Goal: Task Accomplishment & Management: Manage account settings

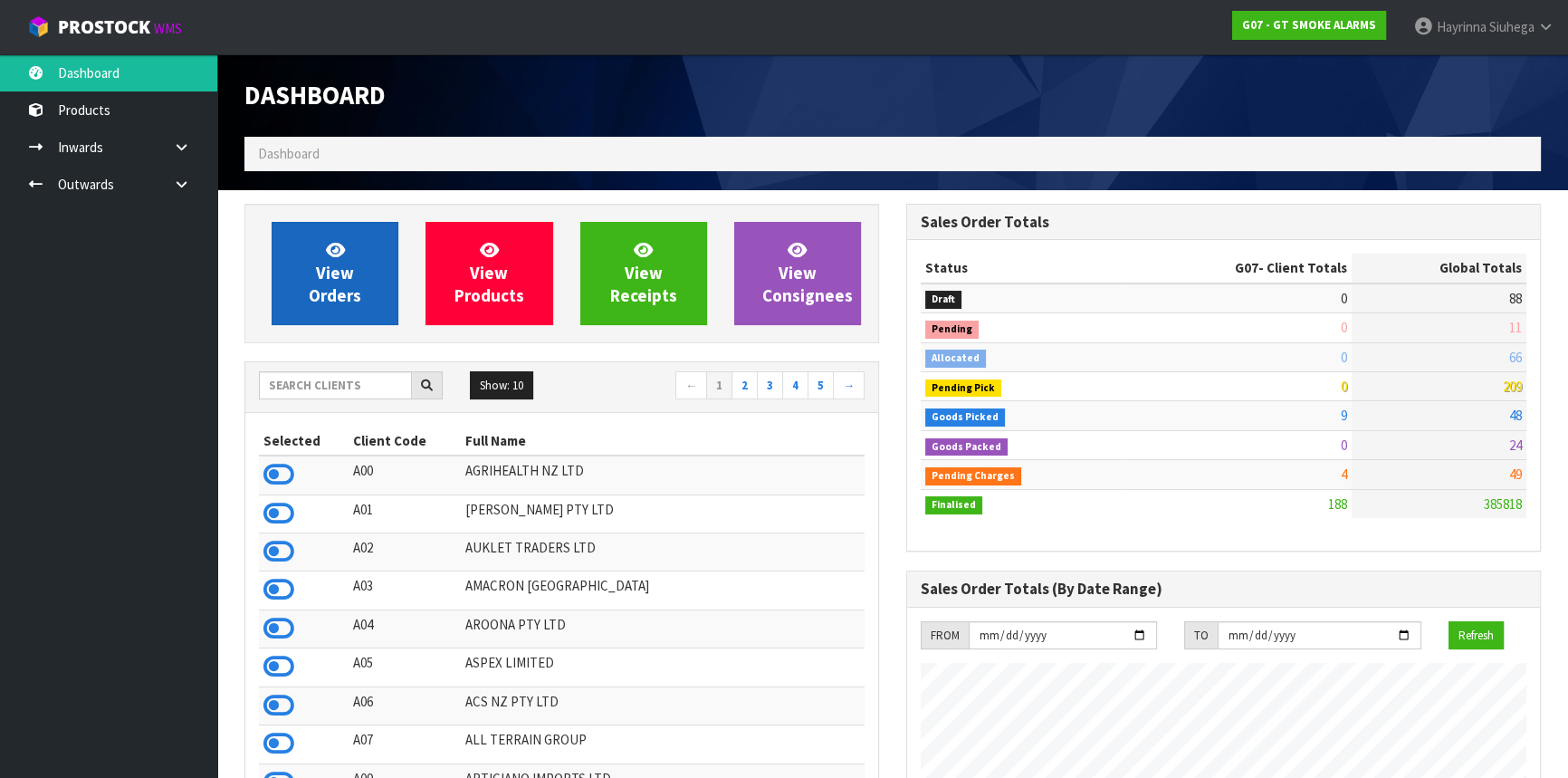
scroll to position [1107, 661]
click at [335, 268] on span "View Orders" at bounding box center [334, 273] width 52 height 68
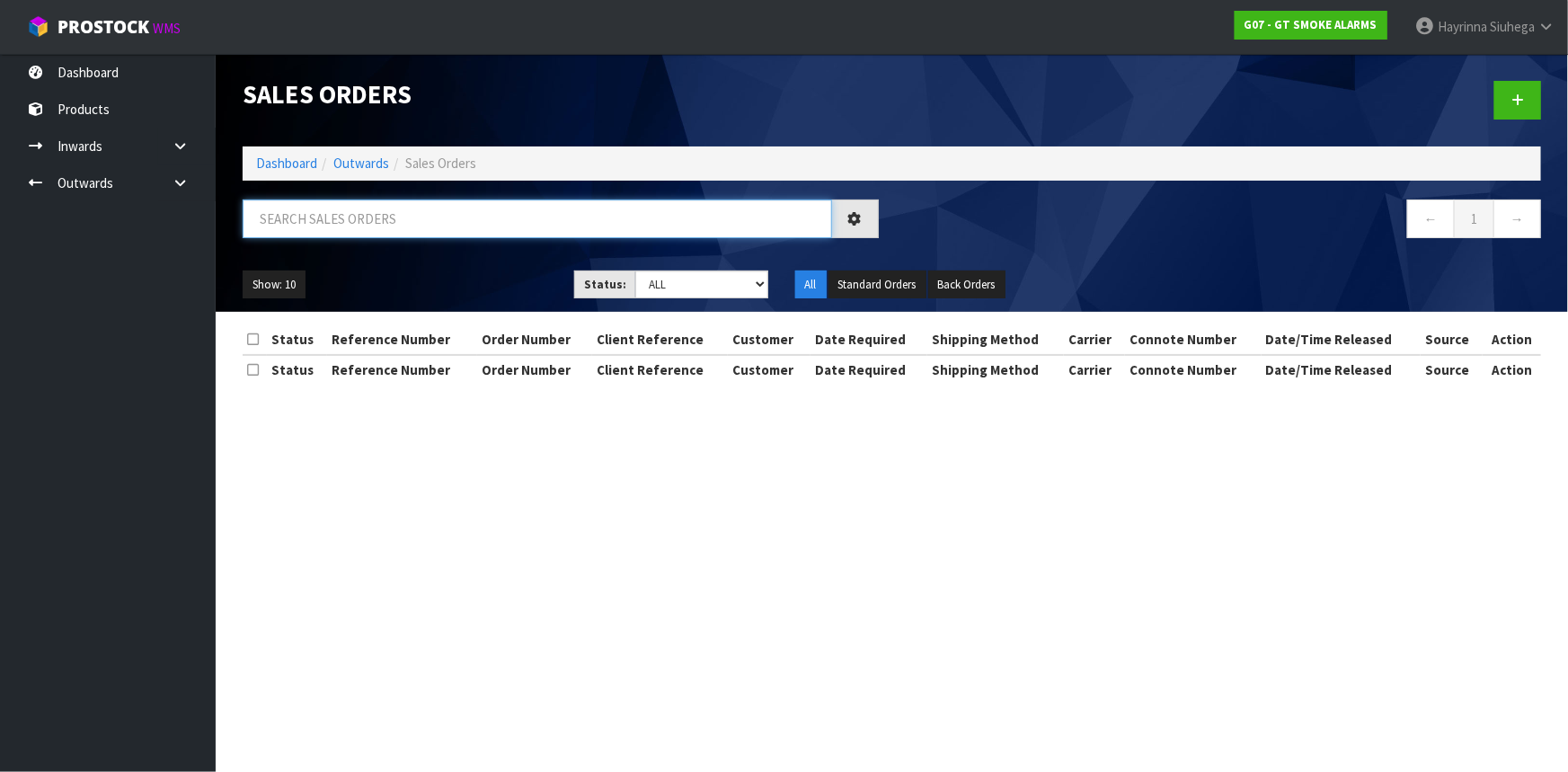
click at [365, 228] on input "text" at bounding box center [537, 218] width 589 height 38
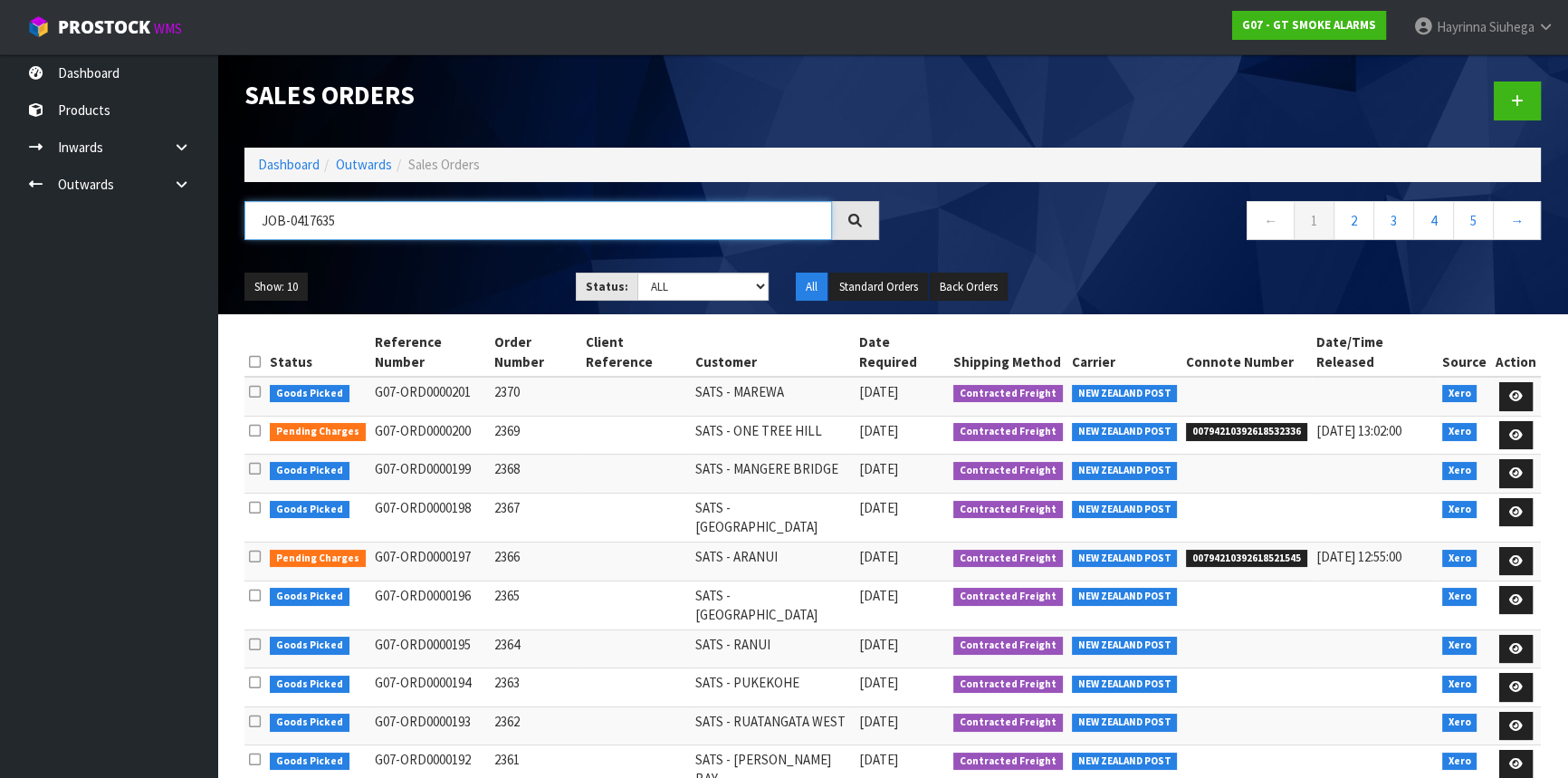
type input "JOB-0417635"
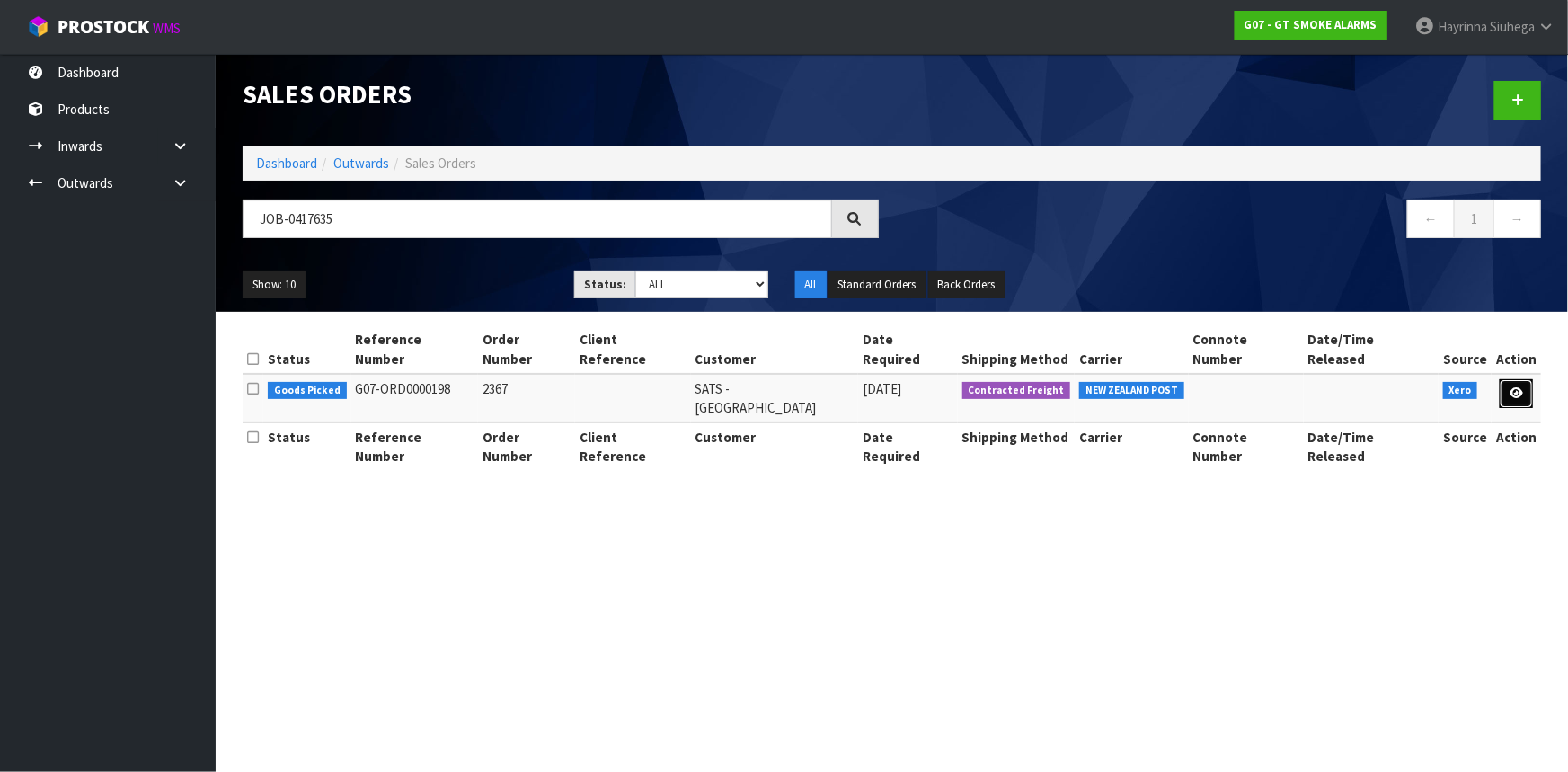
click at [1515, 387] on icon at bounding box center [1517, 393] width 14 height 12
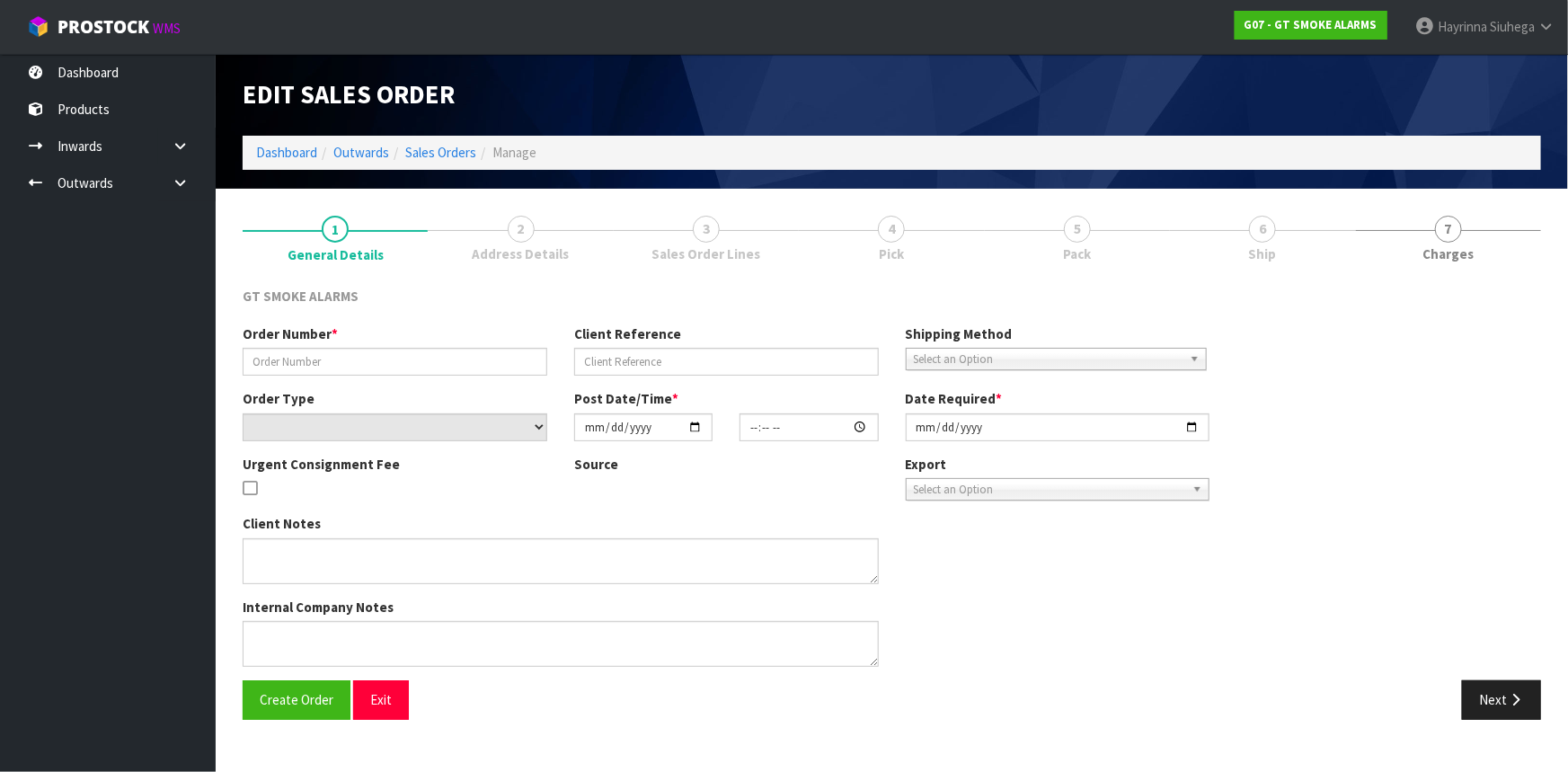
type input "2367"
select select "number:0"
type input "[DATE]"
type input "11:25:07.000"
type input "[DATE]"
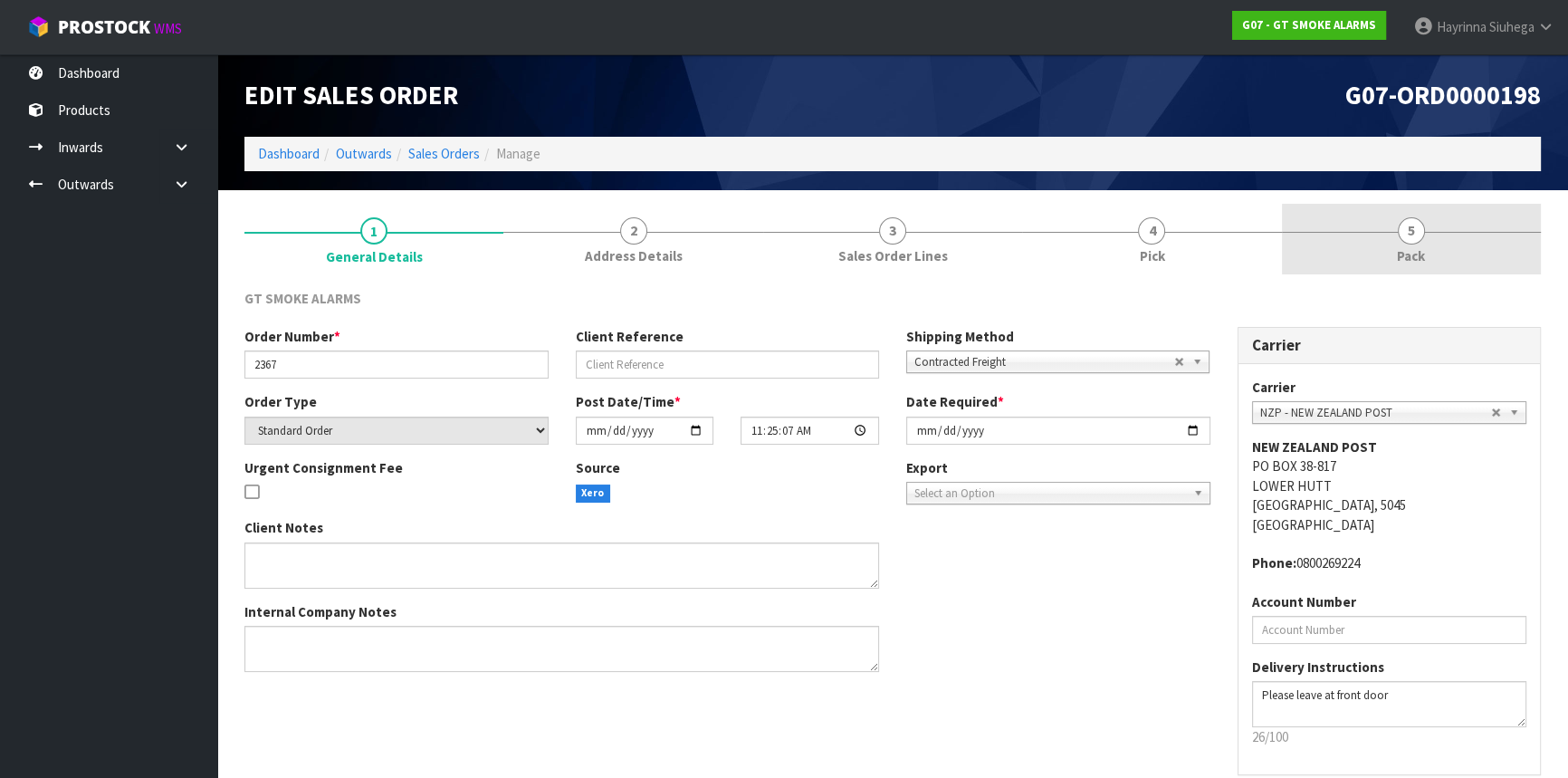
click at [1192, 248] on link "4 Pick" at bounding box center [1152, 240] width 259 height 71
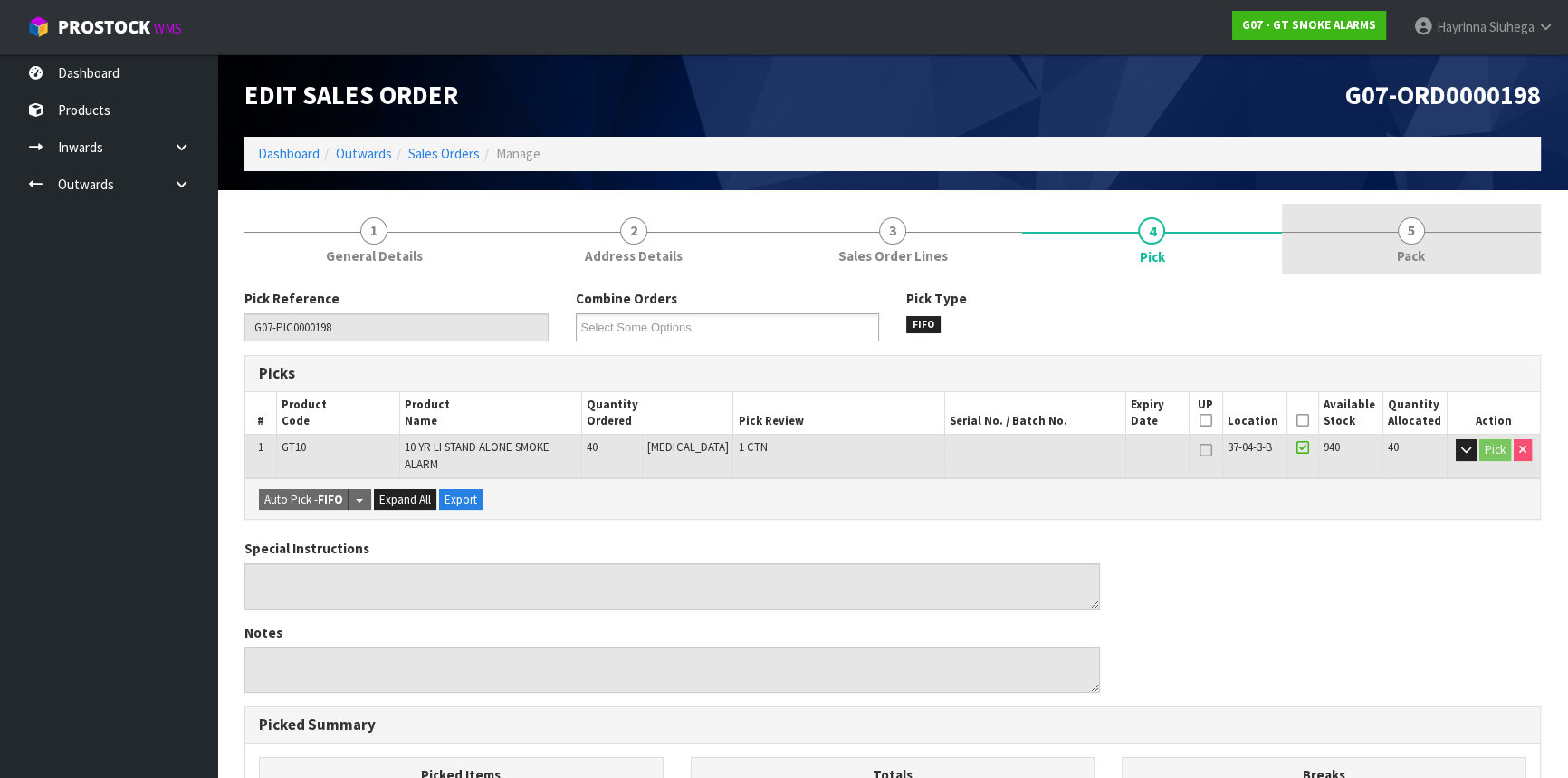
click at [1371, 248] on link "5 Pack" at bounding box center [1412, 240] width 259 height 71
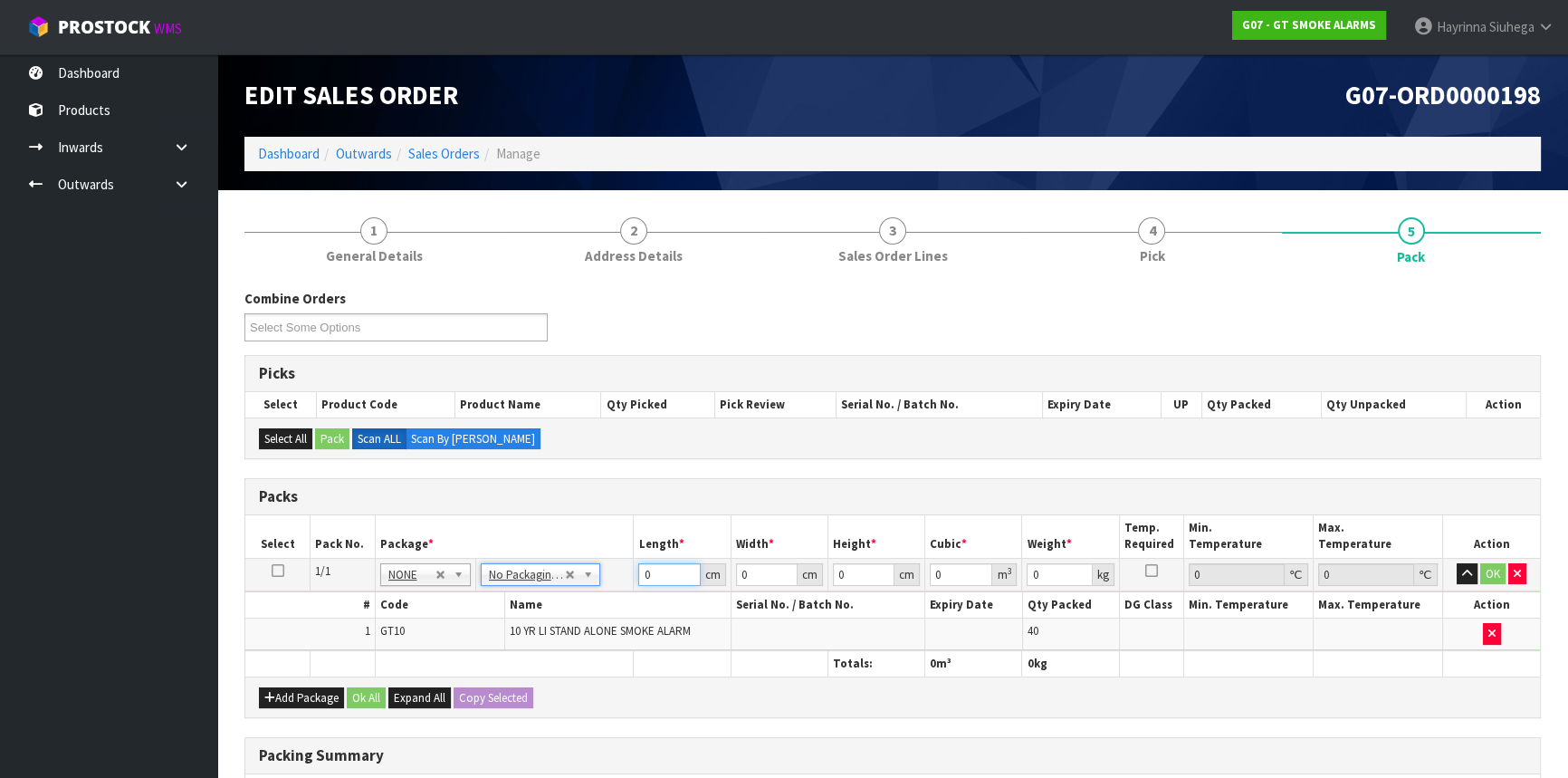
click at [643, 575] on input "0" at bounding box center [669, 574] width 61 height 23
type input "43"
type input "35"
type input "2"
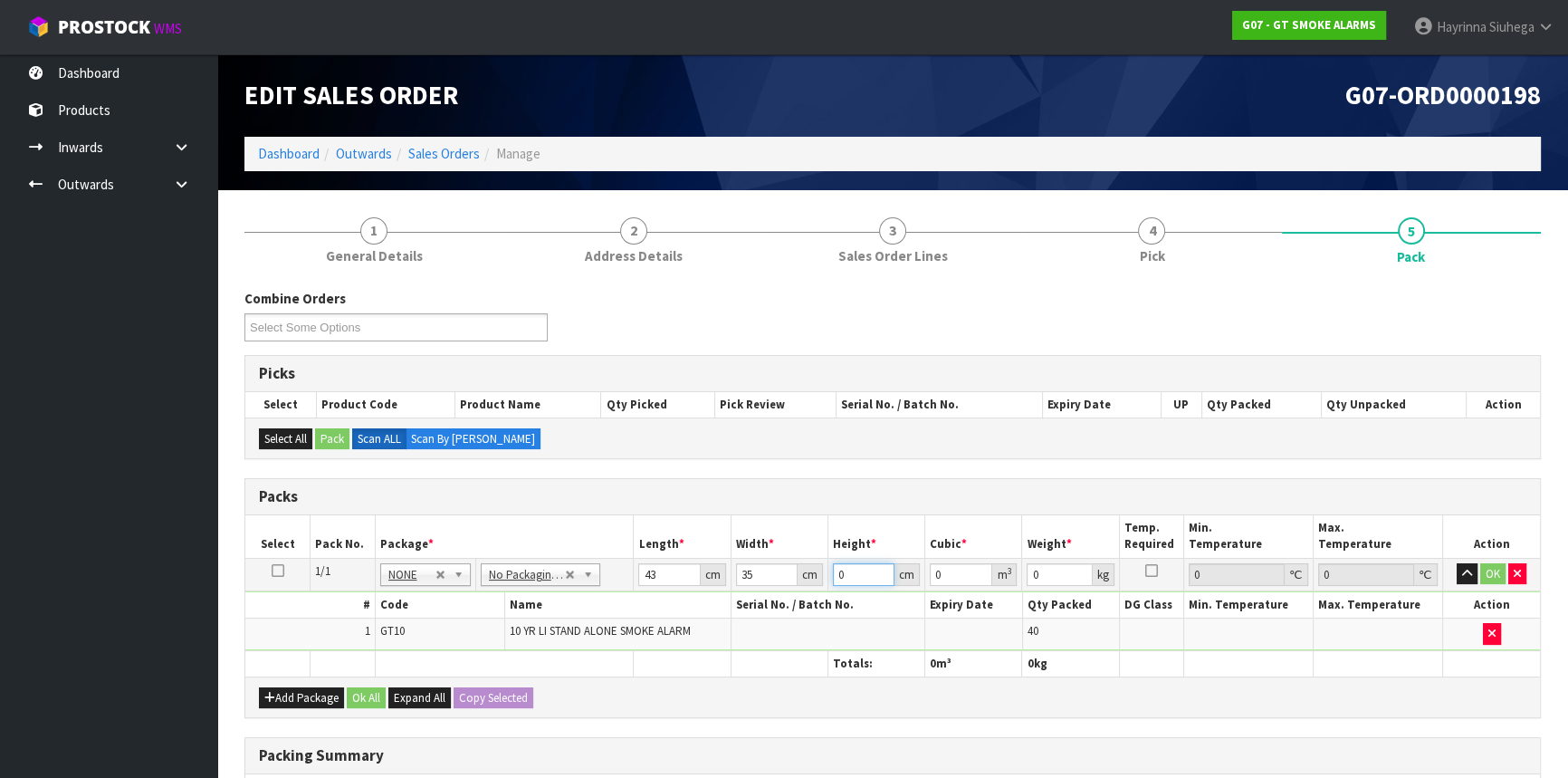
type input "0.00301"
type input "22"
type input "0.03311"
type input "22"
type input "7"
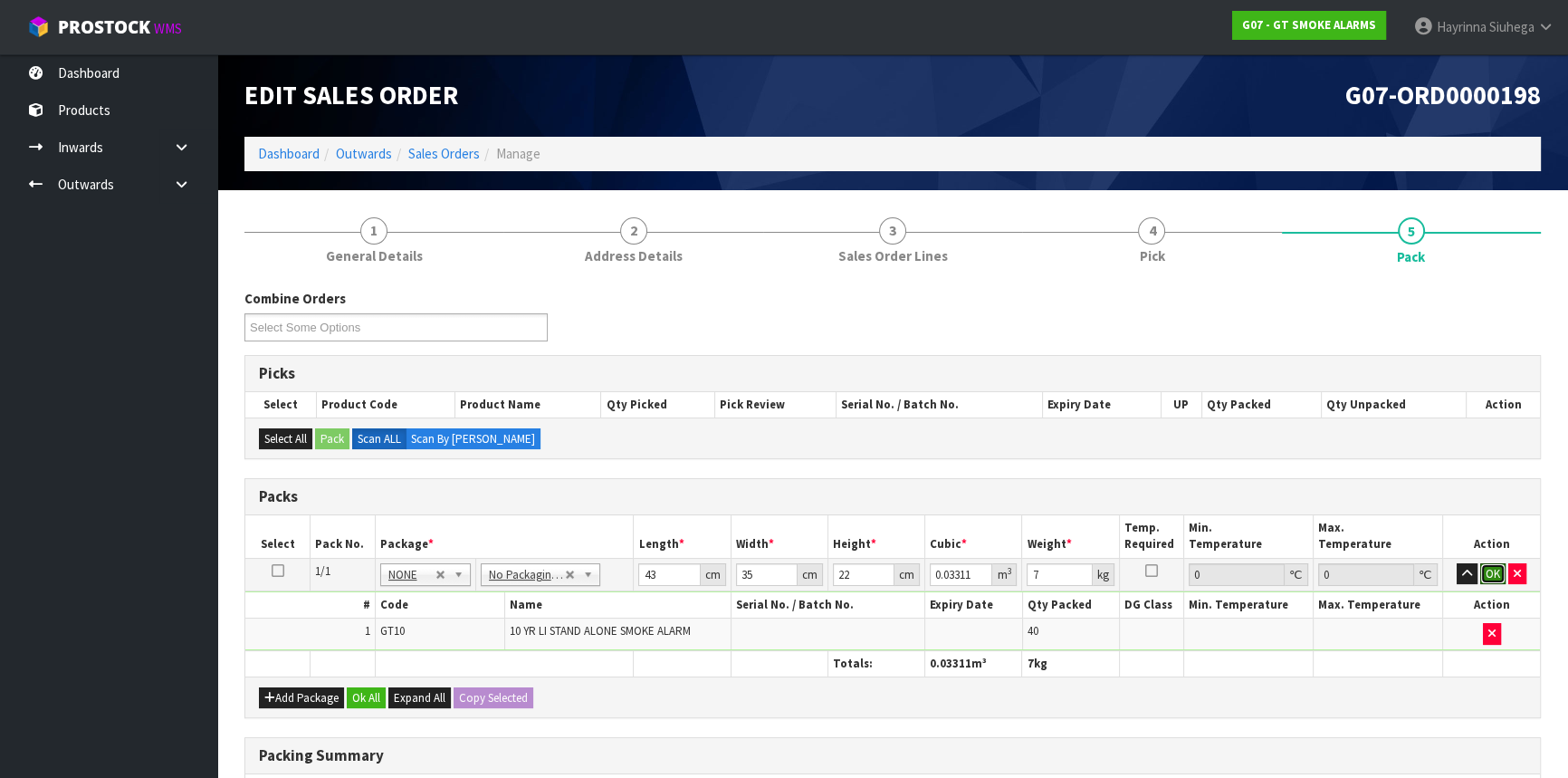
click button "OK" at bounding box center [1494, 574] width 26 height 22
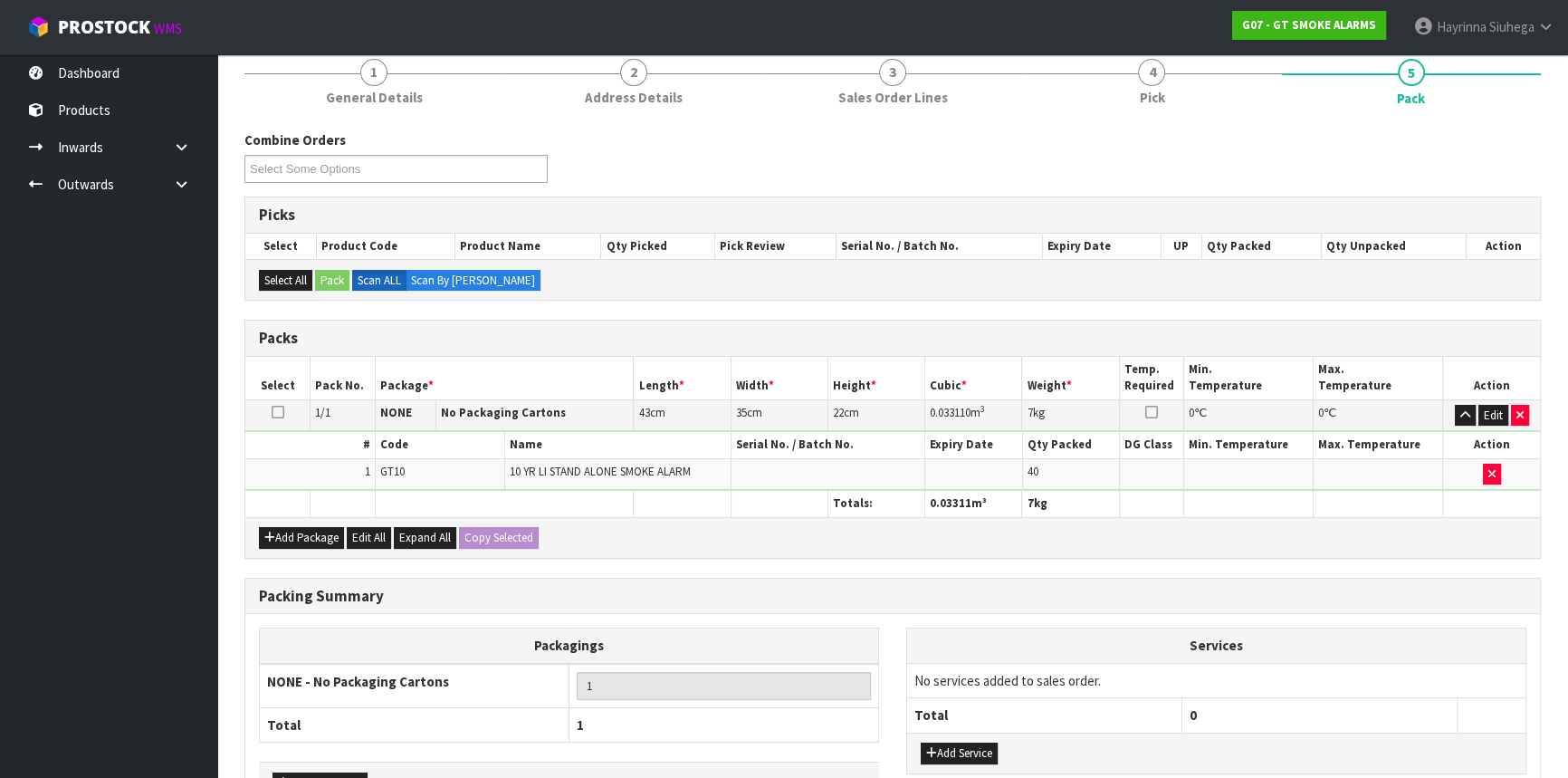
scroll to position [278, 0]
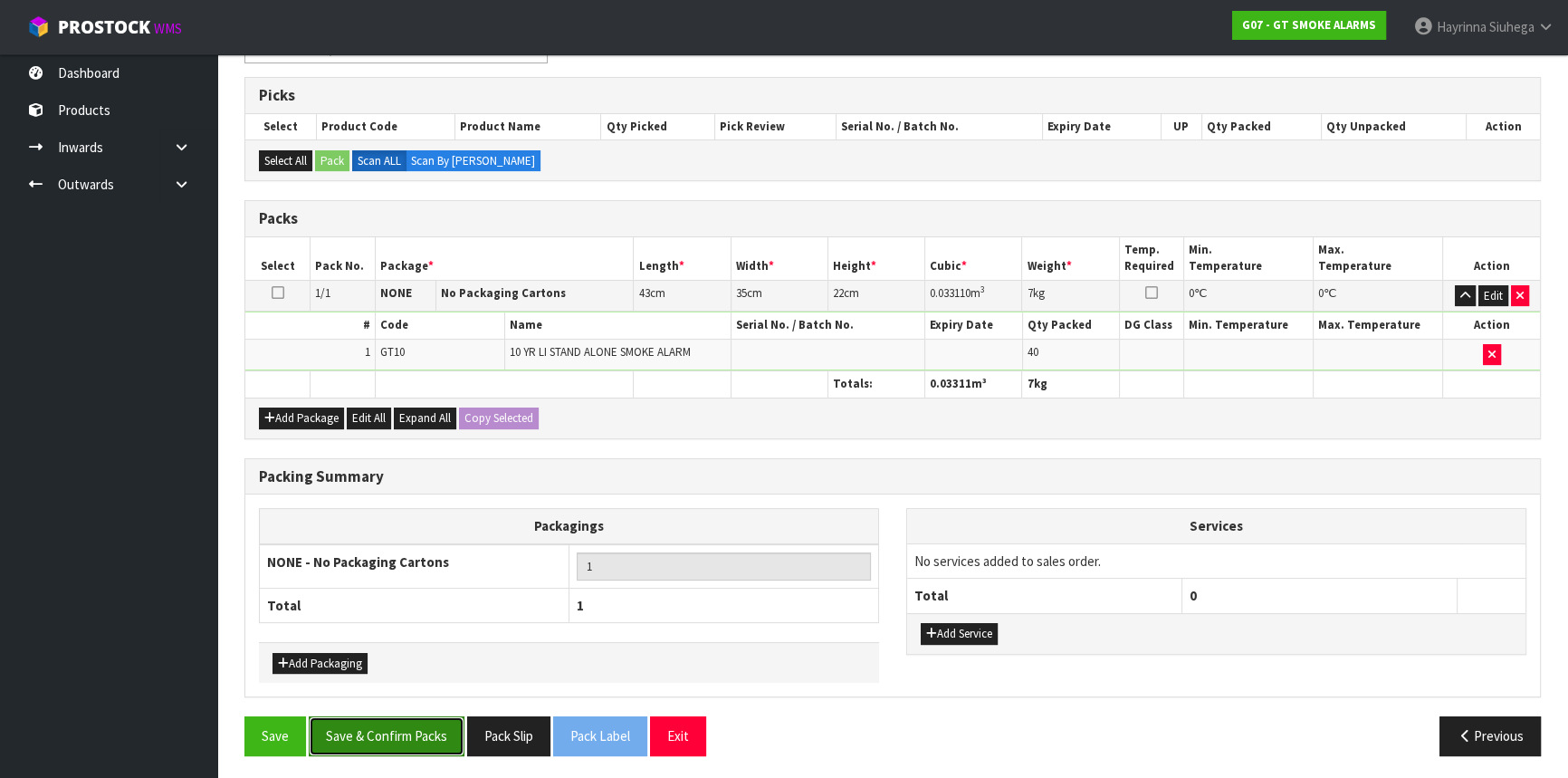
click at [376, 743] on button "Save & Confirm Packs" at bounding box center [386, 735] width 155 height 39
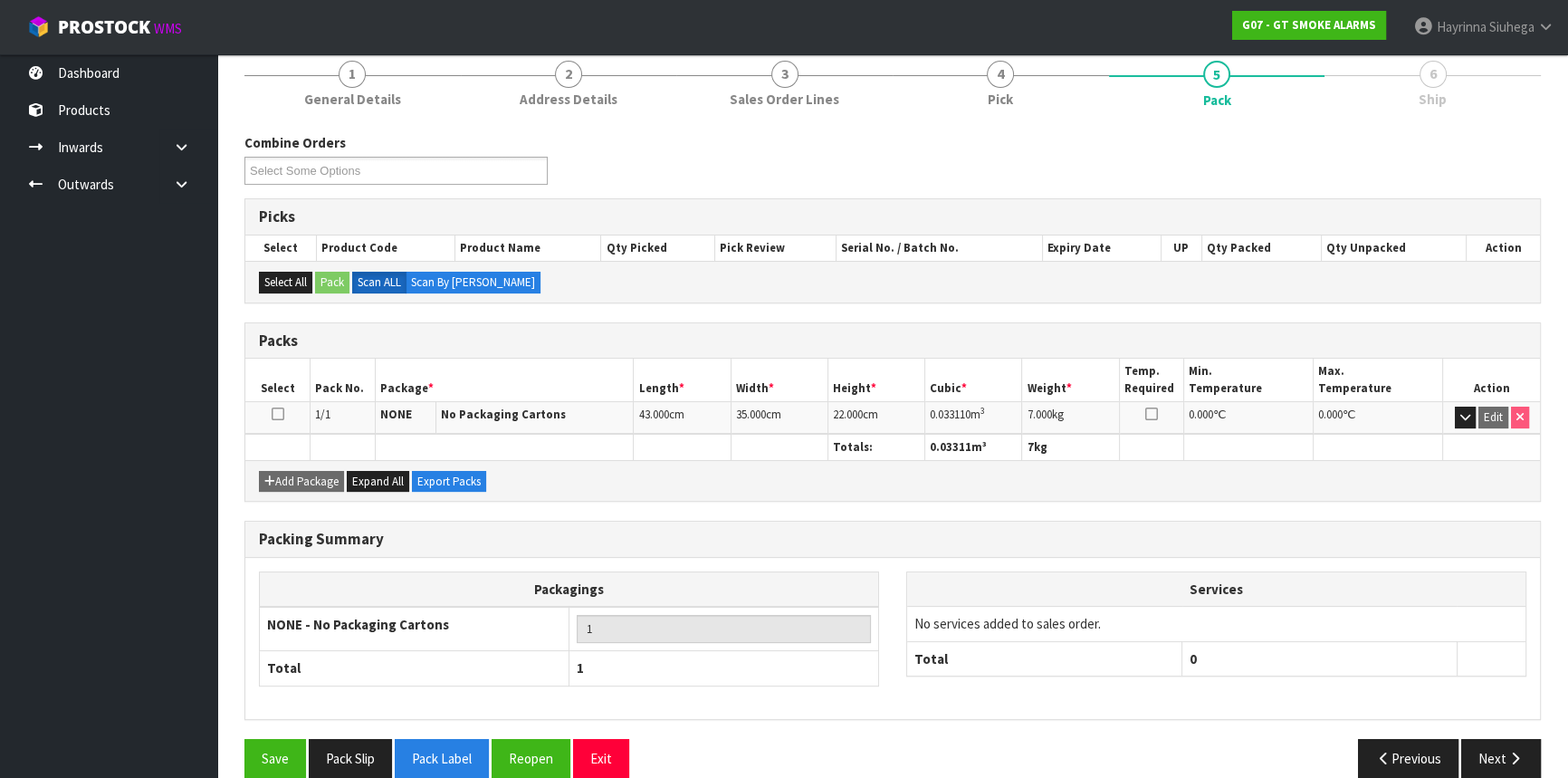
scroll to position [244, 0]
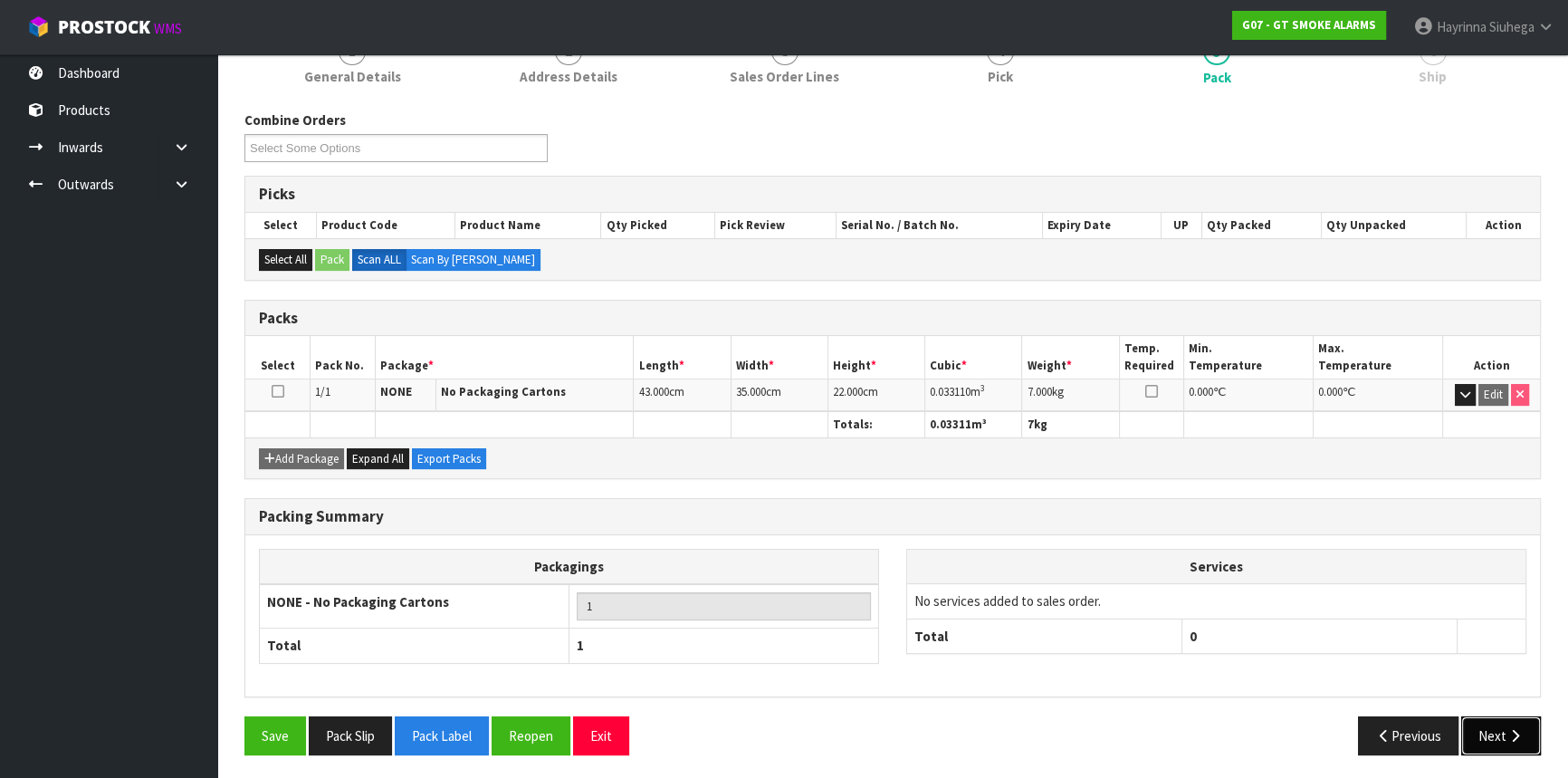
click at [1512, 717] on button "Next" at bounding box center [1501, 735] width 80 height 39
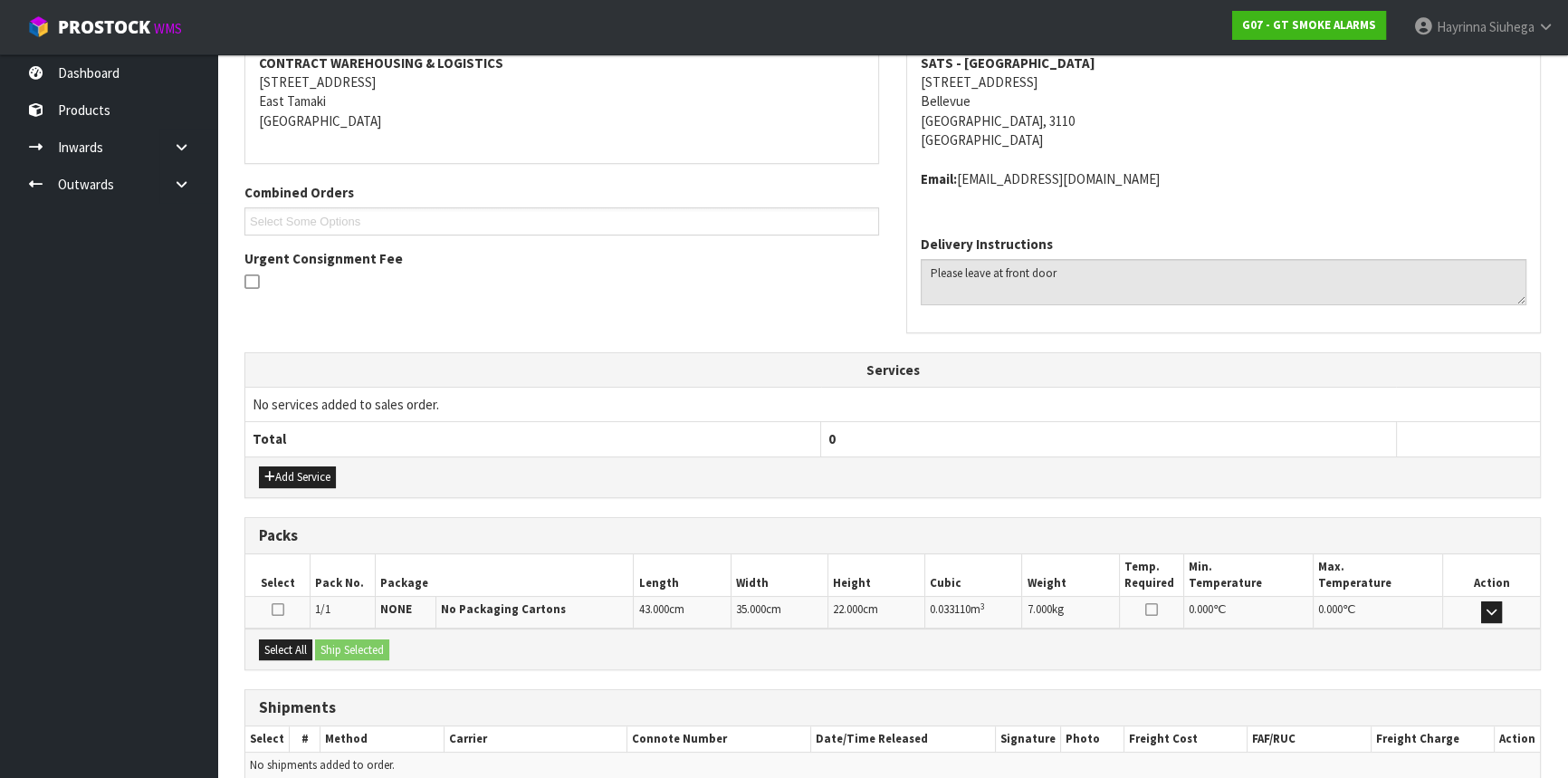
scroll to position [435, 0]
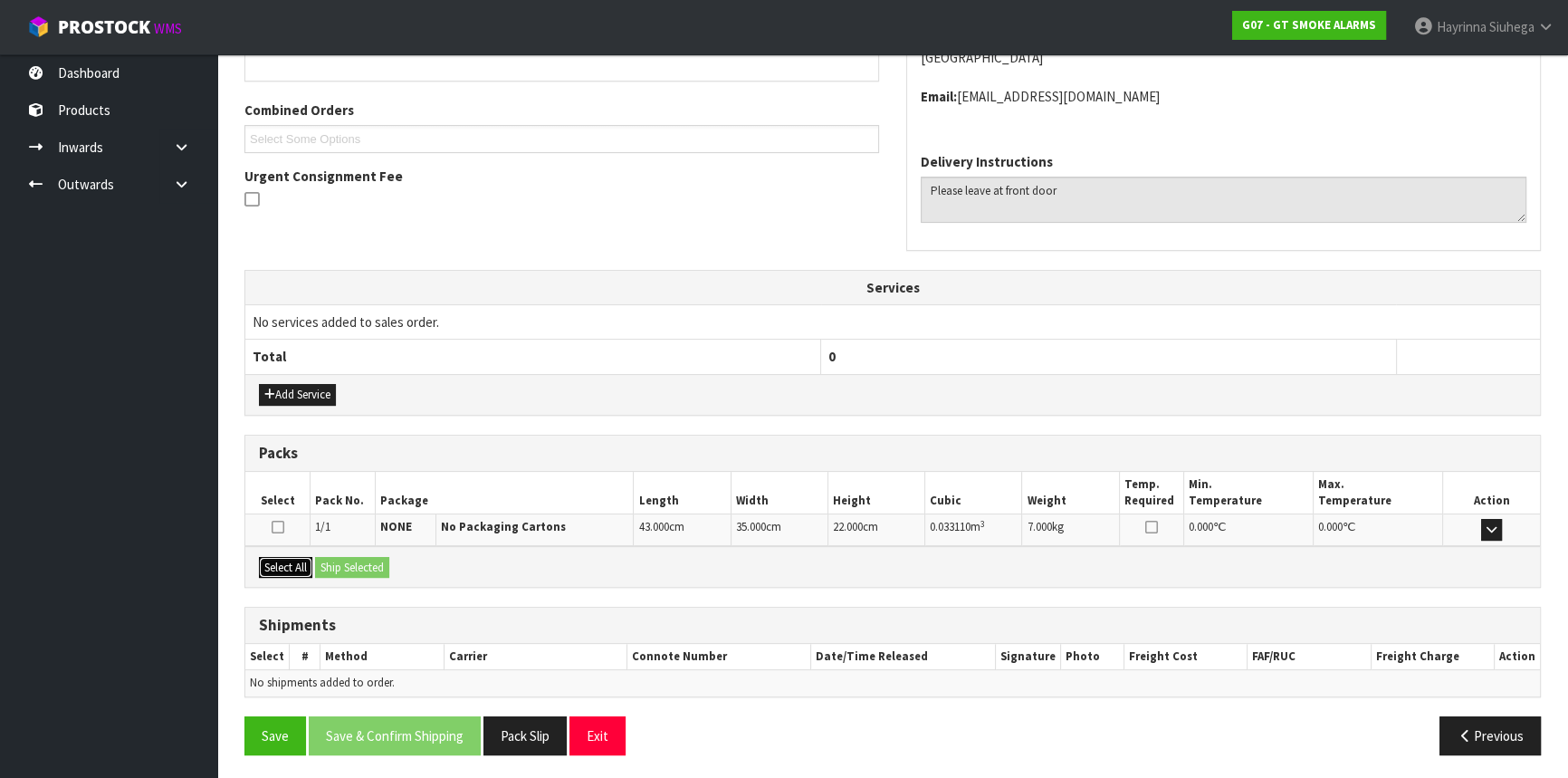
click at [286, 561] on button "Select All" at bounding box center [286, 568] width 53 height 22
click at [364, 567] on button "Ship Selected" at bounding box center [352, 568] width 74 height 22
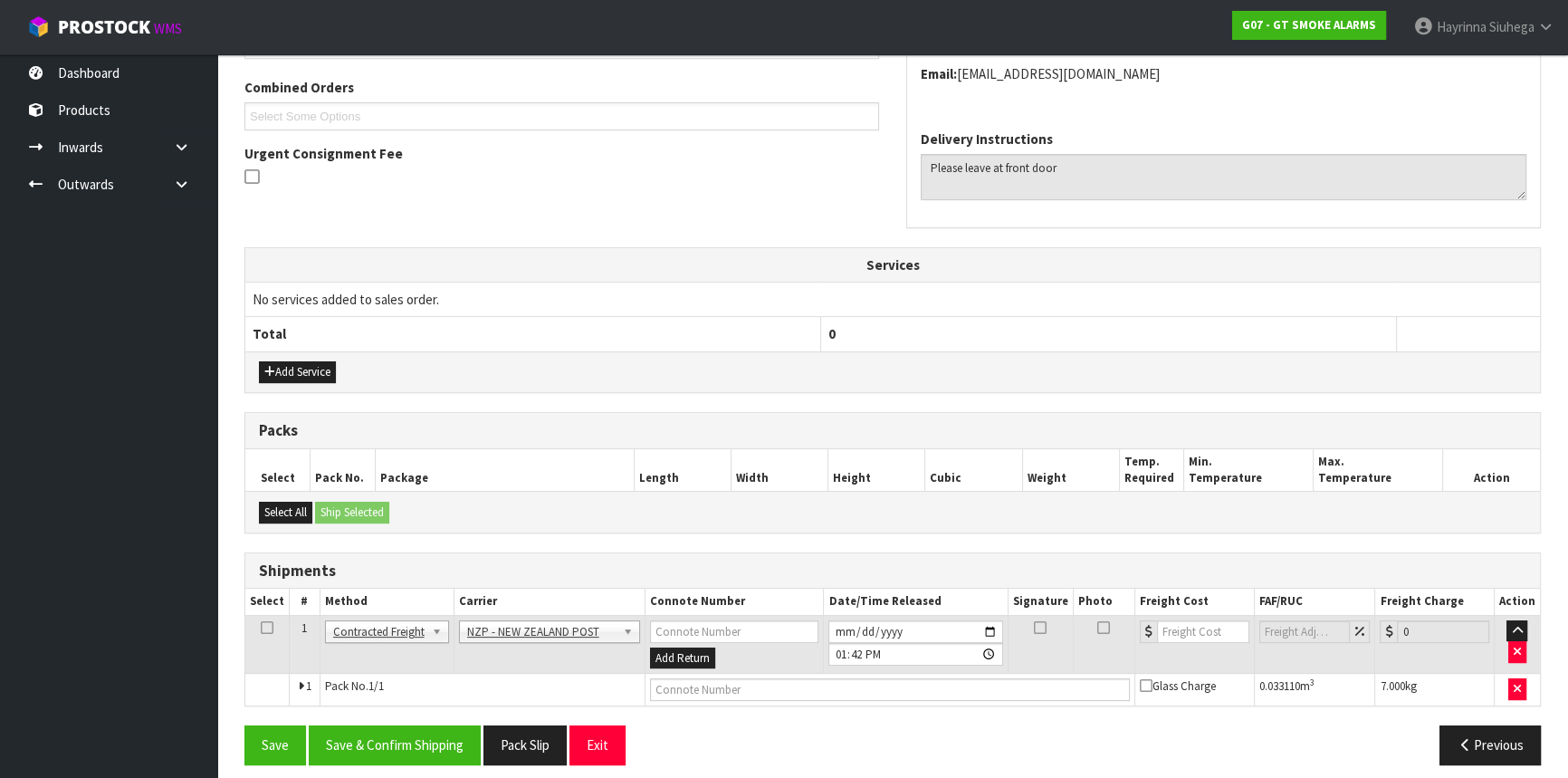
scroll to position [467, 0]
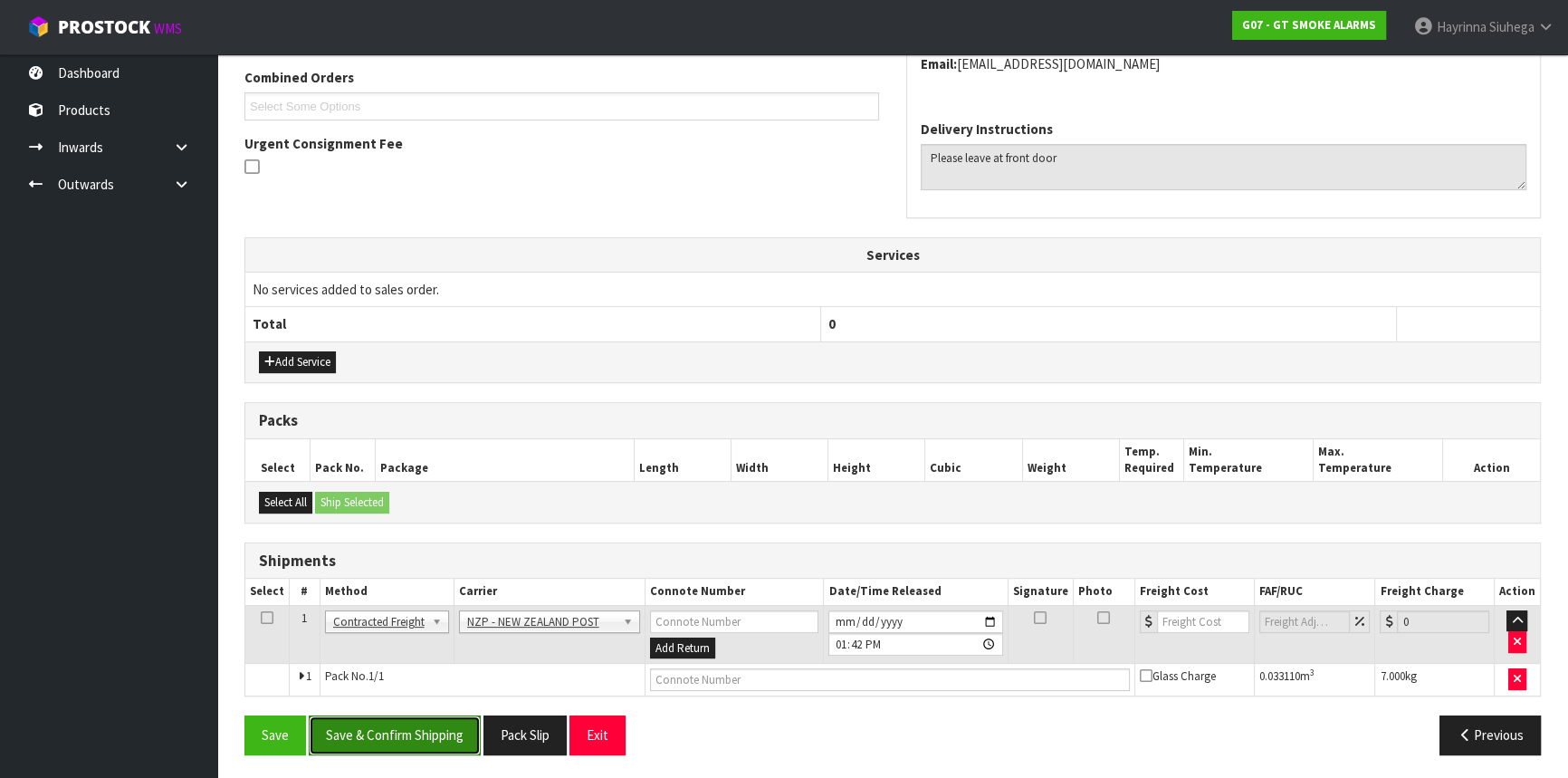
click at [409, 719] on button "Save & Confirm Shipping" at bounding box center [395, 734] width 172 height 39
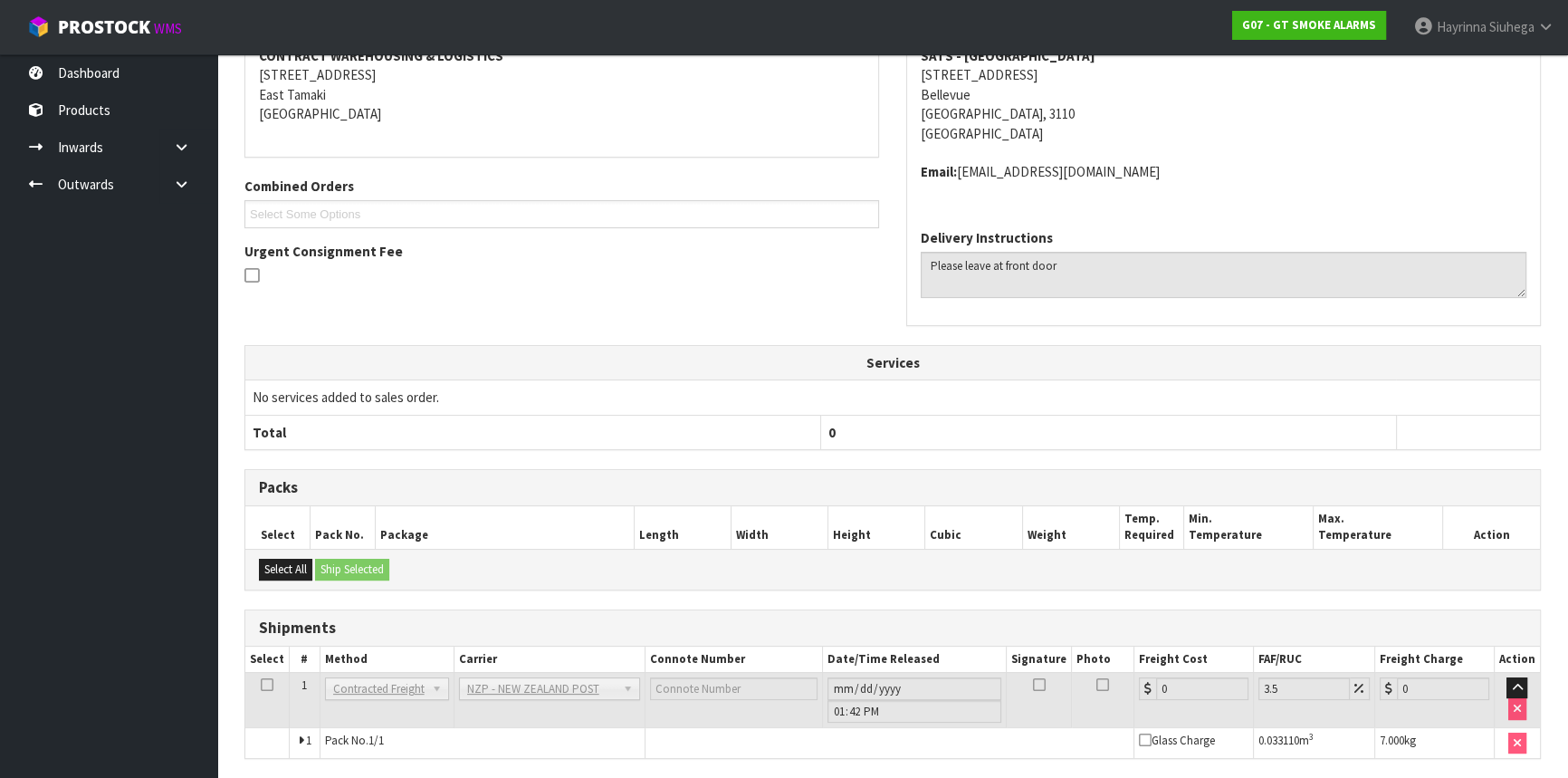
scroll to position [443, 0]
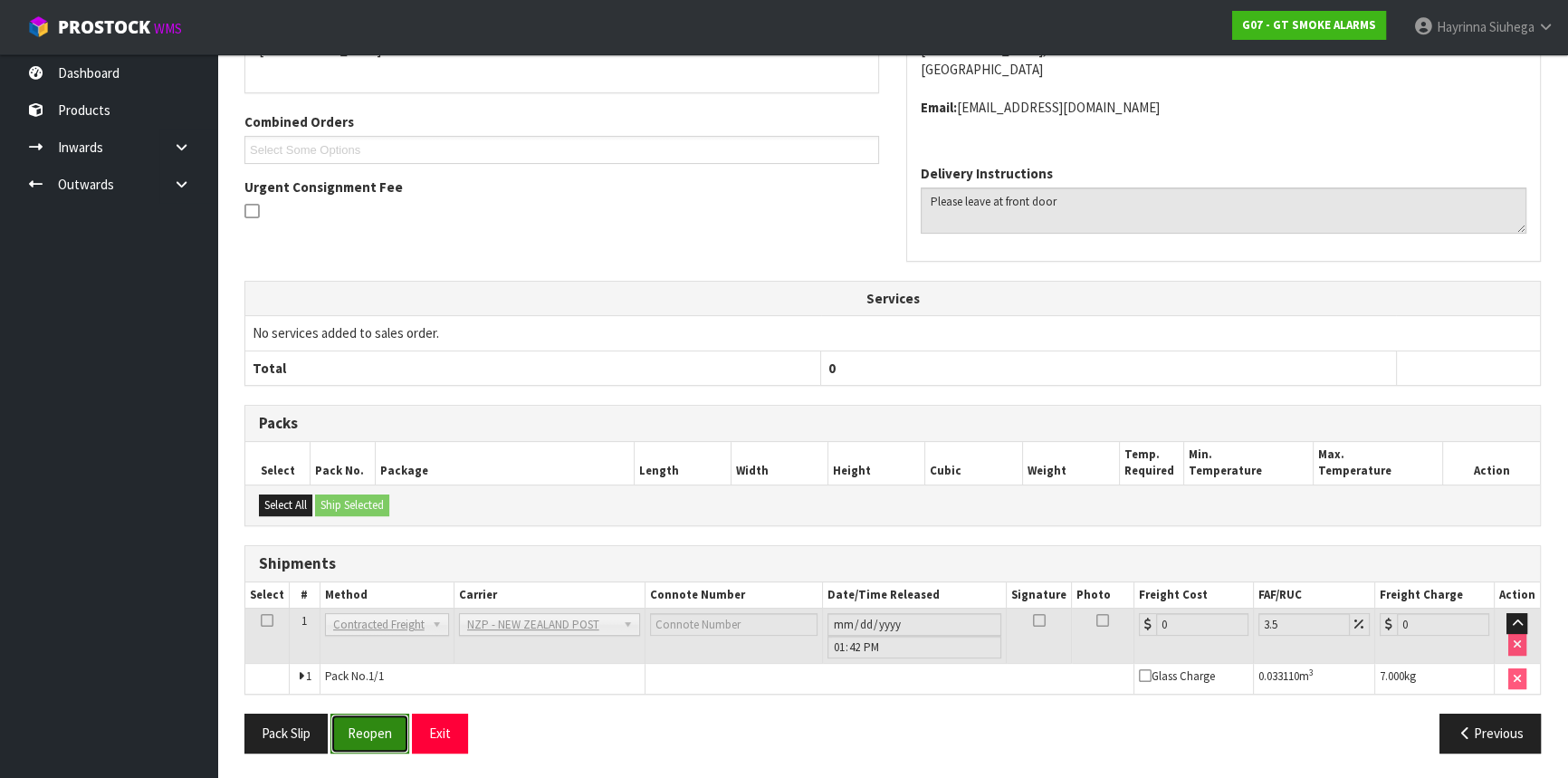
click at [367, 726] on button "Reopen" at bounding box center [370, 732] width 79 height 39
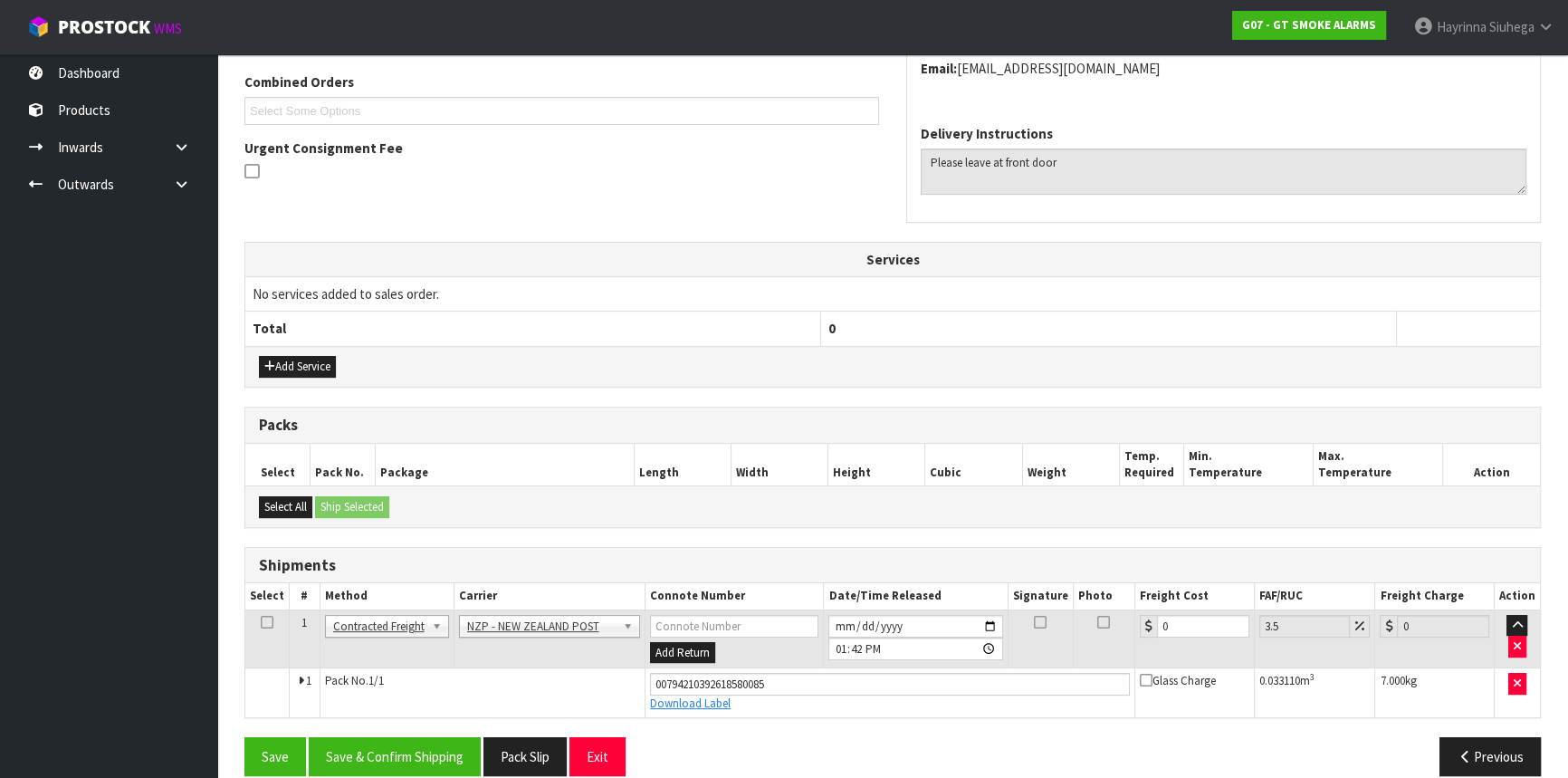
scroll to position [485, 0]
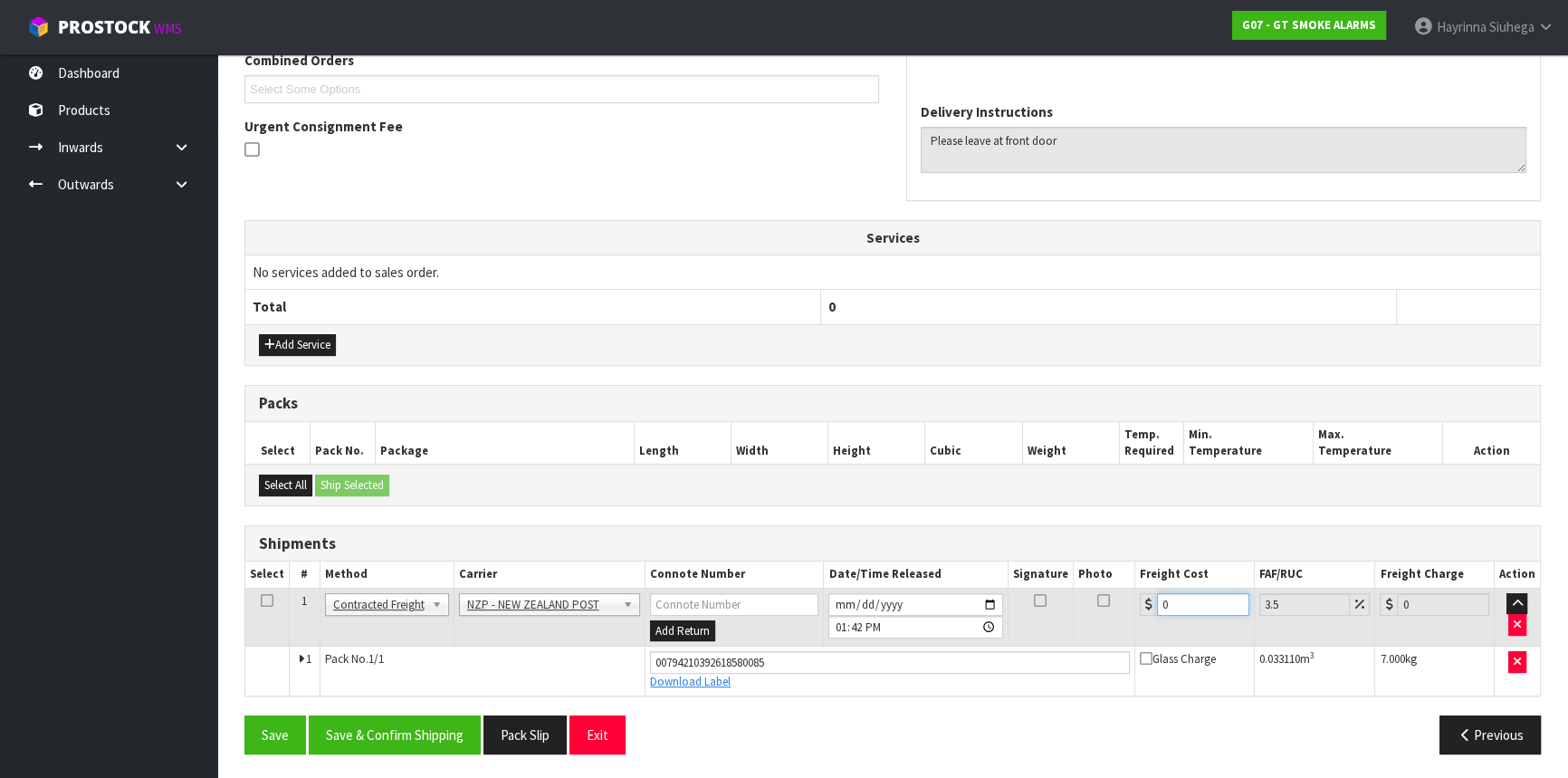
drag, startPoint x: 1194, startPoint y: 604, endPoint x: 917, endPoint y: 605, distance: 277.0
click at [954, 605] on tr "1 Client Local Pickup Customer Local Pickup Company Freight Contracted Freight …" at bounding box center [892, 617] width 1295 height 58
type input "8"
type input "8.28"
type input "8.00"
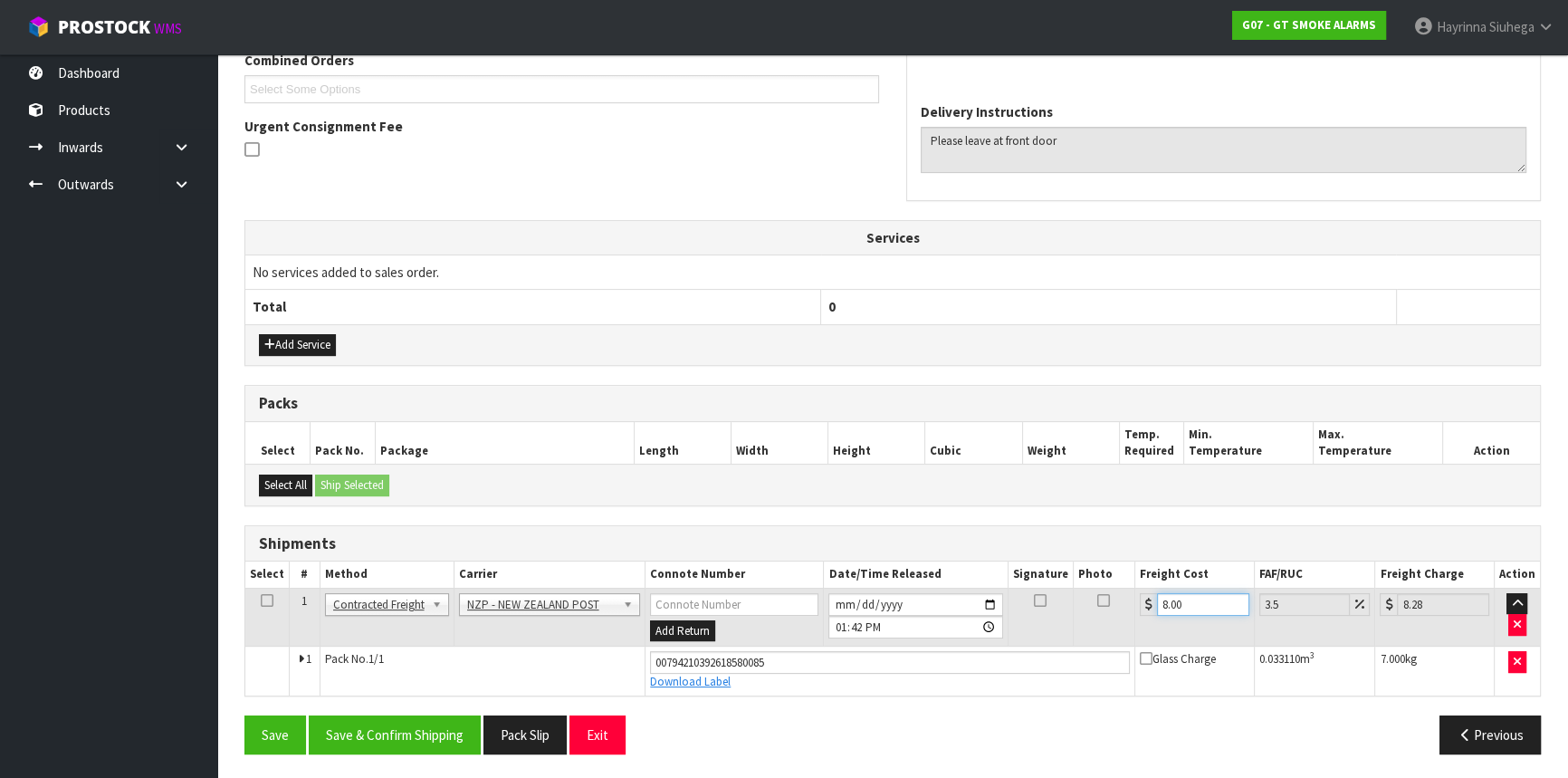
click at [244, 716] on button "Save" at bounding box center [275, 734] width 61 height 39
click at [385, 722] on button "Save & Confirm Shipping" at bounding box center [395, 734] width 172 height 39
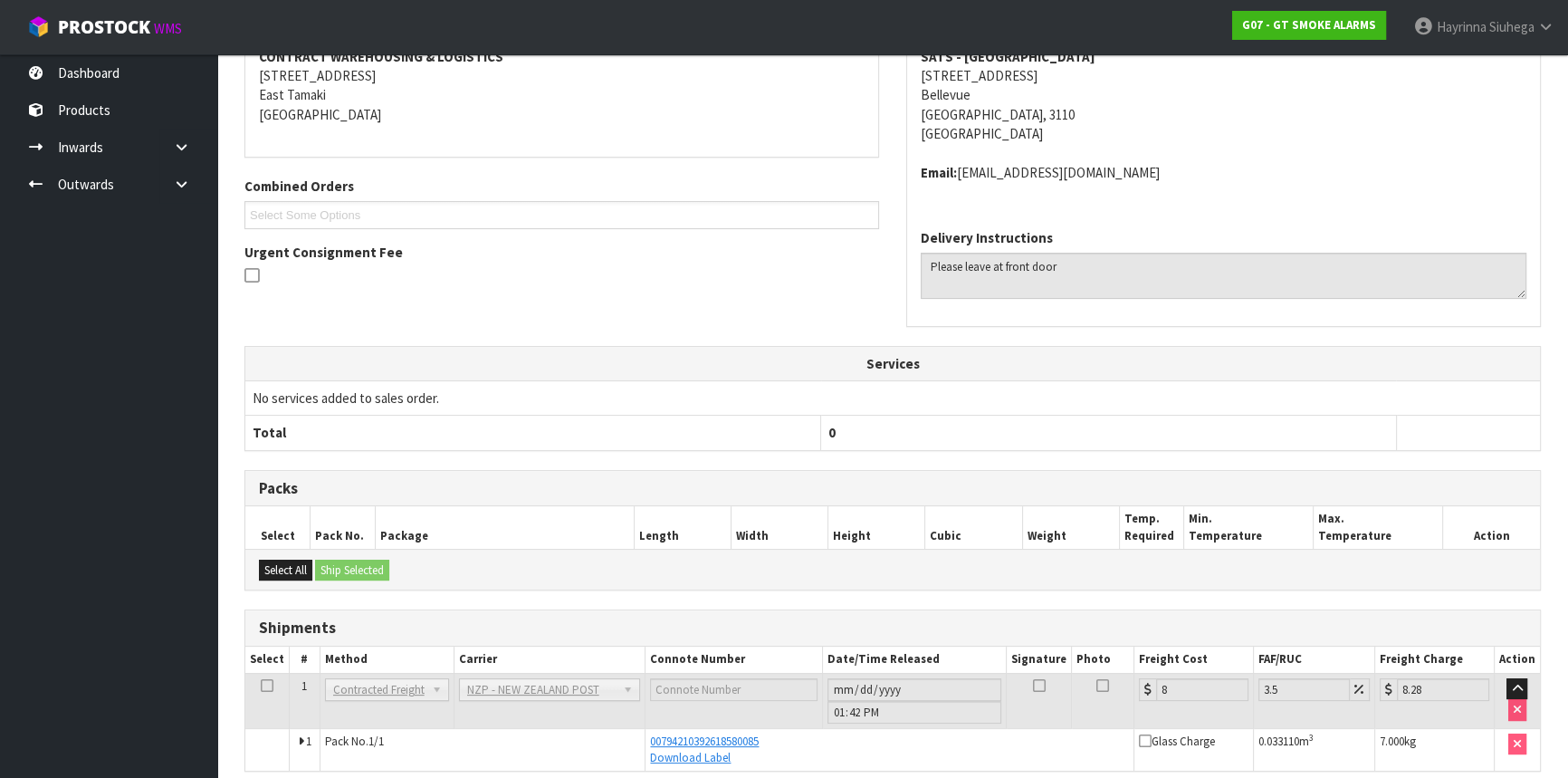
scroll to position [24, 0]
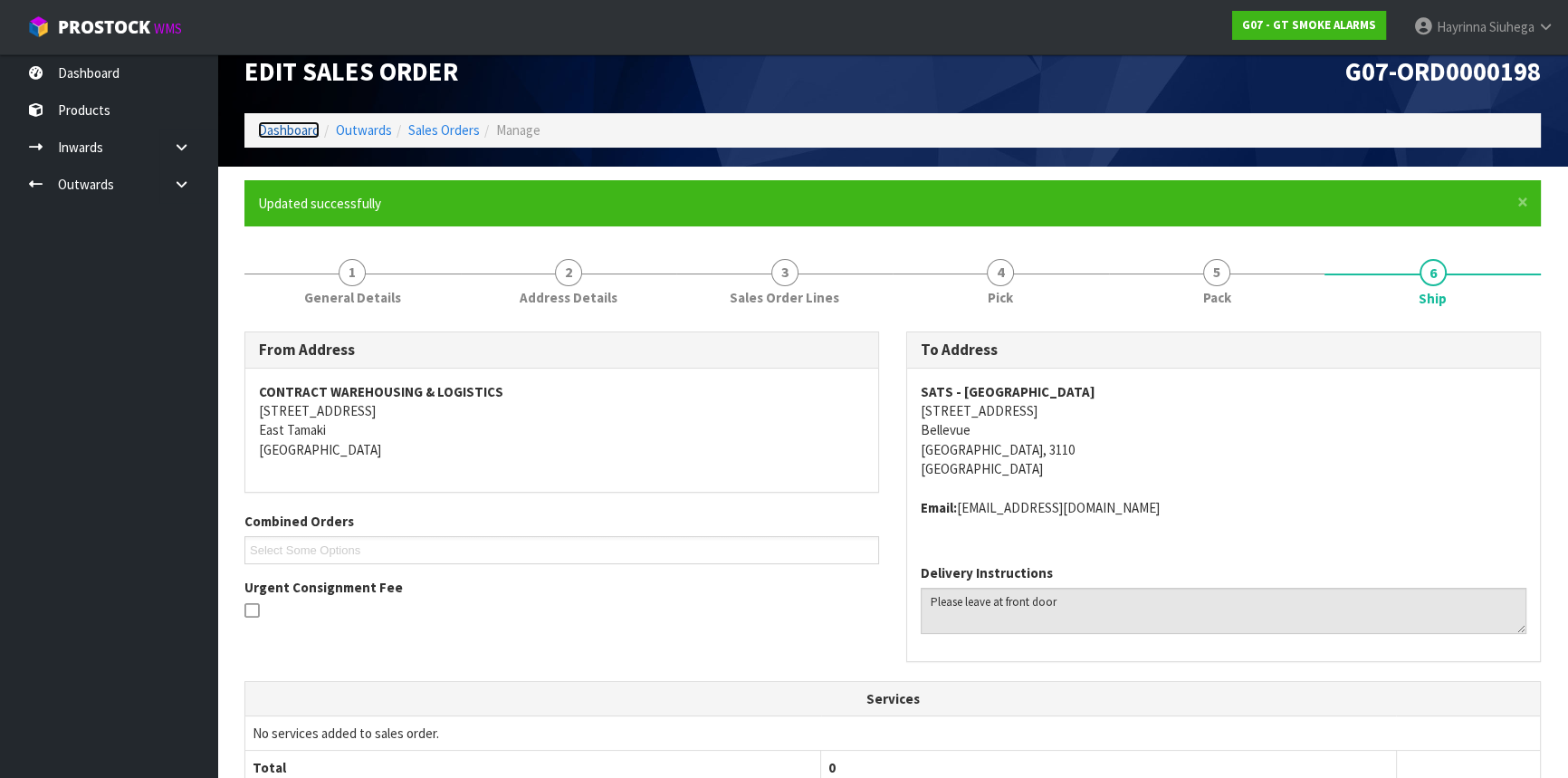
click at [287, 133] on link "Dashboard" at bounding box center [289, 130] width 61 height 17
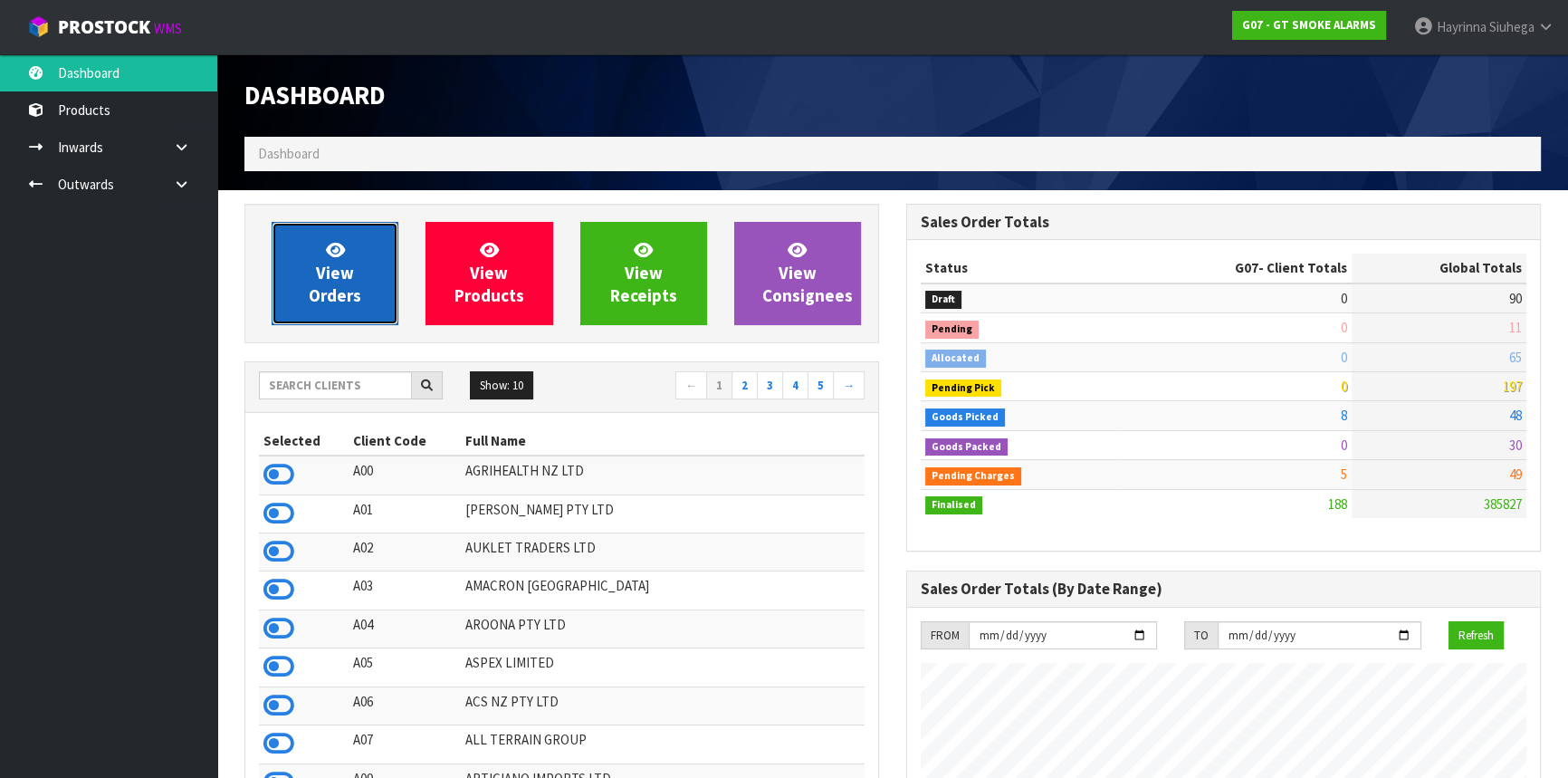
click at [340, 253] on icon at bounding box center [335, 248] width 19 height 17
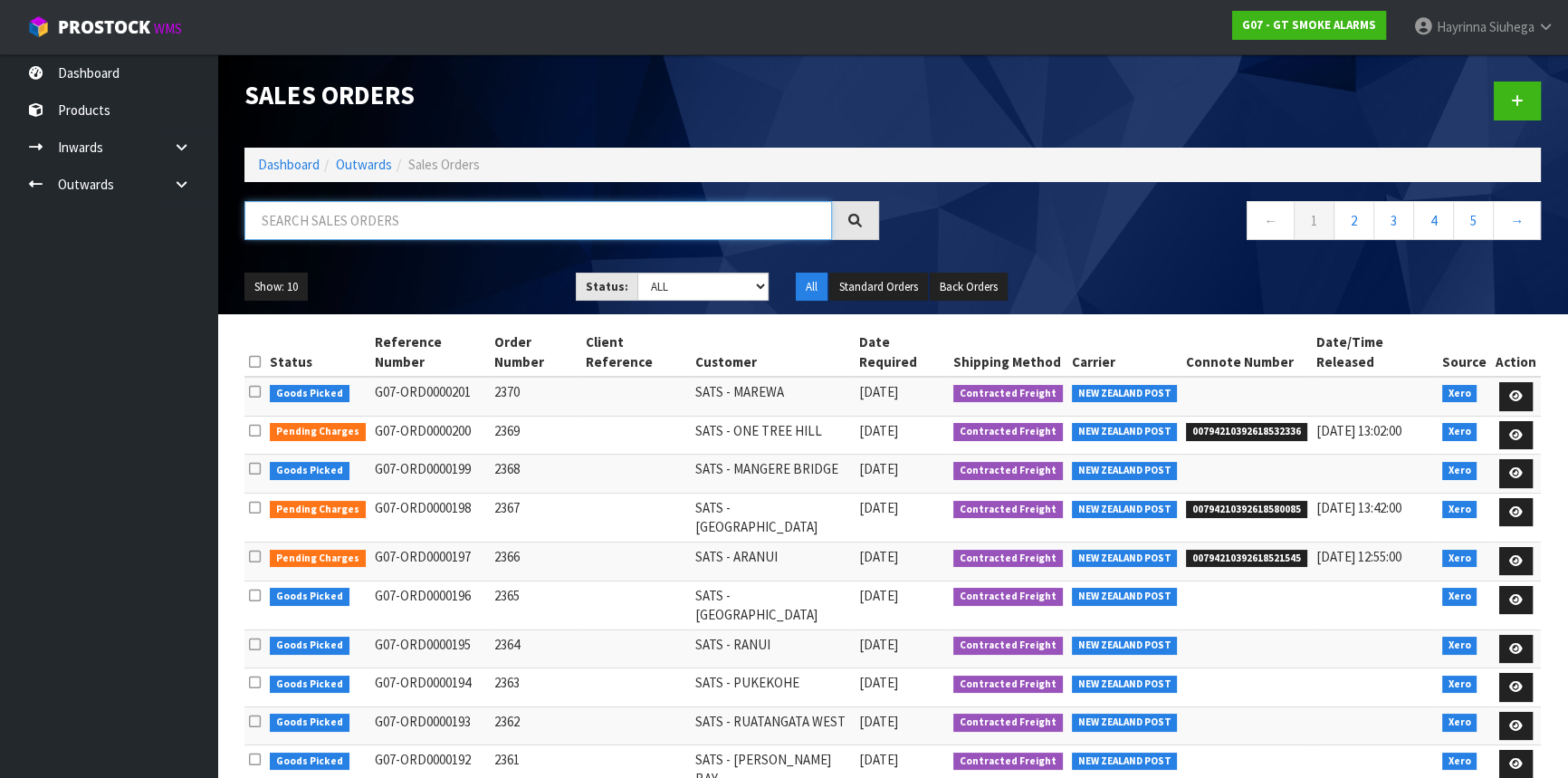
click at [347, 226] on input "text" at bounding box center [538, 220] width 588 height 39
type input "JOB-0417629"
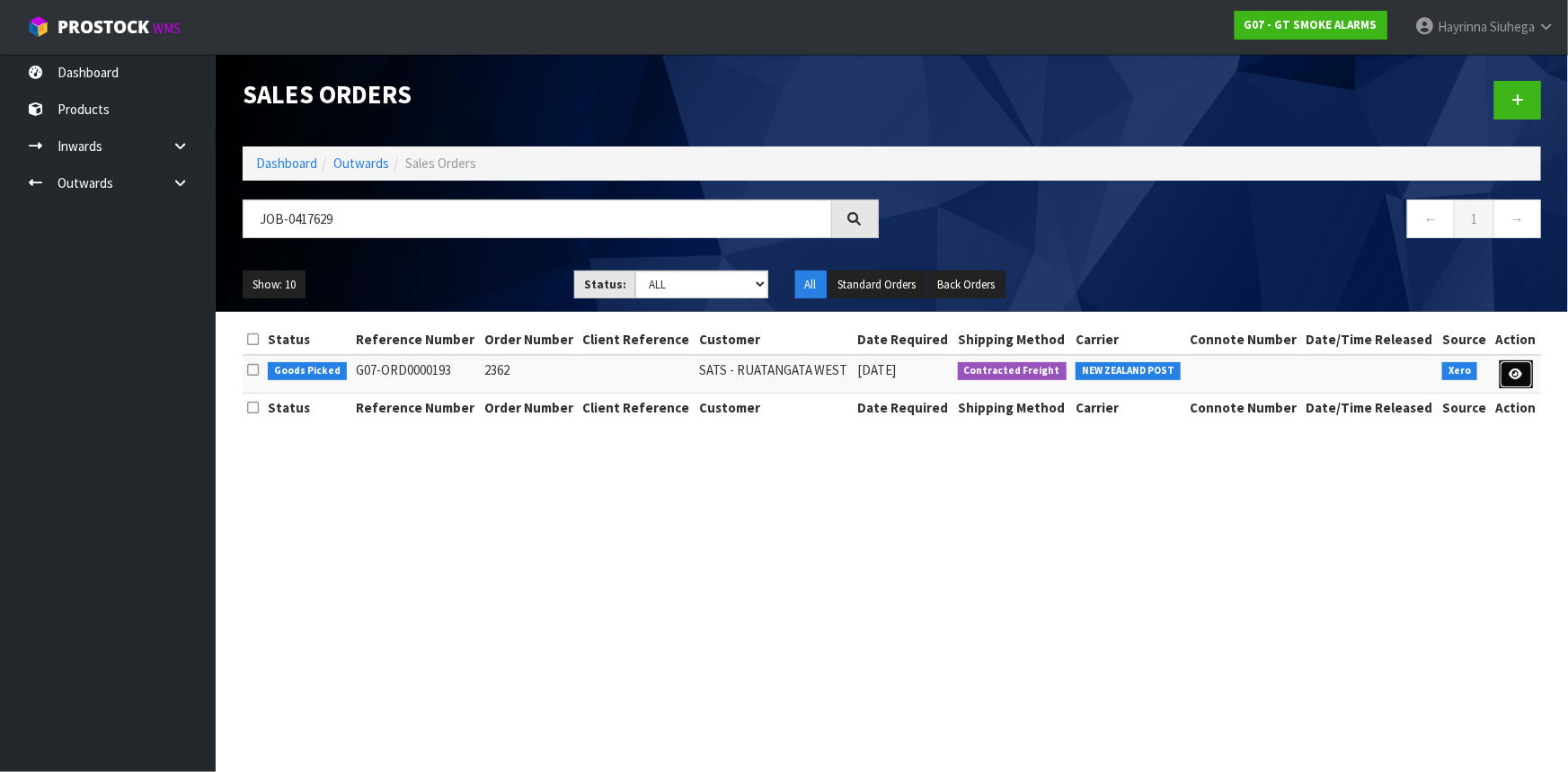
click at [1510, 384] on link at bounding box center [1517, 374] width 33 height 28
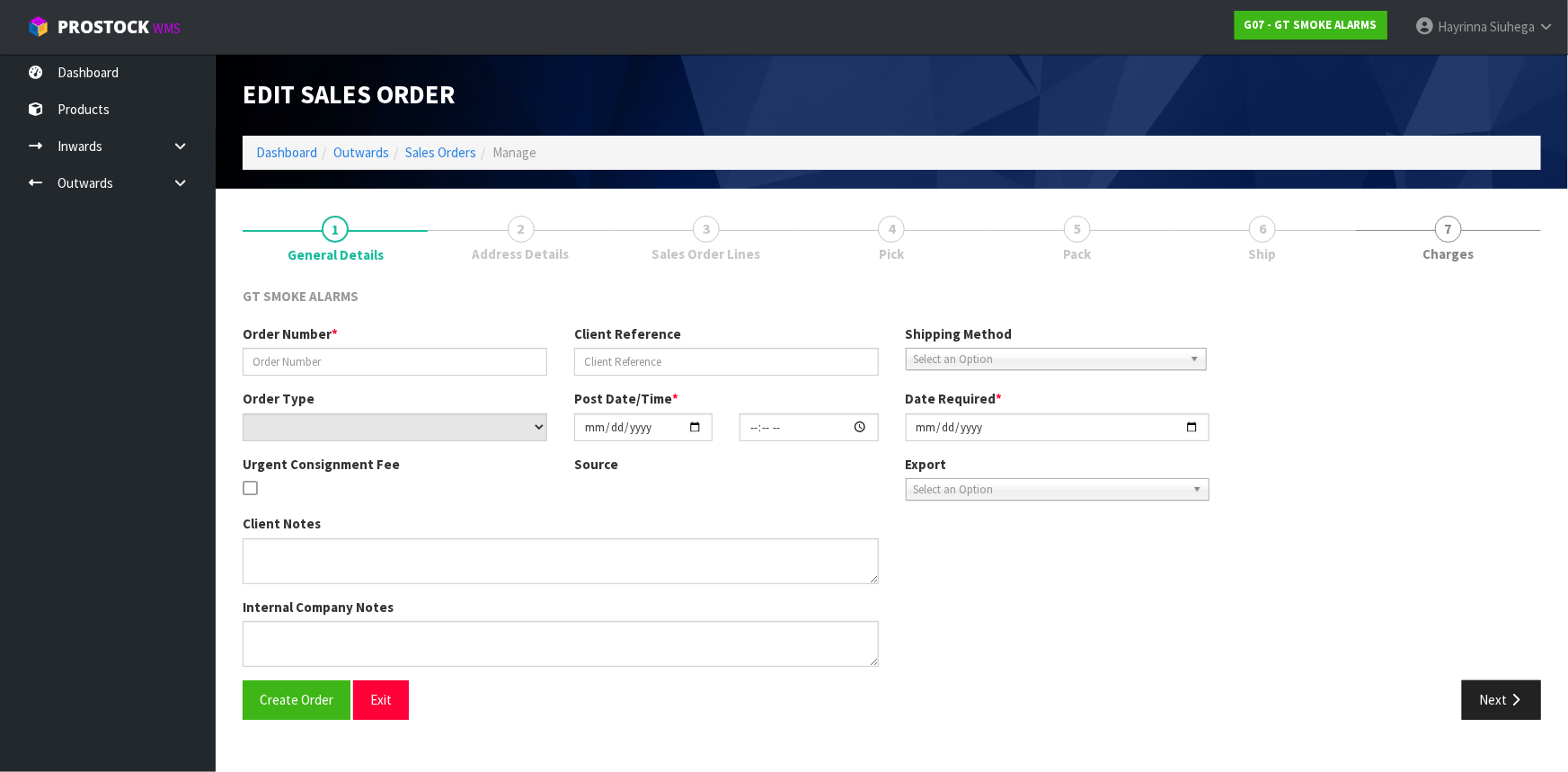
type input "2362"
select select "number:0"
type input "[DATE]"
type input "11:15:03.000"
type input "[DATE]"
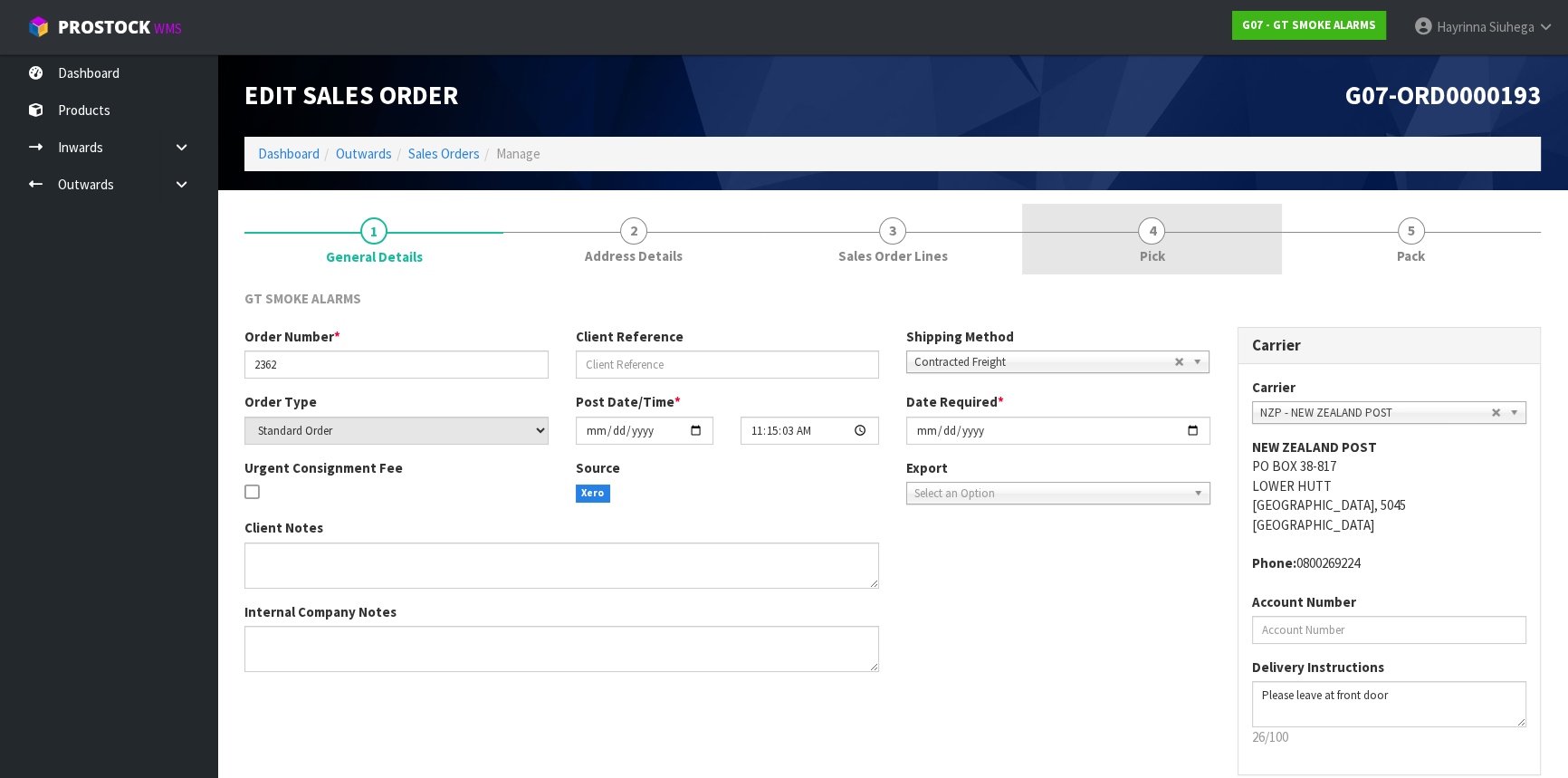
drag, startPoint x: 1246, startPoint y: 250, endPoint x: 1274, endPoint y: 243, distance: 28.9
click at [1246, 249] on link "4 Pick" at bounding box center [1152, 240] width 259 height 71
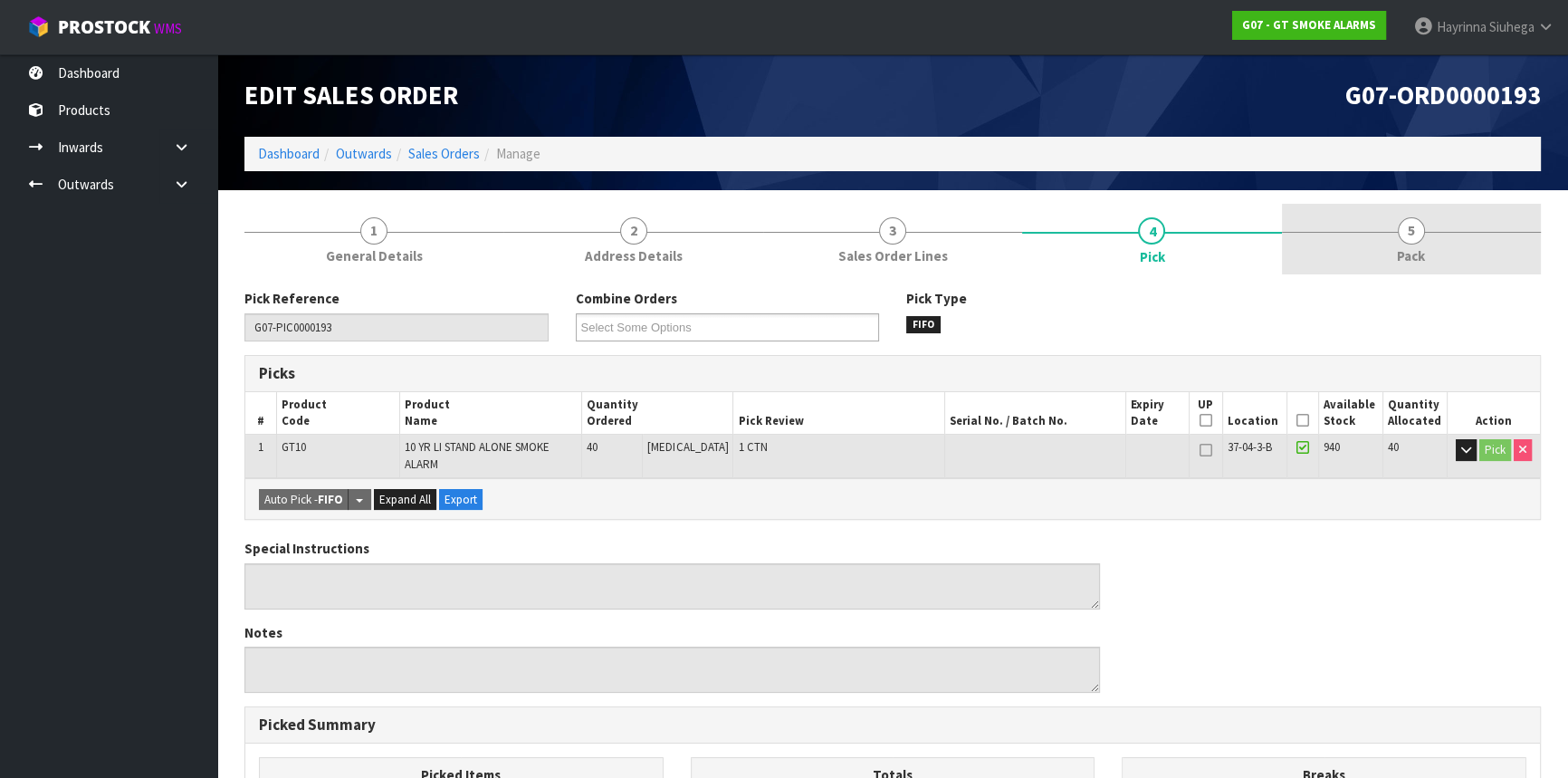
click at [1349, 237] on link "5 Pack" at bounding box center [1412, 240] width 259 height 71
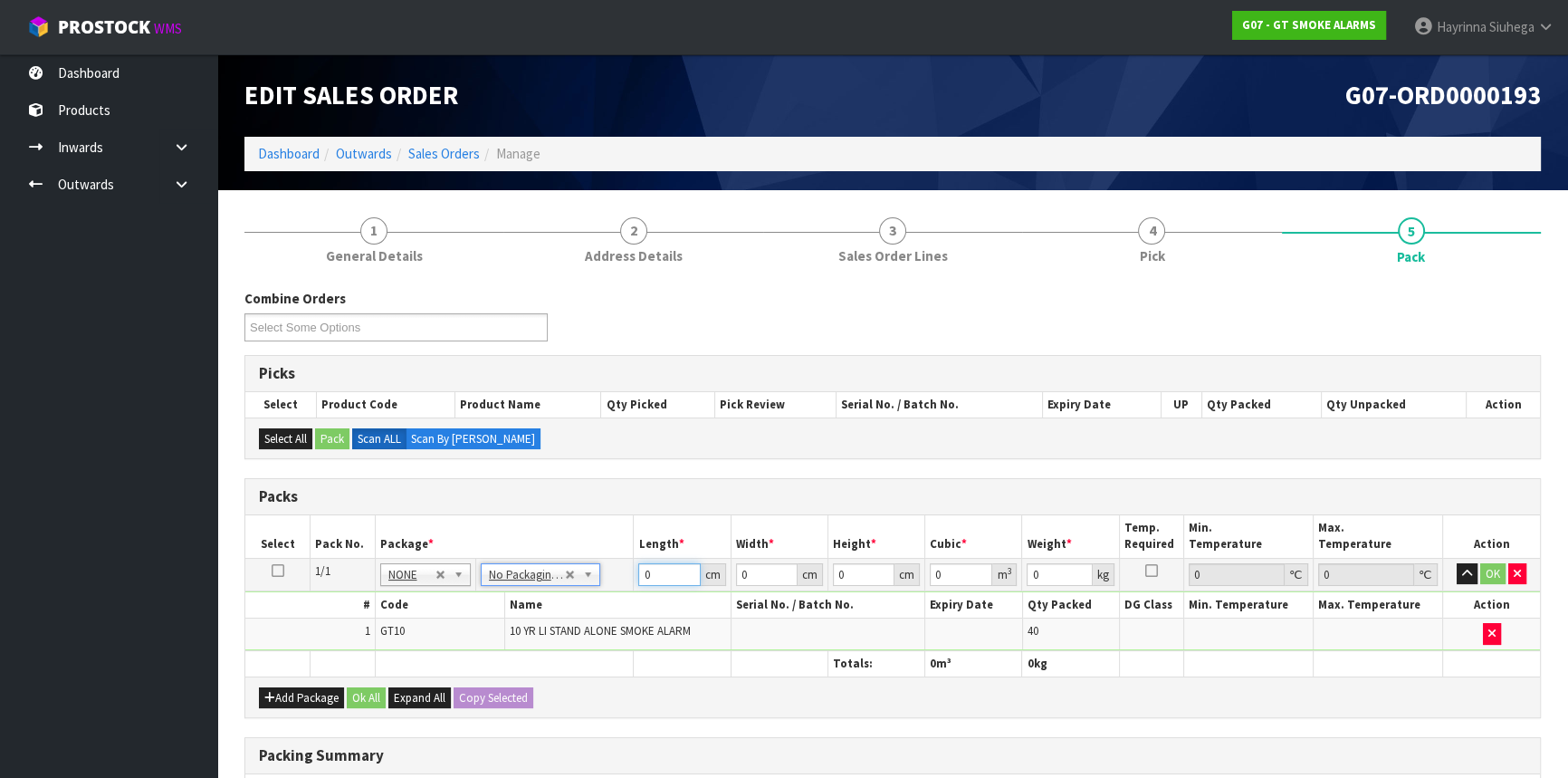
click at [647, 580] on input "0" at bounding box center [669, 574] width 61 height 23
click at [639, 578] on input "0" at bounding box center [669, 574] width 61 height 23
type input "43"
type input "35"
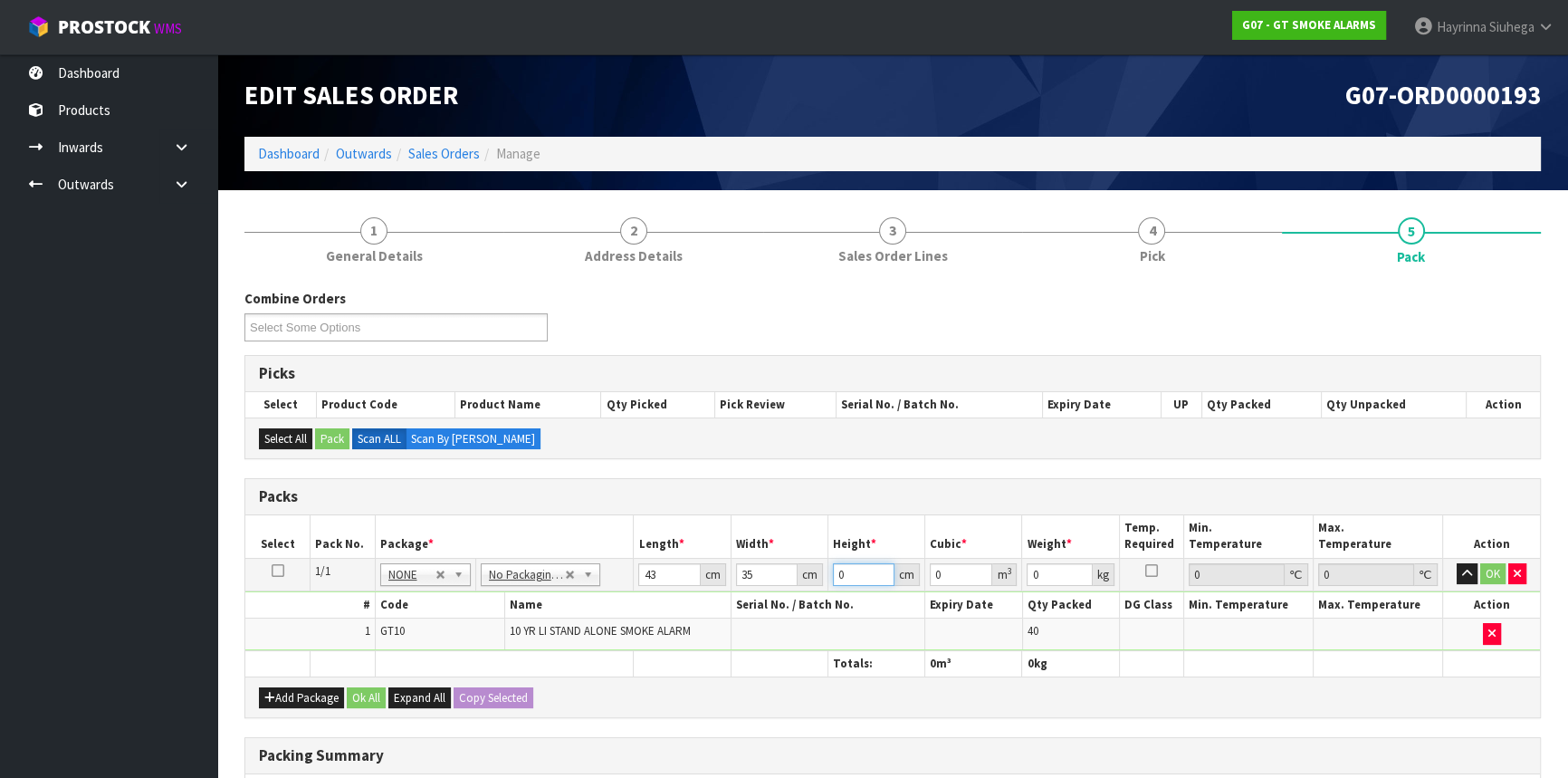
type input "2"
type input "0.00301"
type input "22"
type input "0.03311"
type input "22"
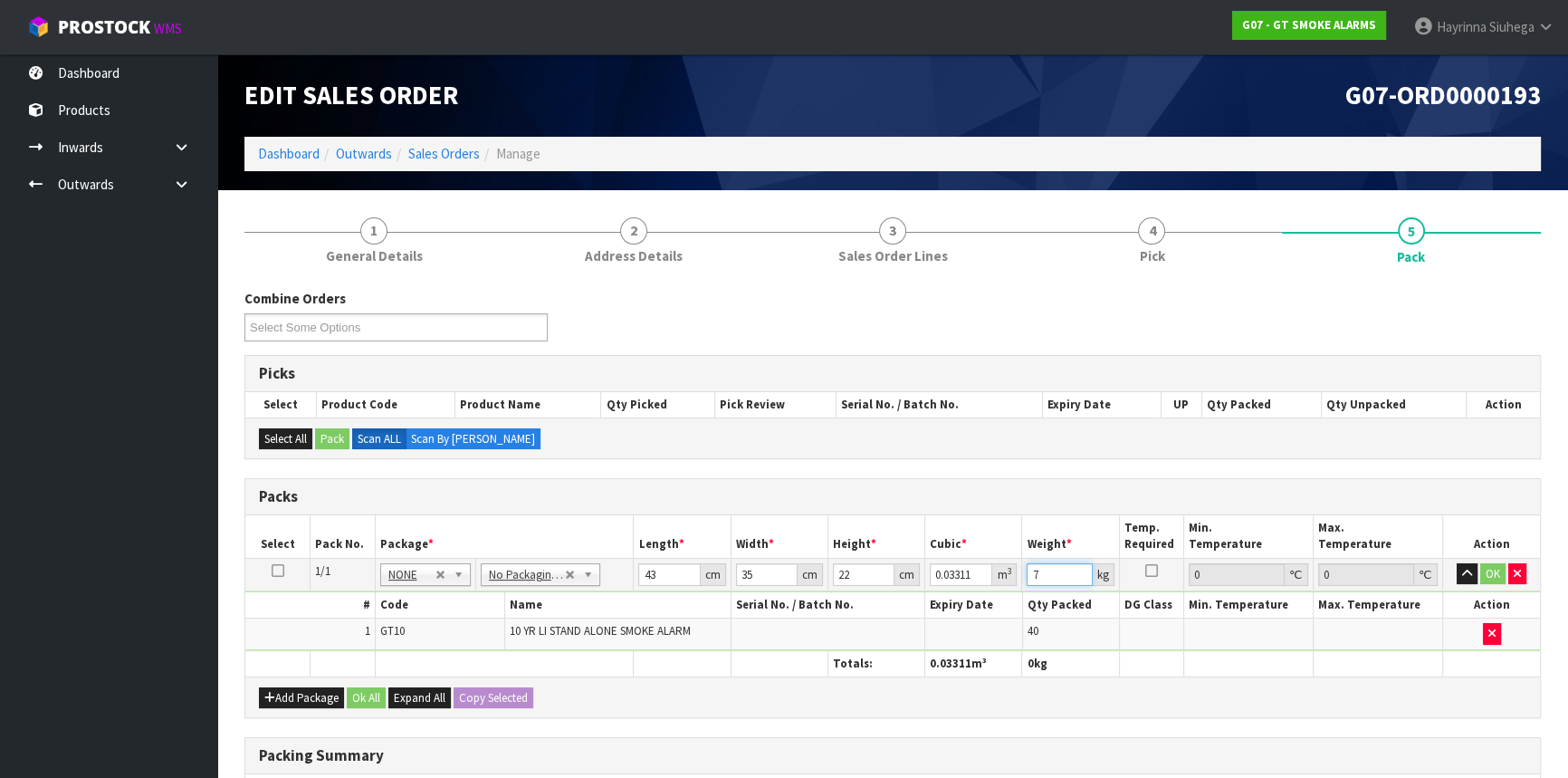
type input "7"
click button "OK" at bounding box center [1494, 574] width 26 height 22
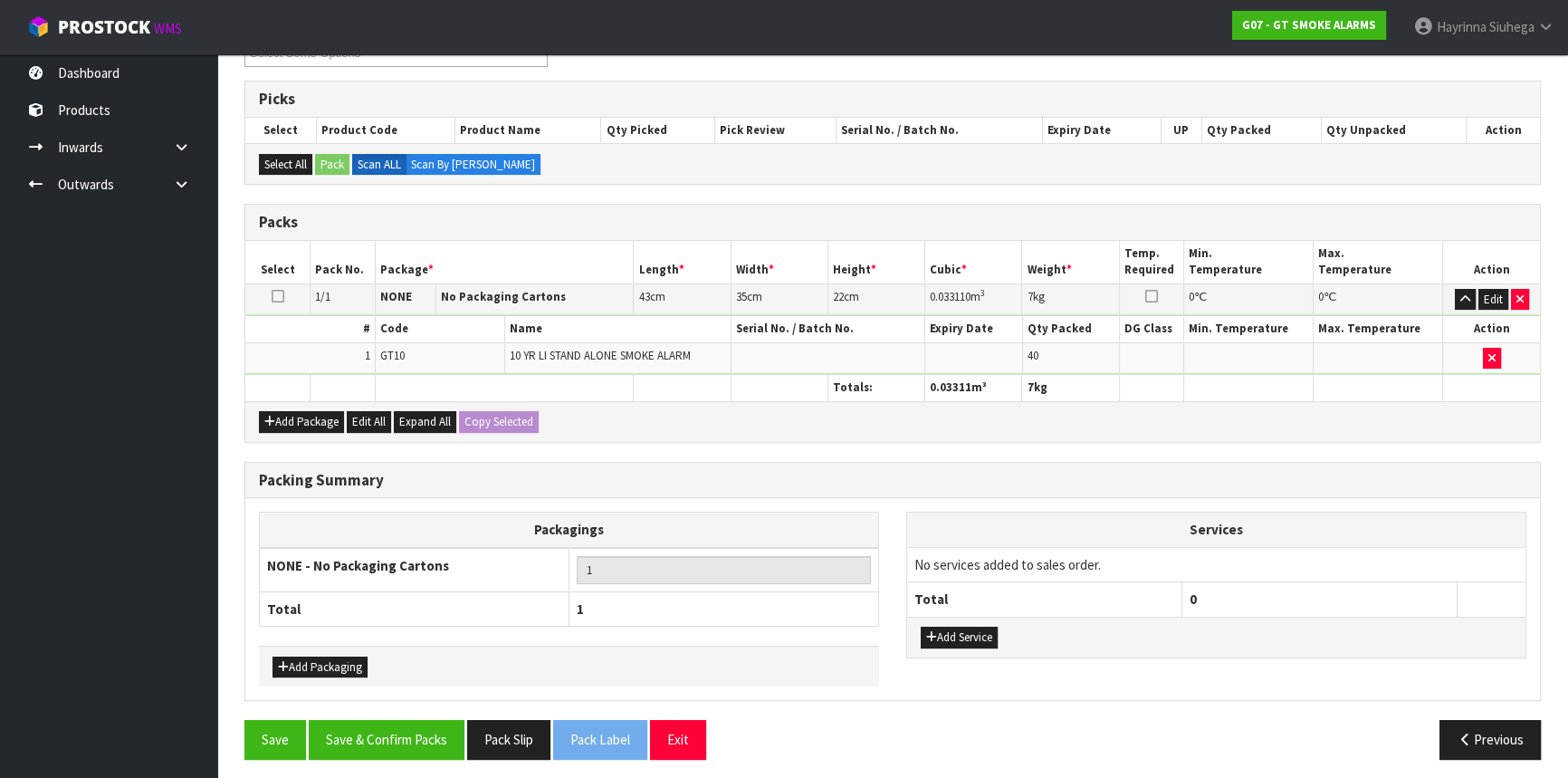
scroll to position [278, 0]
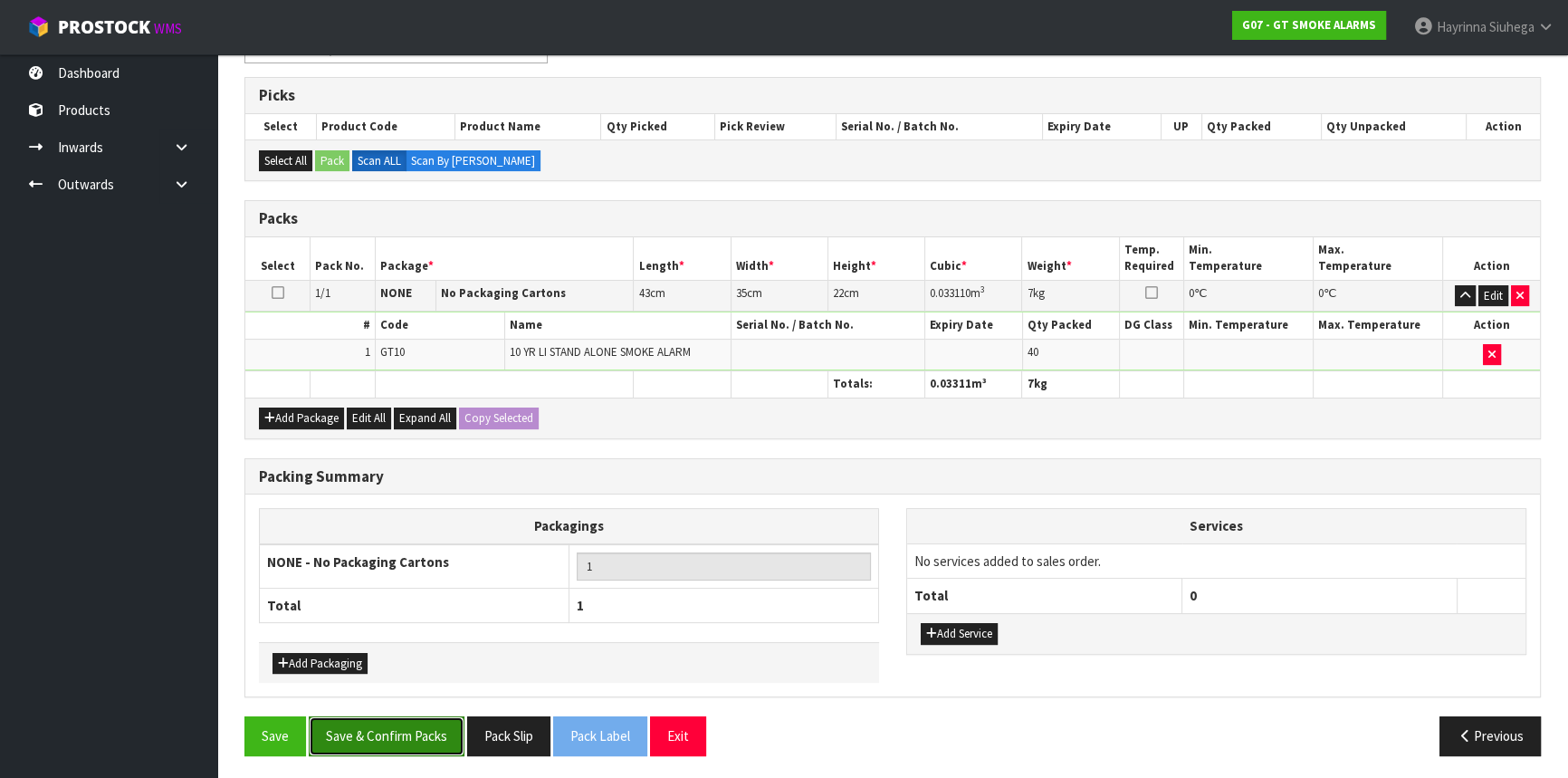
click at [402, 733] on button "Save & Confirm Packs" at bounding box center [386, 735] width 155 height 39
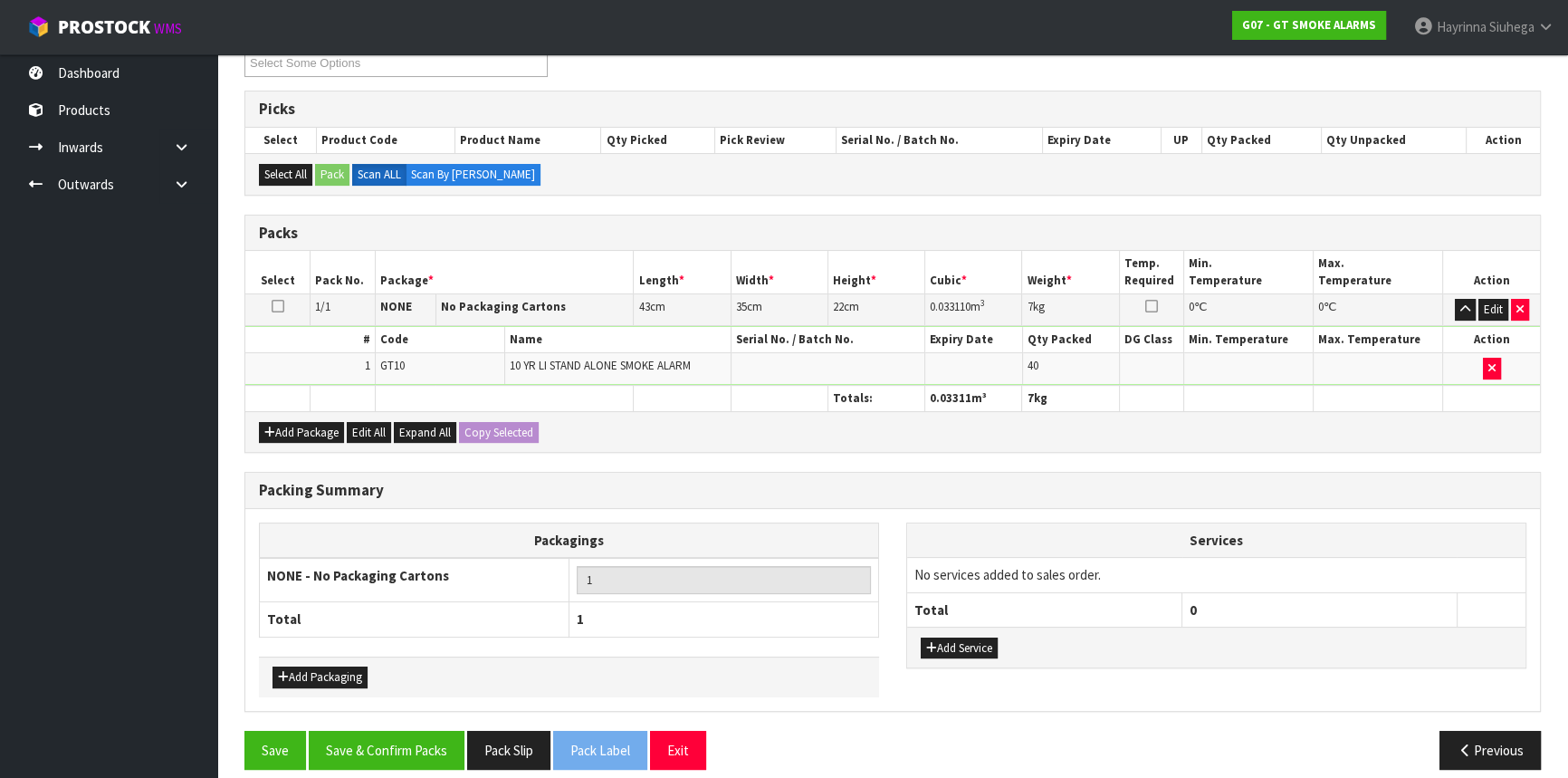
scroll to position [244, 0]
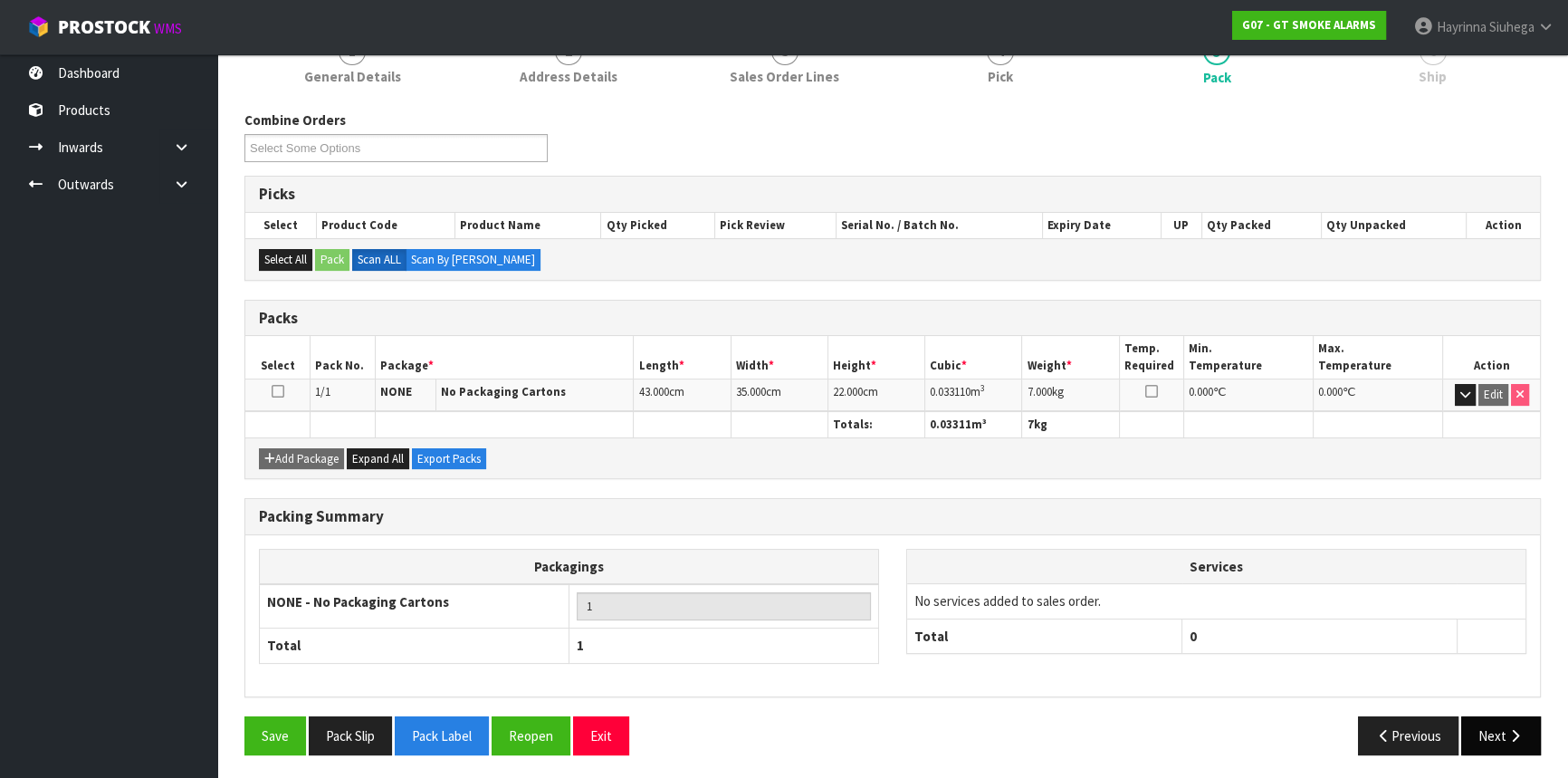
click at [1512, 742] on button "Next" at bounding box center [1501, 735] width 80 height 39
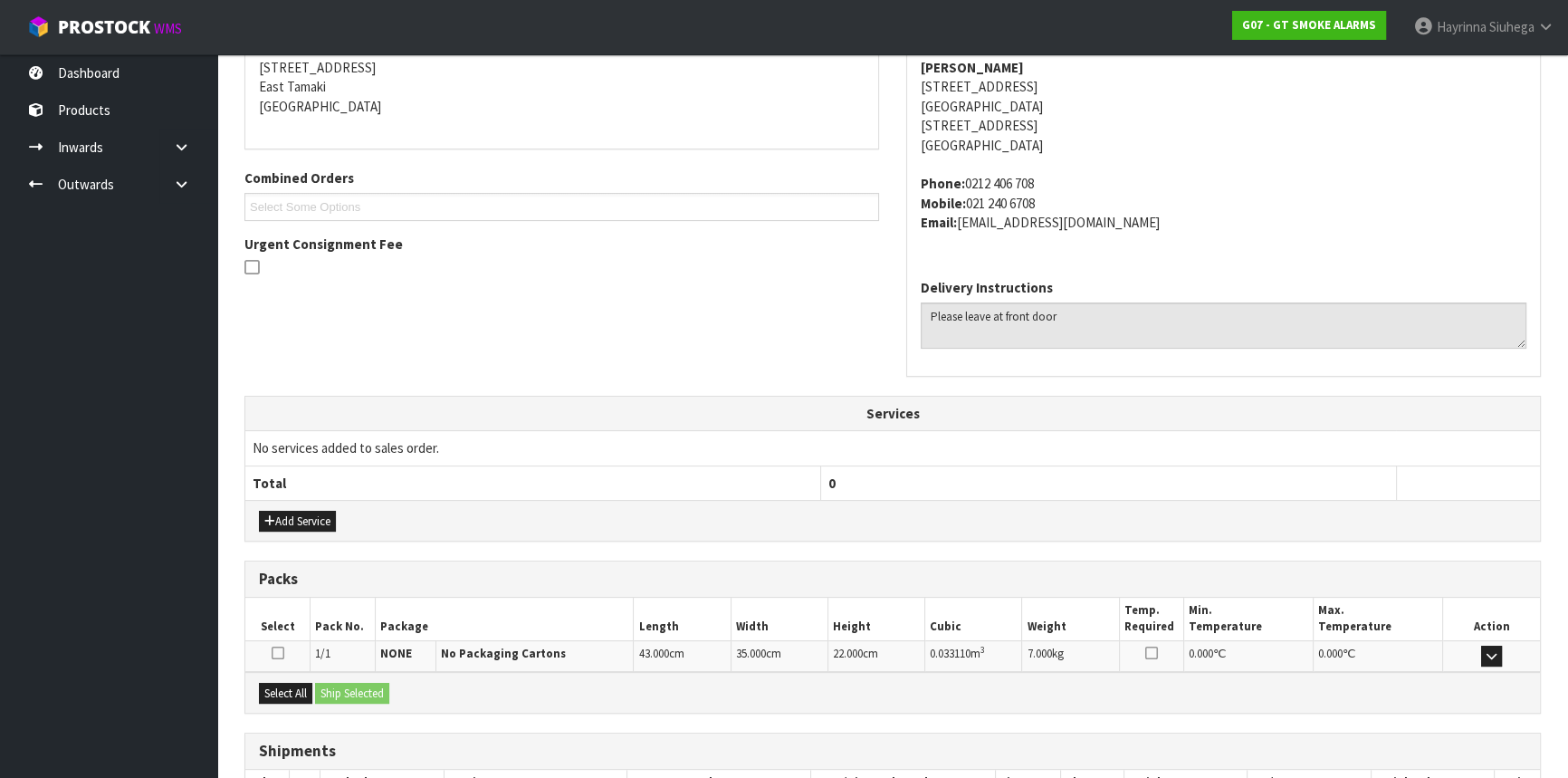
scroll to position [494, 0]
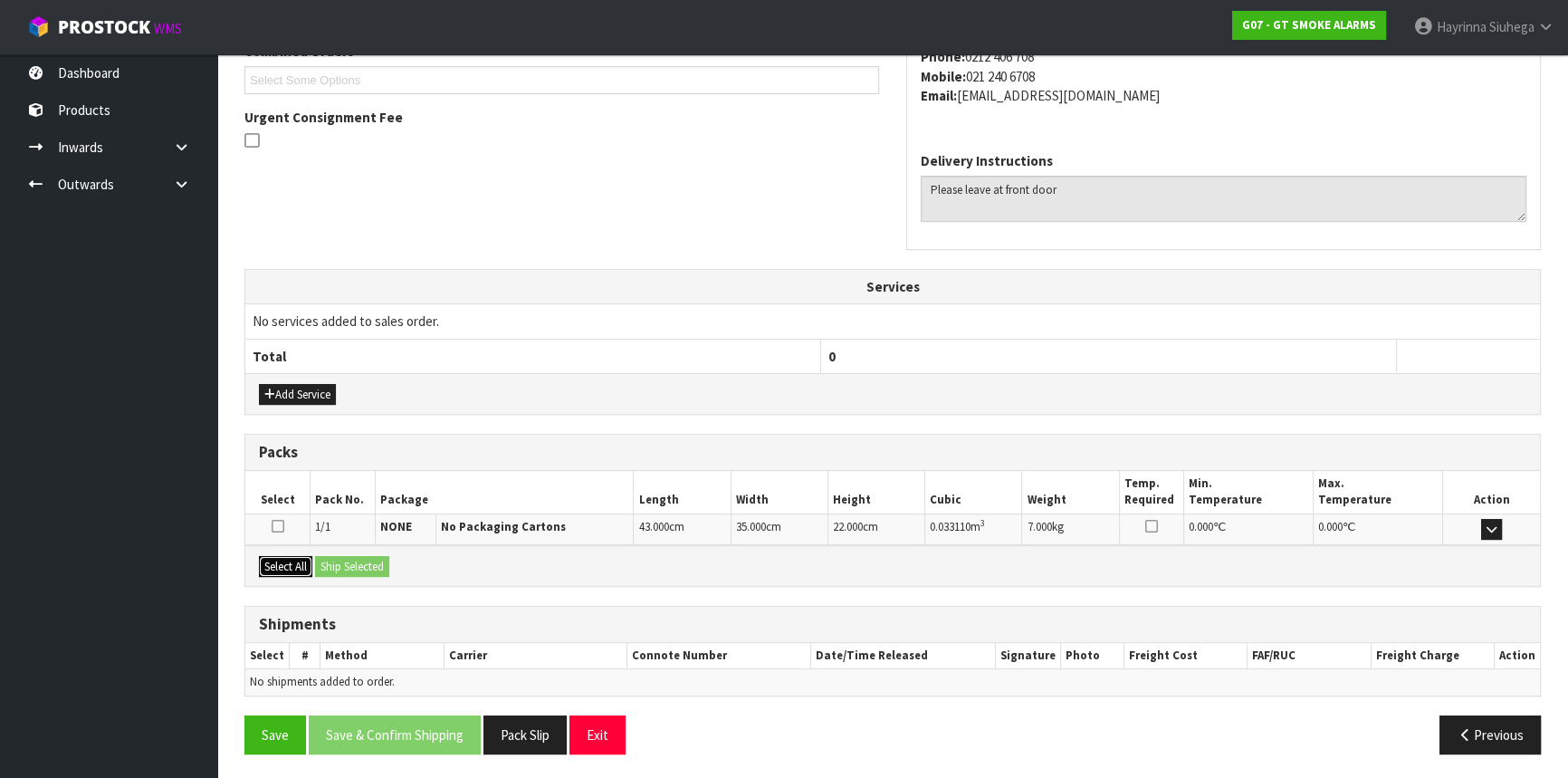
click at [297, 557] on button "Select All" at bounding box center [286, 567] width 53 height 22
click at [328, 561] on button "Ship Selected" at bounding box center [352, 567] width 74 height 22
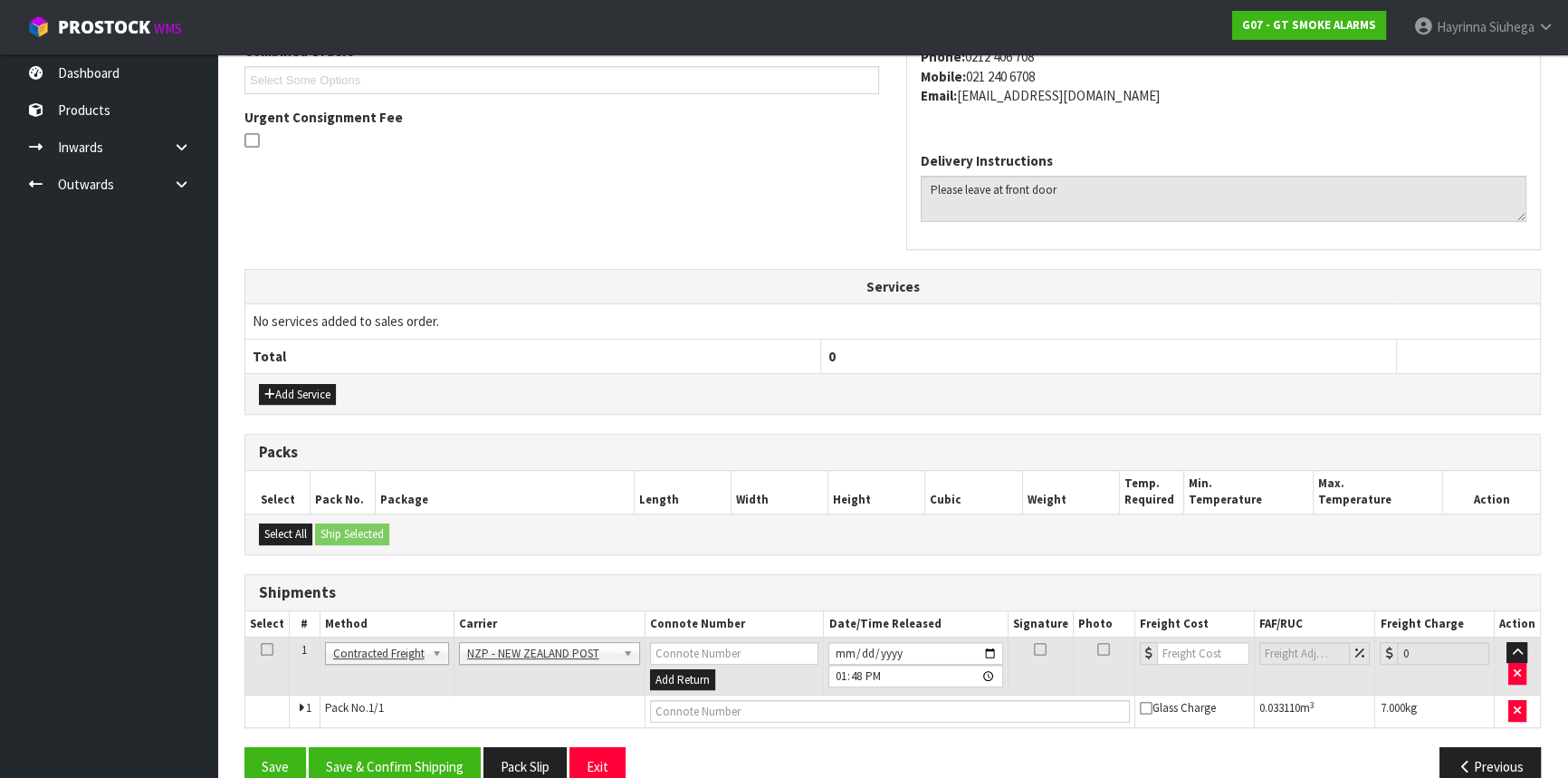
scroll to position [526, 0]
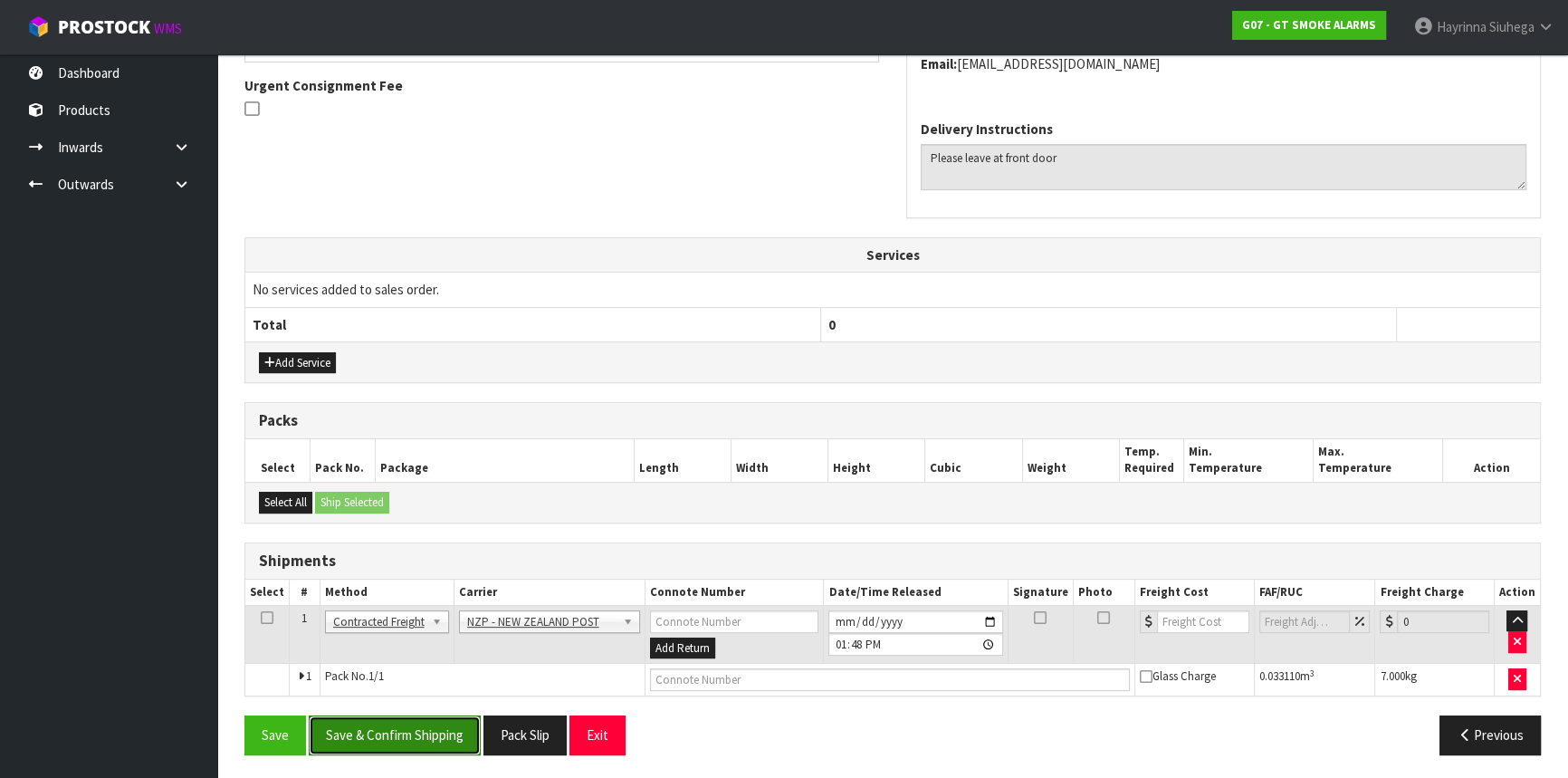
click at [391, 749] on button "Save & Confirm Shipping" at bounding box center [395, 734] width 172 height 39
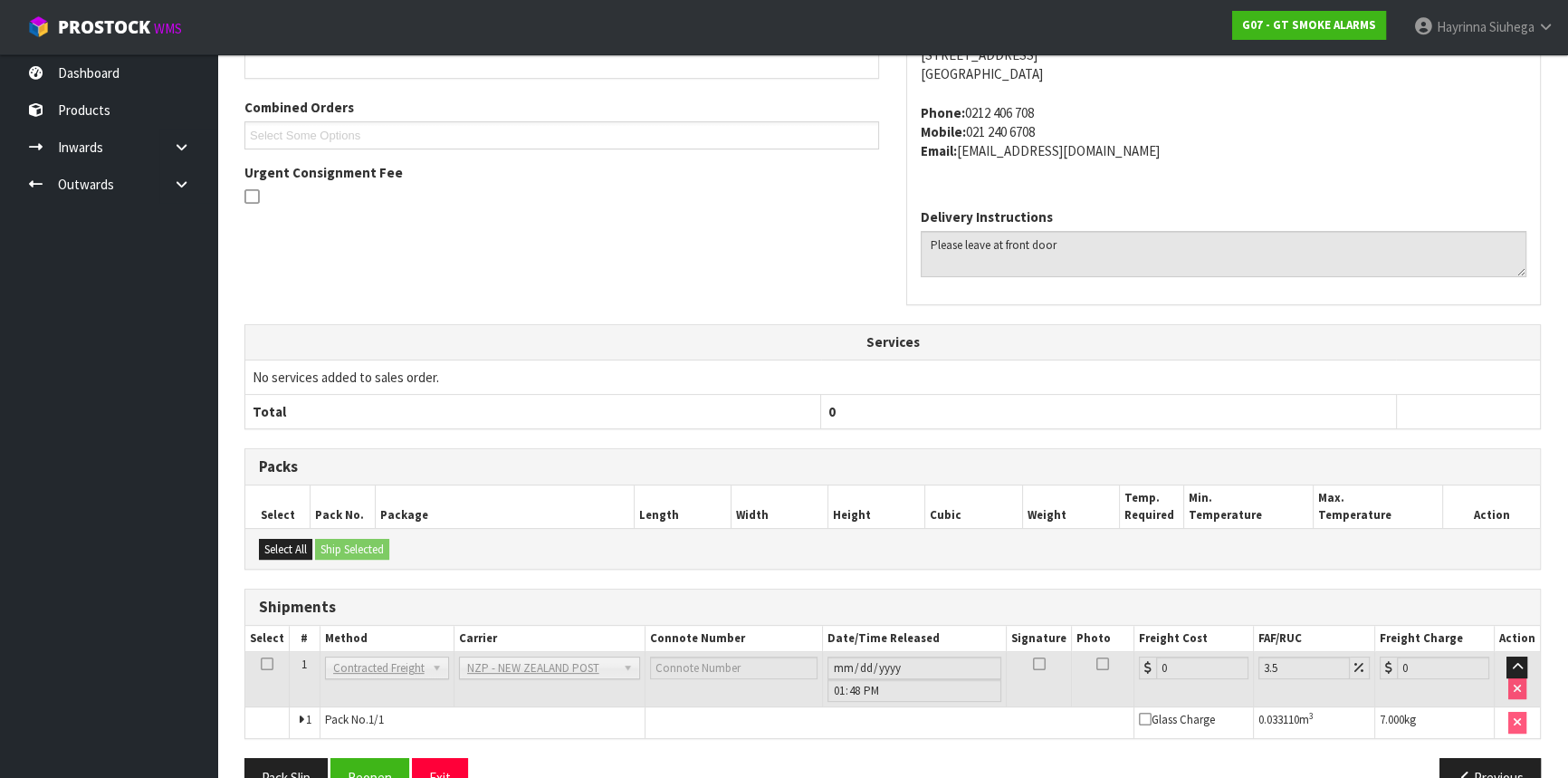
scroll to position [500, 0]
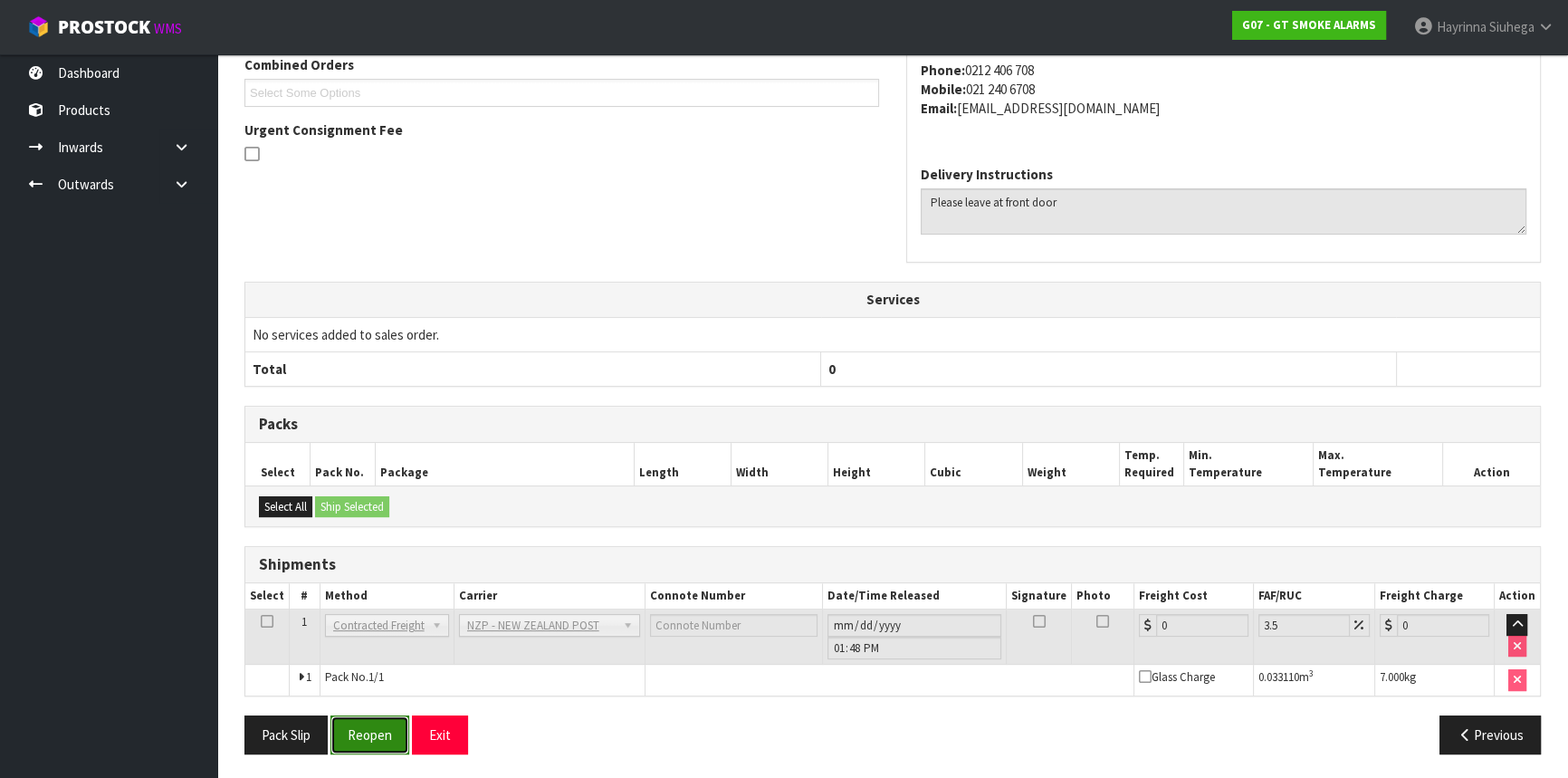
click at [371, 740] on button "Reopen" at bounding box center [370, 734] width 79 height 39
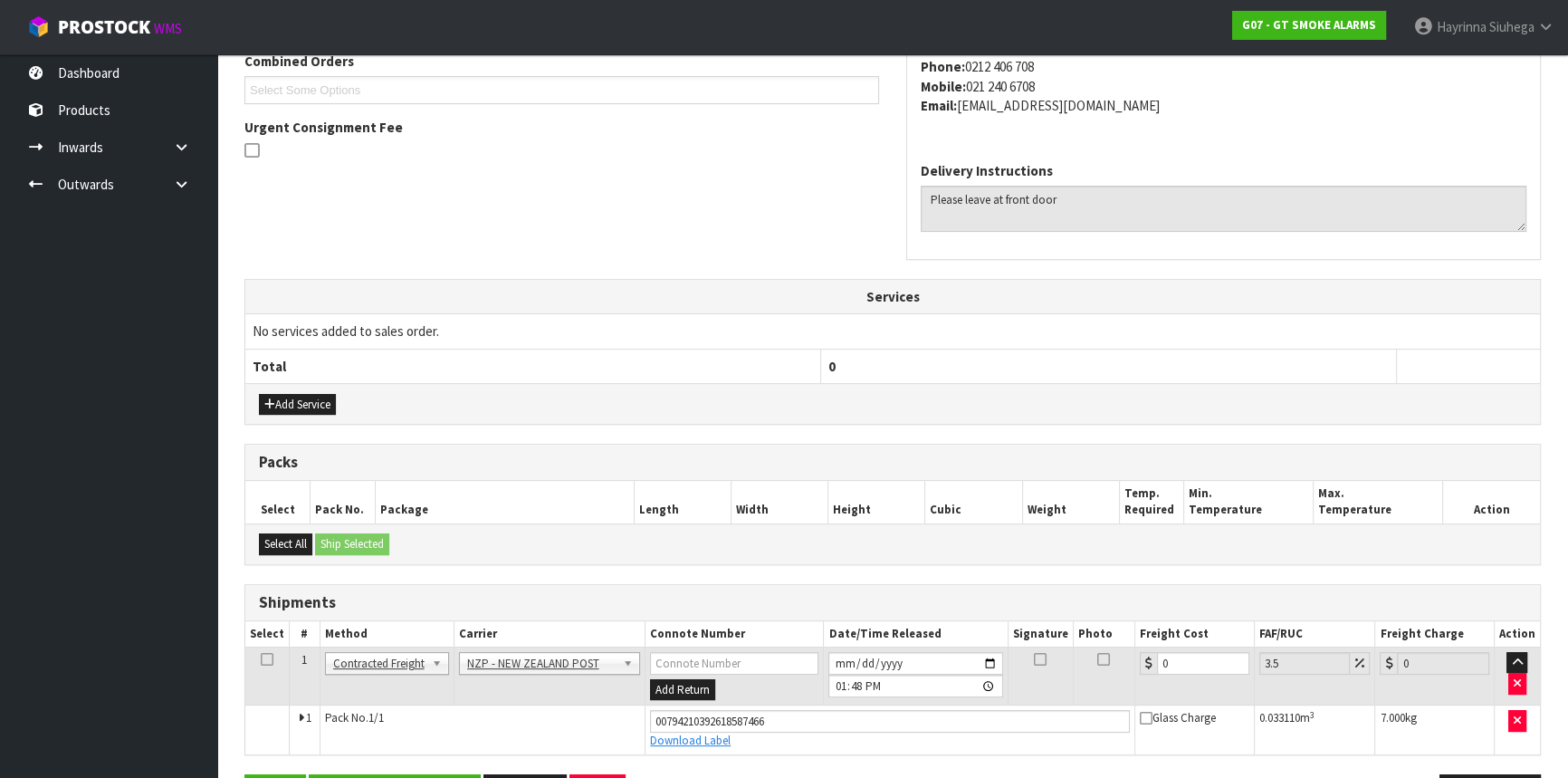
scroll to position [542, 0]
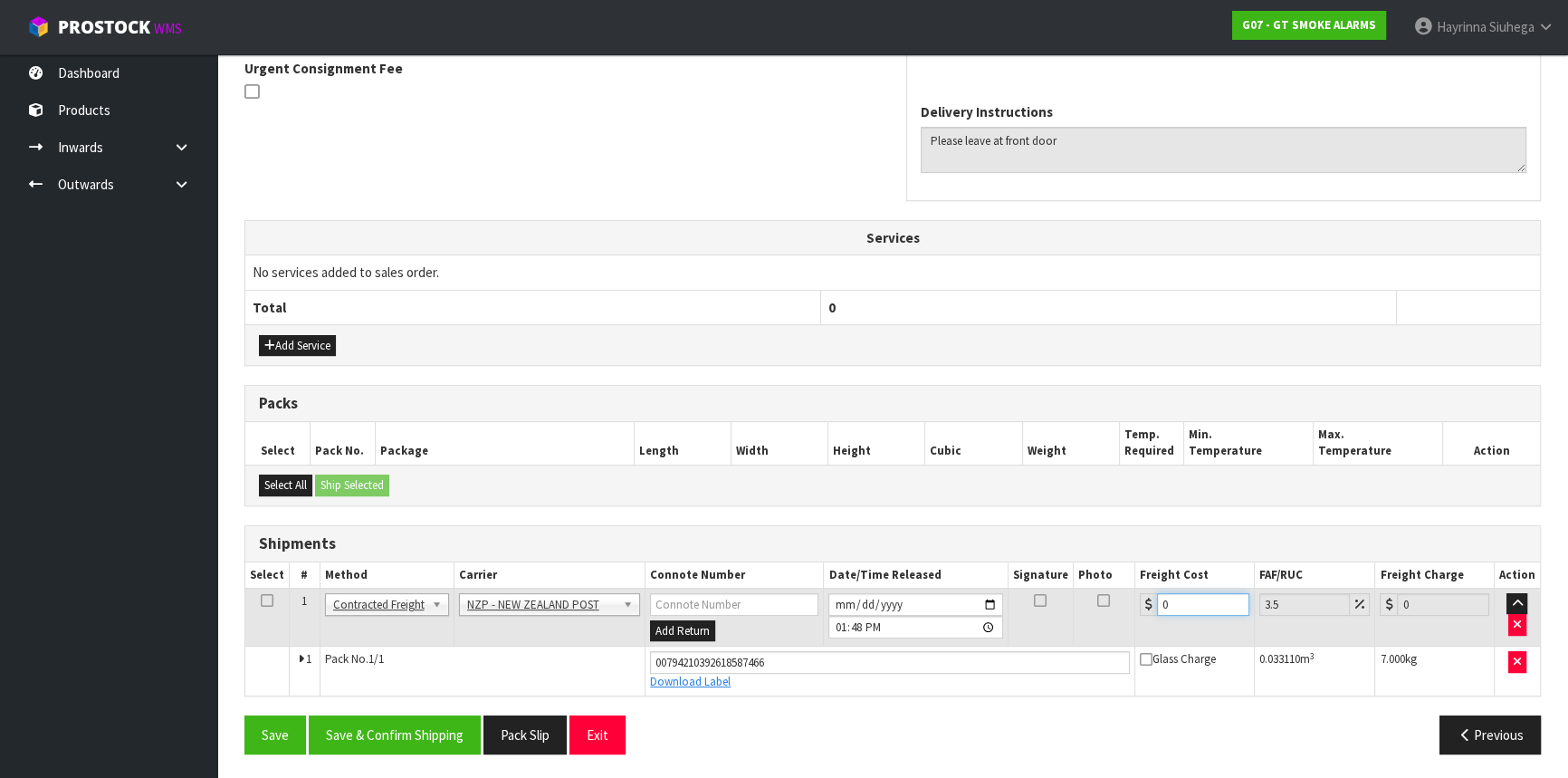
drag, startPoint x: 1209, startPoint y: 607, endPoint x: 533, endPoint y: 624, distance: 676.2
click at [566, 624] on tr "1 Client Local Pickup Customer Local Pickup Company Freight Contracted Freight …" at bounding box center [892, 617] width 1295 height 58
type input "1"
type input "1.03"
type input "11"
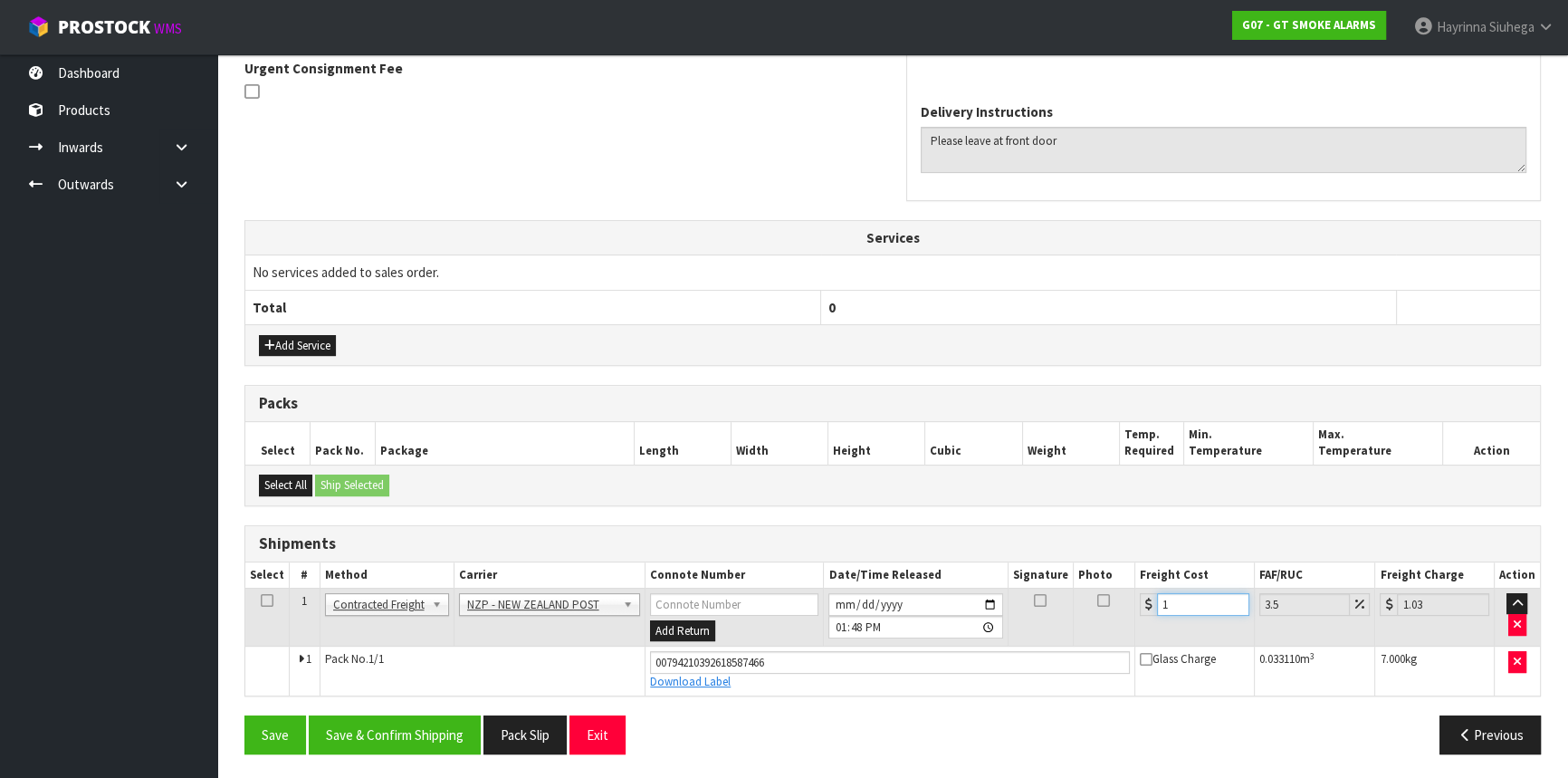
type input "11.38"
type input "11.4"
type input "11.8"
type input "11.45"
type input "11.85"
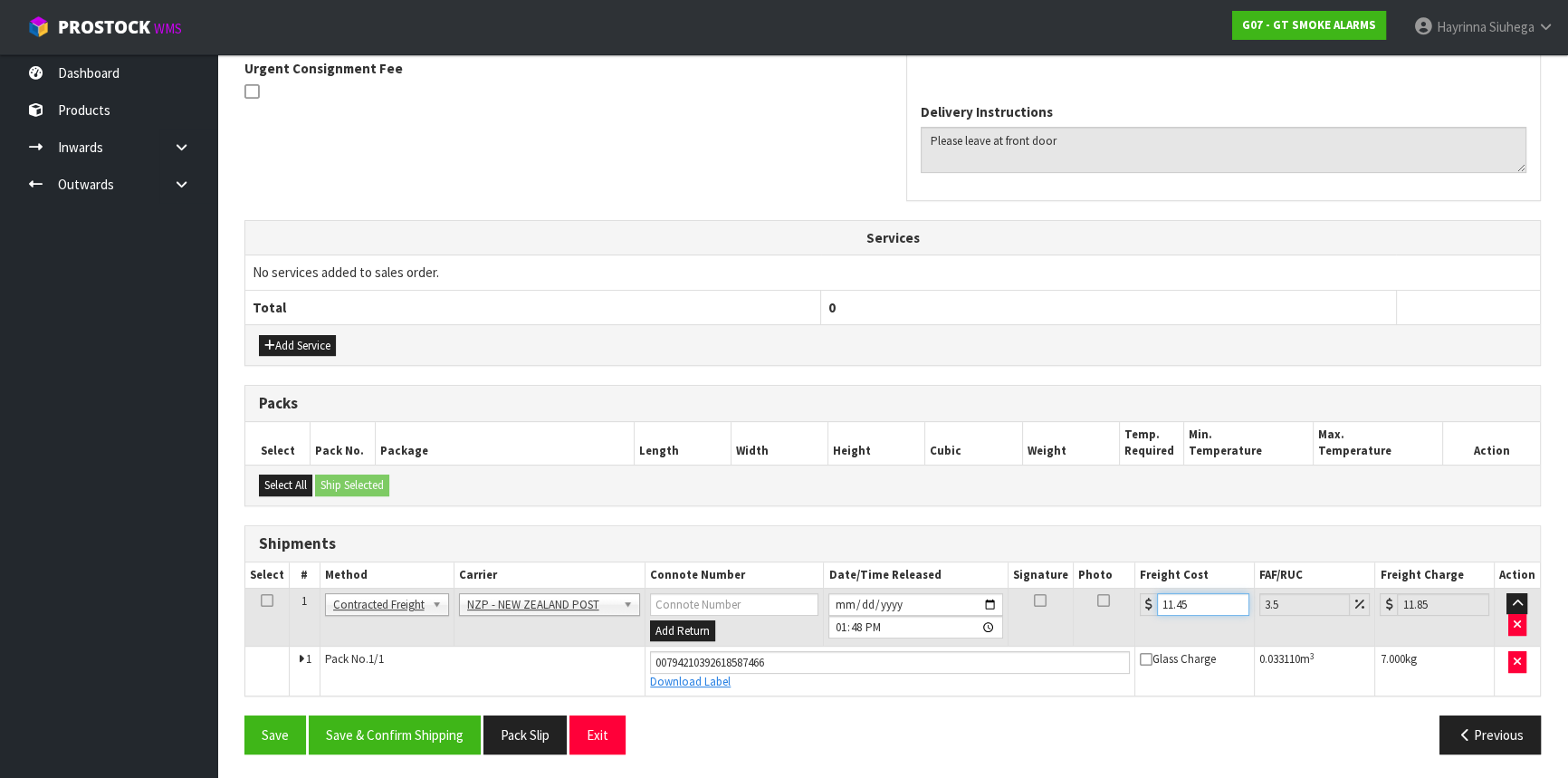
type input "11.45"
click at [244, 716] on button "Save" at bounding box center [275, 734] width 61 height 39
click at [345, 733] on button "Save & Confirm Shipping" at bounding box center [395, 734] width 172 height 39
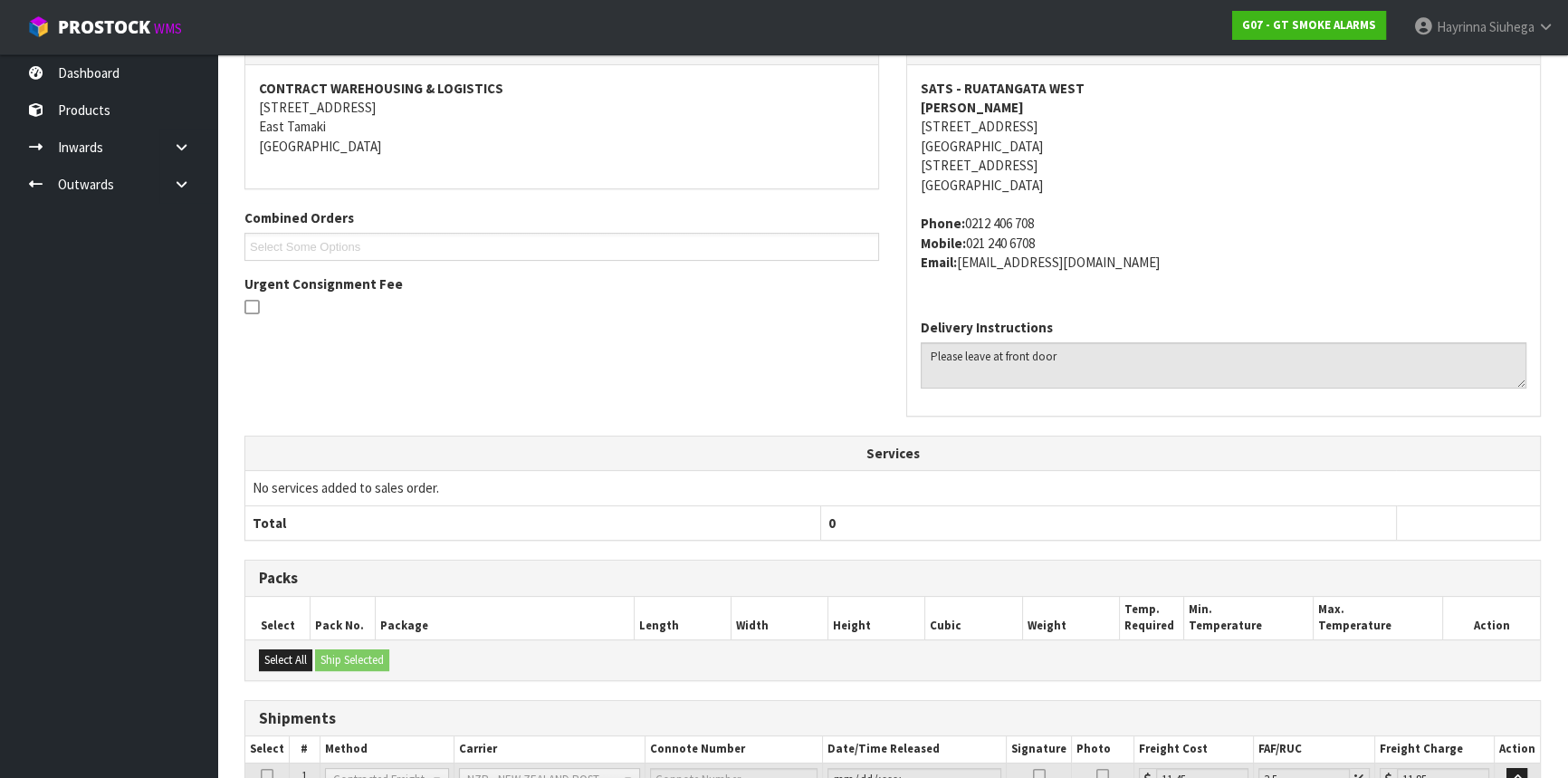
scroll to position [81, 0]
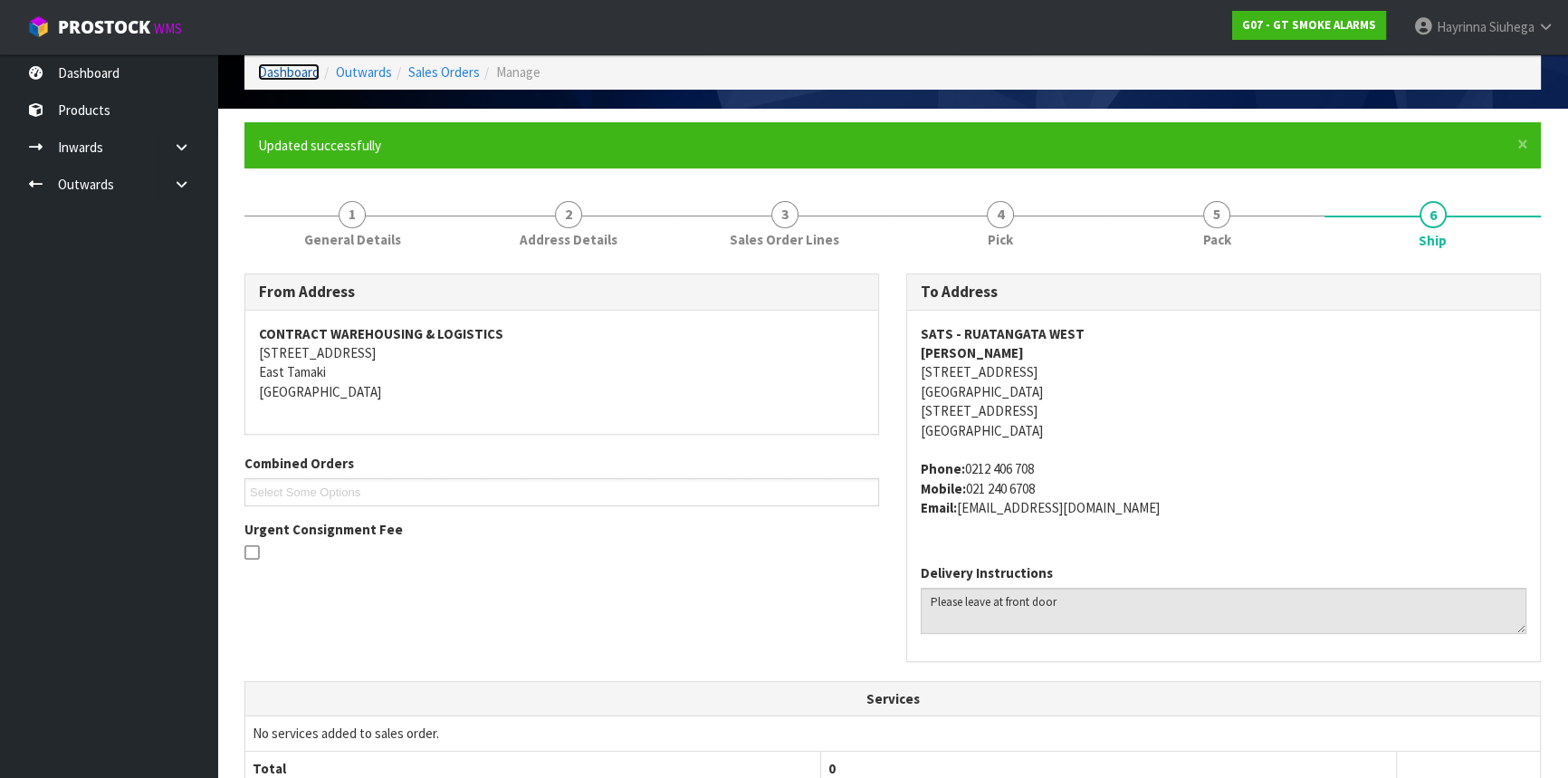
click at [281, 71] on link "Dashboard" at bounding box center [289, 71] width 61 height 17
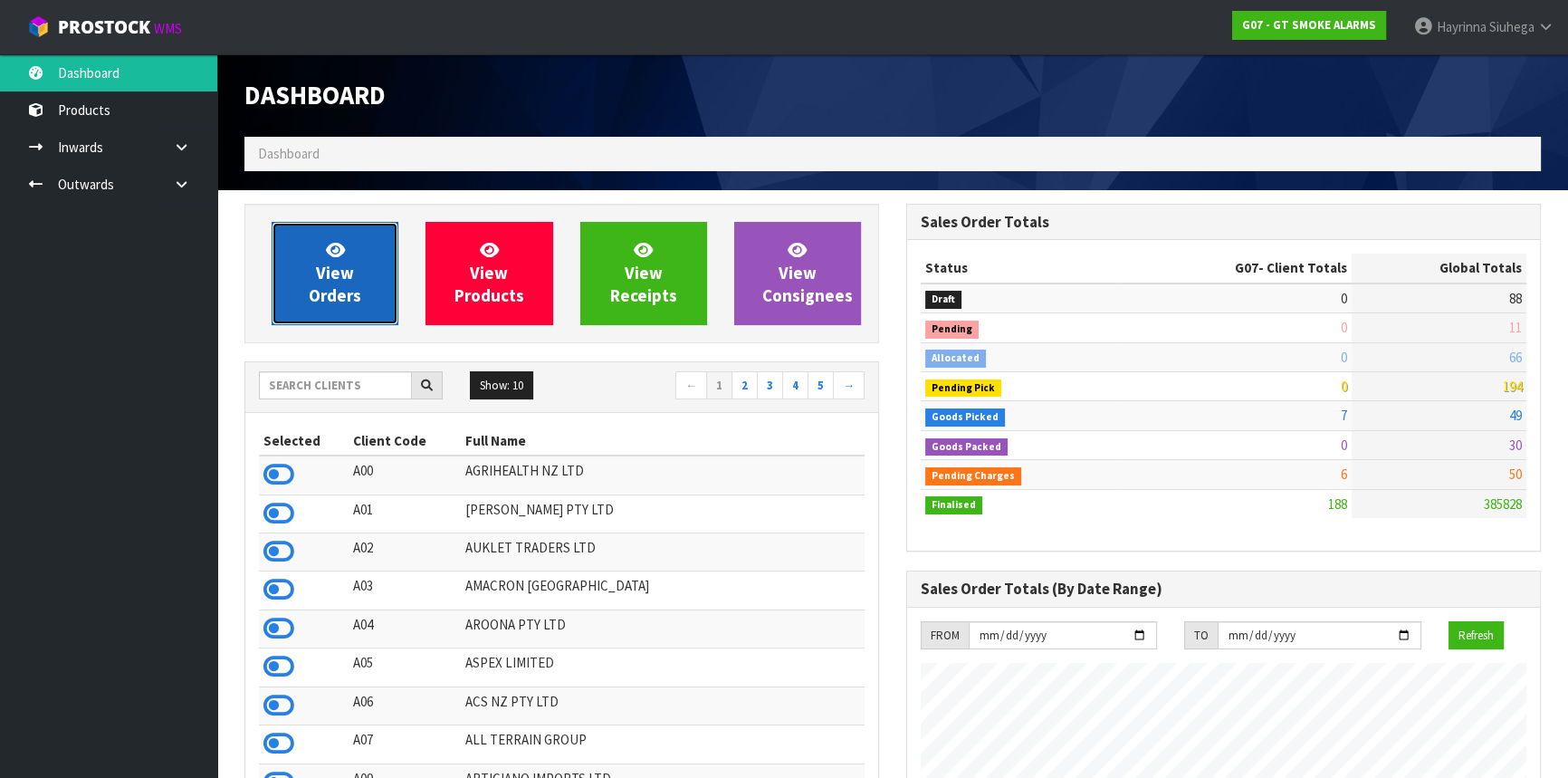
click at [326, 269] on span "View Orders" at bounding box center [334, 273] width 52 height 68
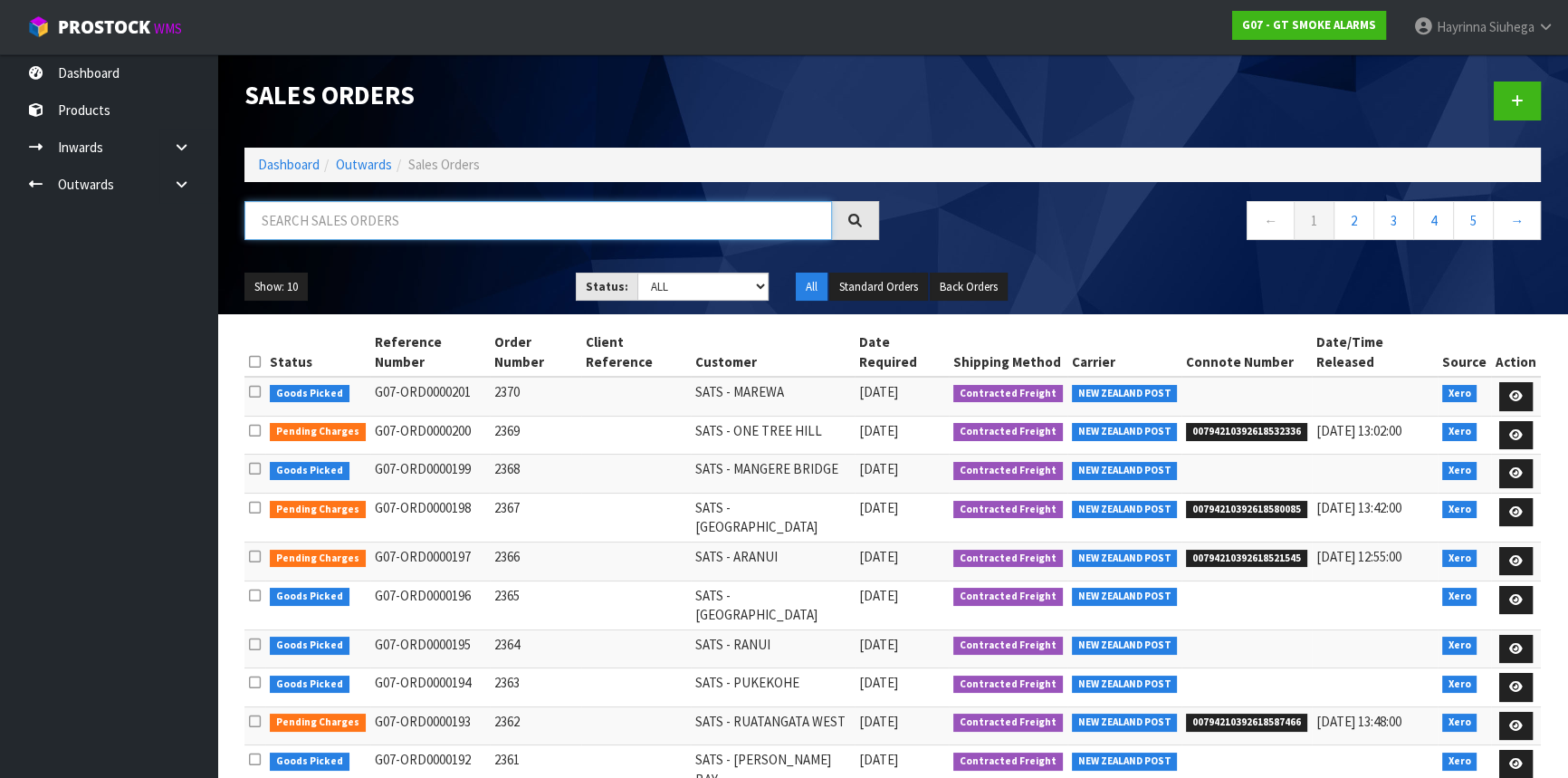
click at [392, 217] on input "text" at bounding box center [538, 220] width 588 height 39
type input "JOB-0417631"
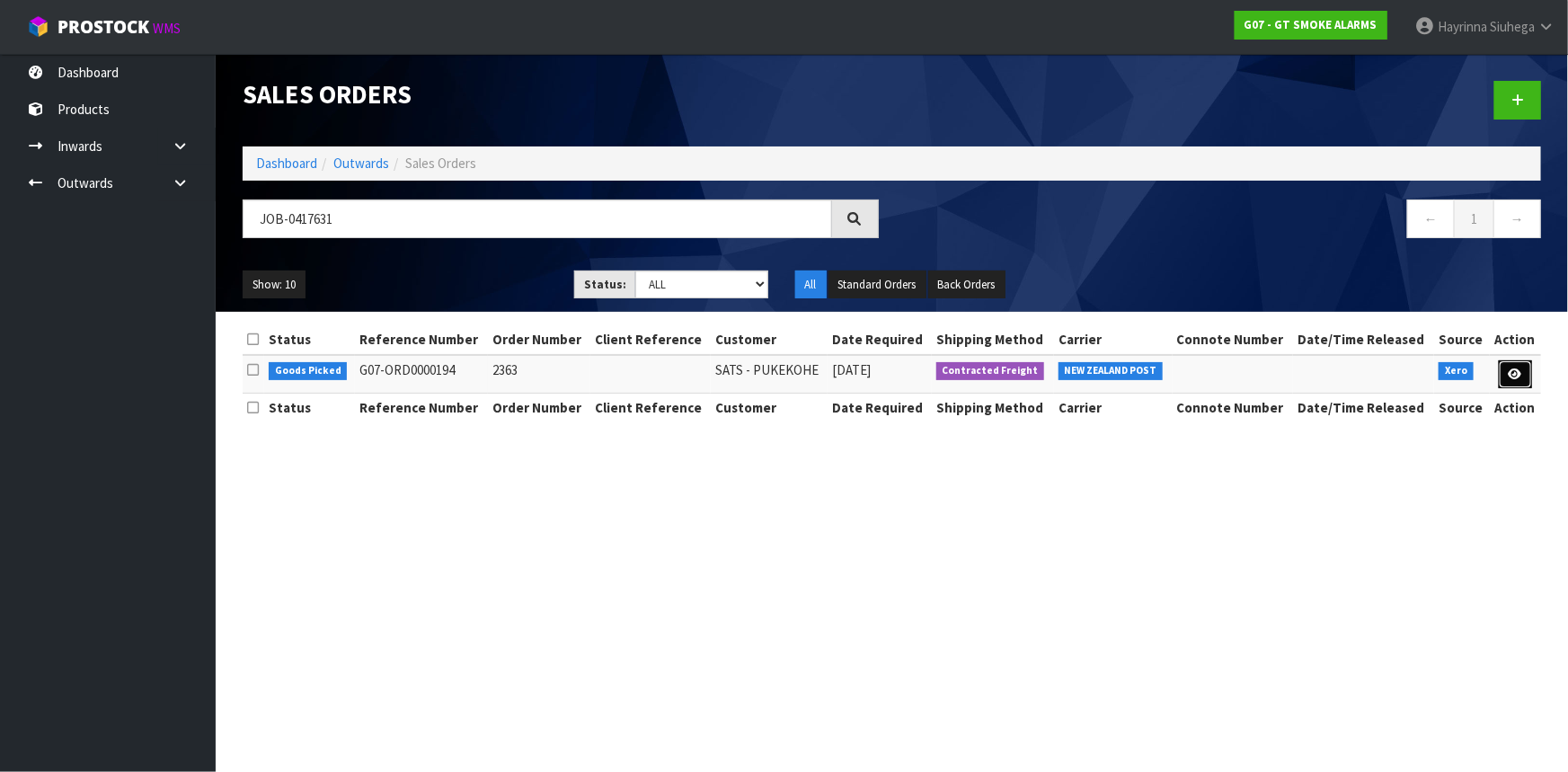
click at [1524, 370] on link at bounding box center [1516, 374] width 33 height 28
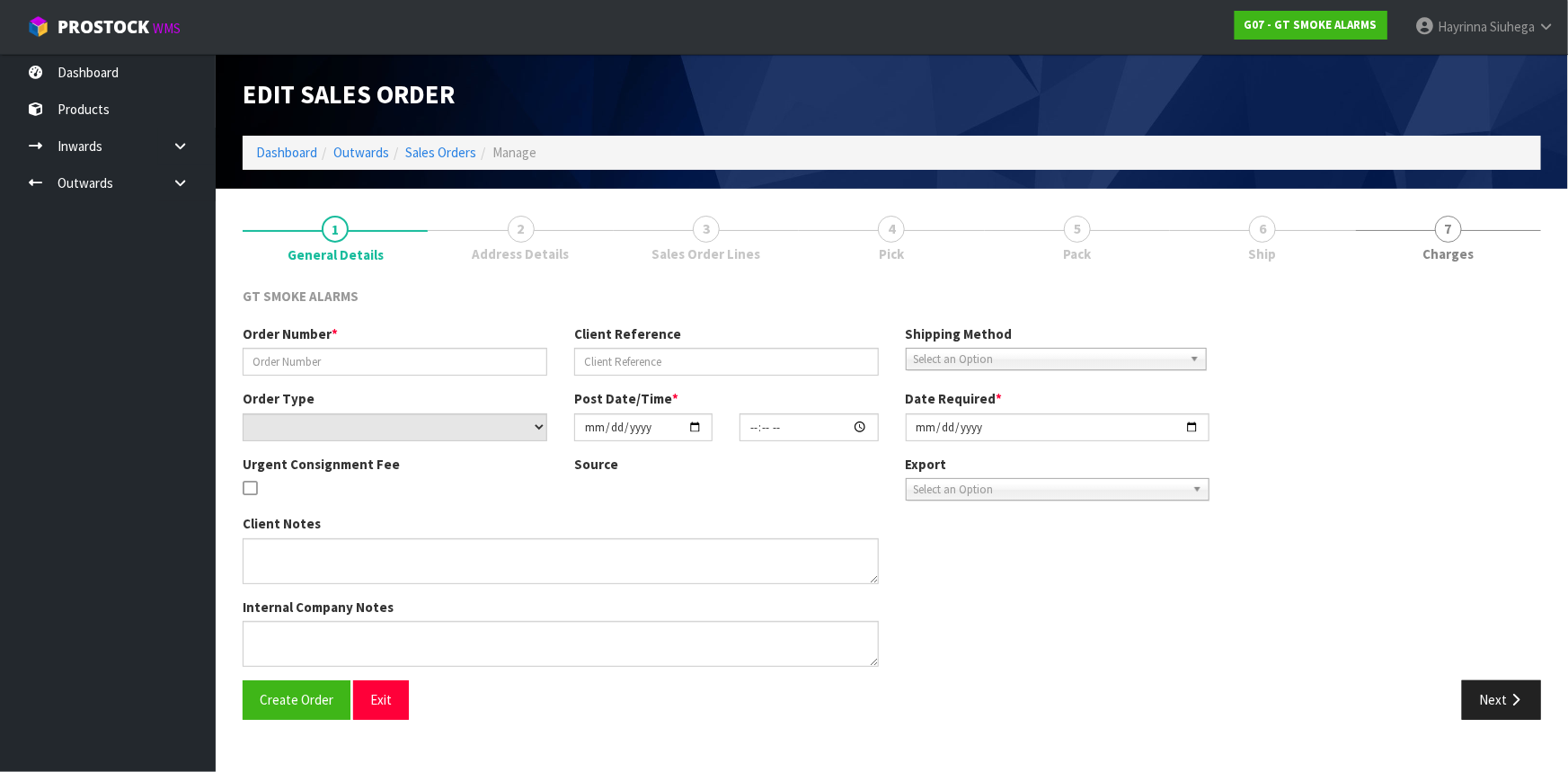
type input "2363"
select select "number:0"
type input "[DATE]"
type input "11:15:09.000"
type input "[DATE]"
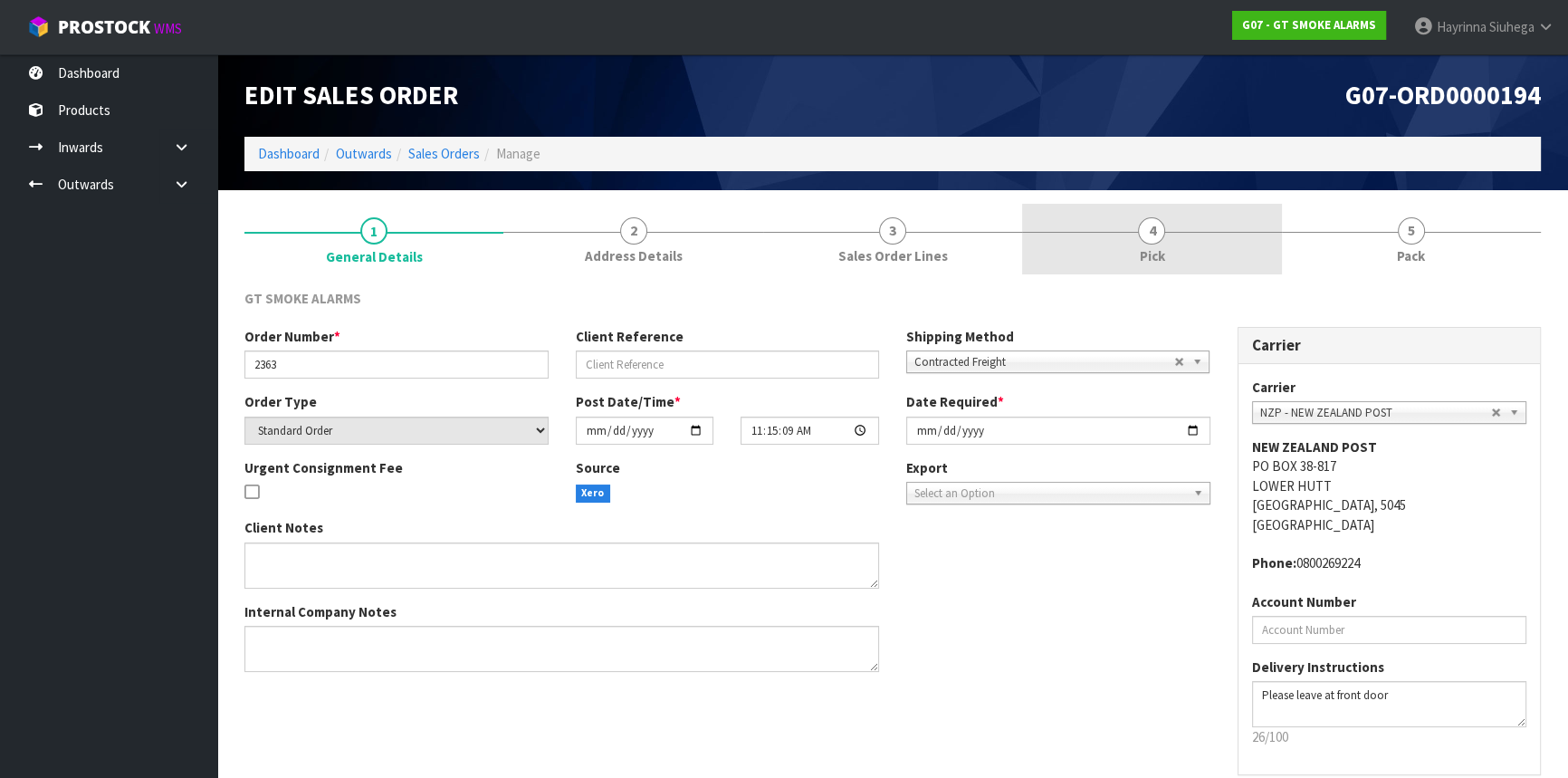
click at [1248, 253] on link "4 Pick" at bounding box center [1152, 240] width 259 height 71
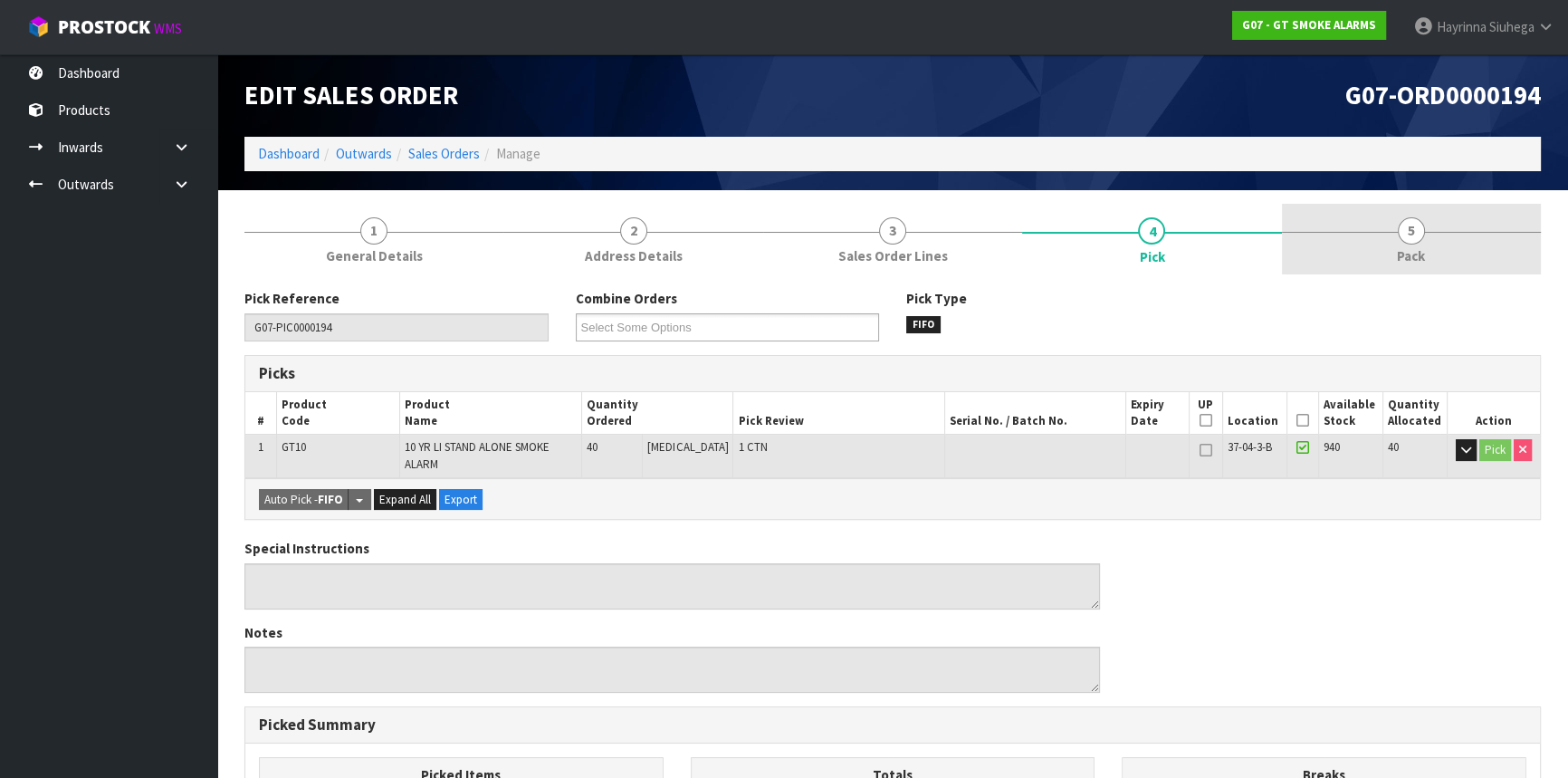
drag, startPoint x: 1357, startPoint y: 250, endPoint x: 1347, endPoint y: 254, distance: 10.8
click at [1358, 249] on link "5 Pack" at bounding box center [1412, 240] width 259 height 71
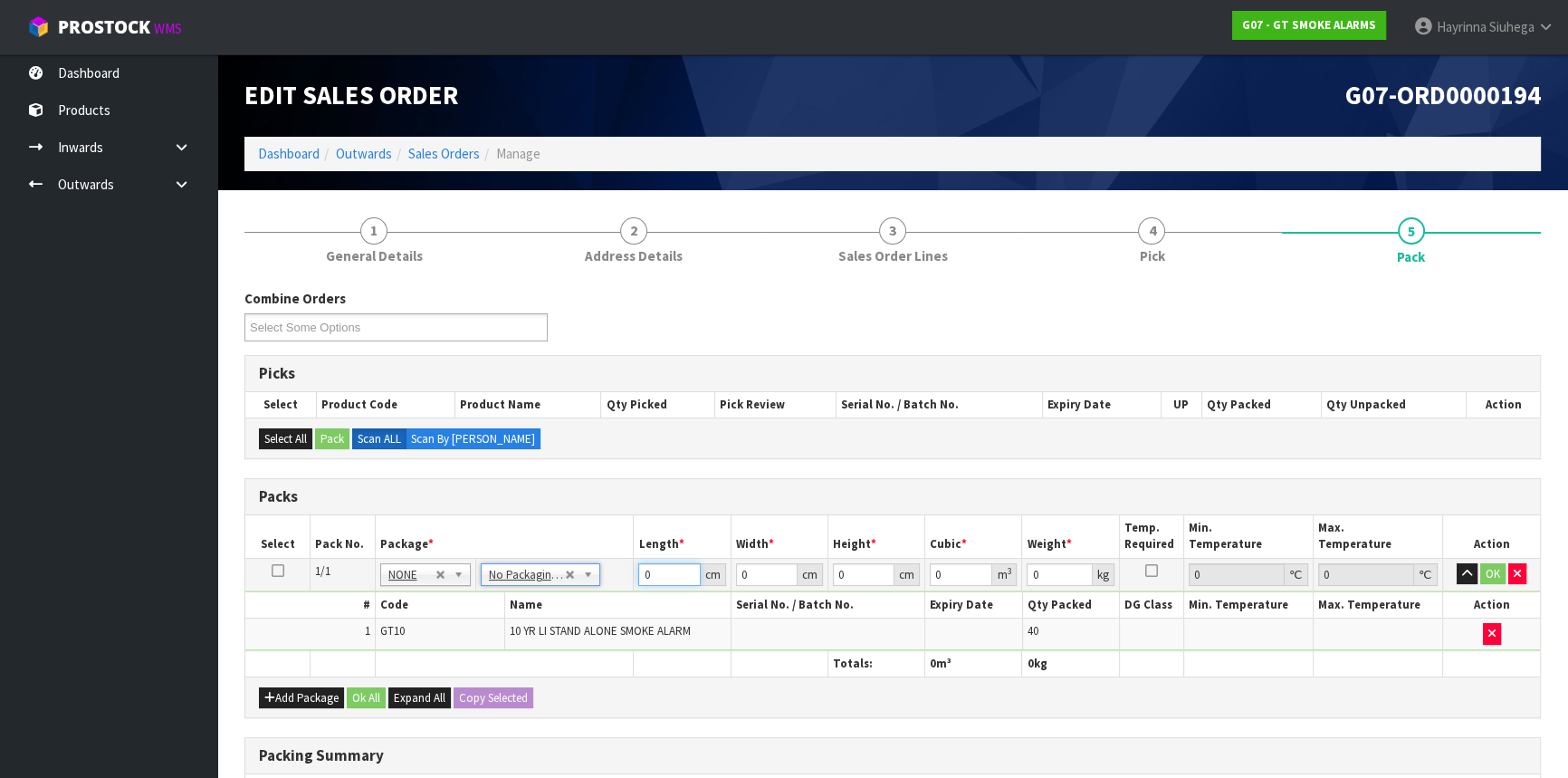
click at [639, 571] on input "0" at bounding box center [669, 574] width 61 height 23
type input "43"
type input "35"
type input "2"
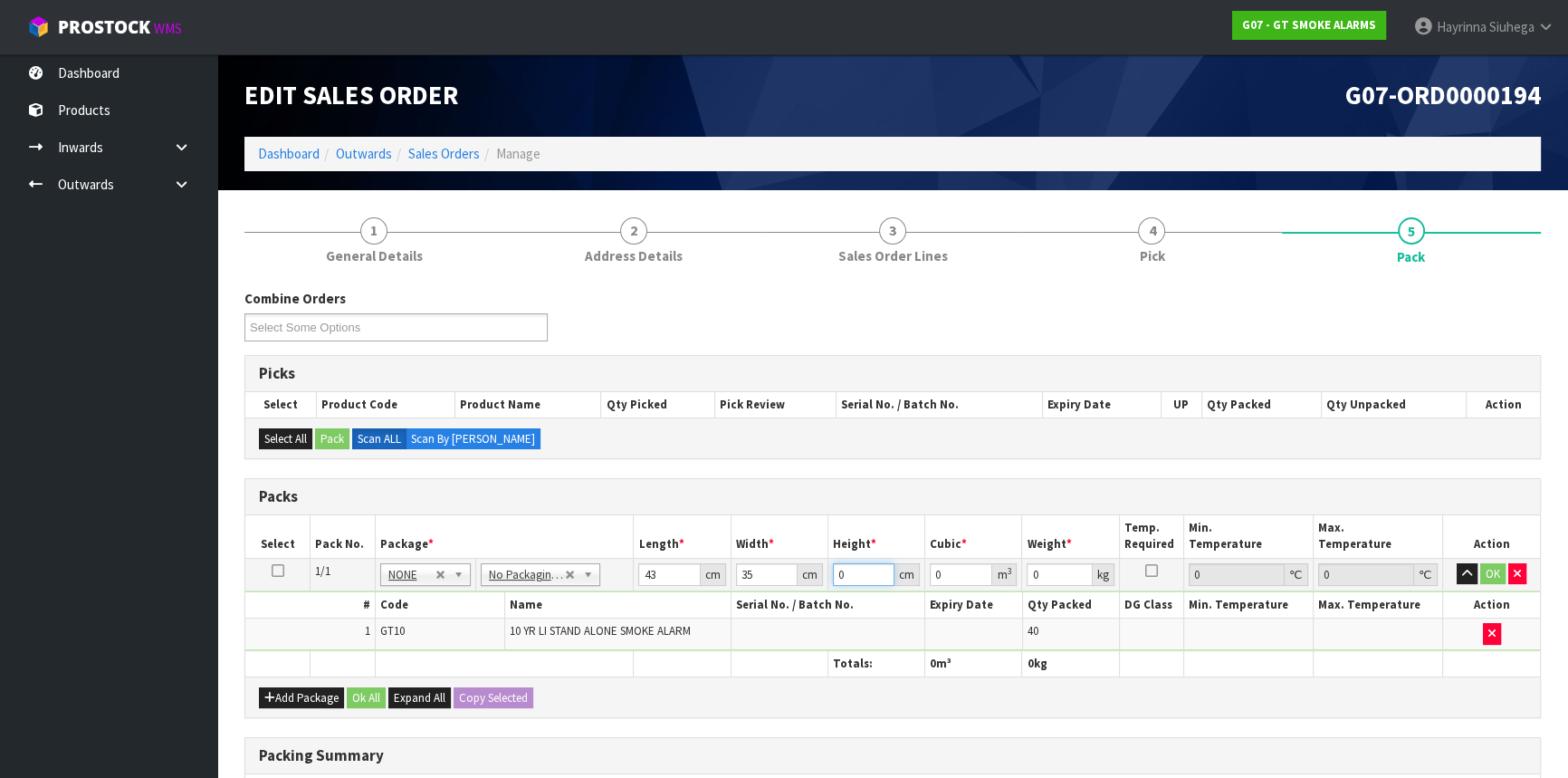
type input "0.00301"
type input "22"
type input "0.03311"
type input "22"
type input "7"
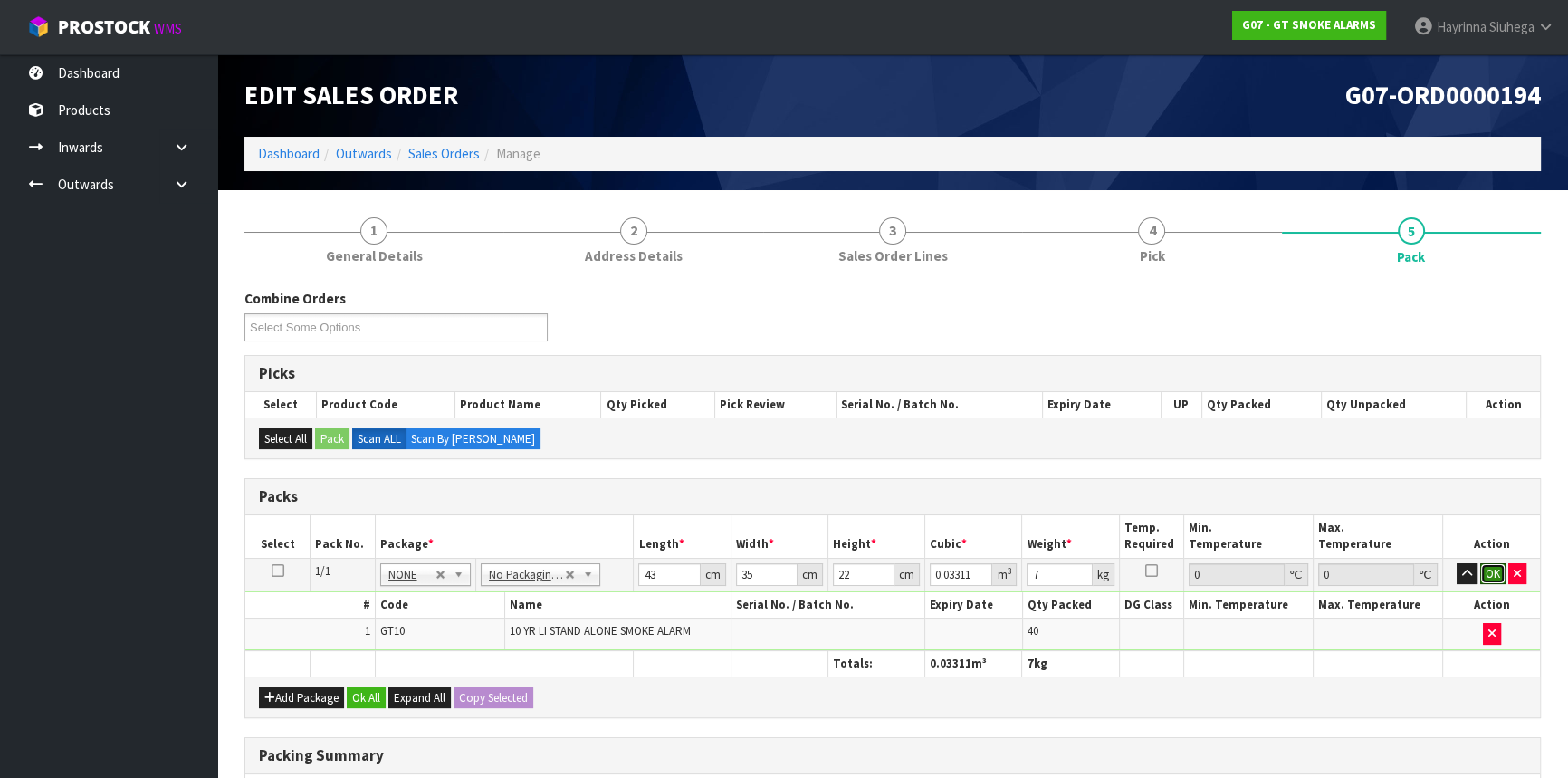
click button "OK" at bounding box center [1494, 574] width 26 height 22
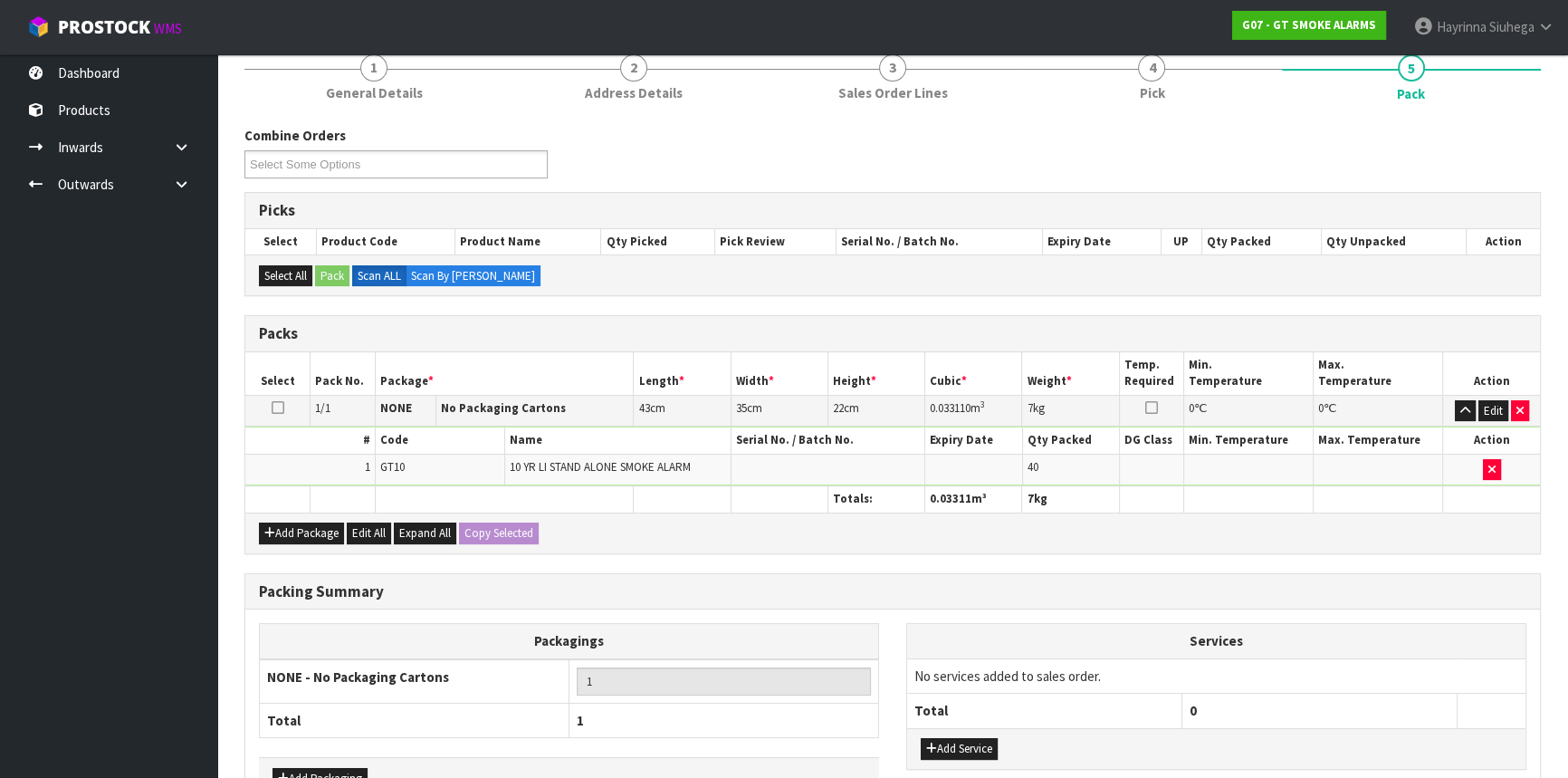
scroll to position [278, 0]
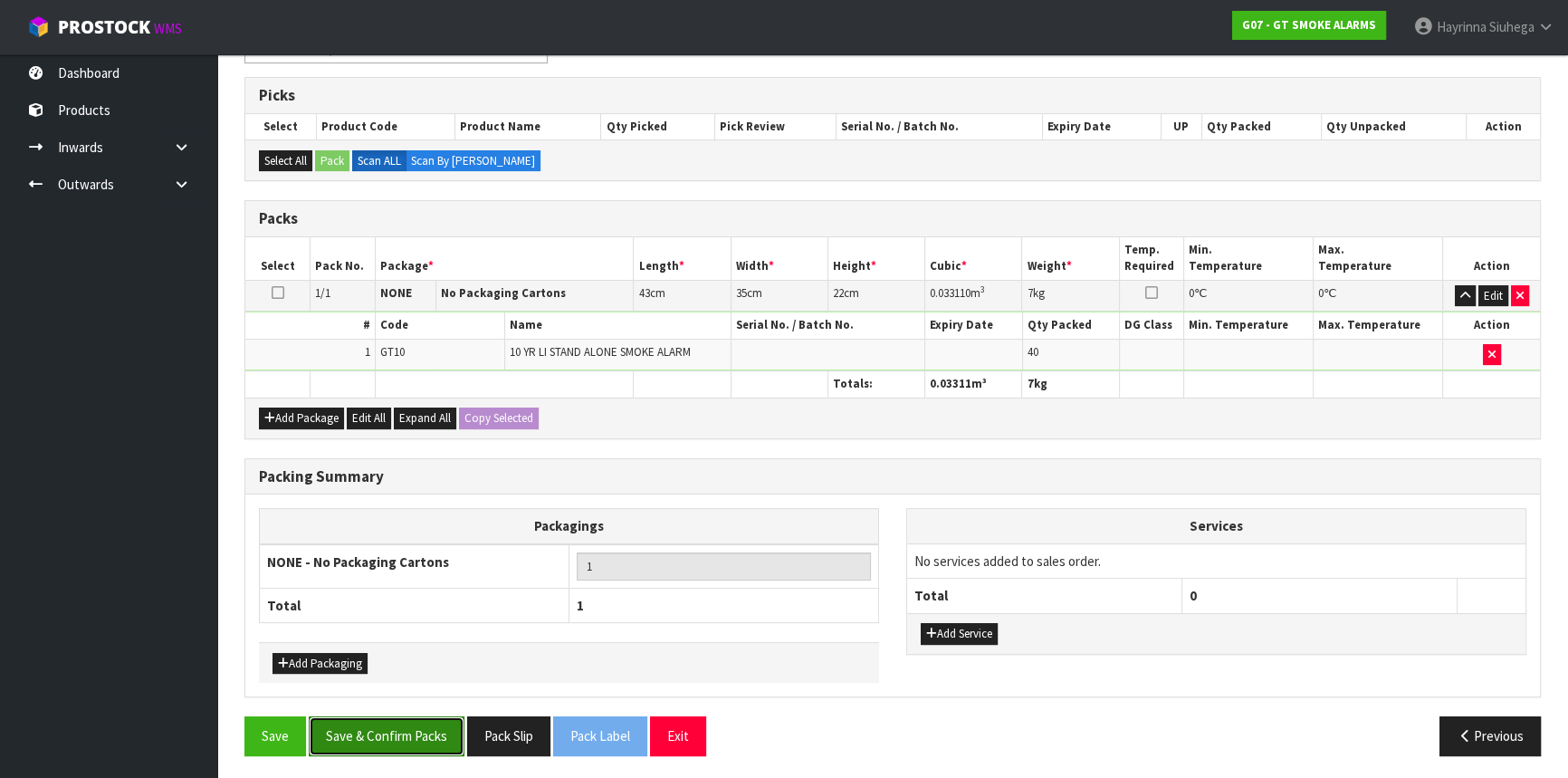
click at [406, 742] on button "Save & Confirm Packs" at bounding box center [386, 735] width 155 height 39
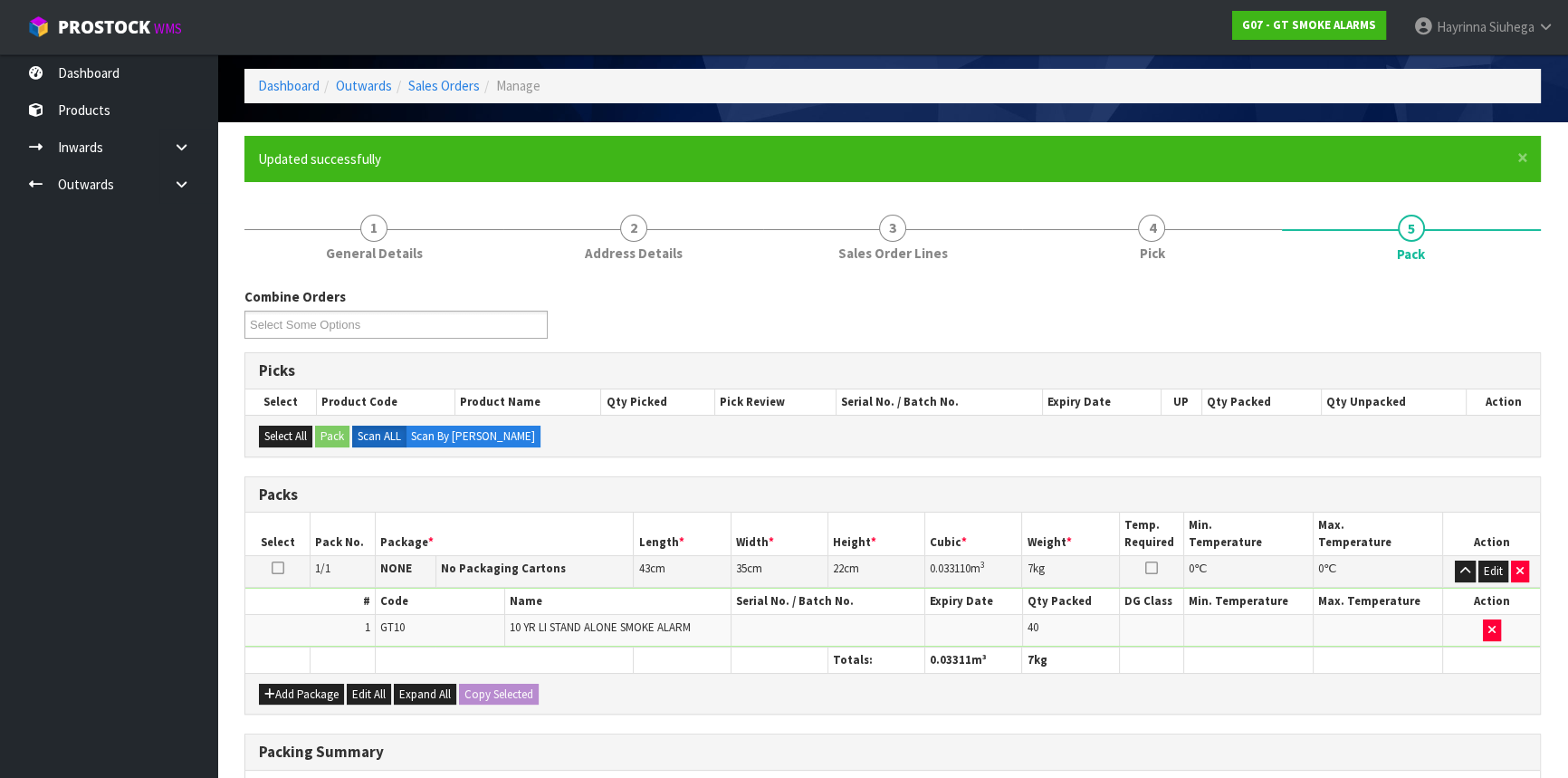
scroll to position [244, 0]
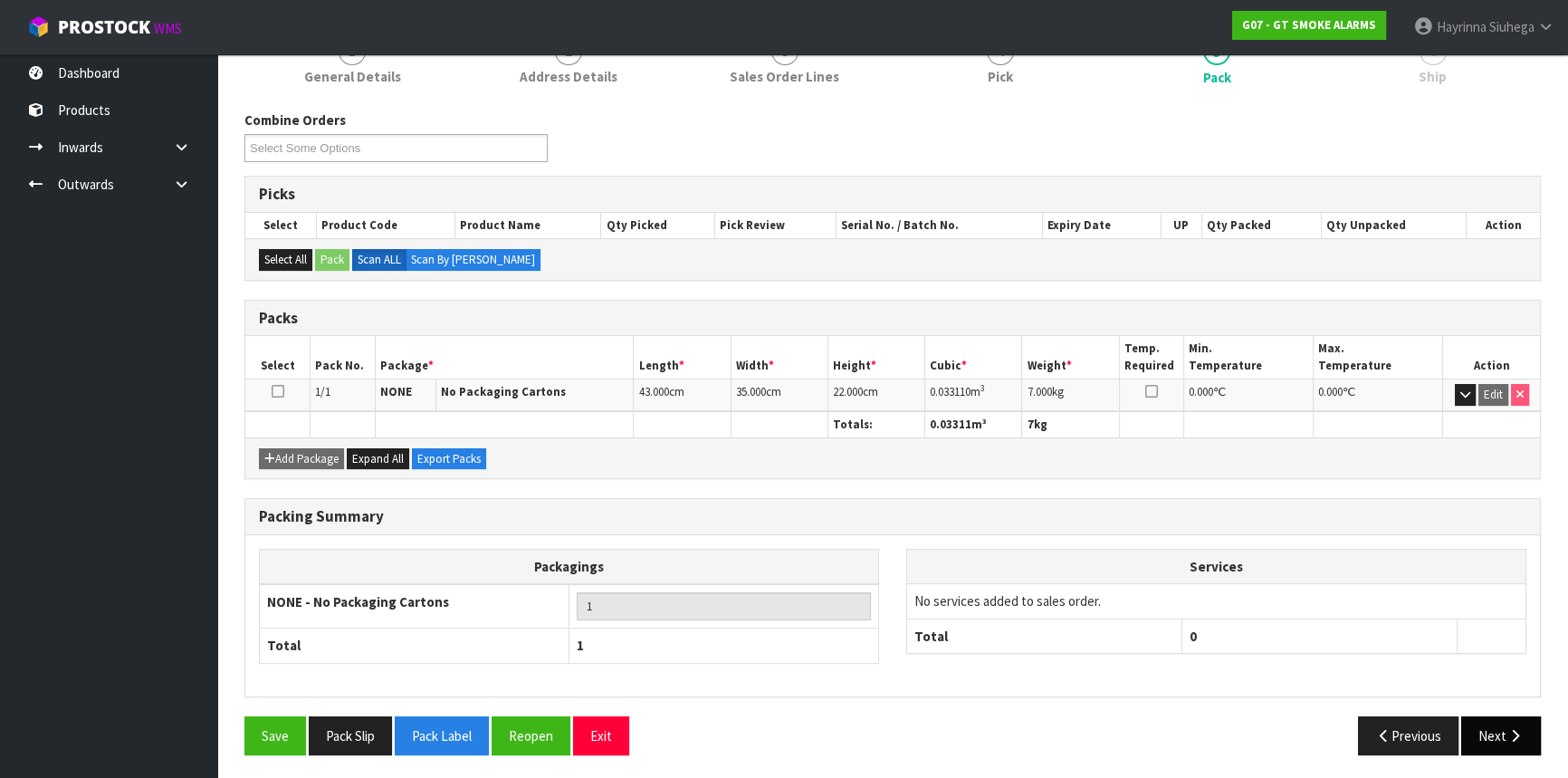
click at [1514, 732] on icon "button" at bounding box center [1515, 736] width 17 height 14
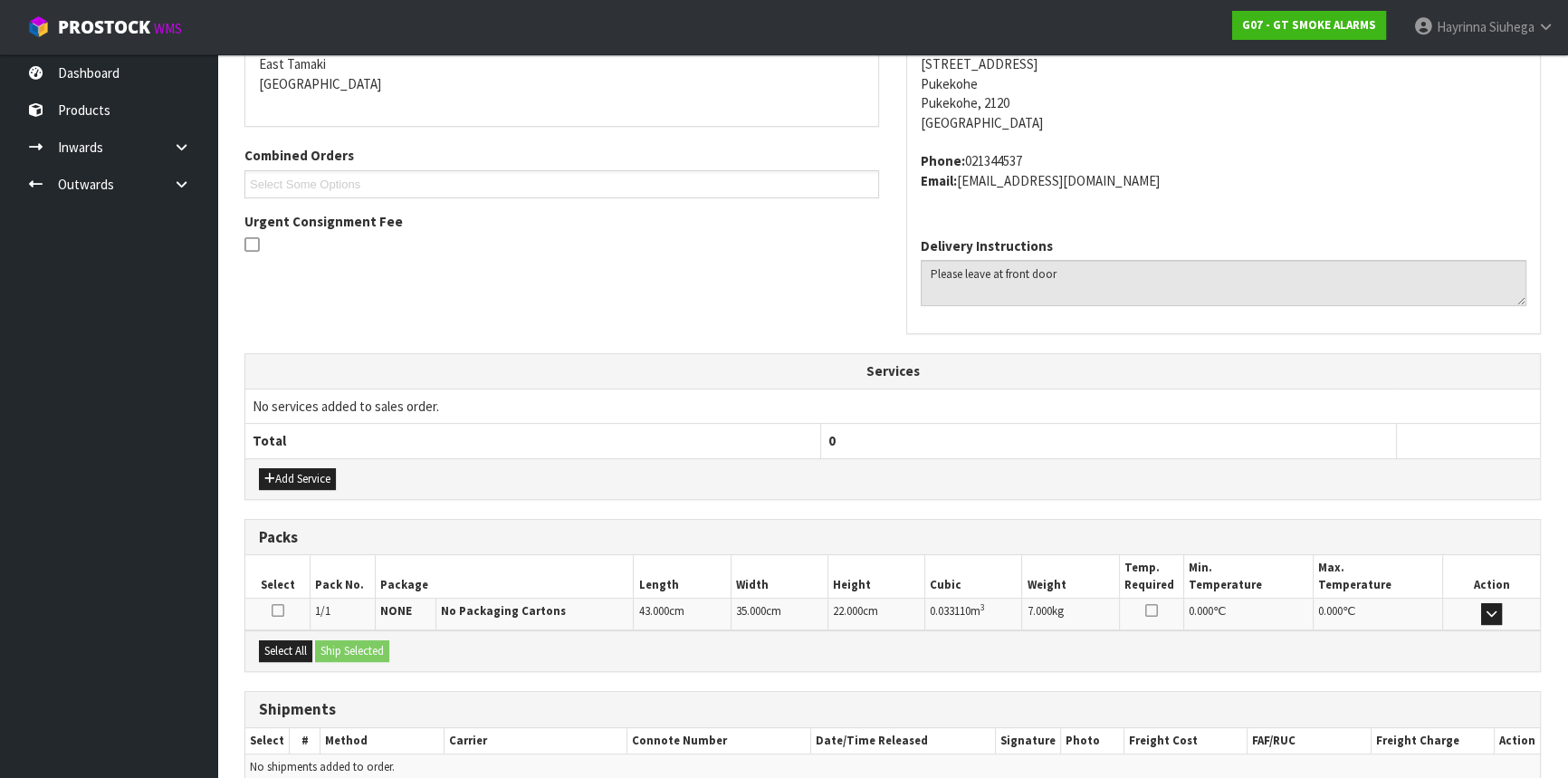
scroll to position [474, 0]
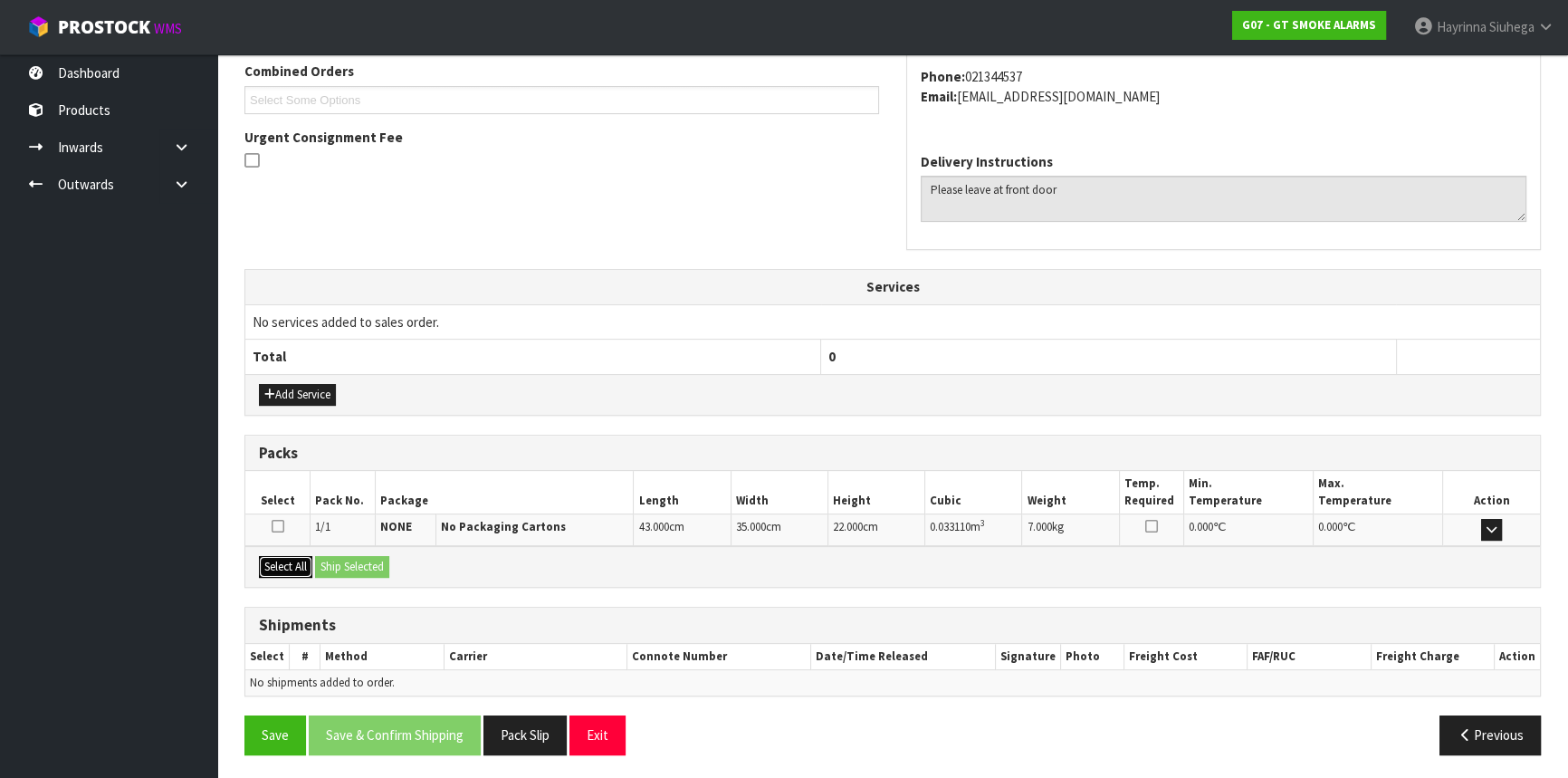
click at [294, 572] on button "Select All" at bounding box center [286, 567] width 53 height 22
click at [338, 568] on button "Ship Selected" at bounding box center [352, 567] width 74 height 22
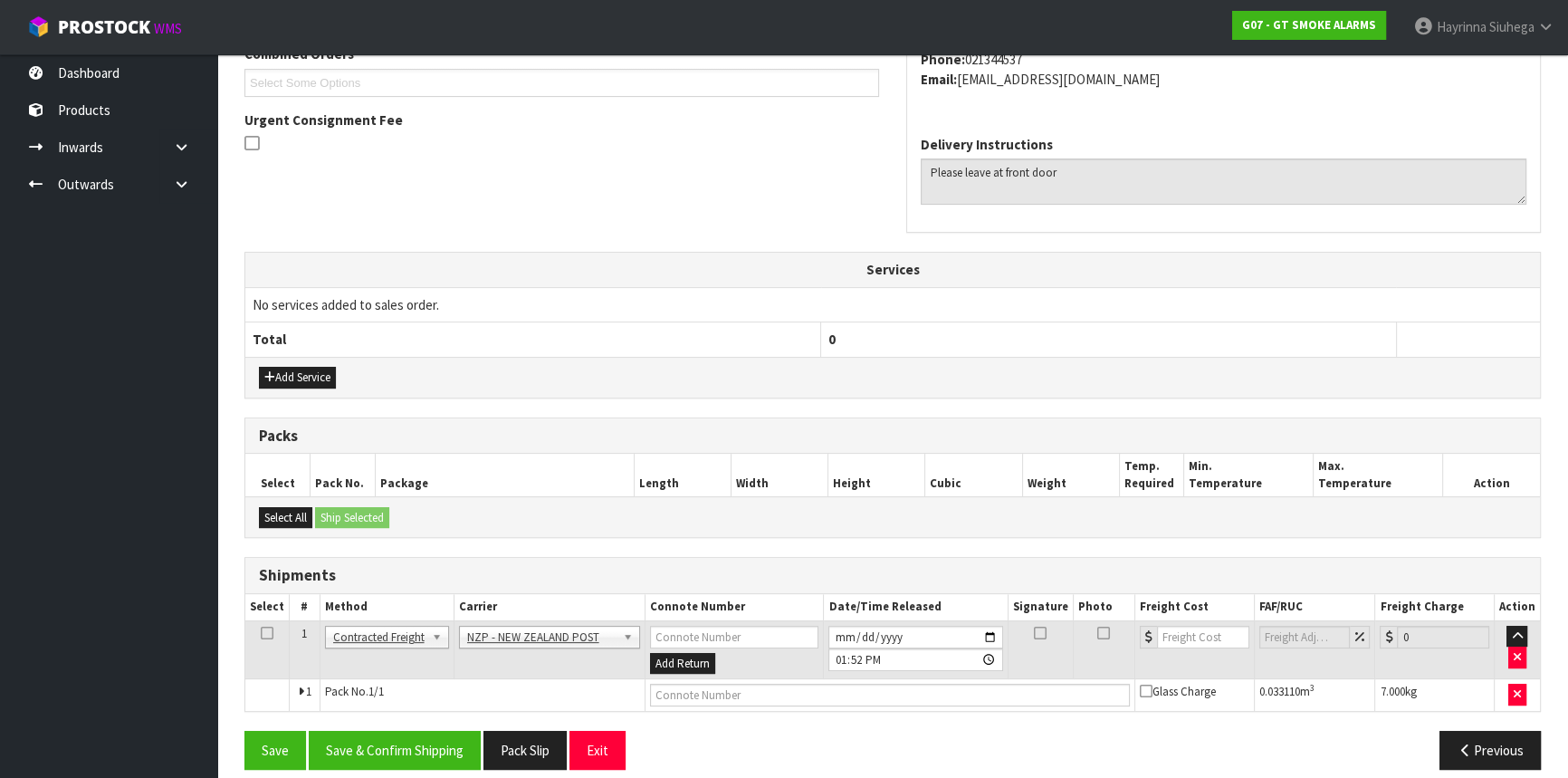
scroll to position [508, 0]
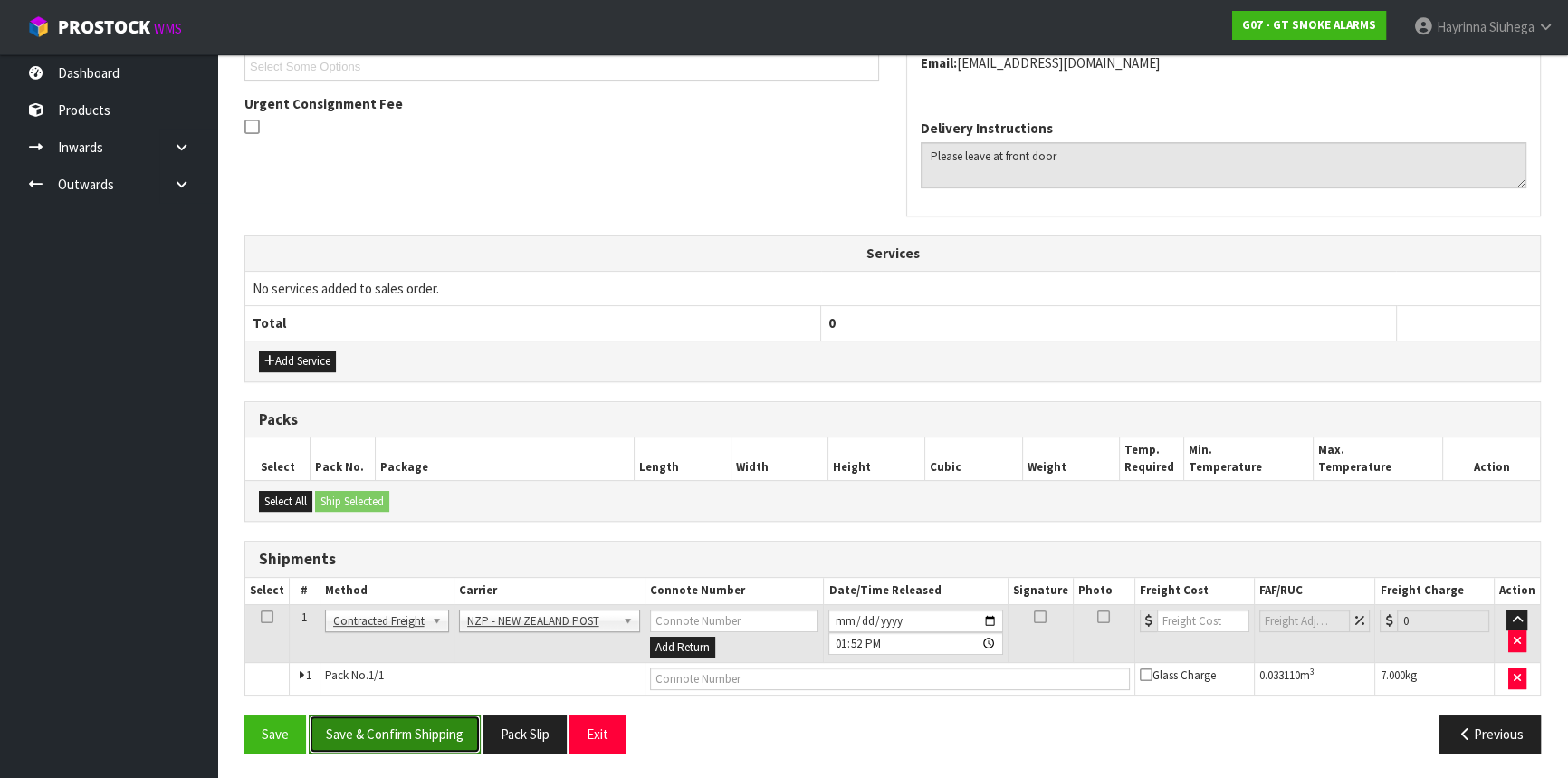
click at [388, 716] on button "Save & Confirm Shipping" at bounding box center [395, 733] width 172 height 39
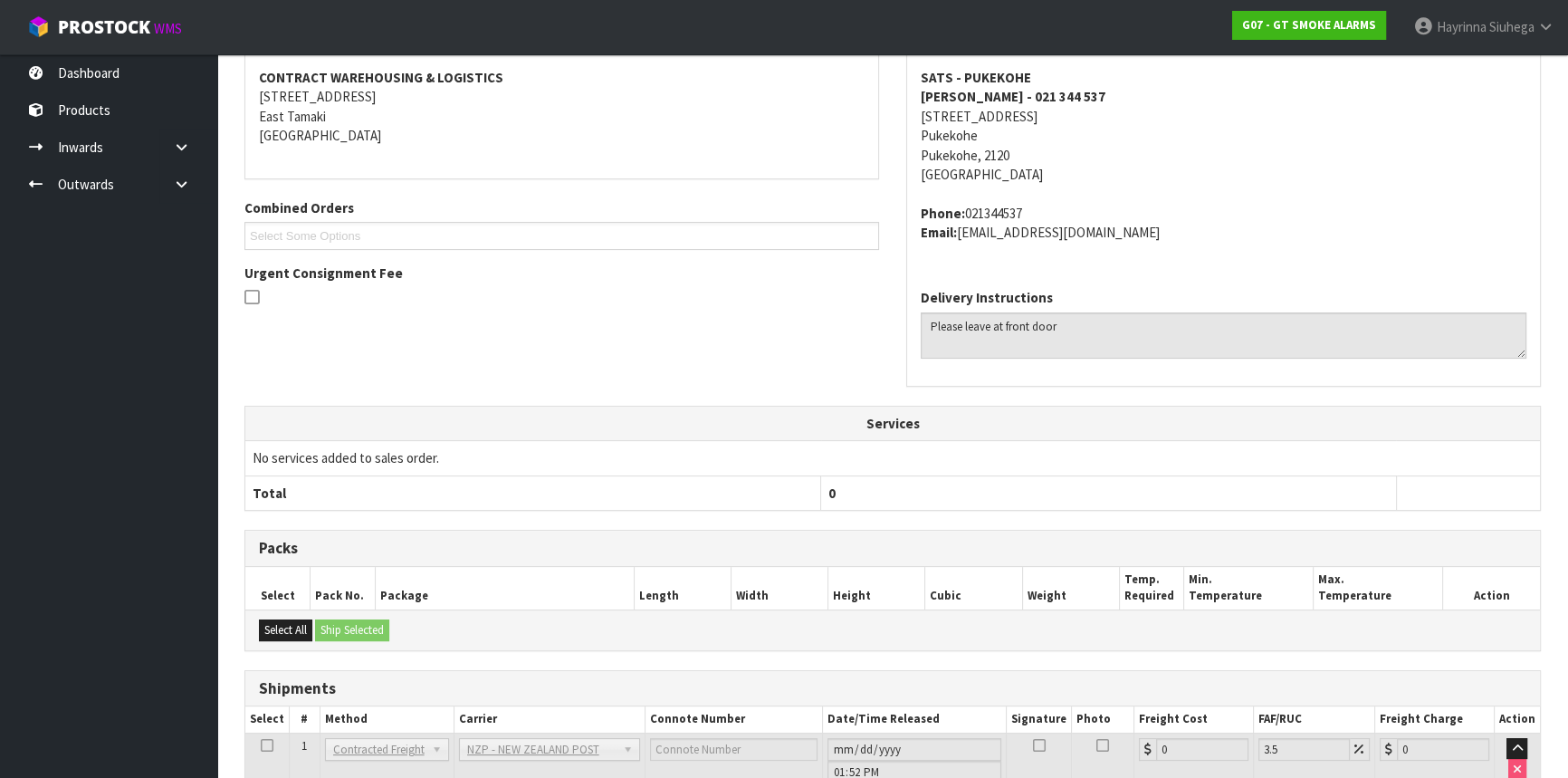
scroll to position [481, 0]
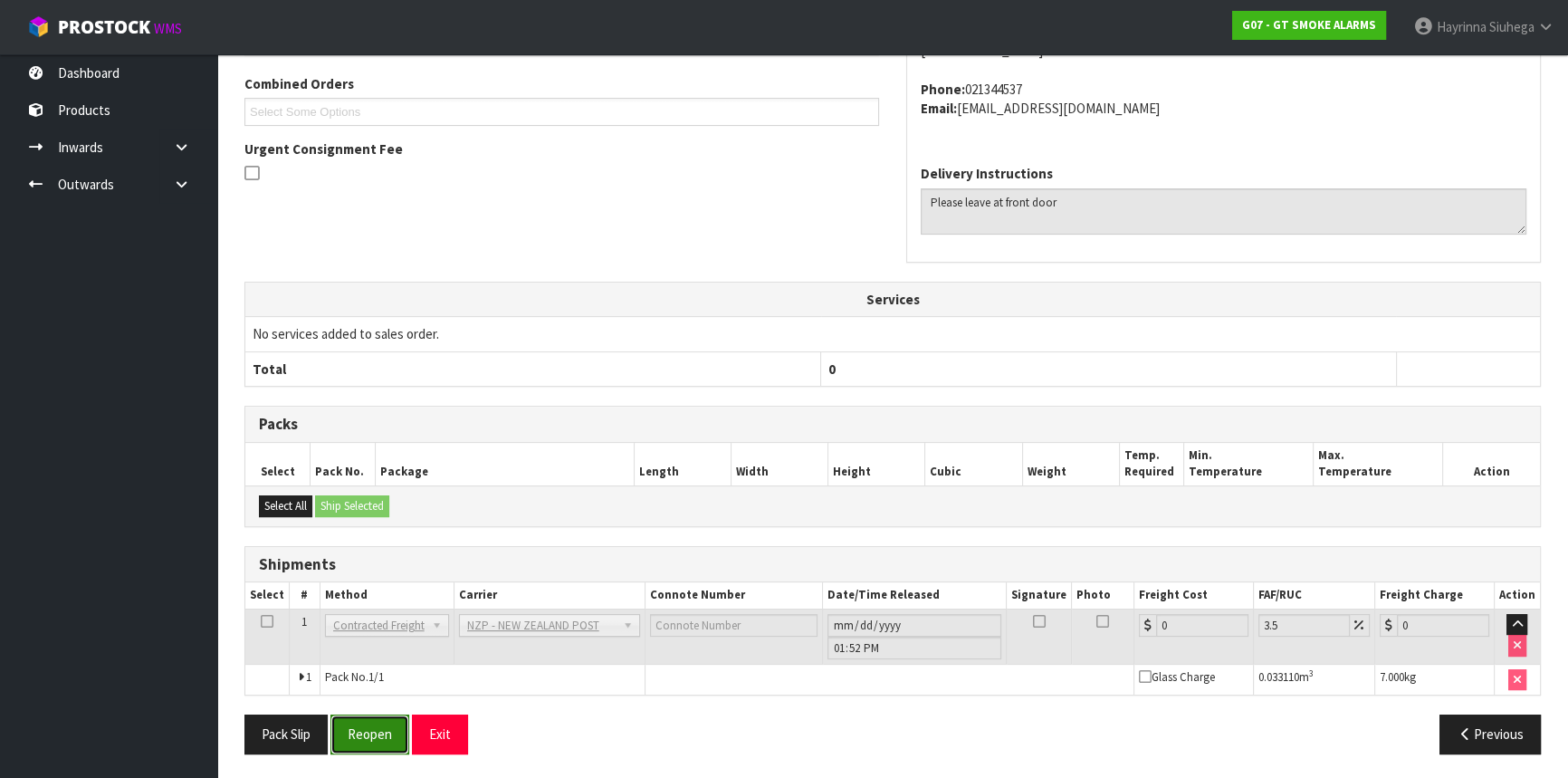
click at [394, 722] on button "Reopen" at bounding box center [370, 733] width 79 height 39
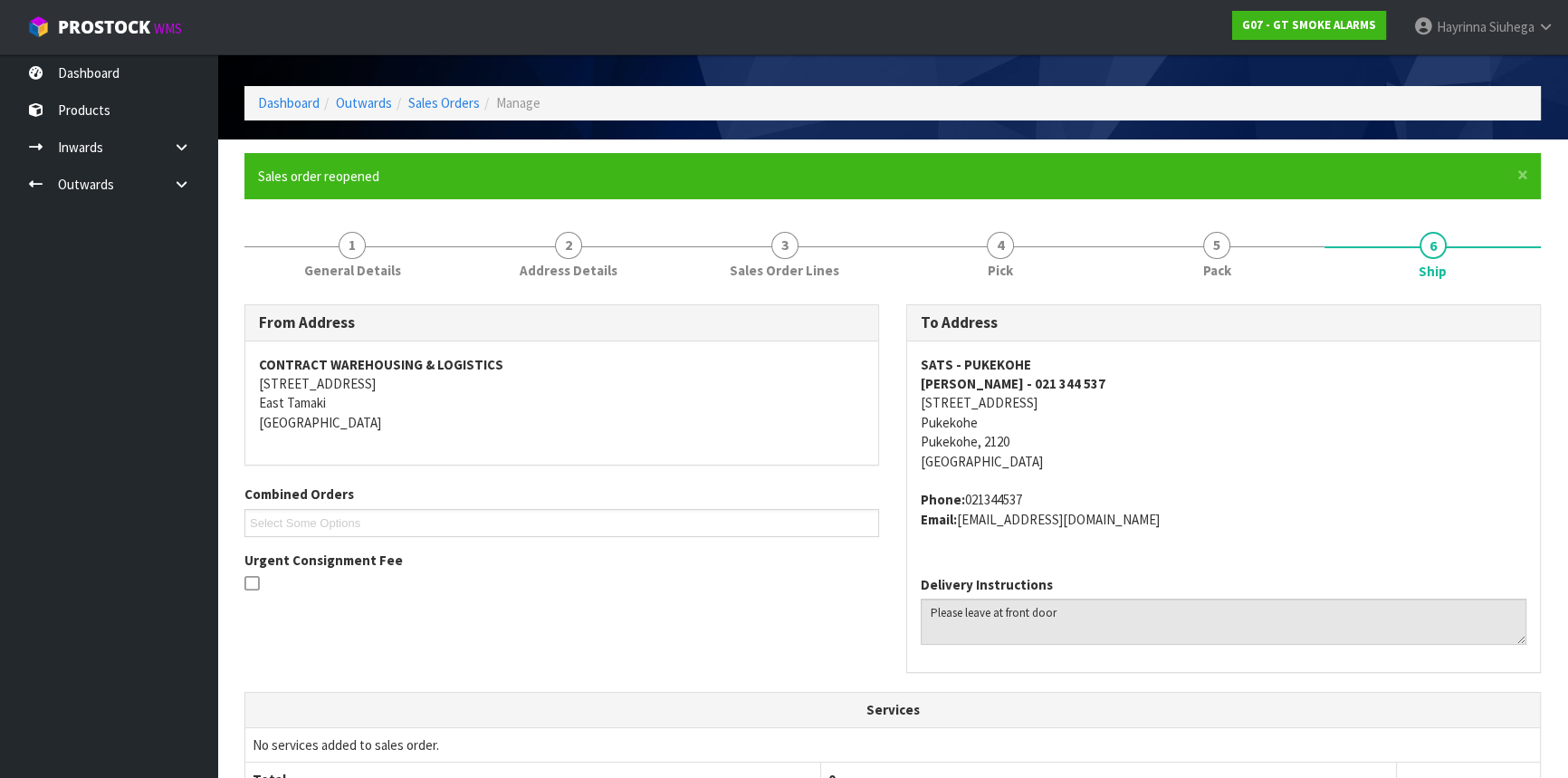
scroll to position [524, 0]
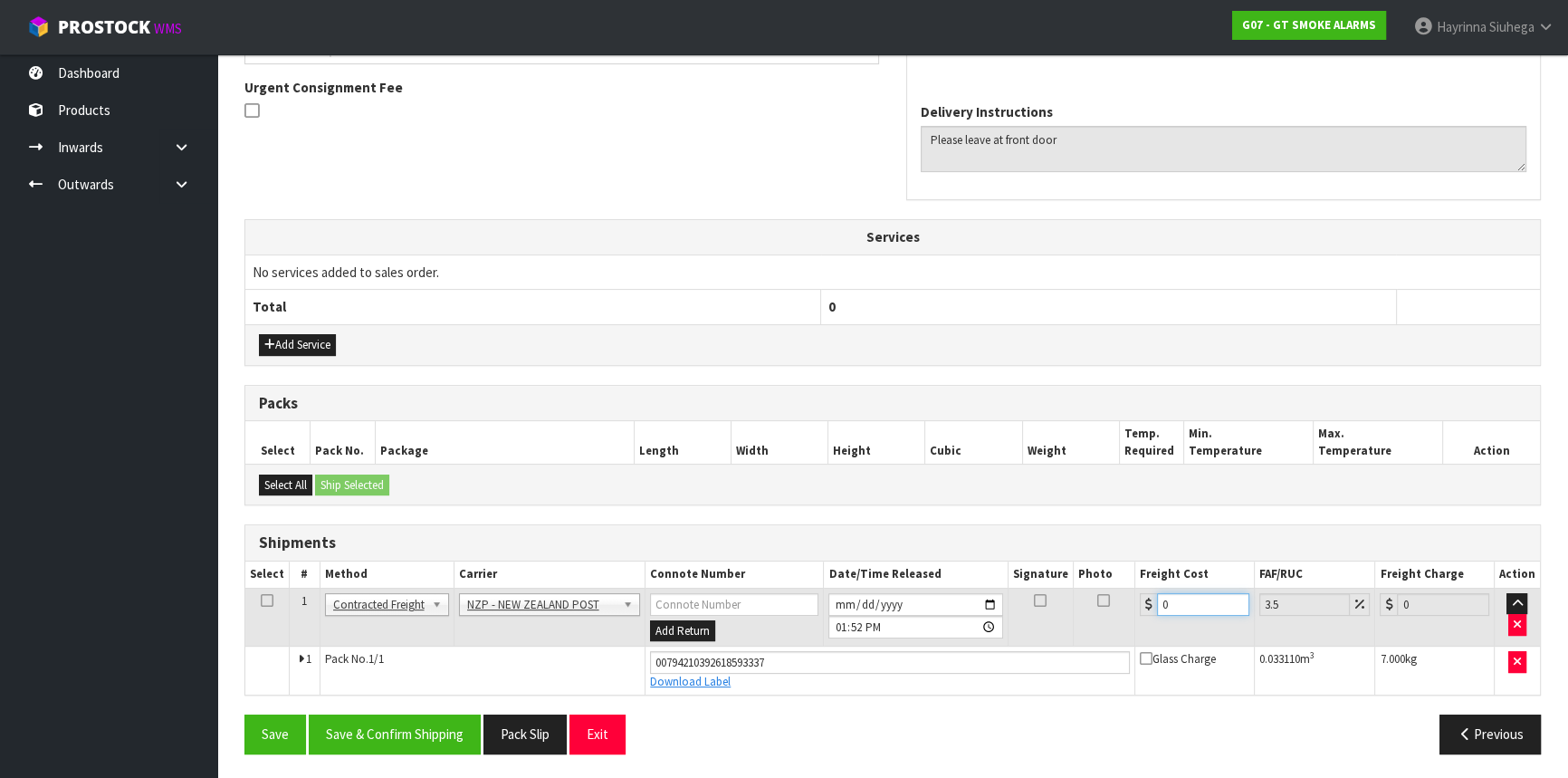
drag, startPoint x: 1201, startPoint y: 596, endPoint x: 905, endPoint y: 576, distance: 296.7
click at [904, 578] on table "Select # Method Carrier Connote Number Date/Time Released Signature Photo Freig…" at bounding box center [892, 628] width 1295 height 134
type input "3"
type input "3.1"
type input "3.8"
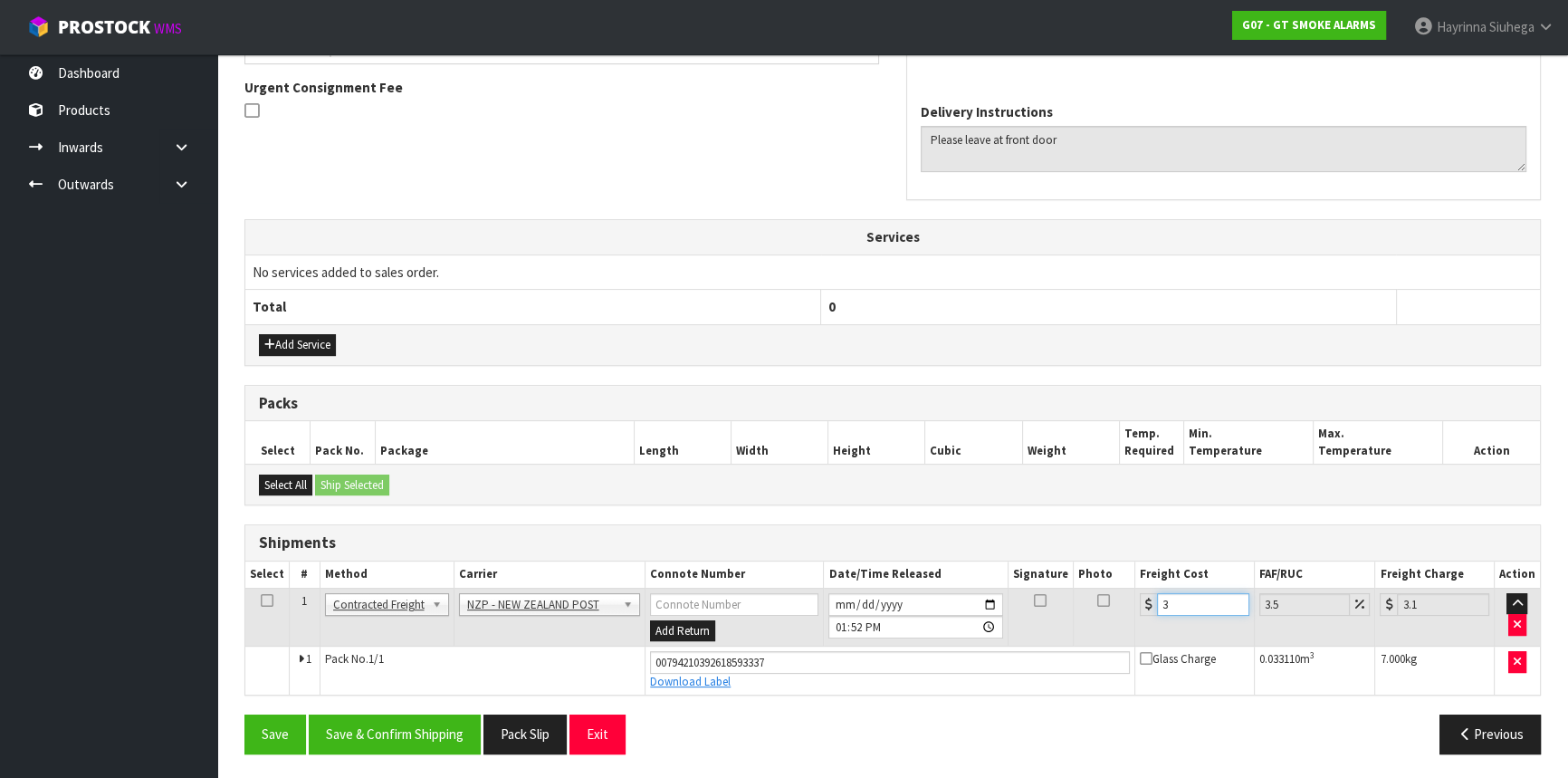
type input "3.93"
type input "3.88"
type input "4.02"
type input "3.88"
click at [244, 715] on button "Save" at bounding box center [275, 733] width 61 height 39
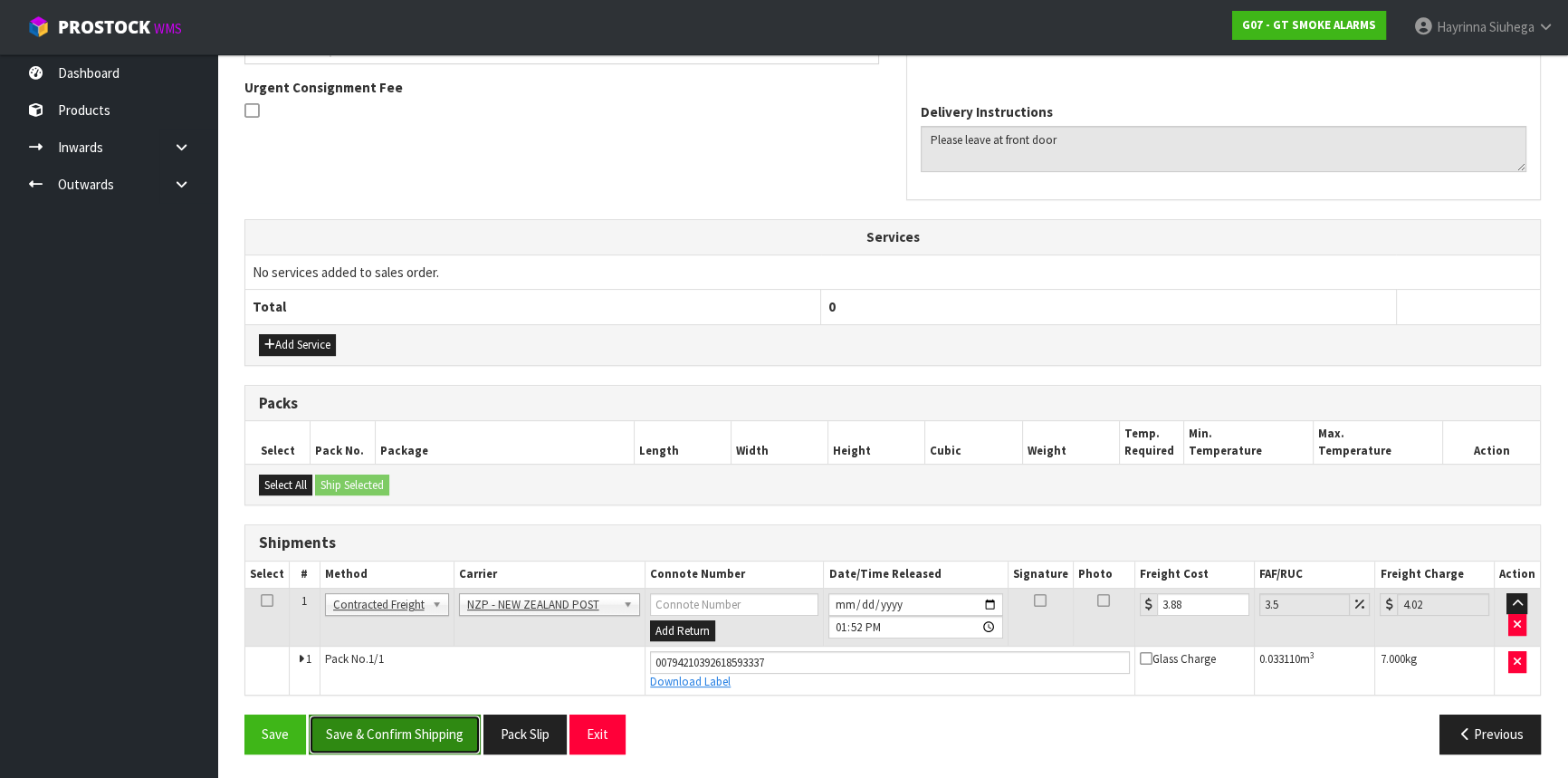
click at [373, 726] on button "Save & Confirm Shipping" at bounding box center [395, 733] width 172 height 39
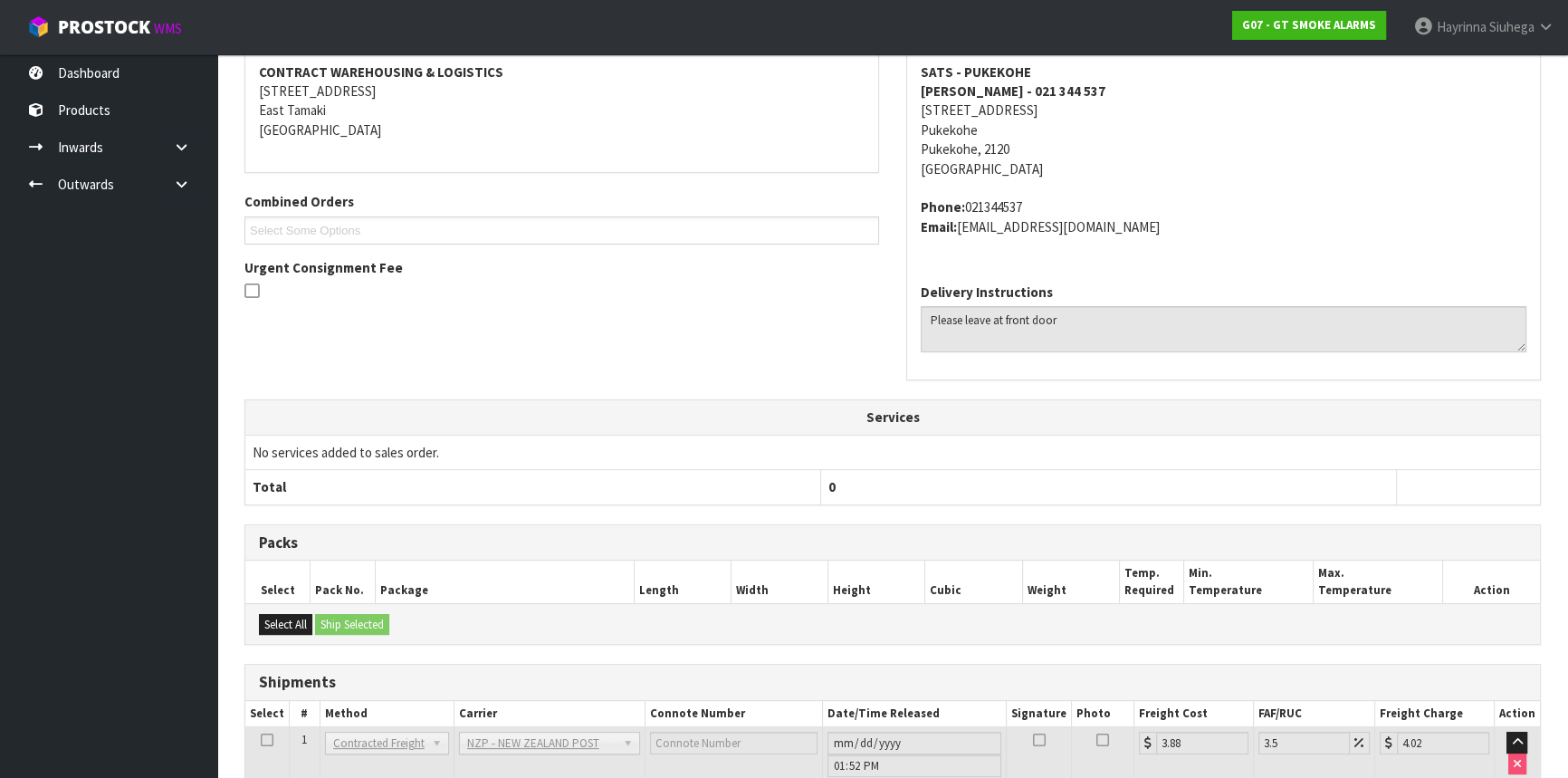
scroll to position [0, 0]
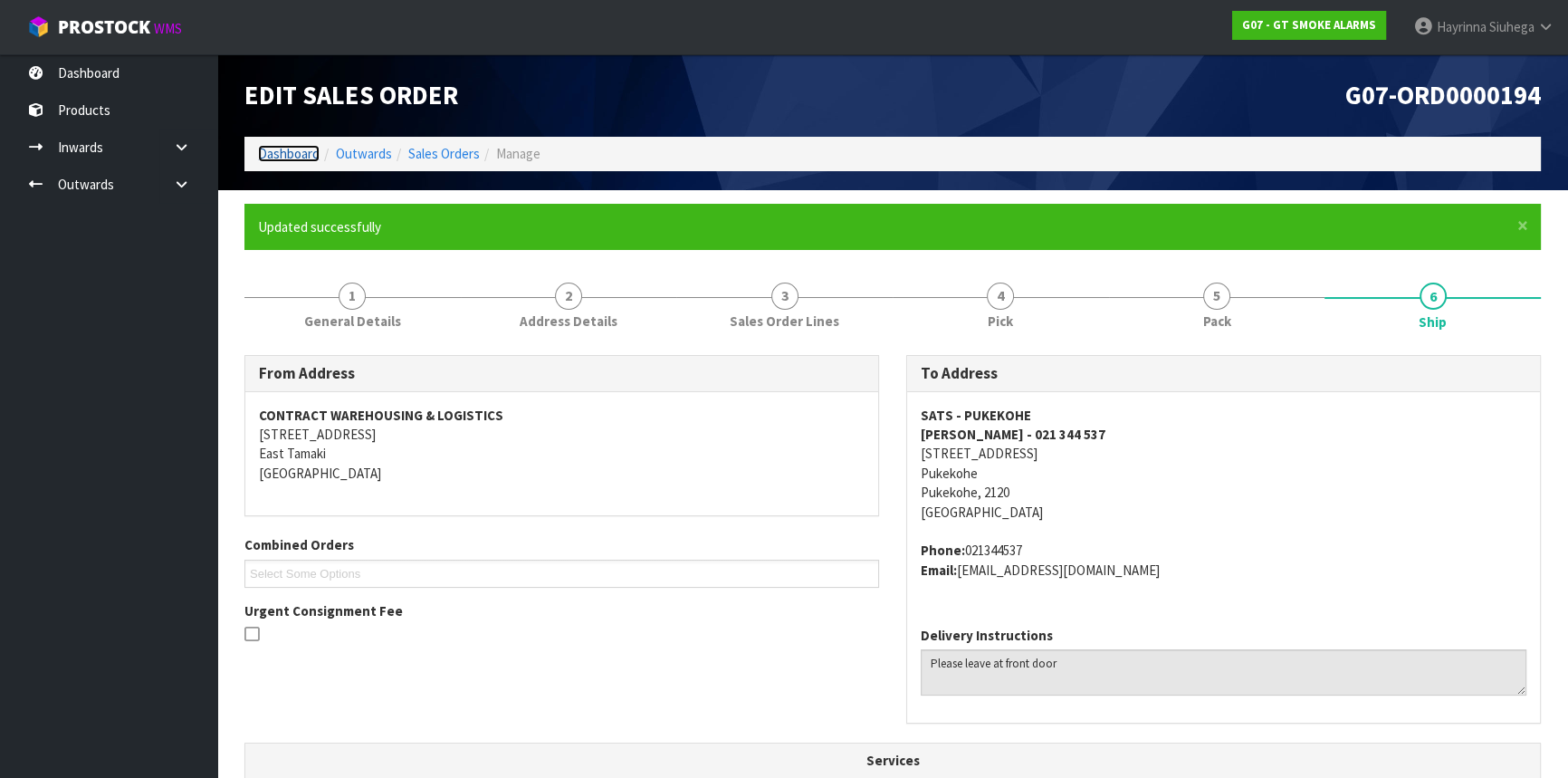
click at [300, 155] on link "Dashboard" at bounding box center [289, 152] width 61 height 17
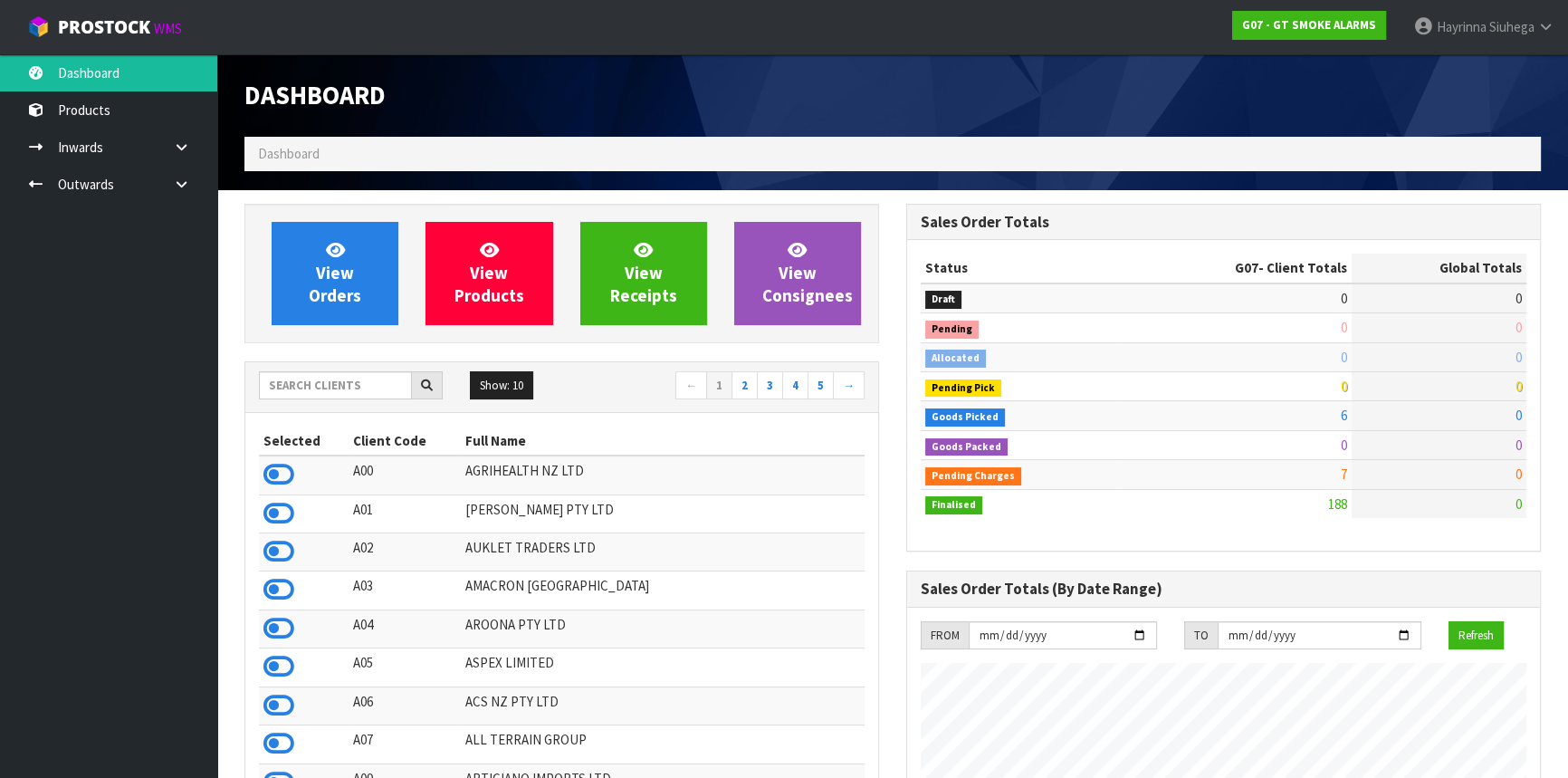
scroll to position [1107, 661]
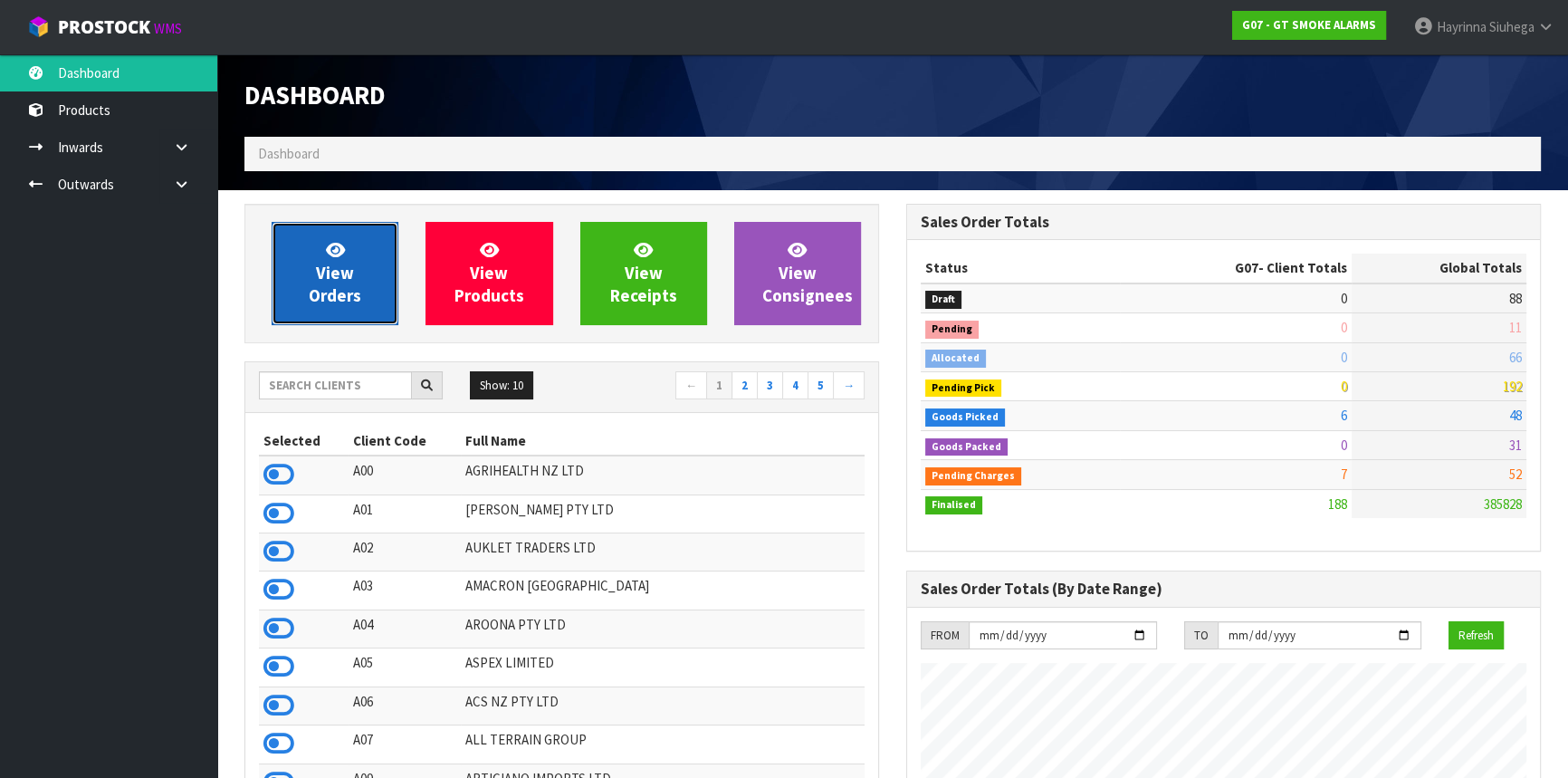
click at [324, 253] on link "View Orders" at bounding box center [335, 273] width 127 height 103
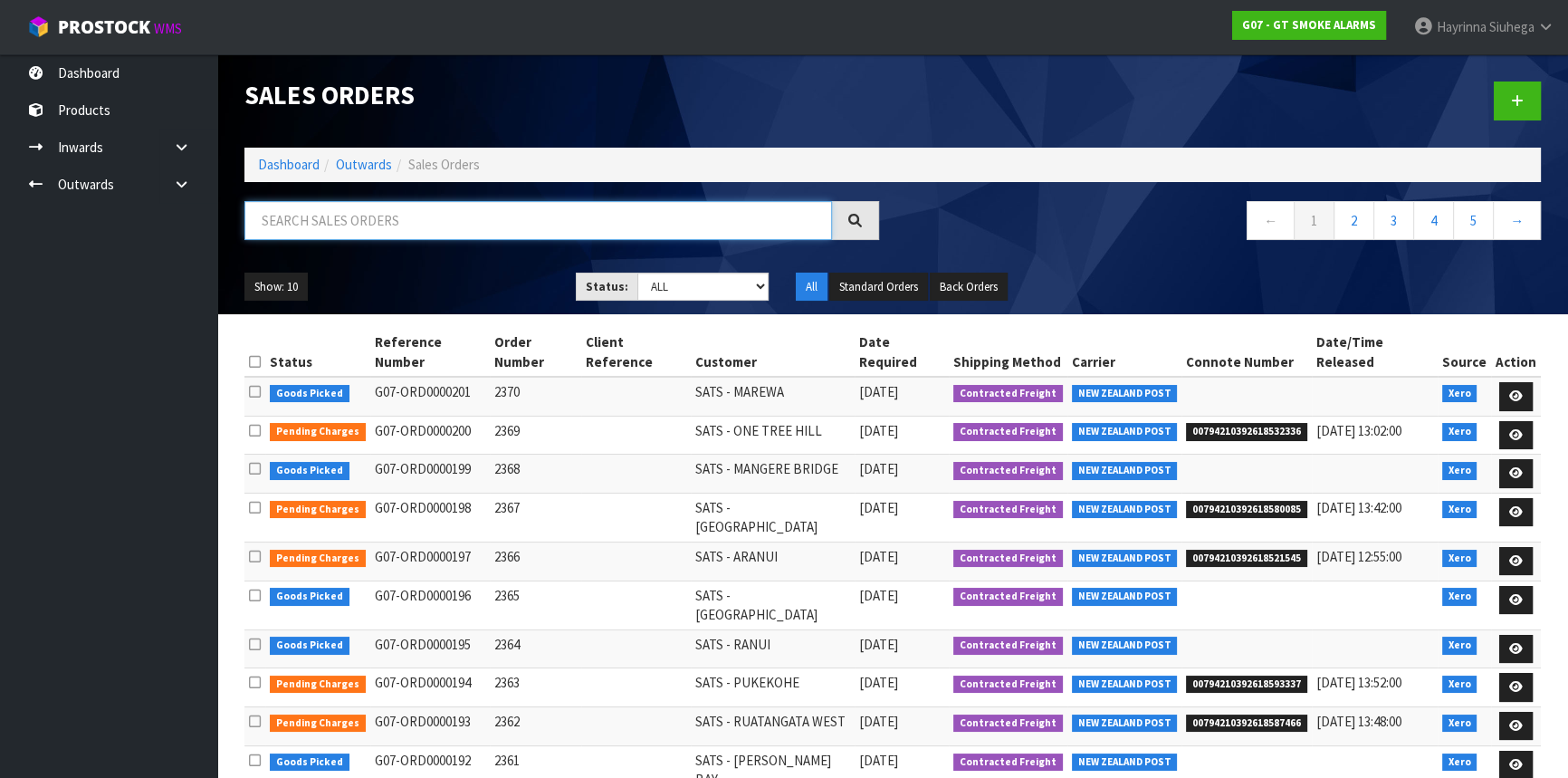
click at [368, 224] on input "text" at bounding box center [538, 220] width 588 height 39
type input "JOB-0417633"
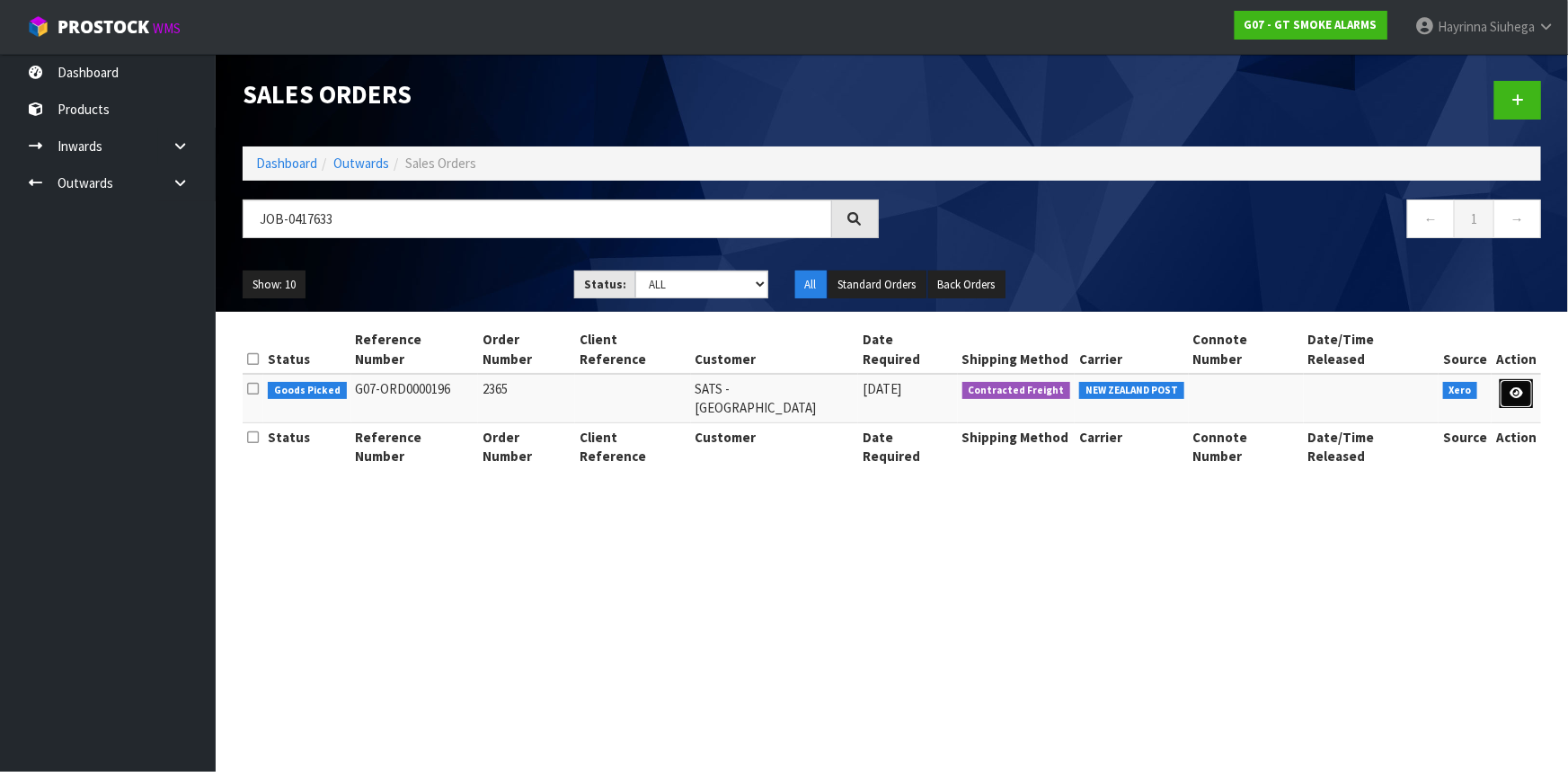
click at [1519, 382] on link at bounding box center [1517, 393] width 33 height 28
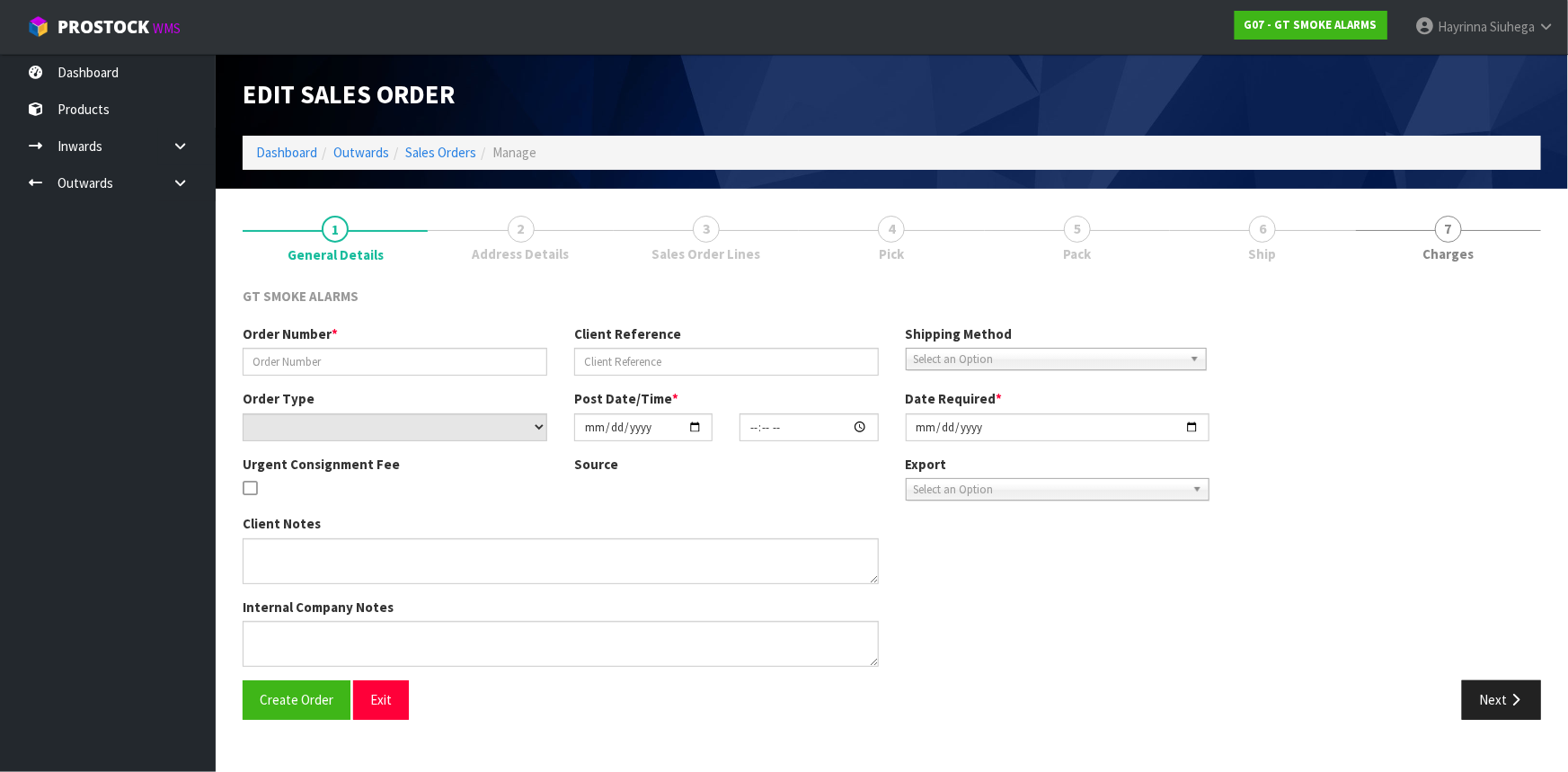
type input "2365"
select select "number:0"
type input "[DATE]"
type input "11:20:09.000"
type input "[DATE]"
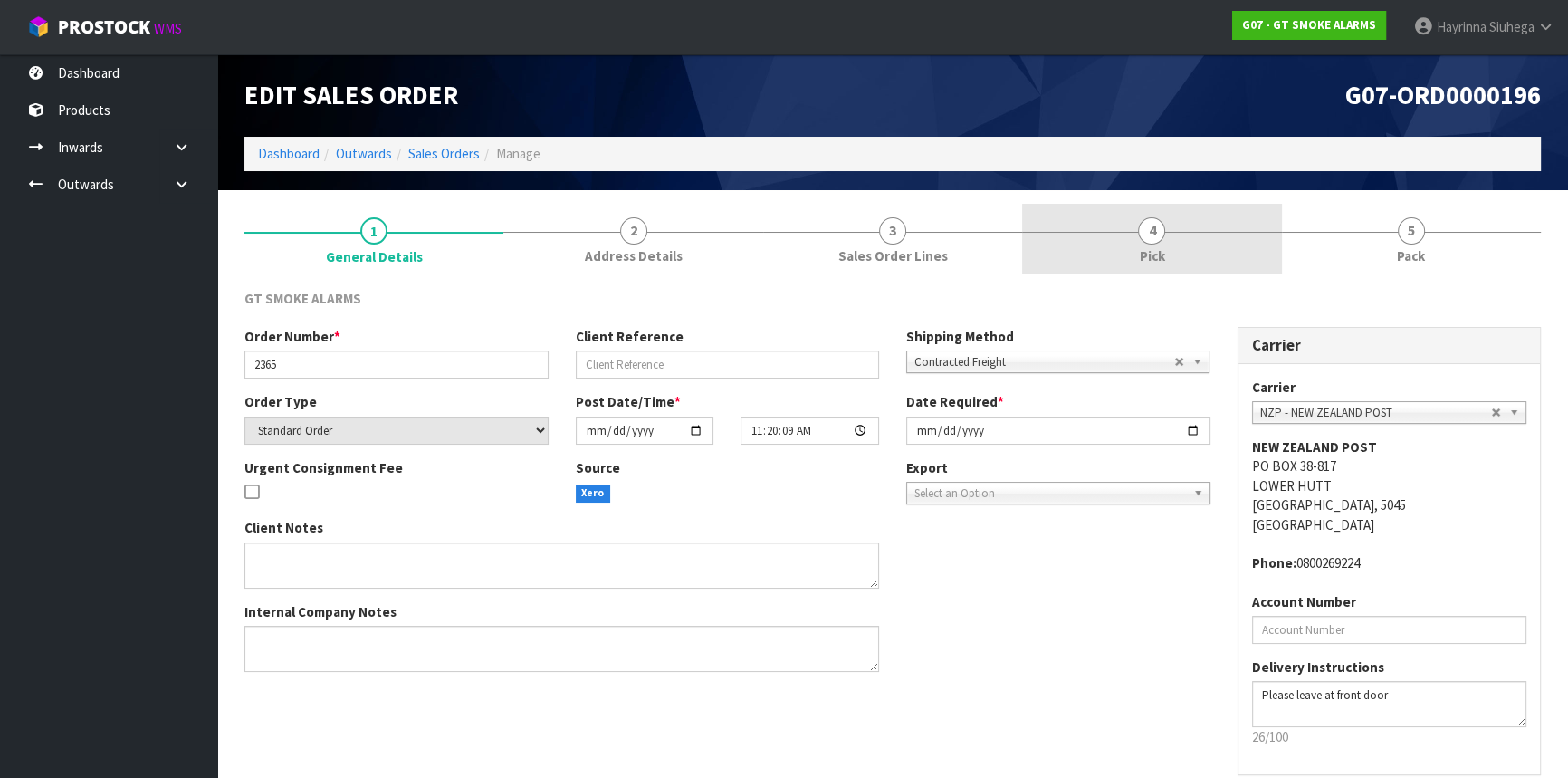
click at [1220, 260] on link "4 Pick" at bounding box center [1152, 240] width 259 height 71
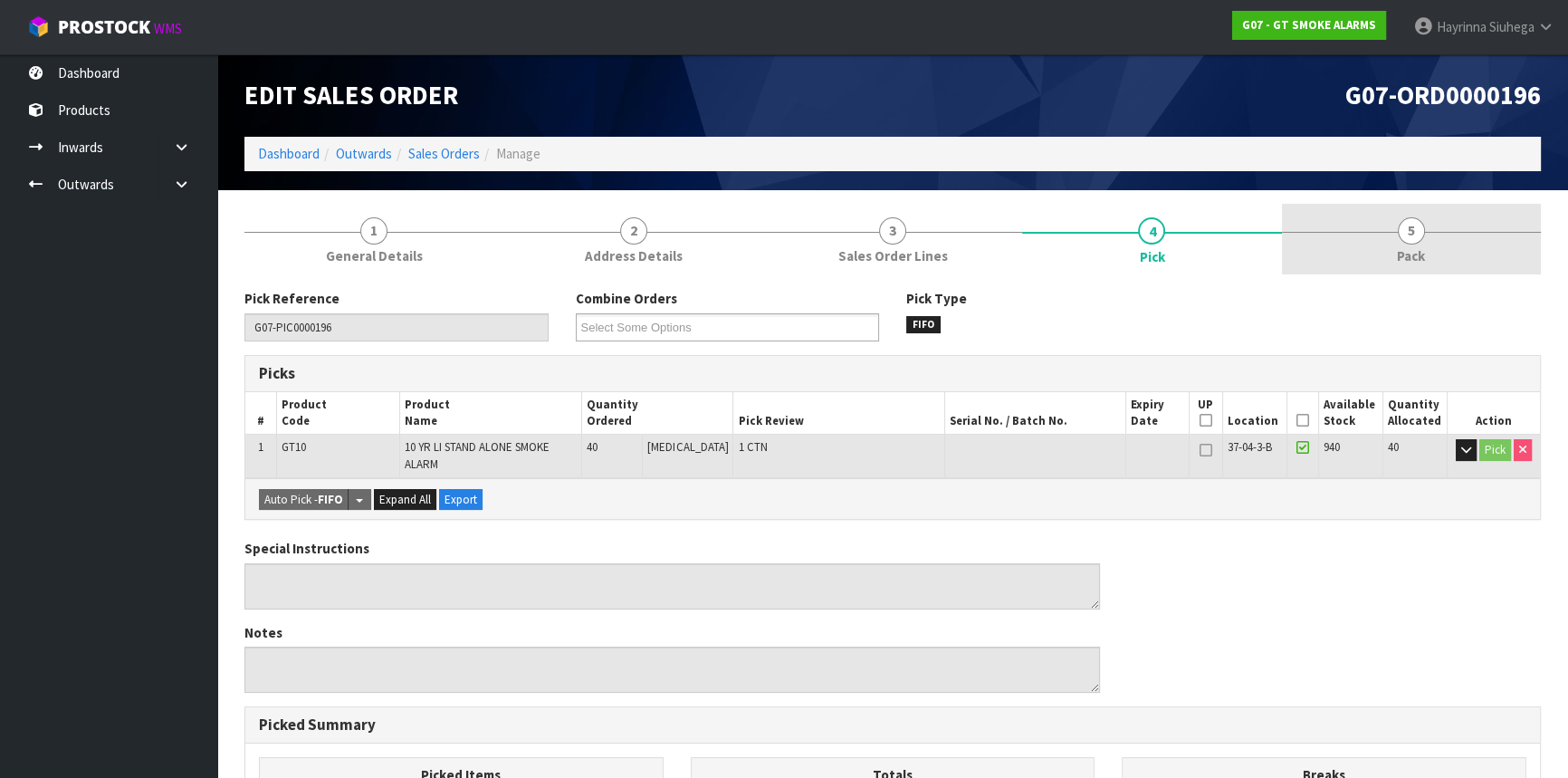
click at [1408, 243] on span "5" at bounding box center [1411, 231] width 27 height 27
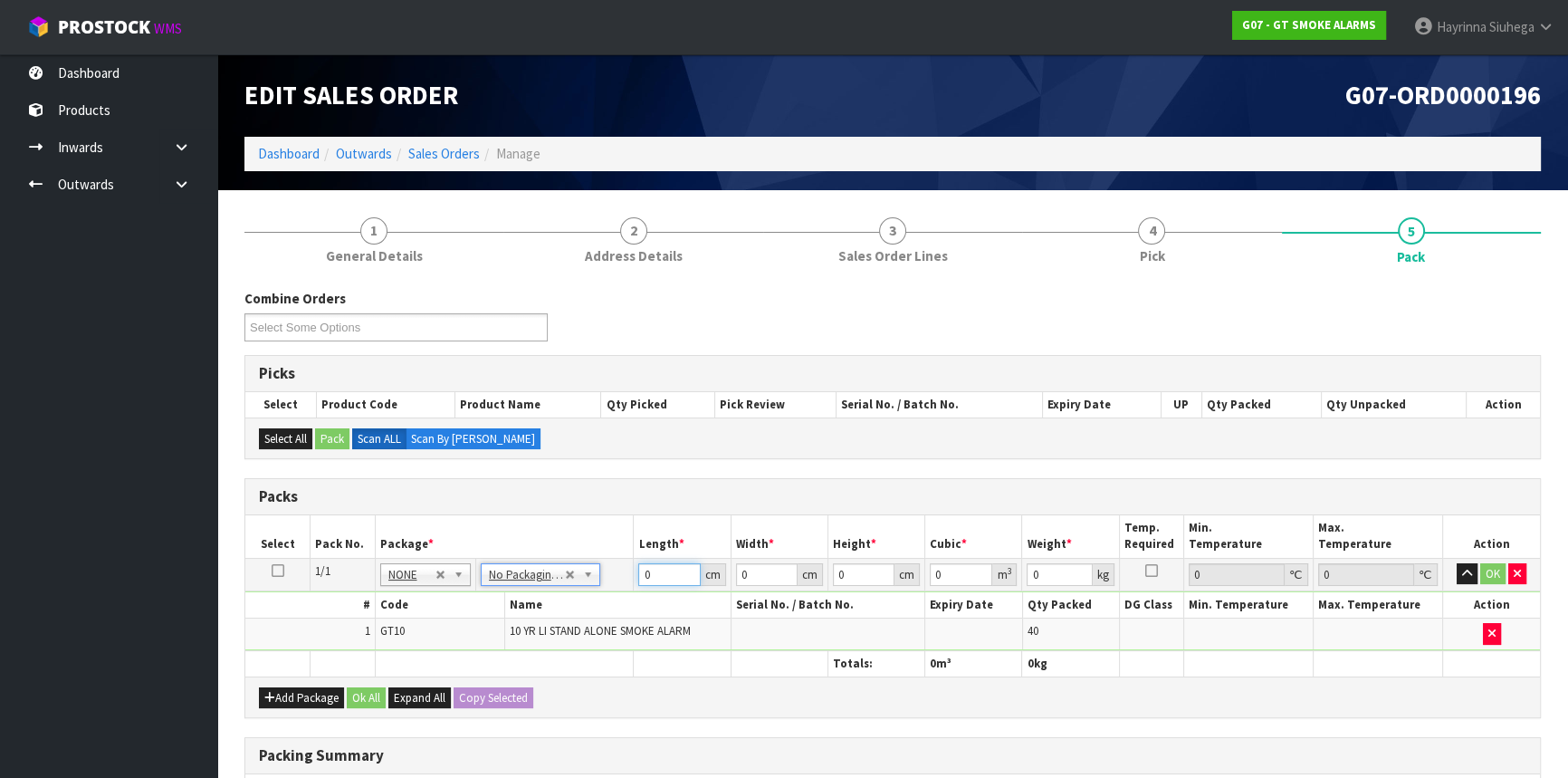
click at [640, 570] on input "0" at bounding box center [669, 574] width 61 height 23
click at [640, 569] on input "0" at bounding box center [669, 574] width 61 height 23
type input "43"
type input "35"
type input "2"
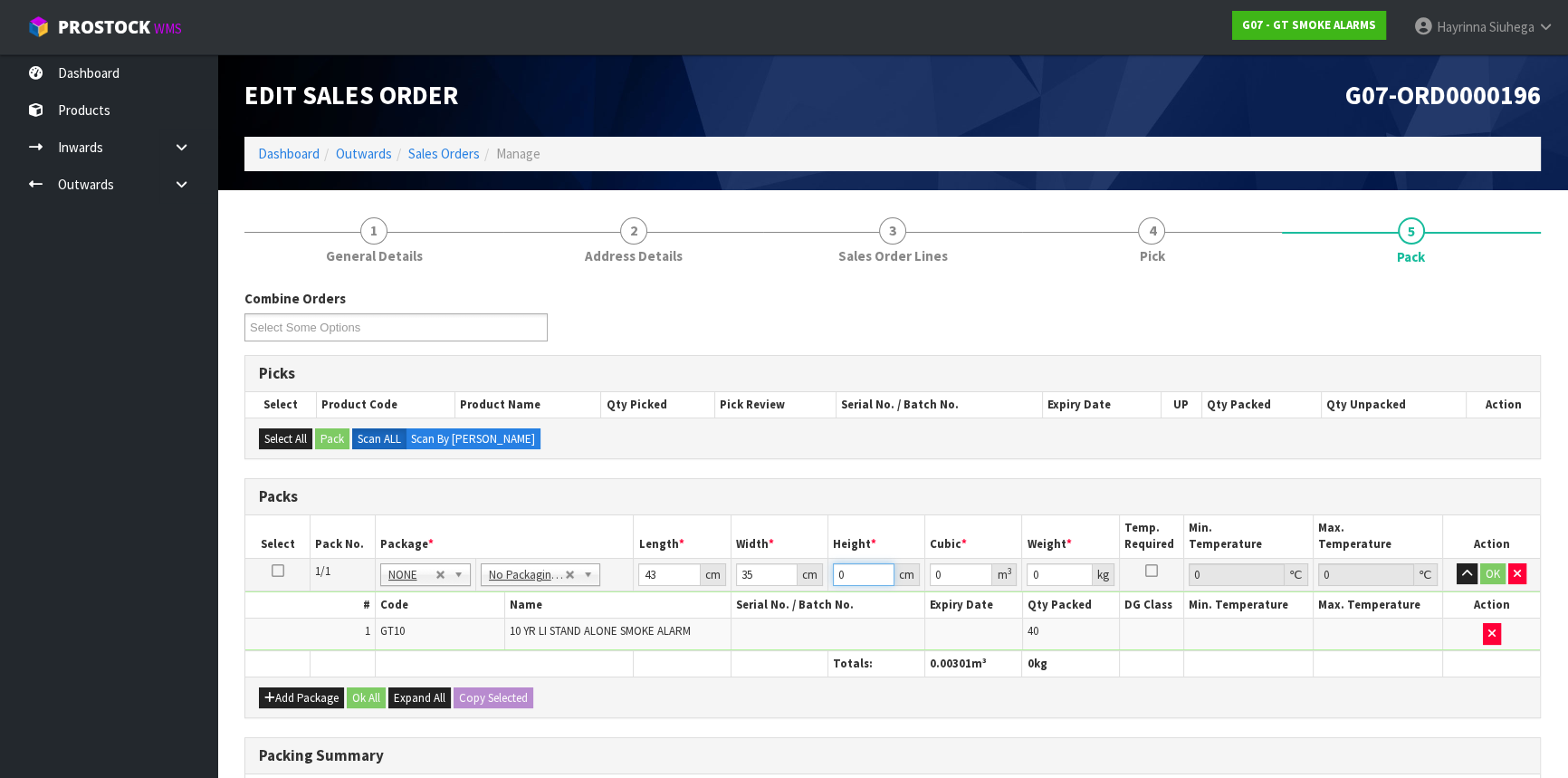
type input "0.00301"
type input "22"
type input "0.03311"
type input "22"
type input "7"
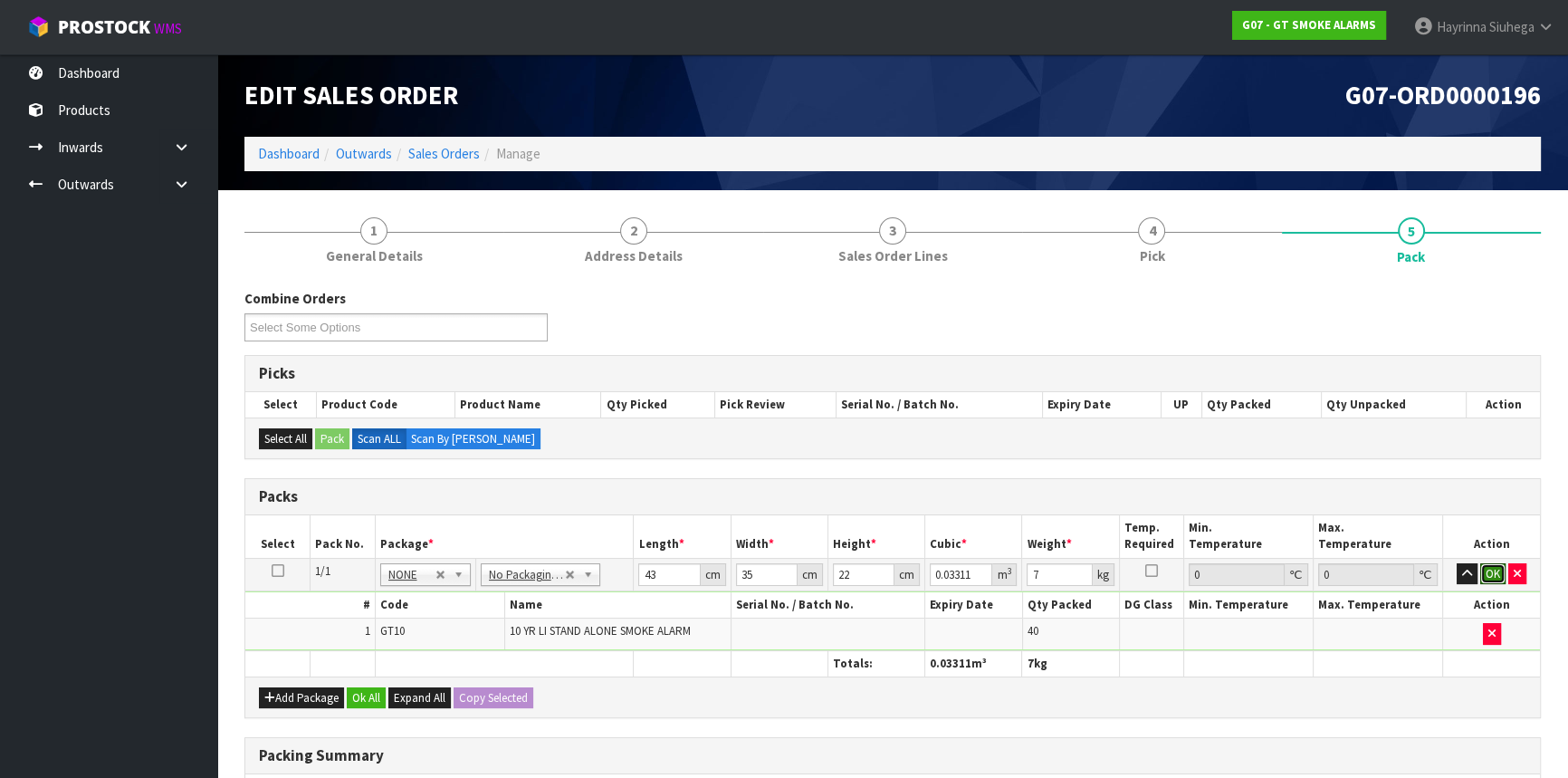
click button "OK" at bounding box center [1494, 574] width 26 height 22
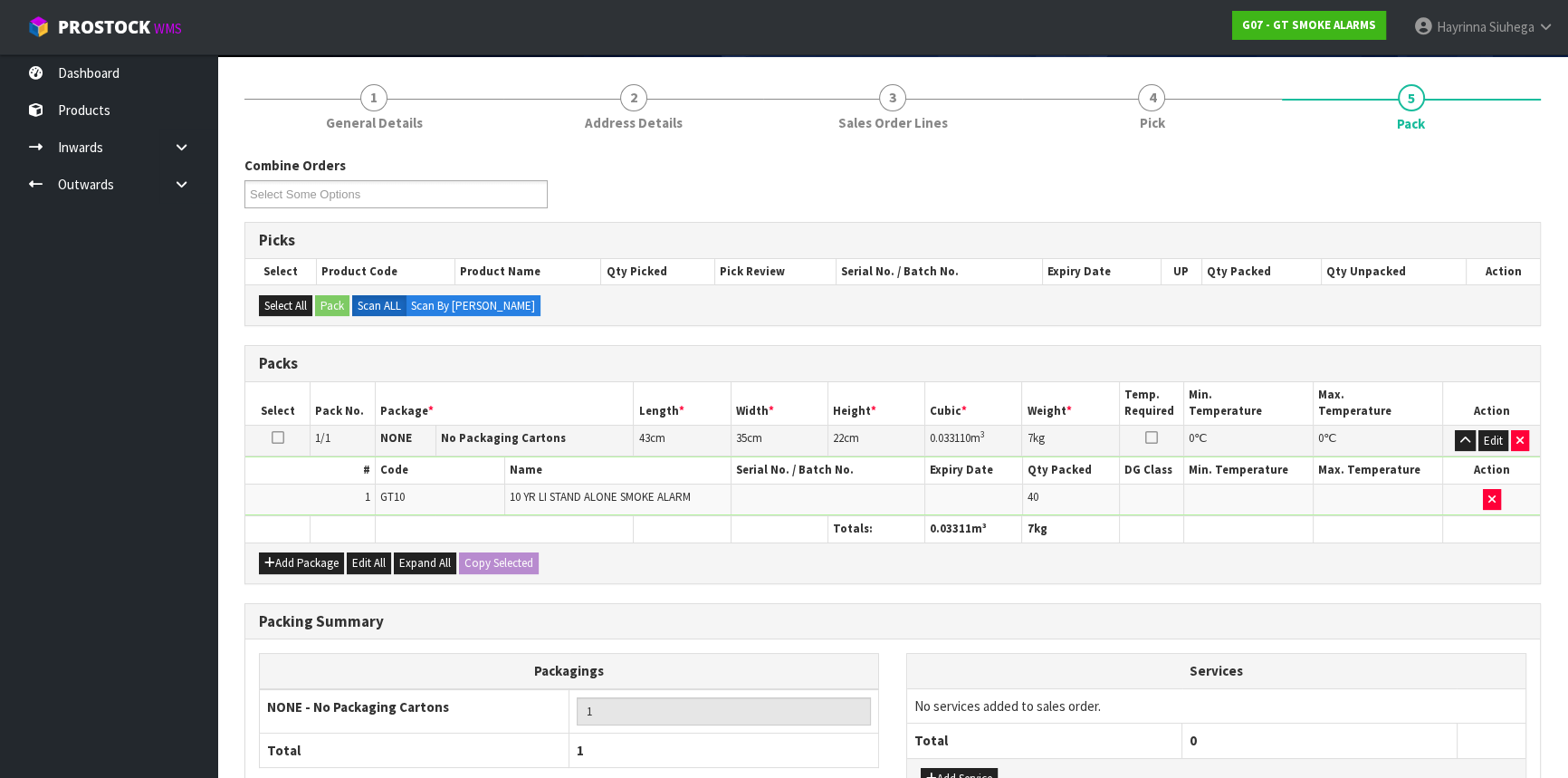
scroll to position [278, 0]
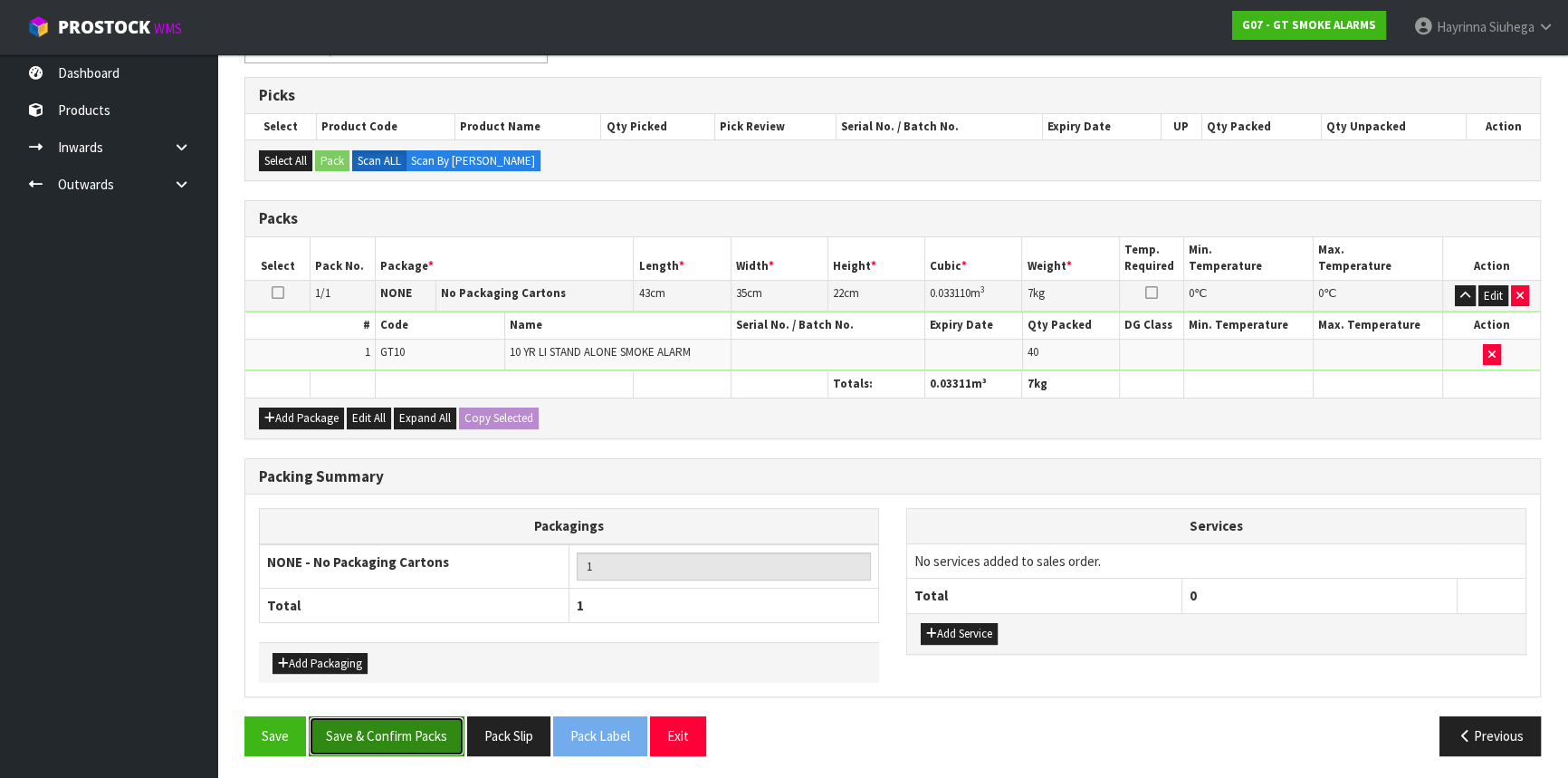
click at [415, 730] on button "Save & Confirm Packs" at bounding box center [386, 735] width 155 height 39
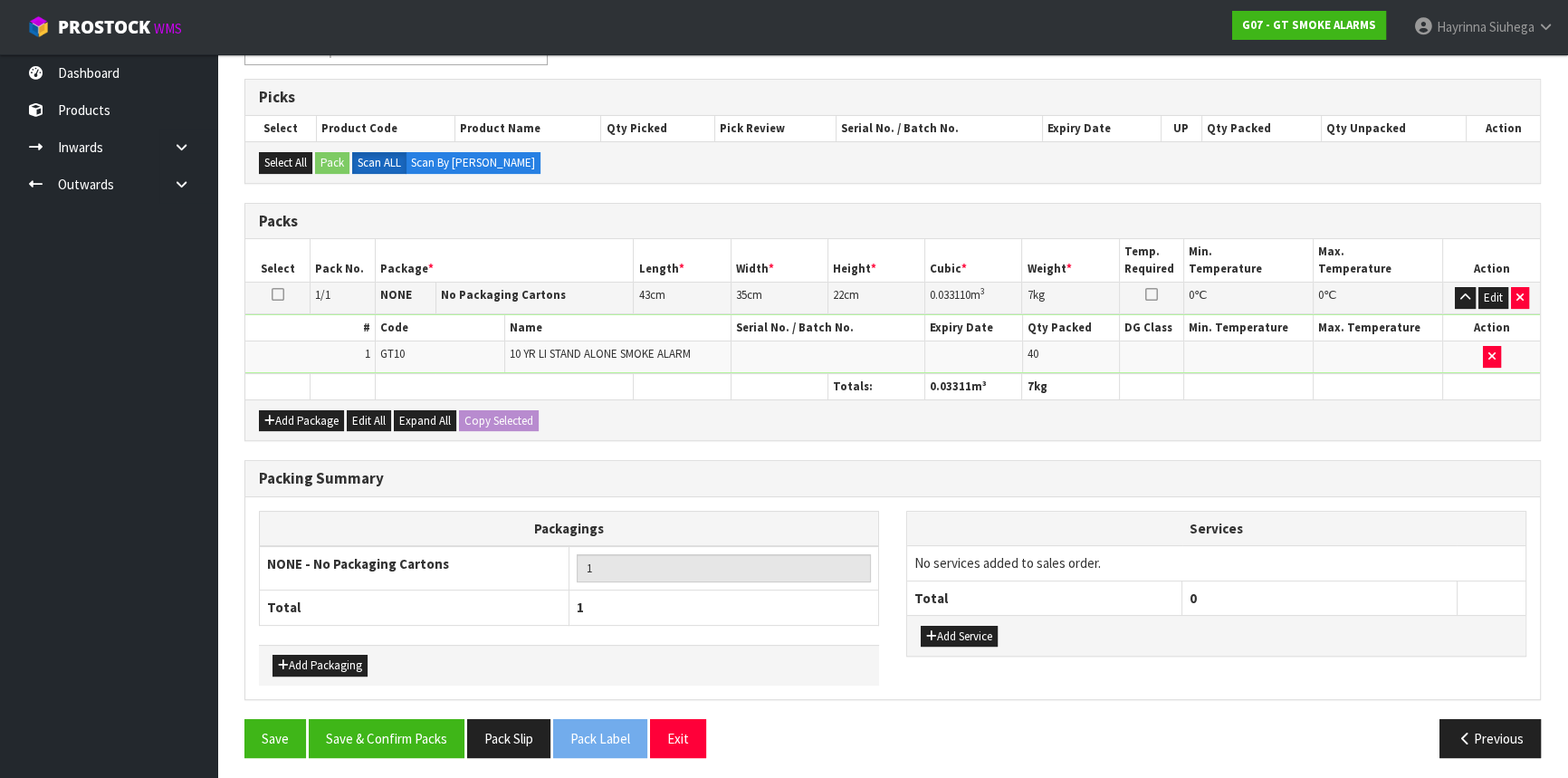
scroll to position [244, 0]
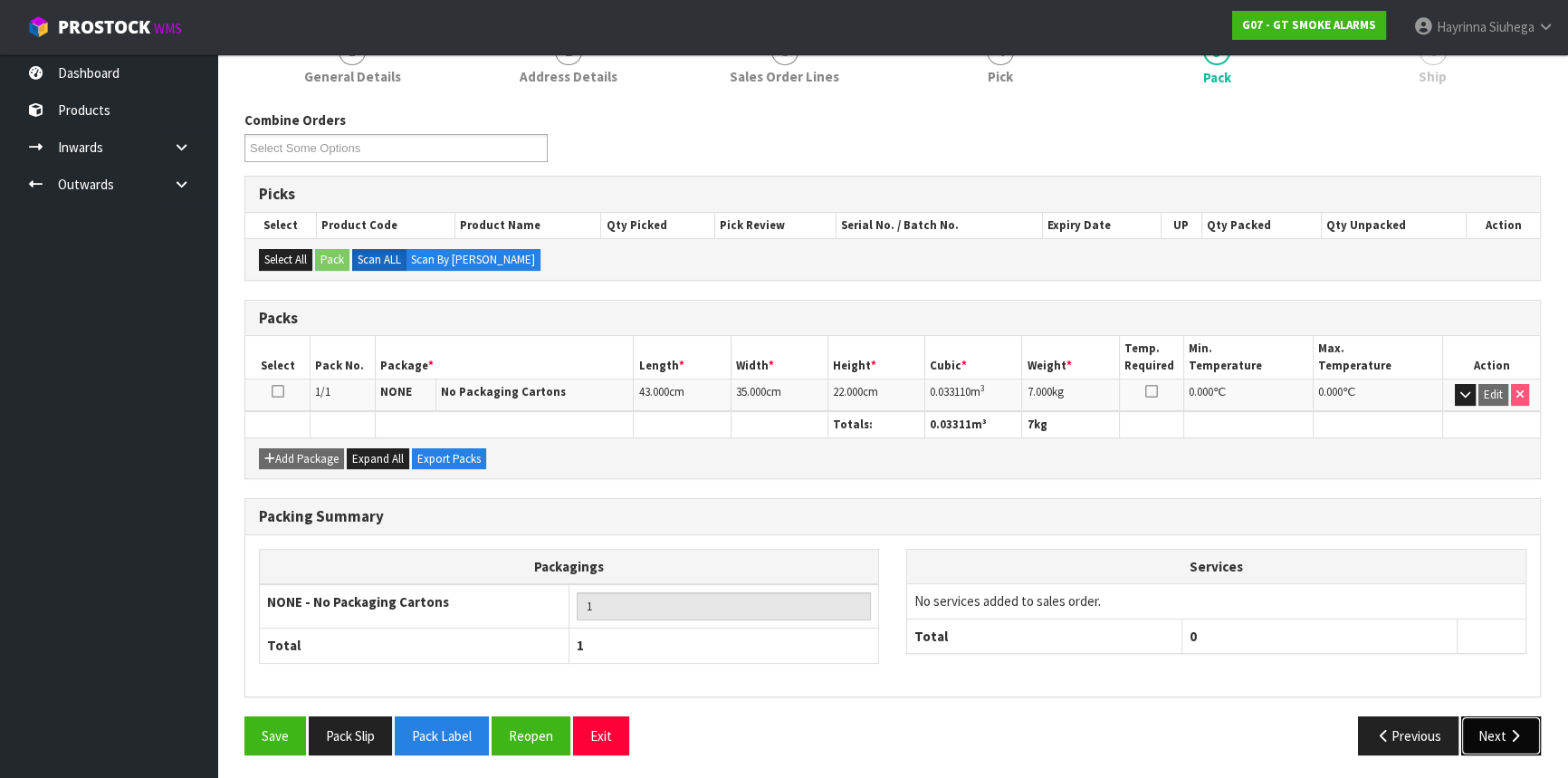
click at [1503, 729] on button "Next" at bounding box center [1501, 735] width 80 height 39
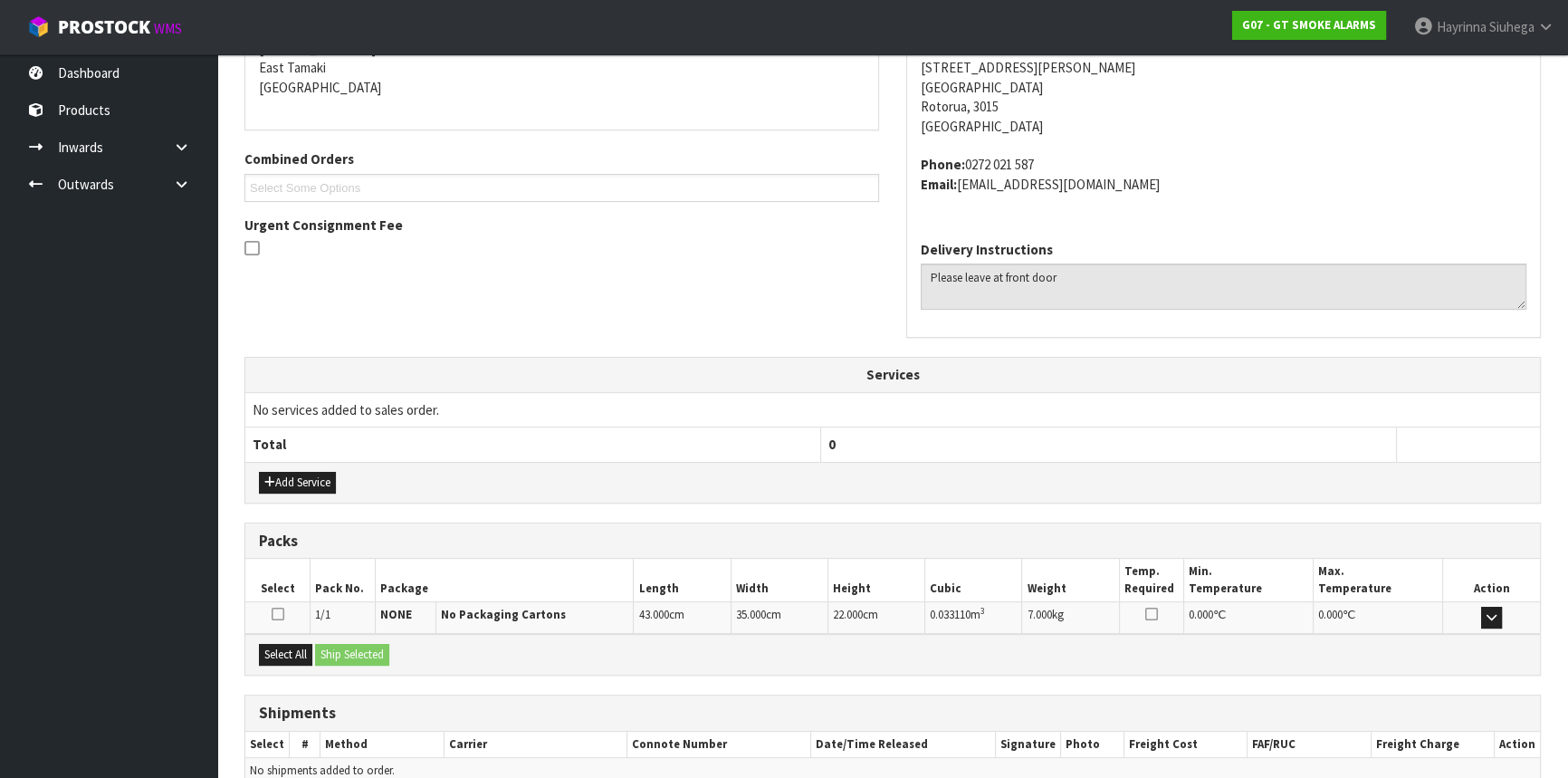
scroll to position [474, 0]
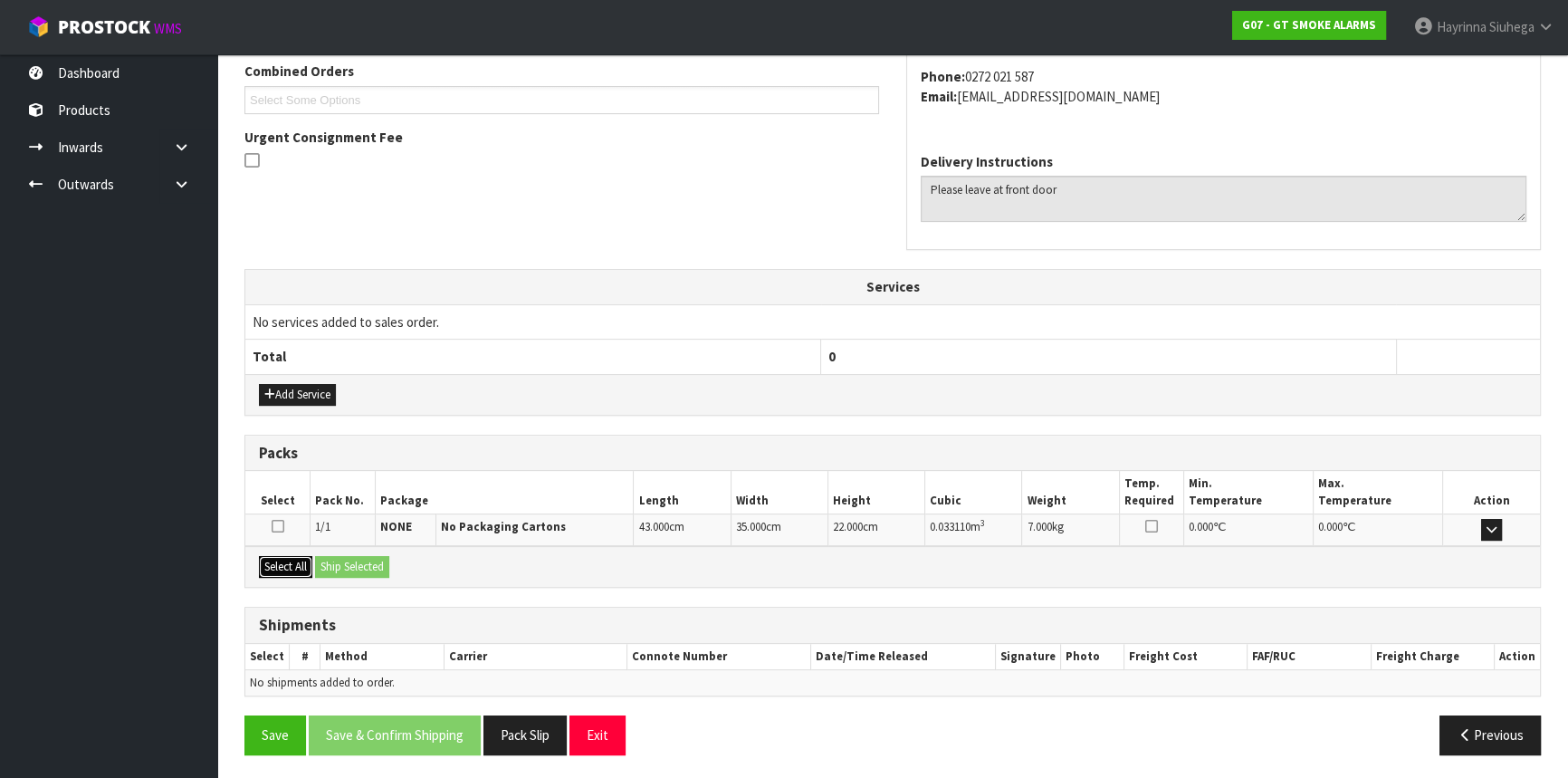
click at [286, 556] on button "Select All" at bounding box center [286, 567] width 53 height 22
click at [358, 567] on button "Ship Selected" at bounding box center [352, 567] width 74 height 22
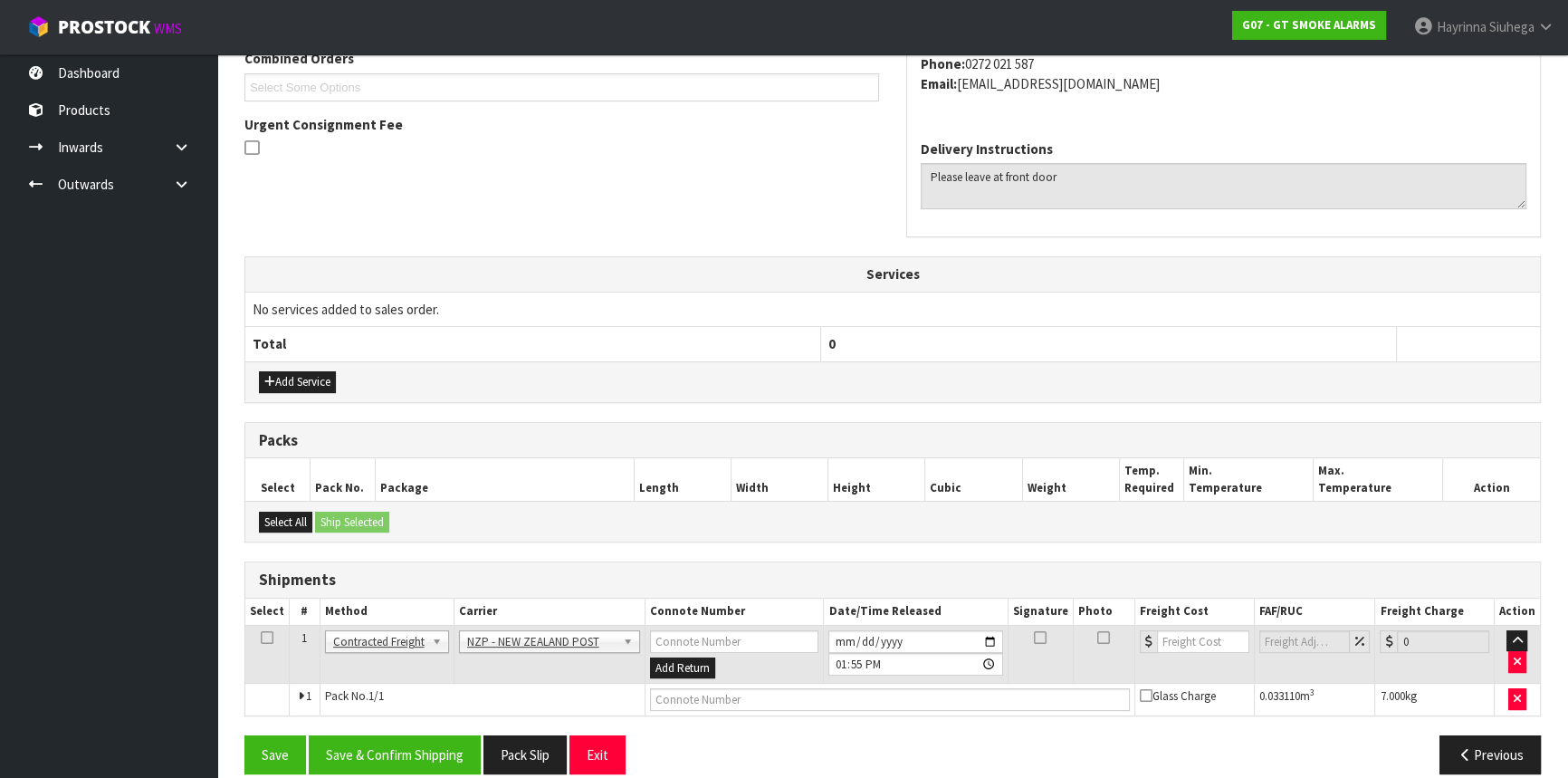
scroll to position [508, 0]
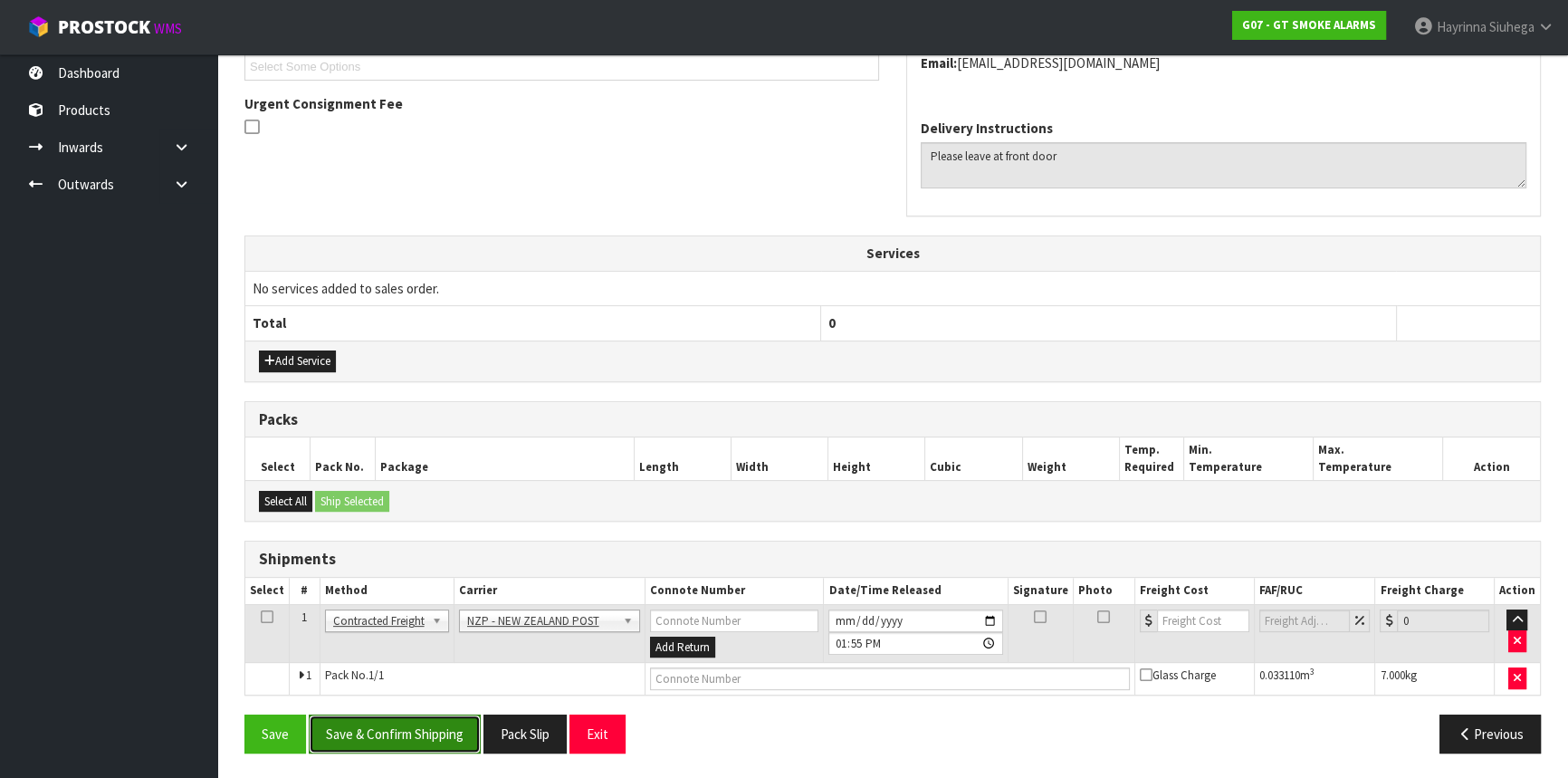
click at [440, 722] on button "Save & Confirm Shipping" at bounding box center [395, 733] width 172 height 39
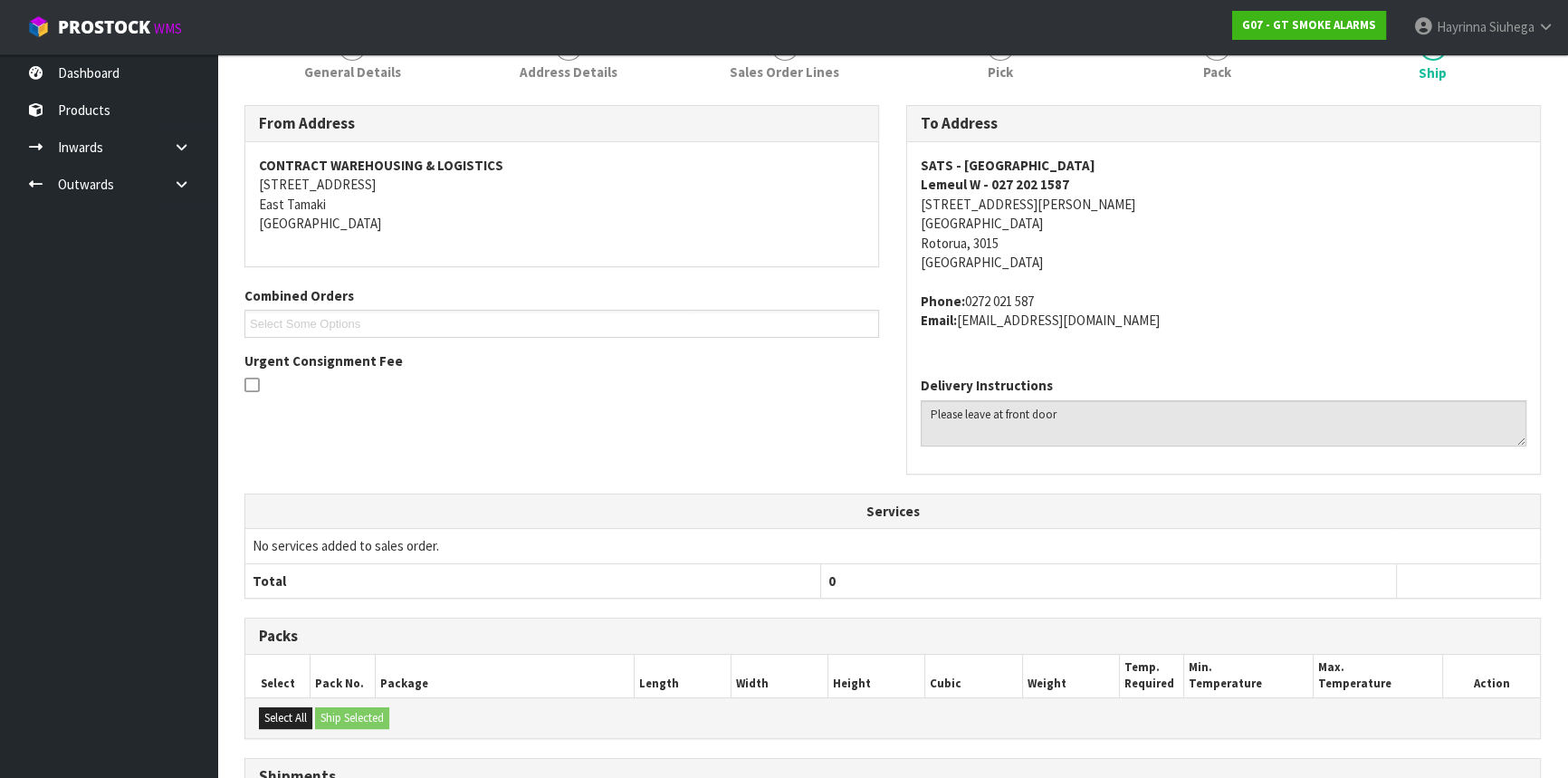
scroll to position [481, 0]
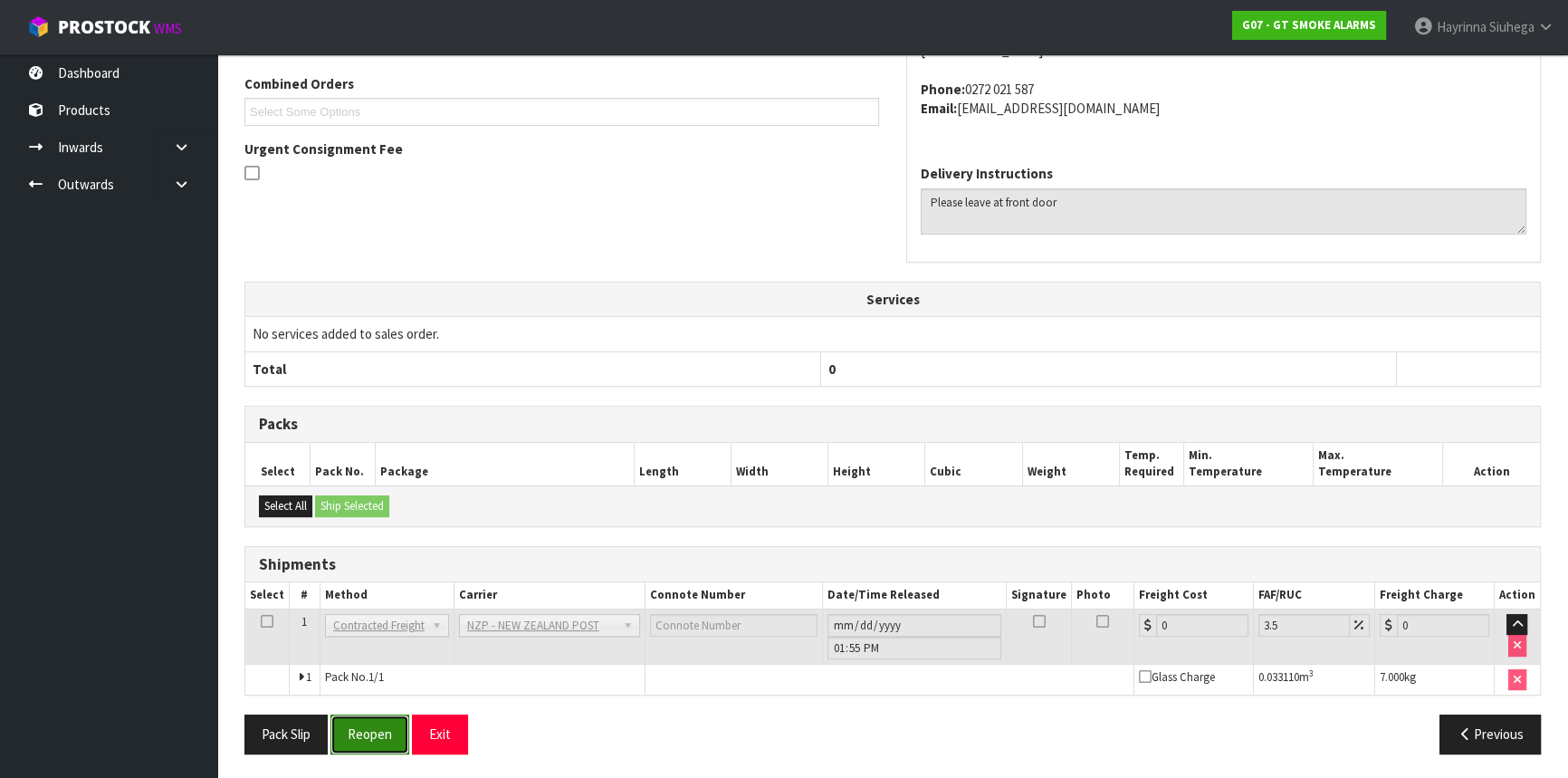
click at [370, 732] on button "Reopen" at bounding box center [370, 733] width 79 height 39
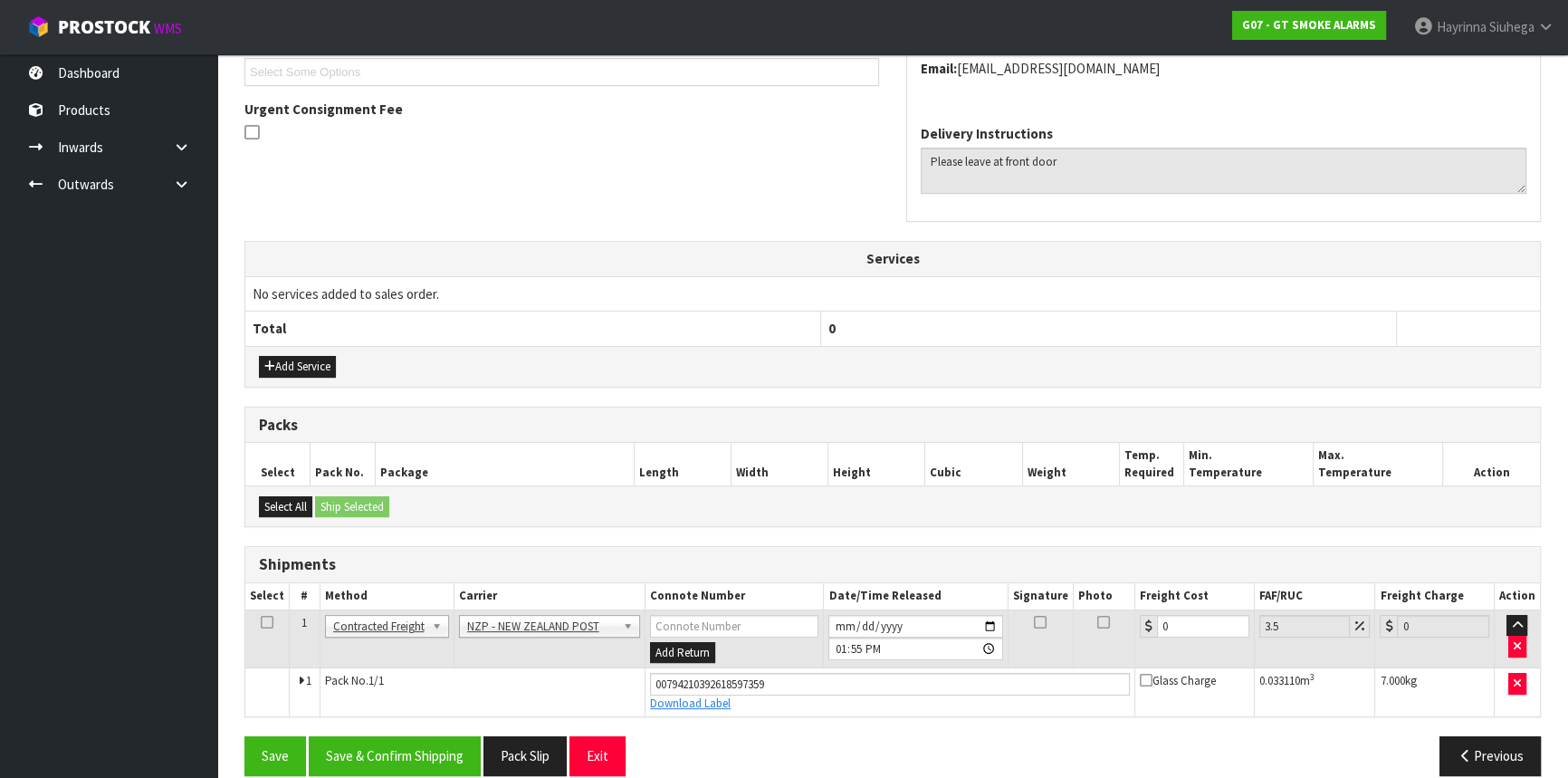
scroll to position [524, 0]
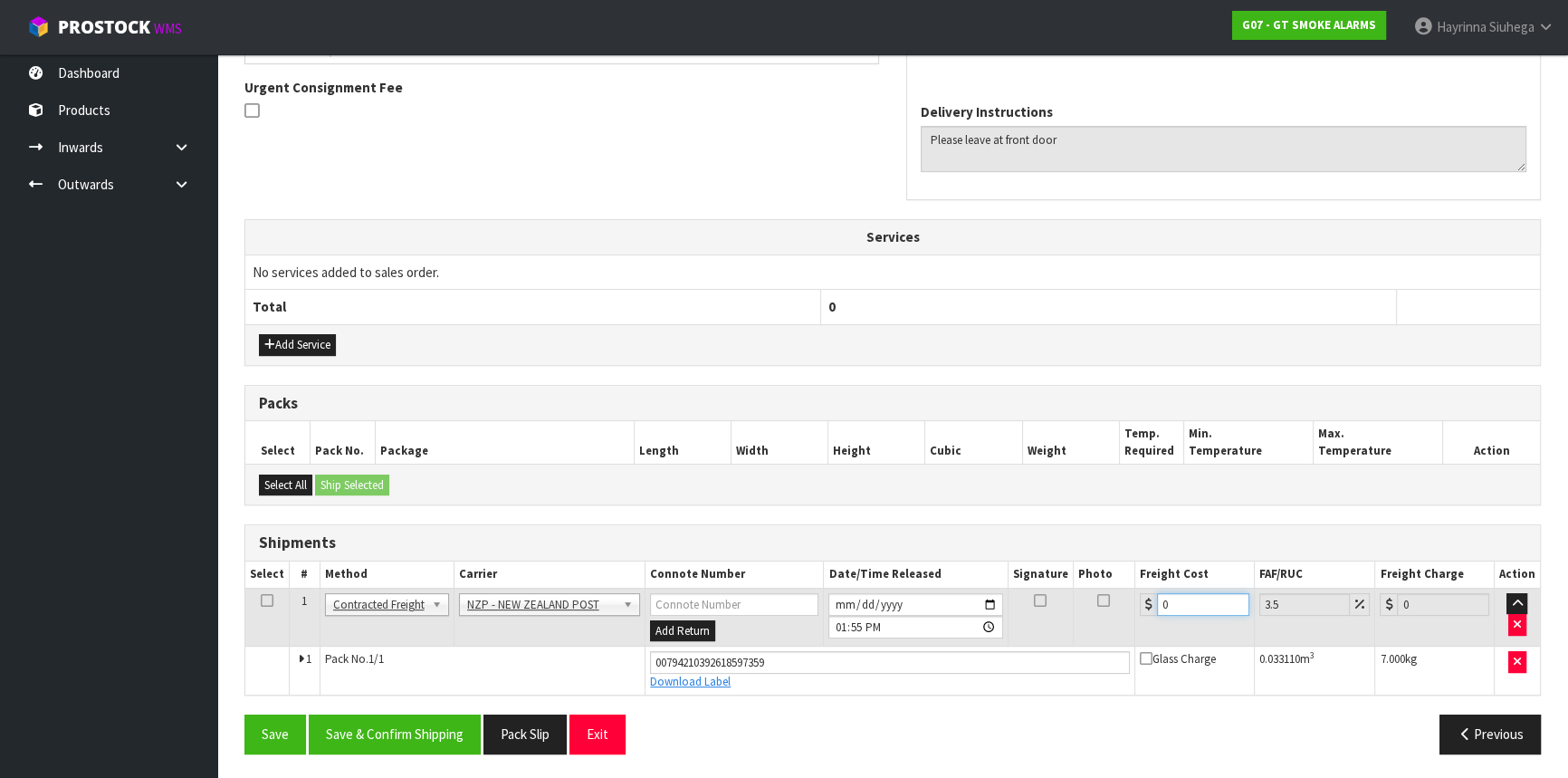
drag, startPoint x: 1194, startPoint y: 607, endPoint x: 603, endPoint y: 606, distance: 591.0
click at [603, 606] on tr "1 Client Local Pickup Customer Local Pickup Company Freight Contracted Freight …" at bounding box center [892, 617] width 1295 height 58
type input "8"
type input "8.28"
type input "8.00"
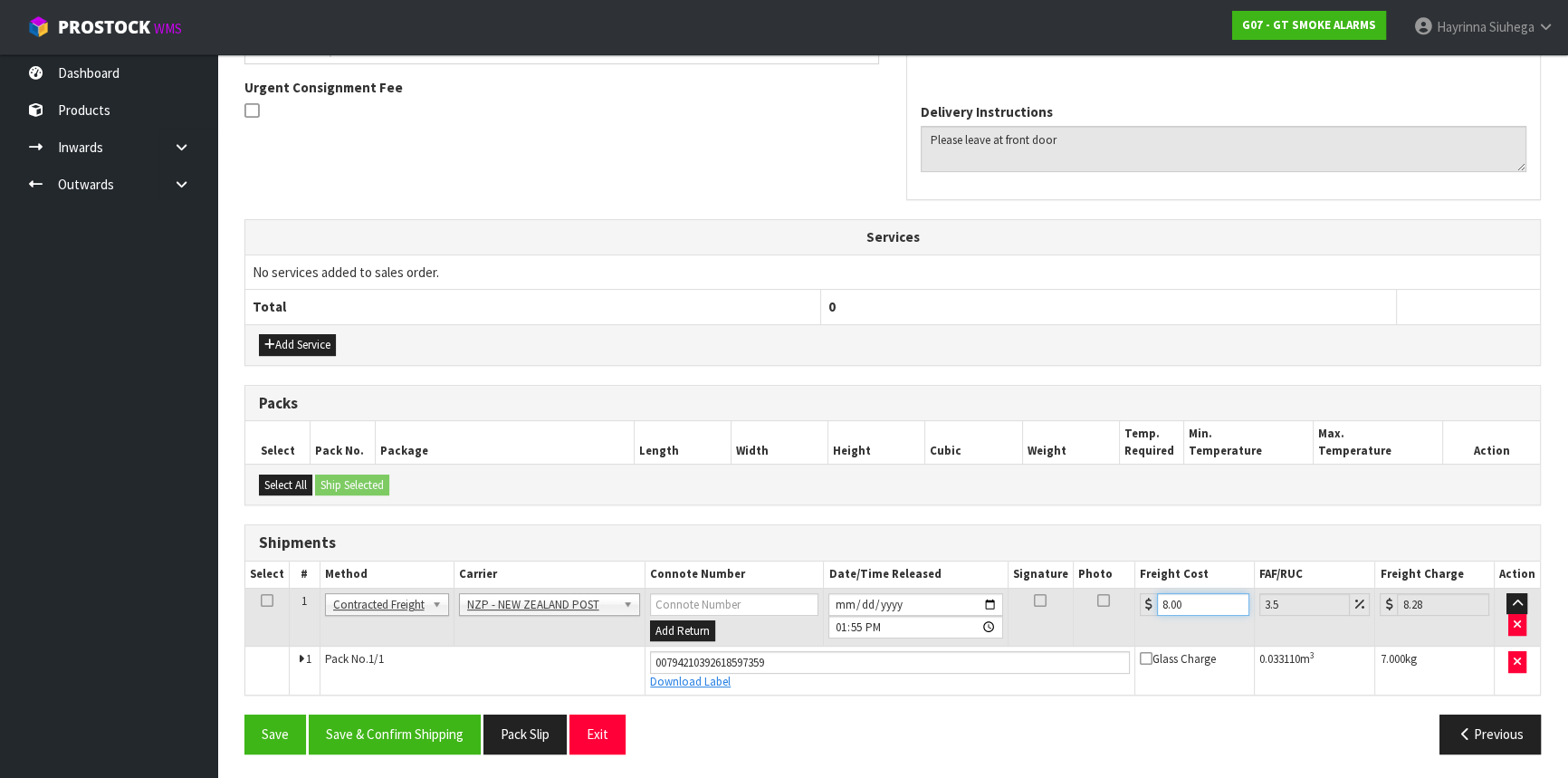
click at [244, 715] on button "Save" at bounding box center [275, 733] width 61 height 39
click at [404, 733] on button "Save & Confirm Shipping" at bounding box center [395, 733] width 172 height 39
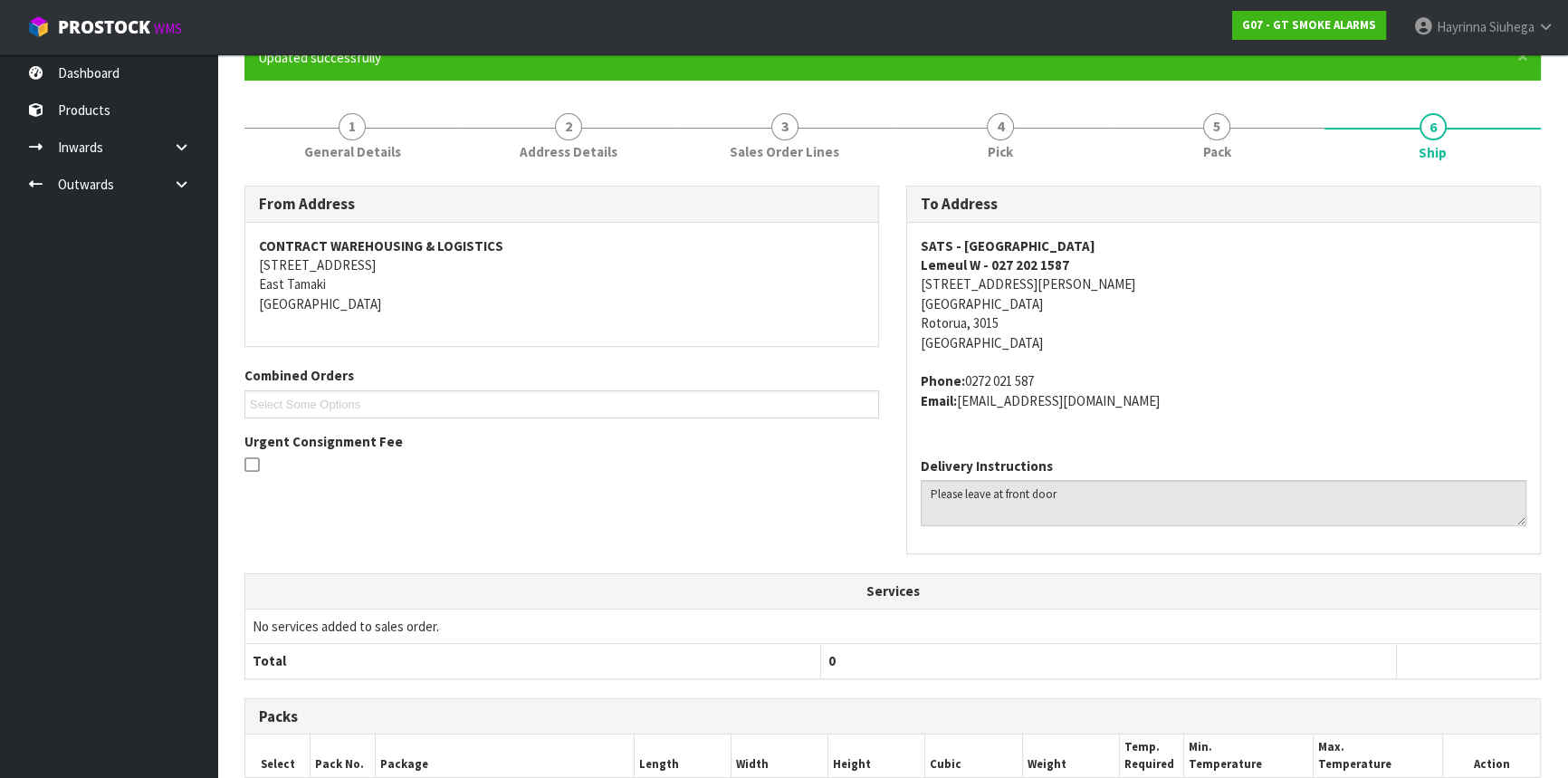
scroll to position [0, 0]
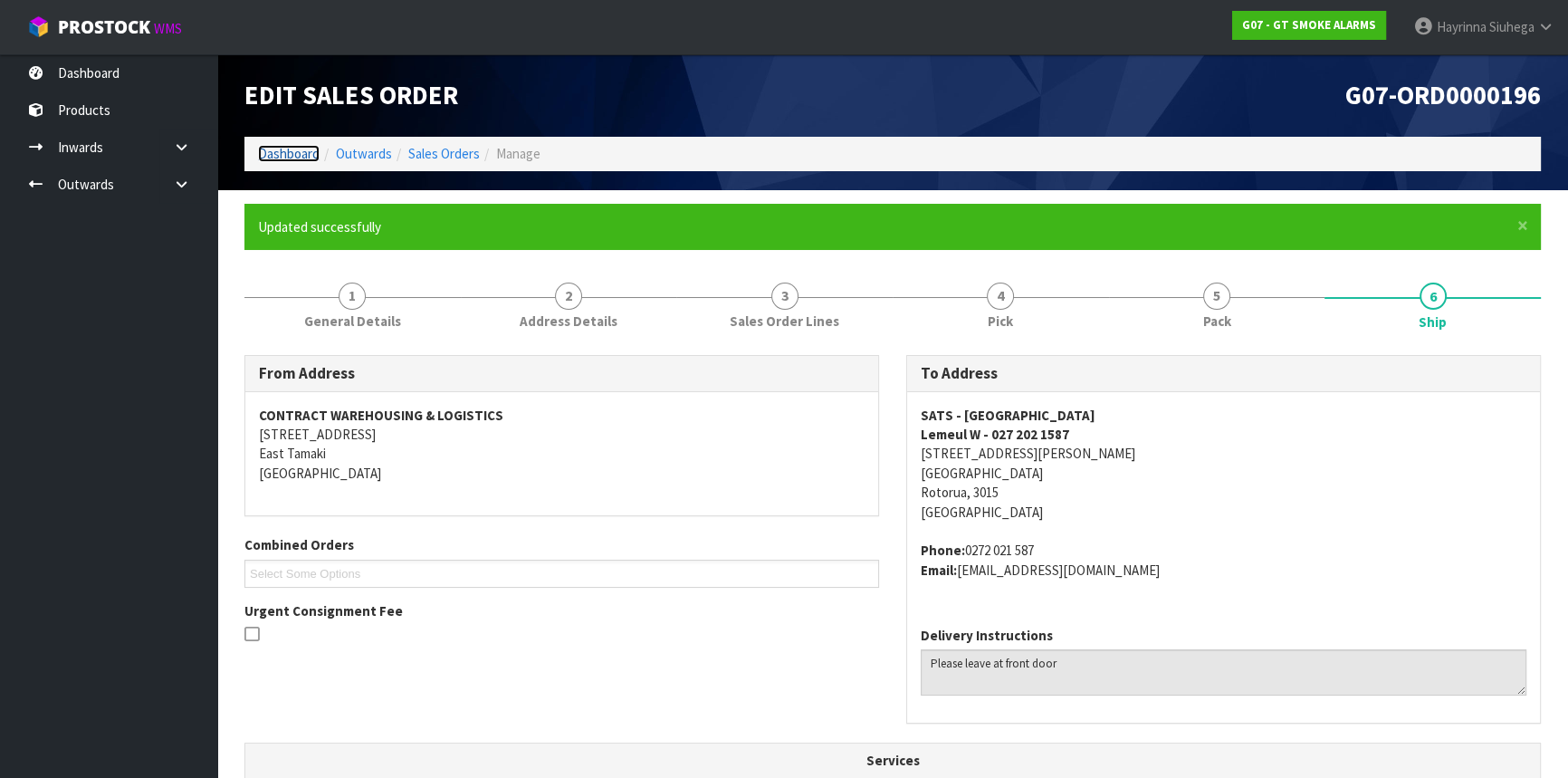
click at [288, 150] on link "Dashboard" at bounding box center [289, 152] width 61 height 17
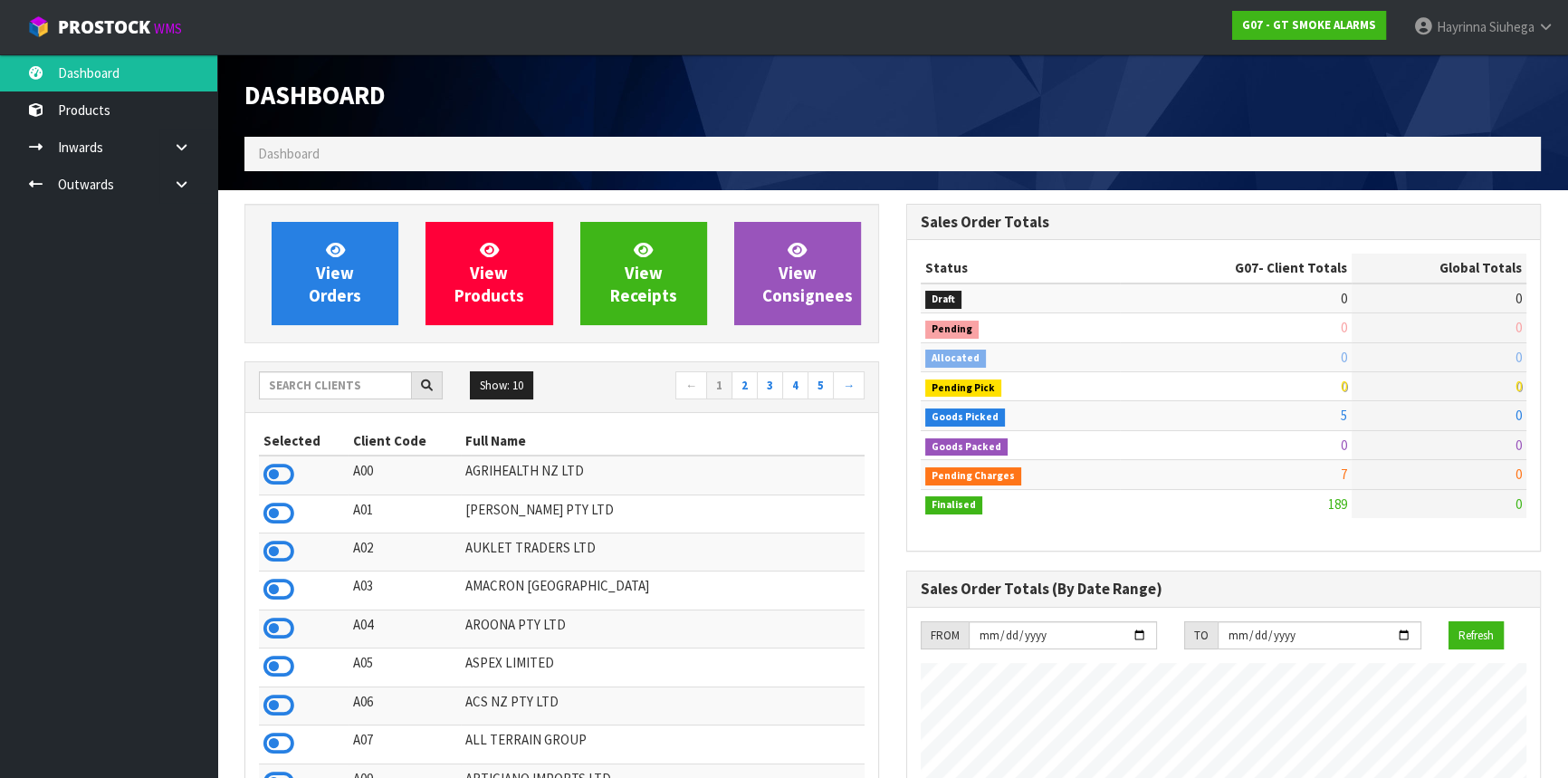
scroll to position [1107, 661]
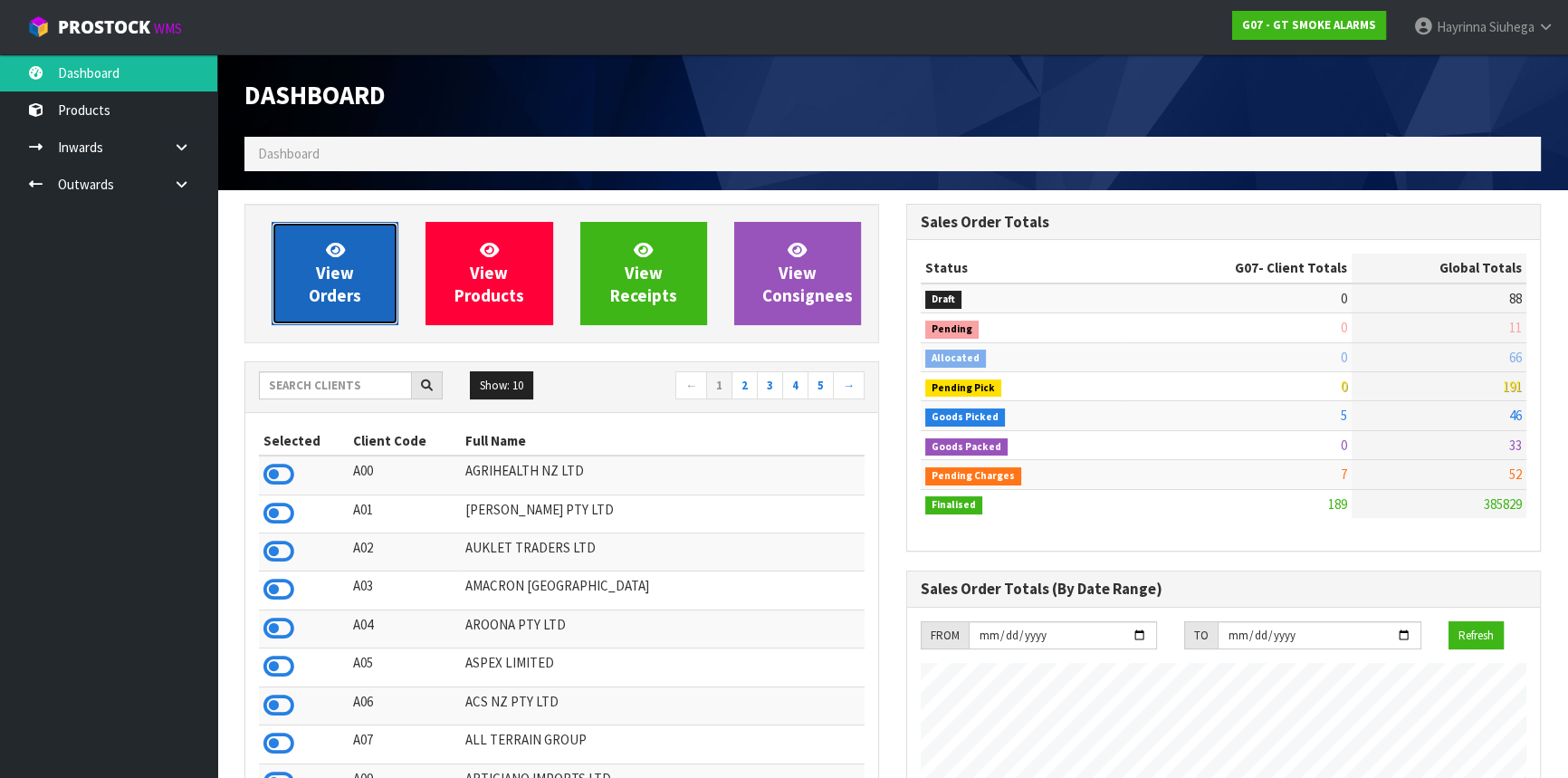
click at [352, 290] on span "View Orders" at bounding box center [334, 273] width 52 height 68
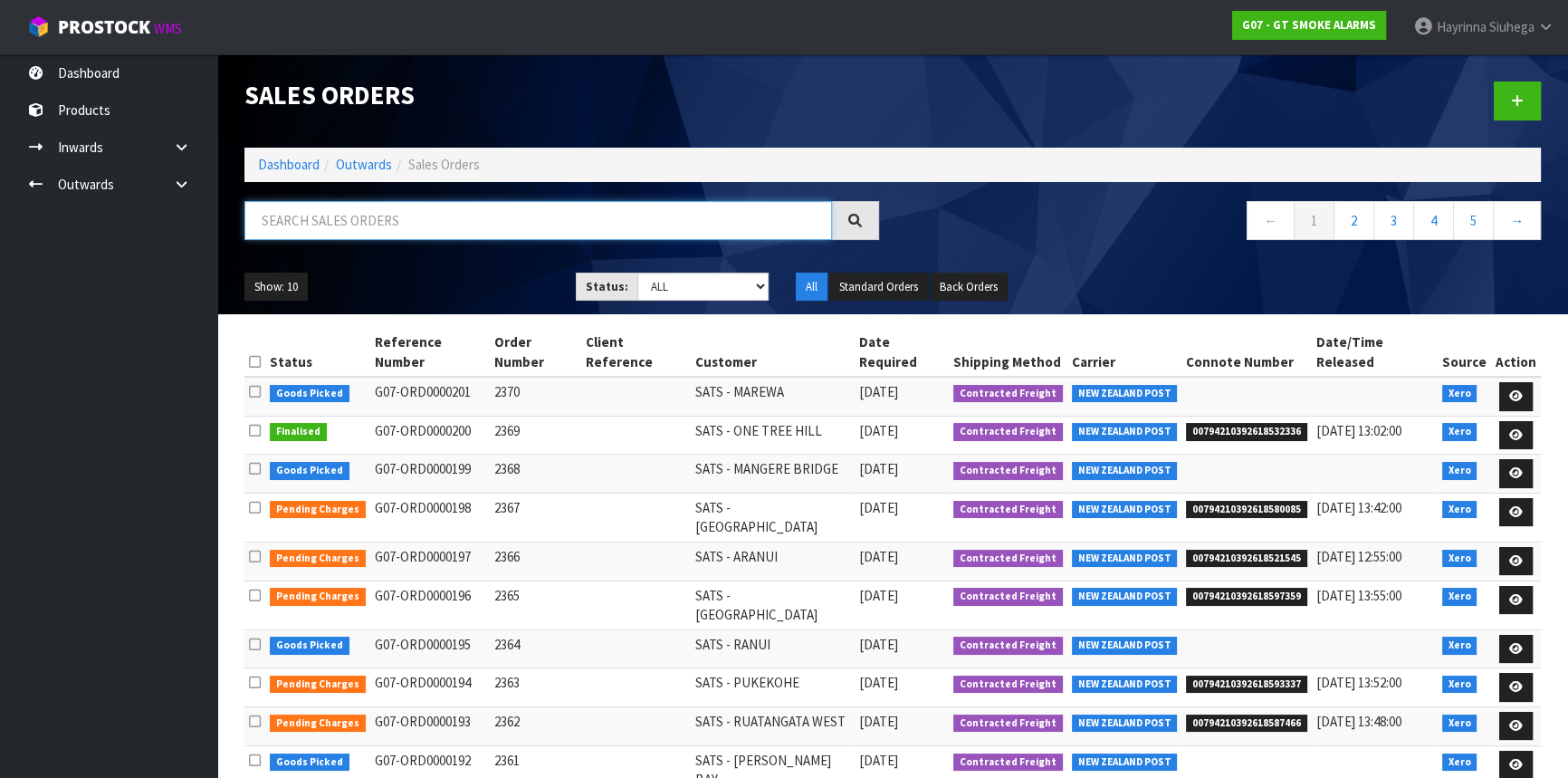
drag, startPoint x: 362, startPoint y: 217, endPoint x: 363, endPoint y: 236, distance: 19.0
click at [363, 236] on input "text" at bounding box center [538, 220] width 588 height 39
type input "JOB-0417632"
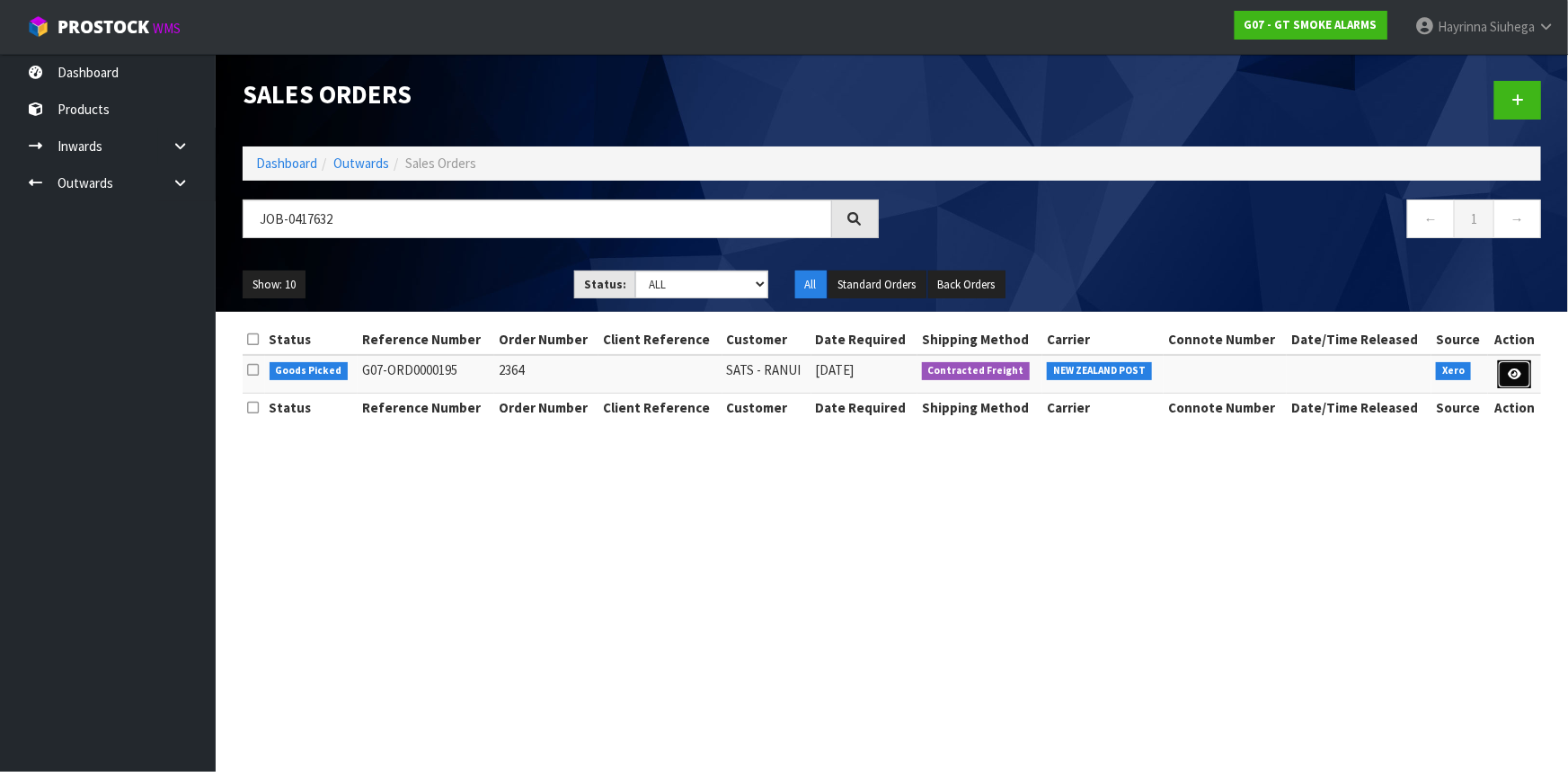
click at [1523, 376] on link at bounding box center [1515, 374] width 33 height 28
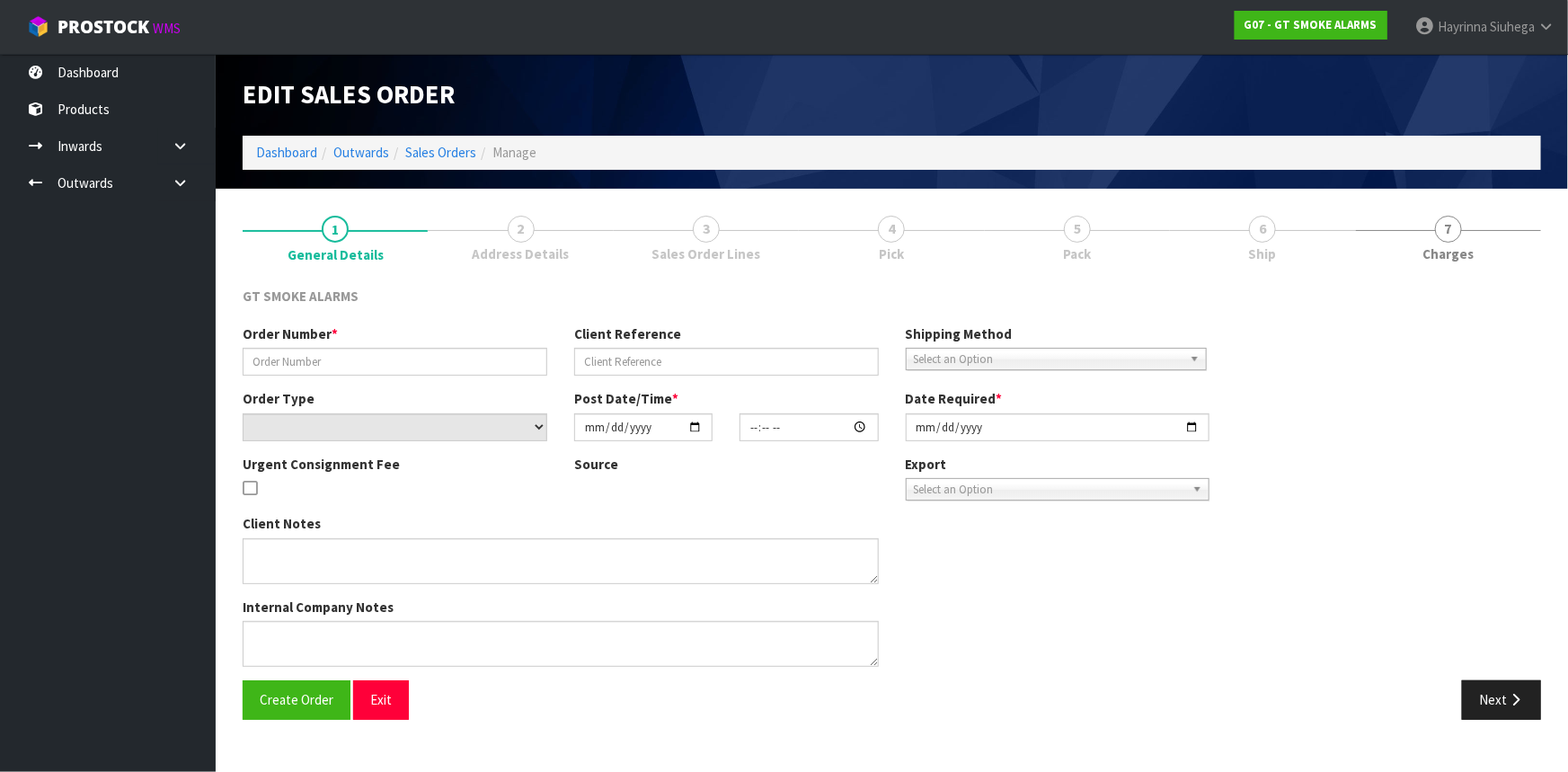
type input "2364"
select select "number:0"
type input "[DATE]"
type input "11:20:02.000"
type input "[DATE]"
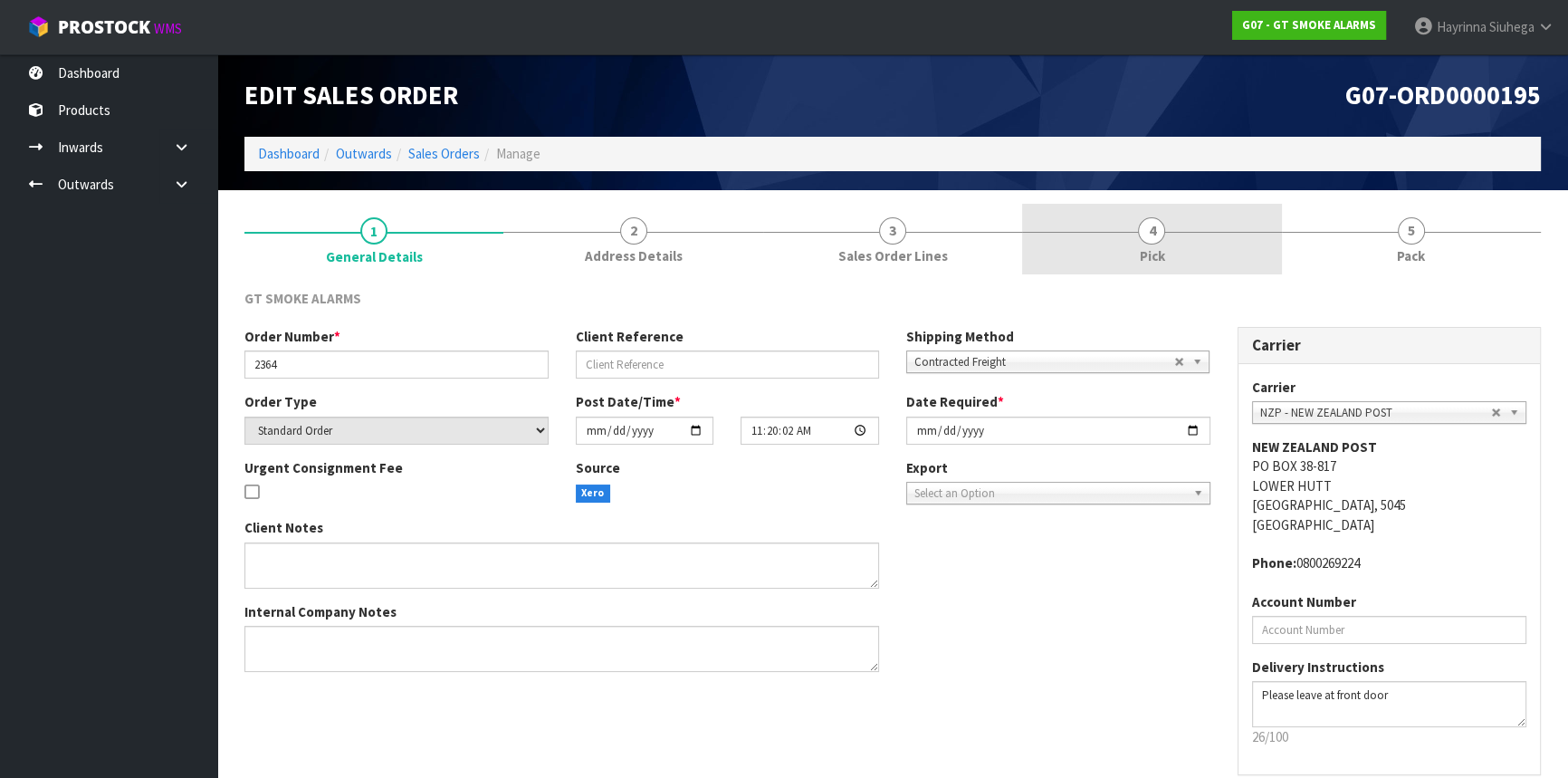
click at [1150, 246] on span "Pick" at bounding box center [1152, 255] width 26 height 19
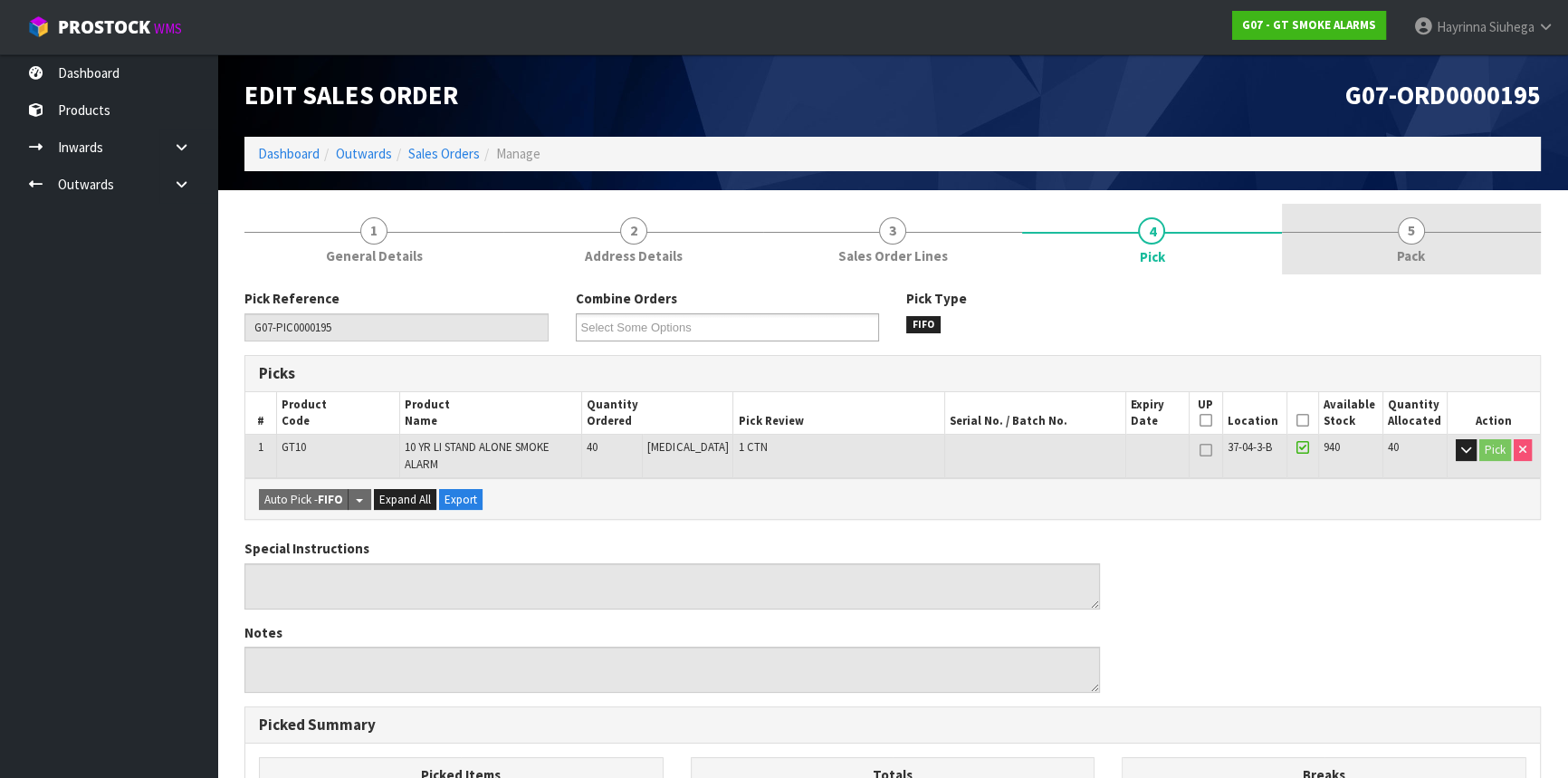
click at [1444, 252] on link "5 Pack" at bounding box center [1412, 240] width 259 height 71
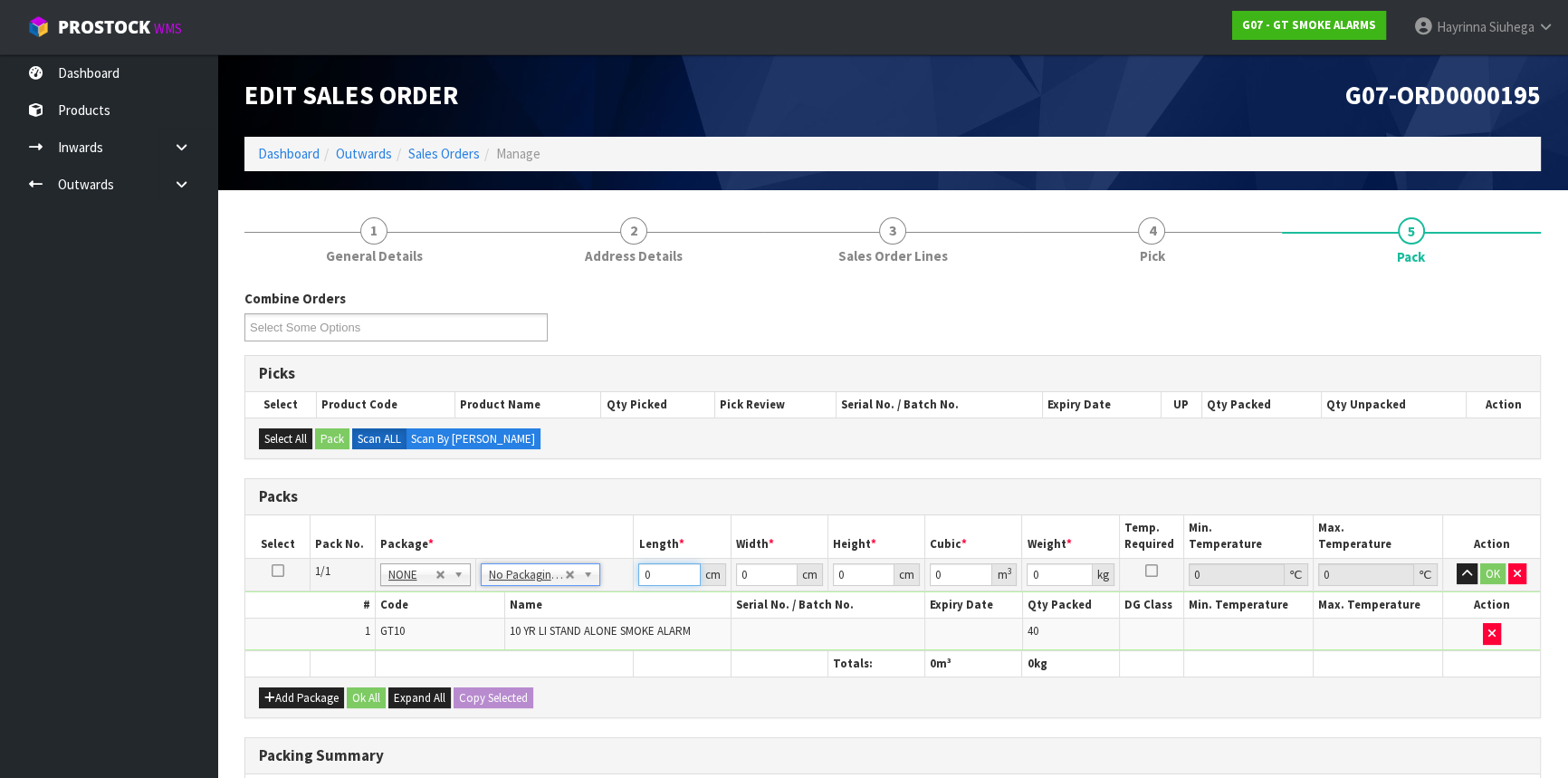
click at [645, 564] on input "0" at bounding box center [669, 574] width 61 height 23
type input "43"
type input "35"
type input "2"
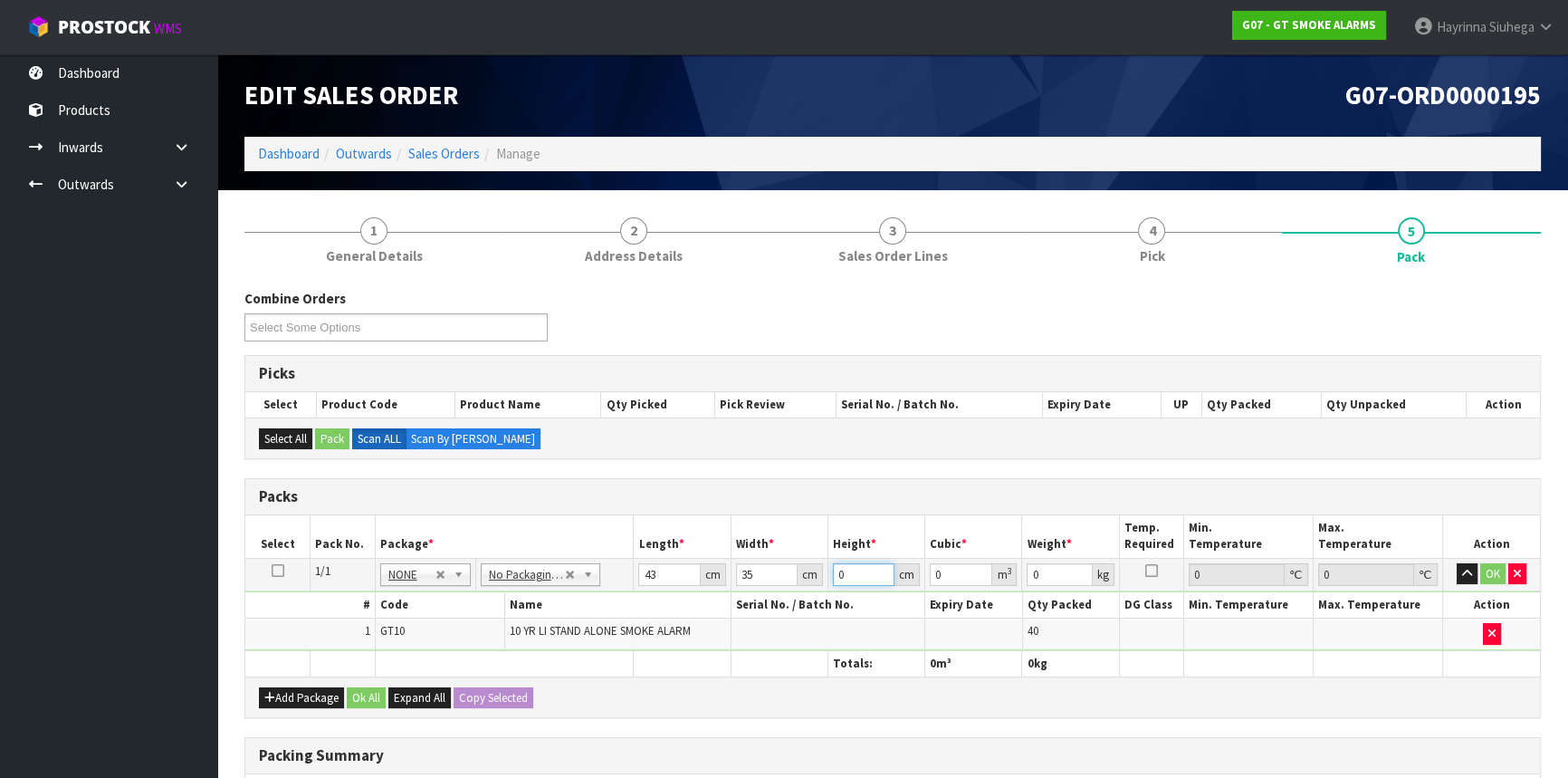
type input "0.00301"
type input "22"
type input "0.03311"
type input "22"
type input "7"
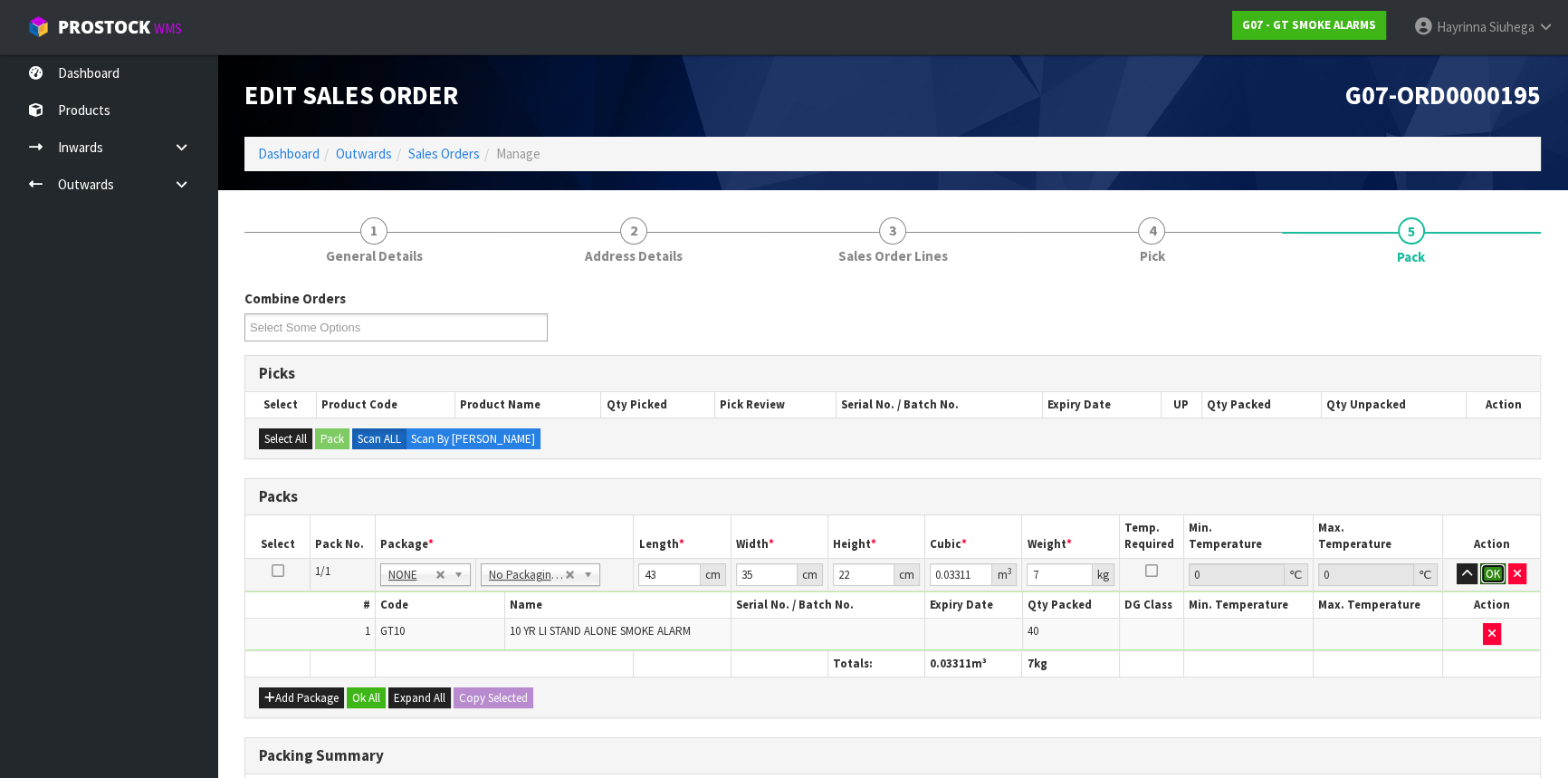
click button "OK" at bounding box center [1494, 574] width 26 height 22
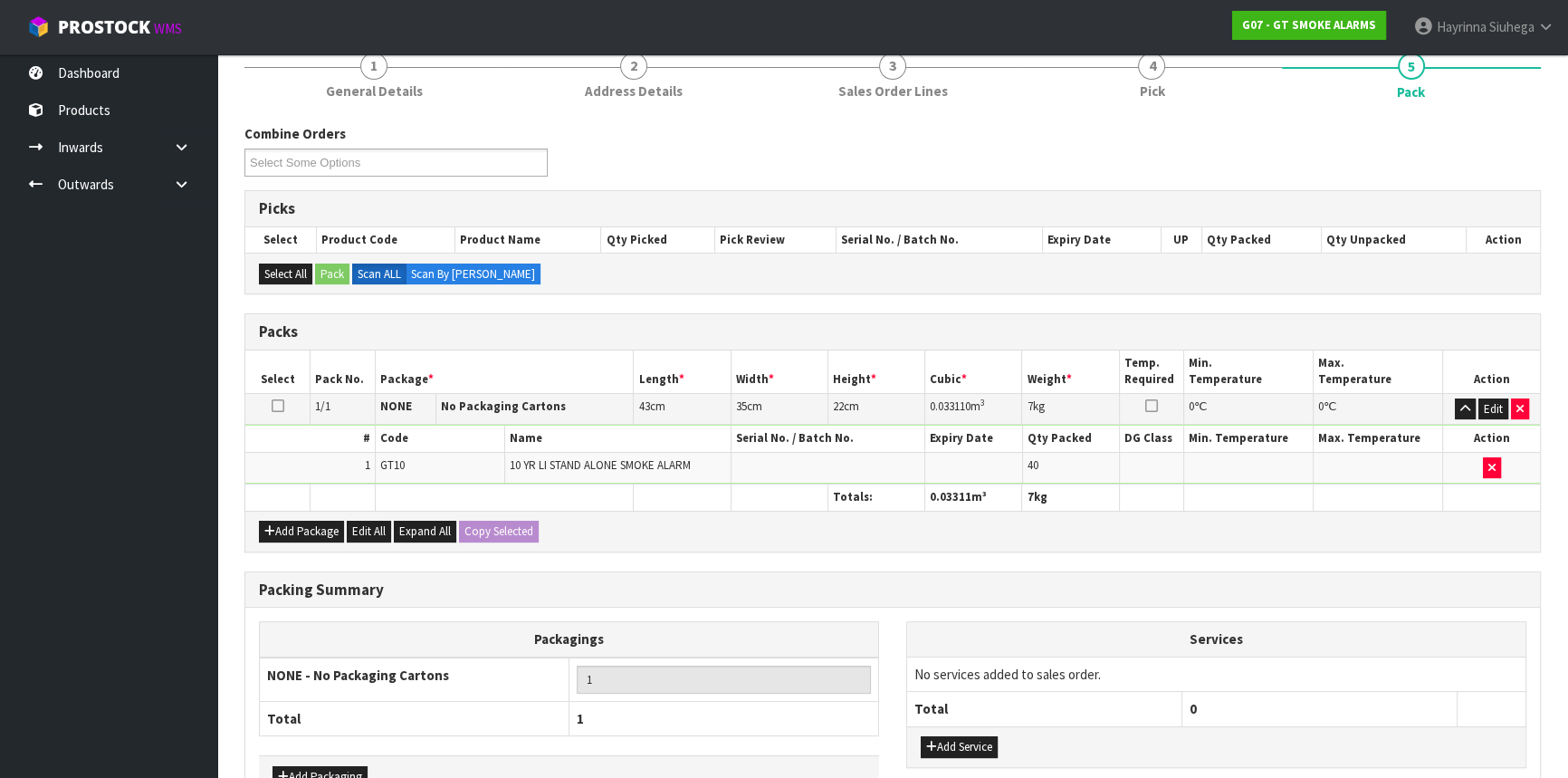
scroll to position [278, 0]
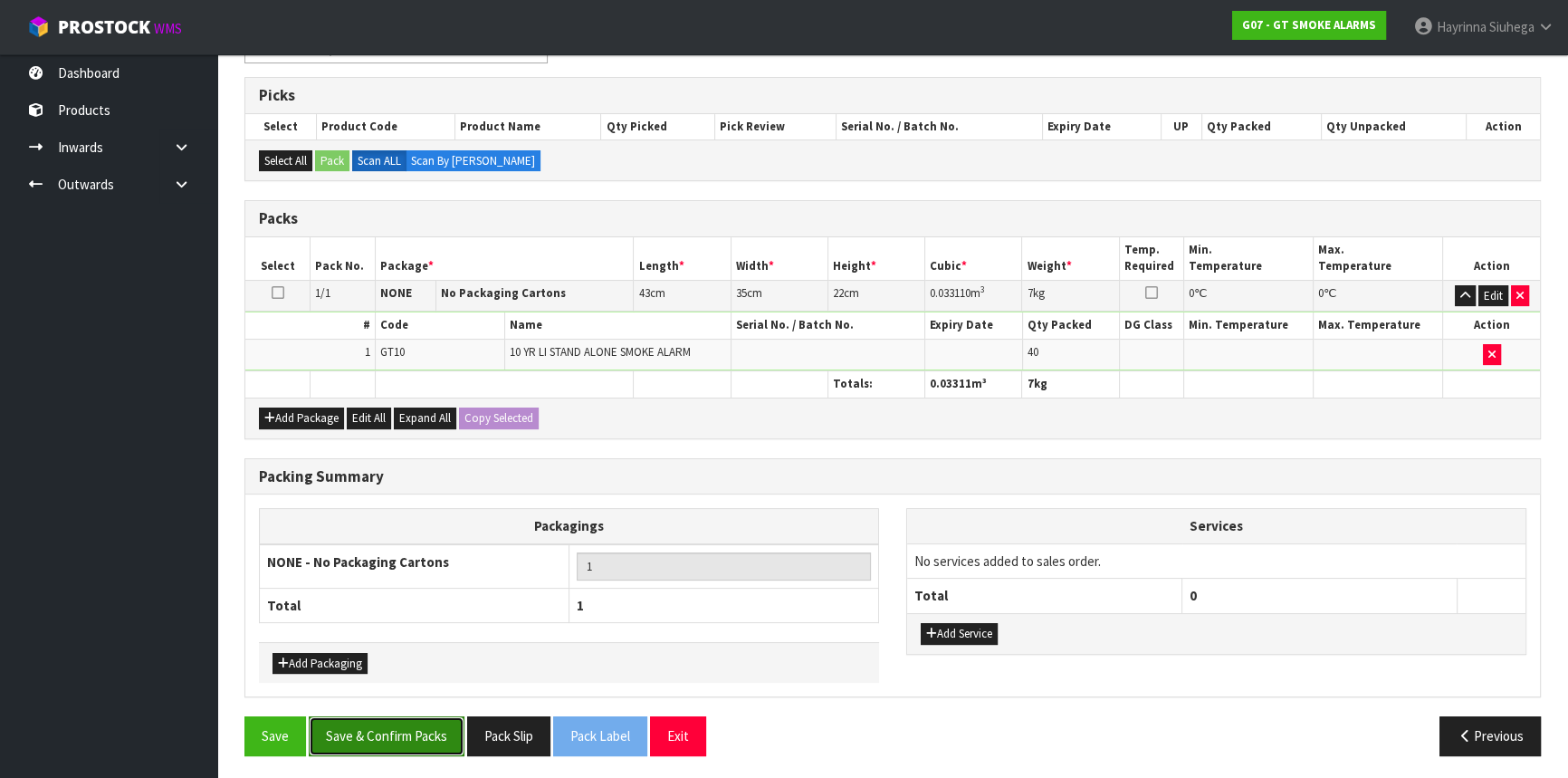
click at [380, 732] on button "Save & Confirm Packs" at bounding box center [386, 735] width 155 height 39
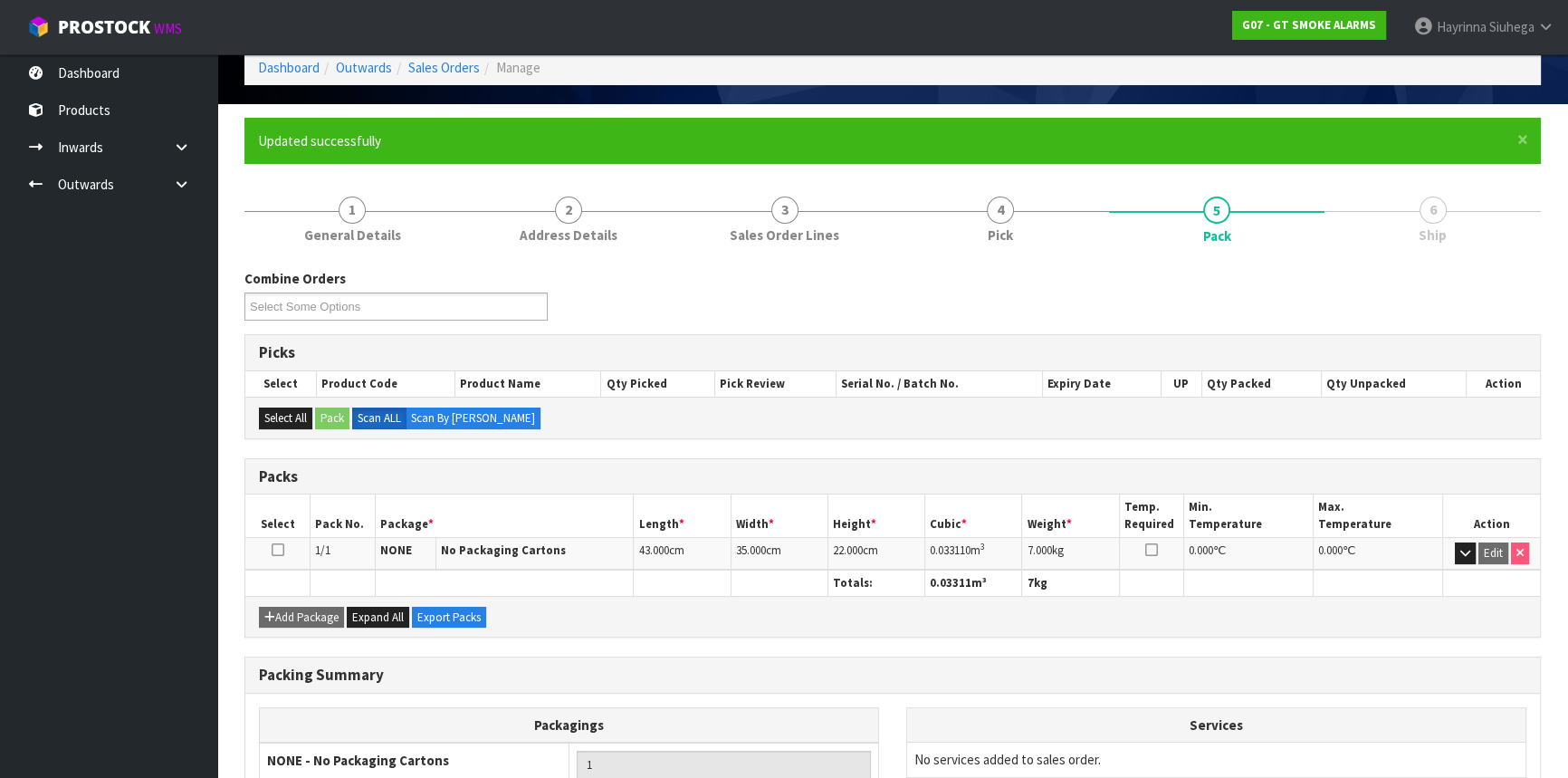
scroll to position [244, 0]
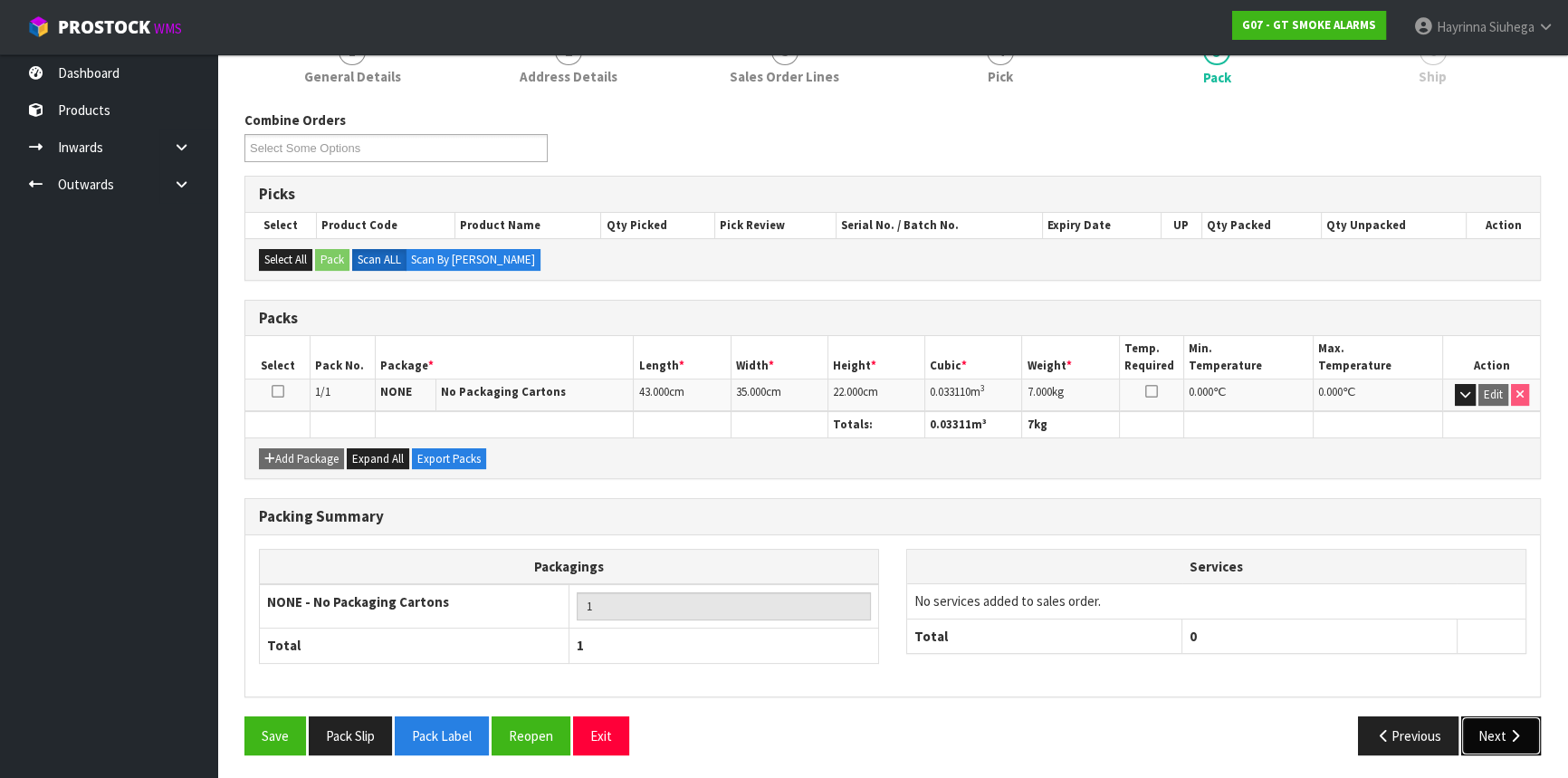
click at [1512, 729] on icon "button" at bounding box center [1515, 736] width 17 height 14
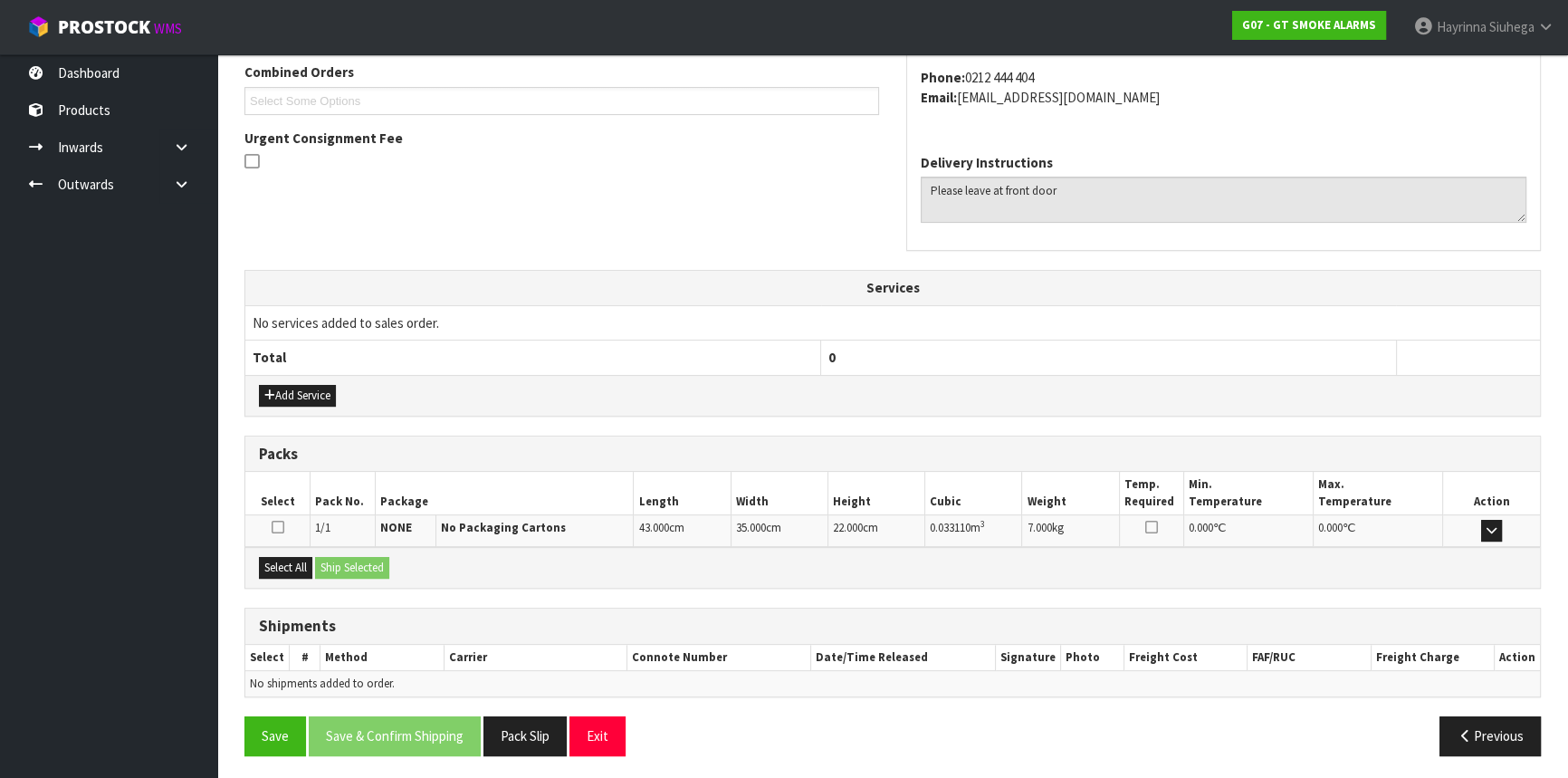
scroll to position [474, 0]
drag, startPoint x: 300, startPoint y: 562, endPoint x: 336, endPoint y: 557, distance: 36.3
click at [300, 562] on button "Select All" at bounding box center [286, 567] width 53 height 22
click at [355, 556] on button "Ship Selected" at bounding box center [352, 567] width 74 height 22
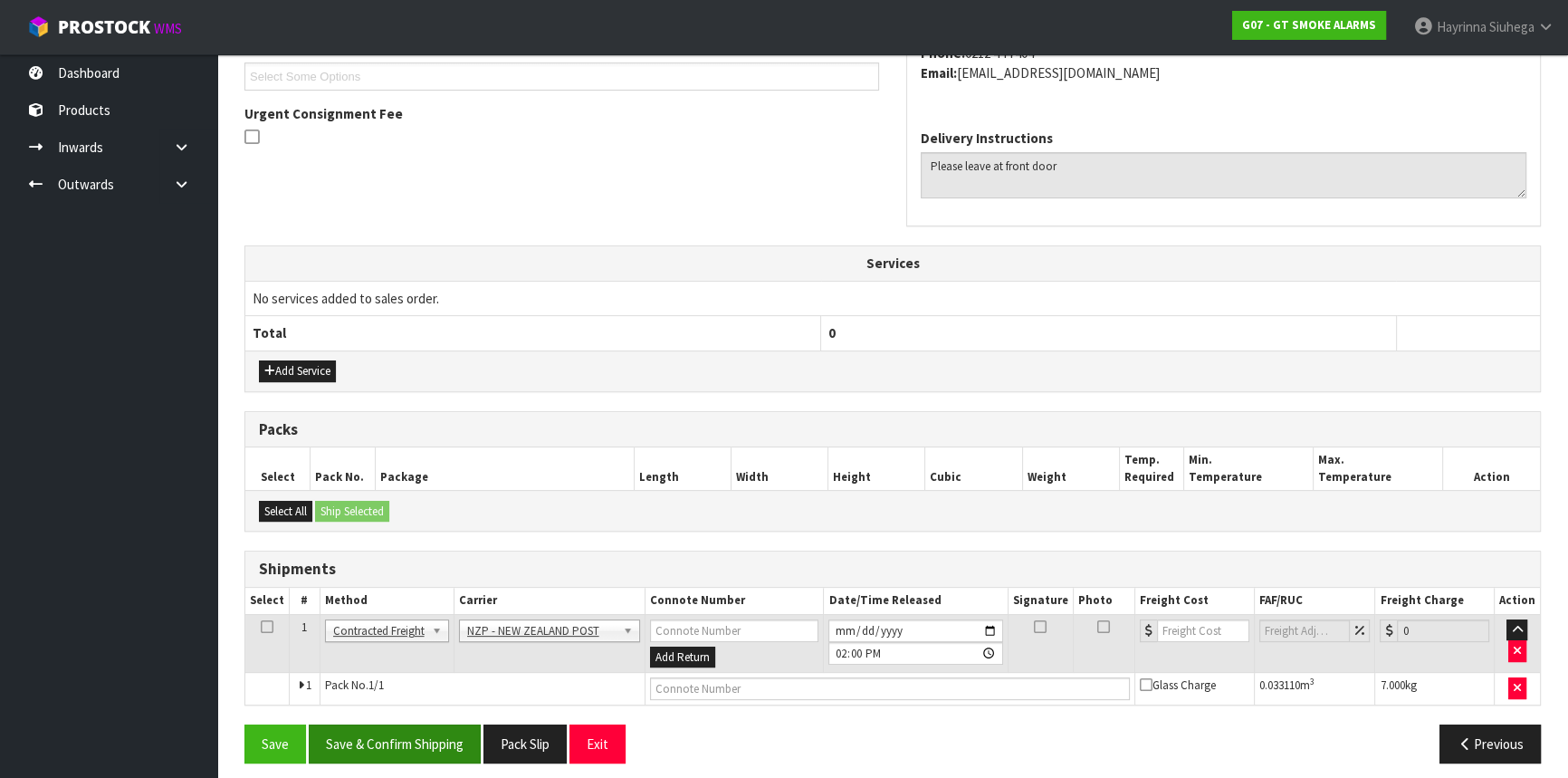
scroll to position [508, 0]
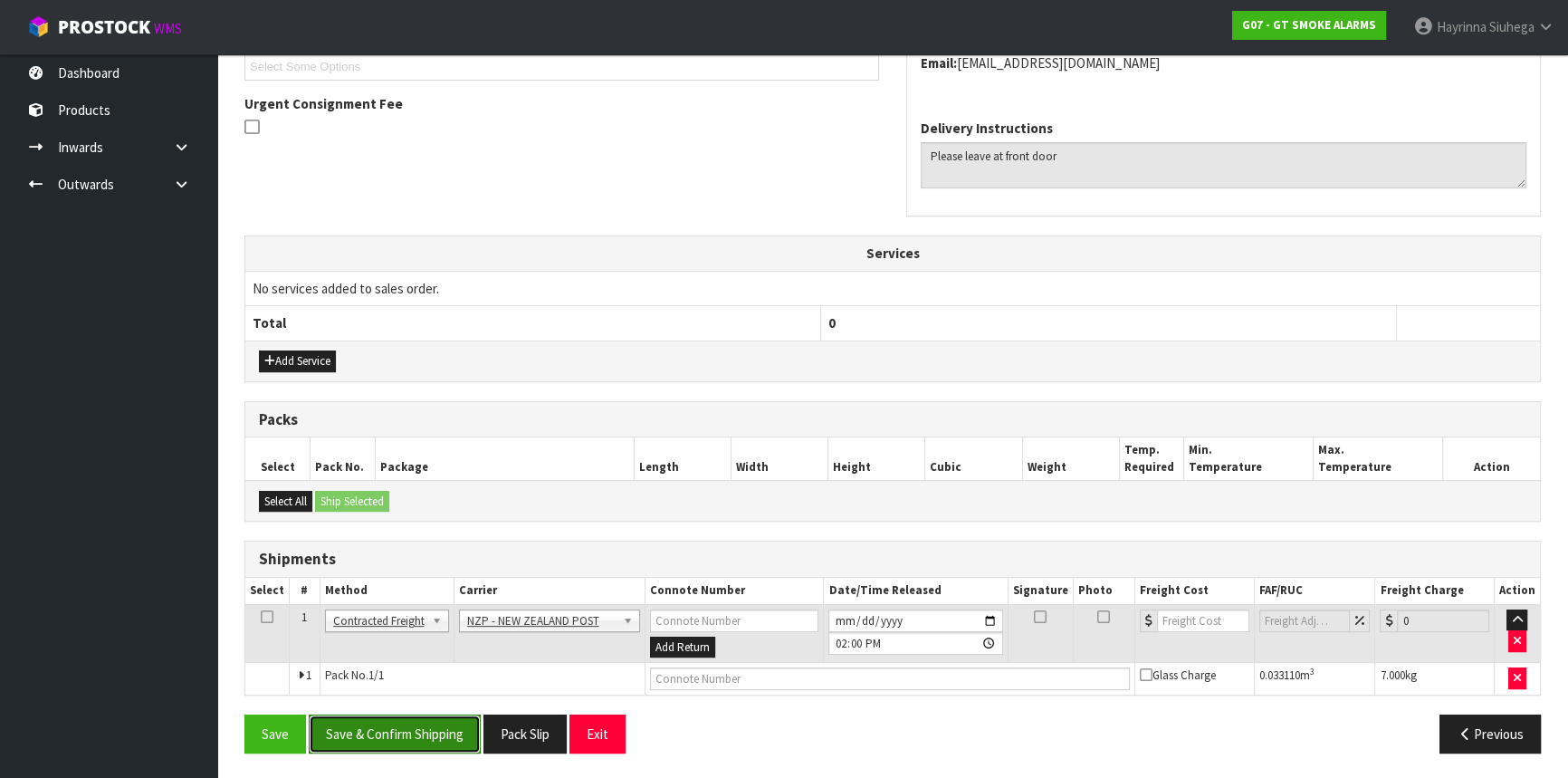
click at [422, 737] on button "Save & Confirm Shipping" at bounding box center [395, 733] width 172 height 39
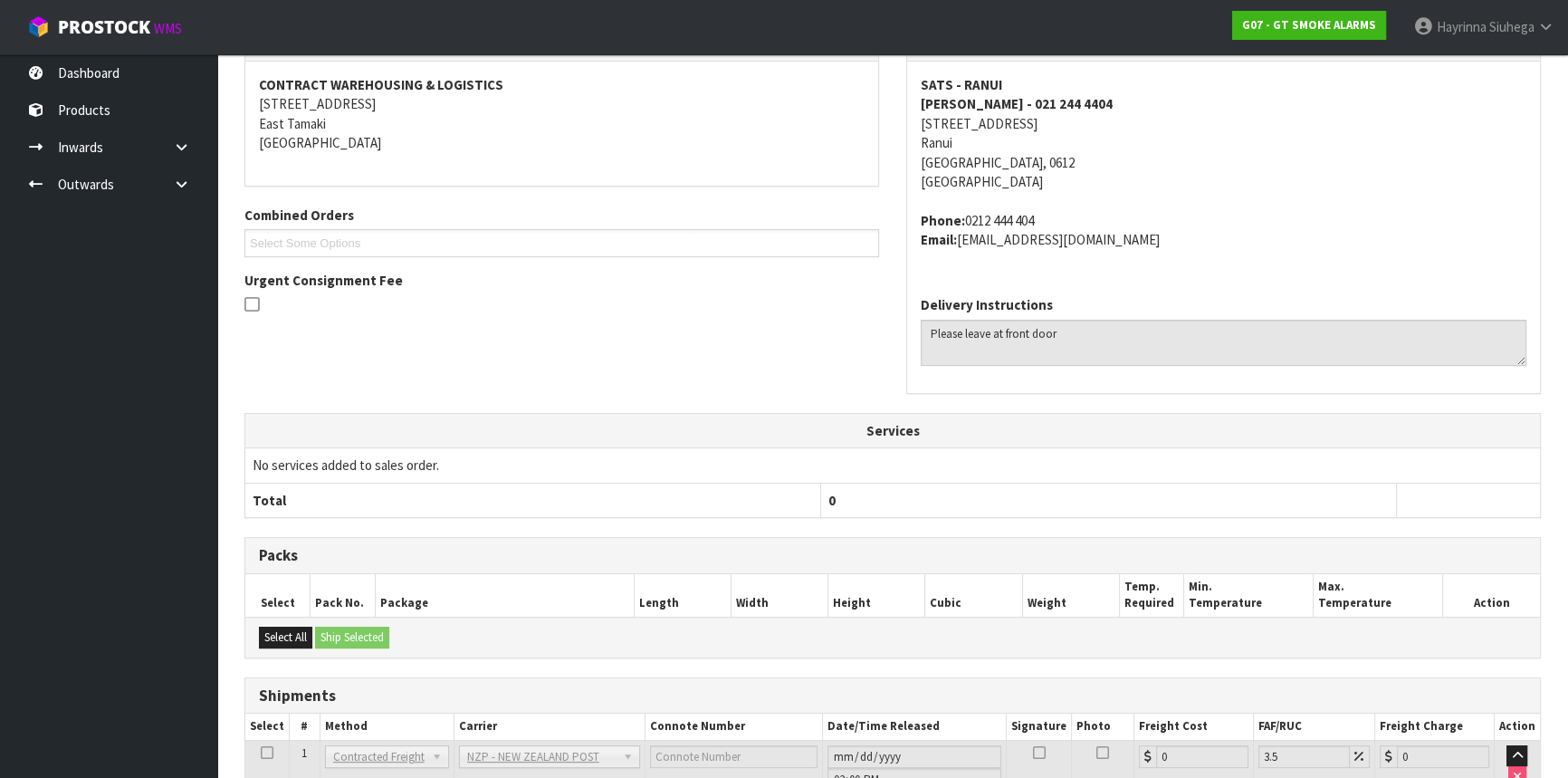
scroll to position [481, 0]
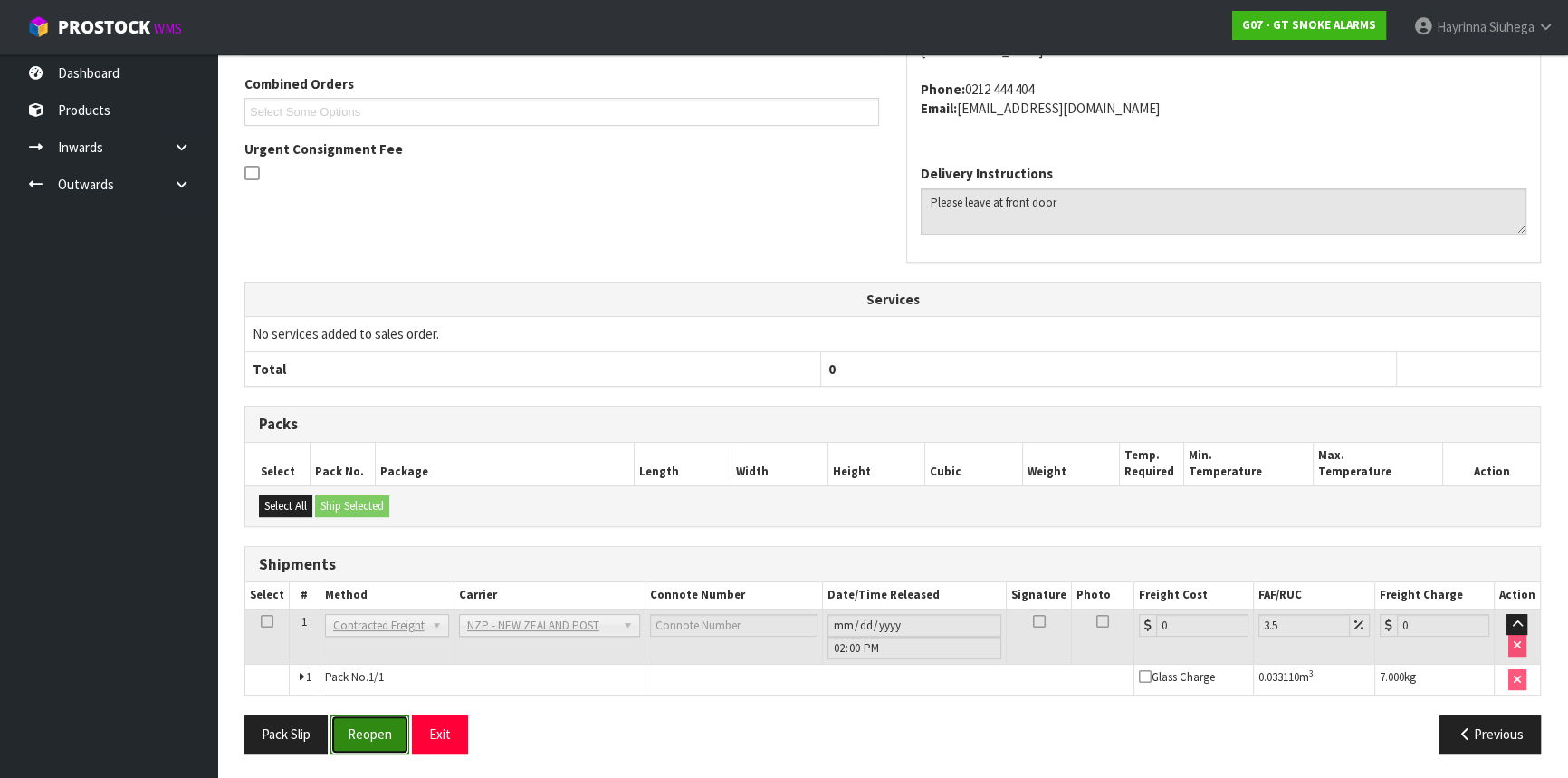
click at [373, 740] on button "Reopen" at bounding box center [370, 733] width 79 height 39
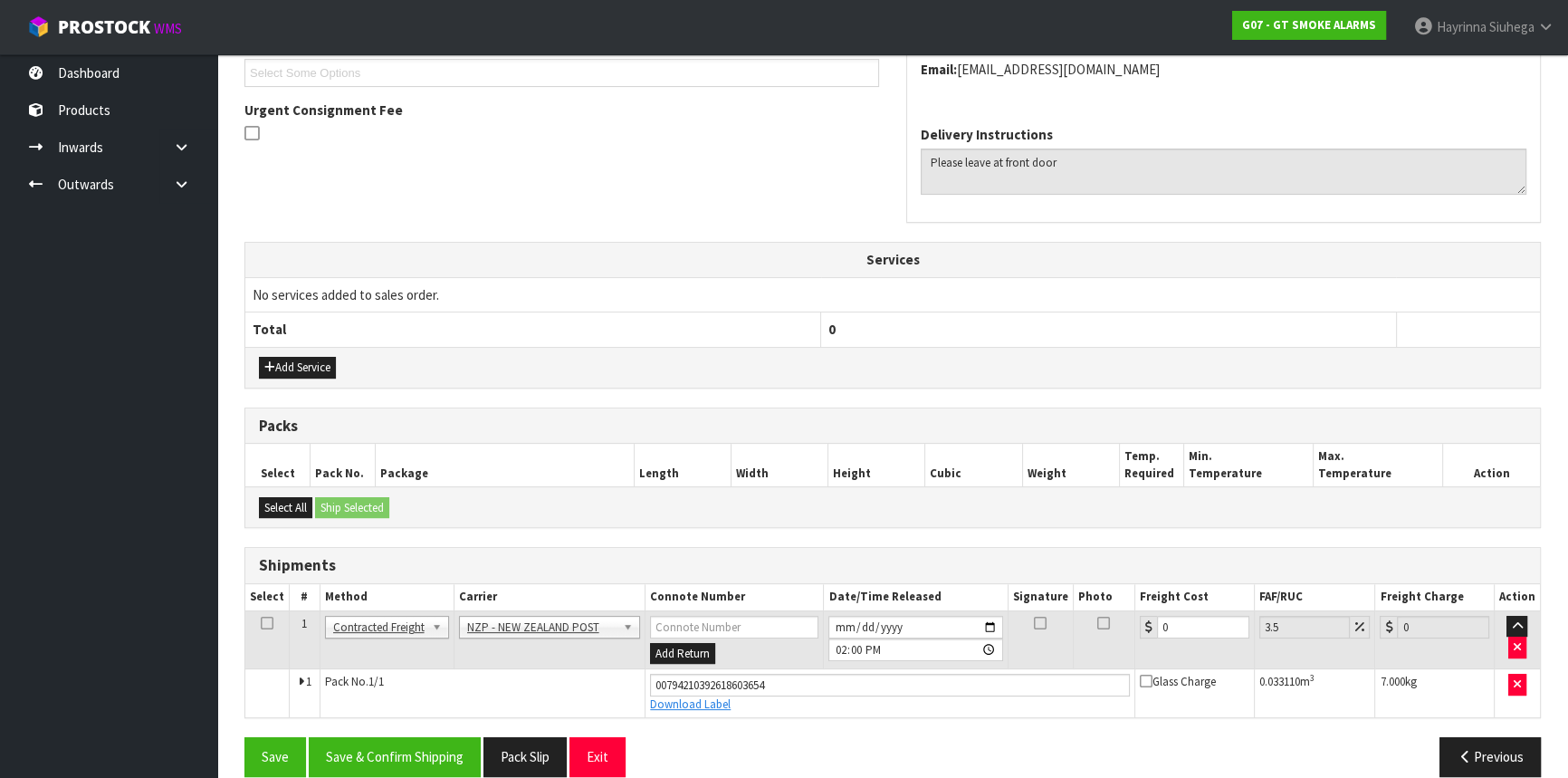
scroll to position [524, 0]
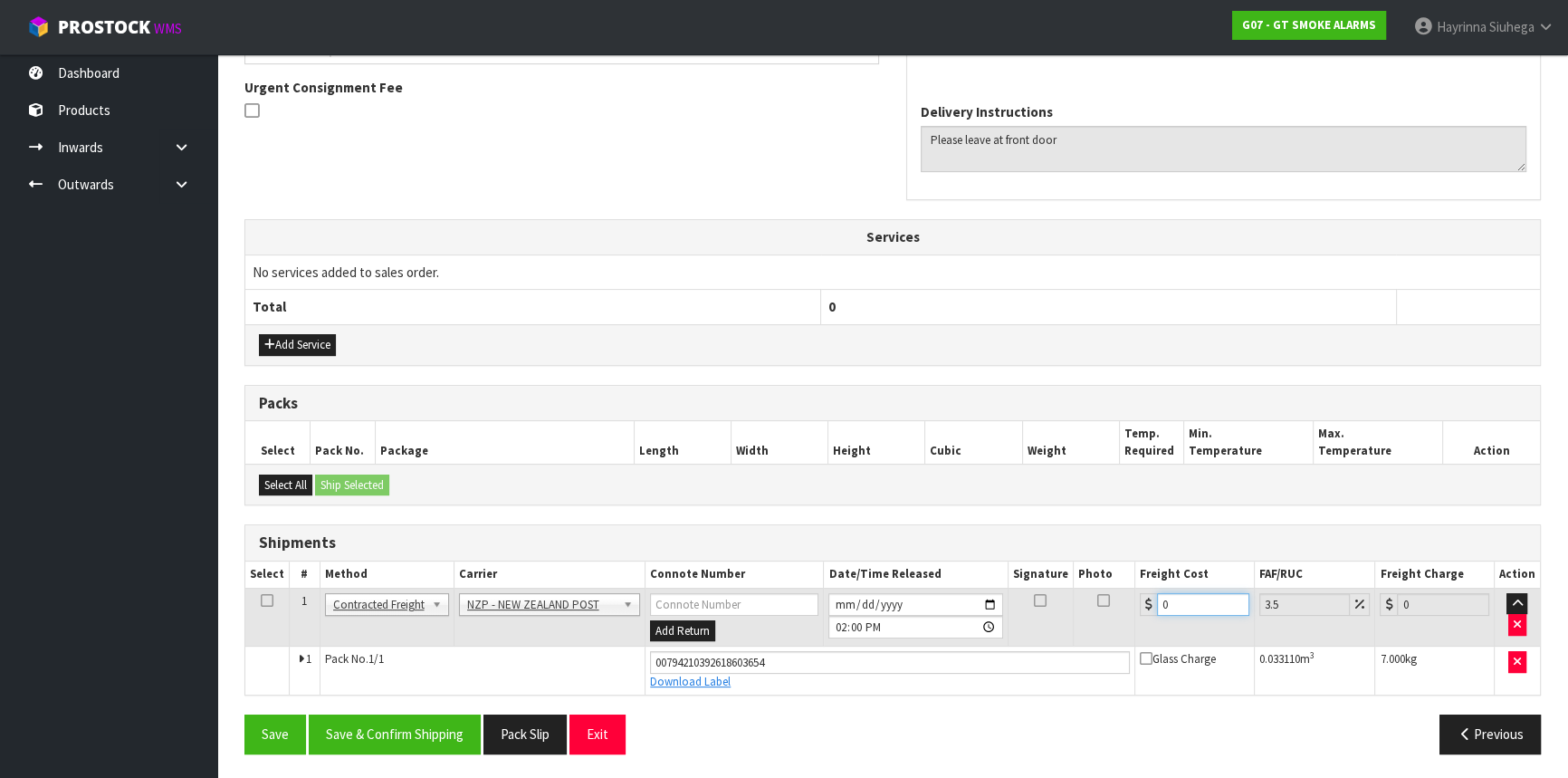
drag, startPoint x: 1183, startPoint y: 607, endPoint x: 804, endPoint y: 605, distance: 379.0
click at [839, 605] on tr "1 Client Local Pickup Customer Local Pickup Company Freight Contracted Freight …" at bounding box center [892, 617] width 1295 height 58
type input "3"
type input "3.1"
type input "3.8"
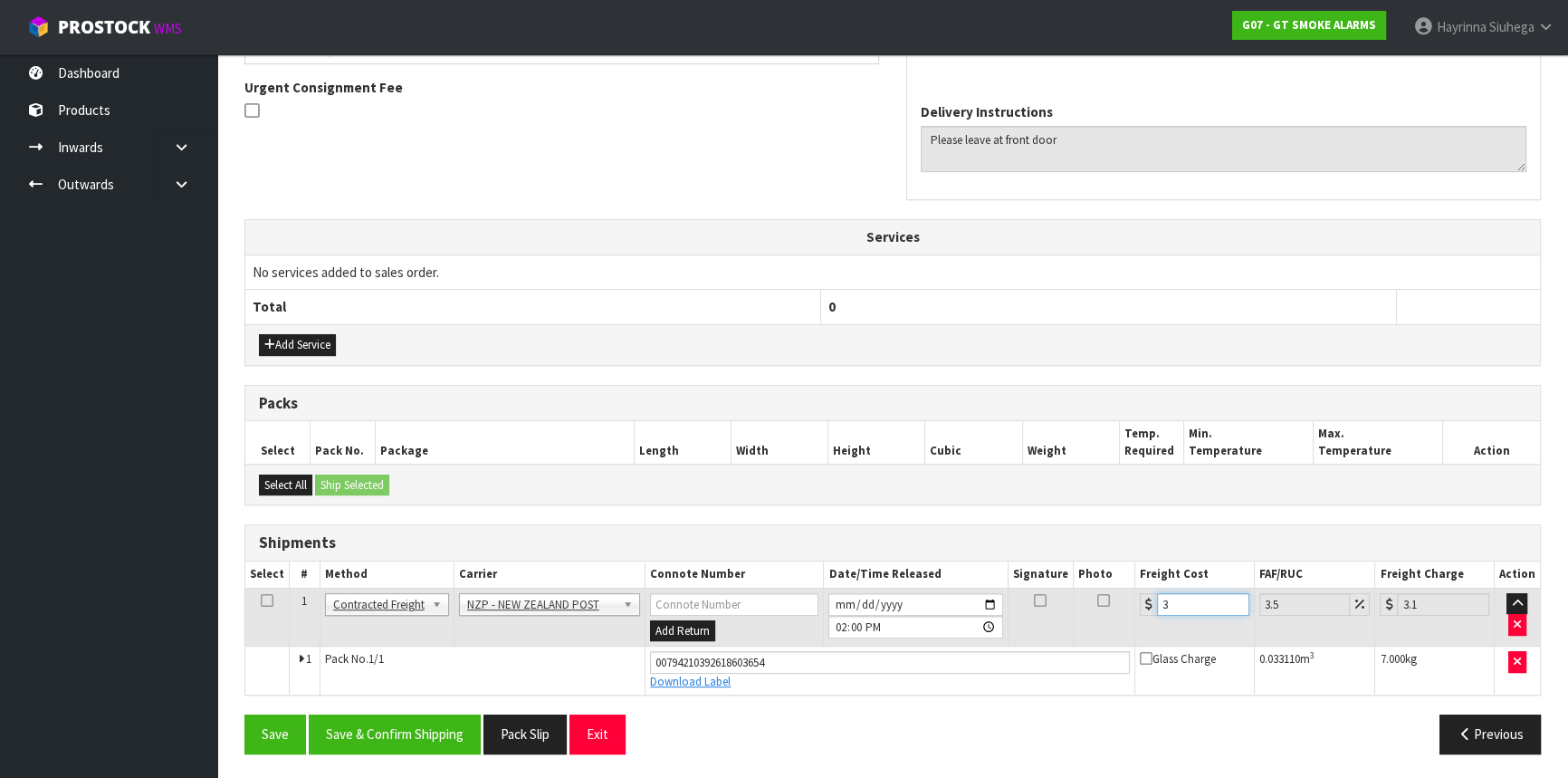
type input "3.93"
type input "3.88"
type input "4.02"
type input "3.88"
click at [244, 715] on button "Save" at bounding box center [275, 733] width 61 height 39
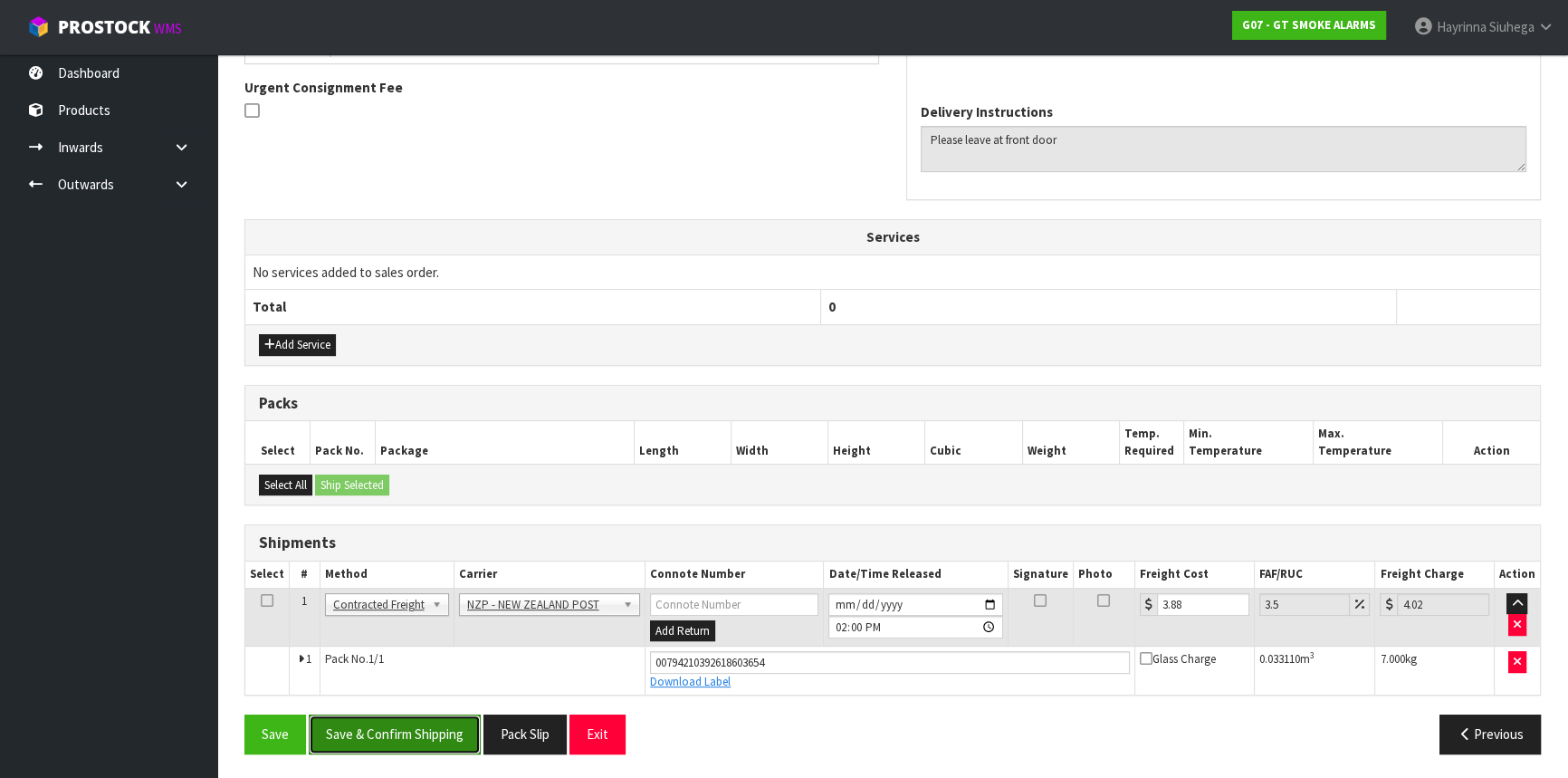
click at [409, 738] on button "Save & Confirm Shipping" at bounding box center [395, 733] width 172 height 39
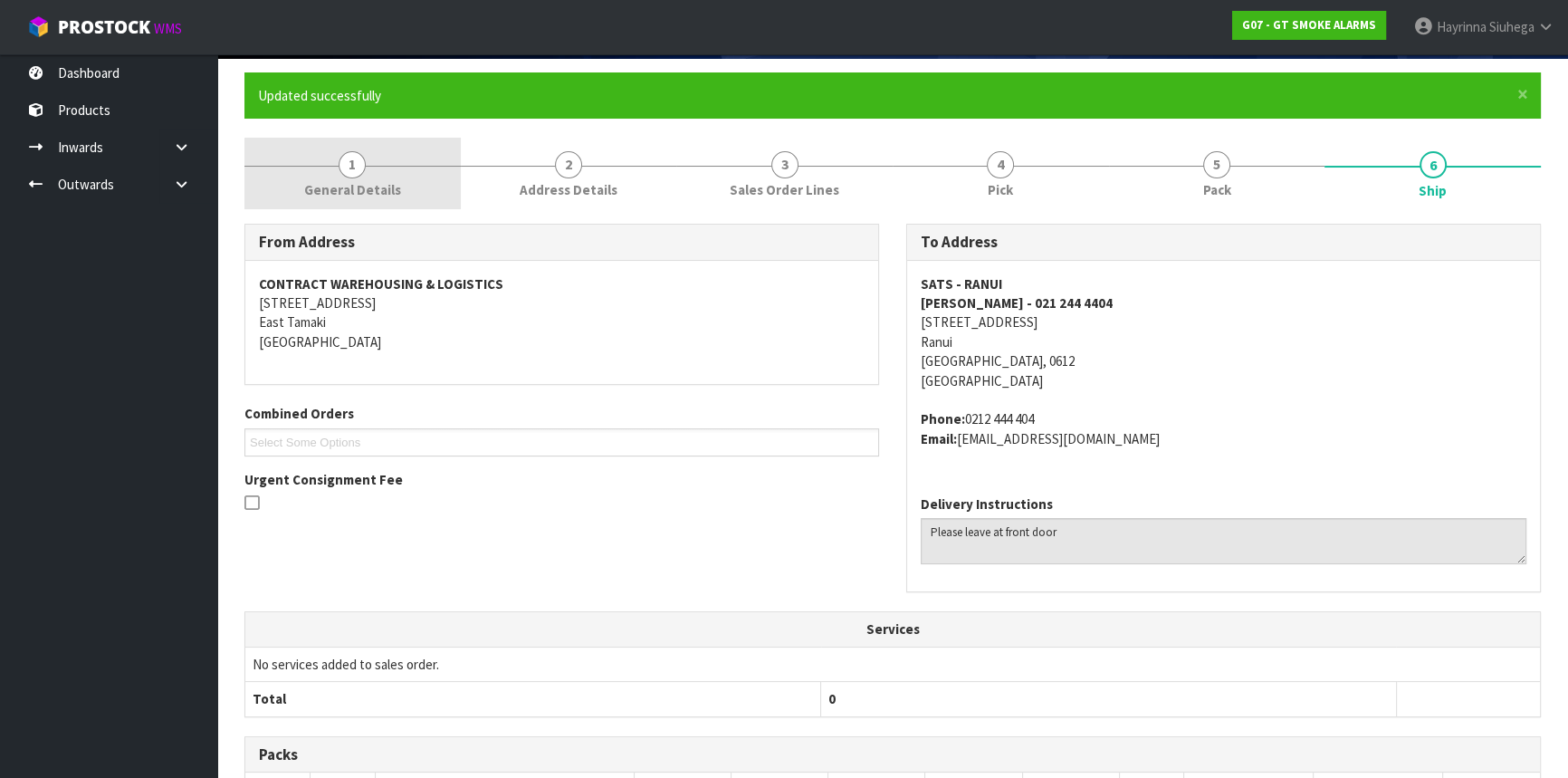
scroll to position [0, 0]
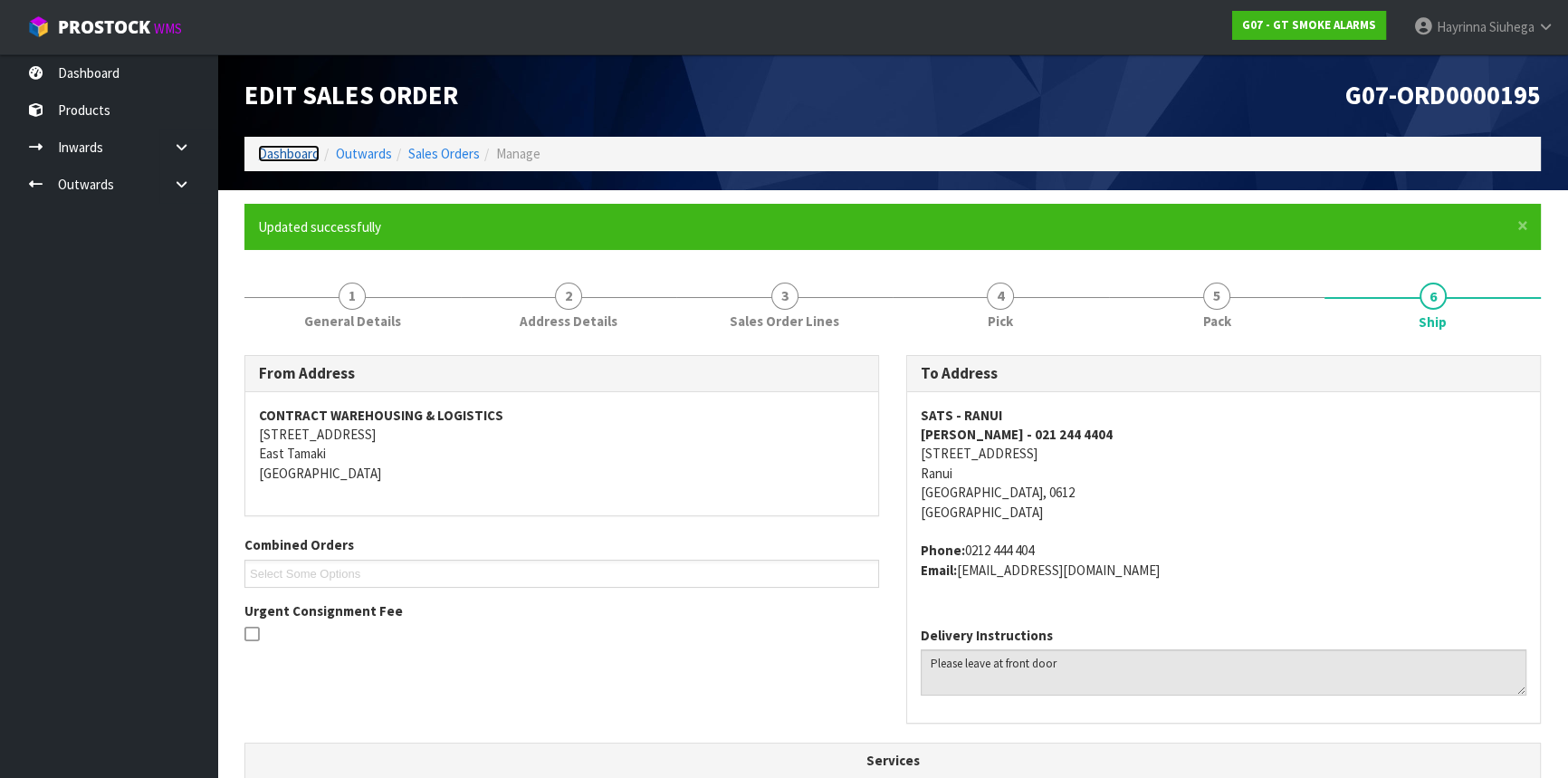
click at [306, 153] on link "Dashboard" at bounding box center [289, 152] width 61 height 17
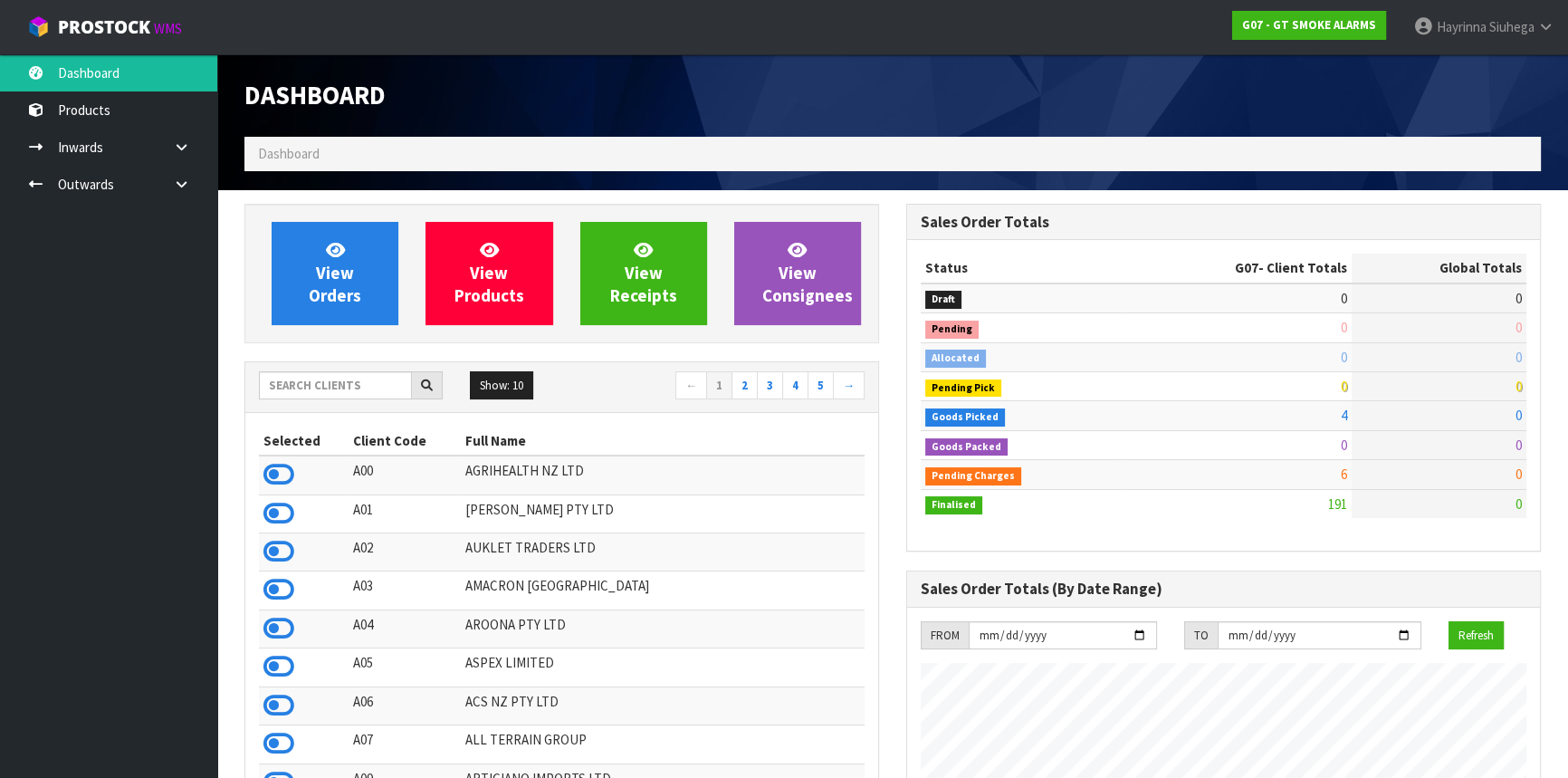
scroll to position [1107, 661]
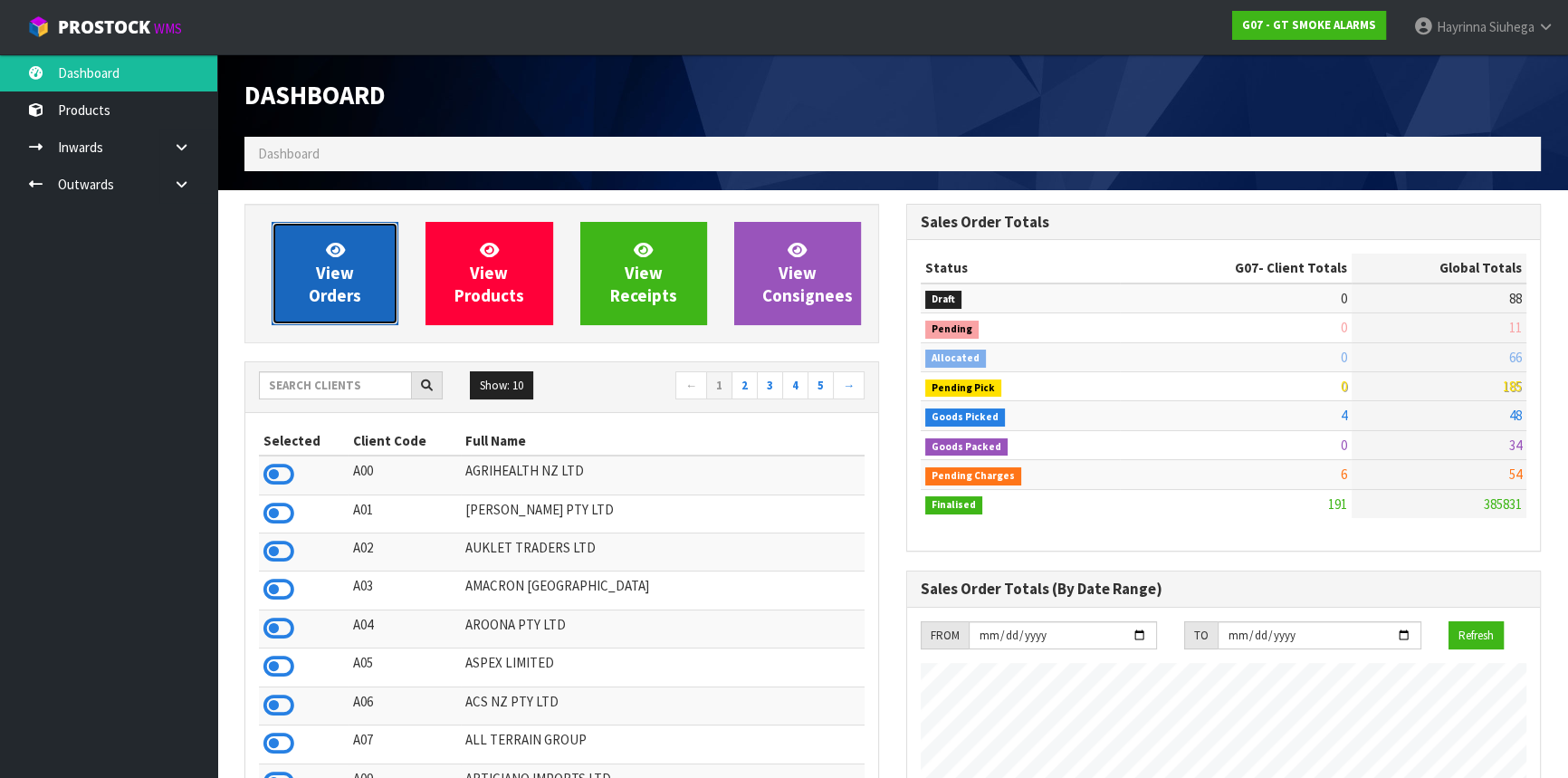
click at [342, 274] on span "View Orders" at bounding box center [334, 273] width 52 height 68
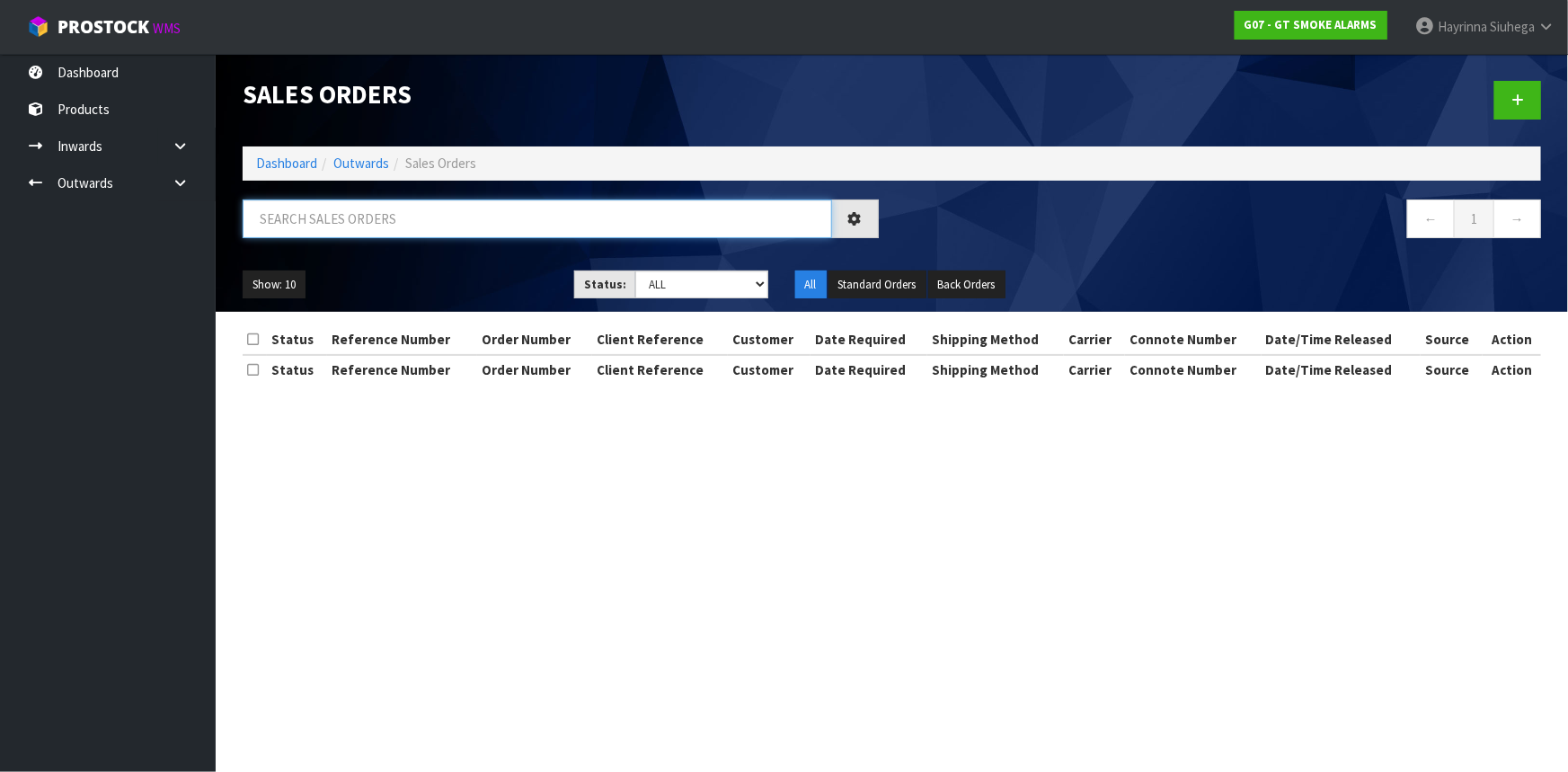
click at [345, 228] on input "text" at bounding box center [537, 218] width 589 height 38
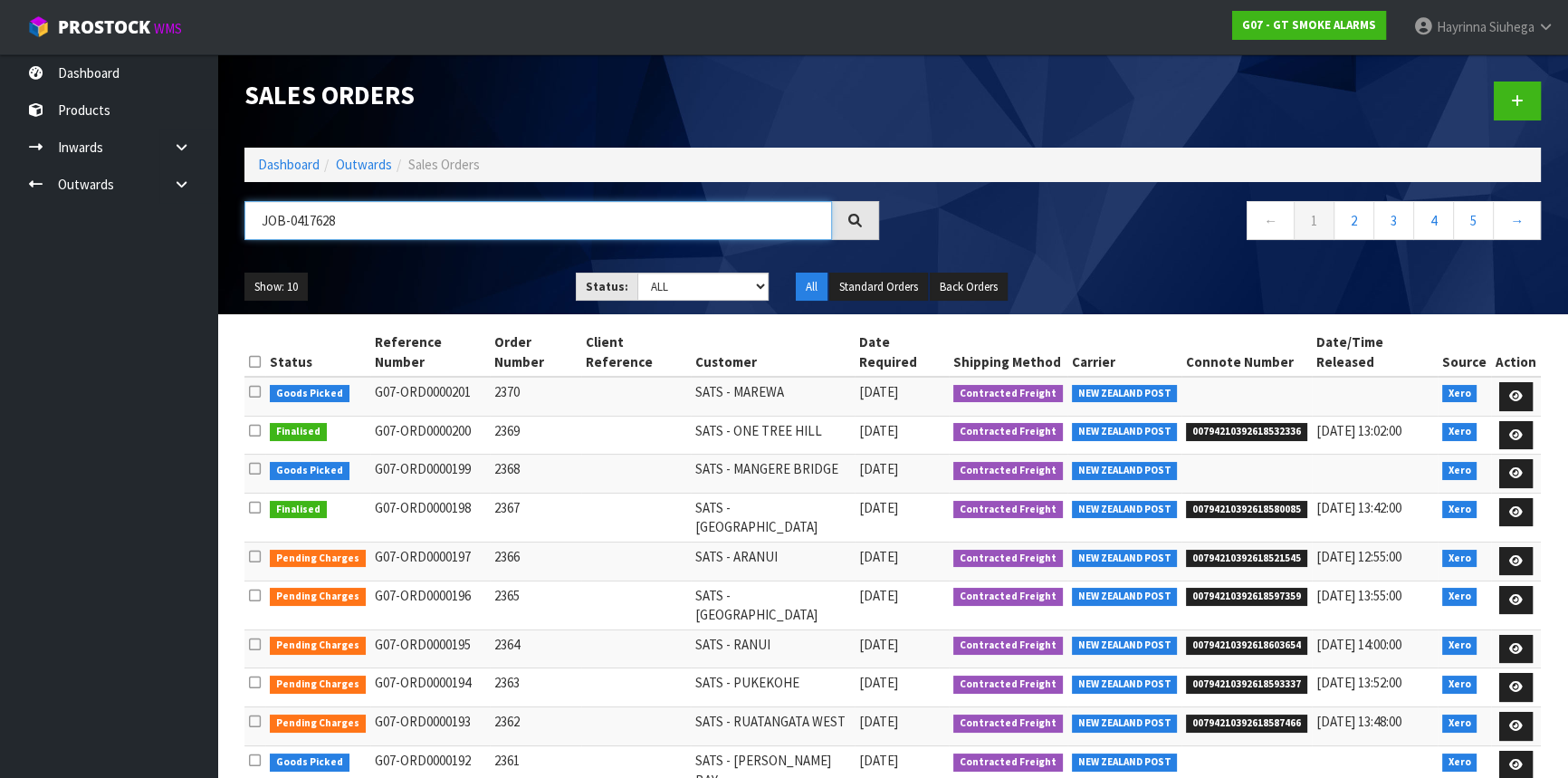
type input "JOB-0417628"
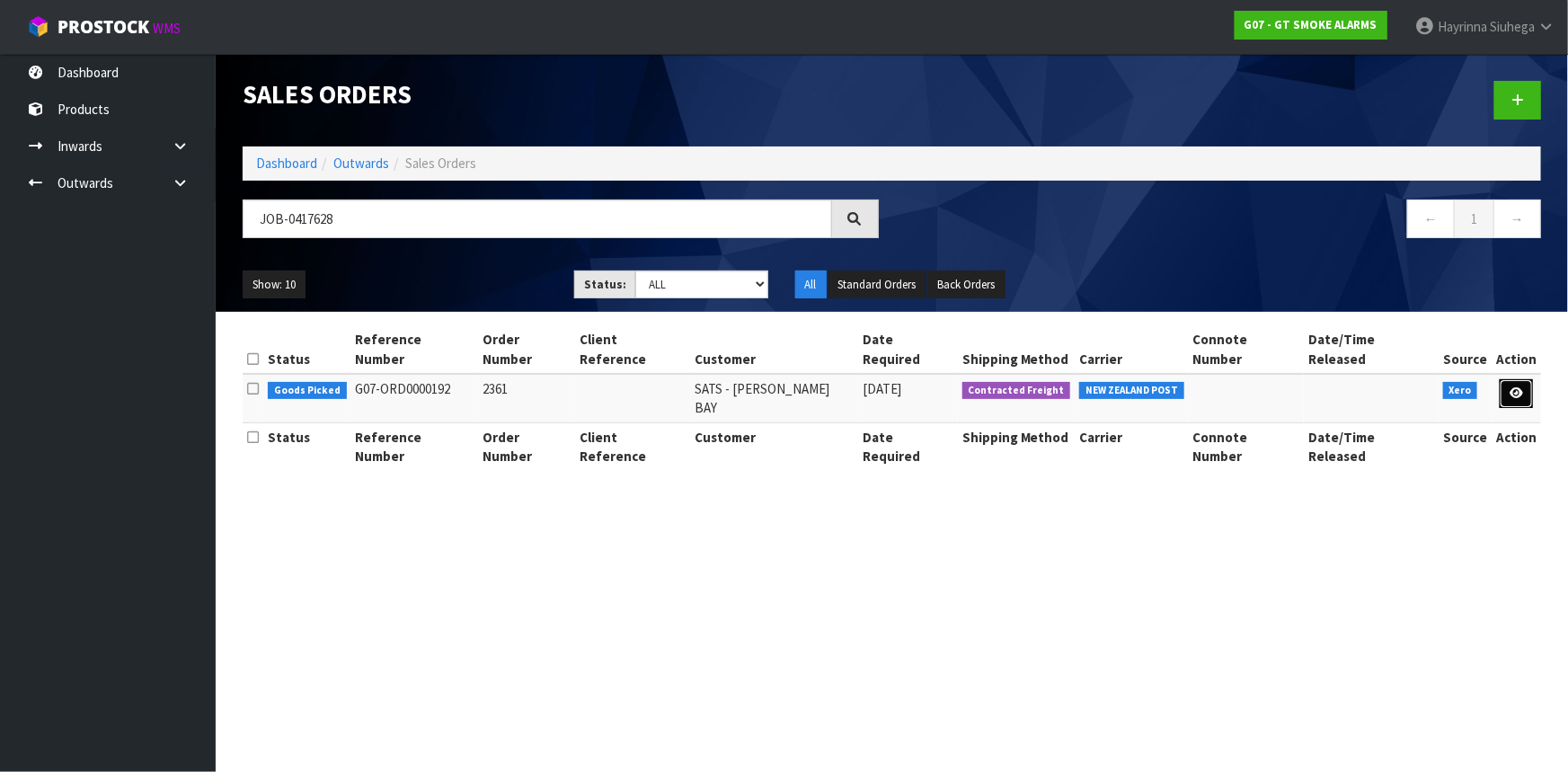
click at [1516, 384] on link at bounding box center [1517, 393] width 33 height 28
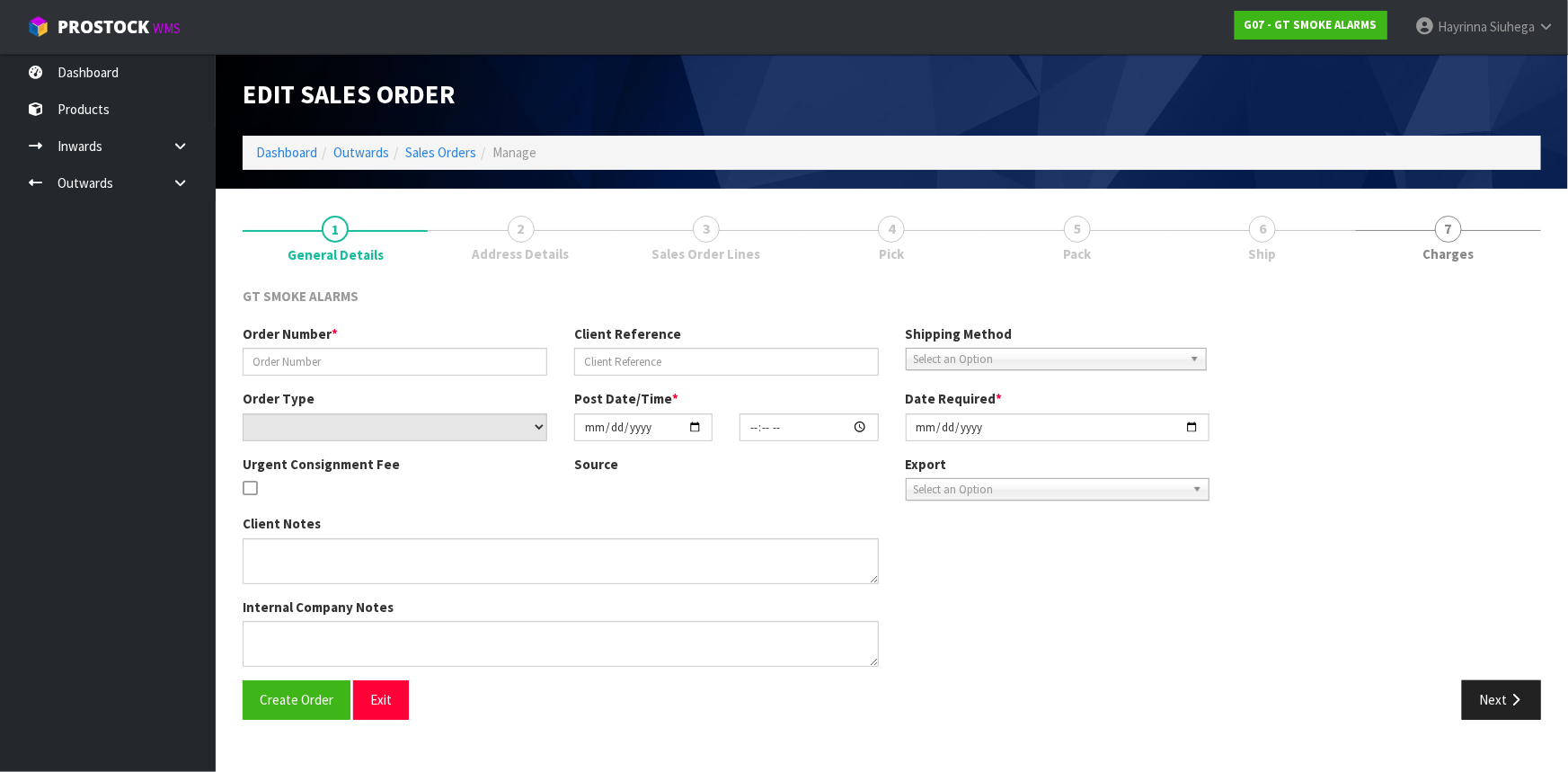
click at [1208, 227] on link "6 Ship" at bounding box center [1263, 238] width 186 height 71
click at [1208, 226] on link "6 Ship" at bounding box center [1263, 238] width 186 height 71
type input "2361"
select select "number:0"
type input "[DATE]"
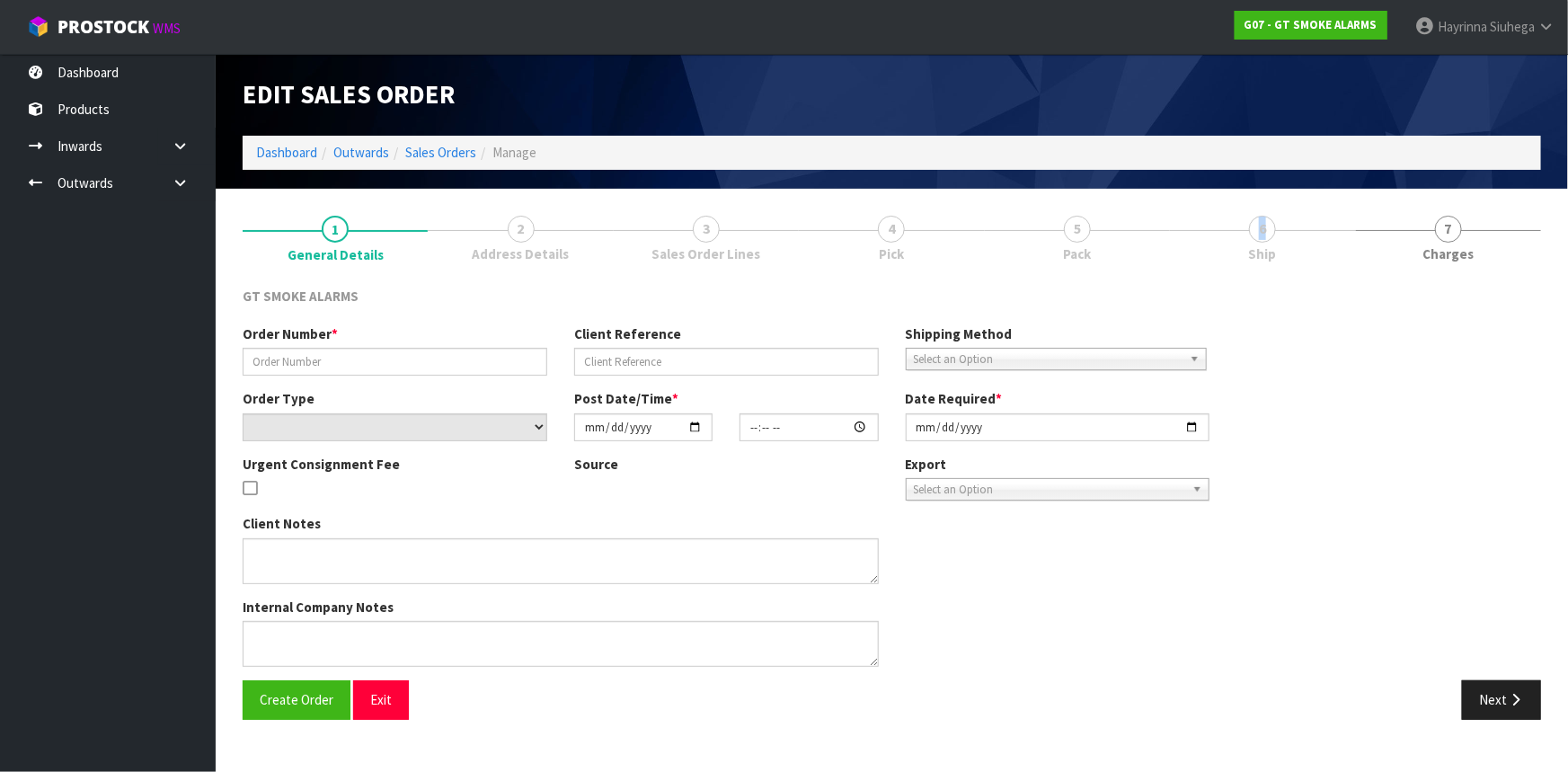
type input "11:10:15.000"
type input "[DATE]"
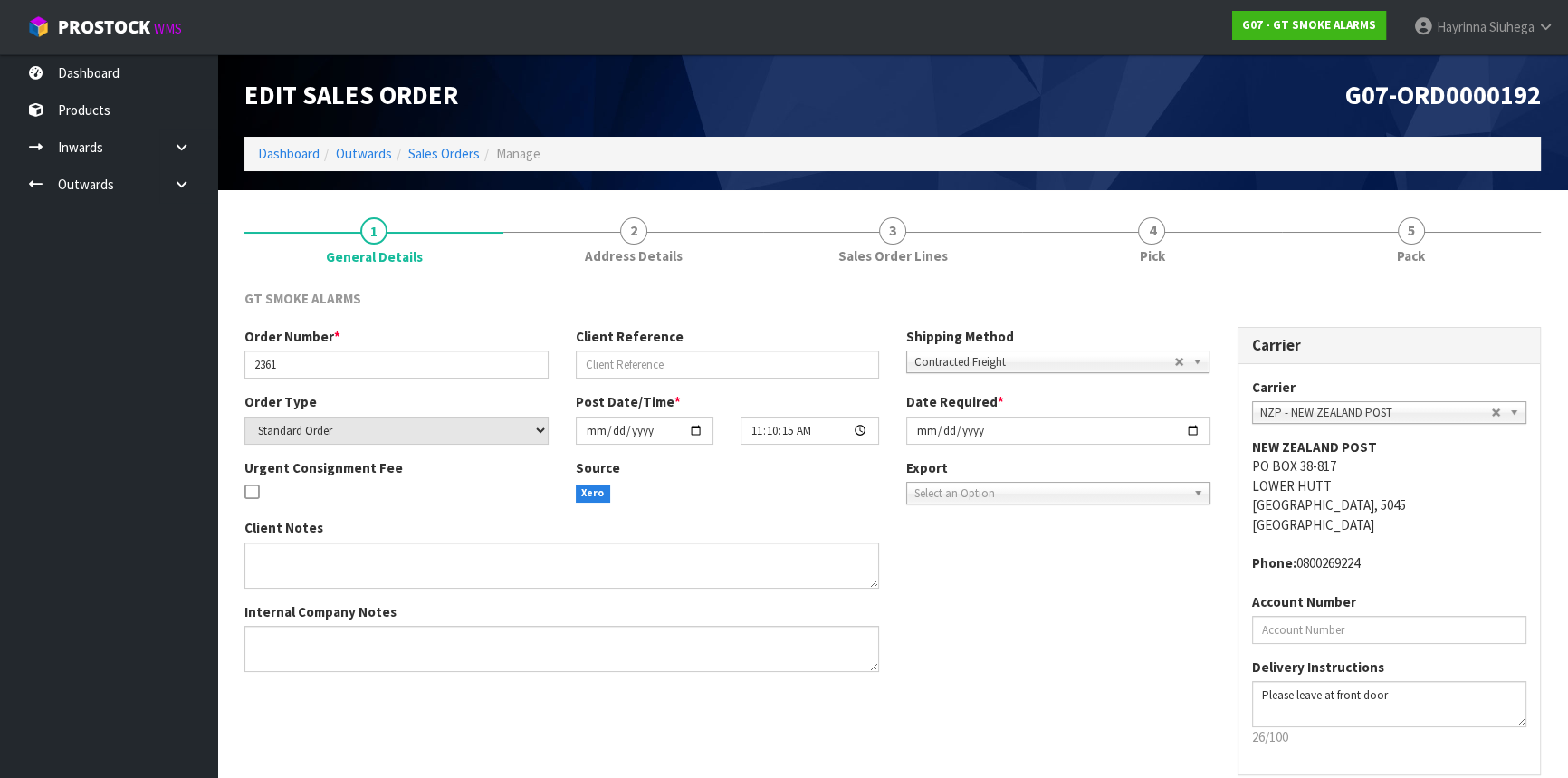
click at [1217, 228] on link "4 Pick" at bounding box center [1152, 240] width 259 height 71
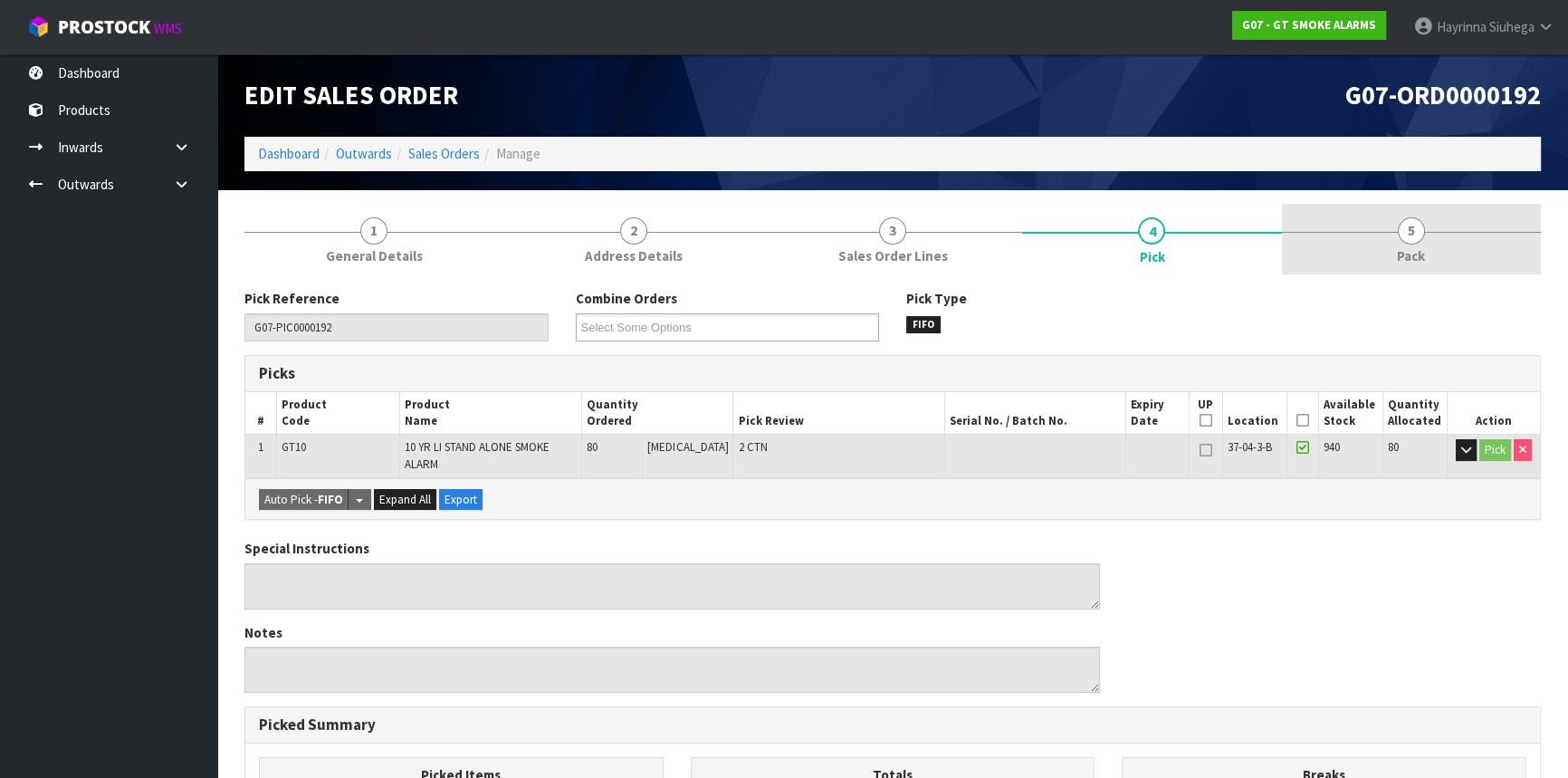
click at [1428, 223] on link "5 Pack" at bounding box center [1412, 240] width 259 height 71
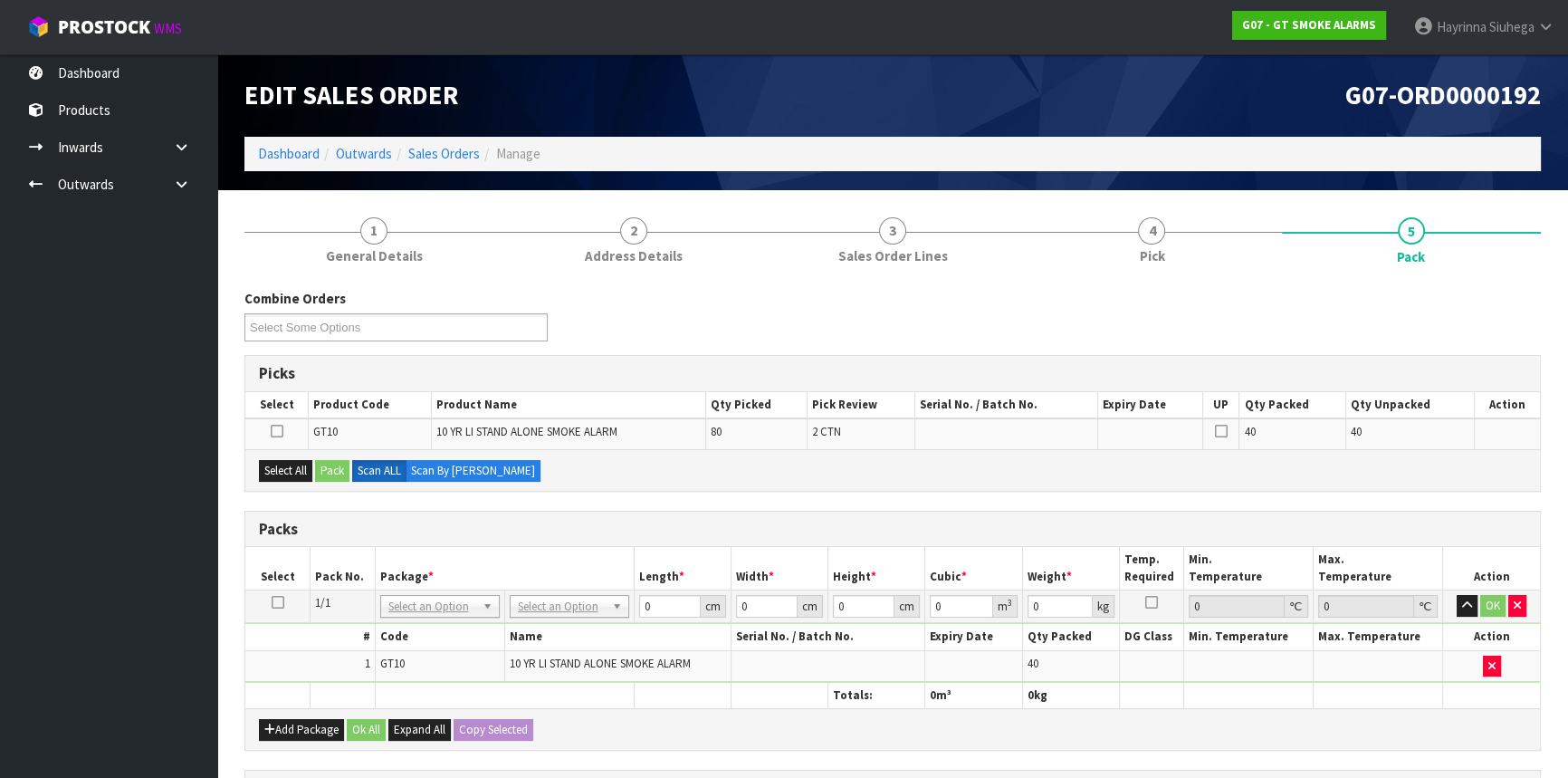
click at [282, 603] on icon at bounding box center [278, 603] width 13 height 1
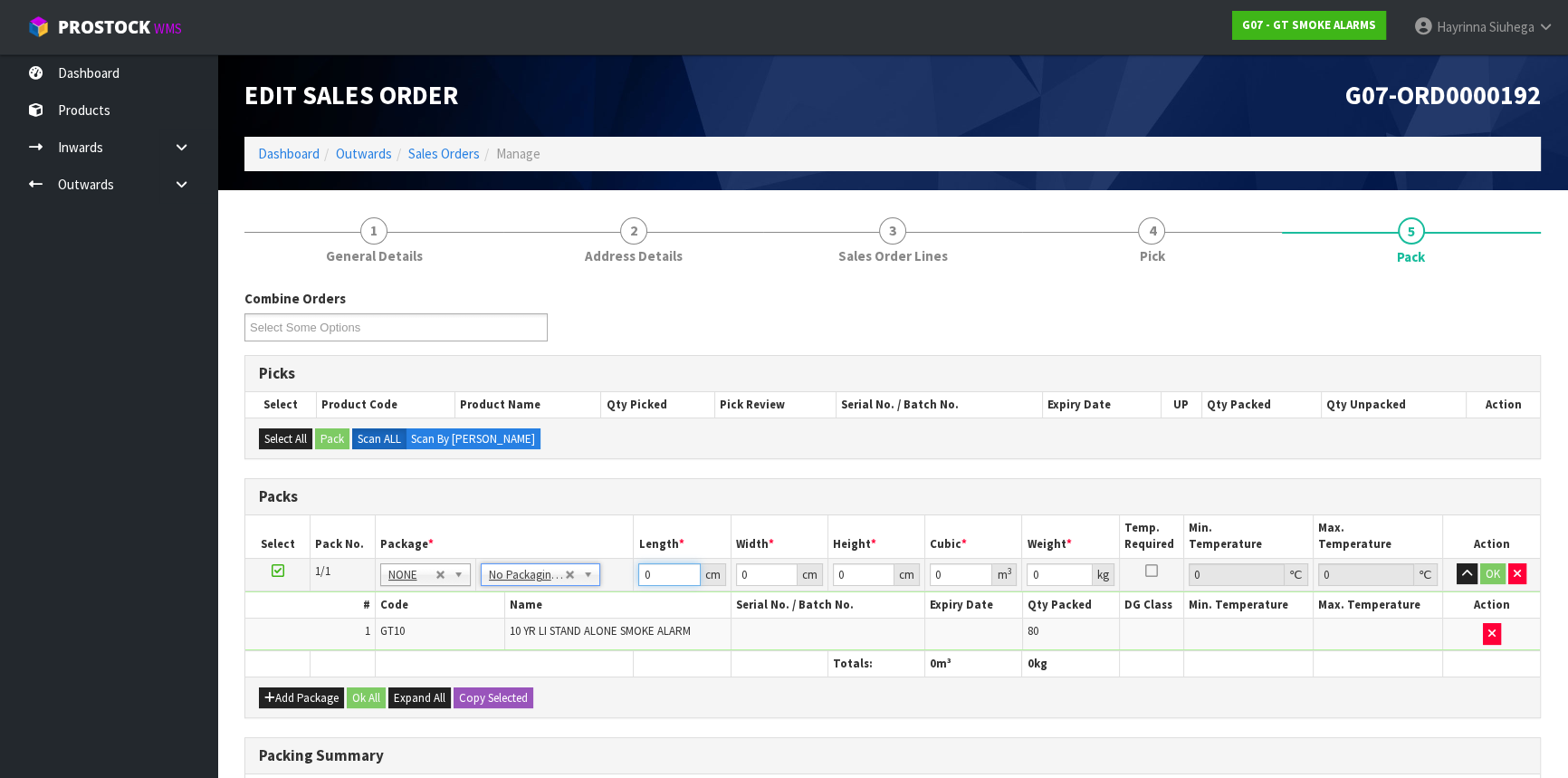
click at [642, 575] on input "0" at bounding box center [669, 574] width 61 height 23
drag, startPoint x: 642, startPoint y: 575, endPoint x: 647, endPoint y: 565, distance: 11.2
click at [642, 574] on input "0" at bounding box center [669, 574] width 61 height 23
type input "43"
type input "35"
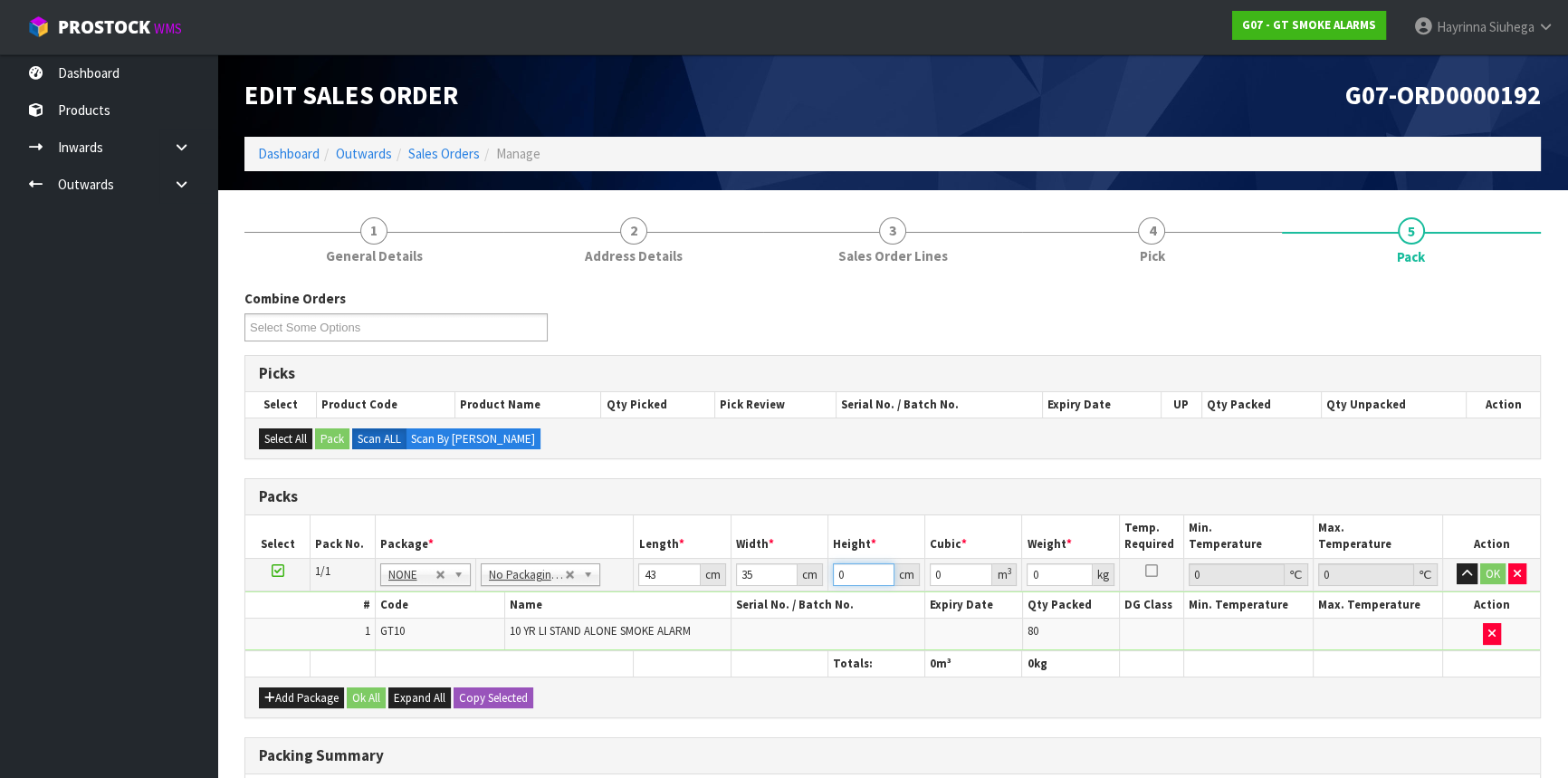
type input "4"
type input "0.00602"
type input "45"
type input "0.067725"
type input "45"
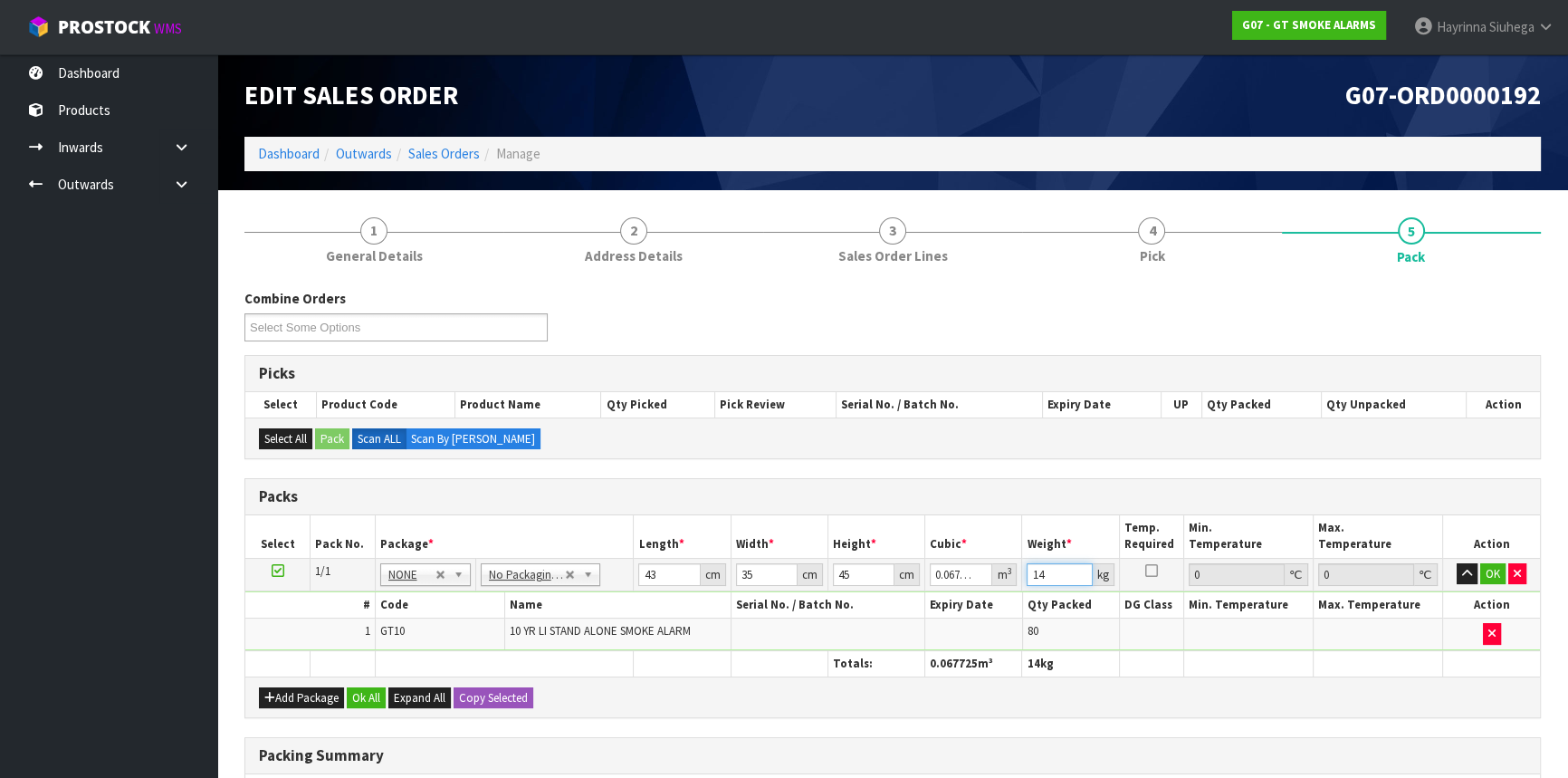
type input "14"
click button "OK" at bounding box center [1494, 574] width 26 height 22
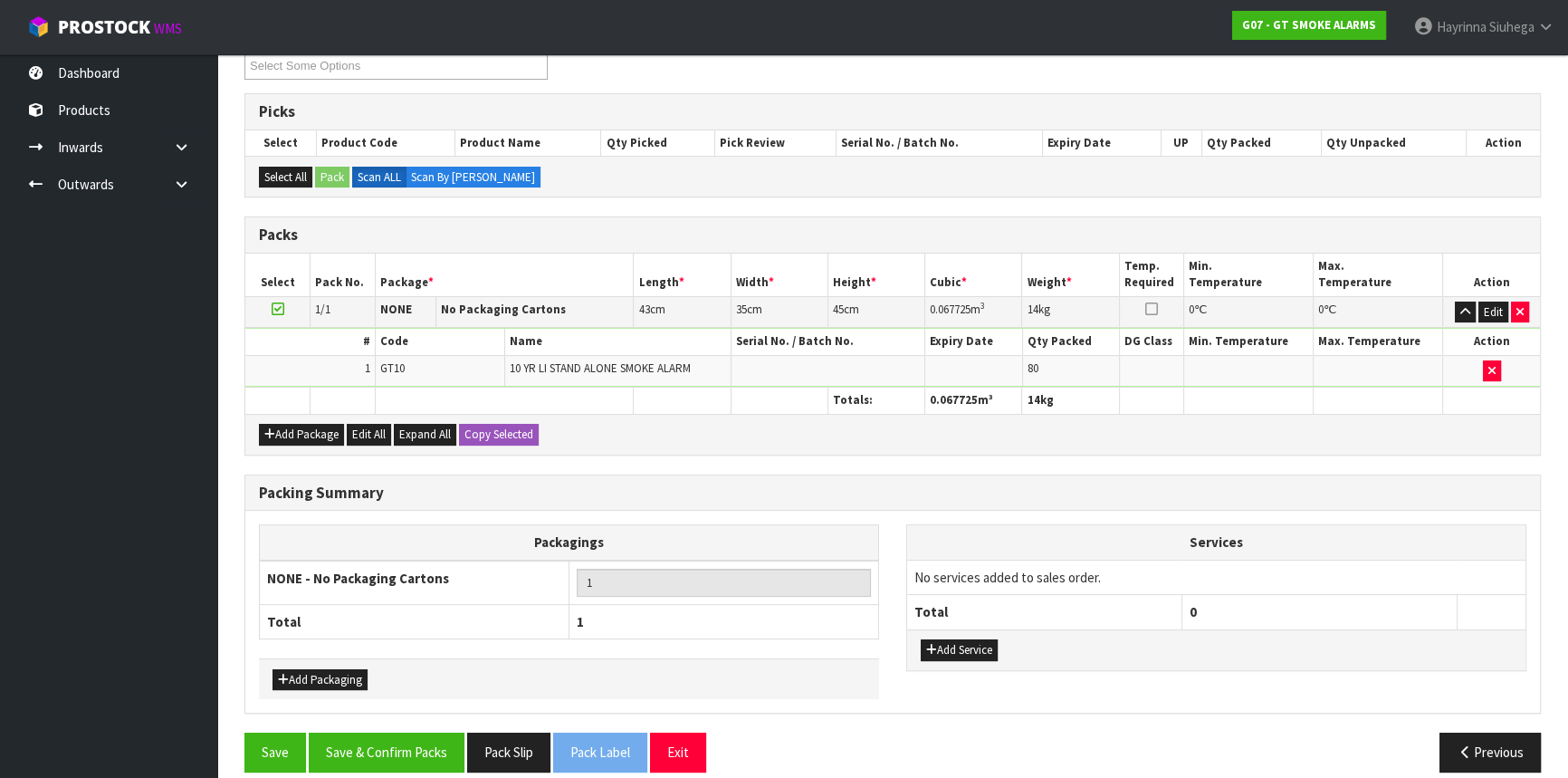
scroll to position [278, 0]
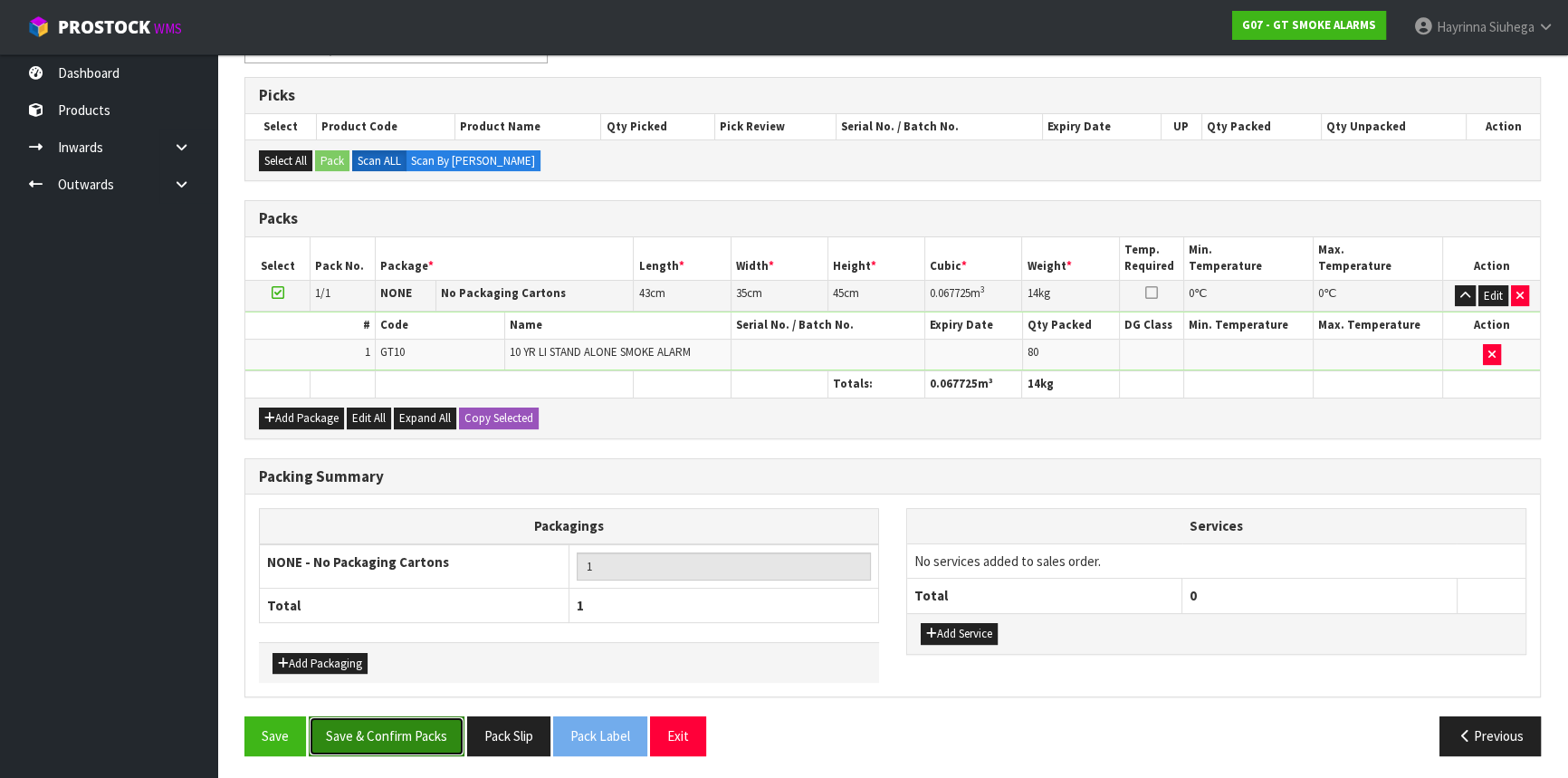
click at [397, 717] on button "Save & Confirm Packs" at bounding box center [386, 735] width 155 height 39
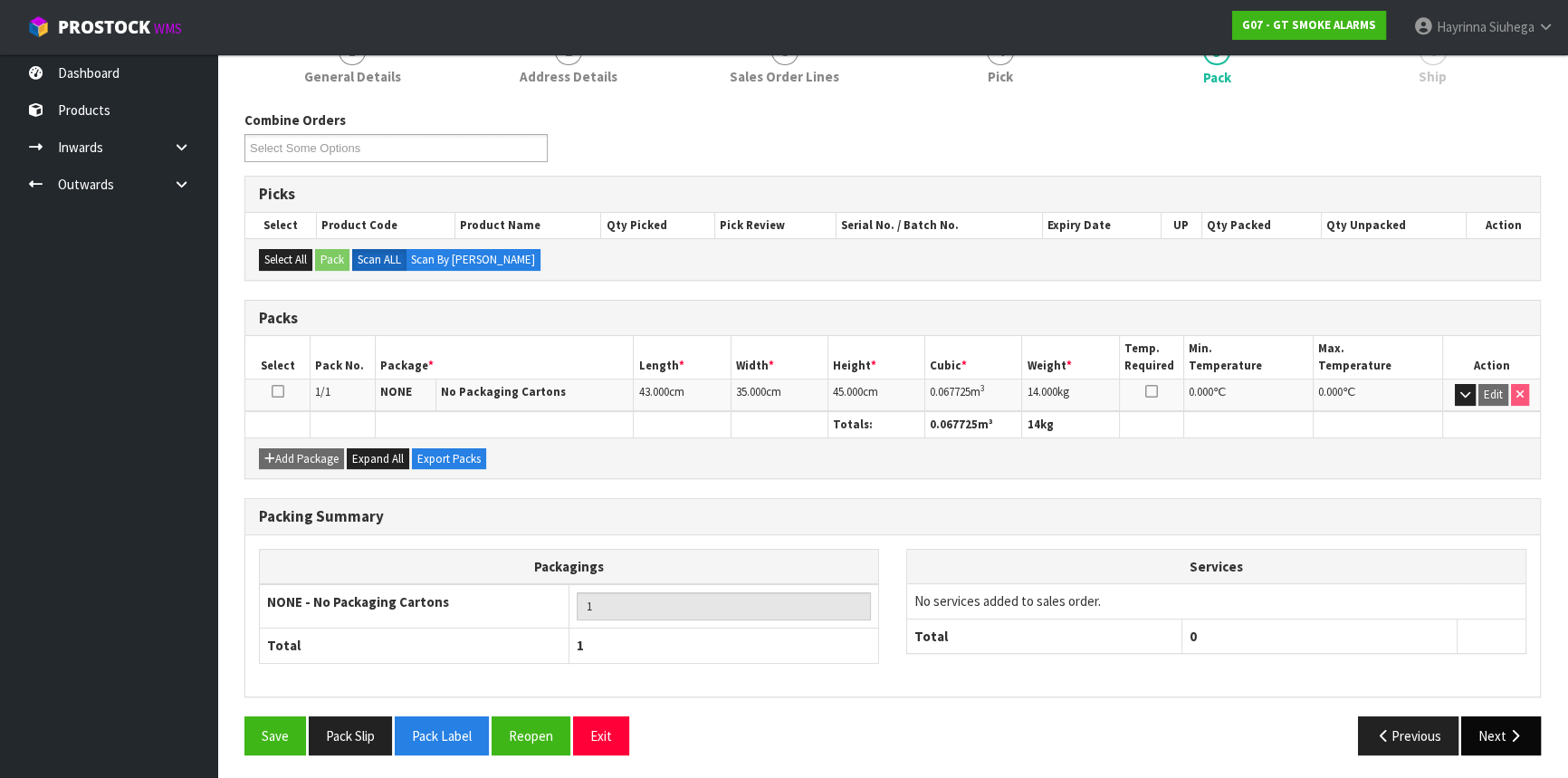
click at [1520, 729] on icon "button" at bounding box center [1515, 736] width 17 height 14
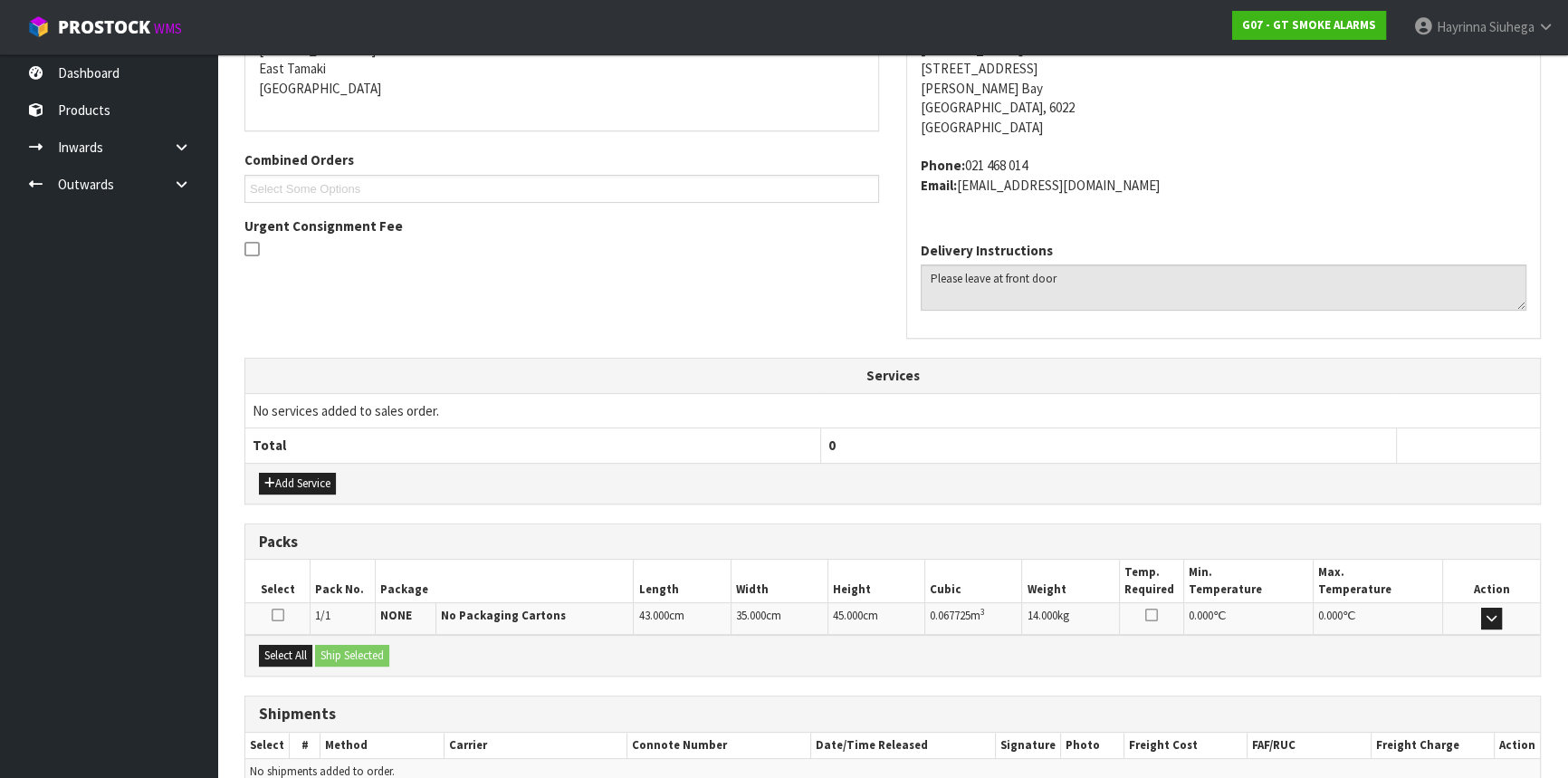
scroll to position [474, 0]
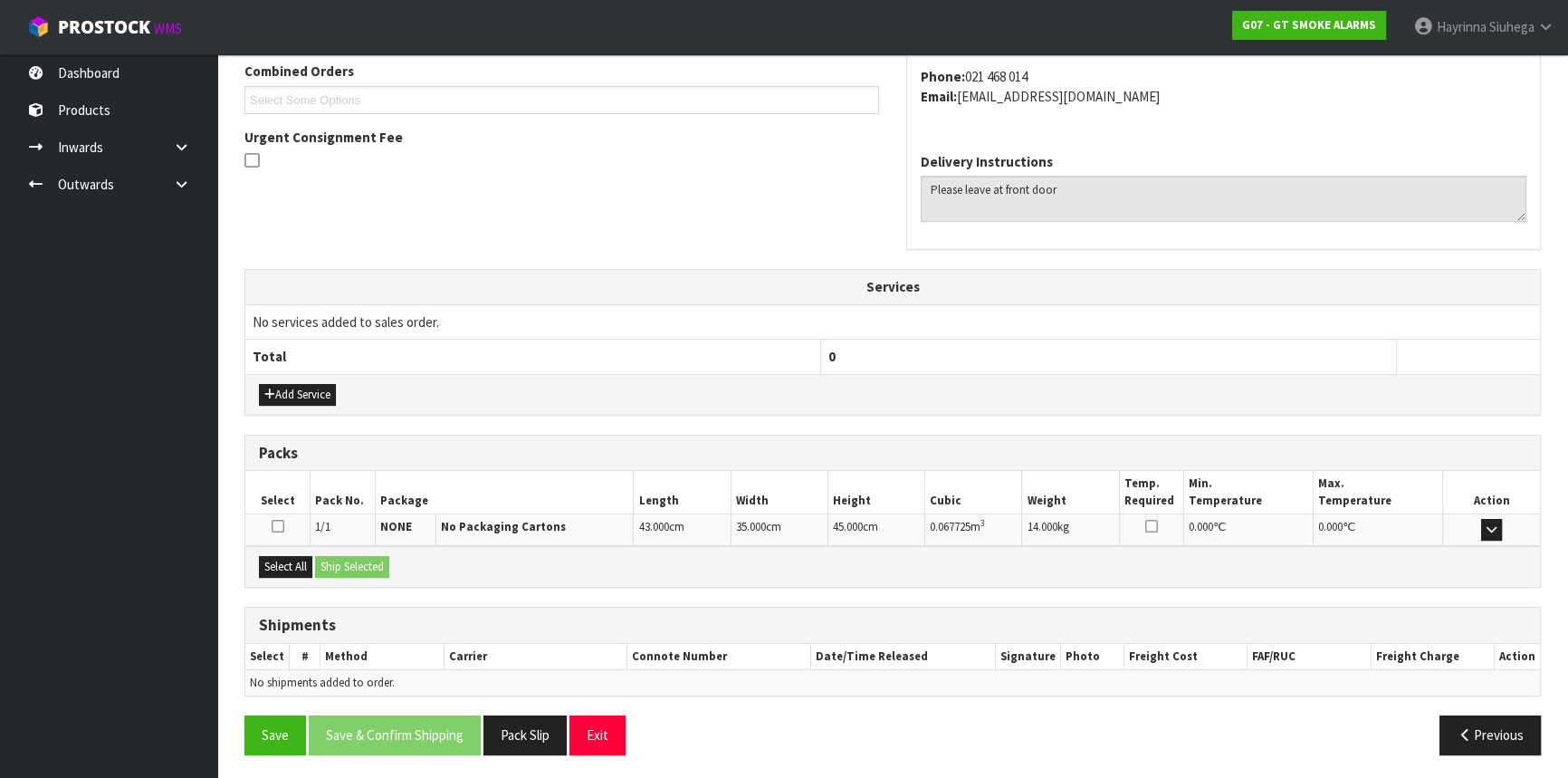
drag, startPoint x: 298, startPoint y: 551, endPoint x: 312, endPoint y: 561, distance: 17.2
click at [299, 555] on div "Select All Ship Selected" at bounding box center [892, 566] width 1295 height 41
drag, startPoint x: 274, startPoint y: 566, endPoint x: 343, endPoint y: 566, distance: 69.0
click at [275, 566] on button "Select All" at bounding box center [286, 567] width 53 height 22
drag, startPoint x: 380, startPoint y: 585, endPoint x: 370, endPoint y: 580, distance: 11.2
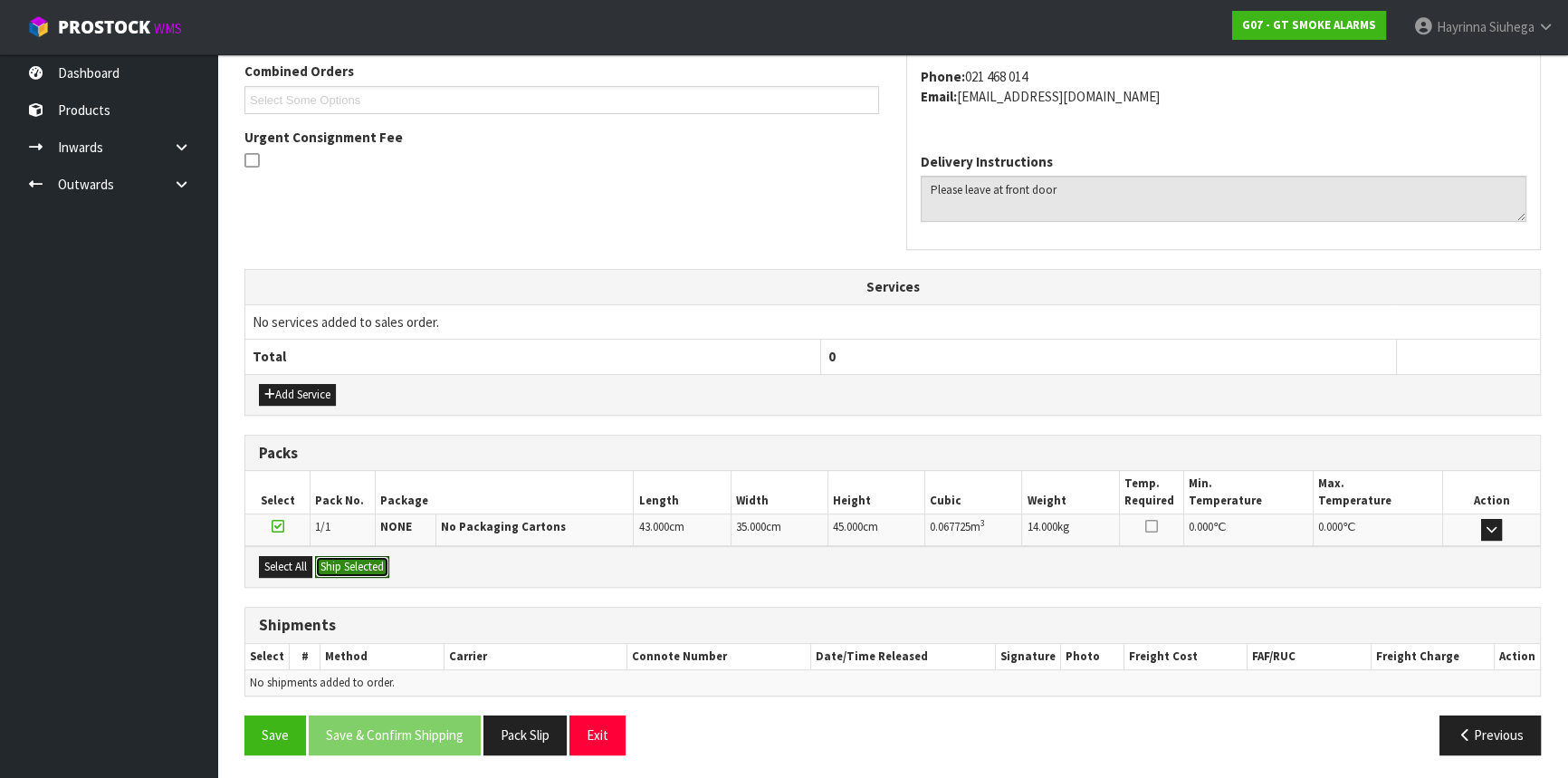
click at [374, 586] on div "From Address CONTRACT WAREHOUSING & LOGISTICS [STREET_ADDRESS] Combined Orders …" at bounding box center [892, 325] width 1297 height 888
click at [371, 560] on button "Ship Selected" at bounding box center [352, 567] width 74 height 22
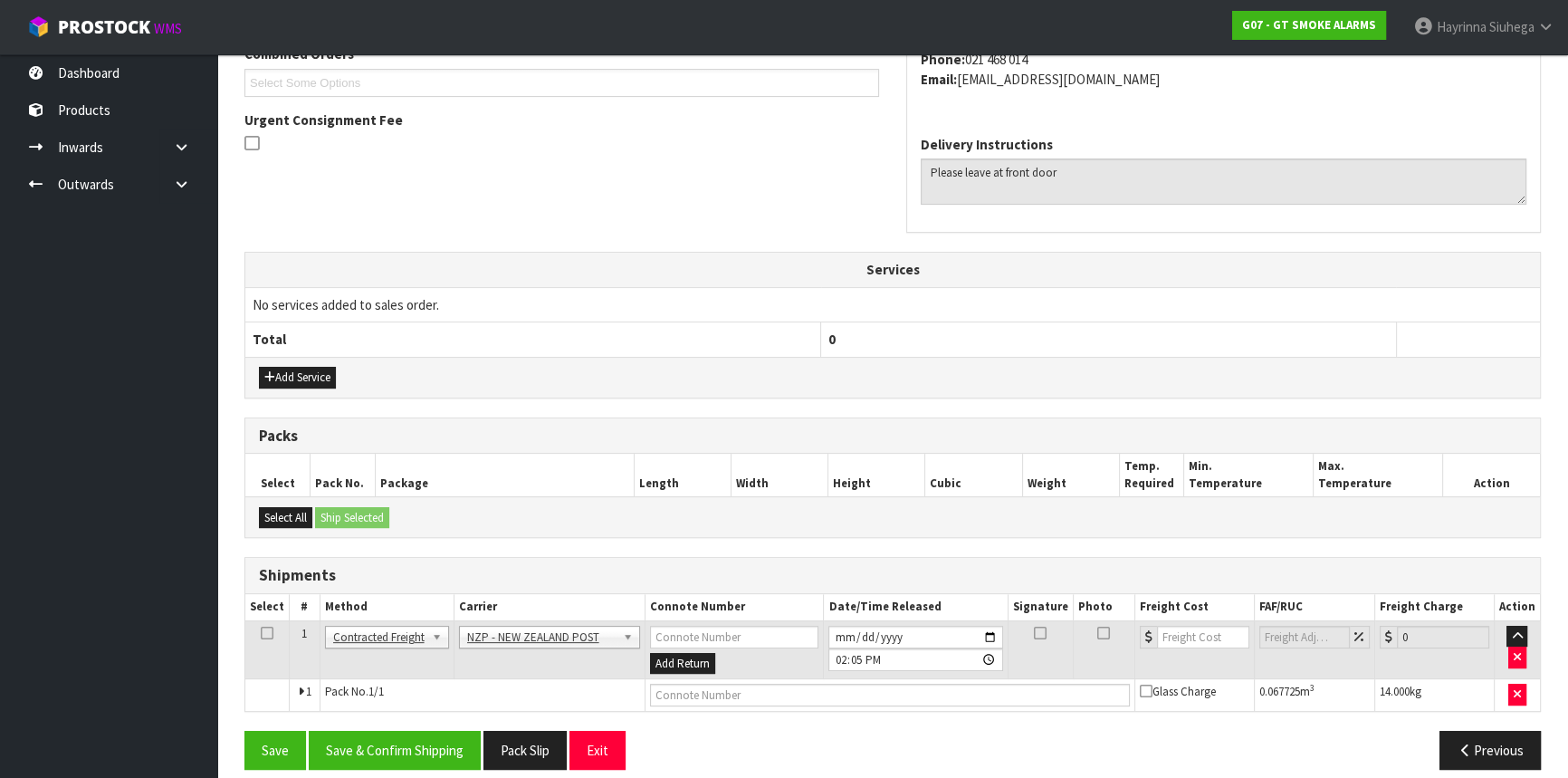
scroll to position [508, 0]
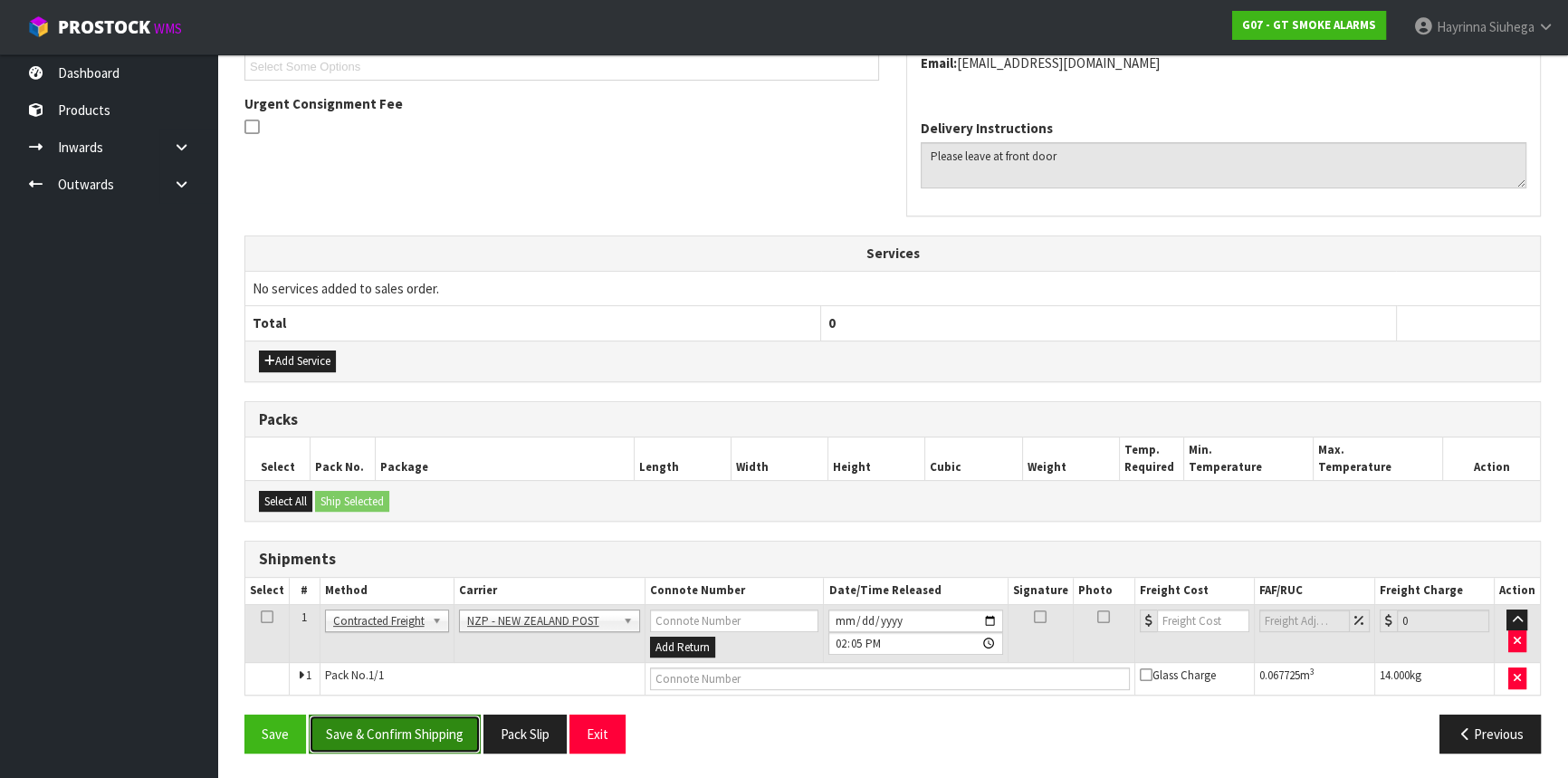
click at [413, 730] on button "Save & Confirm Shipping" at bounding box center [395, 733] width 172 height 39
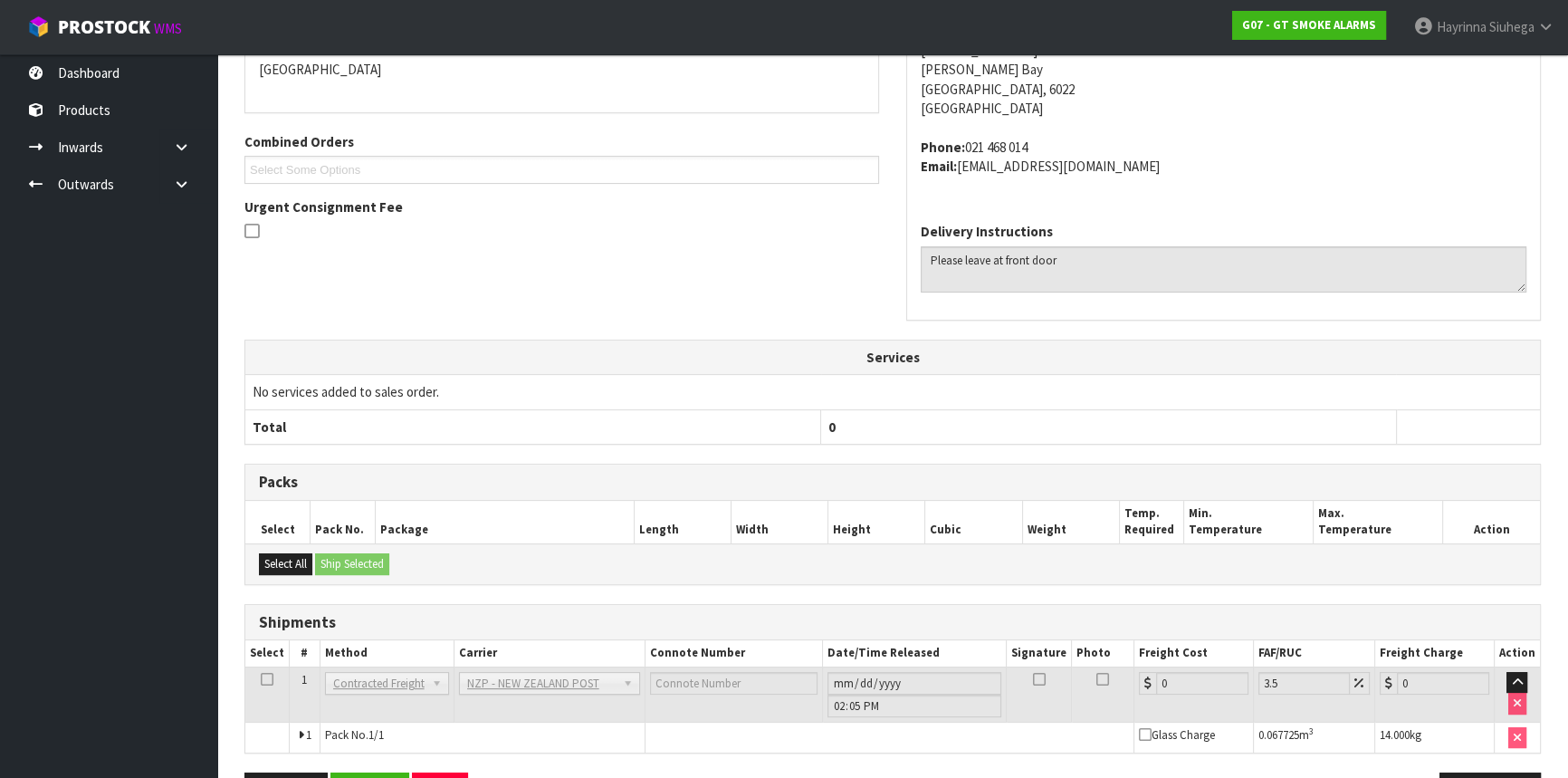
scroll to position [481, 0]
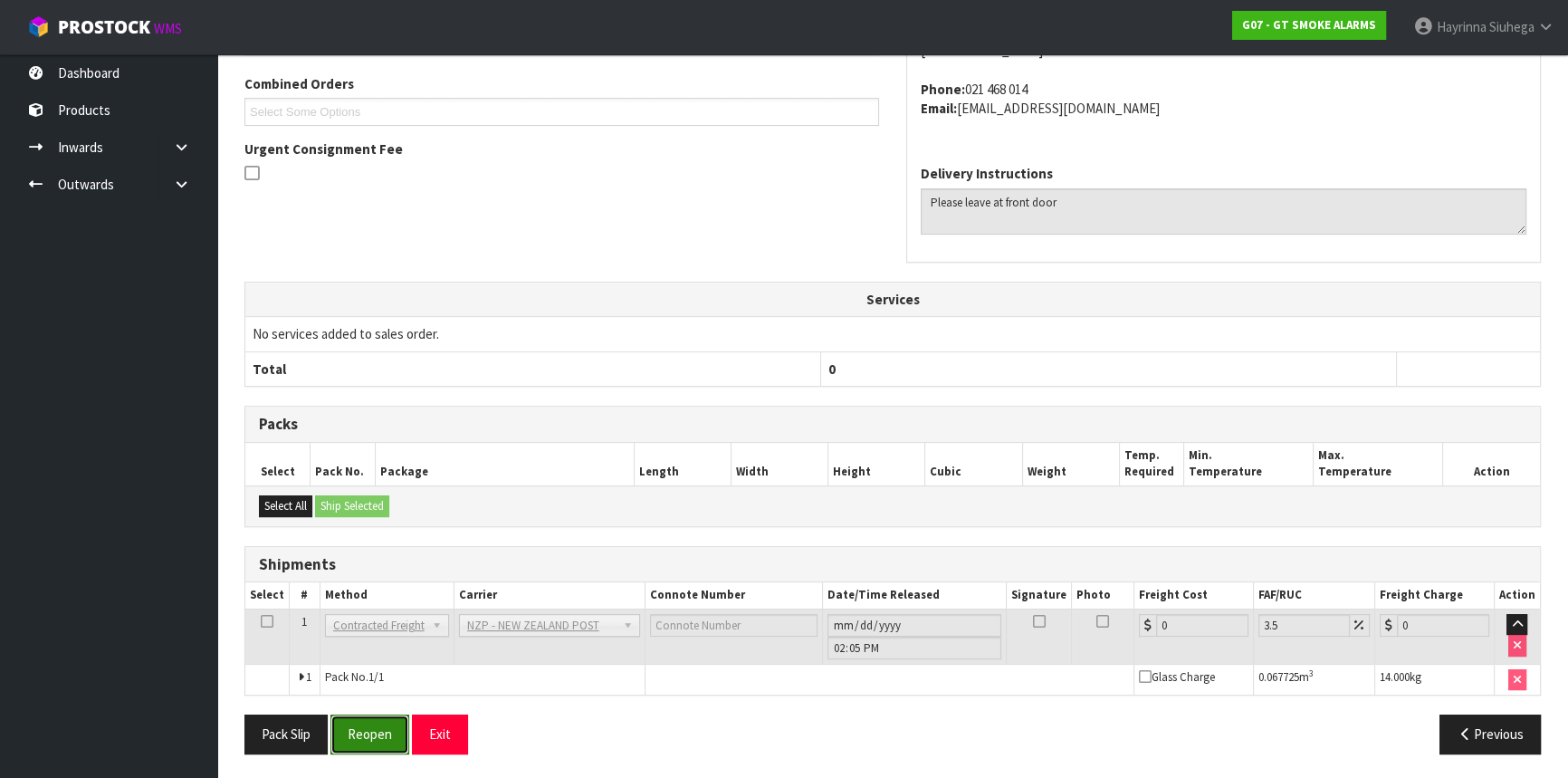
click at [379, 724] on button "Reopen" at bounding box center [370, 733] width 79 height 39
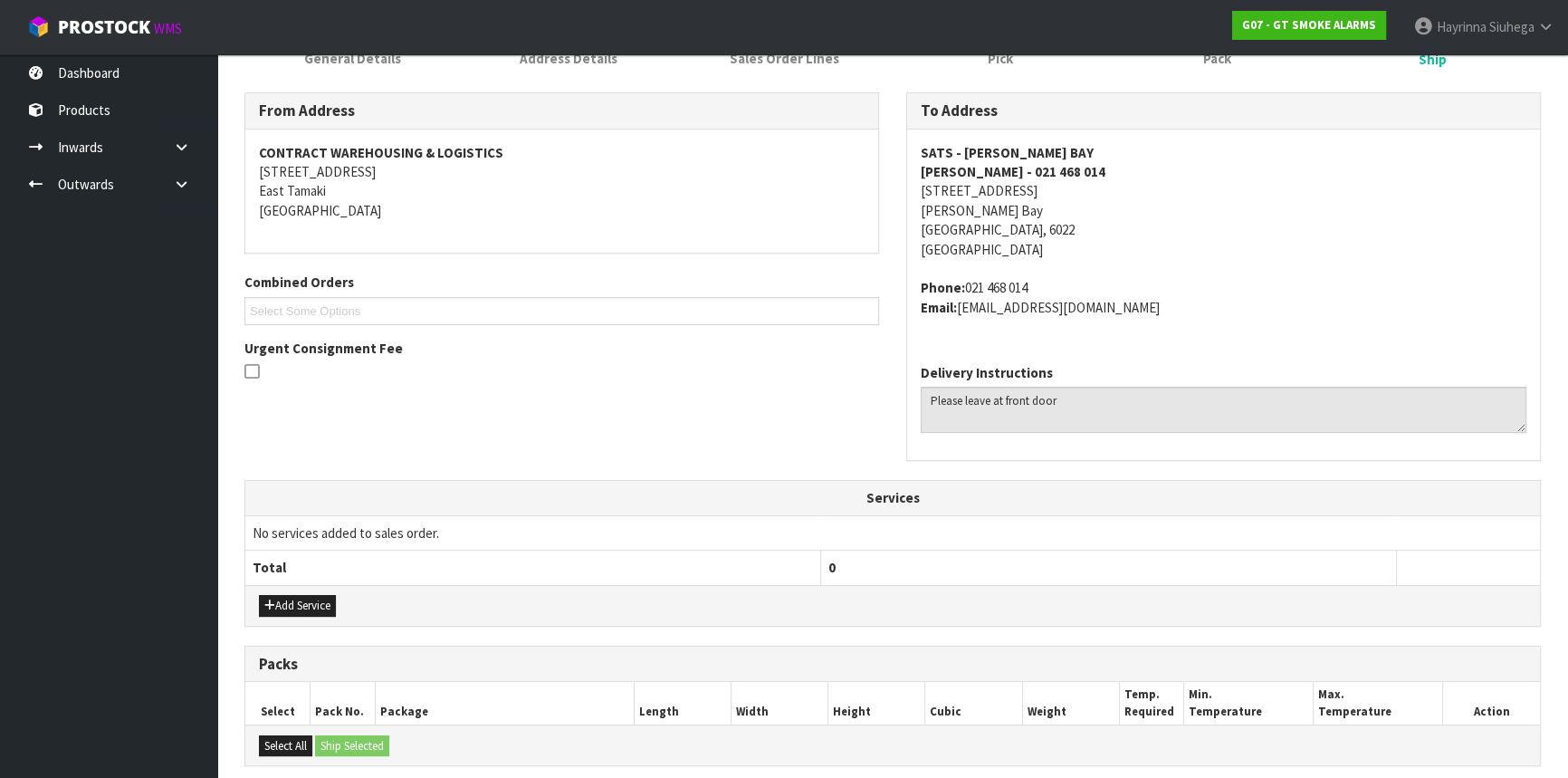
scroll to position [524, 0]
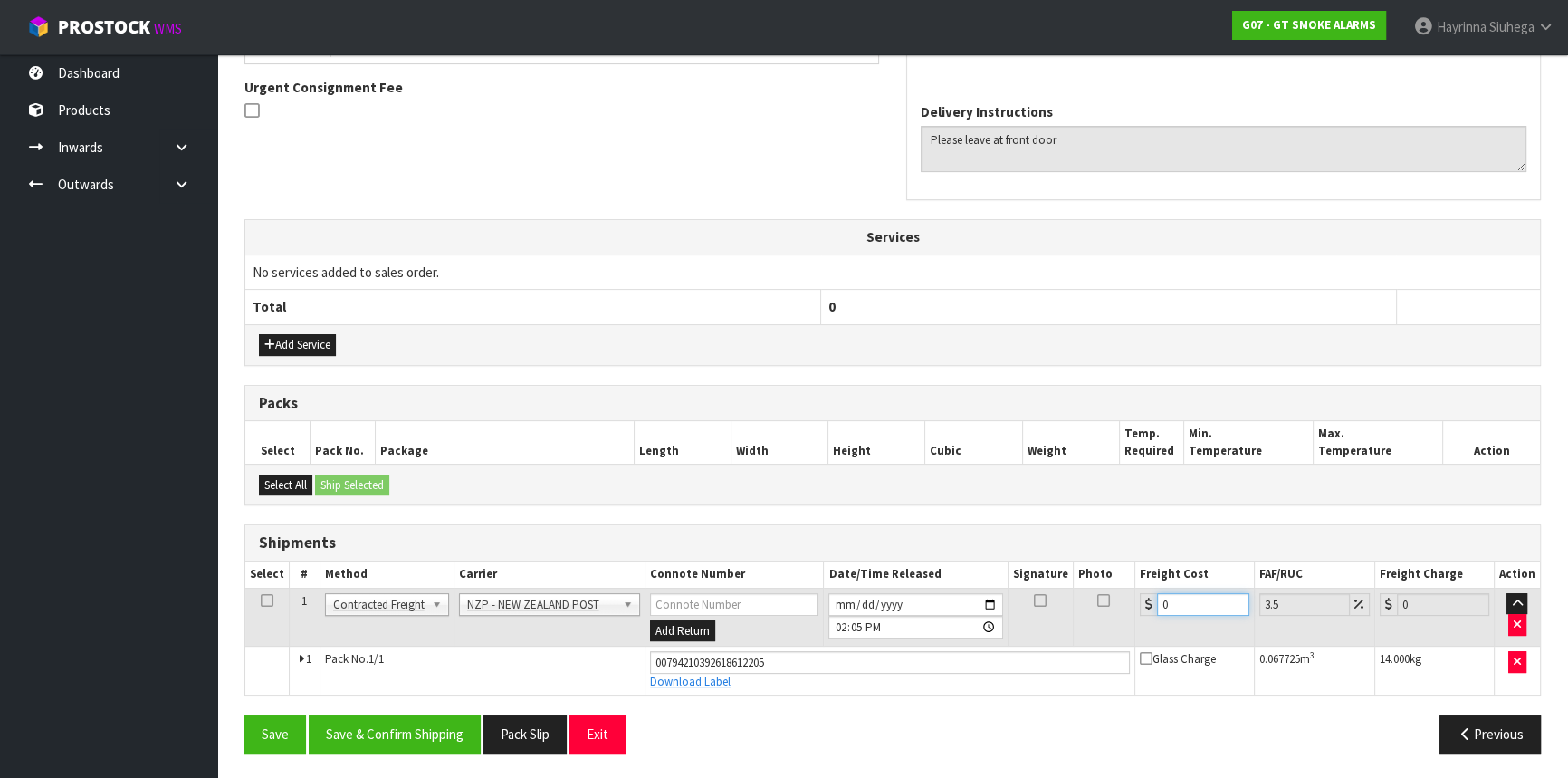
drag, startPoint x: 1189, startPoint y: 600, endPoint x: 813, endPoint y: 553, distance: 378.9
click at [847, 564] on table "Select # Method Carrier Connote Number Date/Time Released Signature Photo Freig…" at bounding box center [892, 628] width 1295 height 134
type input "1"
type input "1.03"
type input "11"
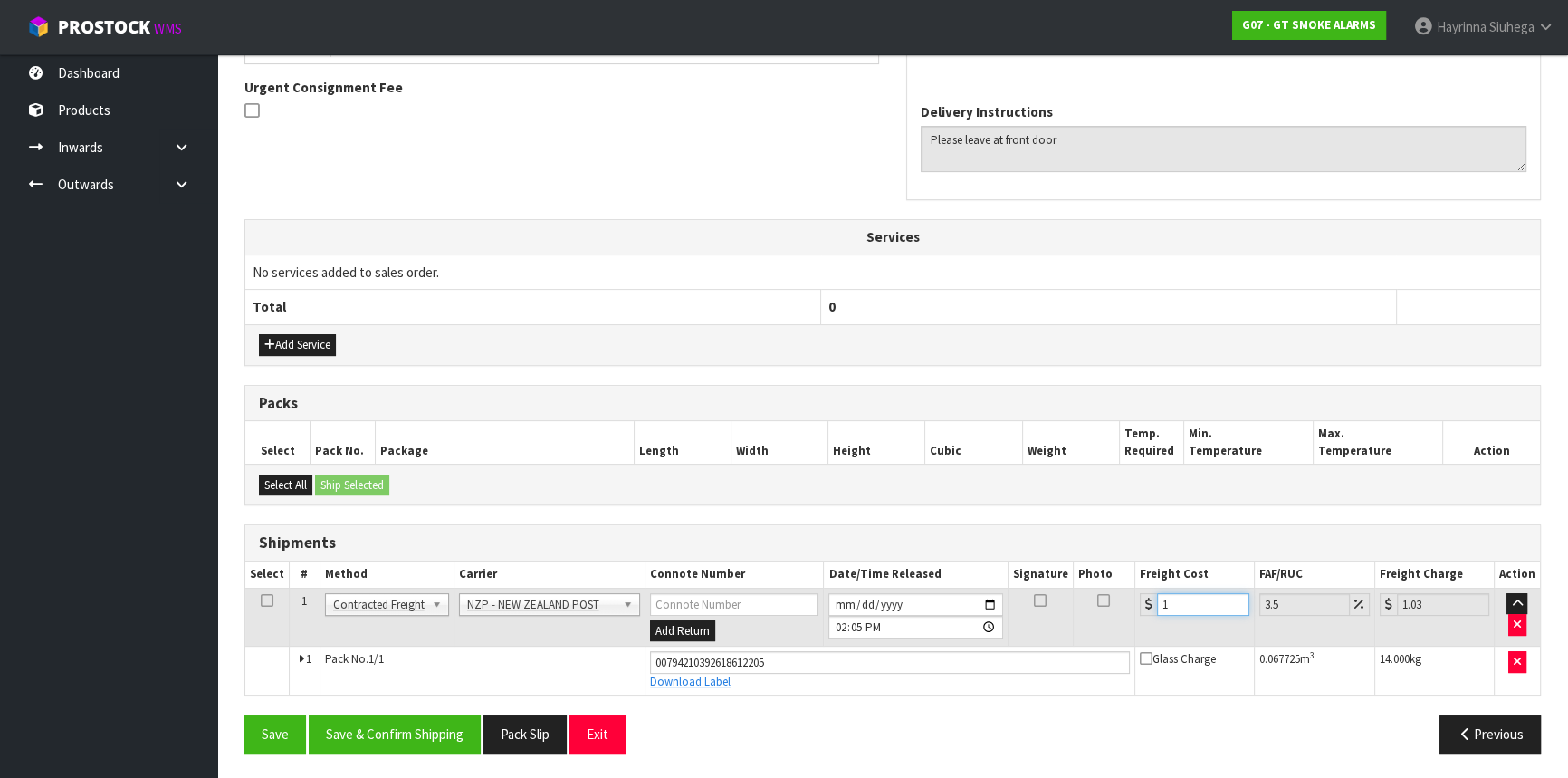
type input "11.38"
type input "11.2"
type input "11.59"
type input "11.25"
type input "11.64"
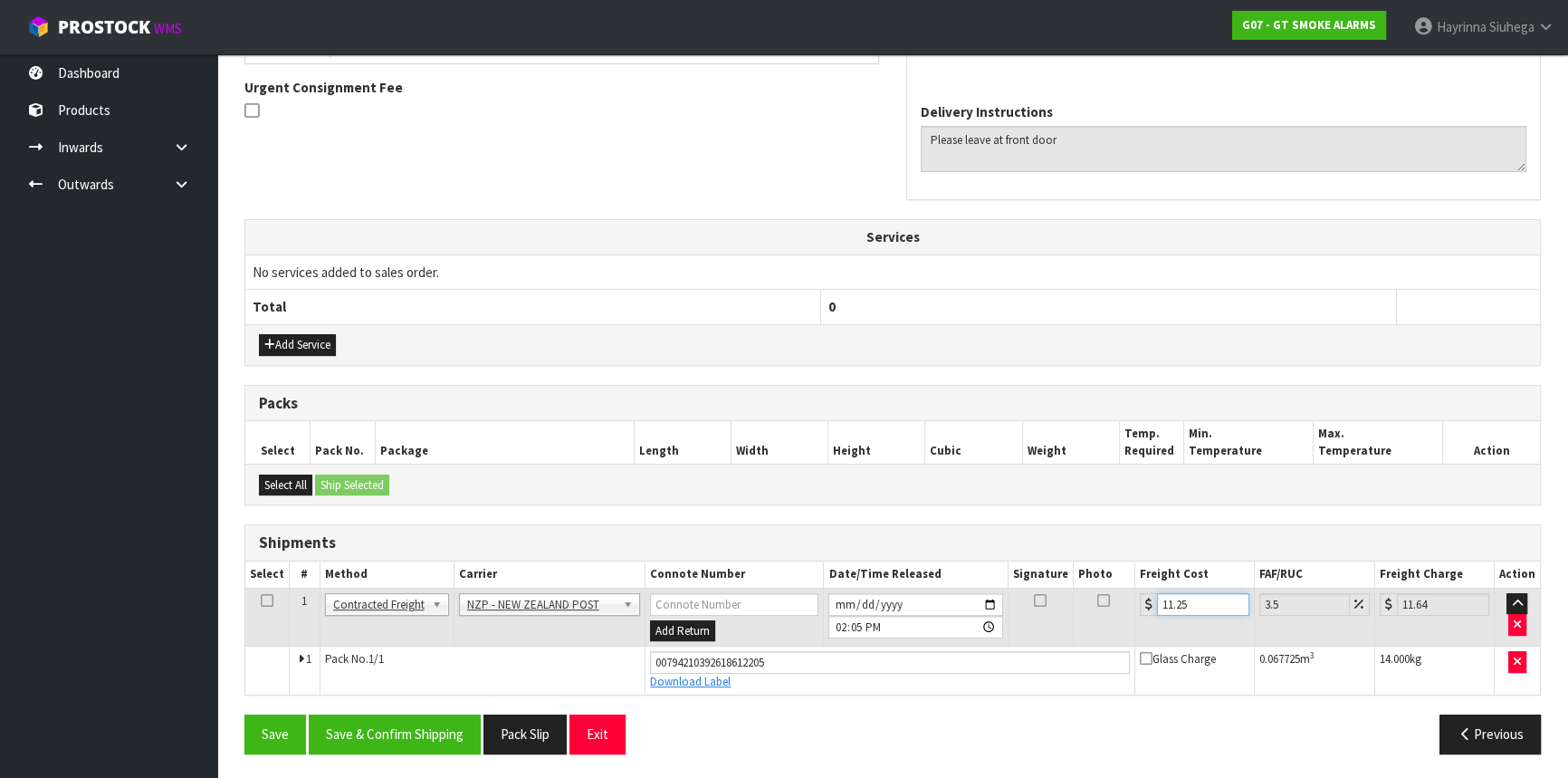
type input "11.25"
click at [244, 715] on button "Save" at bounding box center [275, 733] width 61 height 39
click at [456, 731] on button "Save & Confirm Shipping" at bounding box center [395, 733] width 172 height 39
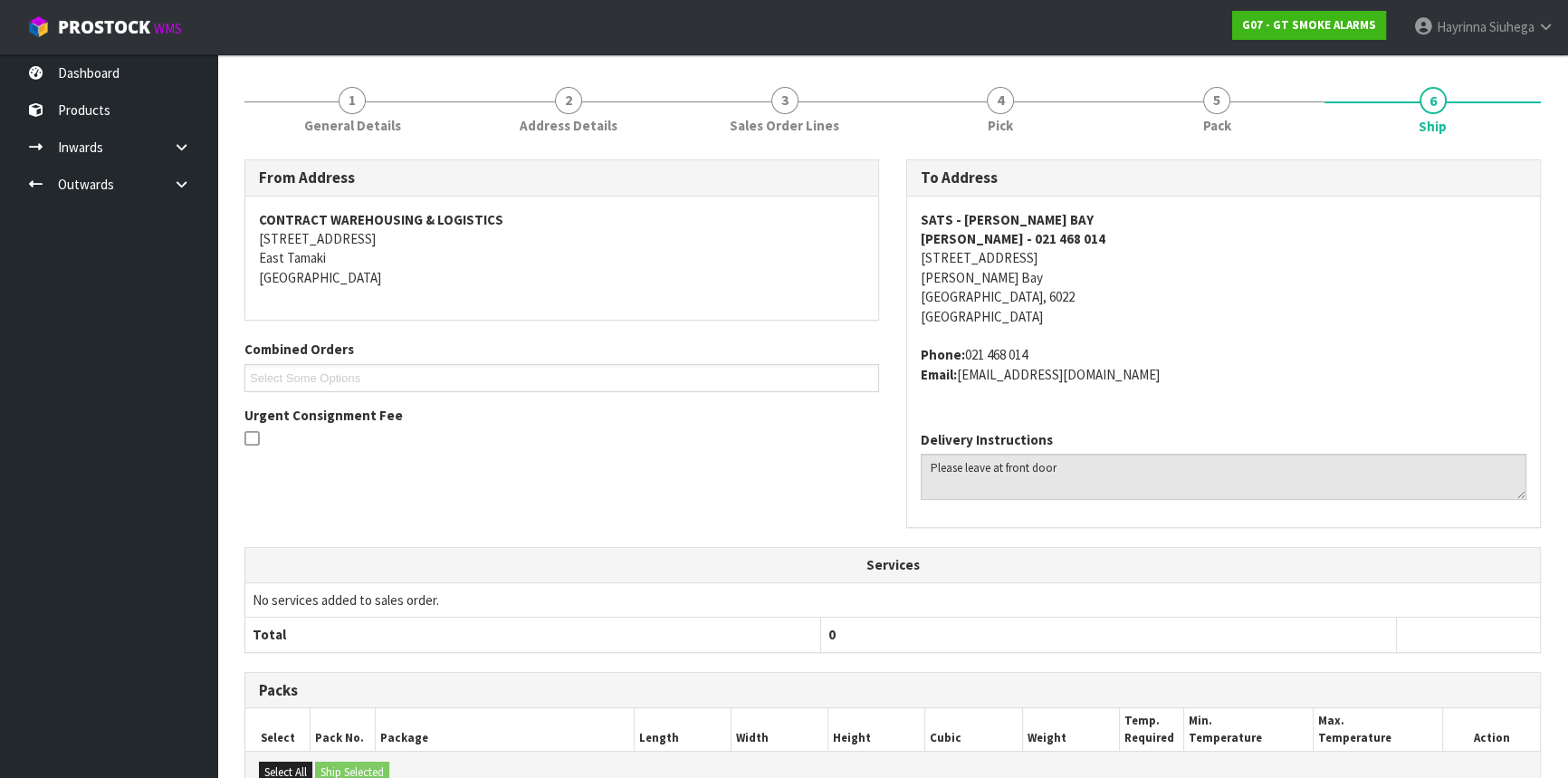
scroll to position [0, 0]
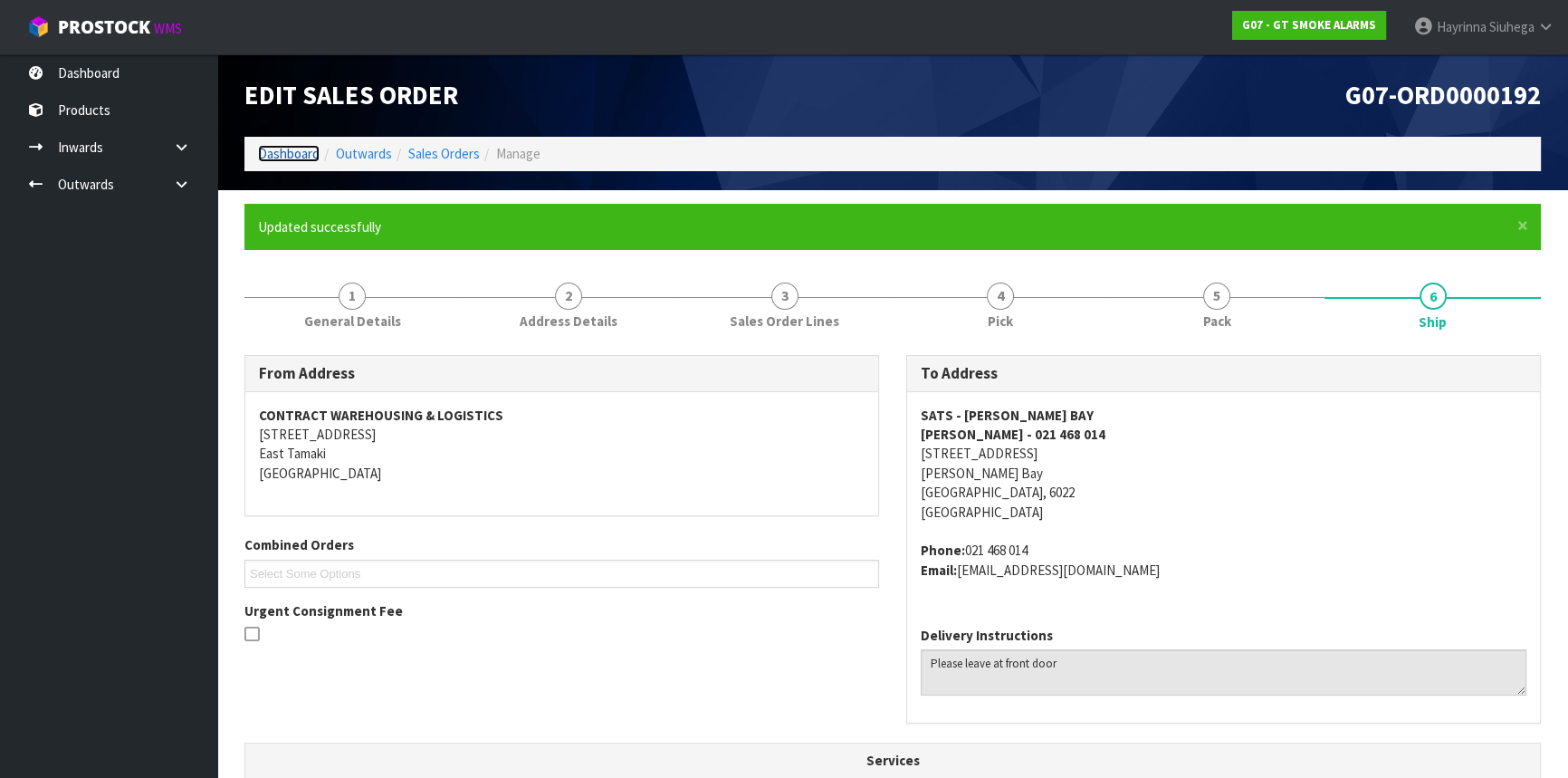
click at [280, 146] on link "Dashboard" at bounding box center [289, 152] width 61 height 17
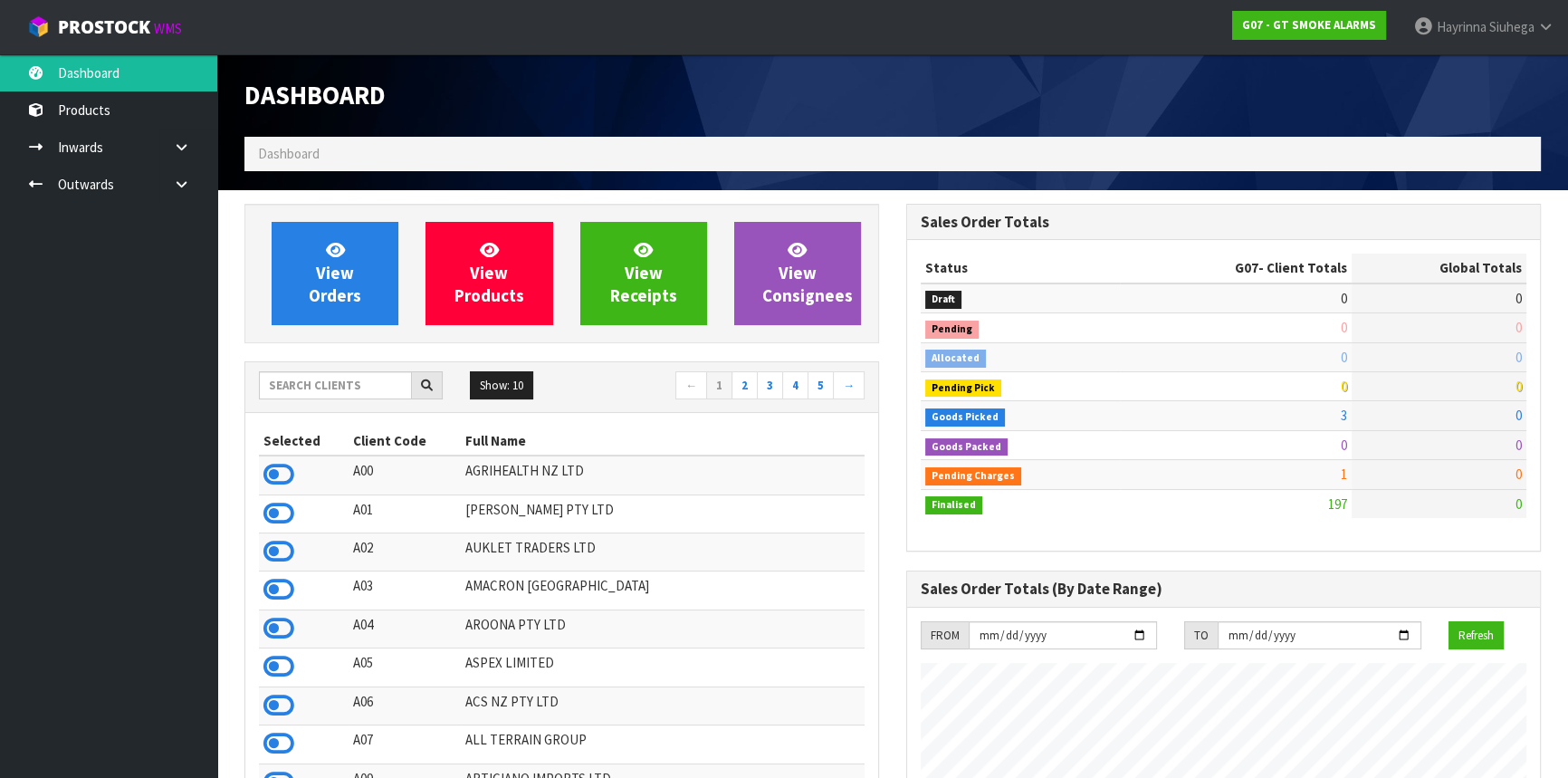
scroll to position [1107, 661]
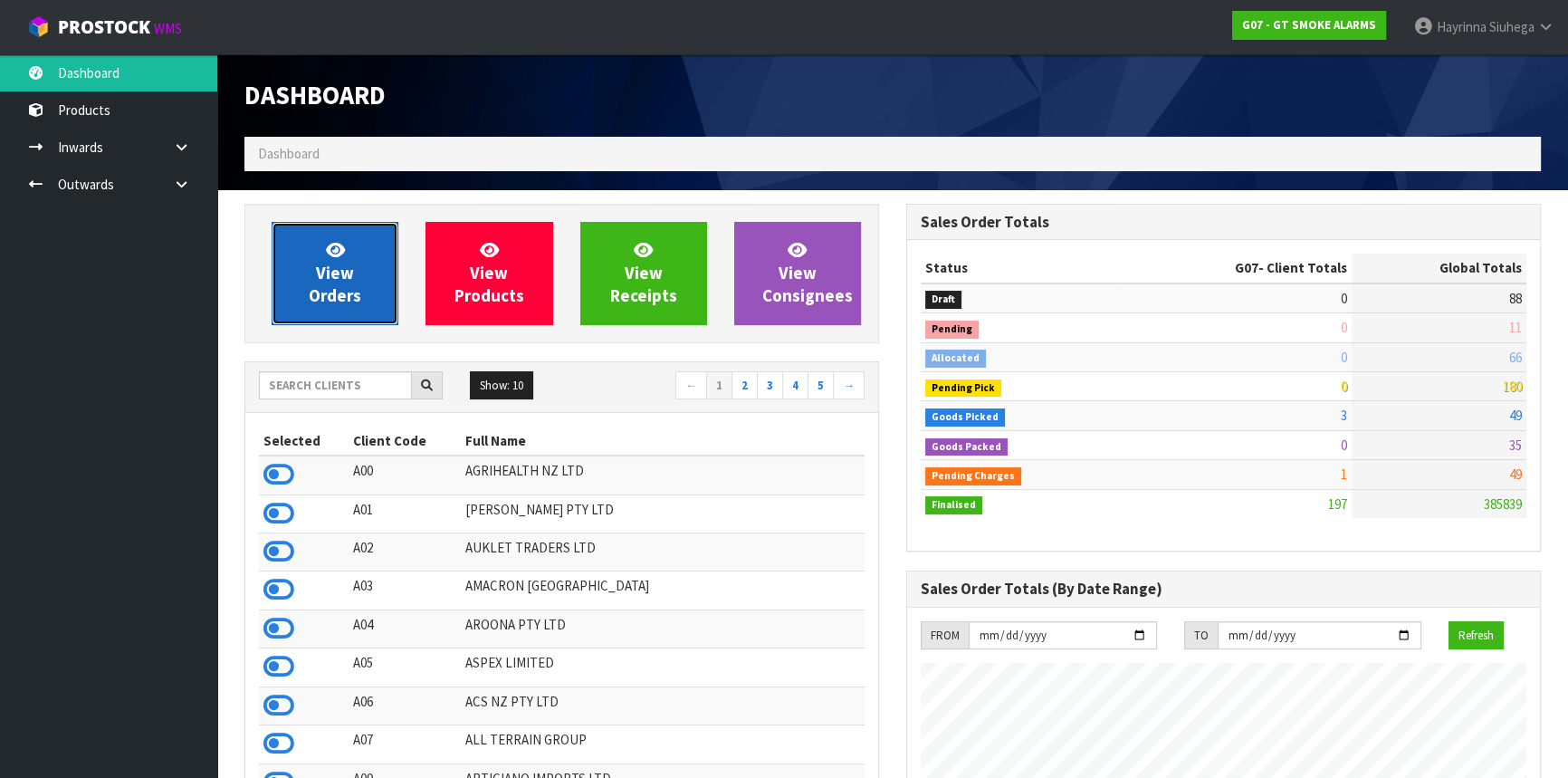
click at [341, 255] on icon at bounding box center [335, 248] width 19 height 17
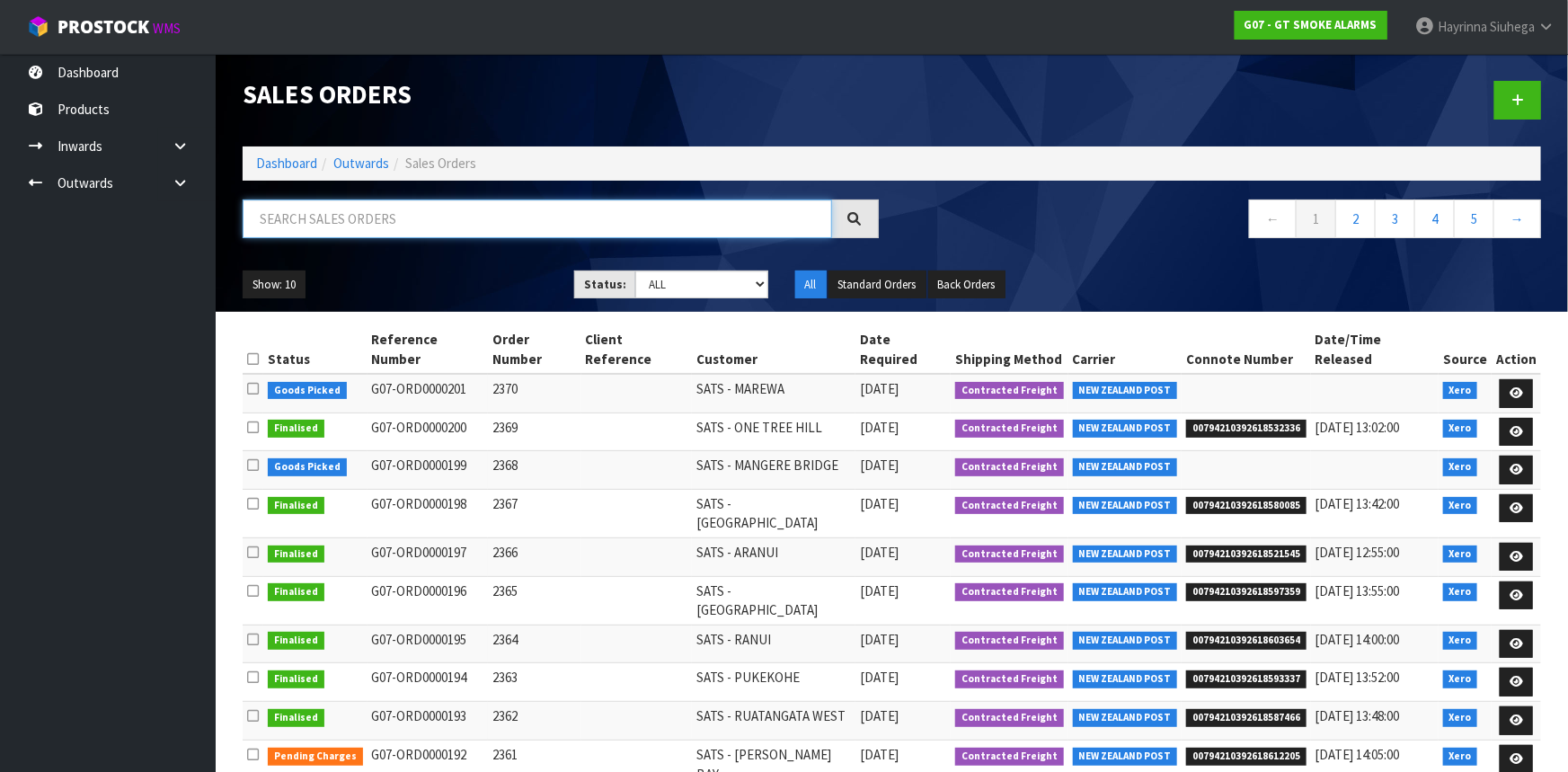
click at [377, 221] on input "text" at bounding box center [537, 218] width 589 height 38
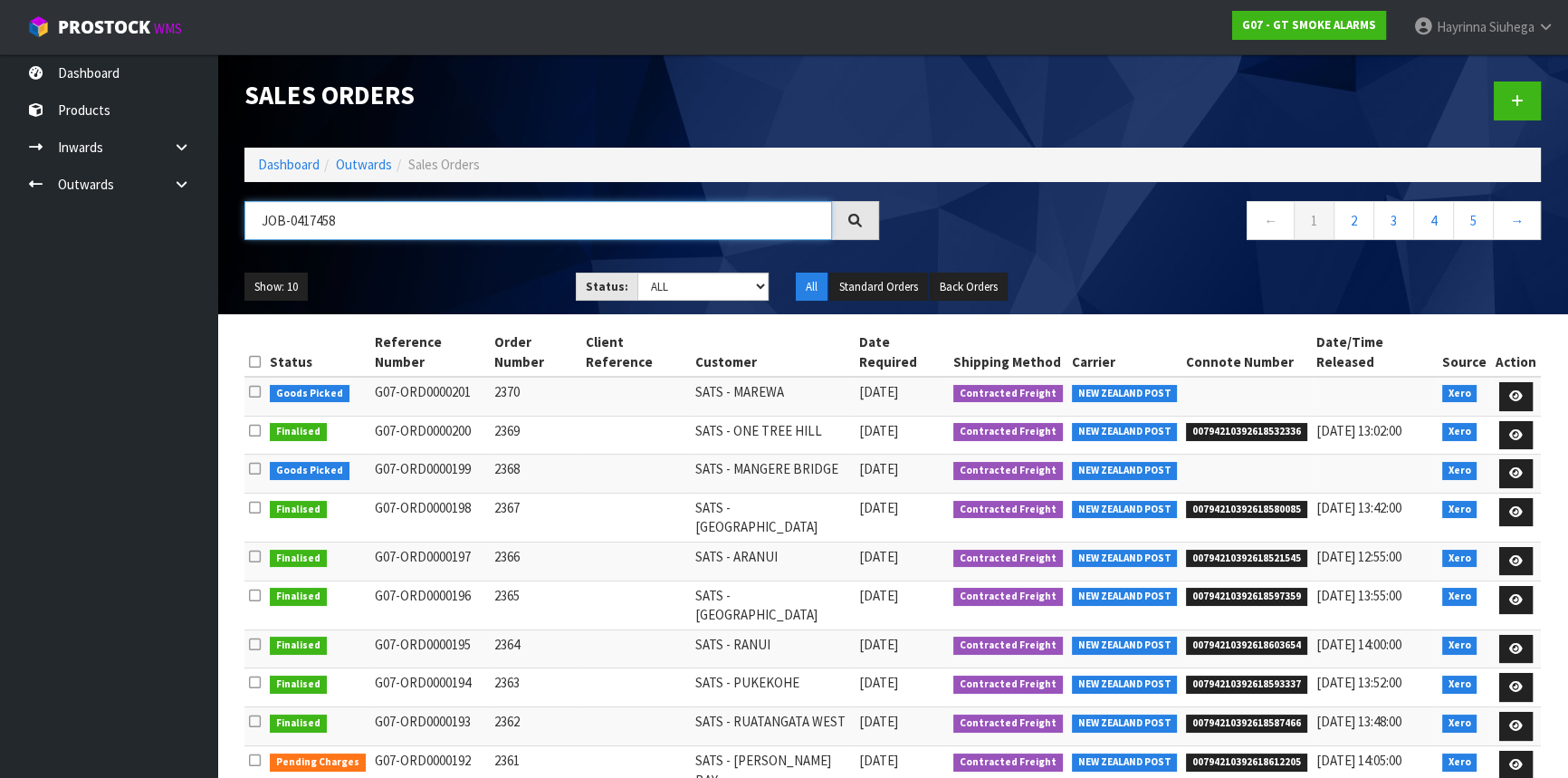
type input "JOB-0417458"
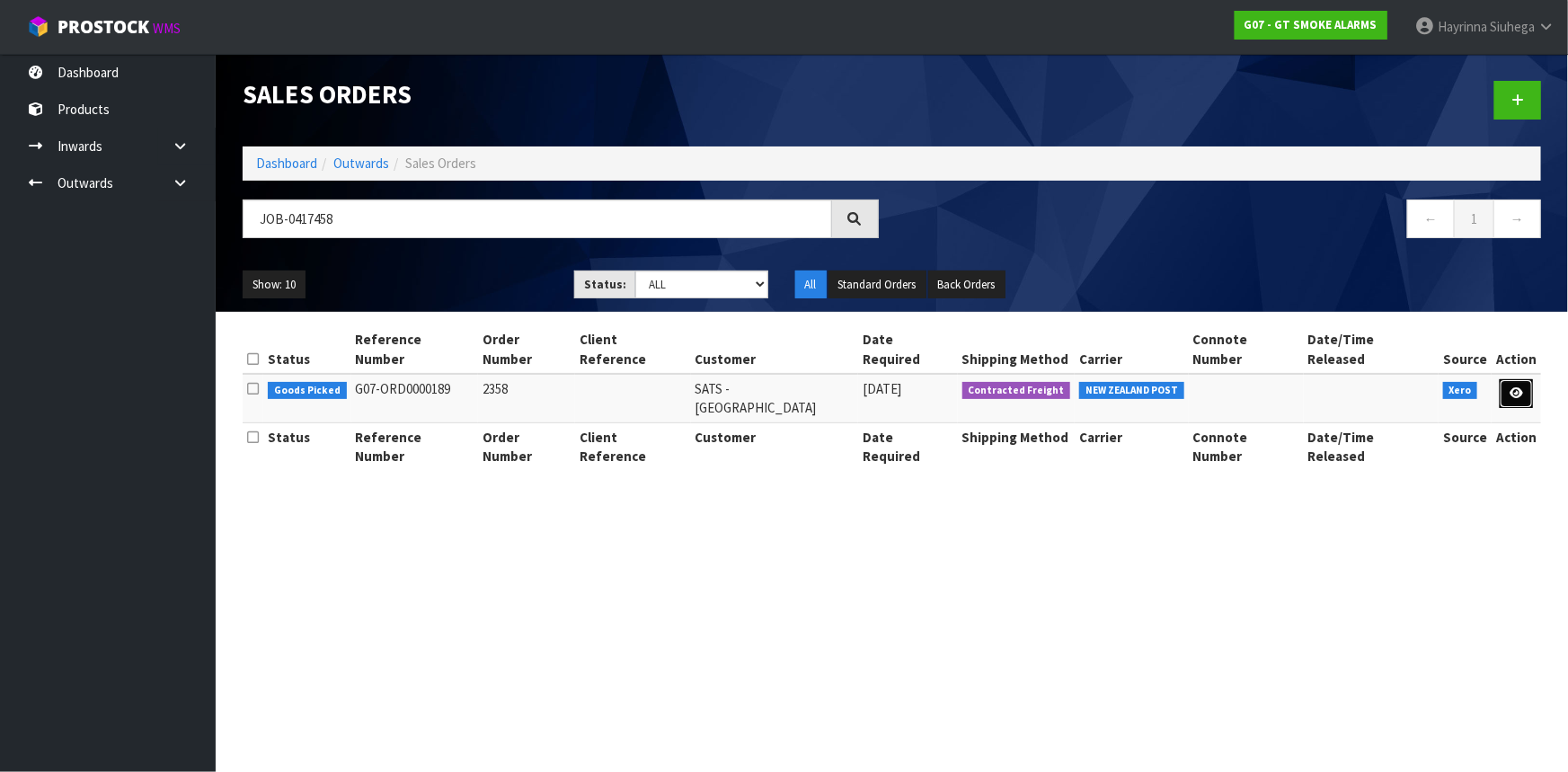
click at [1507, 379] on link at bounding box center [1517, 393] width 33 height 28
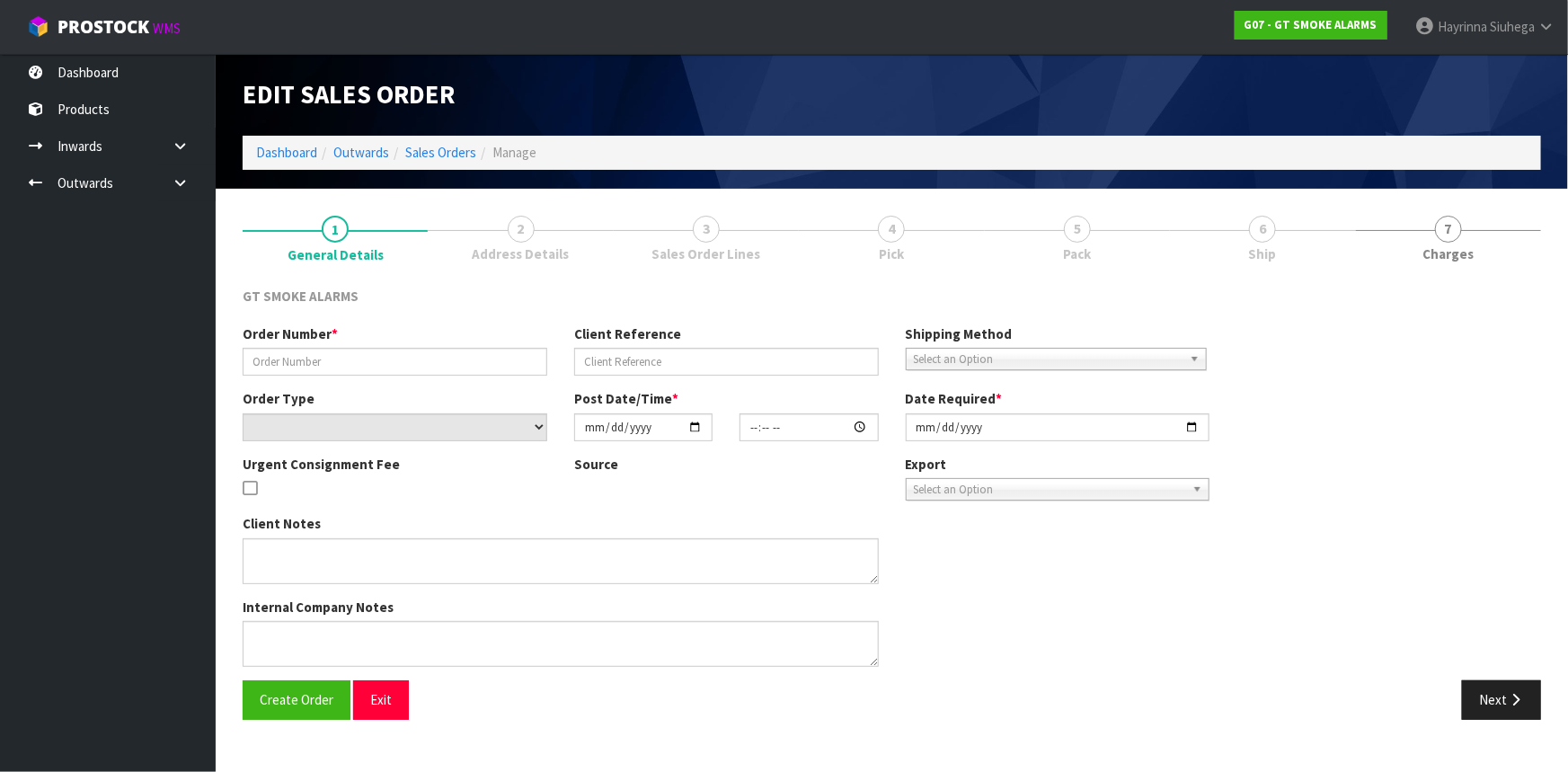
type input "2358"
select select "number:0"
type input "[DATE]"
type input "11:25:03.000"
type input "[DATE]"
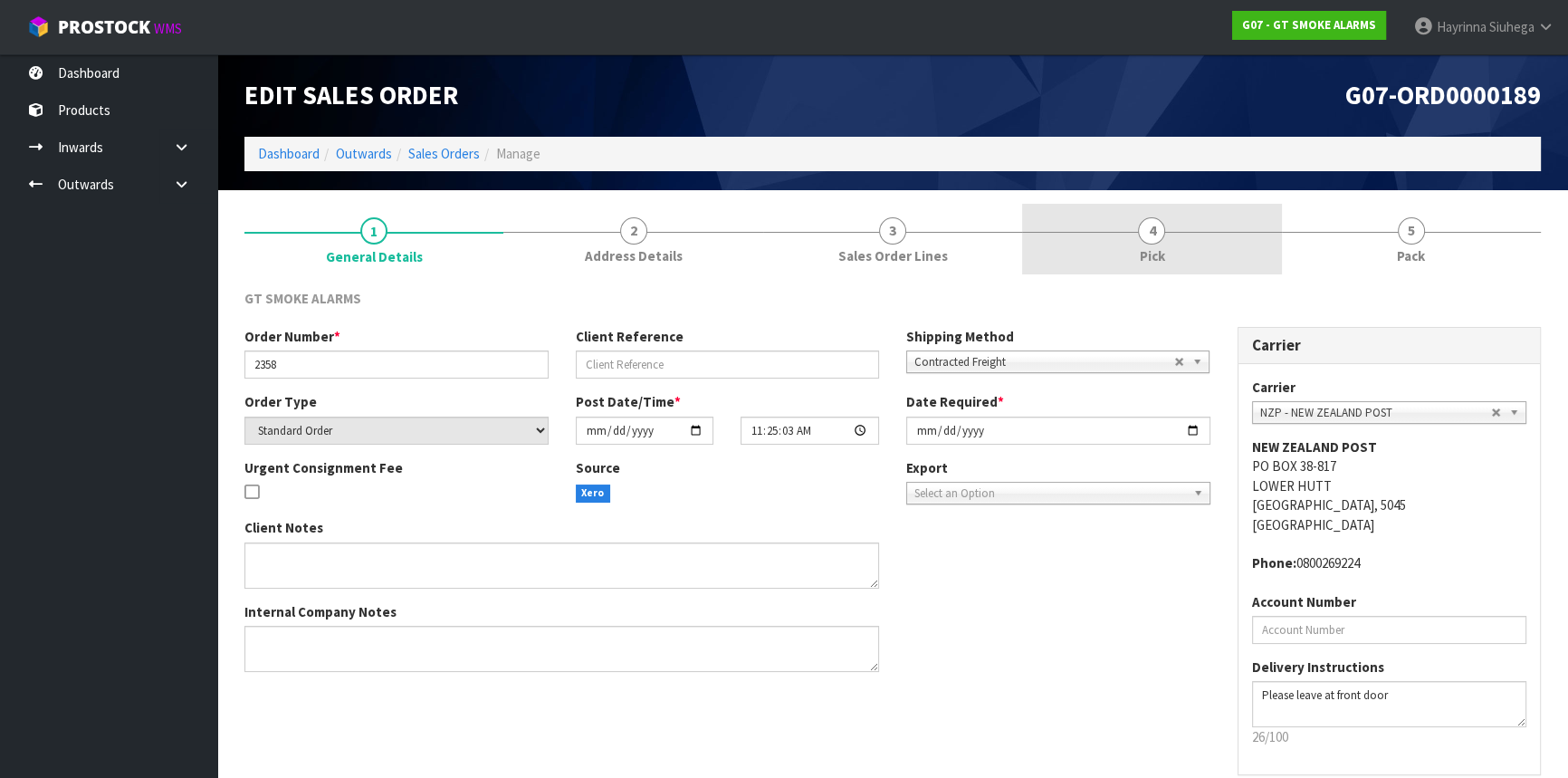
click at [1203, 227] on link "4 Pick" at bounding box center [1152, 240] width 259 height 71
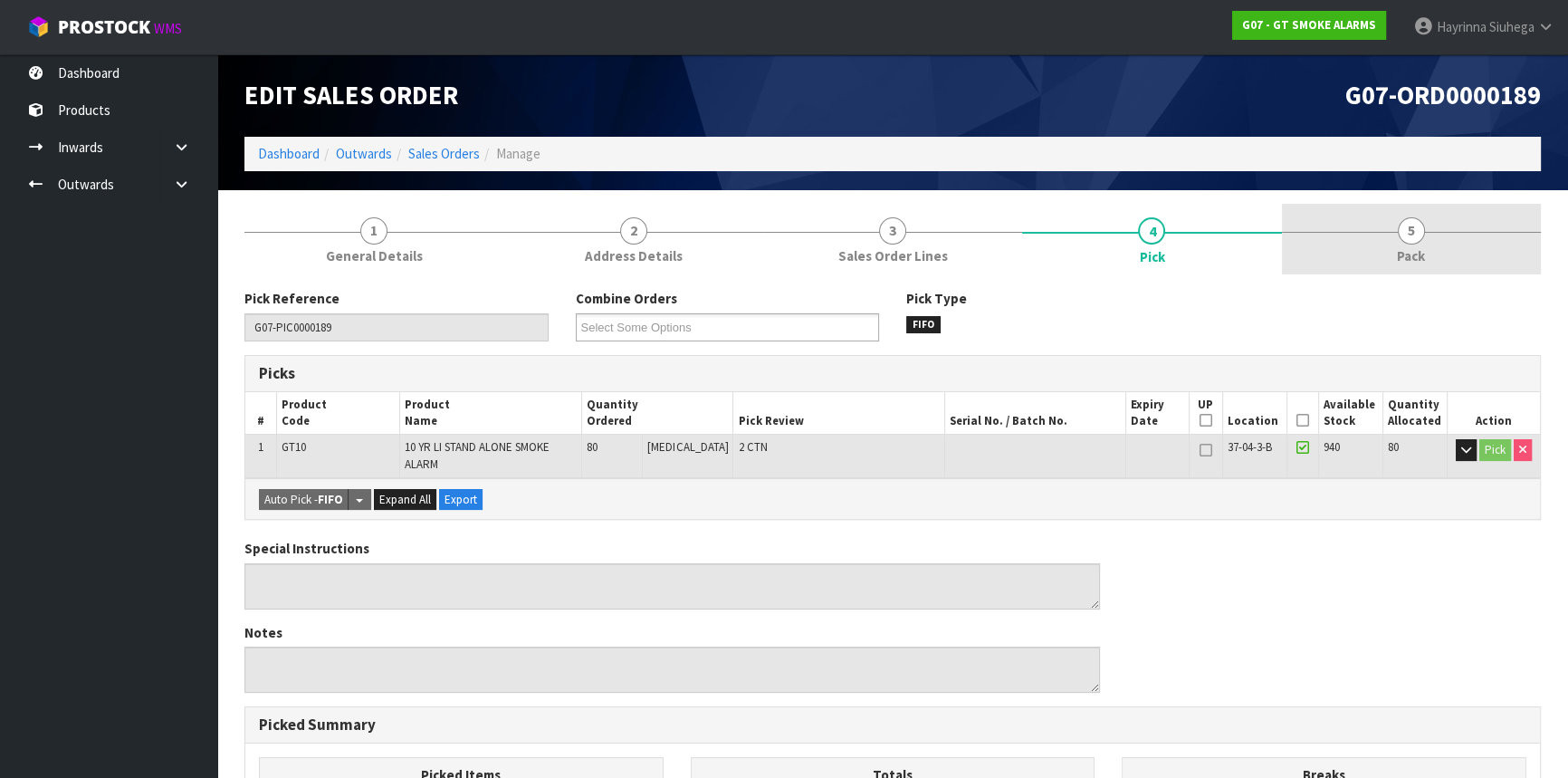
click at [1324, 241] on link "5 Pack" at bounding box center [1412, 240] width 259 height 71
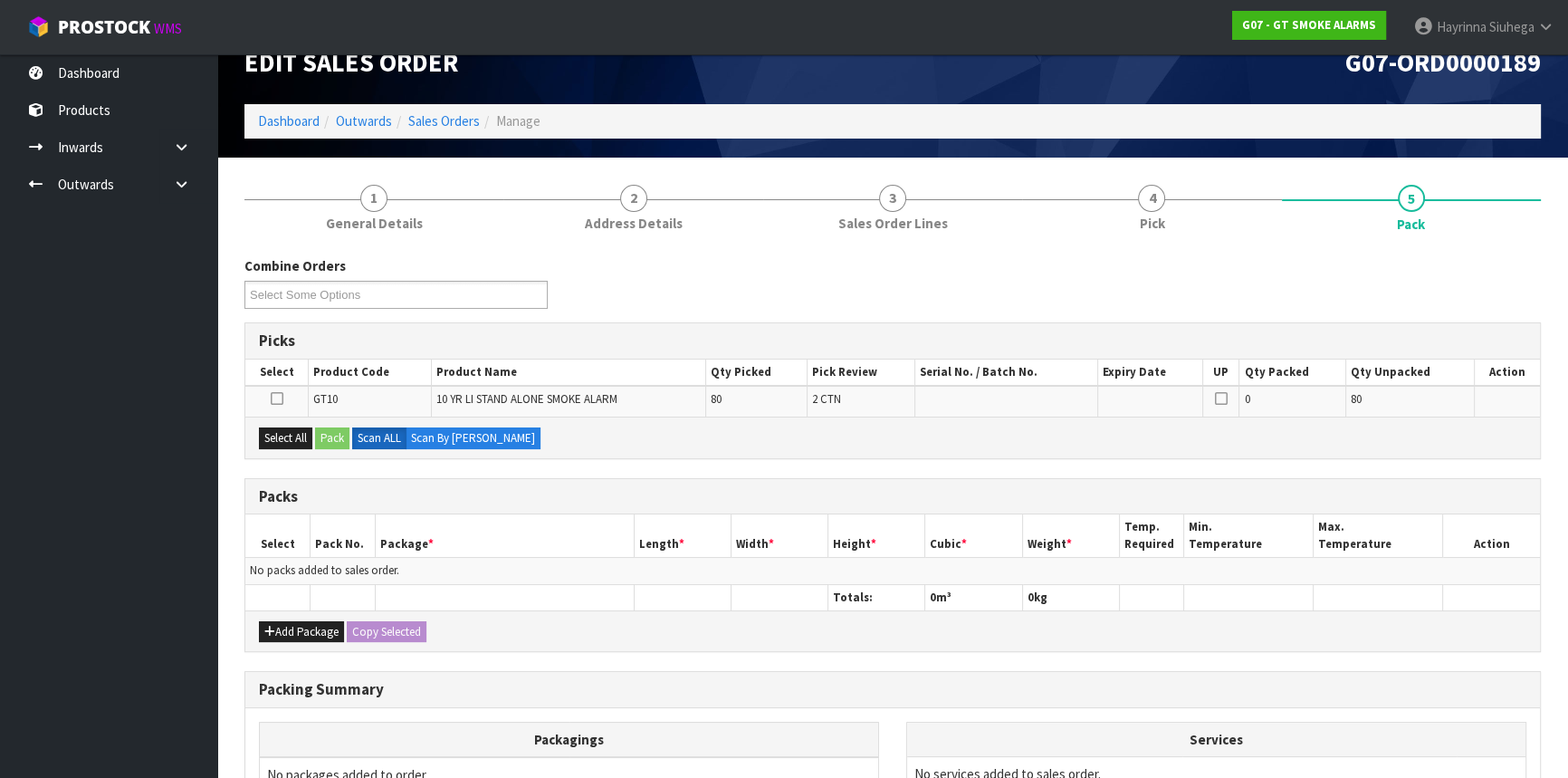
scroll to position [81, 0]
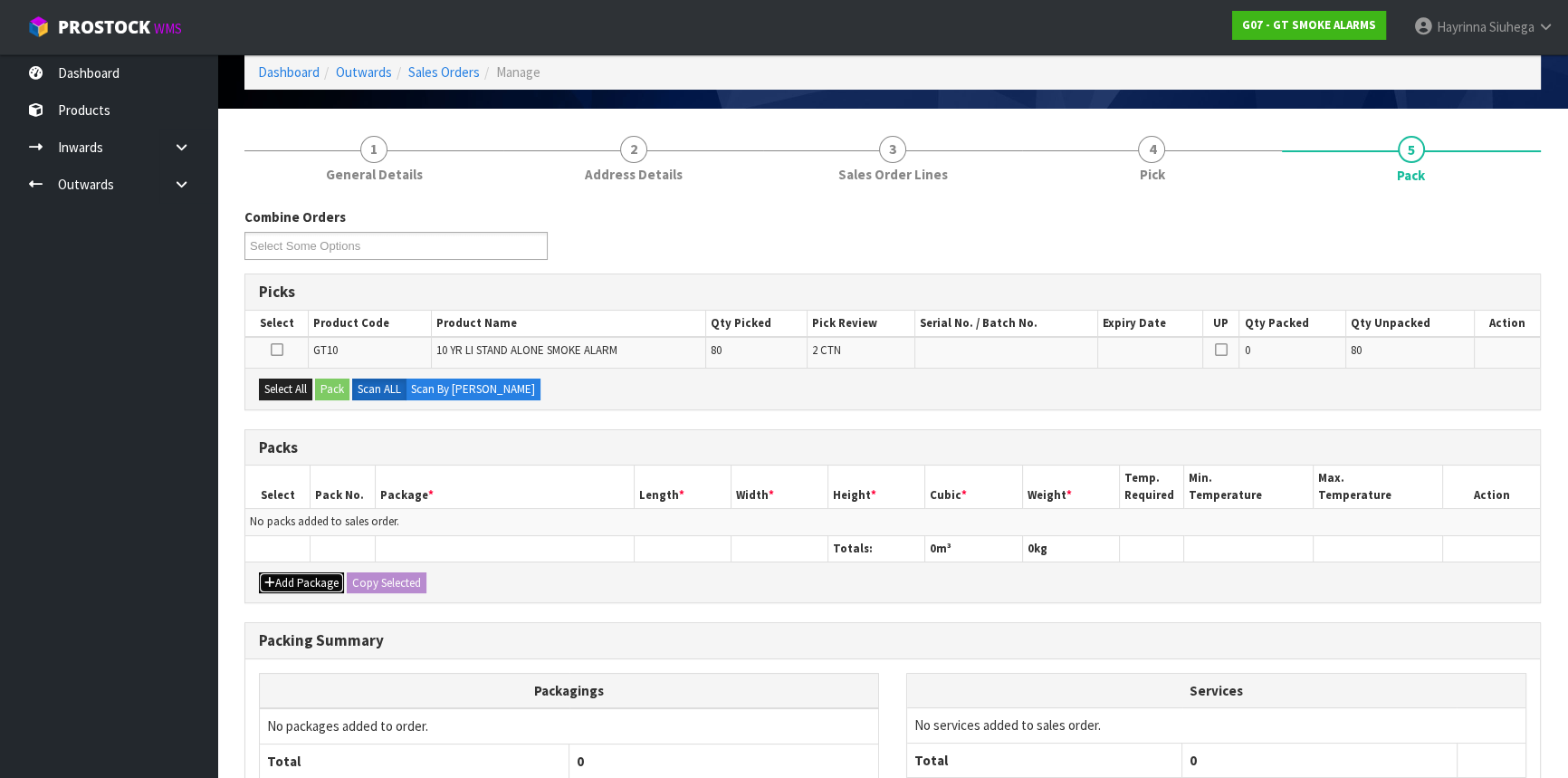
click at [293, 573] on button "Add Package" at bounding box center [302, 583] width 85 height 22
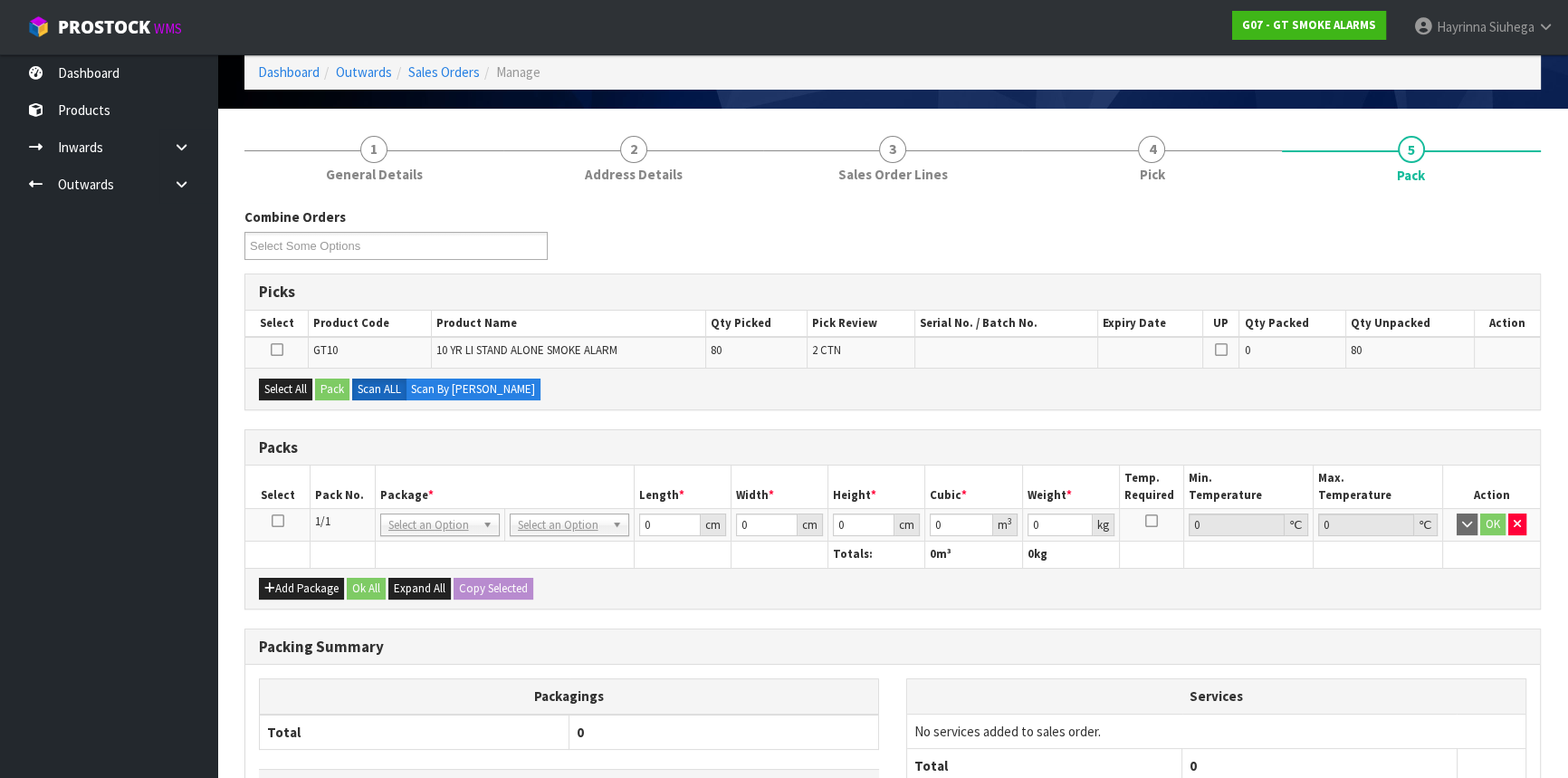
click at [276, 522] on icon at bounding box center [278, 521] width 13 height 1
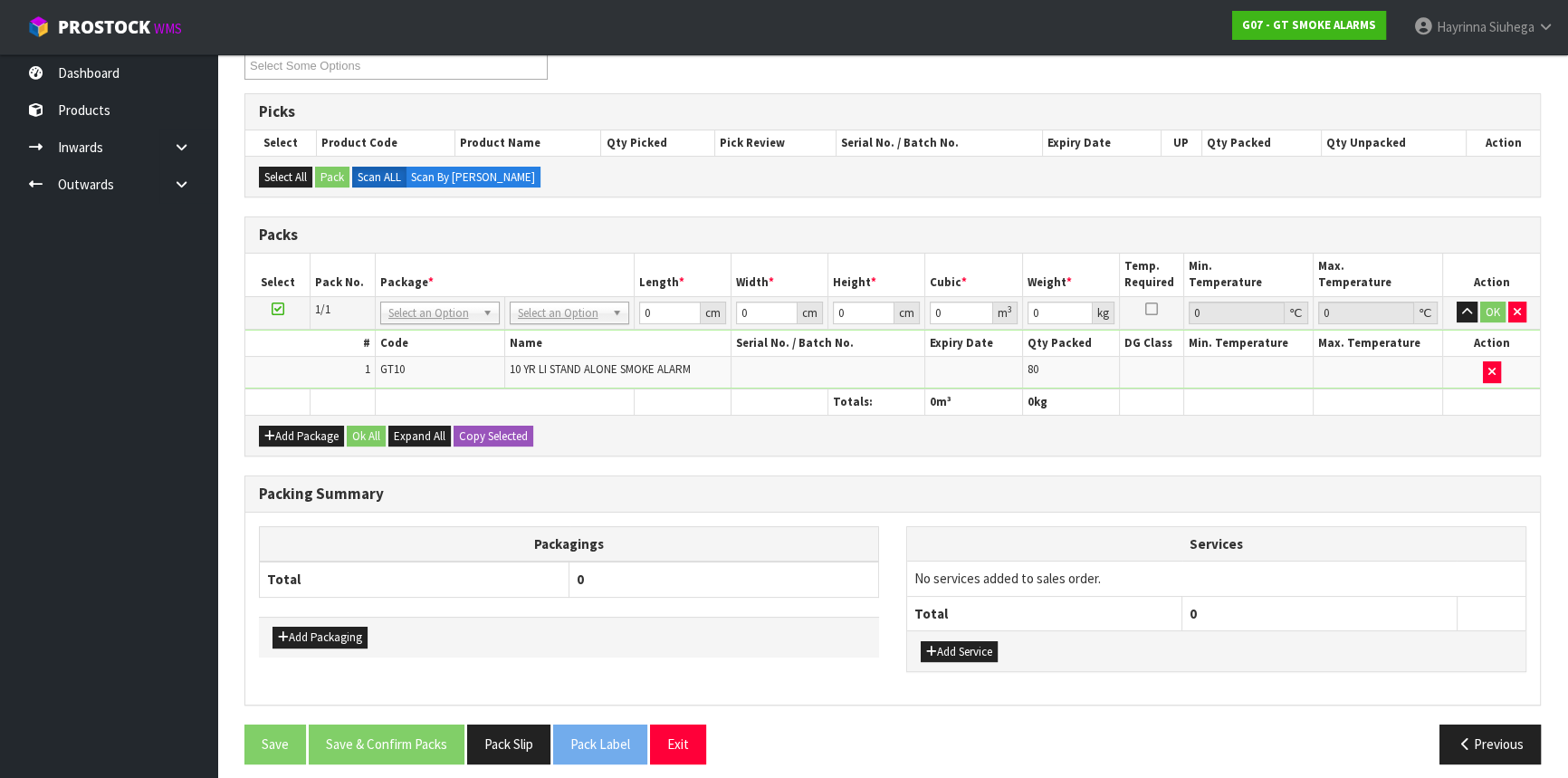
scroll to position [271, 0]
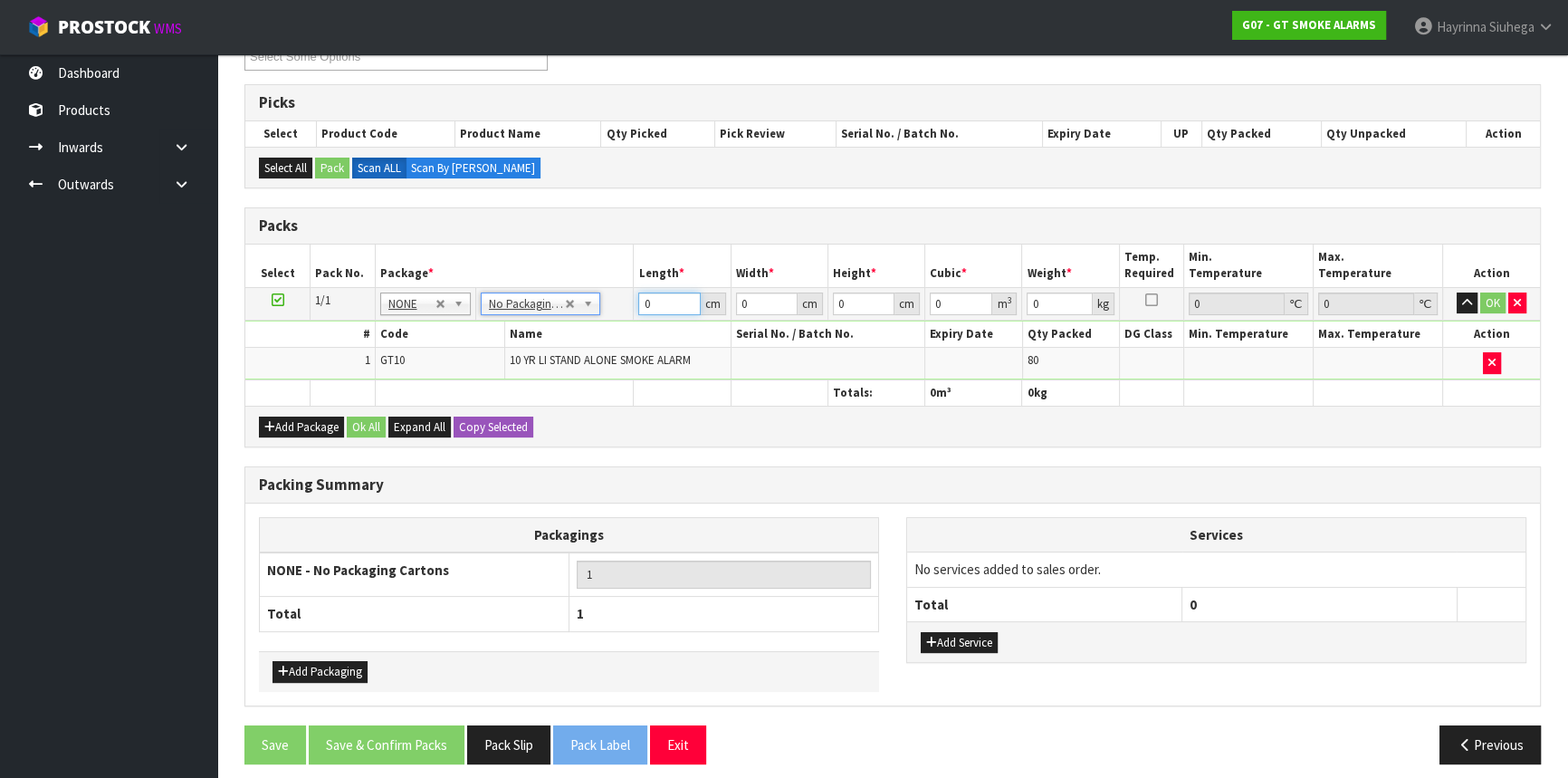
click at [644, 294] on input "0" at bounding box center [669, 304] width 61 height 23
type input "45"
type input "35"
click at [644, 301] on input "45" at bounding box center [669, 304] width 61 height 23
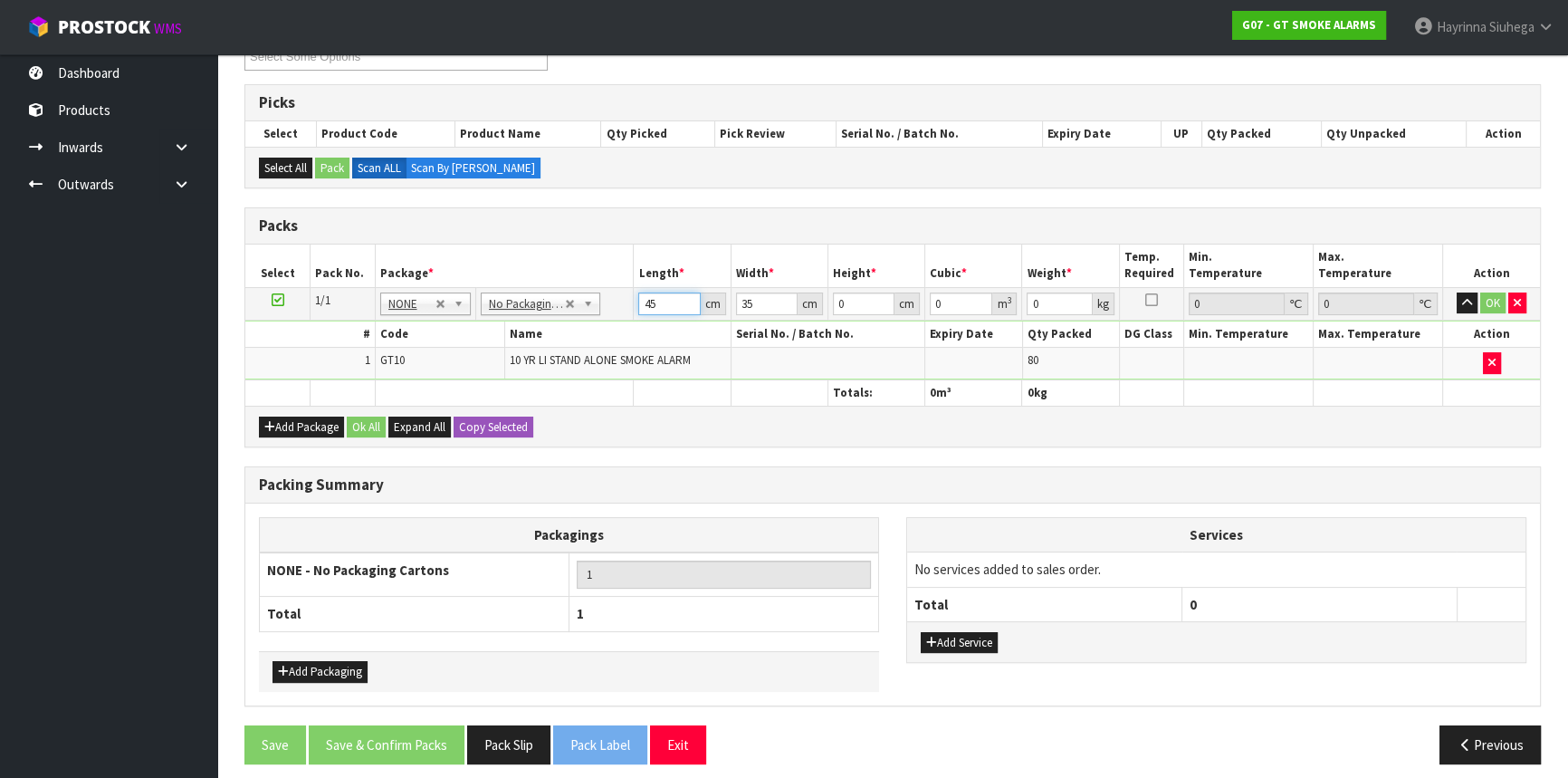
click at [645, 301] on input "45" at bounding box center [669, 304] width 61 height 23
type input "43"
type input "35"
type input "4"
type input "0.00602"
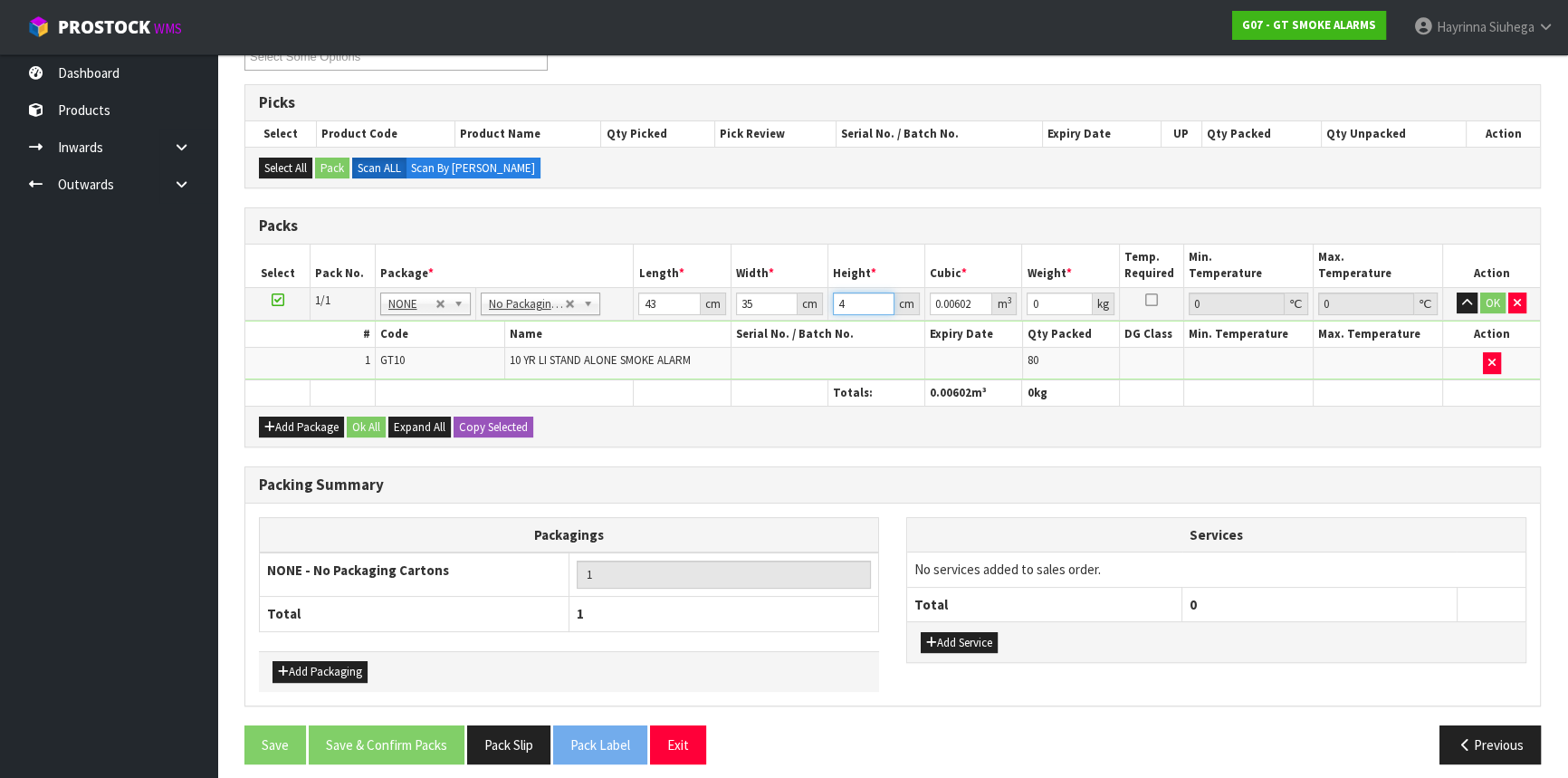
type input "45"
type input "0.067725"
type input "45"
type input "14"
click button "OK" at bounding box center [1494, 304] width 26 height 22
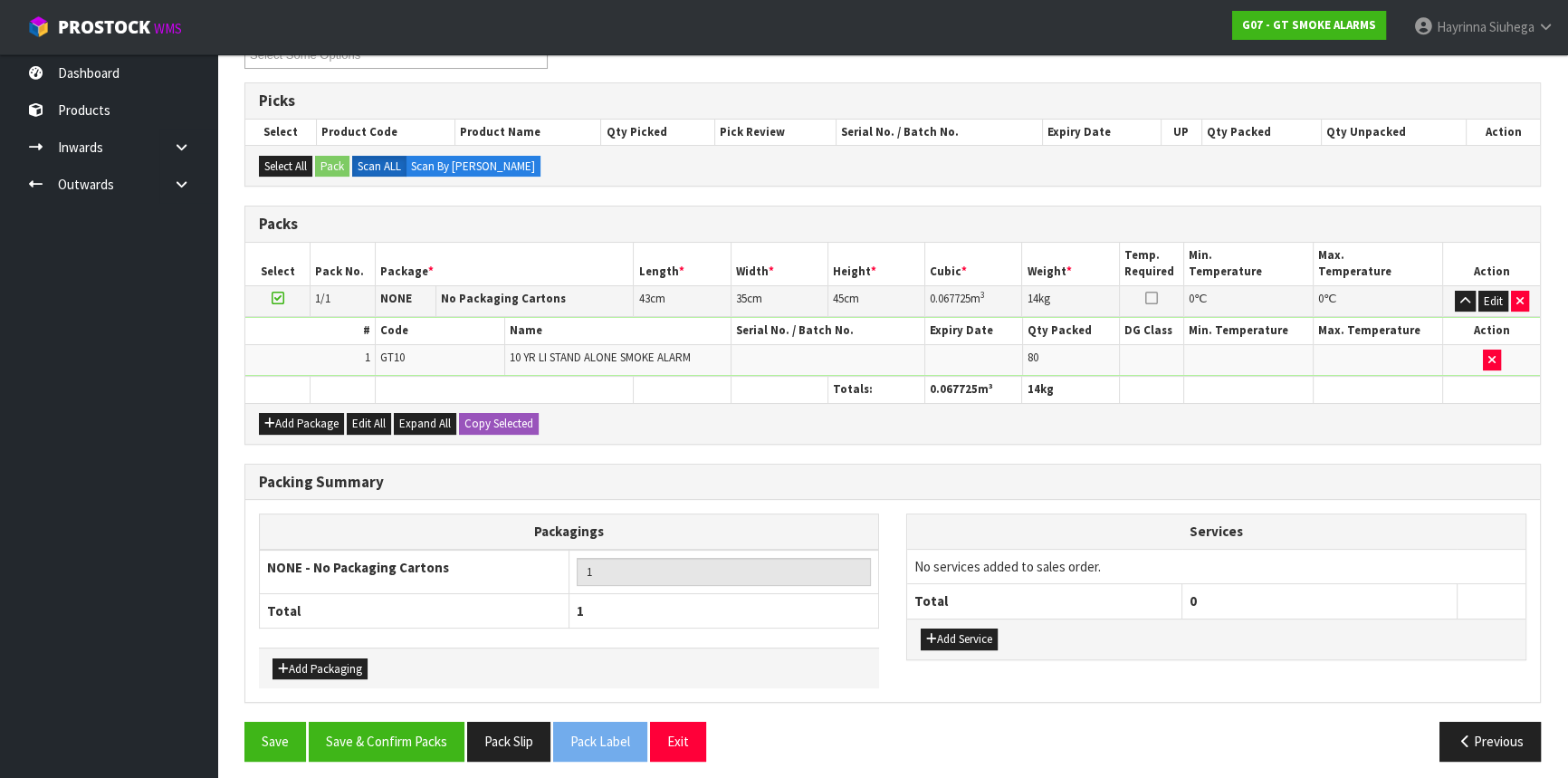
scroll to position [278, 0]
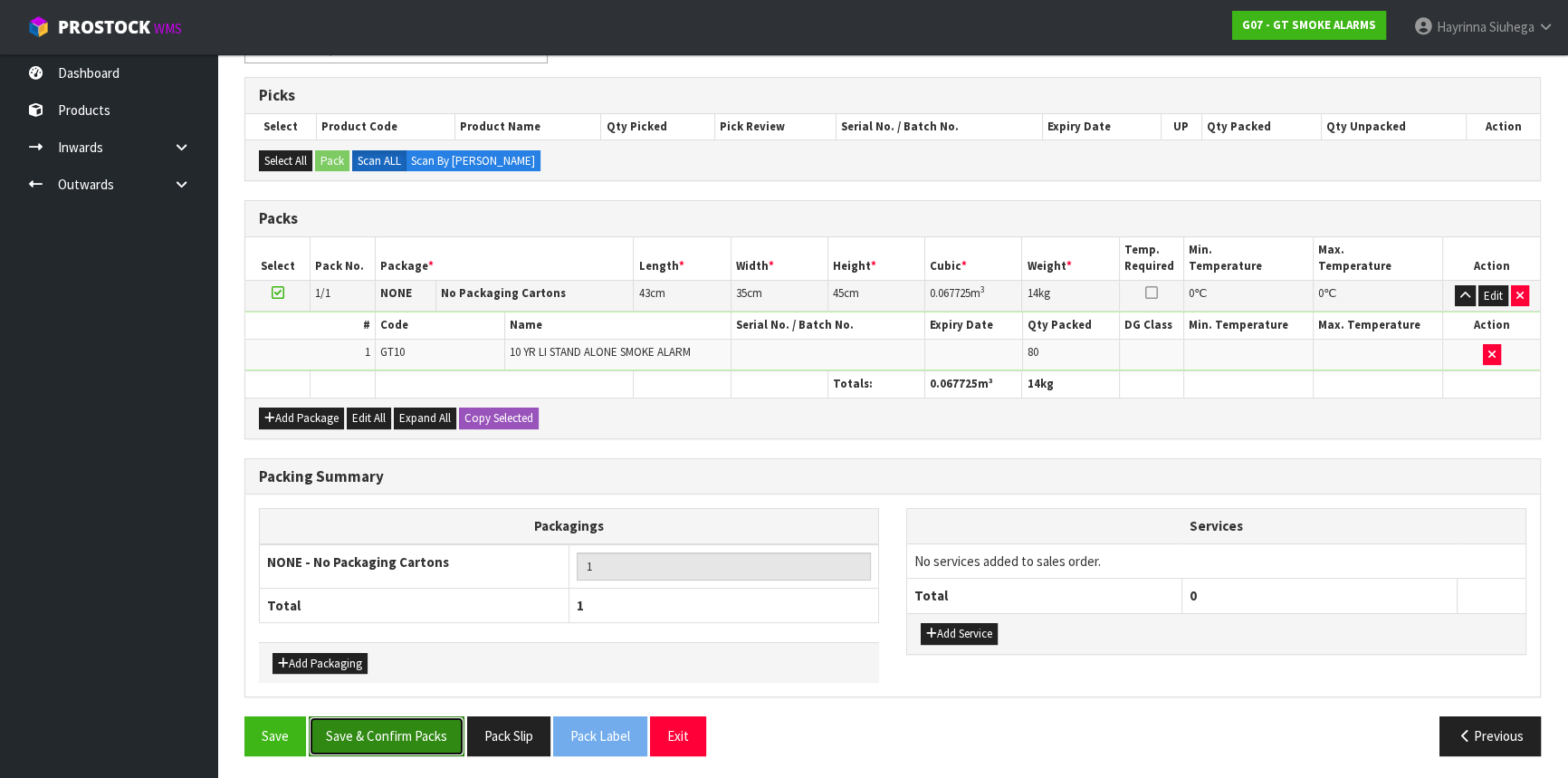
click at [376, 729] on button "Save & Confirm Packs" at bounding box center [386, 735] width 155 height 39
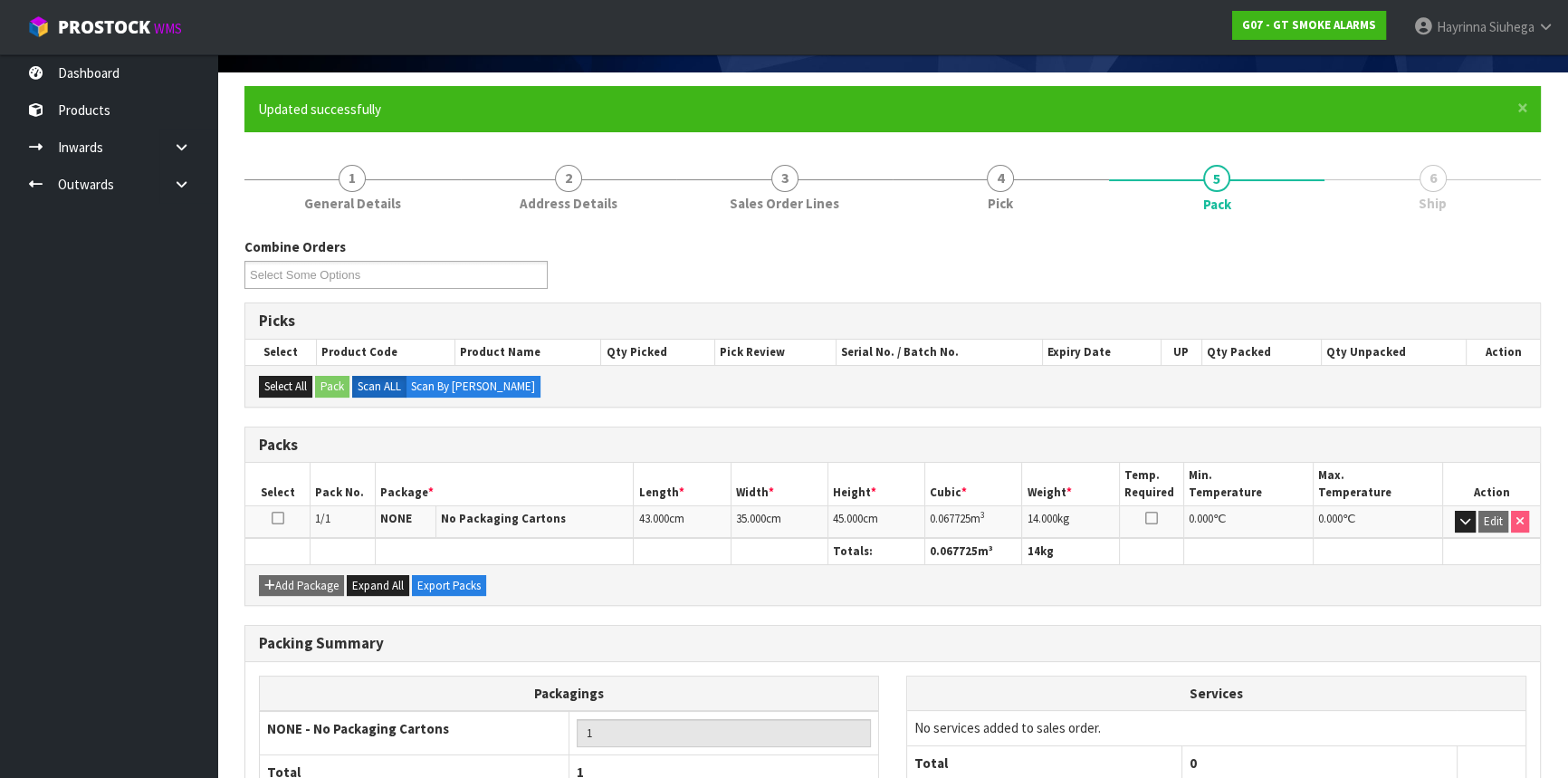
scroll to position [244, 0]
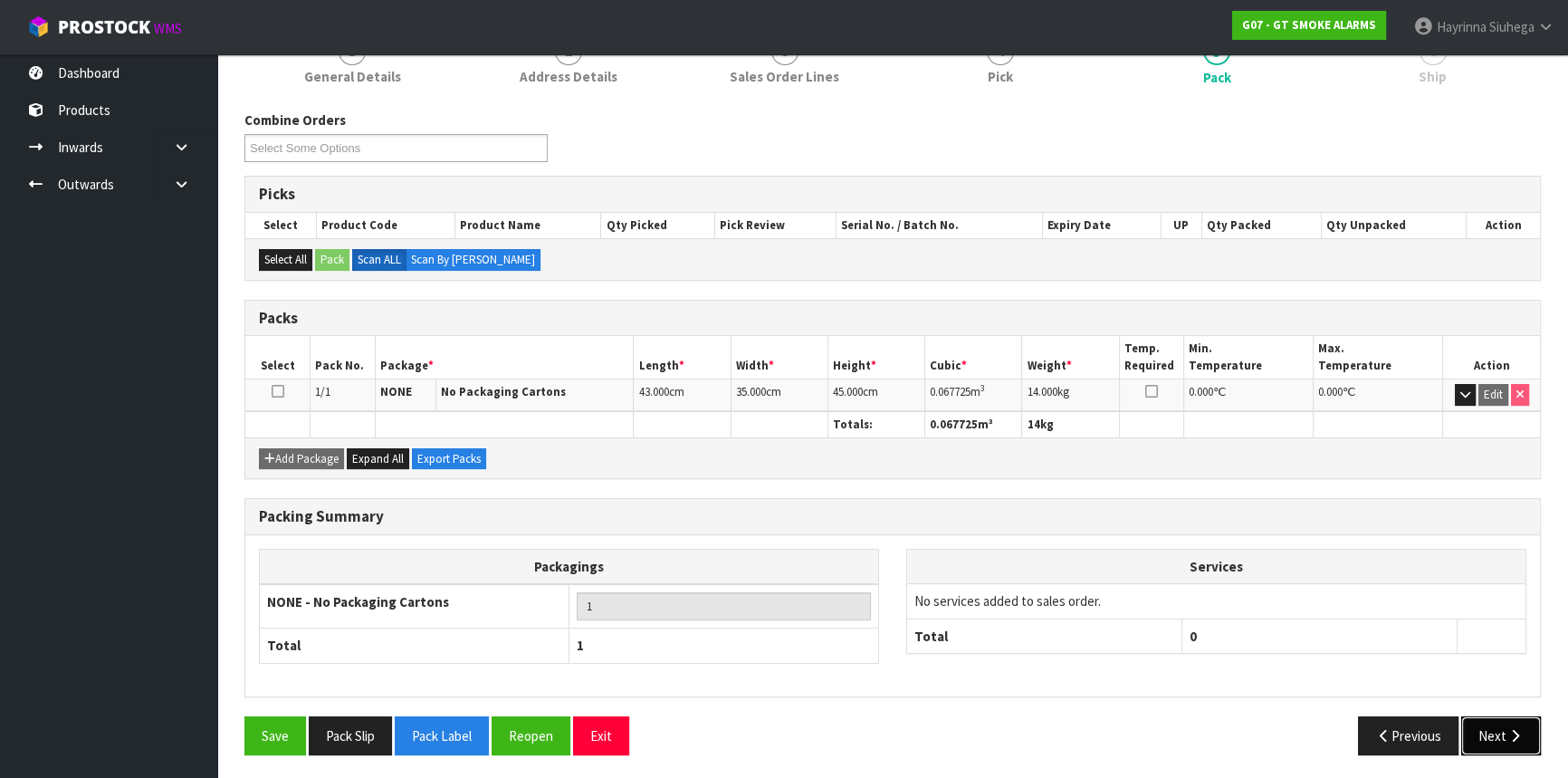
click at [1526, 736] on button "Next" at bounding box center [1501, 735] width 80 height 39
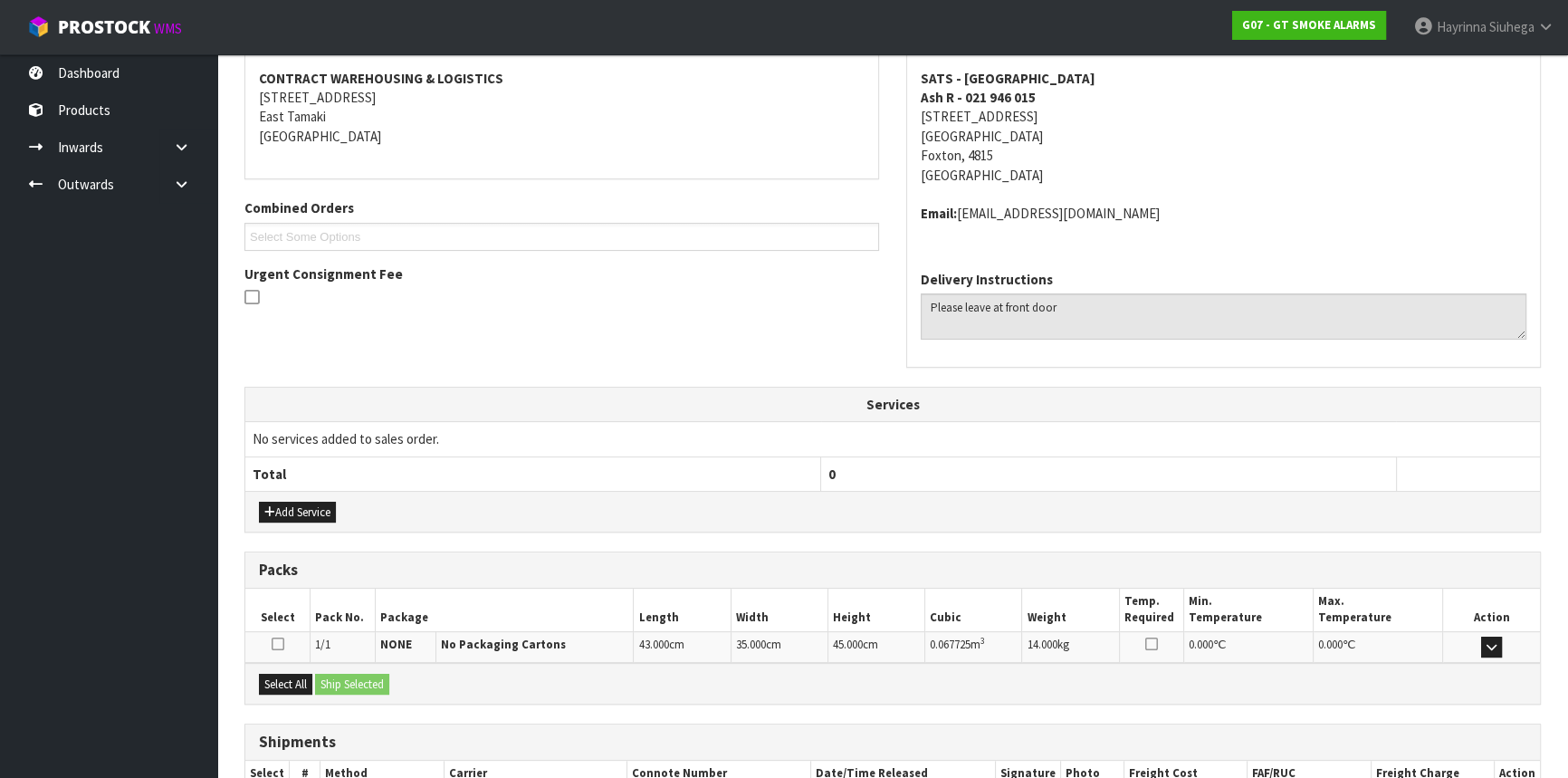
scroll to position [454, 0]
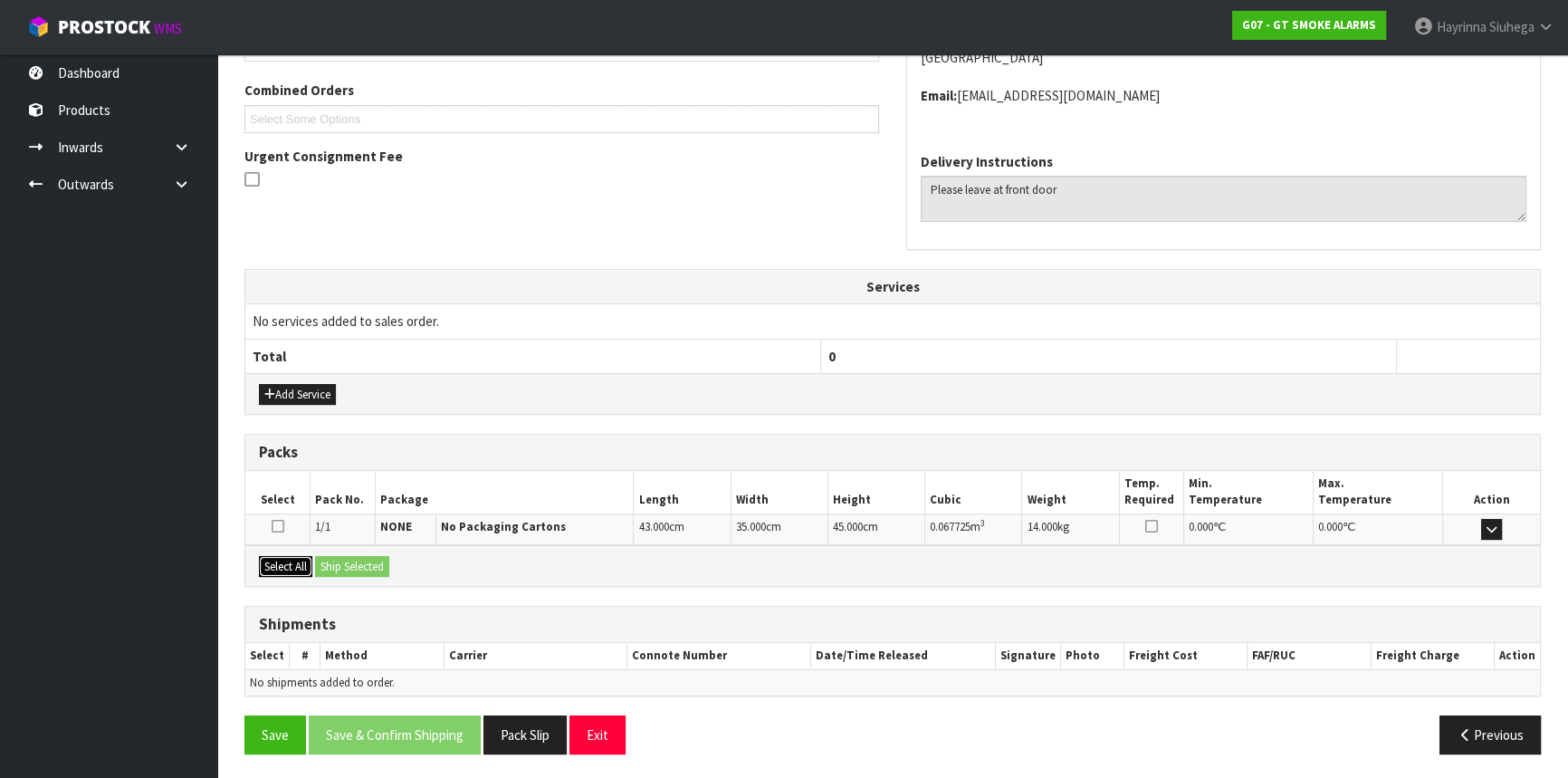
drag, startPoint x: 286, startPoint y: 562, endPoint x: 340, endPoint y: 561, distance: 54.0
click at [288, 562] on button "Select All" at bounding box center [286, 567] width 53 height 22
click at [341, 561] on button "Ship Selected" at bounding box center [352, 567] width 74 height 22
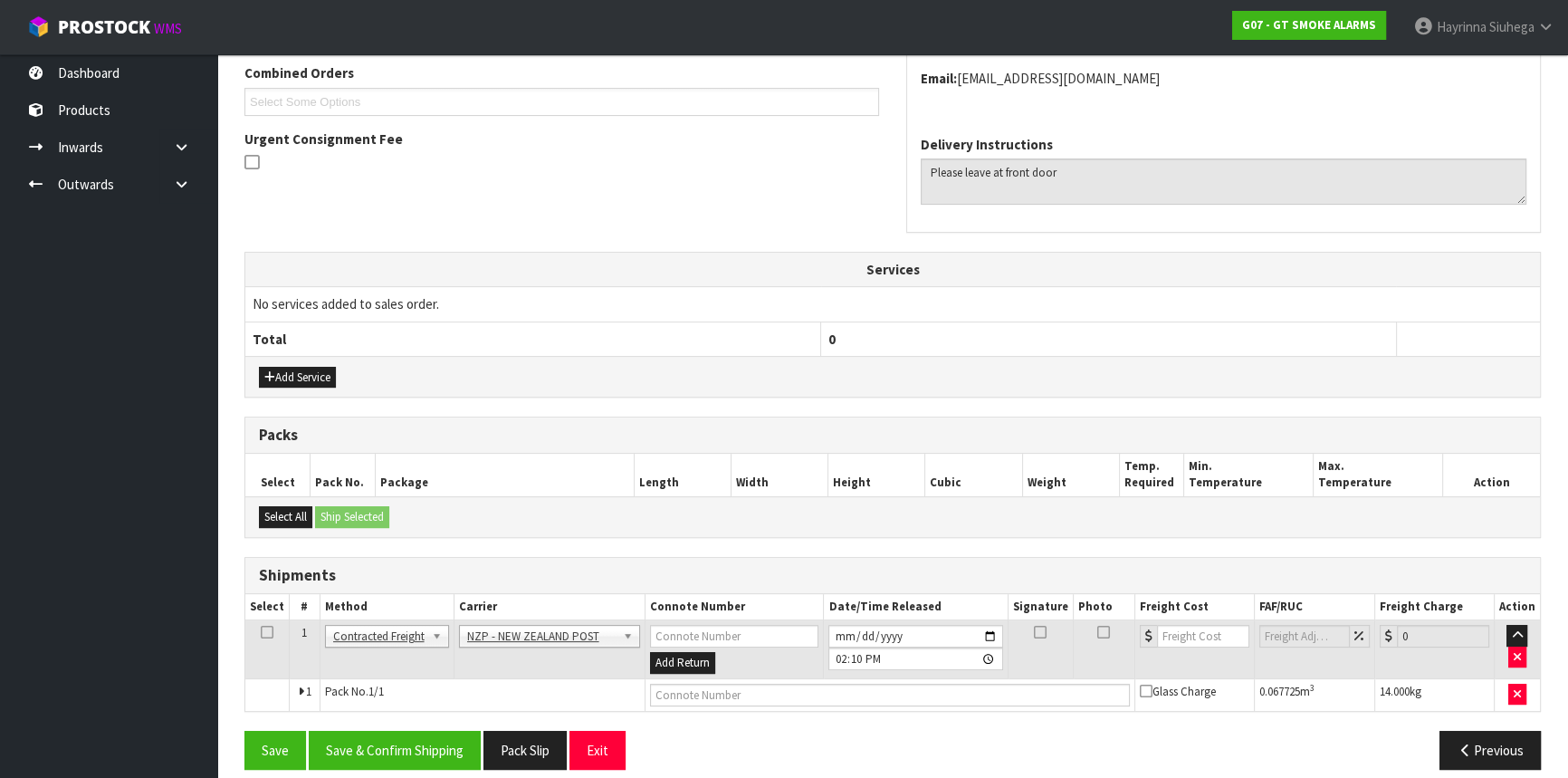
scroll to position [487, 0]
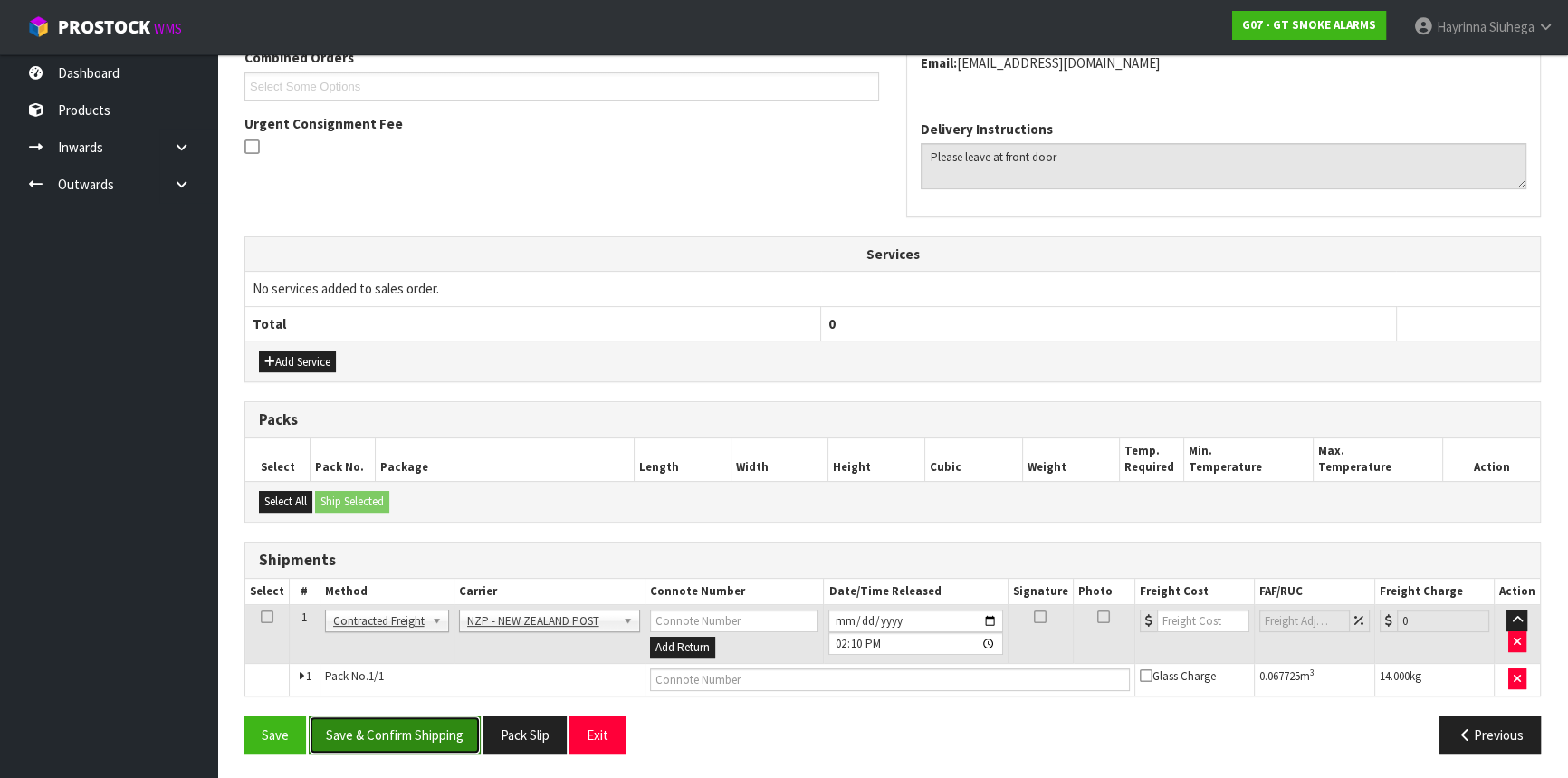
drag, startPoint x: 404, startPoint y: 733, endPoint x: 414, endPoint y: 726, distance: 12.2
click at [406, 733] on button "Save & Confirm Shipping" at bounding box center [395, 734] width 172 height 39
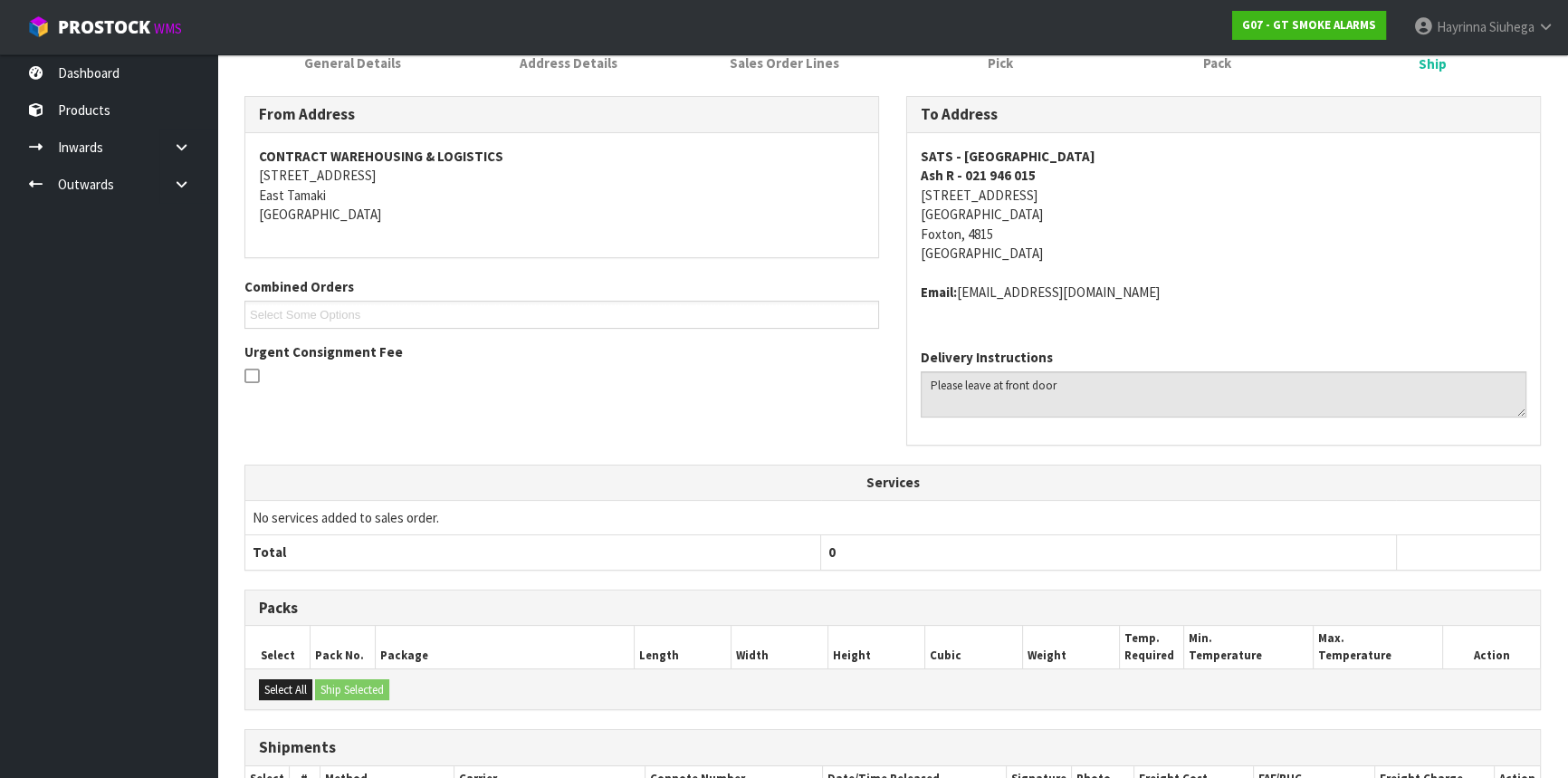
scroll to position [462, 0]
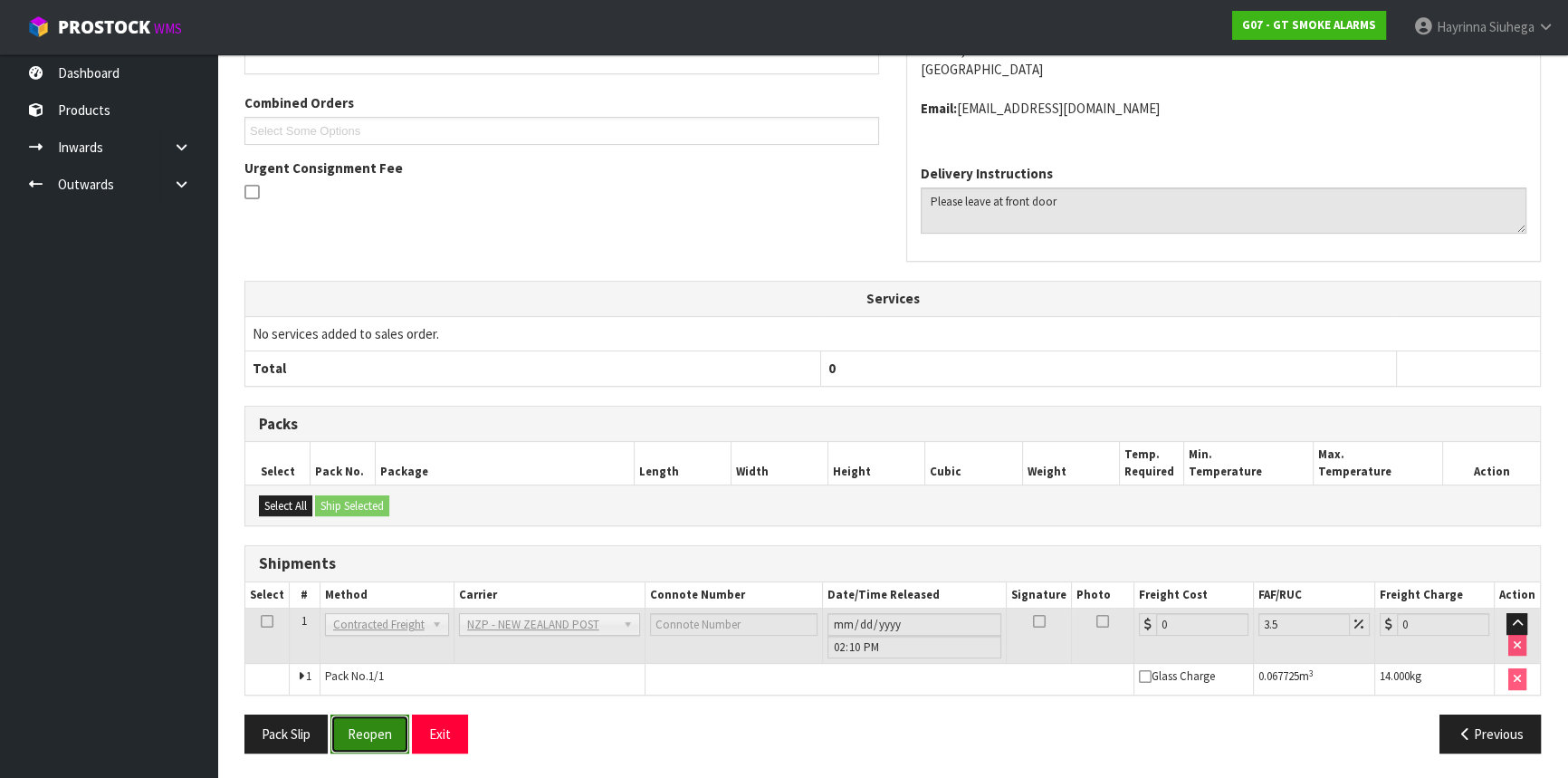
click at [390, 727] on button "Reopen" at bounding box center [370, 733] width 79 height 39
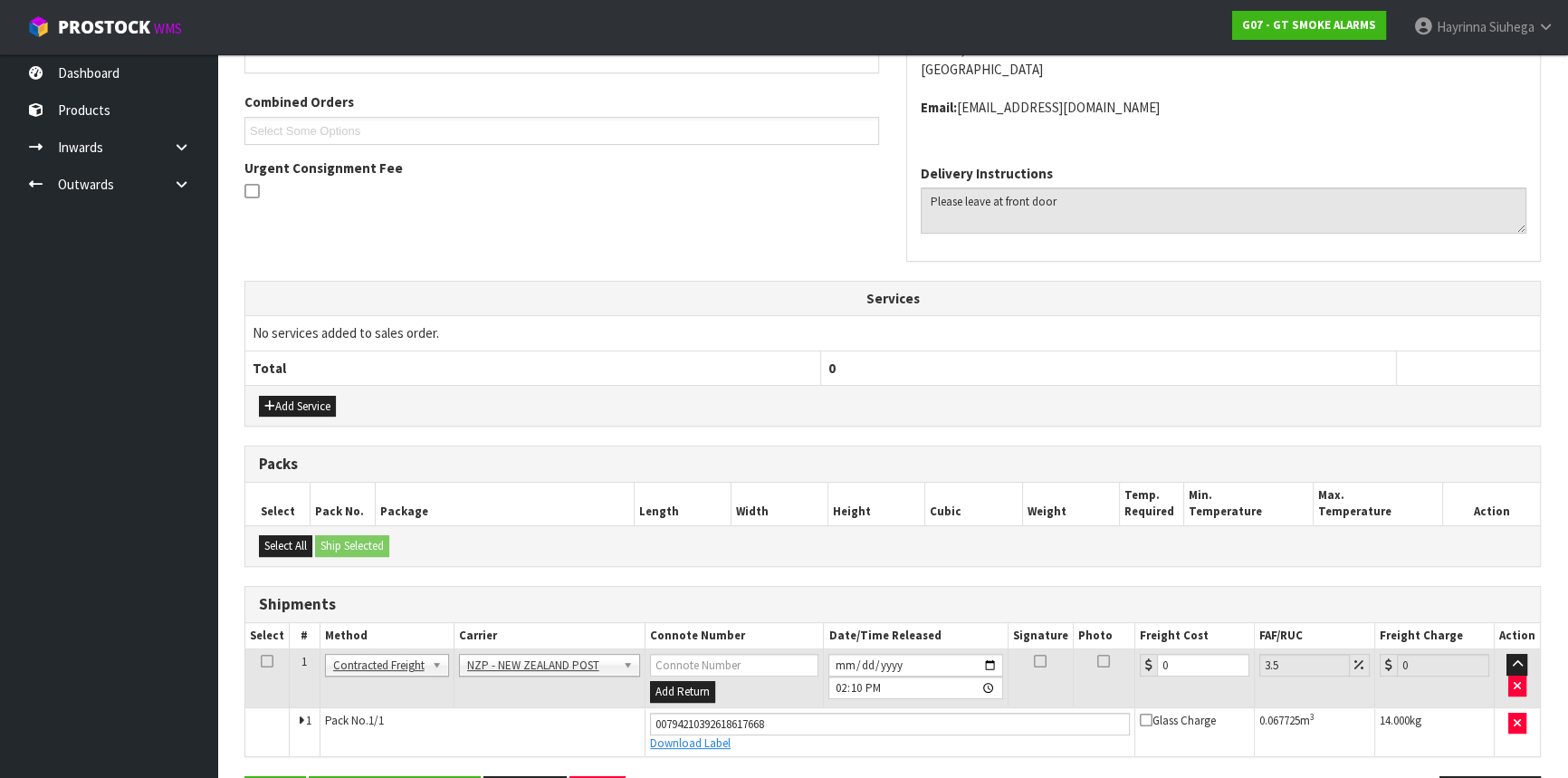
scroll to position [504, 0]
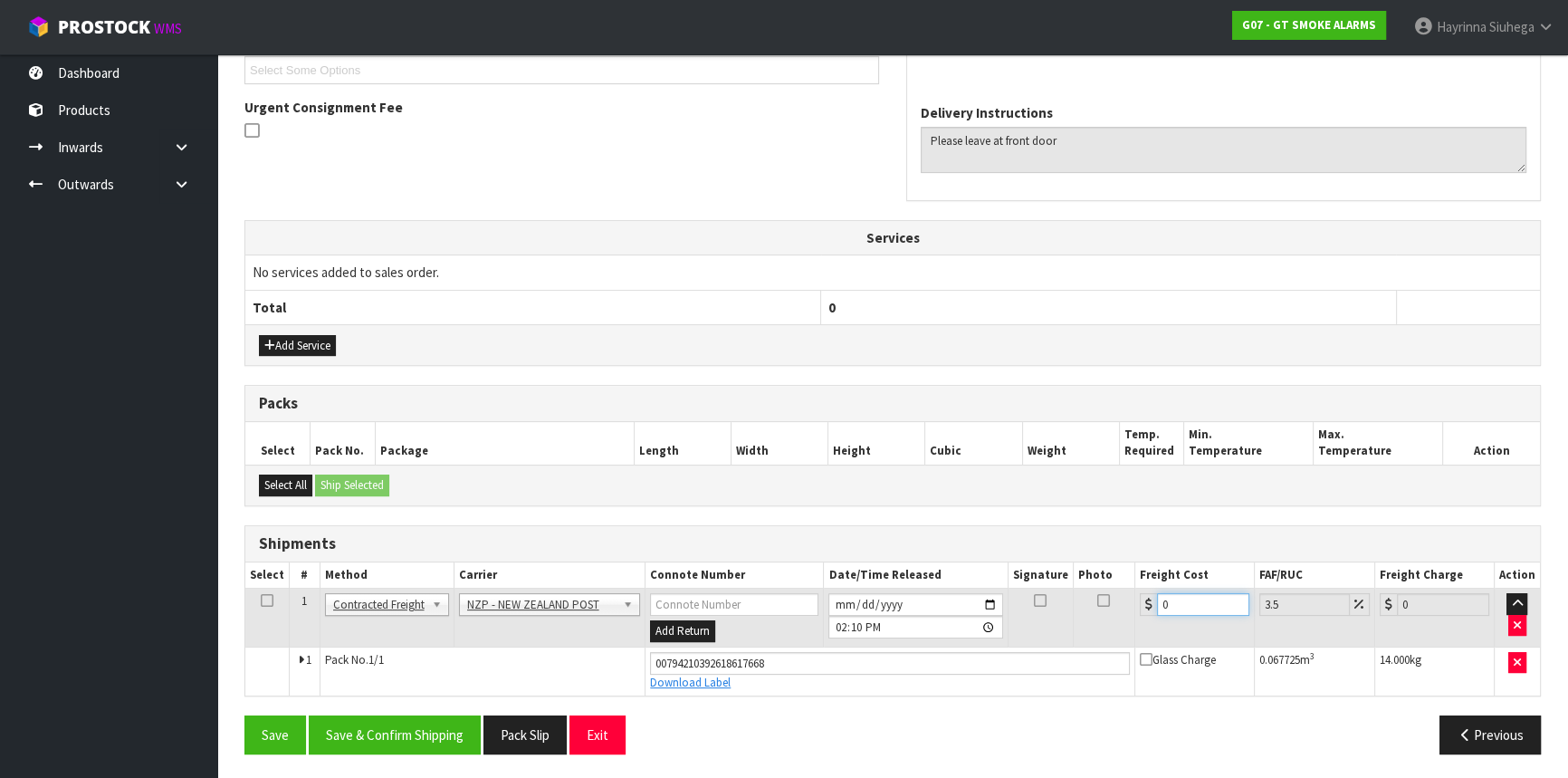
drag, startPoint x: 1190, startPoint y: 605, endPoint x: 715, endPoint y: 564, distance: 476.8
click at [715, 564] on table "Select # Method Carrier Connote Number Date/Time Released Signature Photo Freig…" at bounding box center [892, 629] width 1295 height 134
type input "1"
type input "1.03"
type input "11"
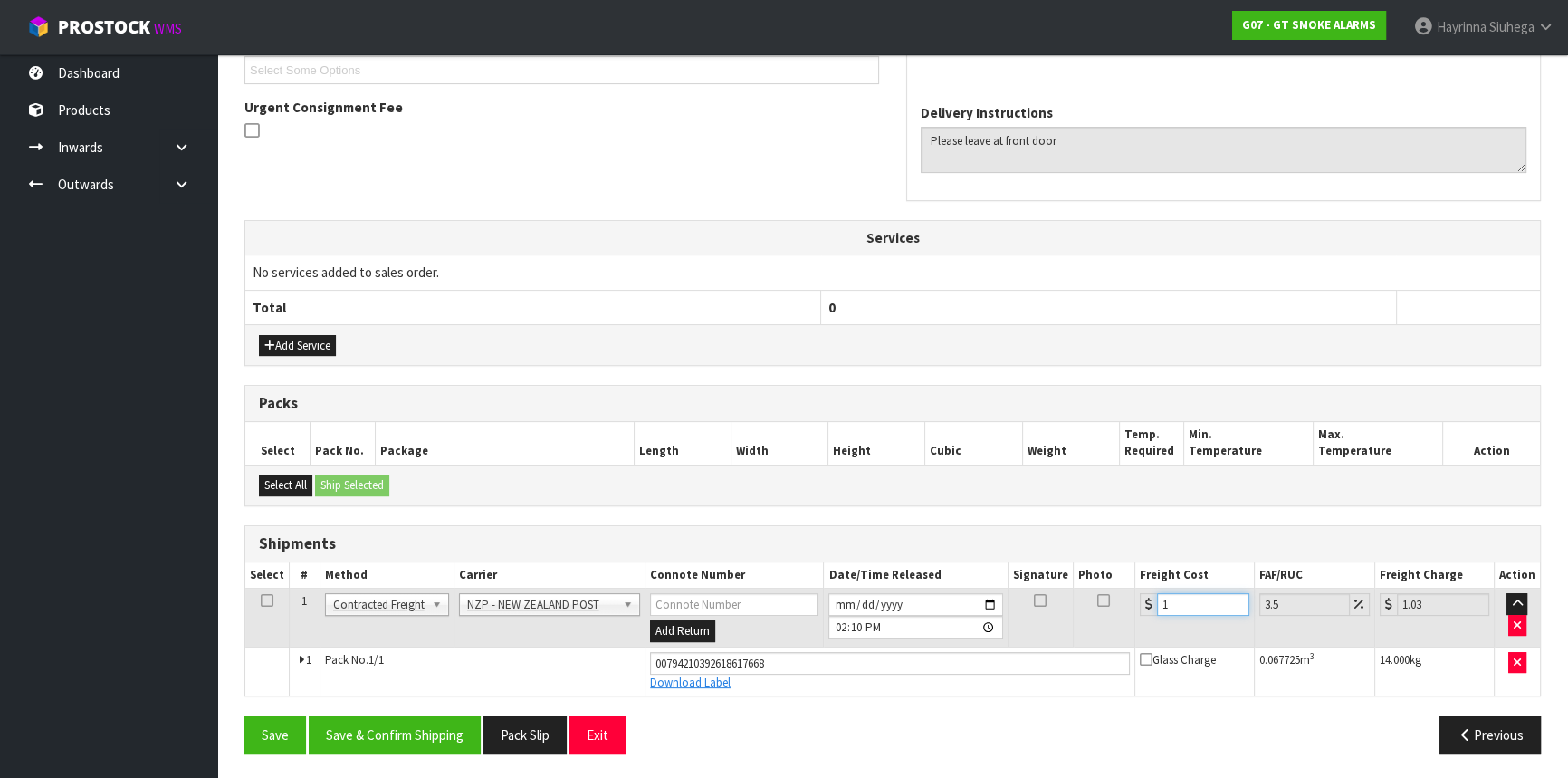
type input "11.38"
type input "11.2"
type input "11.59"
type input "11.25"
type input "11.64"
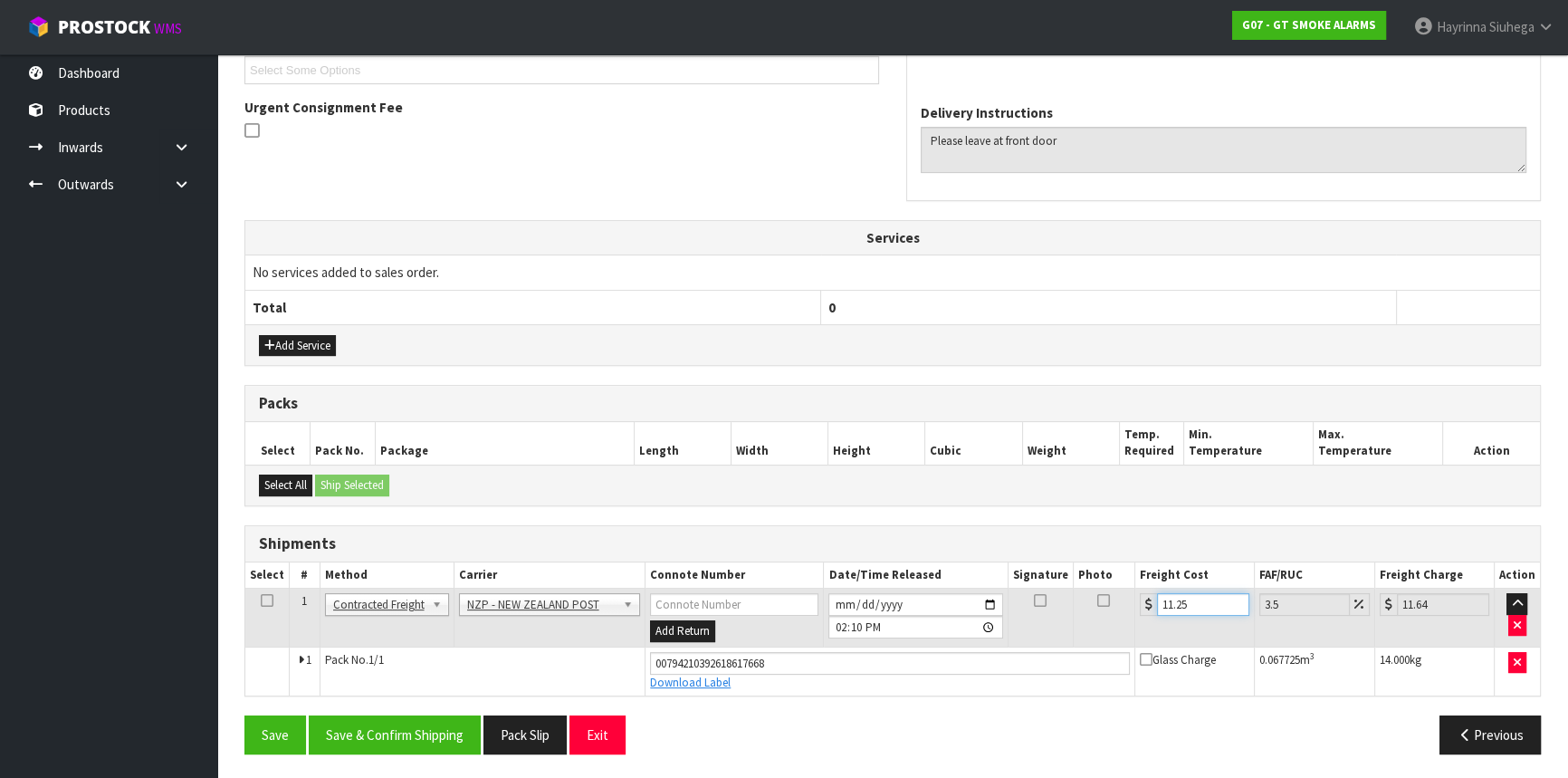
type input "11.25"
click at [244, 716] on button "Save" at bounding box center [275, 734] width 61 height 39
click at [414, 722] on button "Save & Confirm Shipping" at bounding box center [395, 734] width 172 height 39
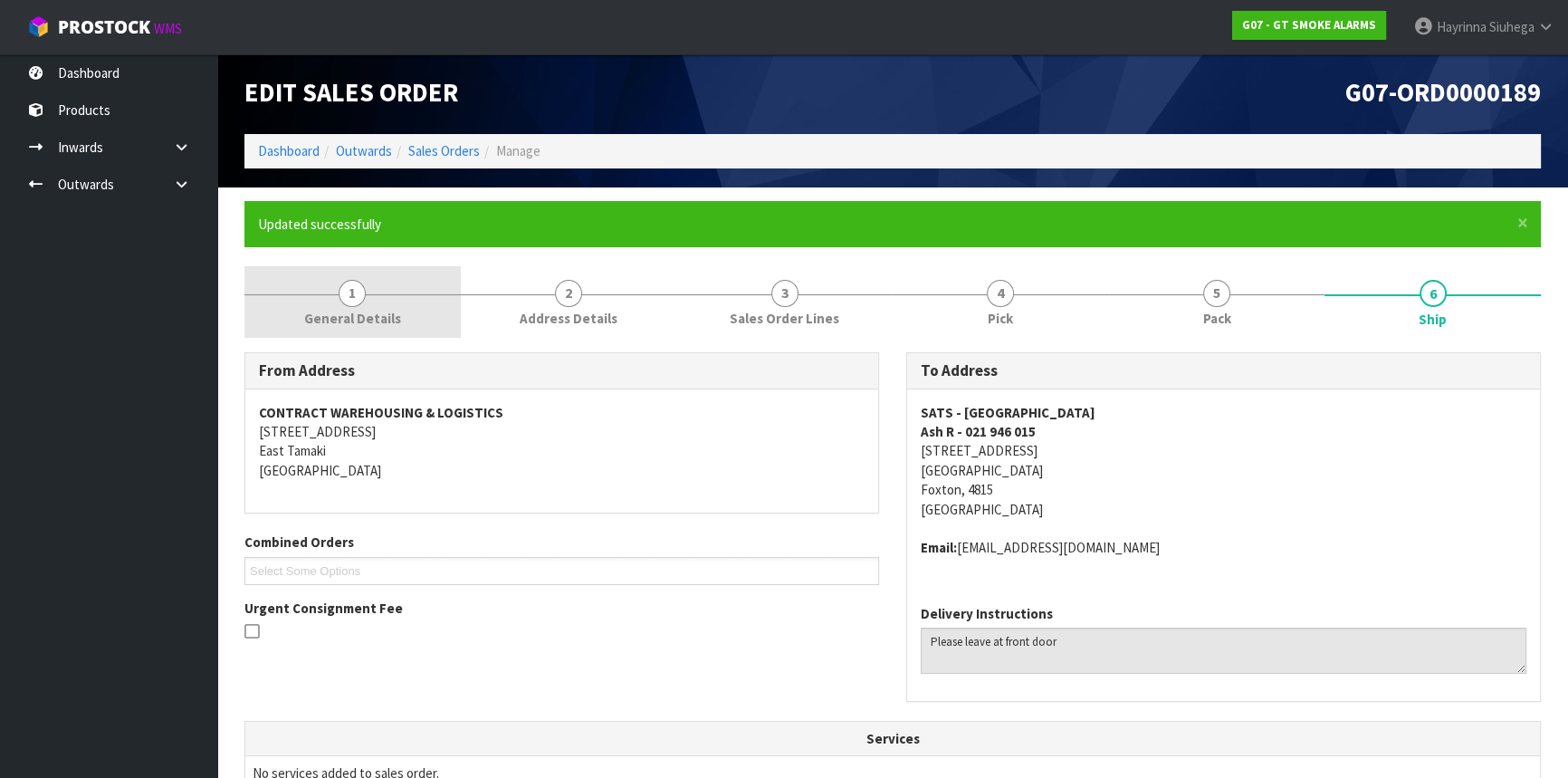
scroll to position [0, 0]
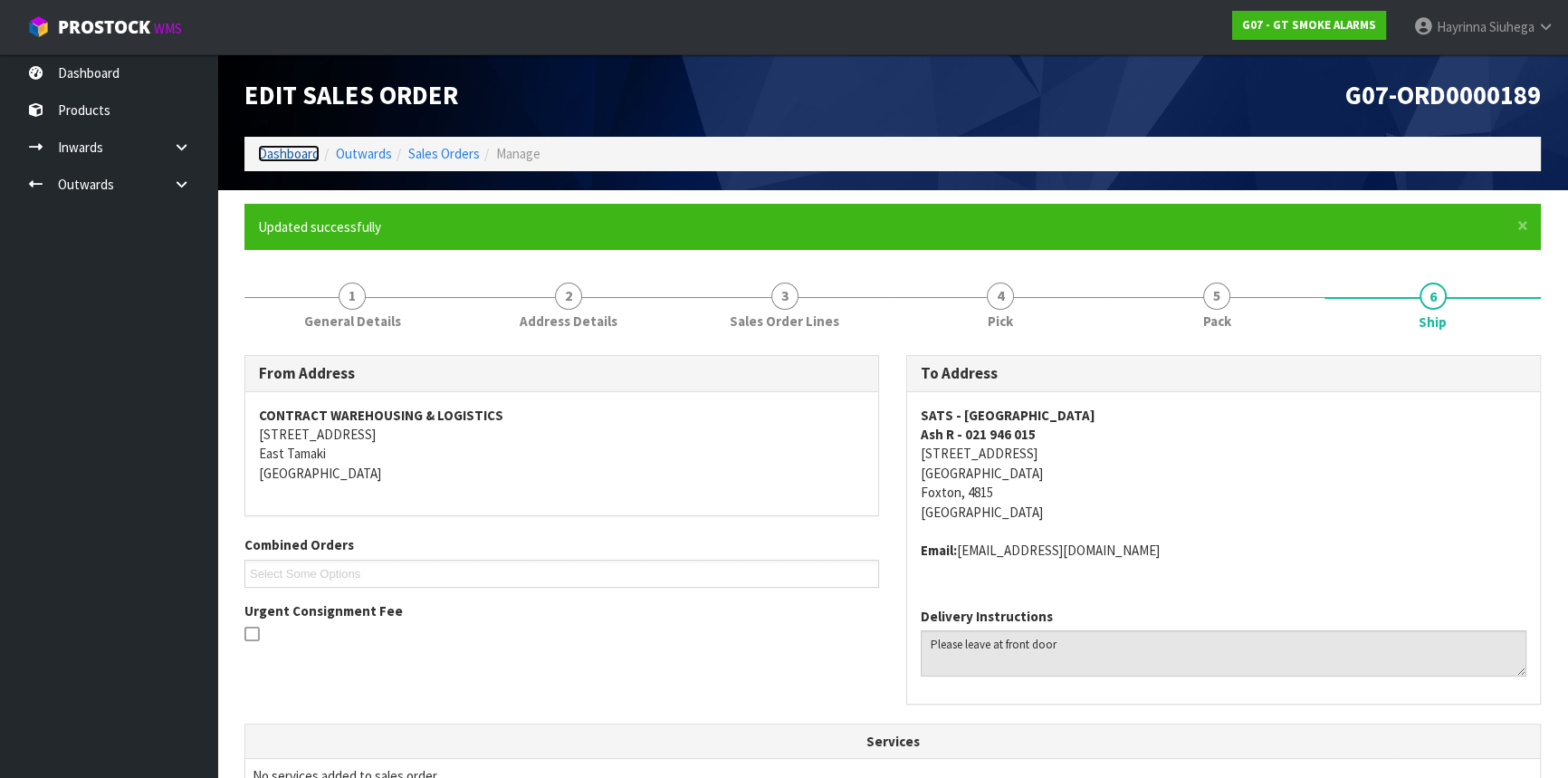
click at [312, 155] on link "Dashboard" at bounding box center [289, 152] width 61 height 17
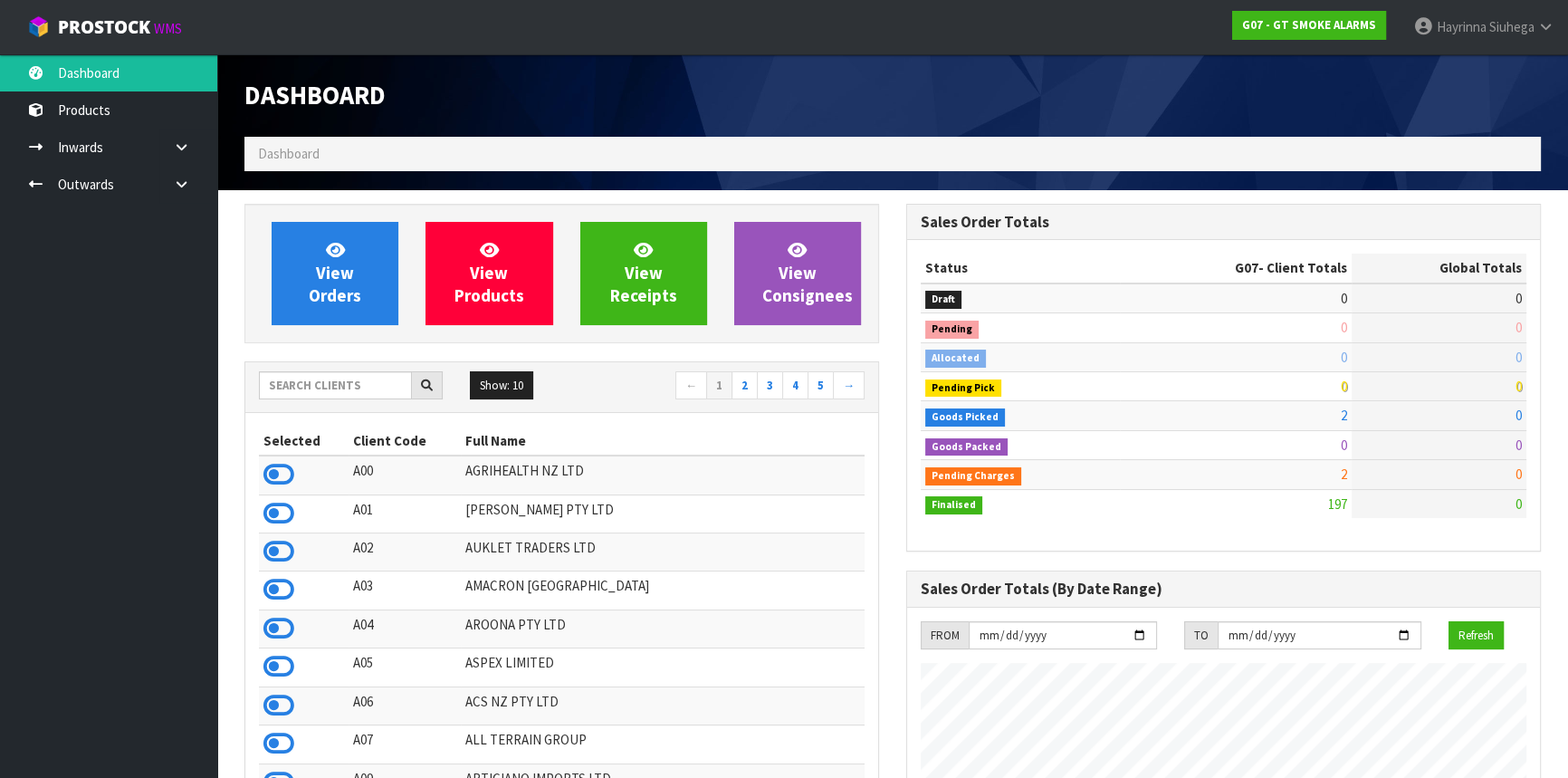
scroll to position [904875, 904818]
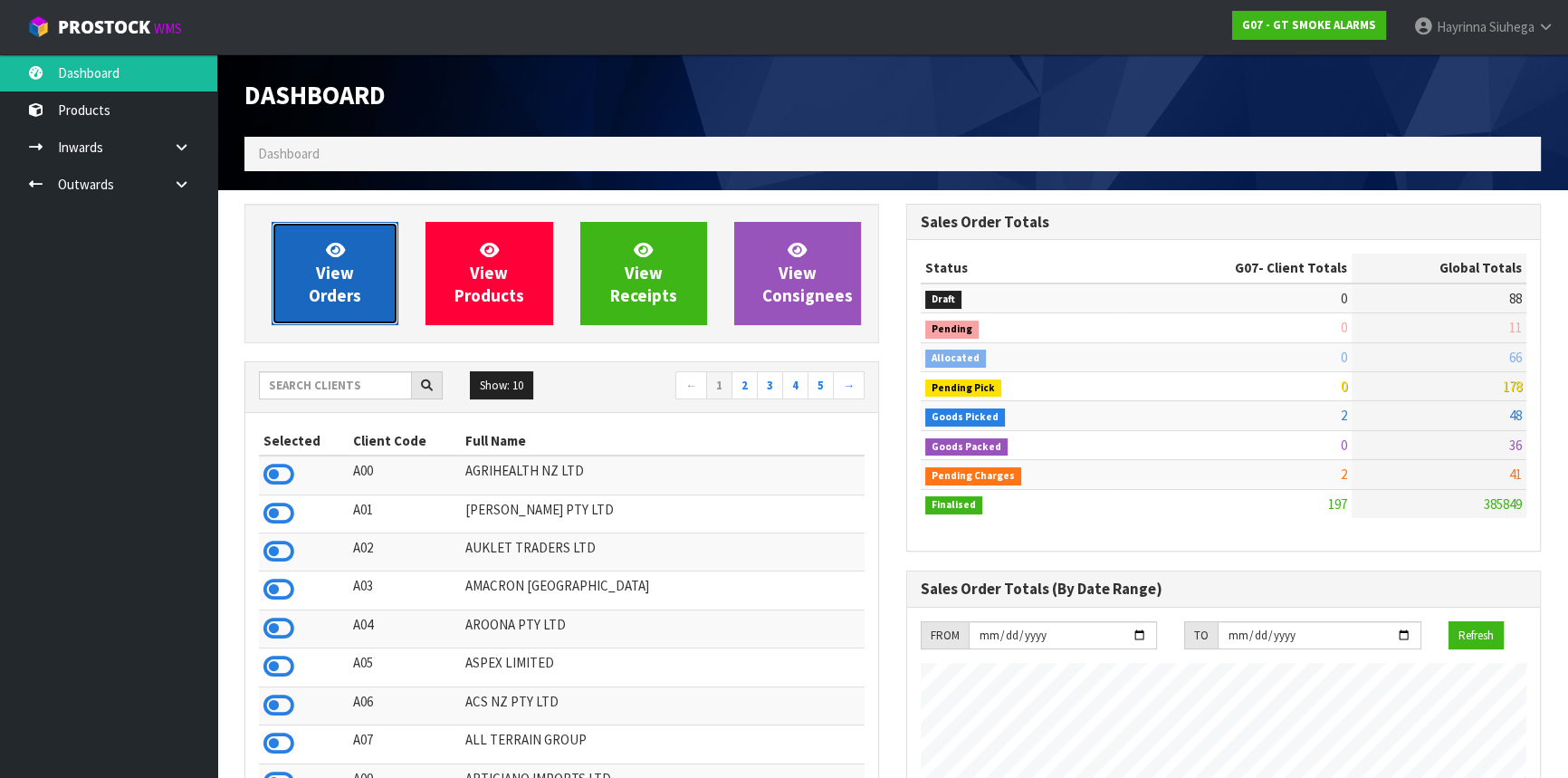
click at [362, 272] on link "View Orders" at bounding box center [335, 273] width 127 height 103
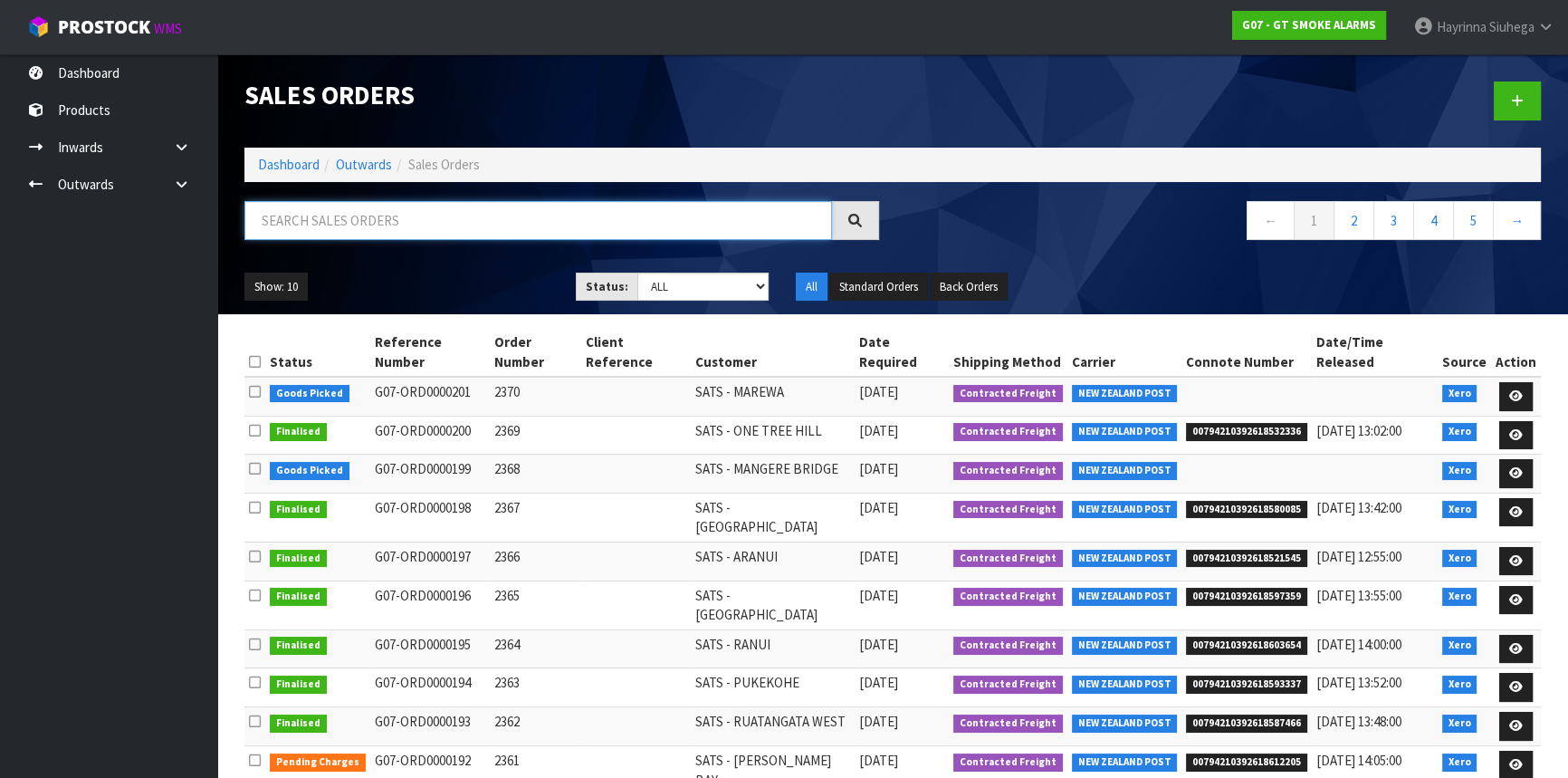
click at [395, 219] on input "text" at bounding box center [538, 220] width 588 height 39
type input "JOB-0417636"
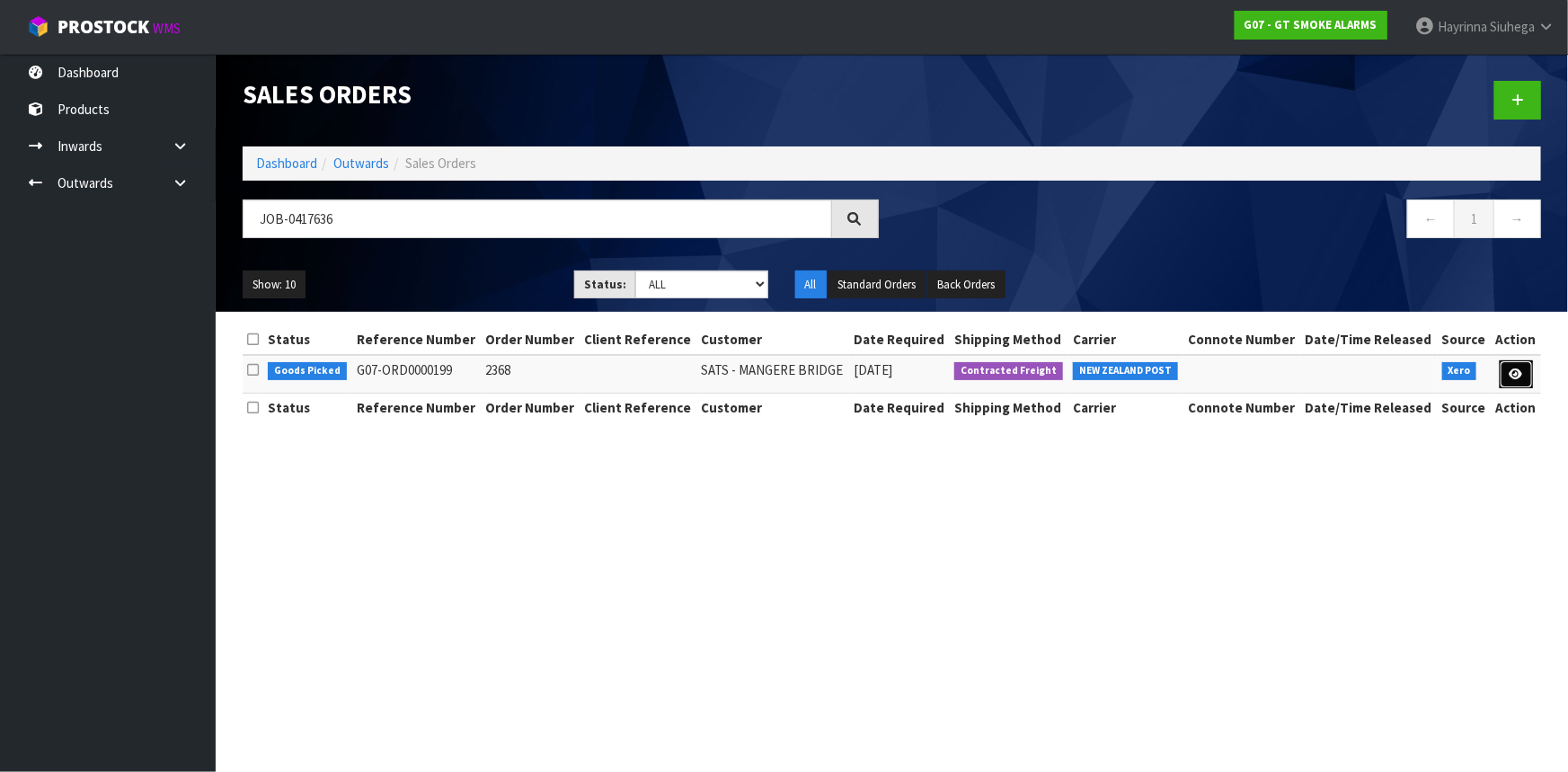
click at [1502, 365] on link at bounding box center [1517, 374] width 33 height 28
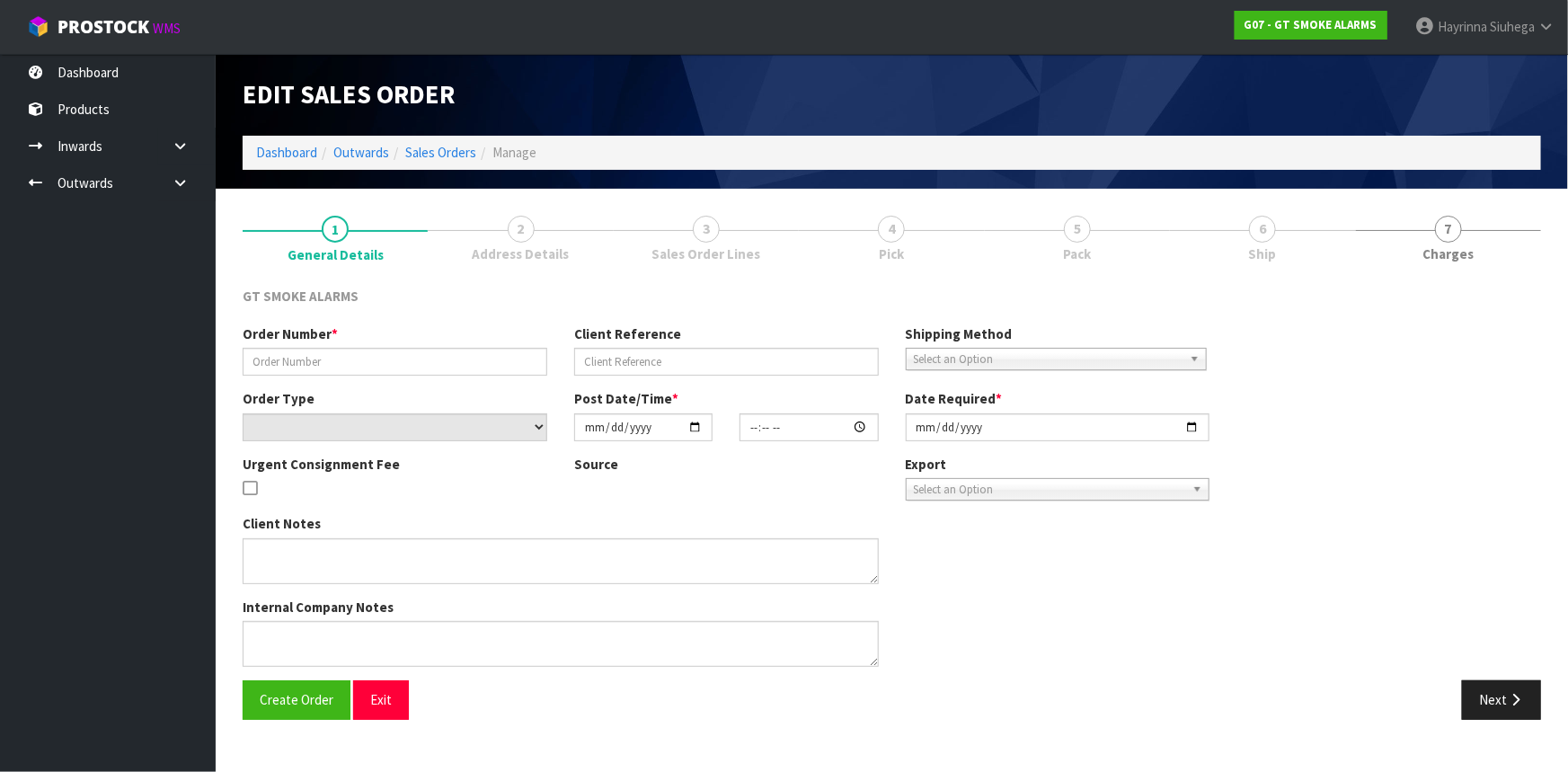
click at [1510, 366] on div "Order Number * Client Reference Shipping Method Client Local Pickup Customer Lo…" at bounding box center [892, 502] width 1325 height 356
type input "2368"
select select "number:0"
type input "[DATE]"
type input "11:25:12.000"
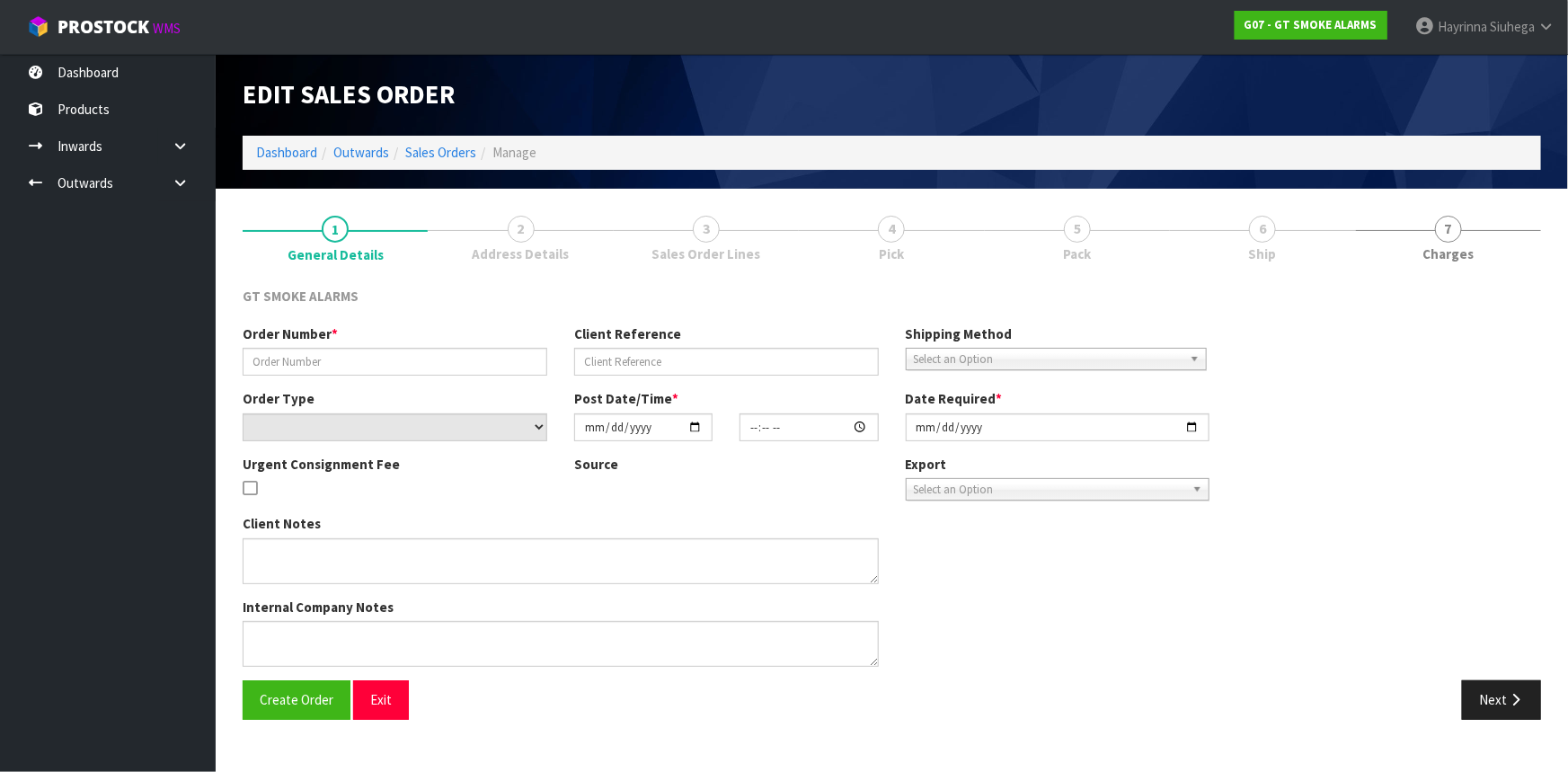
type input "[DATE]"
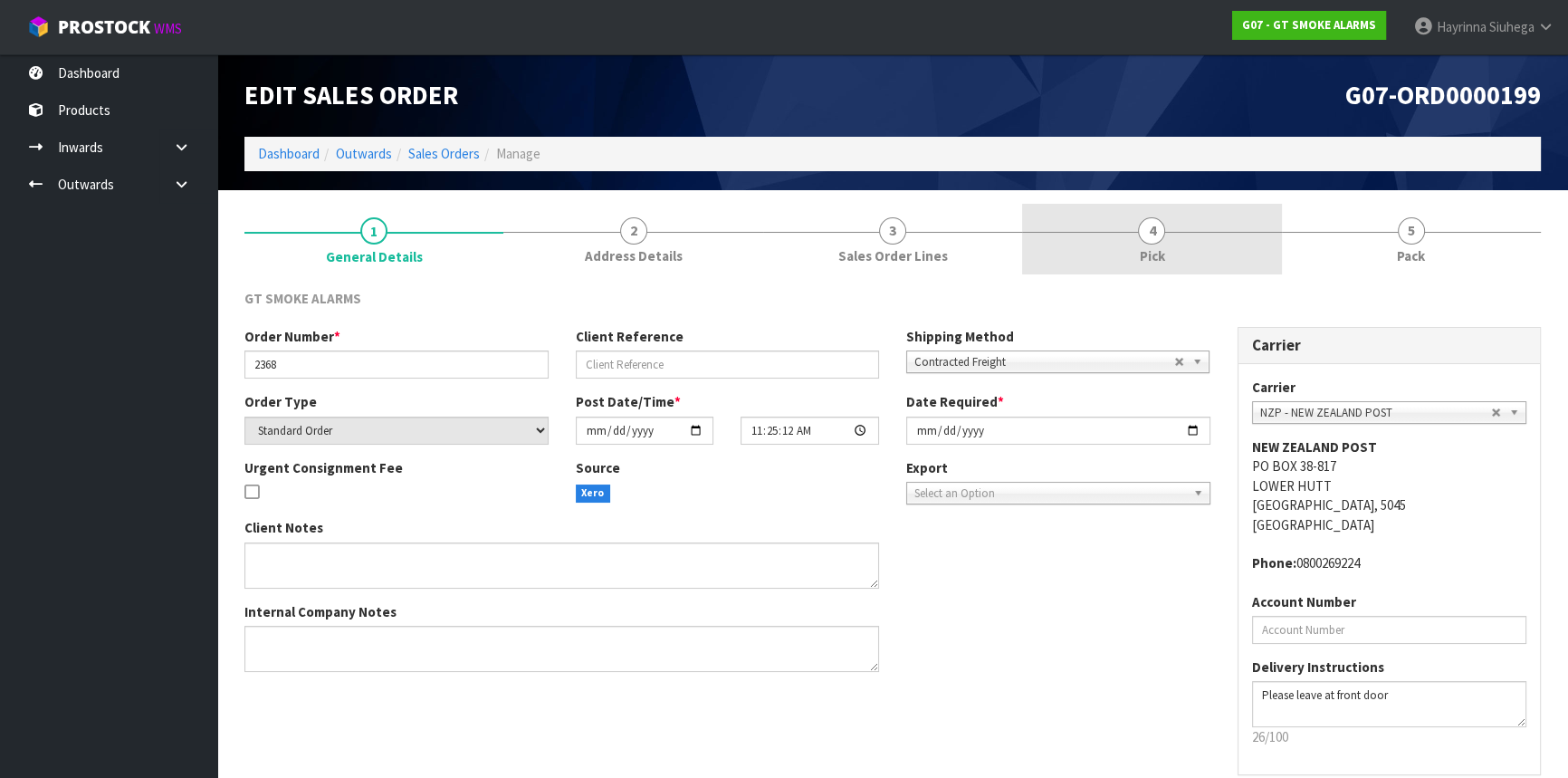
click at [1090, 208] on link "4 Pick" at bounding box center [1152, 240] width 259 height 71
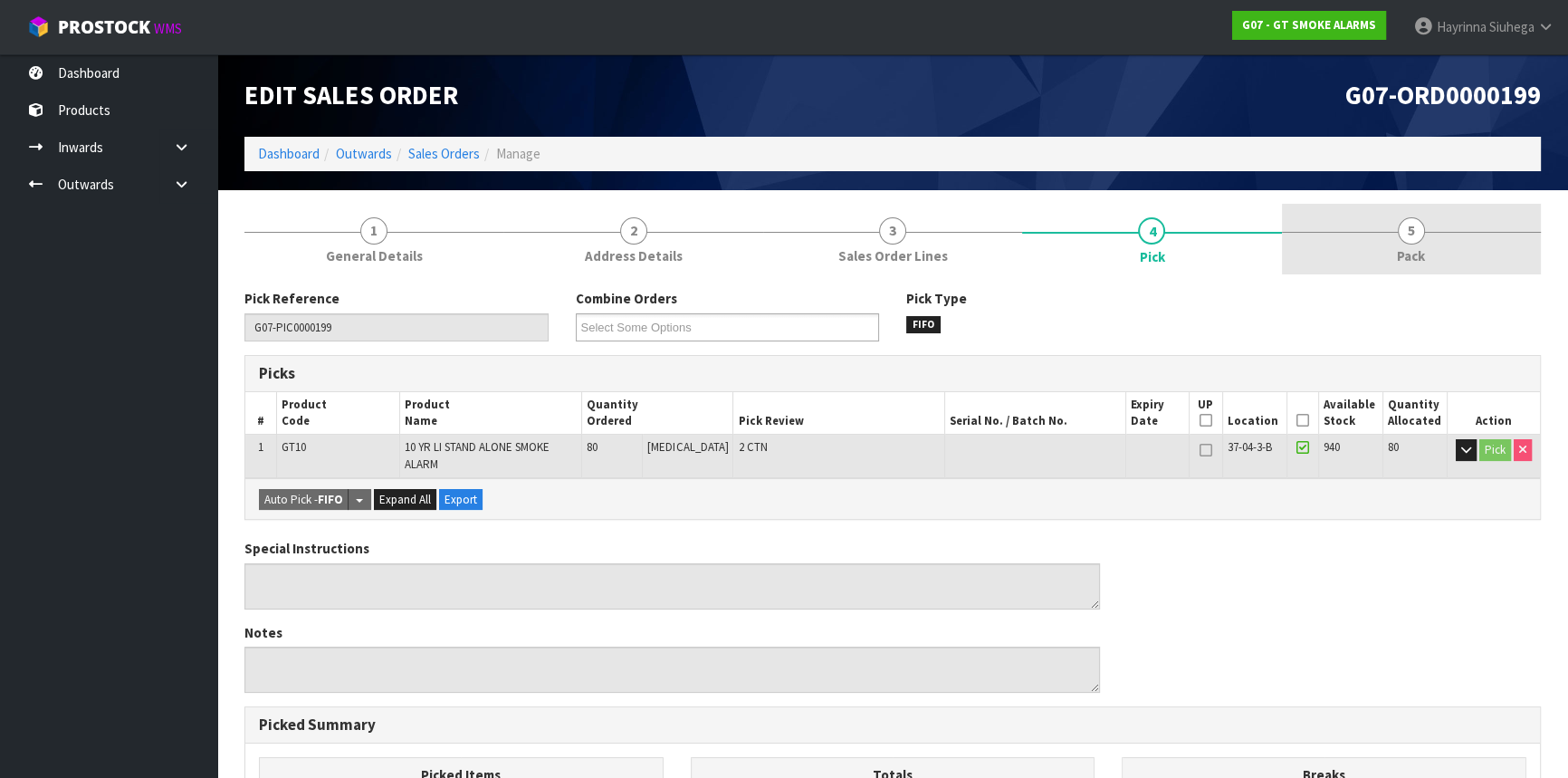
click at [1367, 262] on link "5 Pack" at bounding box center [1412, 240] width 259 height 71
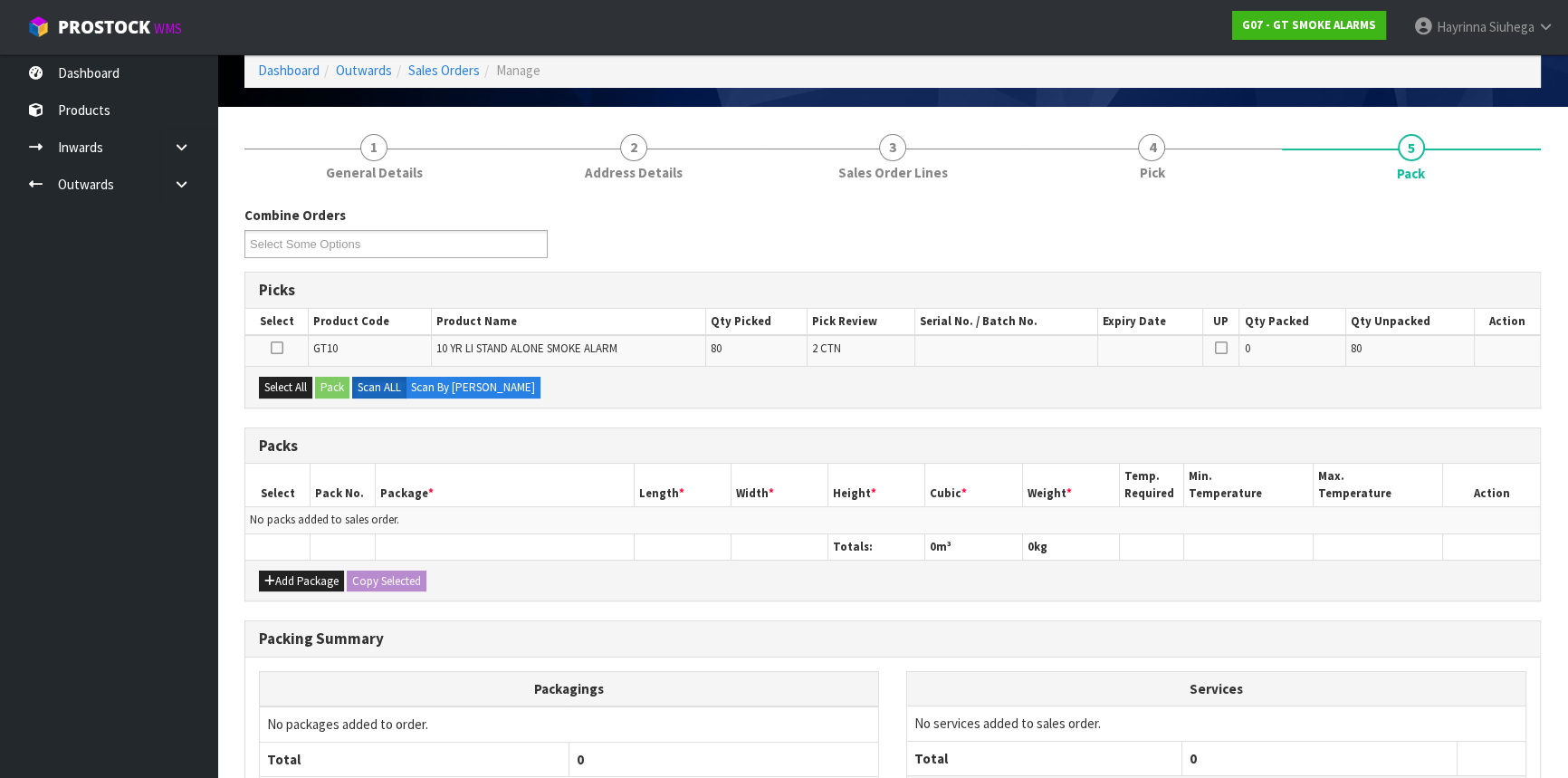
scroll to position [164, 0]
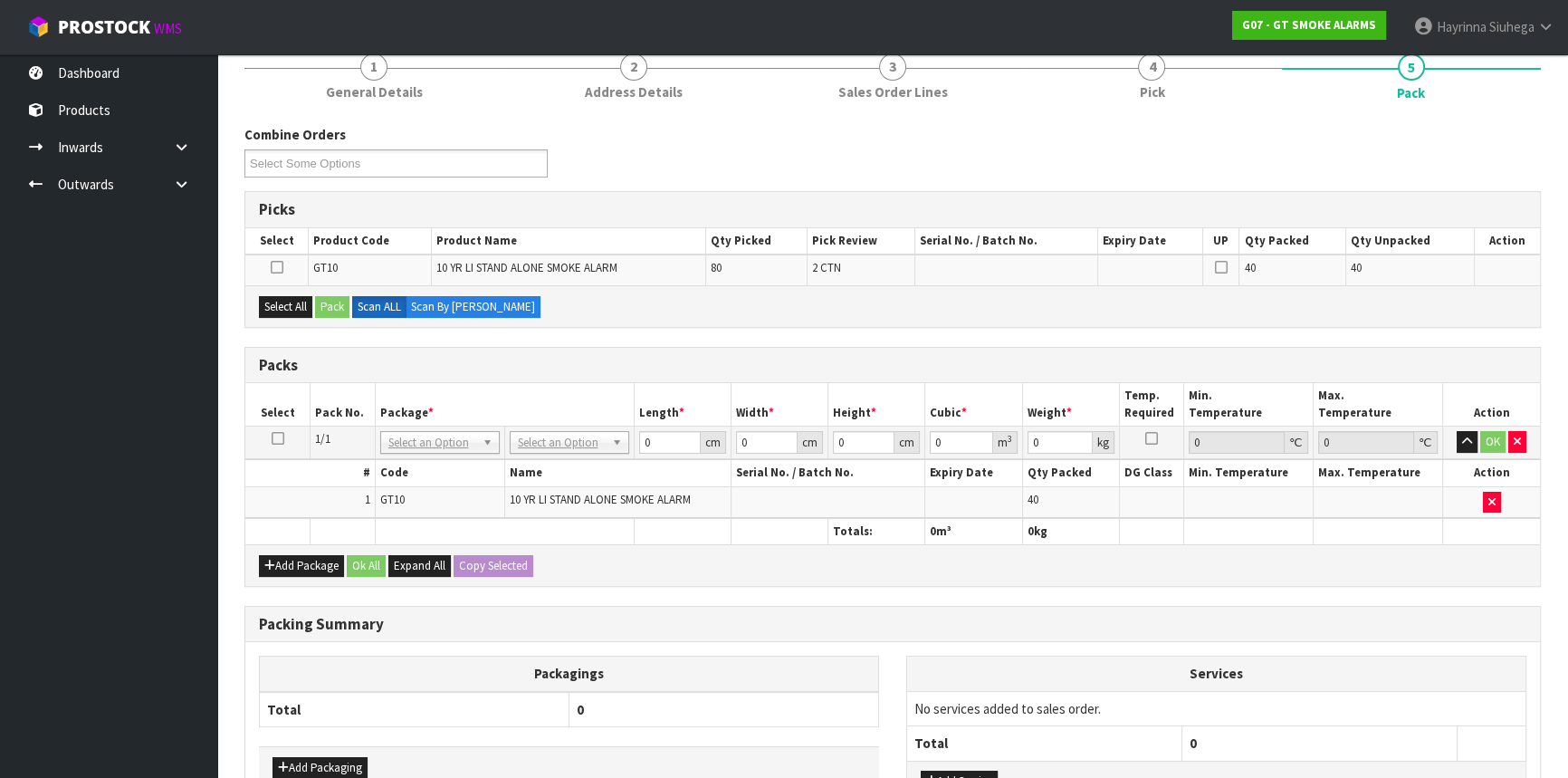
click at [279, 438] on icon at bounding box center [278, 438] width 13 height 1
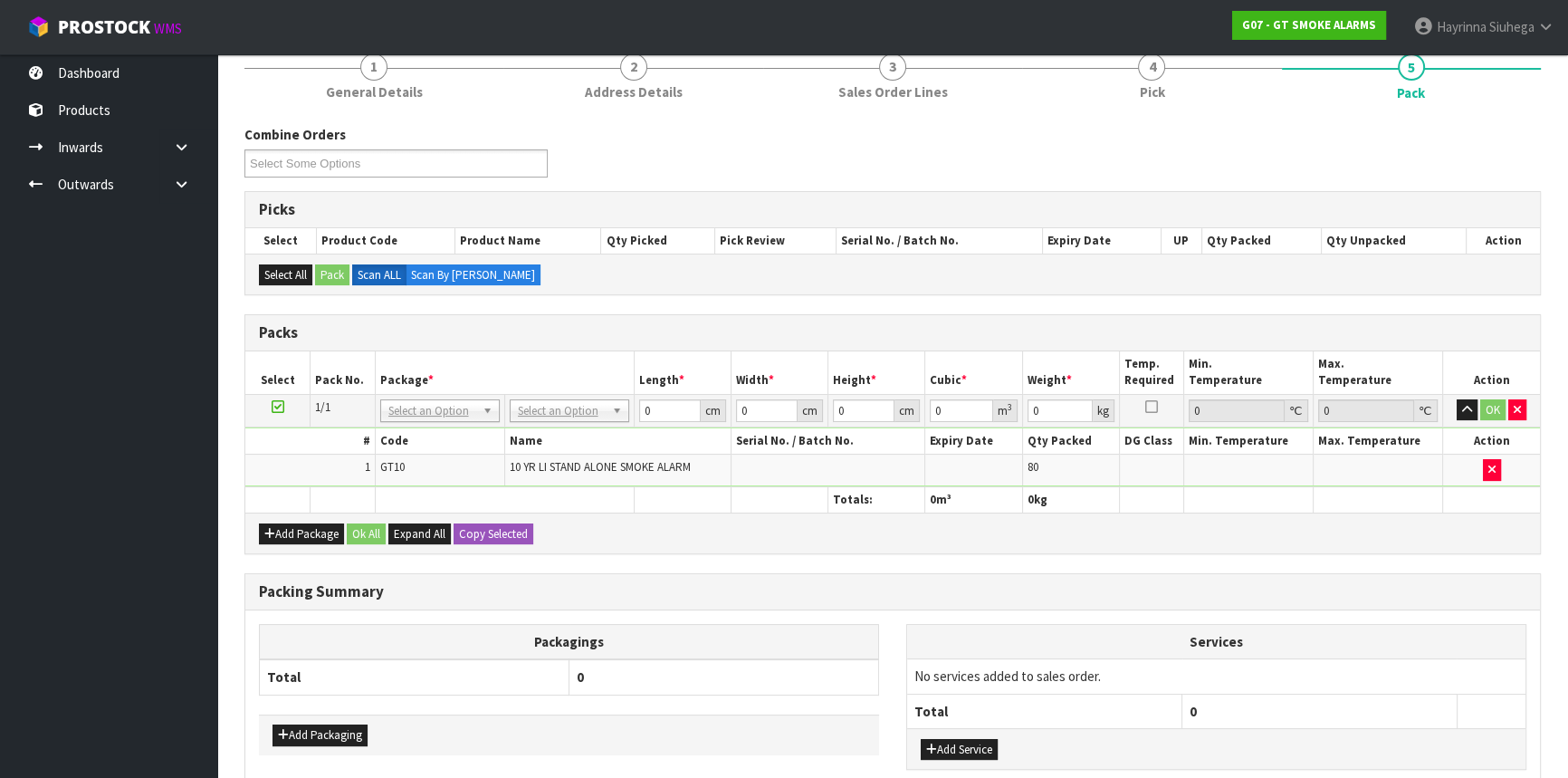
drag, startPoint x: 545, startPoint y: 402, endPoint x: 561, endPoint y: 443, distance: 44.0
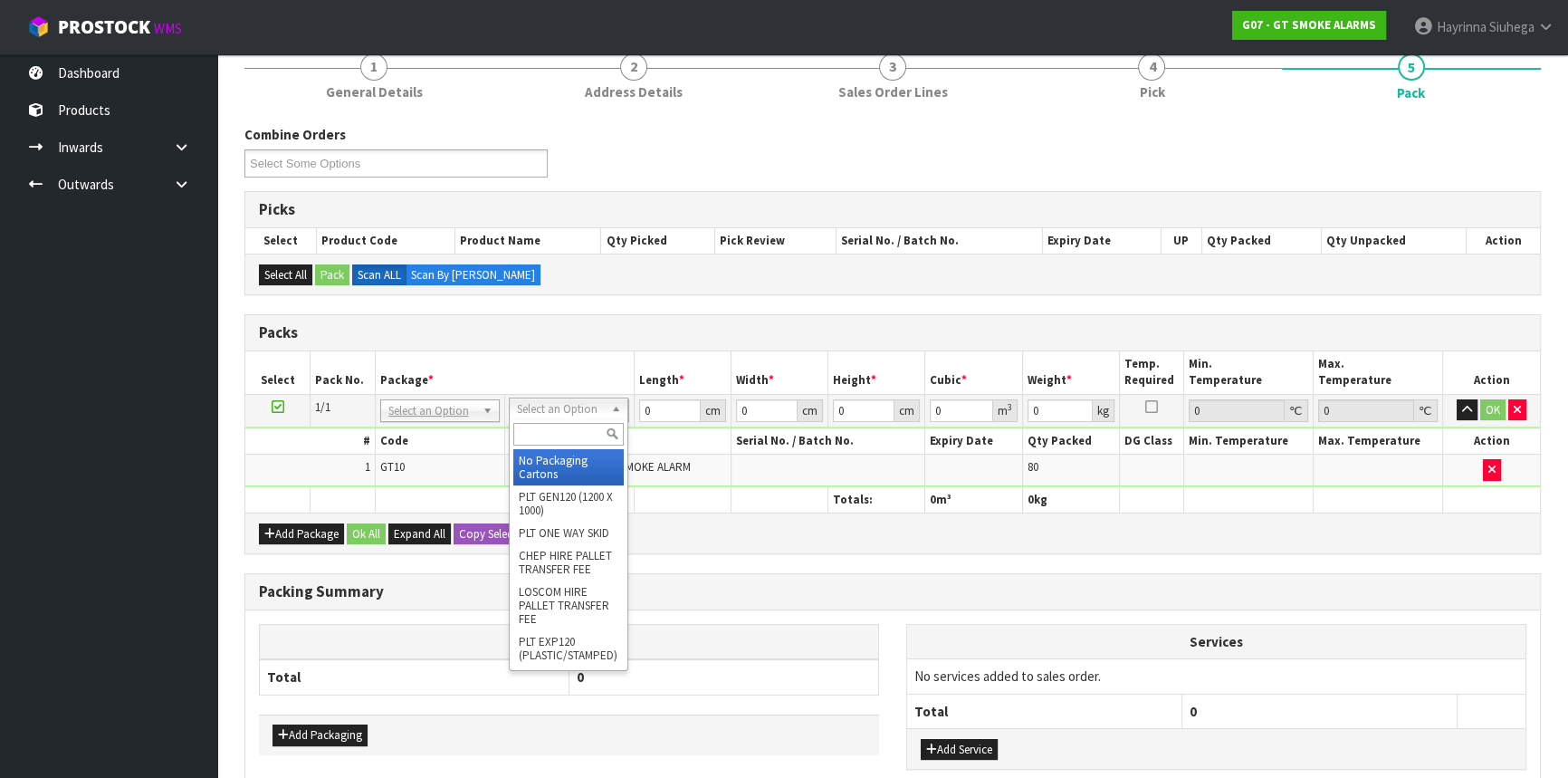
drag, startPoint x: 557, startPoint y: 455, endPoint x: 632, endPoint y: 432, distance: 78.4
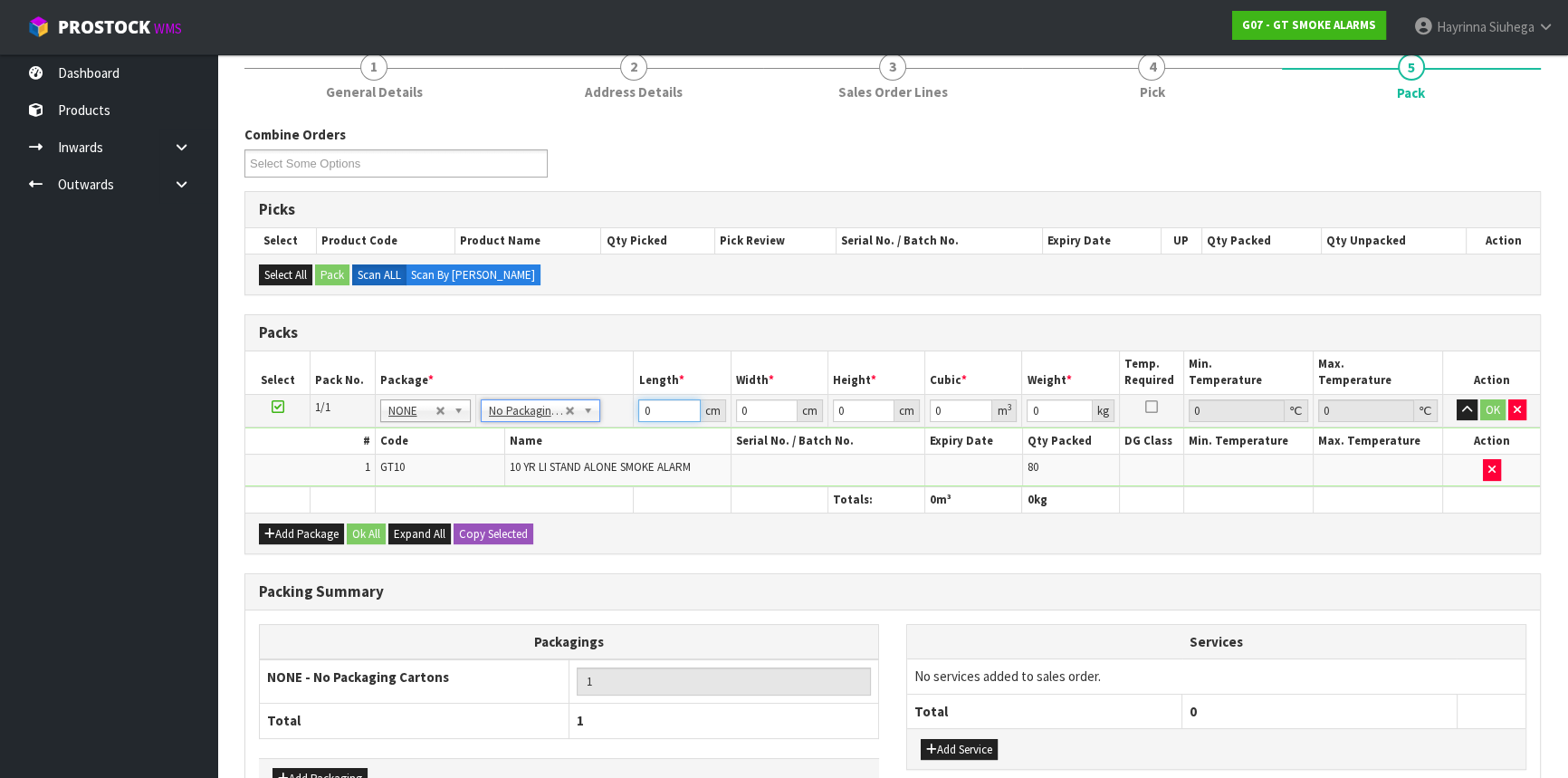
click at [646, 412] on input "0" at bounding box center [669, 411] width 61 height 23
type input "43"
type input "35"
type input "4"
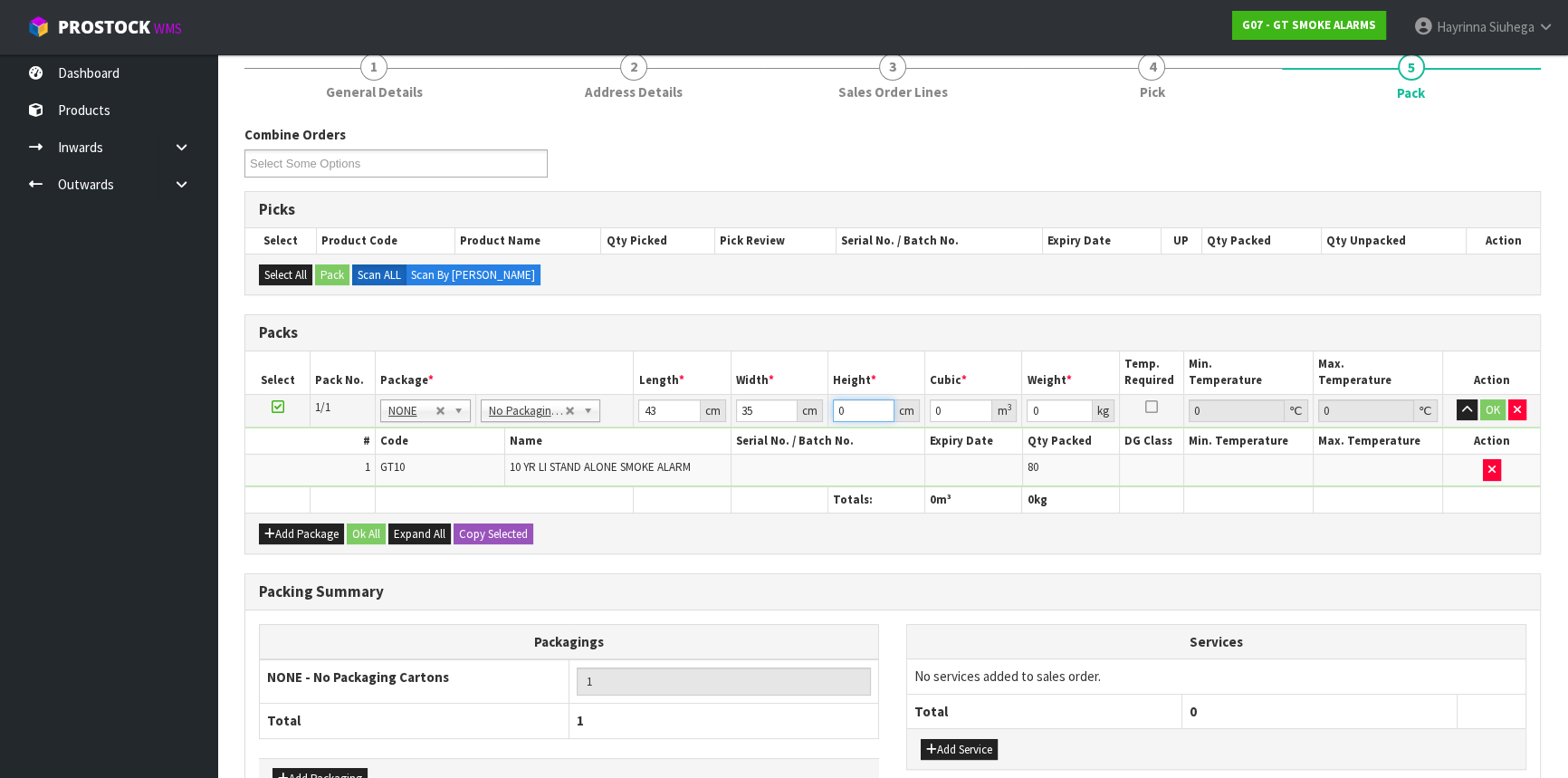
type input "0.00602"
type input "45"
type input "0.067725"
type input "45"
type input "14"
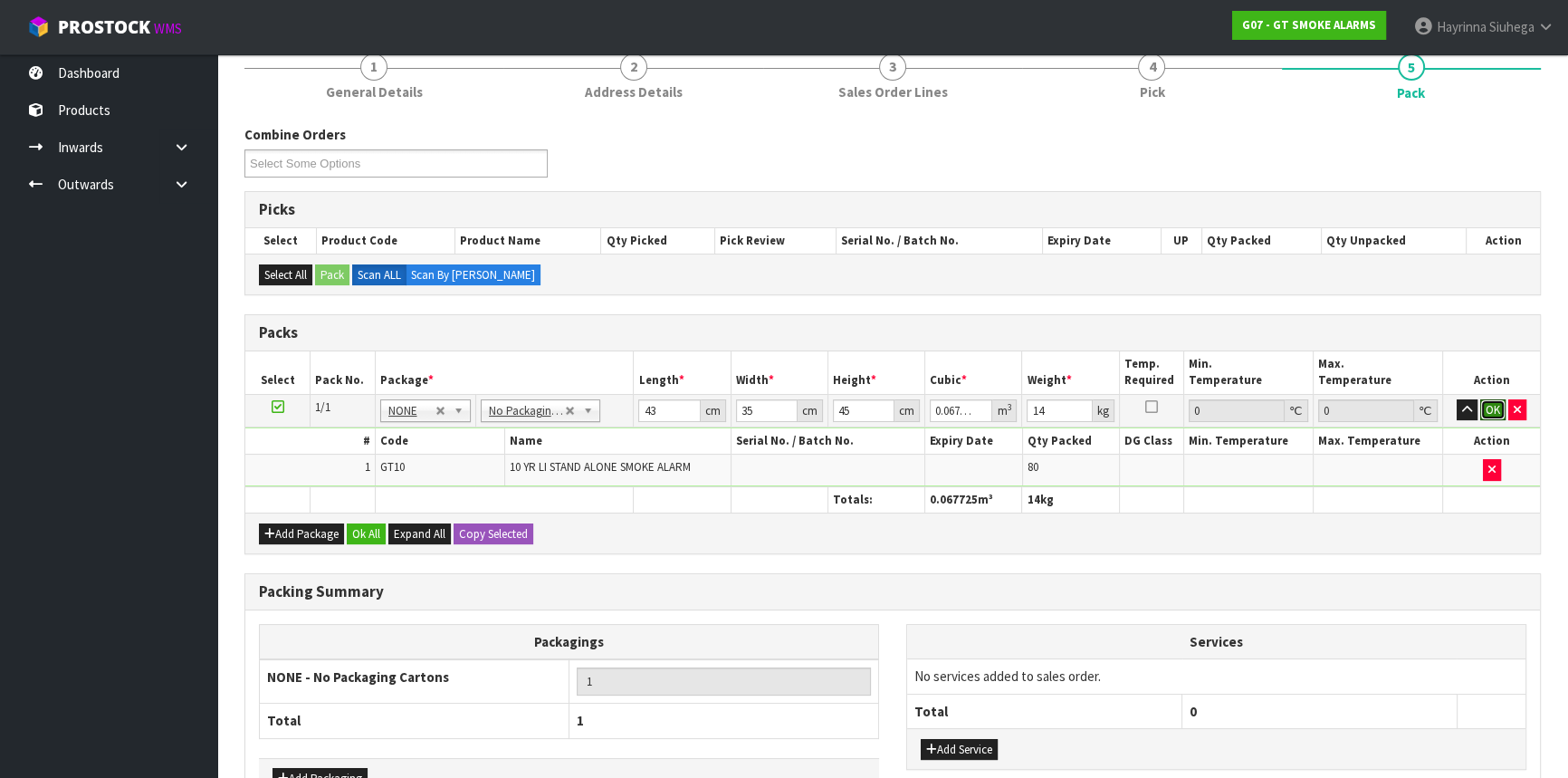
click button "OK" at bounding box center [1494, 411] width 26 height 22
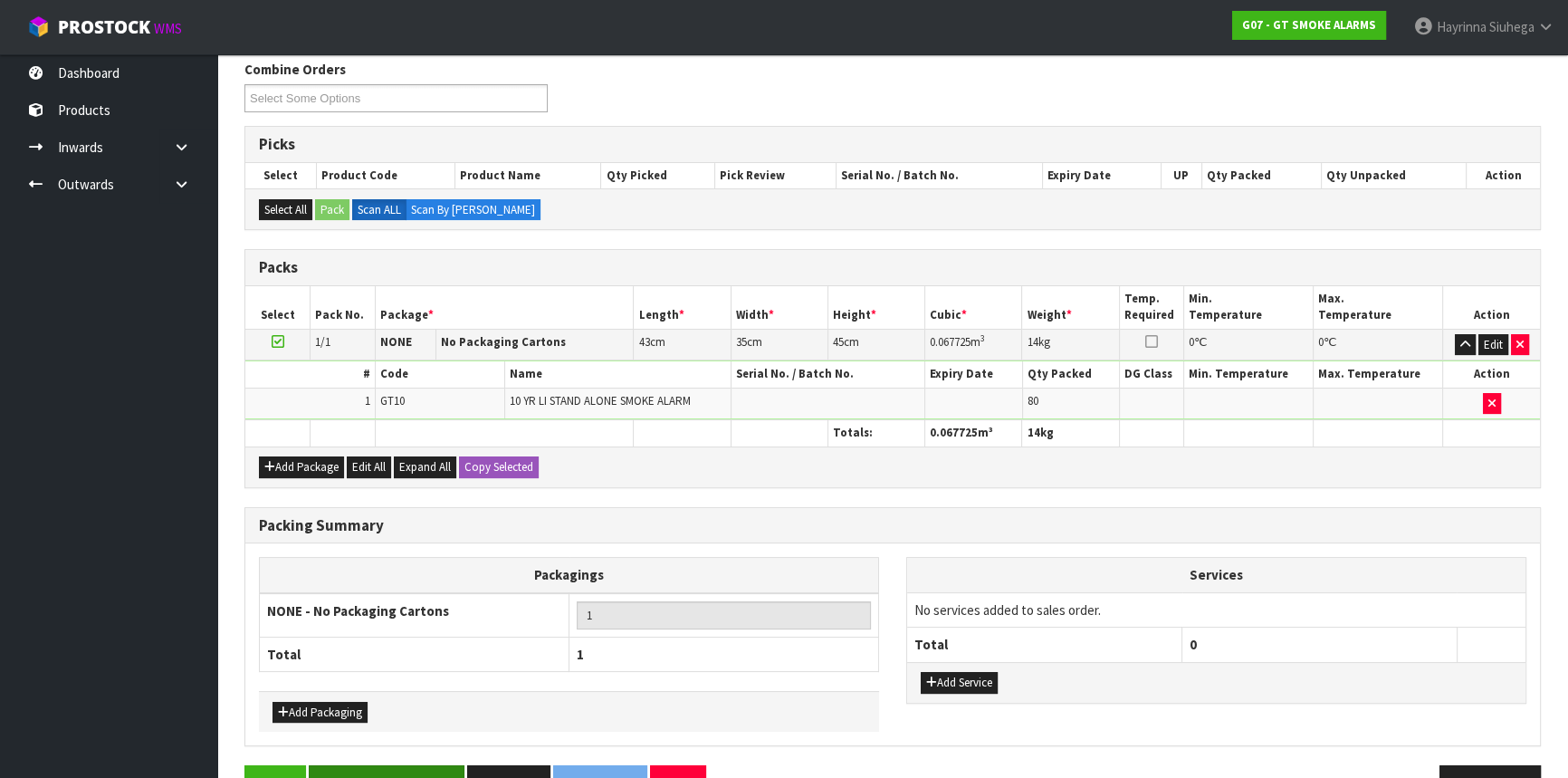
scroll to position [278, 0]
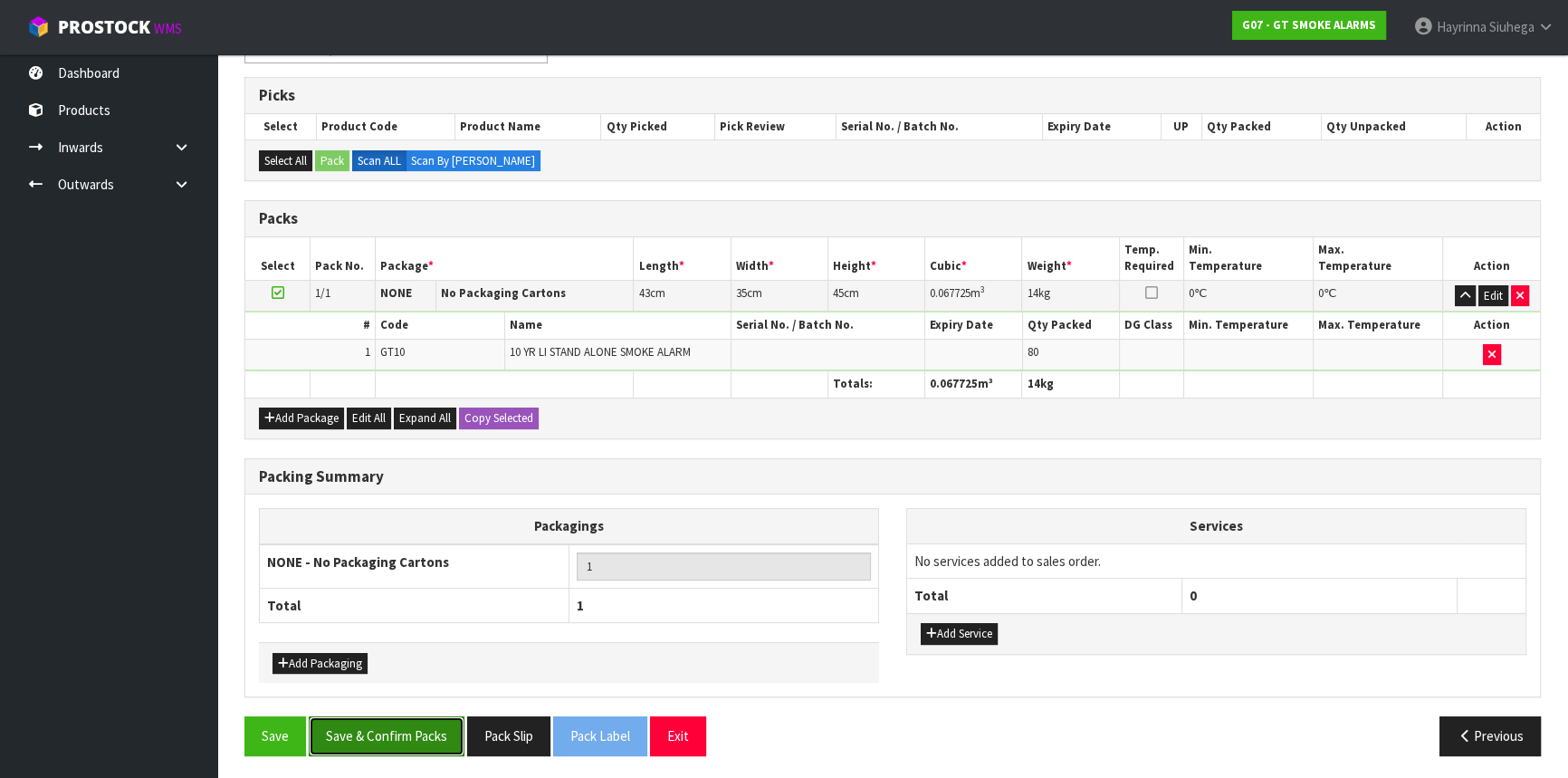
click at [394, 721] on button "Save & Confirm Packs" at bounding box center [386, 735] width 155 height 39
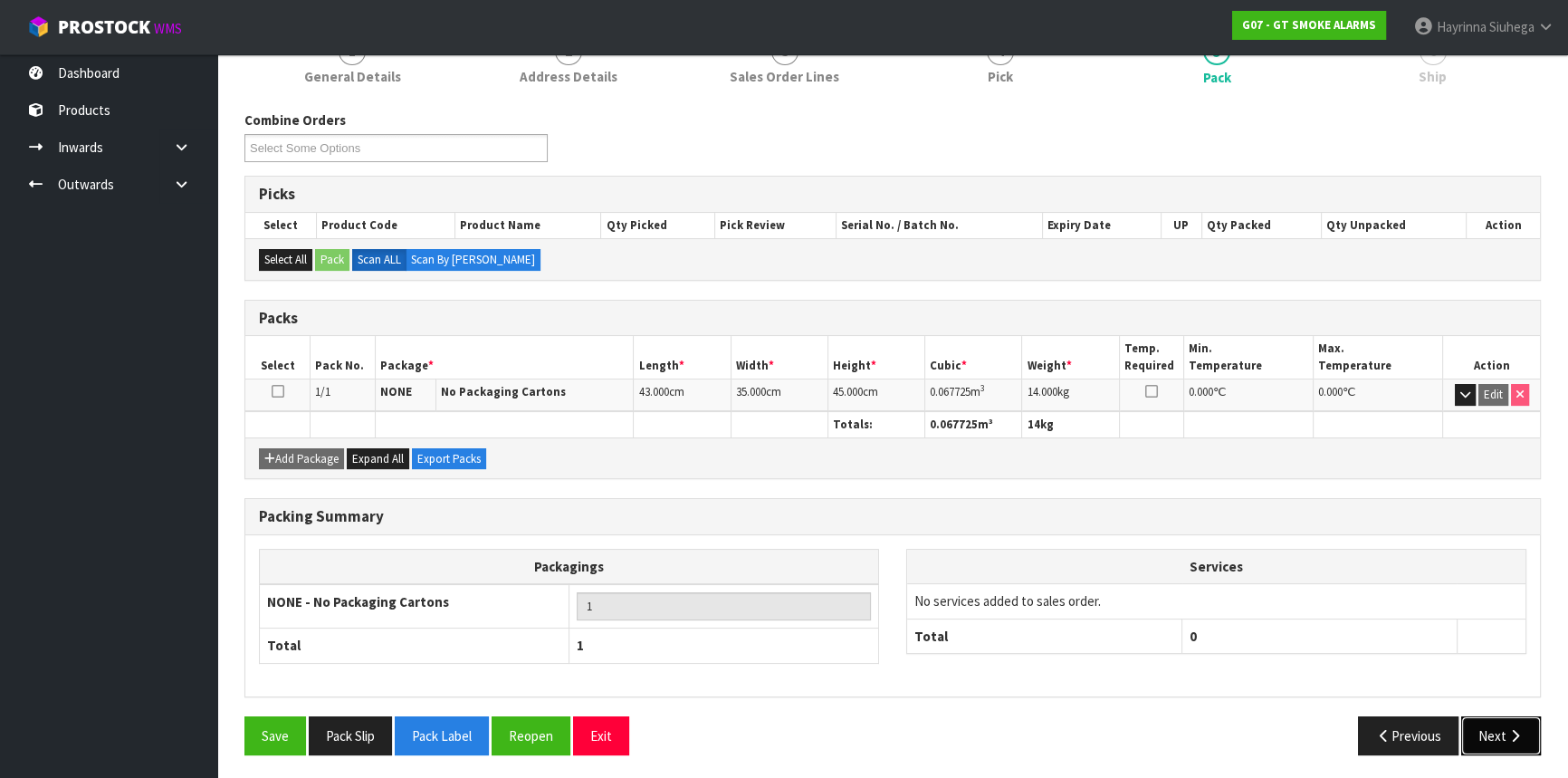
click at [1516, 719] on button "Next" at bounding box center [1501, 735] width 80 height 39
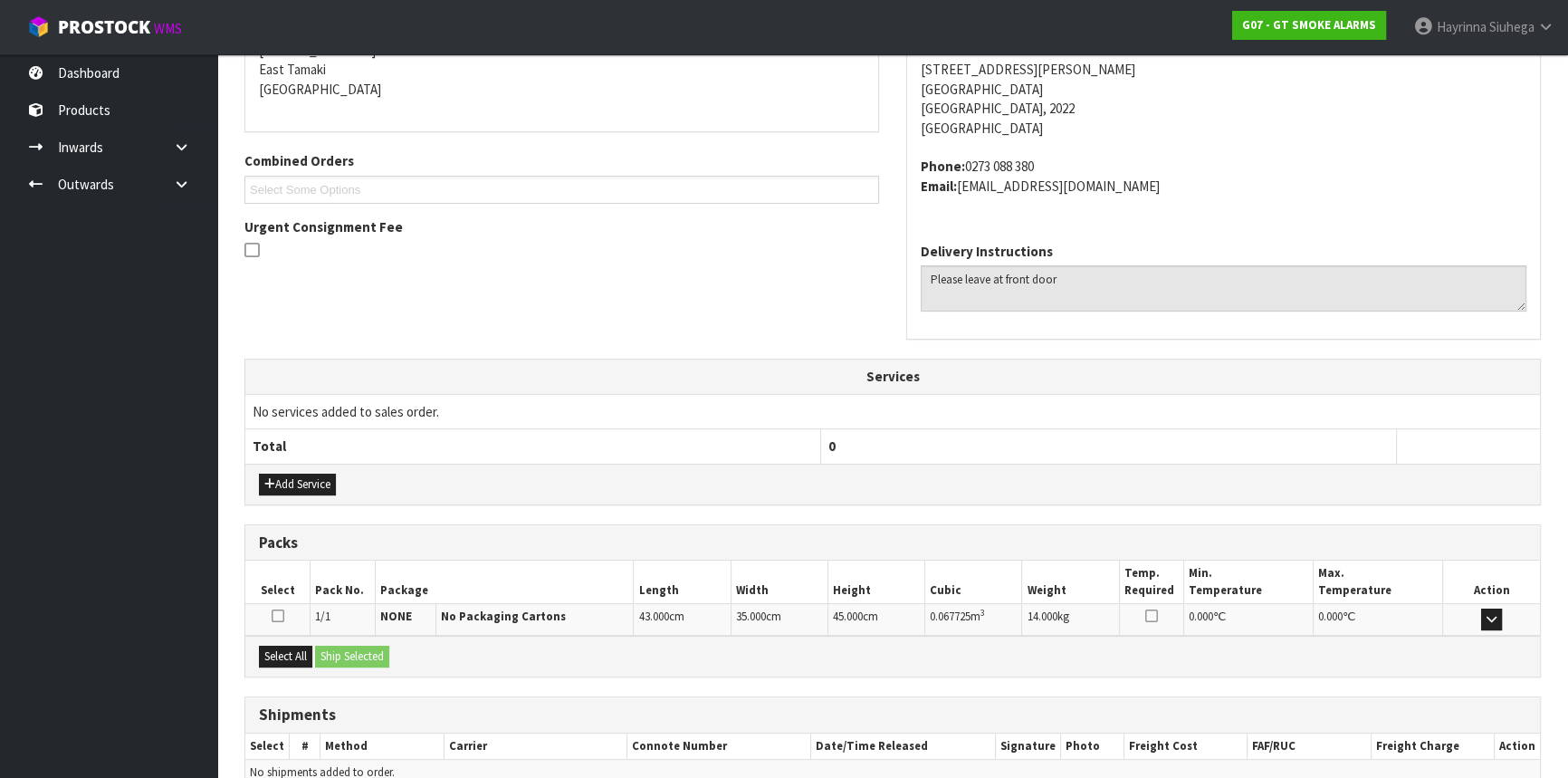
scroll to position [474, 0]
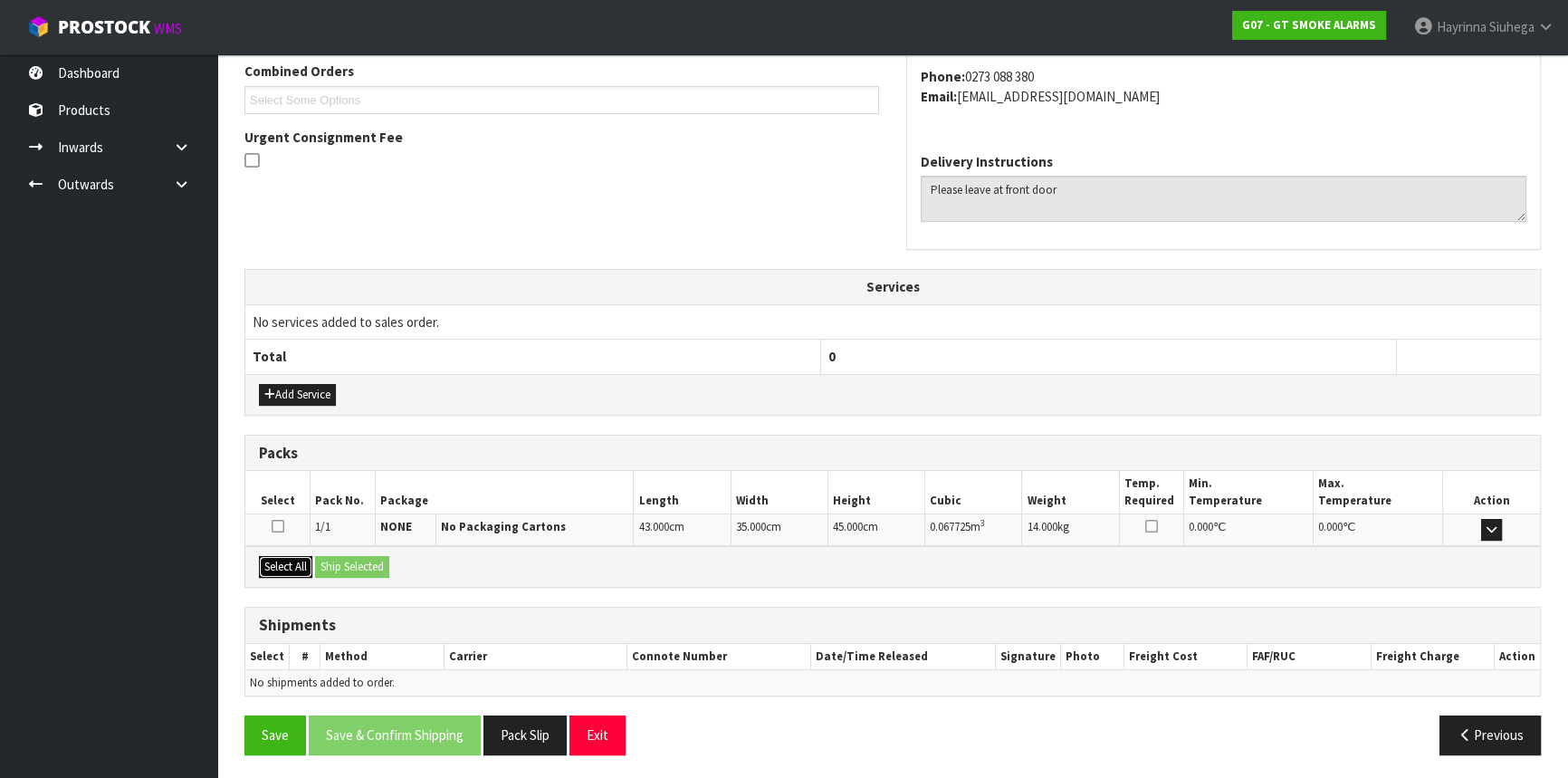
click at [300, 558] on button "Select All" at bounding box center [286, 567] width 53 height 22
click at [336, 559] on button "Ship Selected" at bounding box center [352, 567] width 74 height 22
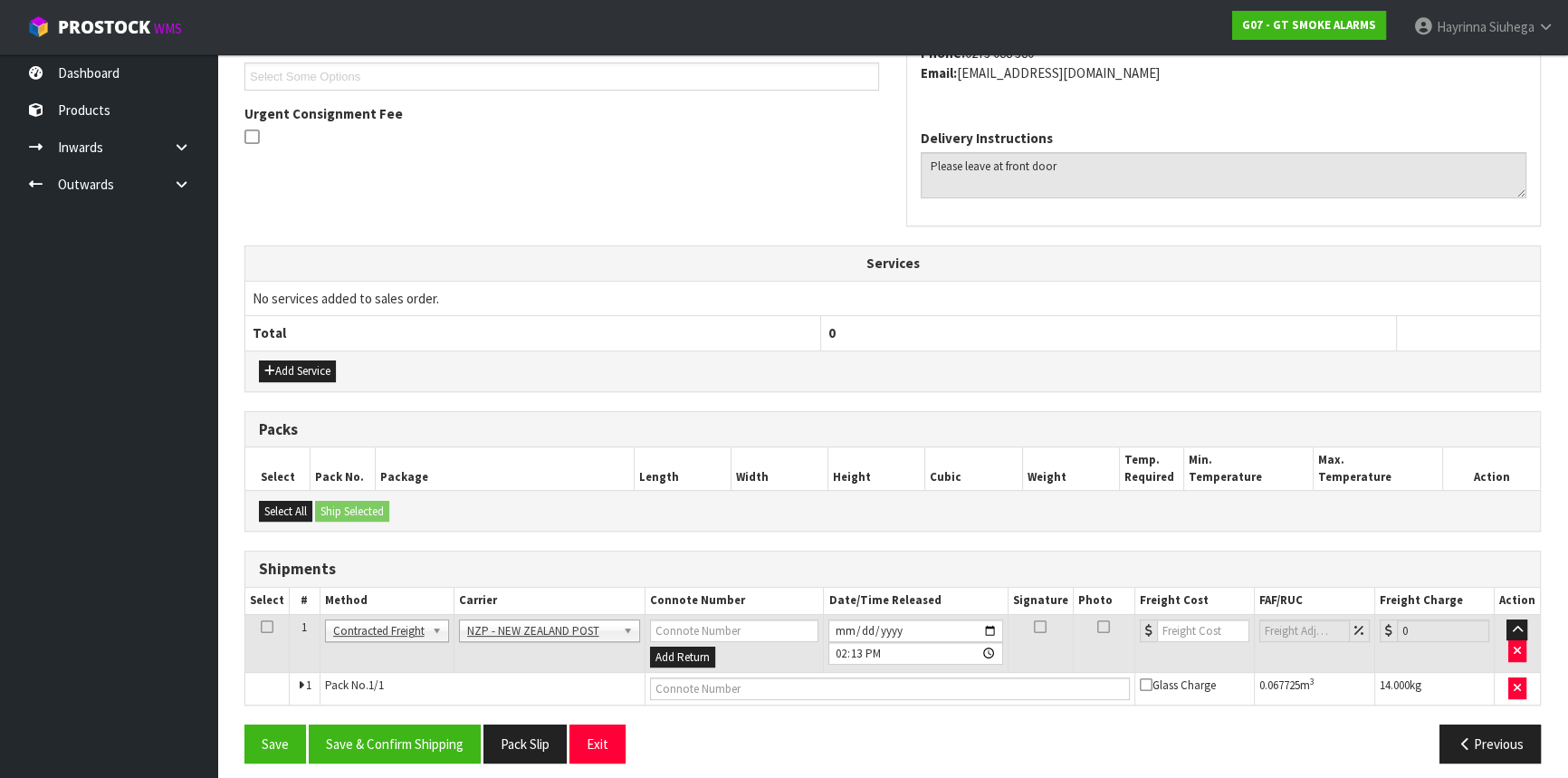
scroll to position [508, 0]
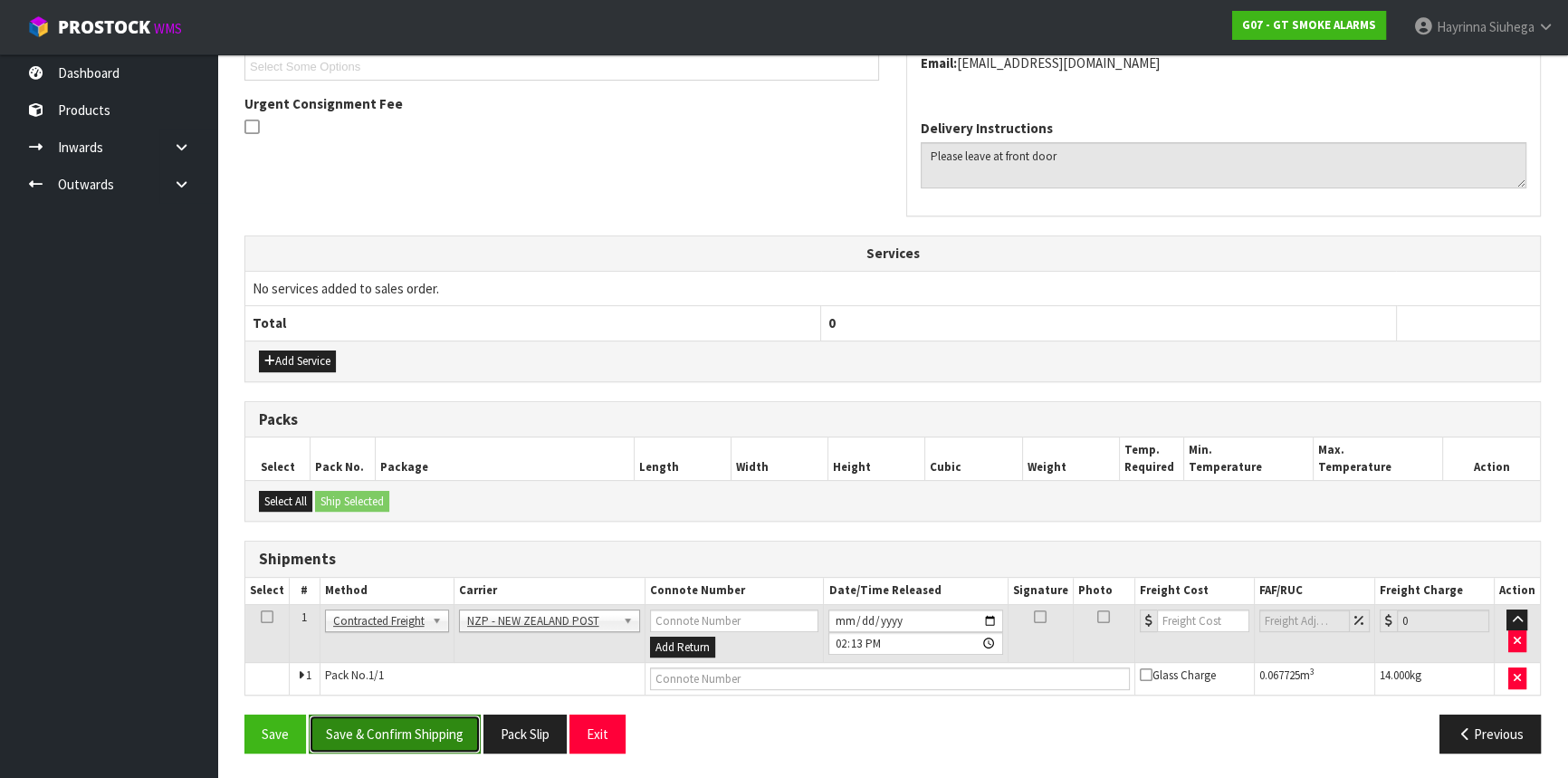
click at [433, 716] on button "Save & Confirm Shipping" at bounding box center [395, 733] width 172 height 39
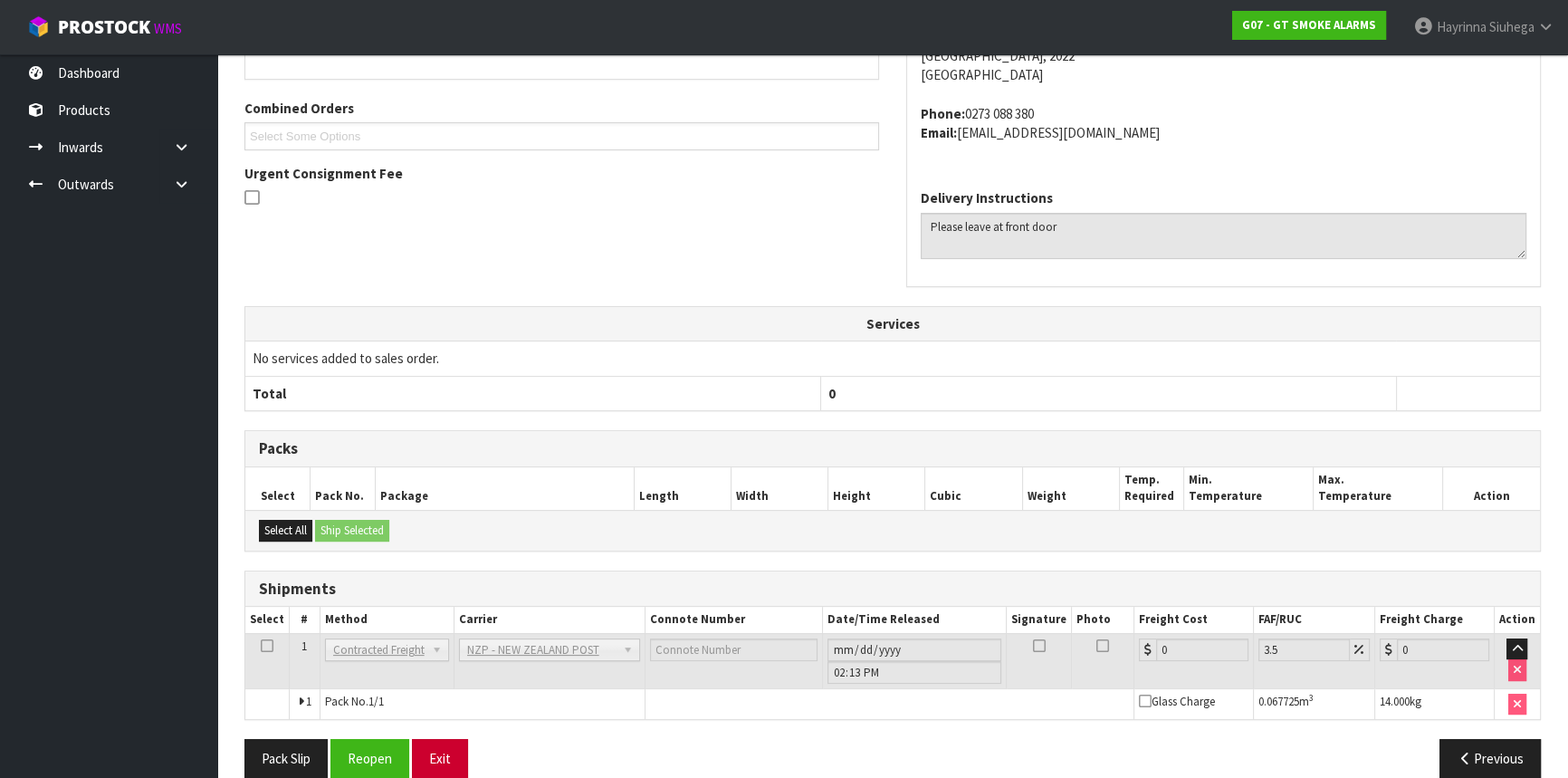
scroll to position [481, 0]
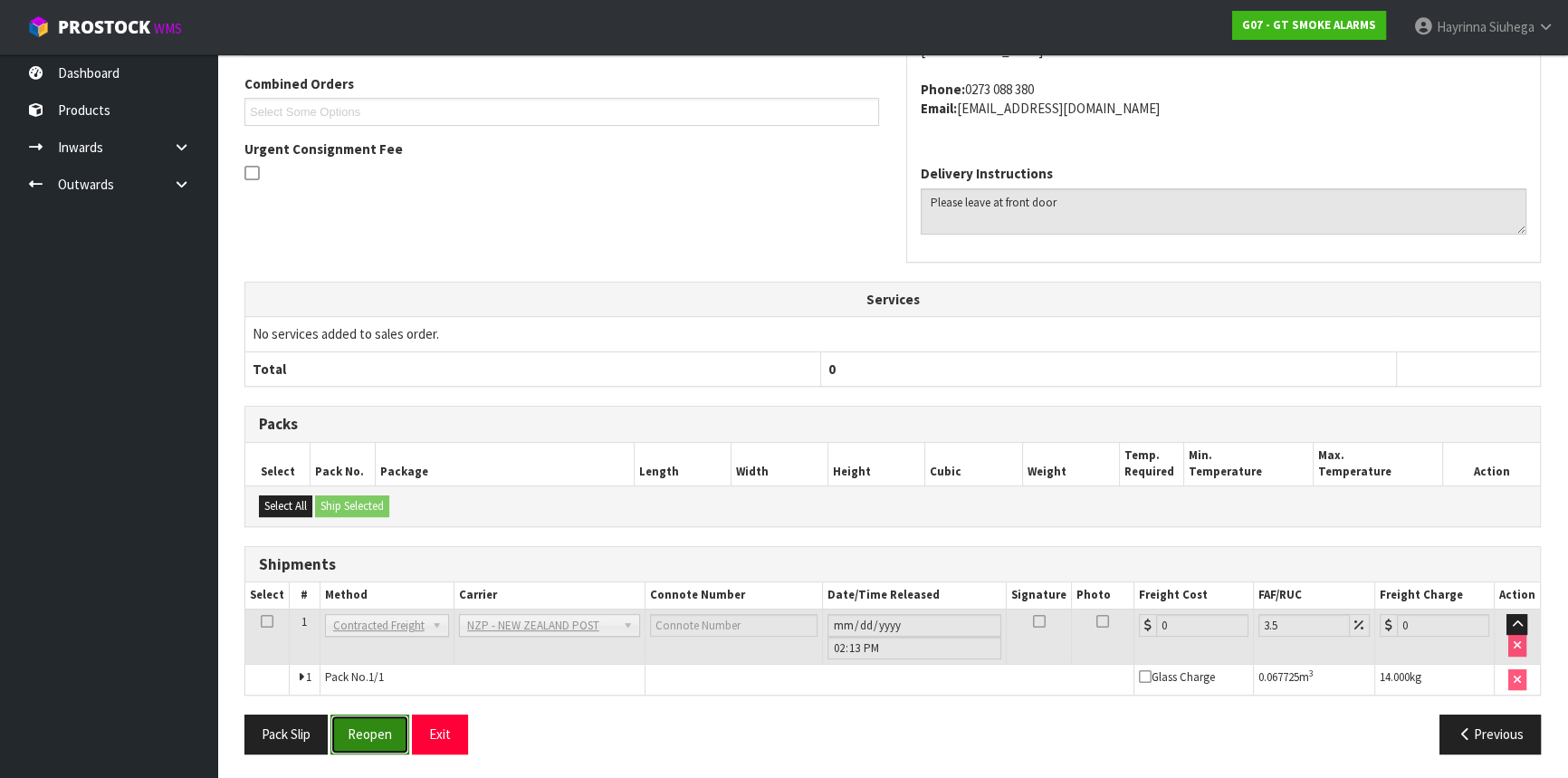
click at [383, 733] on button "Reopen" at bounding box center [370, 733] width 79 height 39
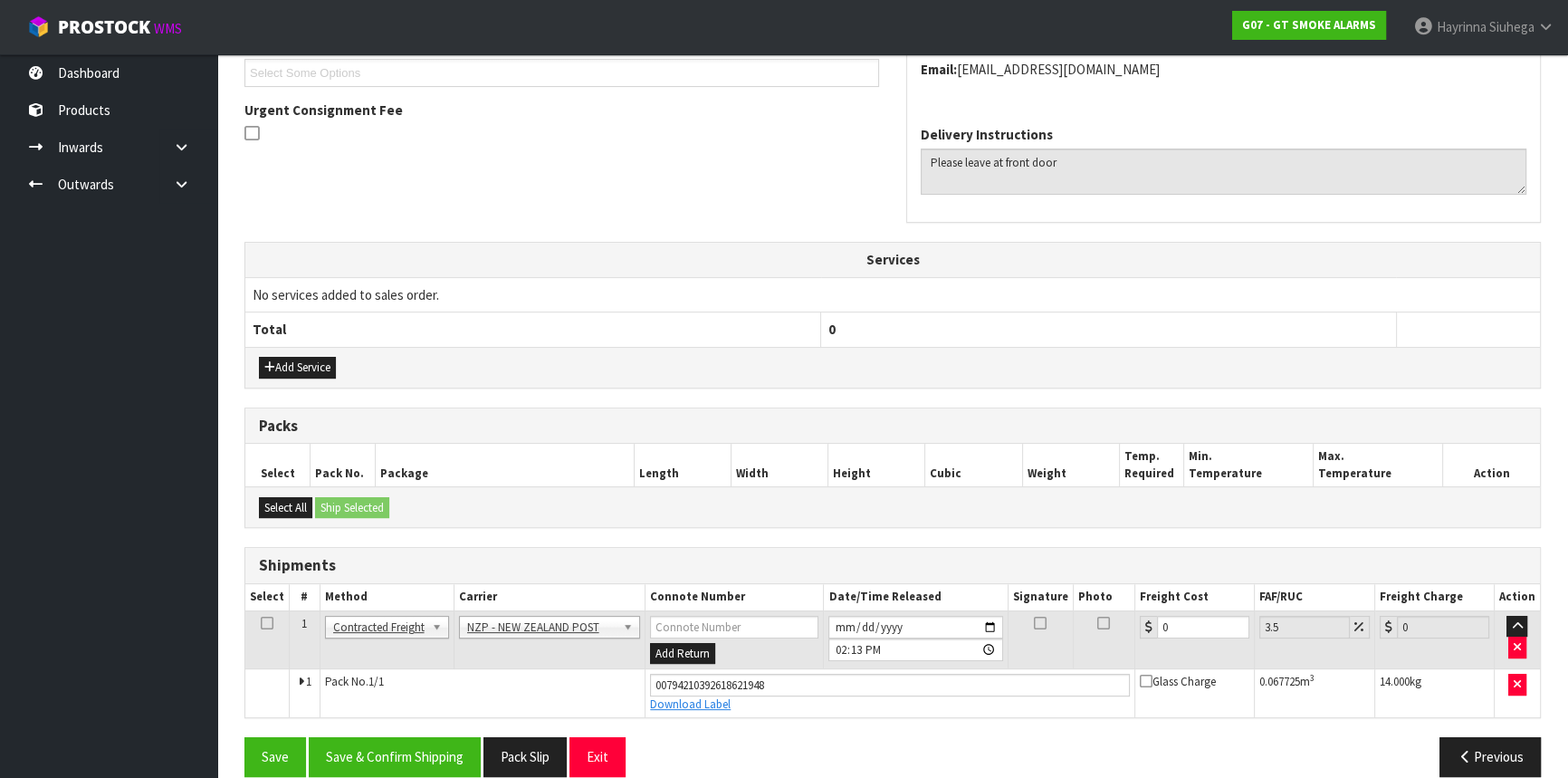
scroll to position [524, 0]
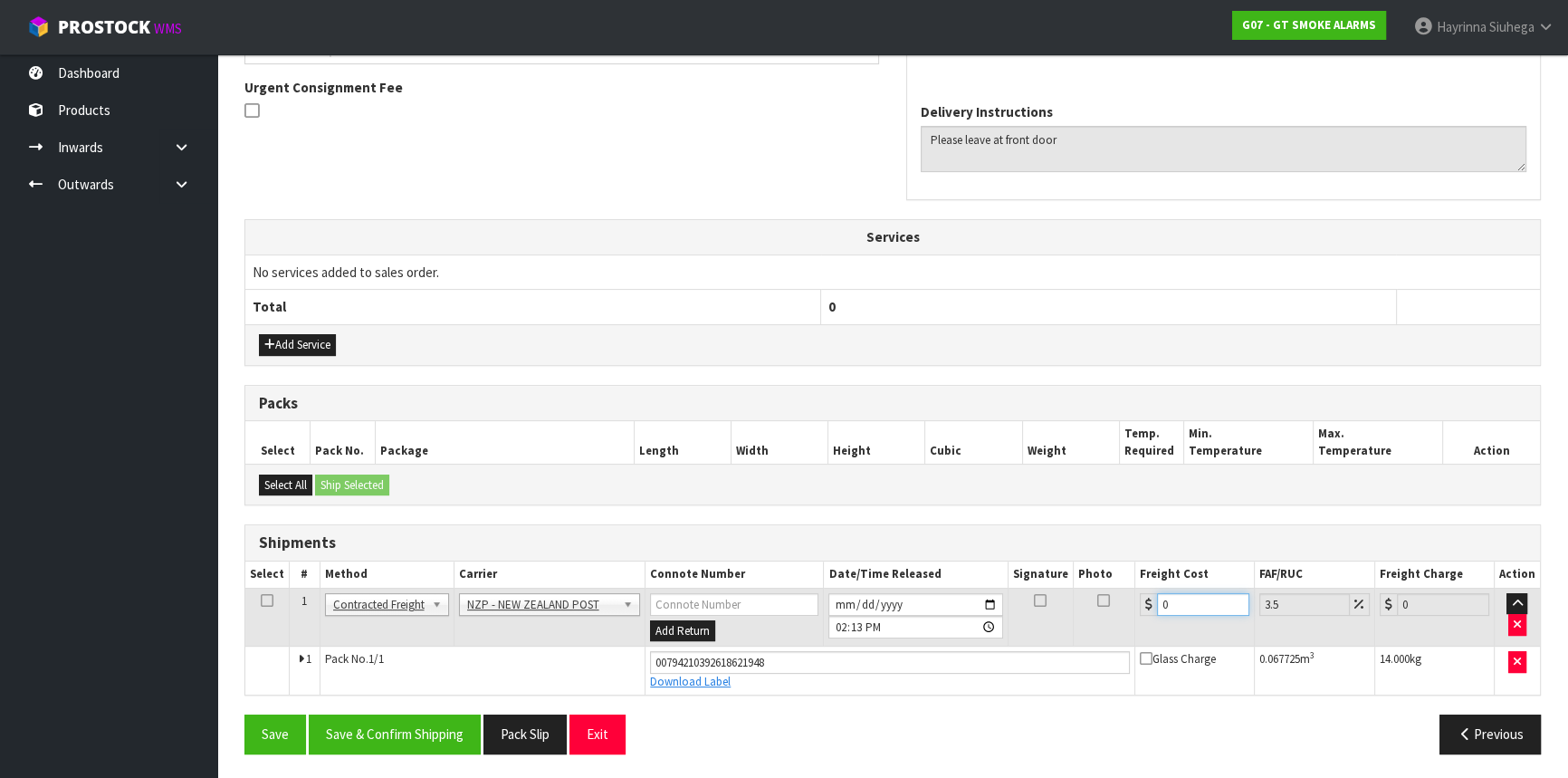
drag, startPoint x: 1150, startPoint y: 598, endPoint x: 775, endPoint y: 576, distance: 375.6
click at [786, 582] on table "Select # Method Carrier Connote Number Date/Time Released Signature Photo Freig…" at bounding box center [892, 628] width 1295 height 134
type input "3"
type input "3.1"
type input "3.8"
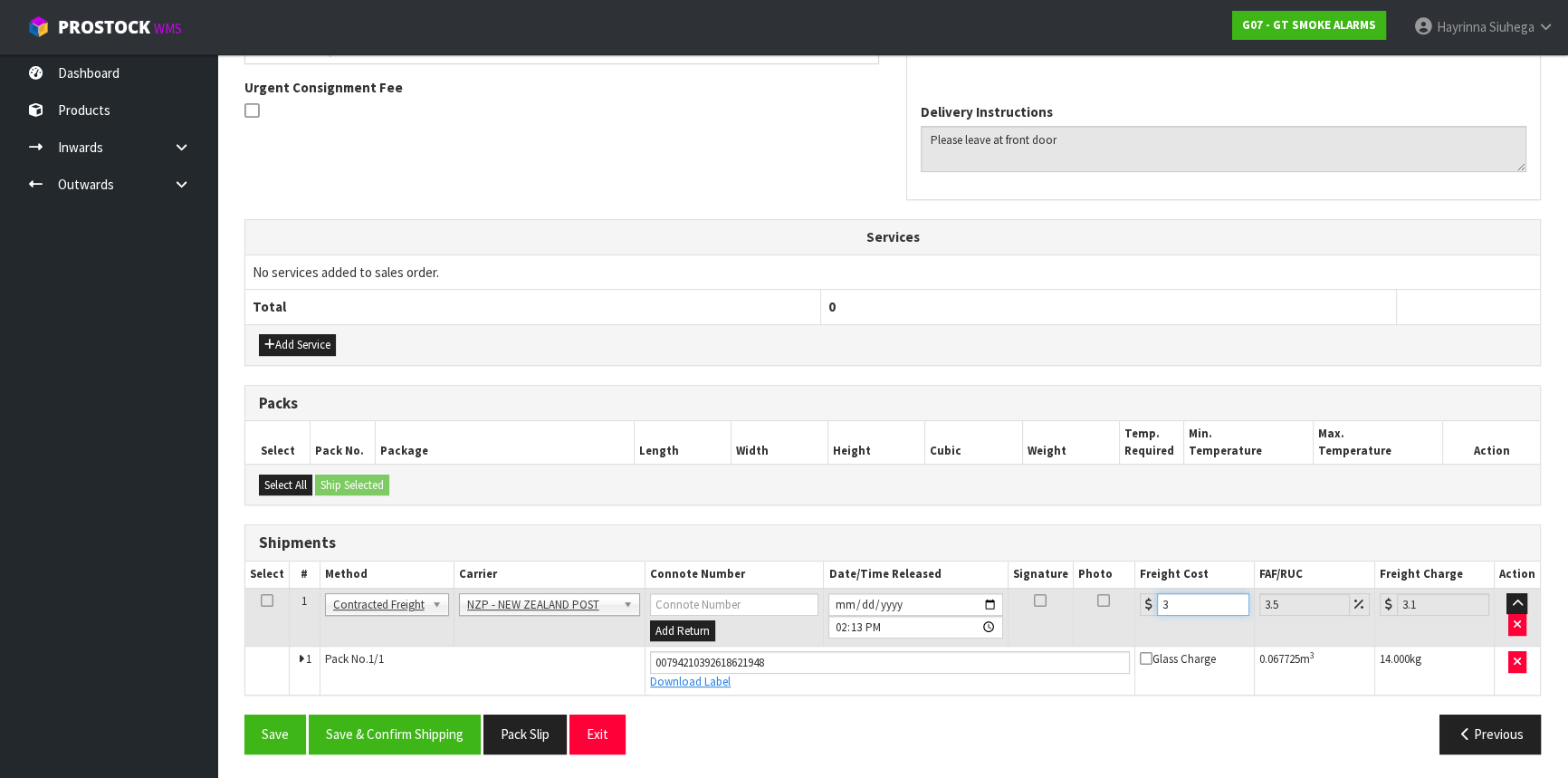
type input "3.93"
type input "3.88"
type input "4.02"
type input "3.88"
click at [244, 715] on button "Save" at bounding box center [275, 733] width 61 height 39
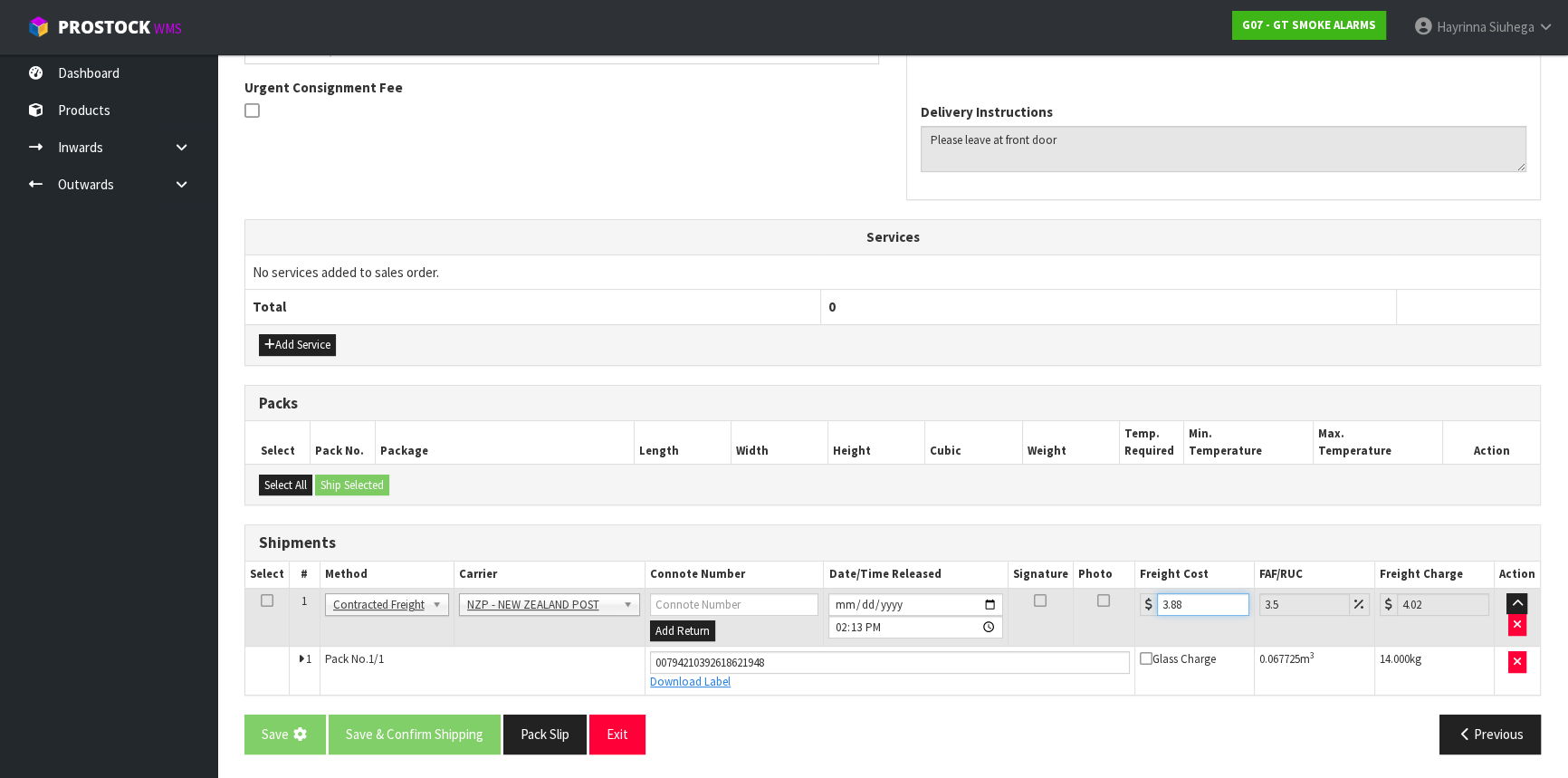
scroll to position [0, 0]
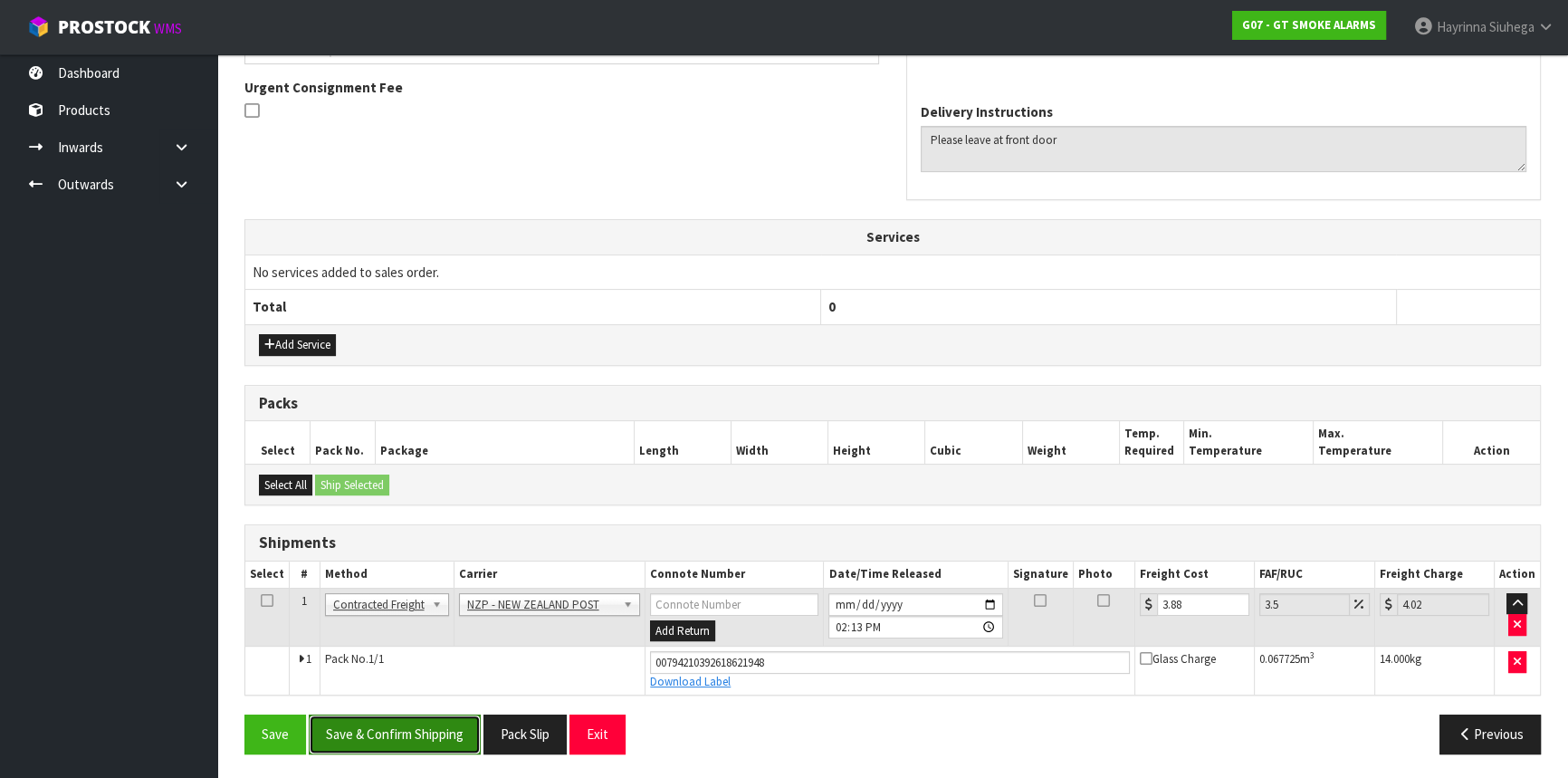
click at [433, 722] on button "Save & Confirm Shipping" at bounding box center [395, 733] width 172 height 39
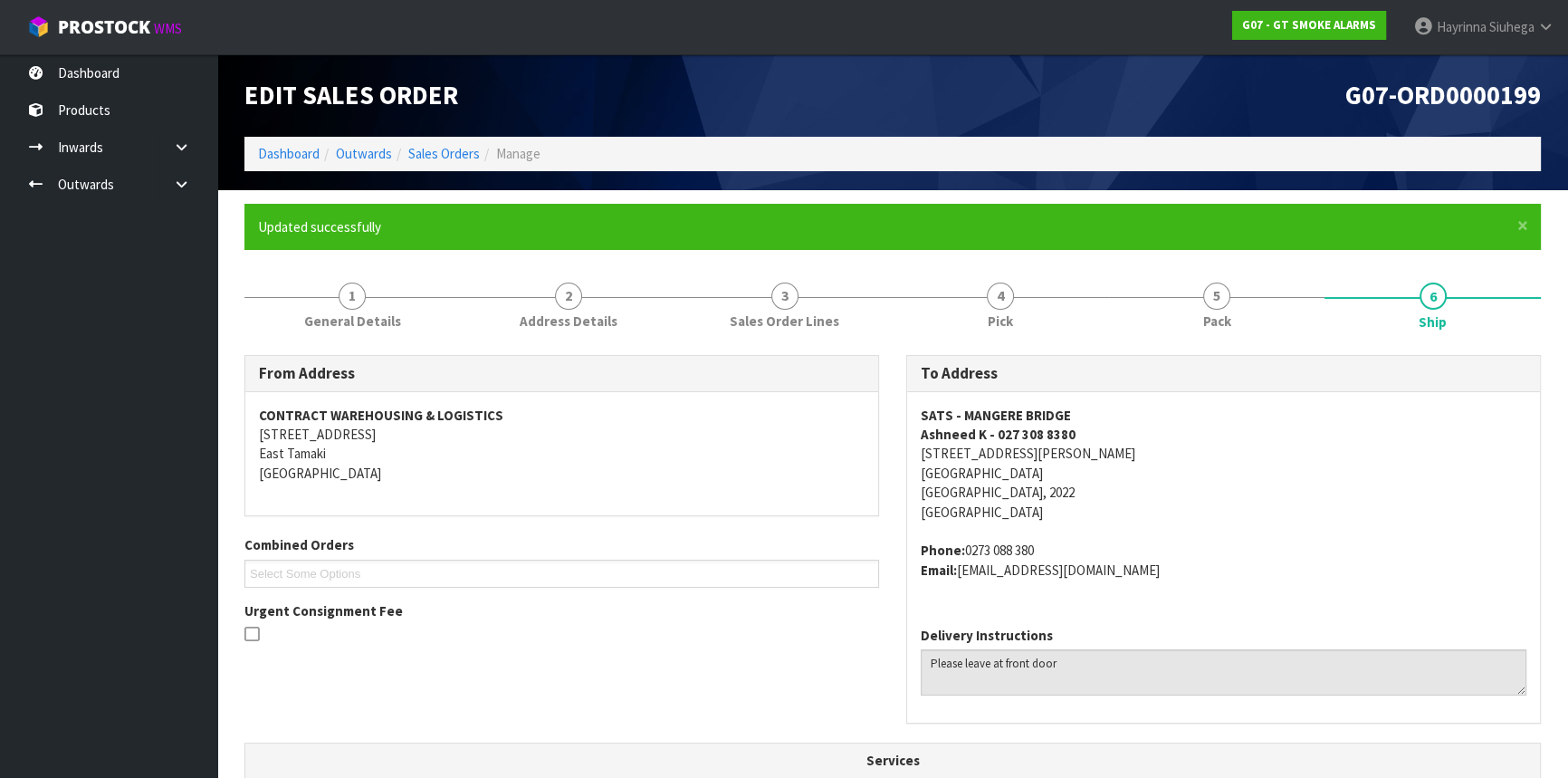
click at [298, 141] on ol "Dashboard Outwards Sales Orders Manage" at bounding box center [892, 153] width 1297 height 34
click at [297, 153] on link "Dashboard" at bounding box center [289, 152] width 61 height 17
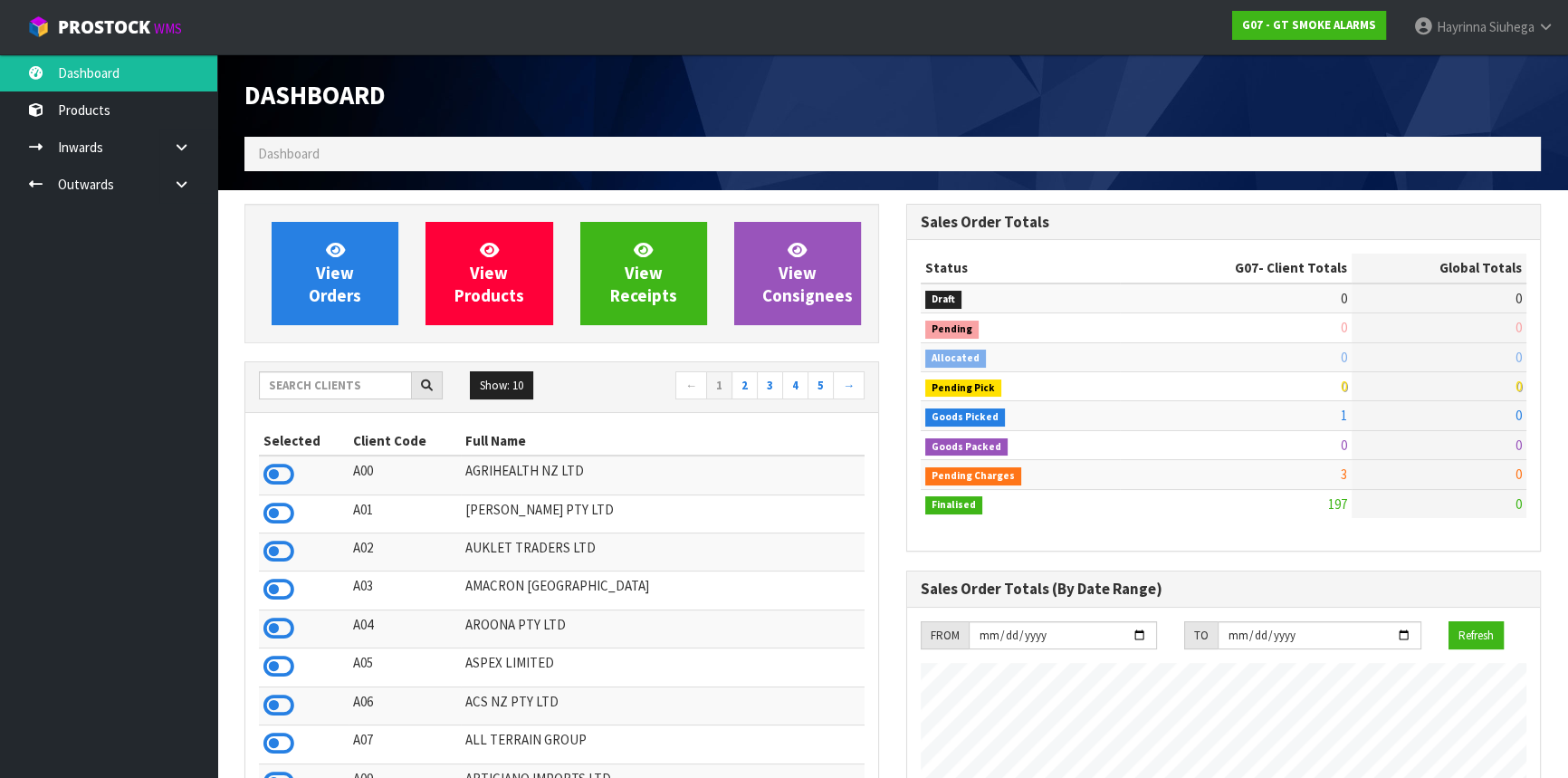
scroll to position [1107, 661]
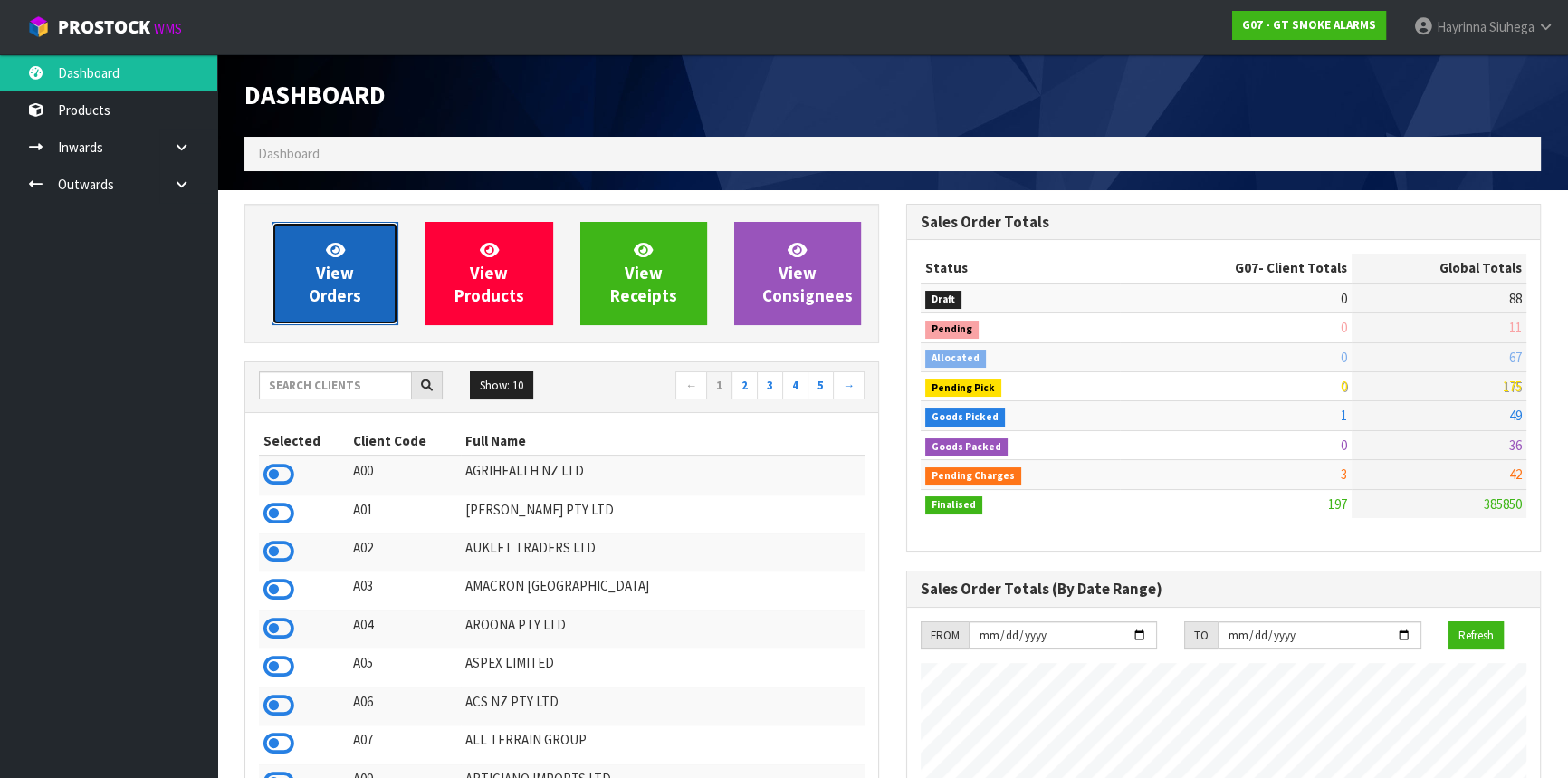
click at [348, 251] on link "View Orders" at bounding box center [335, 273] width 127 height 103
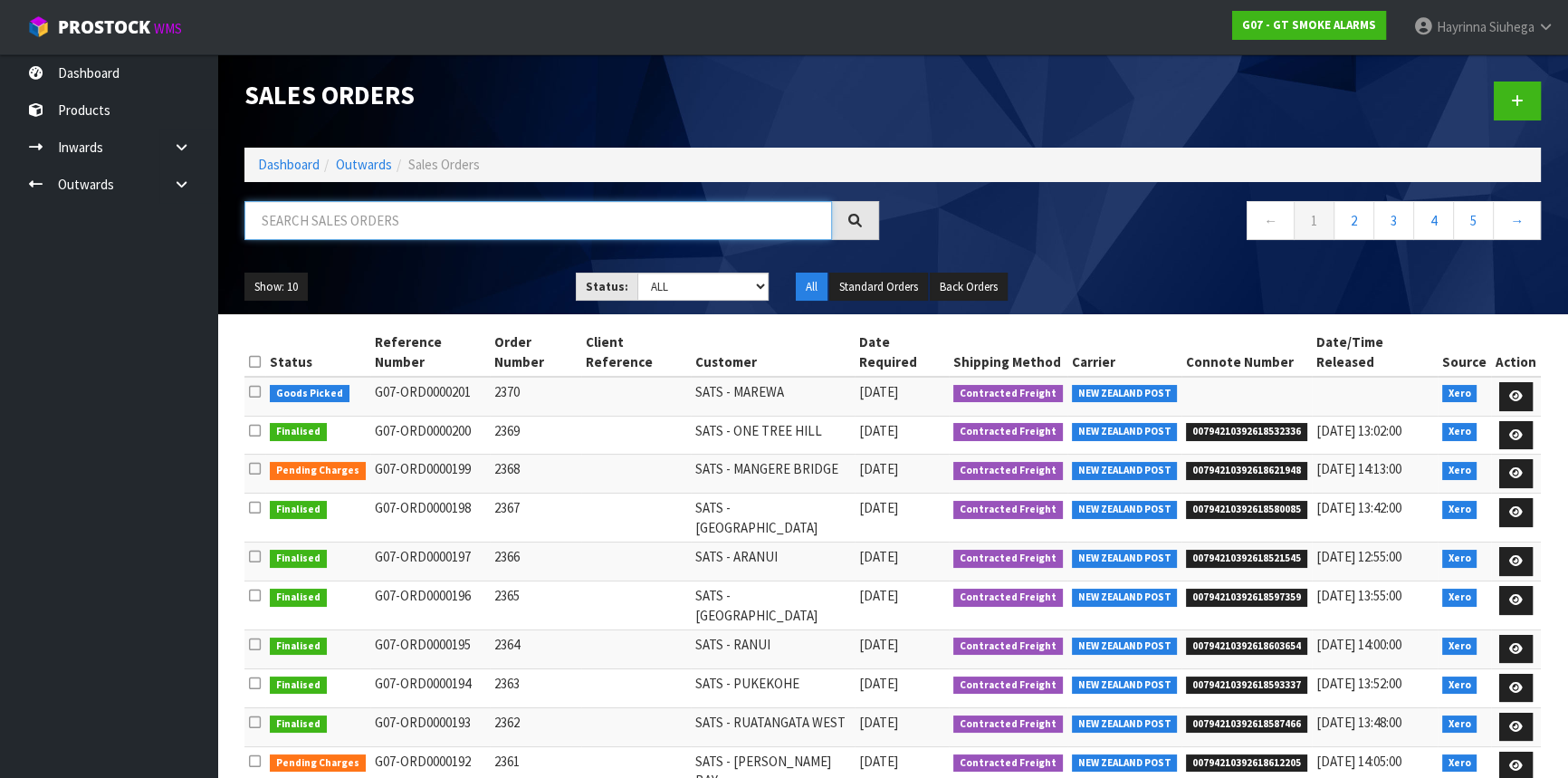
click at [401, 218] on input "text" at bounding box center [538, 220] width 588 height 39
type input "JOB-0417642"
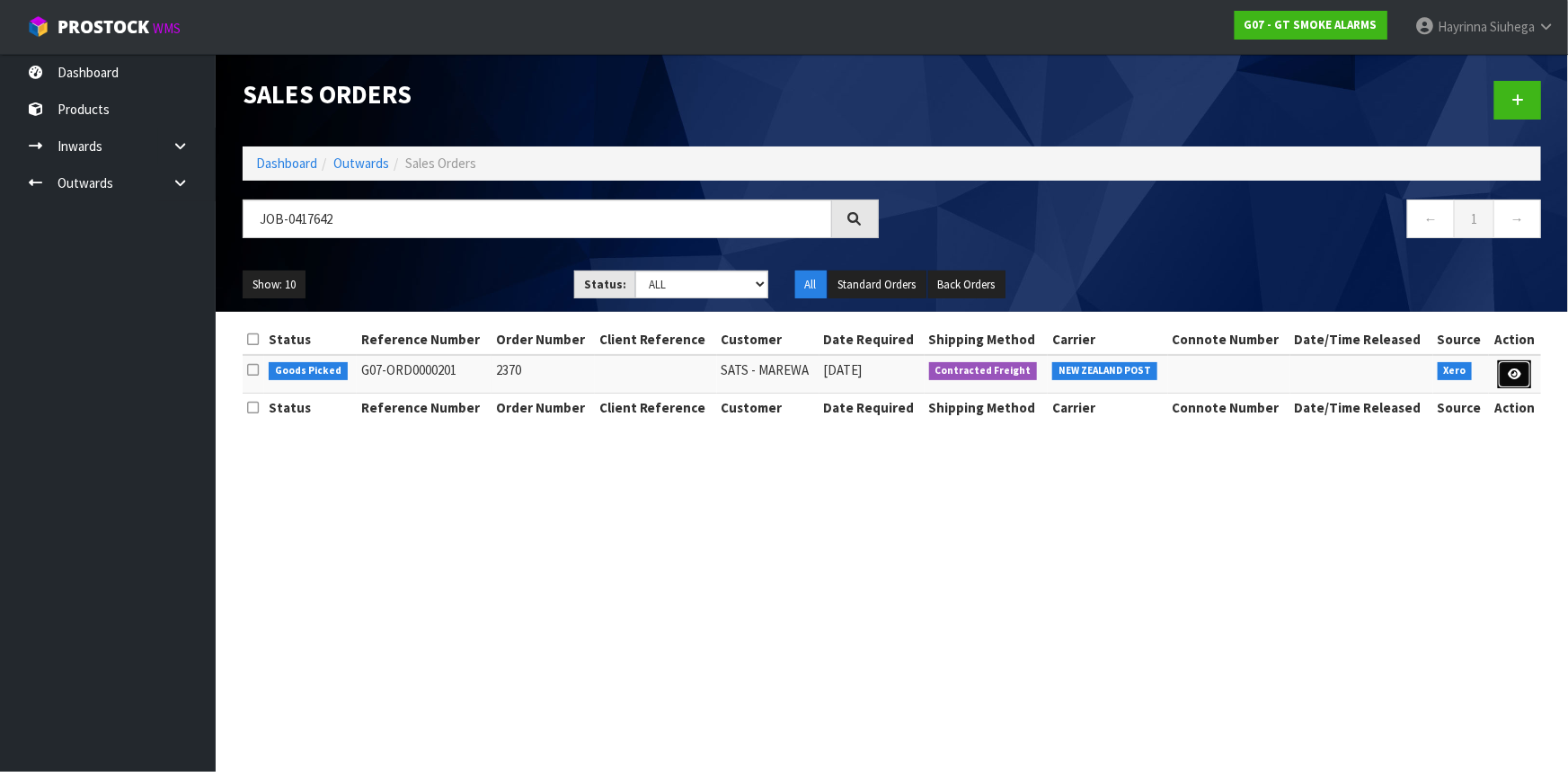
click at [1506, 366] on link at bounding box center [1515, 374] width 33 height 28
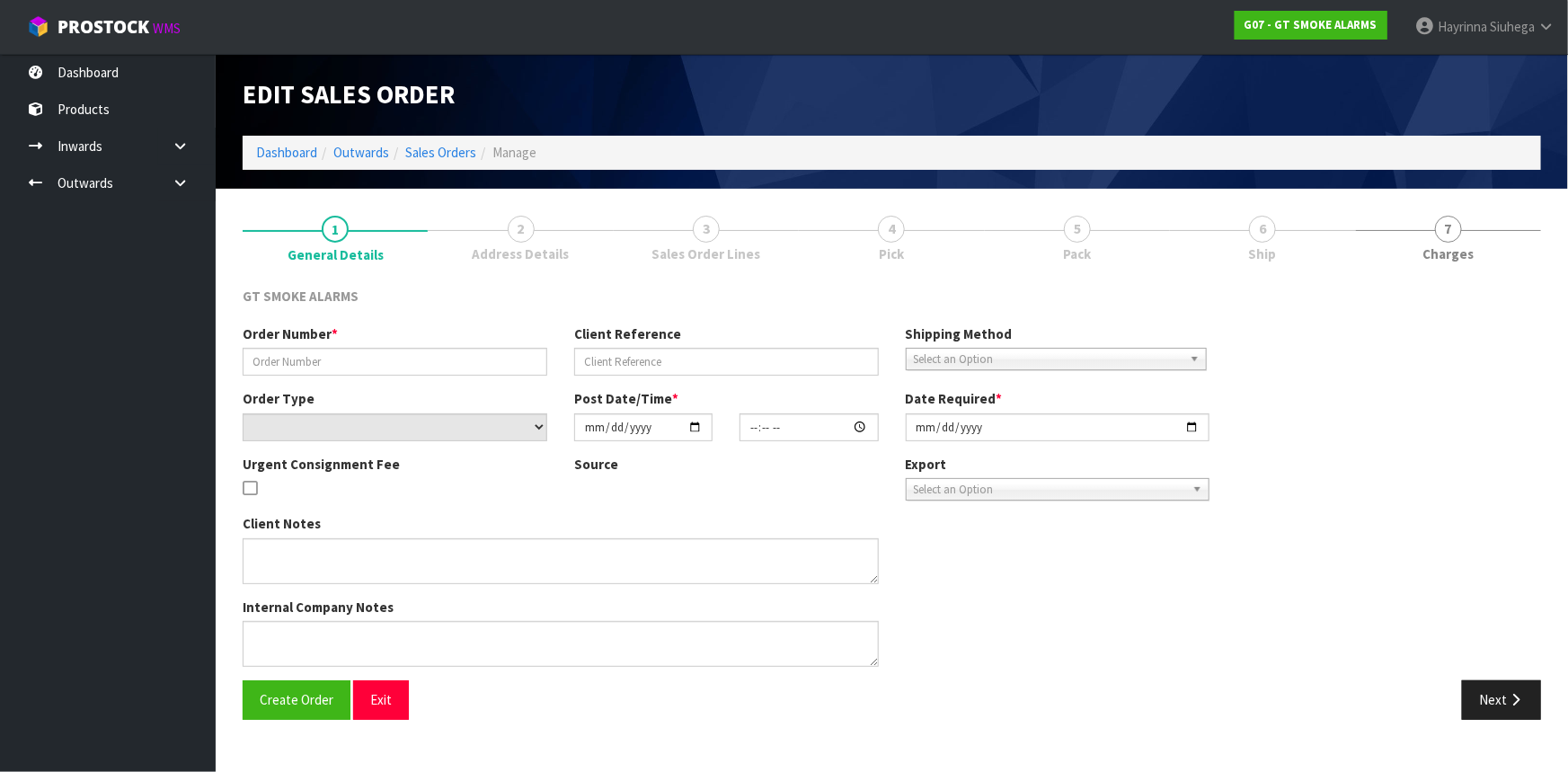
type input "2370"
select select "number:0"
type input "[DATE]"
type input "11:30:12.000"
type input "[DATE]"
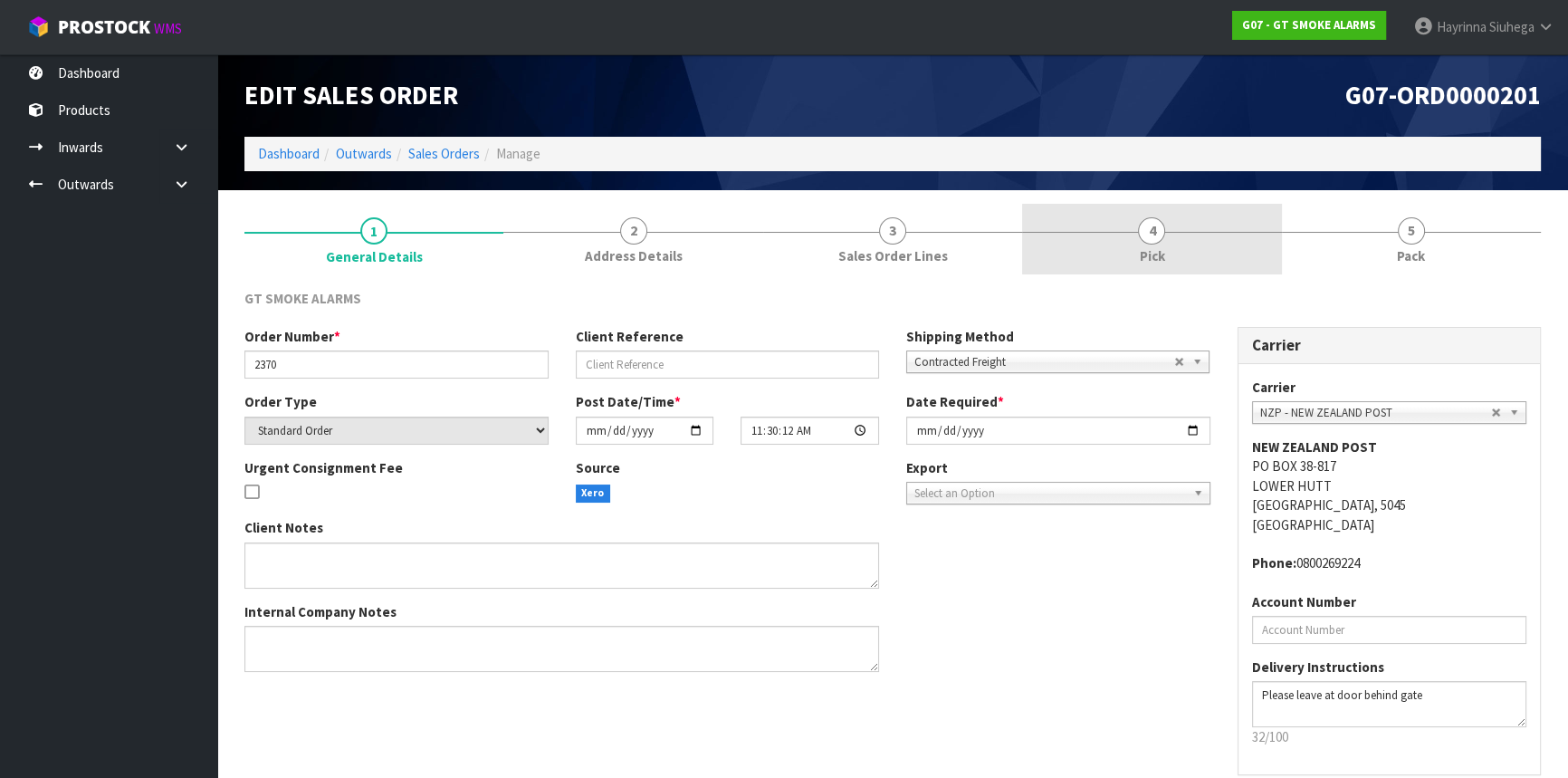
click at [1167, 239] on link "4 Pick" at bounding box center [1152, 240] width 259 height 71
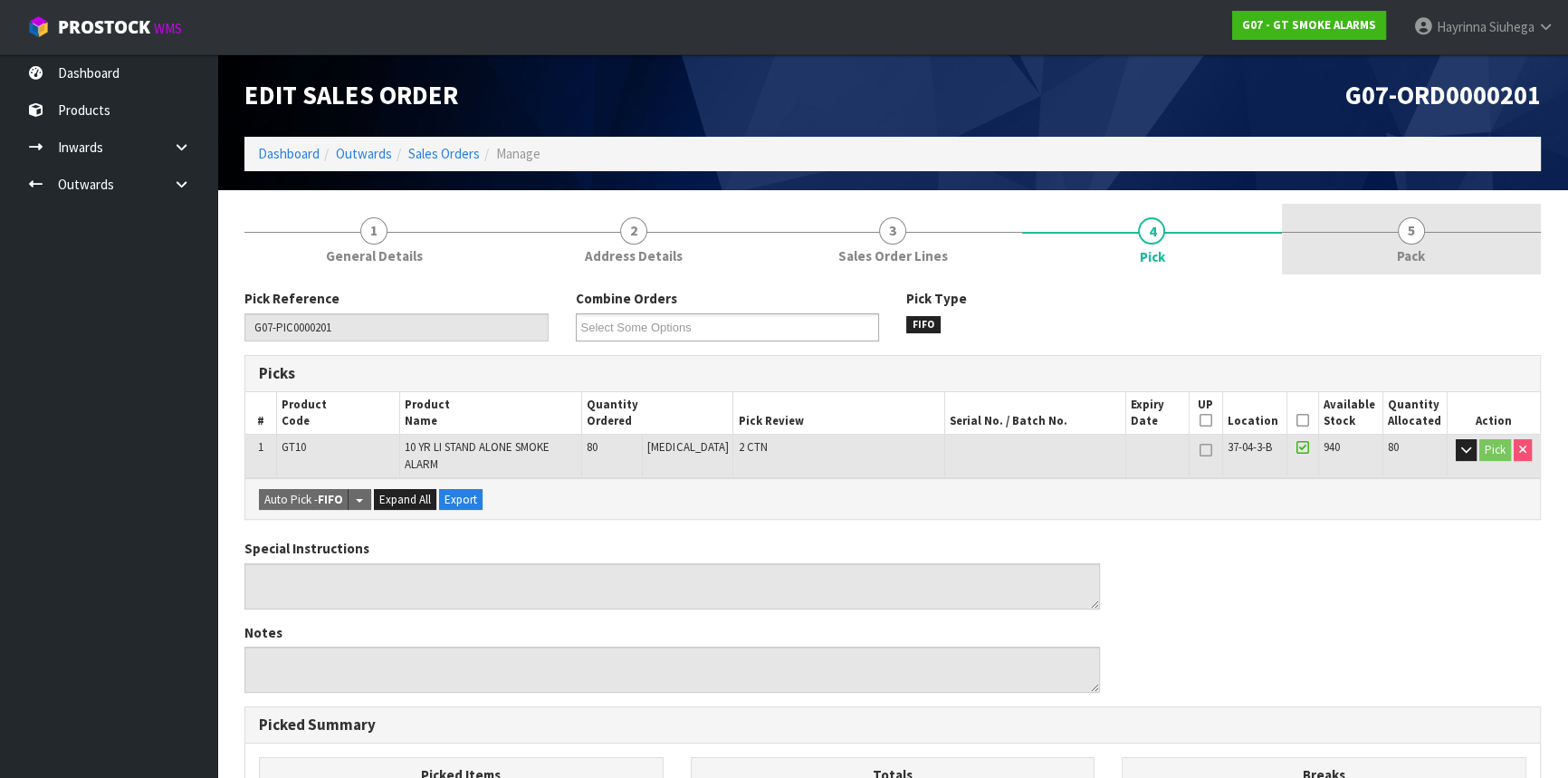
click at [1322, 229] on link "5 Pack" at bounding box center [1412, 240] width 259 height 71
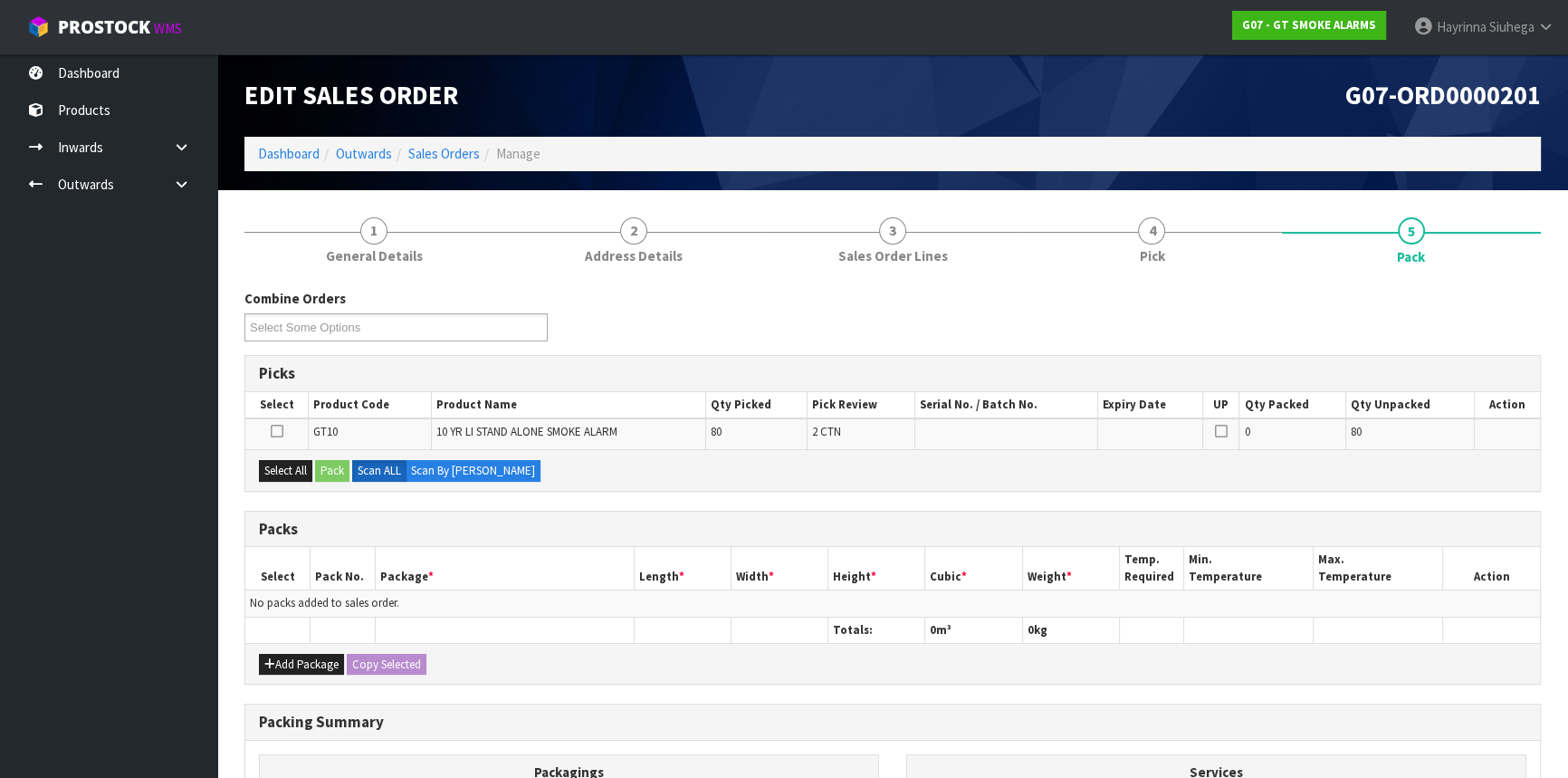
scroll to position [238, 0]
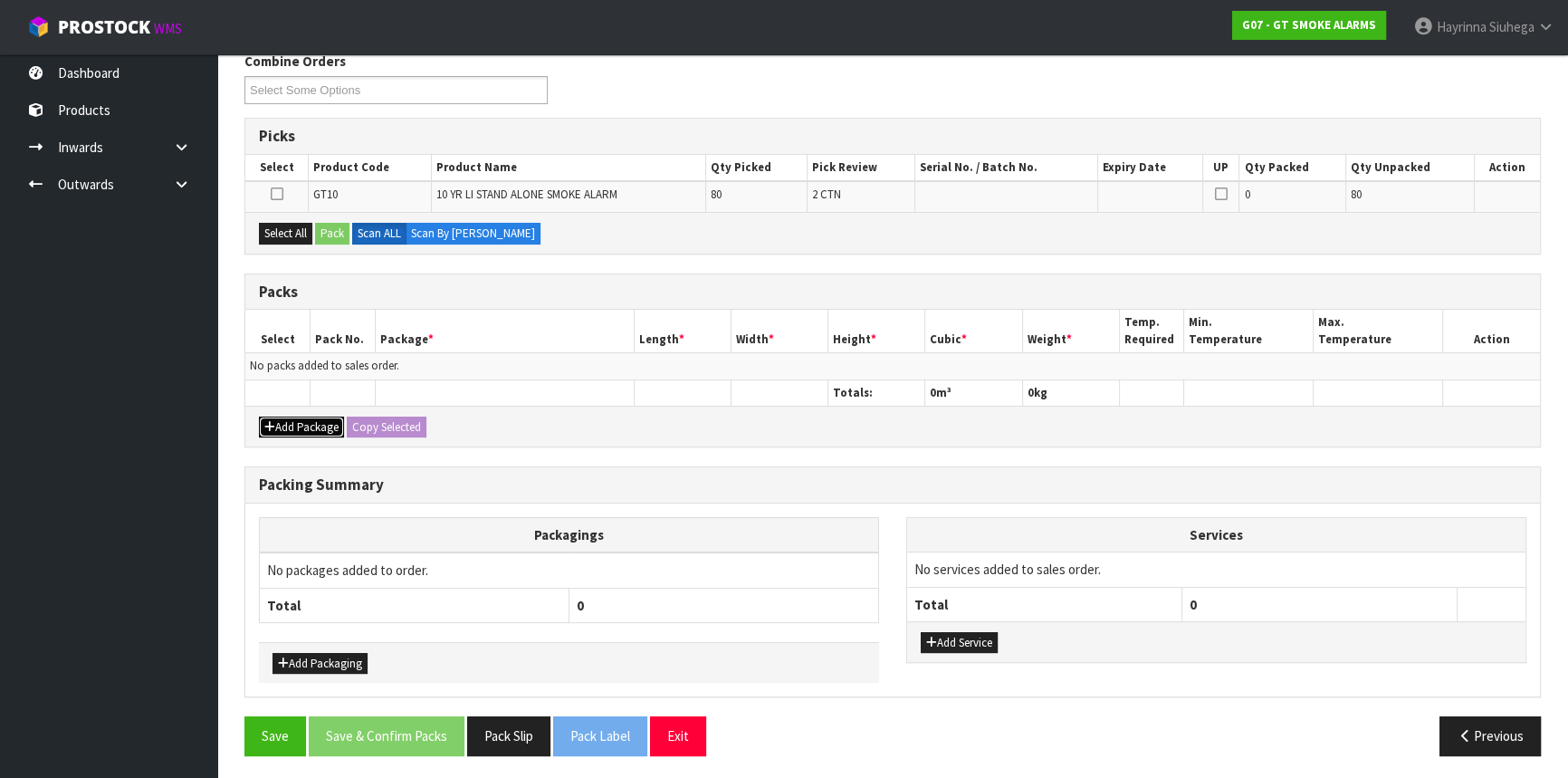
click at [291, 424] on button "Add Package" at bounding box center [302, 428] width 85 height 22
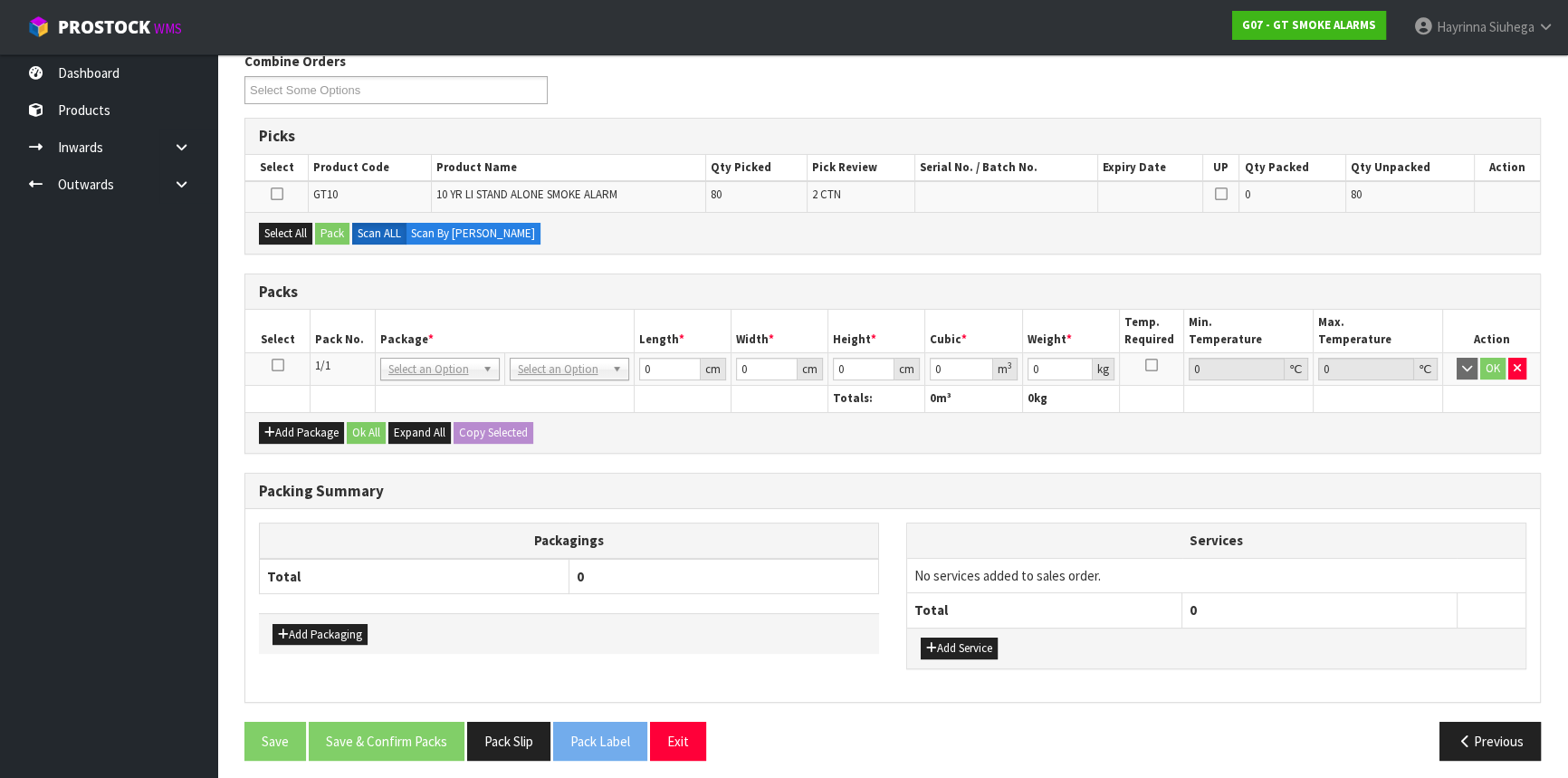
click at [278, 365] on icon at bounding box center [278, 365] width 13 height 1
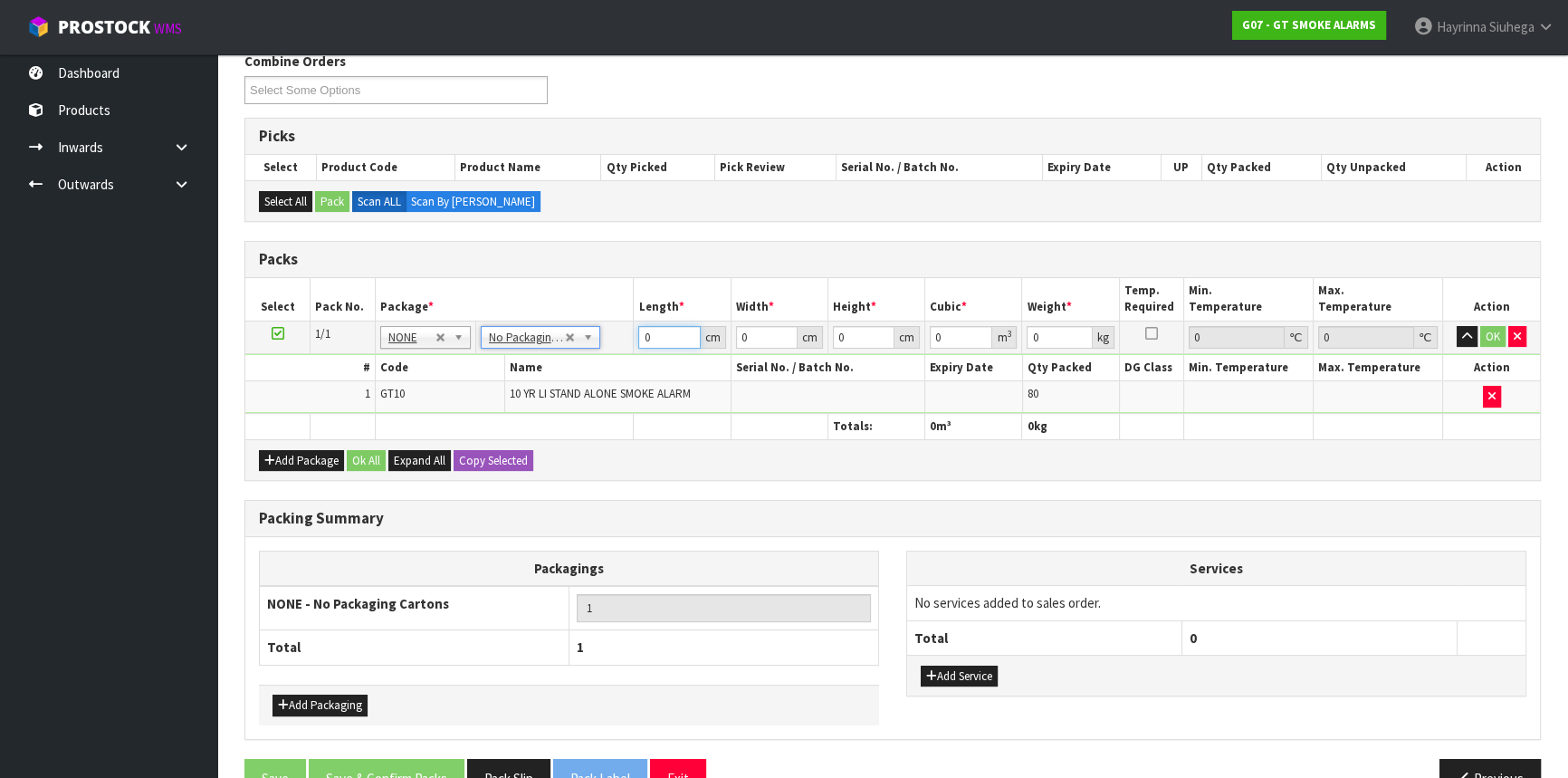
click at [639, 337] on input "0" at bounding box center [669, 338] width 61 height 23
click at [639, 336] on input "0" at bounding box center [669, 338] width 61 height 23
type input "43"
type input "35"
type input "2"
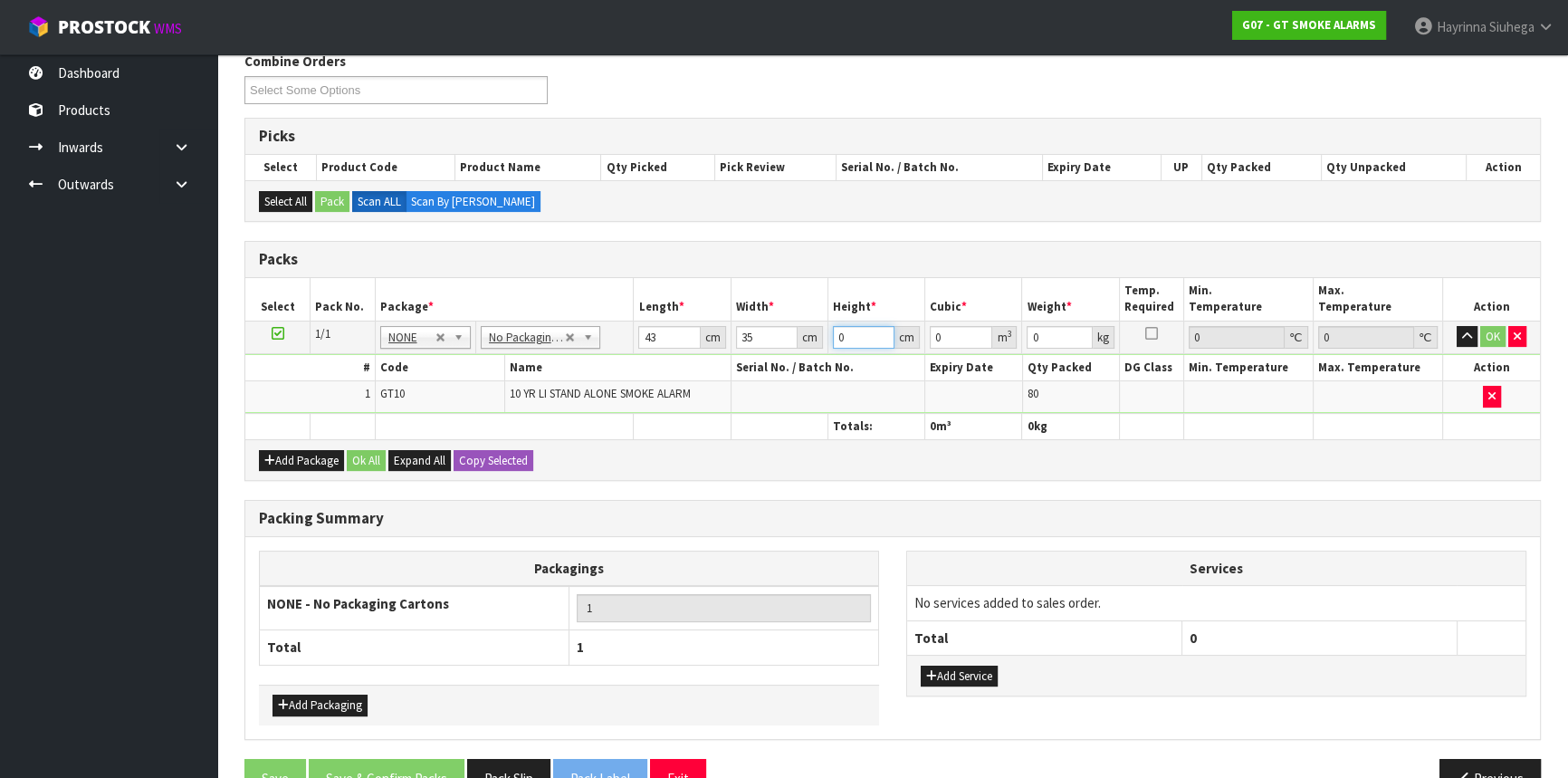
type input "0.00301"
type input "22"
type input "0.03311"
type input "22"
type input "7"
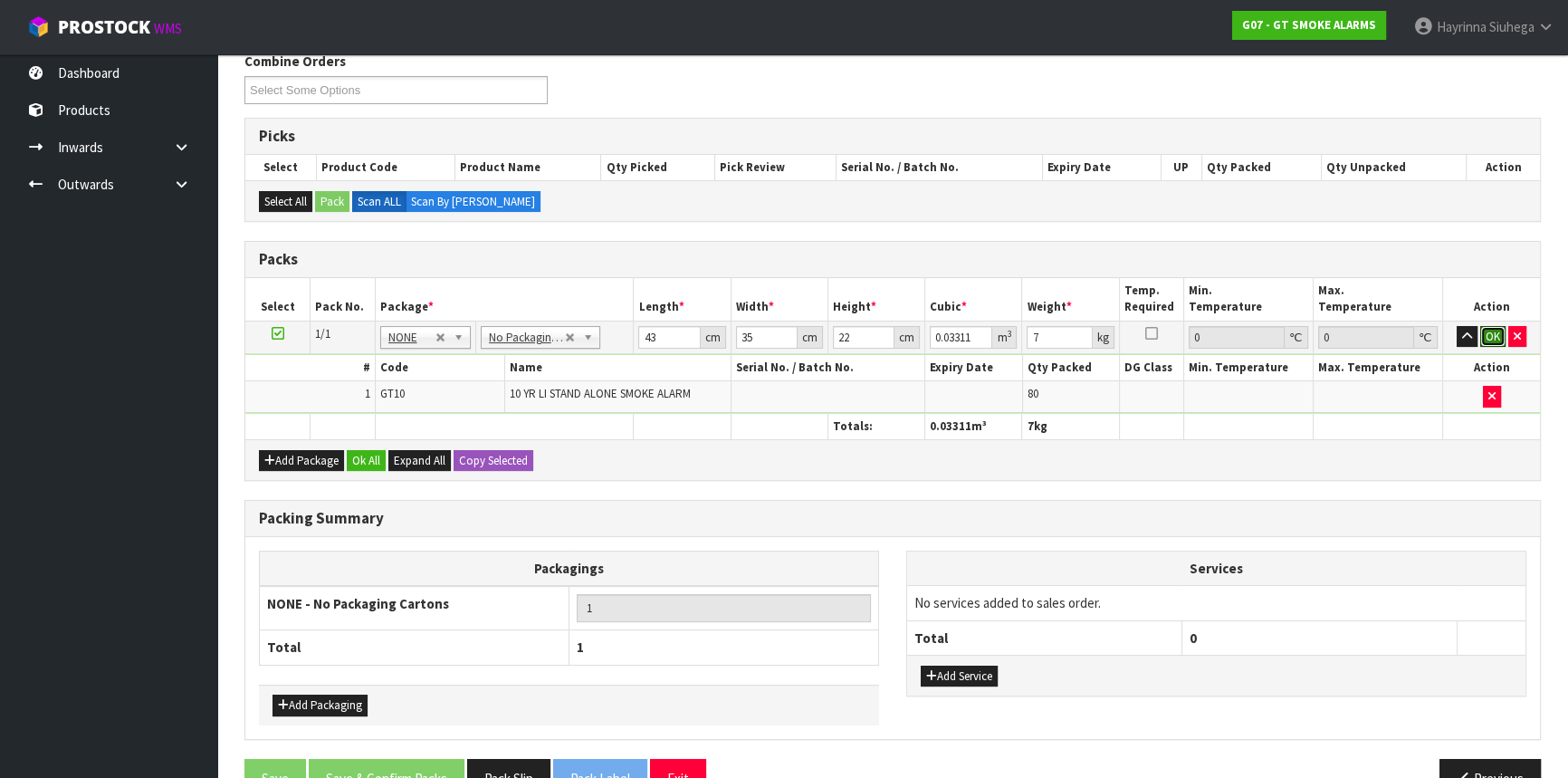
click button "OK" at bounding box center [1494, 338] width 26 height 22
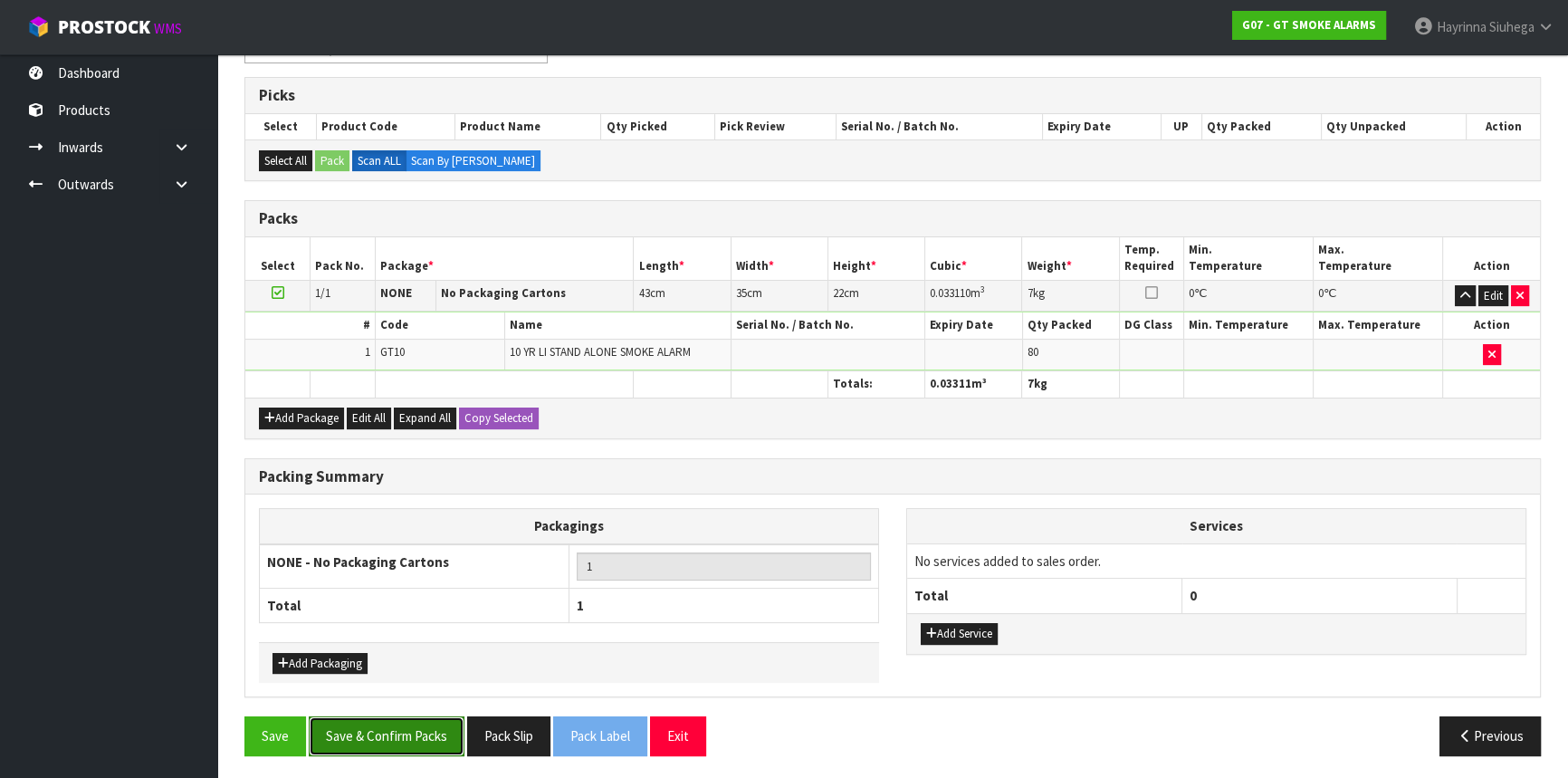
click at [380, 733] on button "Save & Confirm Packs" at bounding box center [386, 735] width 155 height 39
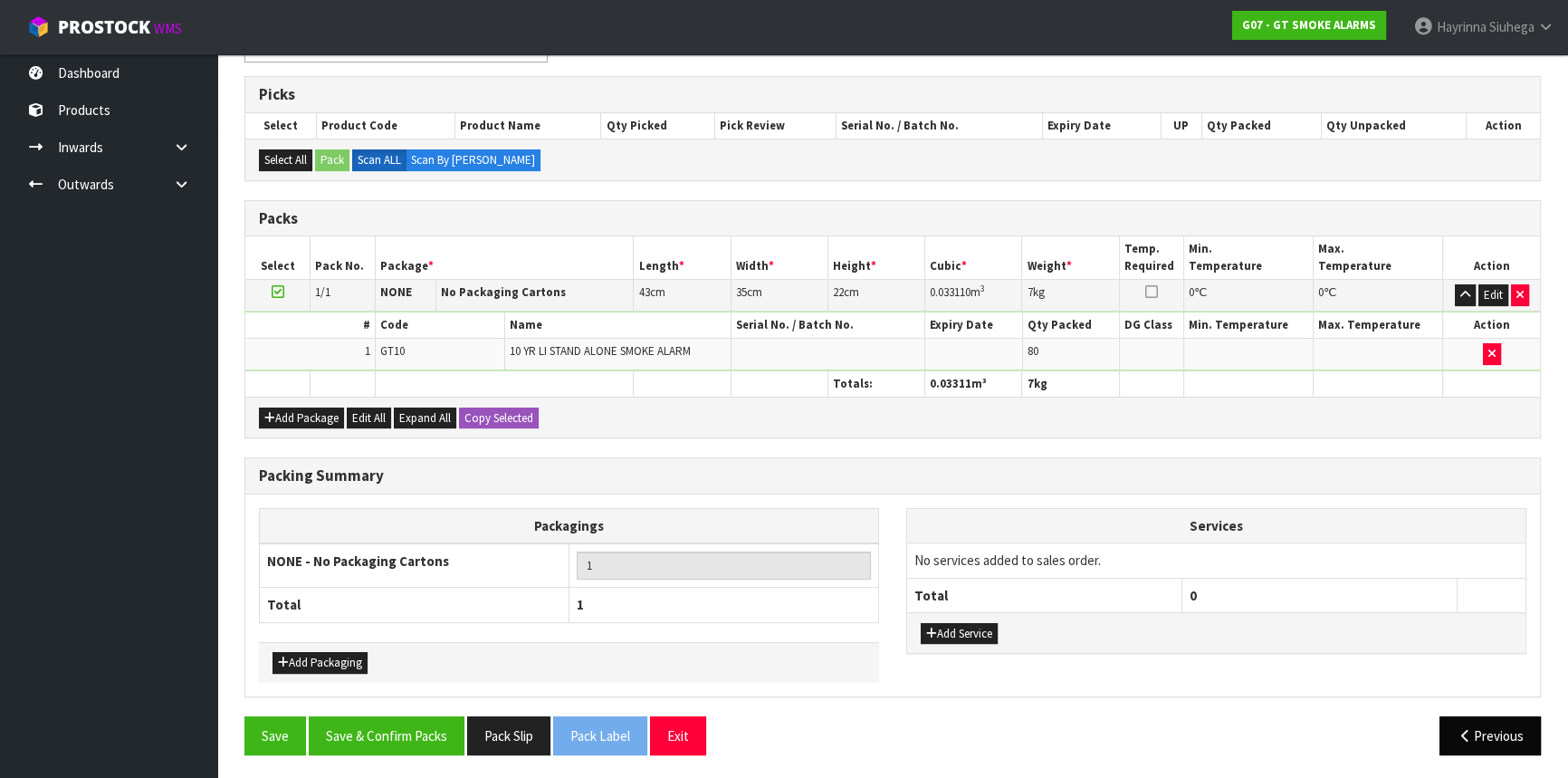
scroll to position [244, 0]
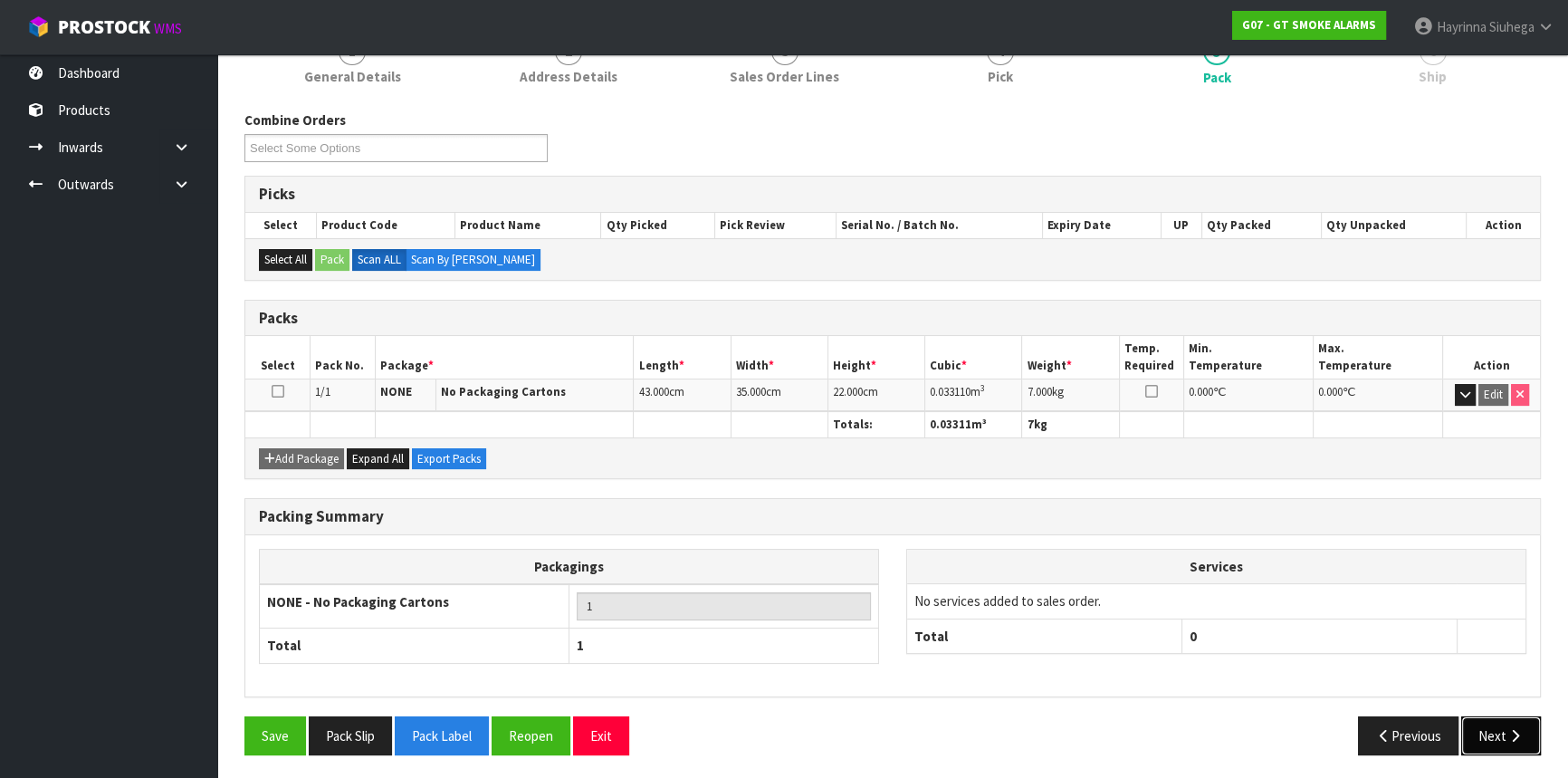
click at [1501, 720] on button "Next" at bounding box center [1501, 735] width 80 height 39
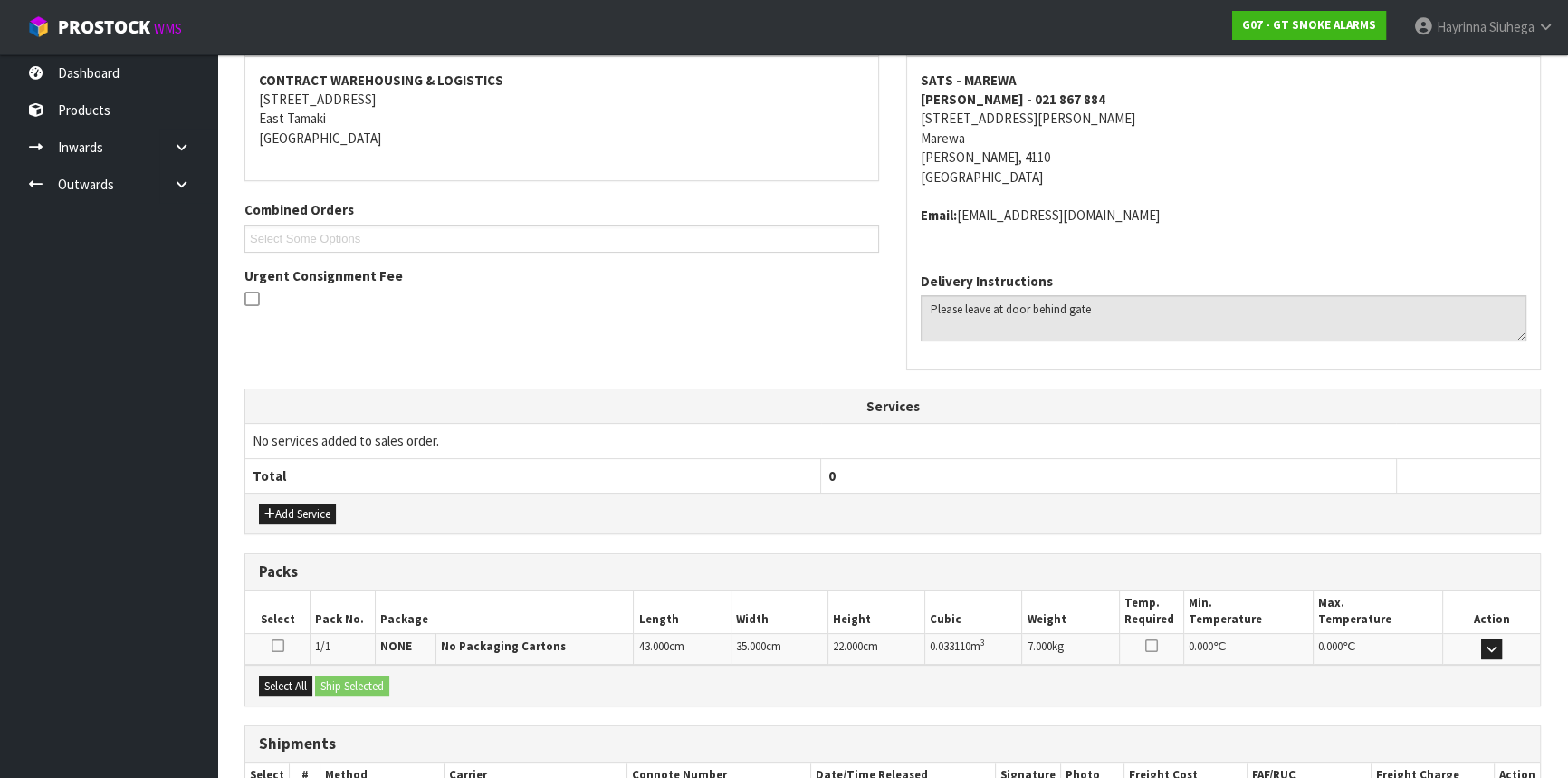
scroll to position [454, 0]
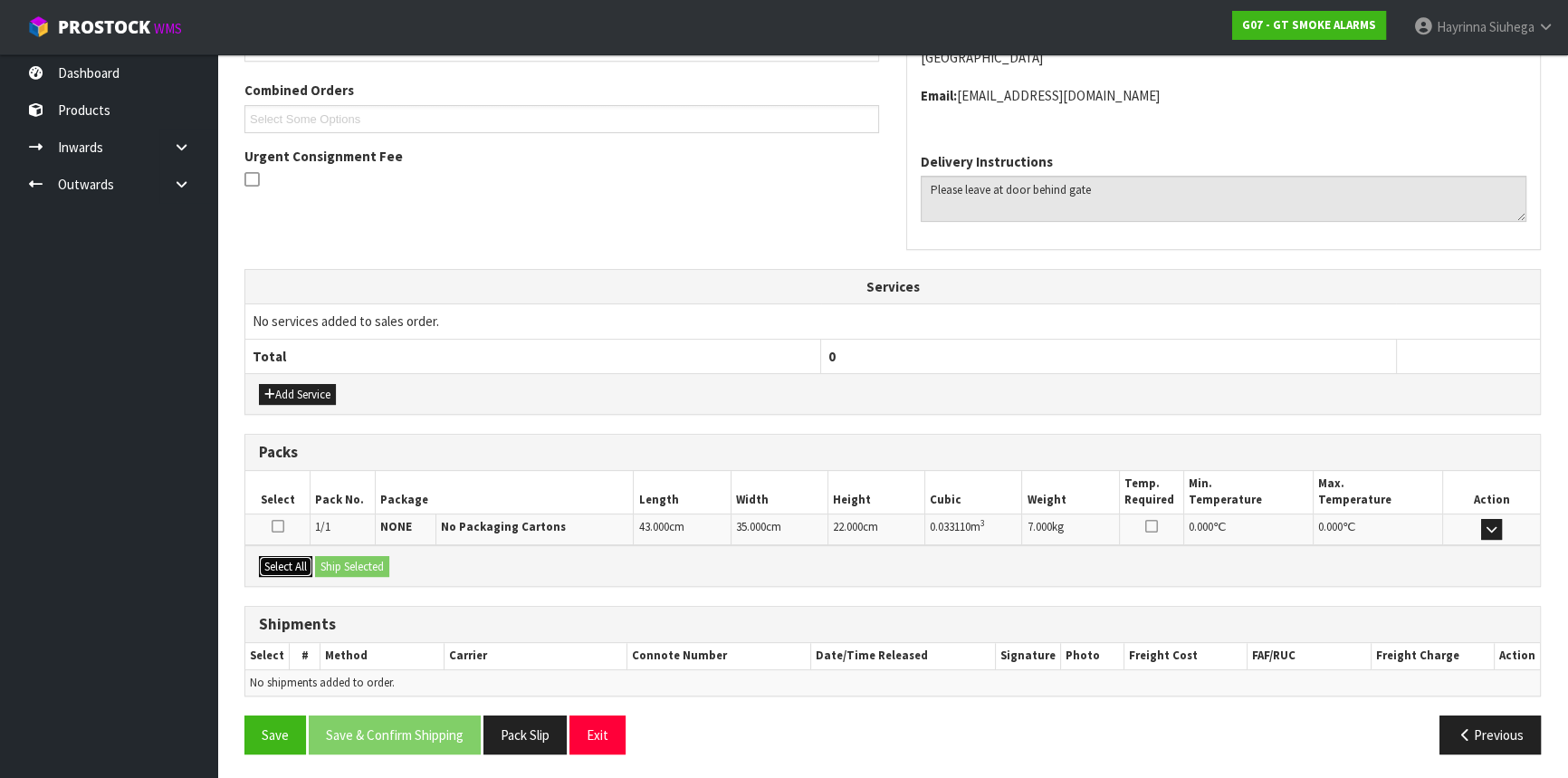
click at [291, 565] on button "Select All" at bounding box center [286, 567] width 53 height 22
click at [375, 564] on button "Ship Selected" at bounding box center [352, 567] width 74 height 22
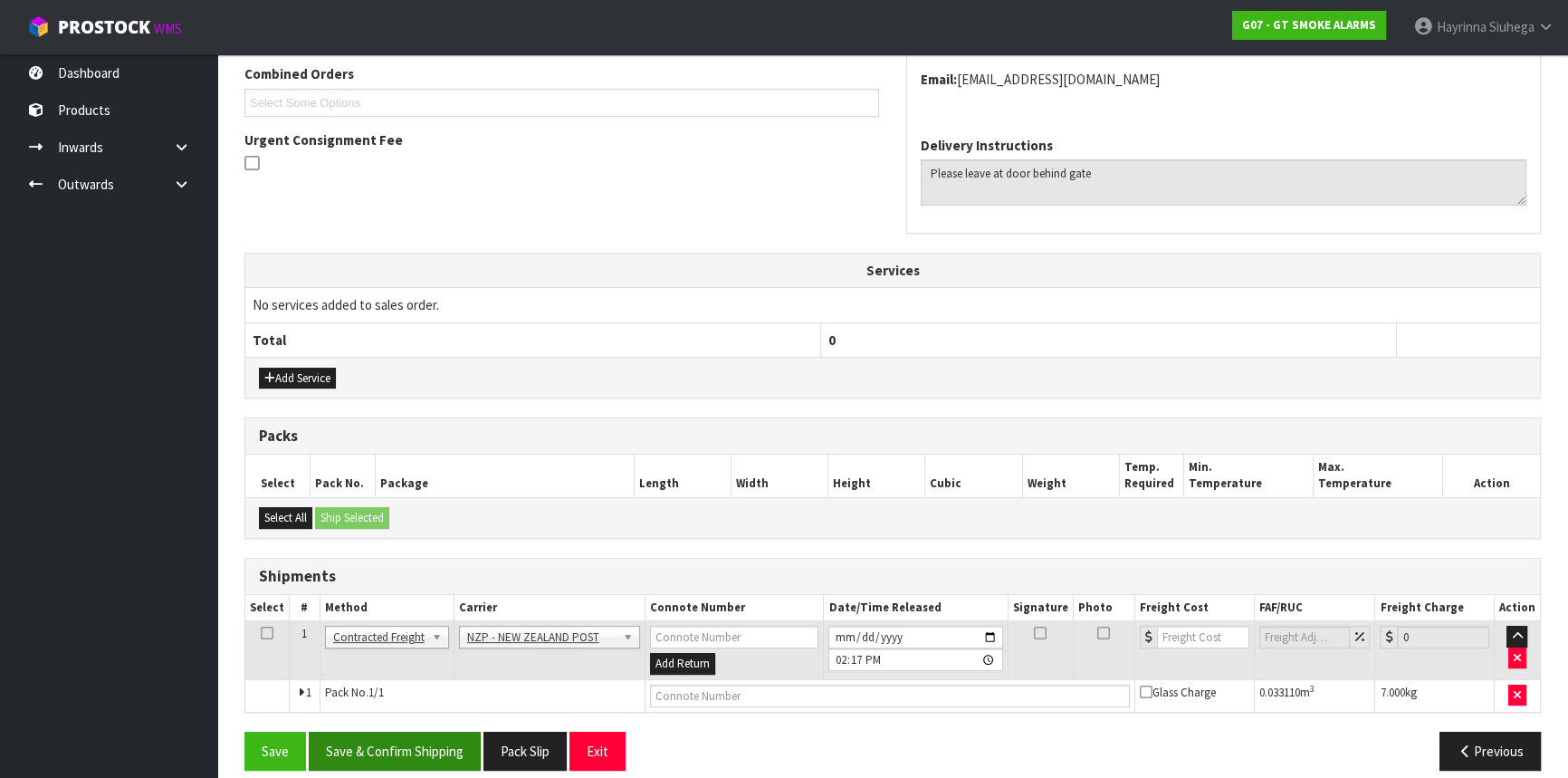
scroll to position [487, 0]
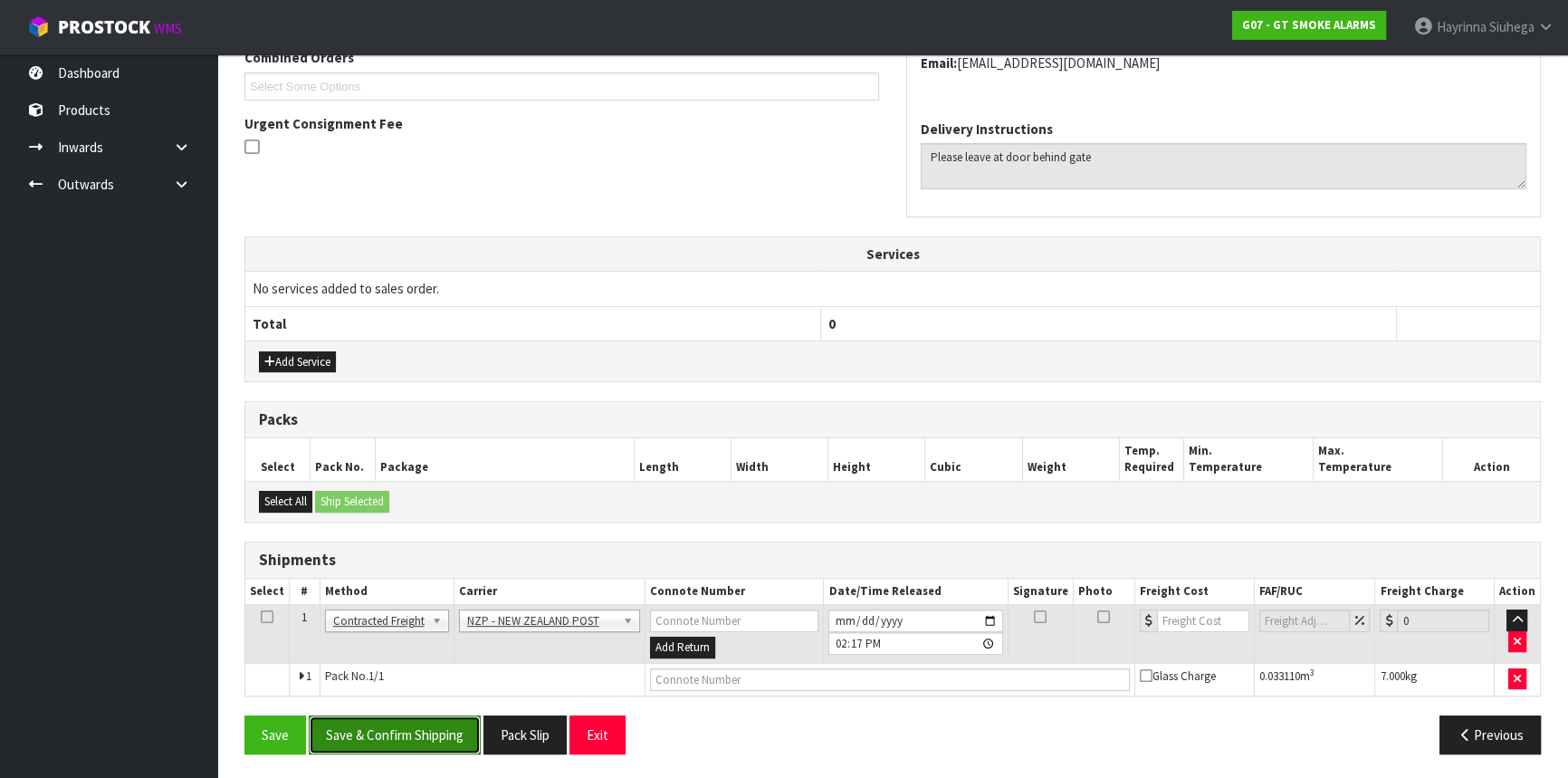
click at [407, 733] on button "Save & Confirm Shipping" at bounding box center [395, 734] width 172 height 39
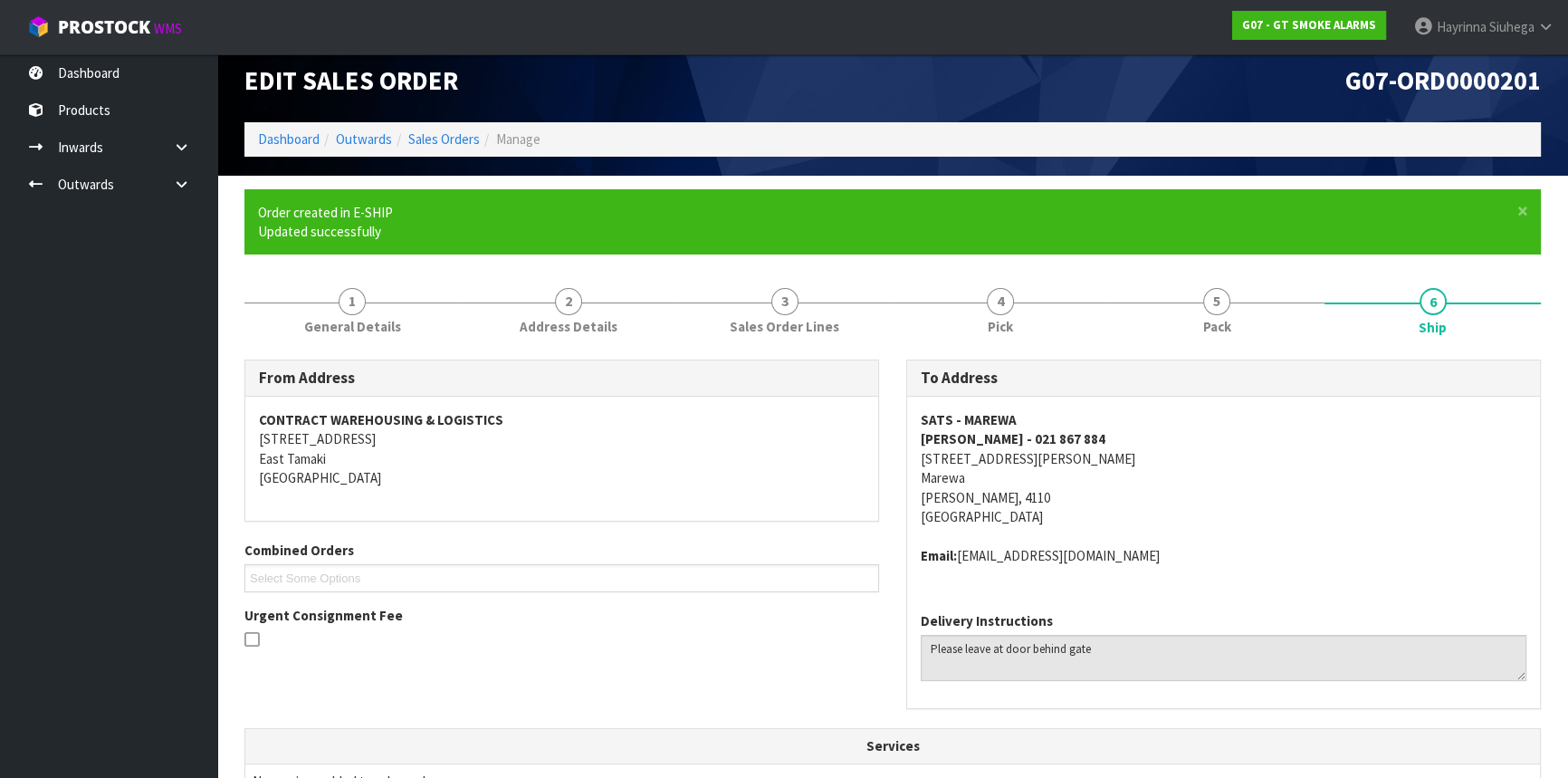
scroll to position [462, 0]
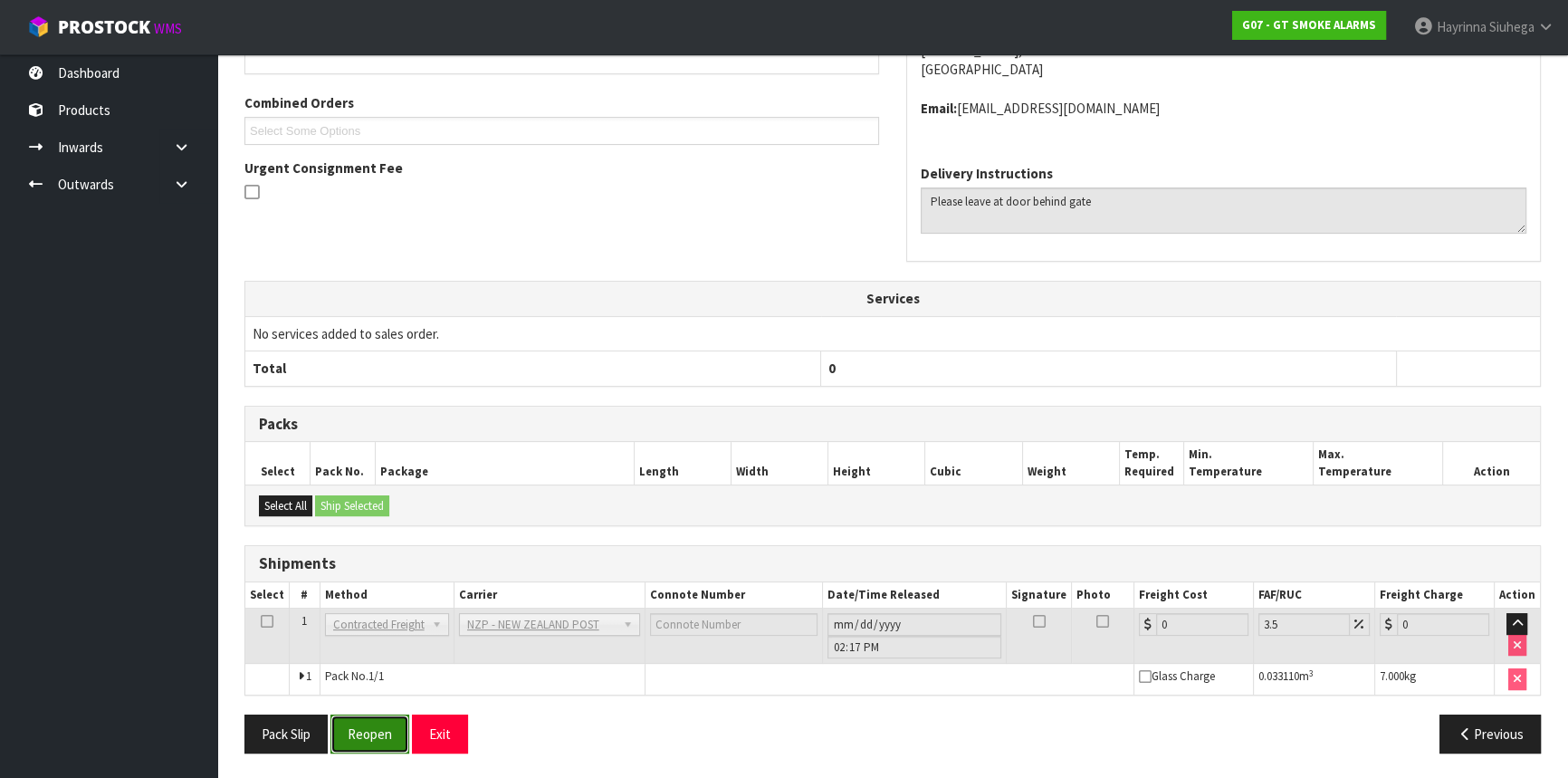
click at [372, 736] on button "Reopen" at bounding box center [370, 733] width 79 height 39
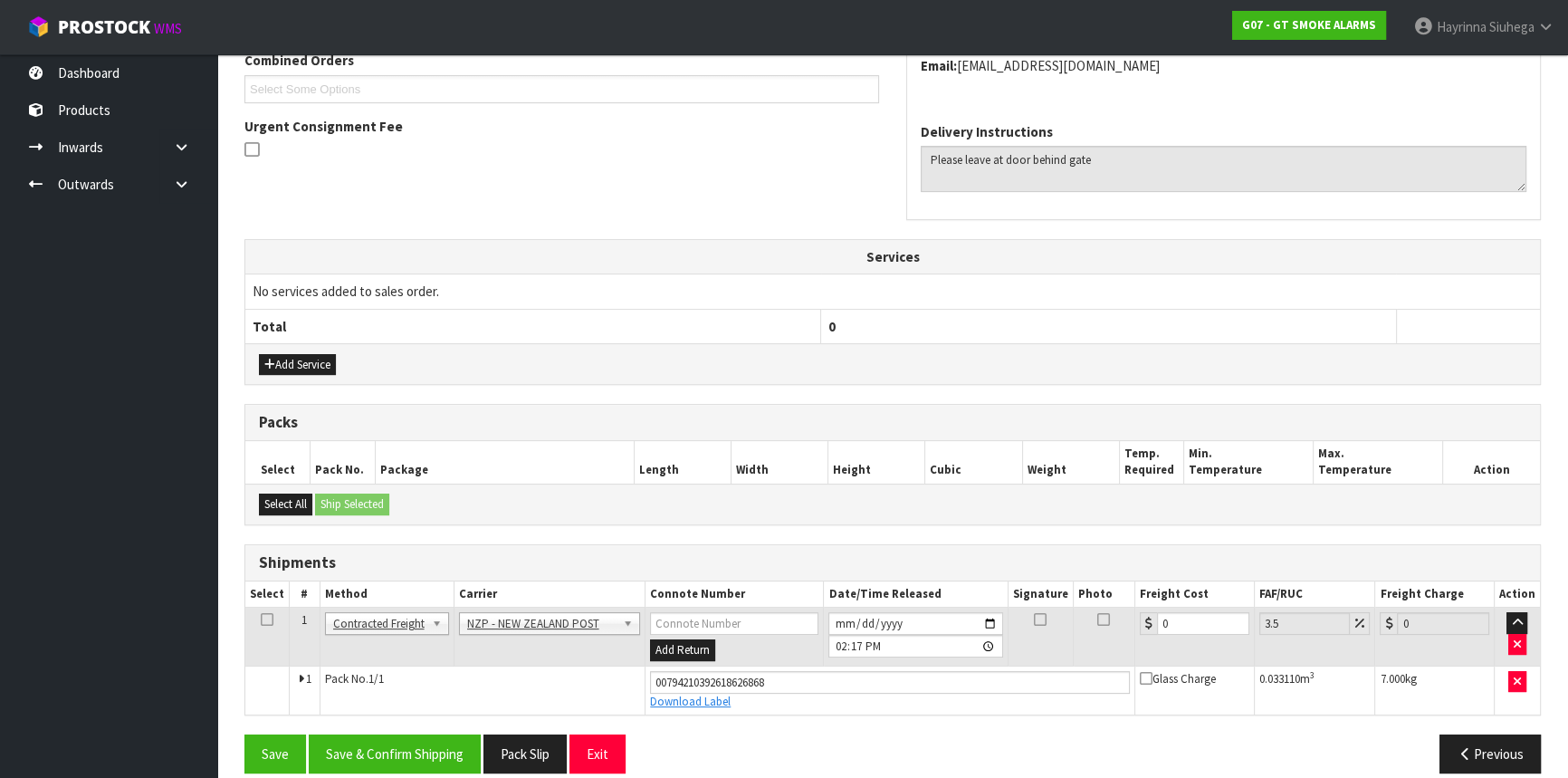
scroll to position [504, 0]
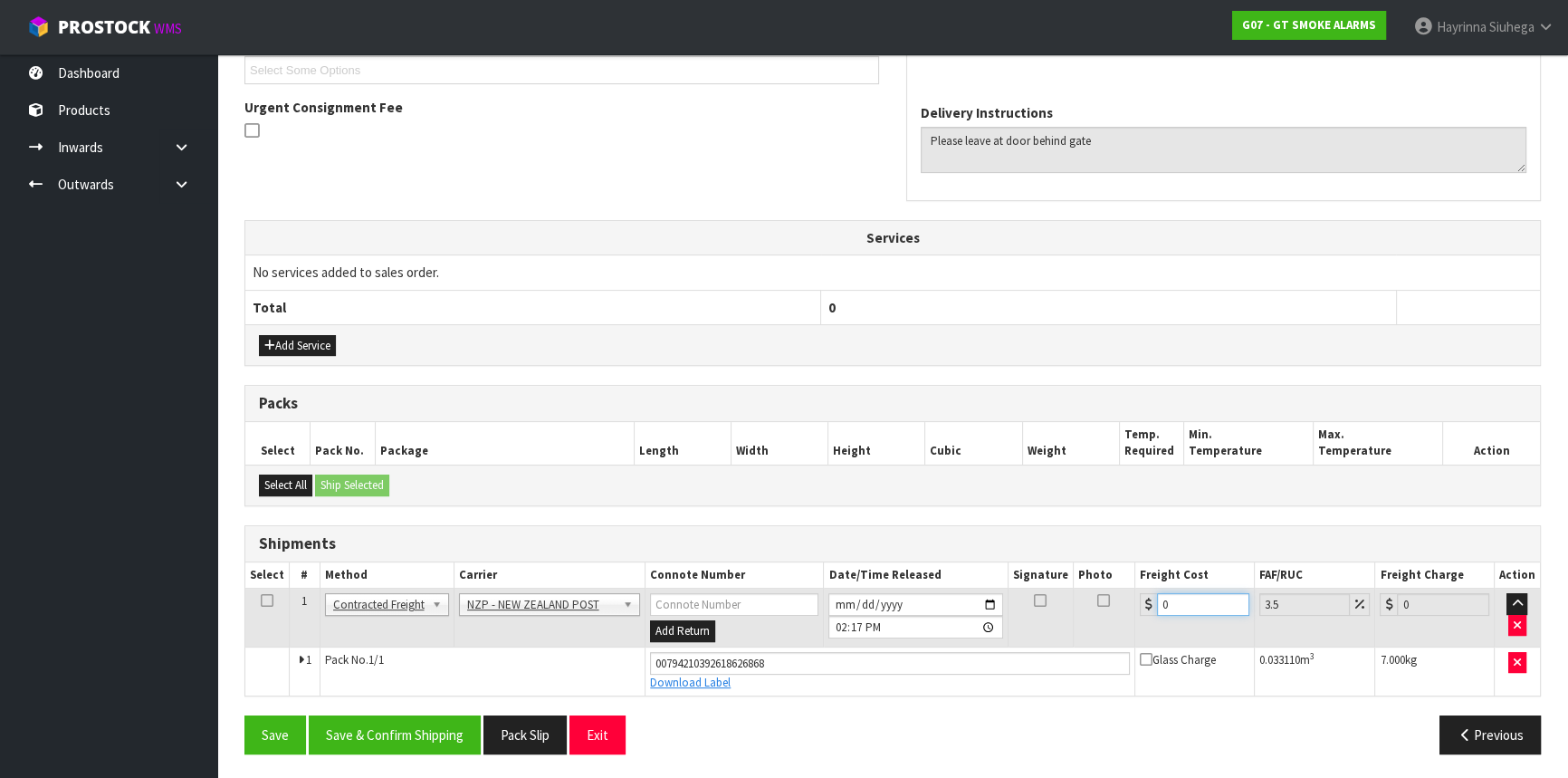
drag, startPoint x: 1187, startPoint y: 606, endPoint x: 1043, endPoint y: 609, distance: 144.0
click at [1043, 607] on tr "1 Client Local Pickup Customer Local Pickup Company Freight Contracted Freight …" at bounding box center [892, 618] width 1295 height 58
type input "8"
type input "8.28"
type input "8.00"
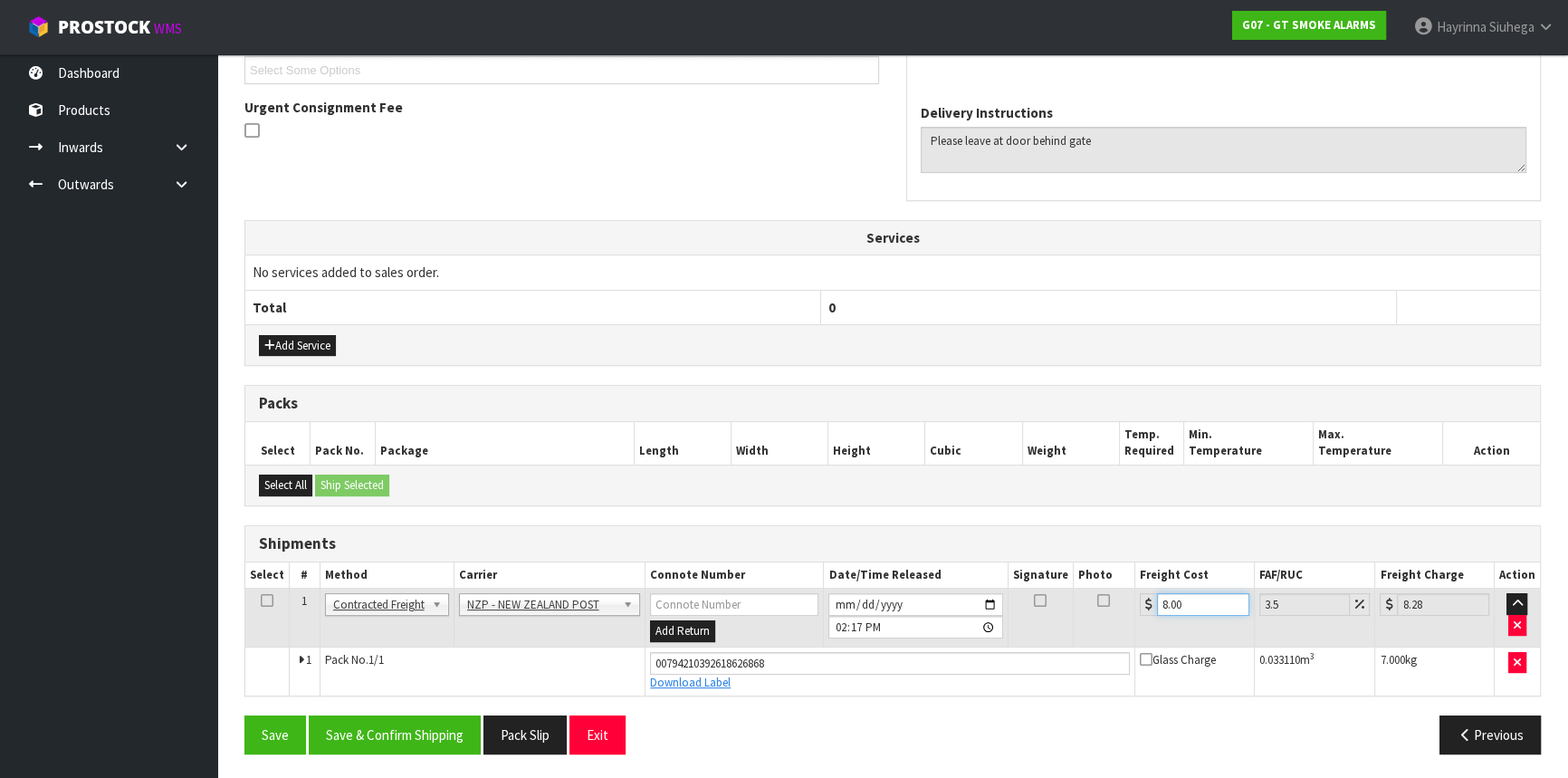
click at [244, 716] on button "Save" at bounding box center [275, 734] width 61 height 39
click at [414, 732] on button "Save & Confirm Shipping" at bounding box center [395, 734] width 172 height 39
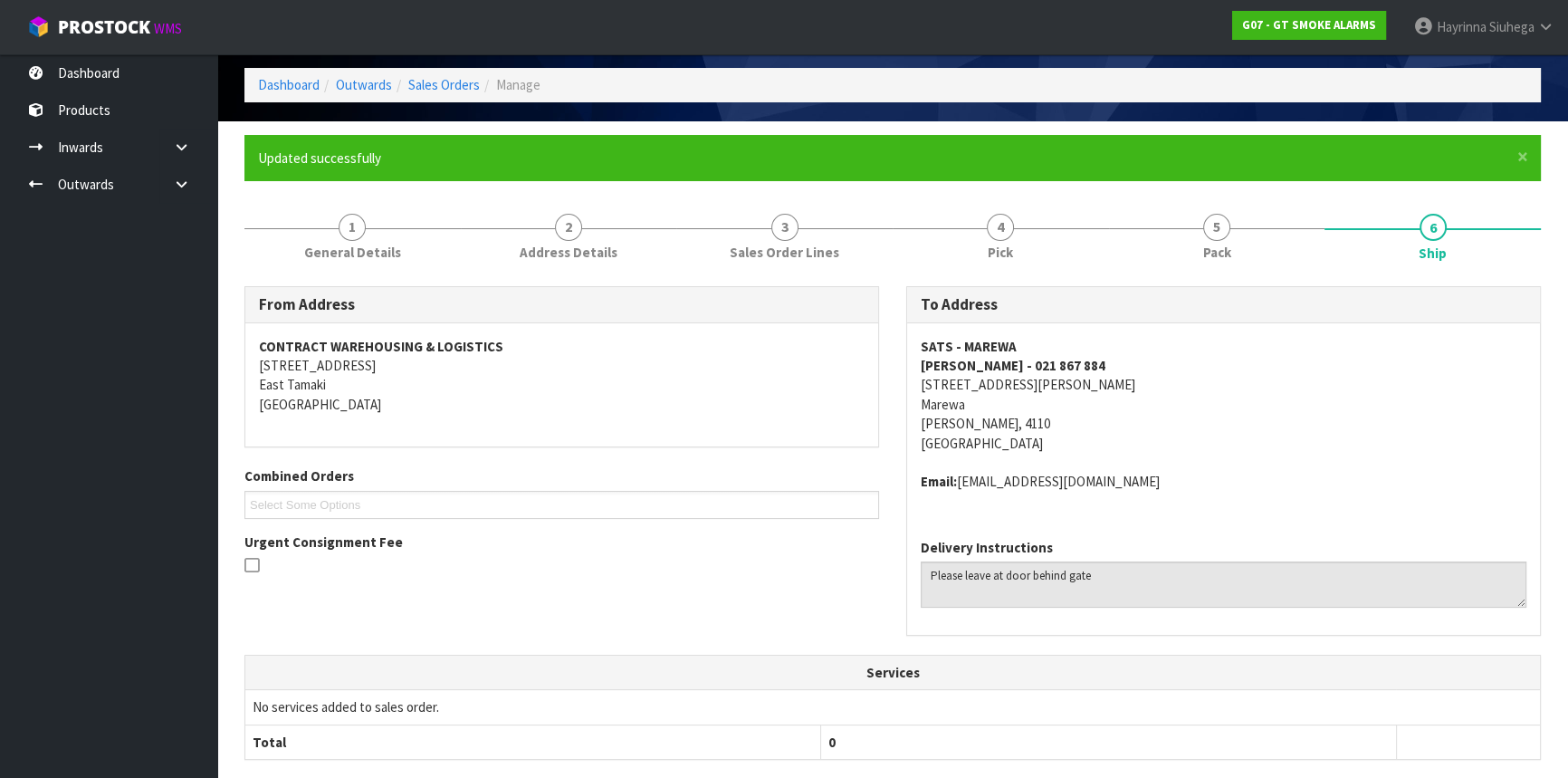
scroll to position [0, 0]
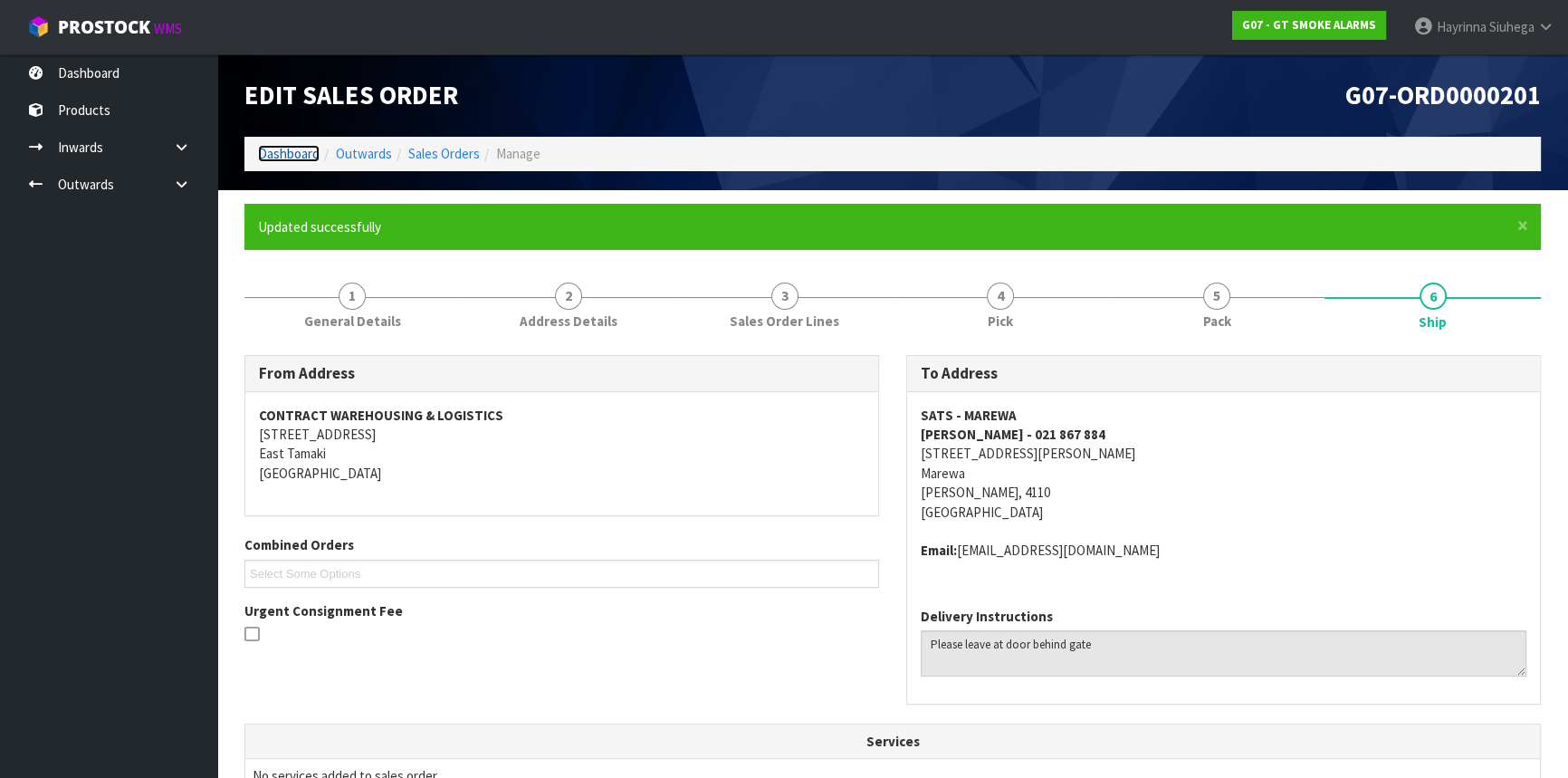
click at [280, 159] on link "Dashboard" at bounding box center [289, 152] width 61 height 17
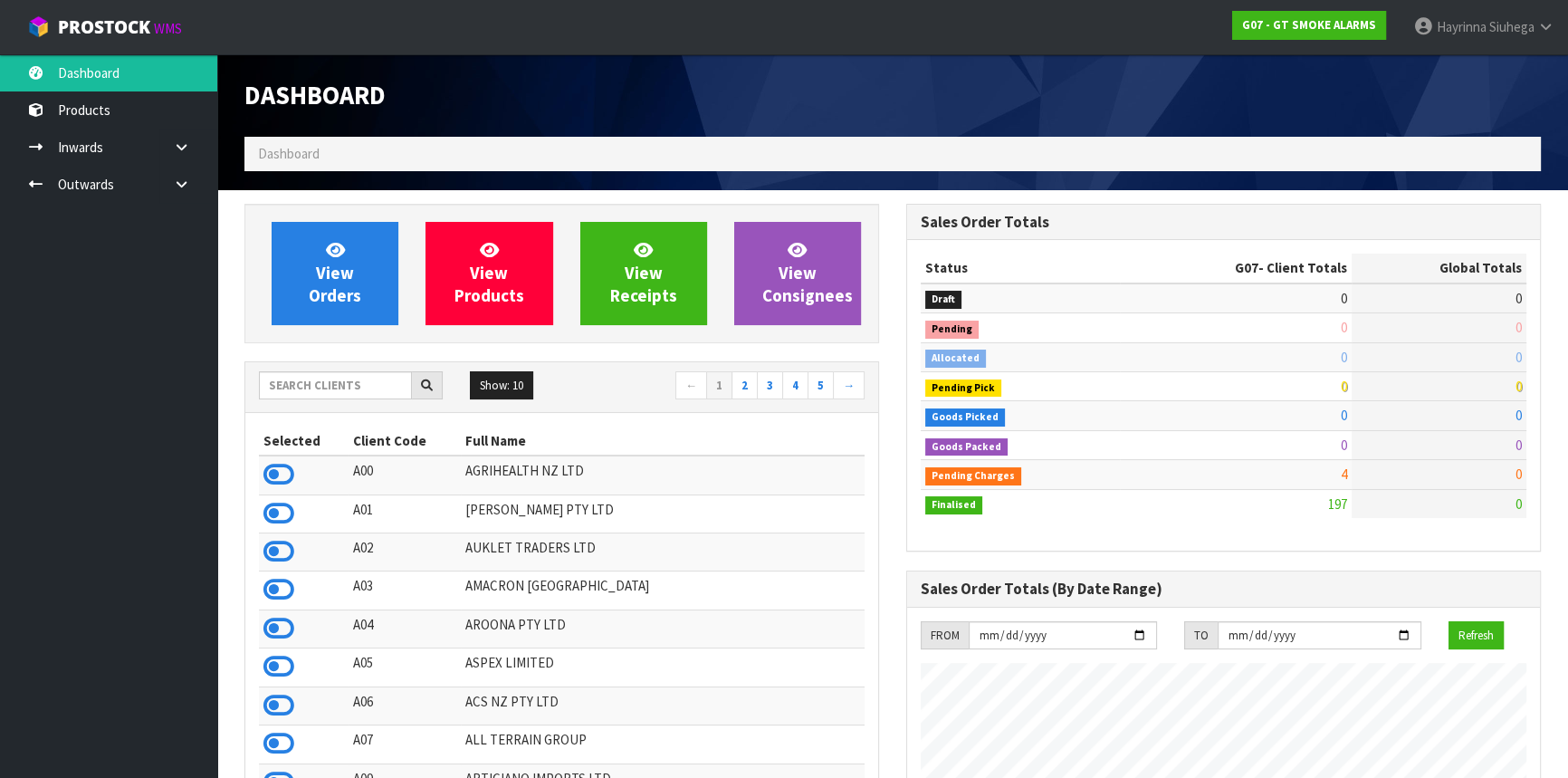
scroll to position [1107, 661]
click at [312, 377] on input "text" at bounding box center [335, 385] width 153 height 28
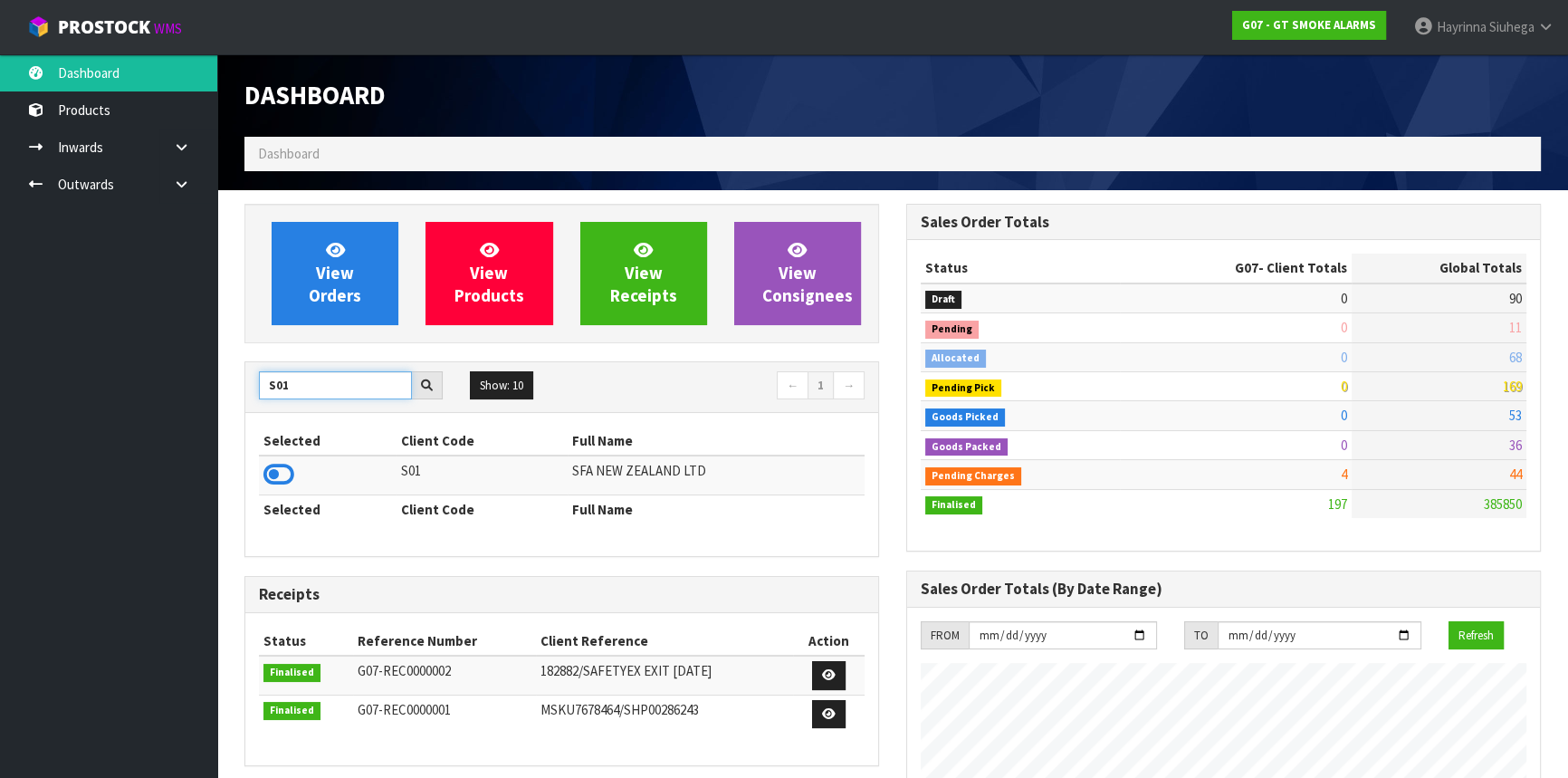
type input "S01"
click at [279, 477] on icon at bounding box center [278, 474] width 31 height 27
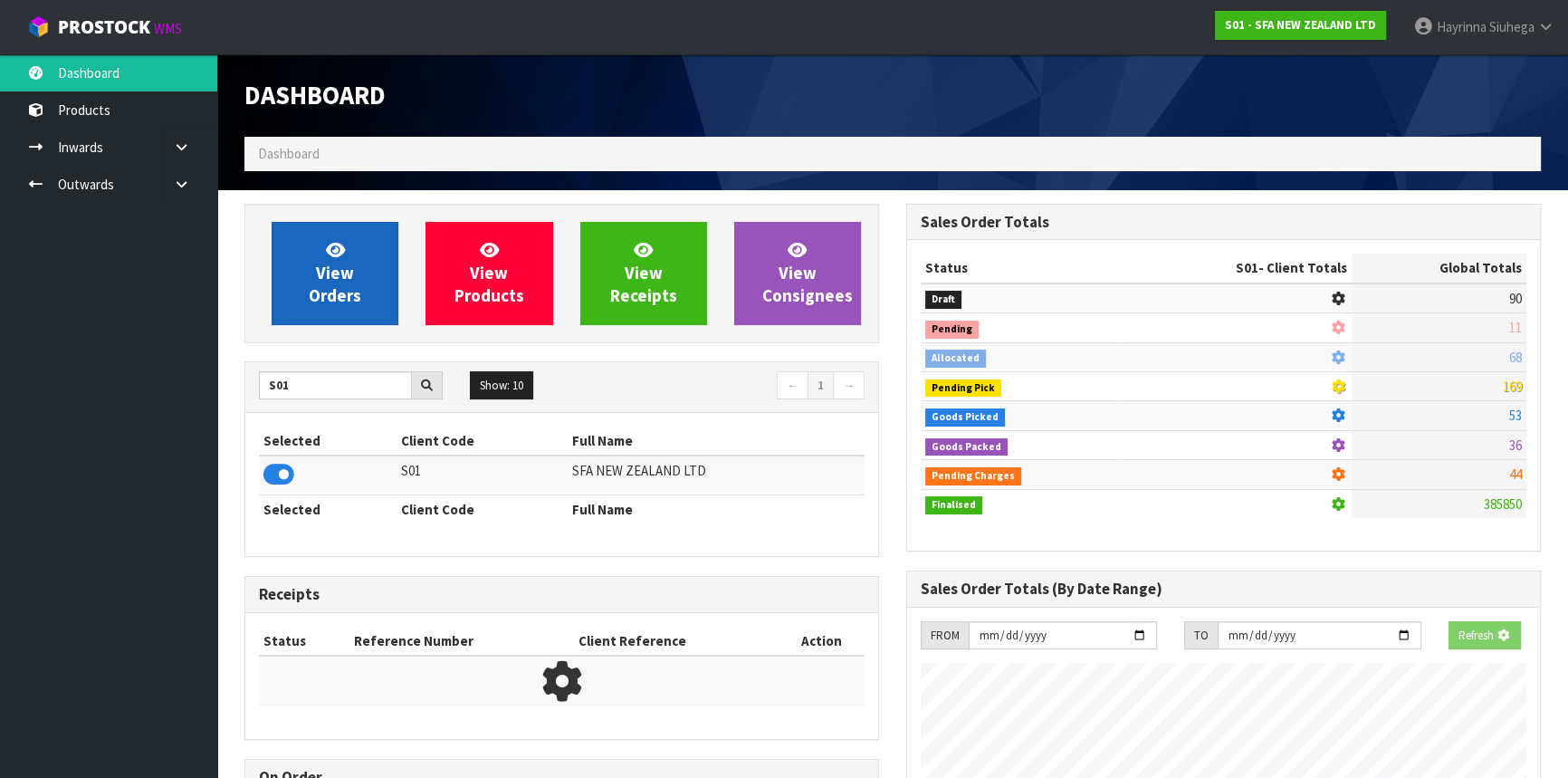
scroll to position [1370, 661]
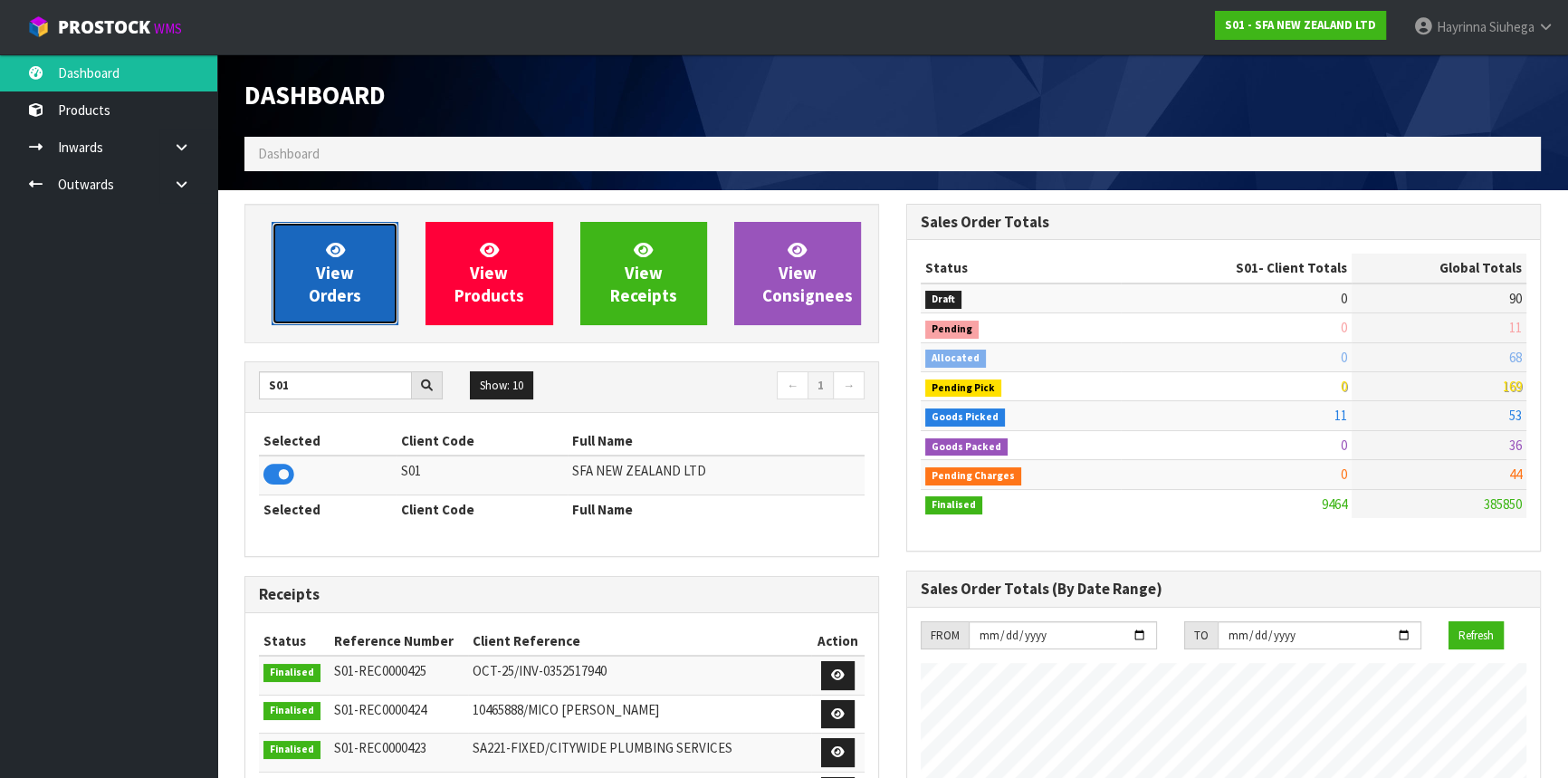
click at [372, 282] on link "View Orders" at bounding box center [335, 273] width 127 height 103
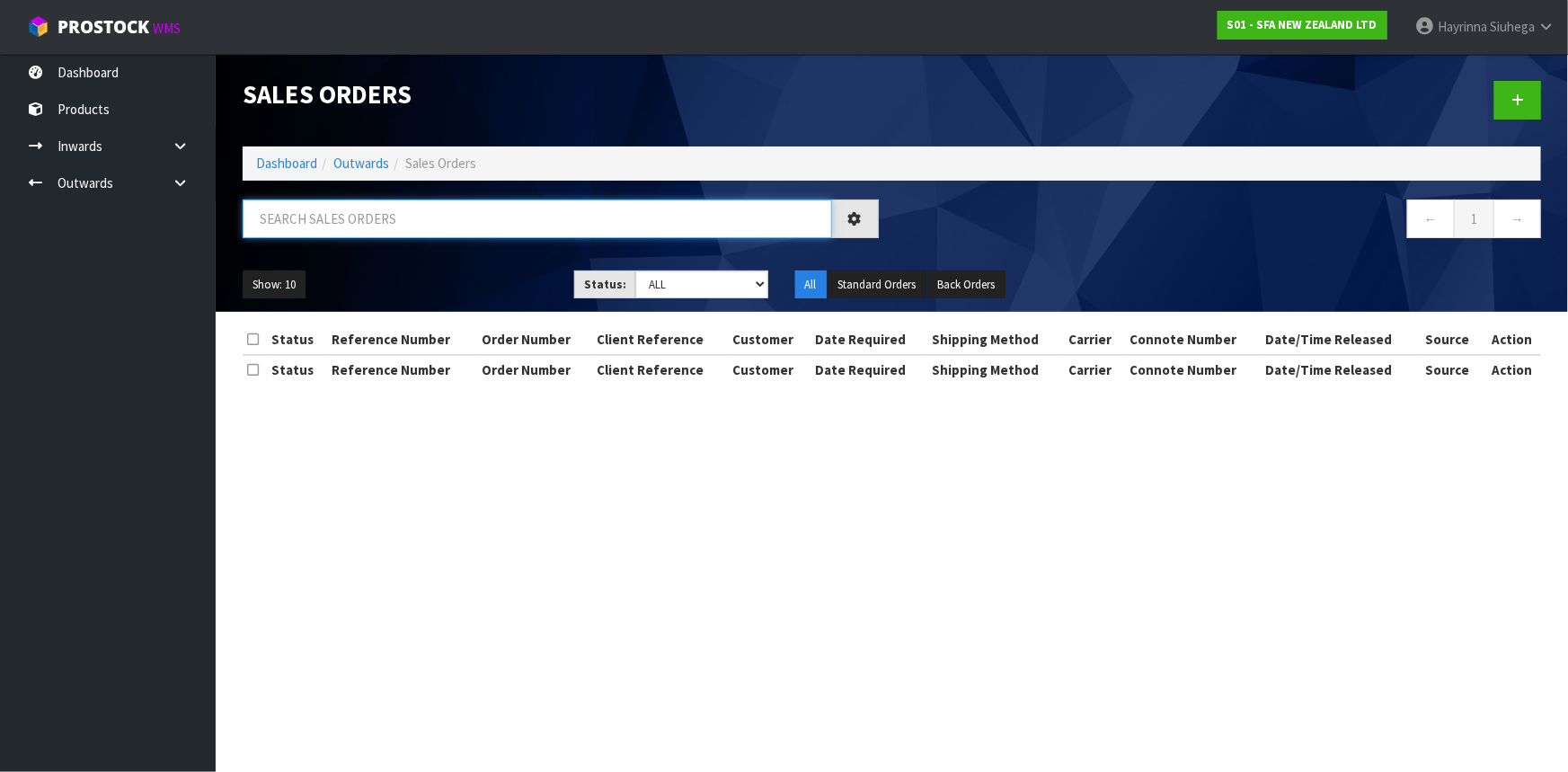
click at [387, 210] on input "text" at bounding box center [537, 218] width 589 height 38
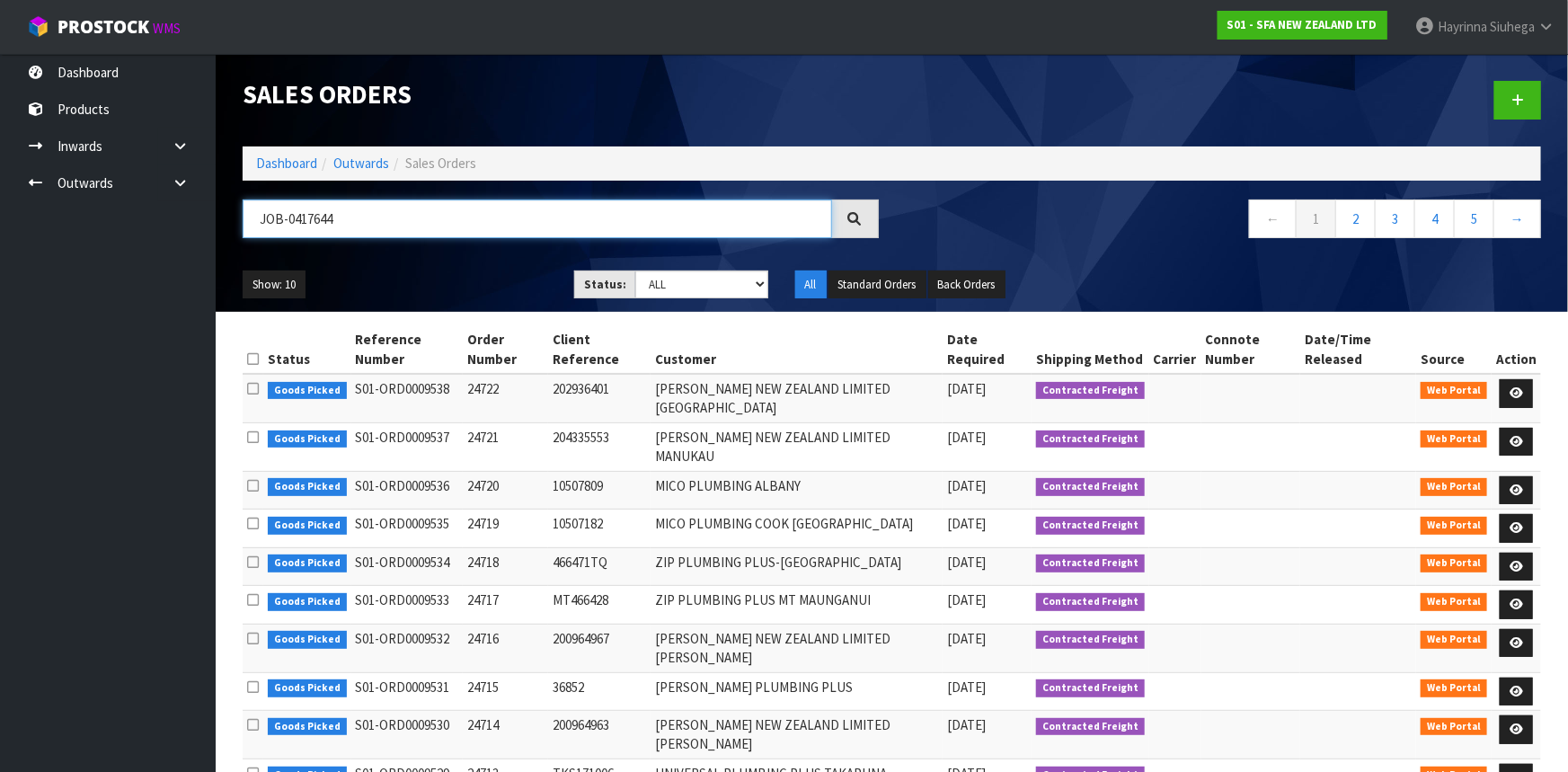
type input "JOB-0417644"
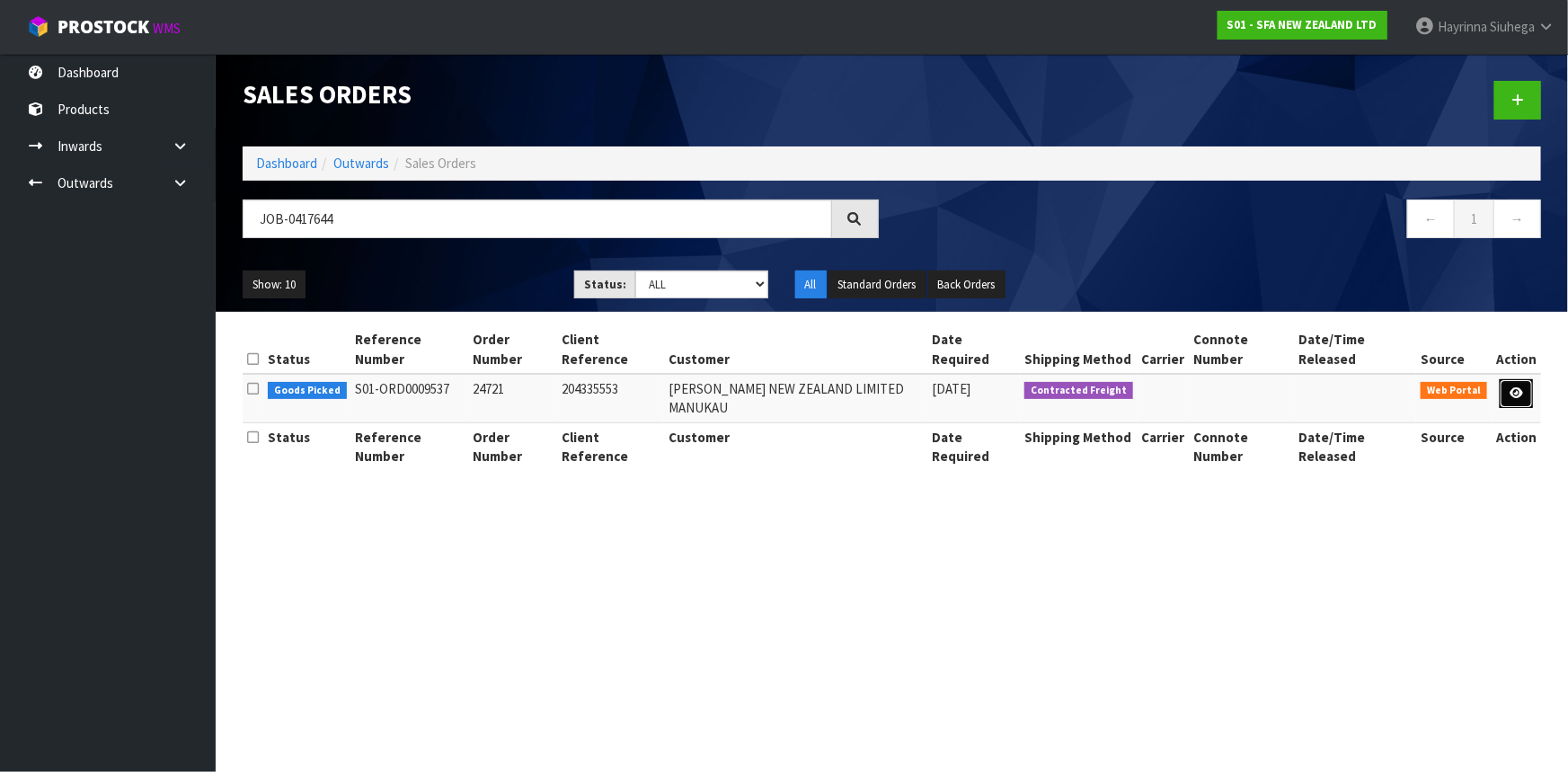
click at [1509, 379] on link at bounding box center [1517, 393] width 33 height 28
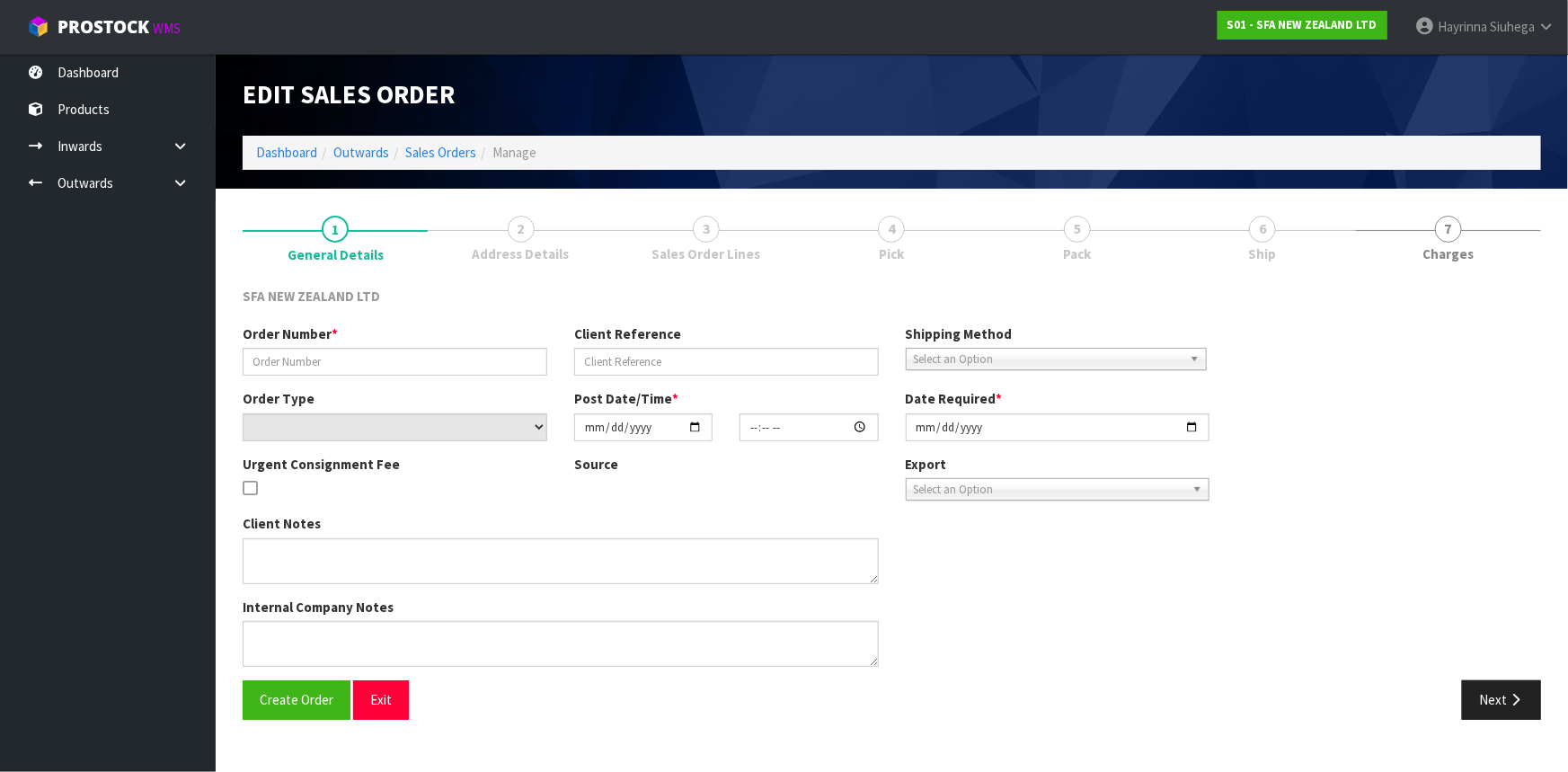
type input "24721"
type input "204335553"
select select "number:0"
type input "[DATE]"
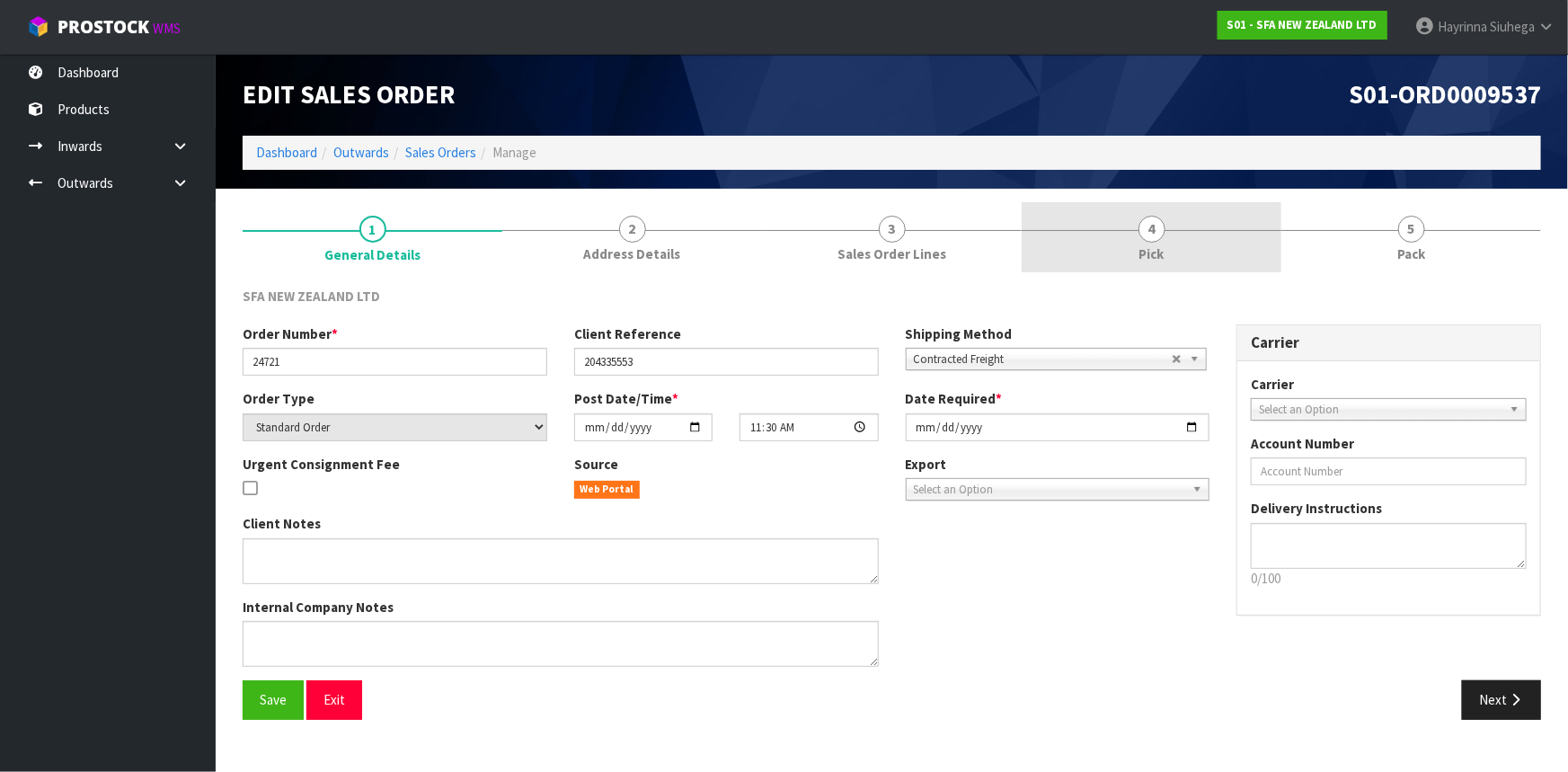
click at [1246, 246] on link "4 Pick" at bounding box center [1152, 238] width 260 height 71
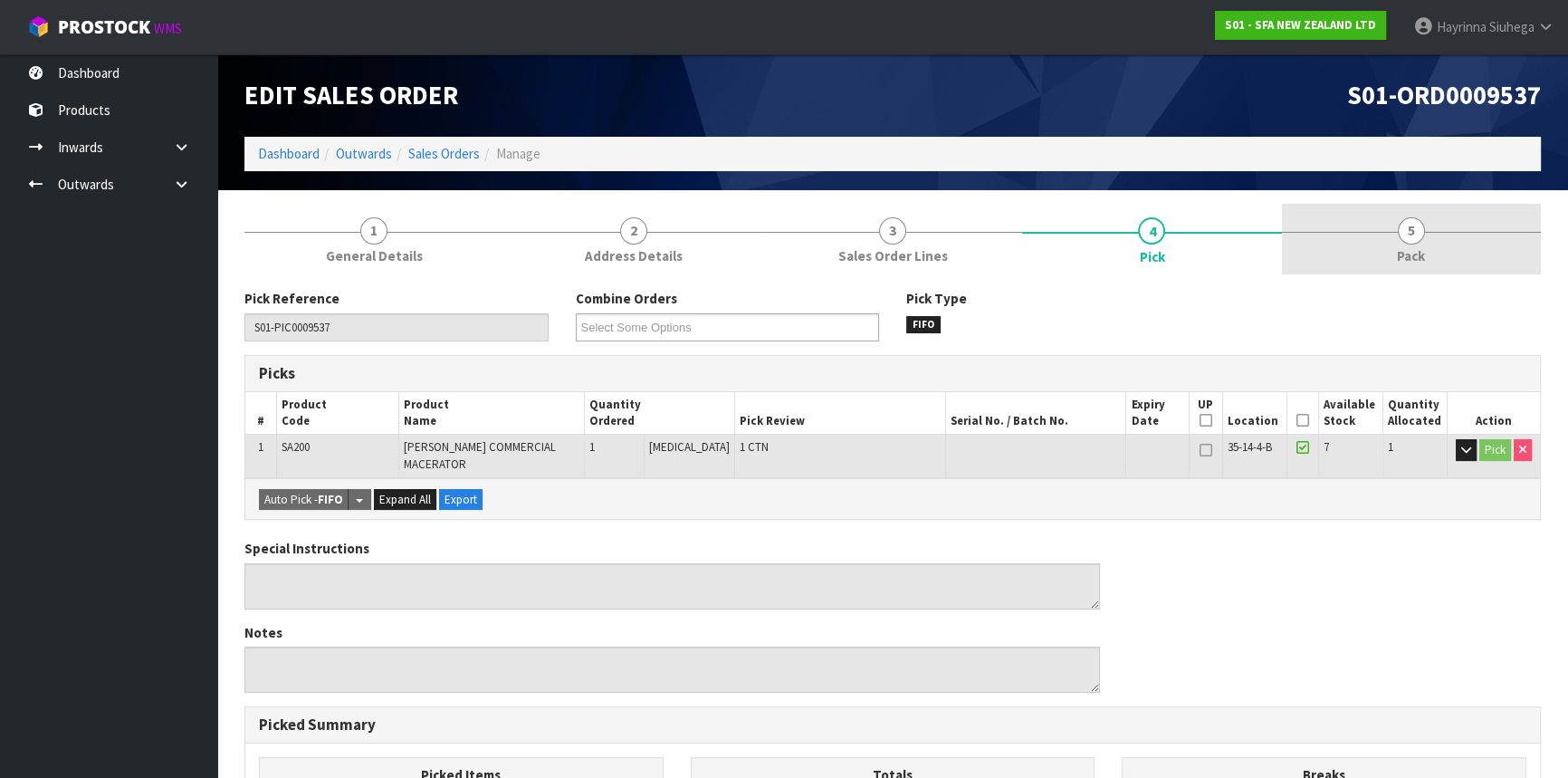
click at [1401, 239] on span "5" at bounding box center [1411, 231] width 27 height 27
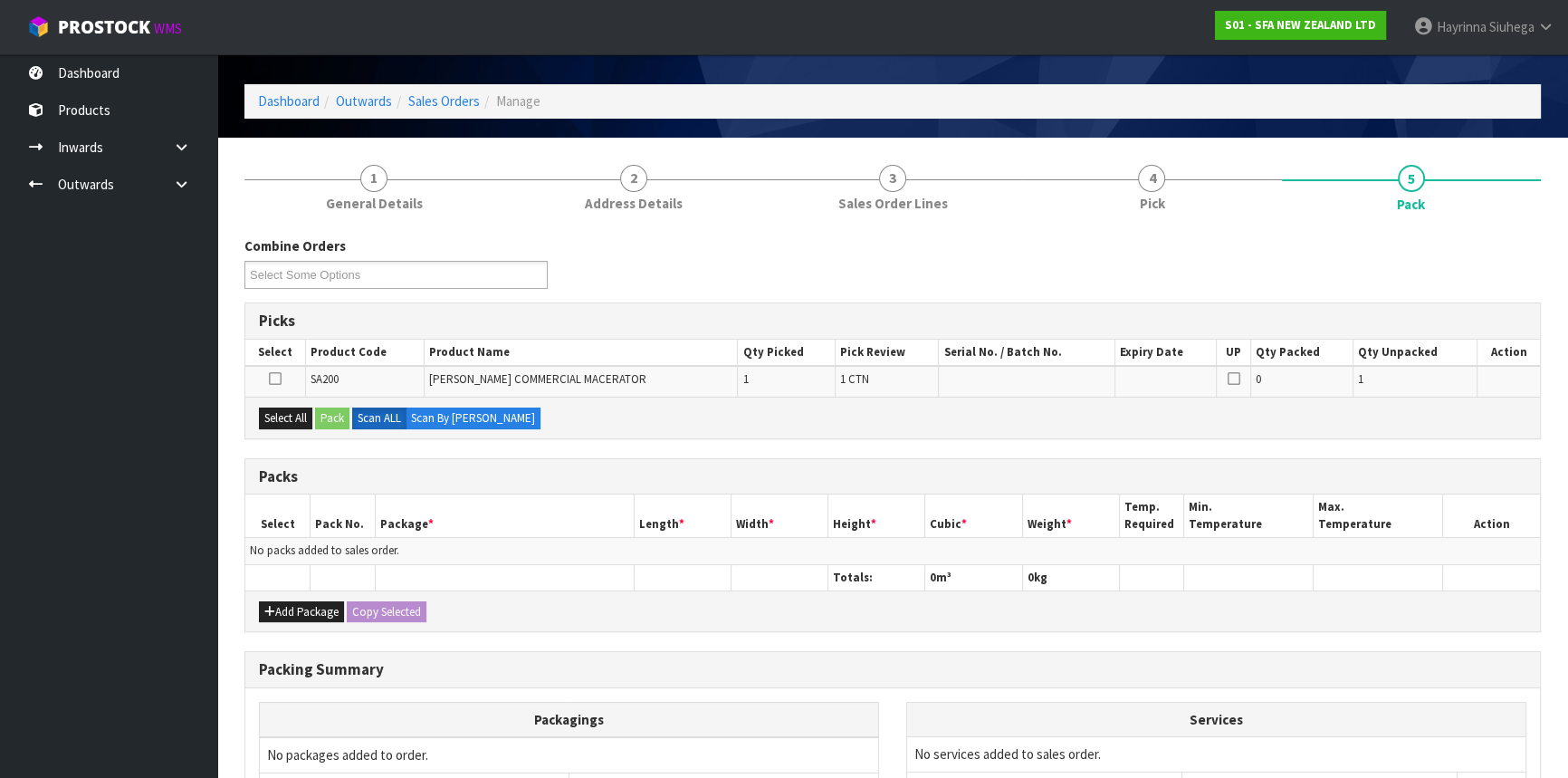
scroll to position [81, 0]
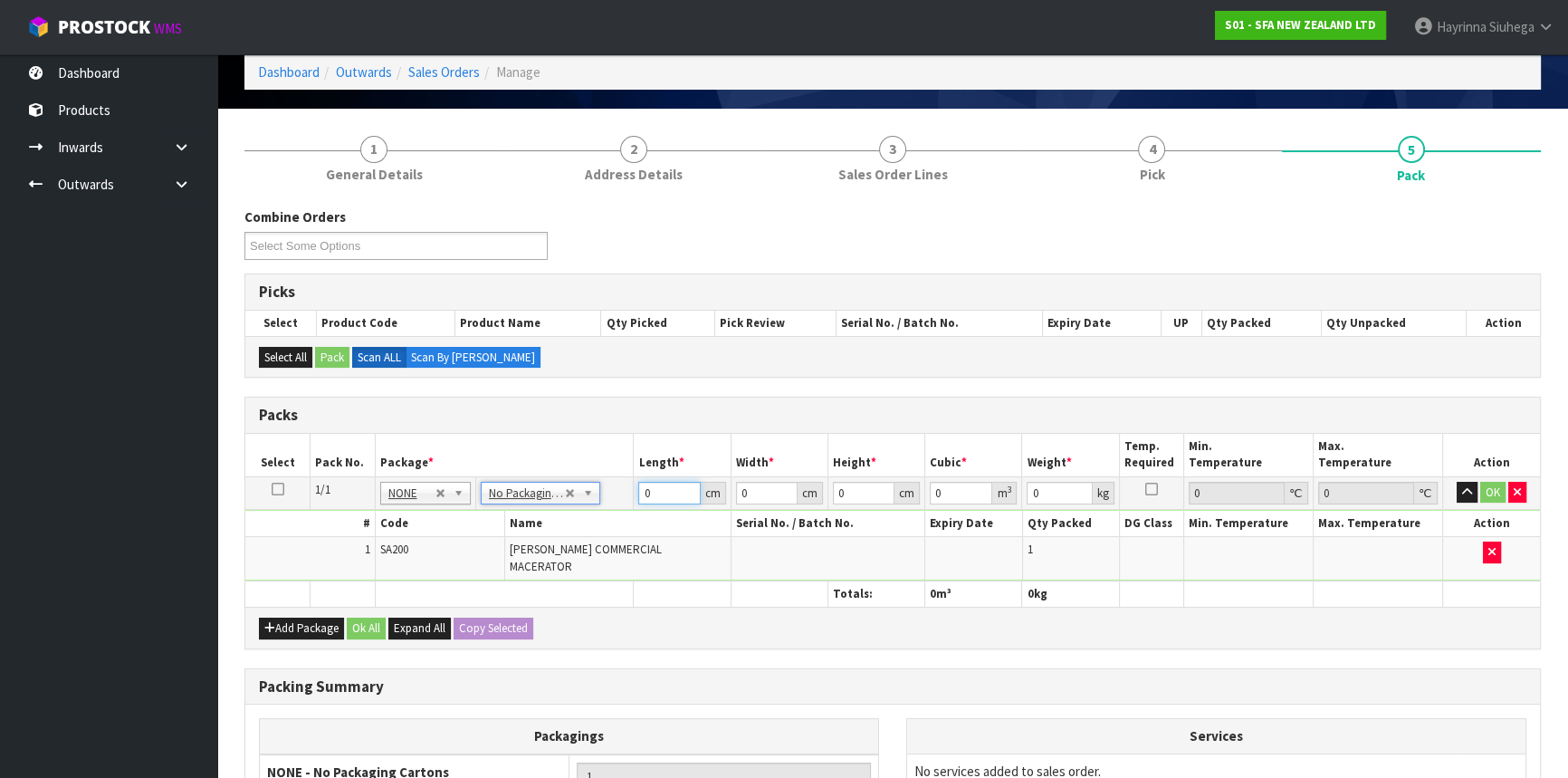
click at [638, 492] on input "0" at bounding box center [669, 493] width 61 height 23
click button "OK" at bounding box center [1494, 493] width 26 height 22
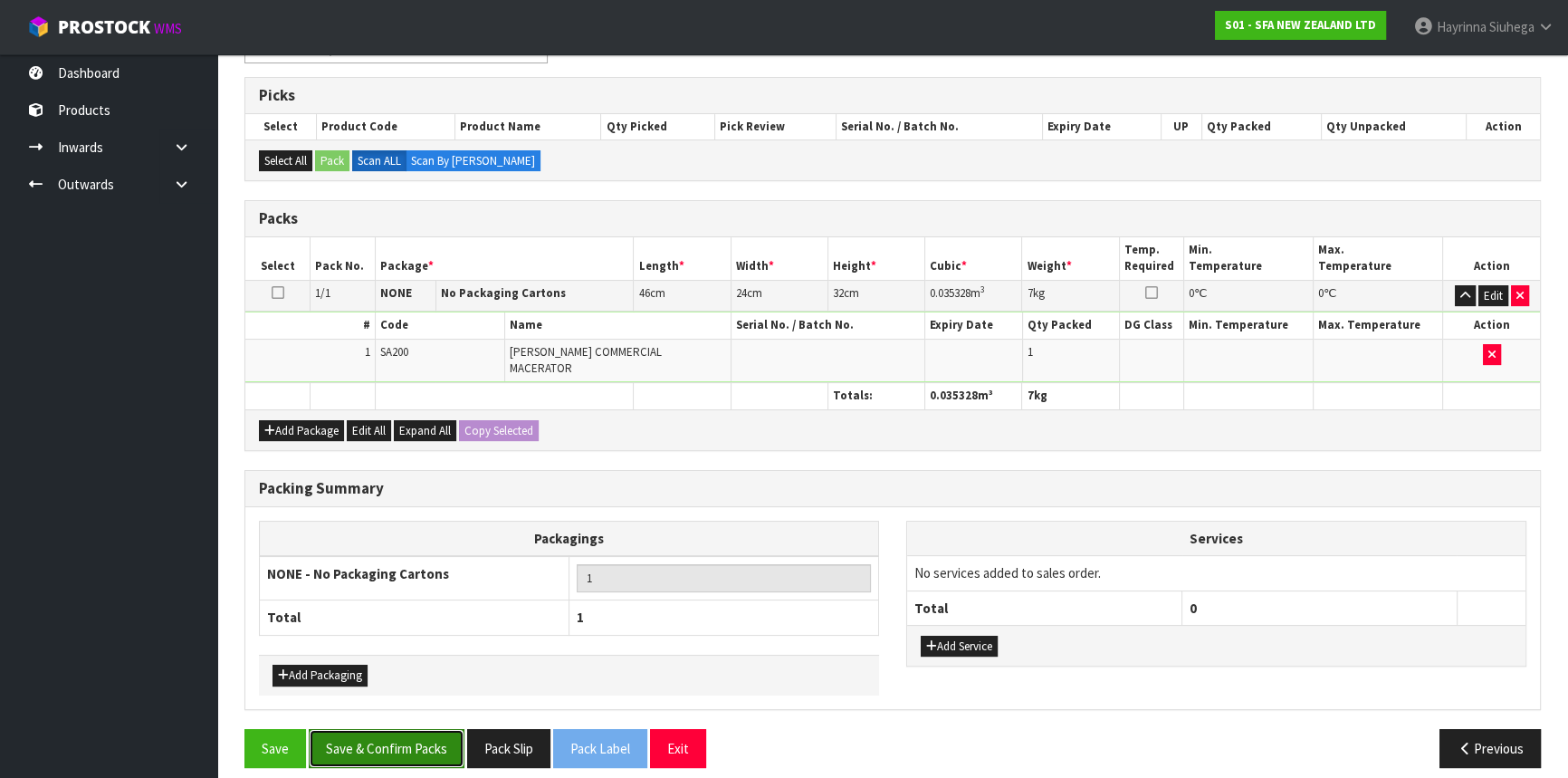
click at [387, 729] on button "Save & Confirm Packs" at bounding box center [386, 748] width 155 height 39
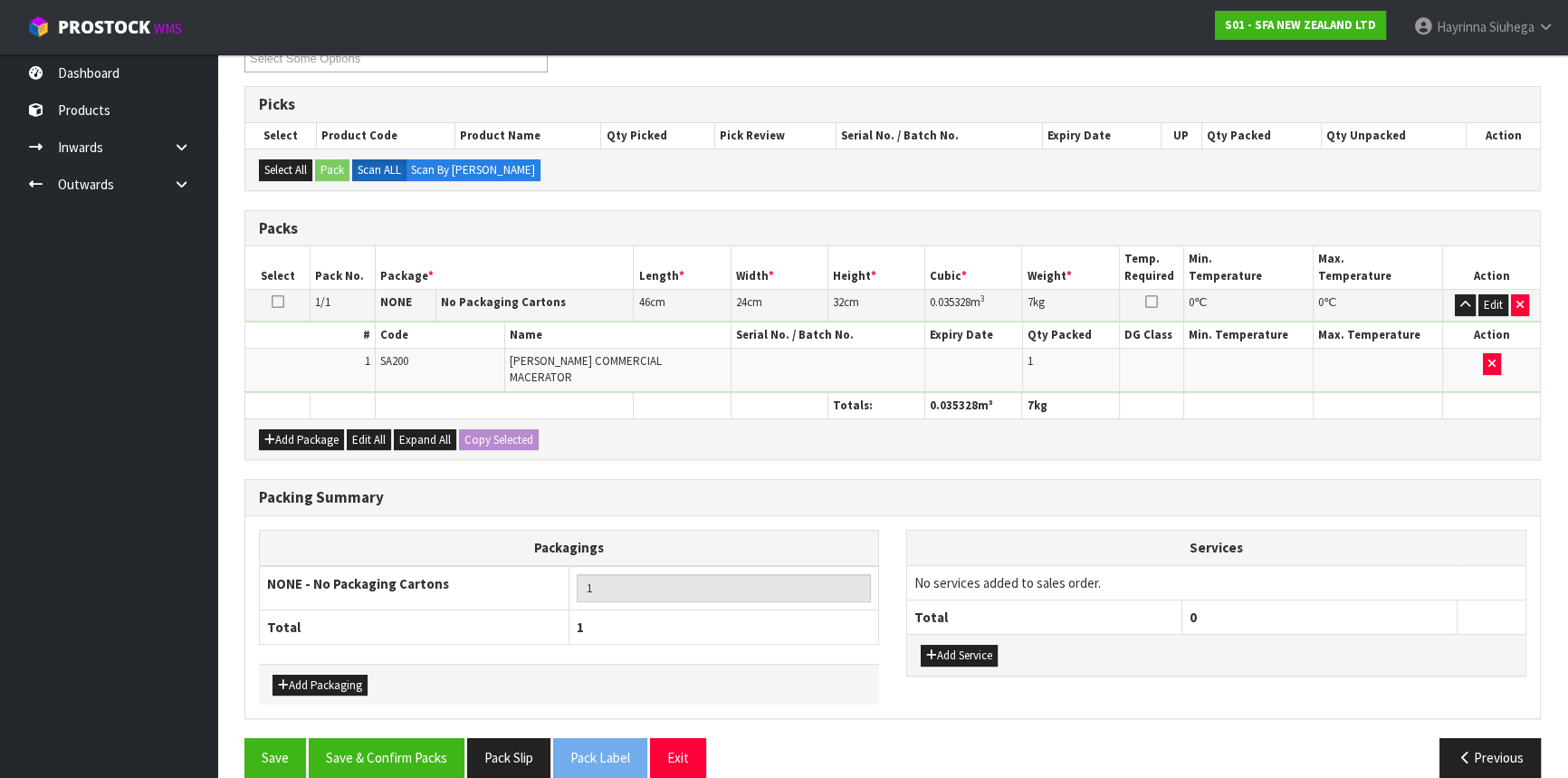
scroll to position [244, 0]
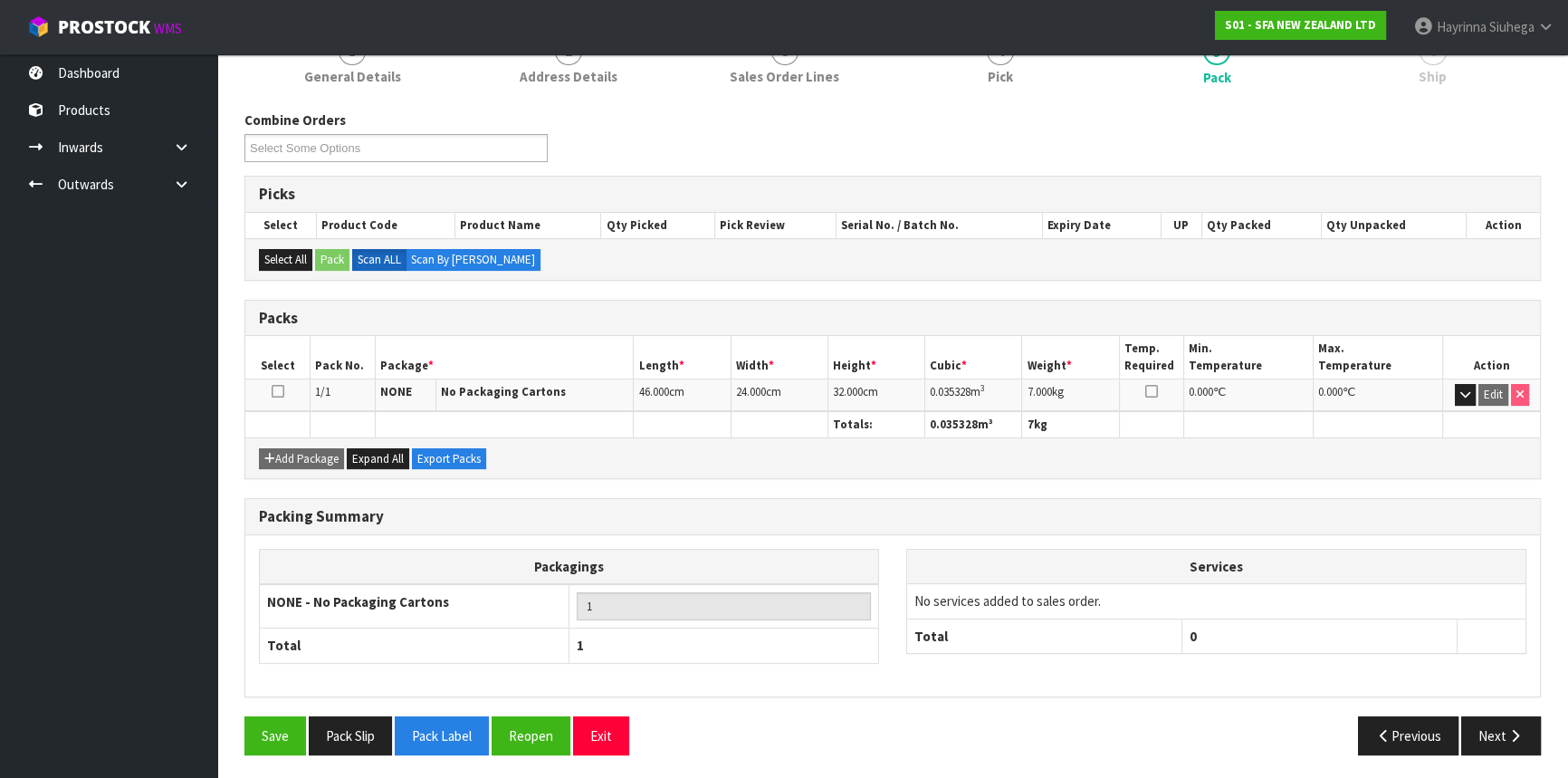
click at [1527, 752] on div "Save Pack Slip Pack Label Reopen Exit Previous Next" at bounding box center [892, 742] width 1324 height 52
click at [1517, 729] on icon "button" at bounding box center [1515, 736] width 17 height 14
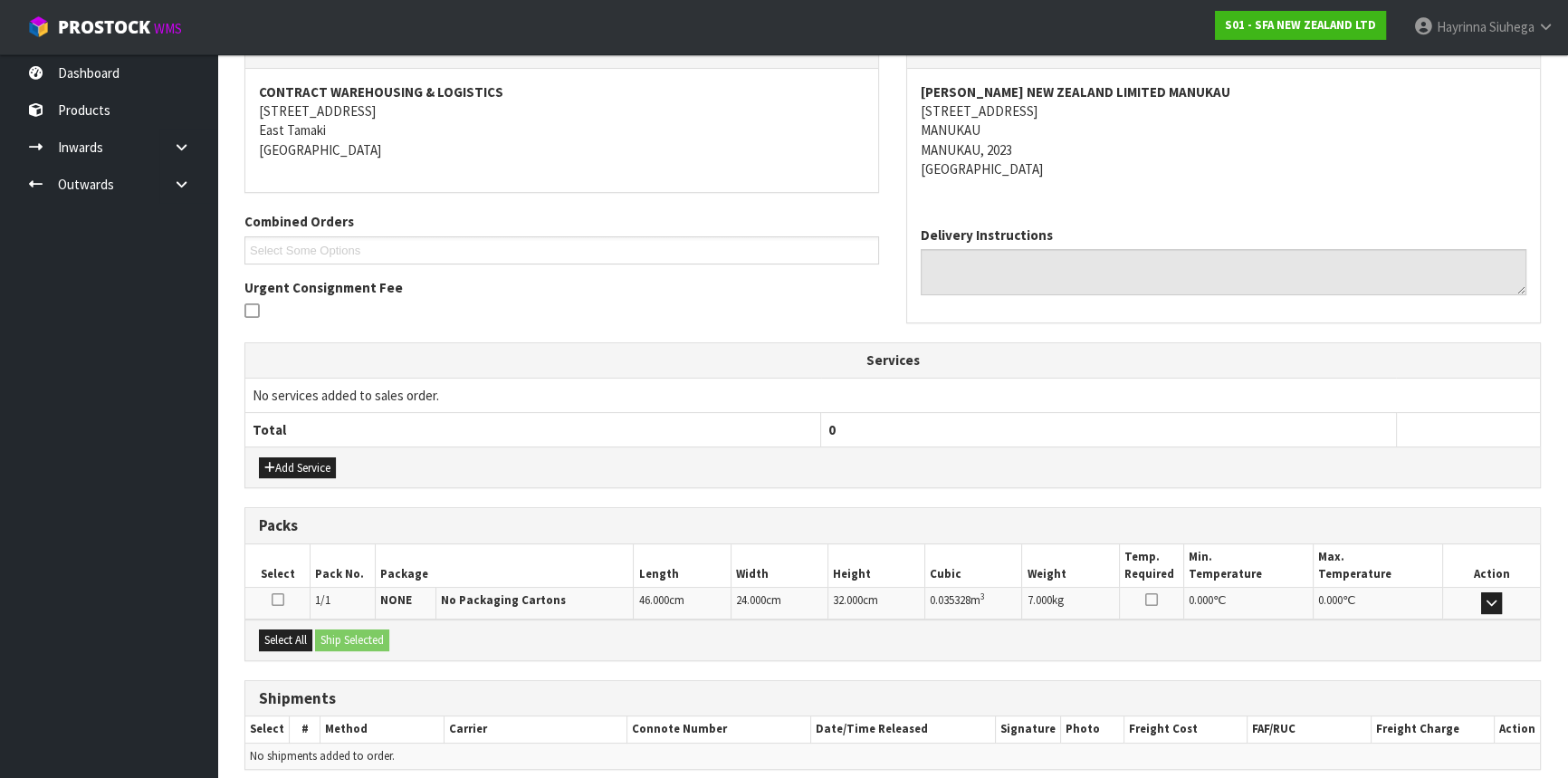
scroll to position [398, 0]
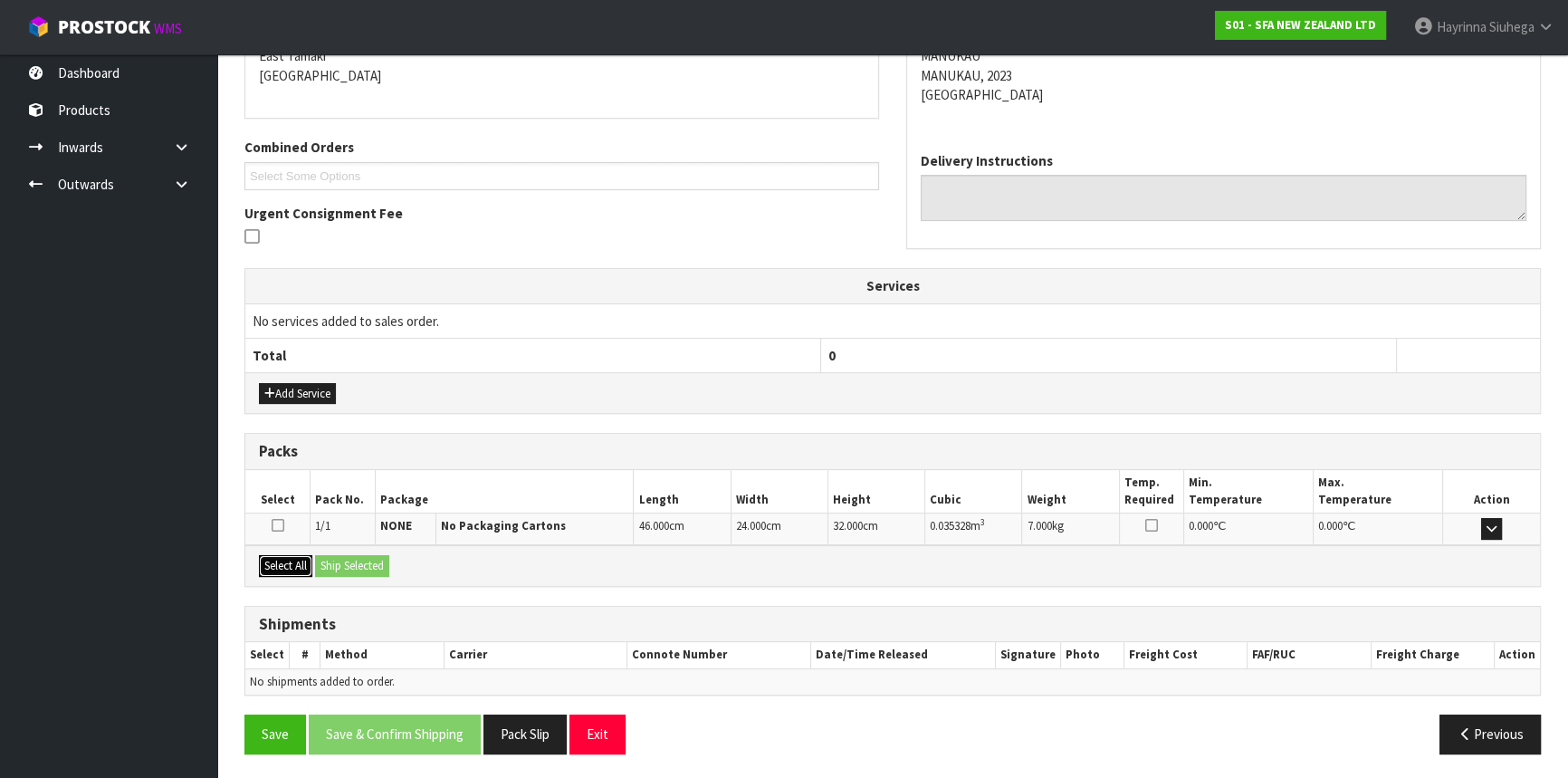
click at [296, 563] on button "Select All" at bounding box center [286, 566] width 53 height 22
click at [360, 565] on button "Ship Selected" at bounding box center [352, 566] width 74 height 22
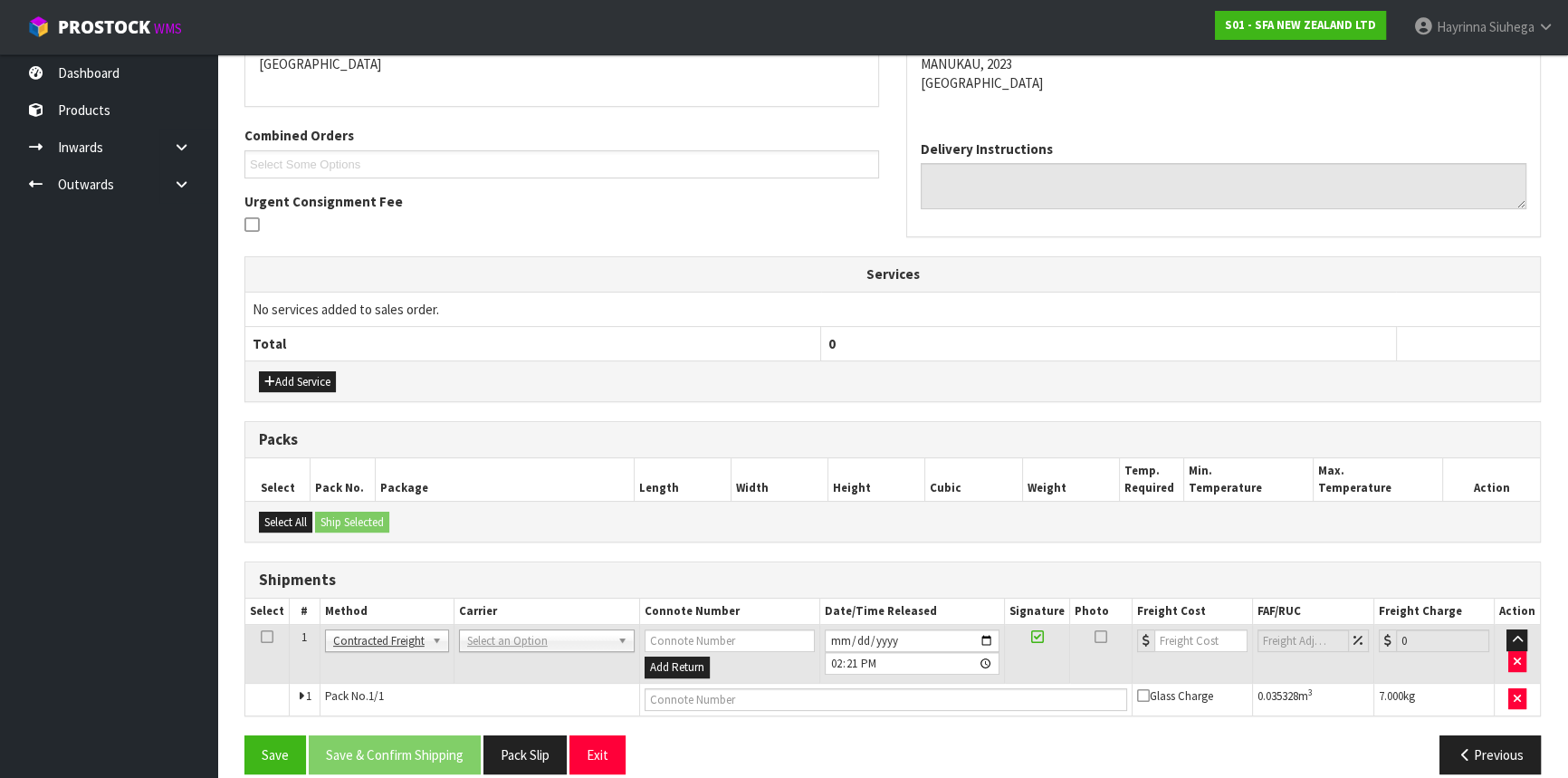
scroll to position [430, 0]
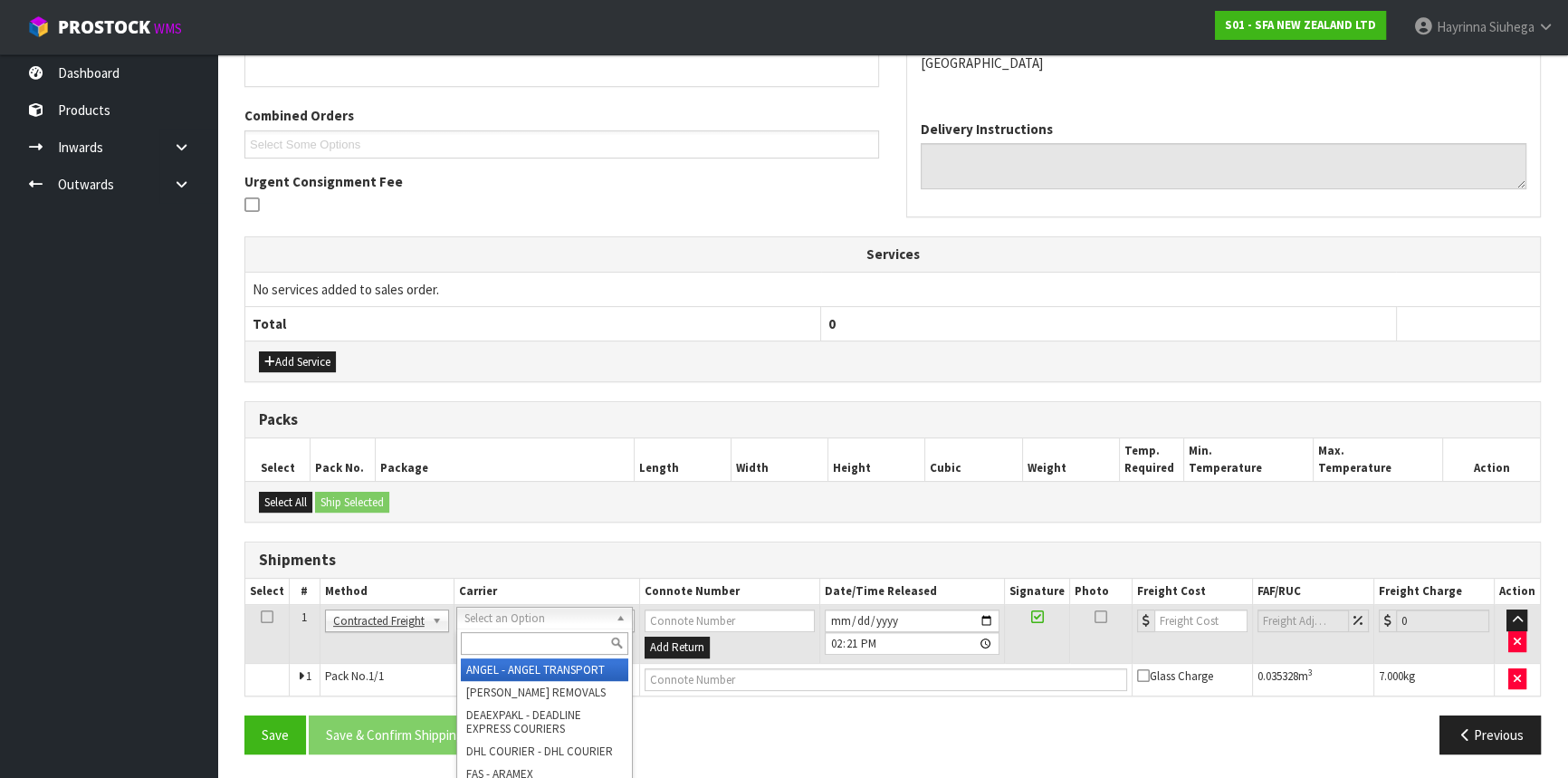
click at [511, 642] on input "text" at bounding box center [544, 643] width 167 height 23
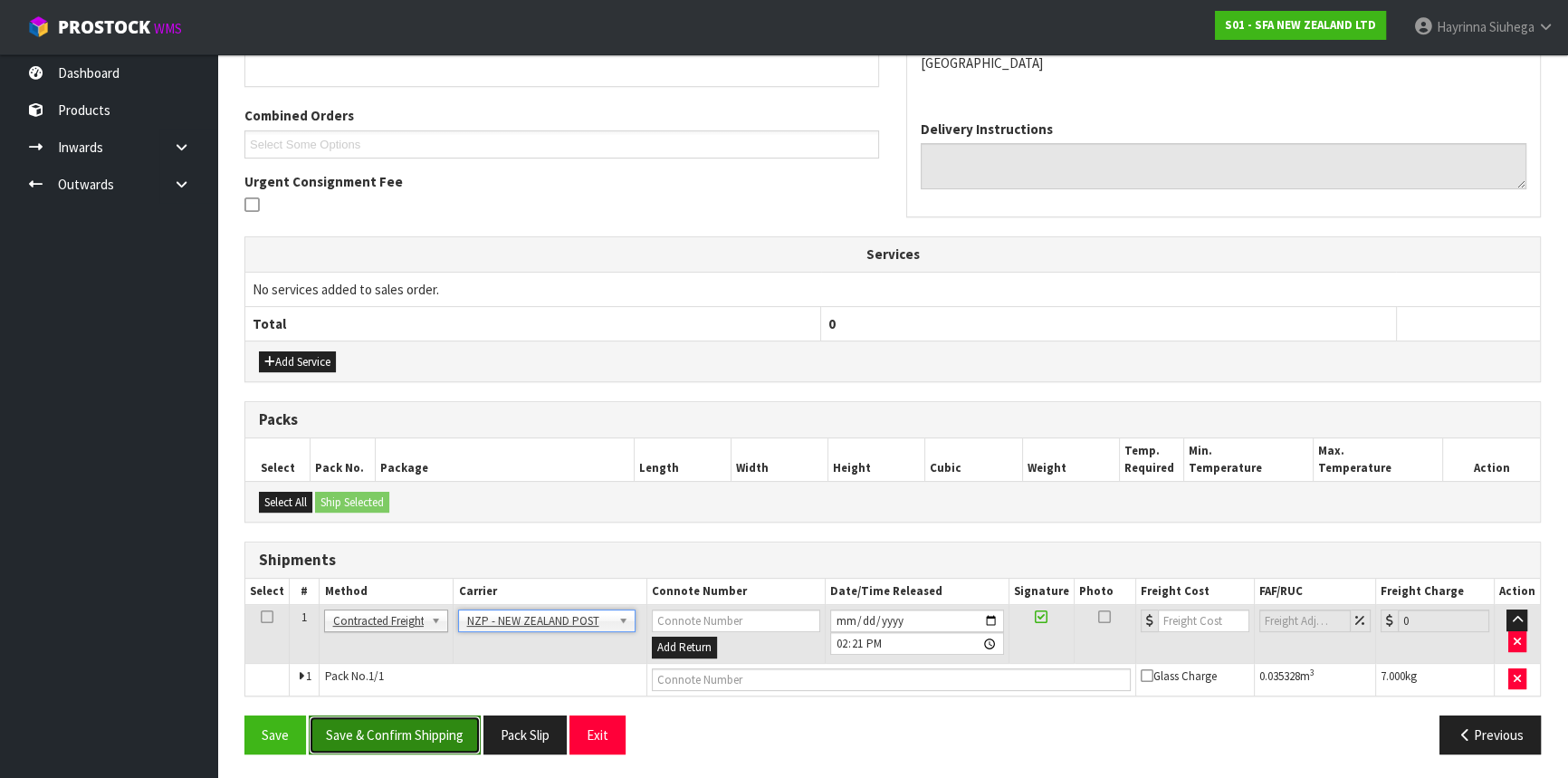
click at [456, 734] on button "Save & Confirm Shipping" at bounding box center [395, 734] width 172 height 39
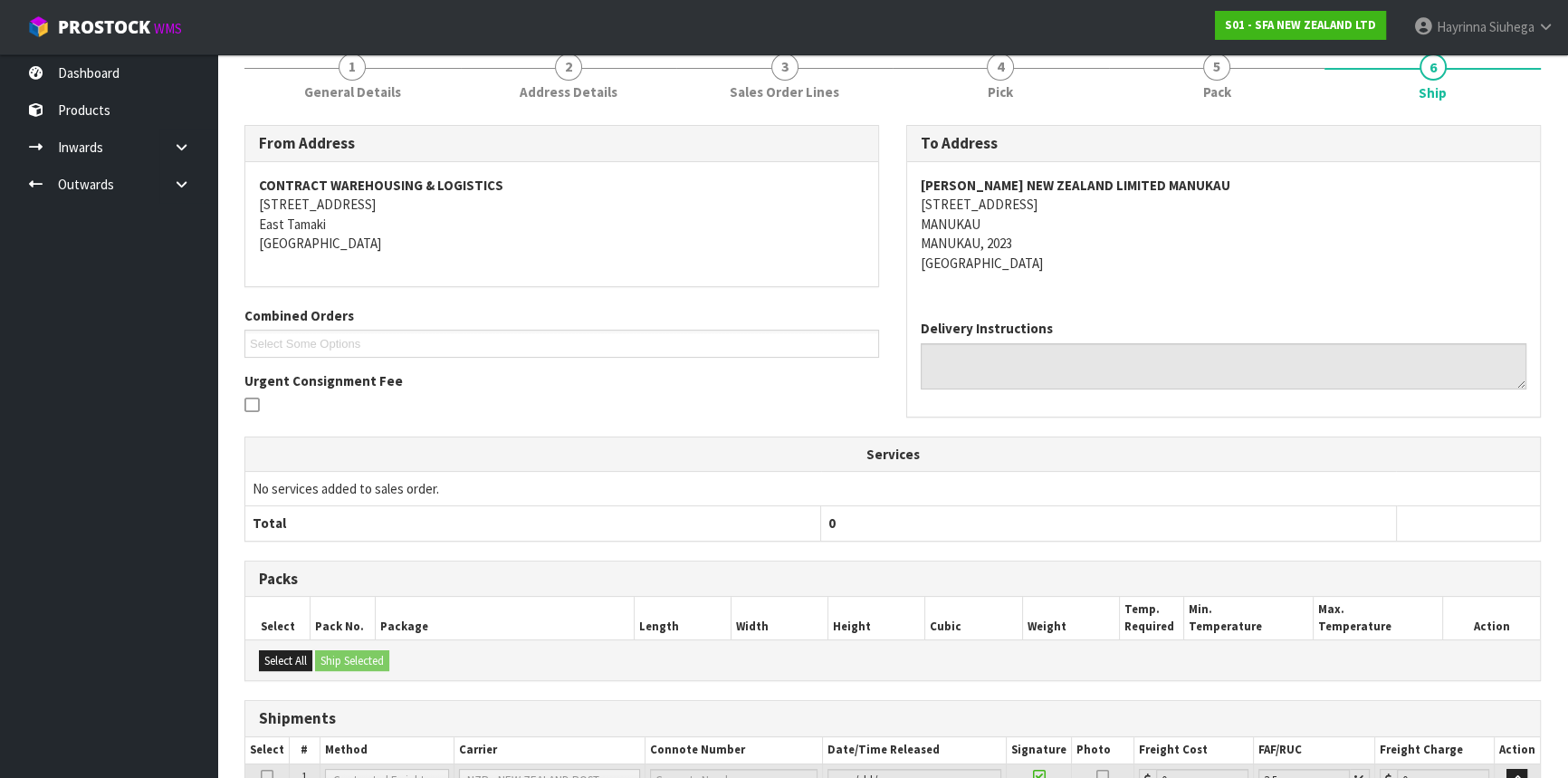
scroll to position [404, 0]
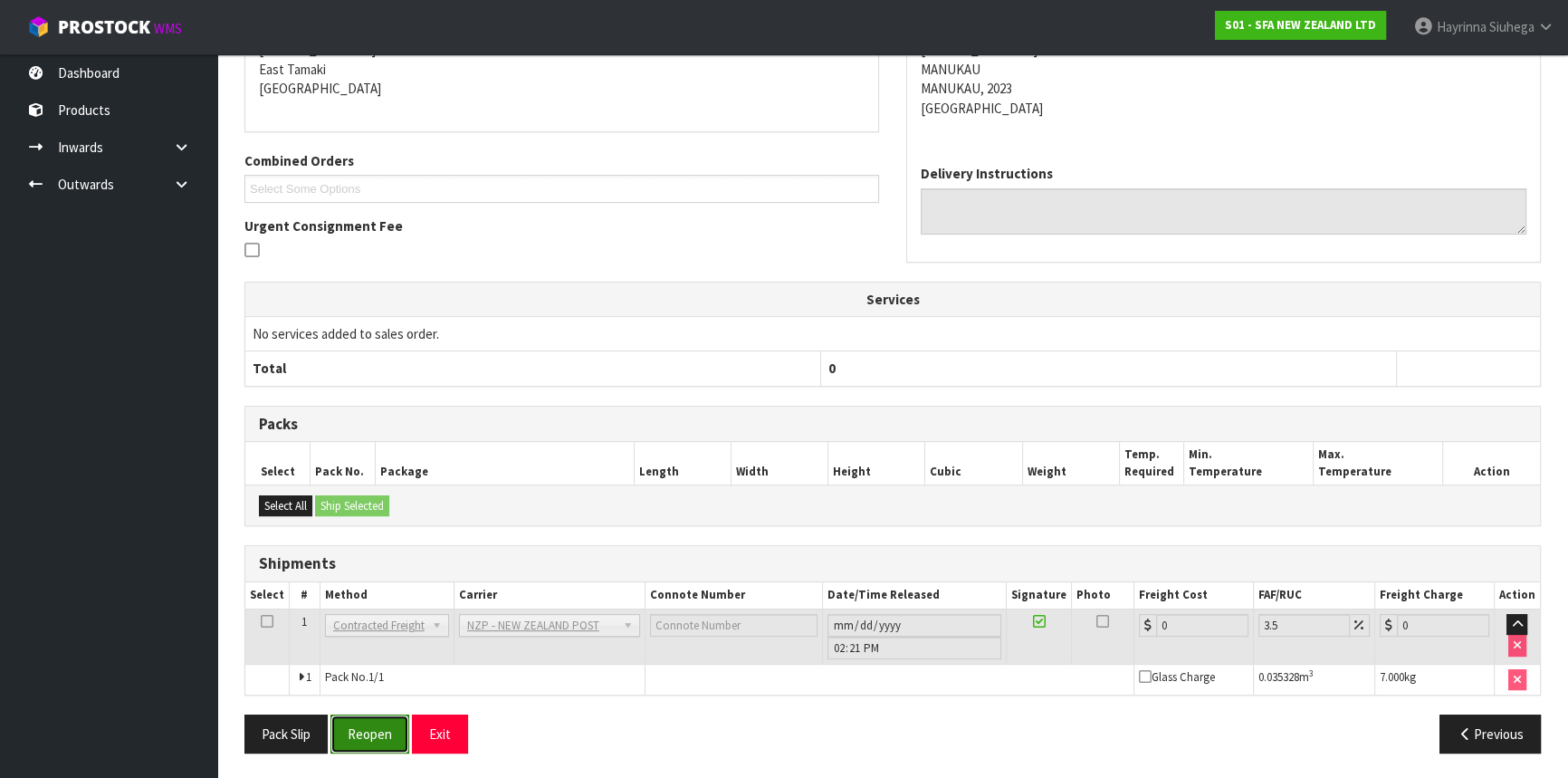
click at [372, 718] on button "Reopen" at bounding box center [370, 733] width 79 height 39
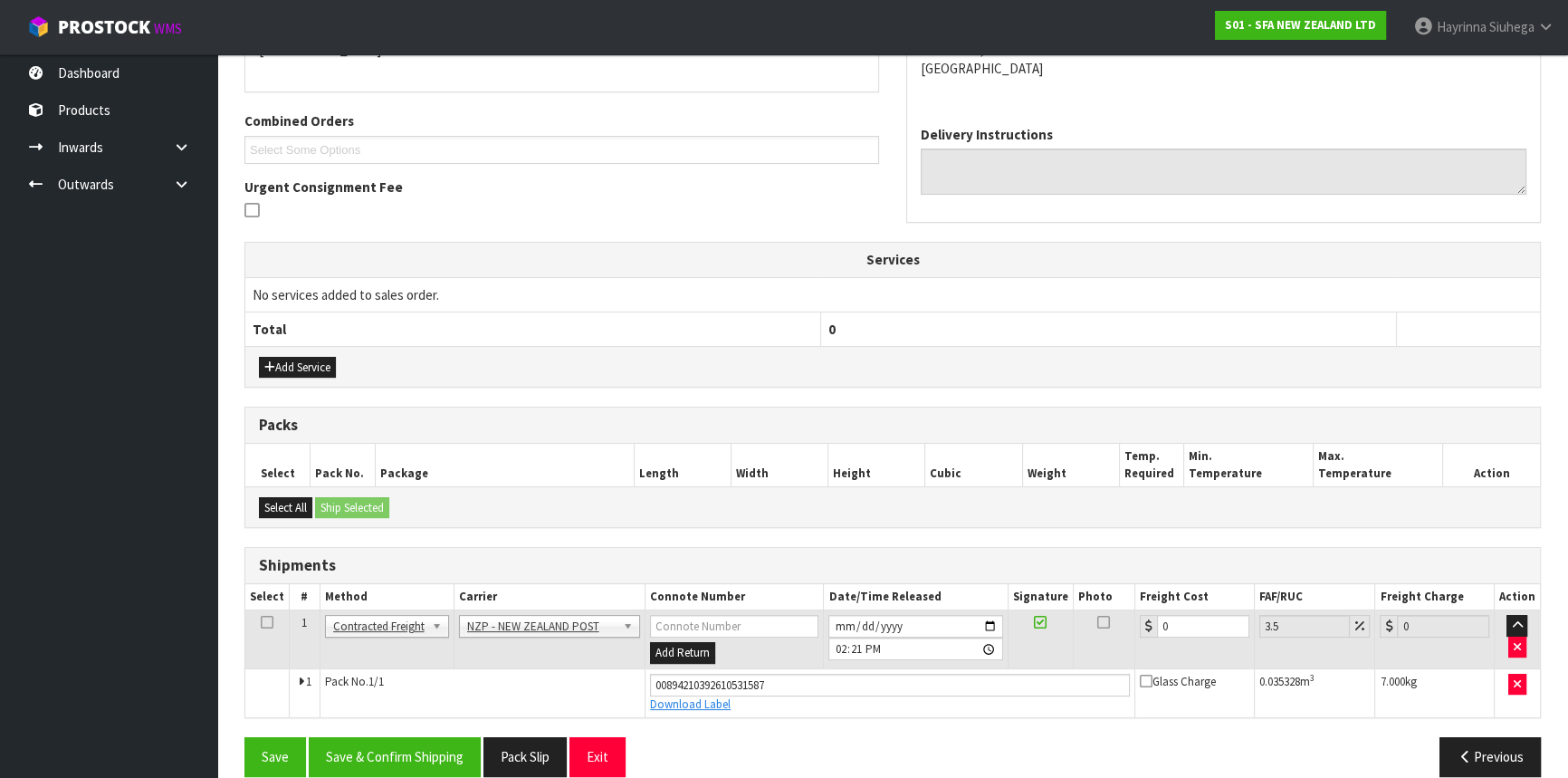
scroll to position [445, 0]
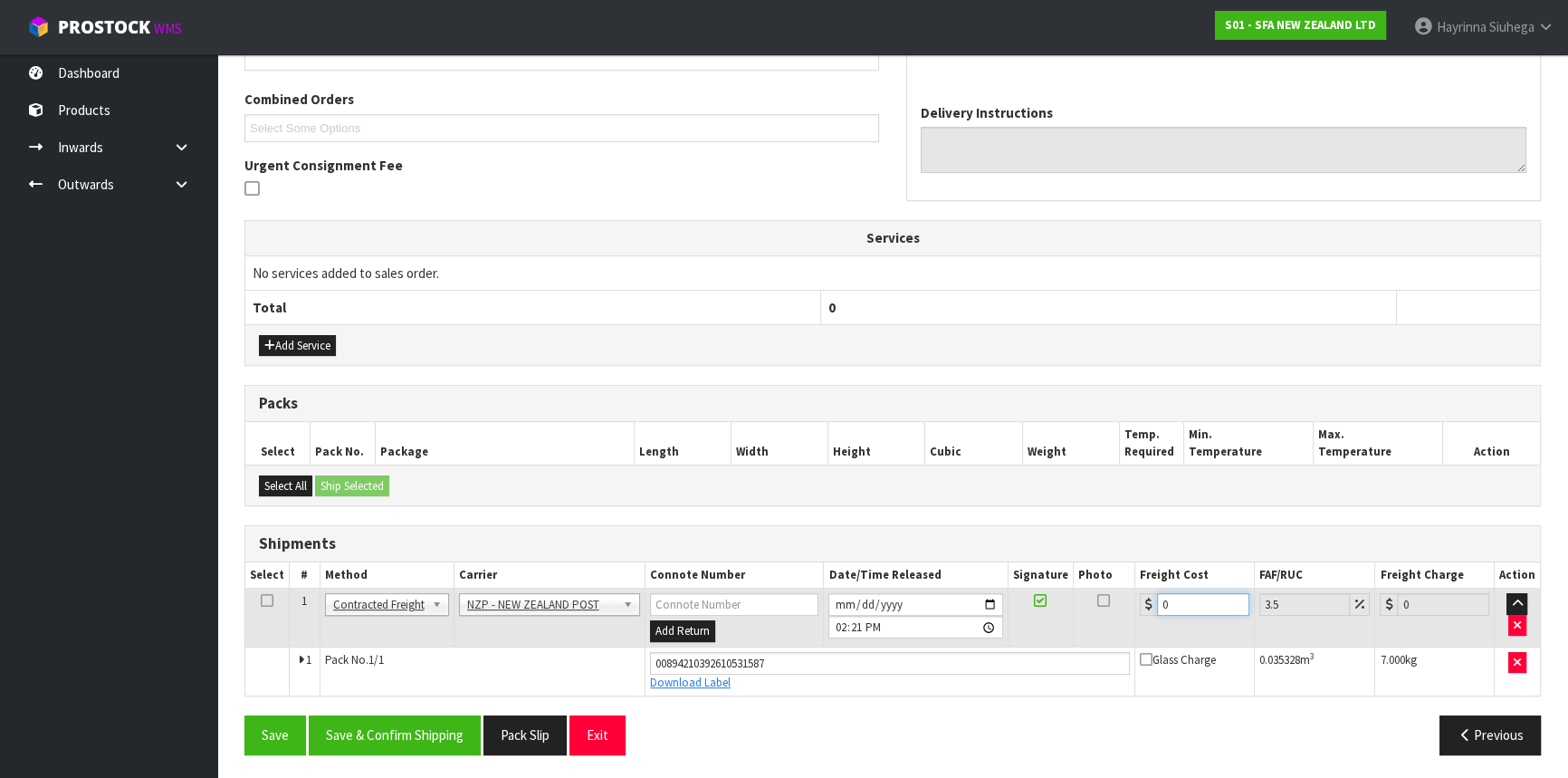
drag, startPoint x: 1214, startPoint y: 603, endPoint x: 626, endPoint y: 603, distance: 588.0
click at [757, 603] on tr "1 Client Local Pickup Customer Local Pickup Company Freight Contracted Freight …" at bounding box center [892, 618] width 1295 height 58
click at [244, 716] on button "Save" at bounding box center [275, 734] width 61 height 39
drag, startPoint x: 1218, startPoint y: 607, endPoint x: 908, endPoint y: 568, distance: 312.4
click at [908, 568] on table "Select # Method Carrier Connote Number Date/Time Released Signature Photo Freig…" at bounding box center [892, 629] width 1295 height 134
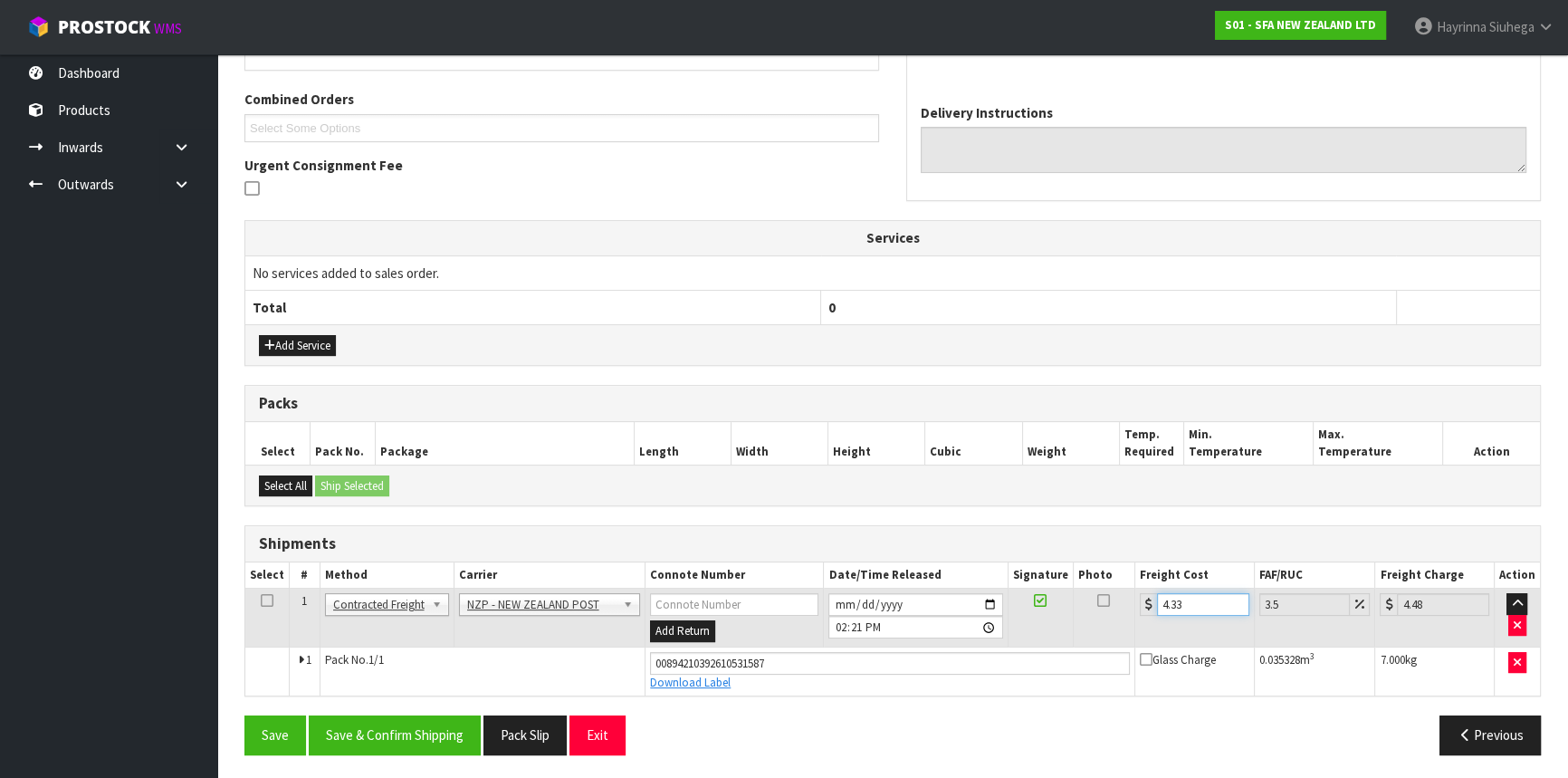
click at [244, 716] on button "Save" at bounding box center [275, 734] width 61 height 39
click at [385, 720] on button "Save & Confirm Shipping" at bounding box center [395, 734] width 172 height 39
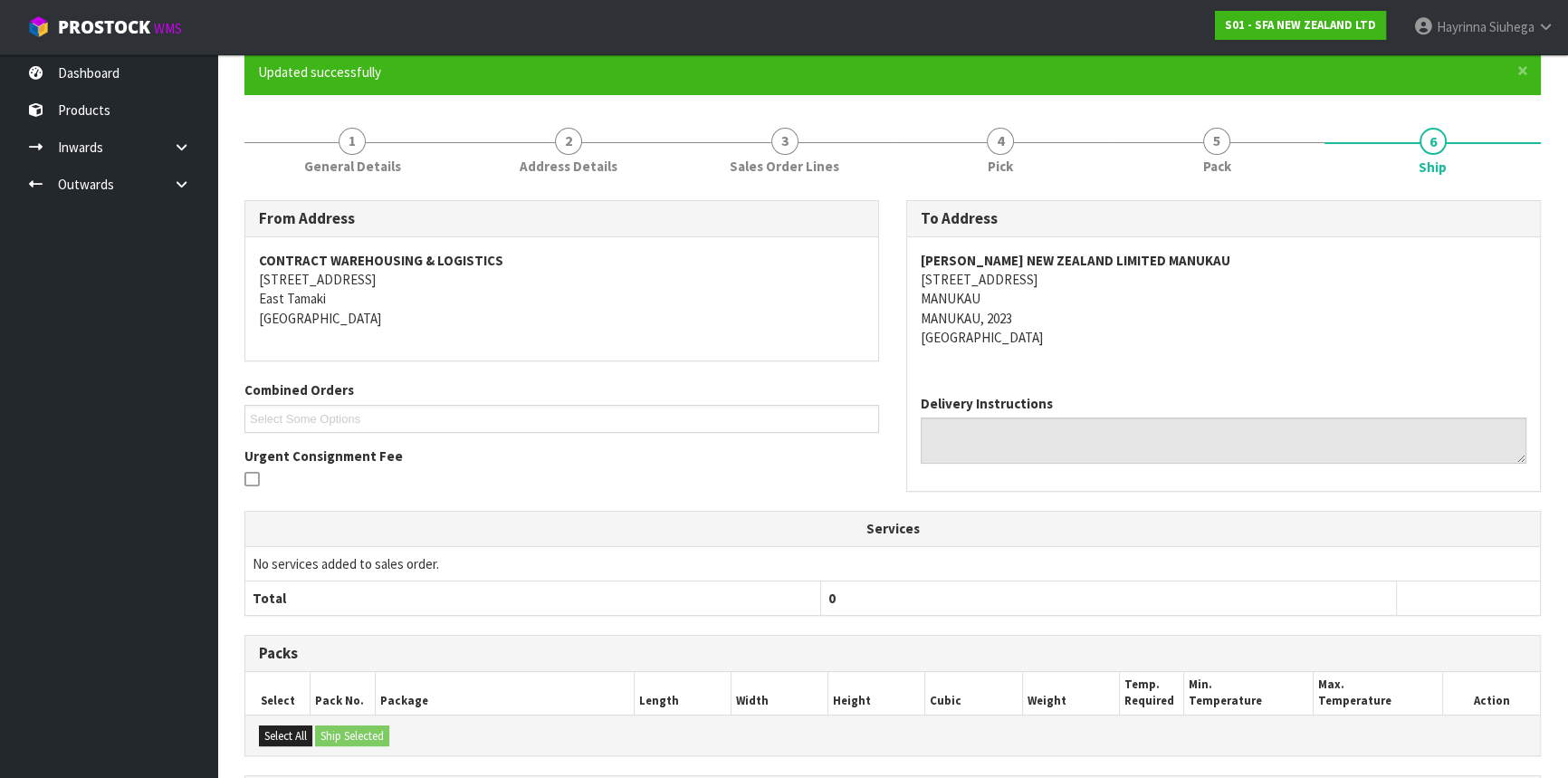
scroll to position [0, 0]
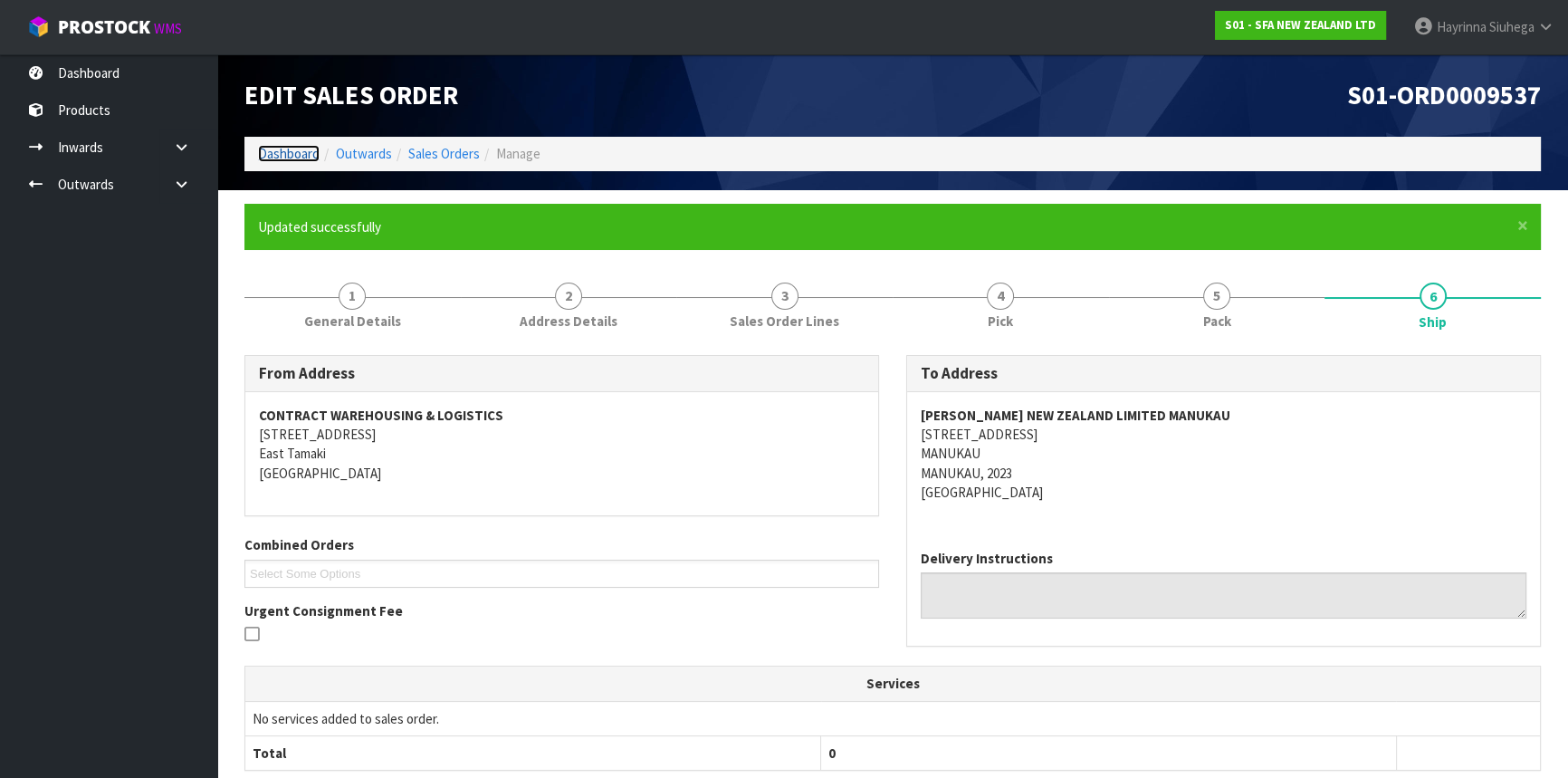
click at [298, 156] on link "Dashboard" at bounding box center [289, 152] width 61 height 17
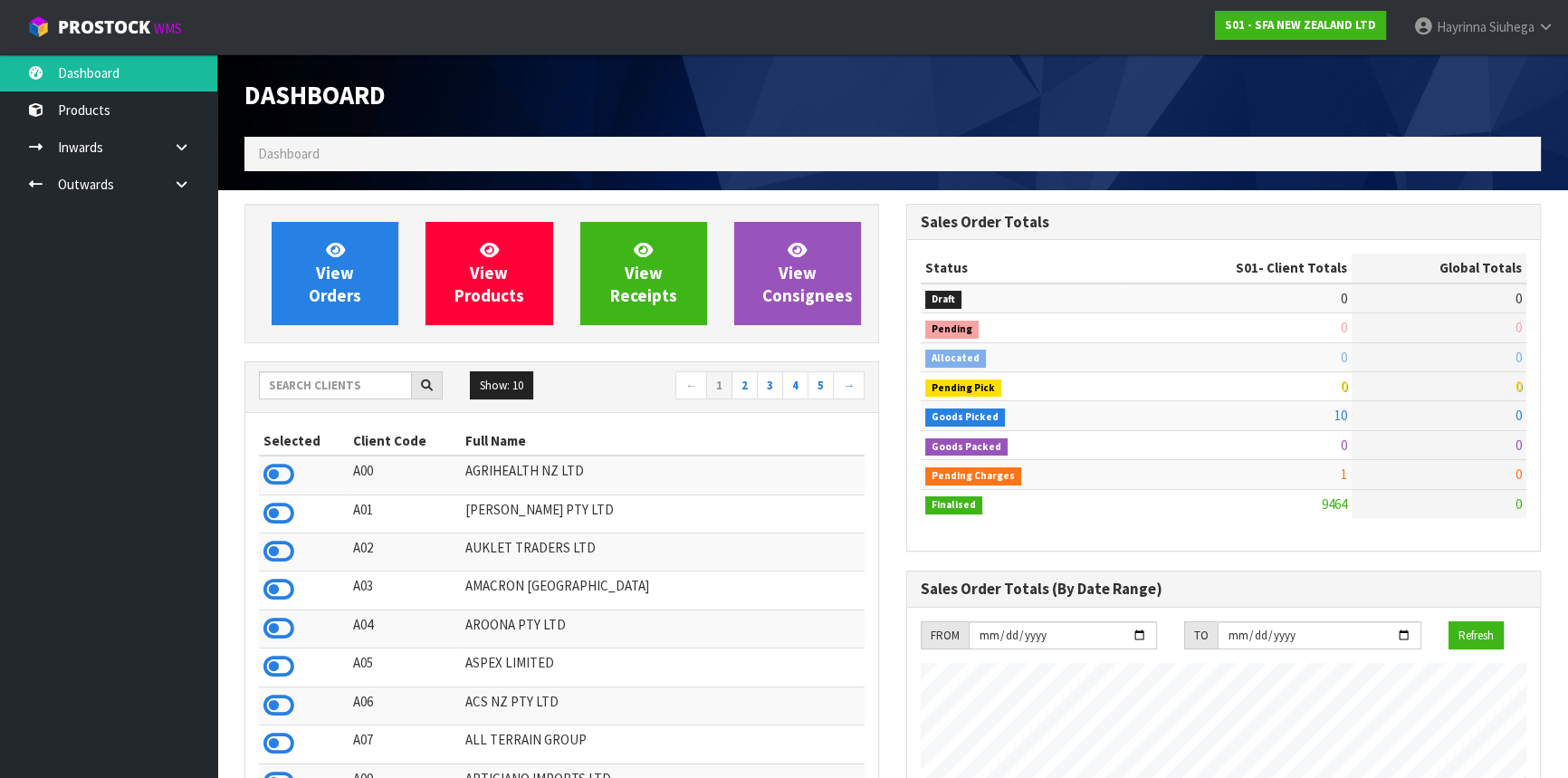
scroll to position [1370, 661]
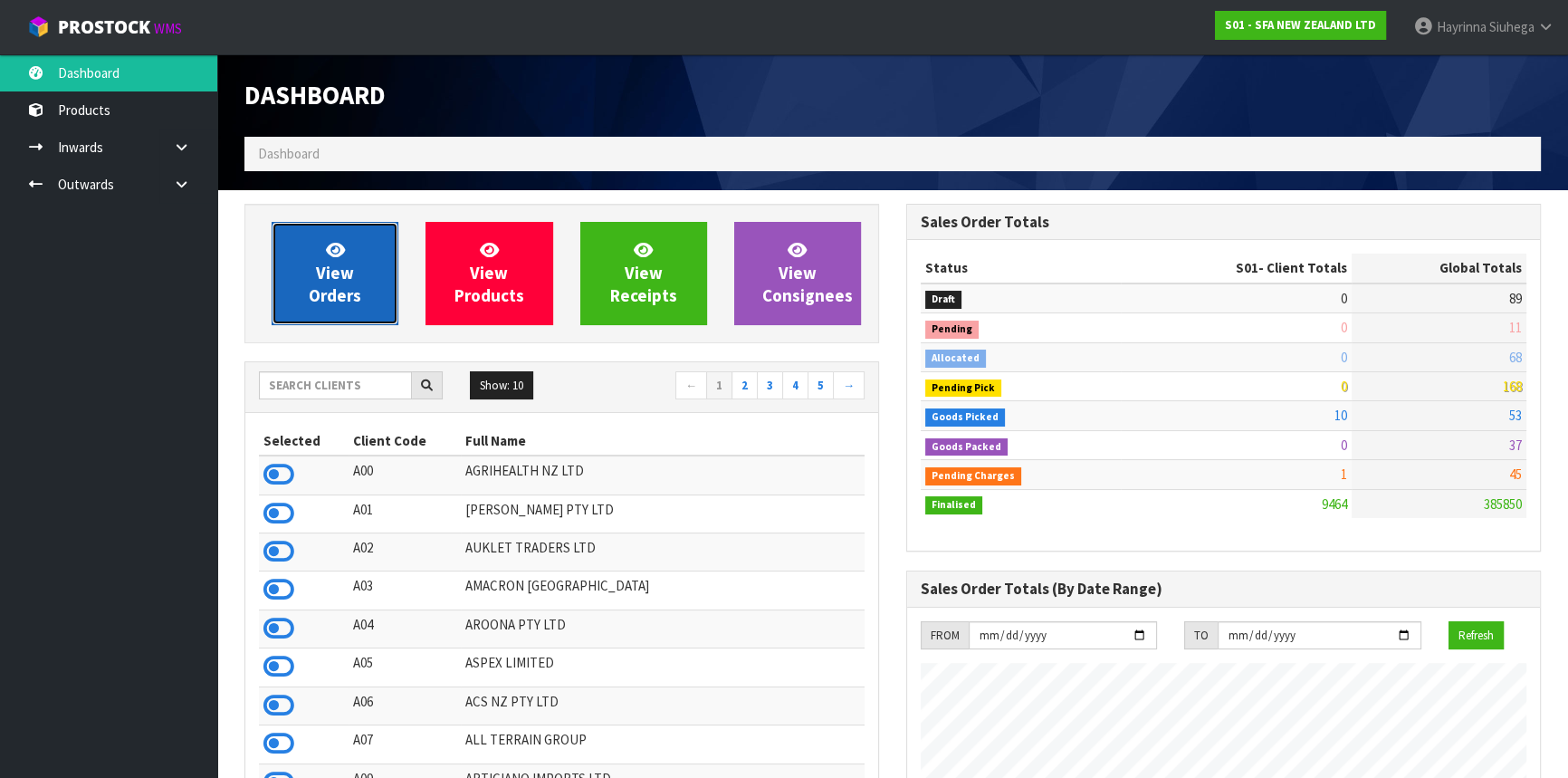
click at [344, 277] on span "View Orders" at bounding box center [334, 273] width 52 height 68
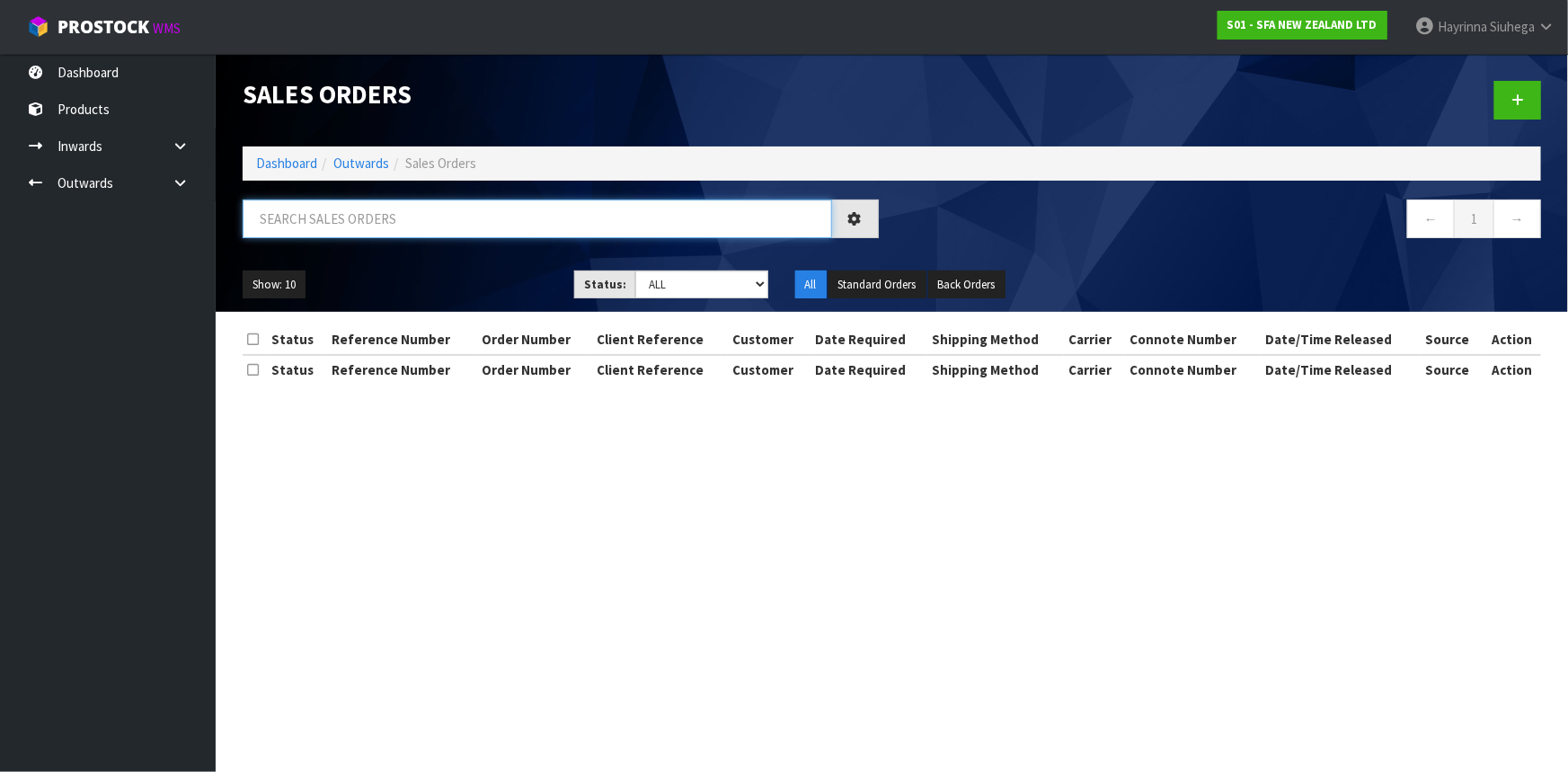
click at [409, 224] on input "text" at bounding box center [537, 218] width 589 height 38
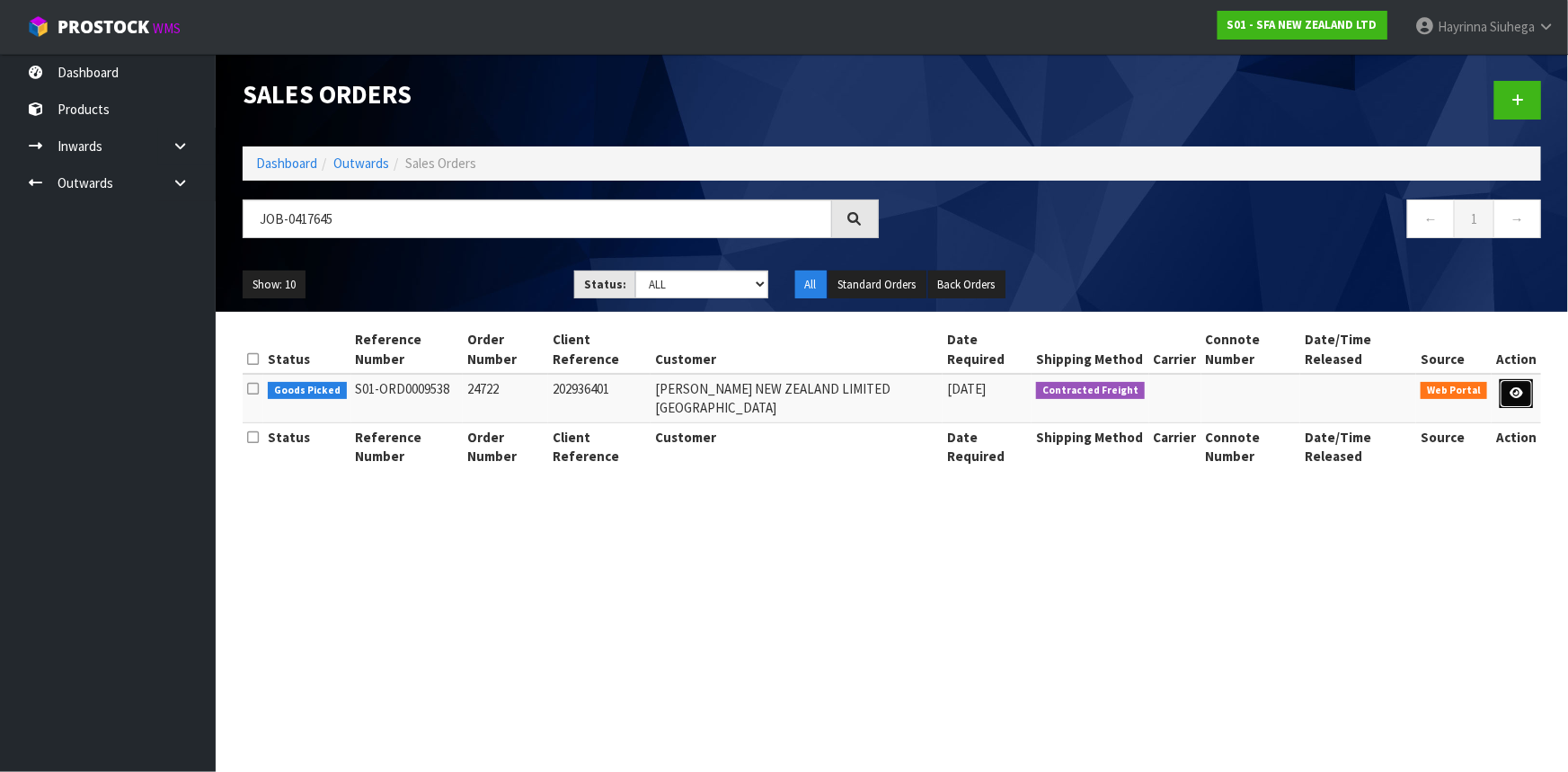
click at [1514, 387] on icon at bounding box center [1517, 393] width 14 height 12
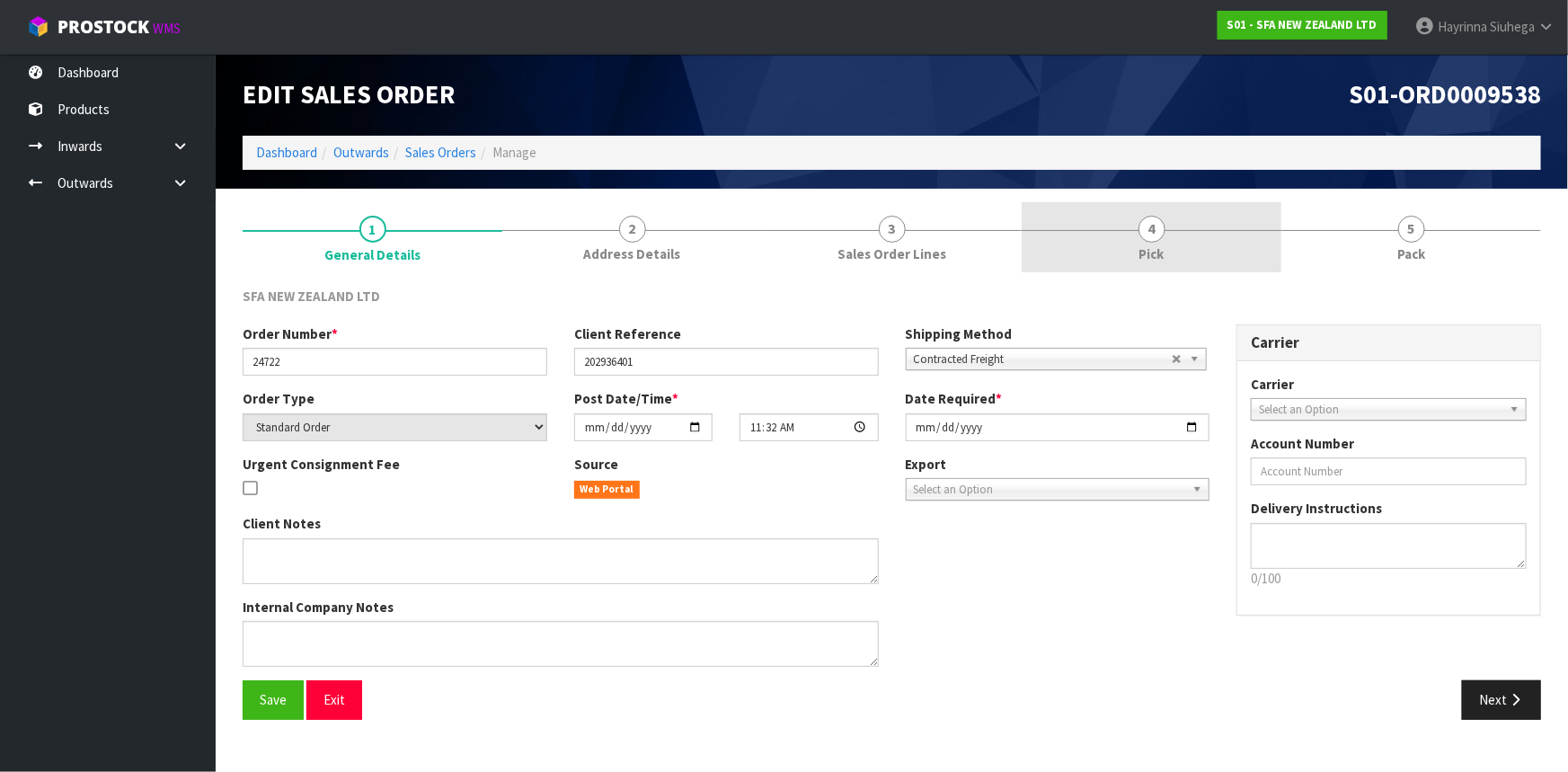
click at [1212, 236] on link "4 Pick" at bounding box center [1152, 238] width 260 height 71
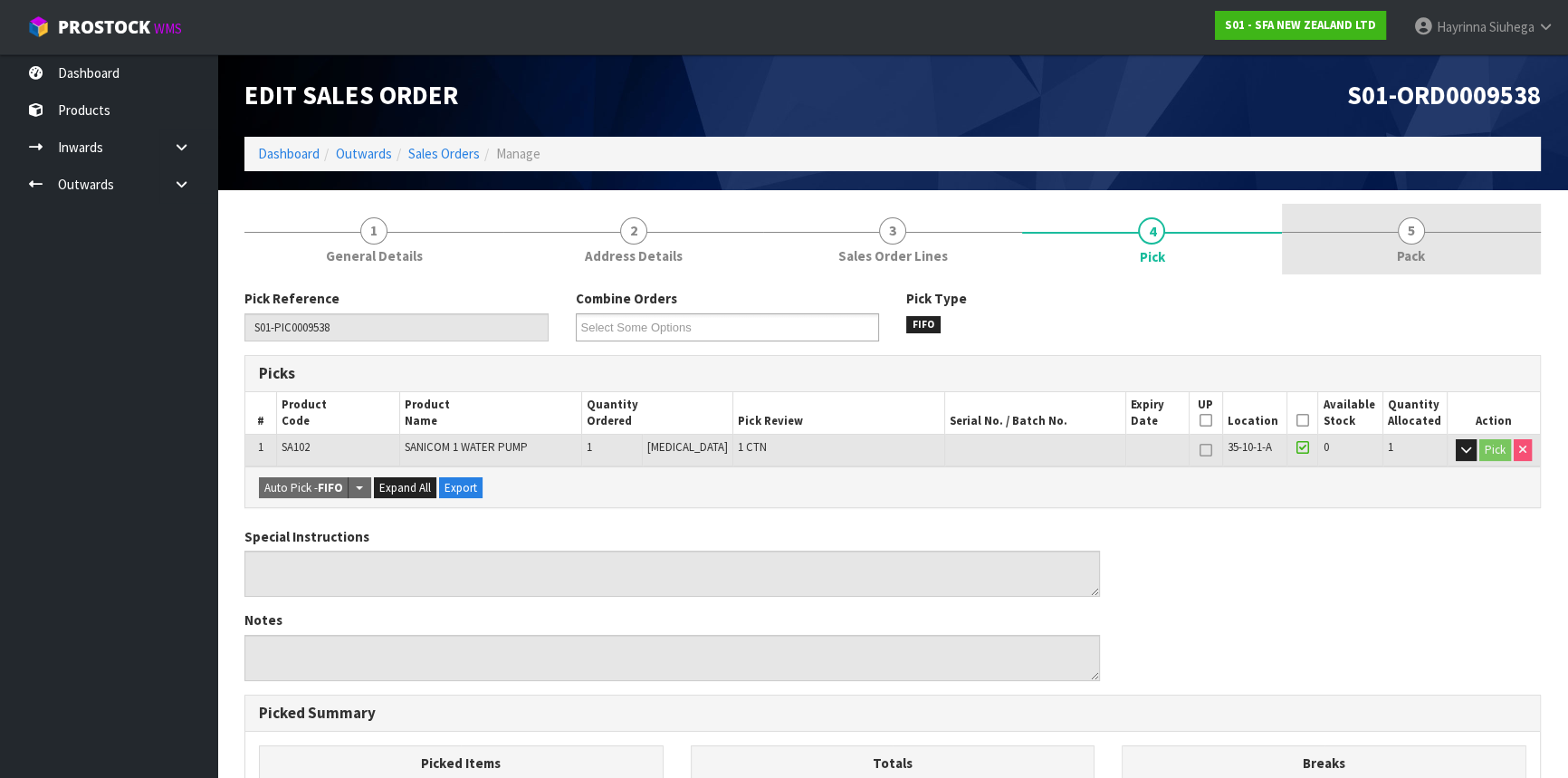
click at [1368, 211] on link "5 Pack" at bounding box center [1412, 240] width 259 height 71
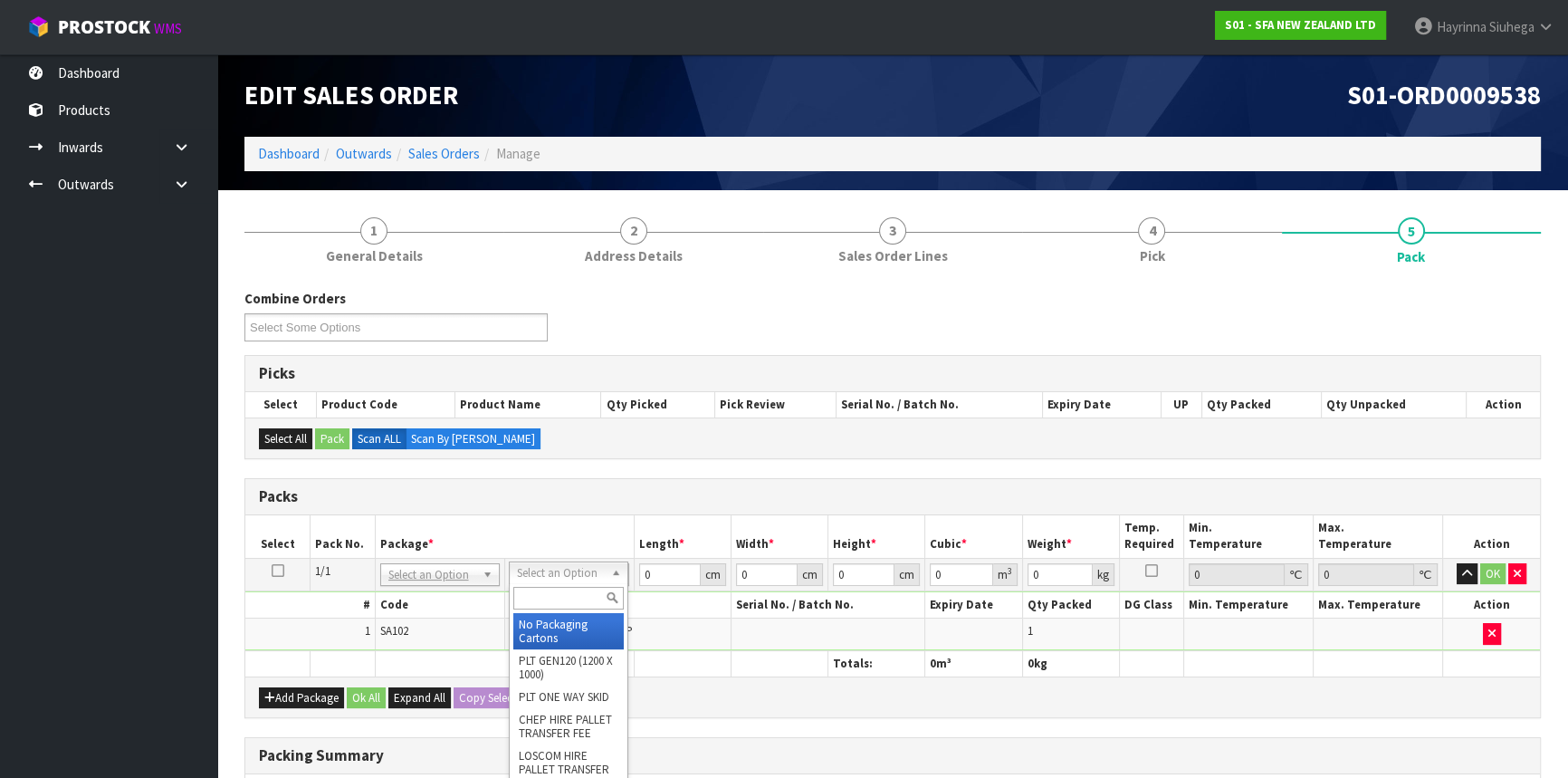
drag, startPoint x: 540, startPoint y: 630, endPoint x: 577, endPoint y: 629, distance: 37.0
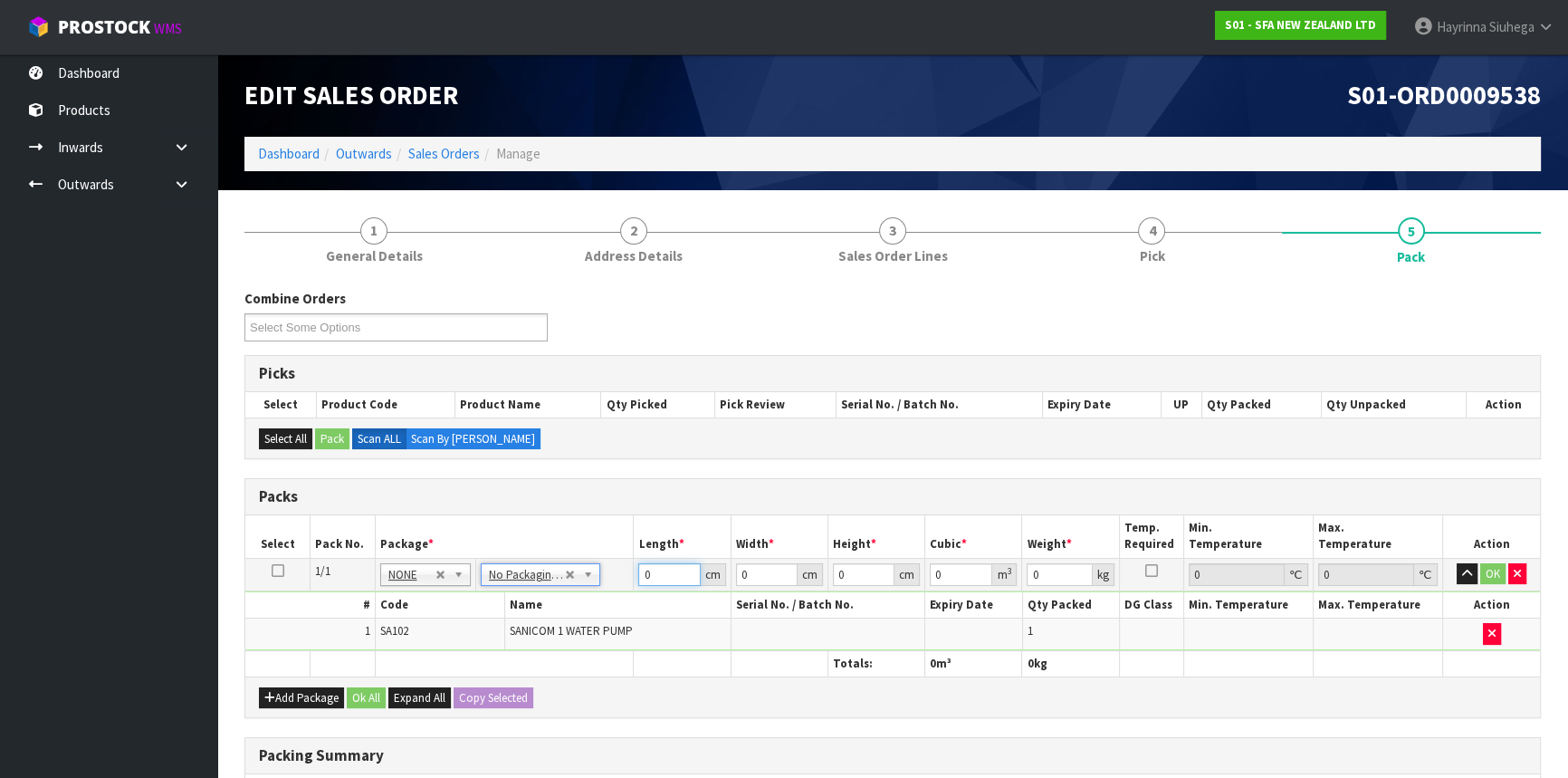
click at [643, 571] on input "0" at bounding box center [669, 574] width 61 height 23
click button "OK" at bounding box center [1494, 574] width 26 height 22
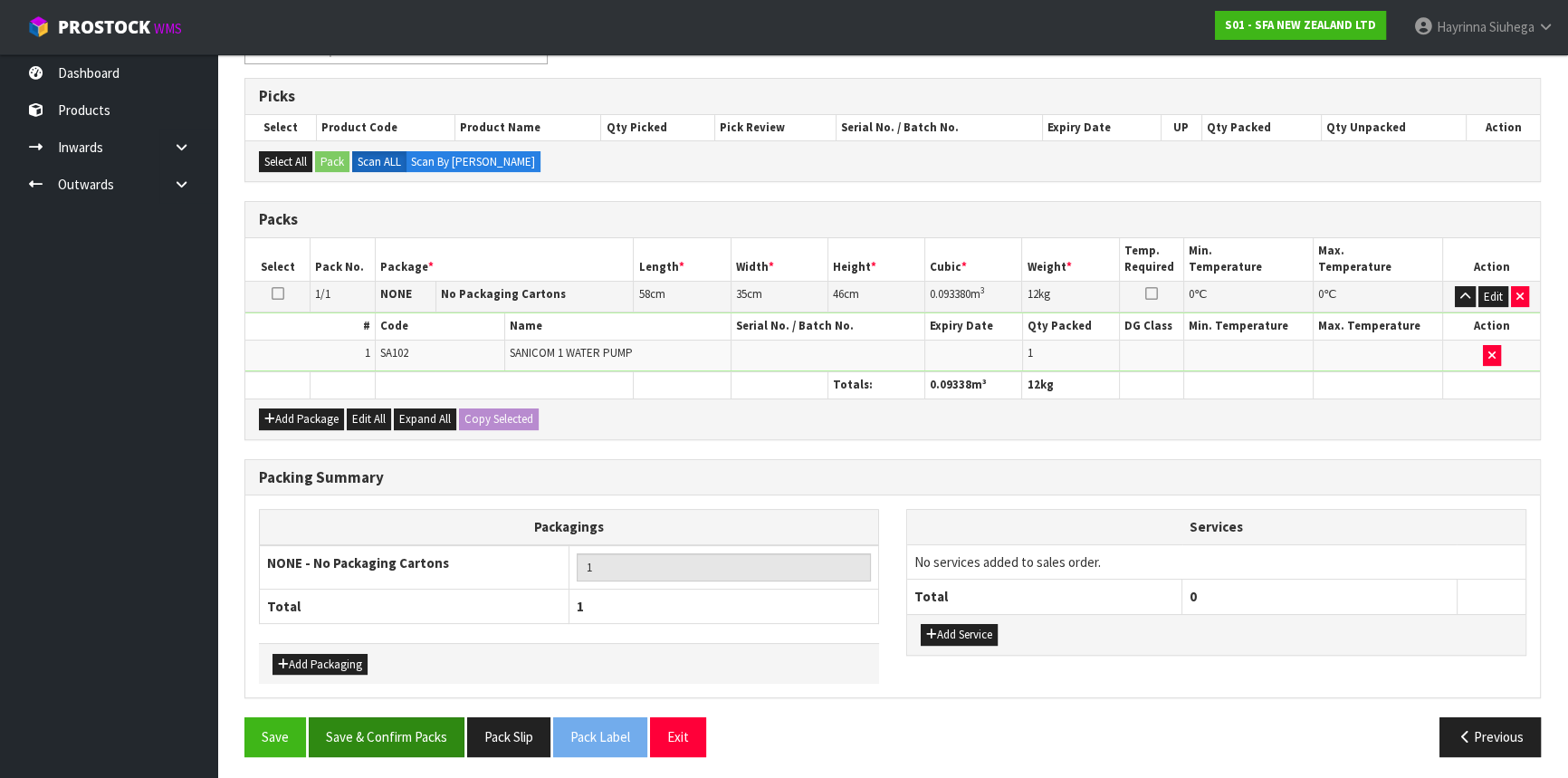
scroll to position [278, 0]
click at [425, 722] on button "Save & Confirm Packs" at bounding box center [386, 735] width 155 height 39
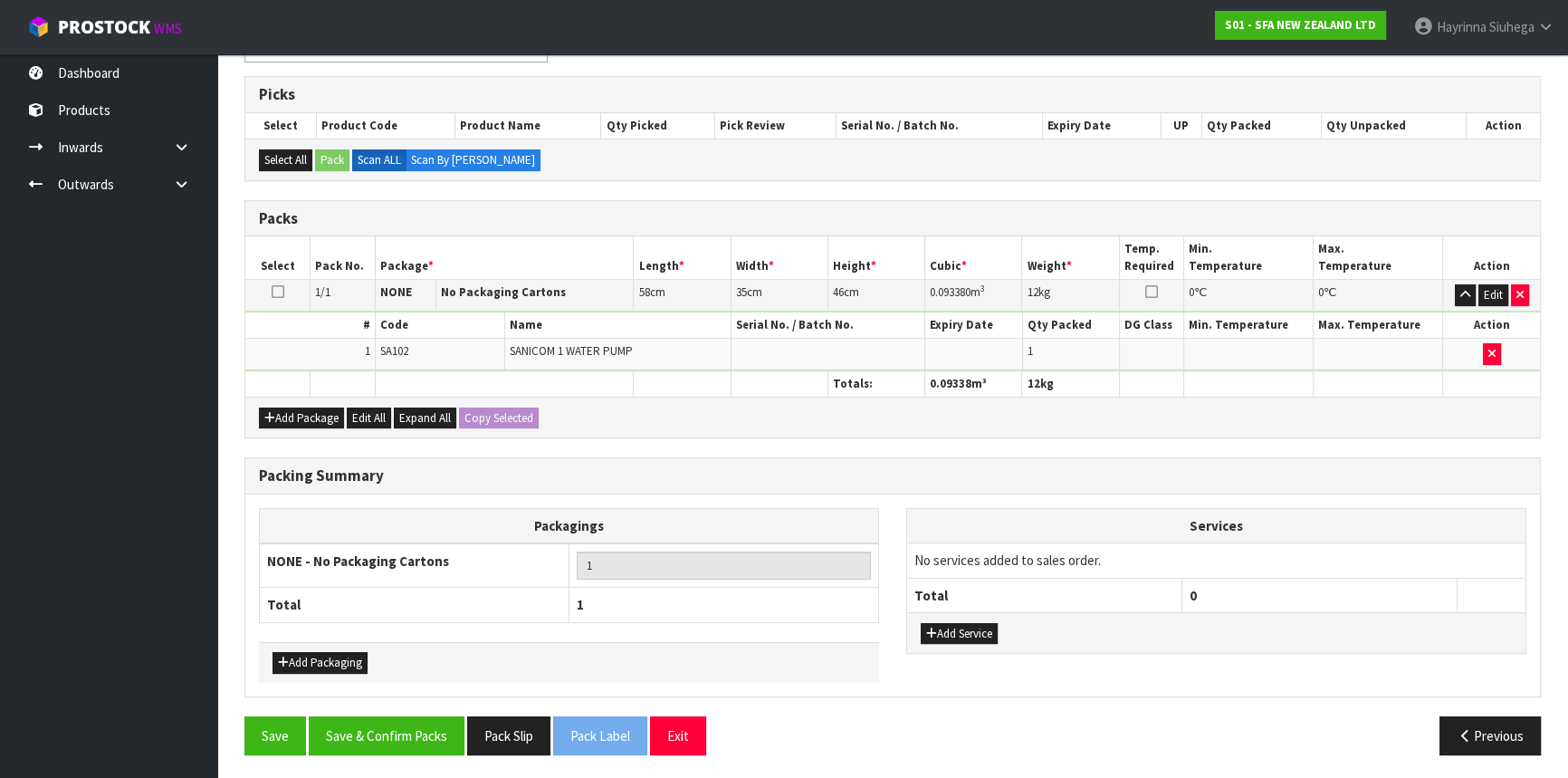
scroll to position [244, 0]
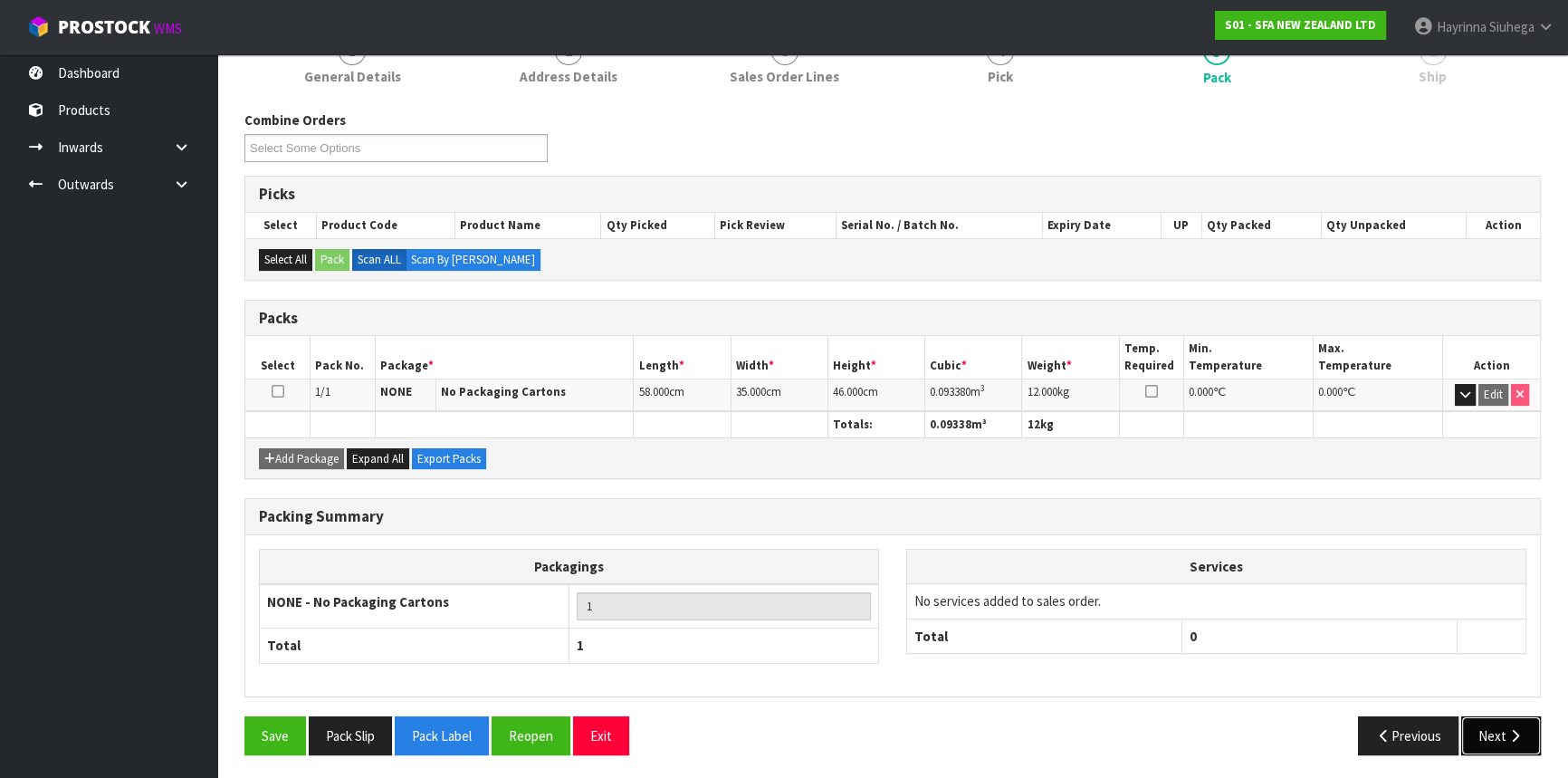
click at [1505, 717] on button "Next" at bounding box center [1501, 735] width 80 height 39
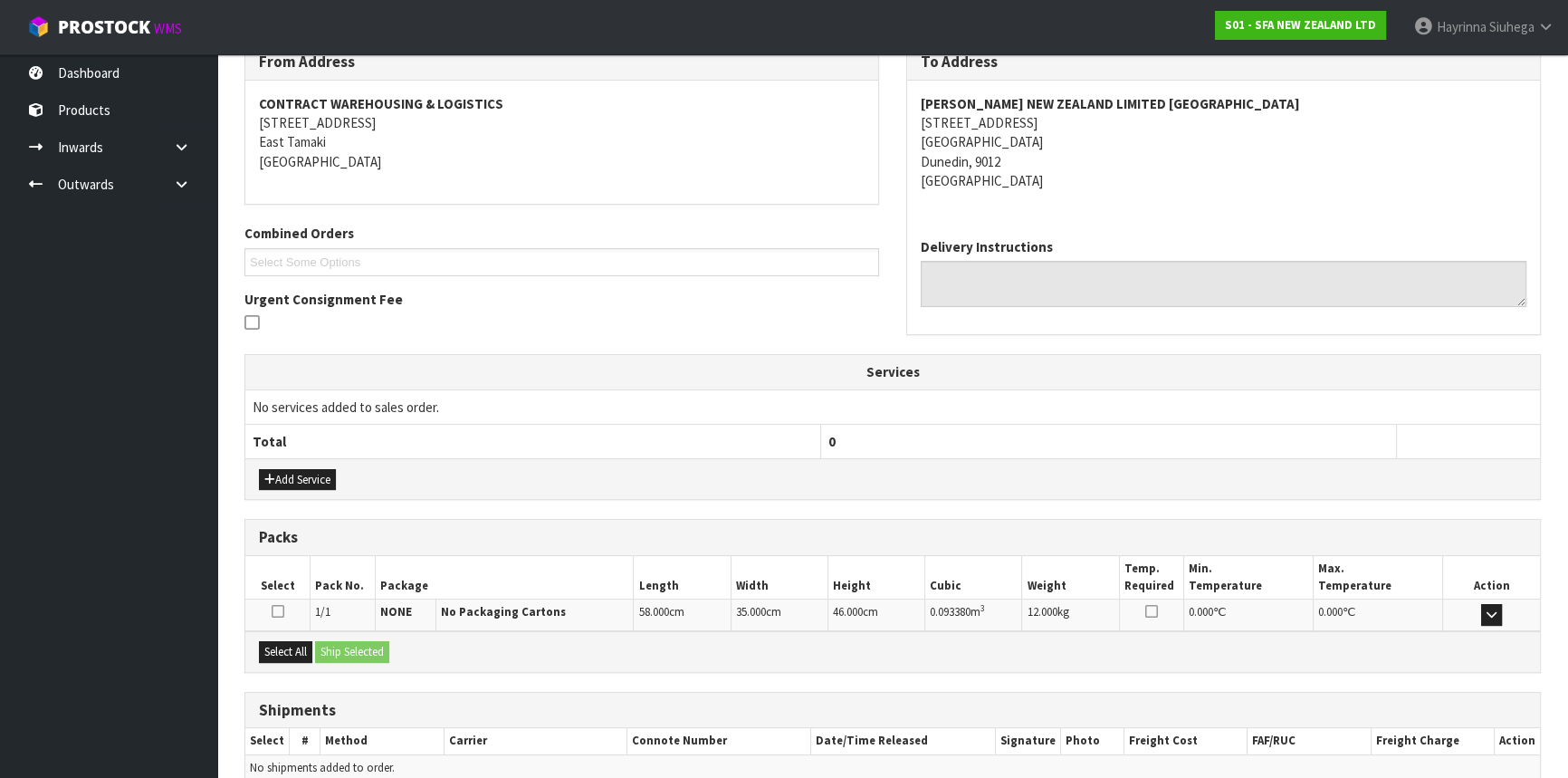
scroll to position [398, 0]
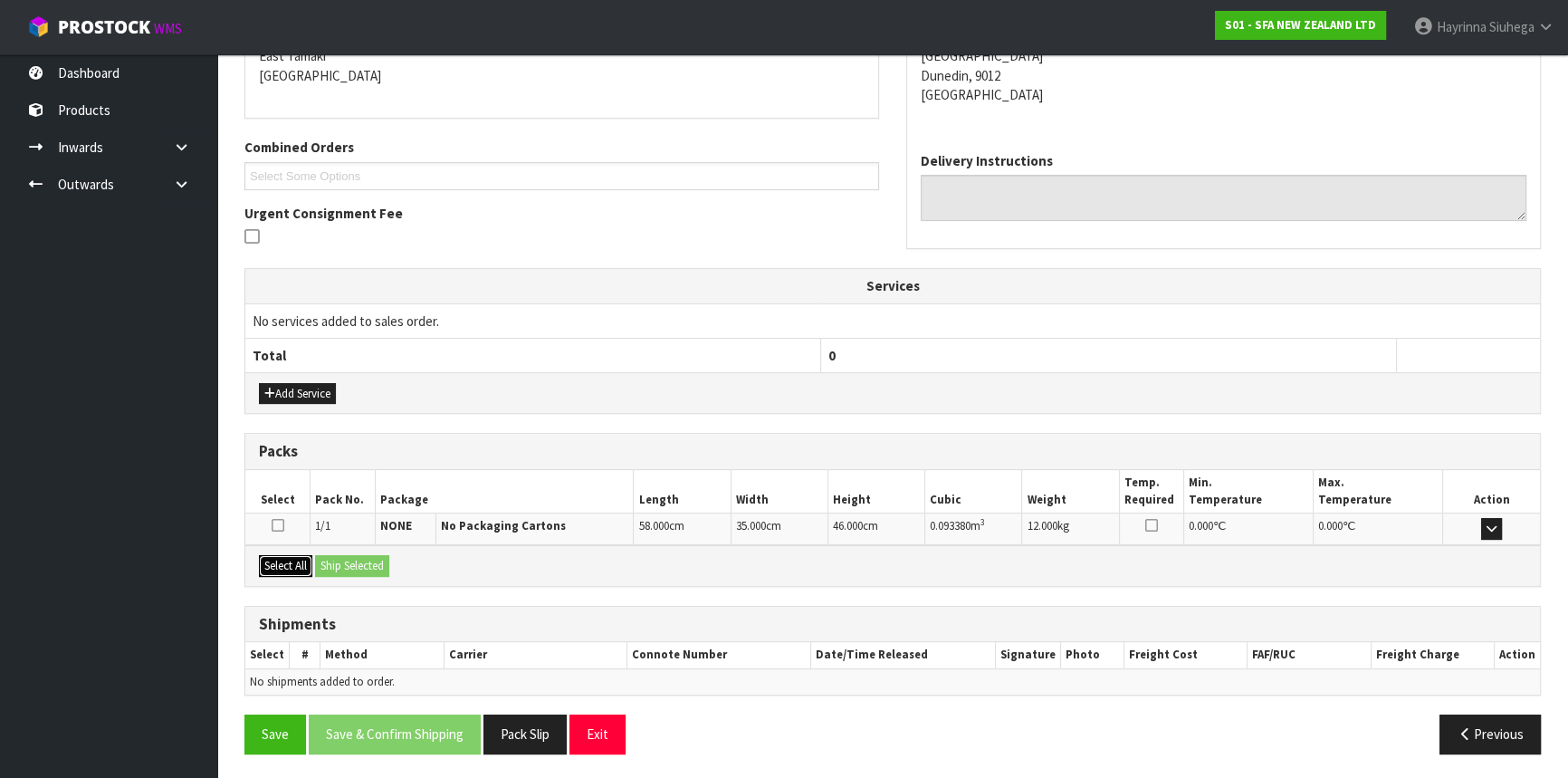
click at [294, 560] on button "Select All" at bounding box center [286, 566] width 53 height 22
click at [356, 555] on button "Ship Selected" at bounding box center [352, 566] width 74 height 22
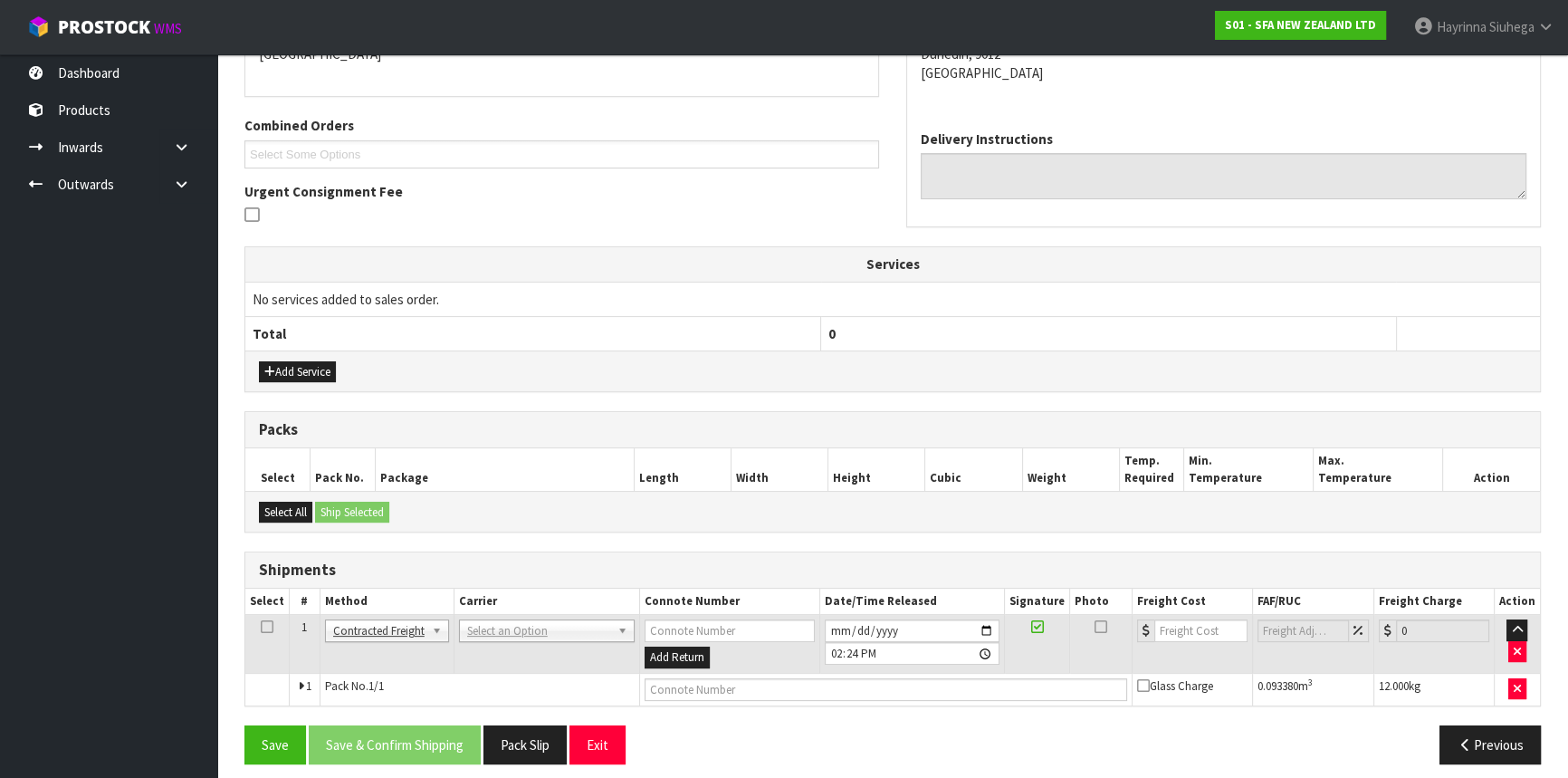
scroll to position [430, 0]
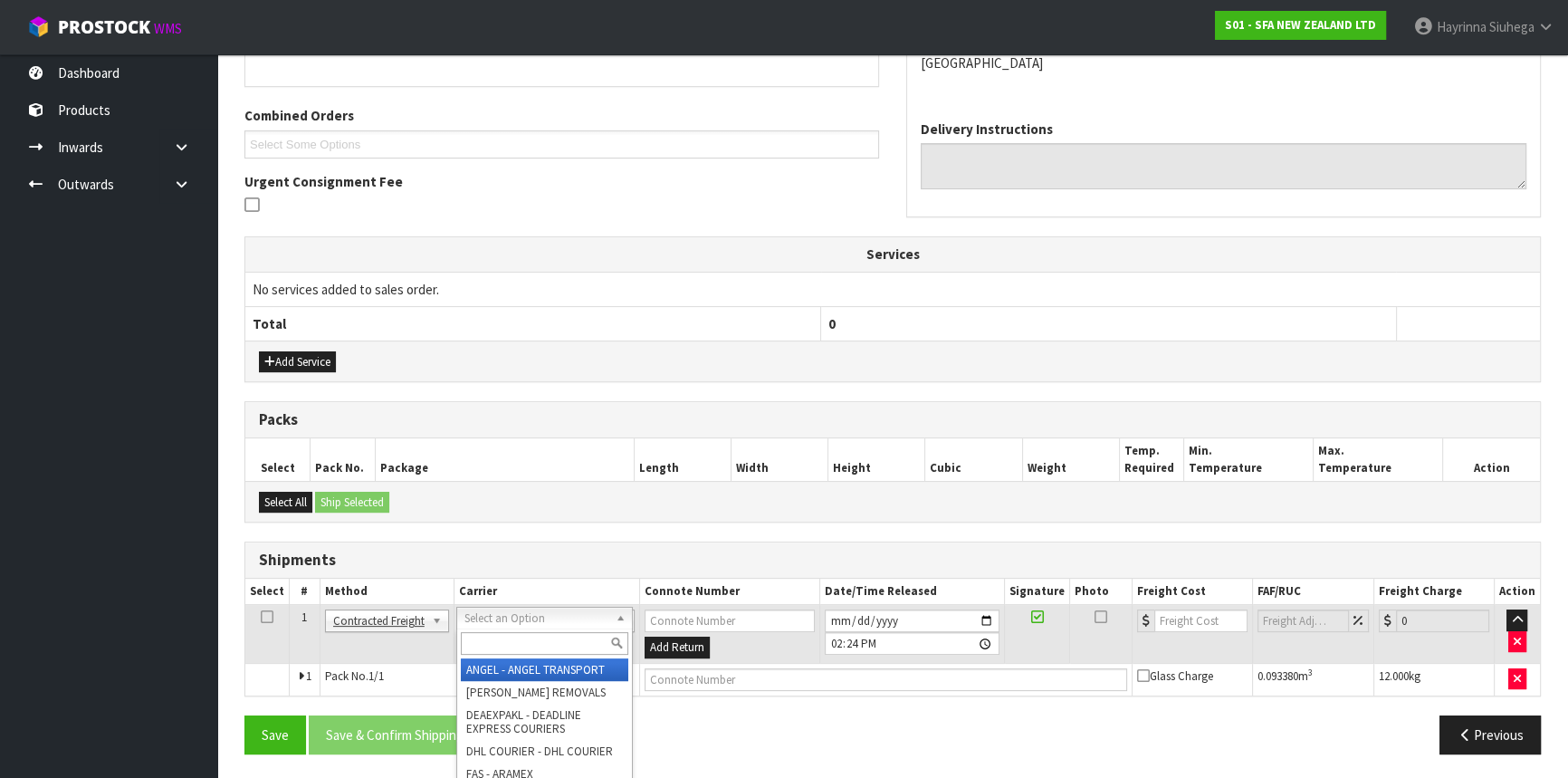
click at [505, 634] on input "text" at bounding box center [544, 643] width 167 height 23
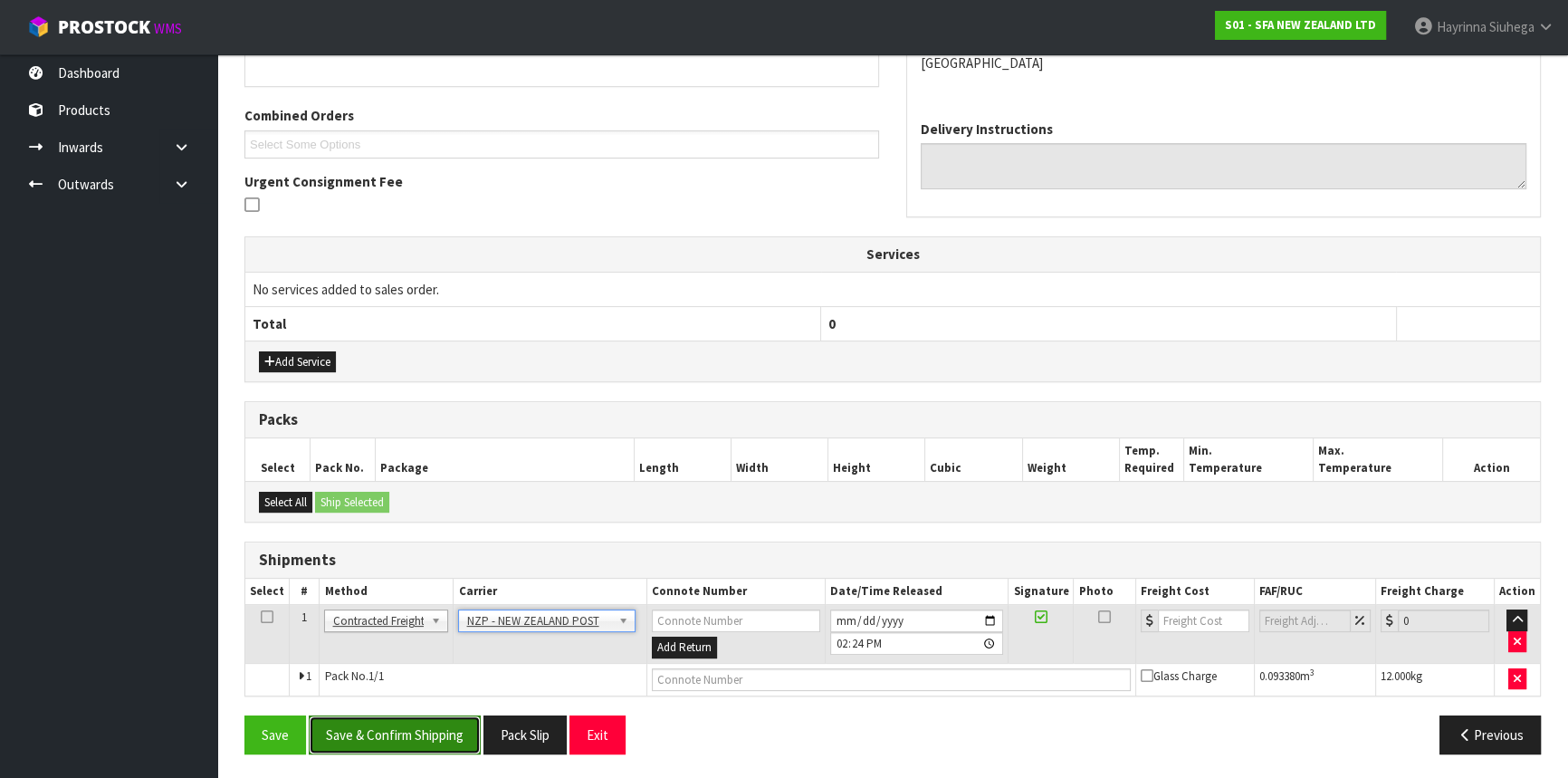
click at [405, 732] on button "Save & Confirm Shipping" at bounding box center [395, 734] width 172 height 39
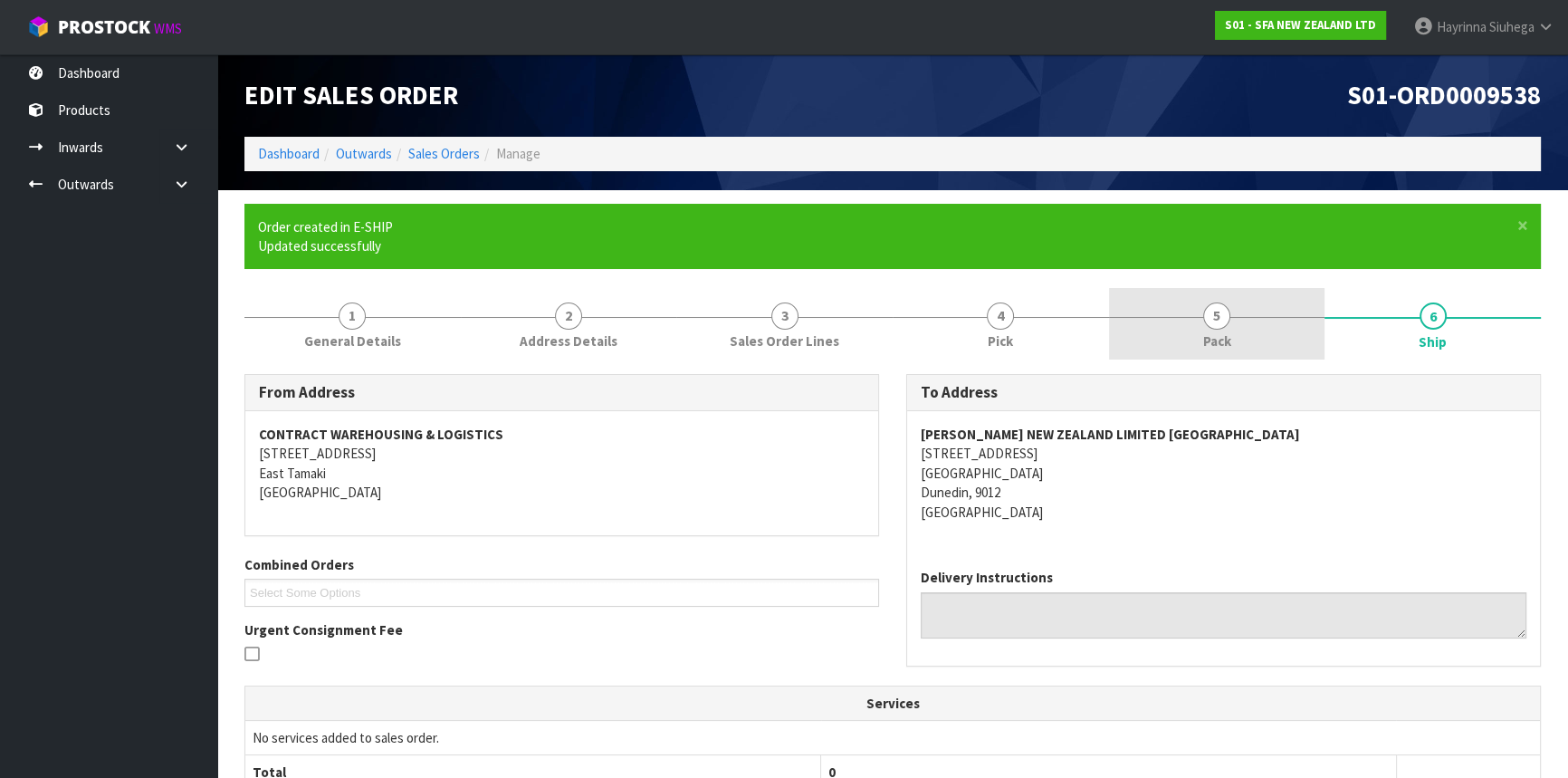
click at [1231, 292] on link "5 Pack" at bounding box center [1217, 324] width 217 height 71
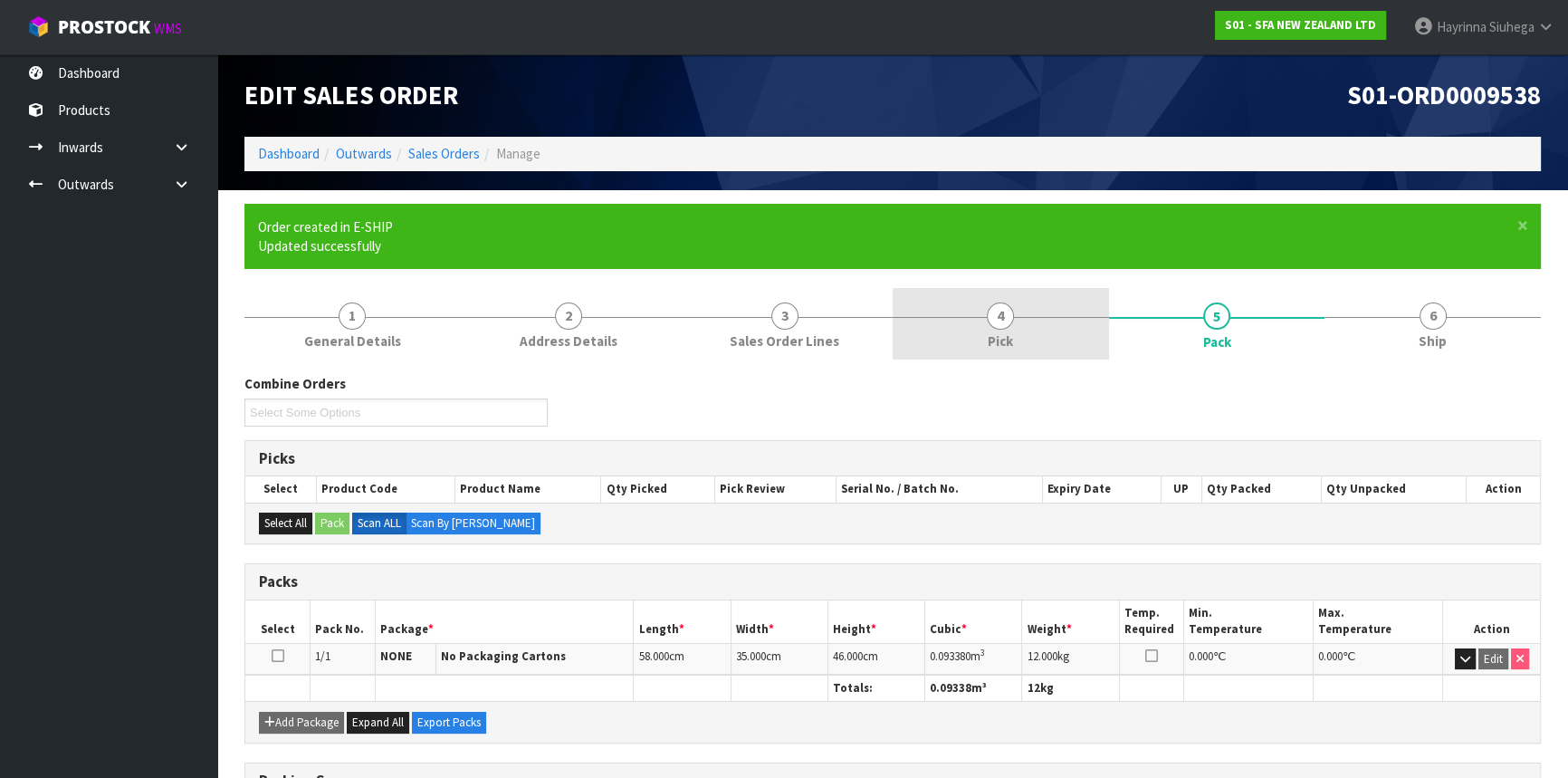
click at [1046, 319] on link "4 Pick" at bounding box center [1000, 324] width 217 height 71
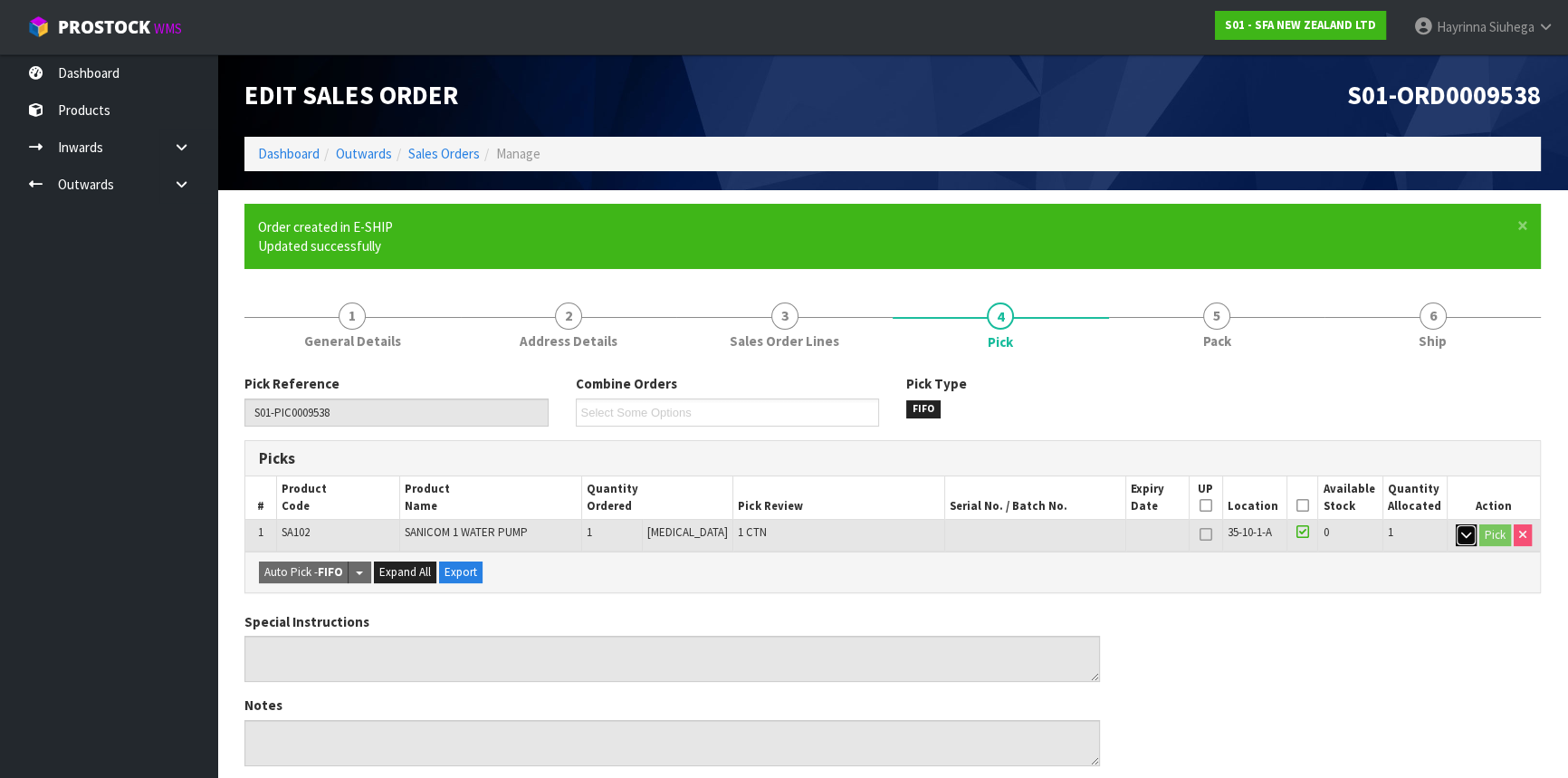
click at [1465, 535] on icon "button" at bounding box center [1466, 535] width 10 height 12
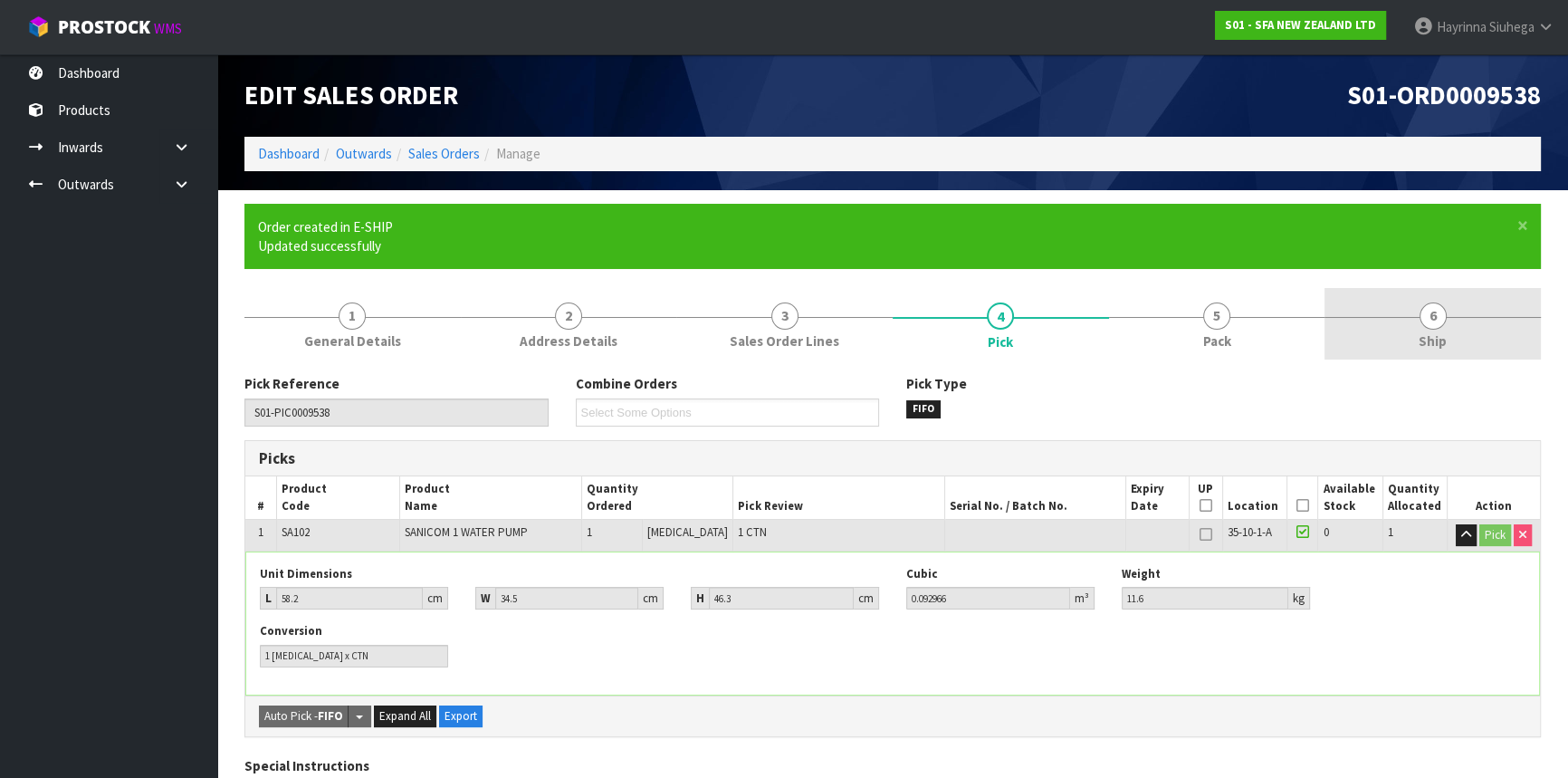
click at [1427, 324] on span "6" at bounding box center [1432, 316] width 27 height 27
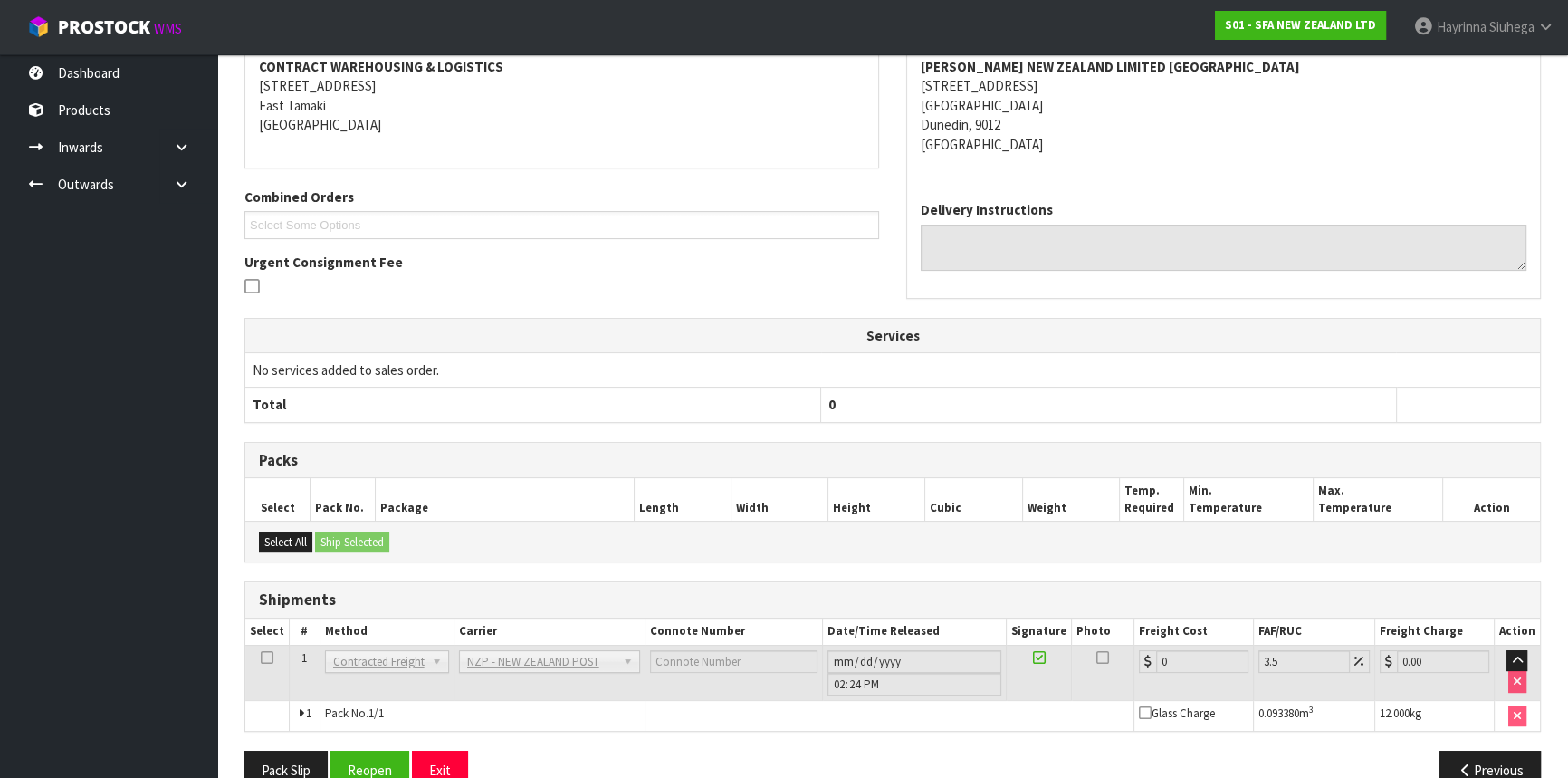
scroll to position [404, 0]
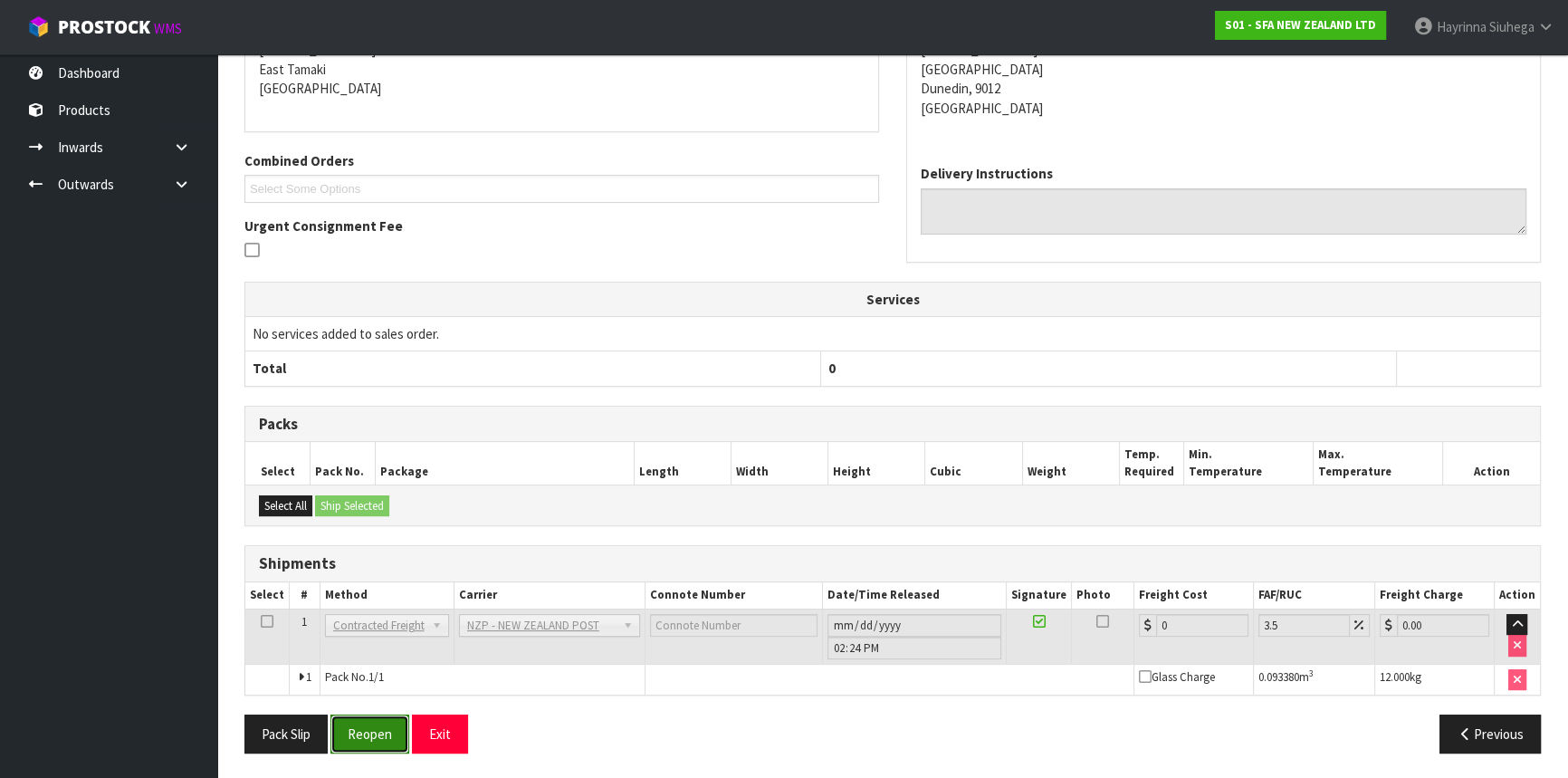
click at [385, 733] on button "Reopen" at bounding box center [370, 733] width 79 height 39
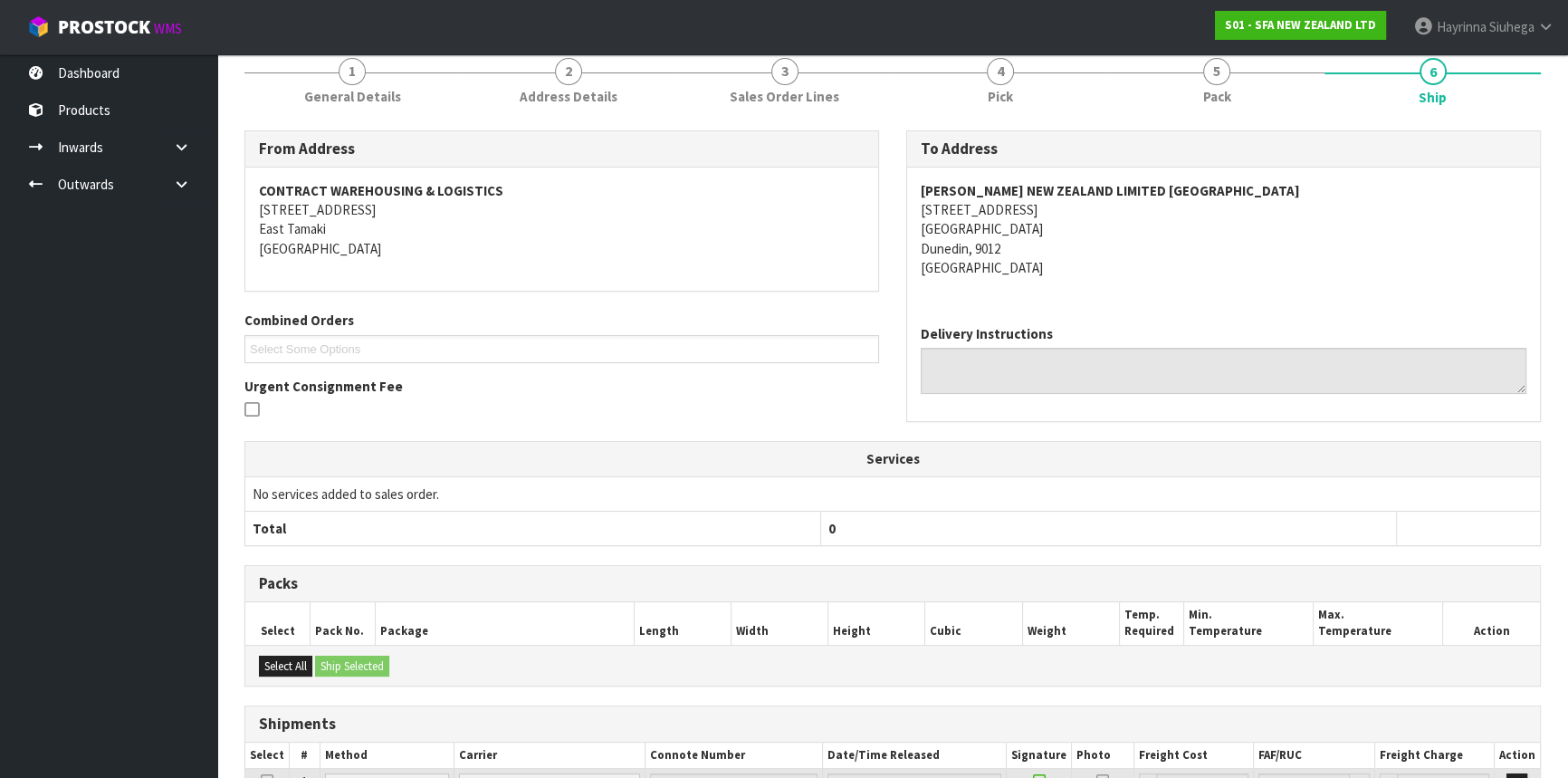
scroll to position [384, 0]
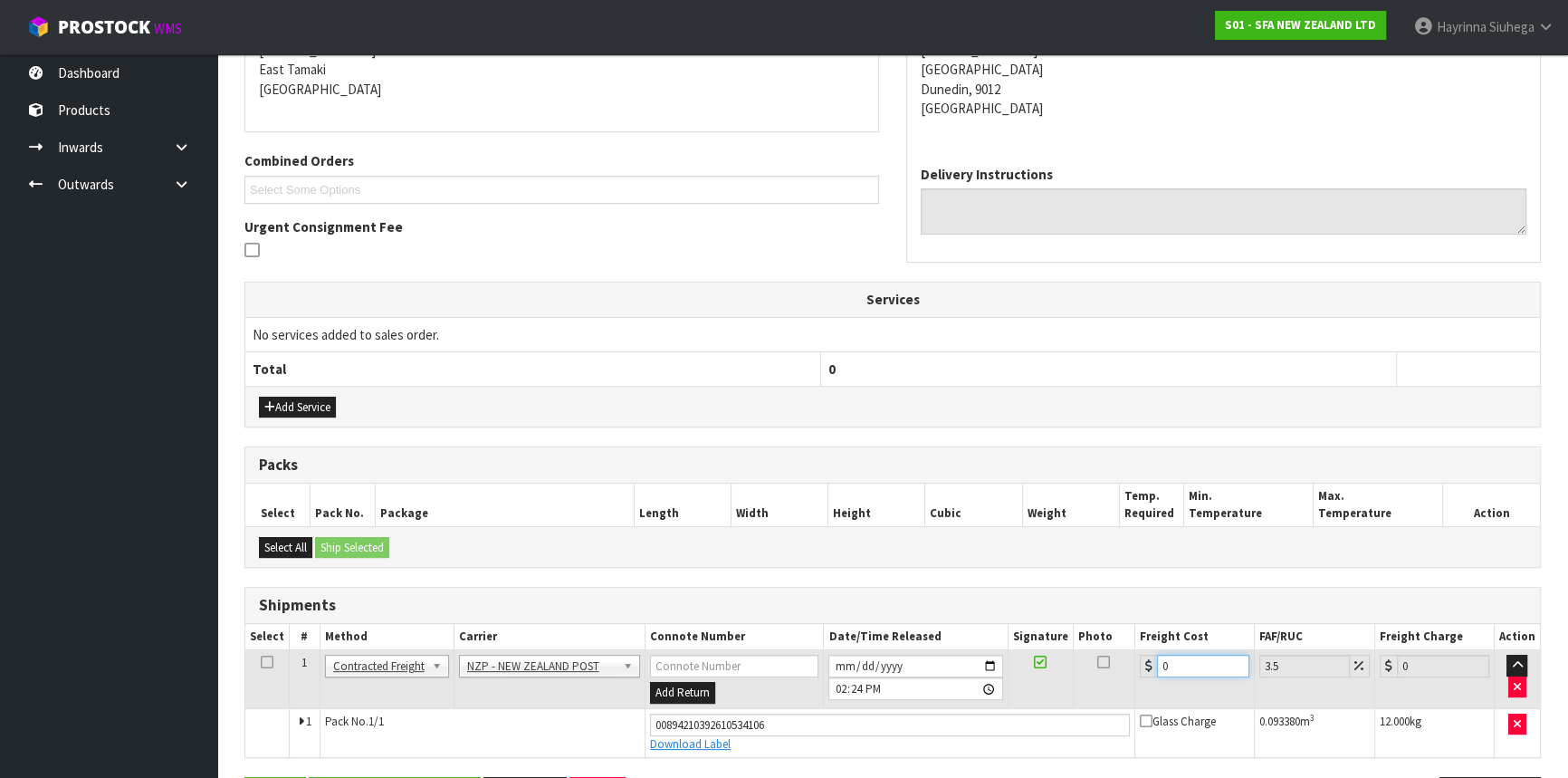
drag, startPoint x: 1184, startPoint y: 665, endPoint x: 537, endPoint y: 543, distance: 658.4
click at [632, 580] on div "From Address CONTRACT WAREHOUSING & LOGISTICS [STREET_ADDRESS] Combined Orders …" at bounding box center [892, 401] width 1297 height 860
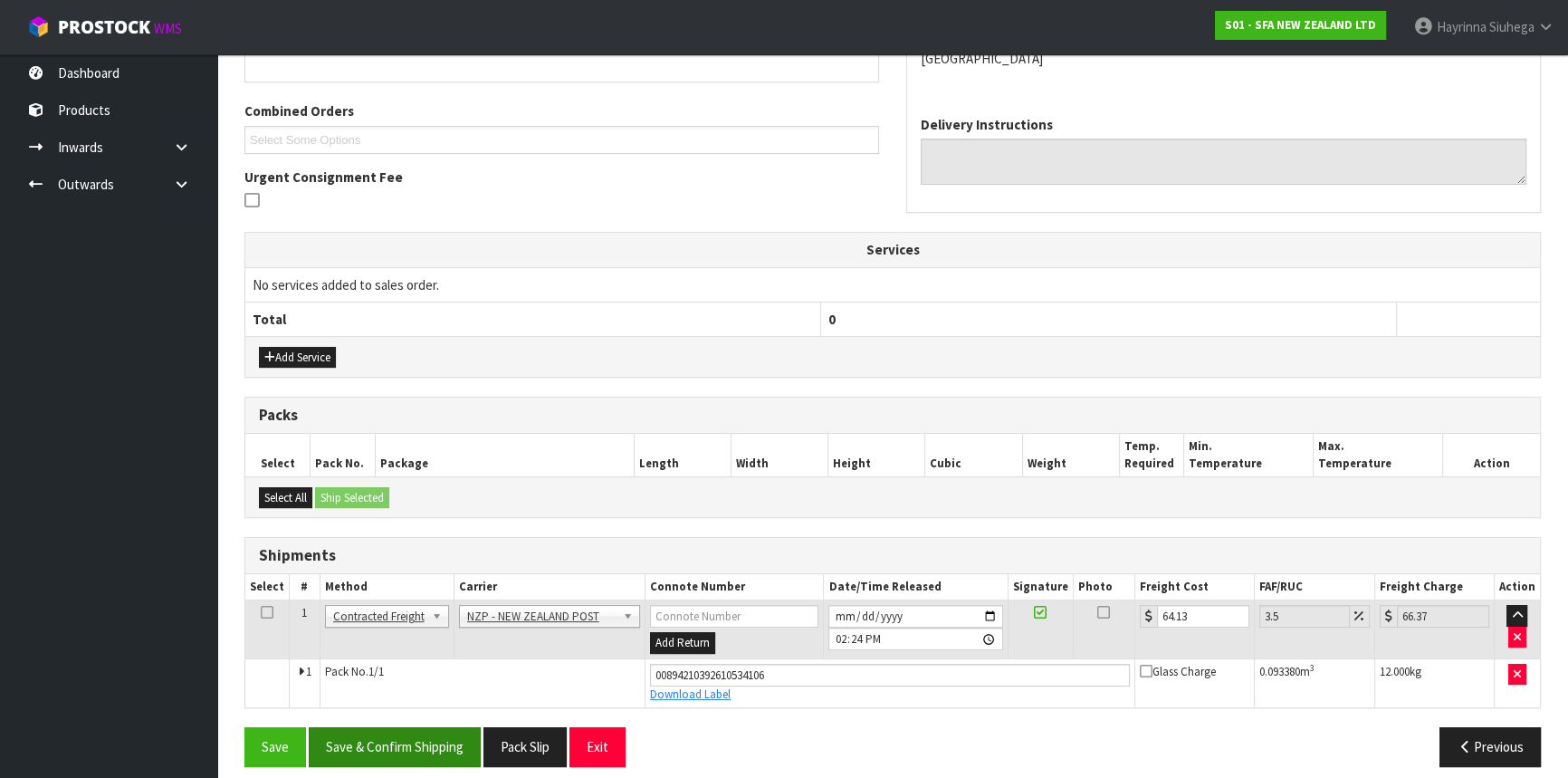
scroll to position [445, 0]
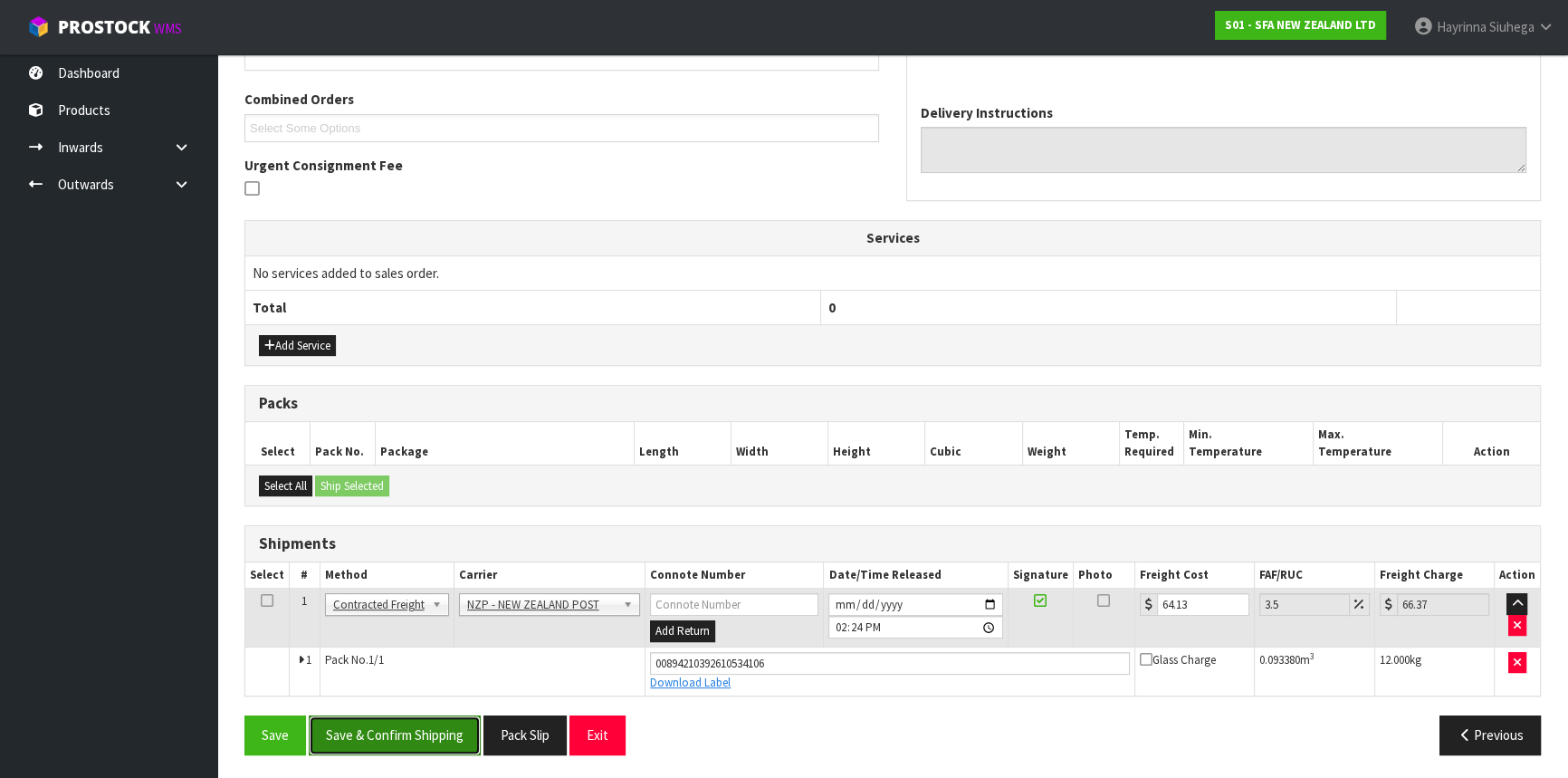
click at [425, 721] on button "Save & Confirm Shipping" at bounding box center [395, 734] width 172 height 39
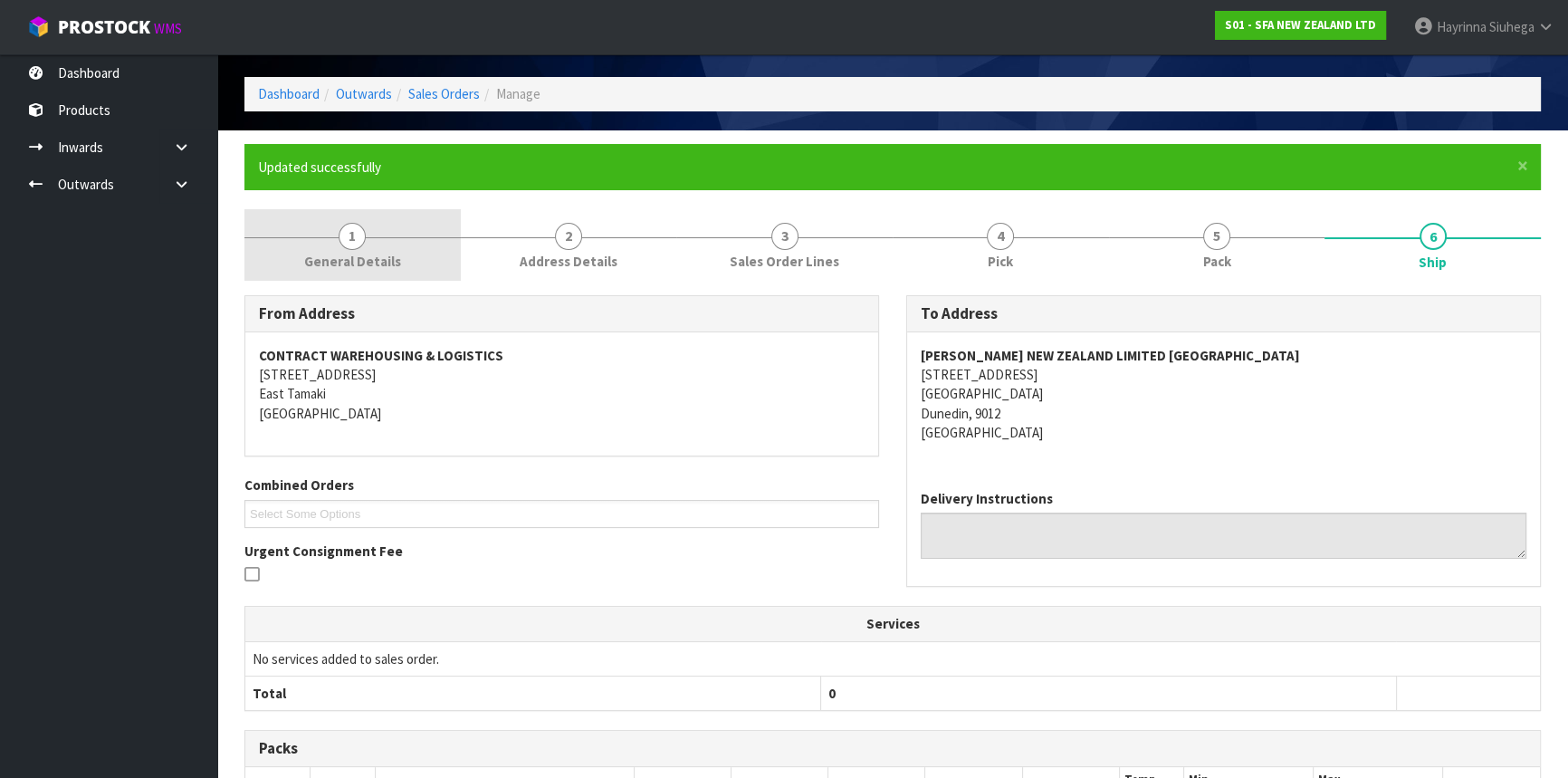
scroll to position [0, 0]
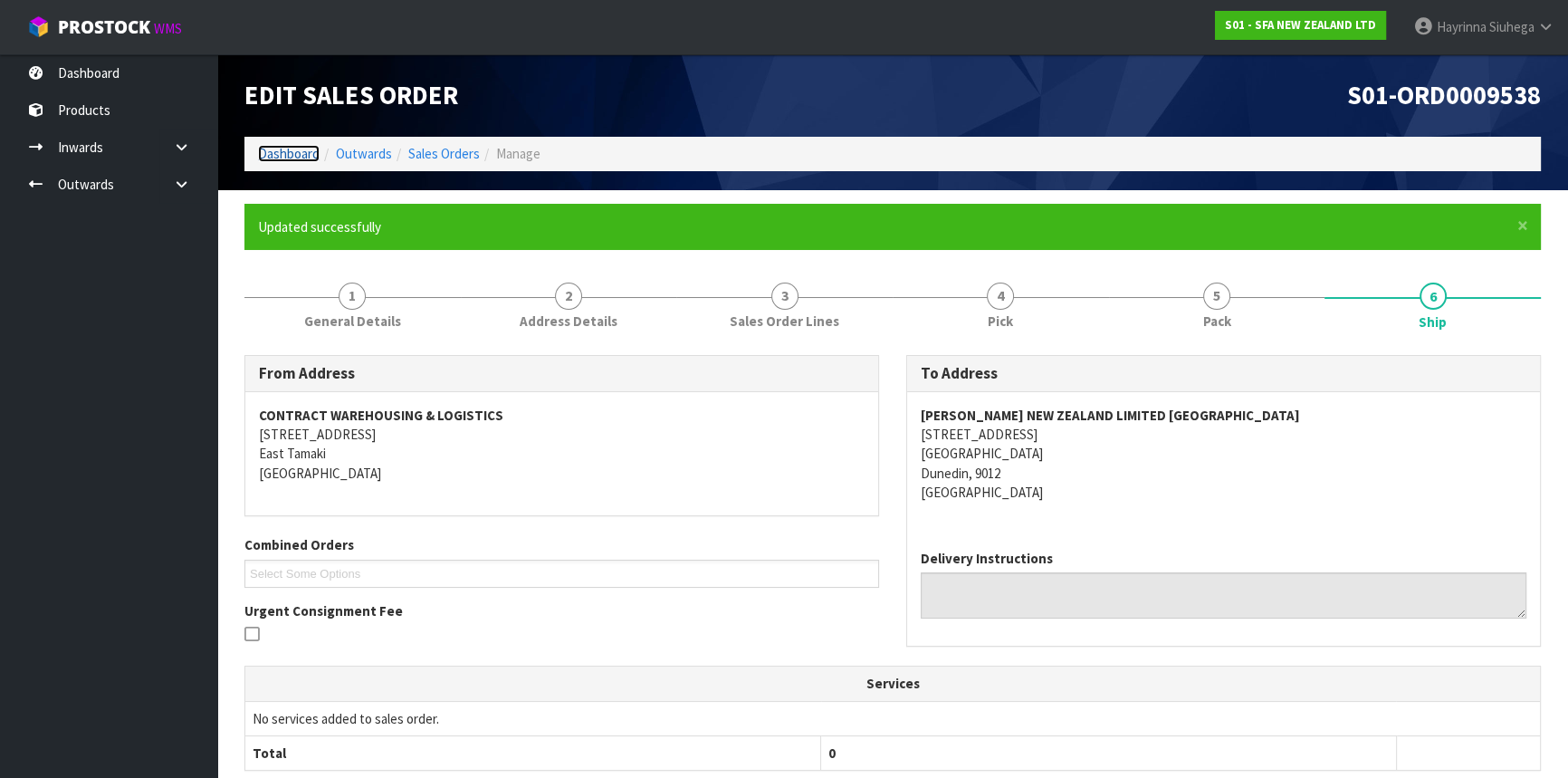
click at [298, 146] on link "Dashboard" at bounding box center [289, 152] width 61 height 17
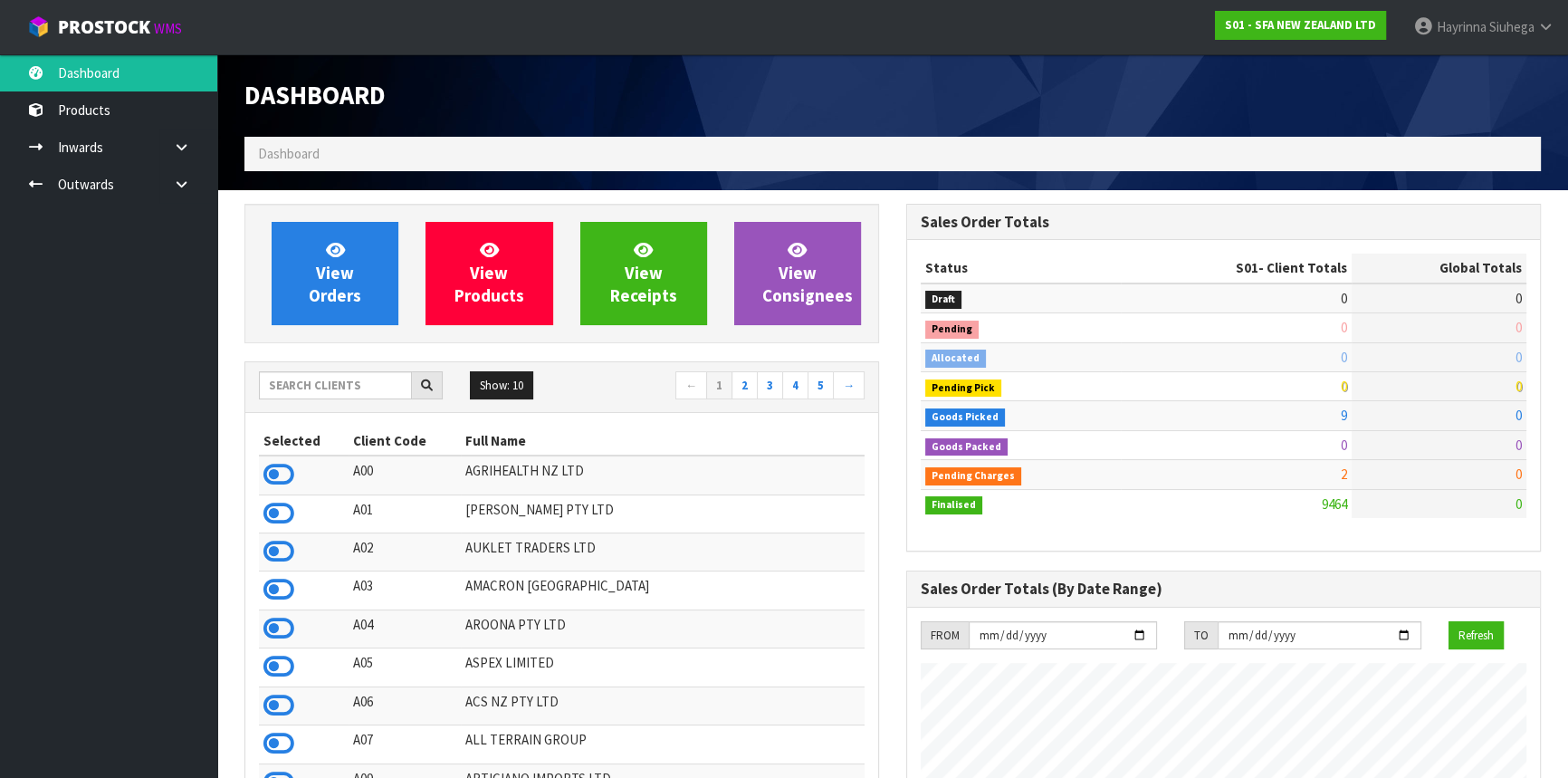
scroll to position [1370, 661]
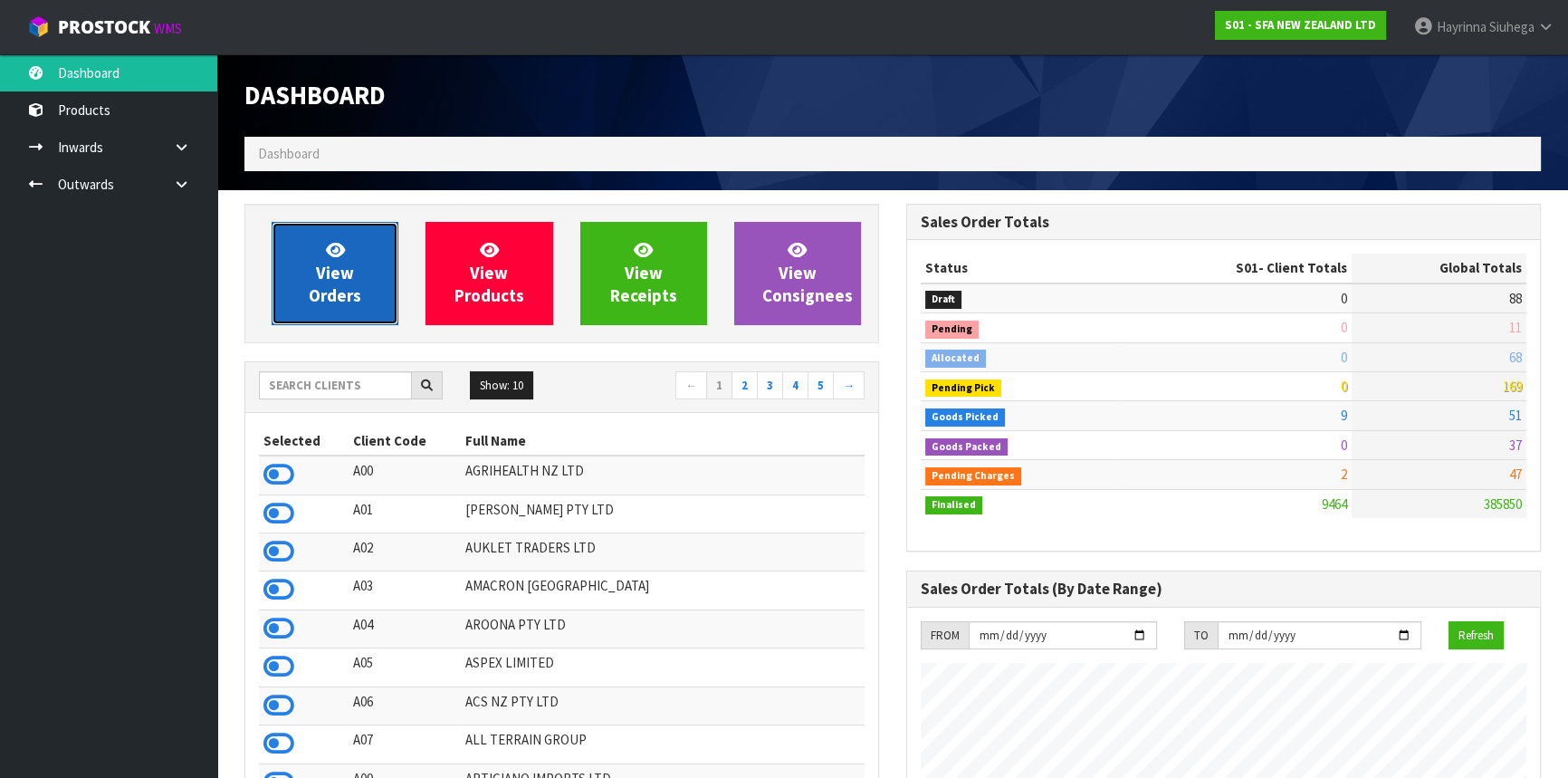
click at [343, 277] on span "View Orders" at bounding box center [334, 273] width 52 height 68
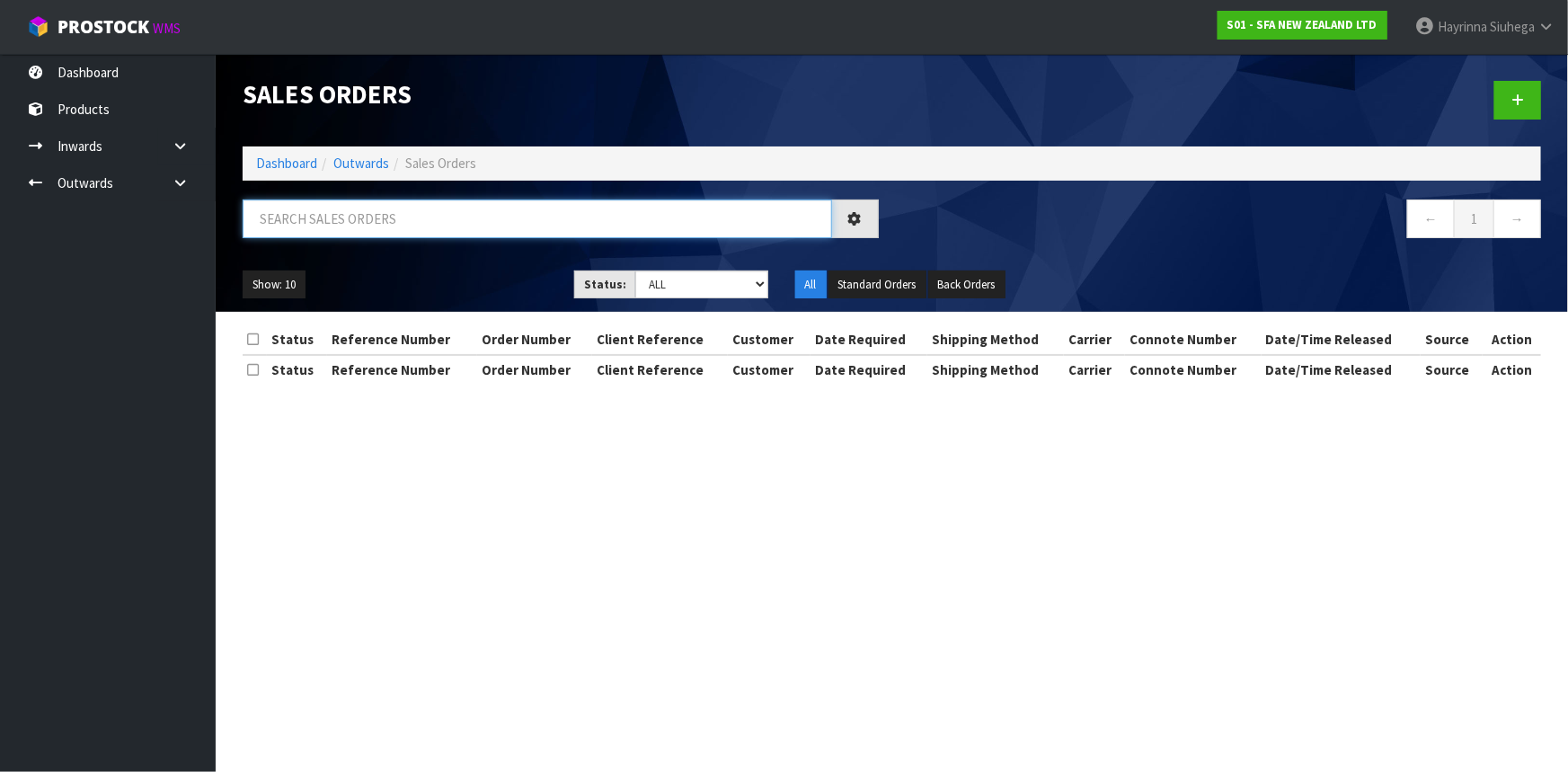
click at [345, 225] on input "text" at bounding box center [537, 218] width 589 height 38
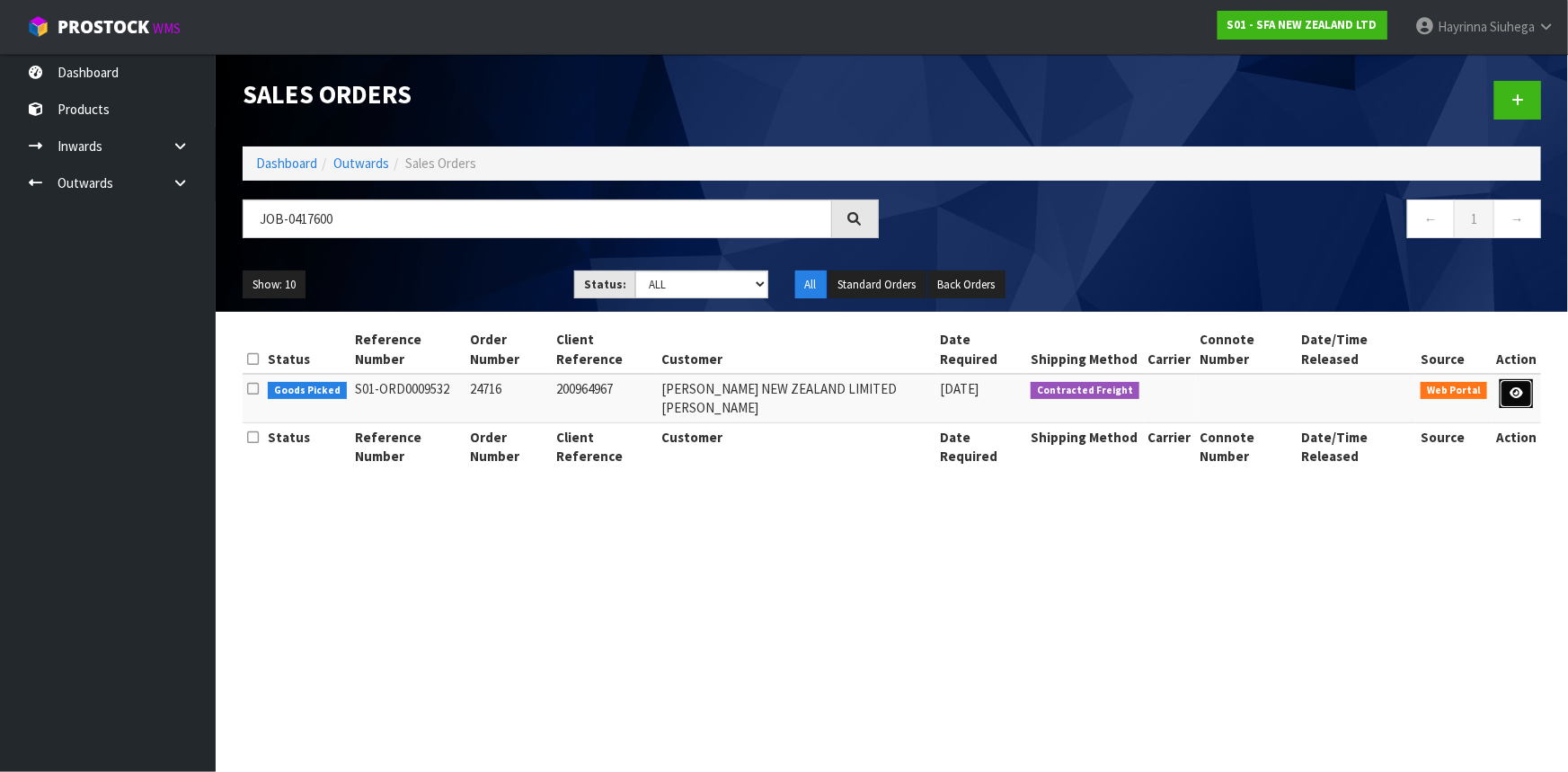
click at [1517, 387] on icon at bounding box center [1517, 393] width 14 height 12
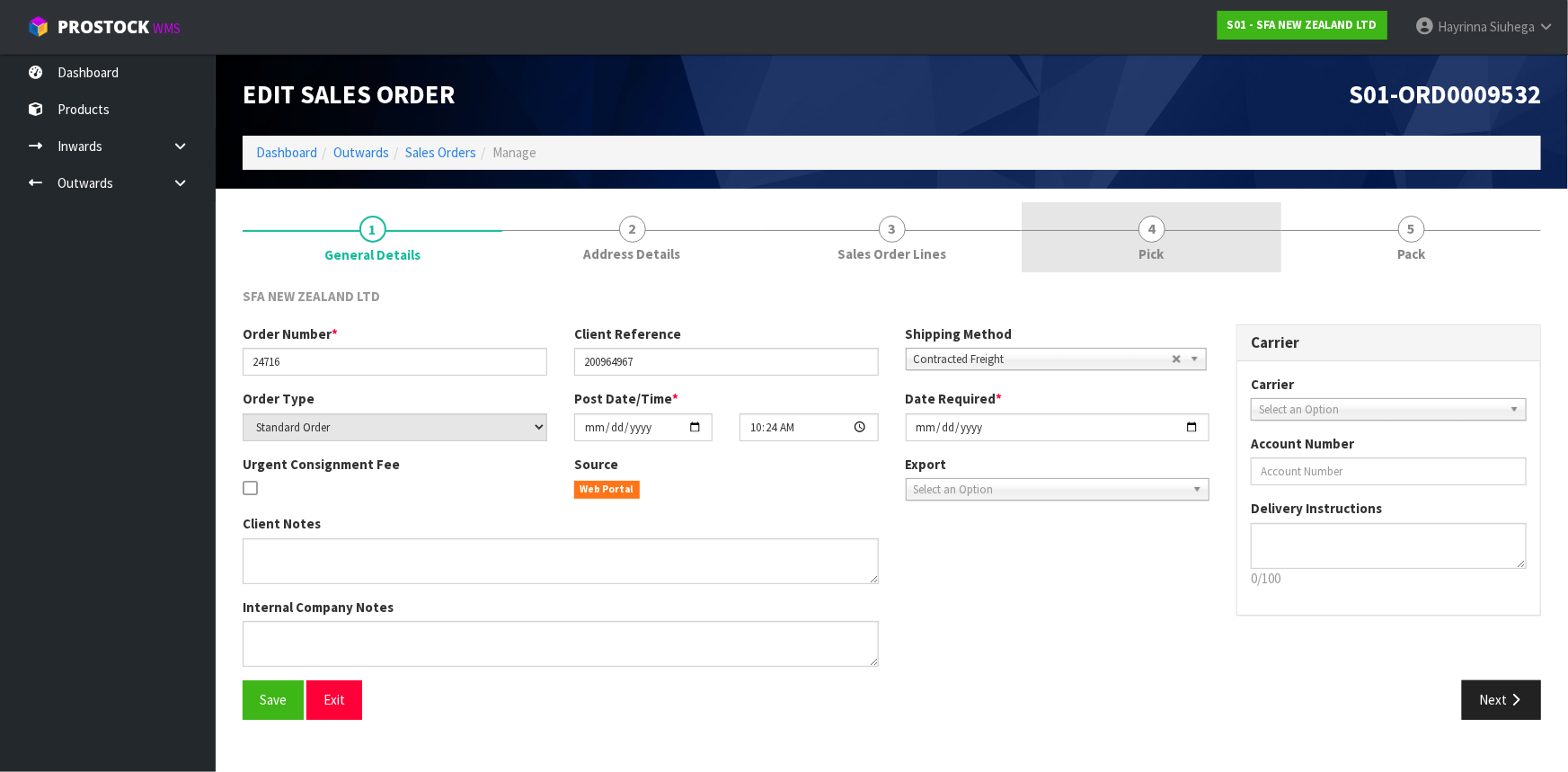
click at [1239, 239] on link "4 Pick" at bounding box center [1152, 238] width 260 height 71
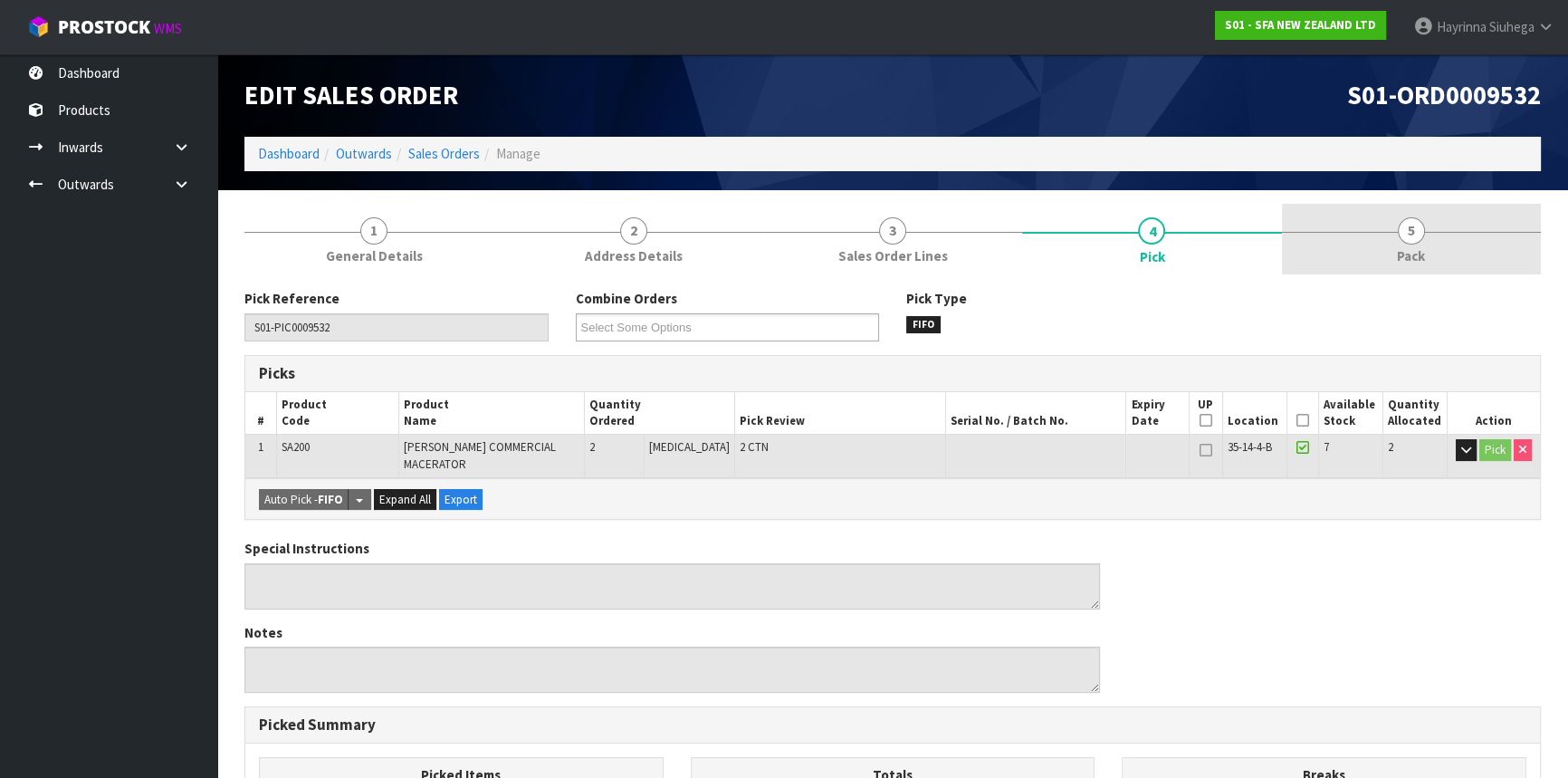
click at [1363, 232] on link "5 Pack" at bounding box center [1412, 240] width 259 height 71
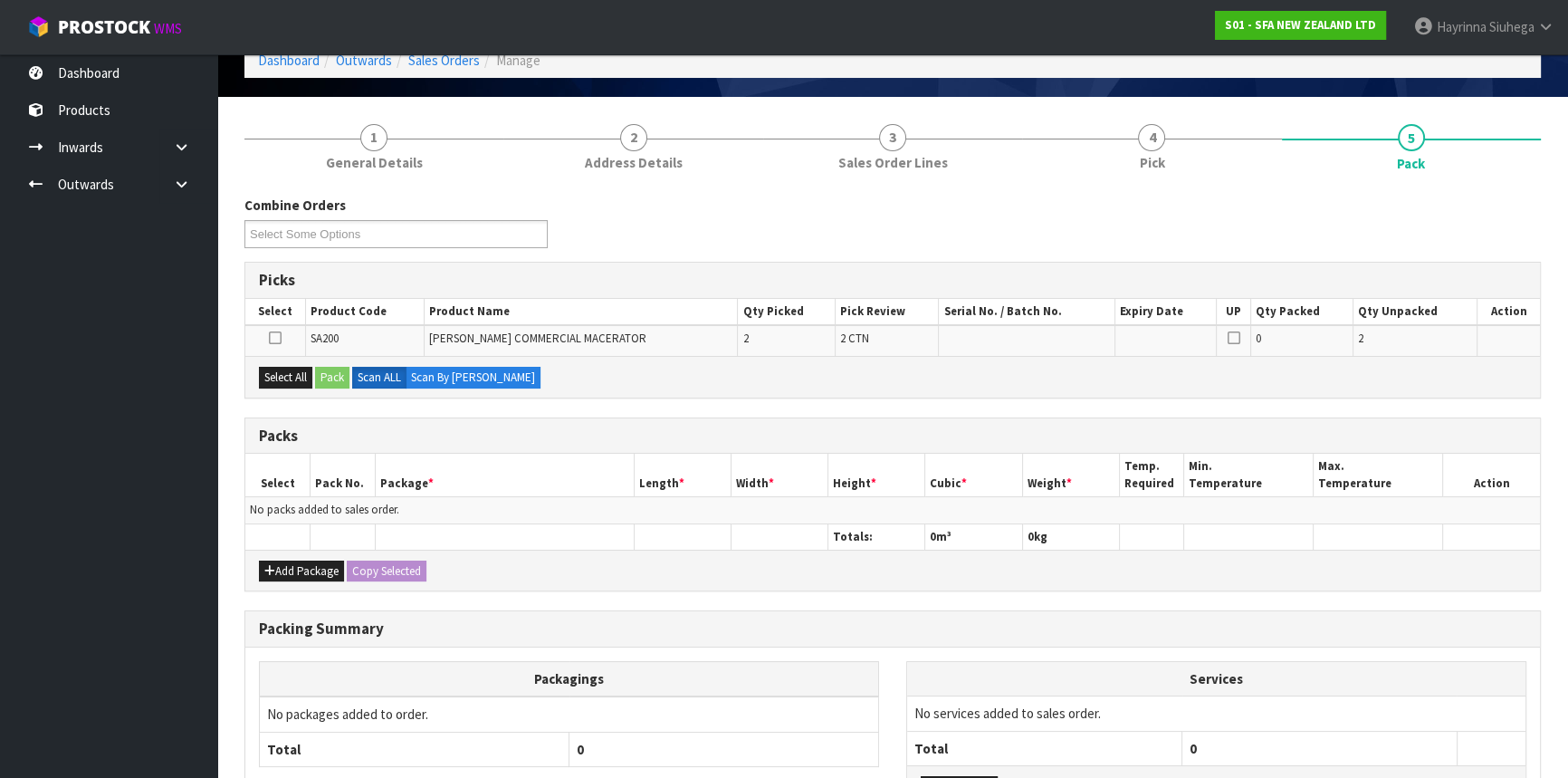
scroll to position [238, 0]
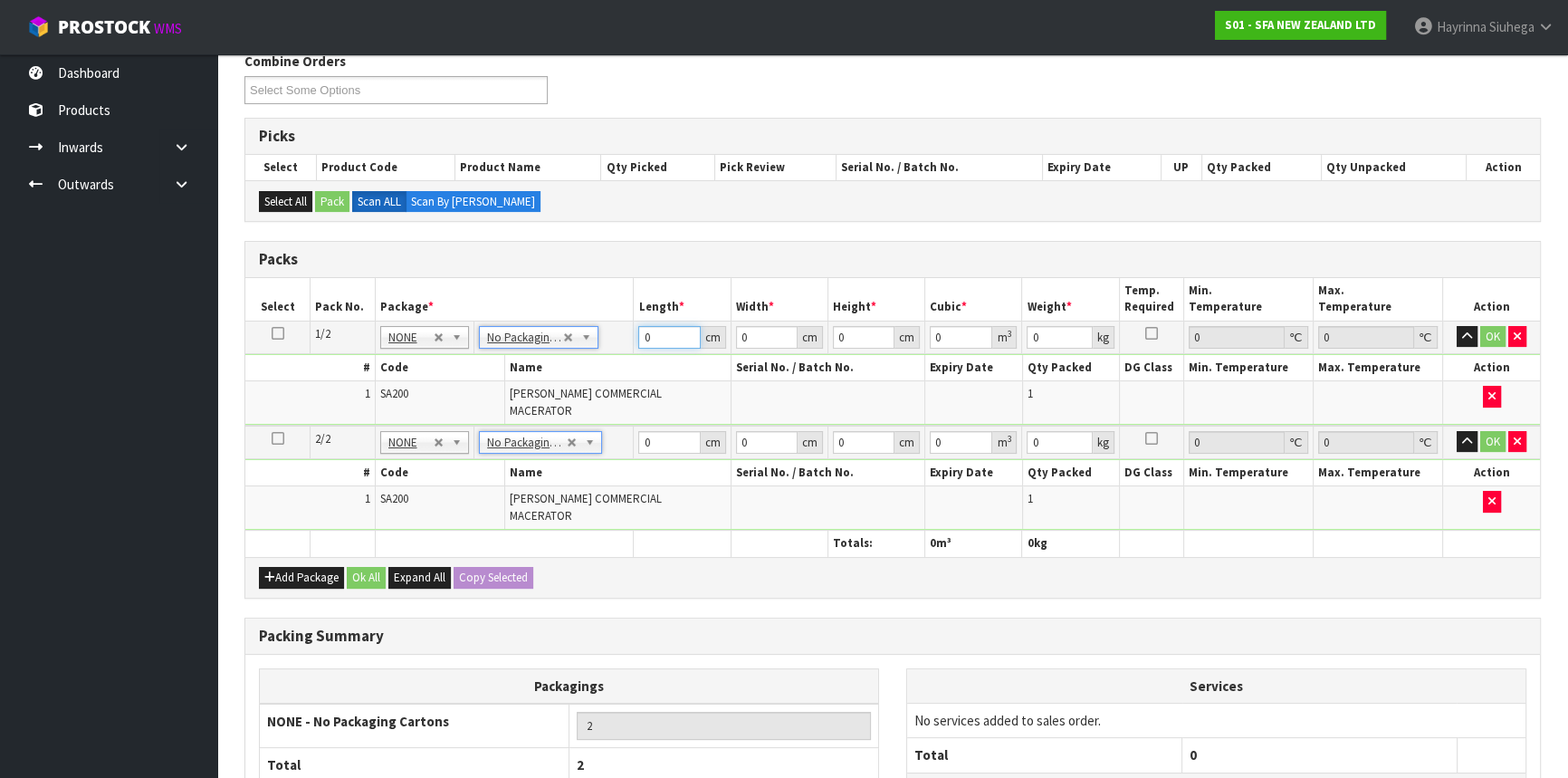
click at [638, 337] on input "0" at bounding box center [669, 338] width 61 height 23
click button "OK" at bounding box center [1494, 338] width 26 height 22
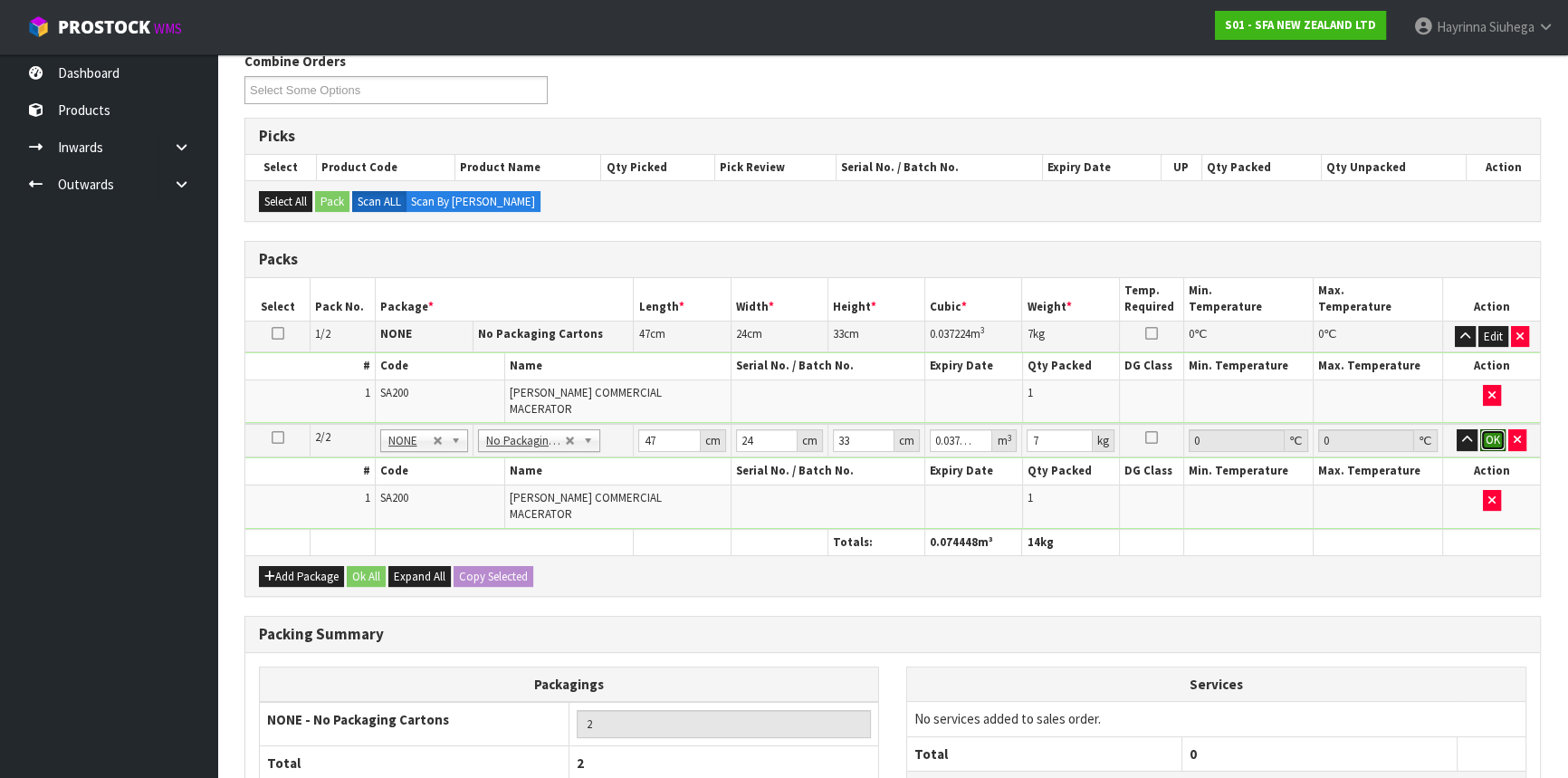
click button "OK" at bounding box center [1494, 440] width 26 height 22
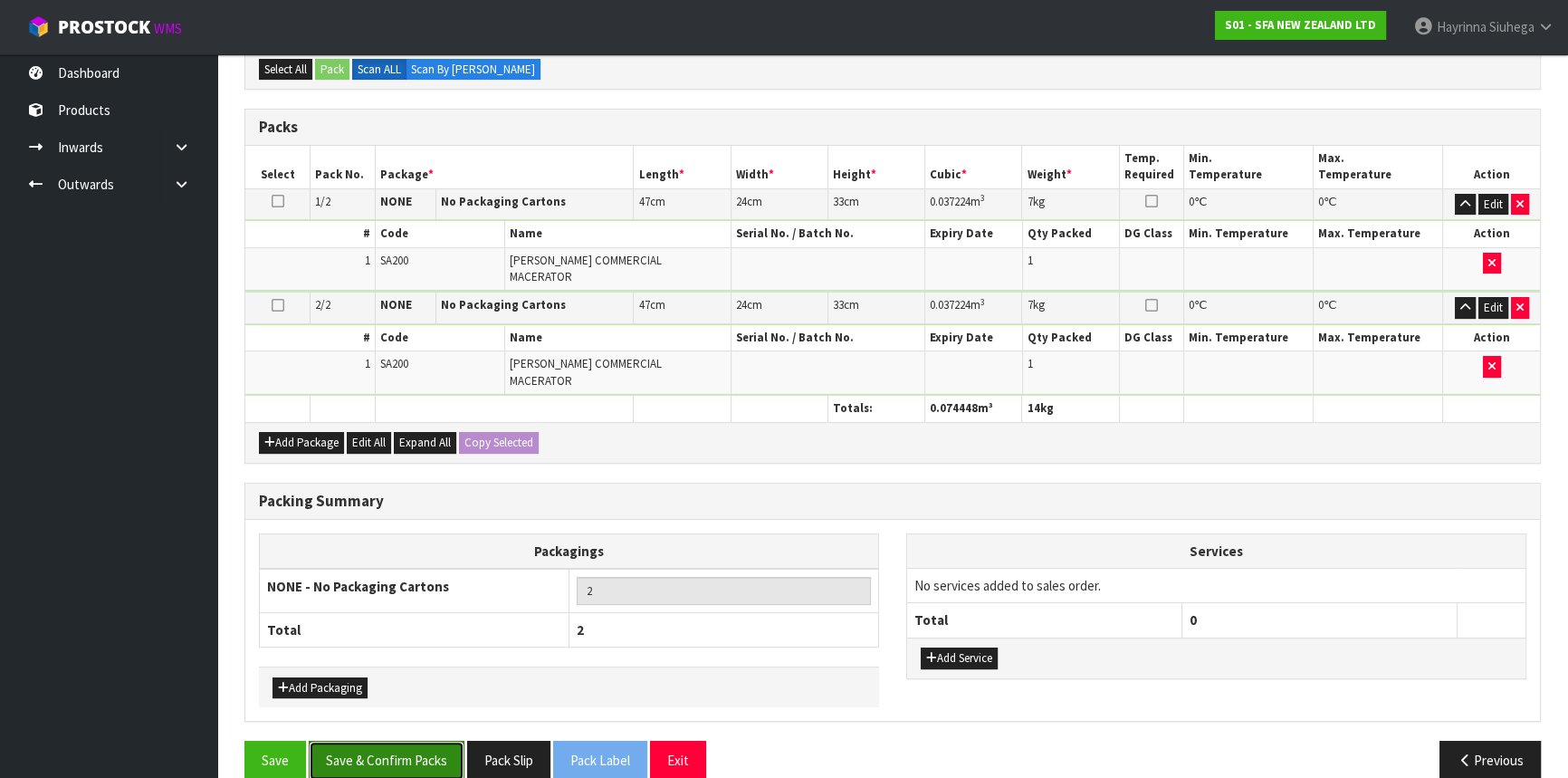
click at [414, 741] on button "Save & Confirm Packs" at bounding box center [386, 760] width 155 height 39
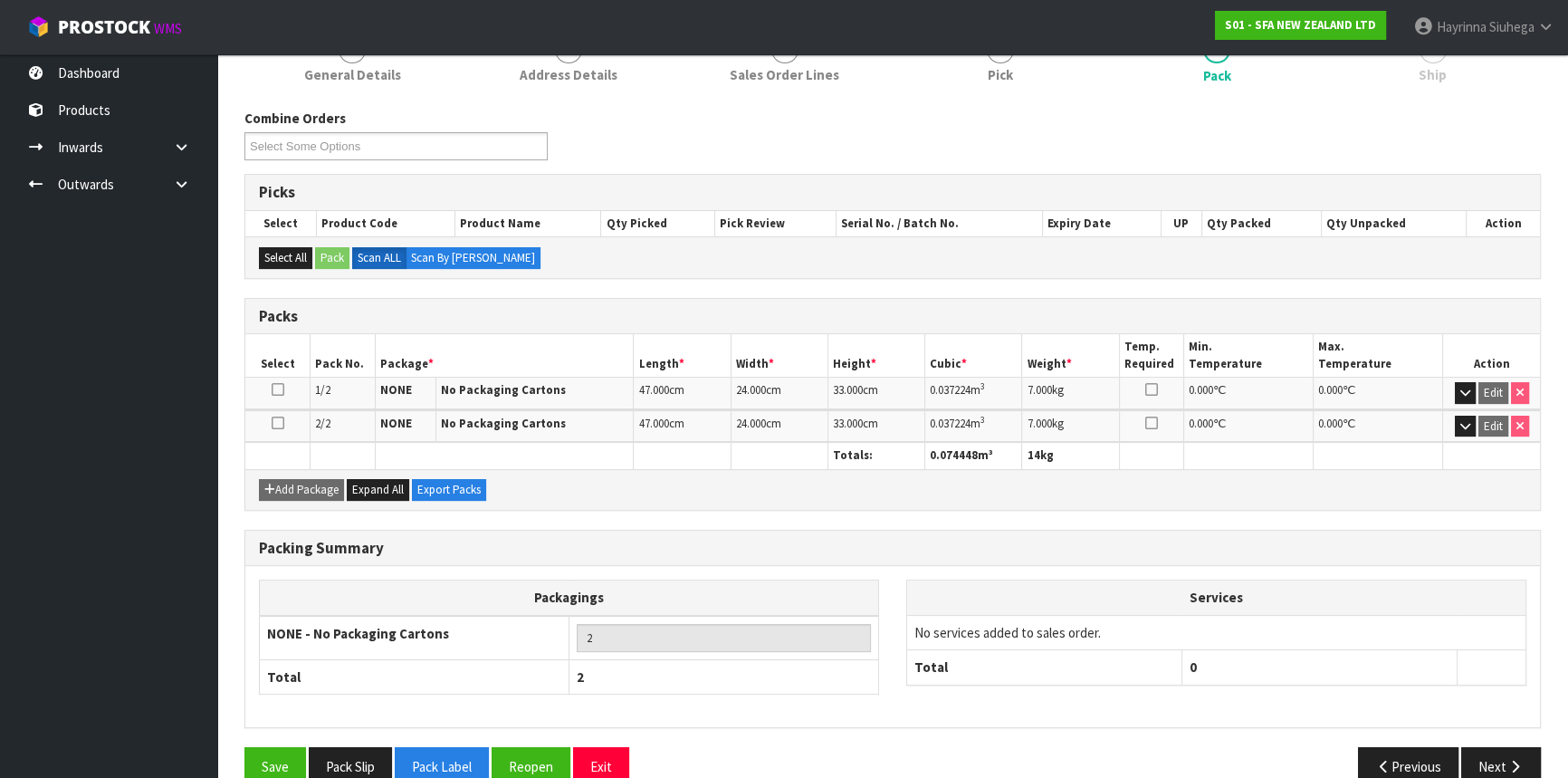
scroll to position [278, 0]
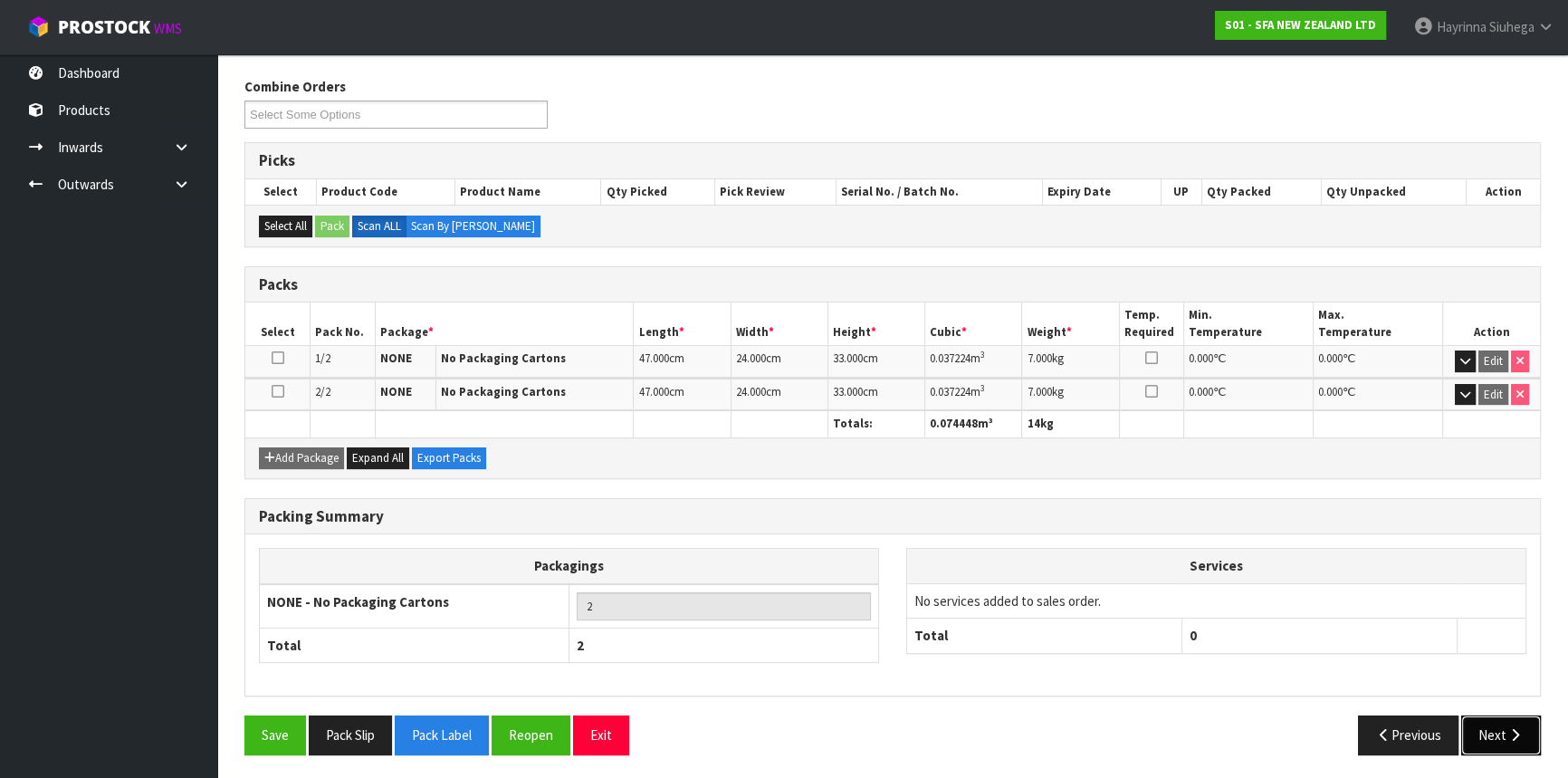
click at [1508, 732] on icon "button" at bounding box center [1515, 735] width 17 height 14
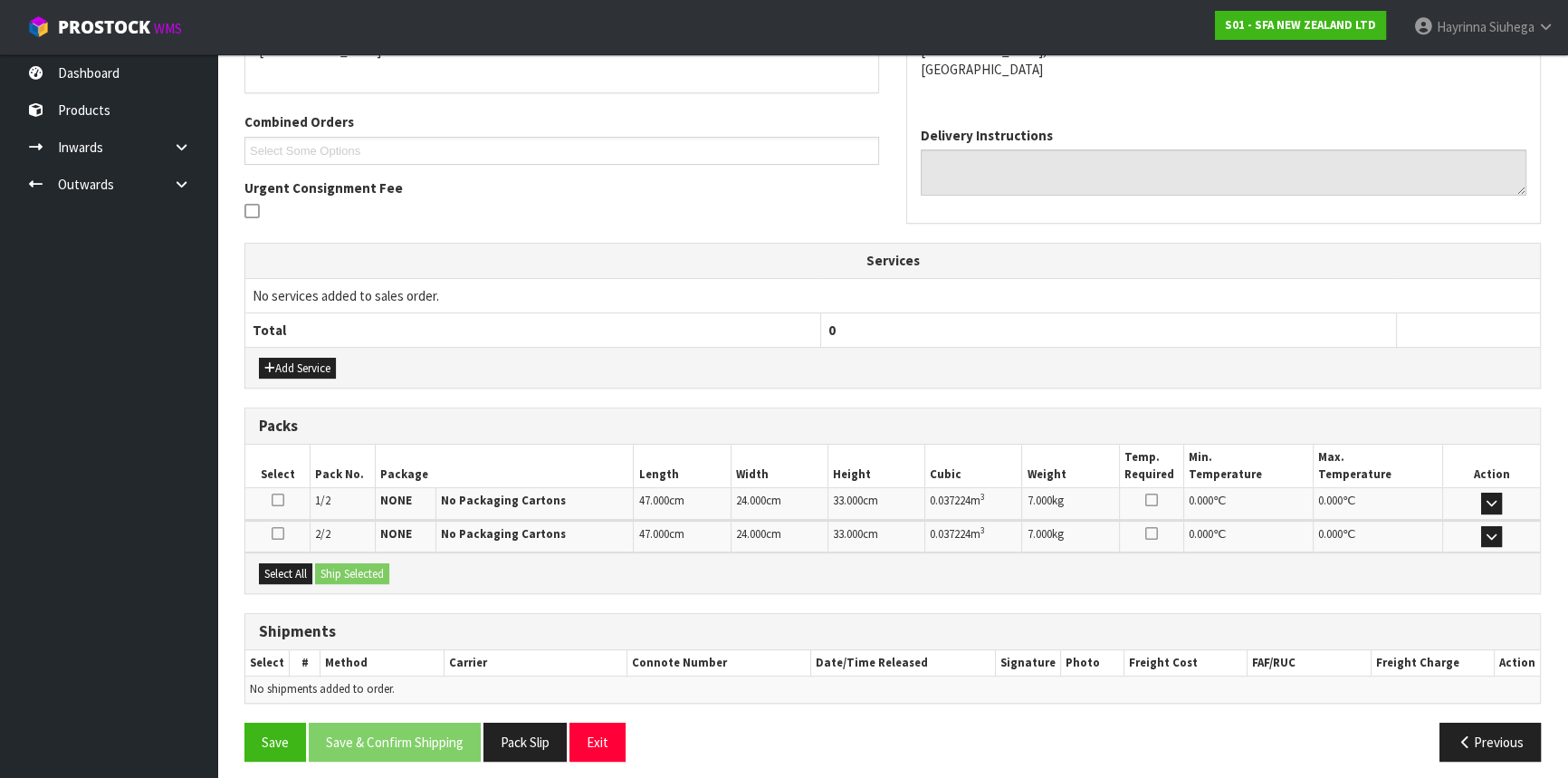
scroll to position [430, 0]
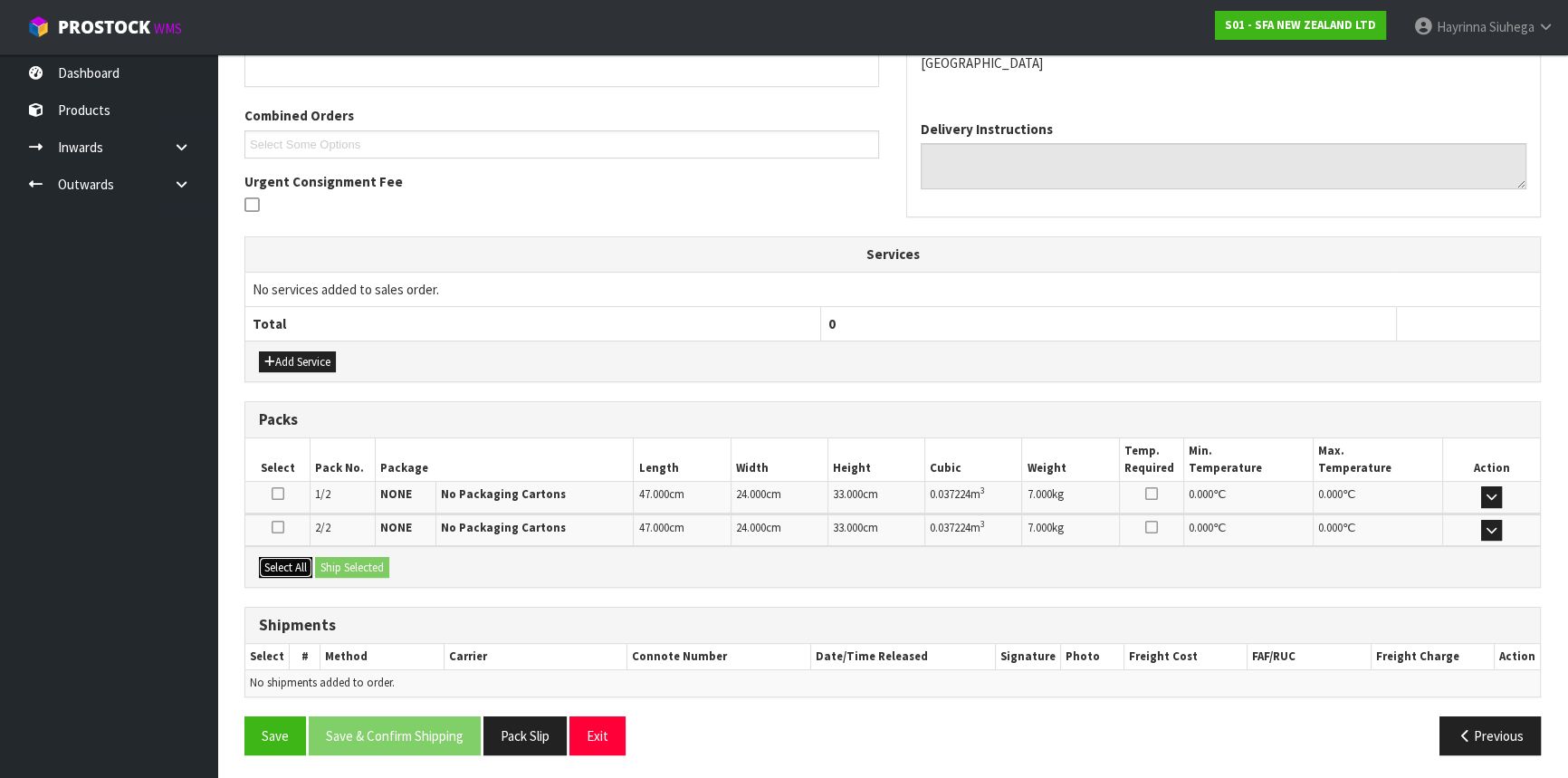
click at [289, 561] on button "Select All" at bounding box center [286, 568] width 53 height 22
click at [388, 571] on button "Ship Selected" at bounding box center [352, 568] width 74 height 22
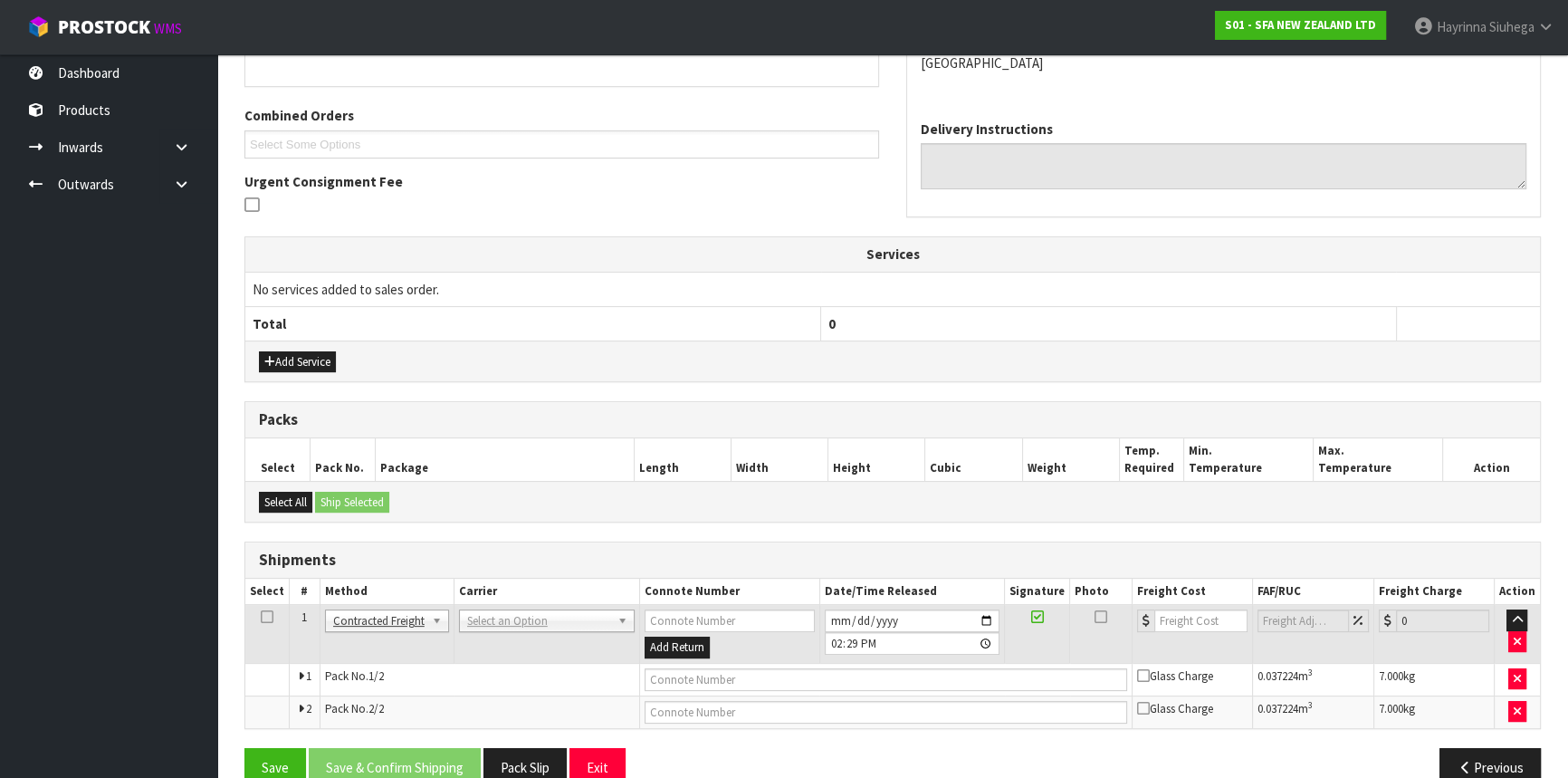
scroll to position [462, 0]
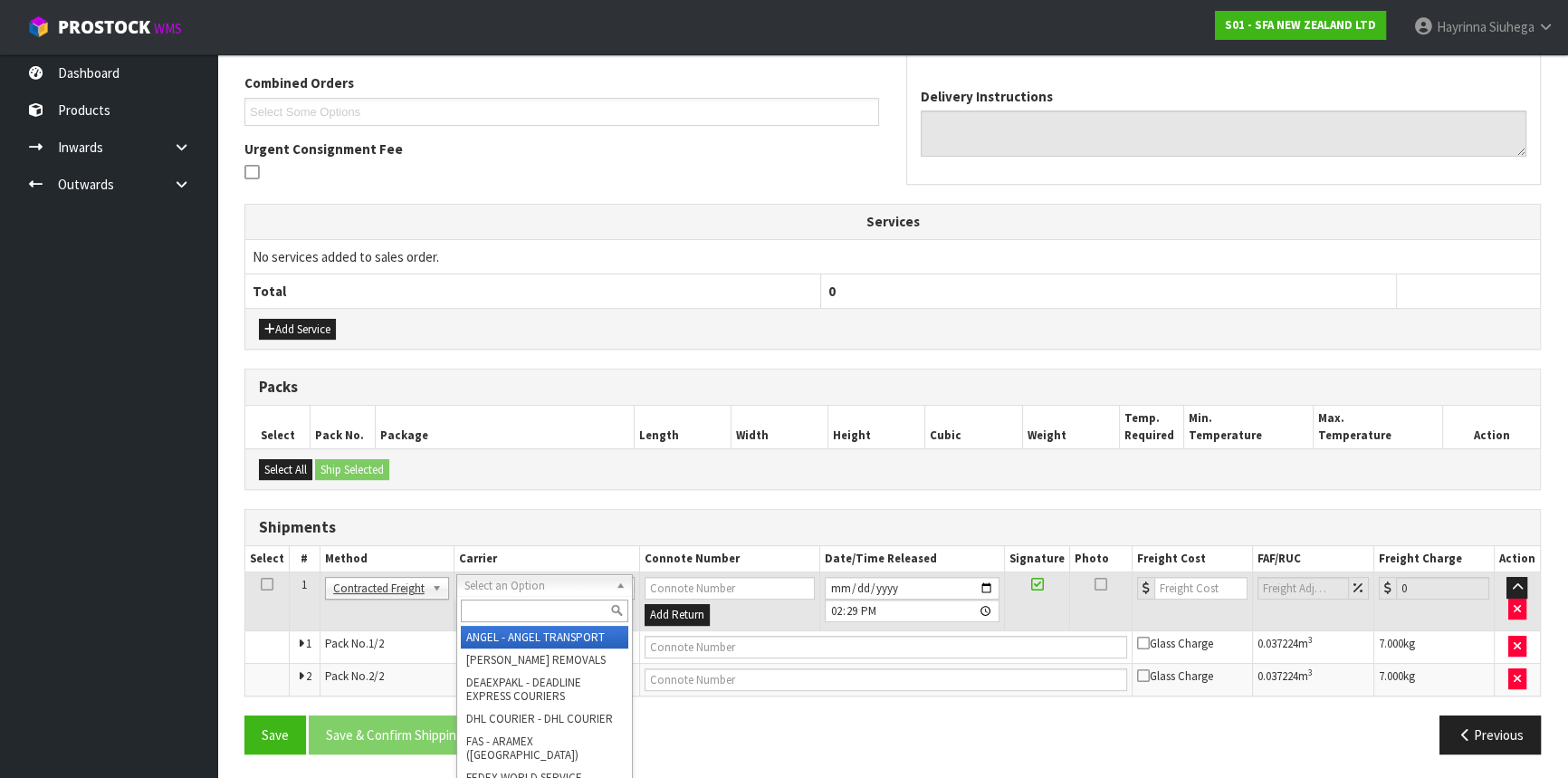
click at [492, 617] on input "text" at bounding box center [544, 611] width 167 height 23
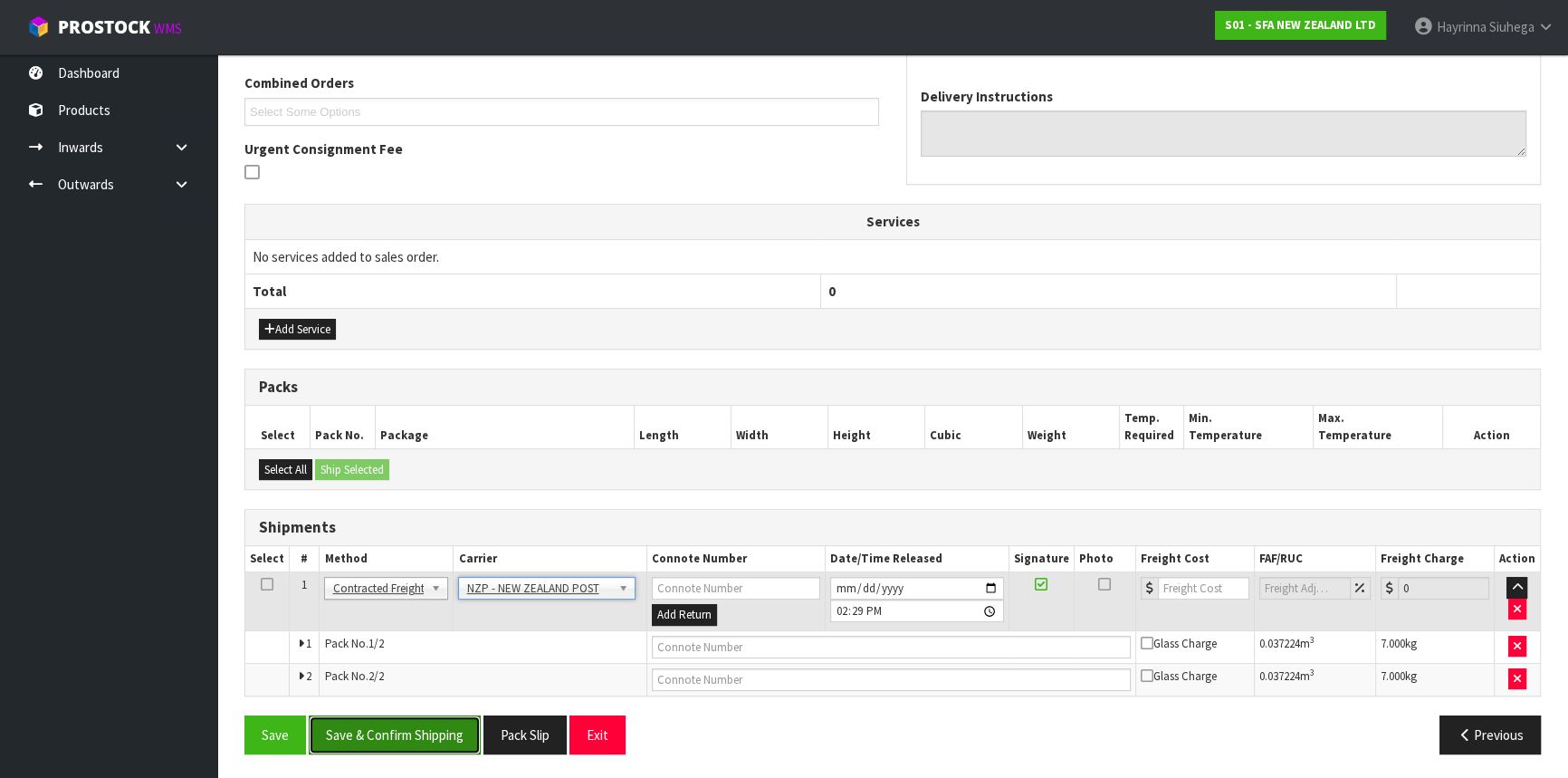
click at [454, 725] on button "Save & Confirm Shipping" at bounding box center [395, 734] width 172 height 39
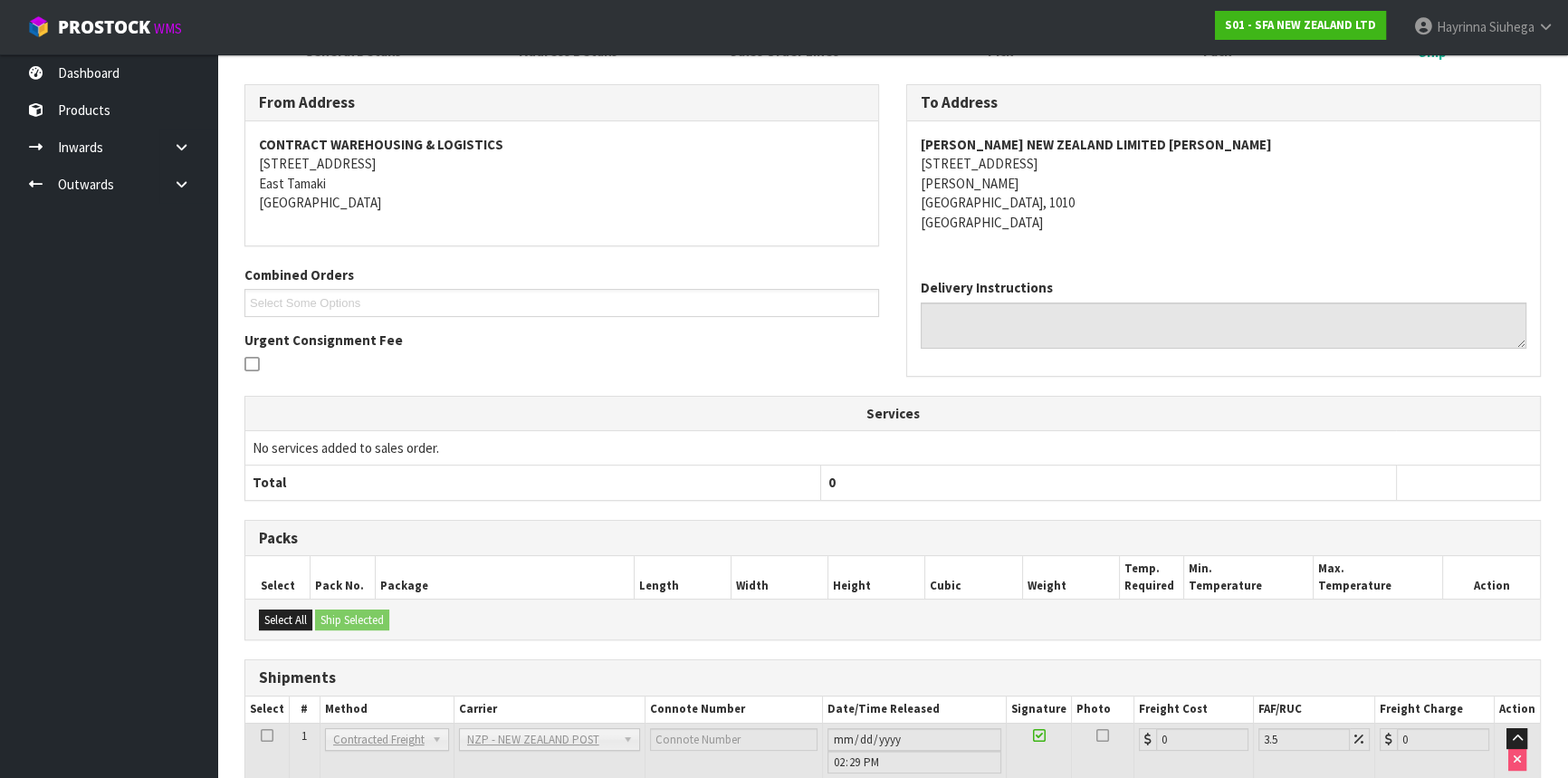
scroll to position [435, 0]
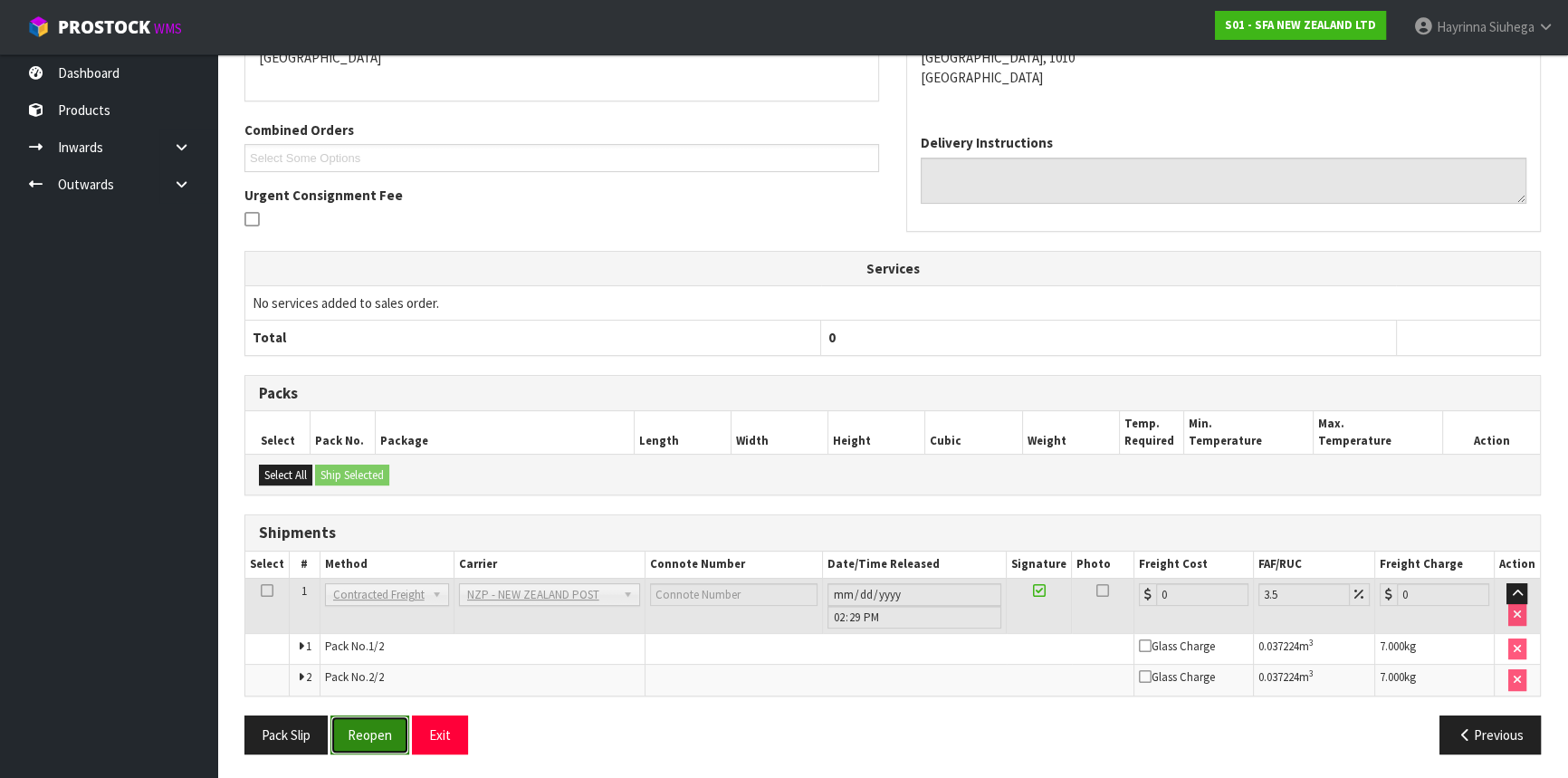
click at [362, 732] on button "Reopen" at bounding box center [370, 734] width 79 height 39
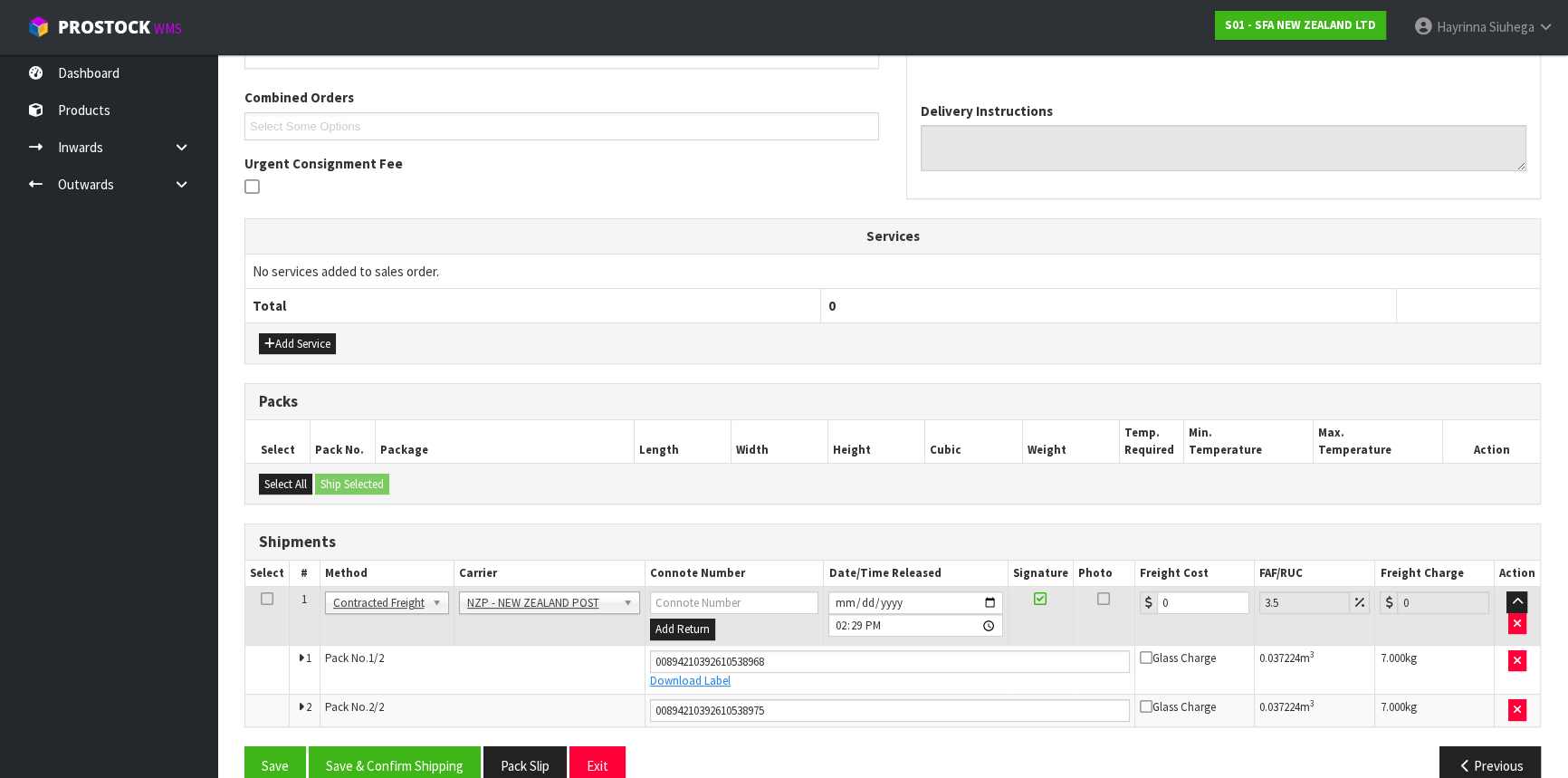
scroll to position [479, 0]
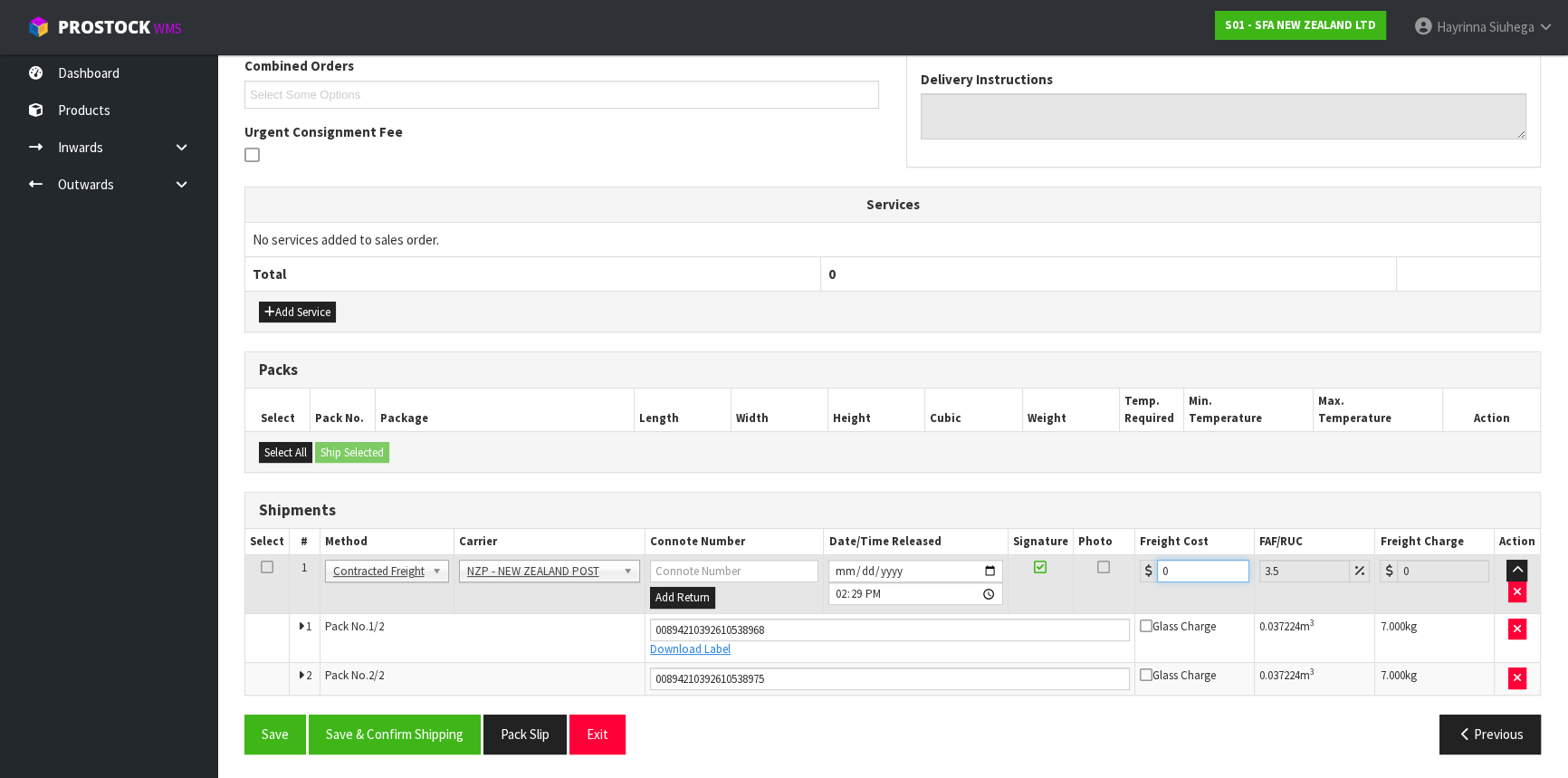
drag, startPoint x: 1193, startPoint y: 574, endPoint x: 761, endPoint y: 572, distance: 432.0
click at [761, 572] on tr "1 Client Local Pickup Customer Local Pickup Company Freight Contracted Freight …" at bounding box center [892, 584] width 1295 height 58
click at [244, 715] on button "Save" at bounding box center [275, 733] width 61 height 39
click at [407, 736] on button "Save & Confirm Shipping" at bounding box center [395, 733] width 172 height 39
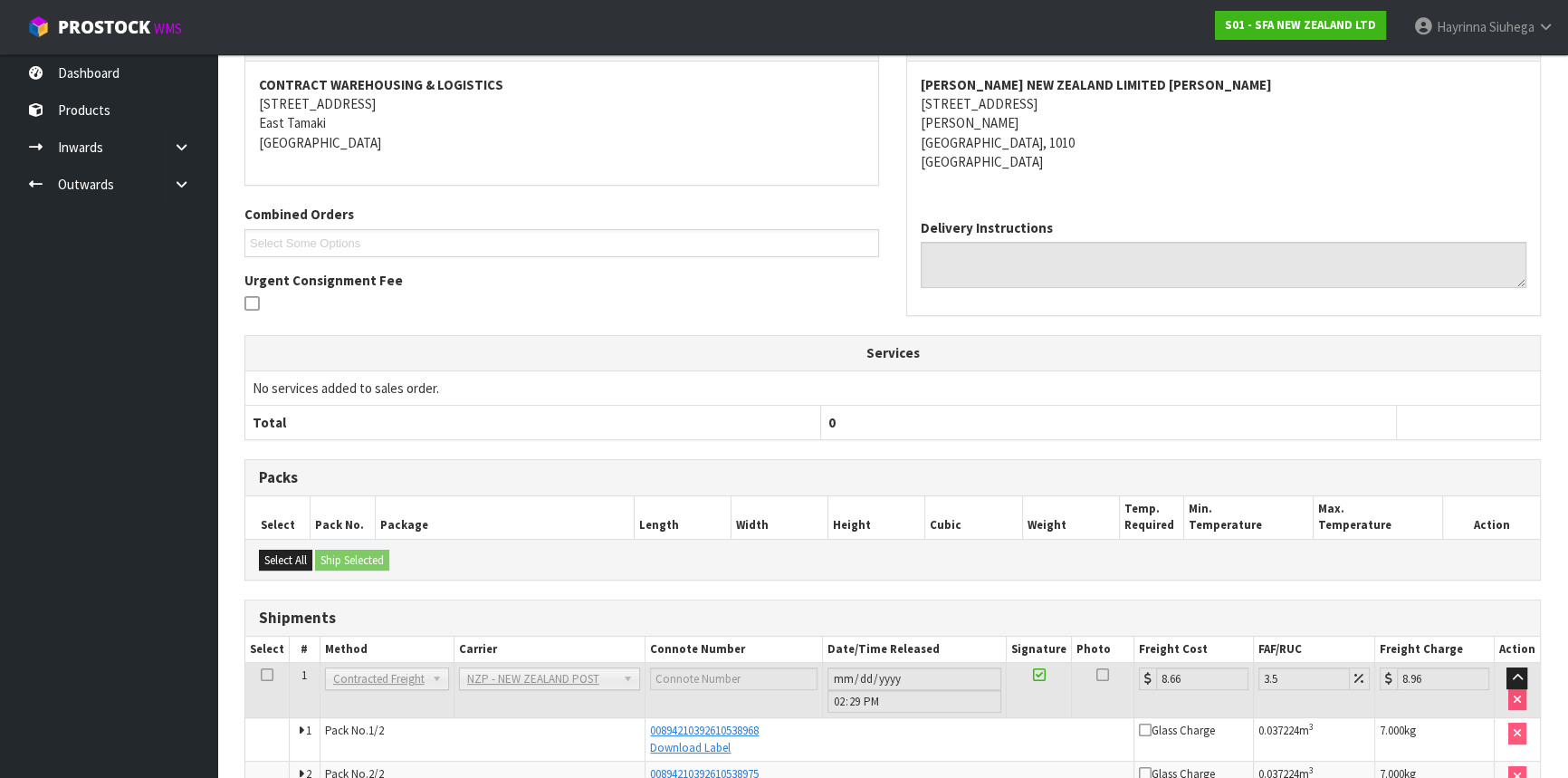
scroll to position [0, 0]
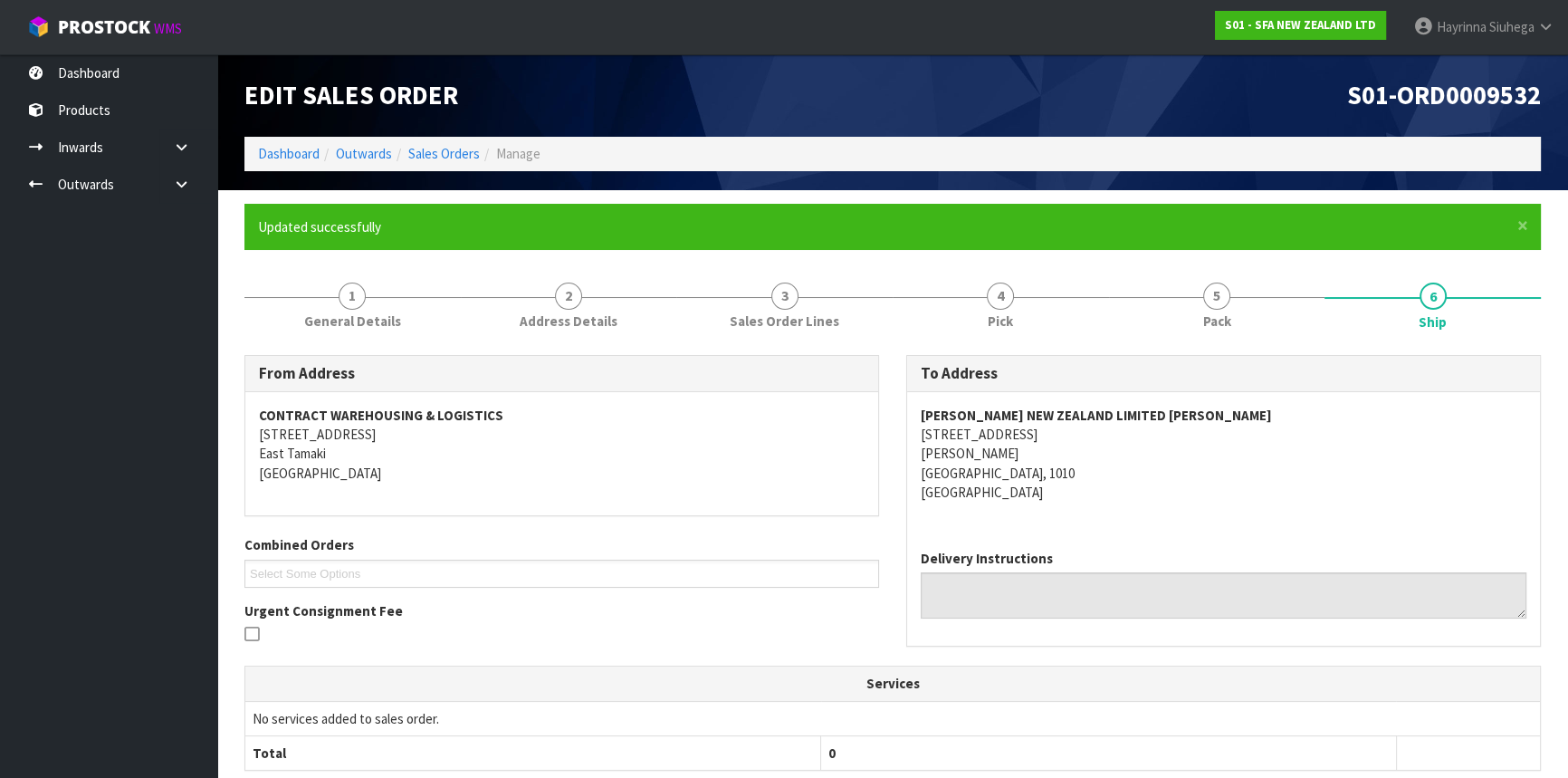
click at [302, 142] on ol "Dashboard Outwards Sales Orders Manage" at bounding box center [892, 153] width 1297 height 34
click at [298, 150] on link "Dashboard" at bounding box center [289, 152] width 61 height 17
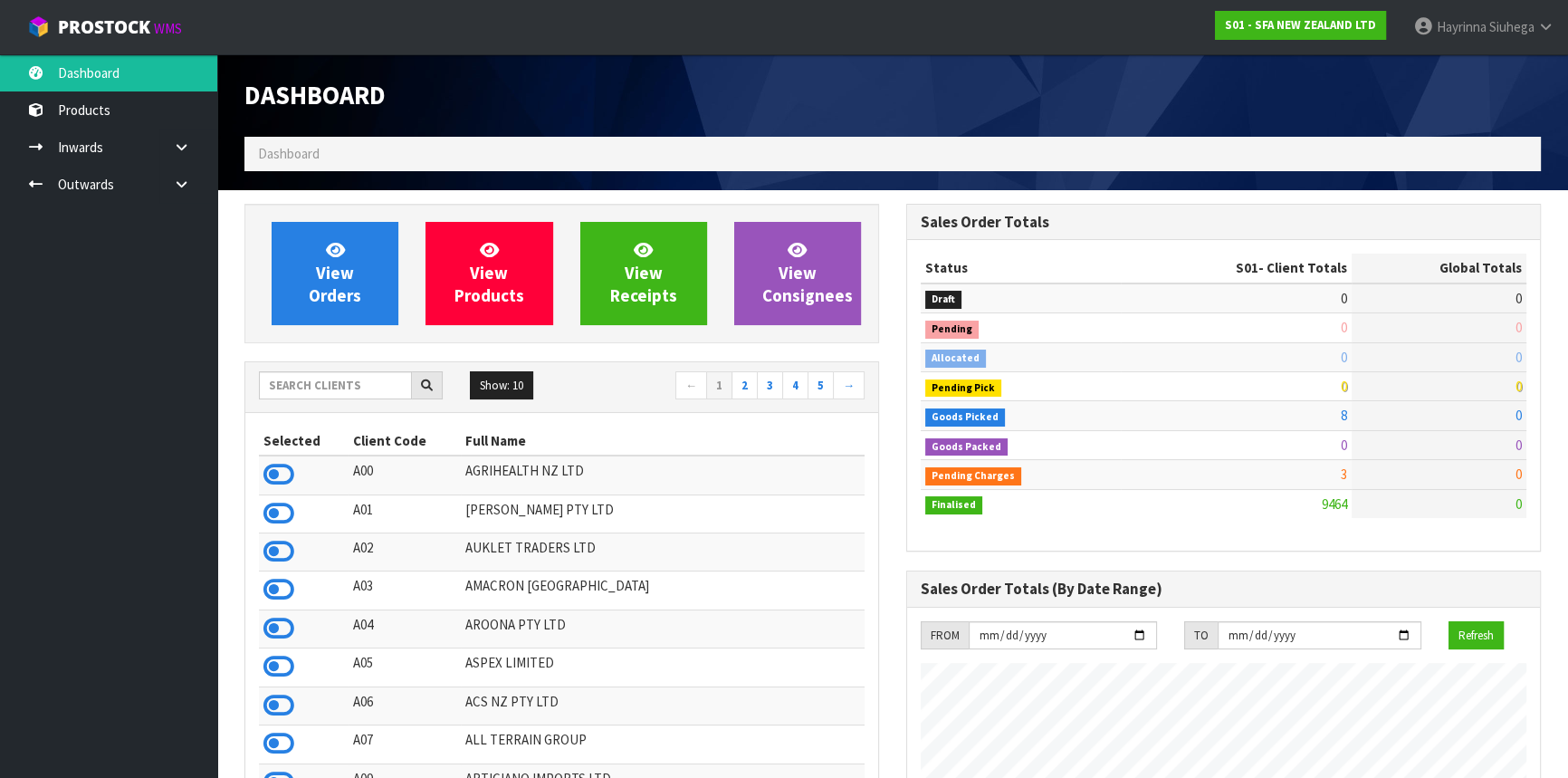
scroll to position [1370, 661]
click at [190, 184] on link at bounding box center [188, 184] width 58 height 38
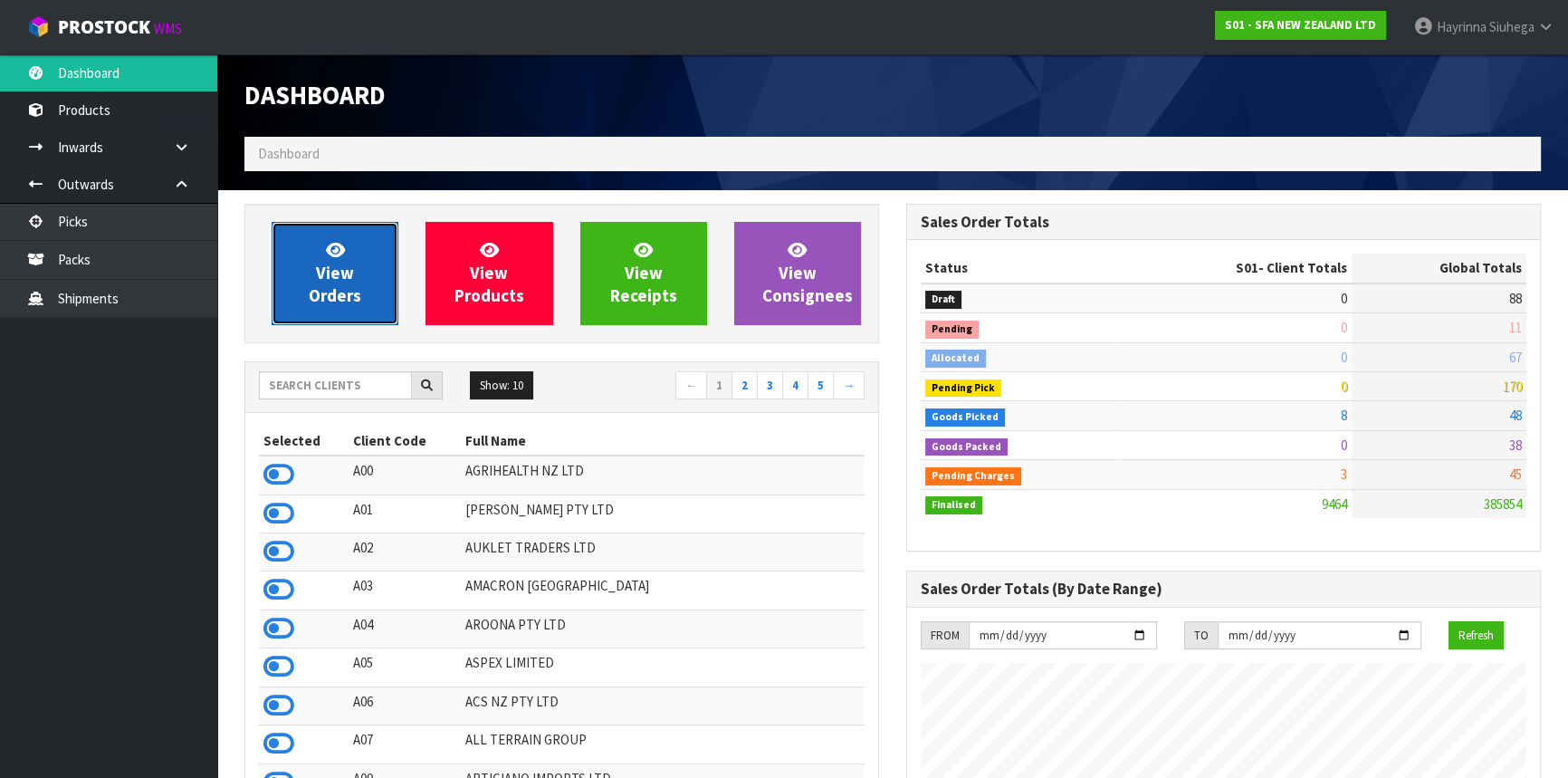
click at [324, 252] on link "View Orders" at bounding box center [335, 273] width 127 height 103
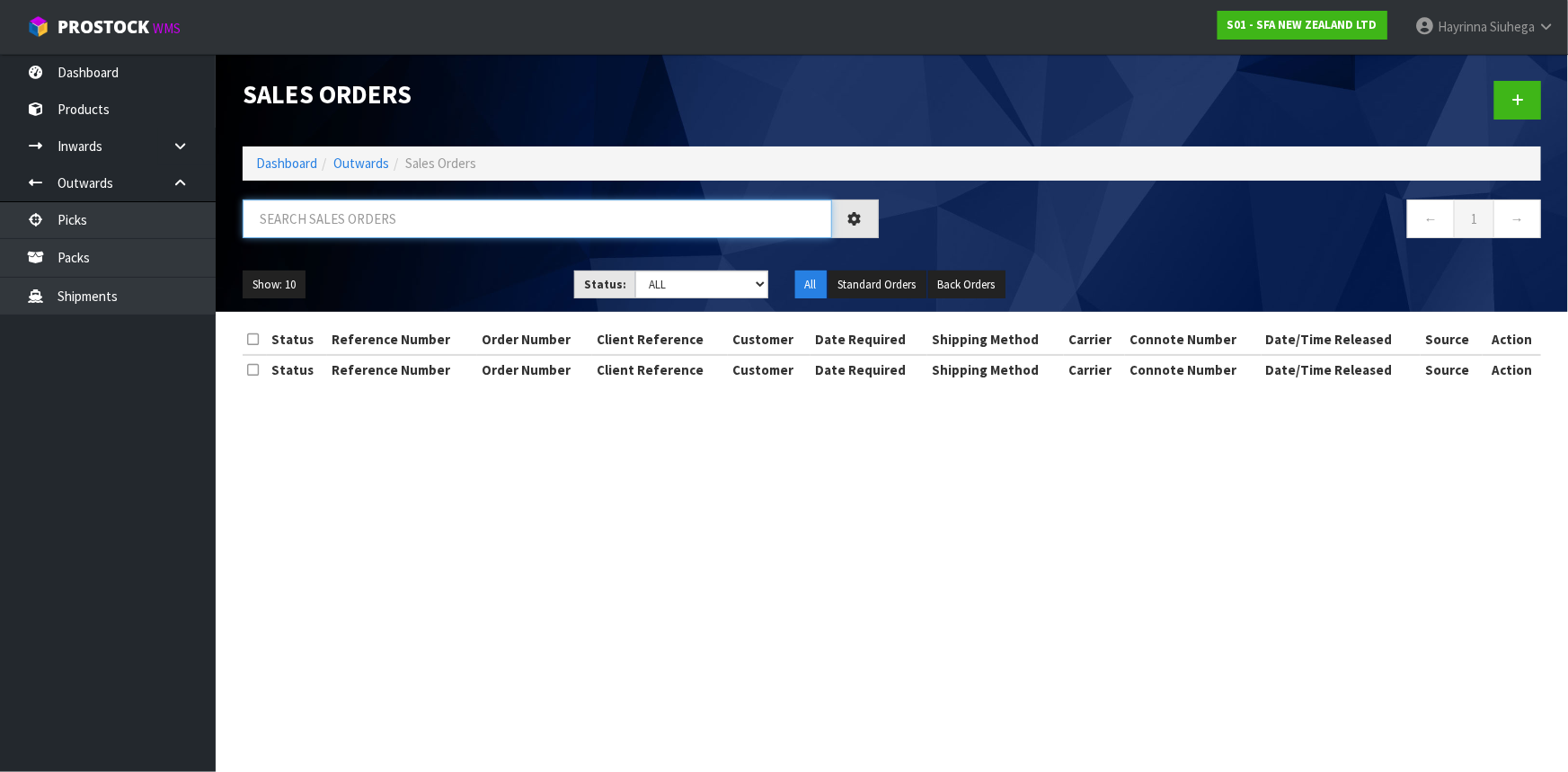
click at [377, 216] on input "text" at bounding box center [537, 218] width 589 height 38
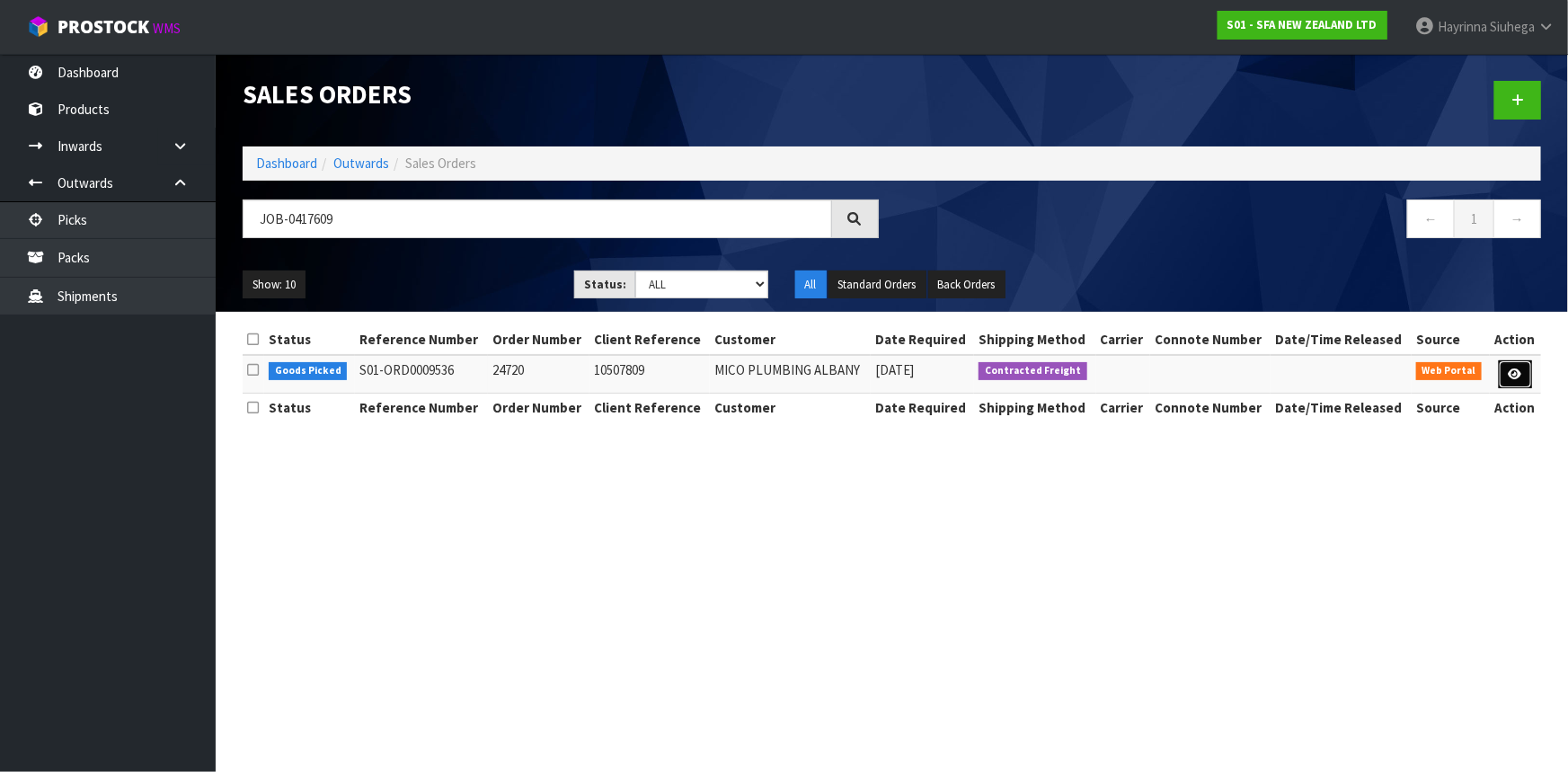
click at [1520, 368] on icon at bounding box center [1516, 374] width 14 height 12
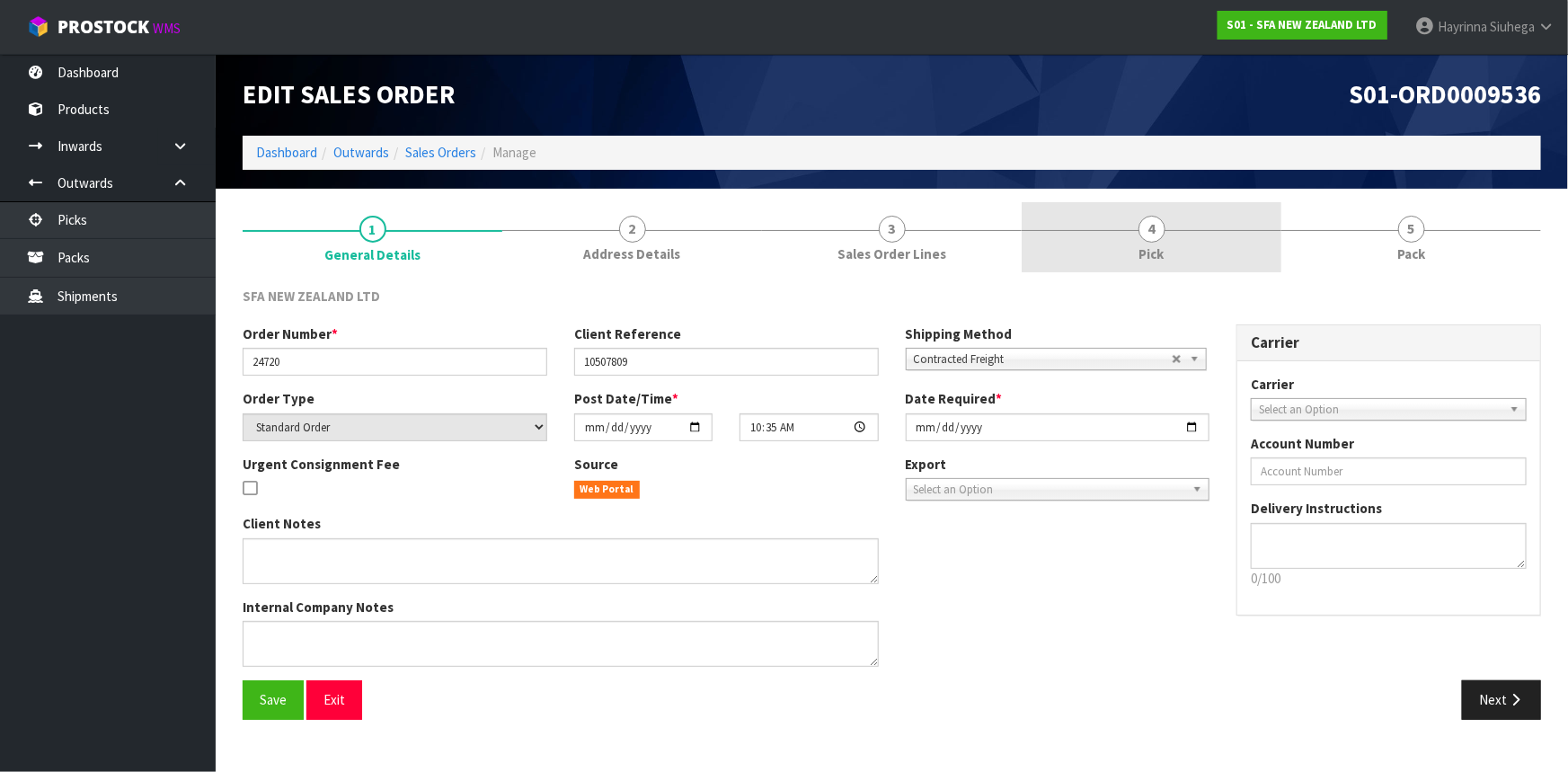
click at [1205, 230] on link "4 Pick" at bounding box center [1152, 238] width 260 height 71
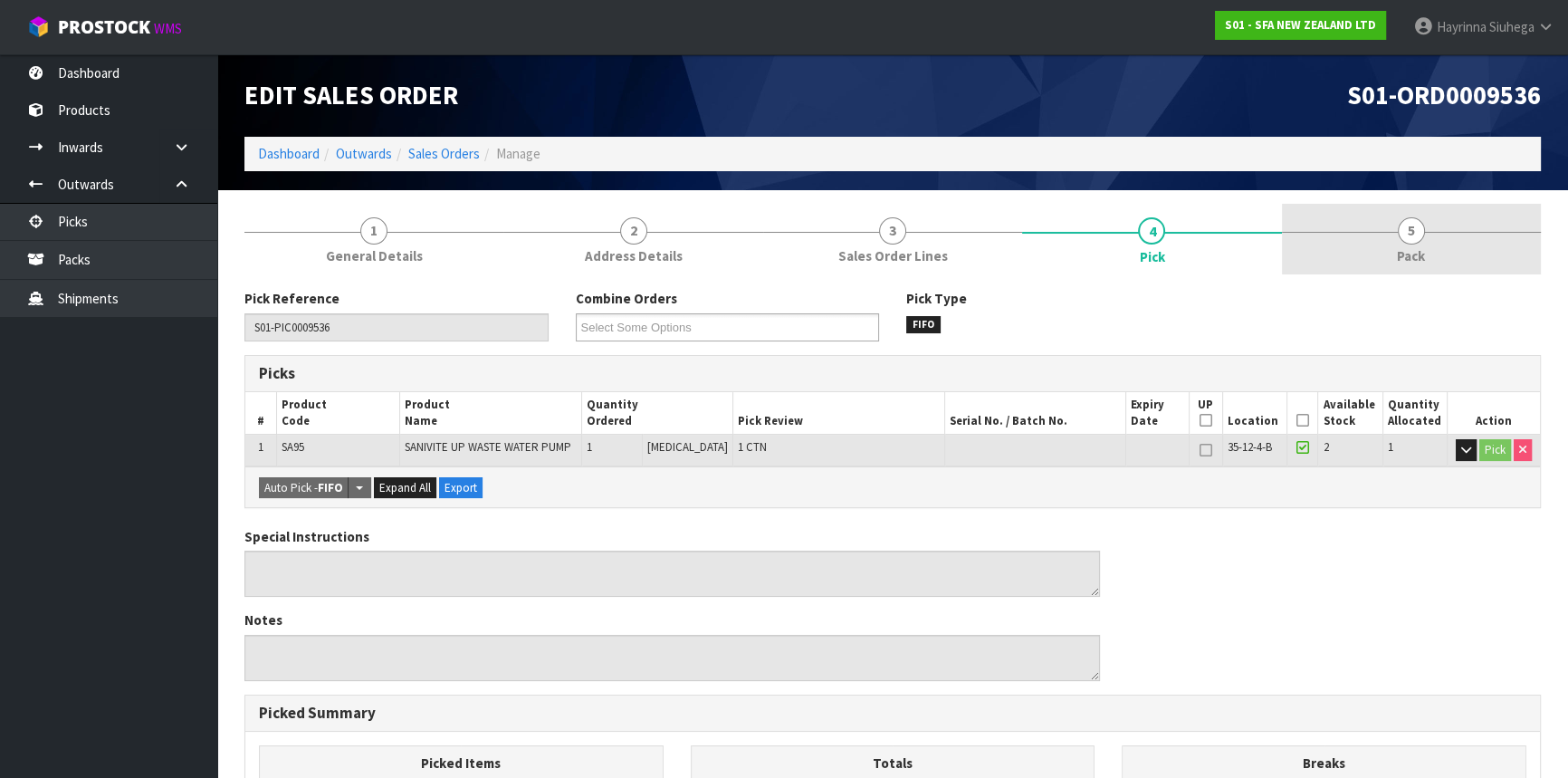
click at [1331, 223] on link "5 Pack" at bounding box center [1412, 240] width 259 height 71
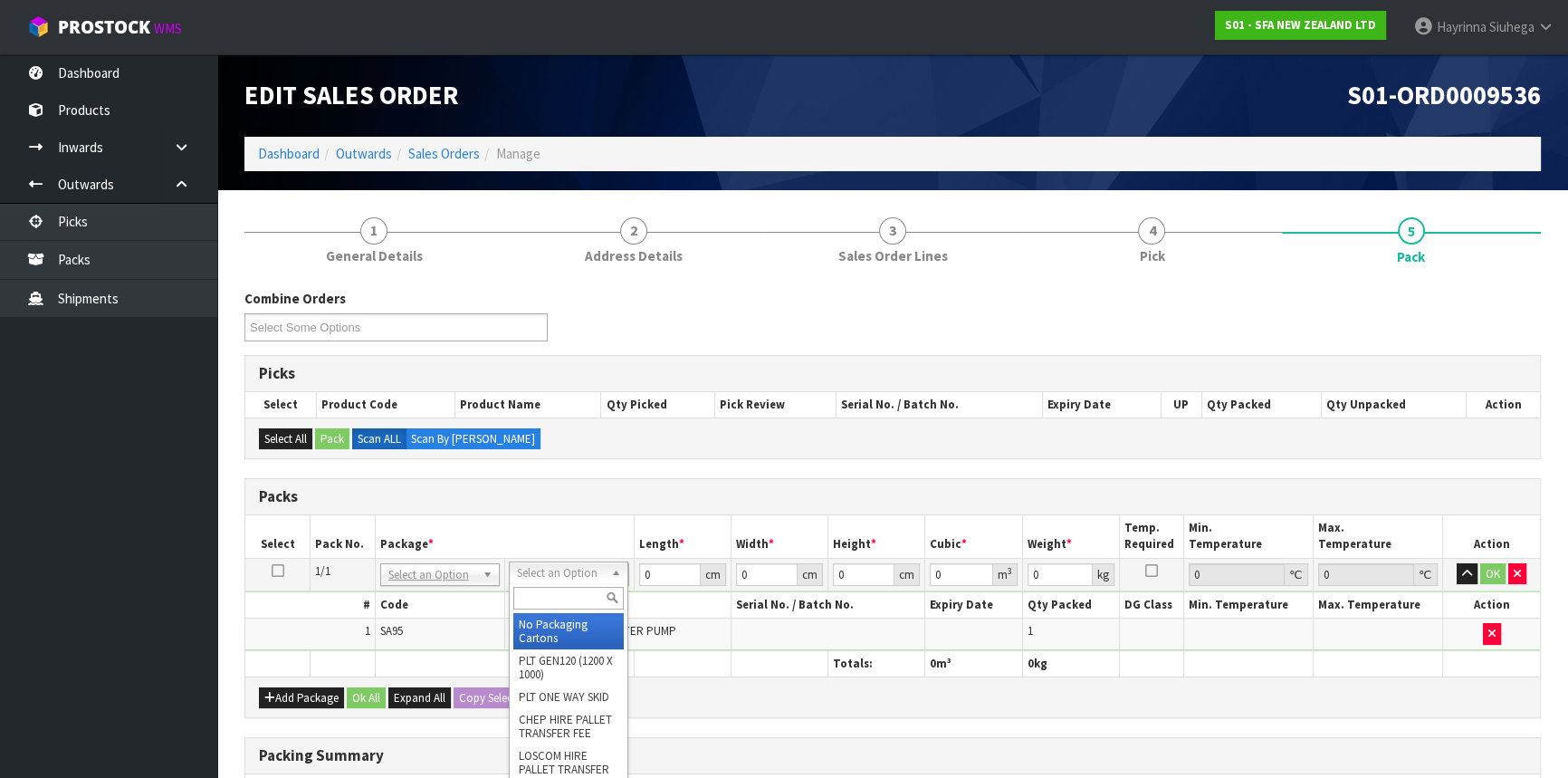
click at [549, 611] on div at bounding box center [568, 598] width 118 height 30
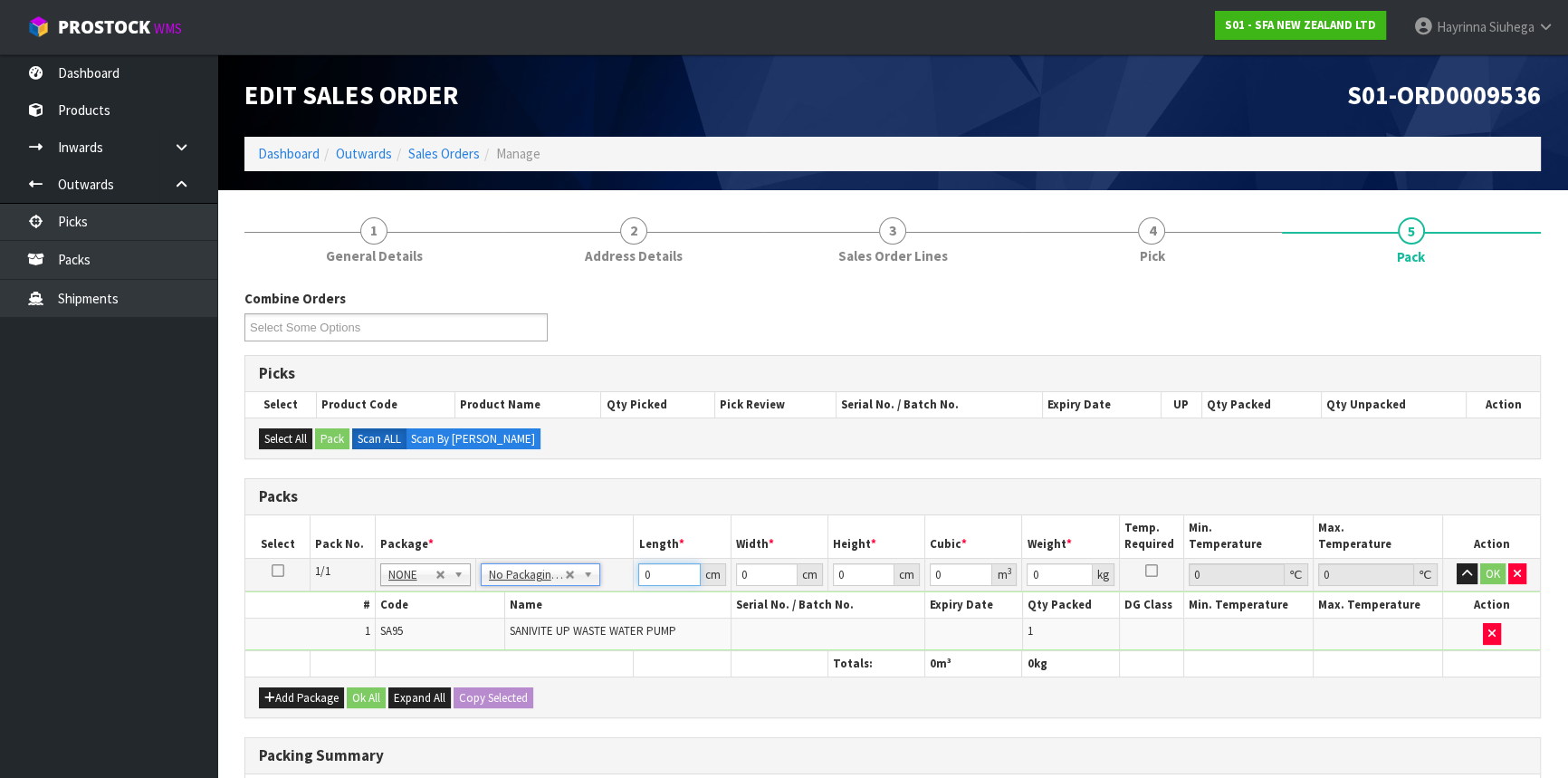
click at [643, 565] on input "0" at bounding box center [669, 574] width 61 height 23
click button "OK" at bounding box center [1494, 574] width 26 height 22
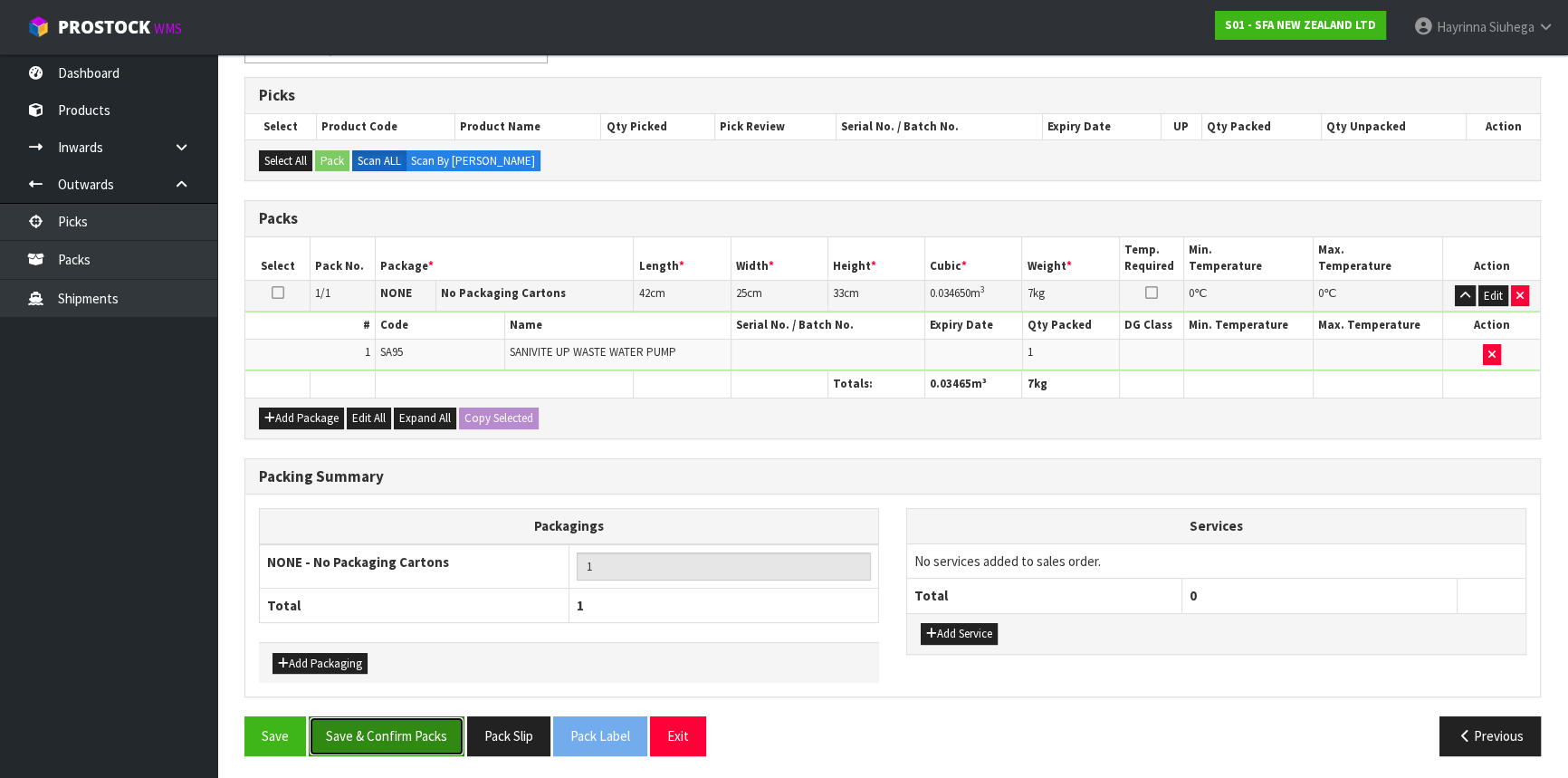
click at [401, 736] on button "Save & Confirm Packs" at bounding box center [386, 735] width 155 height 39
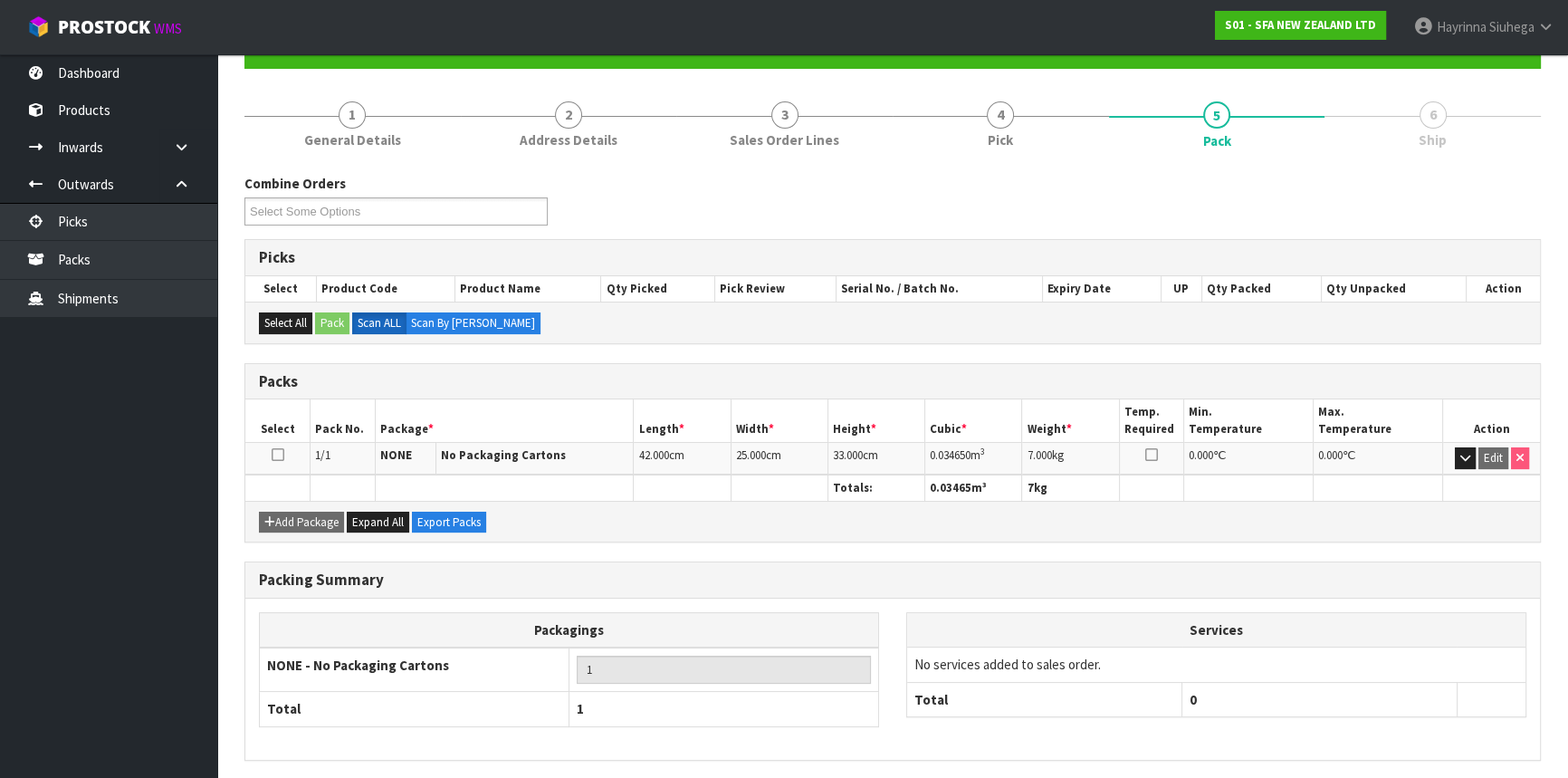
scroll to position [244, 0]
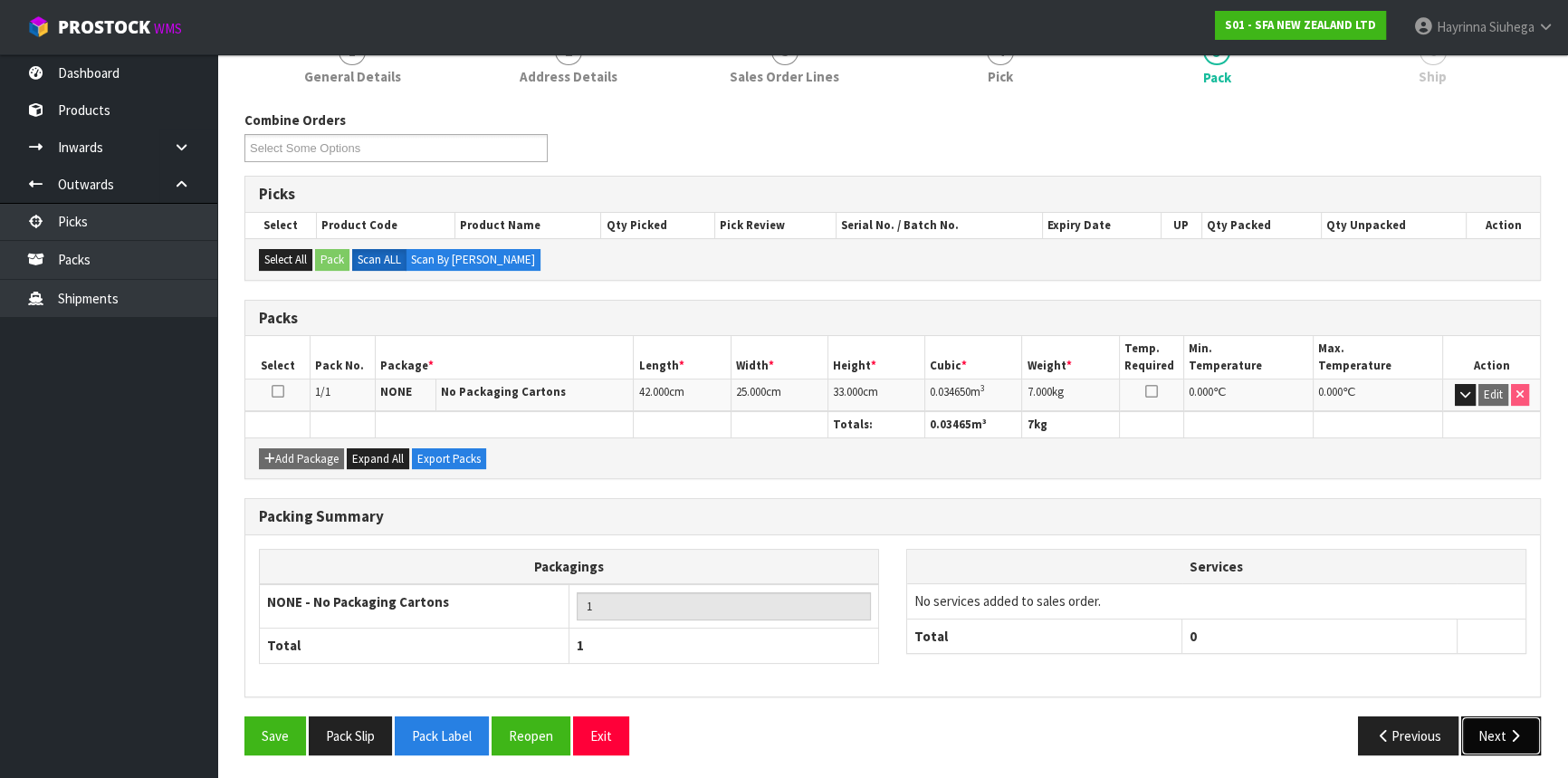
click at [1513, 722] on button "Next" at bounding box center [1501, 735] width 80 height 39
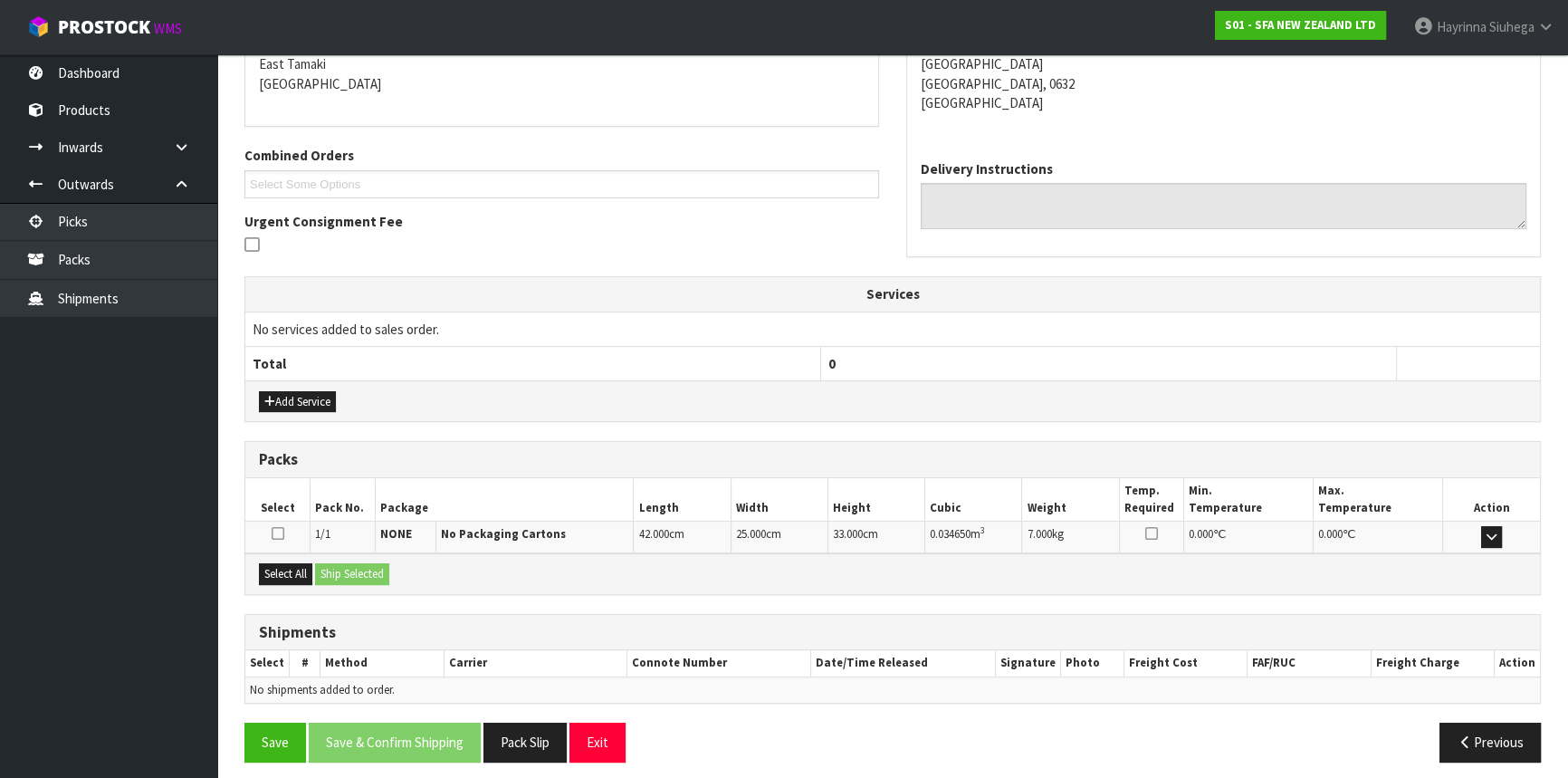
scroll to position [398, 0]
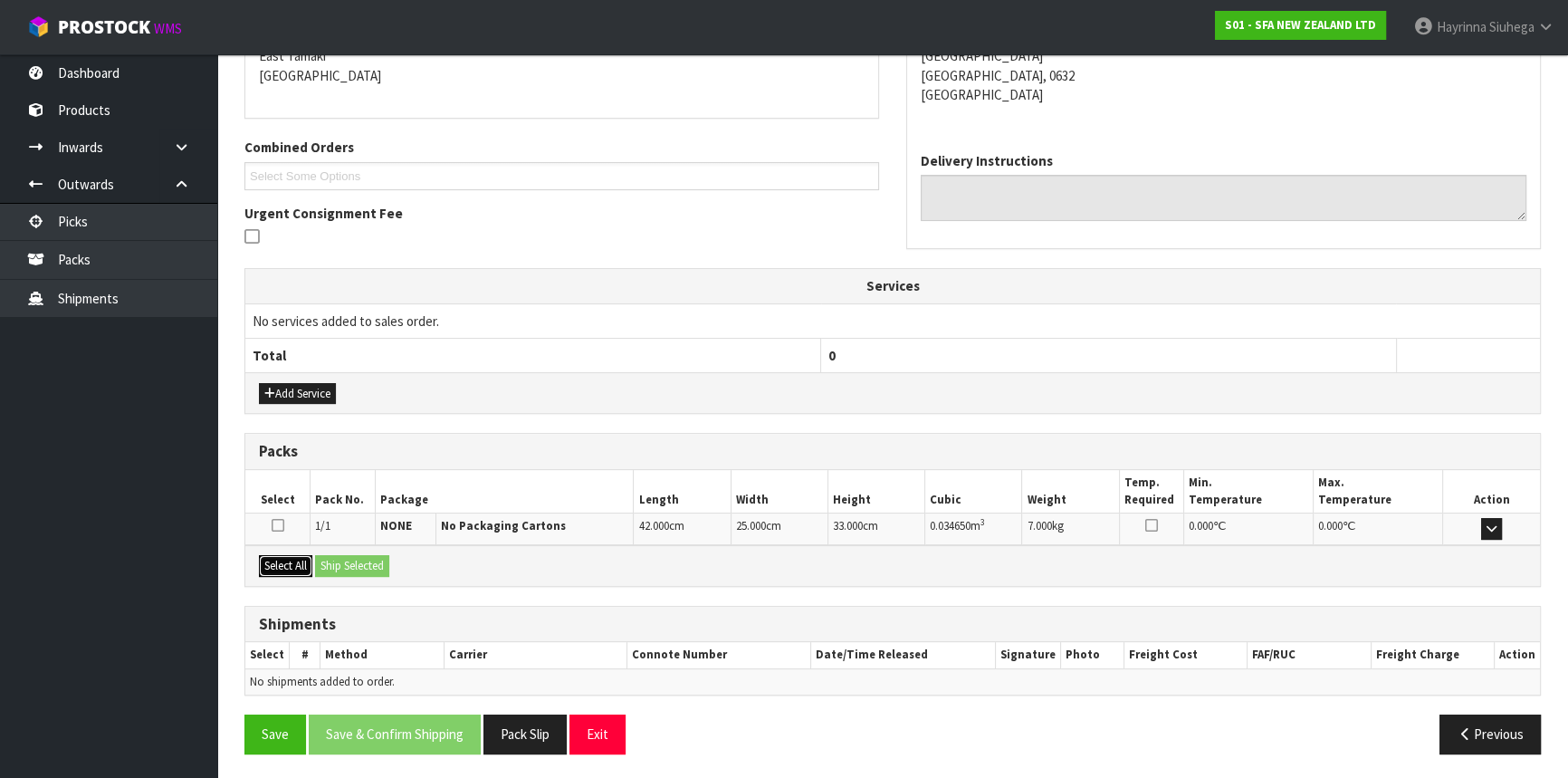
click at [306, 564] on button "Select All" at bounding box center [286, 566] width 53 height 22
click at [367, 561] on button "Ship Selected" at bounding box center [352, 566] width 74 height 22
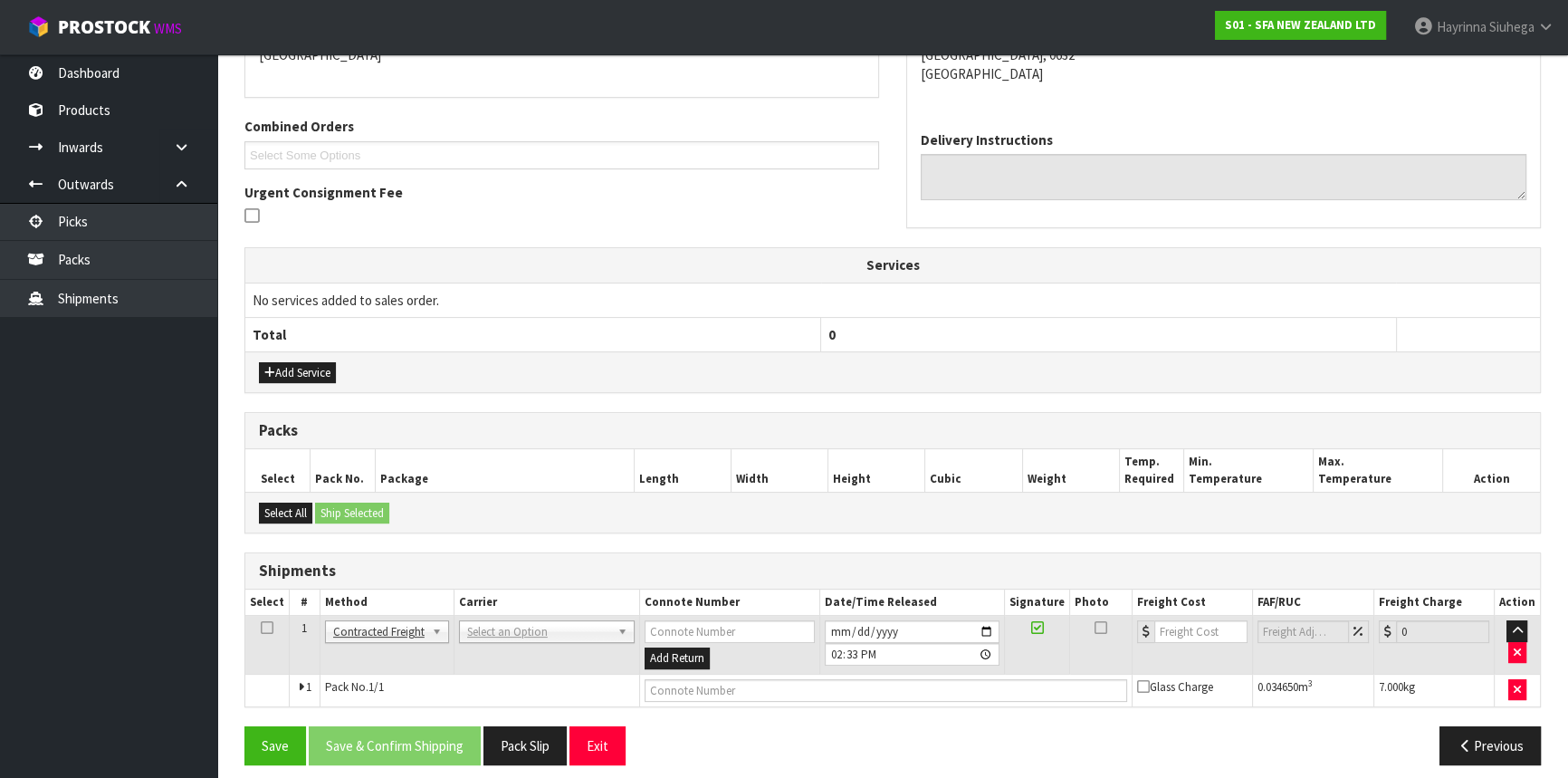
scroll to position [430, 0]
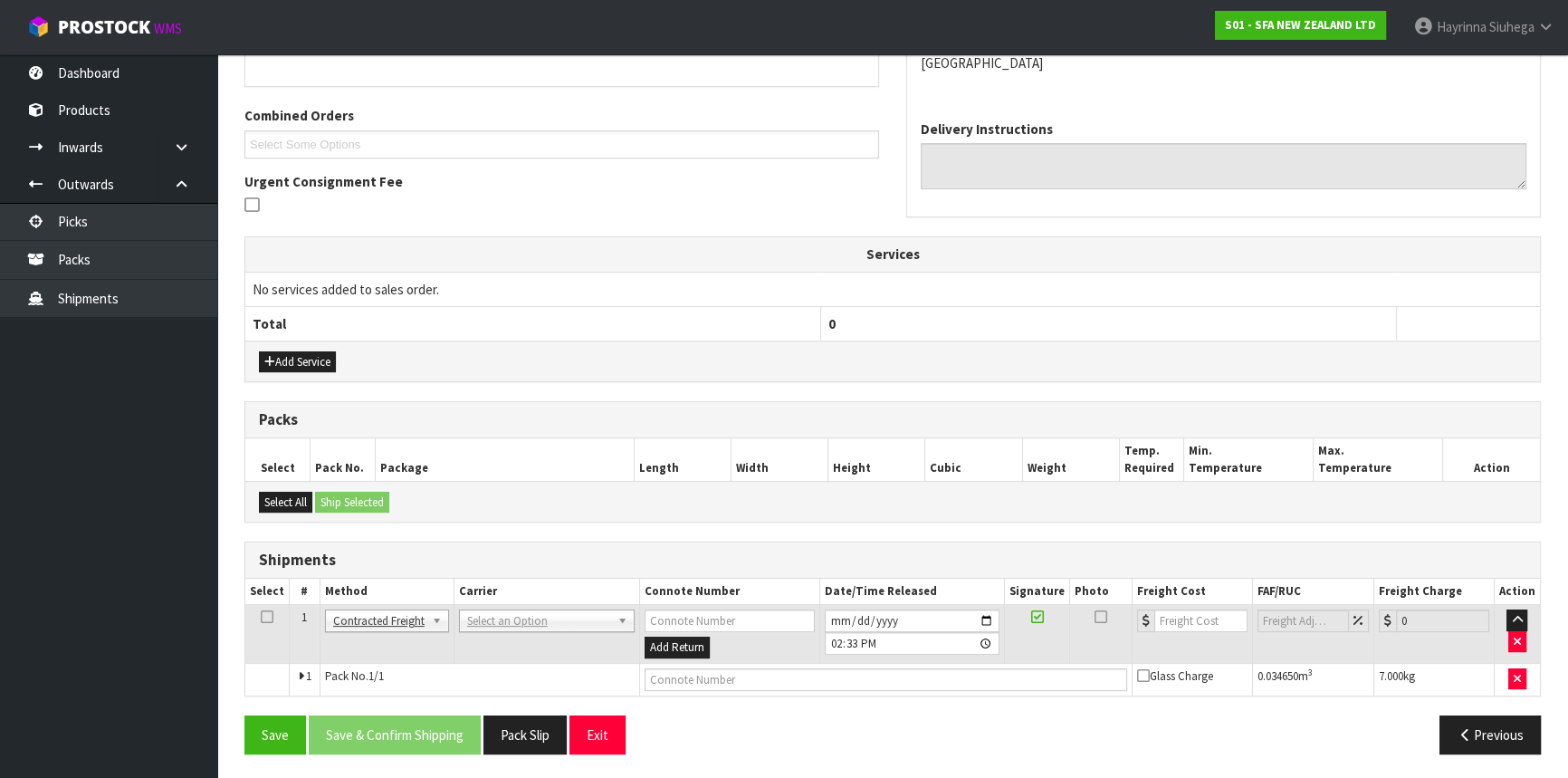
drag, startPoint x: 558, startPoint y: 620, endPoint x: 544, endPoint y: 628, distance: 16.1
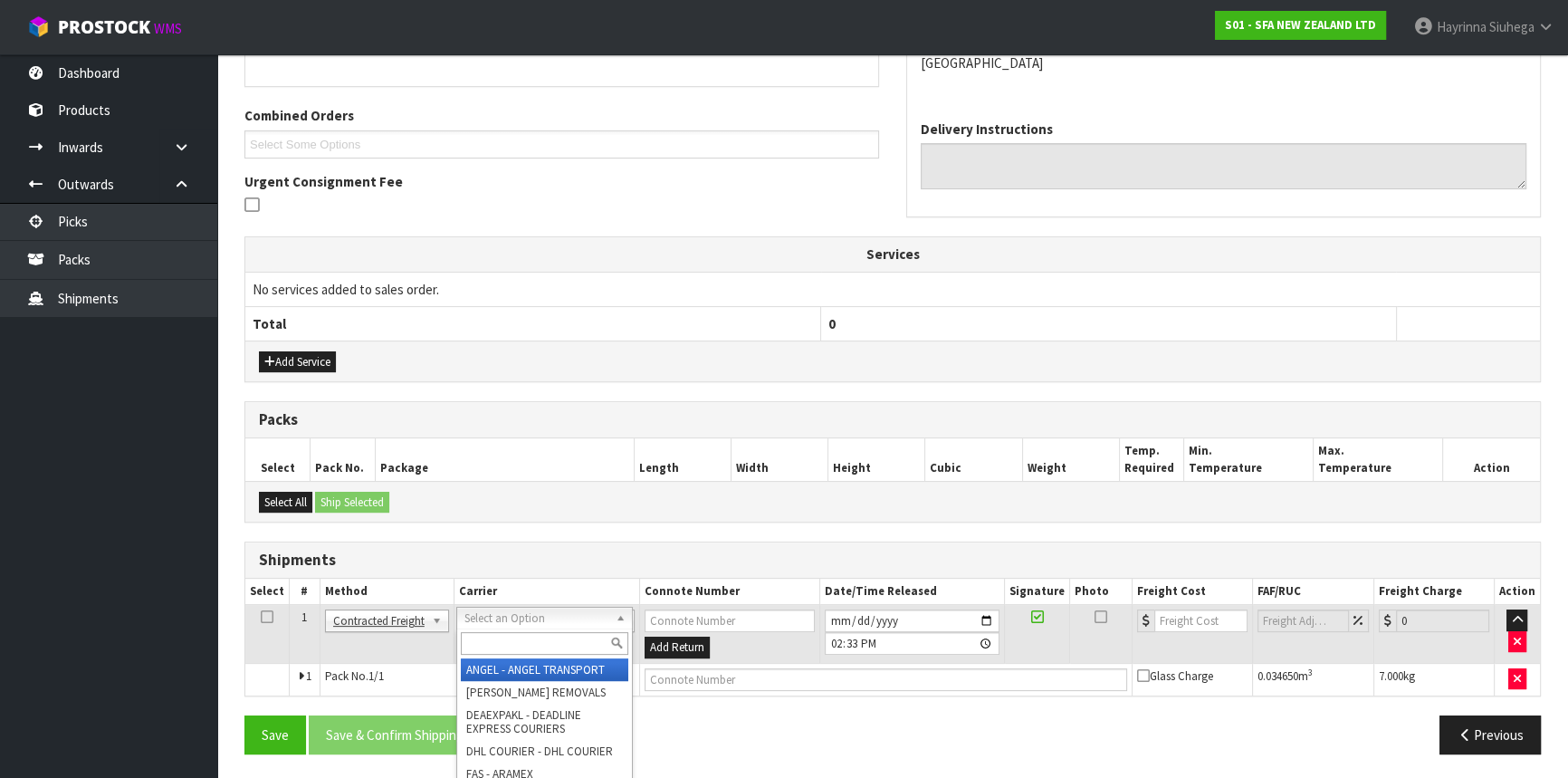
click at [533, 636] on input "text" at bounding box center [544, 643] width 167 height 23
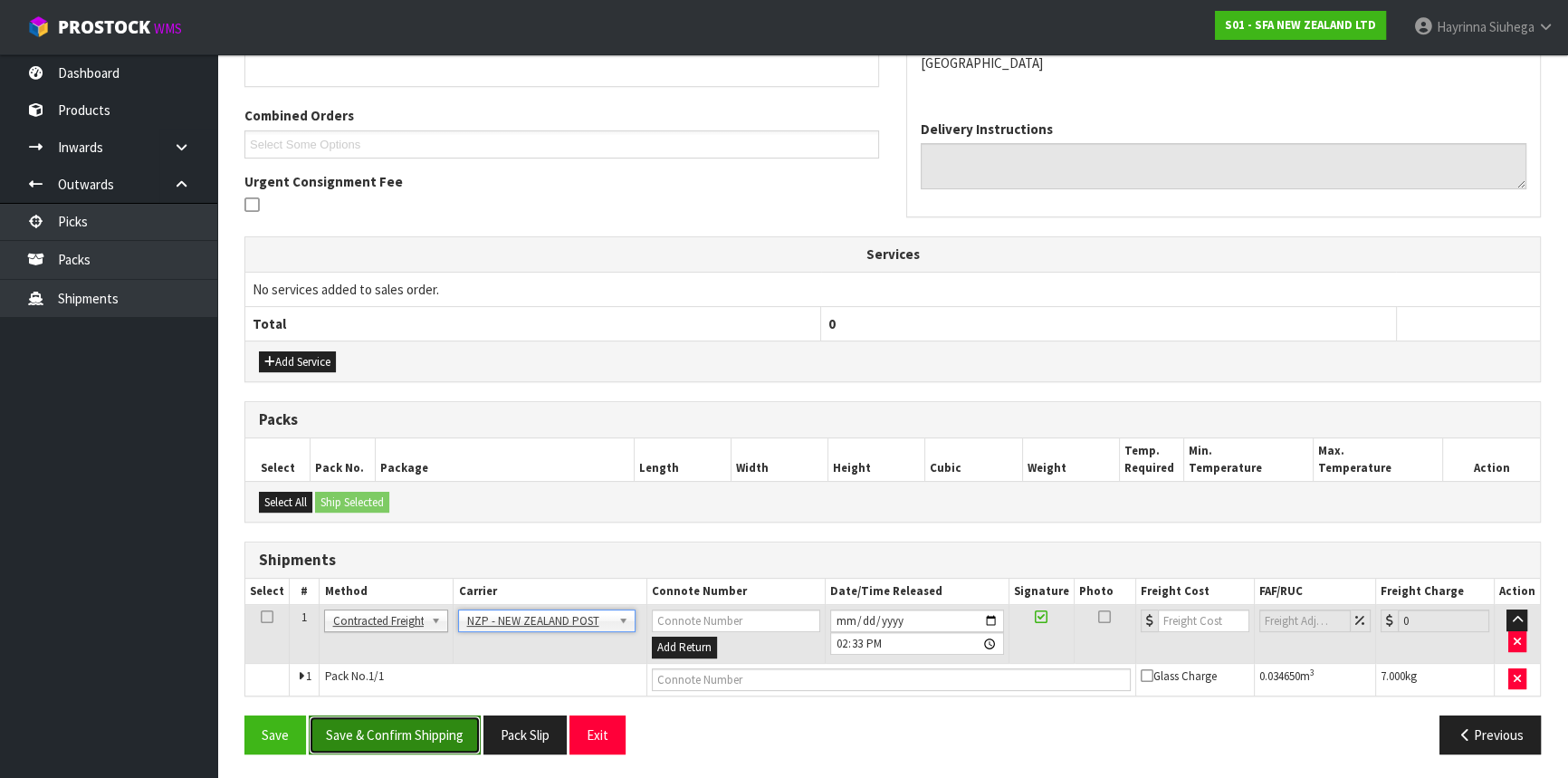
click at [383, 727] on button "Save & Confirm Shipping" at bounding box center [395, 734] width 172 height 39
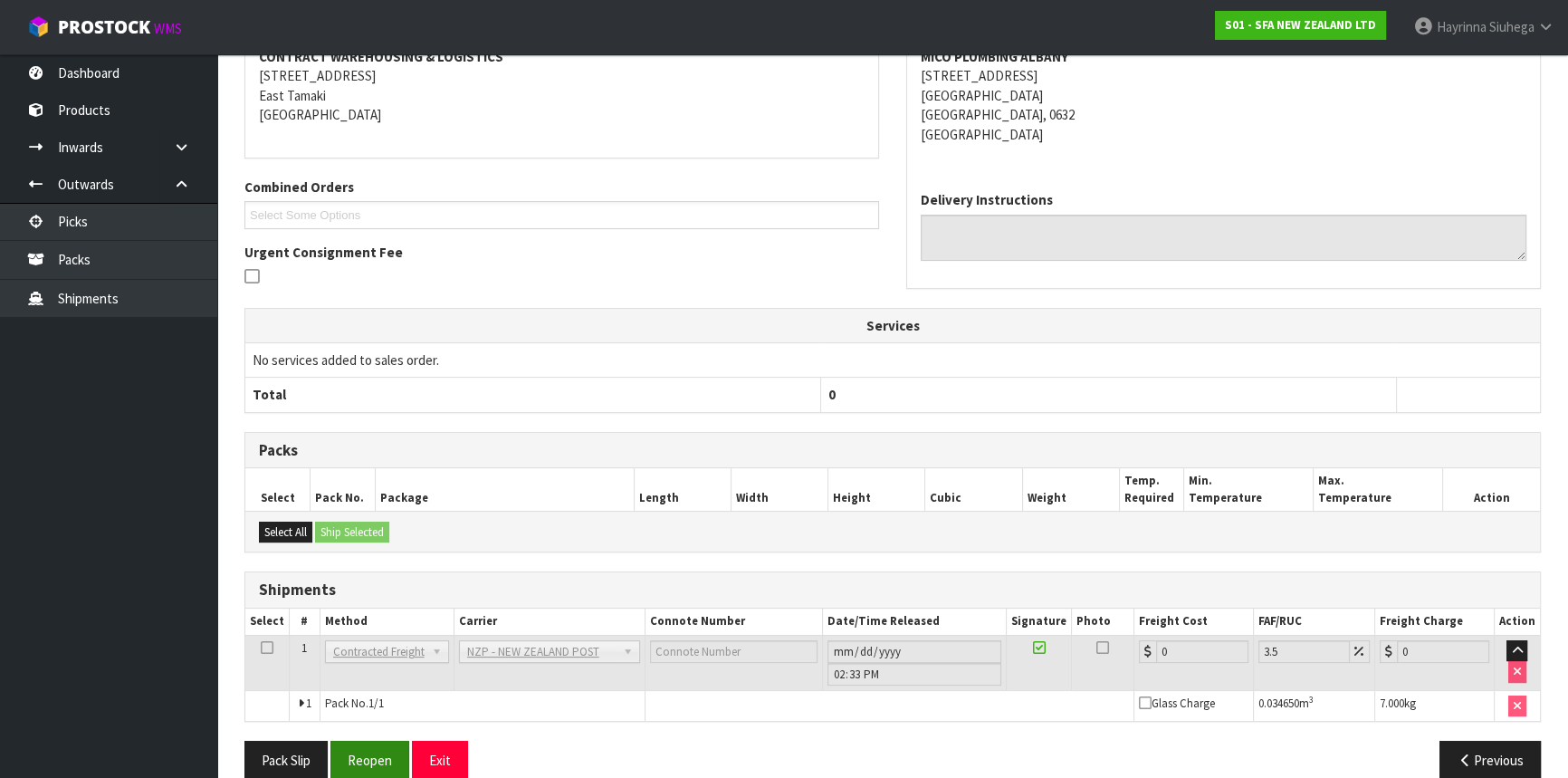
scroll to position [404, 0]
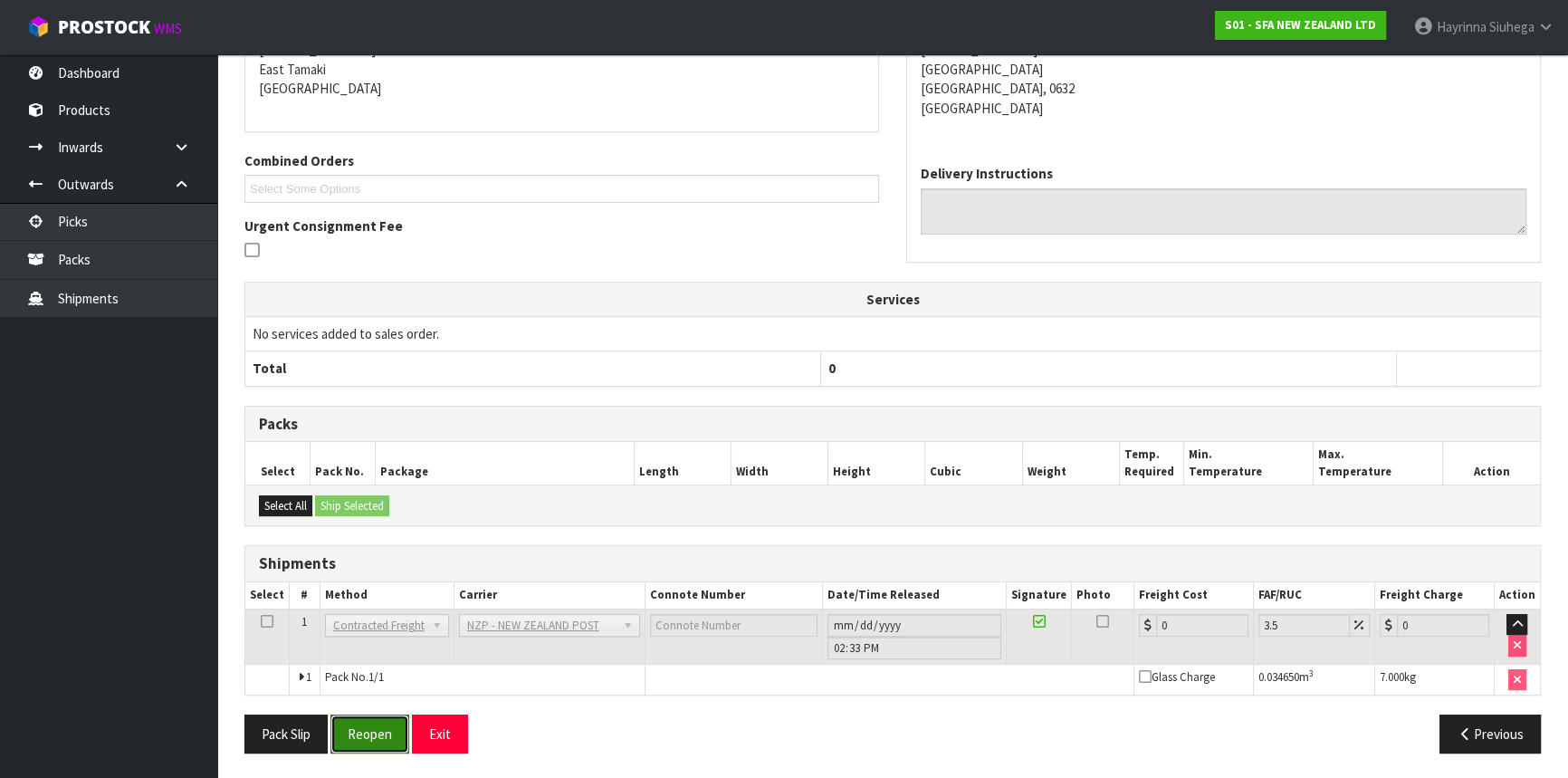
click at [377, 729] on button "Reopen" at bounding box center [370, 733] width 79 height 39
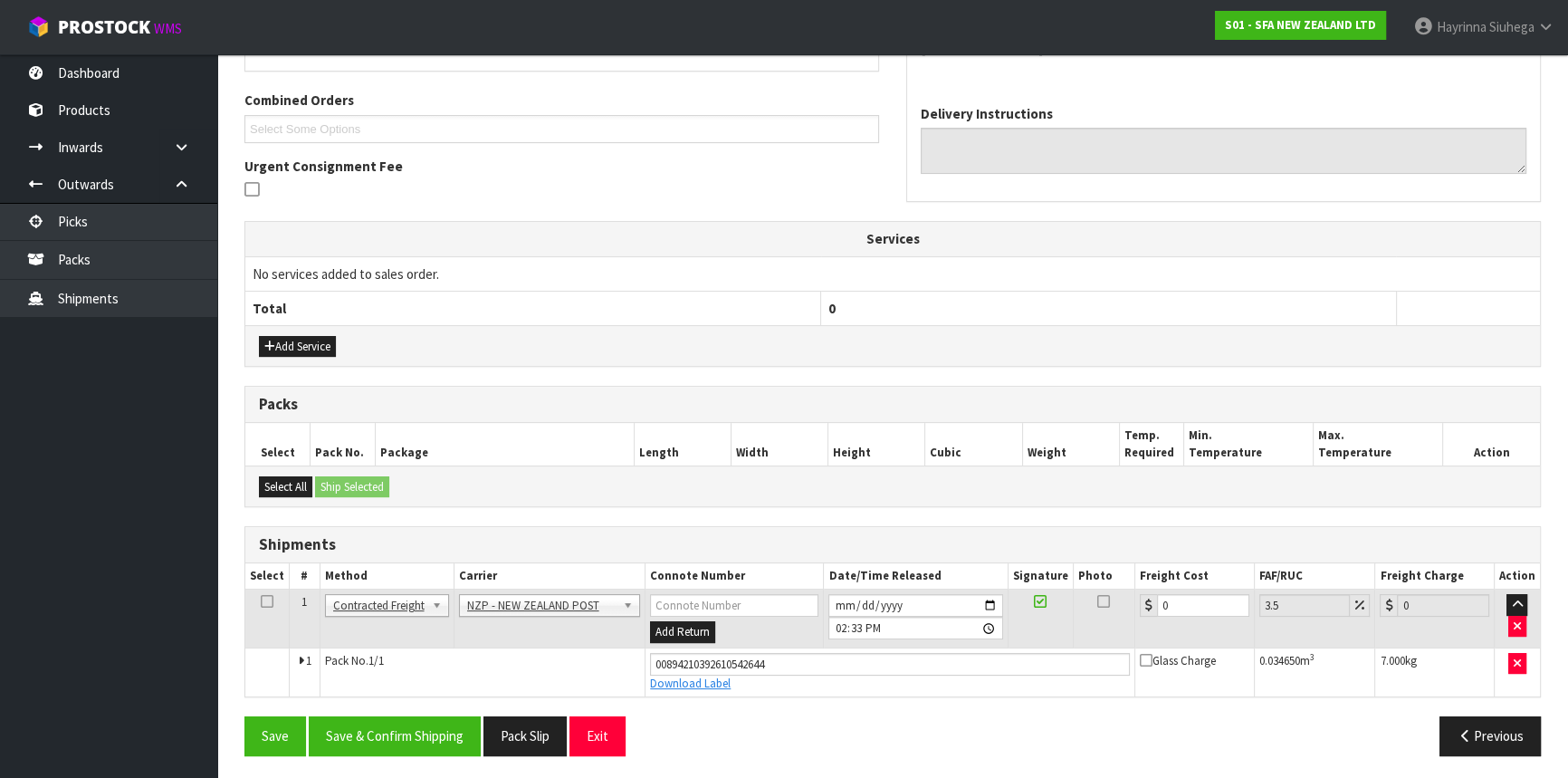
scroll to position [445, 0]
drag, startPoint x: 1199, startPoint y: 603, endPoint x: 894, endPoint y: 604, distance: 305.0
click at [746, 565] on table "Select # Method Carrier Connote Number Date/Time Released Signature Photo Freig…" at bounding box center [892, 629] width 1295 height 134
click at [244, 716] on button "Save" at bounding box center [275, 734] width 61 height 39
click at [407, 722] on button "Save & Confirm Shipping" at bounding box center [395, 734] width 172 height 39
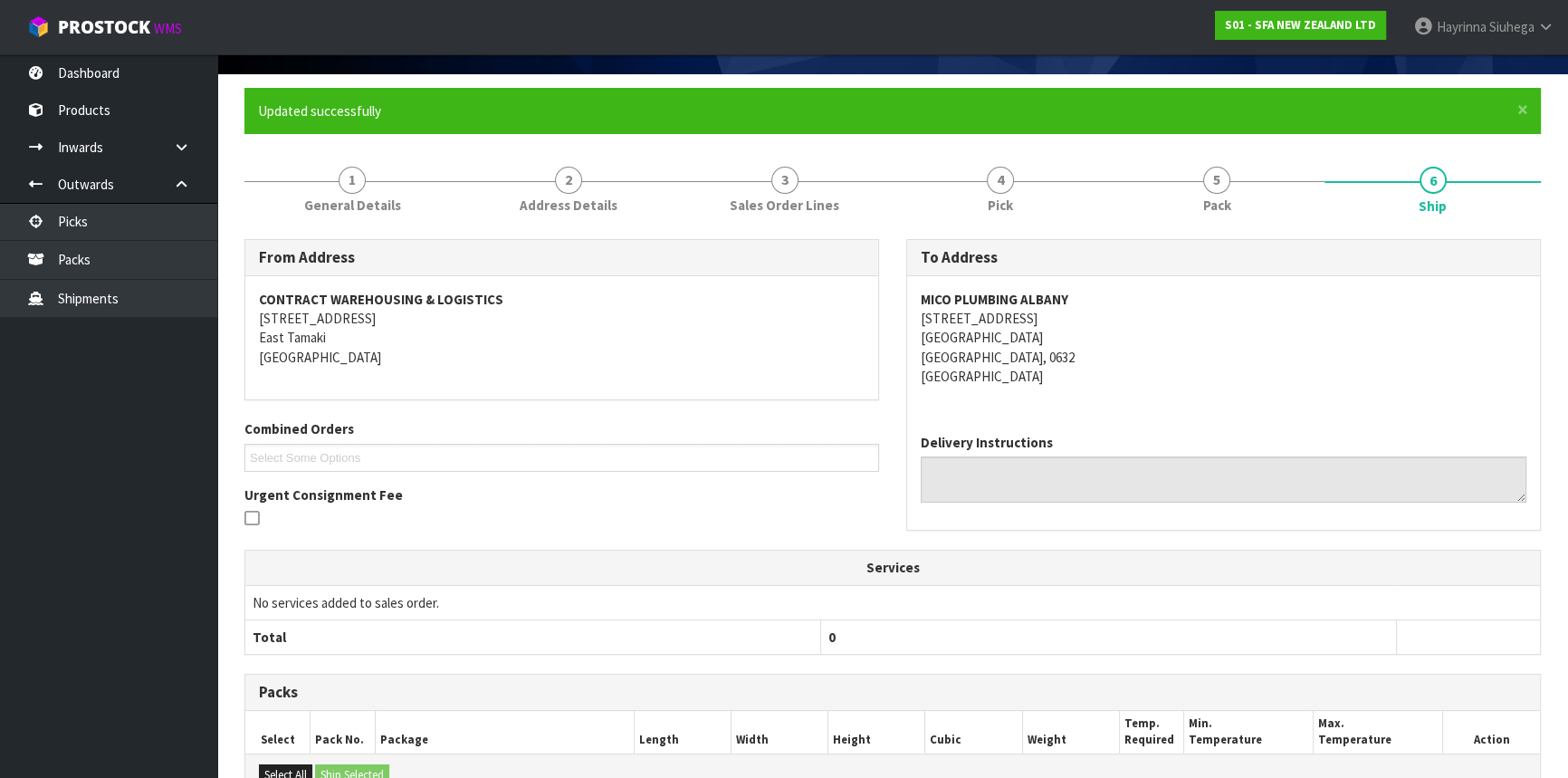
scroll to position [0, 0]
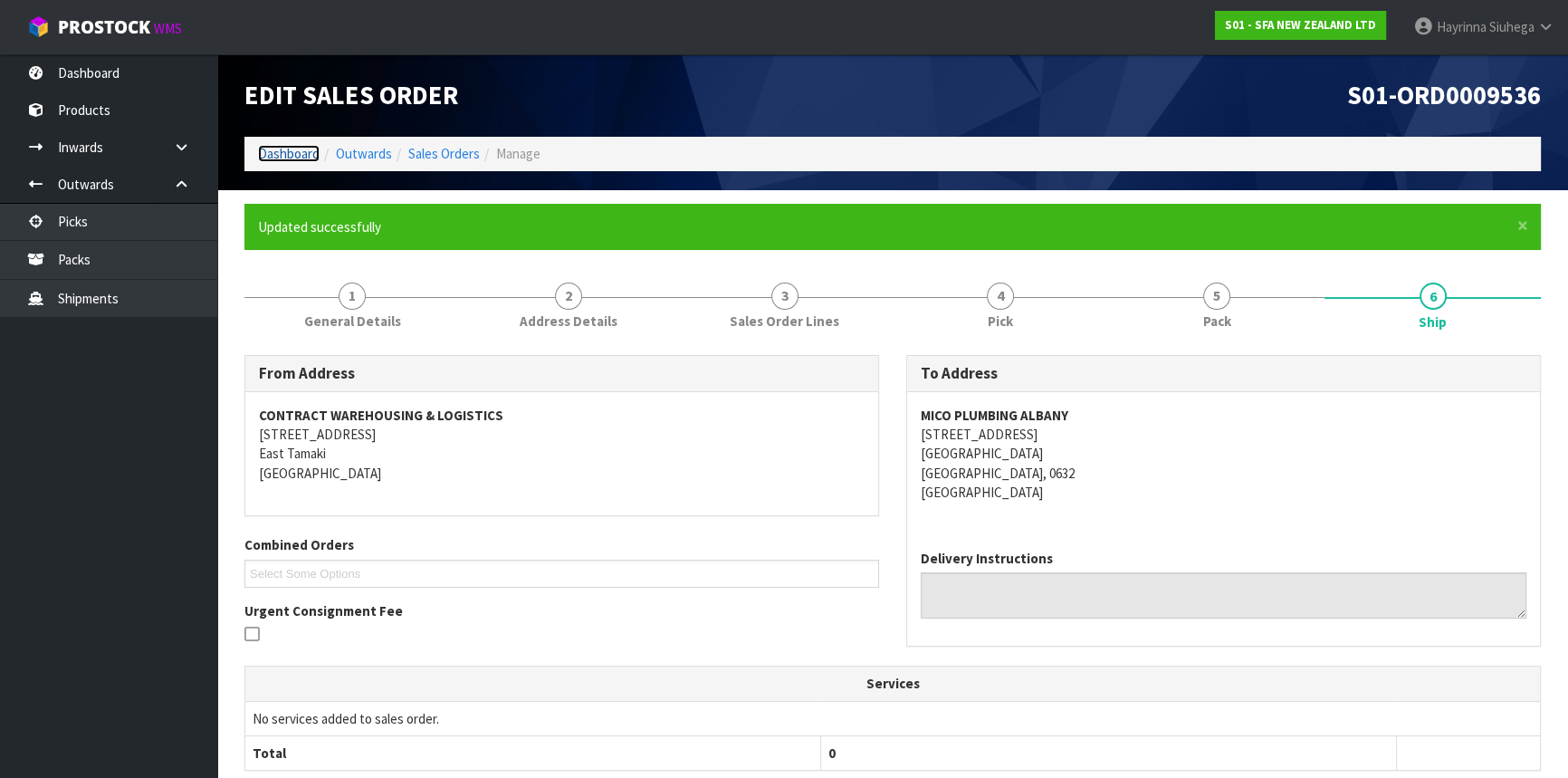
click at [301, 154] on link "Dashboard" at bounding box center [289, 152] width 61 height 17
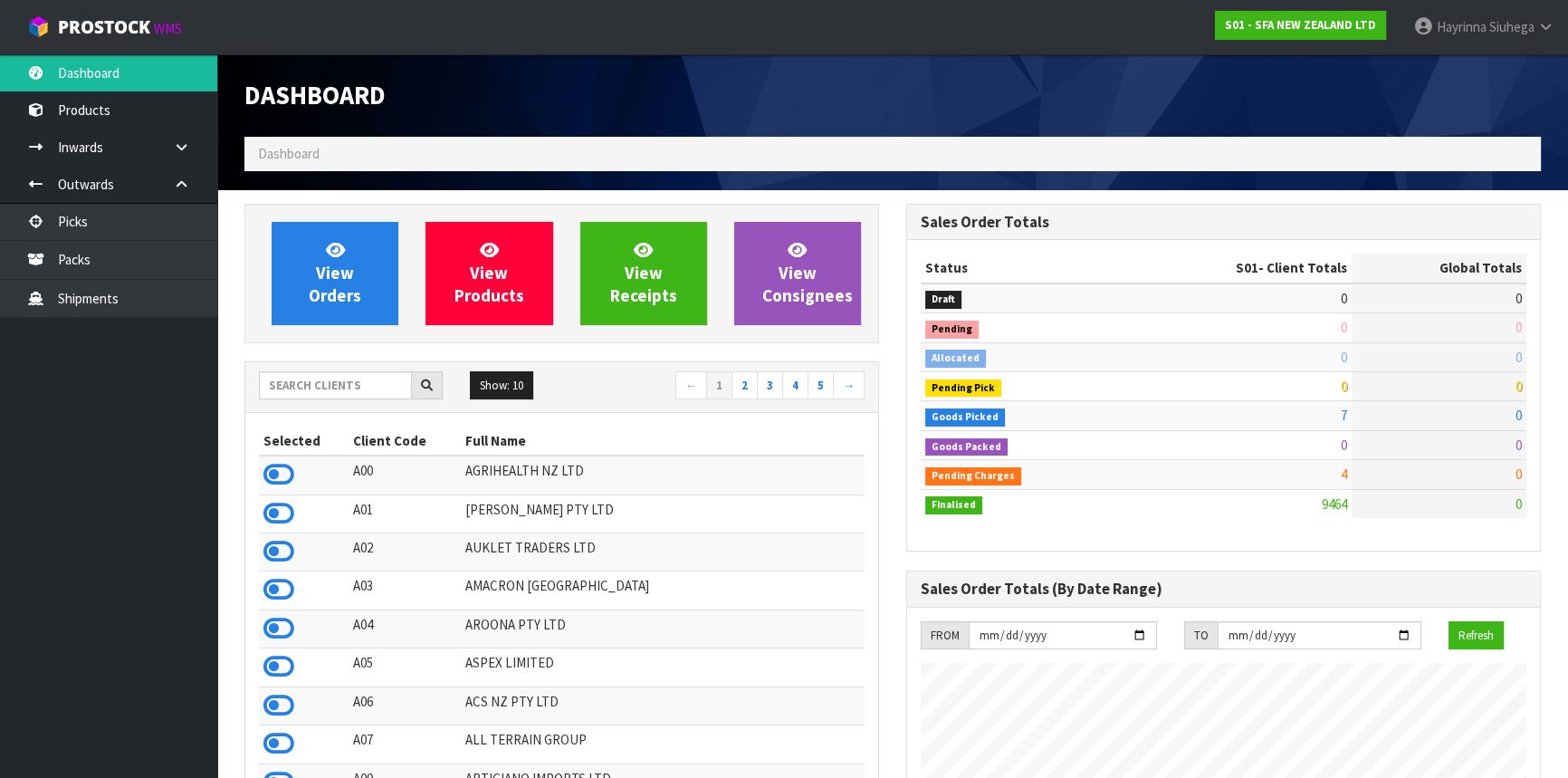
scroll to position [1370, 661]
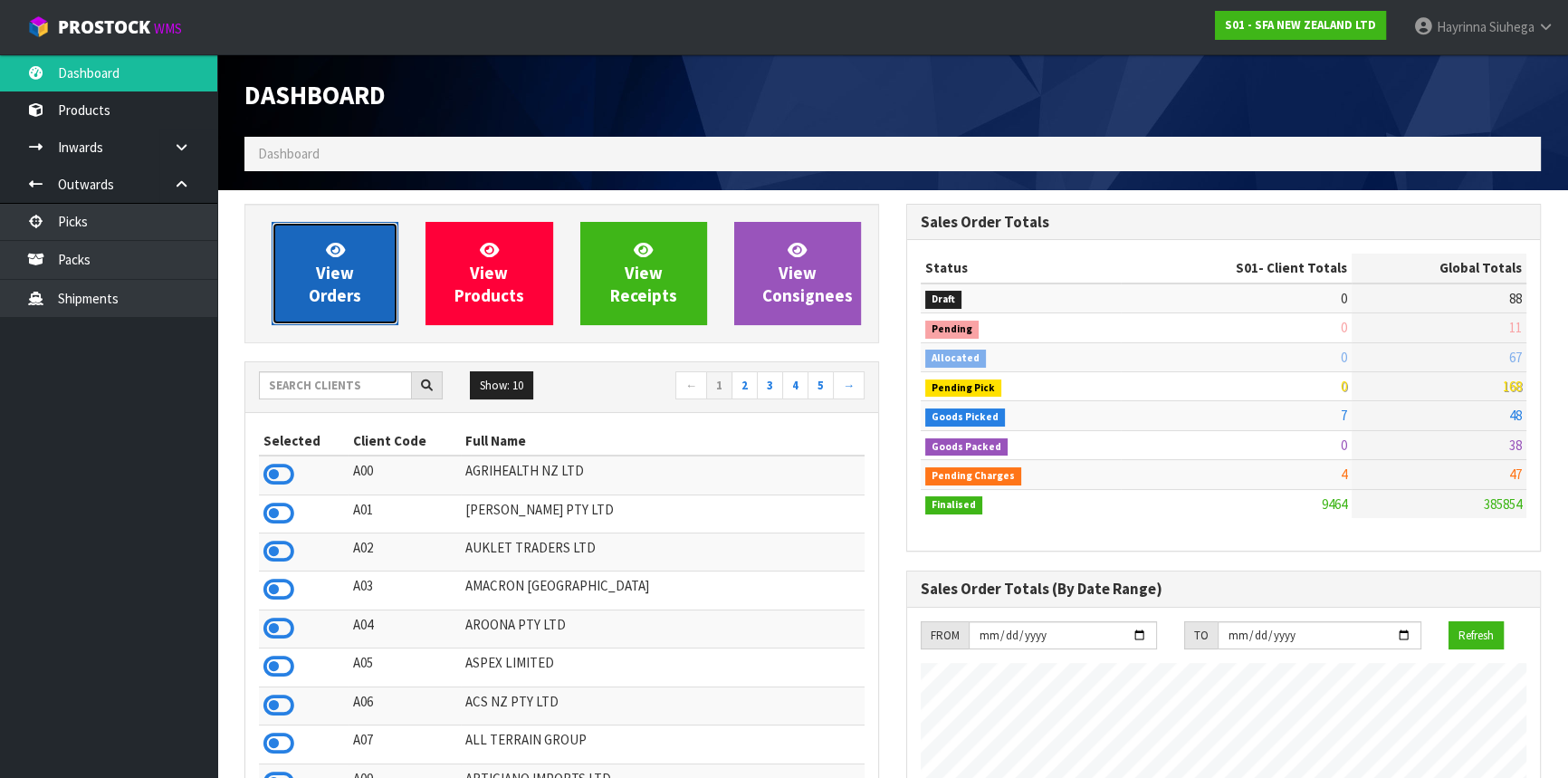
click at [344, 285] on span "View Orders" at bounding box center [334, 273] width 52 height 68
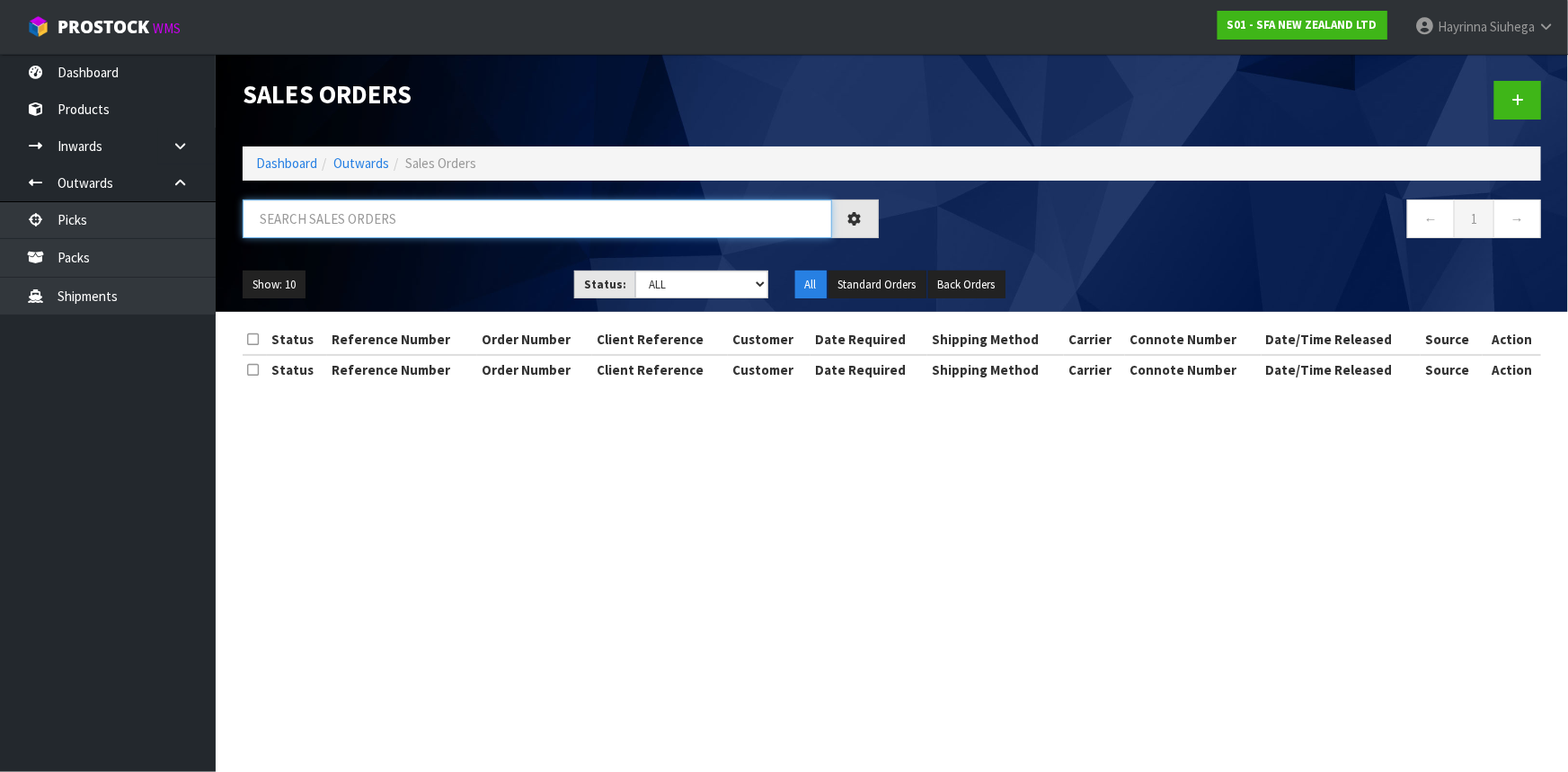
click at [372, 231] on input "text" at bounding box center [537, 218] width 589 height 38
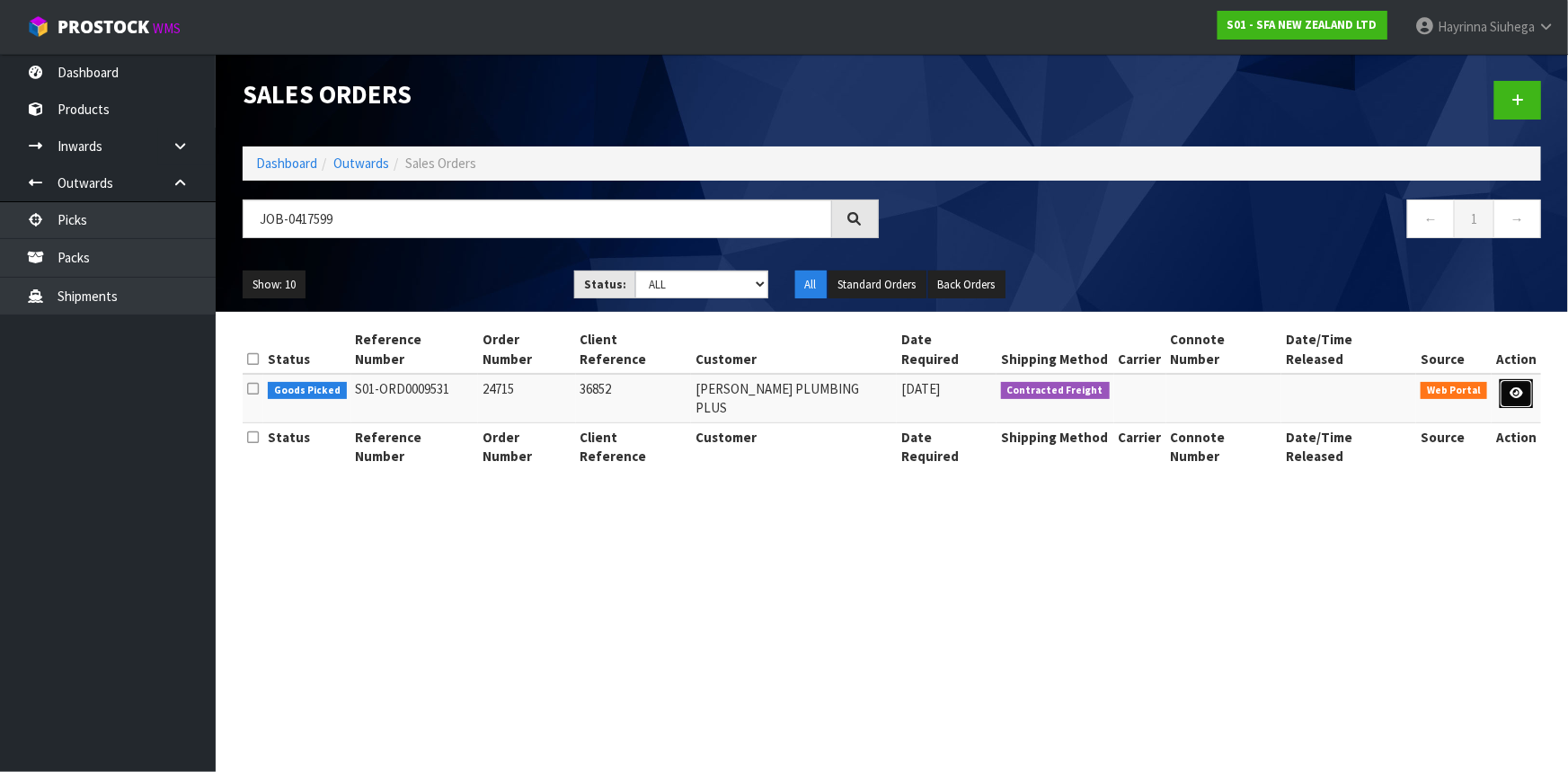
click at [1506, 379] on link at bounding box center [1517, 393] width 33 height 28
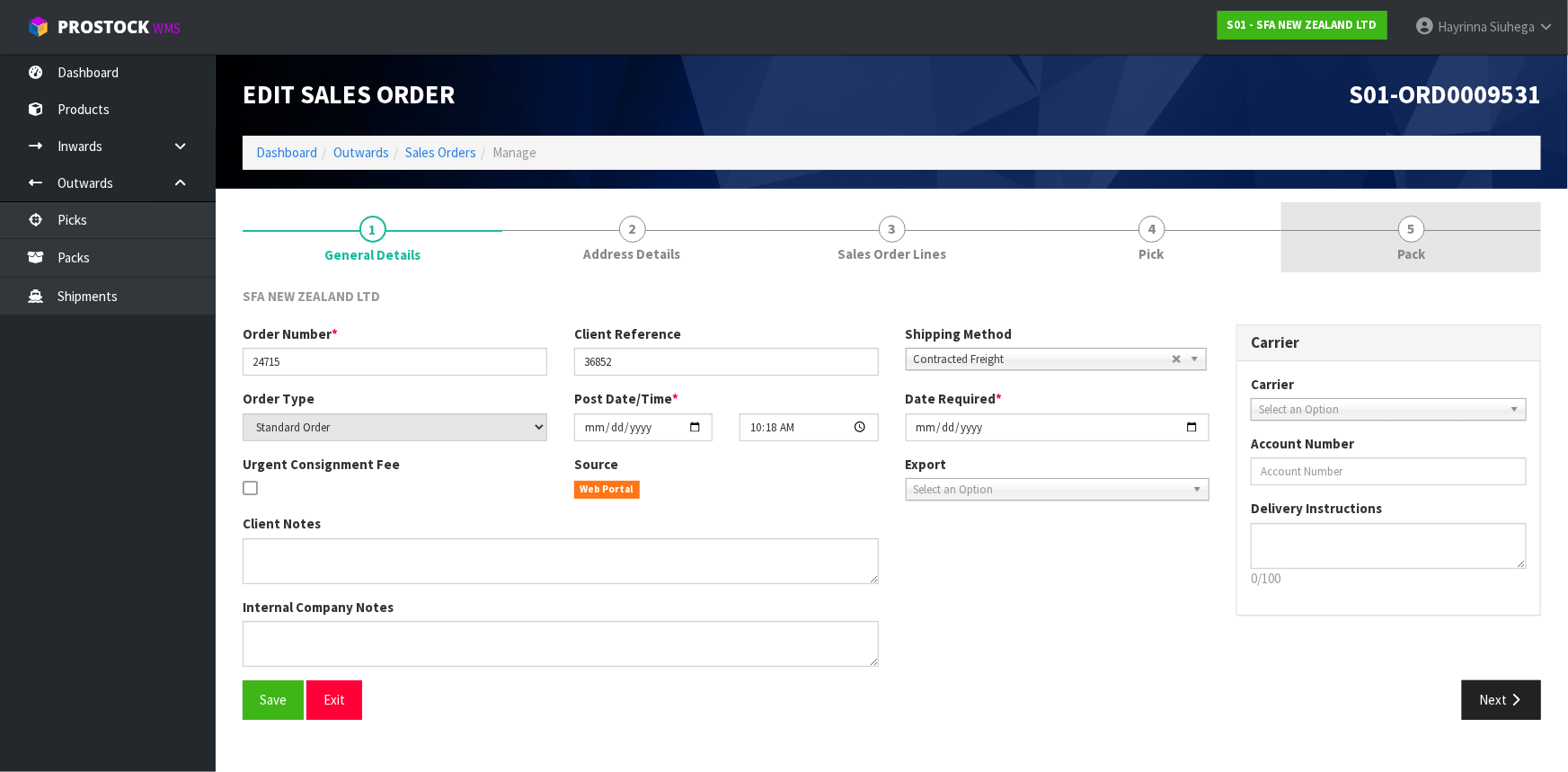
drag, startPoint x: 1221, startPoint y: 252, endPoint x: 1321, endPoint y: 243, distance: 100.4
click at [1223, 251] on link "4 Pick" at bounding box center [1152, 238] width 260 height 71
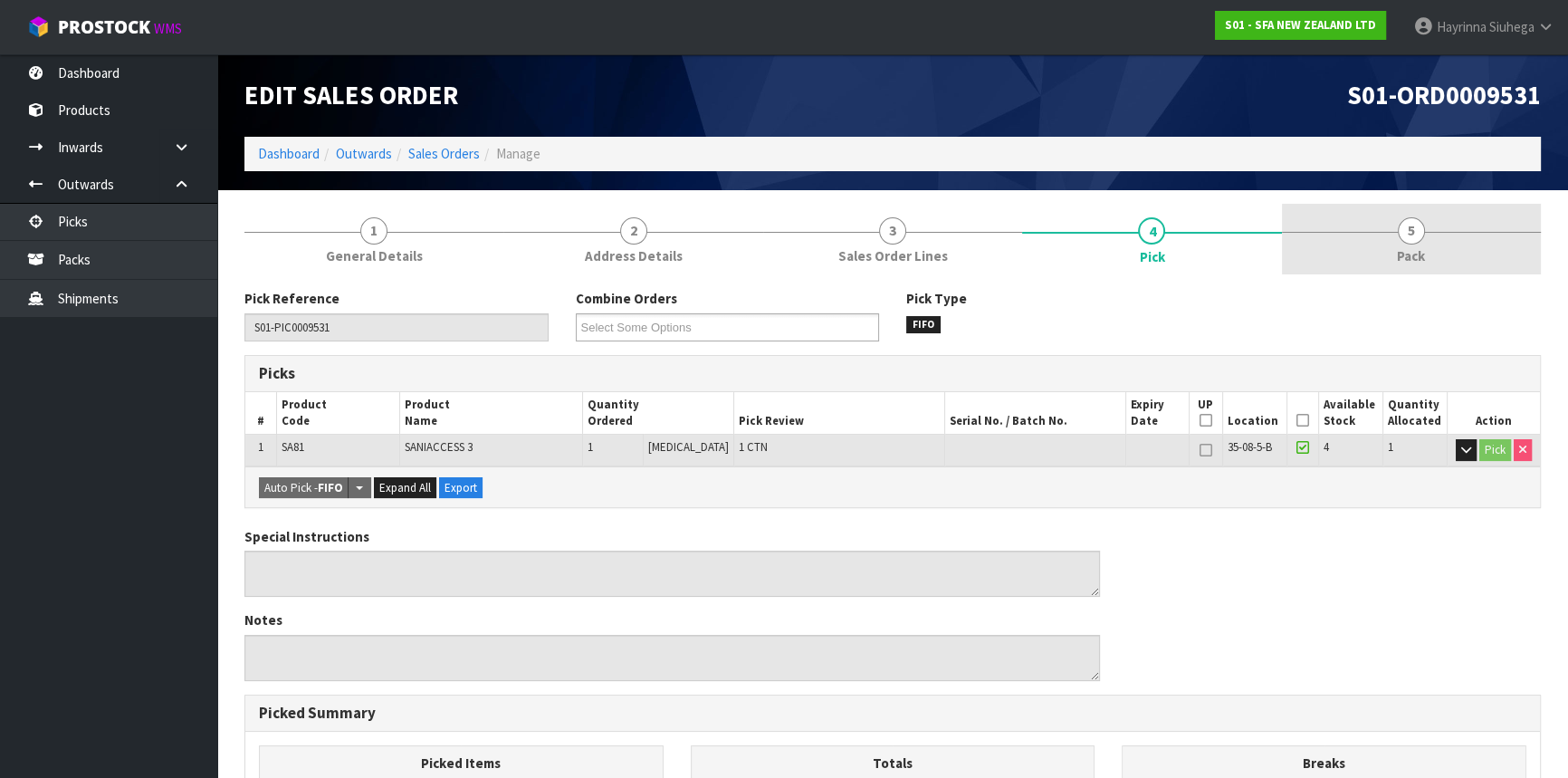
click at [1363, 241] on link "5 Pack" at bounding box center [1412, 240] width 259 height 71
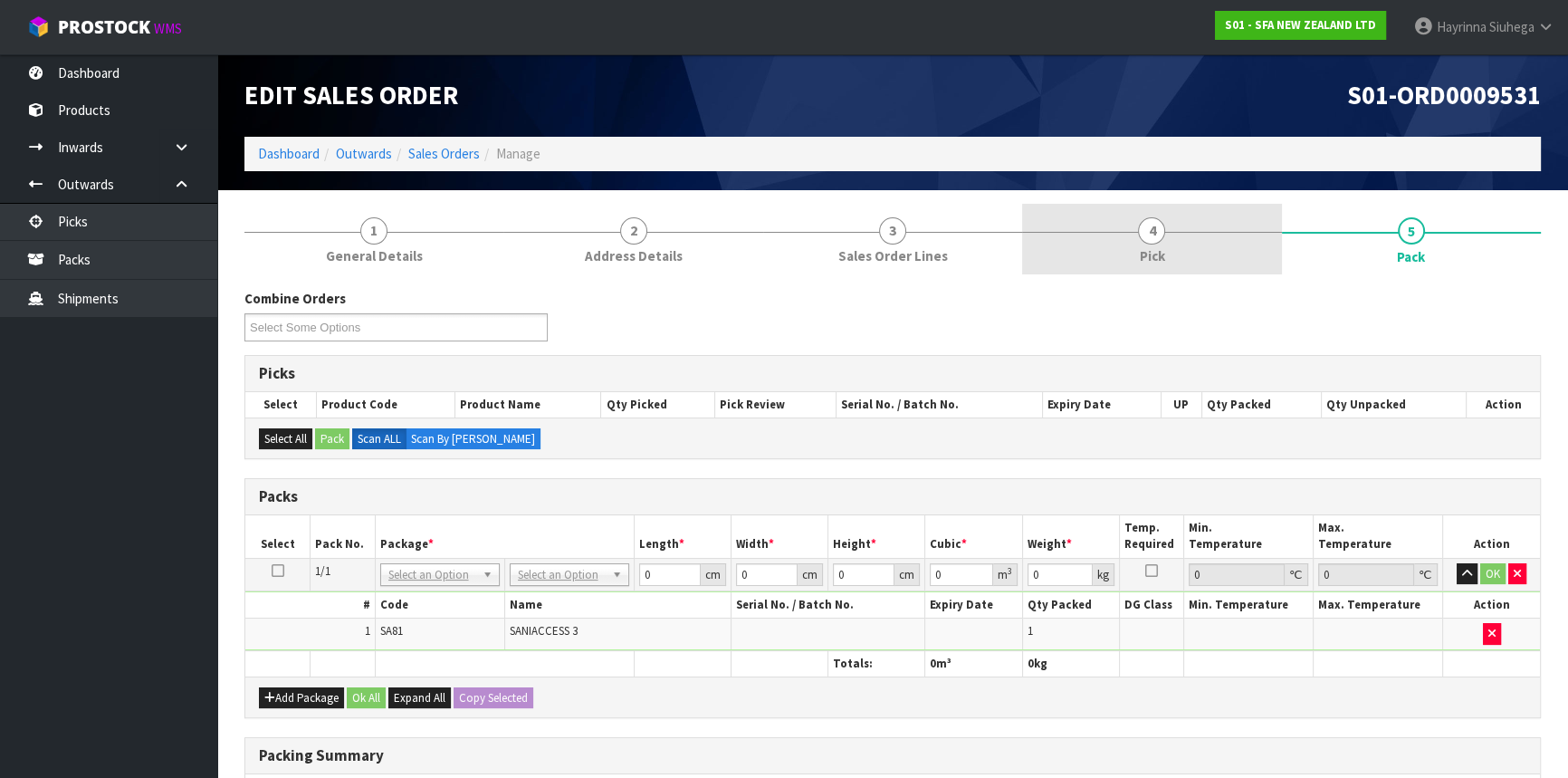
click at [1175, 230] on link "4 Pick" at bounding box center [1152, 240] width 259 height 71
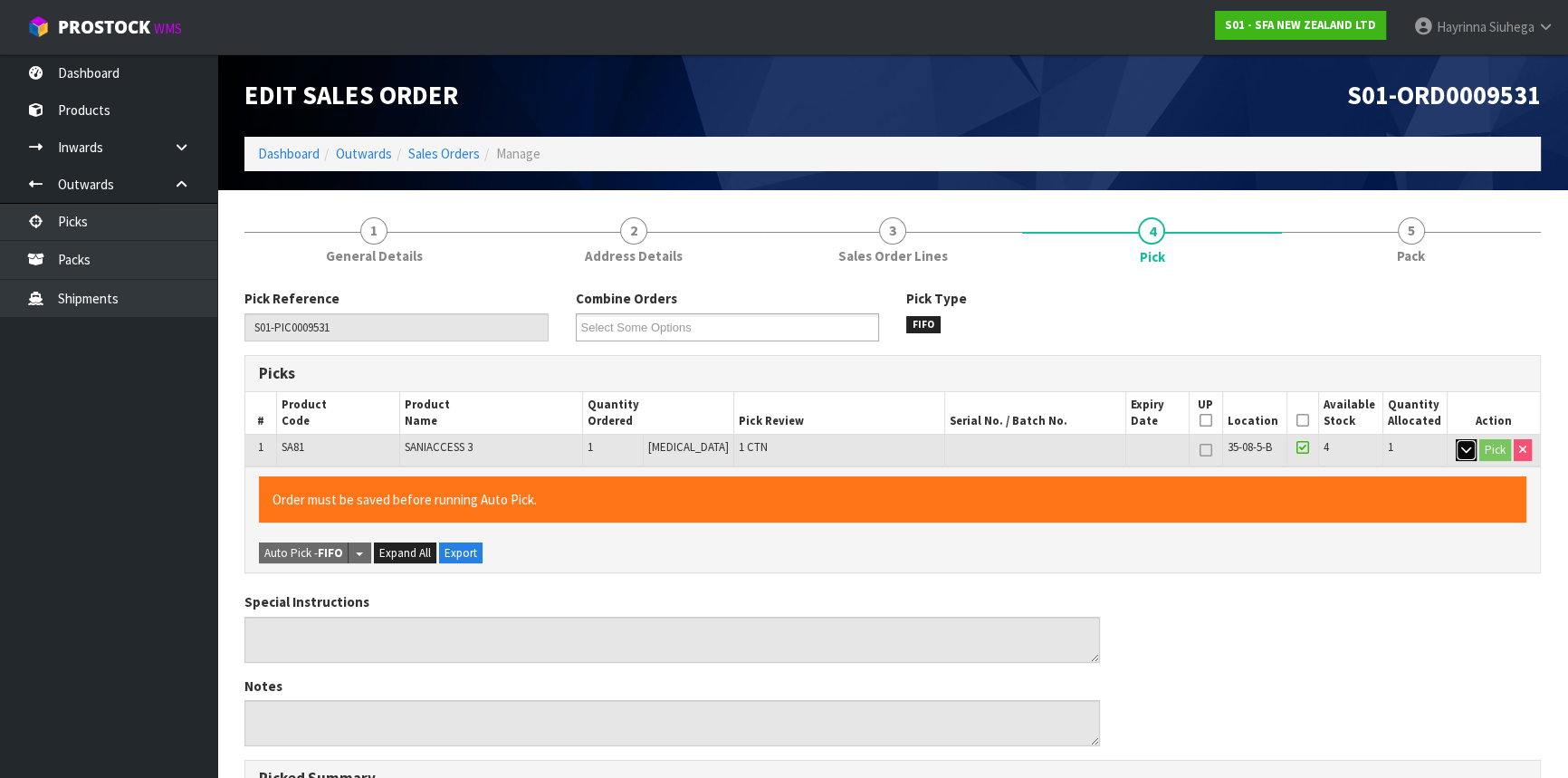
click at [1461, 450] on icon "button" at bounding box center [1466, 449] width 10 height 12
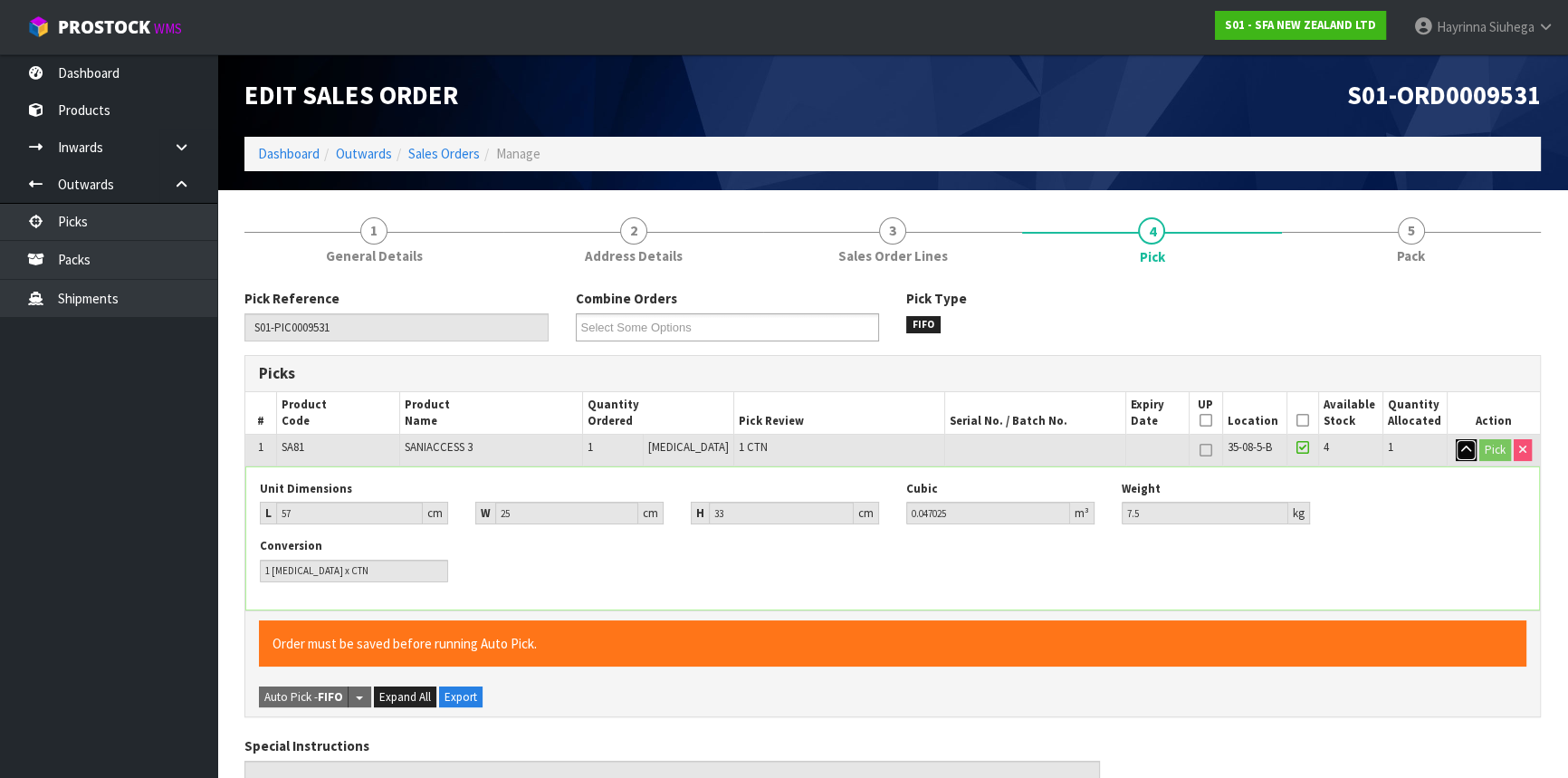
click at [1461, 450] on icon "button" at bounding box center [1466, 449] width 10 height 12
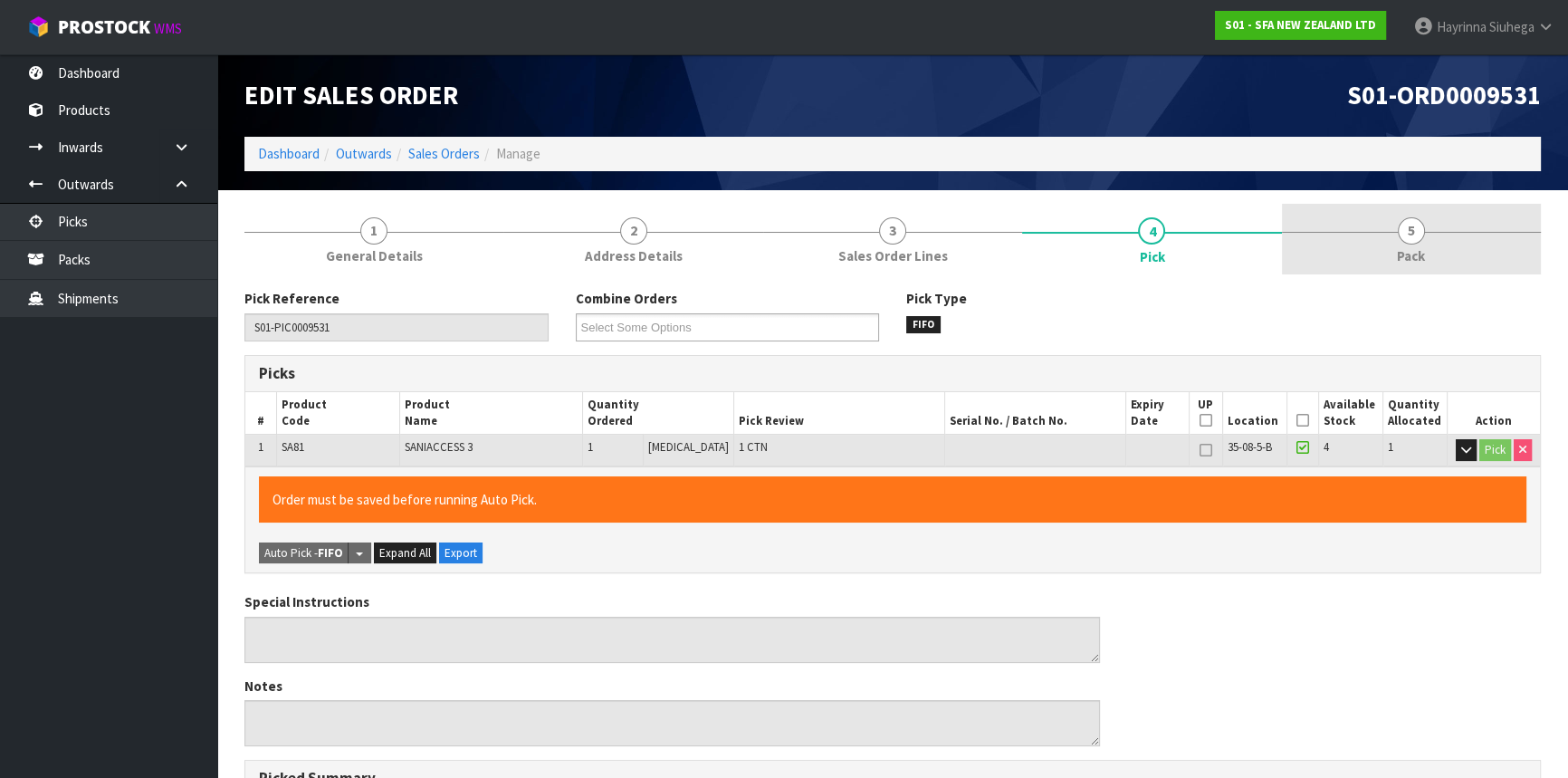
click at [1435, 255] on link "5 Pack" at bounding box center [1412, 240] width 259 height 71
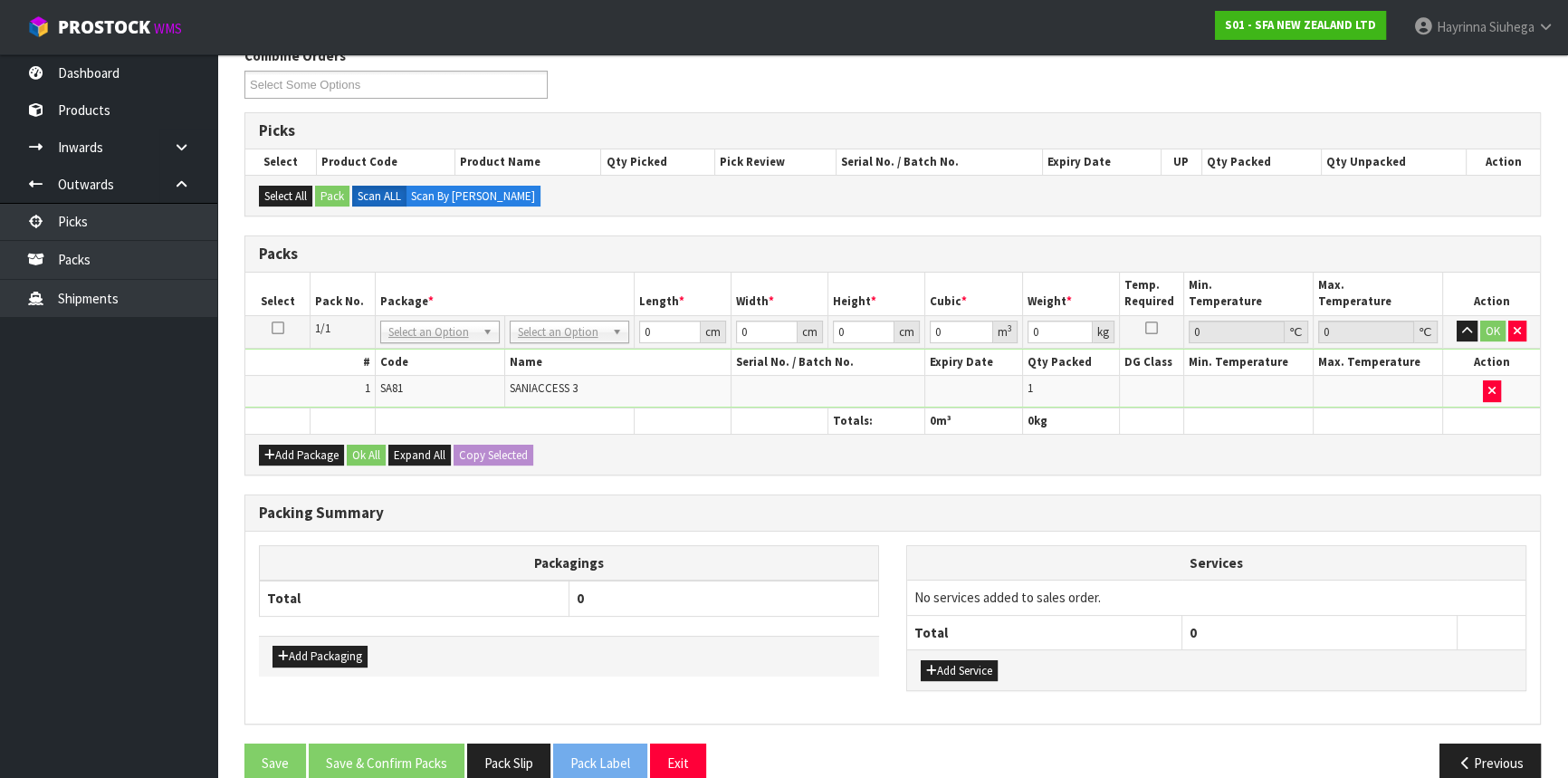
scroll to position [246, 0]
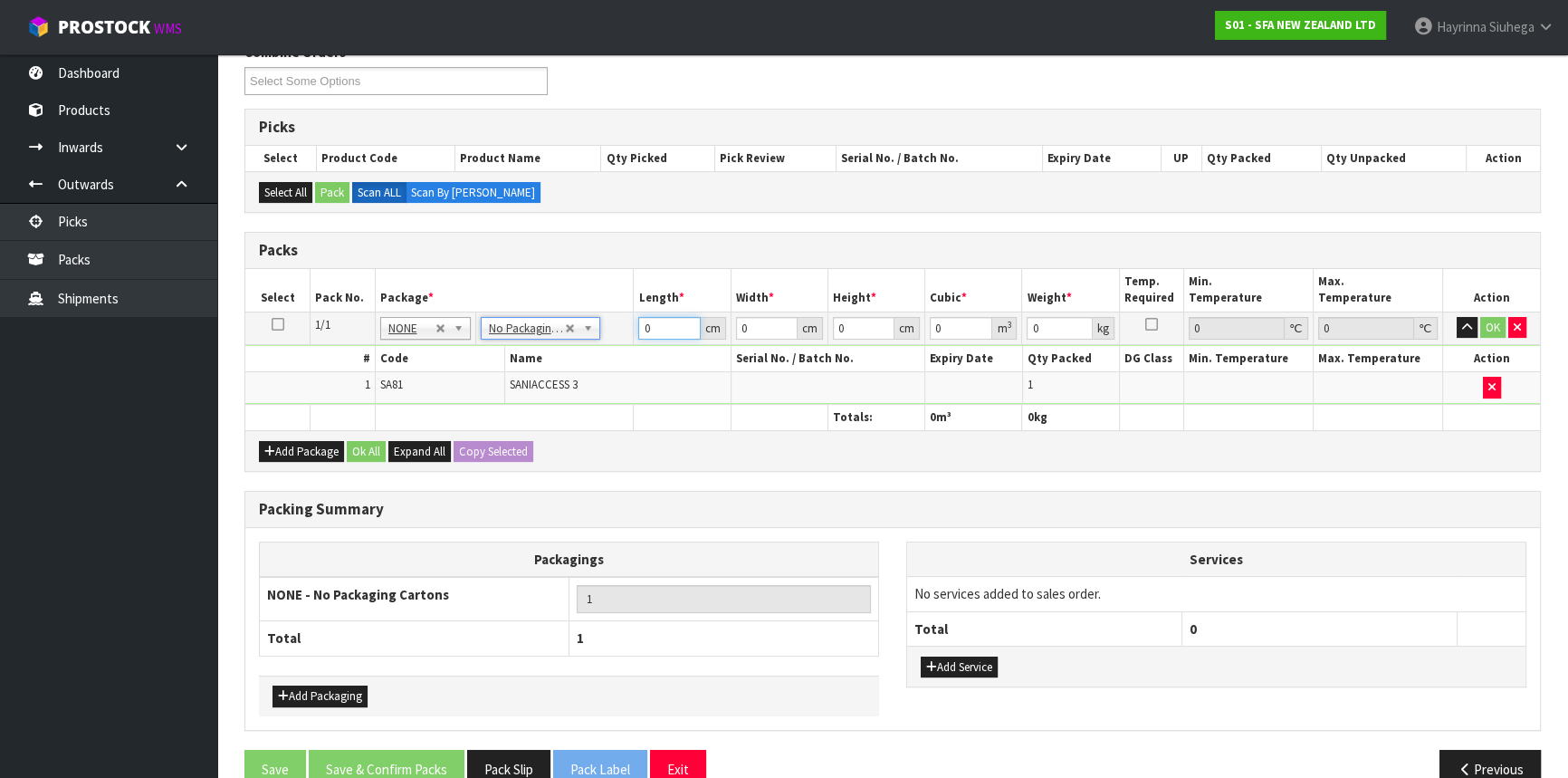
click at [645, 321] on input "0" at bounding box center [669, 328] width 61 height 23
click button "OK" at bounding box center [1494, 328] width 26 height 22
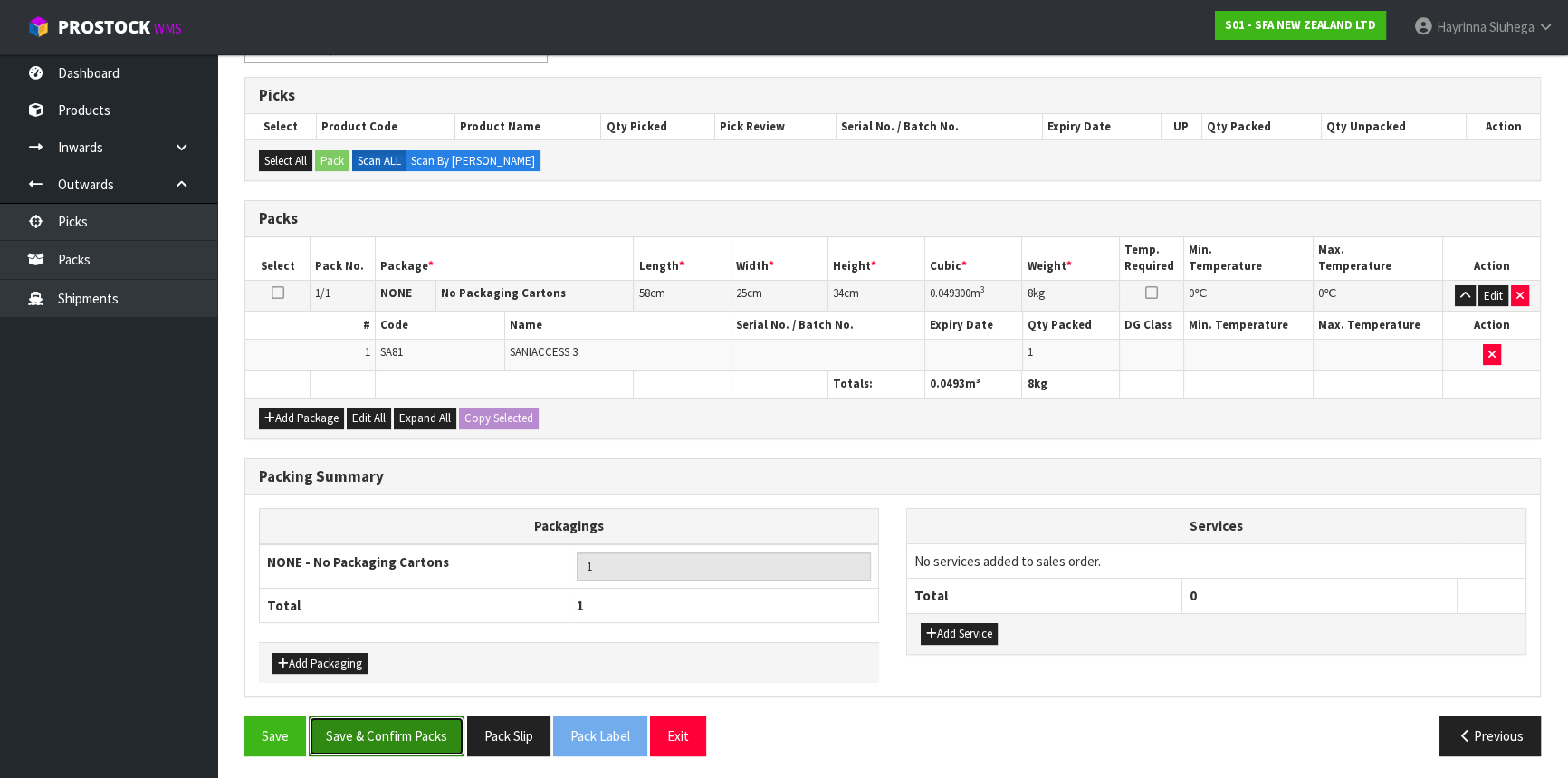
click at [415, 718] on button "Save & Confirm Packs" at bounding box center [386, 735] width 155 height 39
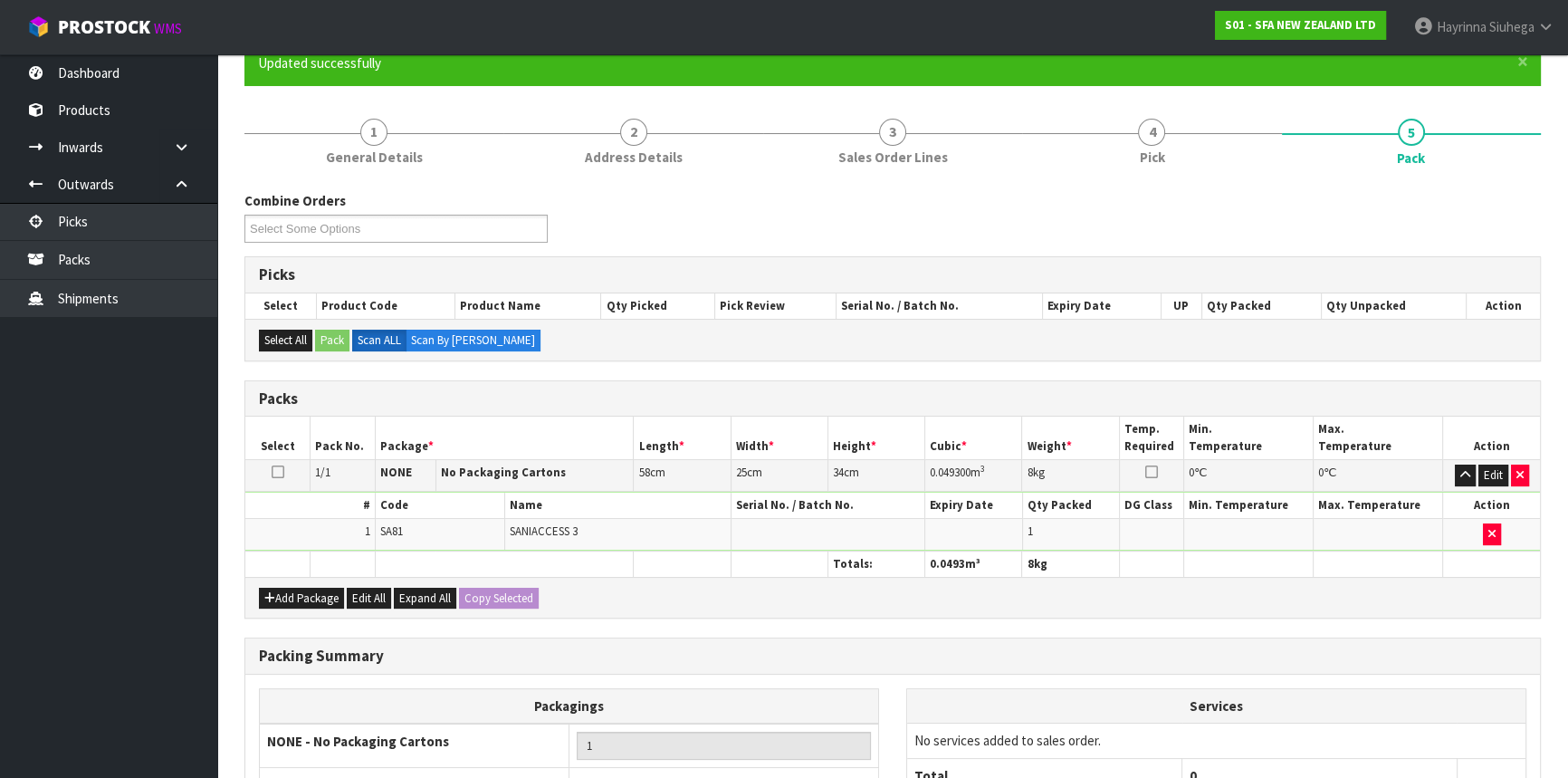
scroll to position [244, 0]
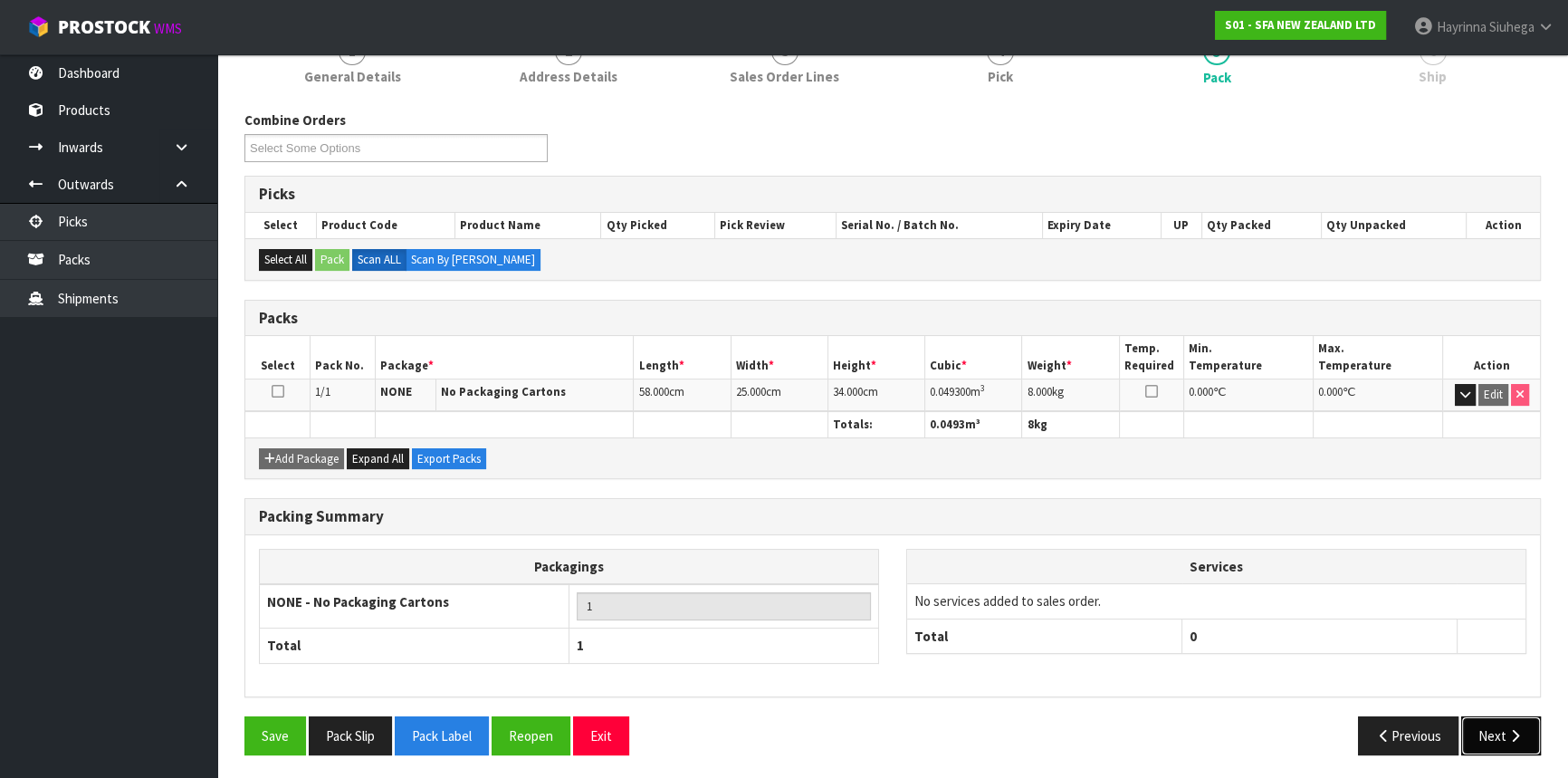
click at [1505, 724] on button "Next" at bounding box center [1501, 735] width 80 height 39
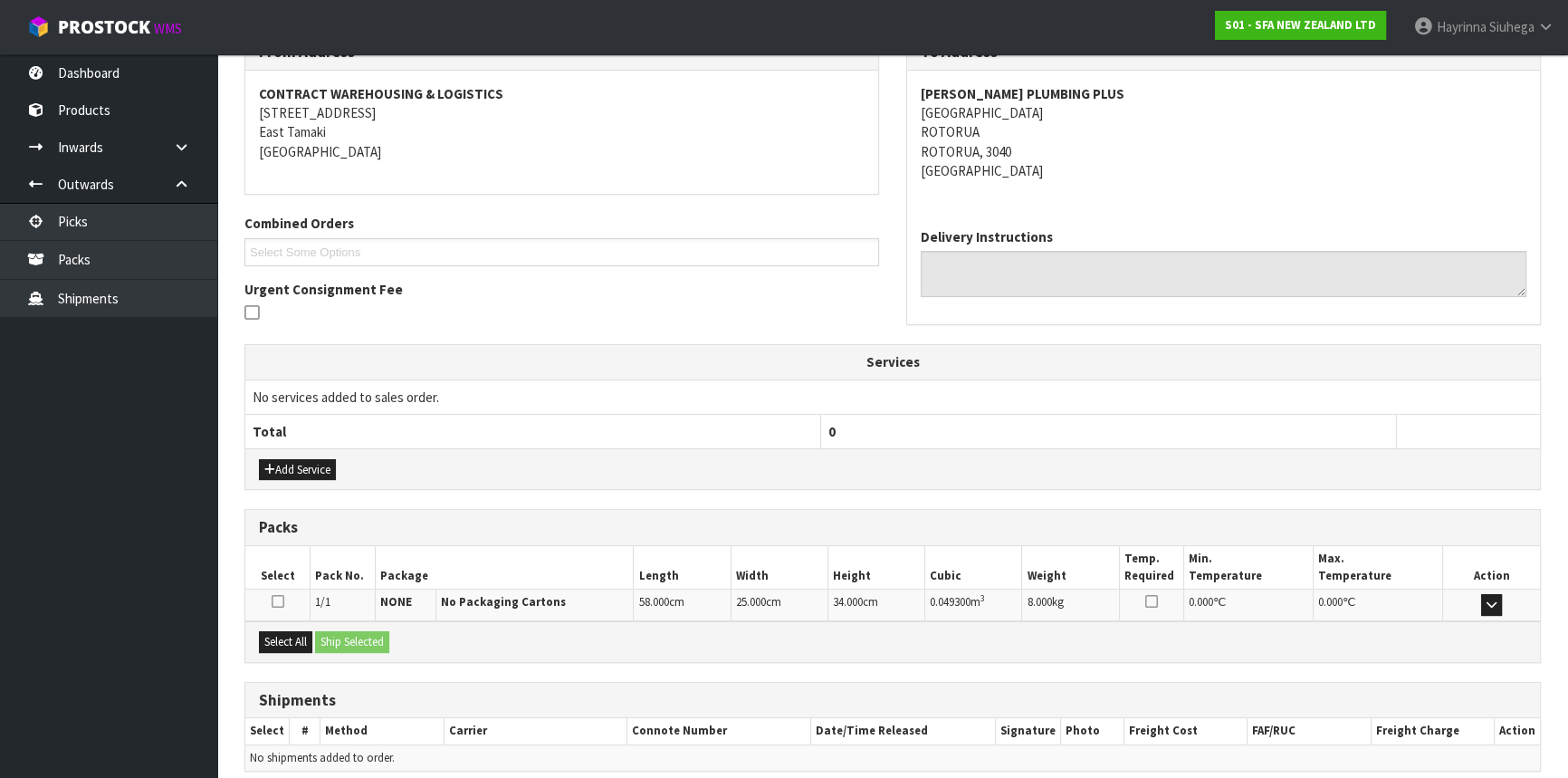
scroll to position [398, 0]
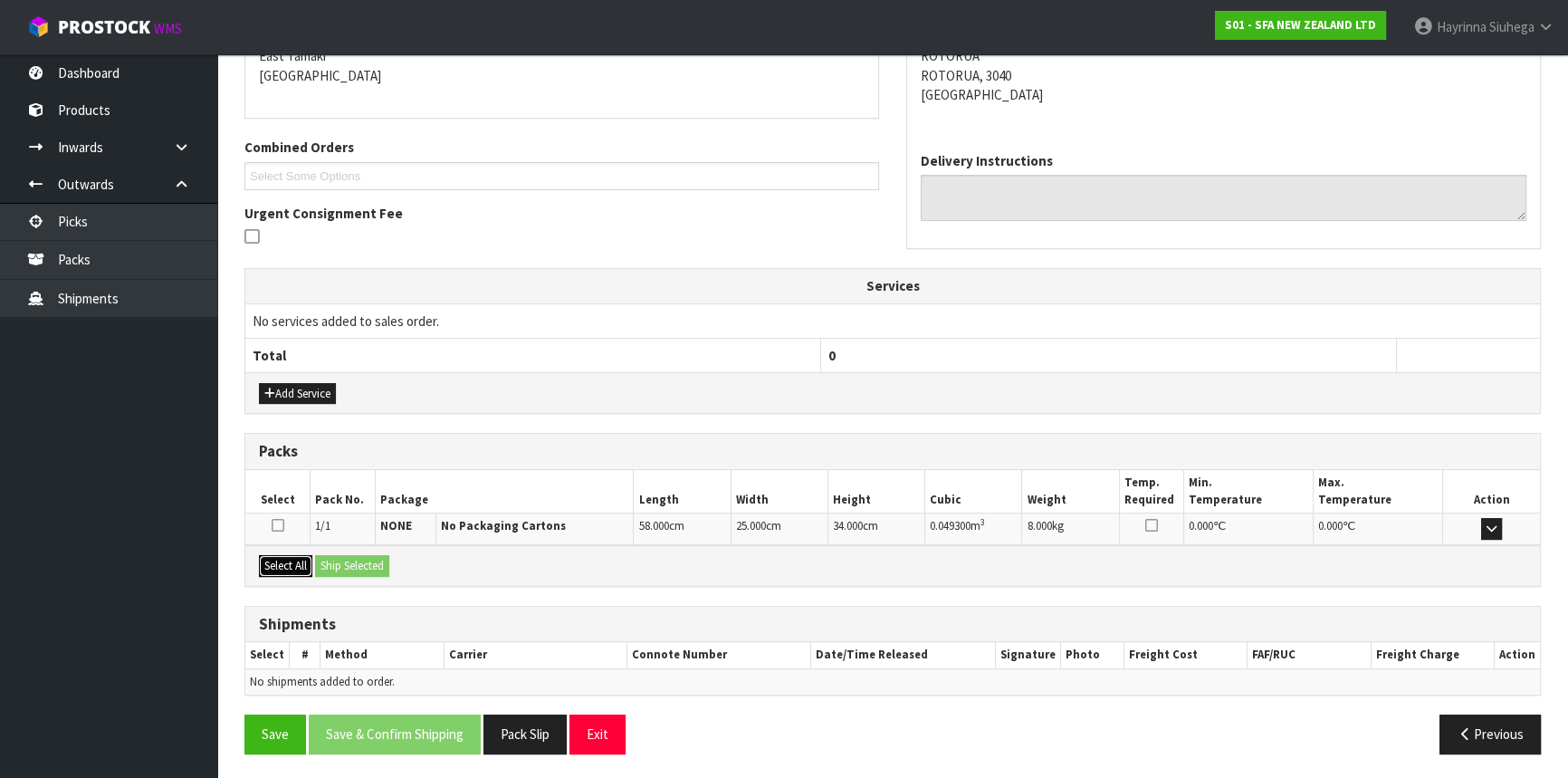
click at [311, 566] on button "Select All" at bounding box center [286, 566] width 53 height 22
click at [340, 562] on button "Ship Selected" at bounding box center [352, 566] width 74 height 22
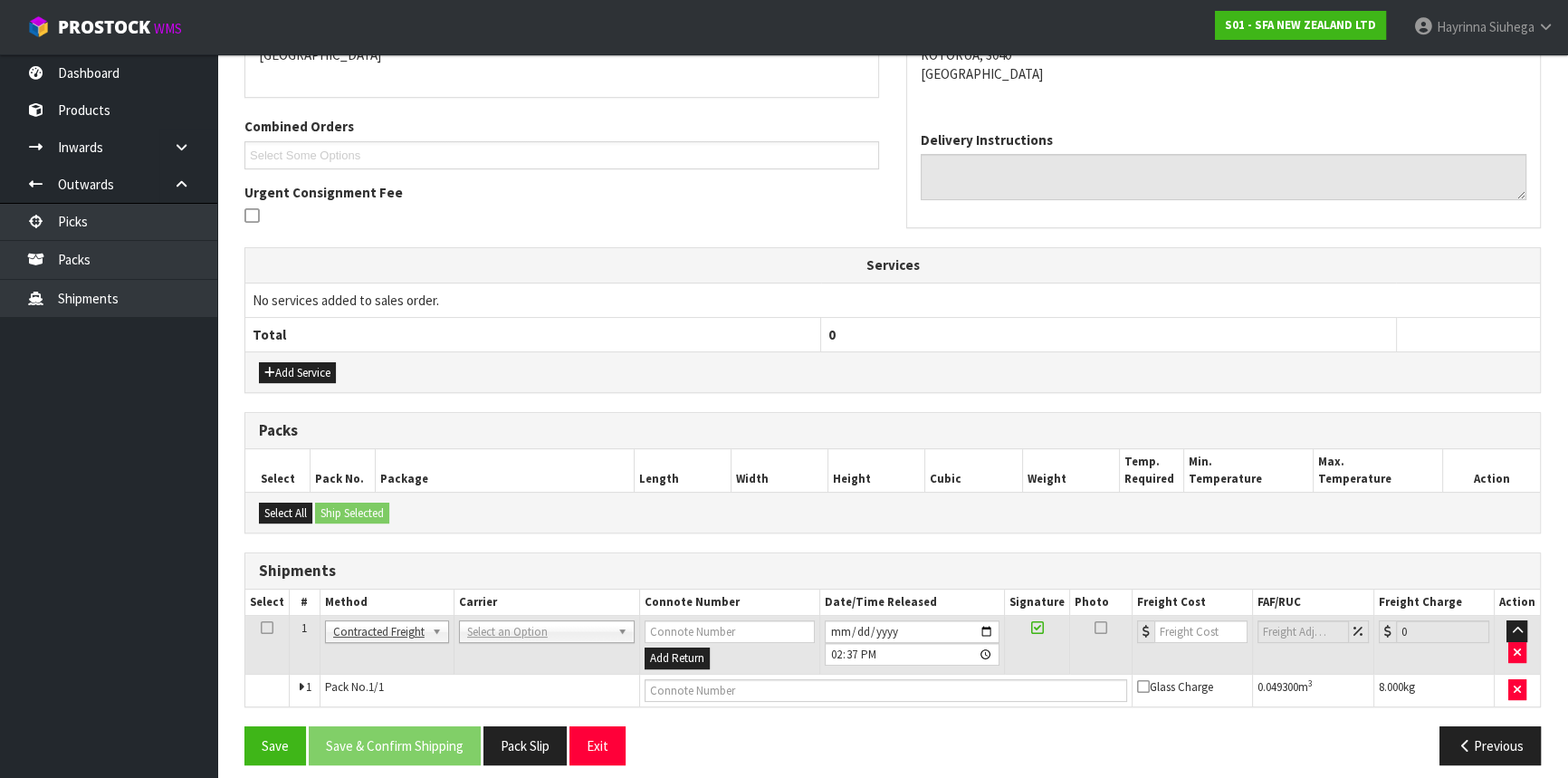
scroll to position [430, 0]
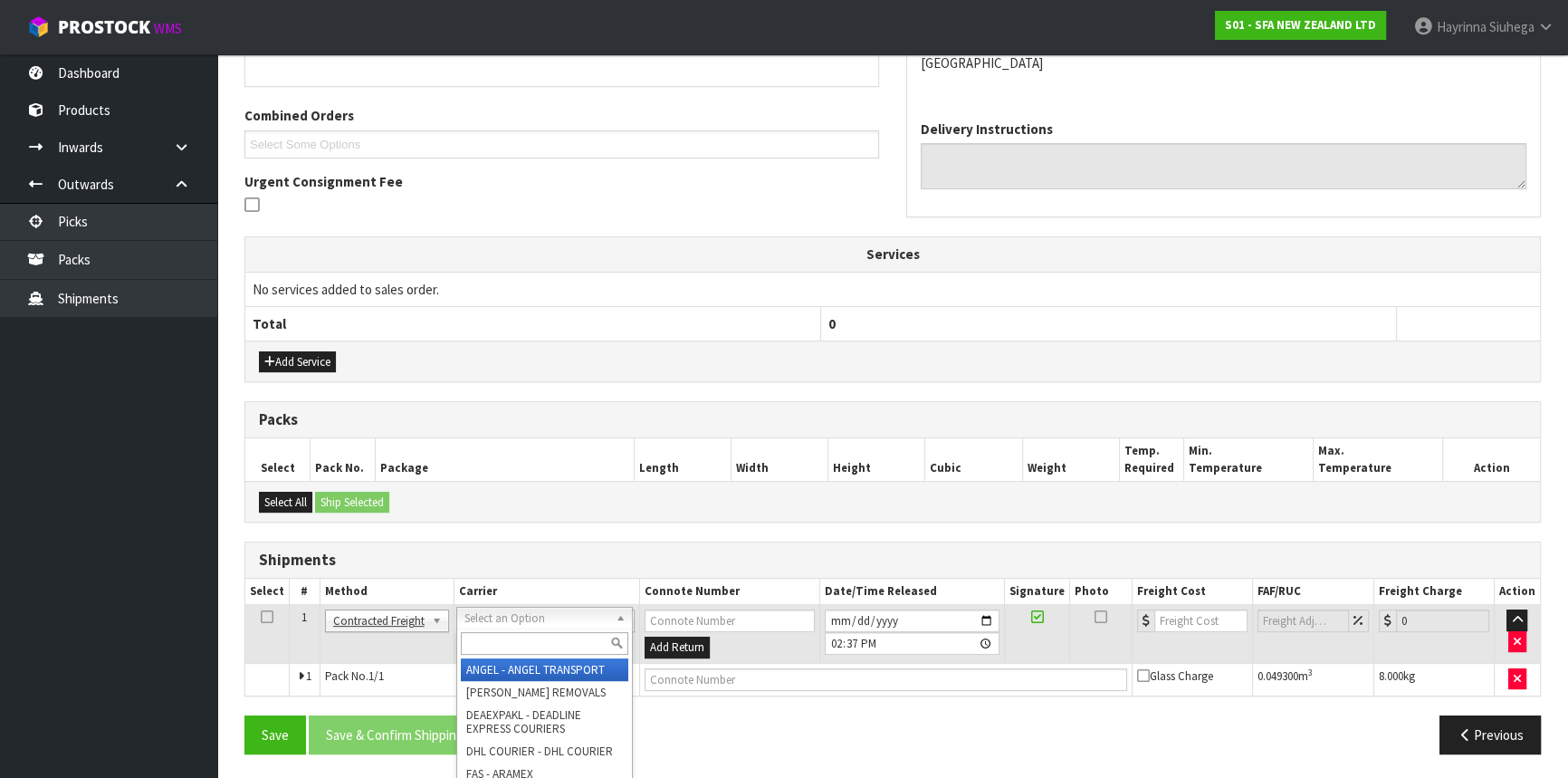
click at [483, 629] on div at bounding box center [544, 643] width 175 height 30
click at [483, 632] on input "text" at bounding box center [544, 643] width 167 height 23
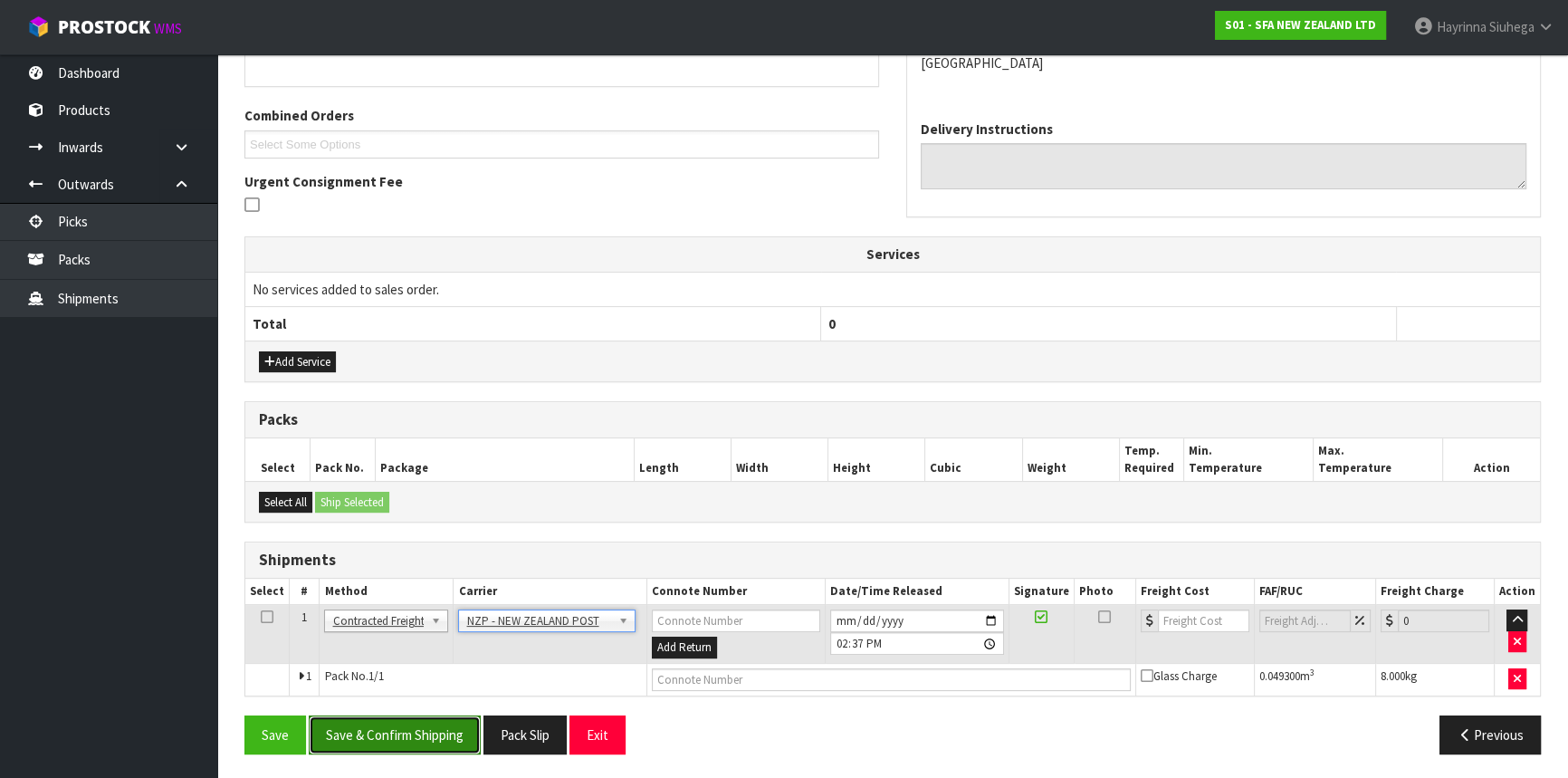
click at [443, 749] on button "Save & Confirm Shipping" at bounding box center [395, 734] width 172 height 39
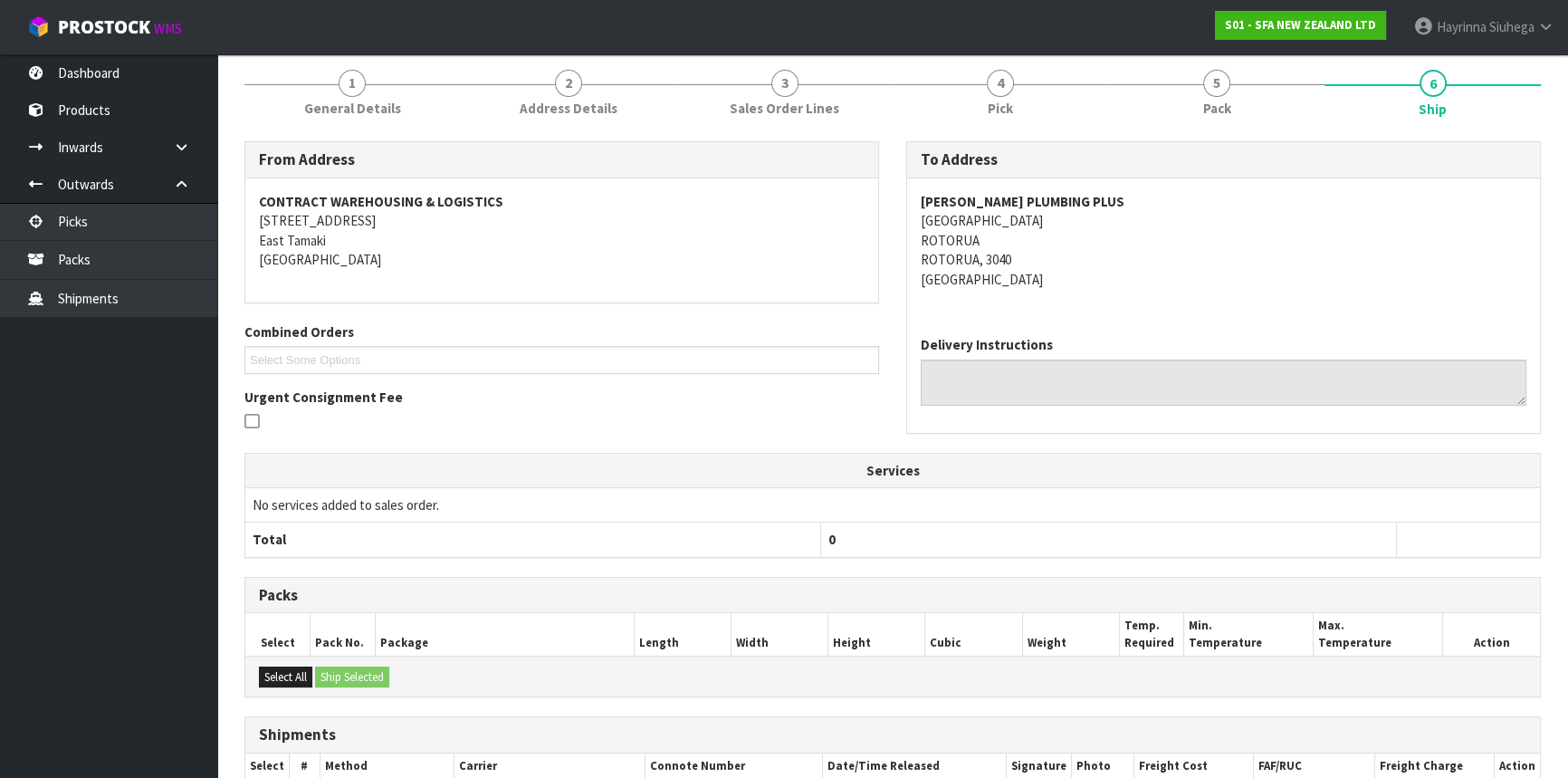
scroll to position [404, 0]
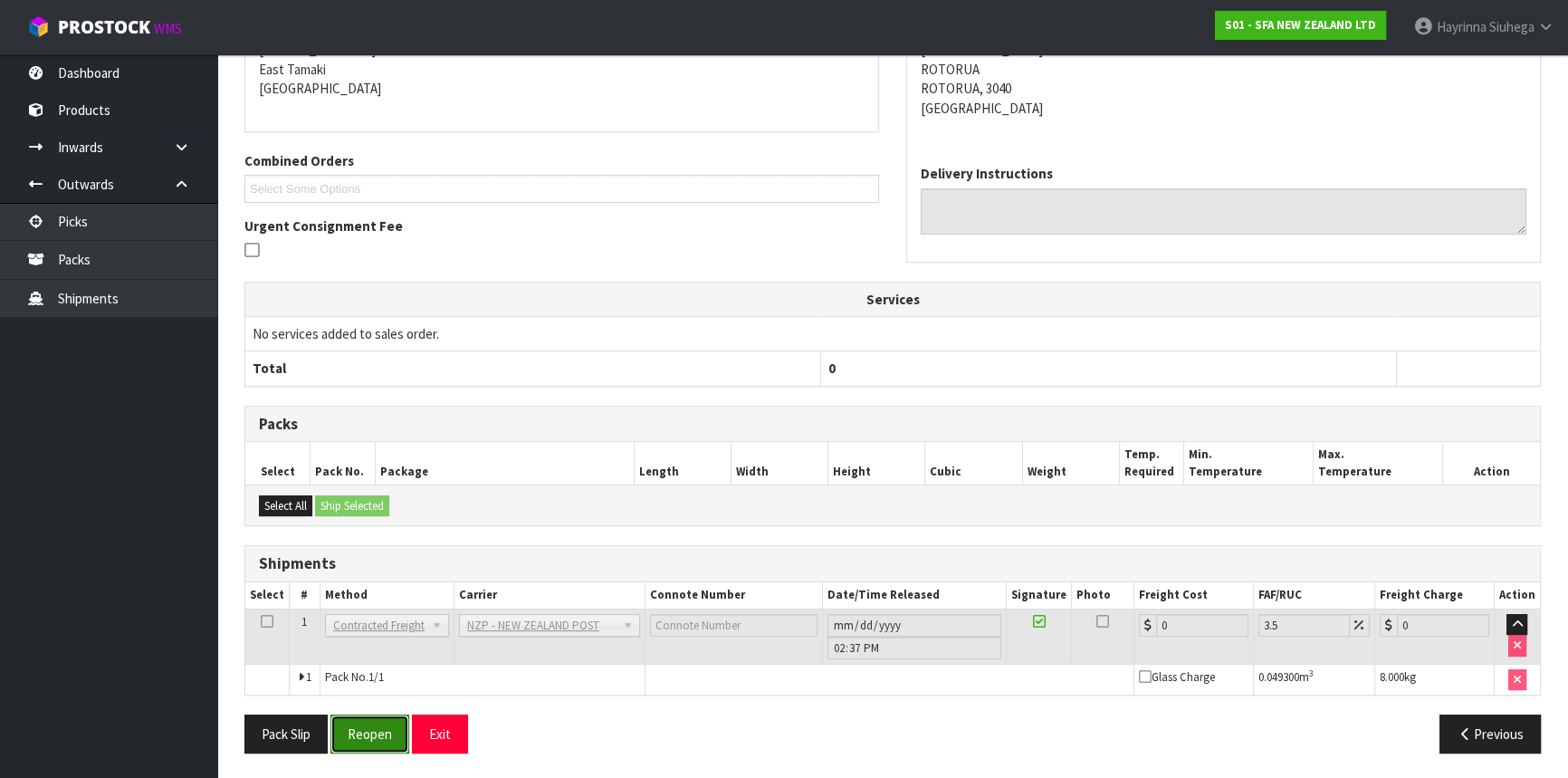
click at [369, 735] on button "Reopen" at bounding box center [370, 733] width 79 height 39
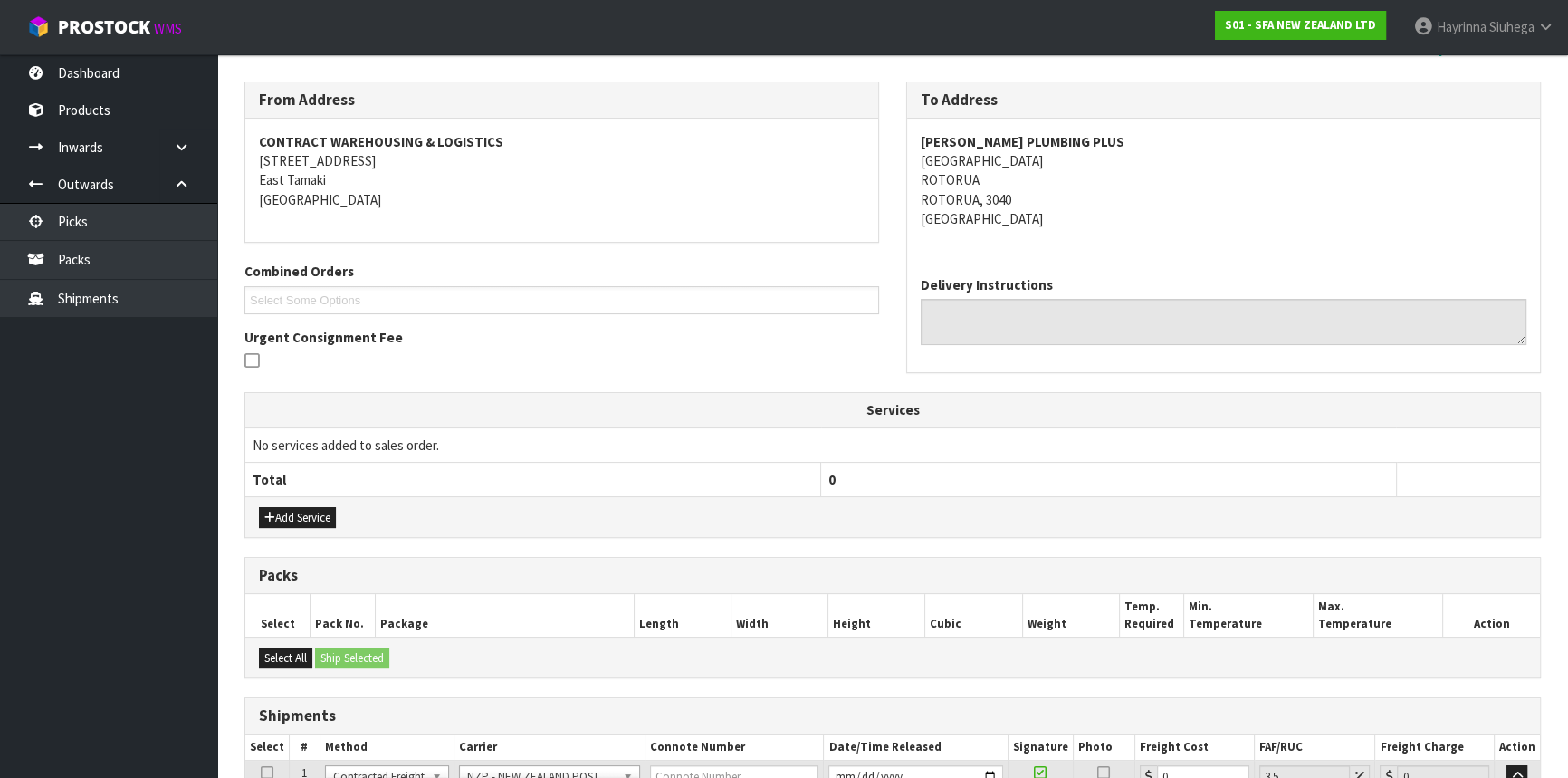
scroll to position [445, 0]
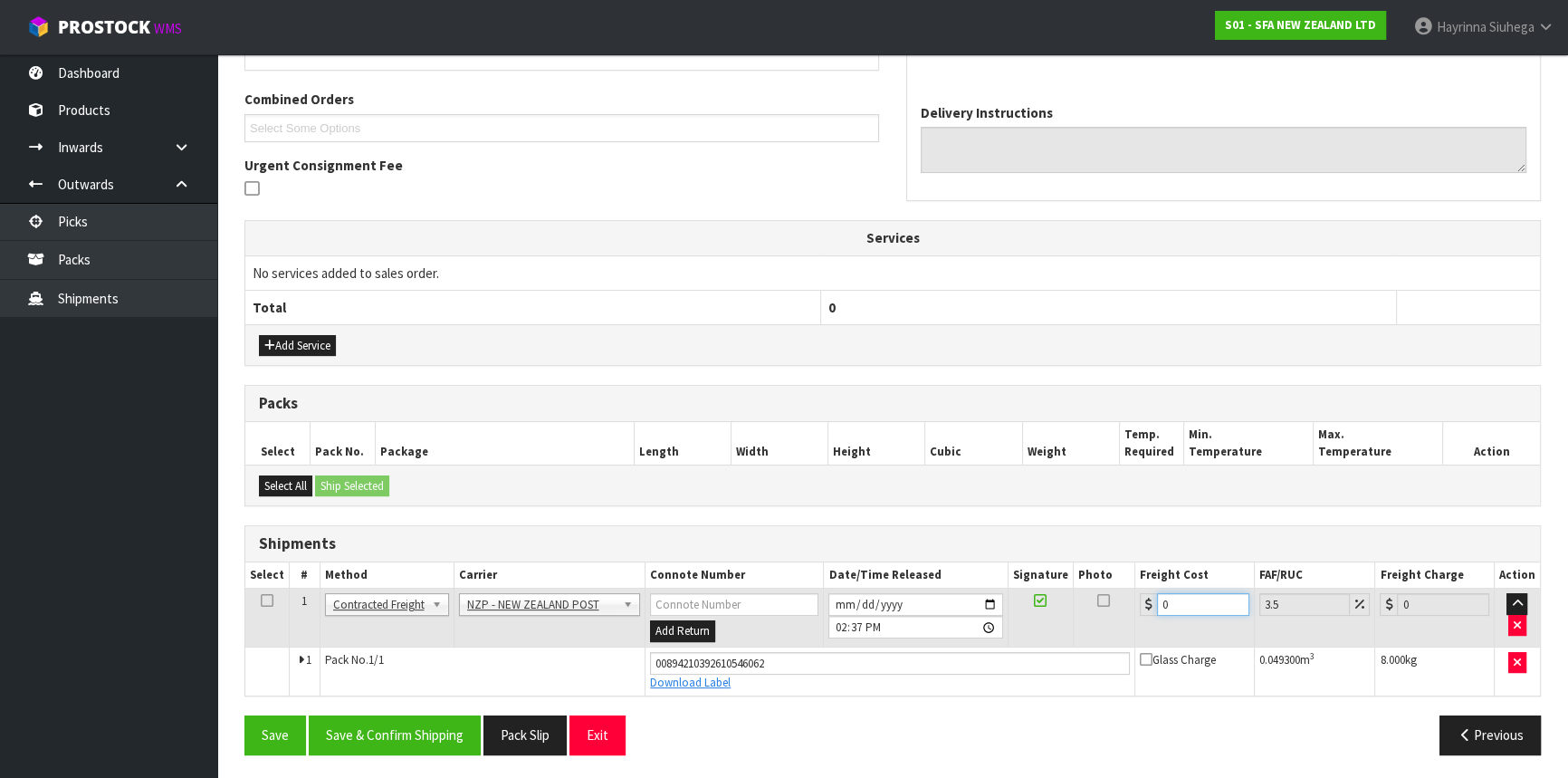
drag, startPoint x: 1215, startPoint y: 603, endPoint x: 688, endPoint y: 605, distance: 527.0
click at [746, 603] on tr "1 Client Local Pickup Customer Local Pickup Company Freight Contracted Freight …" at bounding box center [892, 618] width 1295 height 58
click at [244, 716] on button "Save" at bounding box center [275, 734] width 61 height 39
click at [391, 732] on button "Save & Confirm Shipping" at bounding box center [395, 734] width 172 height 39
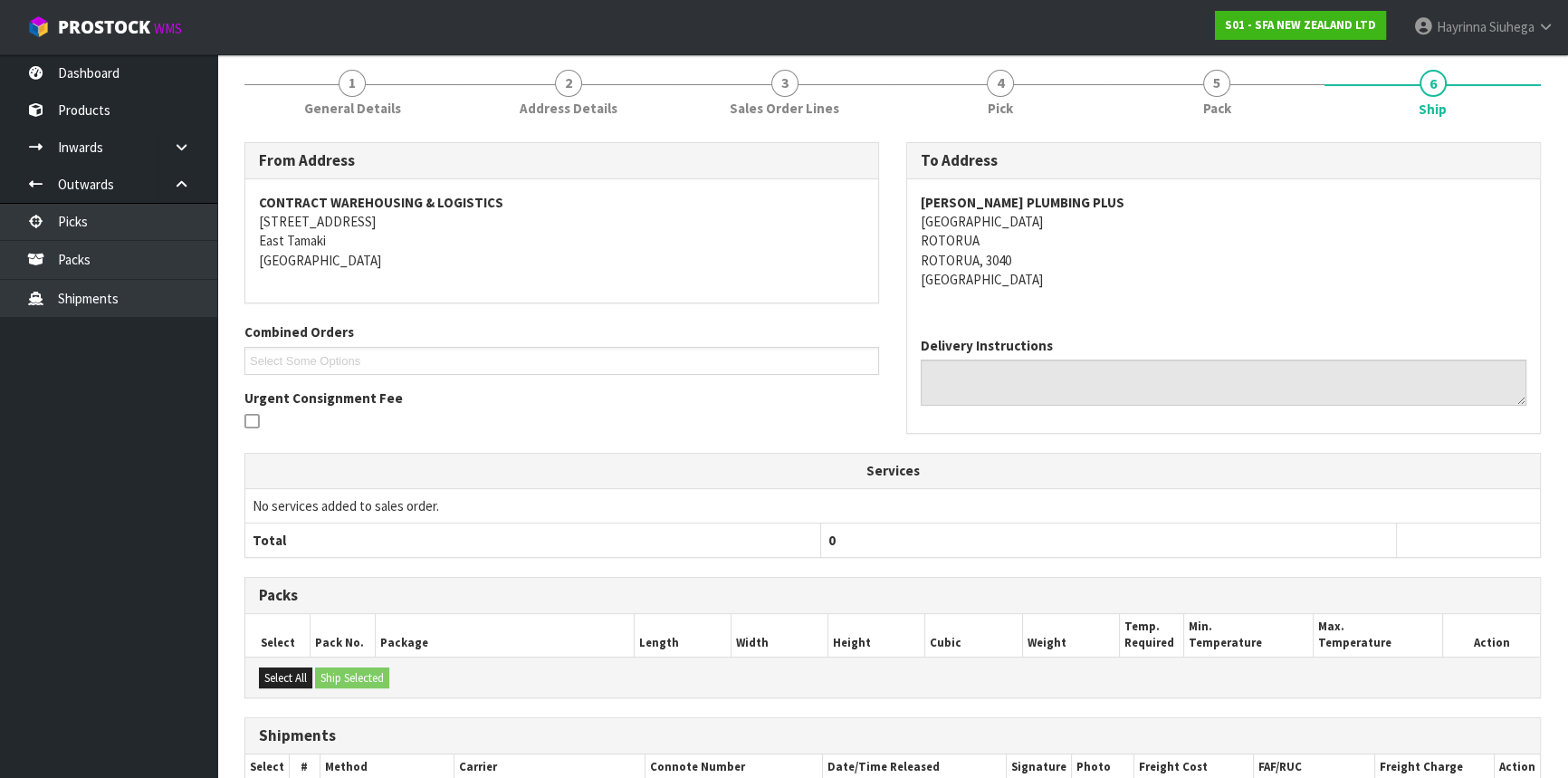
scroll to position [0, 0]
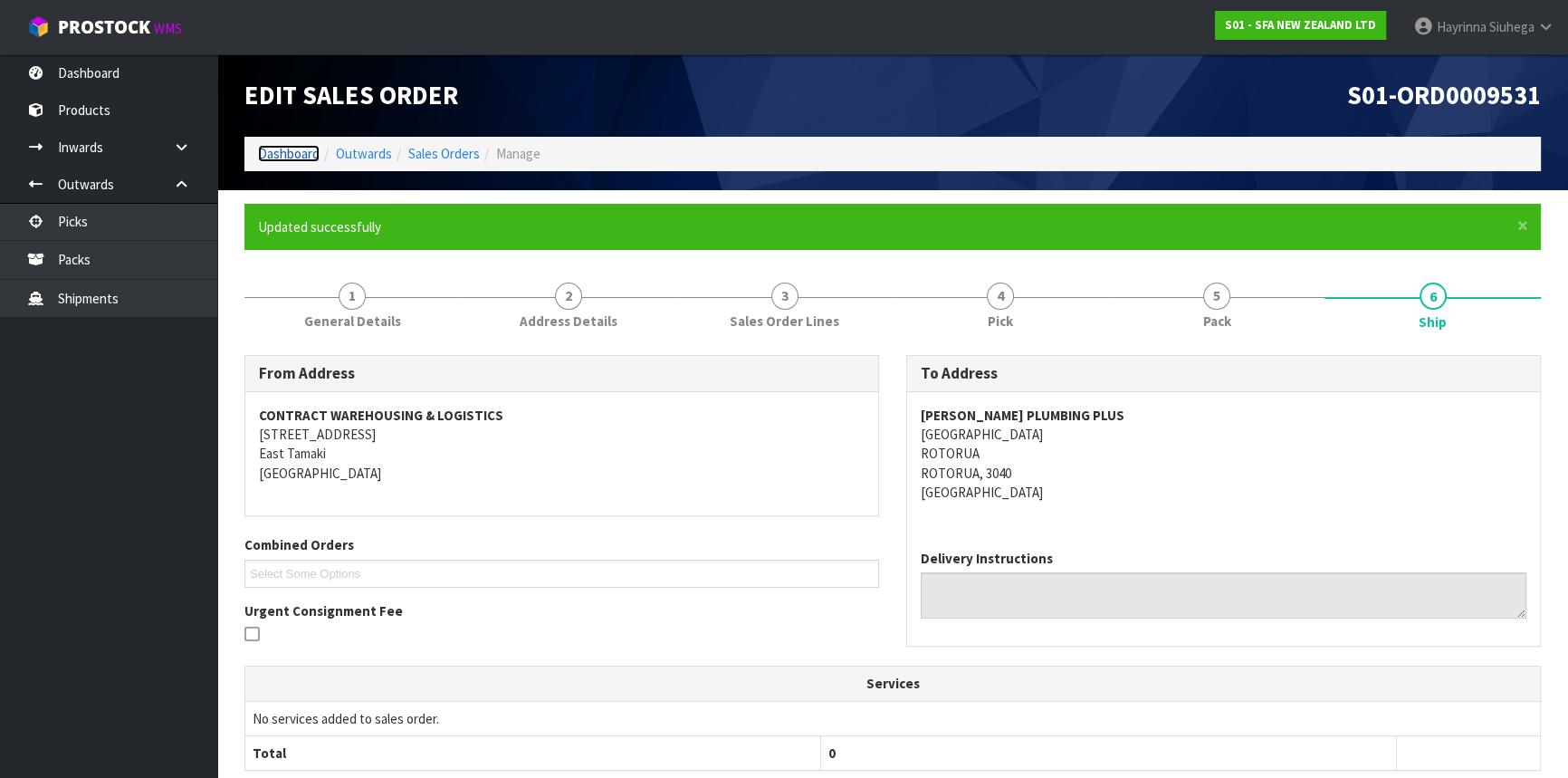
click at [285, 159] on link "Dashboard" at bounding box center [289, 152] width 61 height 17
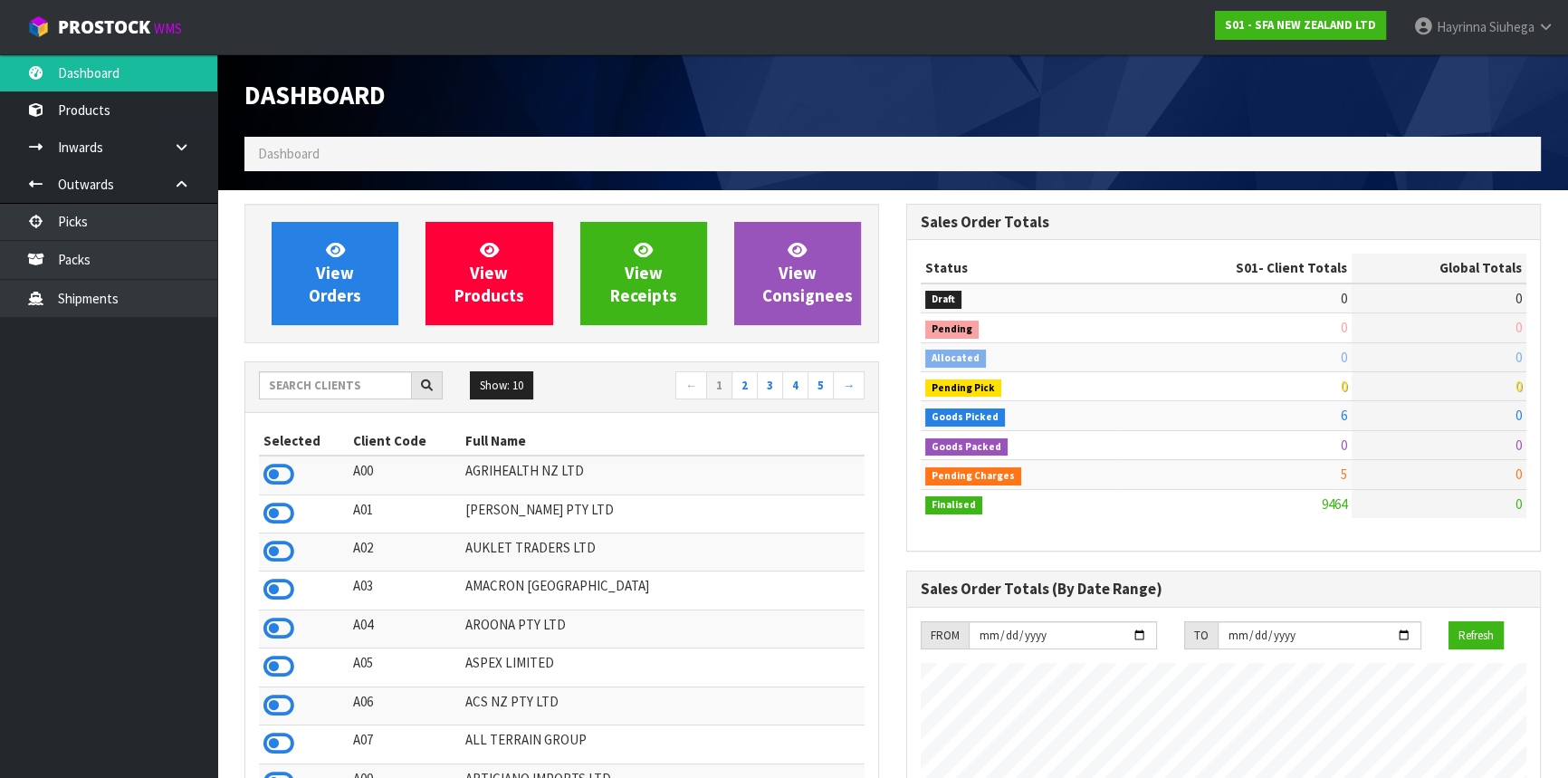
scroll to position [1370, 661]
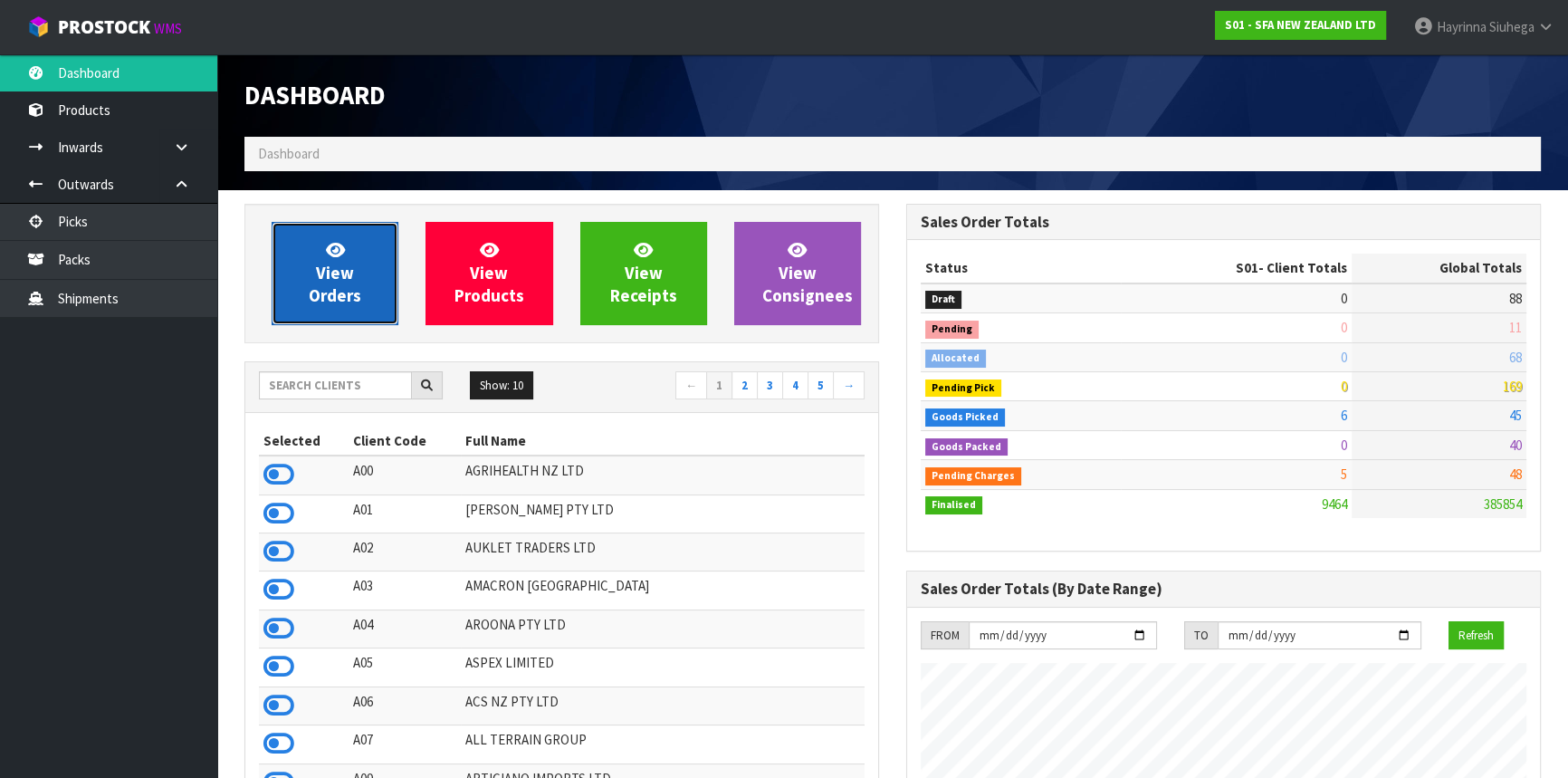
click at [356, 282] on link "View Orders" at bounding box center [335, 273] width 127 height 103
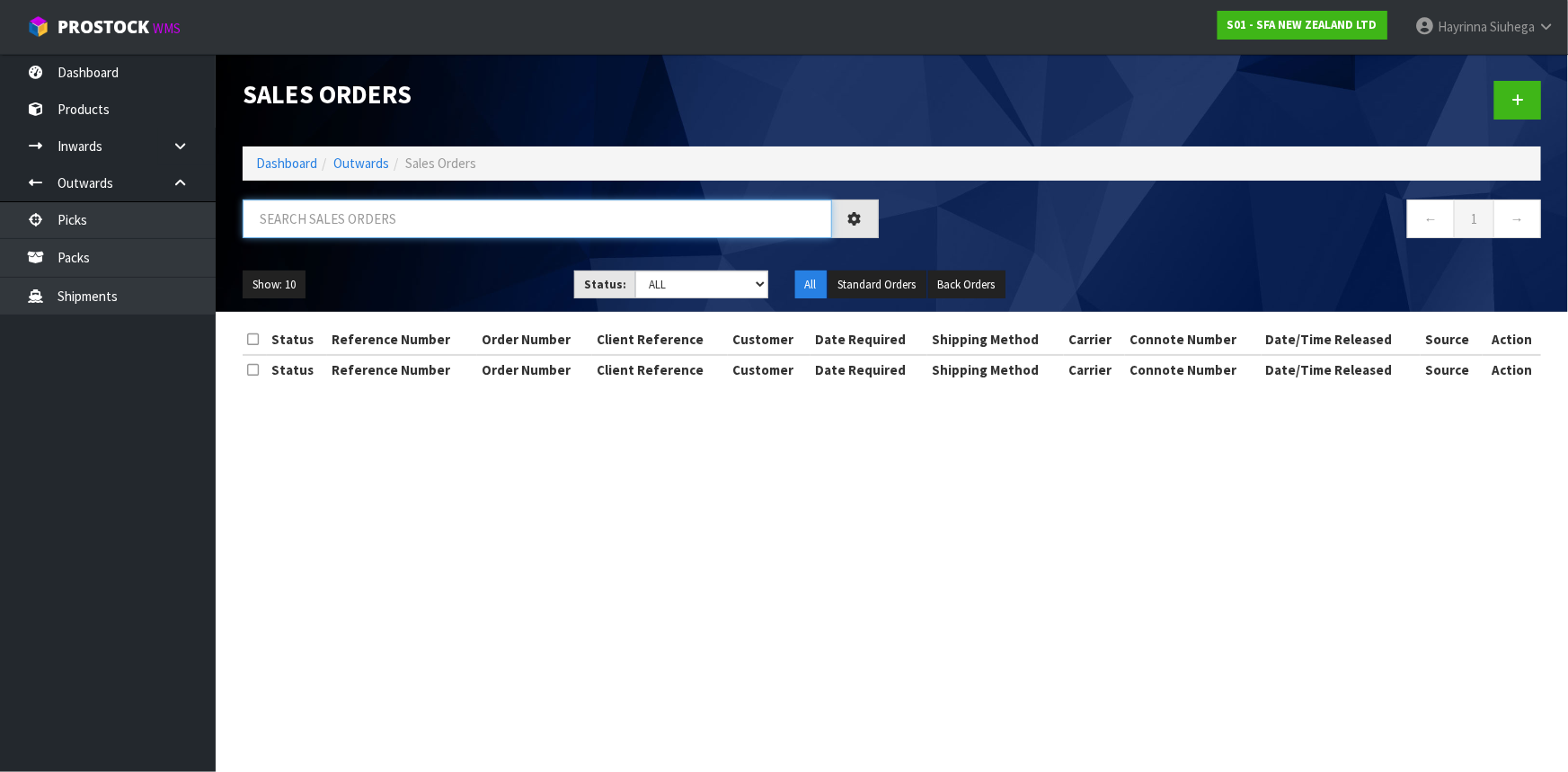
click at [405, 226] on input "text" at bounding box center [537, 218] width 589 height 38
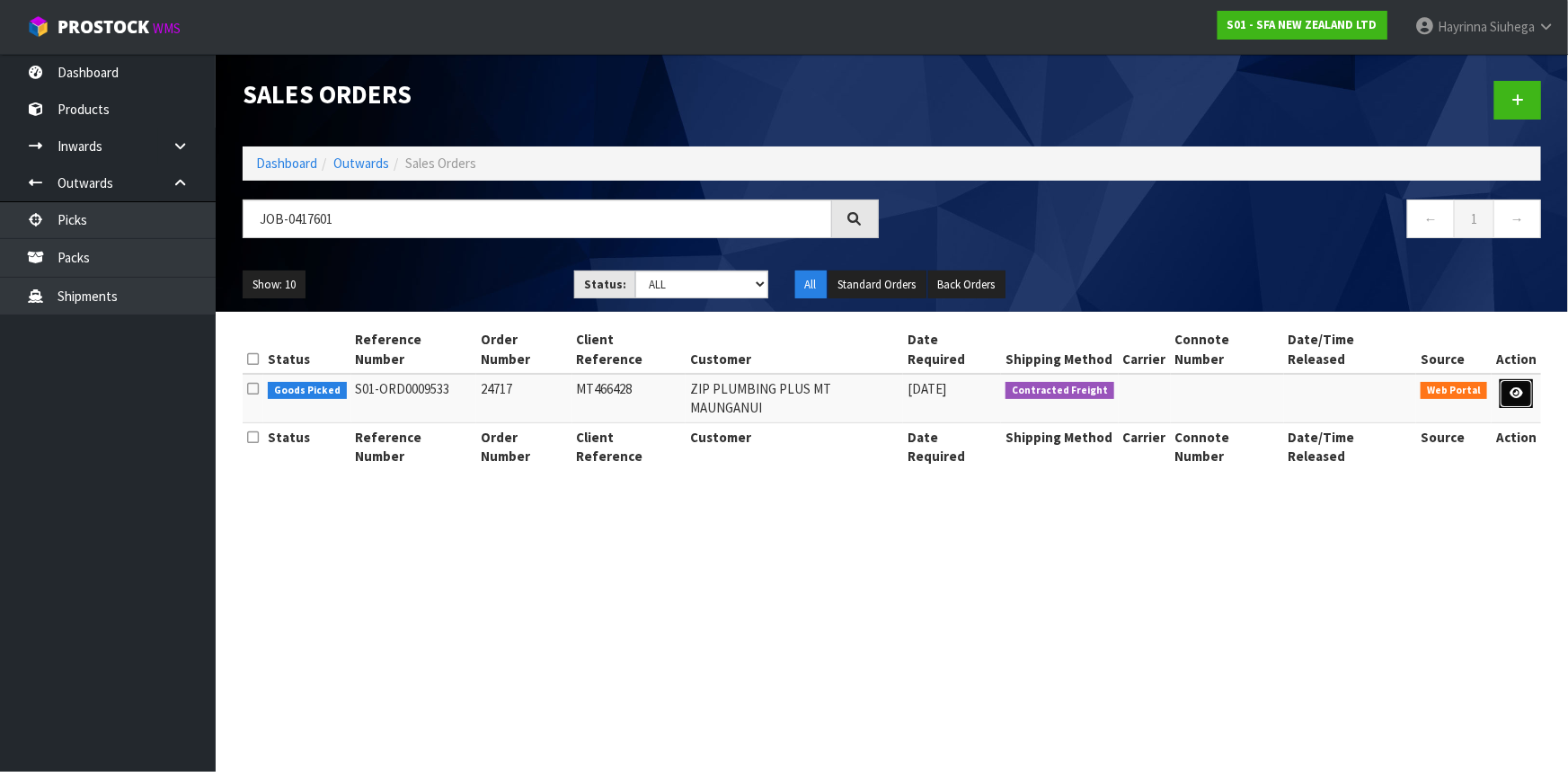
click at [1527, 379] on link at bounding box center [1517, 393] width 33 height 28
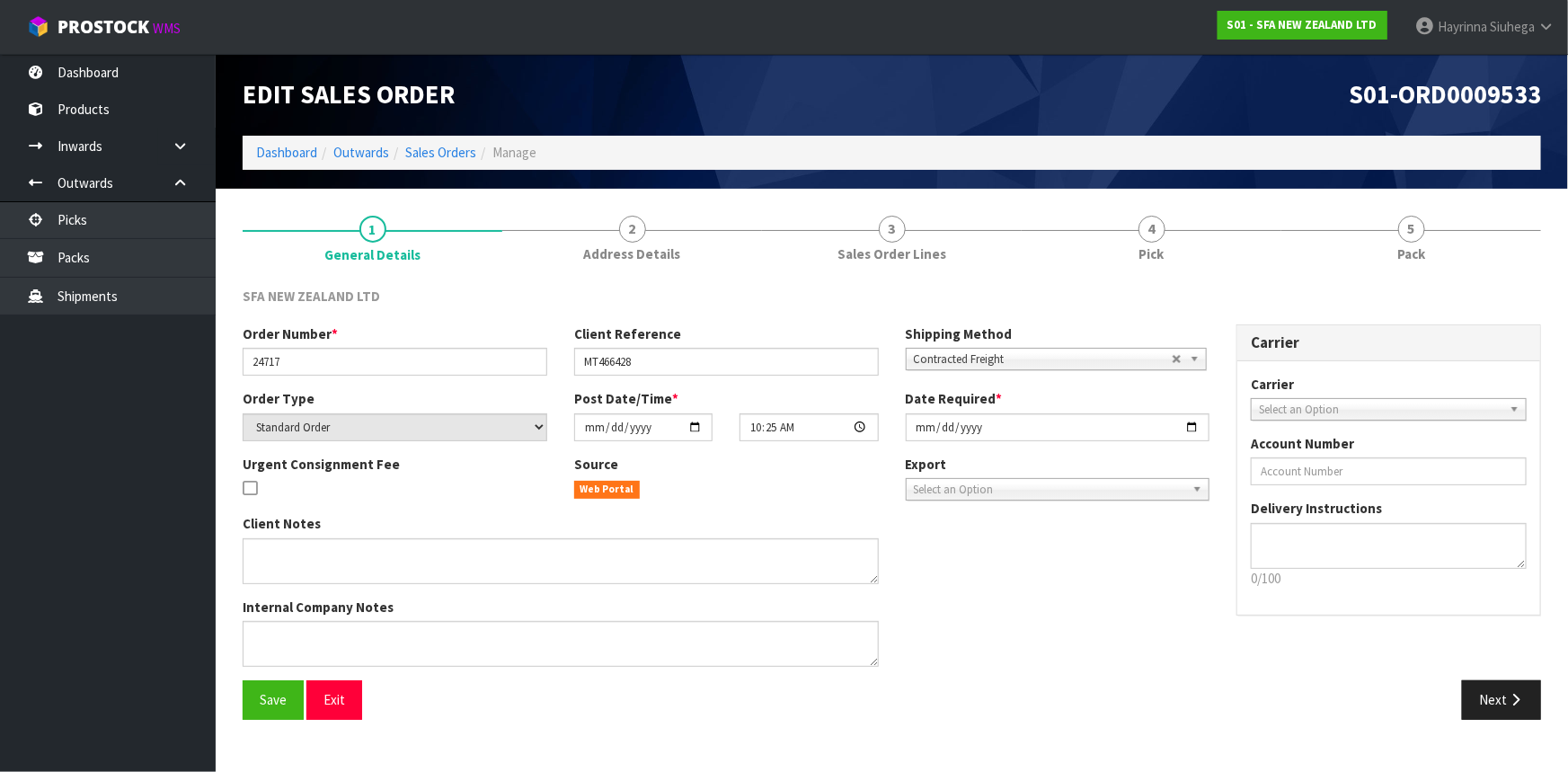
click at [1217, 241] on link "4 Pick" at bounding box center [1152, 238] width 260 height 71
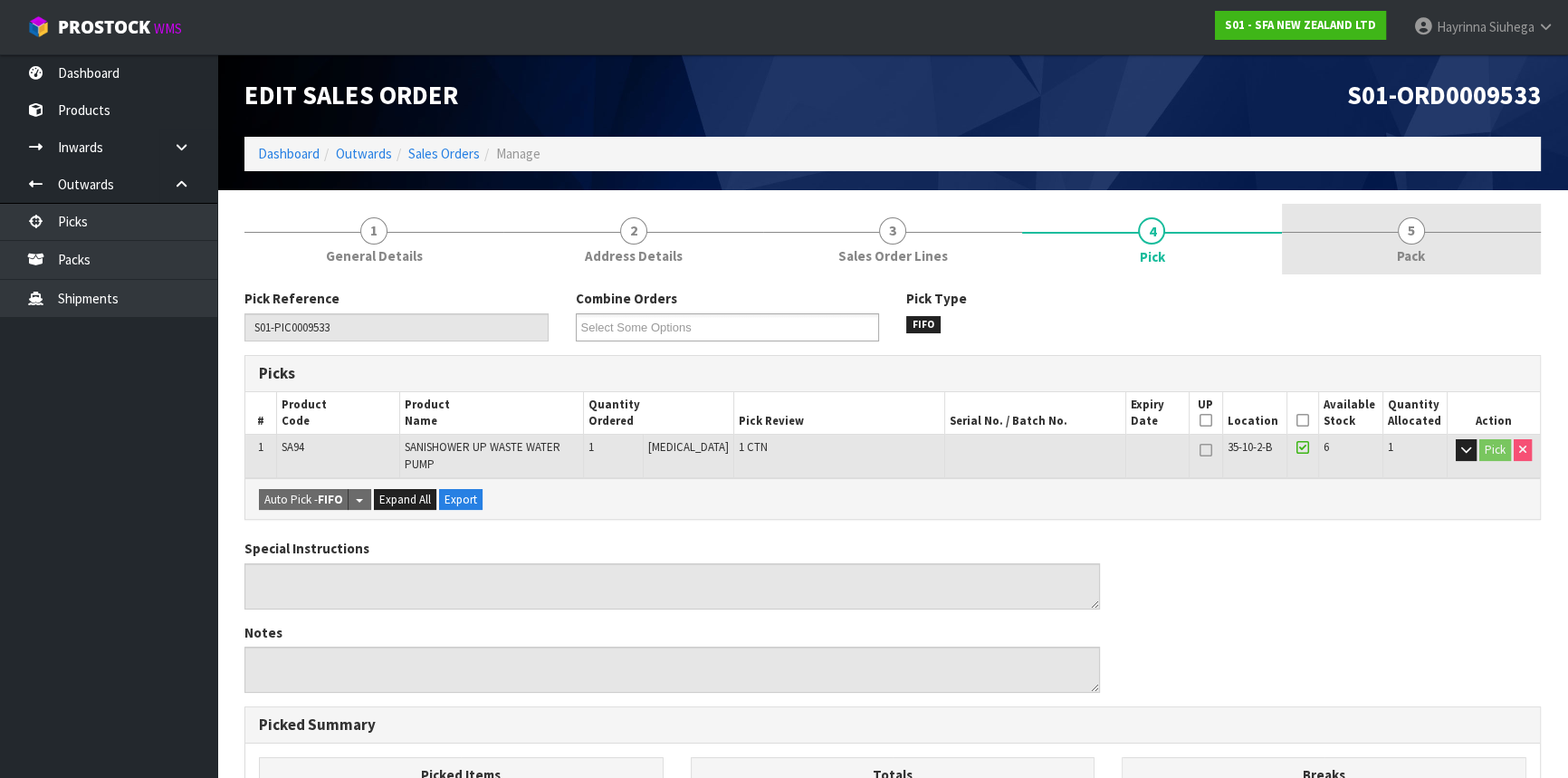
click at [1320, 227] on link "5 Pack" at bounding box center [1412, 240] width 259 height 71
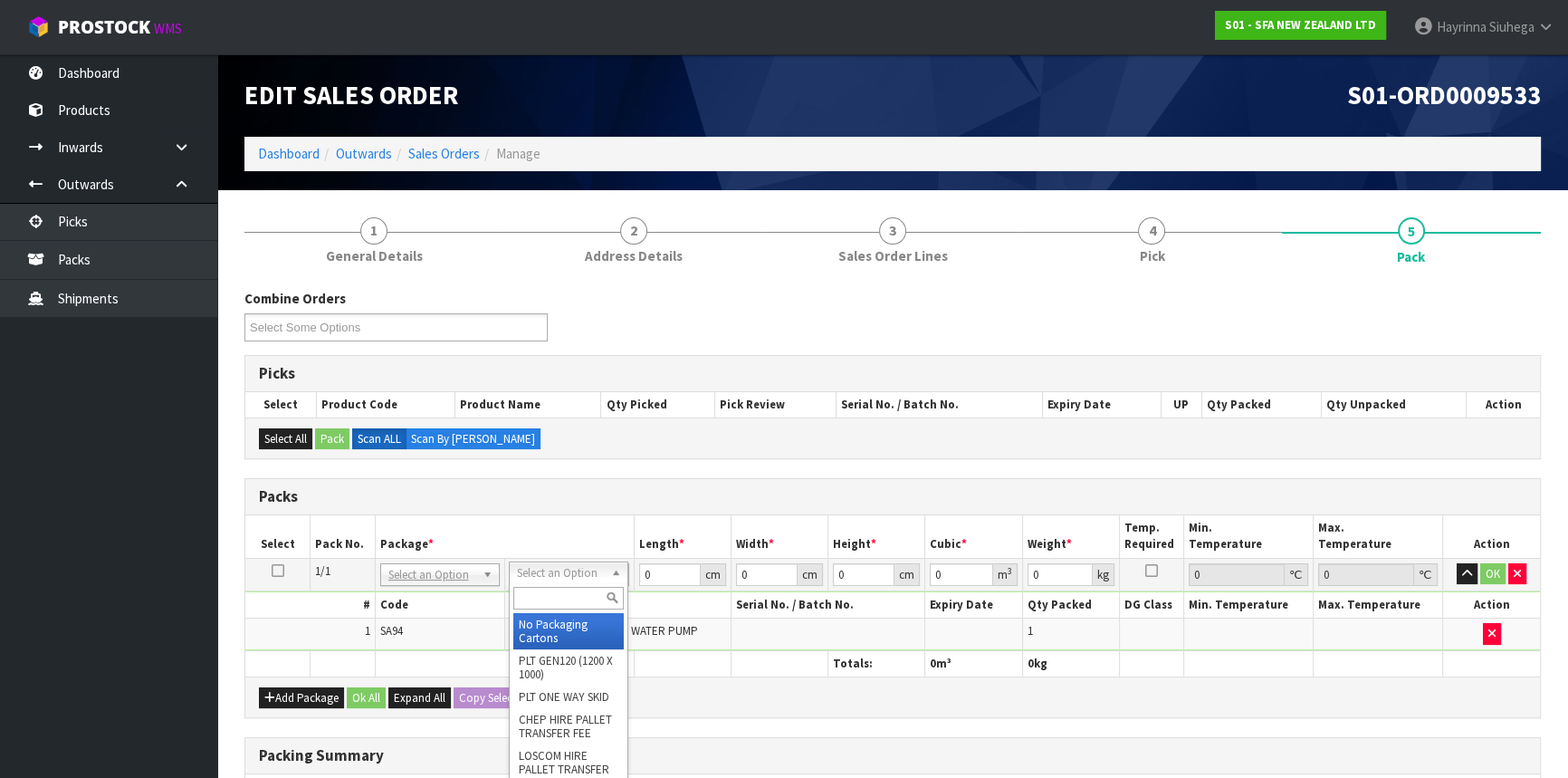
drag, startPoint x: 551, startPoint y: 626, endPoint x: 633, endPoint y: 598, distance: 86.6
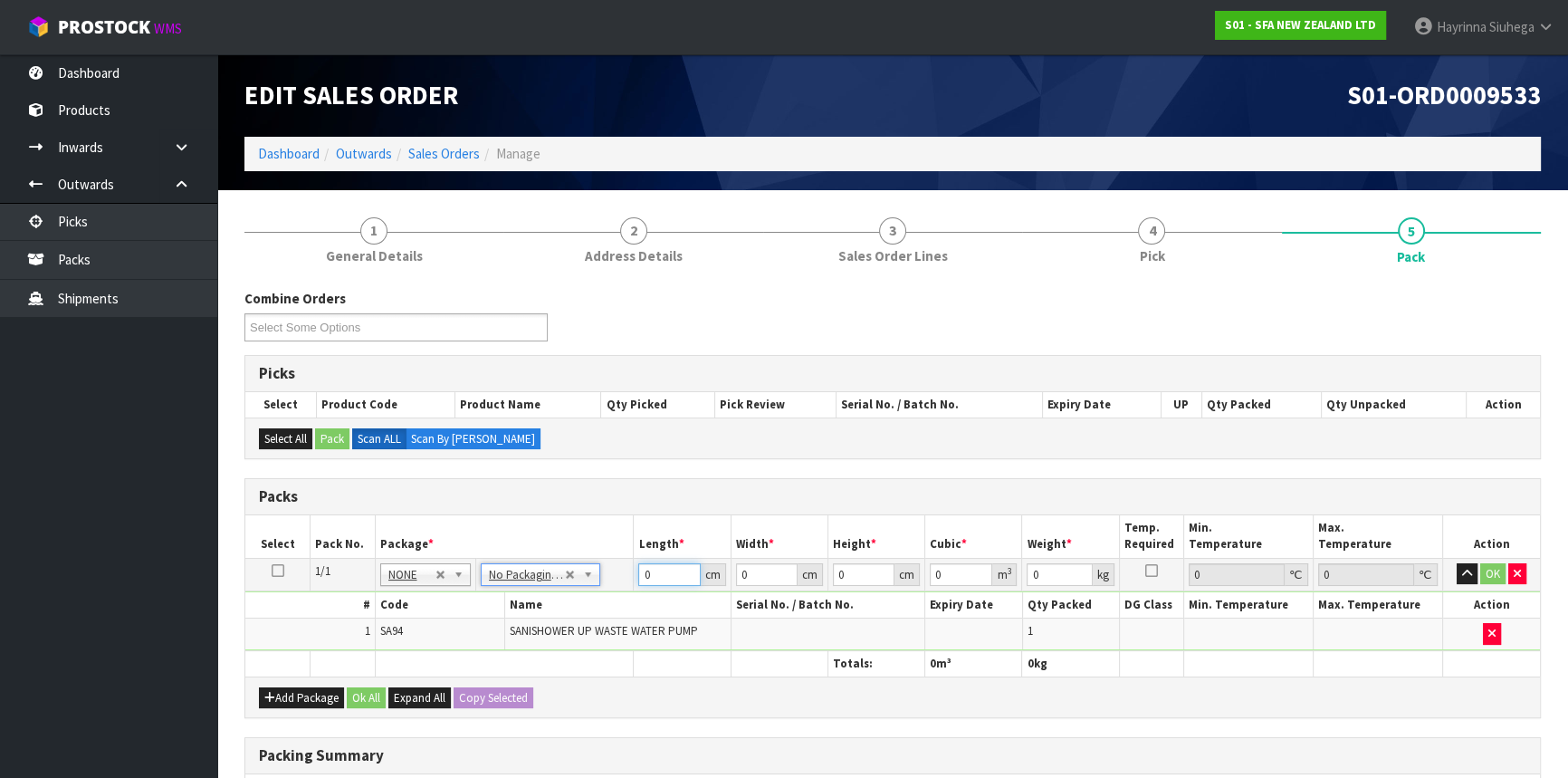
click at [643, 571] on input "0" at bounding box center [669, 574] width 61 height 23
click button "OK" at bounding box center [1494, 574] width 26 height 22
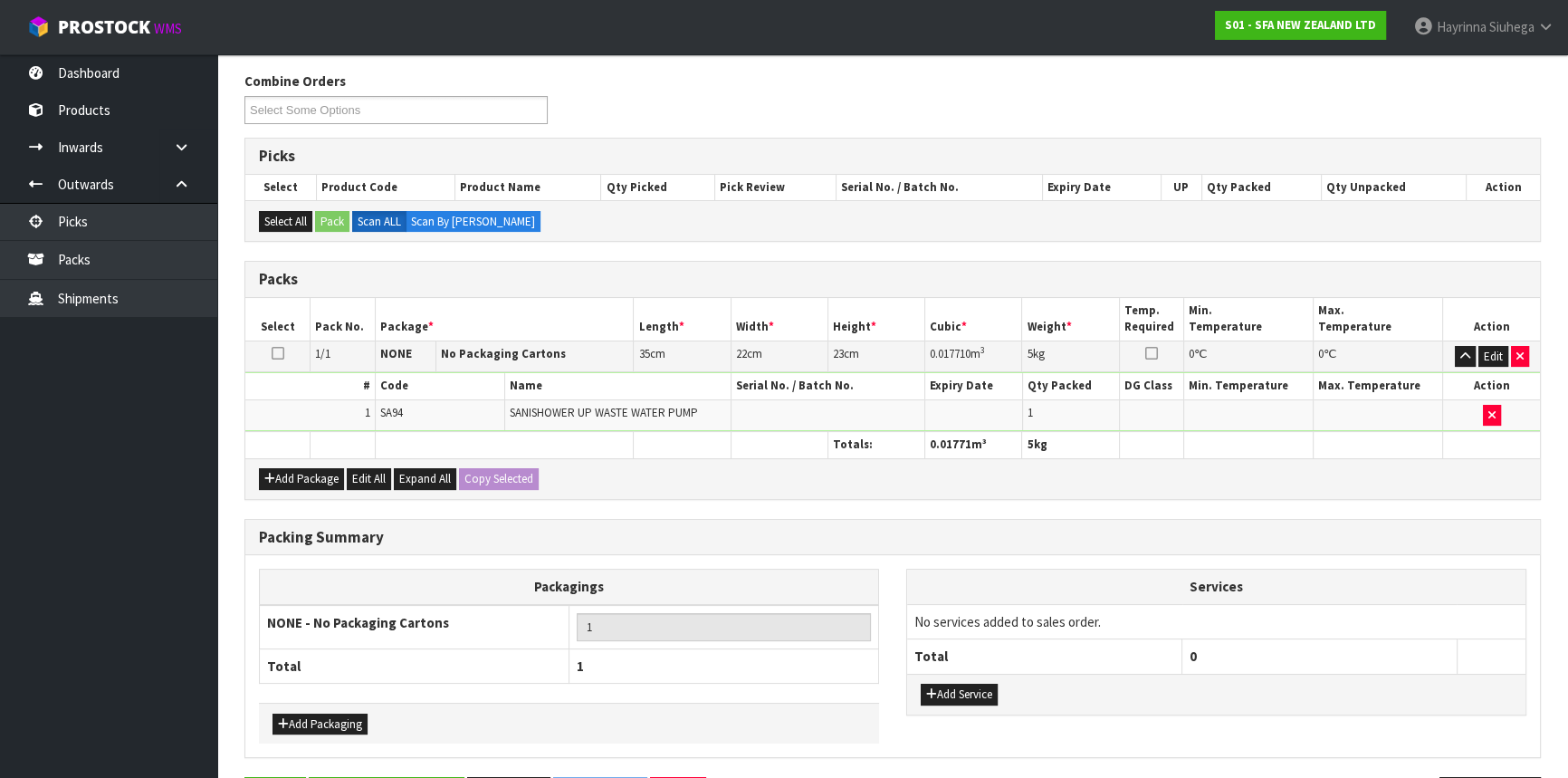
scroll to position [278, 0]
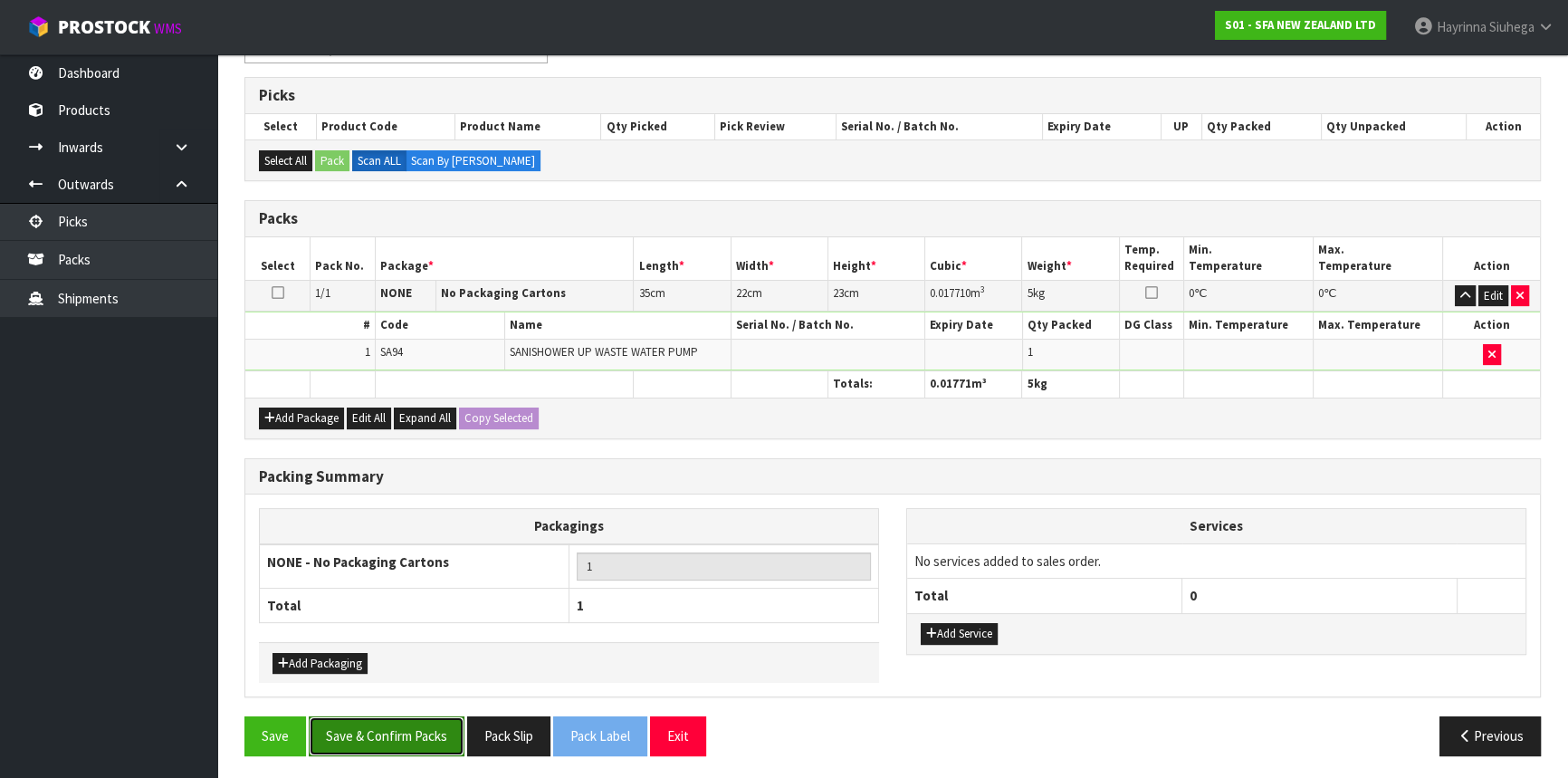
click at [409, 717] on button "Save & Confirm Packs" at bounding box center [386, 735] width 155 height 39
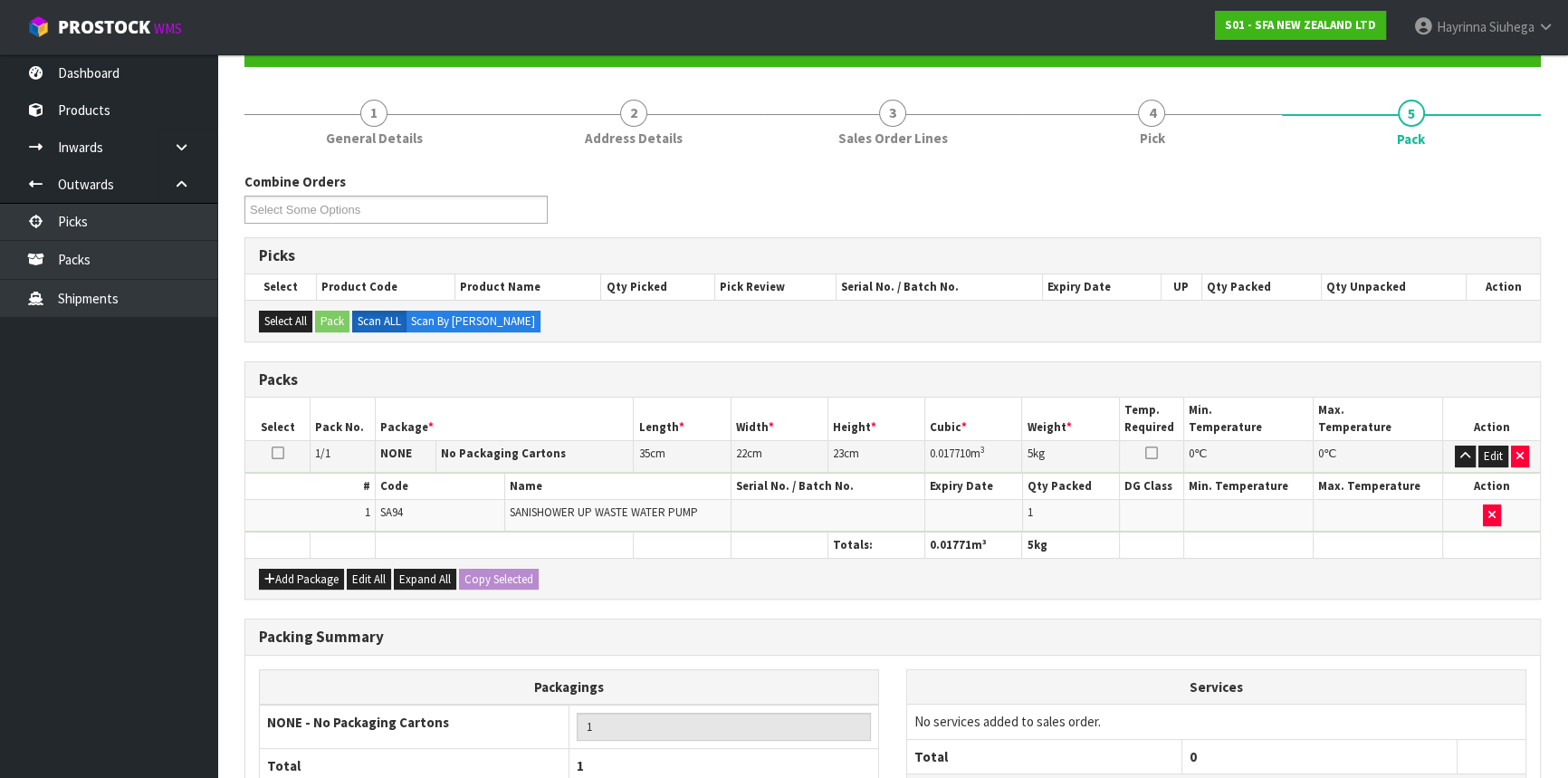
scroll to position [244, 0]
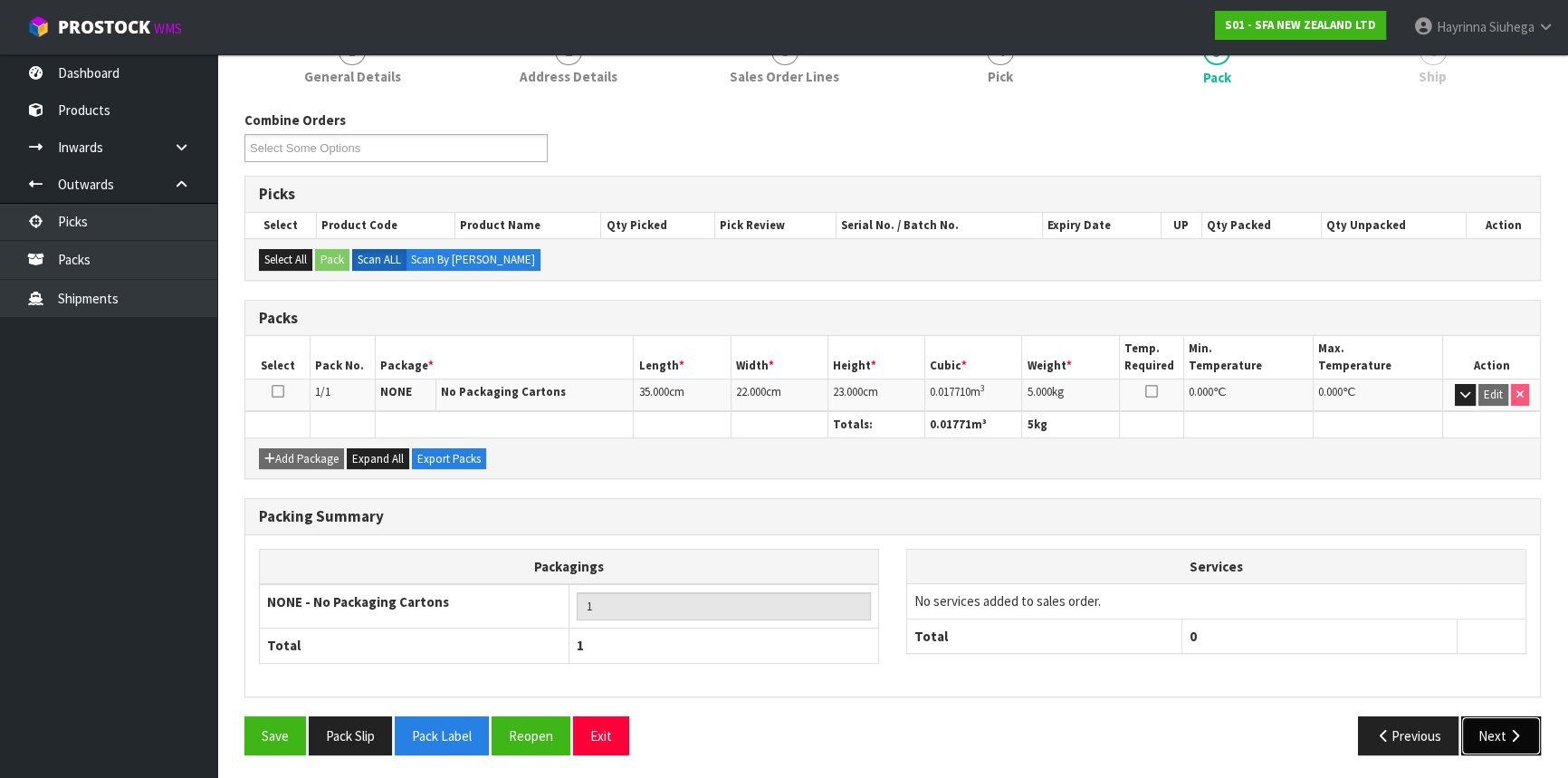
click at [1505, 734] on button "Next" at bounding box center [1501, 735] width 80 height 39
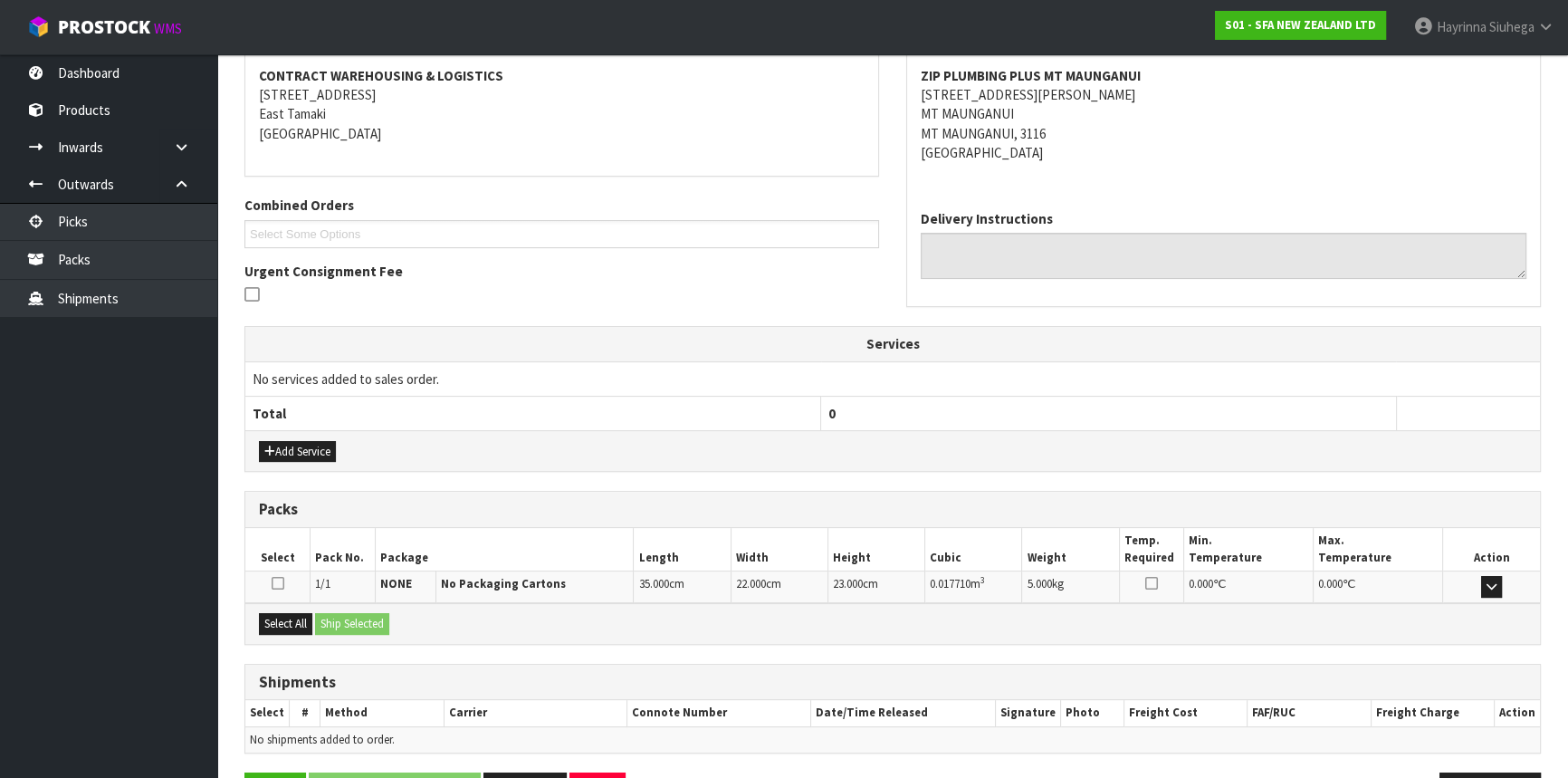
scroll to position [398, 0]
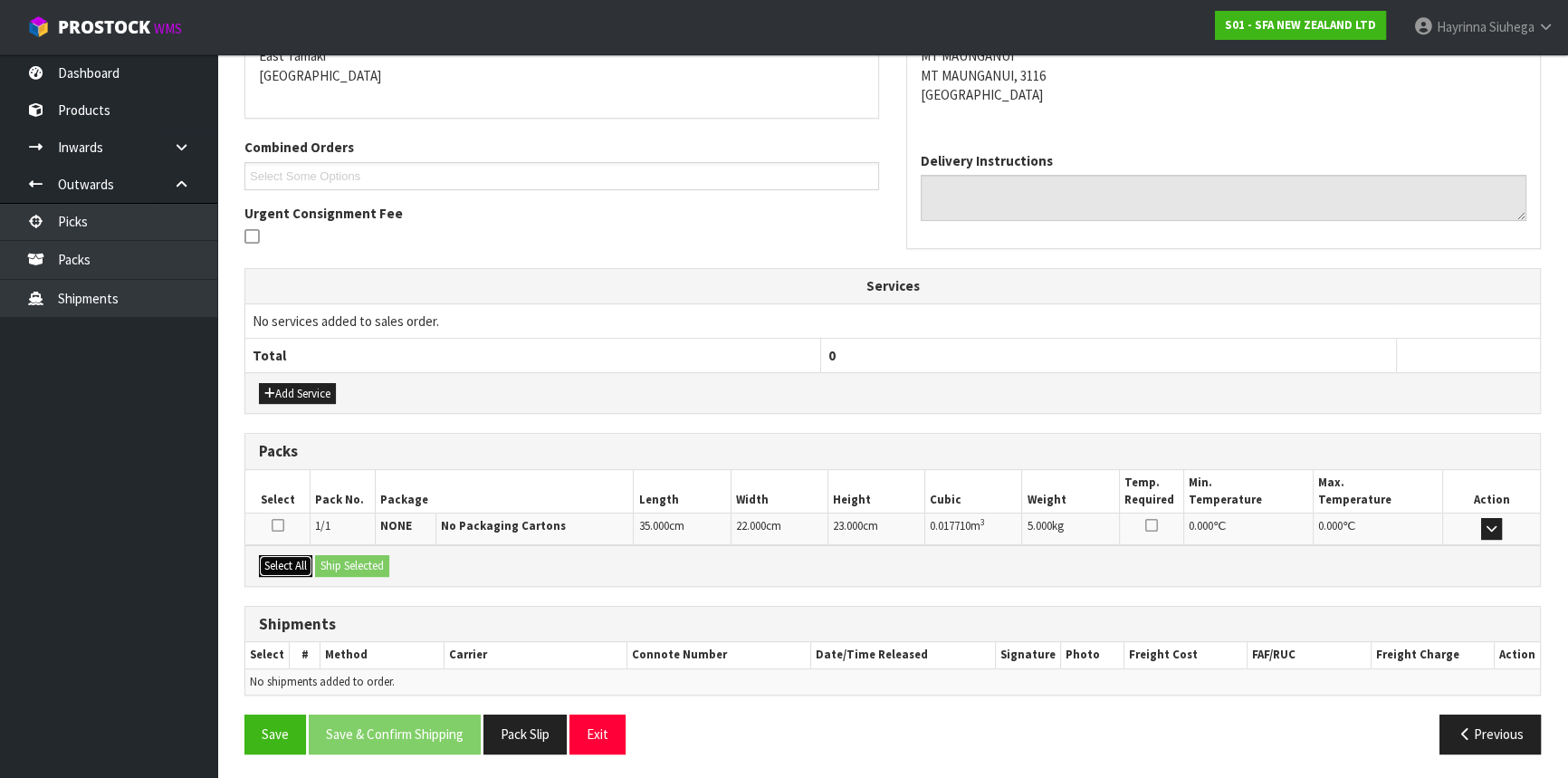
drag, startPoint x: 297, startPoint y: 559, endPoint x: 308, endPoint y: 557, distance: 11.2
click at [298, 559] on button "Select All" at bounding box center [286, 566] width 53 height 22
click at [386, 555] on button "Ship Selected" at bounding box center [352, 566] width 74 height 22
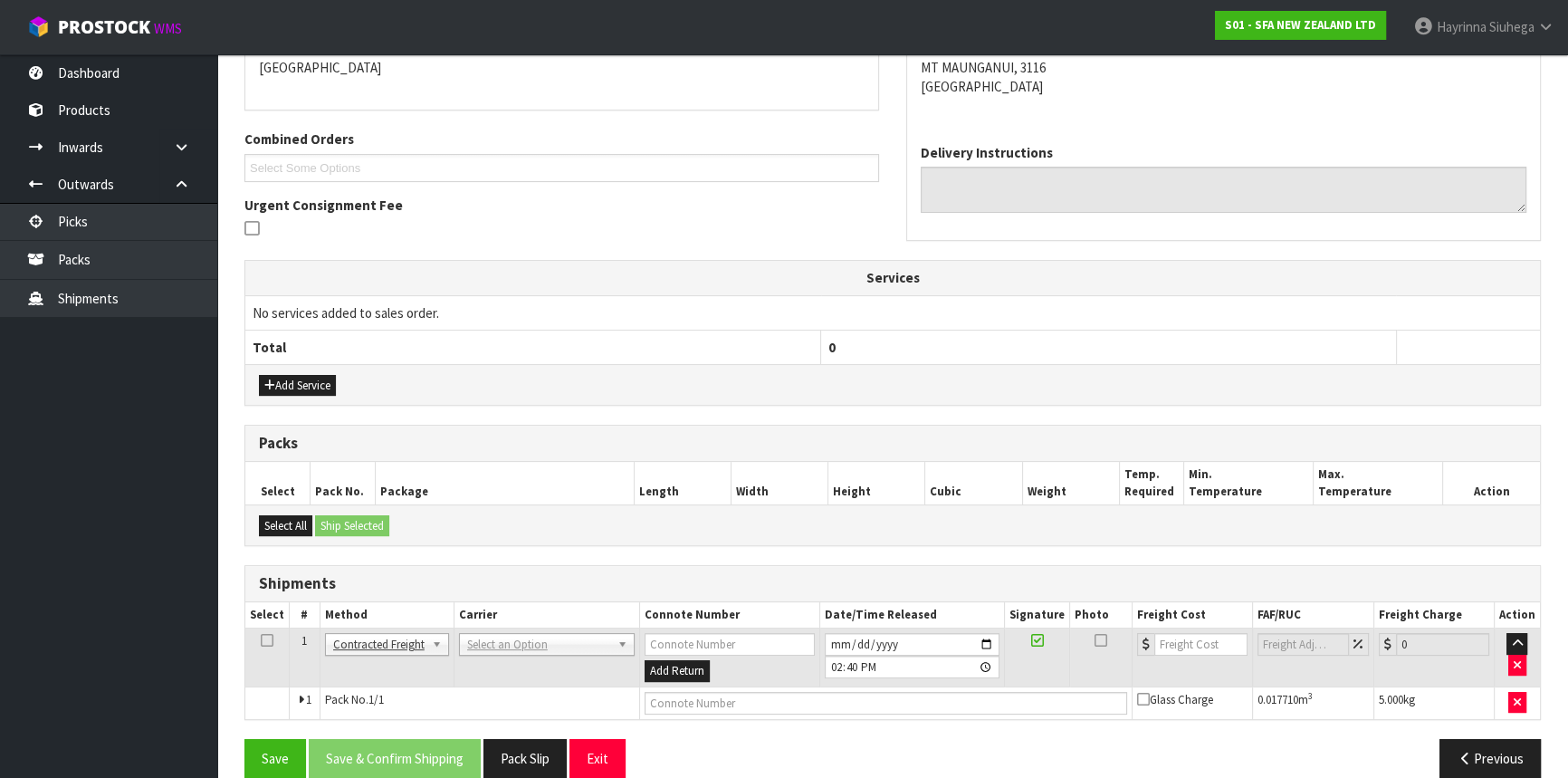
scroll to position [430, 0]
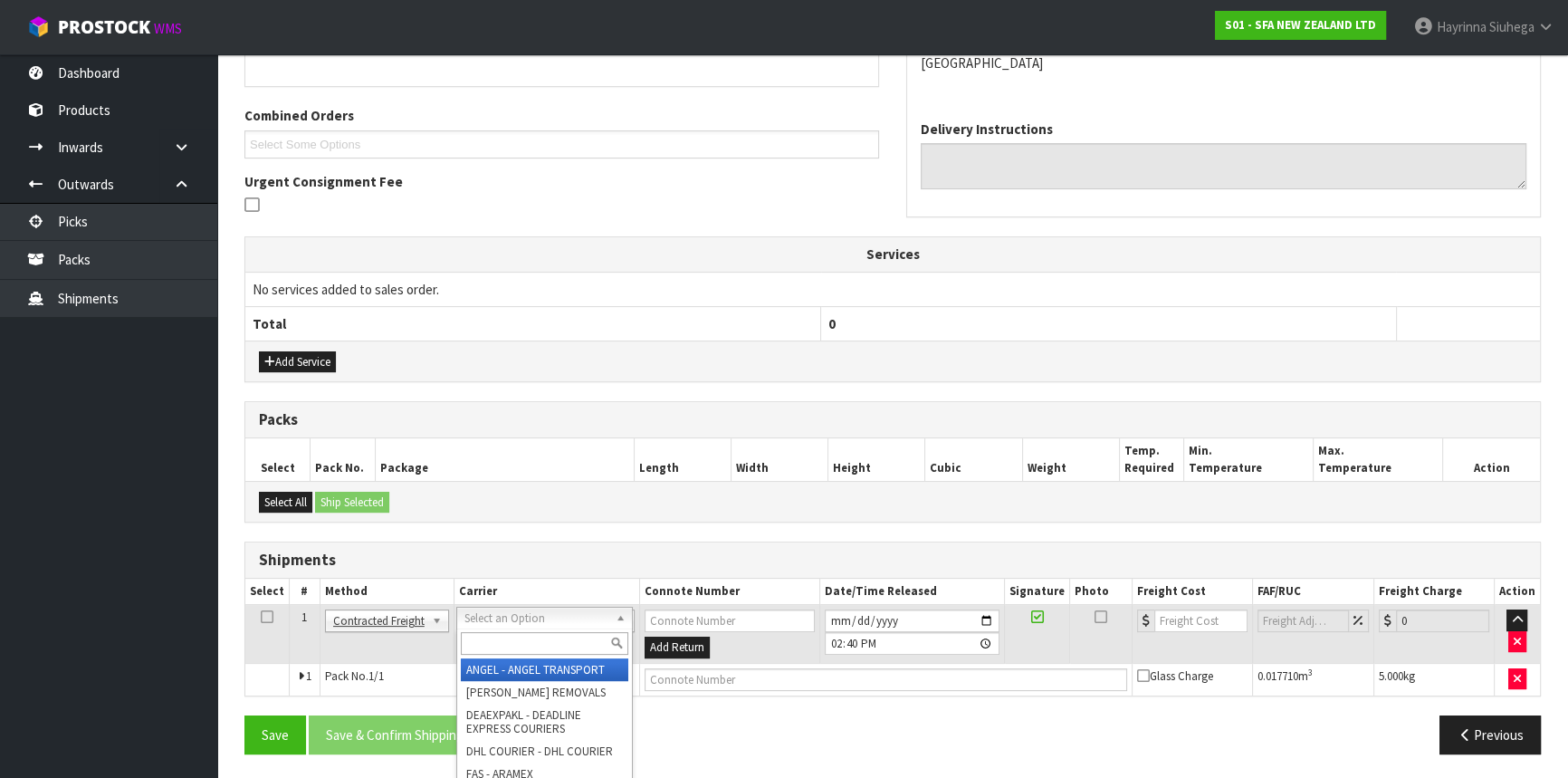
click at [538, 647] on input "text" at bounding box center [544, 643] width 167 height 23
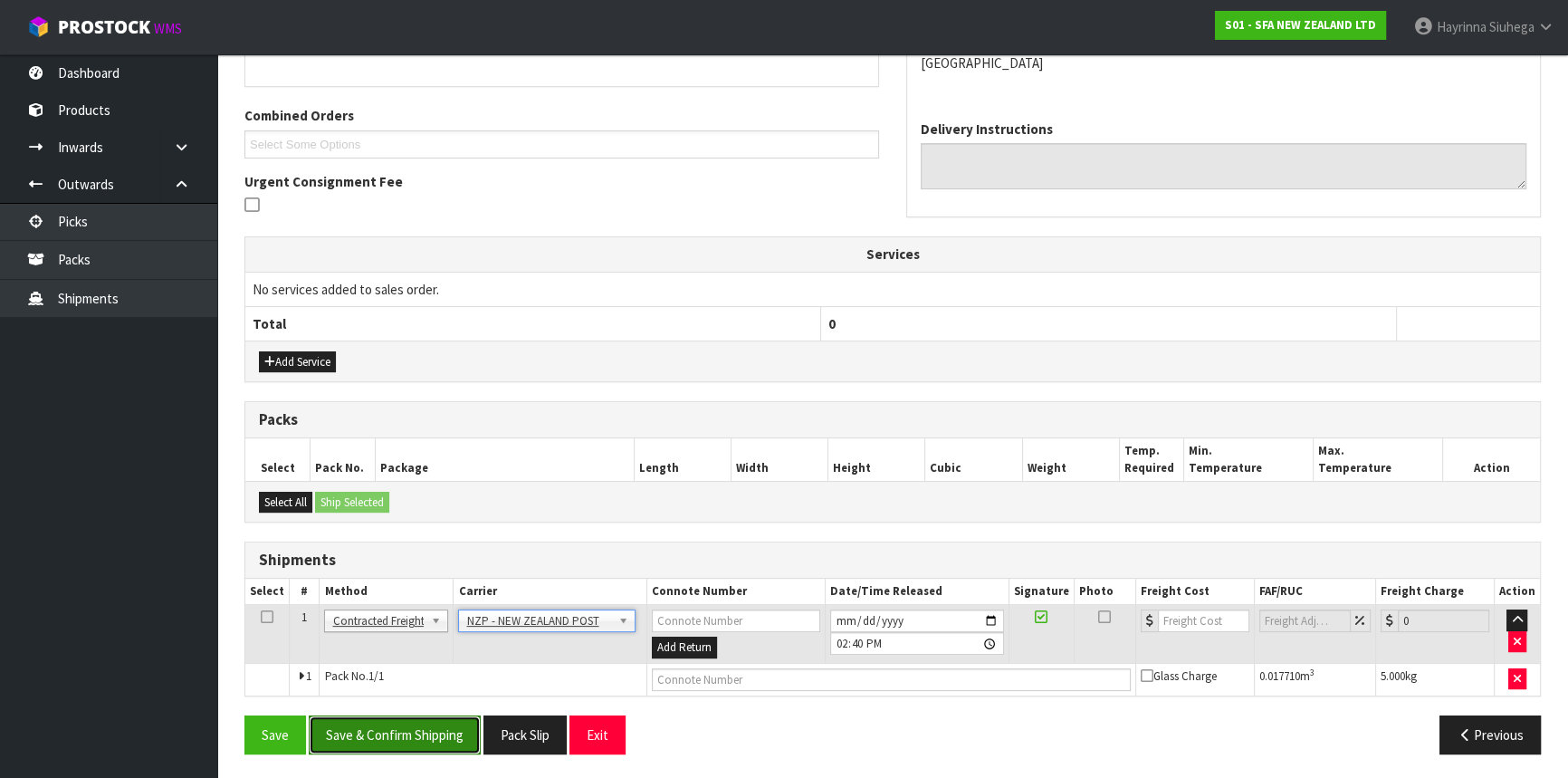
click at [452, 732] on button "Save & Confirm Shipping" at bounding box center [395, 734] width 172 height 39
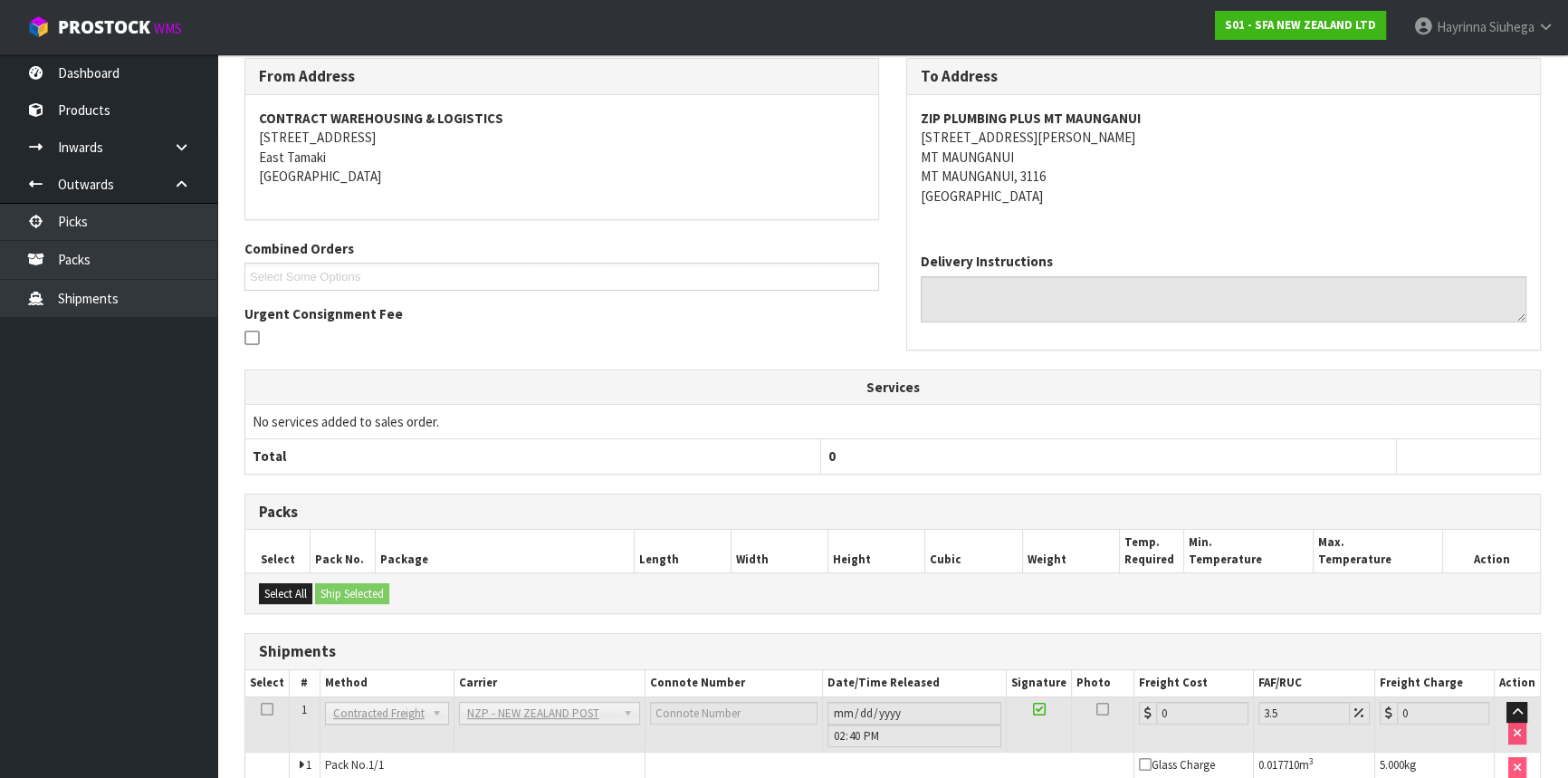
scroll to position [404, 0]
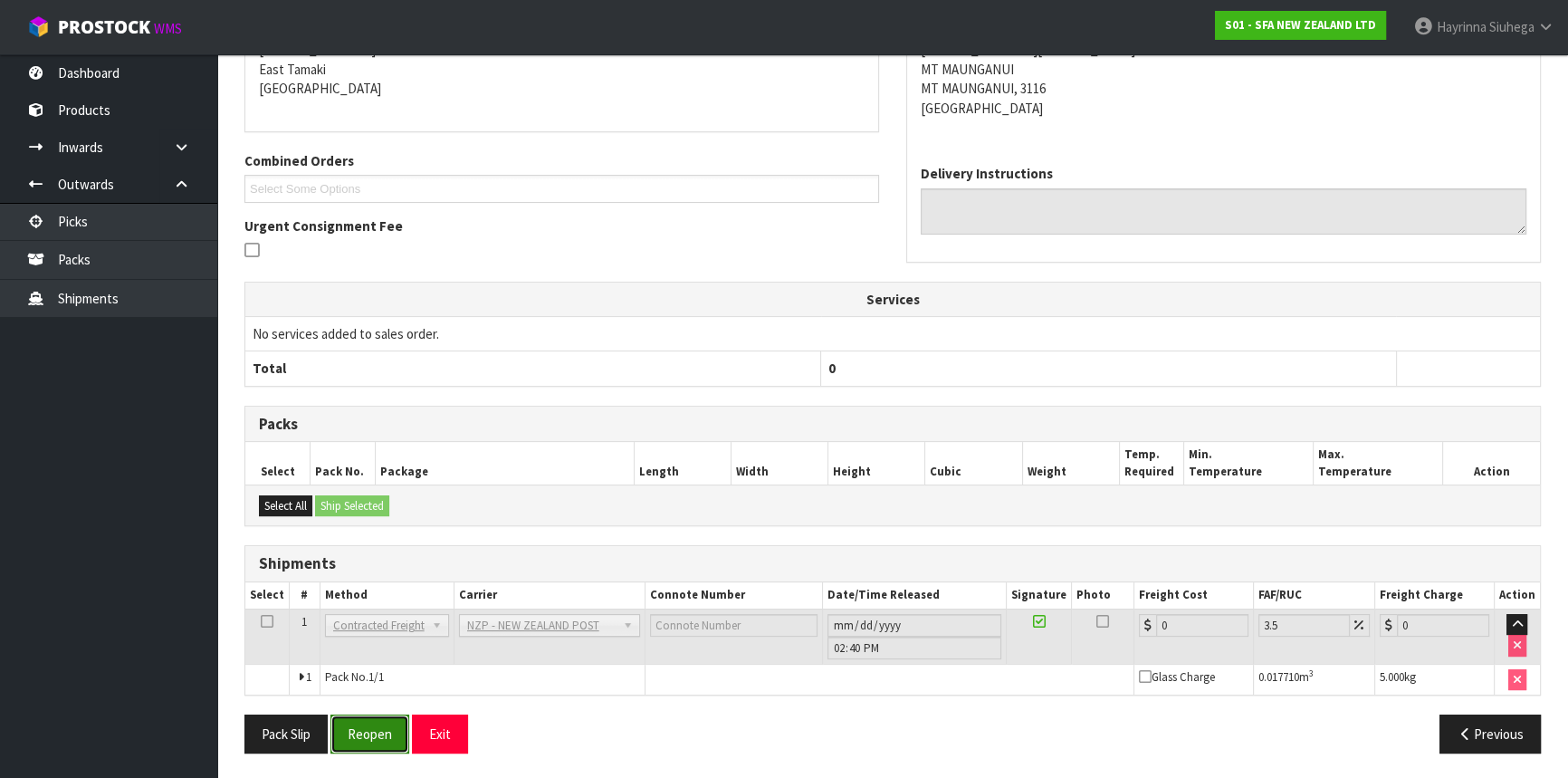
click at [394, 731] on button "Reopen" at bounding box center [370, 733] width 79 height 39
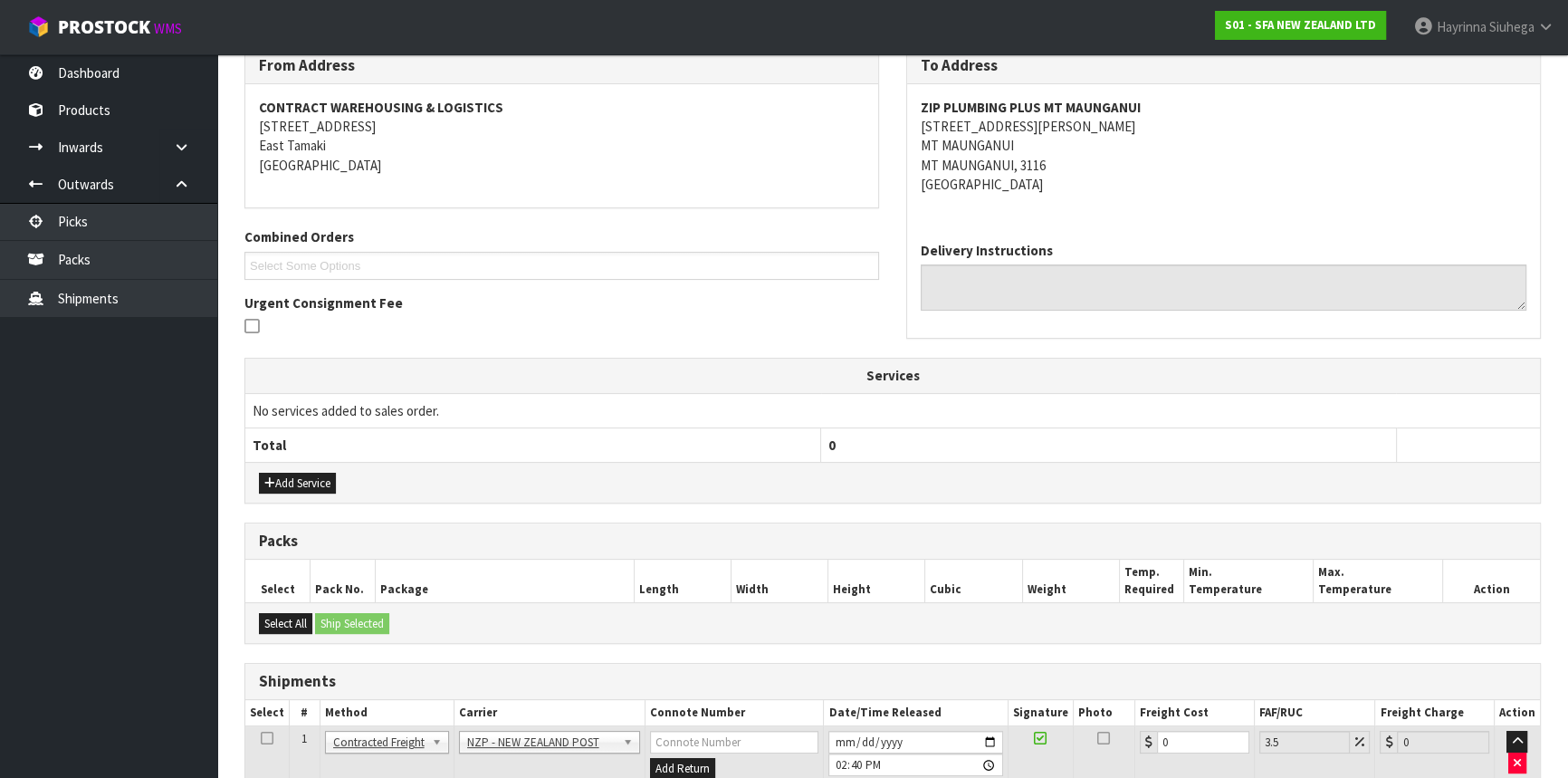
scroll to position [445, 0]
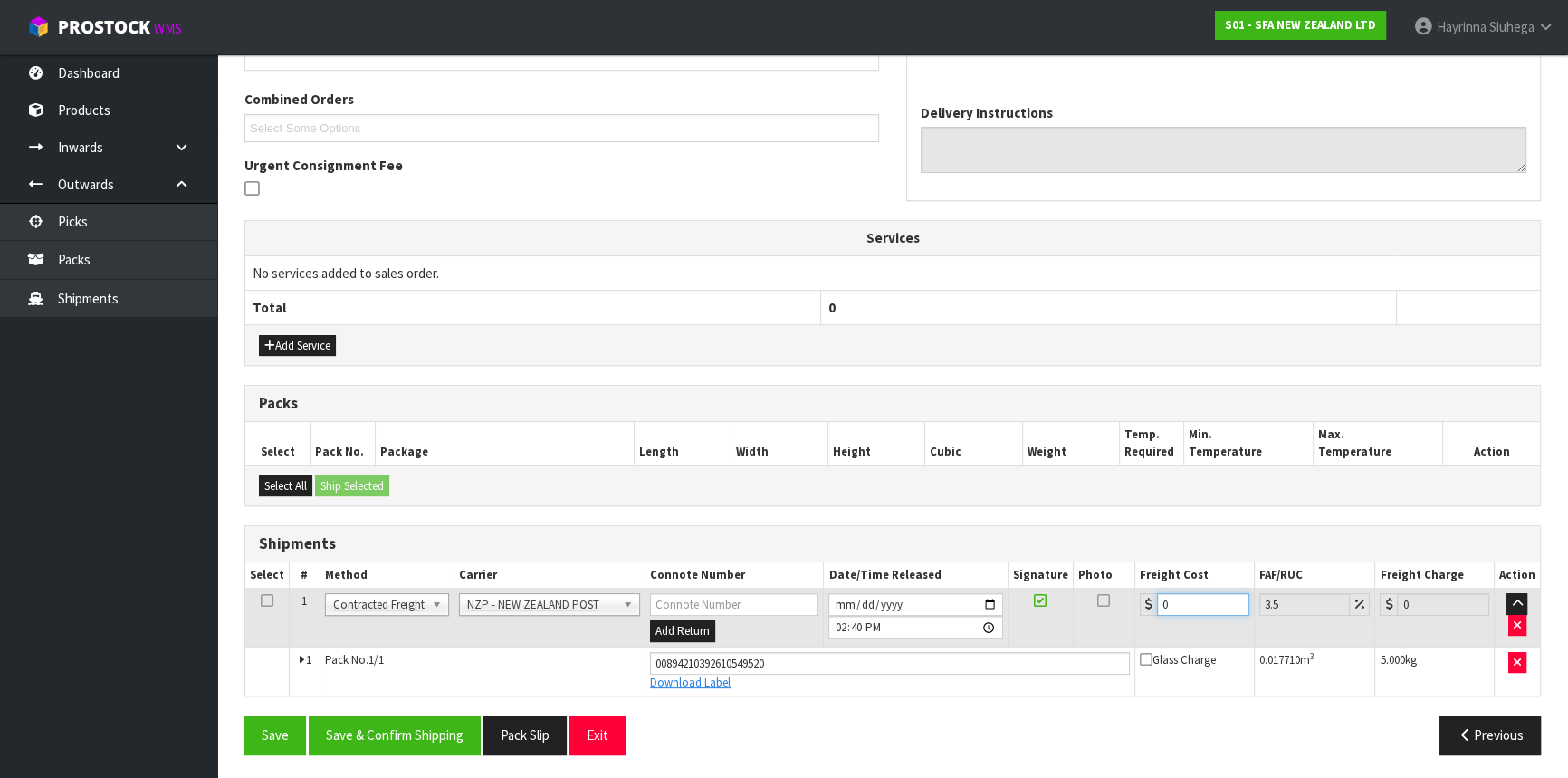
drag, startPoint x: 1191, startPoint y: 605, endPoint x: 412, endPoint y: 510, distance: 784.8
click at [568, 527] on div "Shipments Select # Method Carrier Connote Number Date/Time Released Signature P…" at bounding box center [892, 611] width 1297 height 171
click at [244, 716] on button "Save" at bounding box center [275, 734] width 61 height 39
click at [388, 756] on div "Save Save & Confirm Shipping Pack Slip Exit Previous" at bounding box center [892, 741] width 1324 height 52
click at [401, 725] on button "Save & Confirm Shipping" at bounding box center [395, 734] width 172 height 39
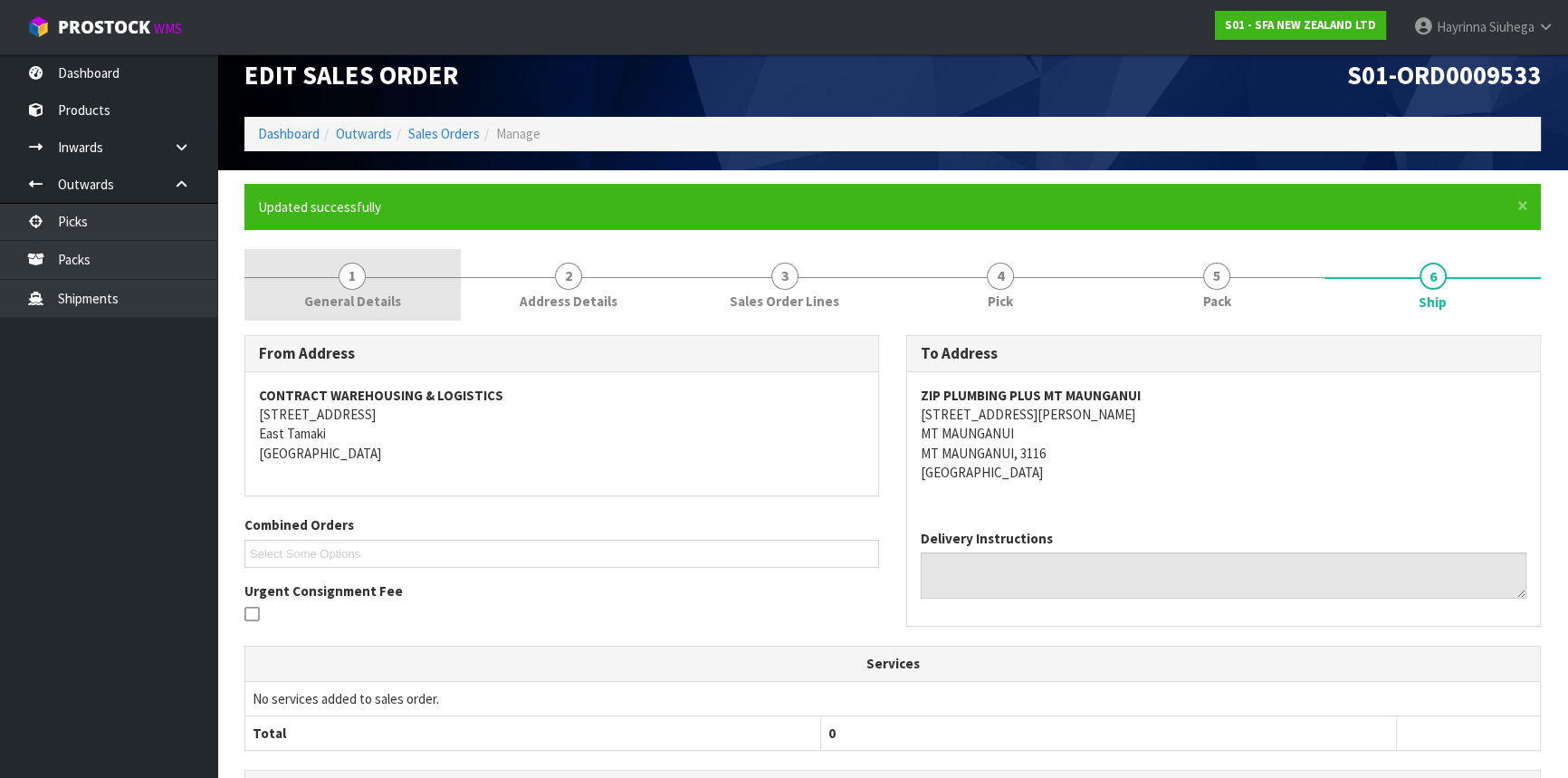
scroll to position [0, 0]
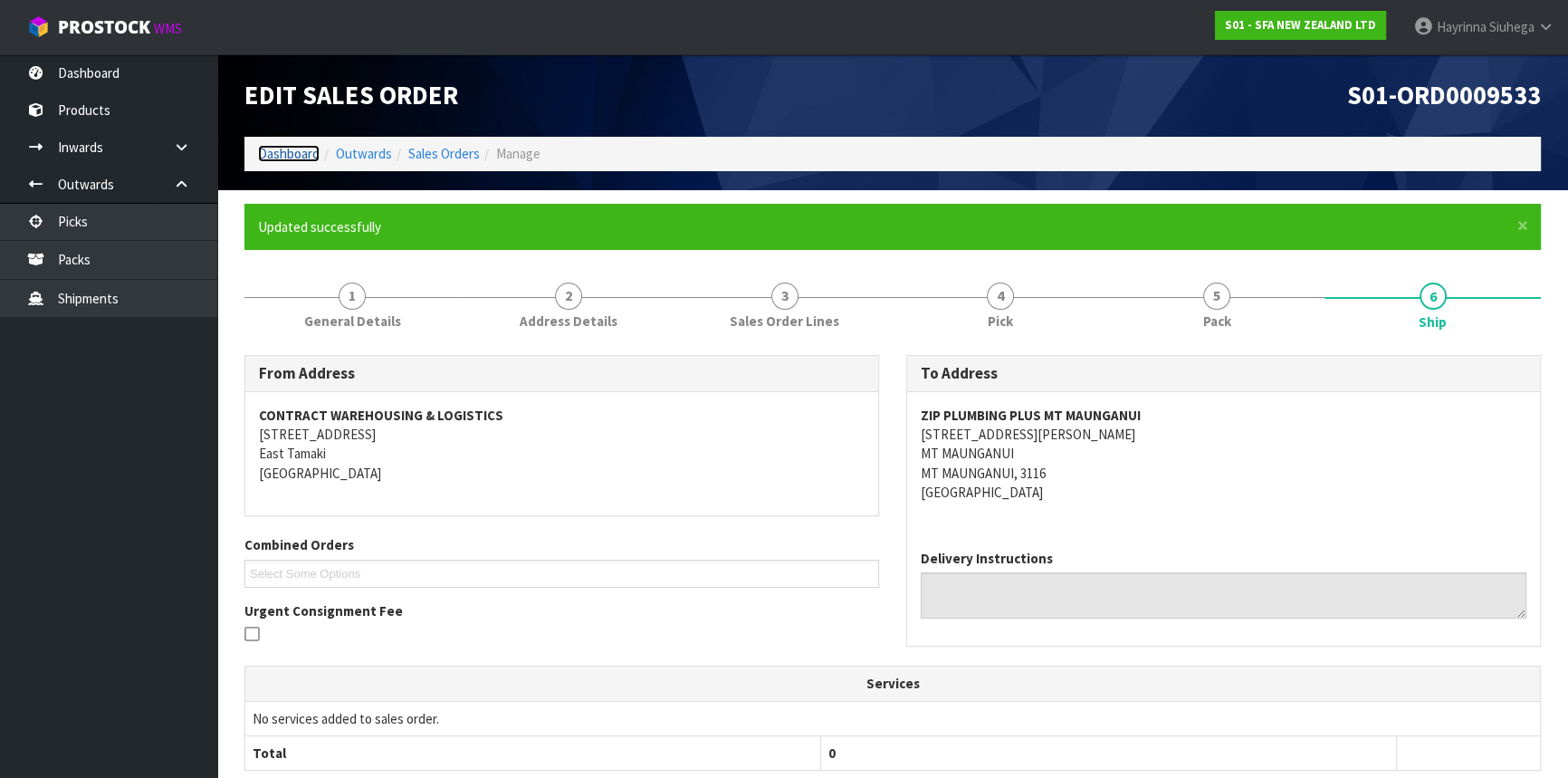
click at [296, 152] on link "Dashboard" at bounding box center [289, 152] width 61 height 17
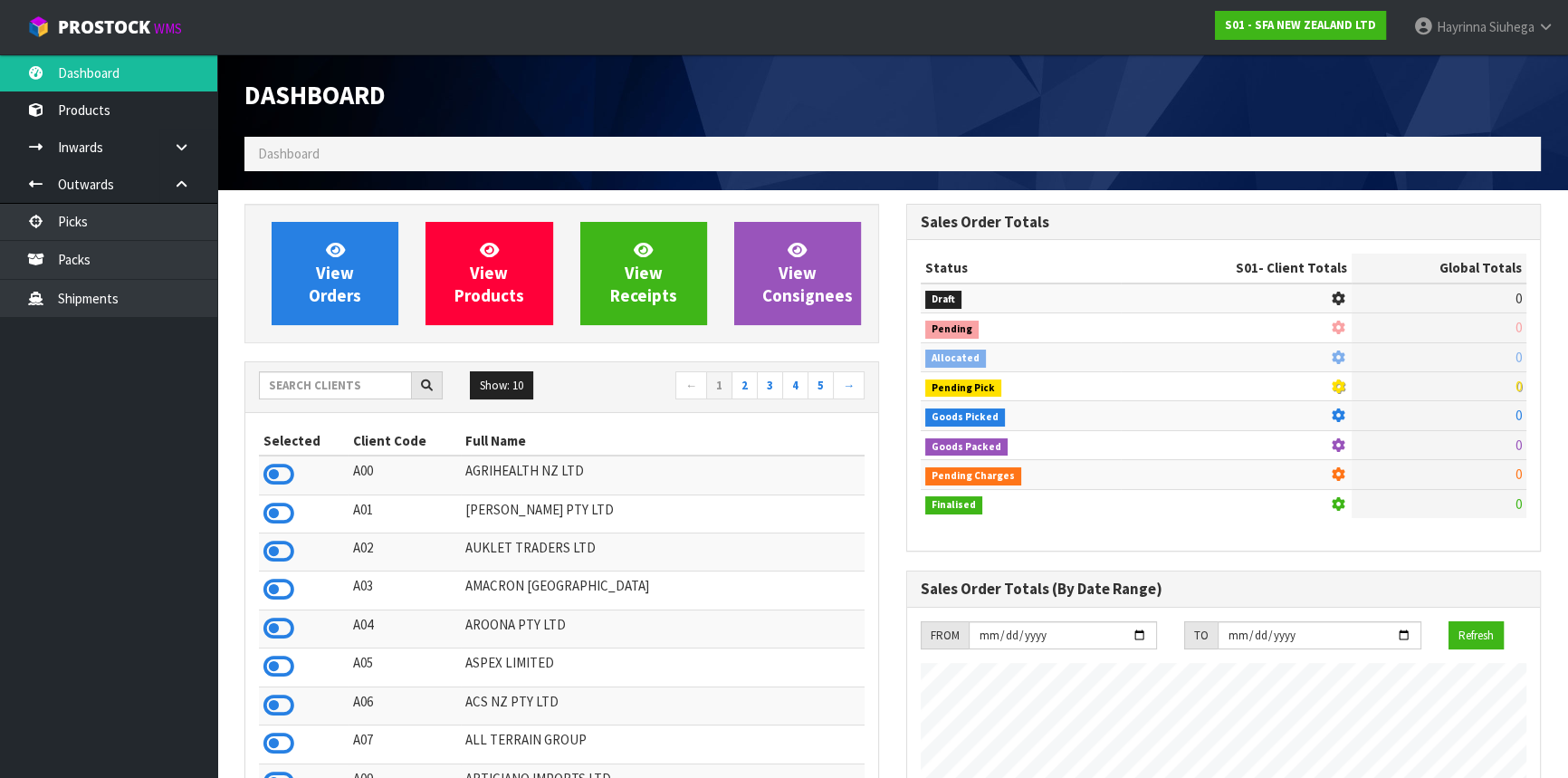
scroll to position [1370, 661]
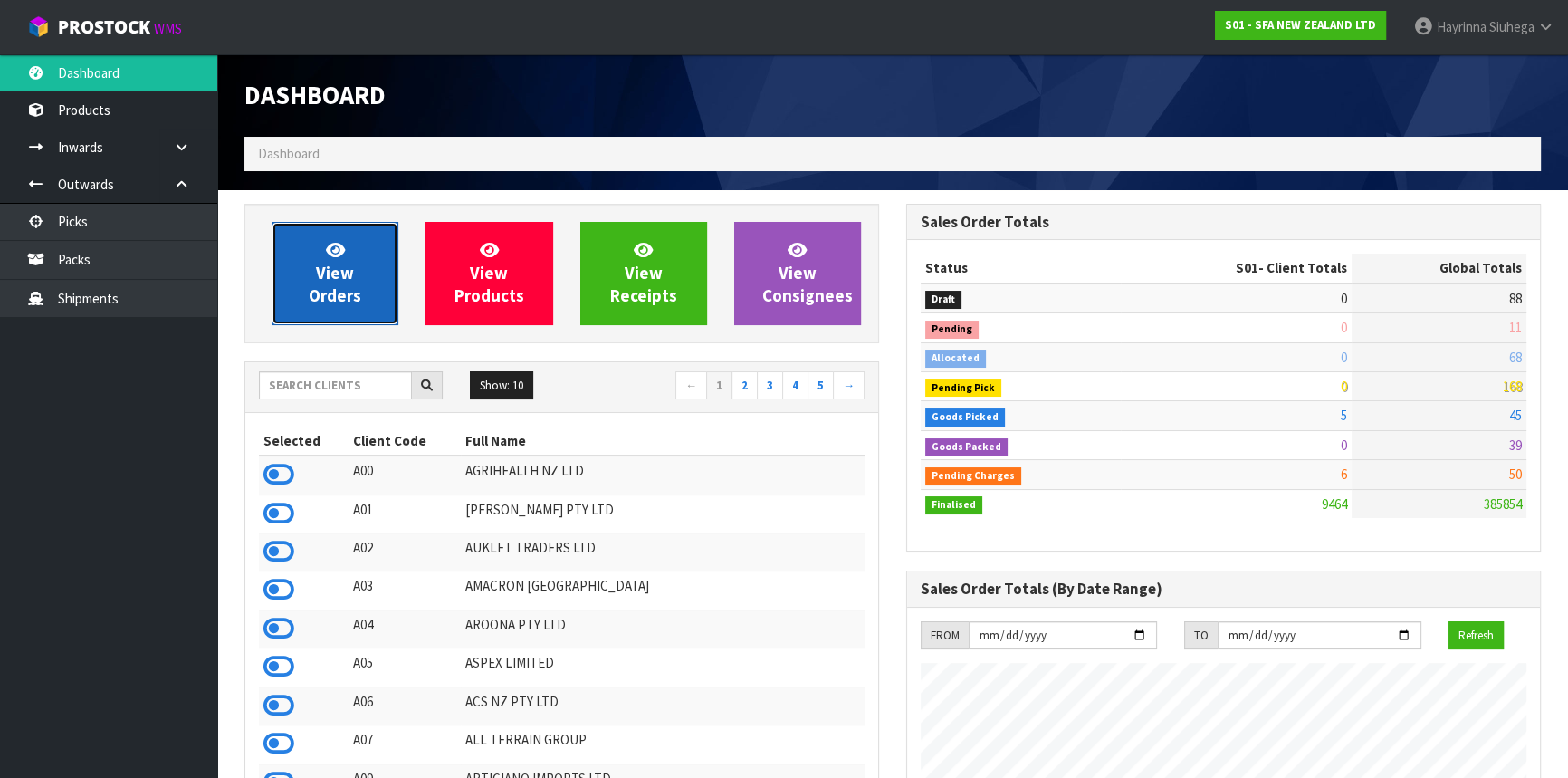
click at [324, 262] on span "View Orders" at bounding box center [334, 273] width 52 height 68
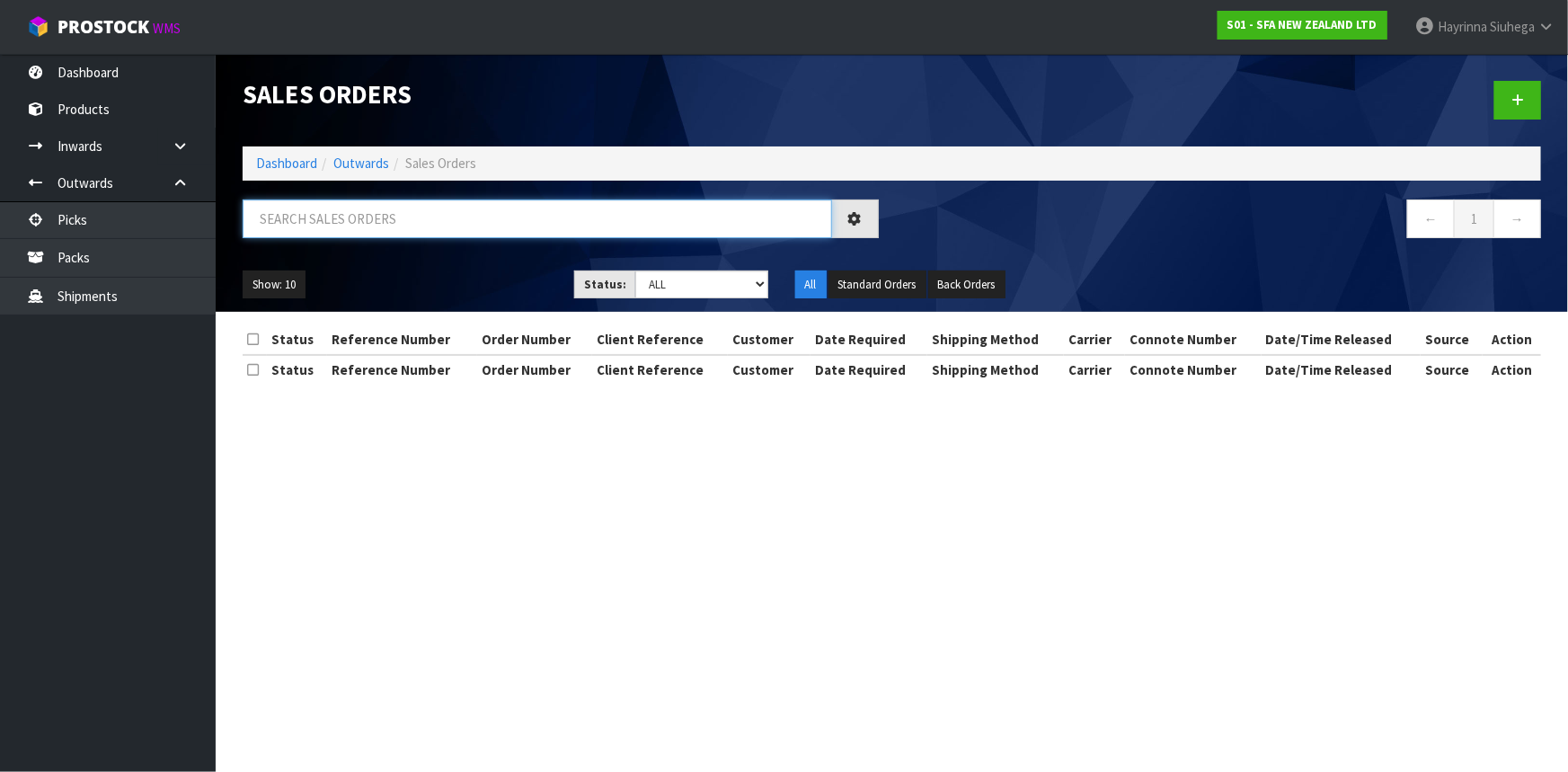
click at [333, 208] on input "text" at bounding box center [537, 218] width 589 height 38
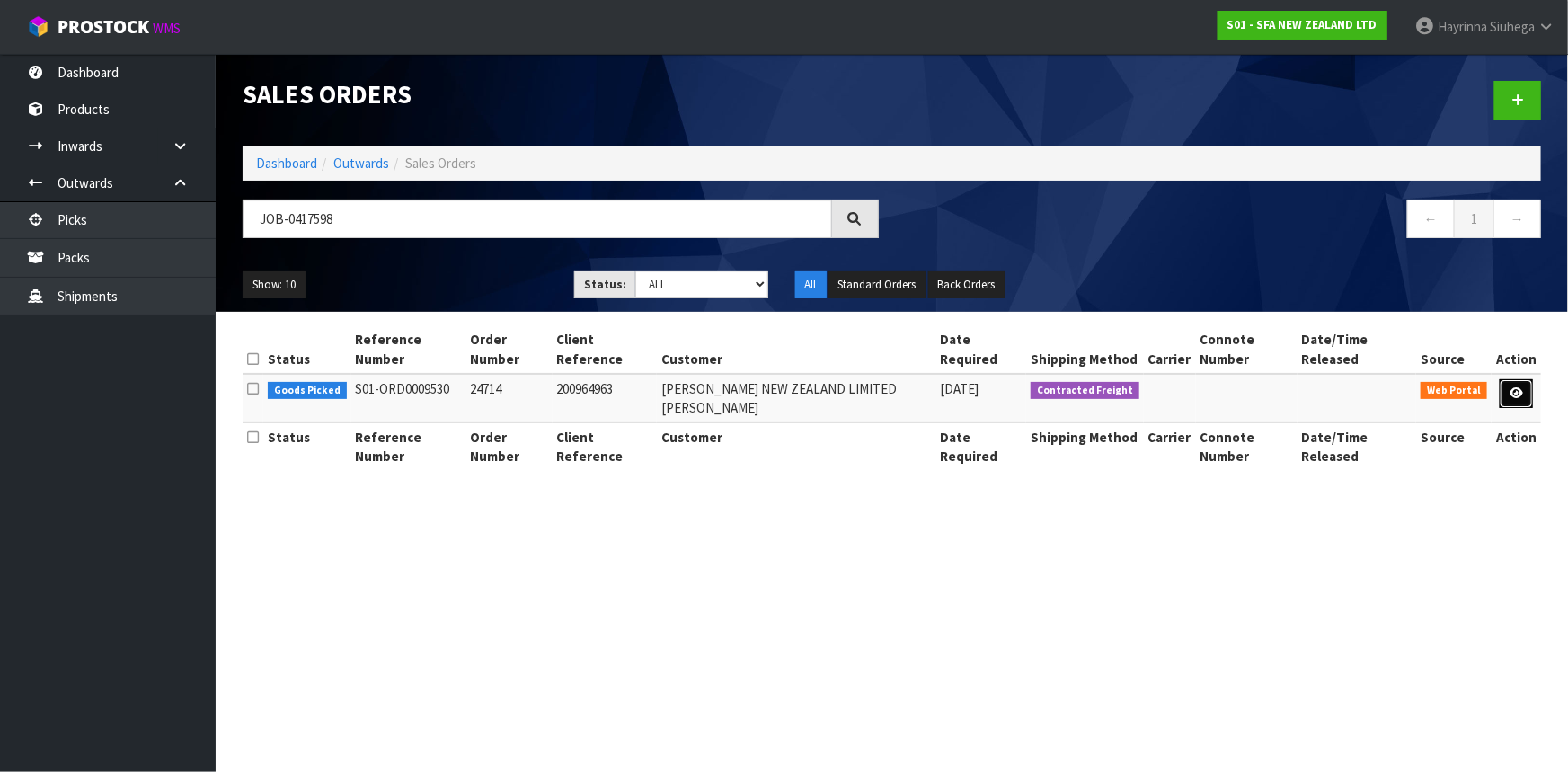
click at [1519, 387] on icon at bounding box center [1517, 393] width 14 height 12
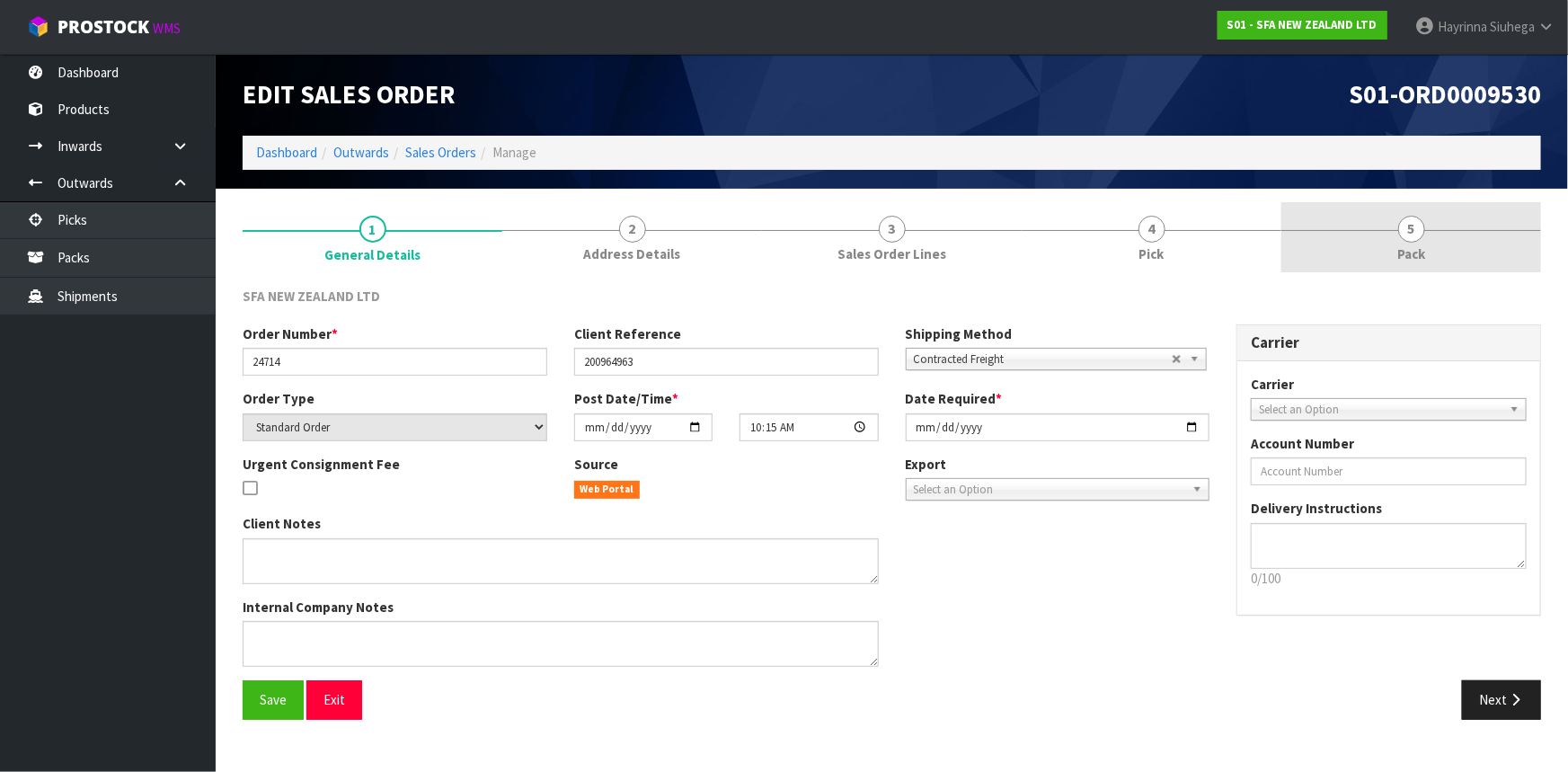
click at [1397, 260] on span "Pack" at bounding box center [1411, 253] width 27 height 19
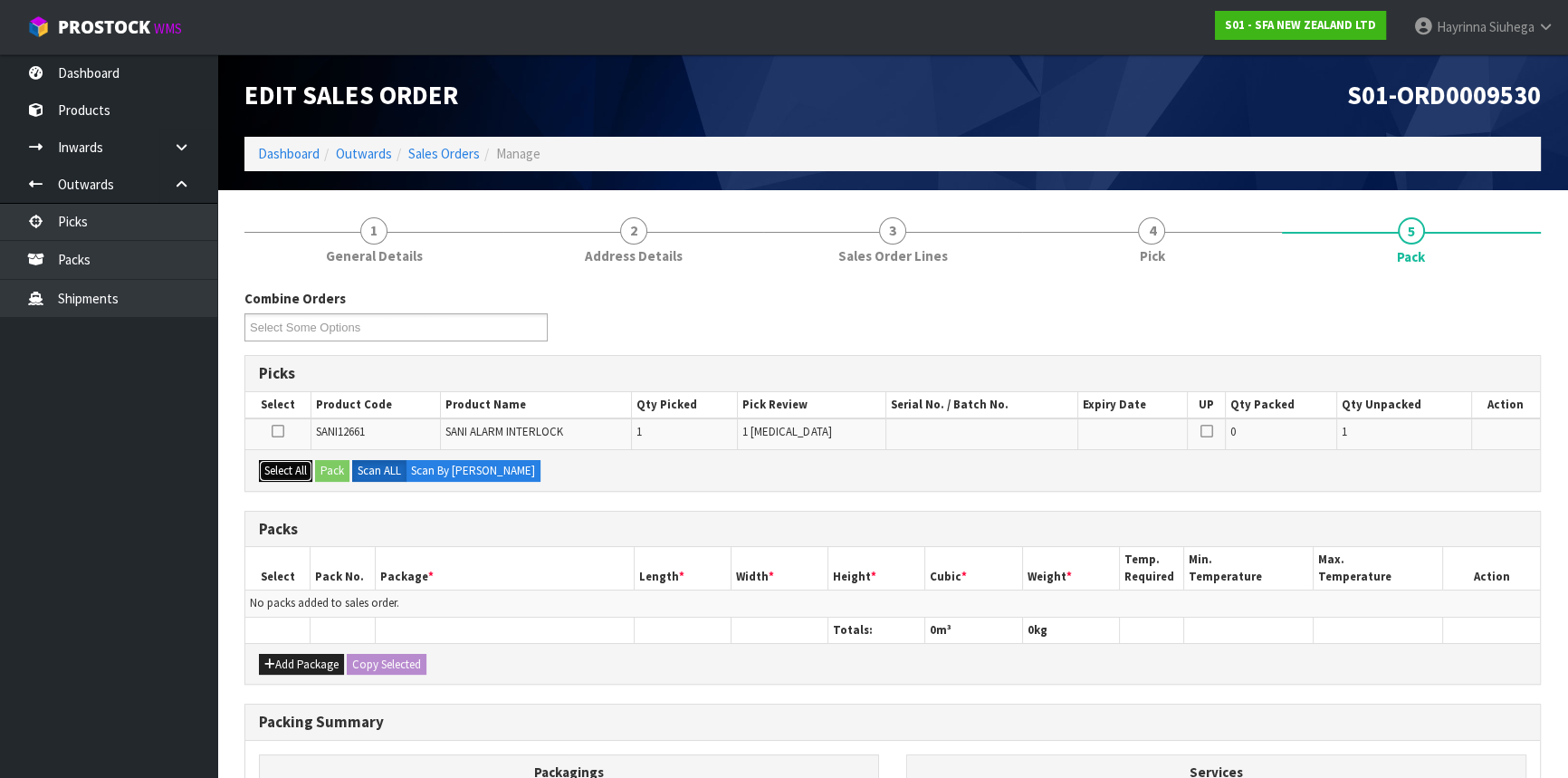
click at [290, 465] on button "Select All" at bounding box center [286, 471] width 53 height 22
click at [320, 465] on button "Pack" at bounding box center [332, 471] width 35 height 22
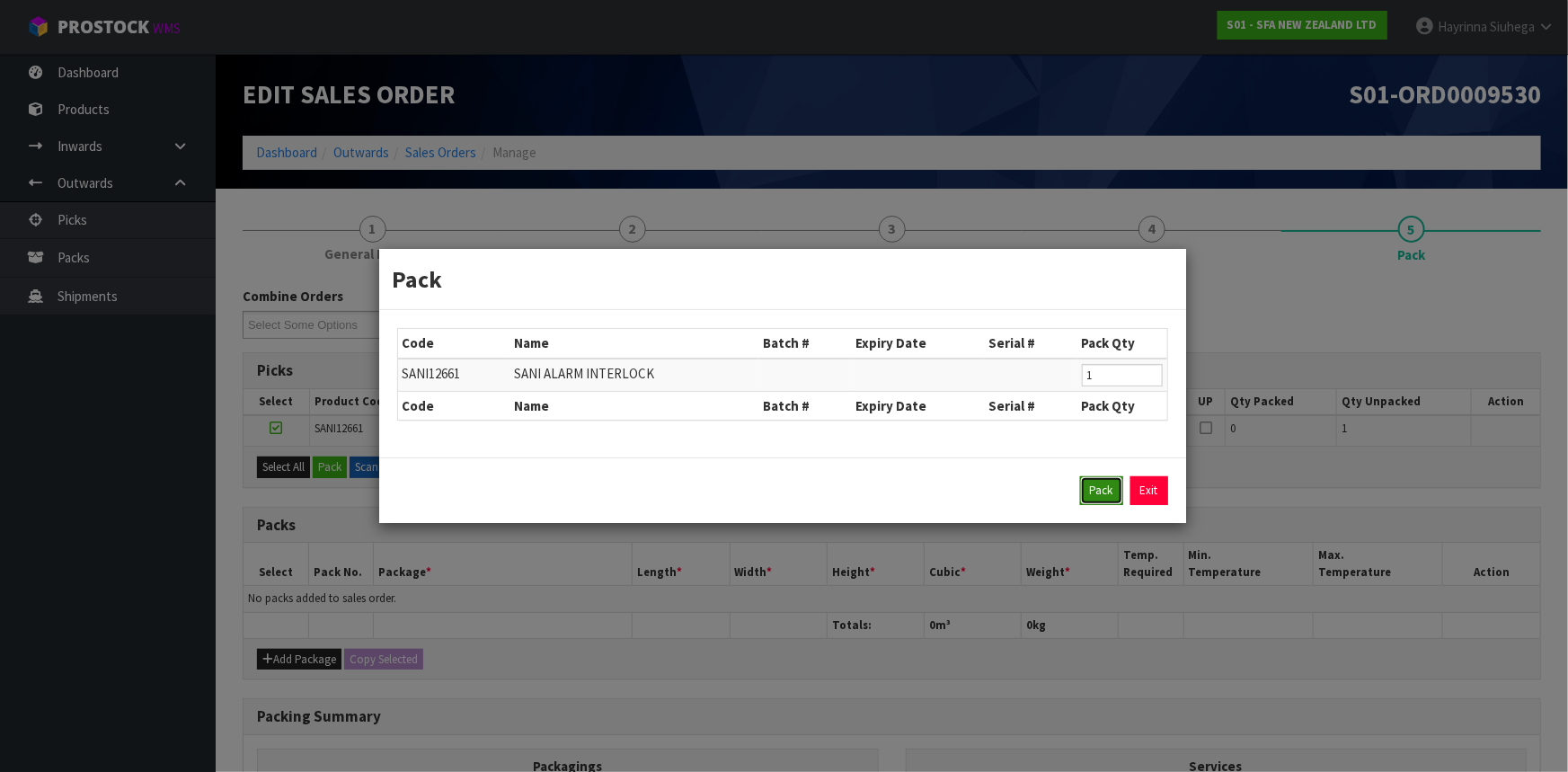
click at [1109, 485] on button "Pack" at bounding box center [1102, 490] width 43 height 28
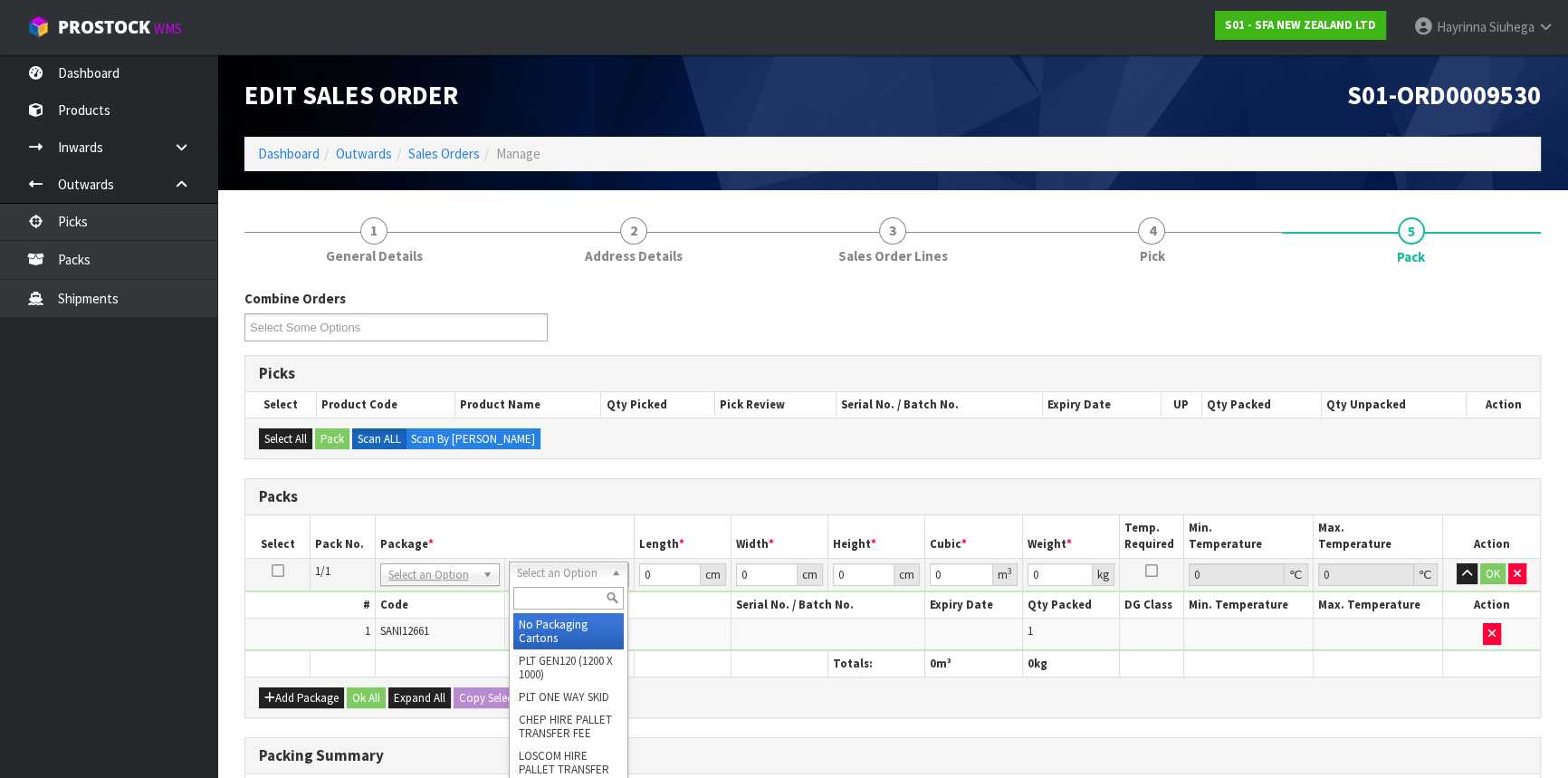
drag, startPoint x: 575, startPoint y: 621, endPoint x: 676, endPoint y: 547, distance: 125.2
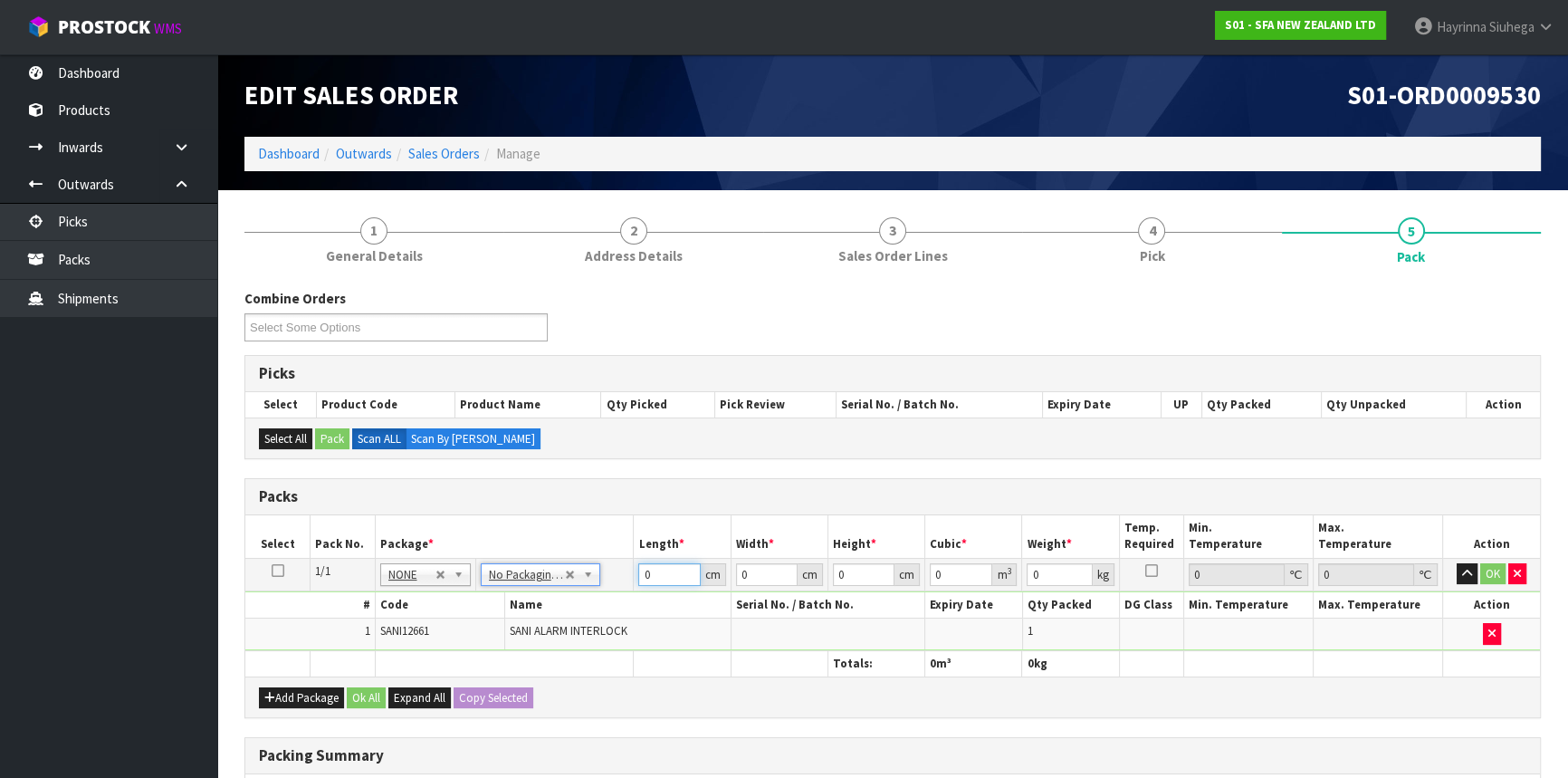
click at [645, 572] on input "0" at bounding box center [669, 574] width 61 height 23
click button "OK" at bounding box center [1494, 574] width 26 height 22
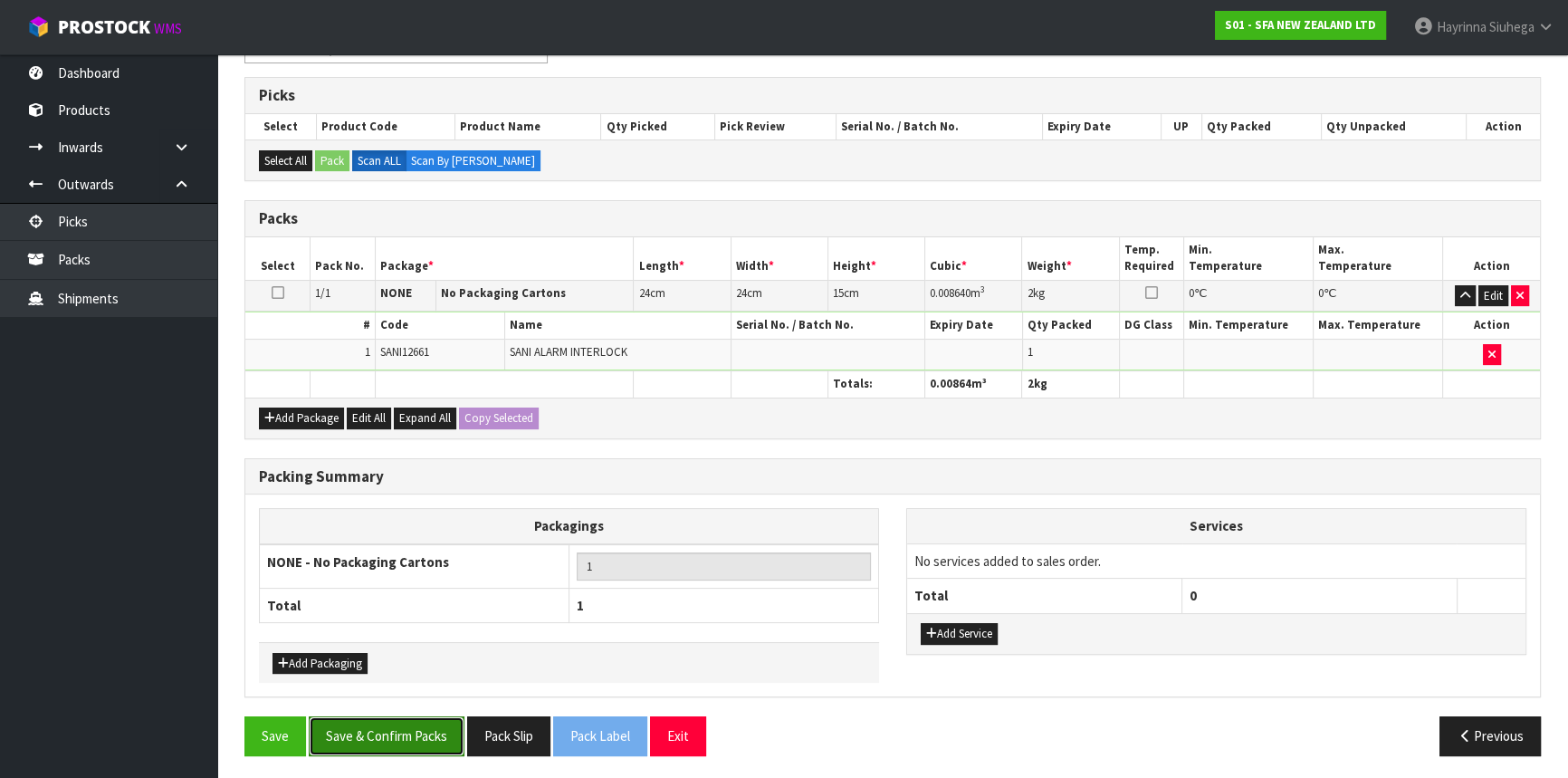
click at [373, 732] on button "Save & Confirm Packs" at bounding box center [386, 735] width 155 height 39
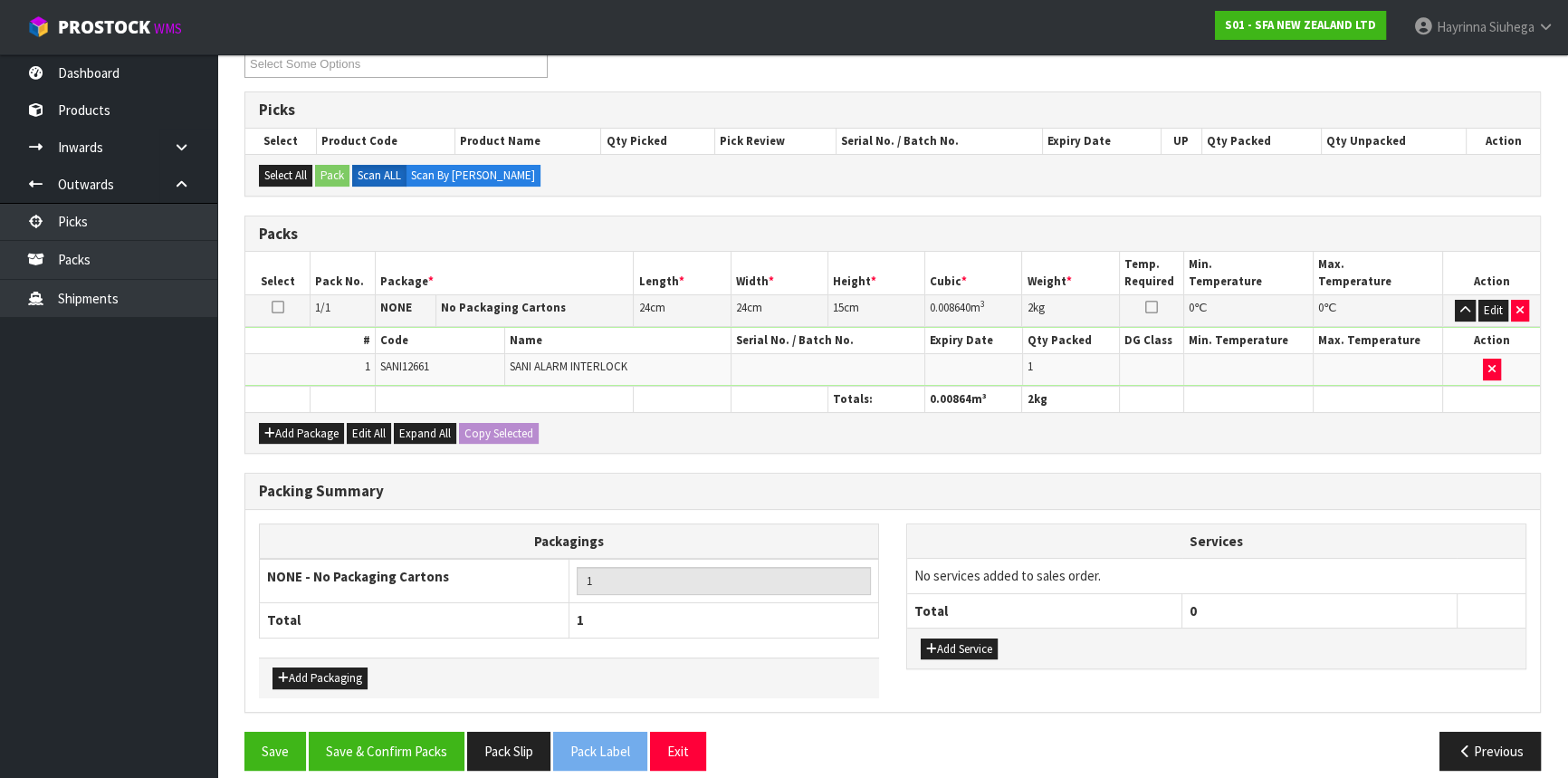
scroll to position [244, 0]
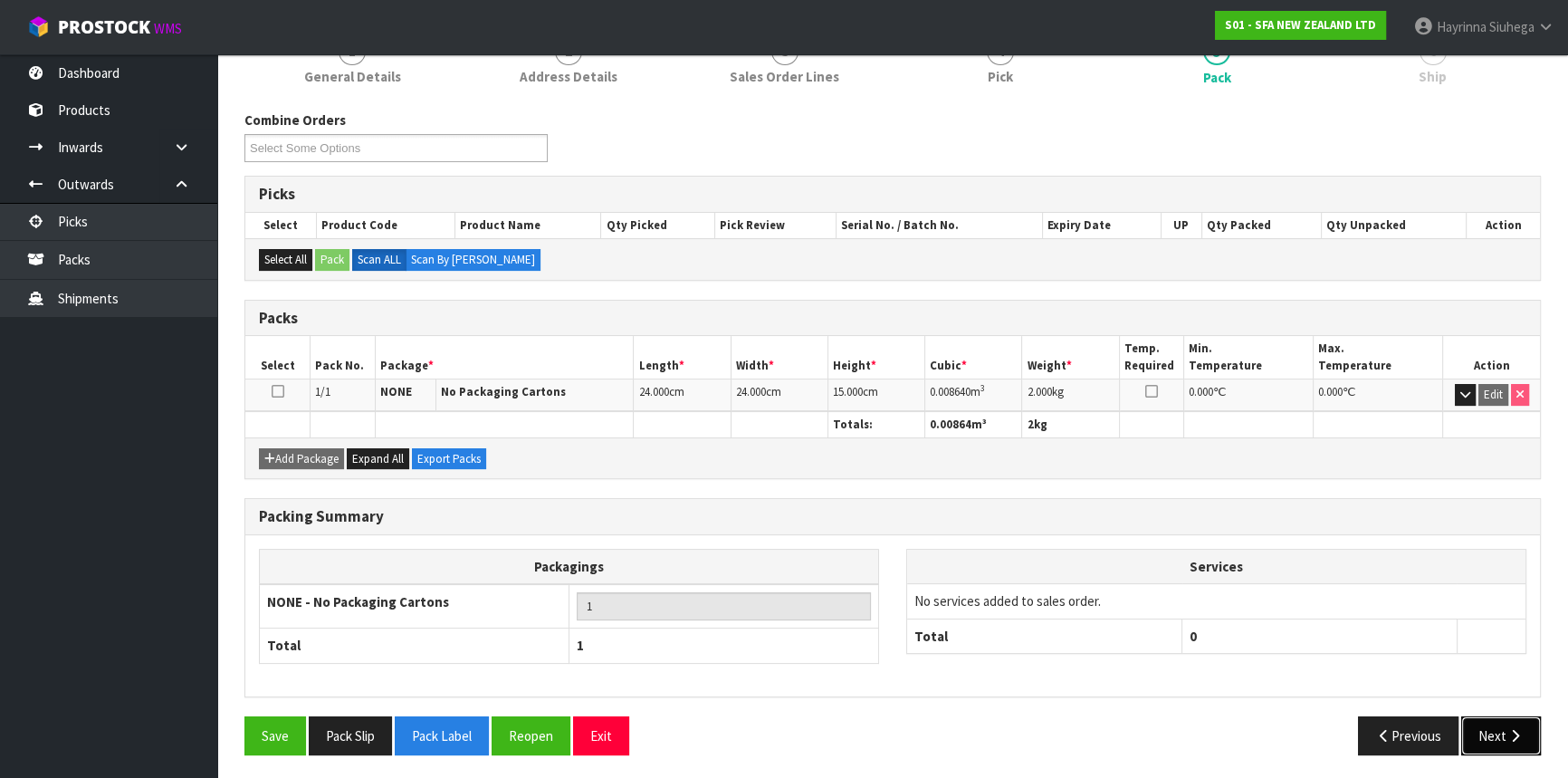
click at [1504, 733] on button "Next" at bounding box center [1501, 735] width 80 height 39
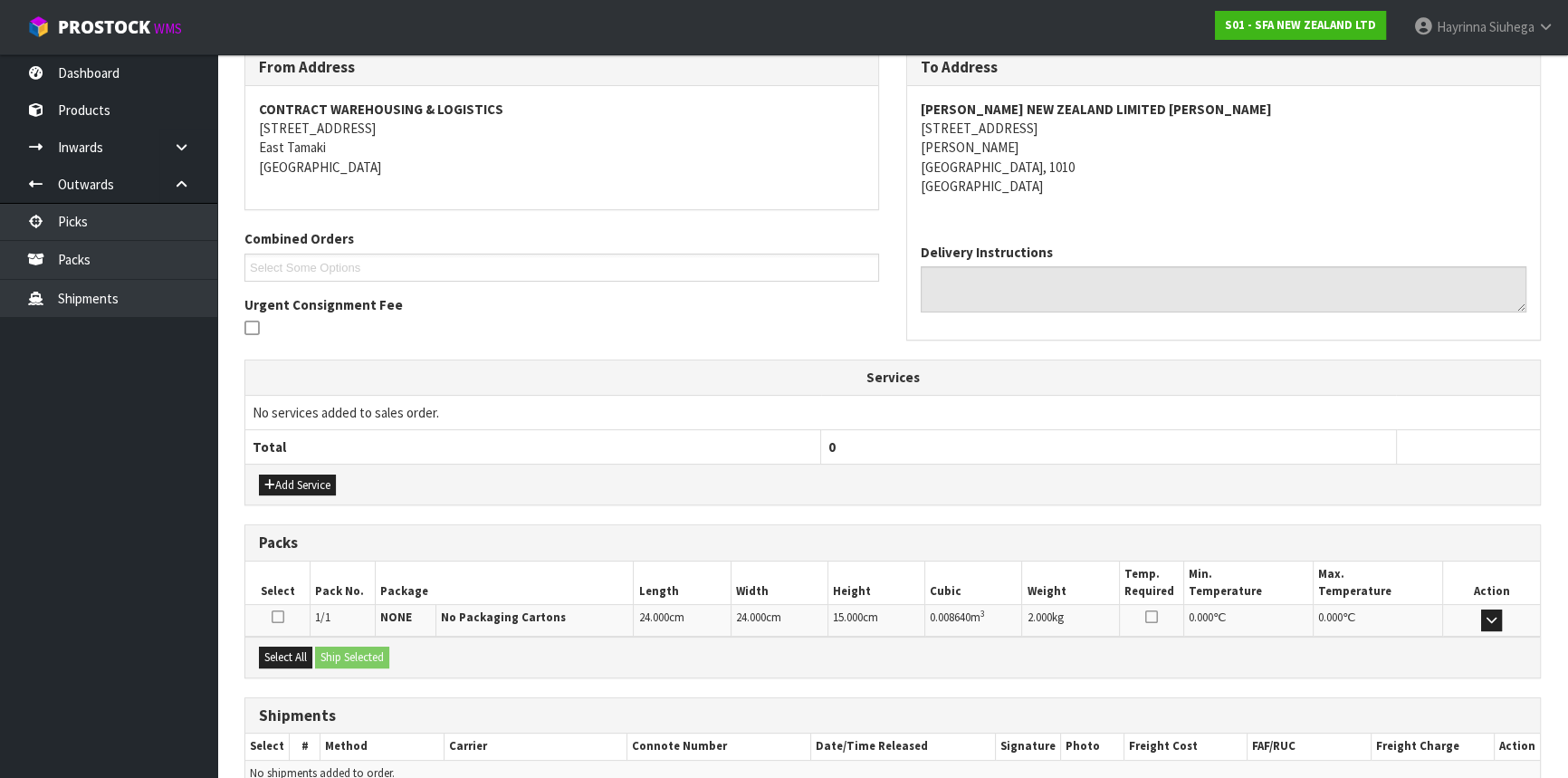
scroll to position [398, 0]
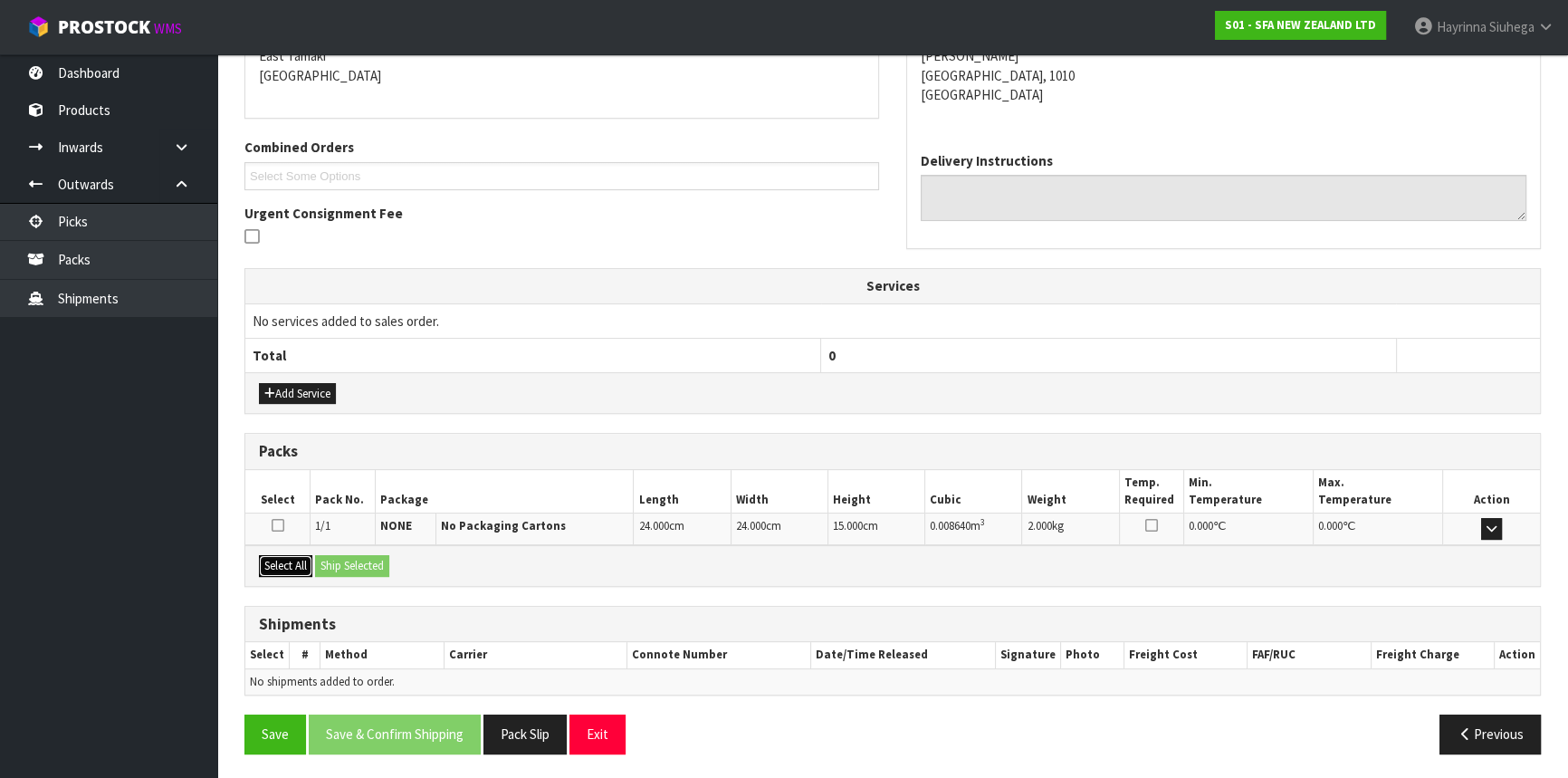
click at [285, 566] on button "Select All" at bounding box center [286, 566] width 53 height 22
click at [357, 565] on button "Ship Selected" at bounding box center [352, 566] width 74 height 22
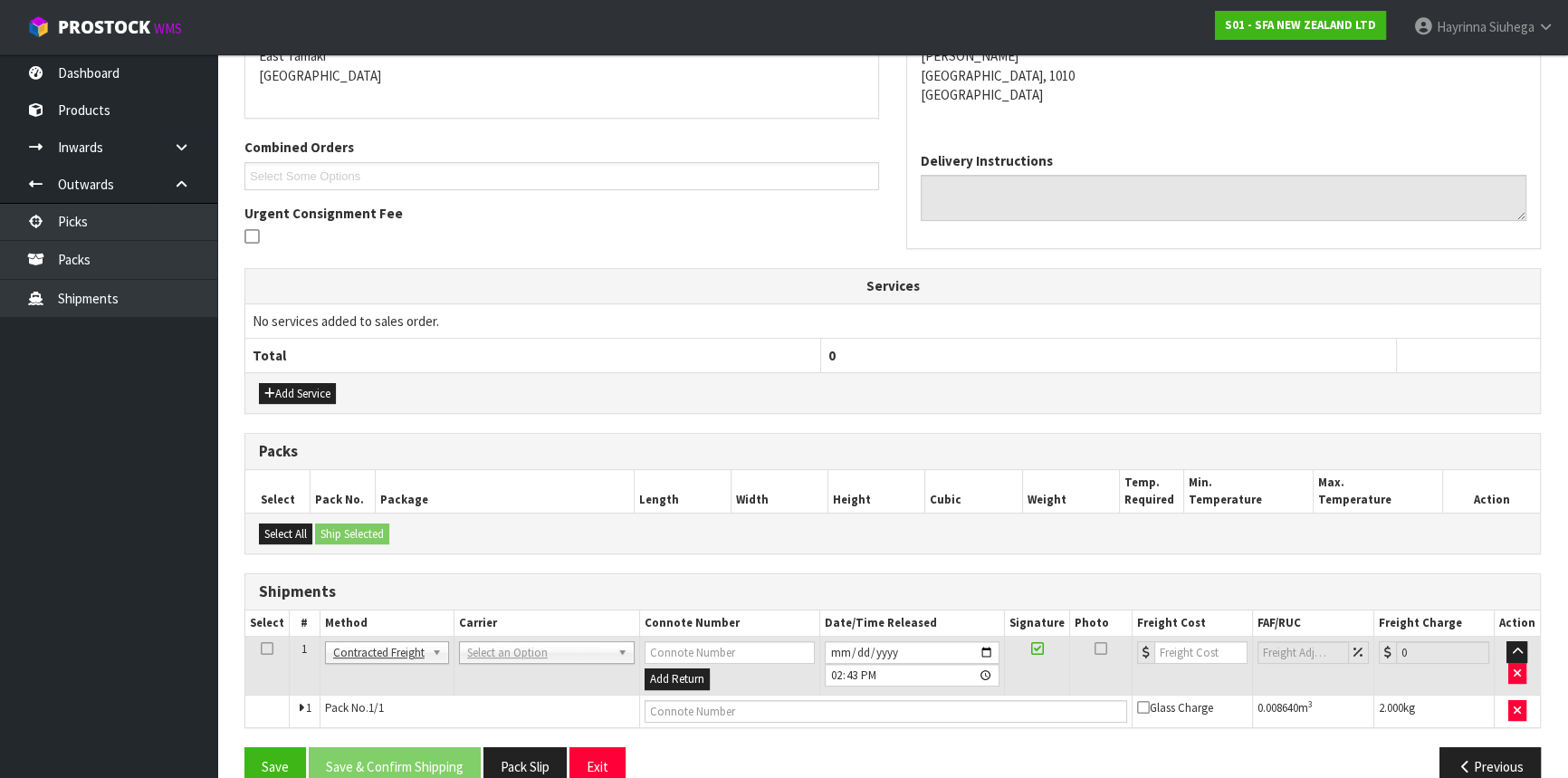
scroll to position [430, 0]
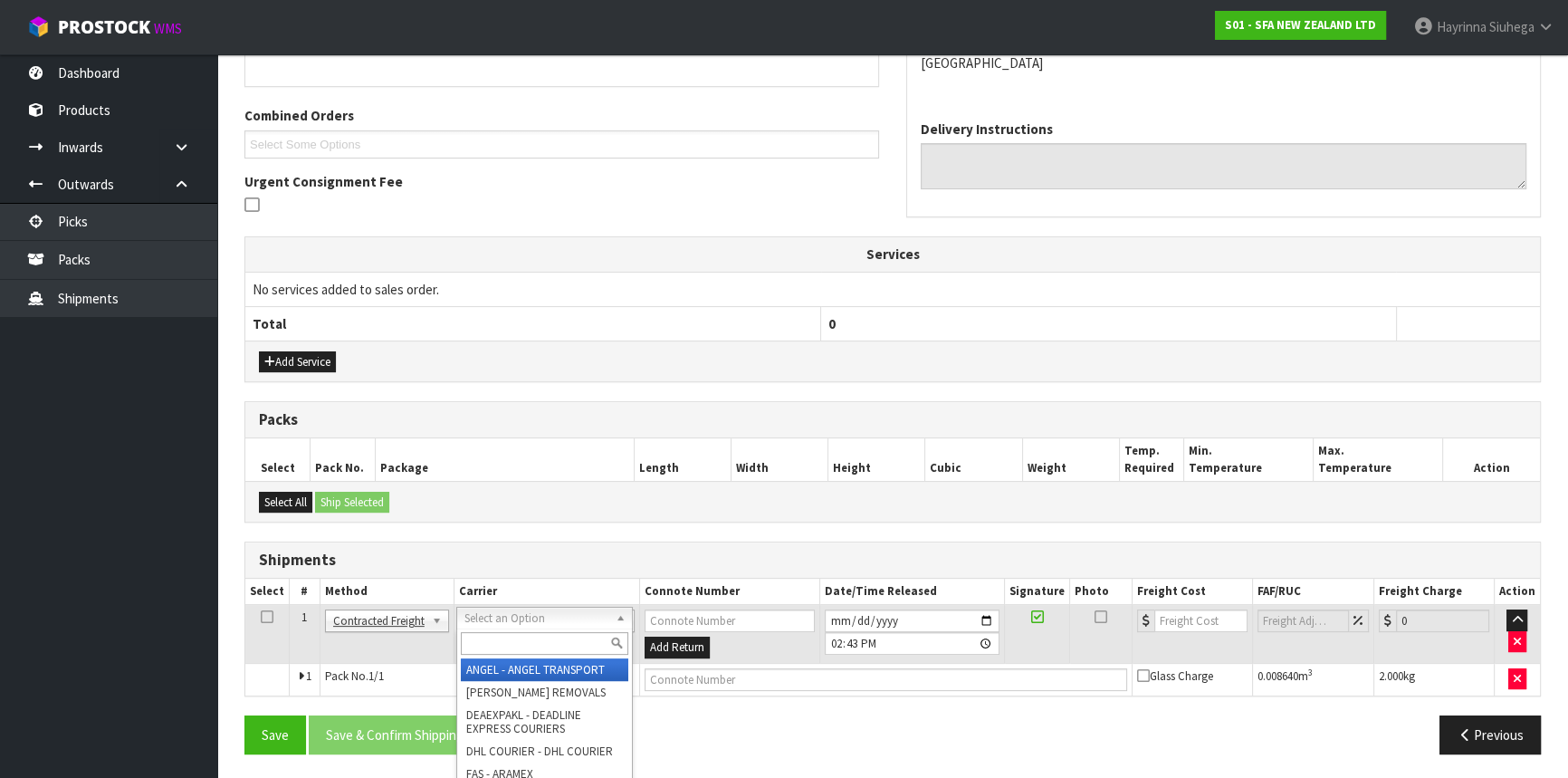
drag, startPoint x: 519, startPoint y: 621, endPoint x: 520, endPoint y: 634, distance: 13.0
click at [520, 634] on input "text" at bounding box center [544, 643] width 167 height 23
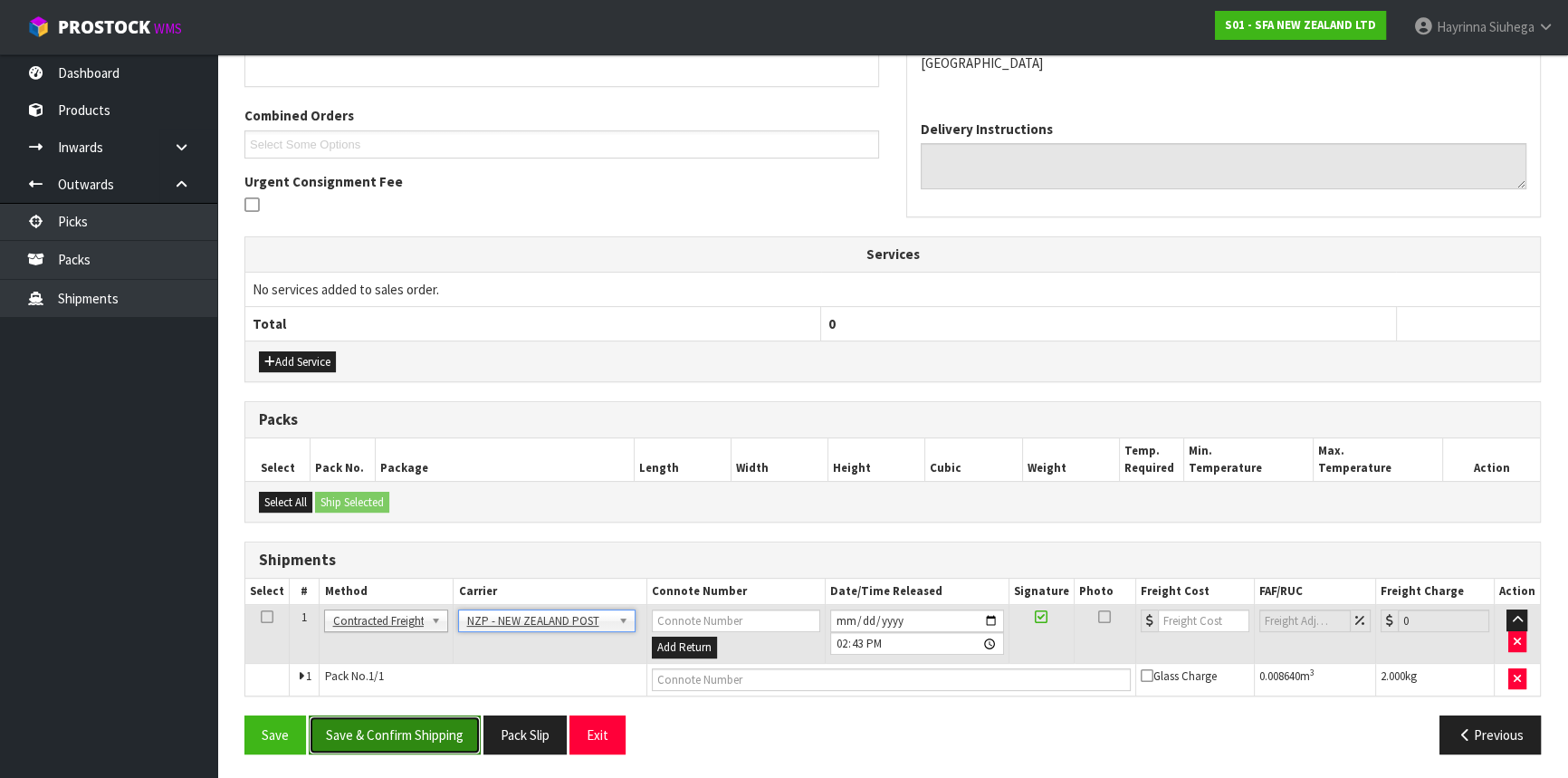
click at [412, 733] on button "Save & Confirm Shipping" at bounding box center [395, 734] width 172 height 39
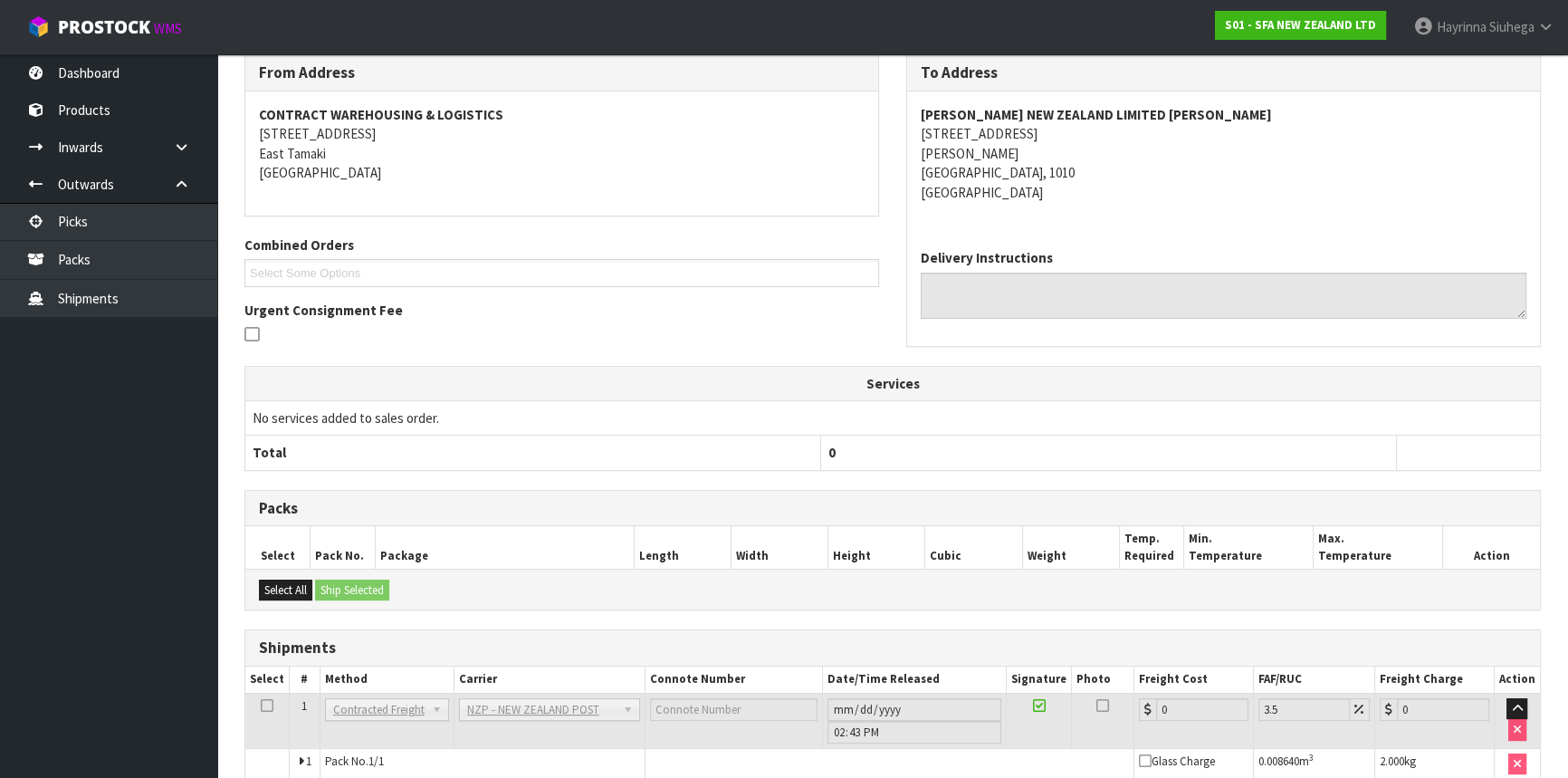
scroll to position [404, 0]
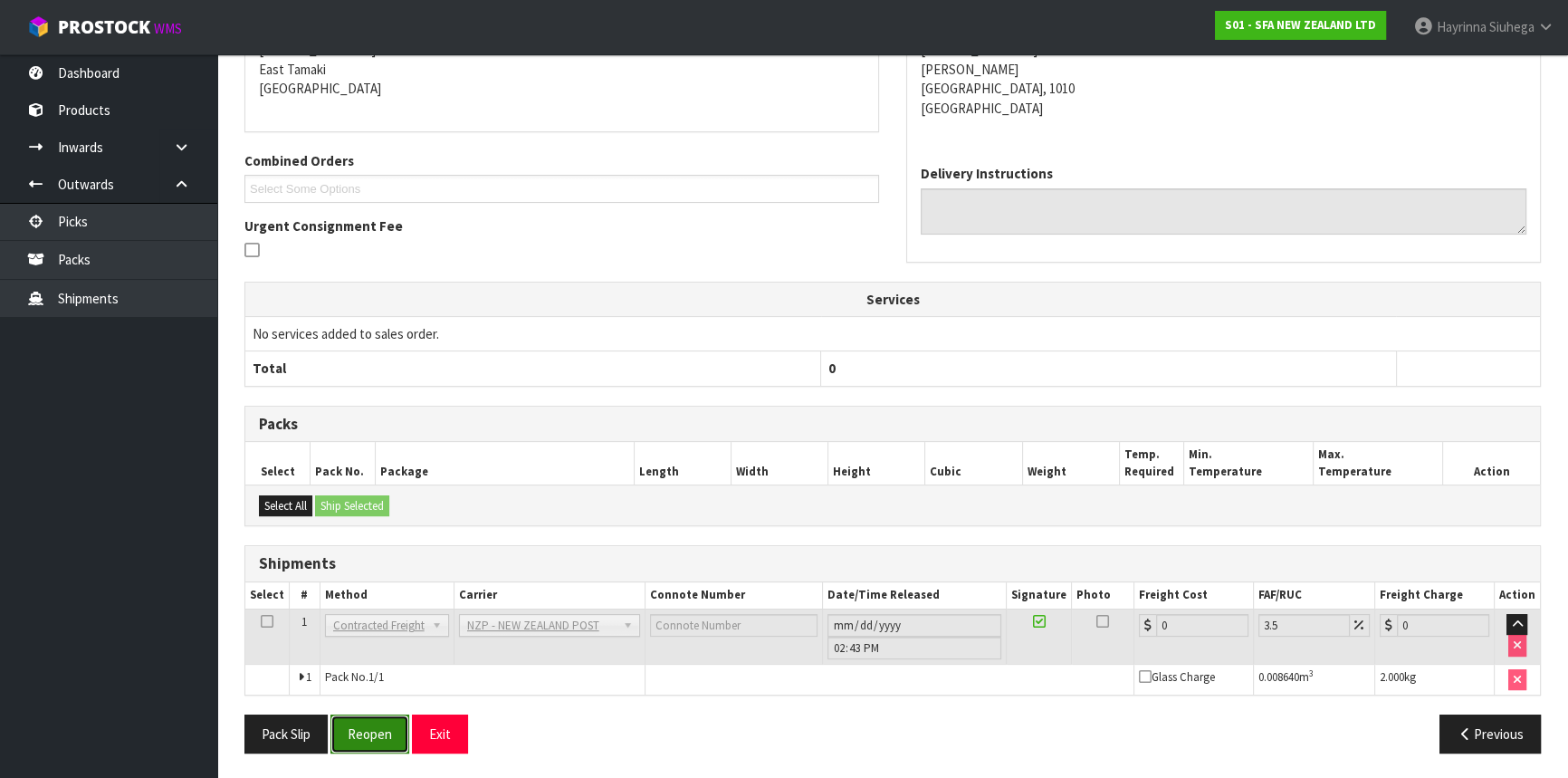
click at [369, 728] on button "Reopen" at bounding box center [370, 733] width 79 height 39
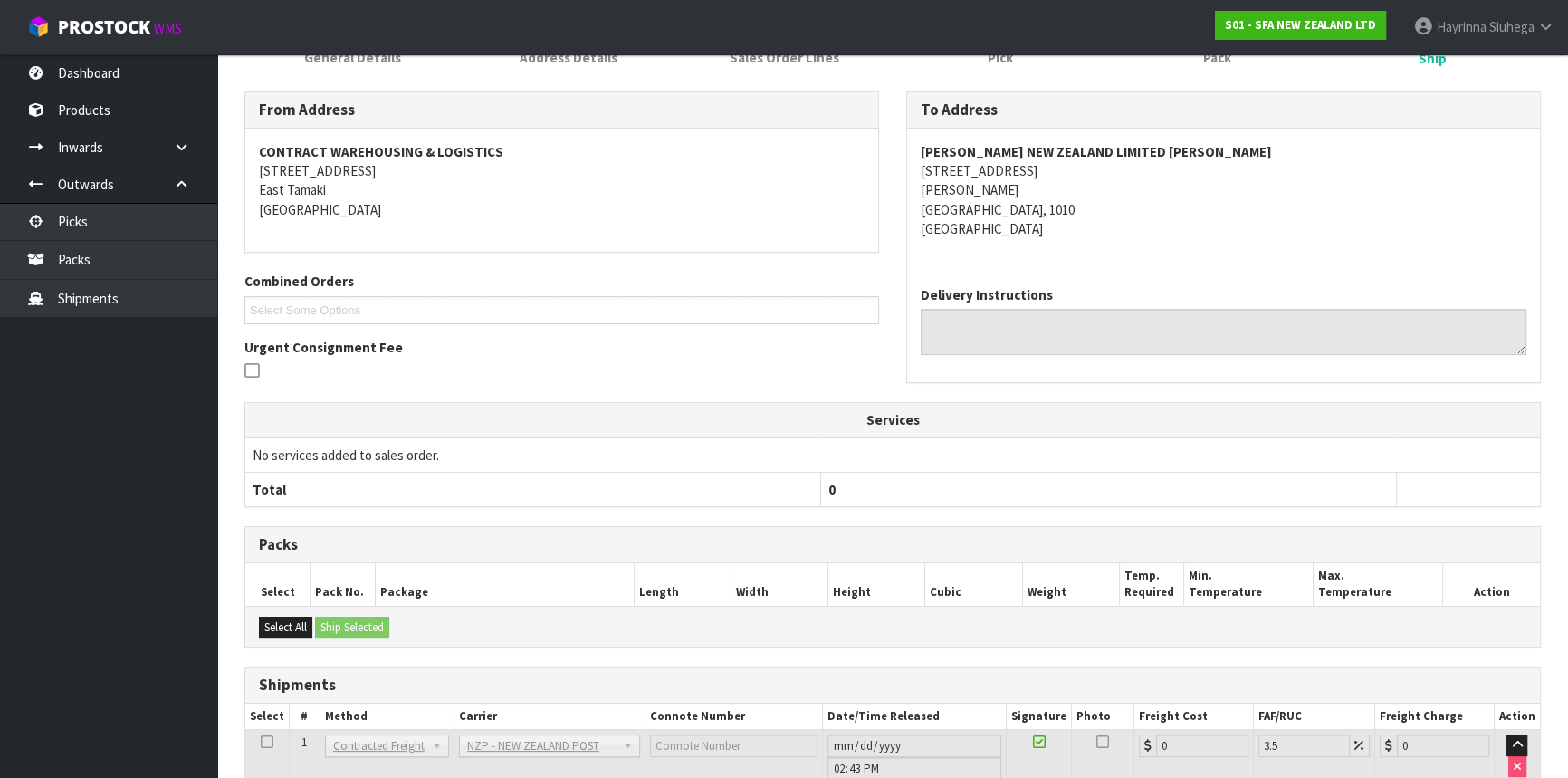
scroll to position [384, 0]
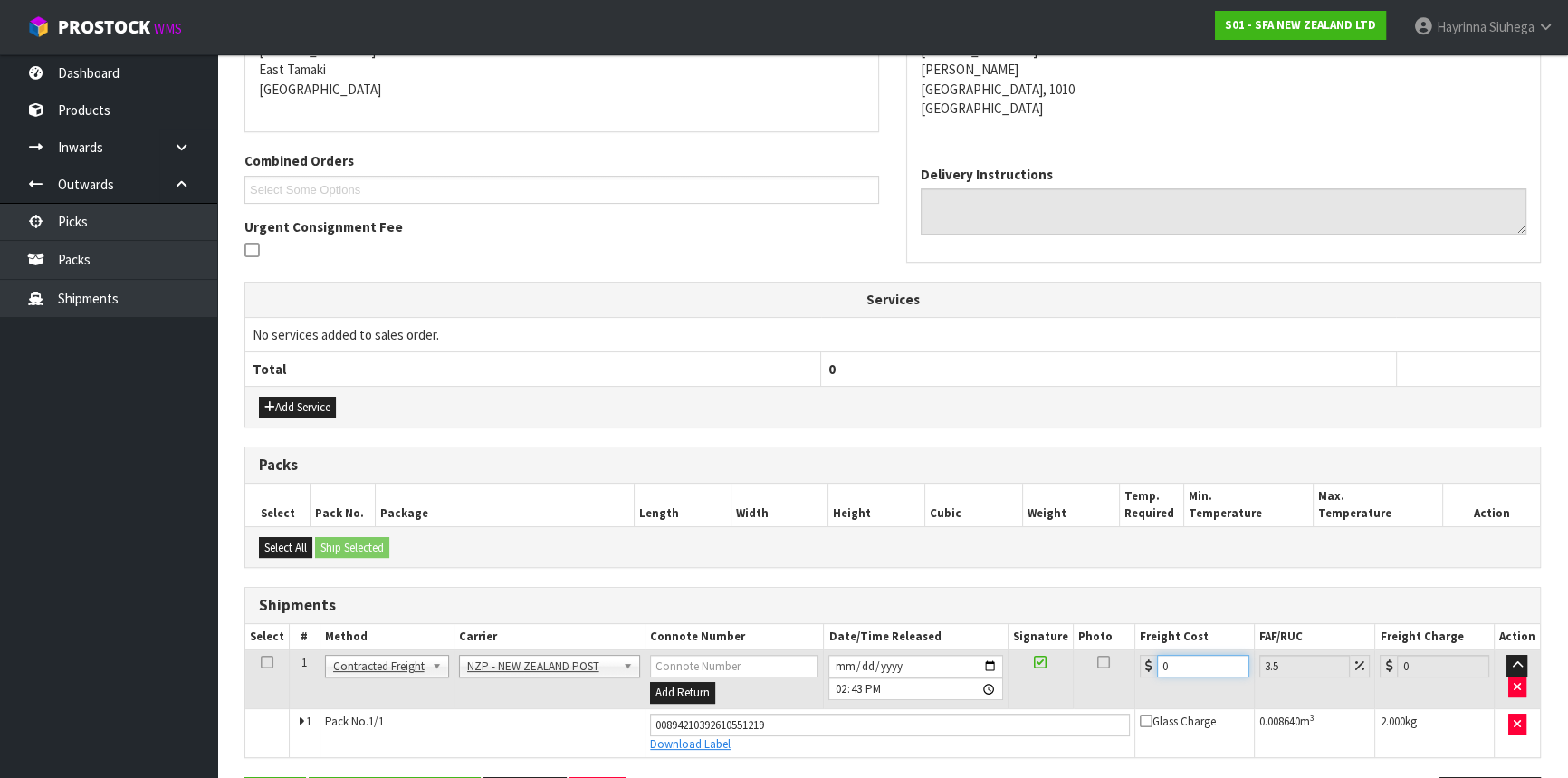
drag, startPoint x: 1181, startPoint y: 662, endPoint x: 798, endPoint y: 660, distance: 383.0
click at [801, 658] on tr "1 Client Local Pickup Customer Local Pickup Company Freight Contracted Freight …" at bounding box center [892, 679] width 1295 height 58
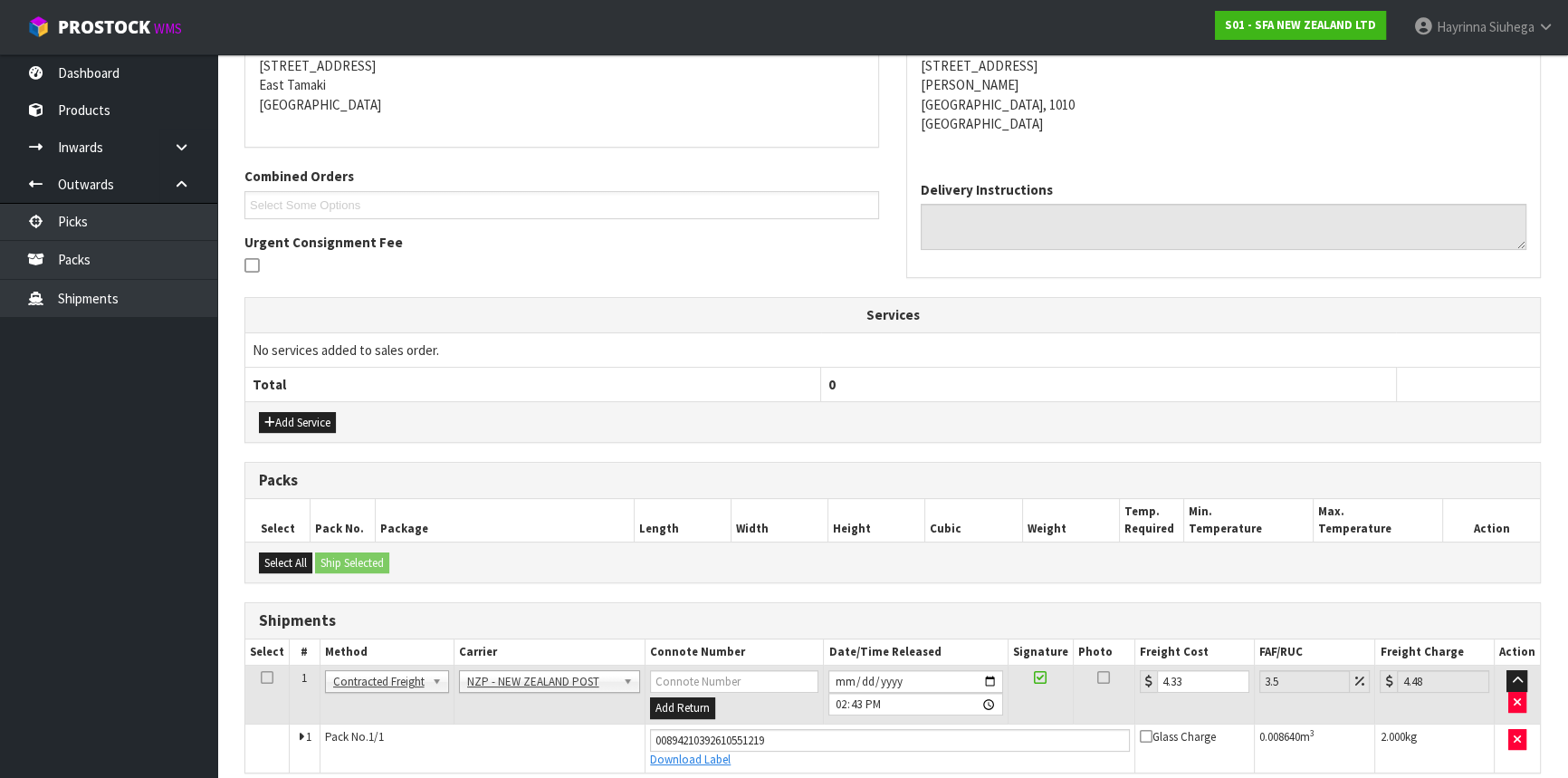
scroll to position [445, 0]
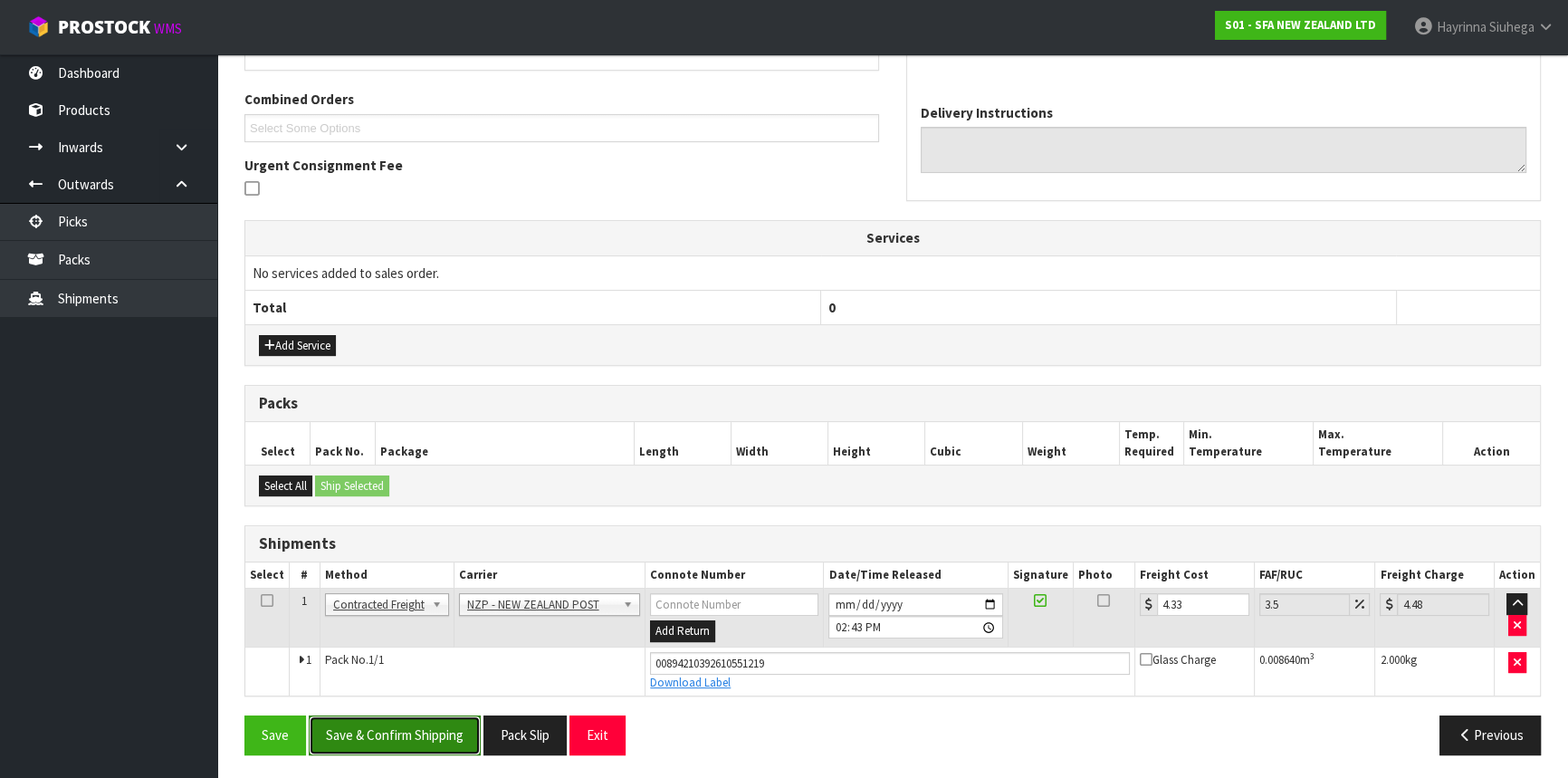
click at [369, 729] on button "Save & Confirm Shipping" at bounding box center [395, 734] width 172 height 39
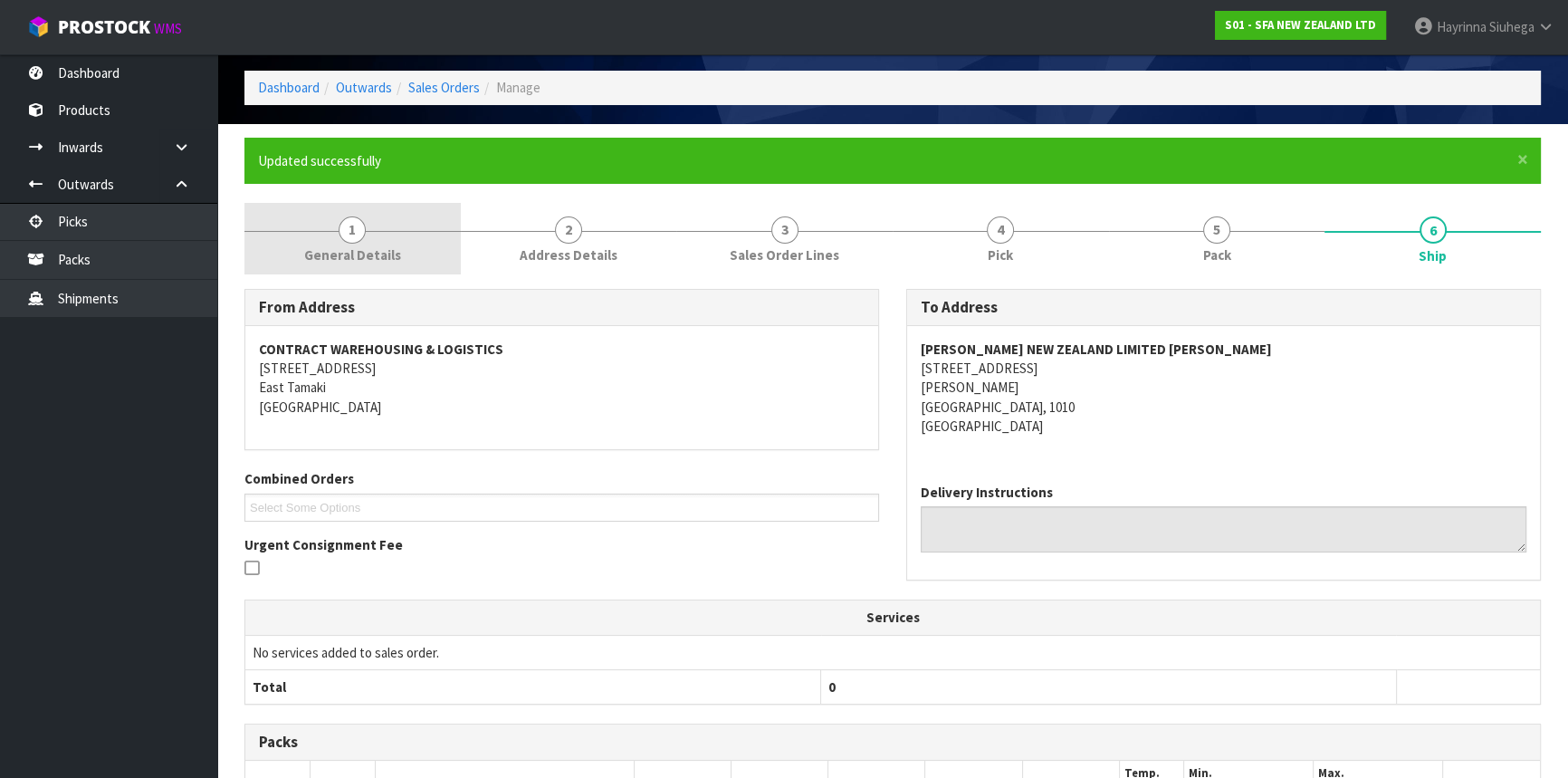
scroll to position [0, 0]
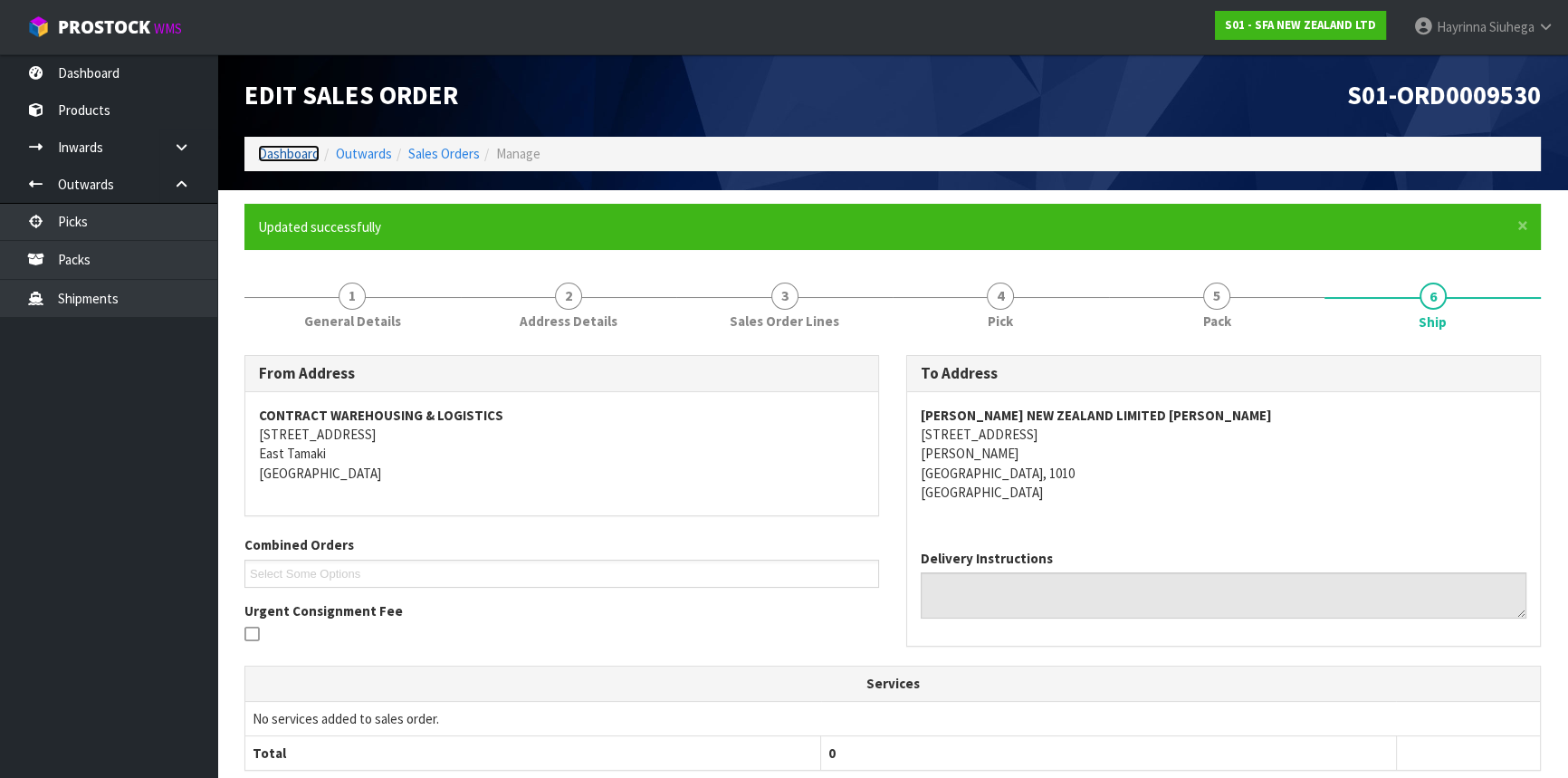
click at [301, 152] on link "Dashboard" at bounding box center [289, 152] width 61 height 17
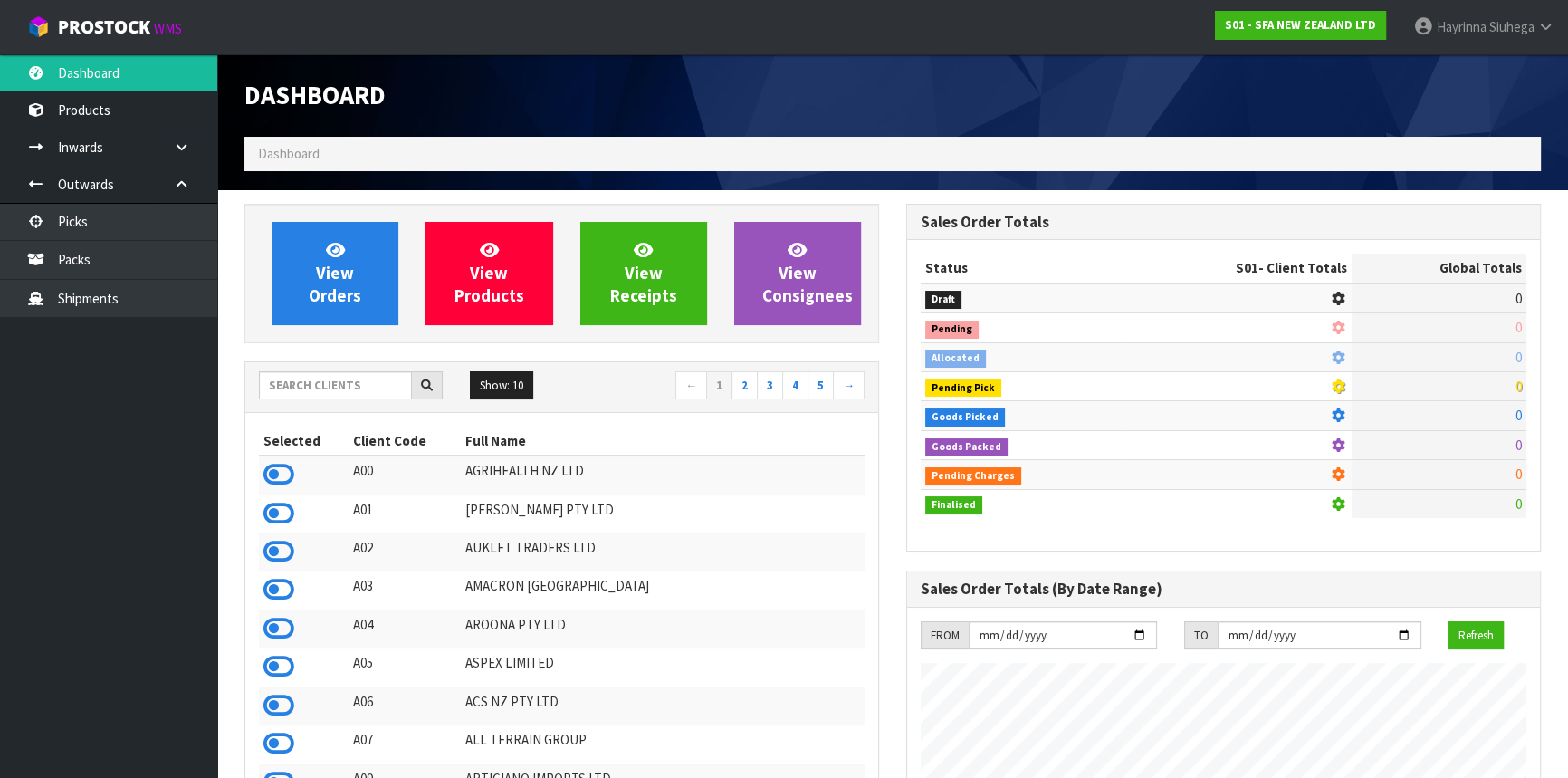
scroll to position [1370, 661]
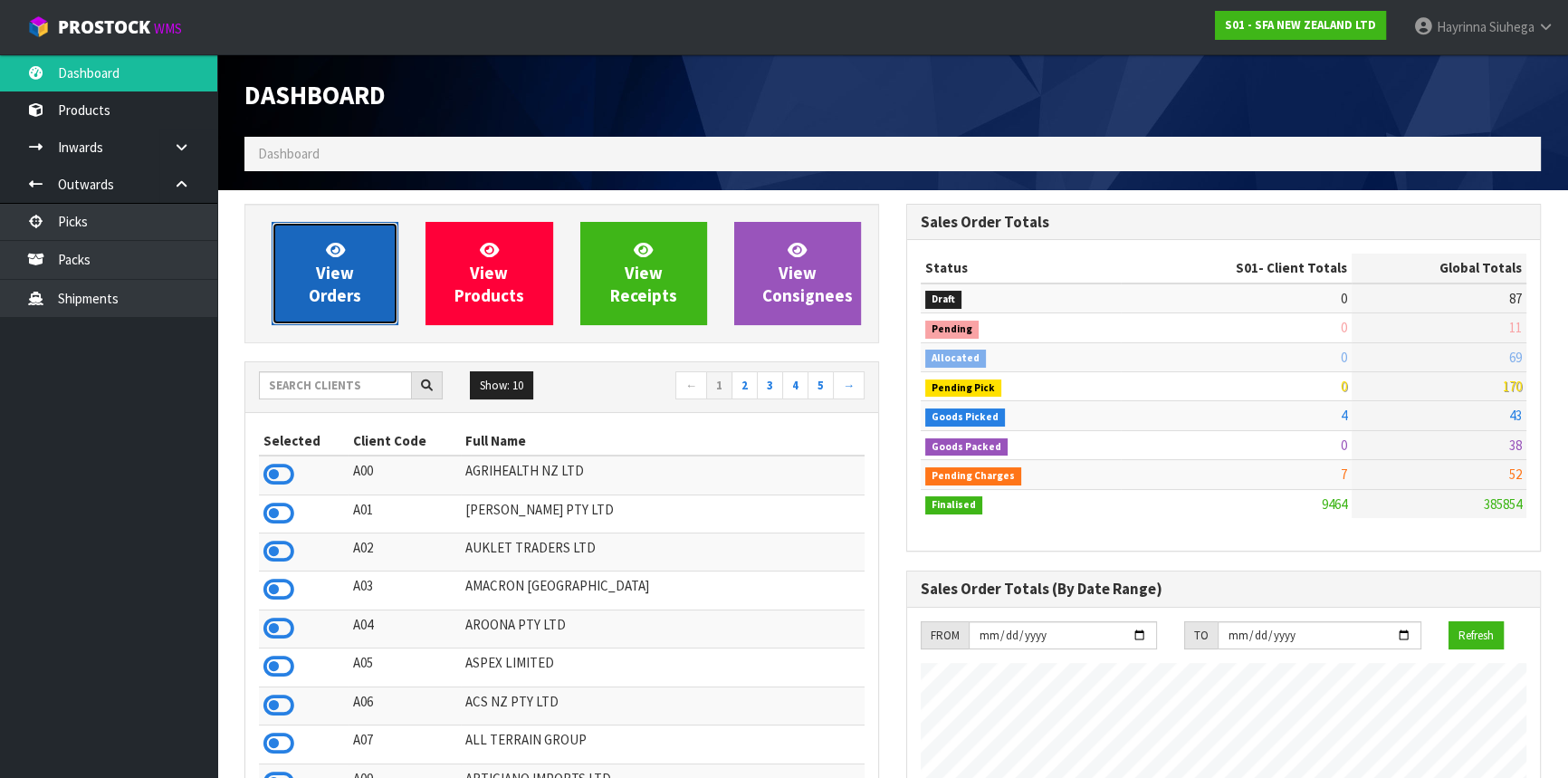
click at [357, 274] on link "View Orders" at bounding box center [335, 273] width 127 height 103
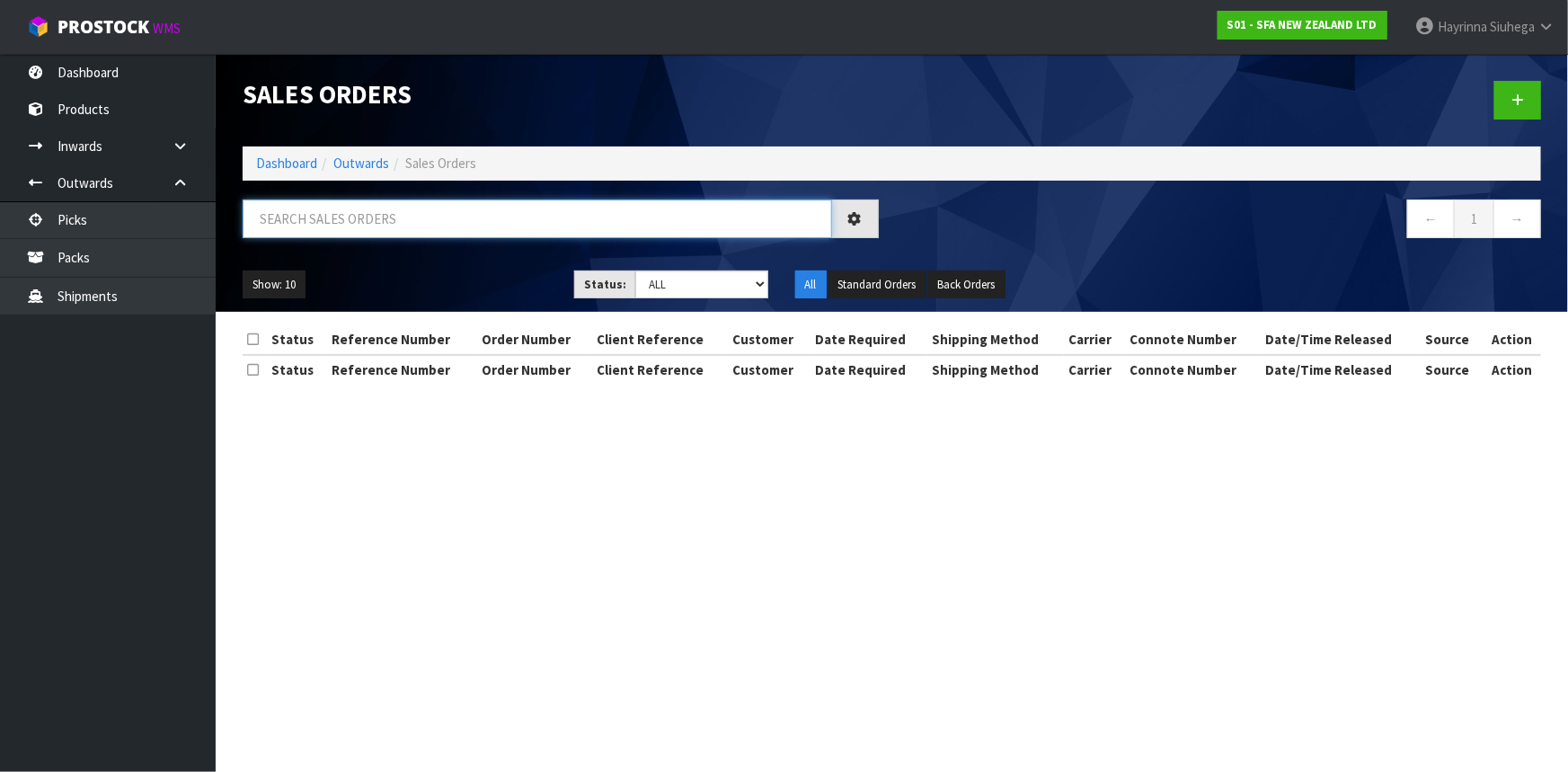
click at [415, 228] on input "text" at bounding box center [537, 218] width 589 height 38
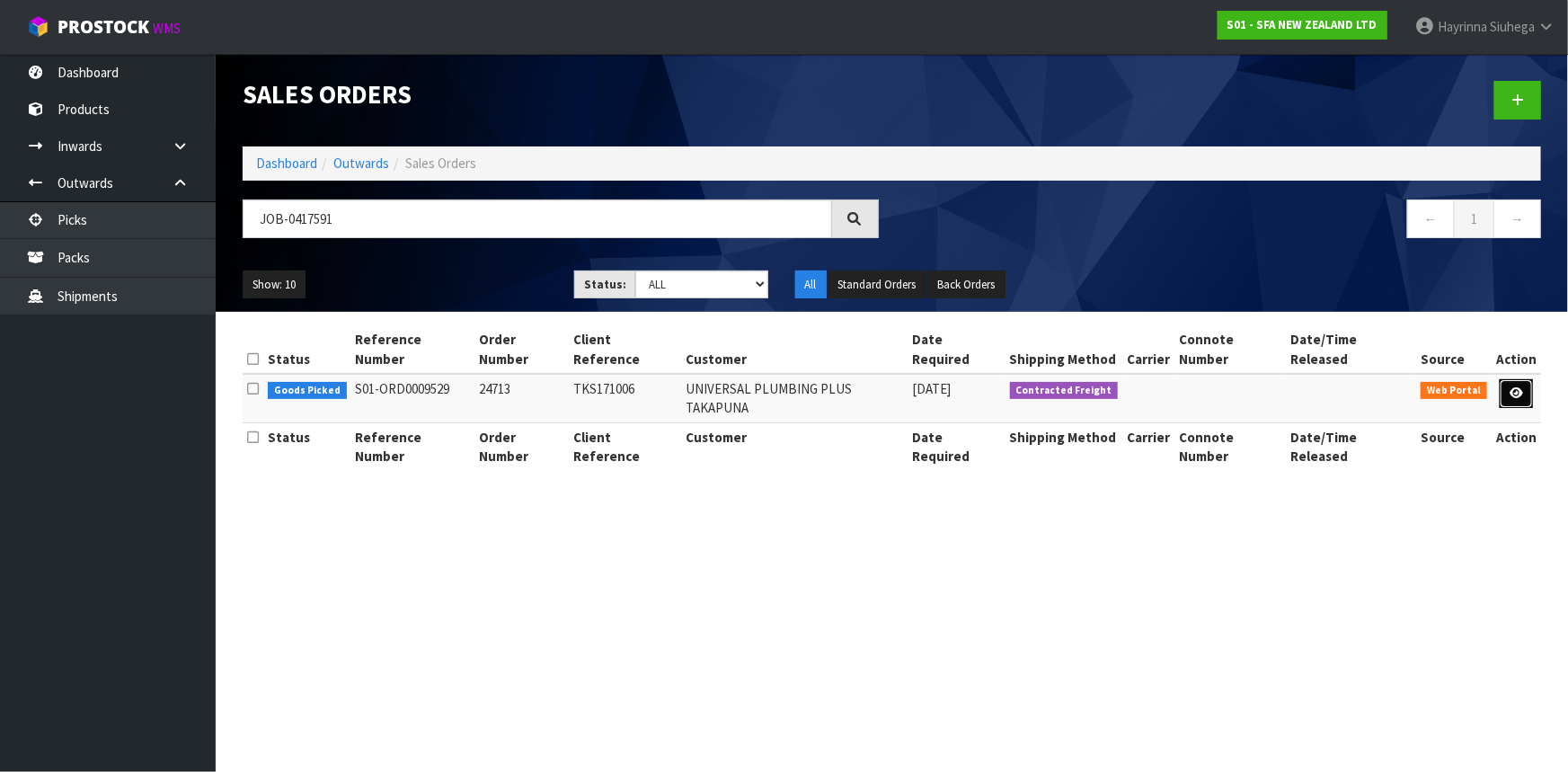
click at [1511, 387] on icon at bounding box center [1517, 393] width 14 height 12
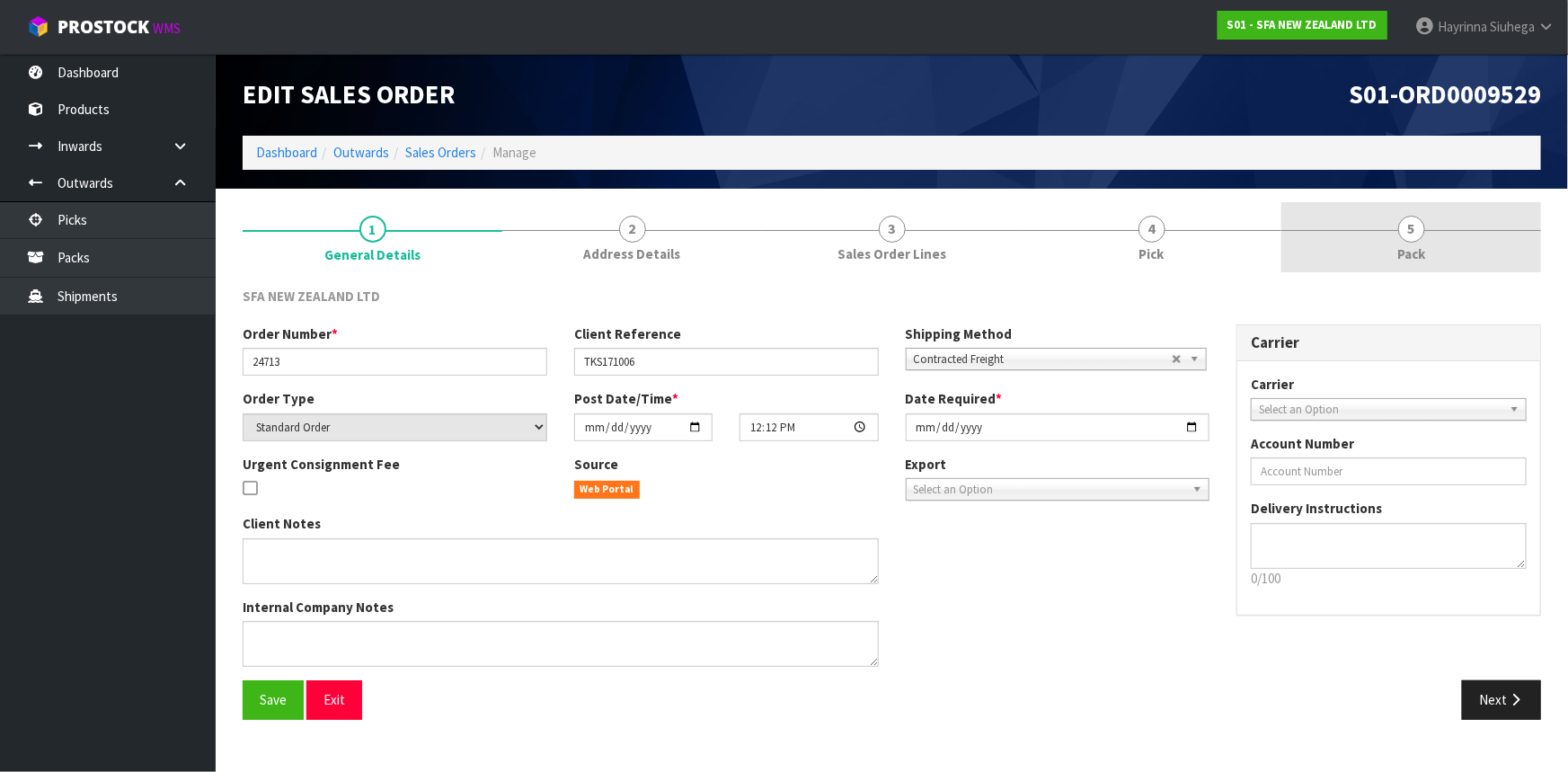
drag, startPoint x: 1247, startPoint y: 239, endPoint x: 1274, endPoint y: 234, distance: 27.5
click at [1248, 239] on link "4 Pick" at bounding box center [1152, 238] width 260 height 71
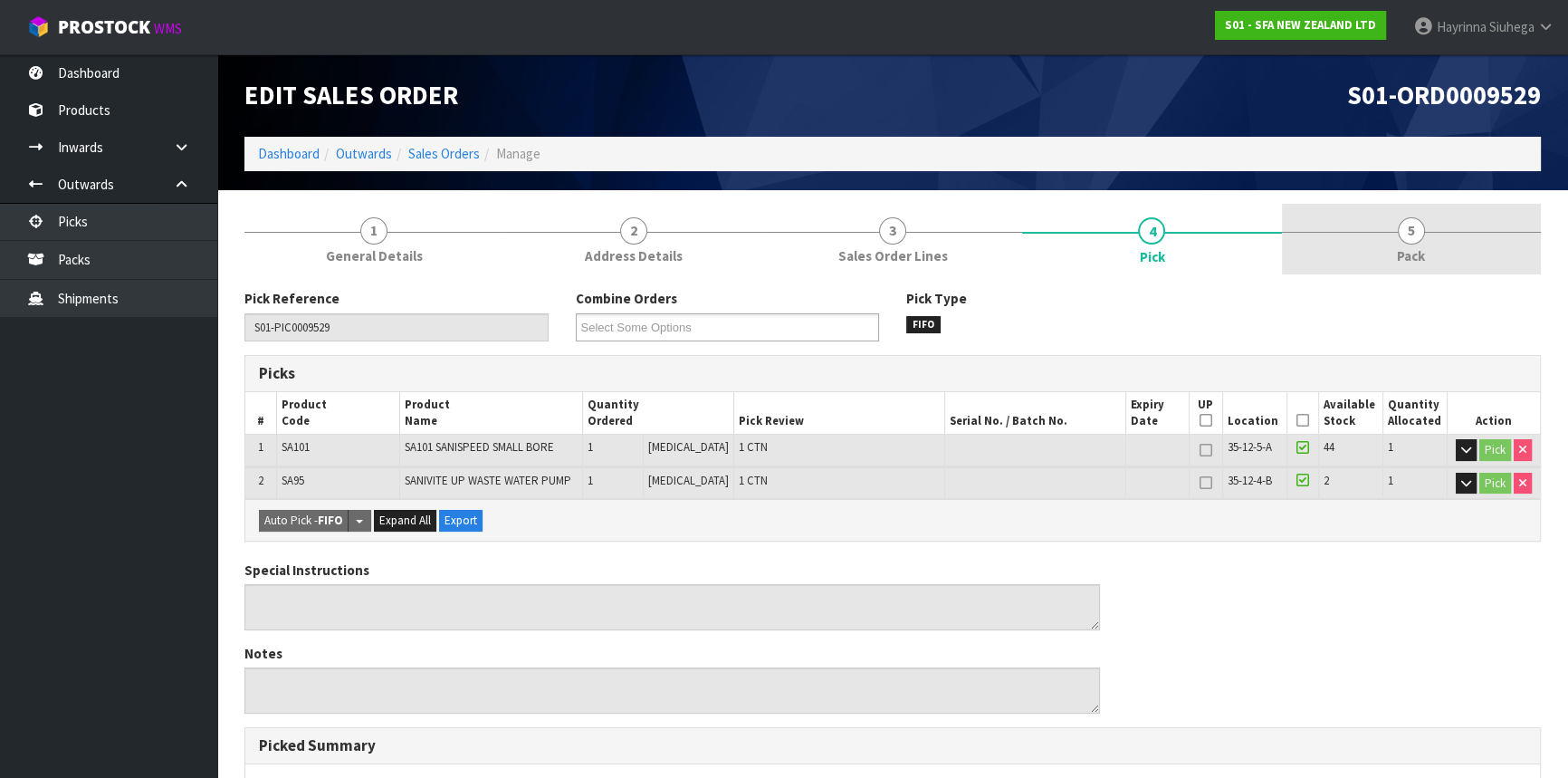
click at [1340, 217] on link "5 Pack" at bounding box center [1412, 240] width 259 height 71
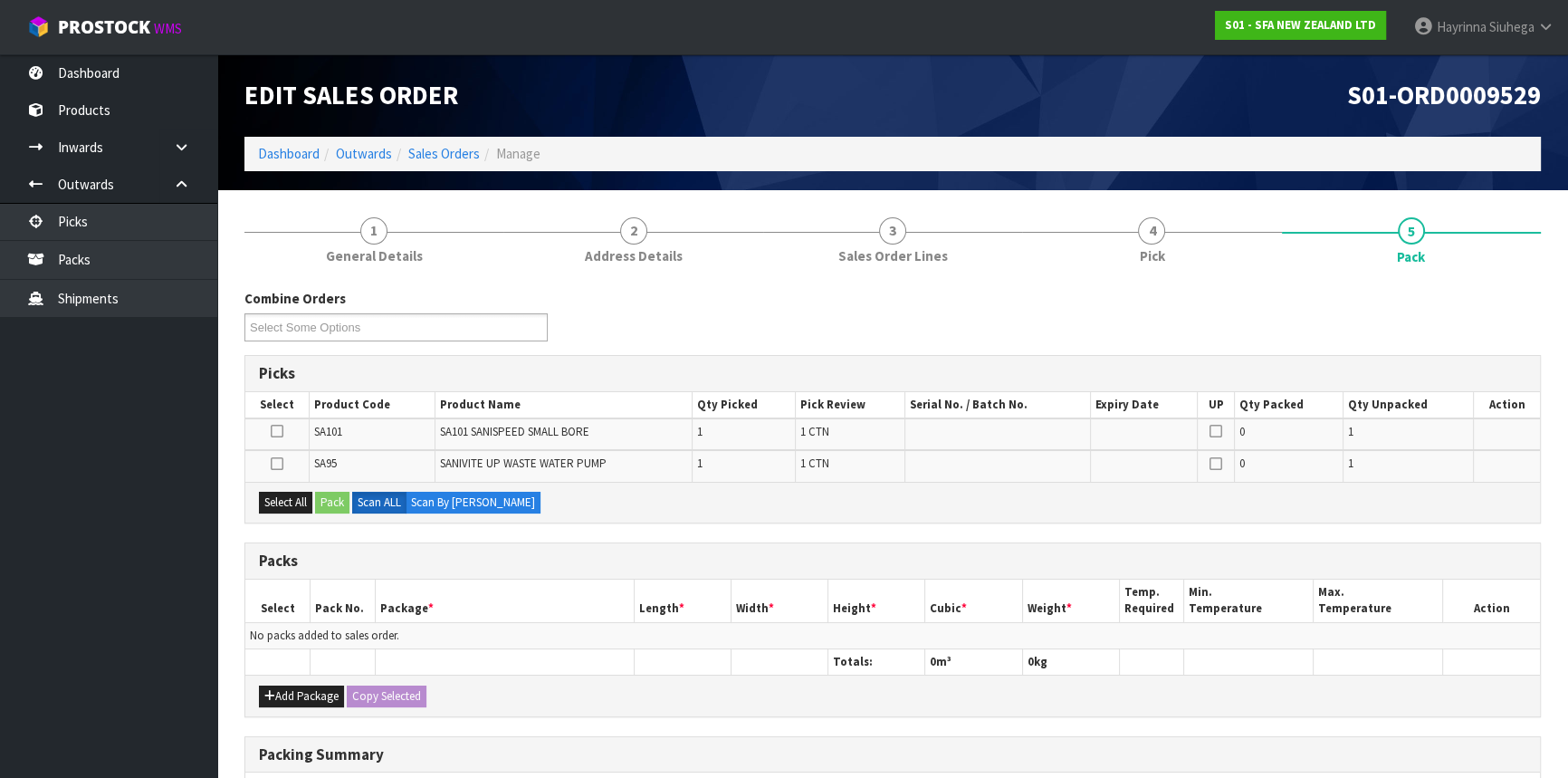
scroll to position [164, 0]
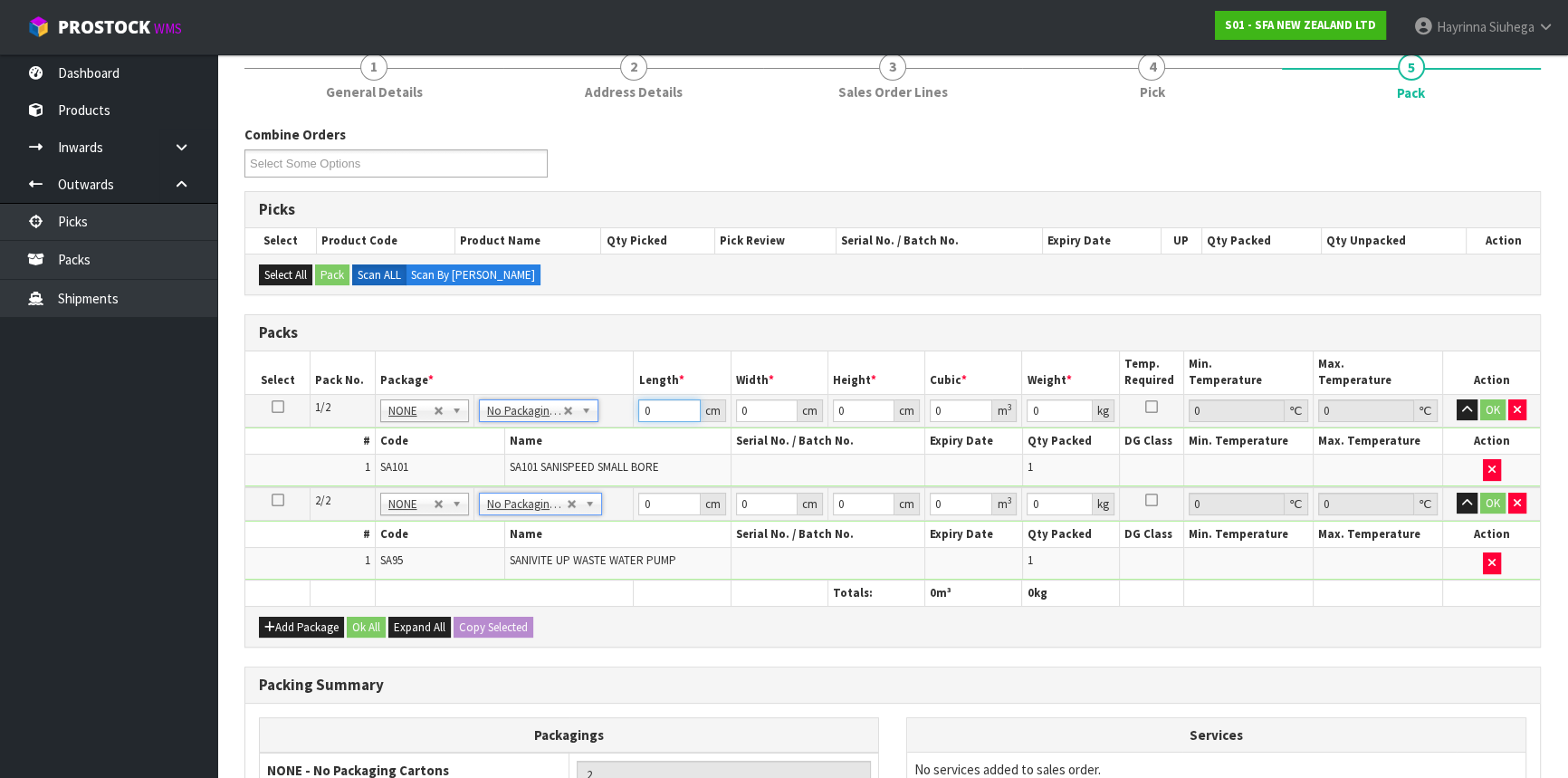
click at [640, 416] on input "0" at bounding box center [669, 411] width 61 height 23
click button "OK" at bounding box center [1494, 411] width 26 height 22
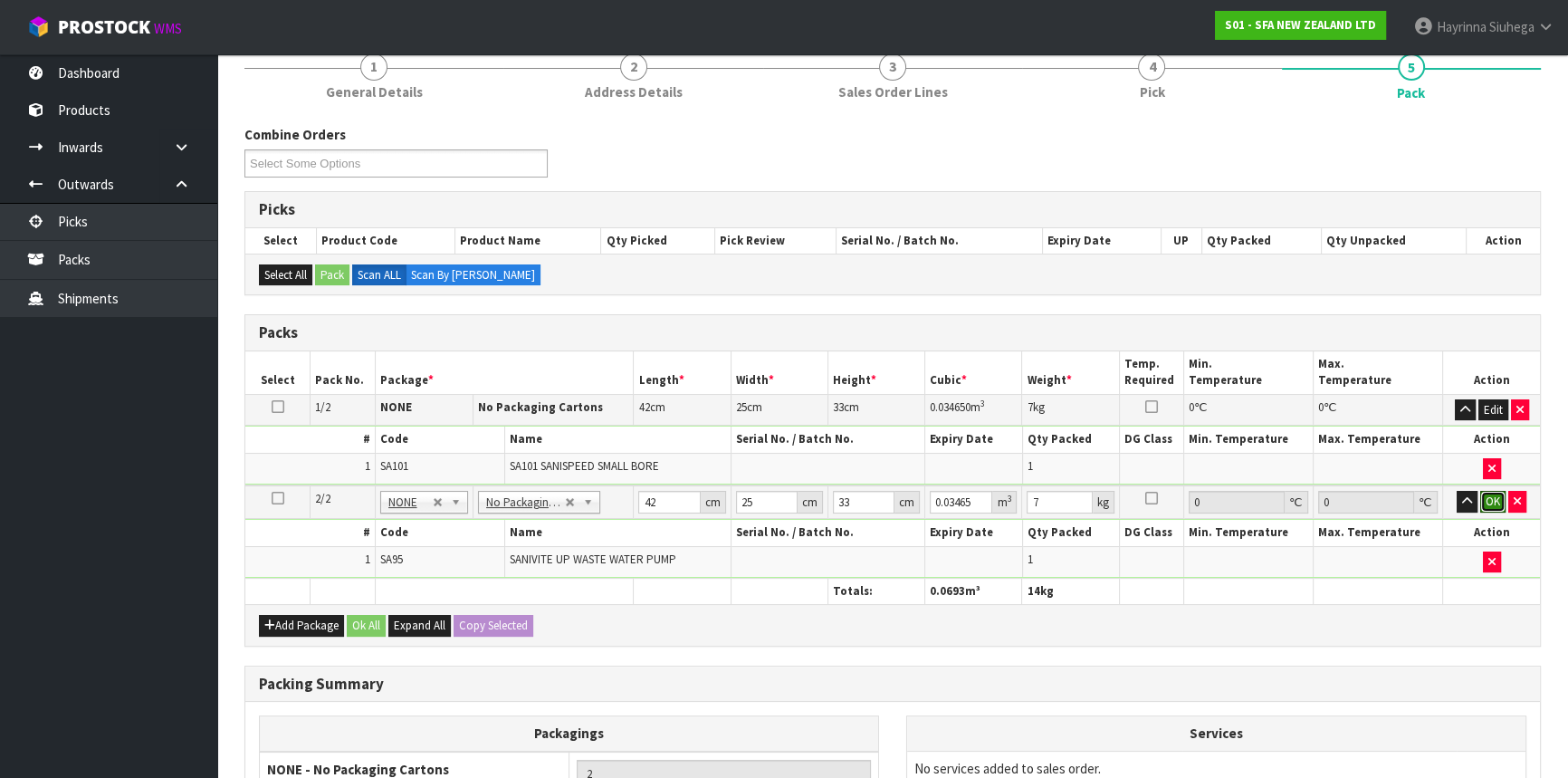
click button "OK" at bounding box center [1494, 502] width 26 height 22
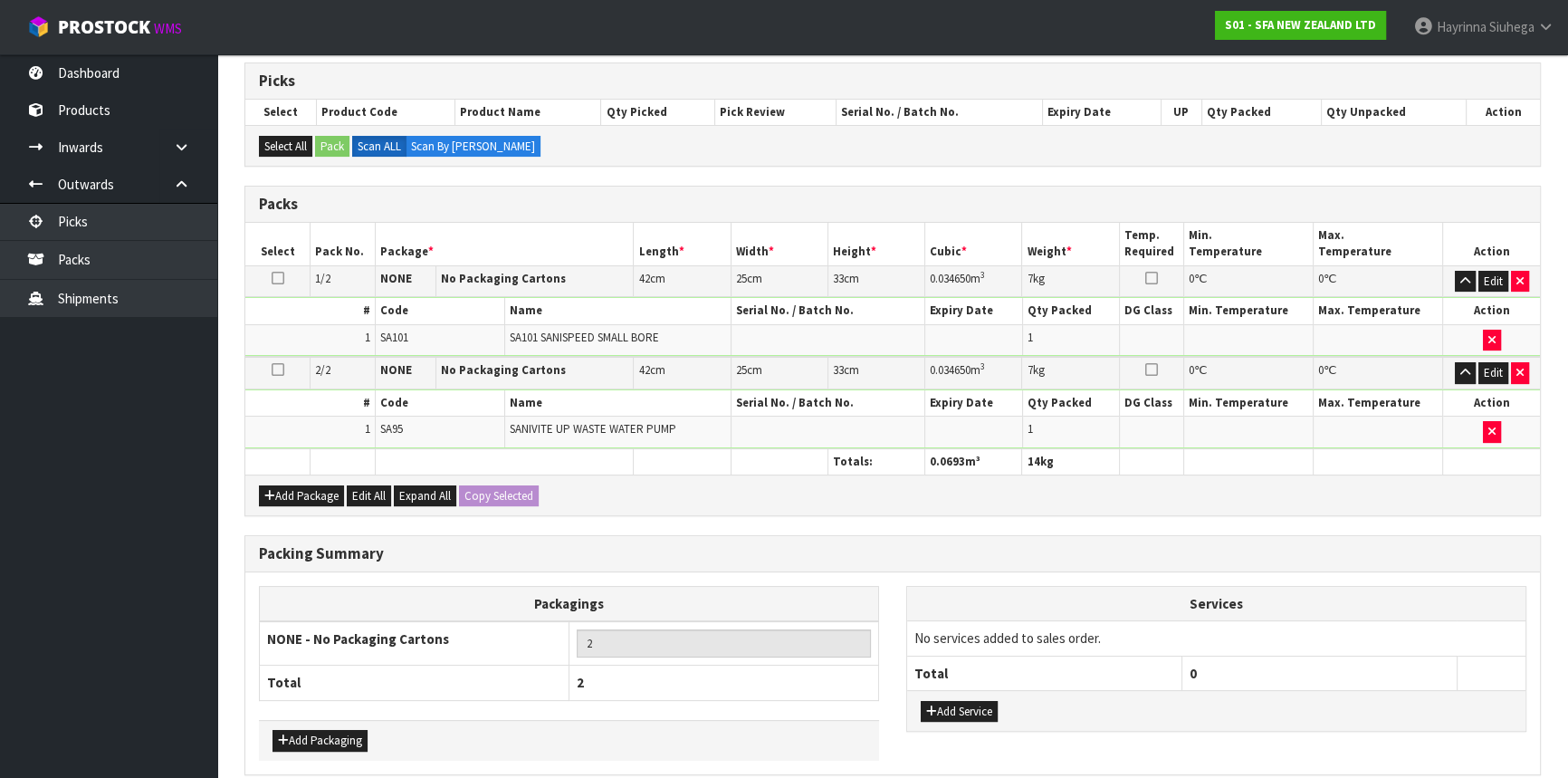
scroll to position [369, 0]
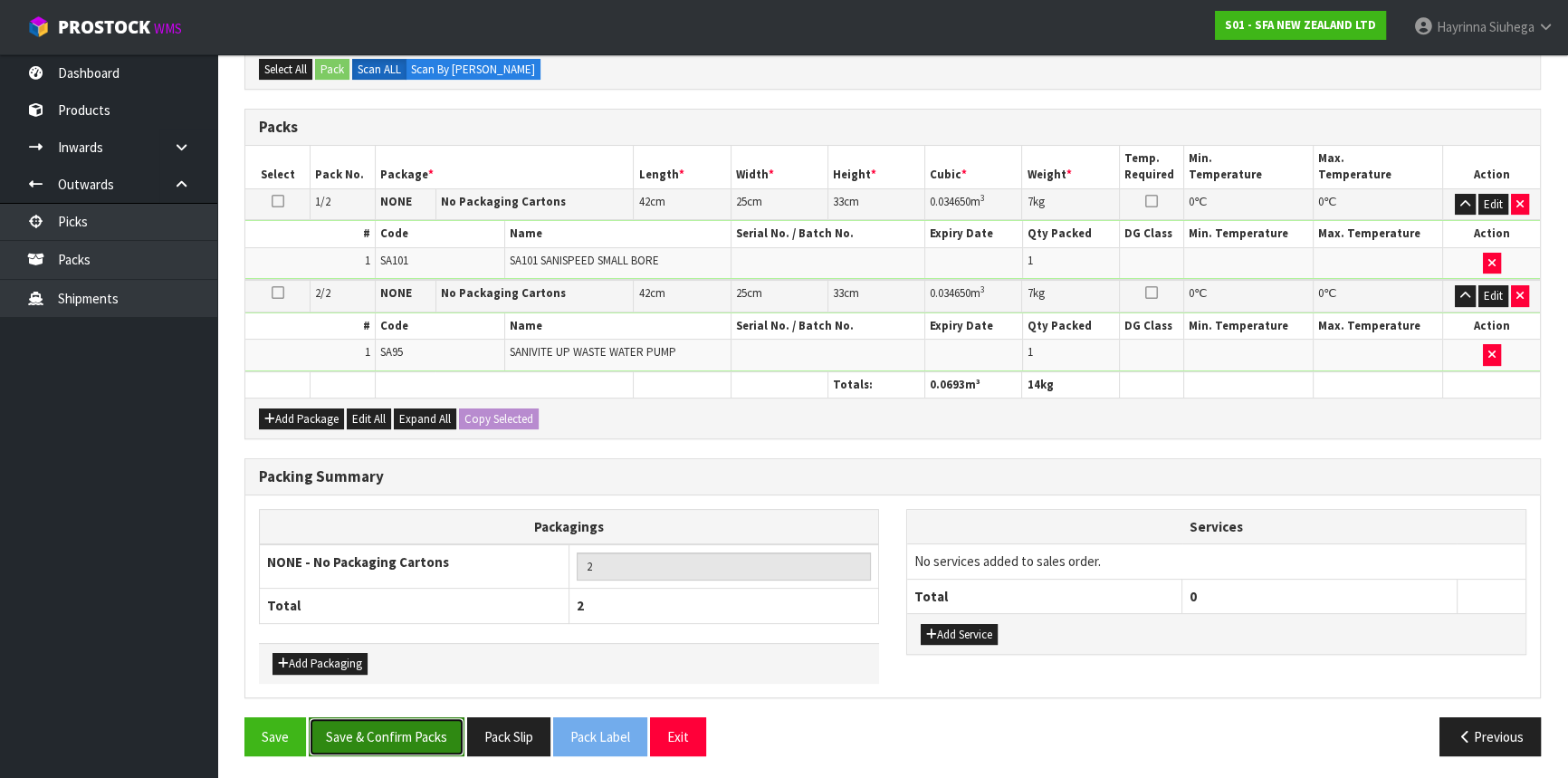
click at [371, 742] on button "Save & Confirm Packs" at bounding box center [386, 736] width 155 height 39
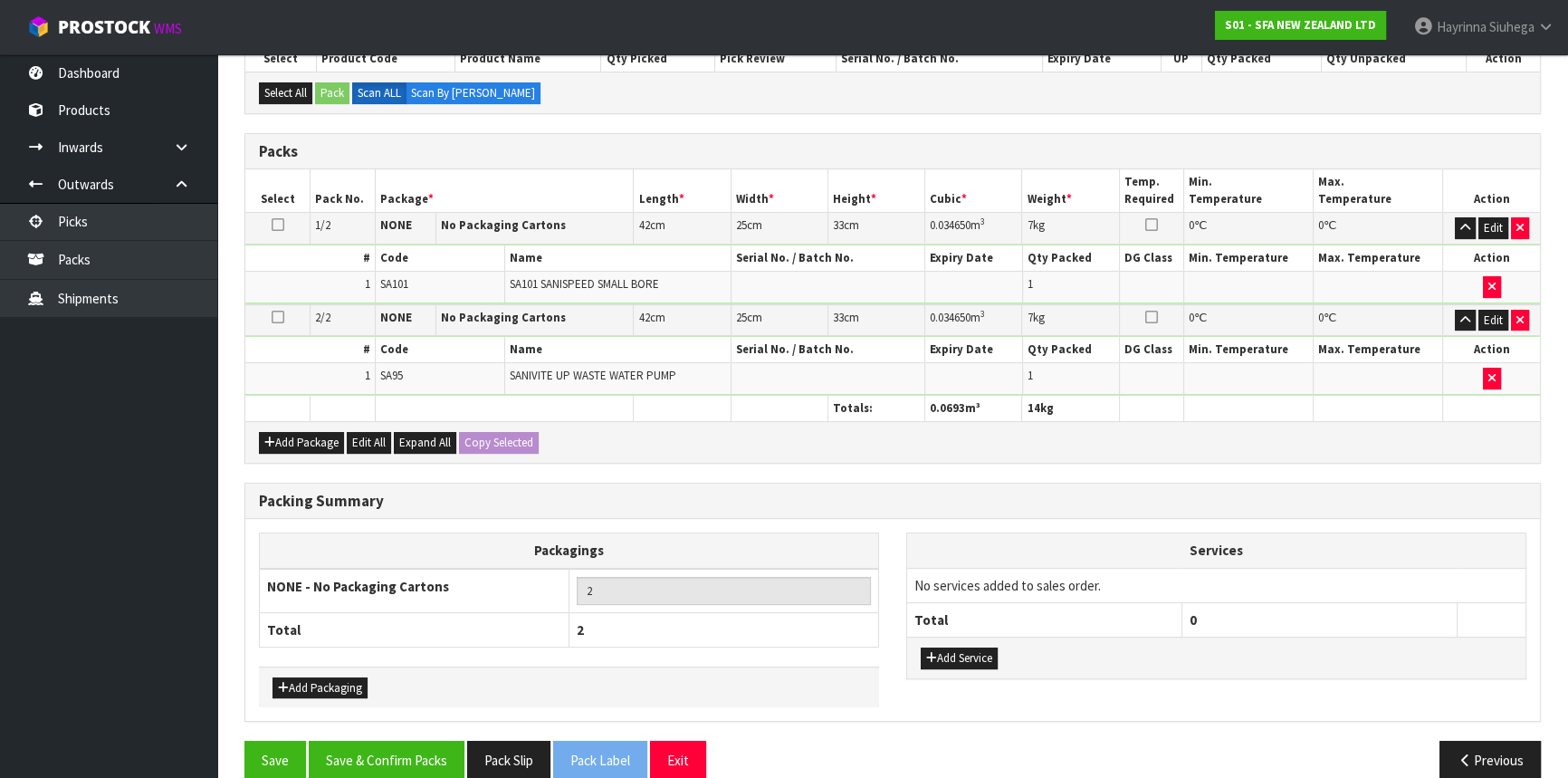
scroll to position [278, 0]
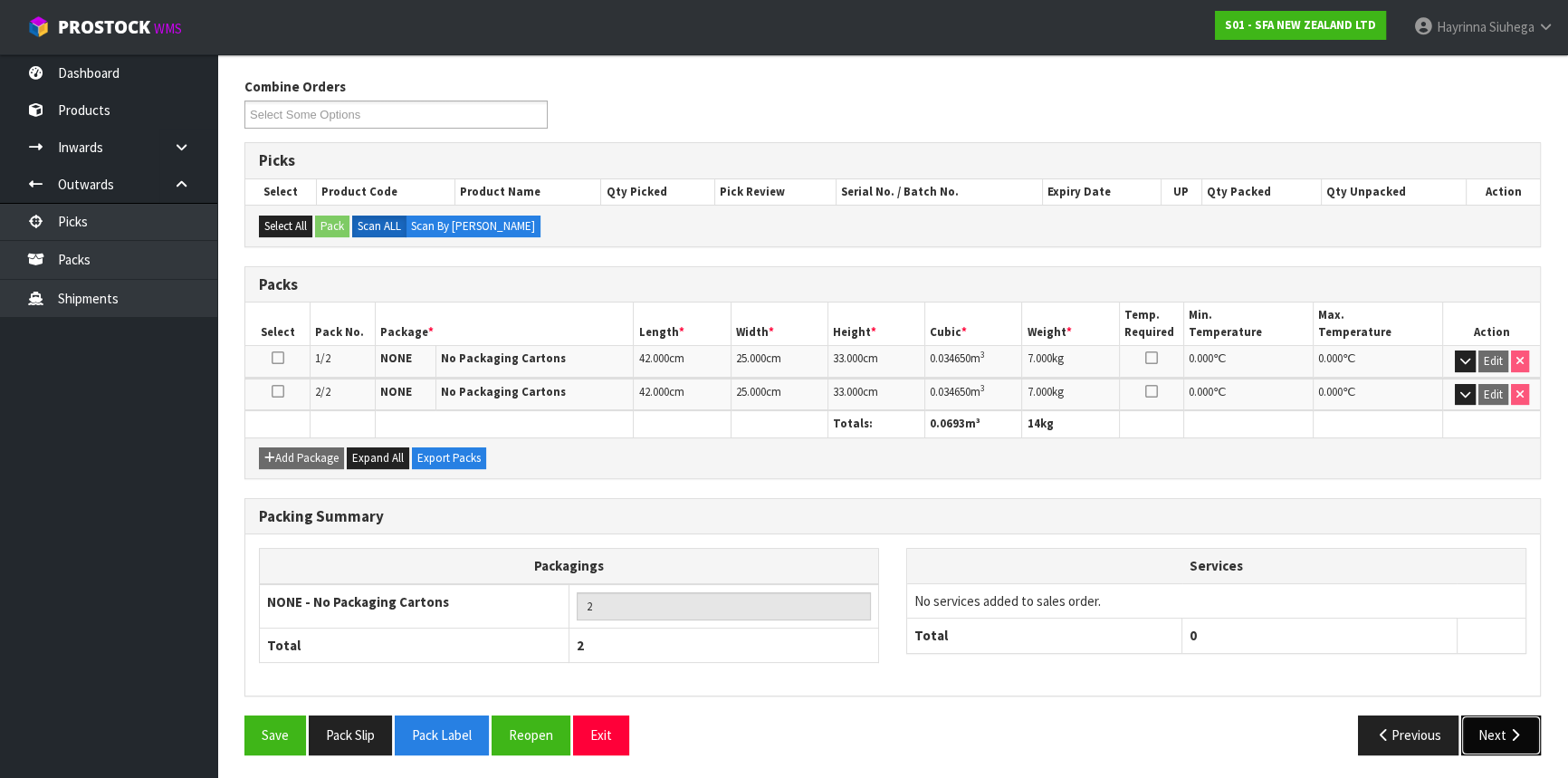
click at [1498, 727] on button "Next" at bounding box center [1501, 734] width 80 height 39
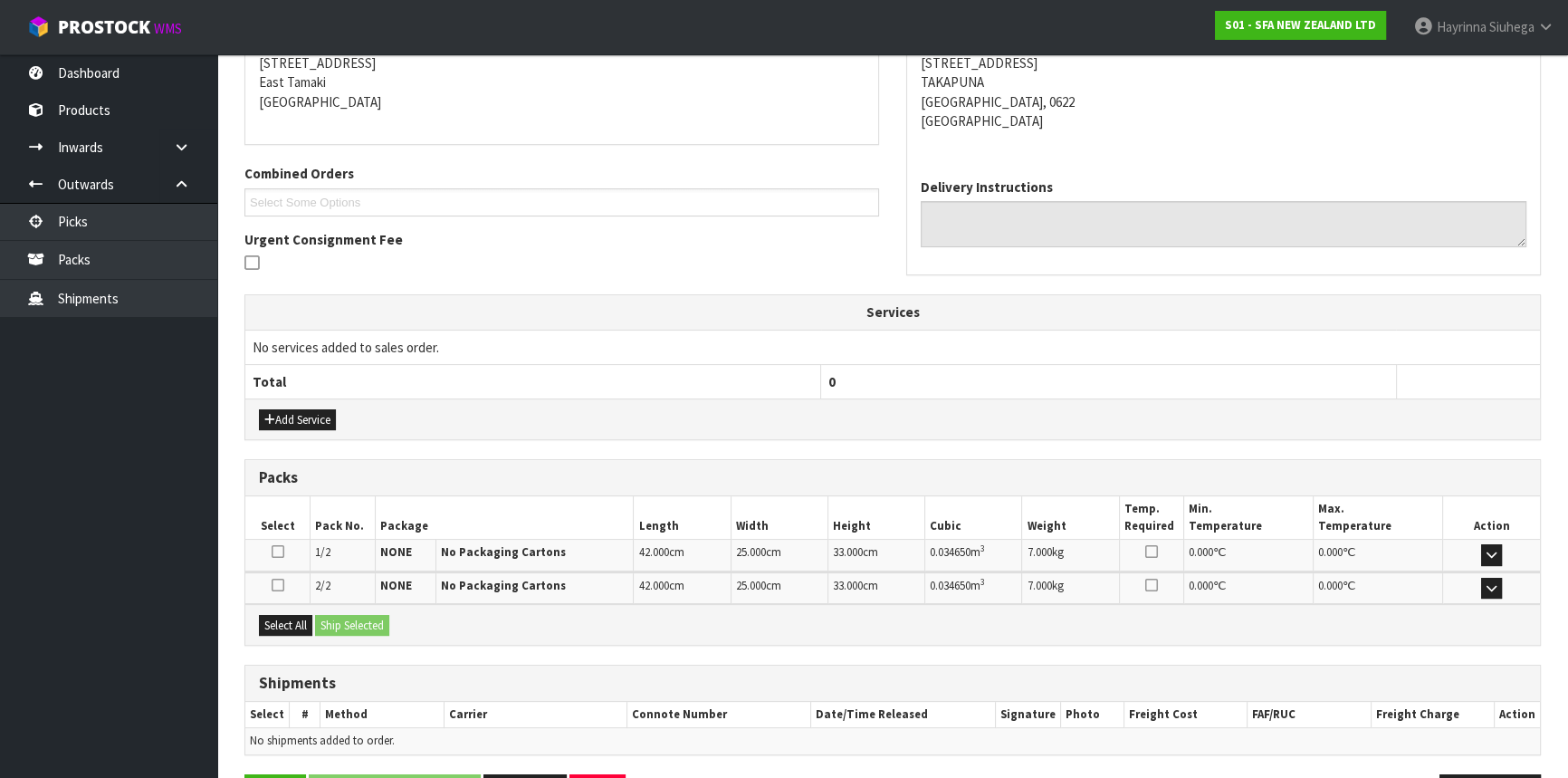
scroll to position [430, 0]
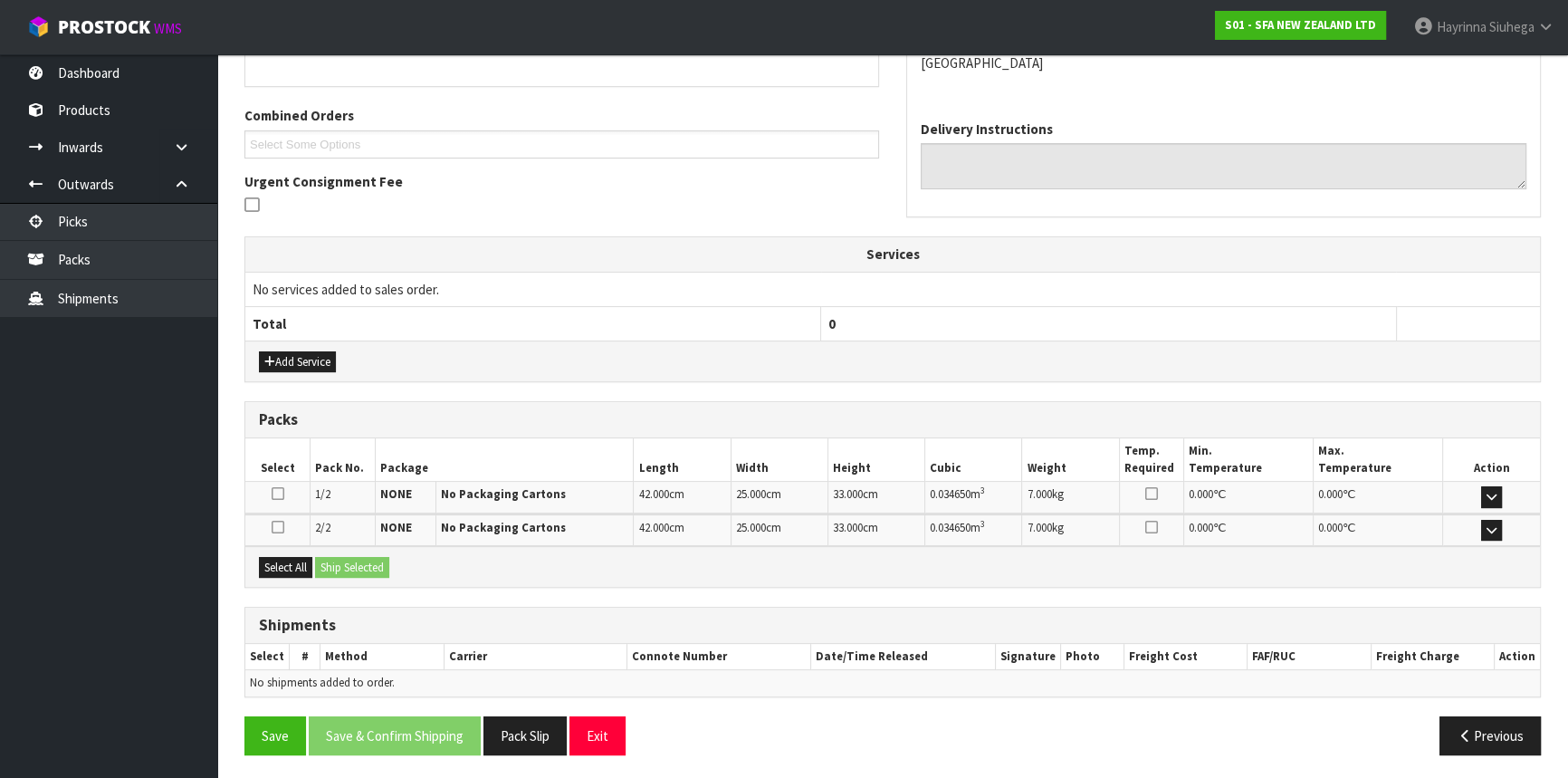
click at [275, 551] on div "Select All Ship Selected" at bounding box center [892, 566] width 1295 height 41
click at [288, 562] on button "Select All" at bounding box center [286, 568] width 53 height 22
click at [321, 561] on button "Ship Selected" at bounding box center [352, 568] width 74 height 22
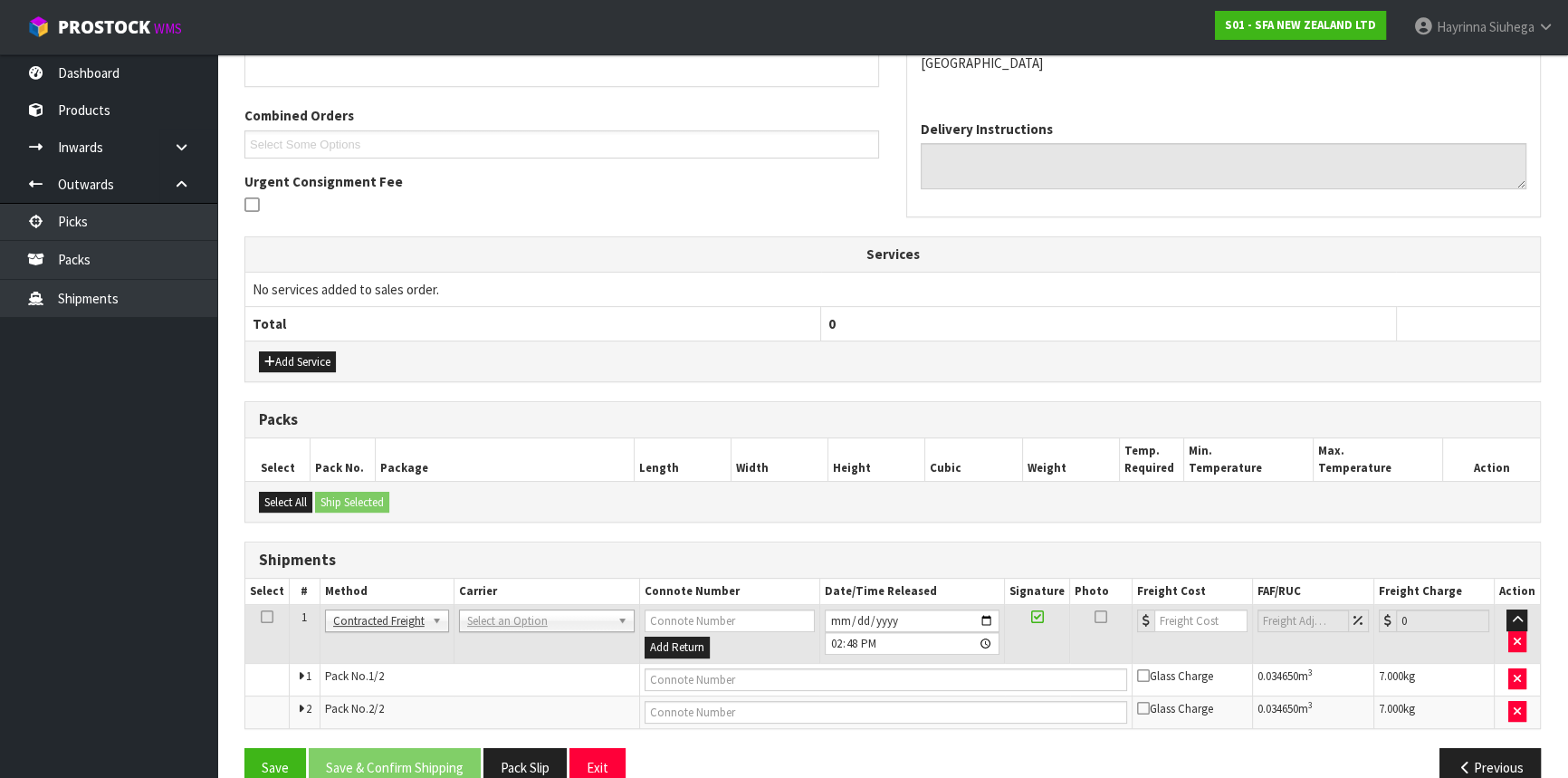
scroll to position [462, 0]
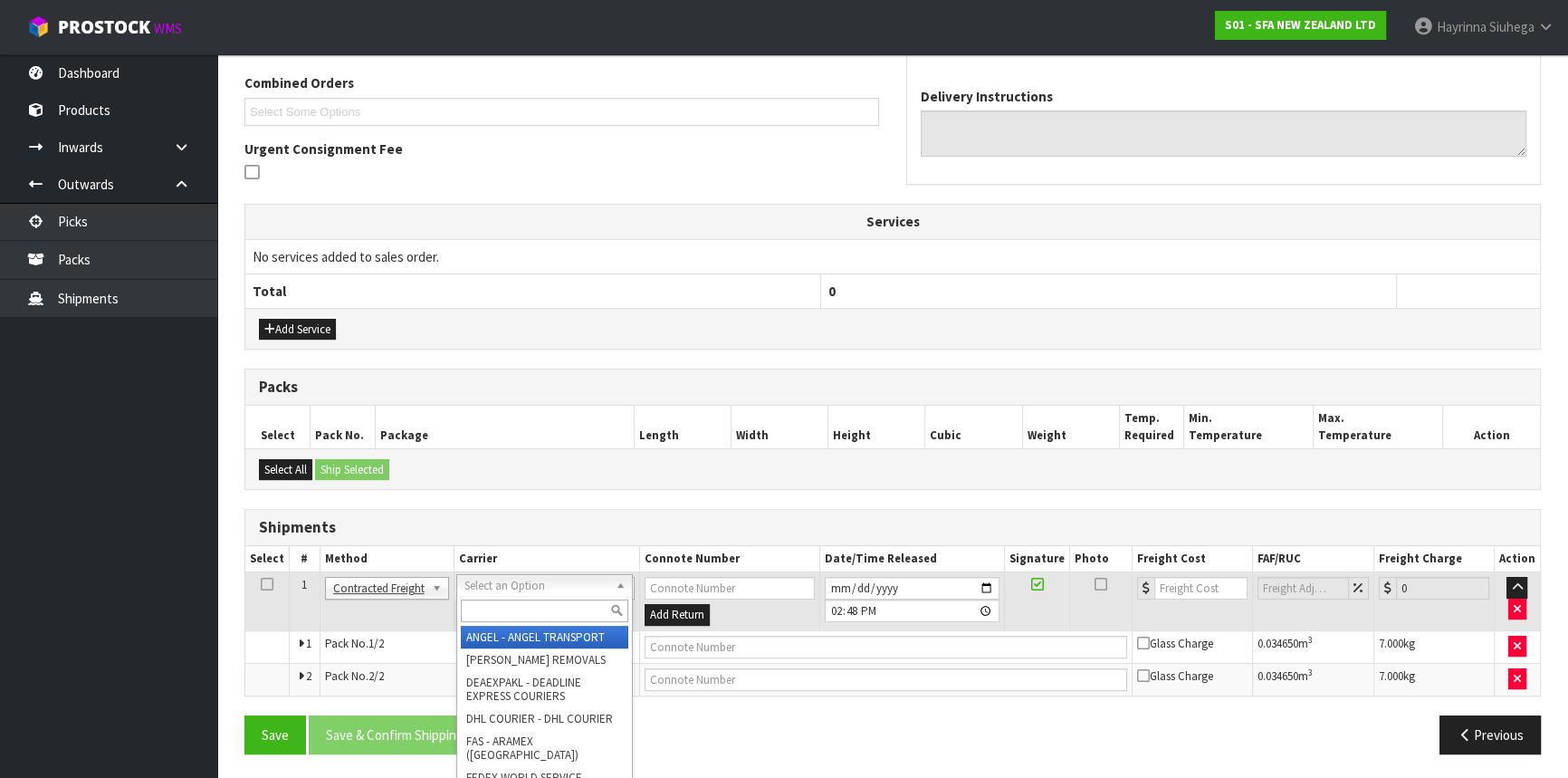
click at [494, 610] on input "text" at bounding box center [544, 611] width 167 height 23
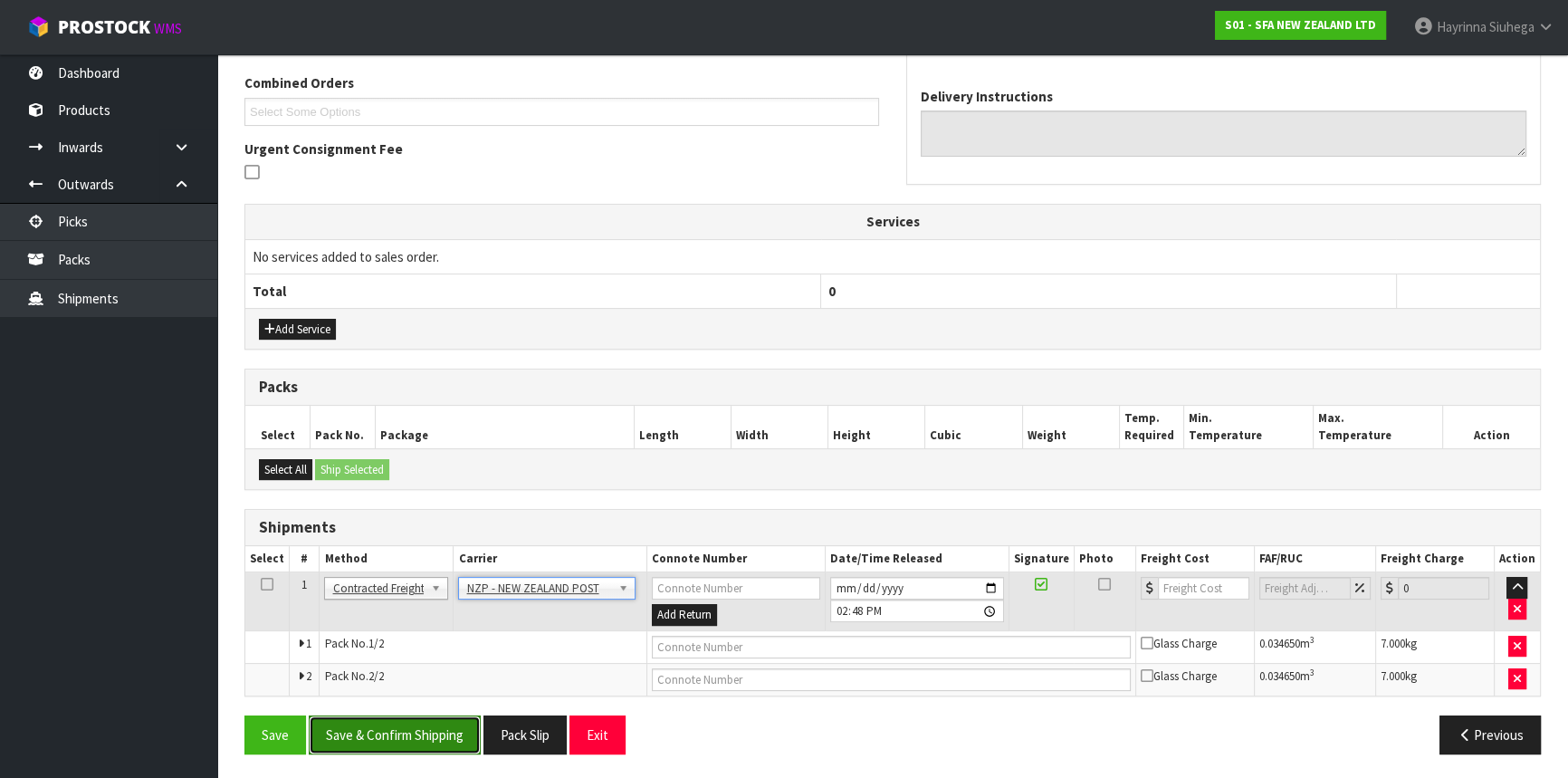
click at [419, 723] on button "Save & Confirm Shipping" at bounding box center [395, 734] width 172 height 39
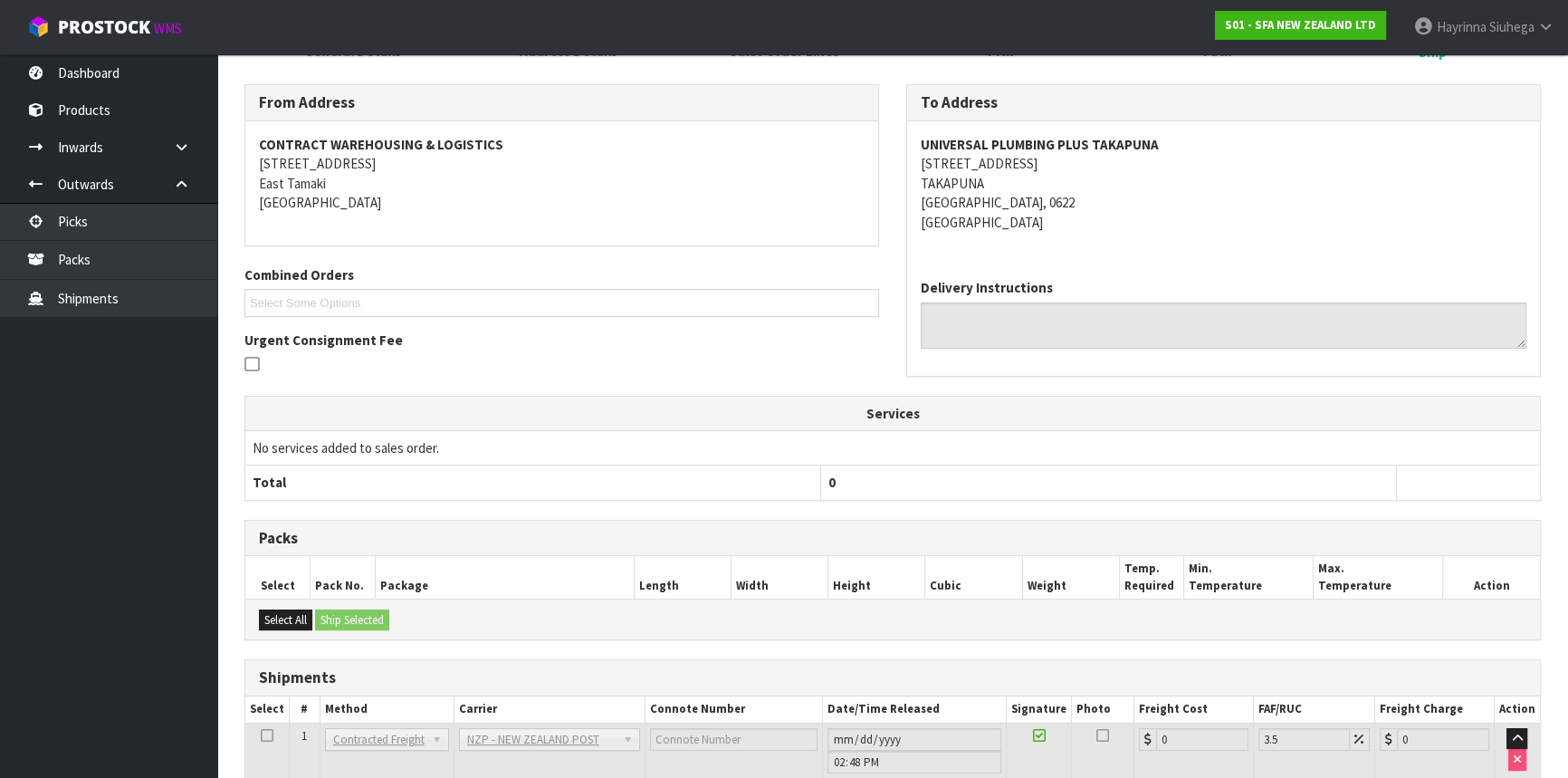
scroll to position [435, 0]
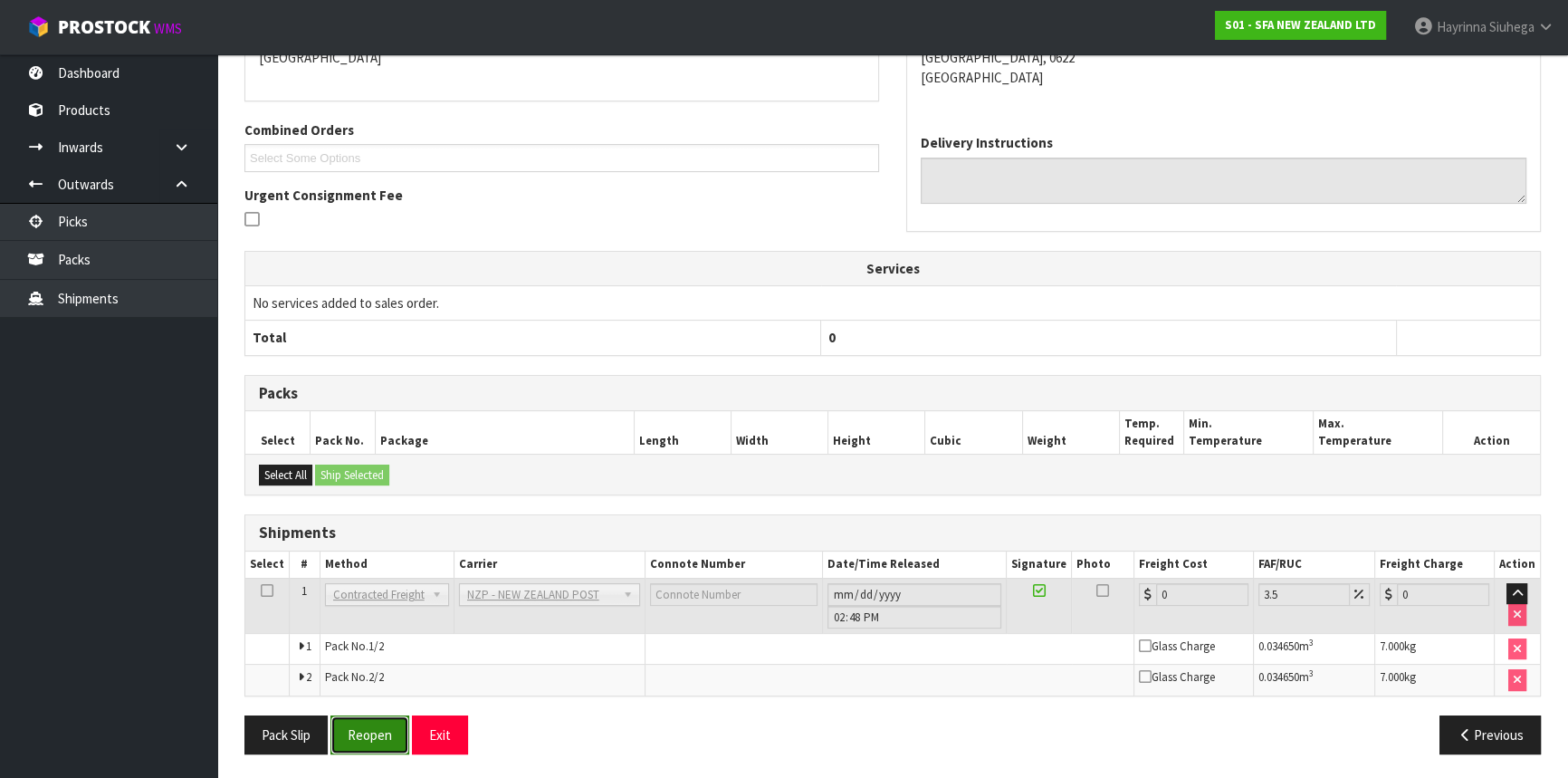
click at [379, 726] on button "Reopen" at bounding box center [370, 734] width 79 height 39
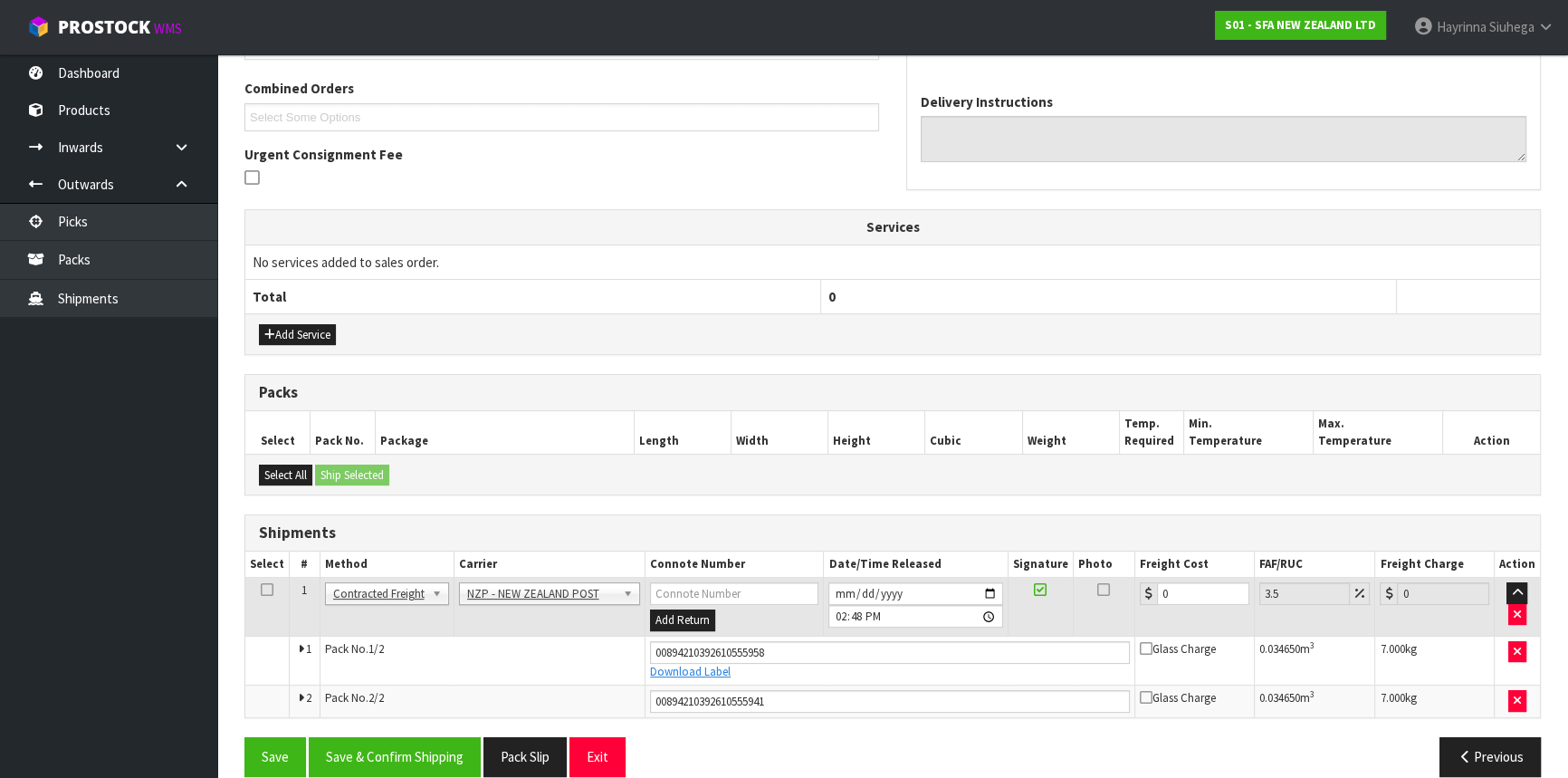
scroll to position [479, 0]
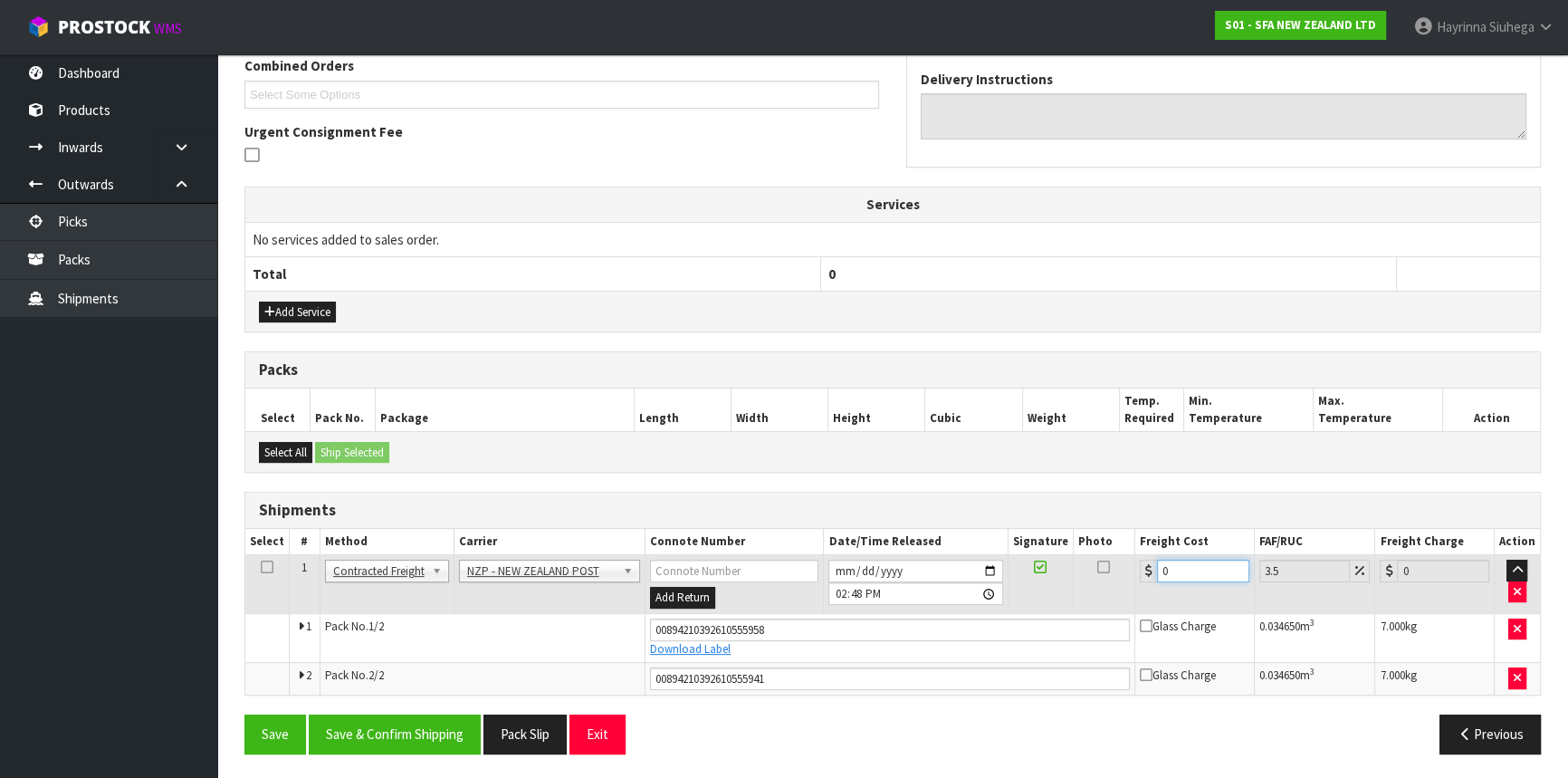
drag, startPoint x: 1218, startPoint y: 571, endPoint x: 668, endPoint y: 570, distance: 550.0
click at [689, 570] on tr "1 Client Local Pickup Customer Local Pickup Company Freight Contracted Freight …" at bounding box center [892, 584] width 1295 height 58
click at [244, 715] on button "Save" at bounding box center [275, 733] width 61 height 39
click at [438, 722] on button "Save & Confirm Shipping" at bounding box center [395, 733] width 172 height 39
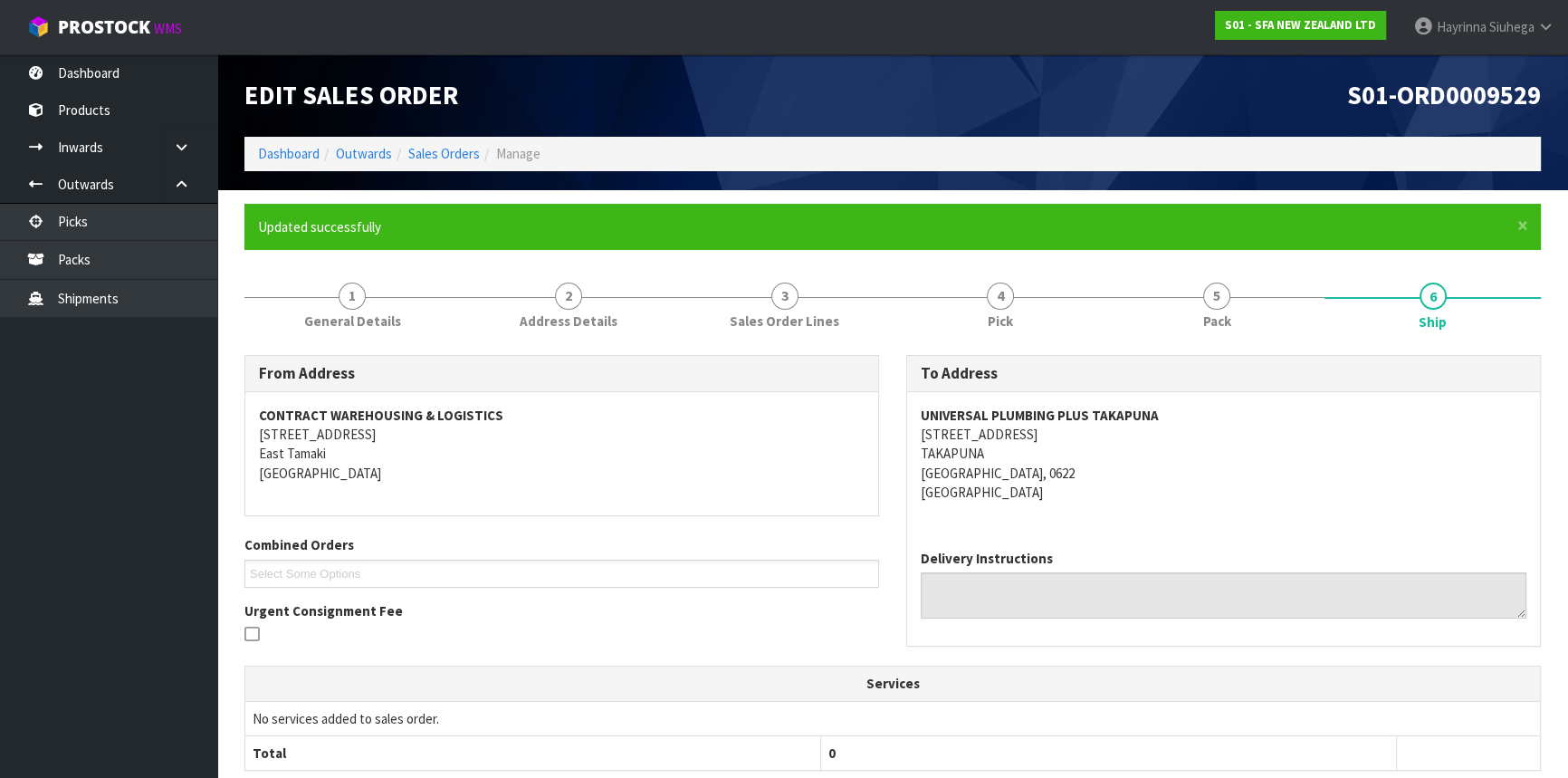
scroll to position [0, 0]
click at [299, 160] on link "Dashboard" at bounding box center [289, 152] width 61 height 17
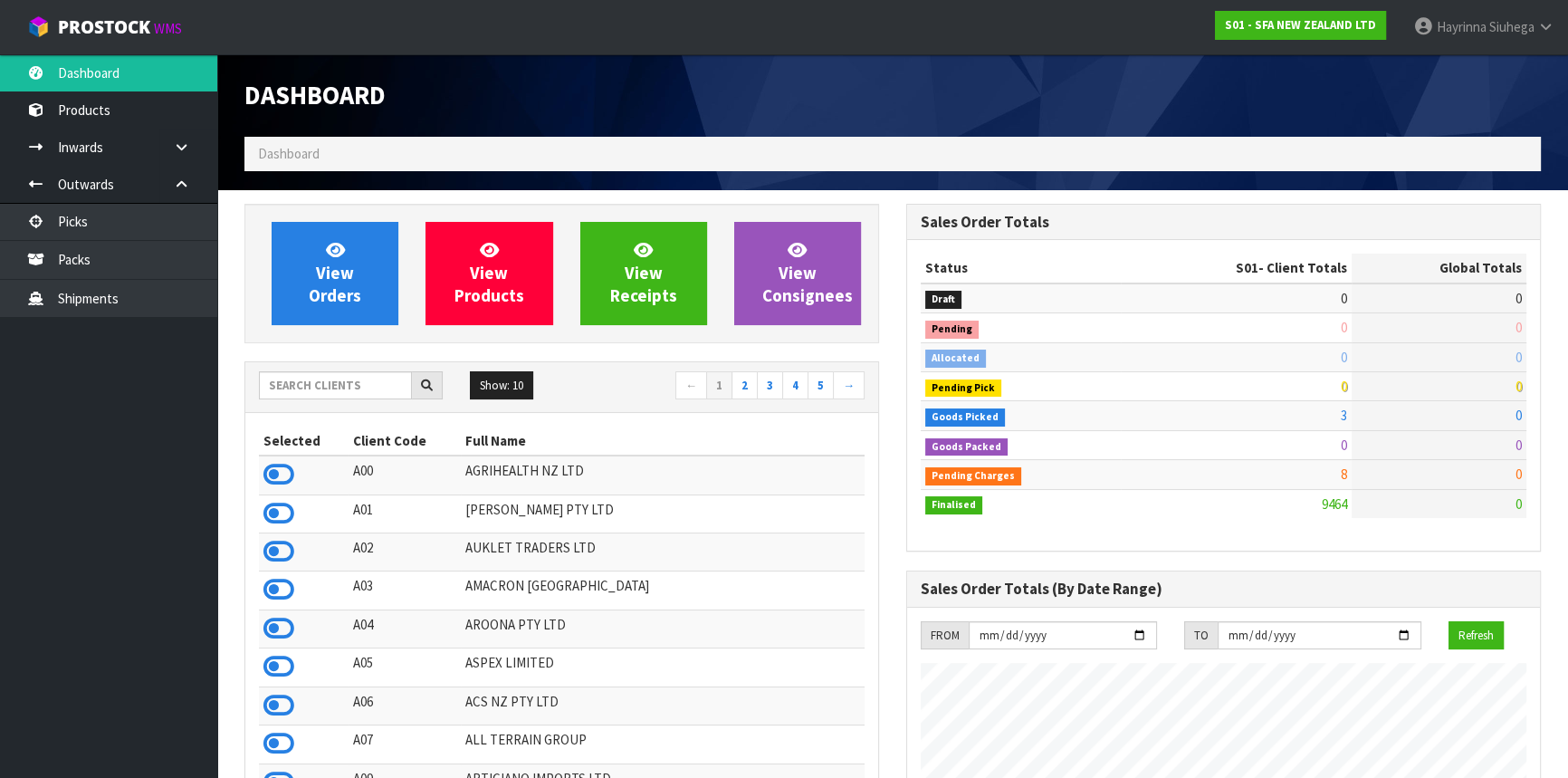
scroll to position [1370, 661]
click at [67, 248] on link "Packs" at bounding box center [109, 259] width 218 height 38
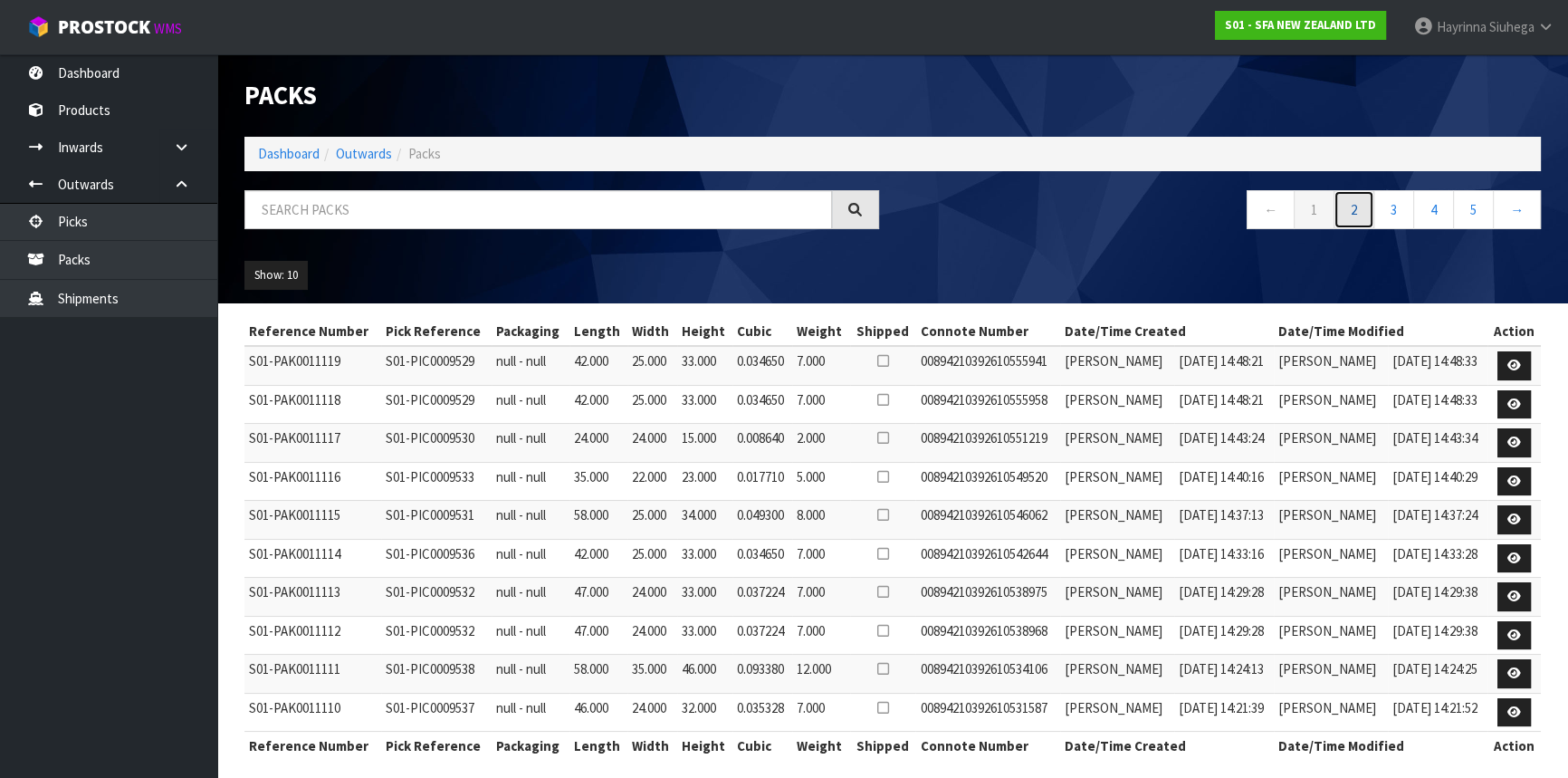
click at [1357, 198] on link "2" at bounding box center [1353, 209] width 41 height 39
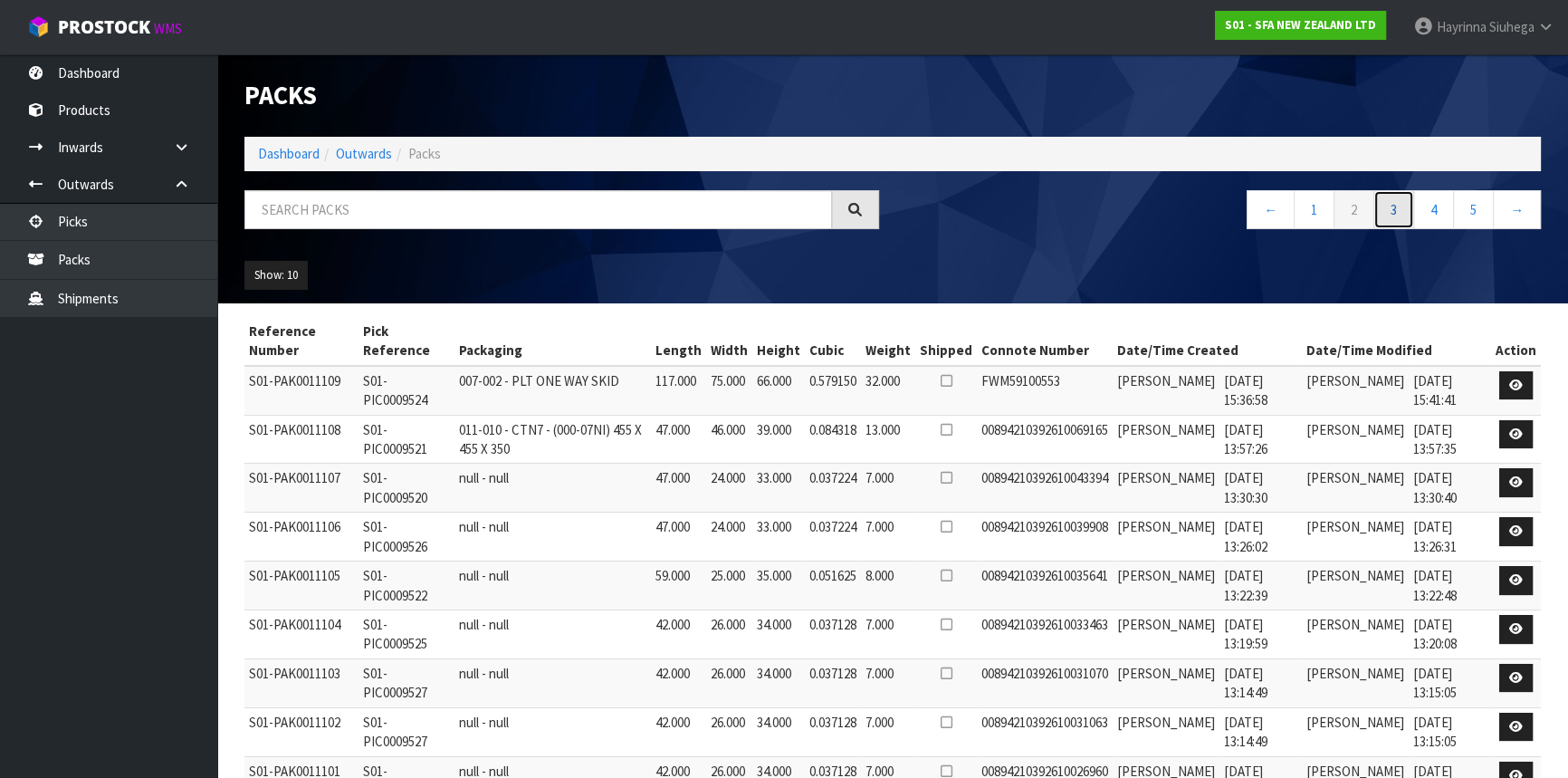
click at [1377, 205] on link "3" at bounding box center [1394, 209] width 41 height 39
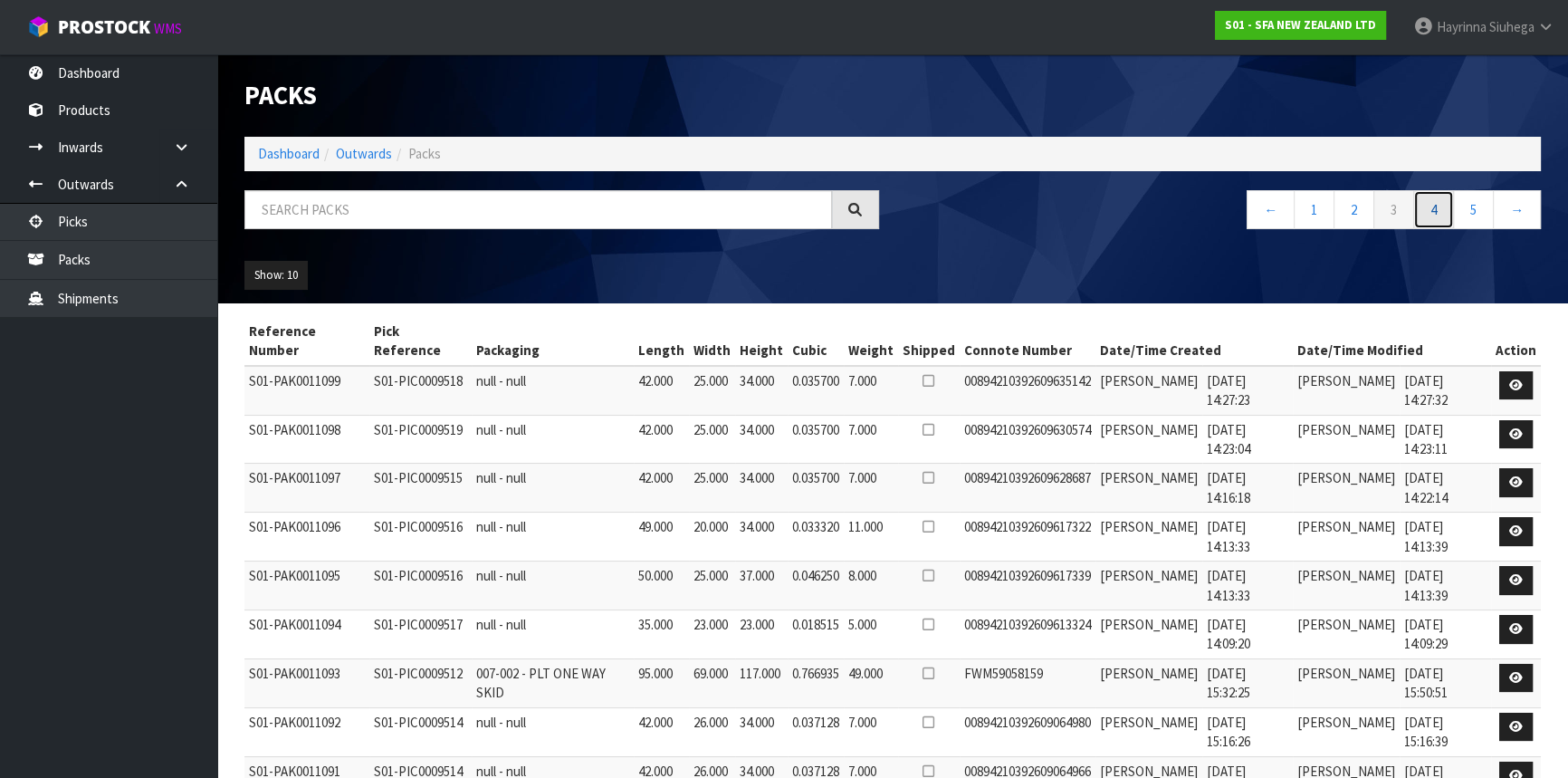
click at [1421, 205] on link "4" at bounding box center [1433, 209] width 41 height 39
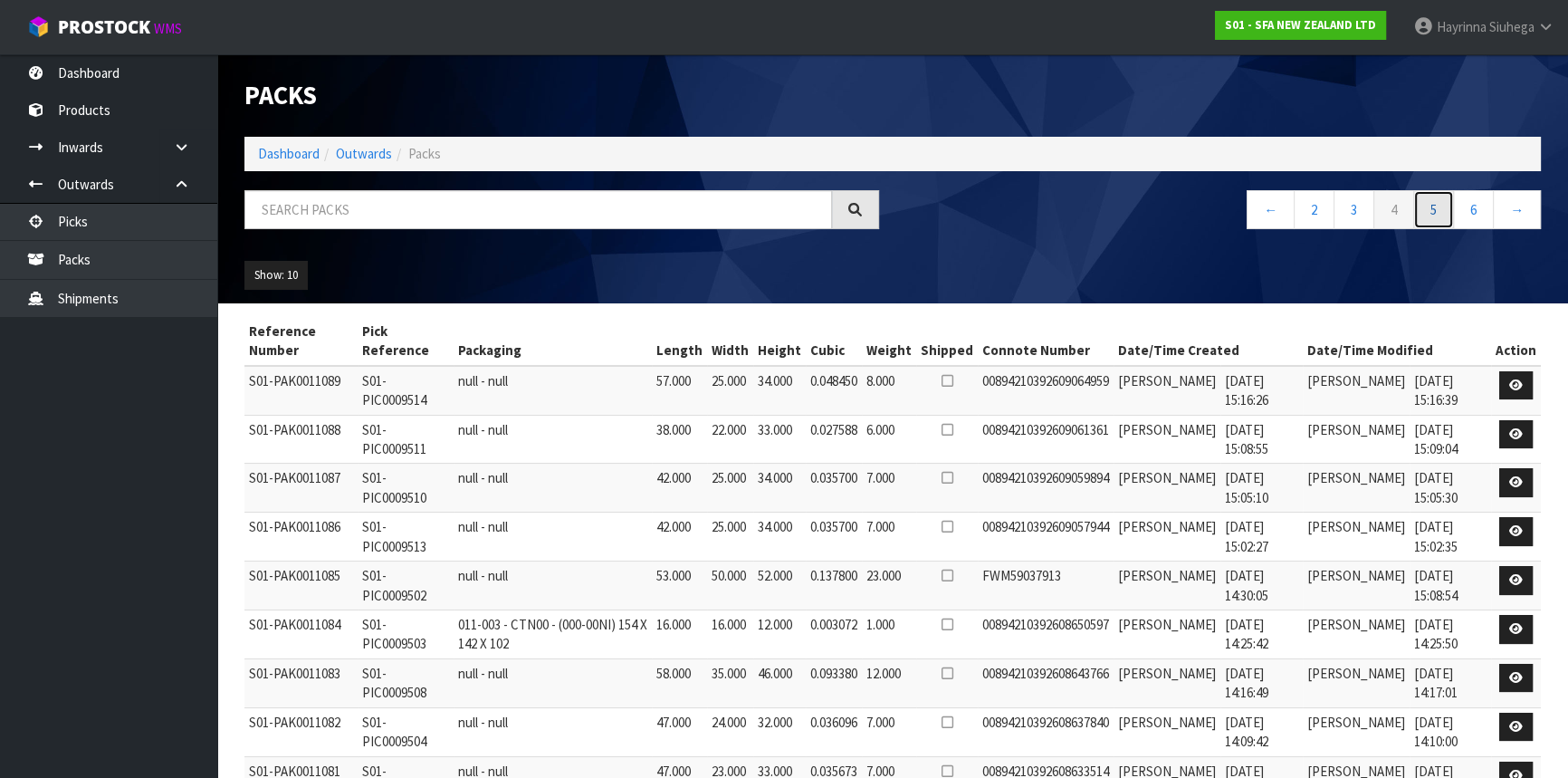
click at [1443, 204] on link "5" at bounding box center [1433, 209] width 41 height 39
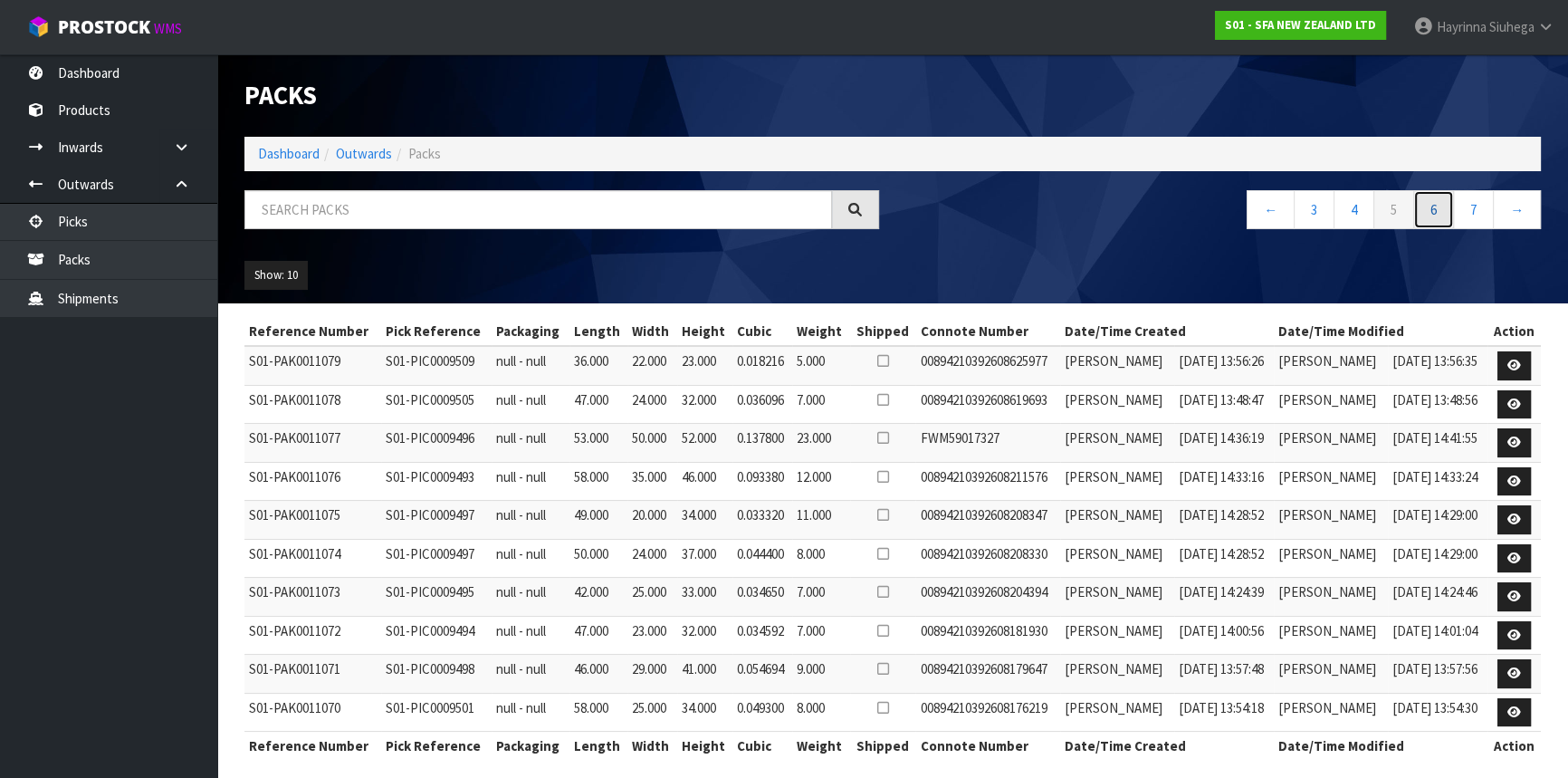
click at [1443, 204] on link "6" at bounding box center [1433, 209] width 41 height 39
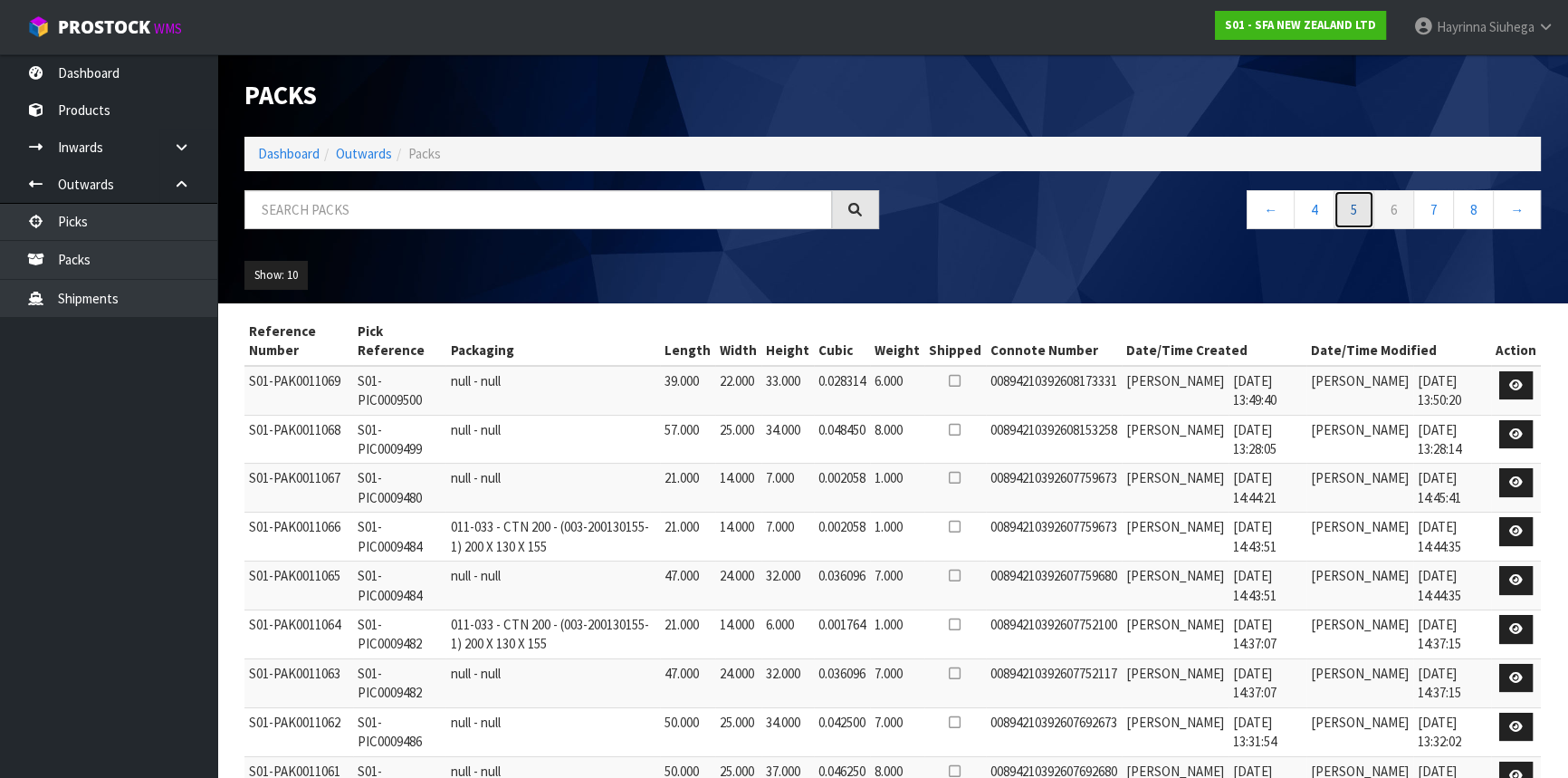
click at [1360, 204] on link "5" at bounding box center [1353, 209] width 41 height 39
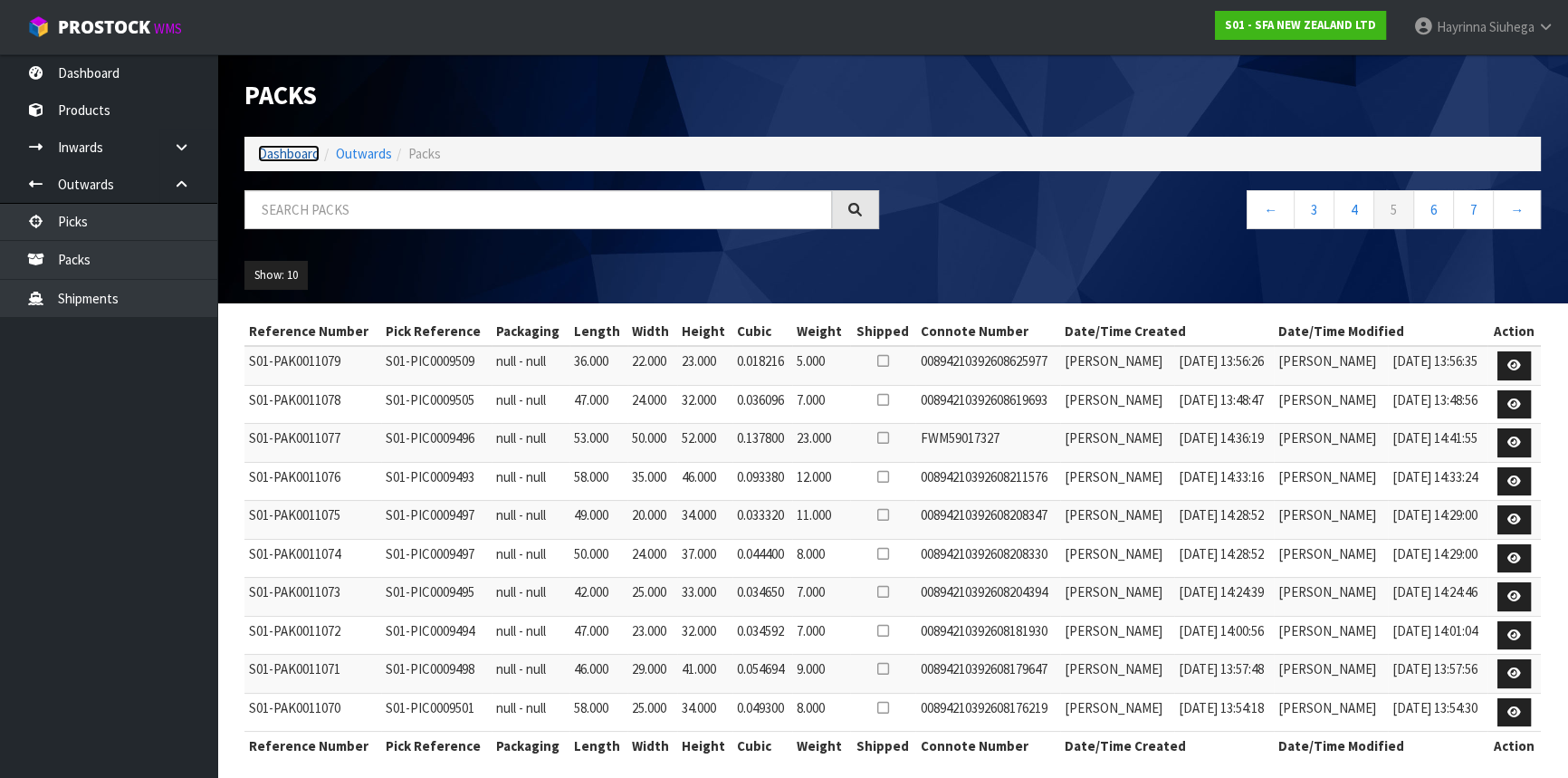
click at [305, 157] on link "Dashboard" at bounding box center [289, 152] width 61 height 17
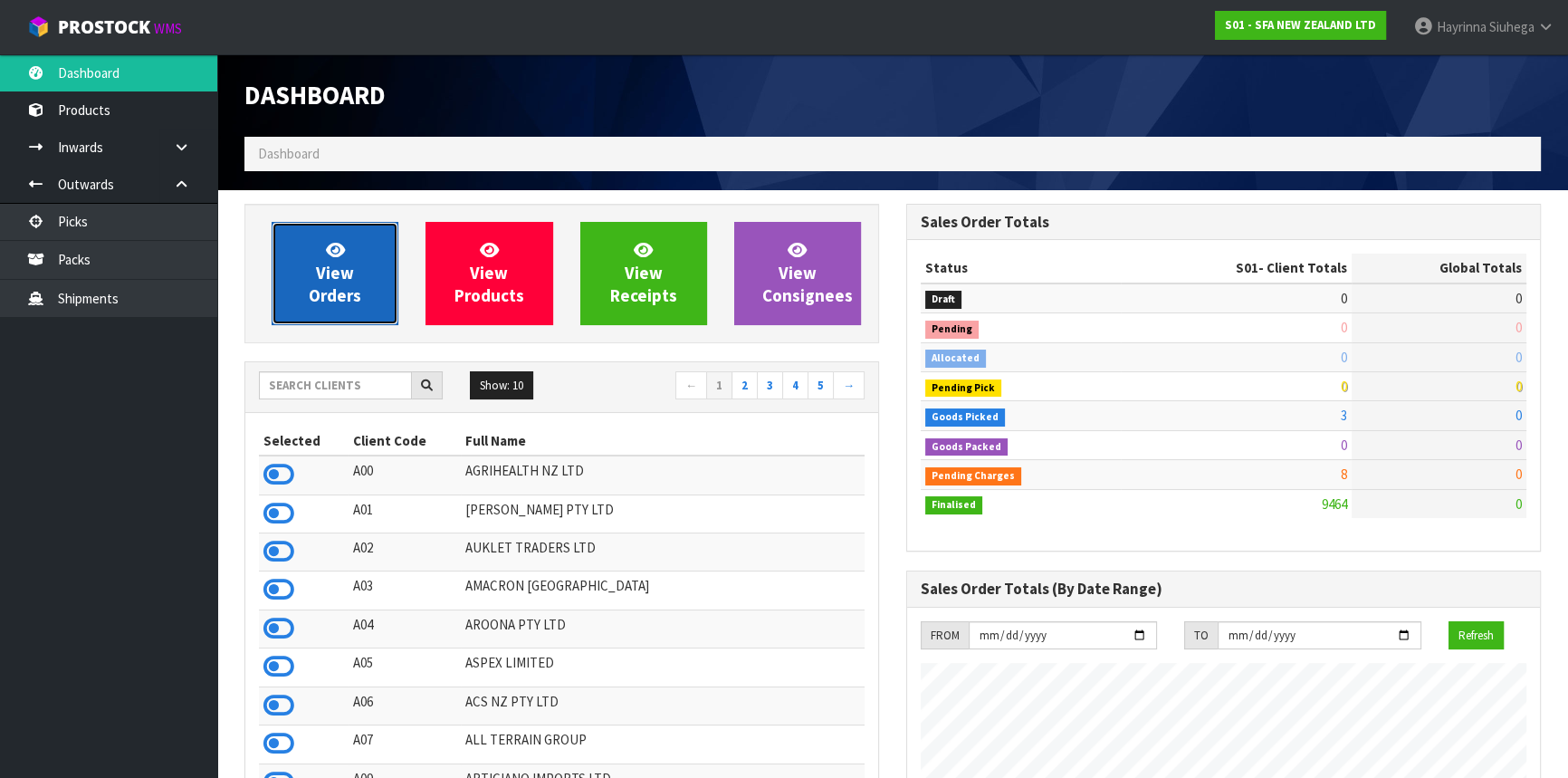
scroll to position [1370, 661]
click at [365, 238] on link "View Orders" at bounding box center [335, 273] width 127 height 103
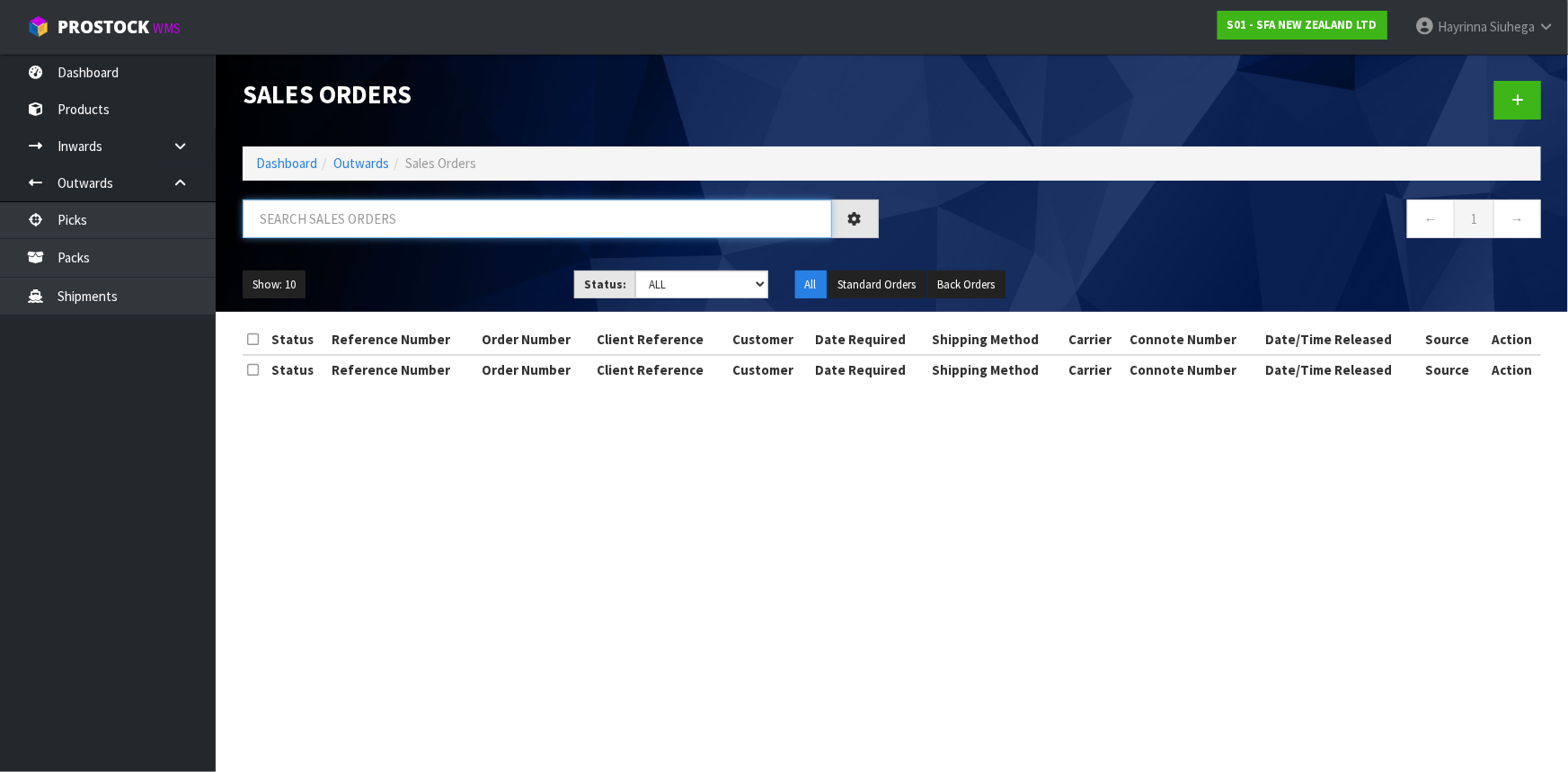
click at [393, 220] on input "text" at bounding box center [537, 218] width 589 height 38
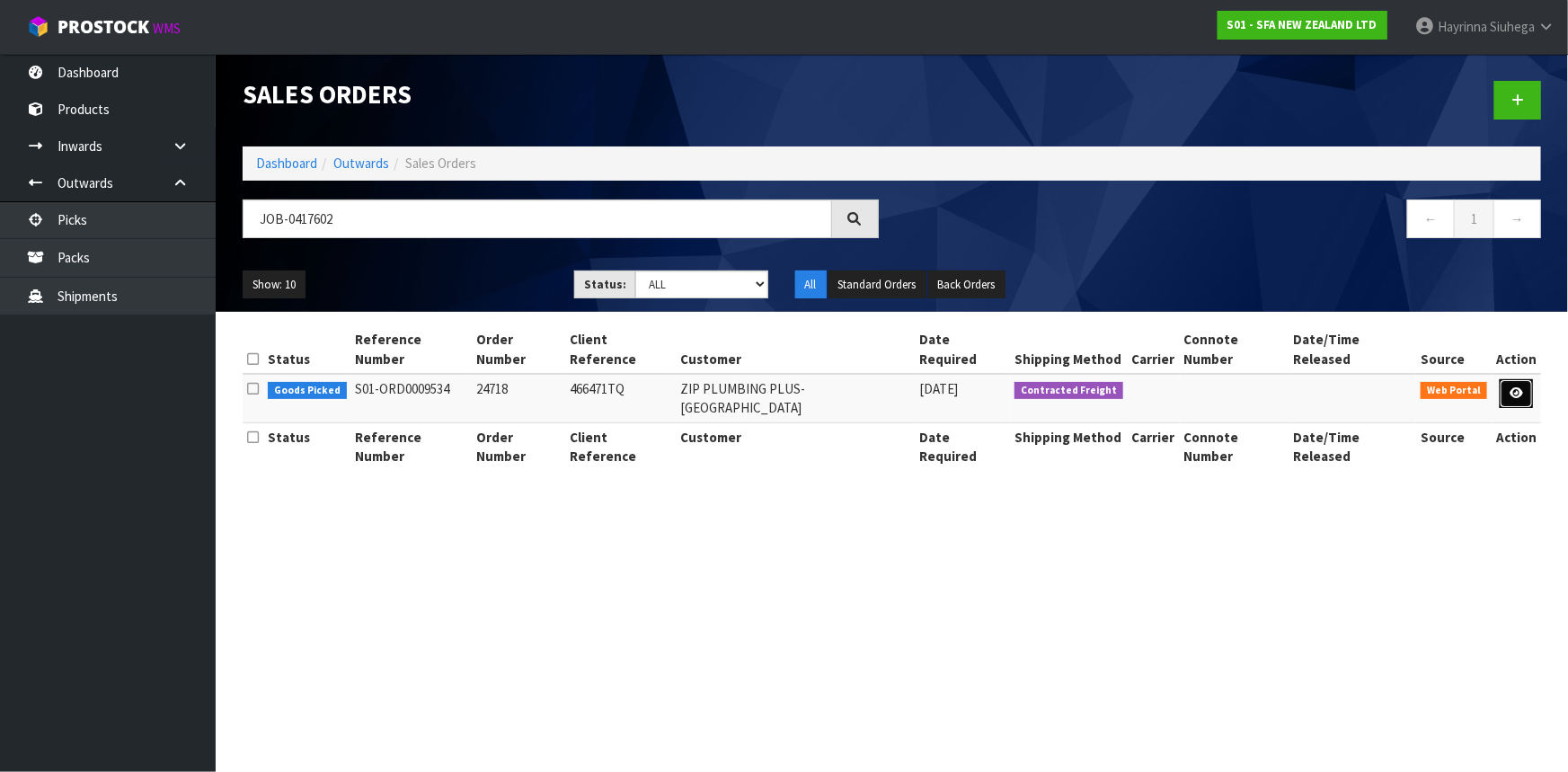
click at [1519, 387] on icon at bounding box center [1517, 393] width 14 height 12
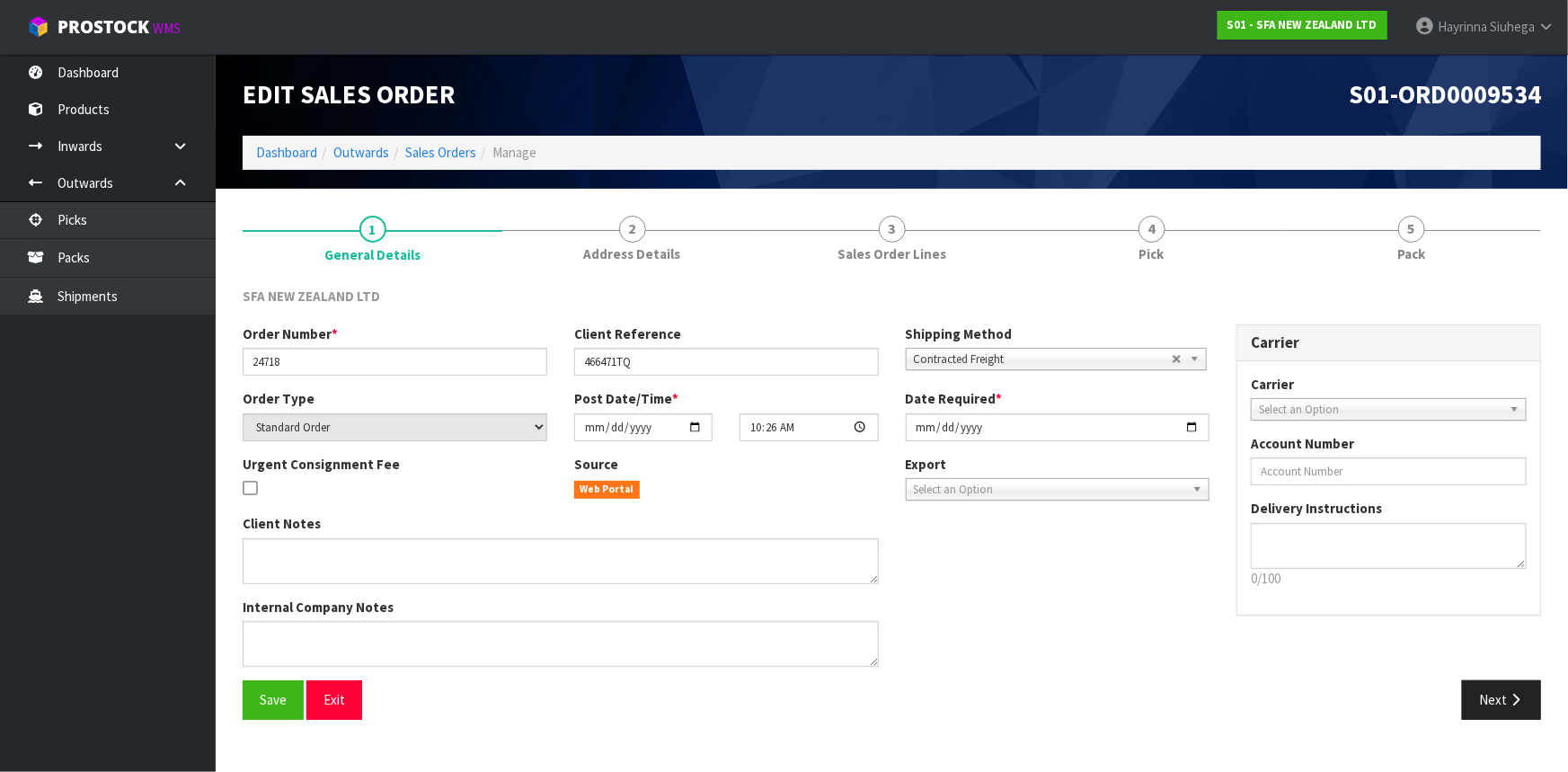
click at [1244, 234] on link "4 Pick" at bounding box center [1152, 238] width 260 height 71
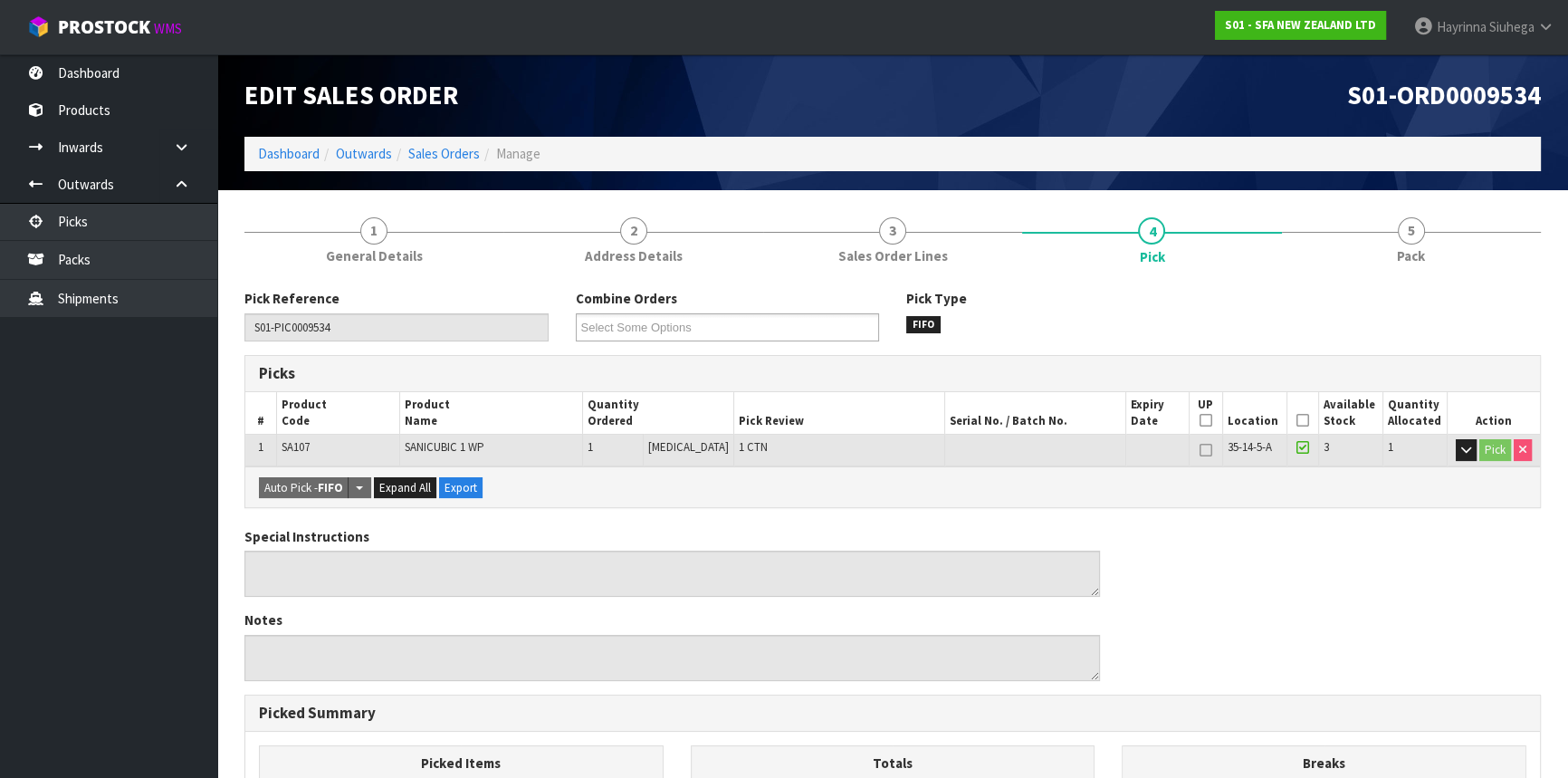
click at [1253, 236] on link "4 Pick" at bounding box center [1152, 240] width 259 height 72
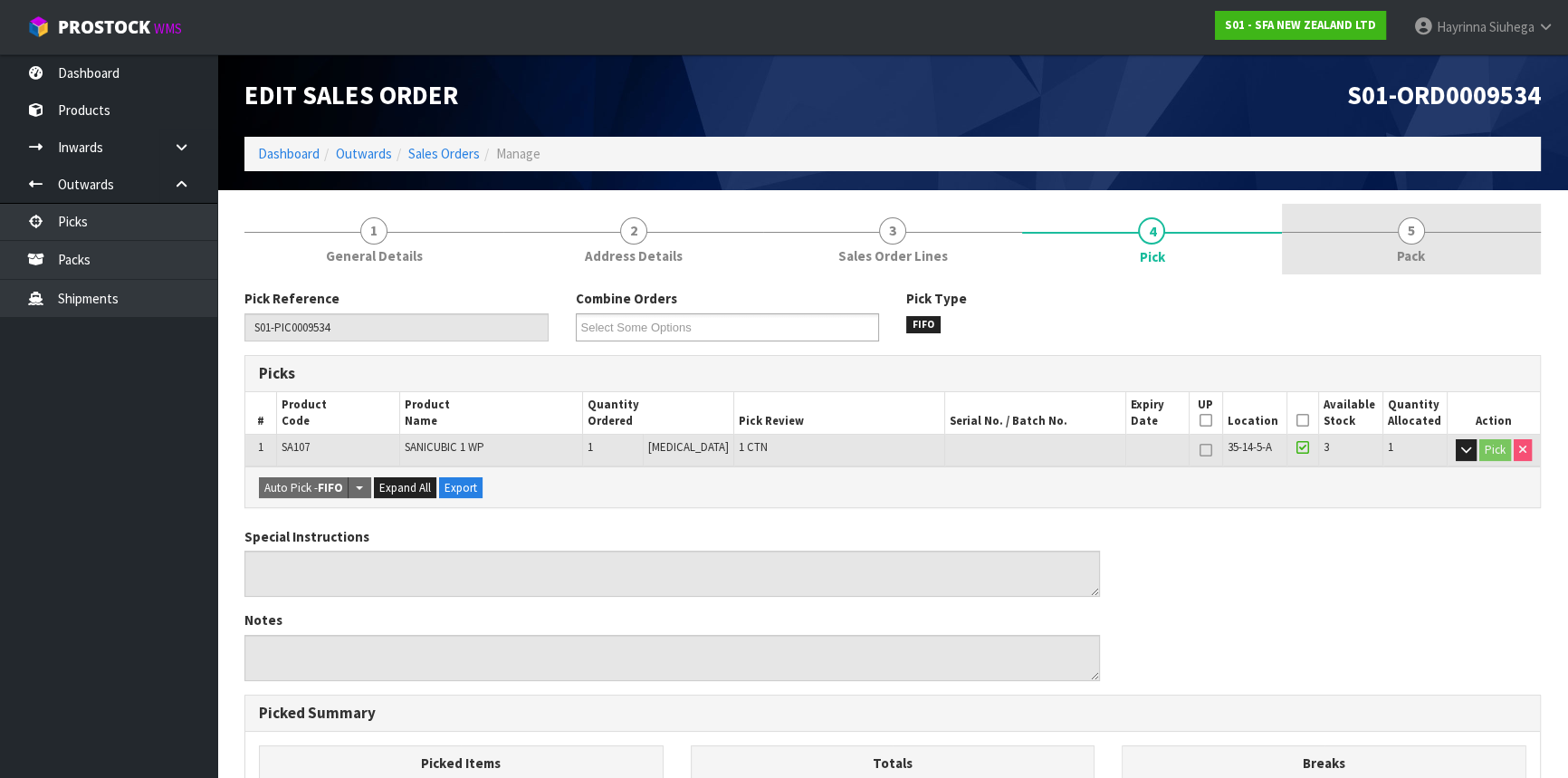
click at [1411, 224] on span "5" at bounding box center [1411, 231] width 27 height 27
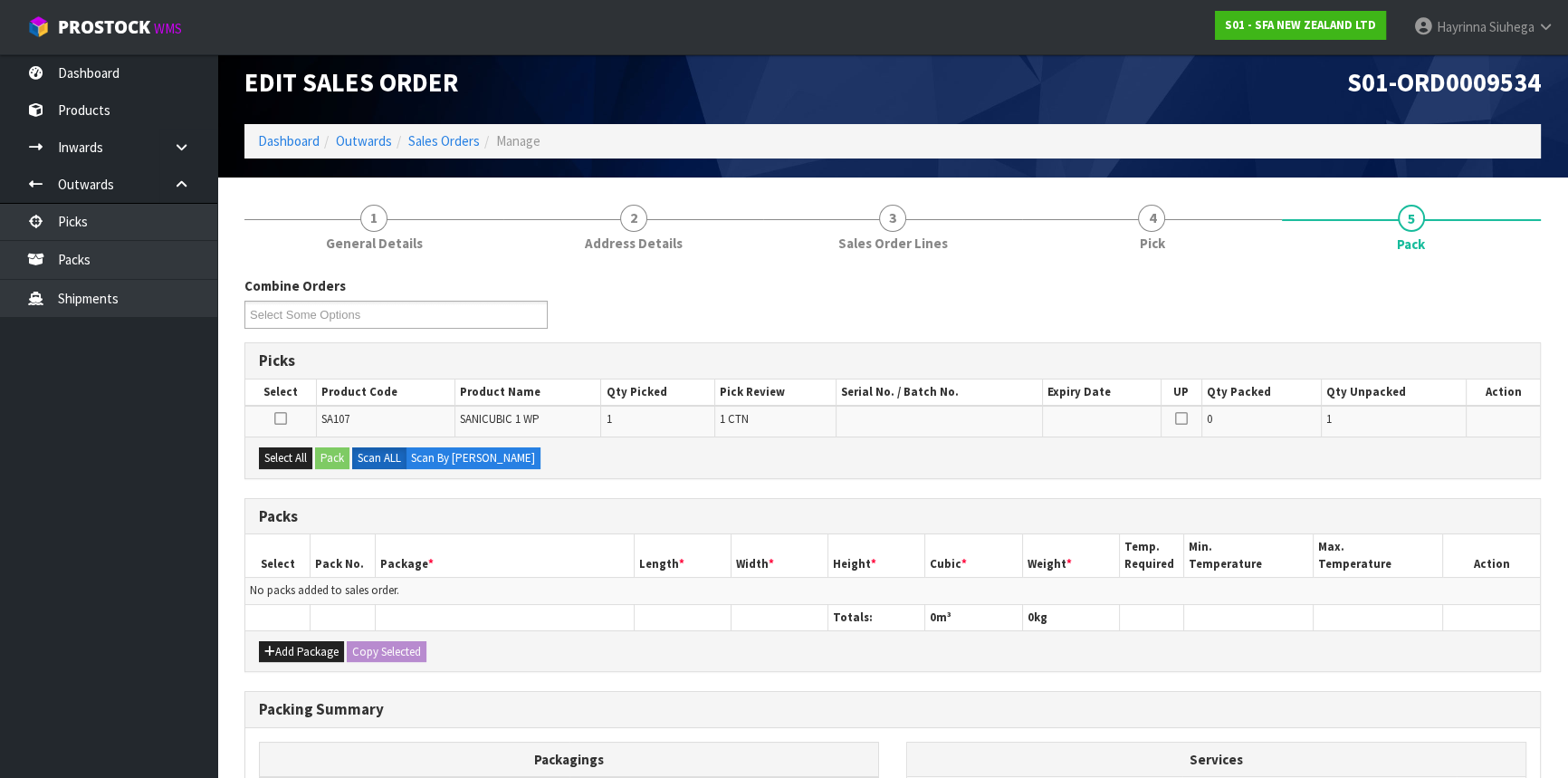
scroll to position [164, 0]
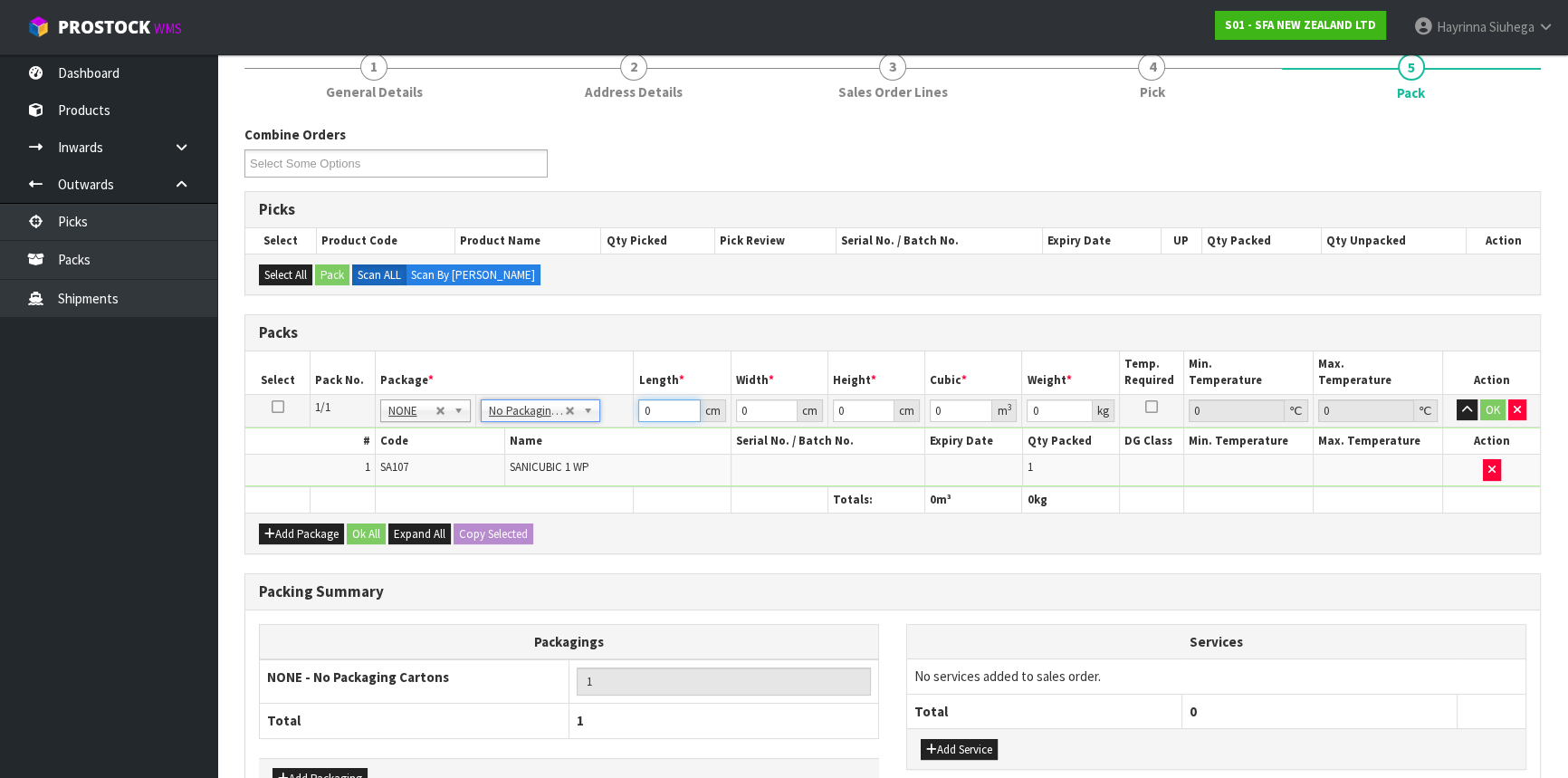
click at [644, 406] on input "0" at bounding box center [669, 411] width 61 height 23
drag, startPoint x: 644, startPoint y: 406, endPoint x: 1105, endPoint y: 459, distance: 464.0
click at [652, 406] on input "0" at bounding box center [669, 411] width 61 height 23
click button "OK" at bounding box center [1494, 411] width 26 height 22
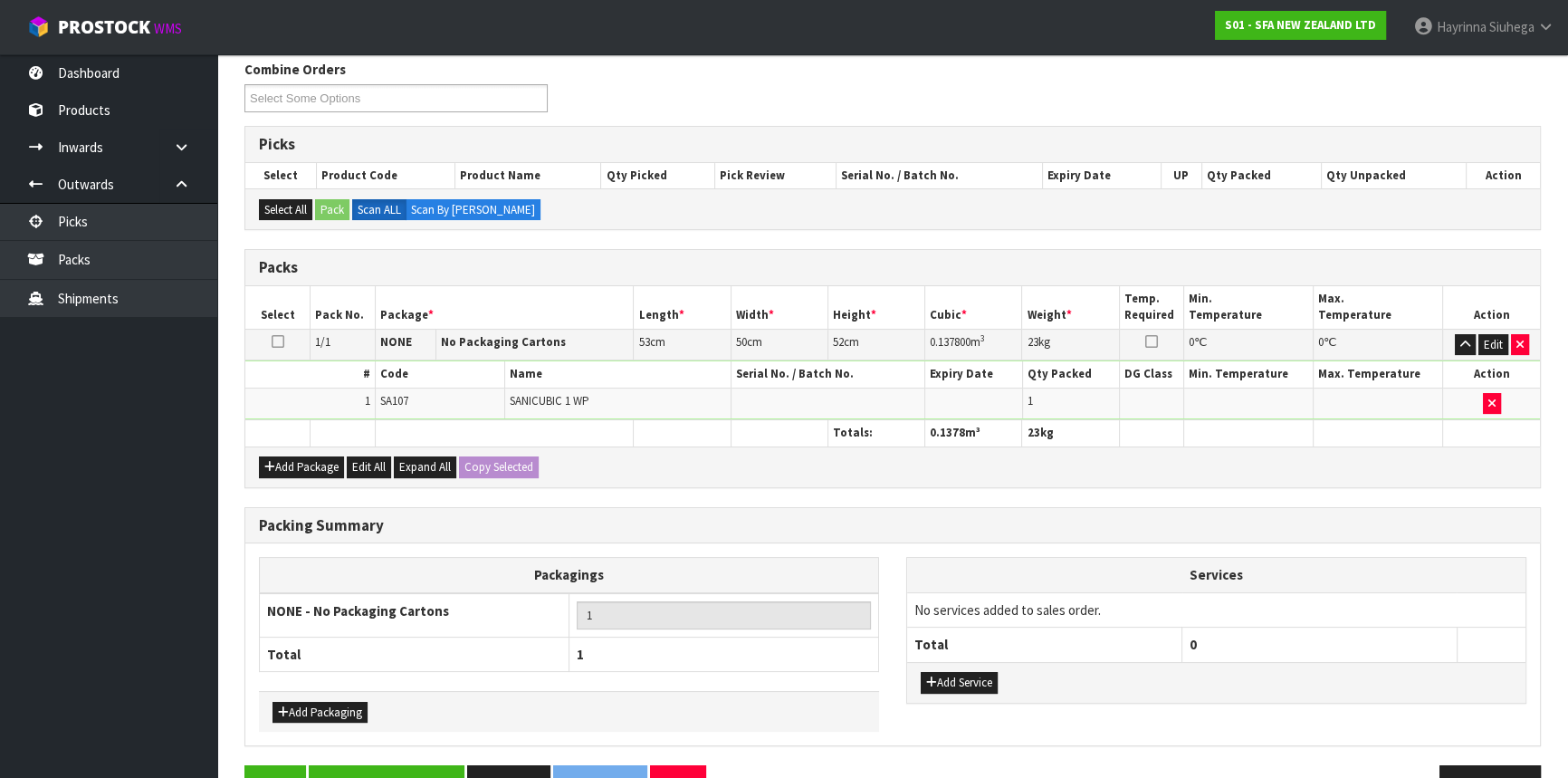
scroll to position [278, 0]
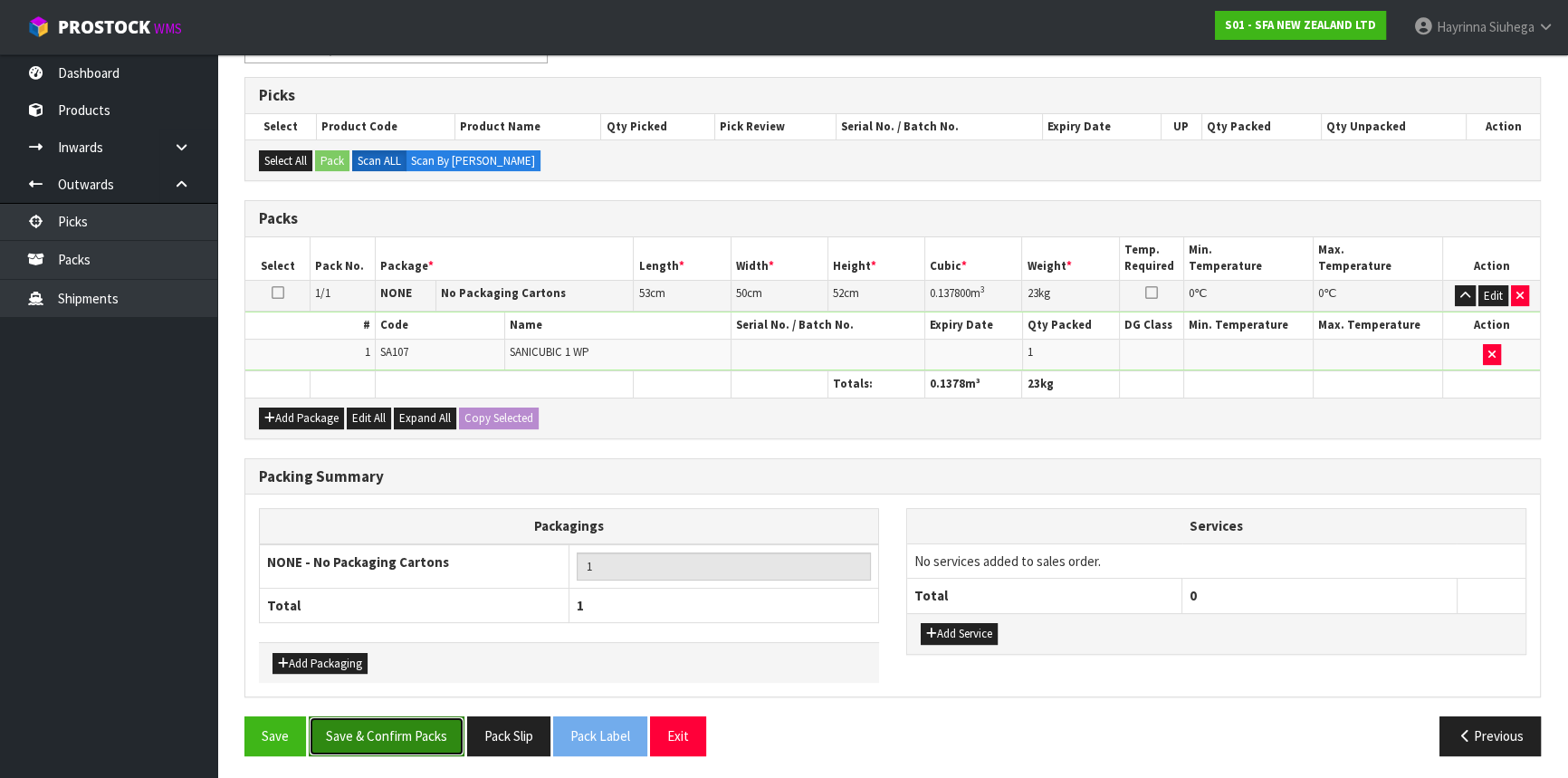
click at [407, 747] on button "Save & Confirm Packs" at bounding box center [386, 735] width 155 height 39
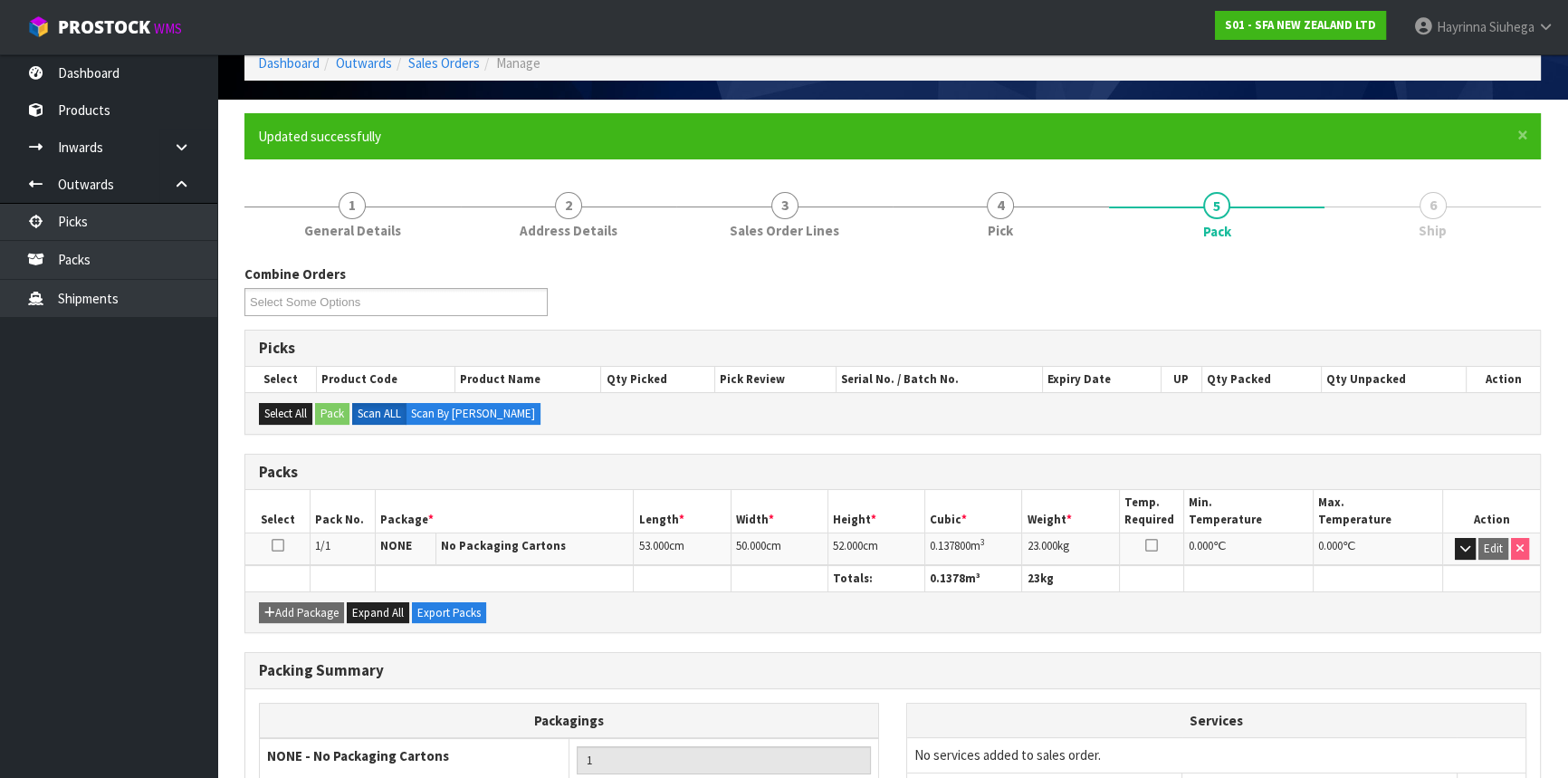
scroll to position [0, 0]
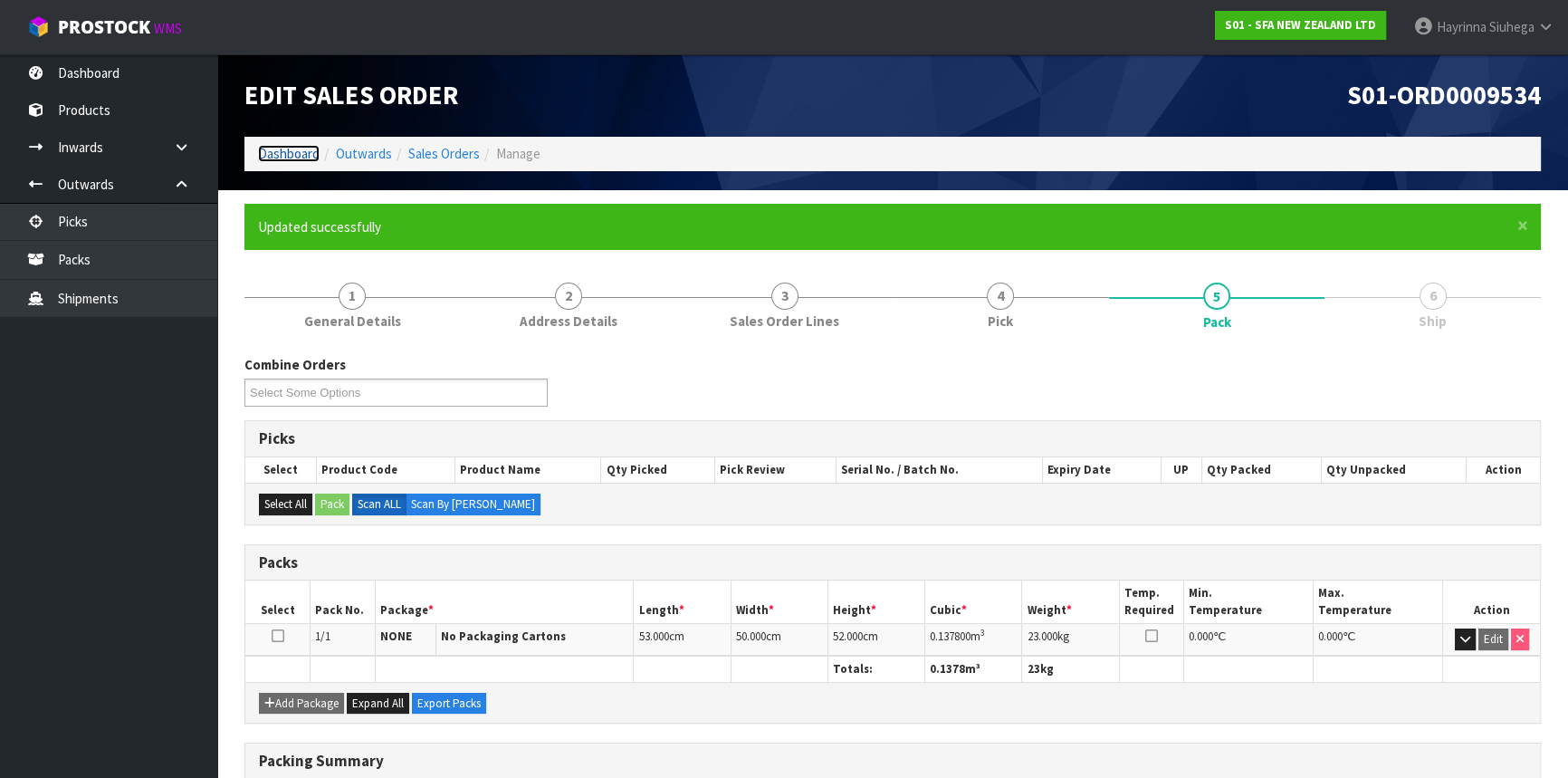
click at [293, 158] on link "Dashboard" at bounding box center [289, 152] width 61 height 17
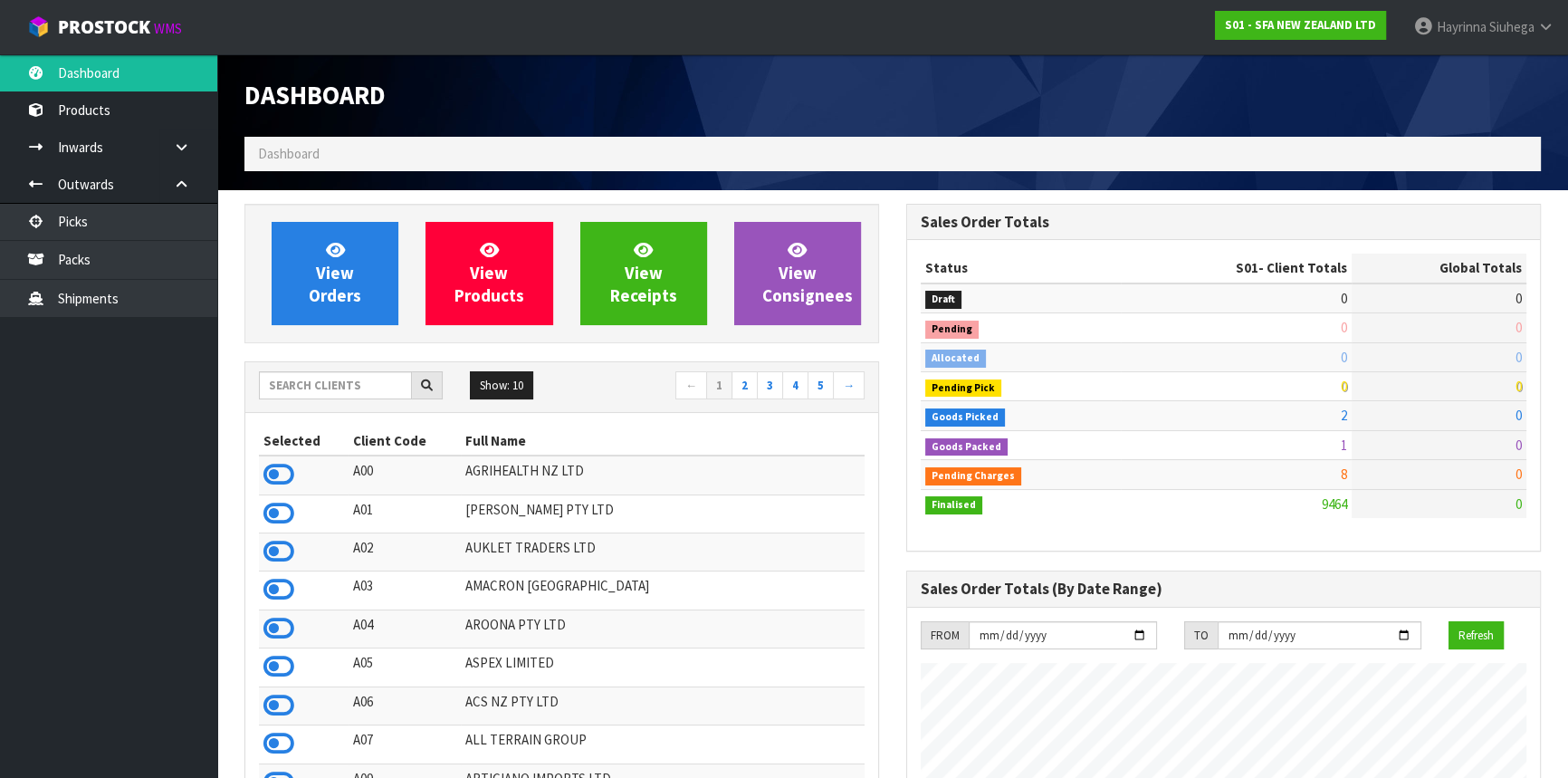
scroll to position [1370, 661]
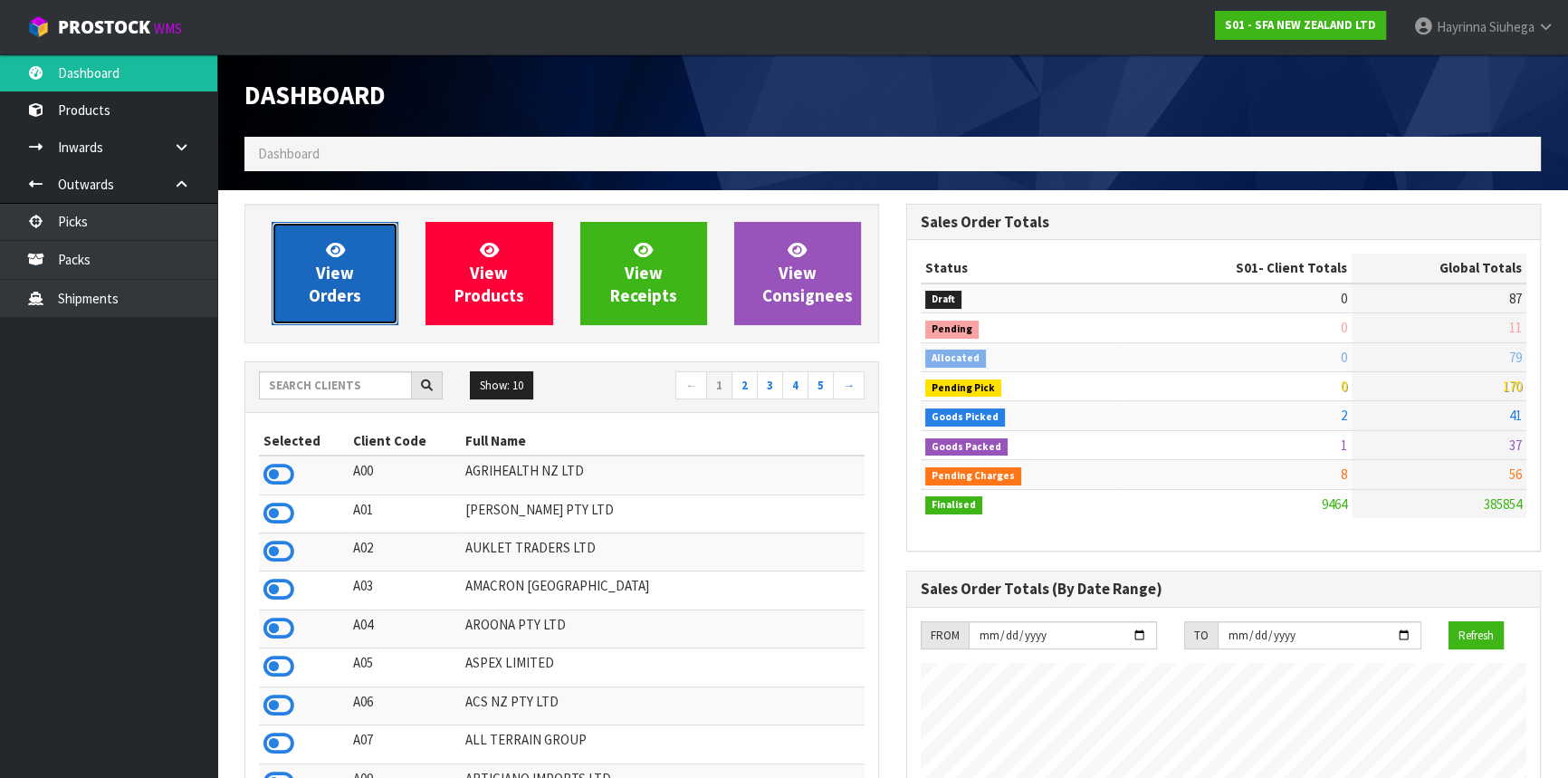
click at [331, 293] on span "View Orders" at bounding box center [334, 273] width 52 height 68
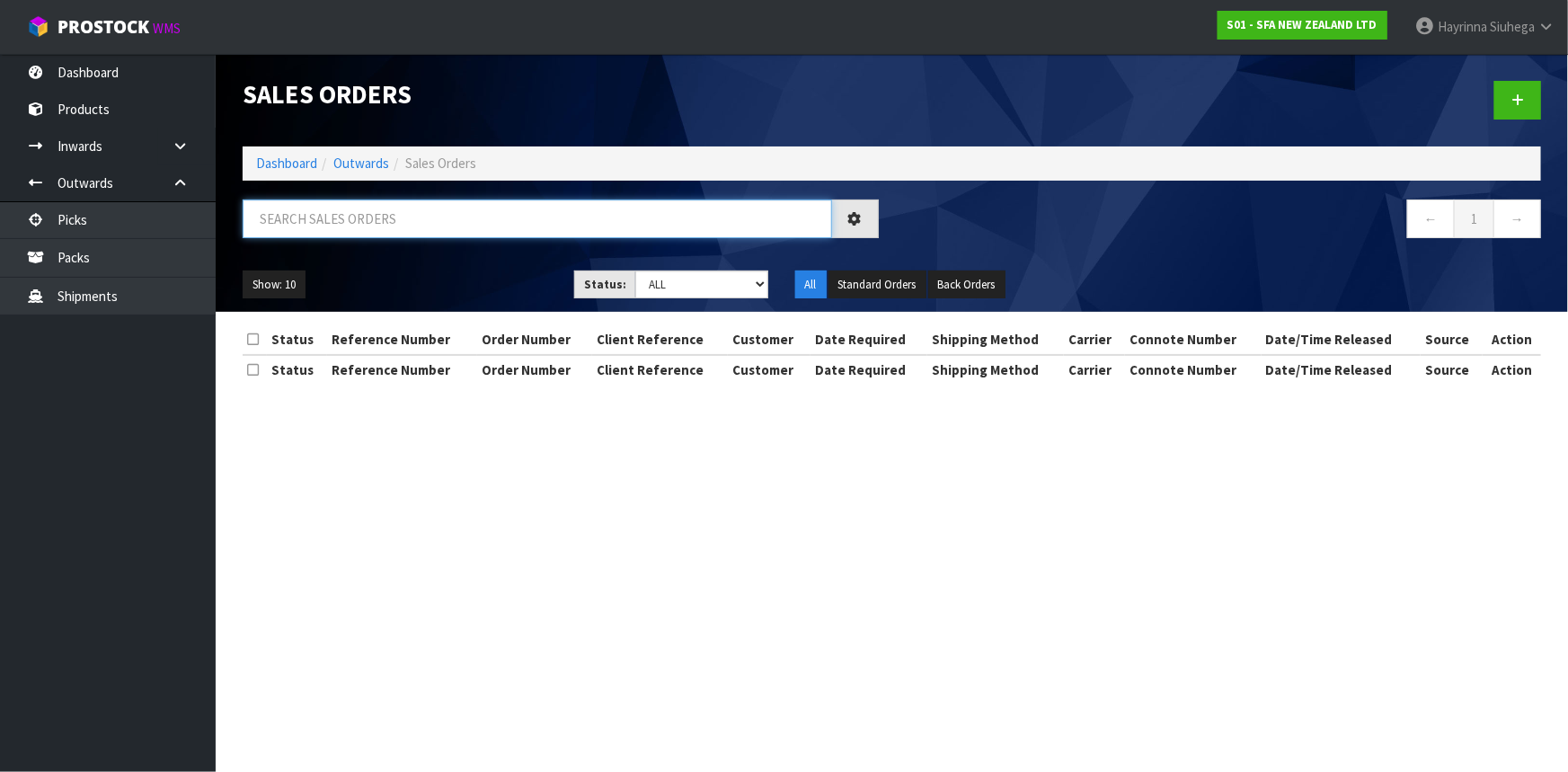
click at [396, 215] on input "text" at bounding box center [537, 218] width 589 height 38
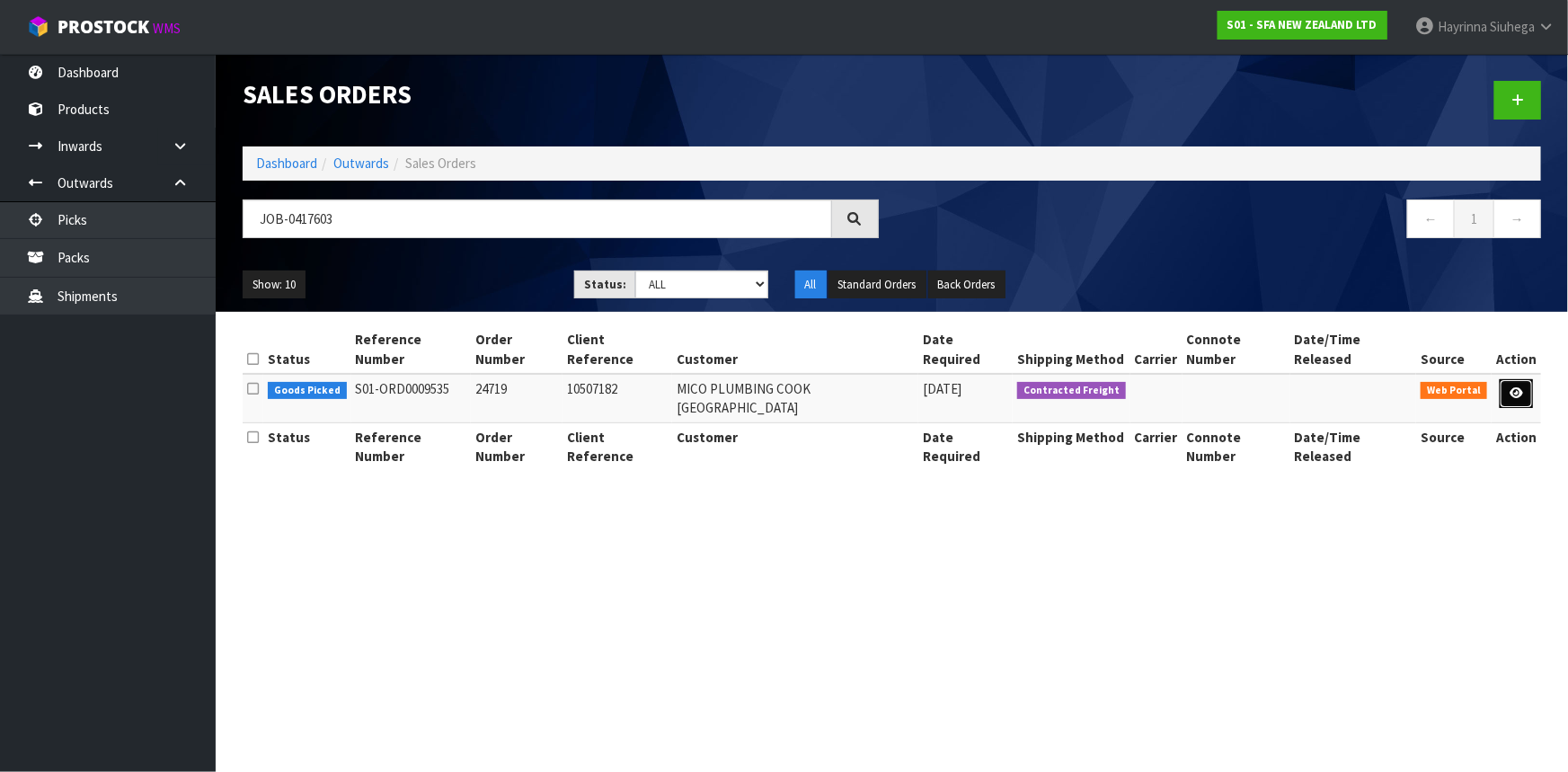
click at [1519, 387] on icon at bounding box center [1517, 393] width 14 height 12
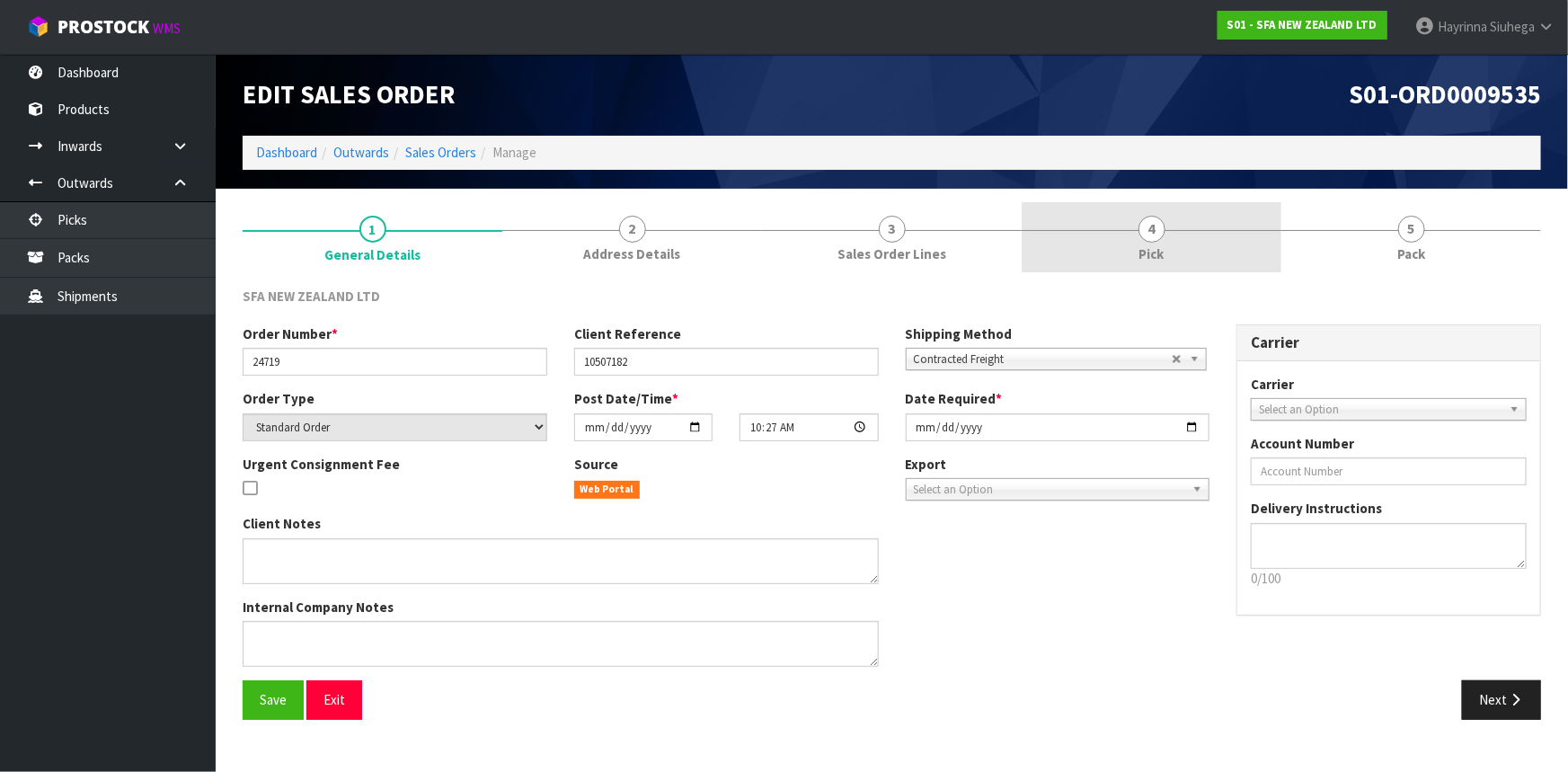
drag, startPoint x: 1215, startPoint y: 228, endPoint x: 1333, endPoint y: 219, distance: 118.3
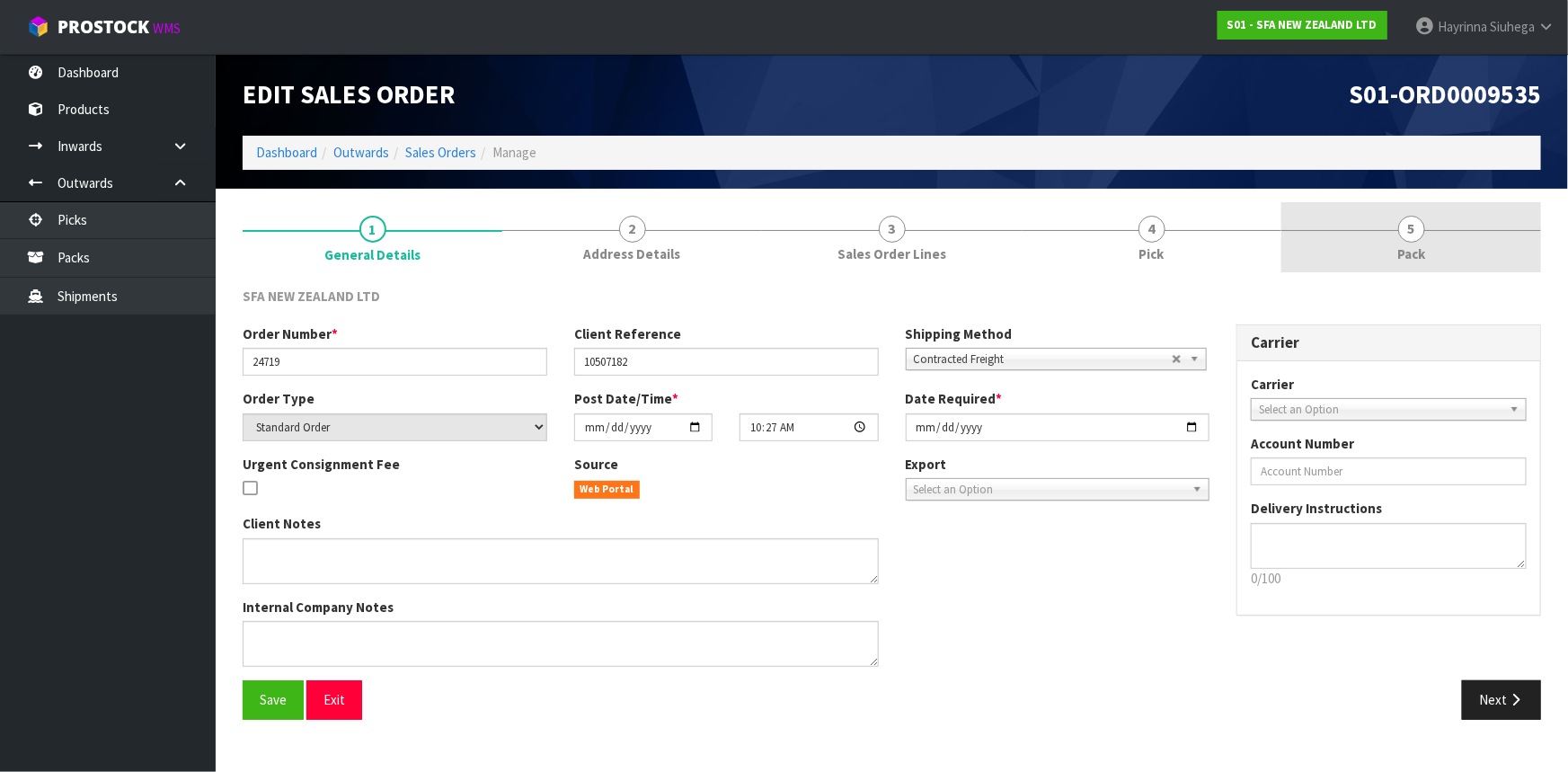
click at [1215, 227] on link "4 Pick" at bounding box center [1152, 238] width 260 height 71
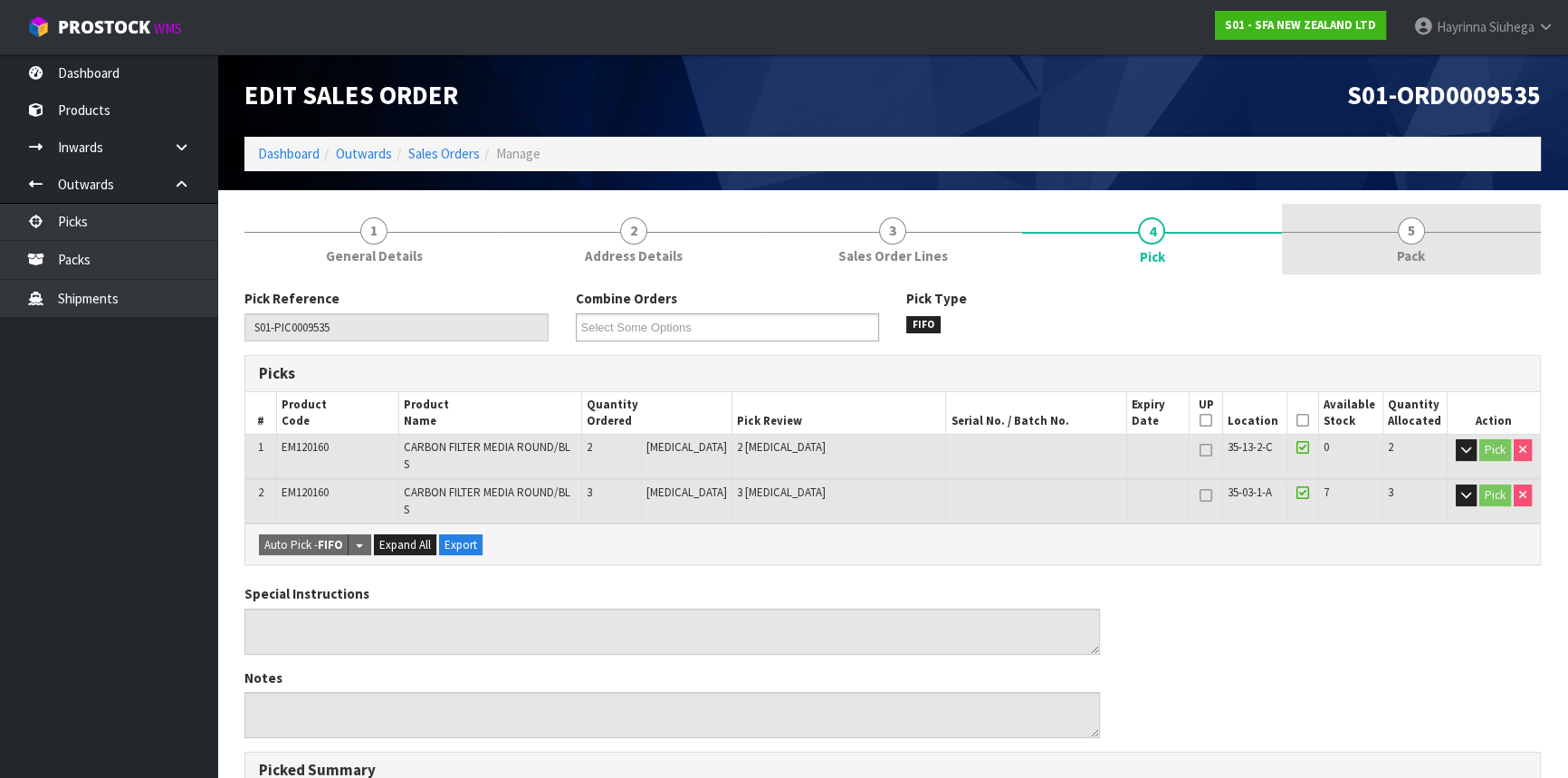
click at [1363, 221] on link "5 Pack" at bounding box center [1412, 240] width 259 height 71
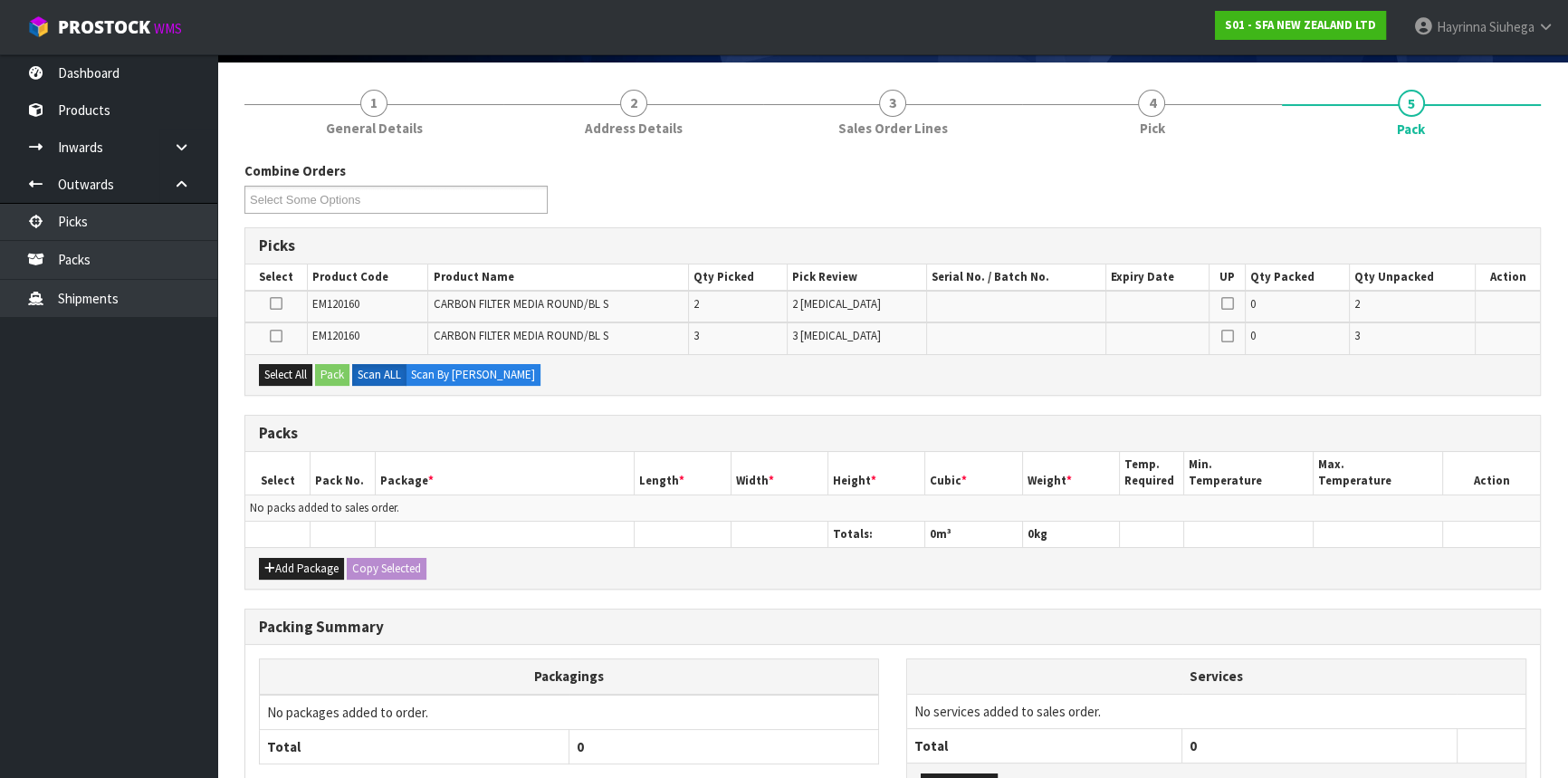
scroll to position [246, 0]
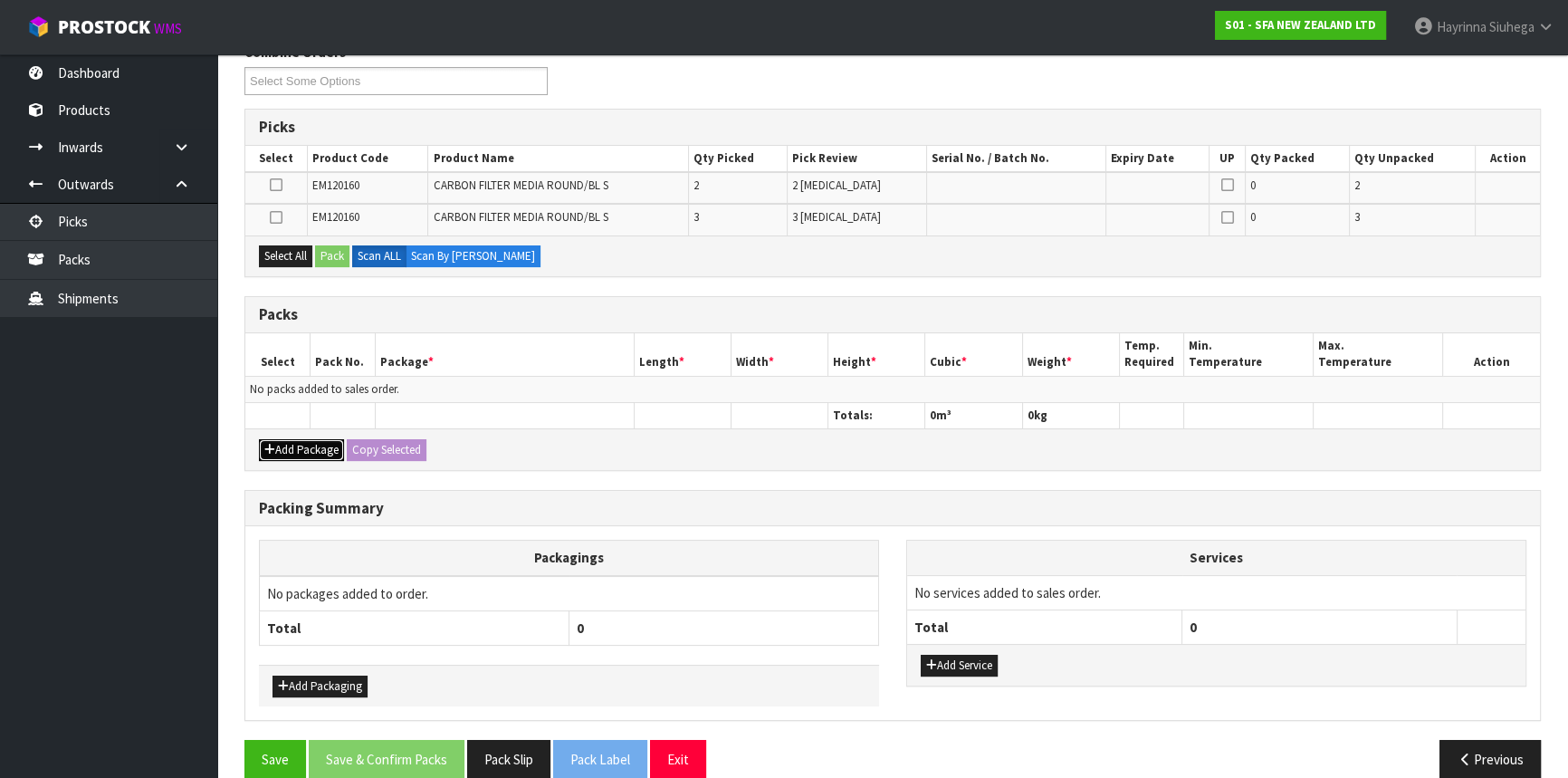
click at [298, 452] on button "Add Package" at bounding box center [302, 450] width 85 height 22
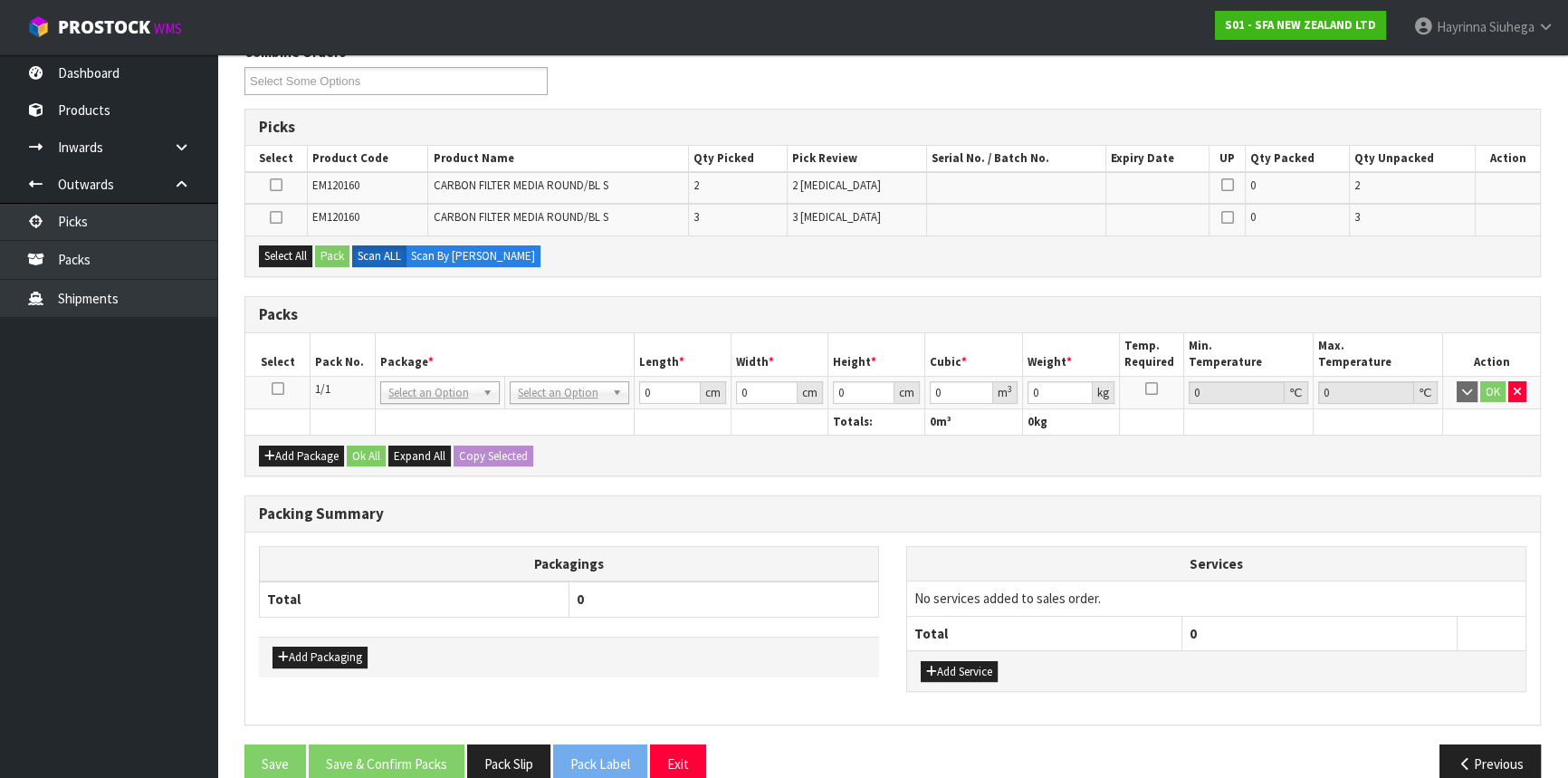
click at [272, 389] on icon at bounding box center [278, 389] width 13 height 1
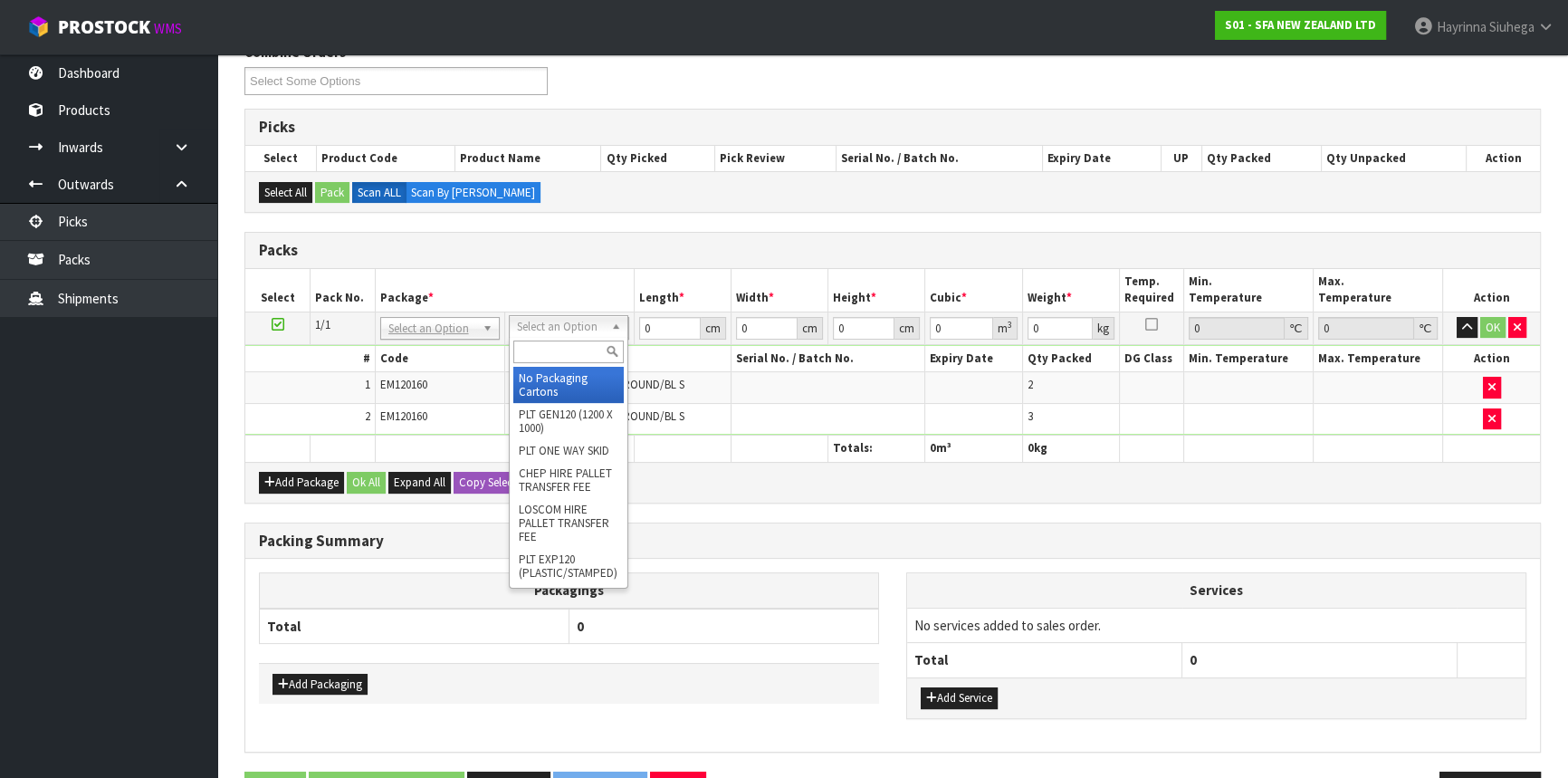
click at [563, 357] on input "text" at bounding box center [569, 351] width 111 height 23
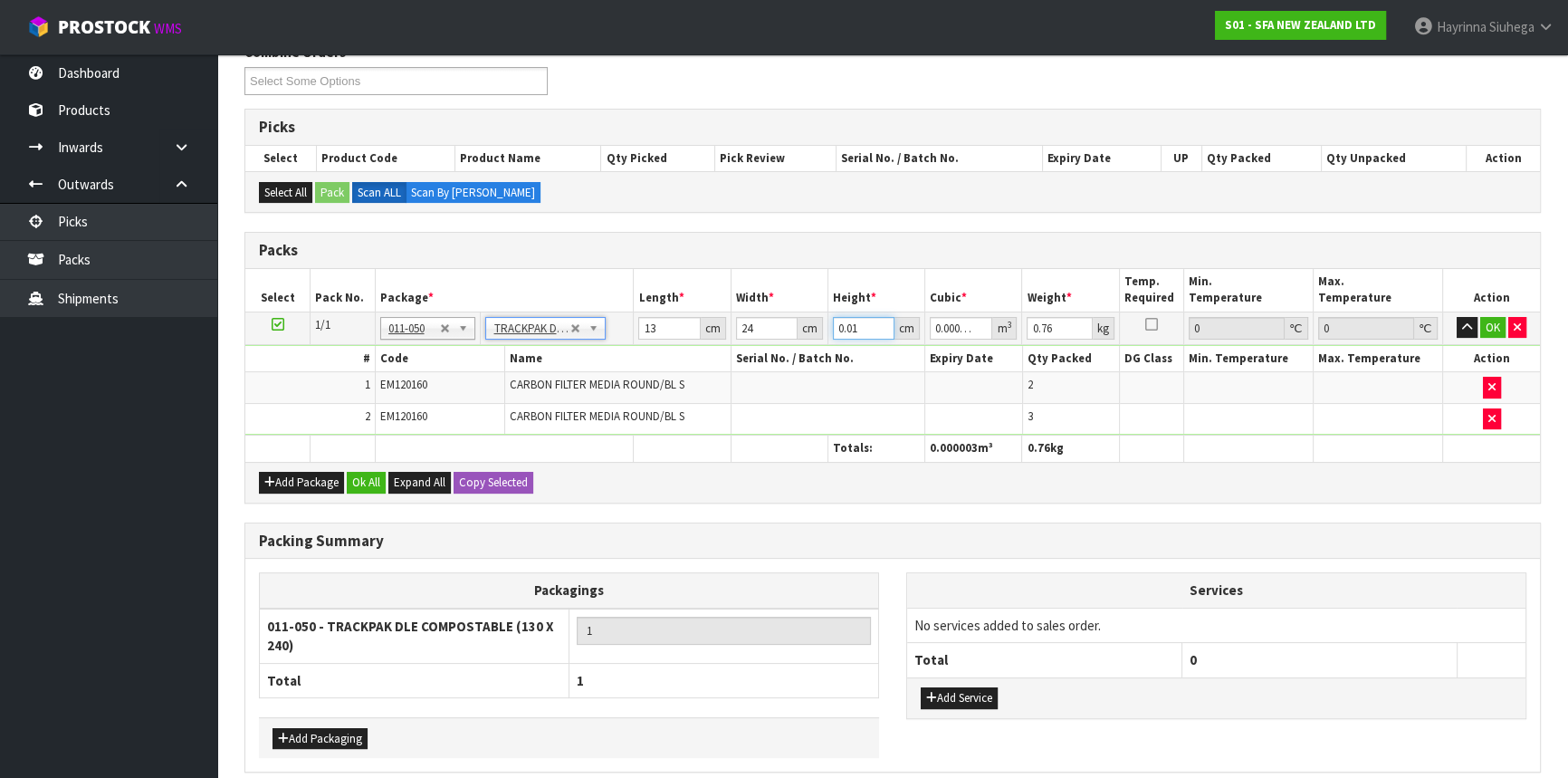
click at [839, 325] on input "0.01" at bounding box center [864, 328] width 61 height 23
click at [843, 327] on input "0.01" at bounding box center [864, 328] width 61 height 23
click button "OK" at bounding box center [1494, 328] width 26 height 22
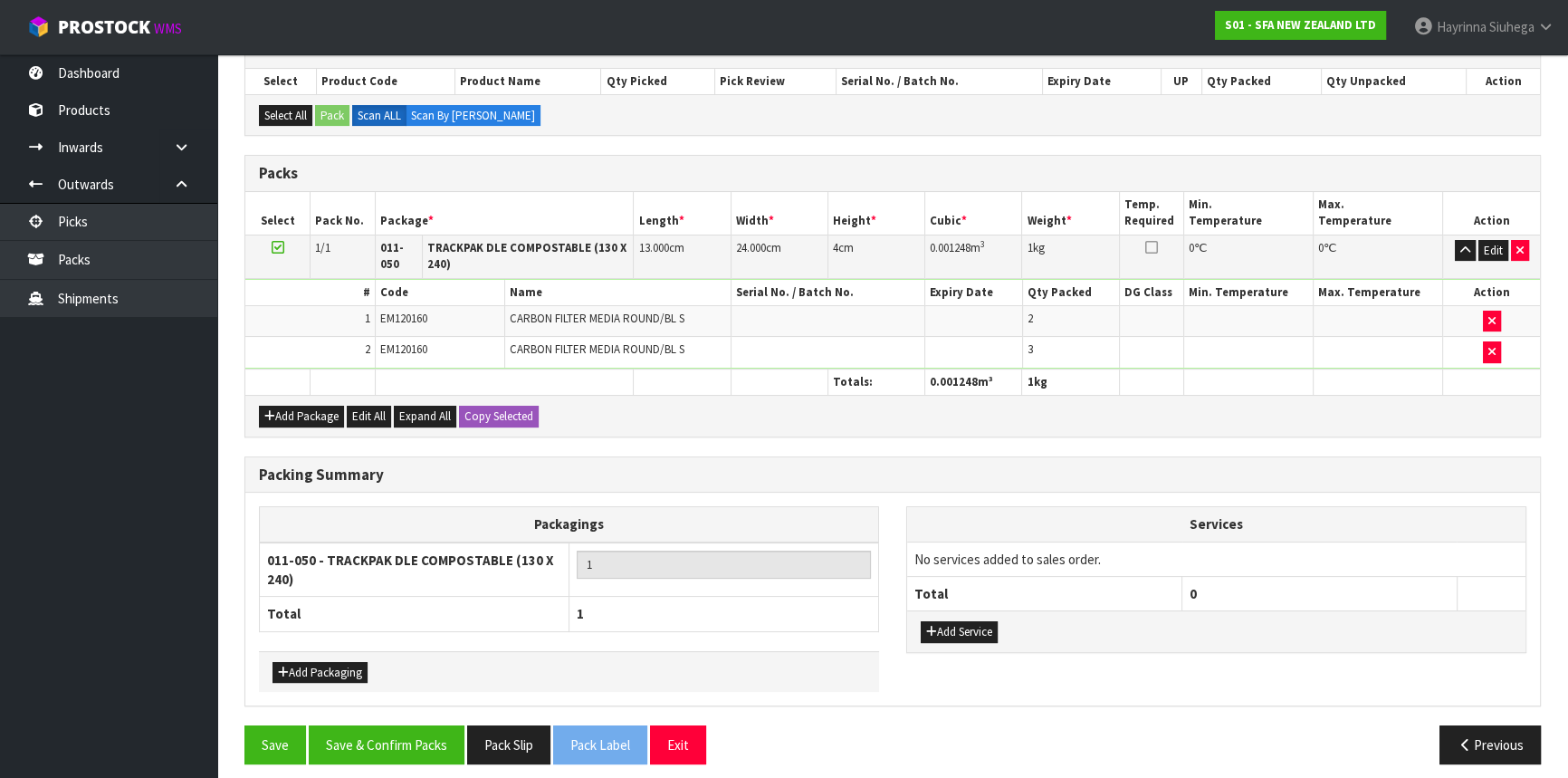
scroll to position [333, 0]
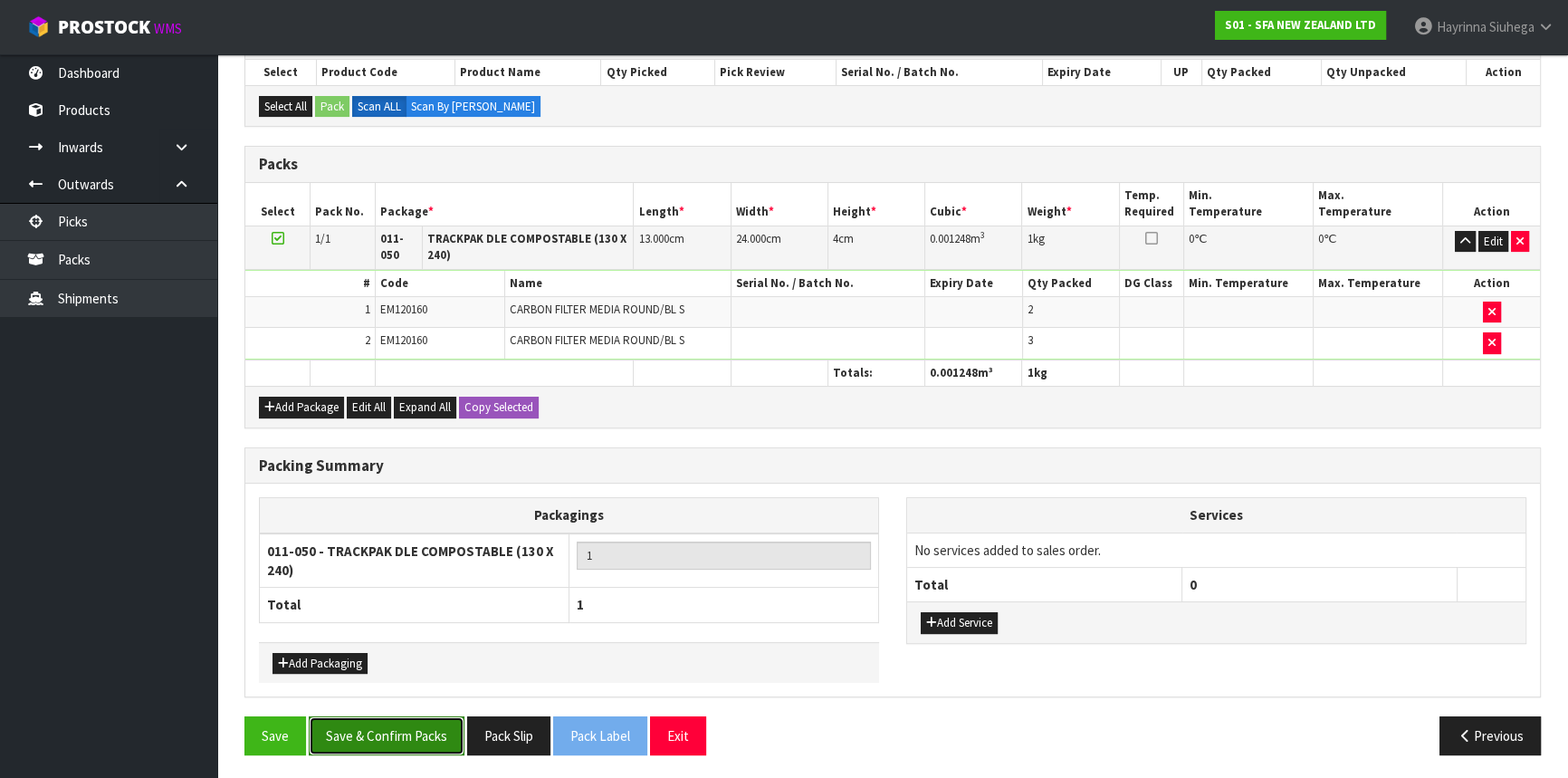
click at [415, 724] on button "Save & Confirm Packs" at bounding box center [386, 735] width 155 height 39
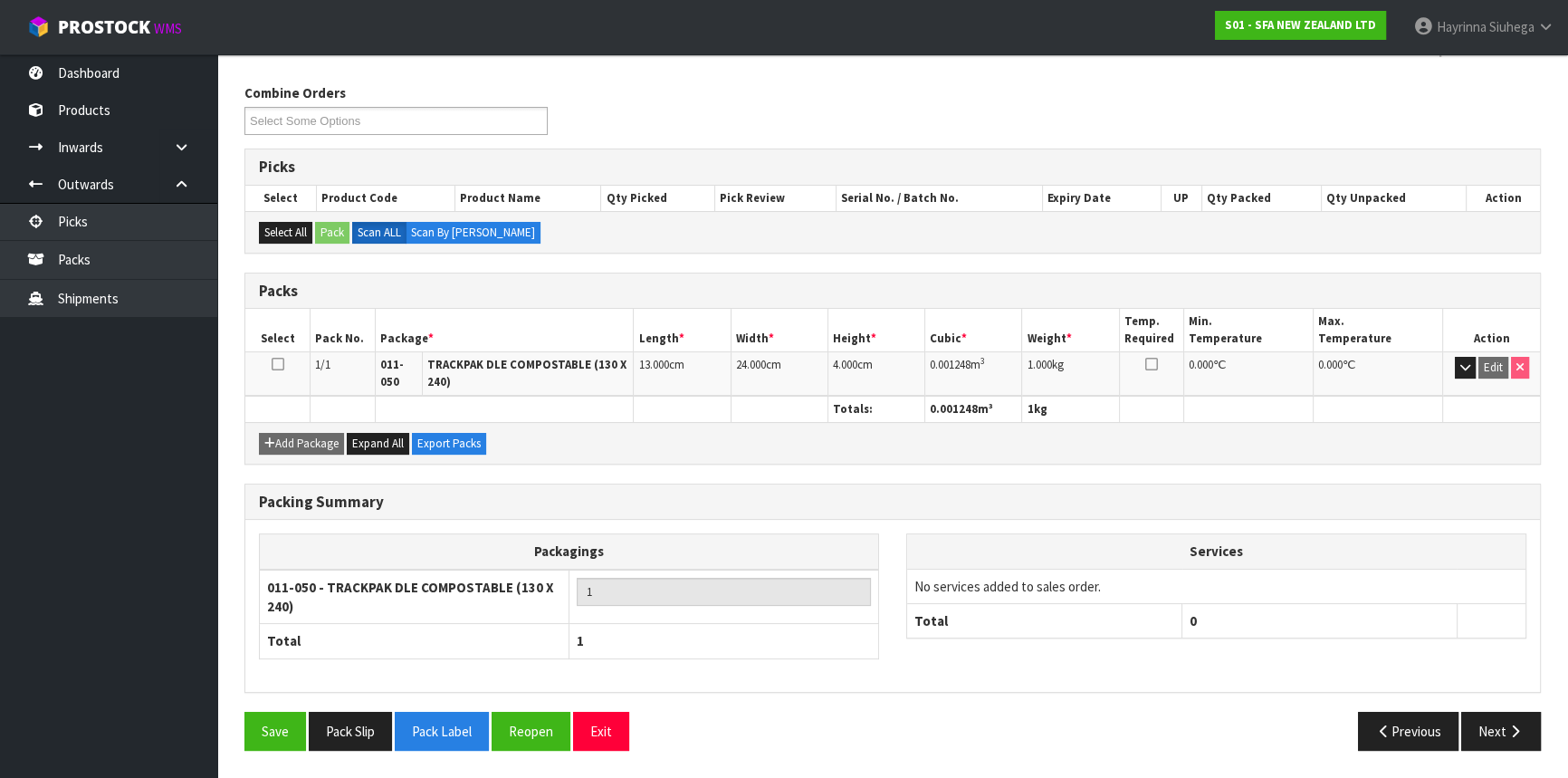
scroll to position [268, 0]
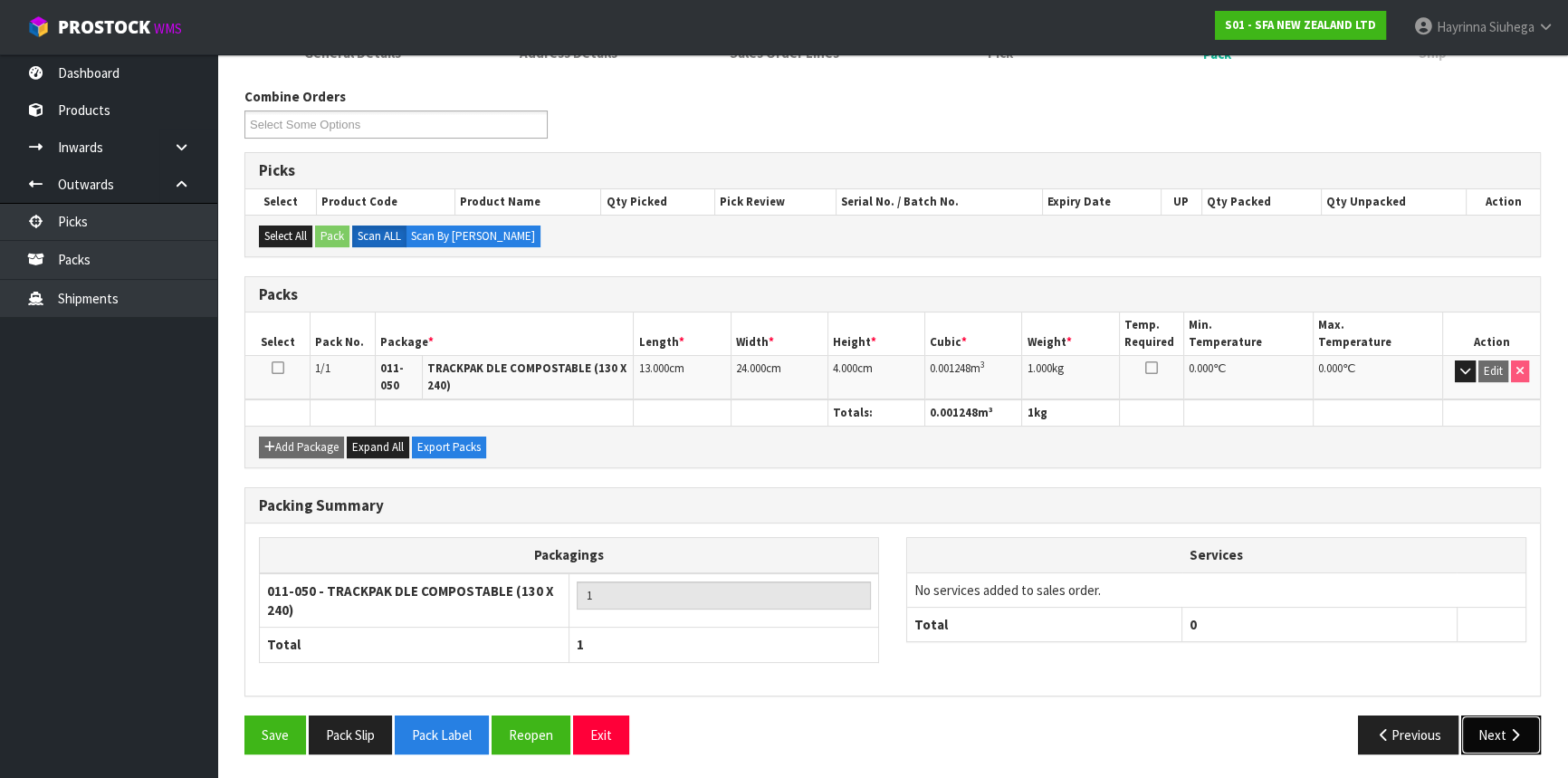
click at [1504, 729] on button "Next" at bounding box center [1501, 734] width 80 height 39
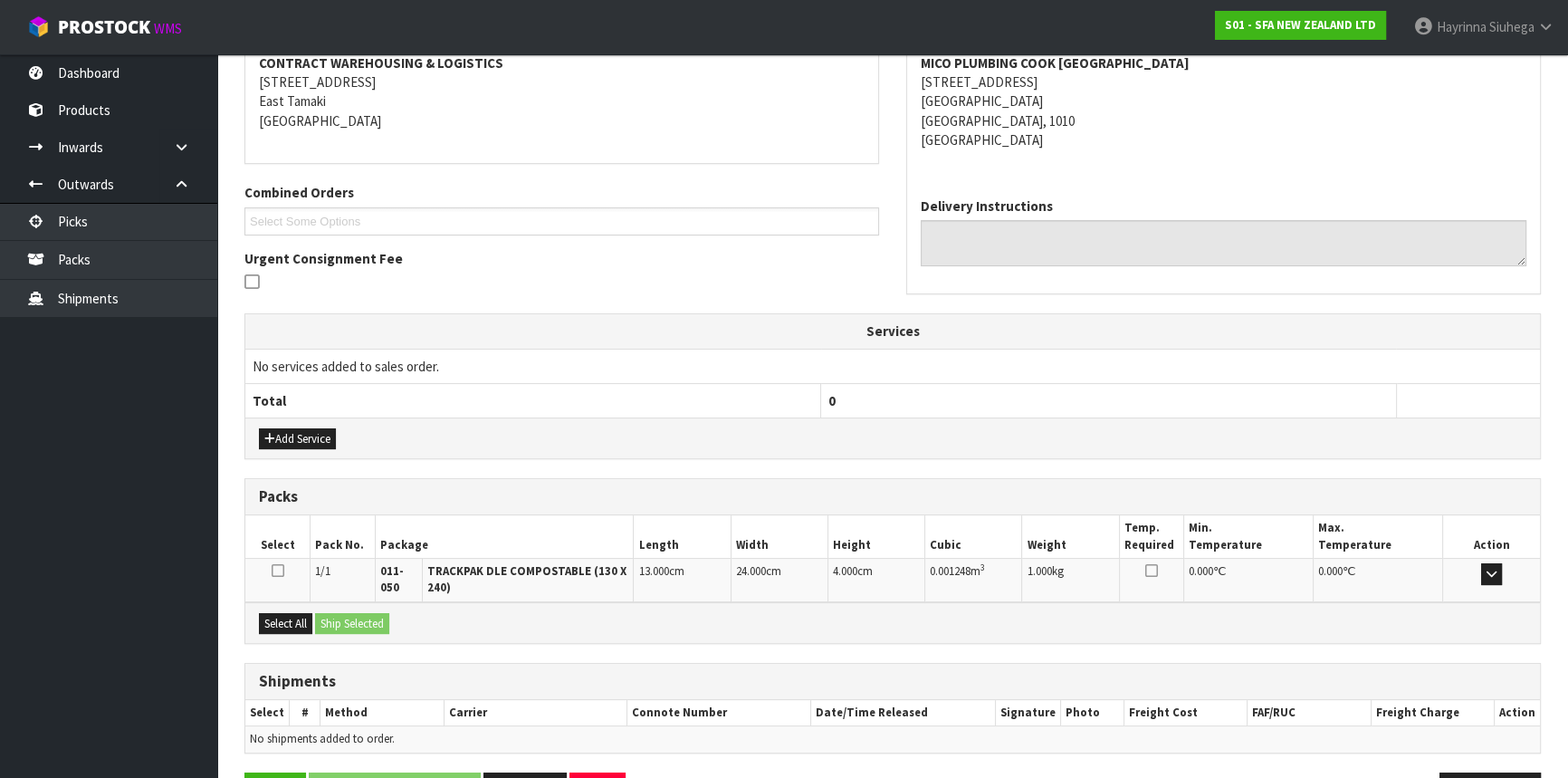
scroll to position [409, 0]
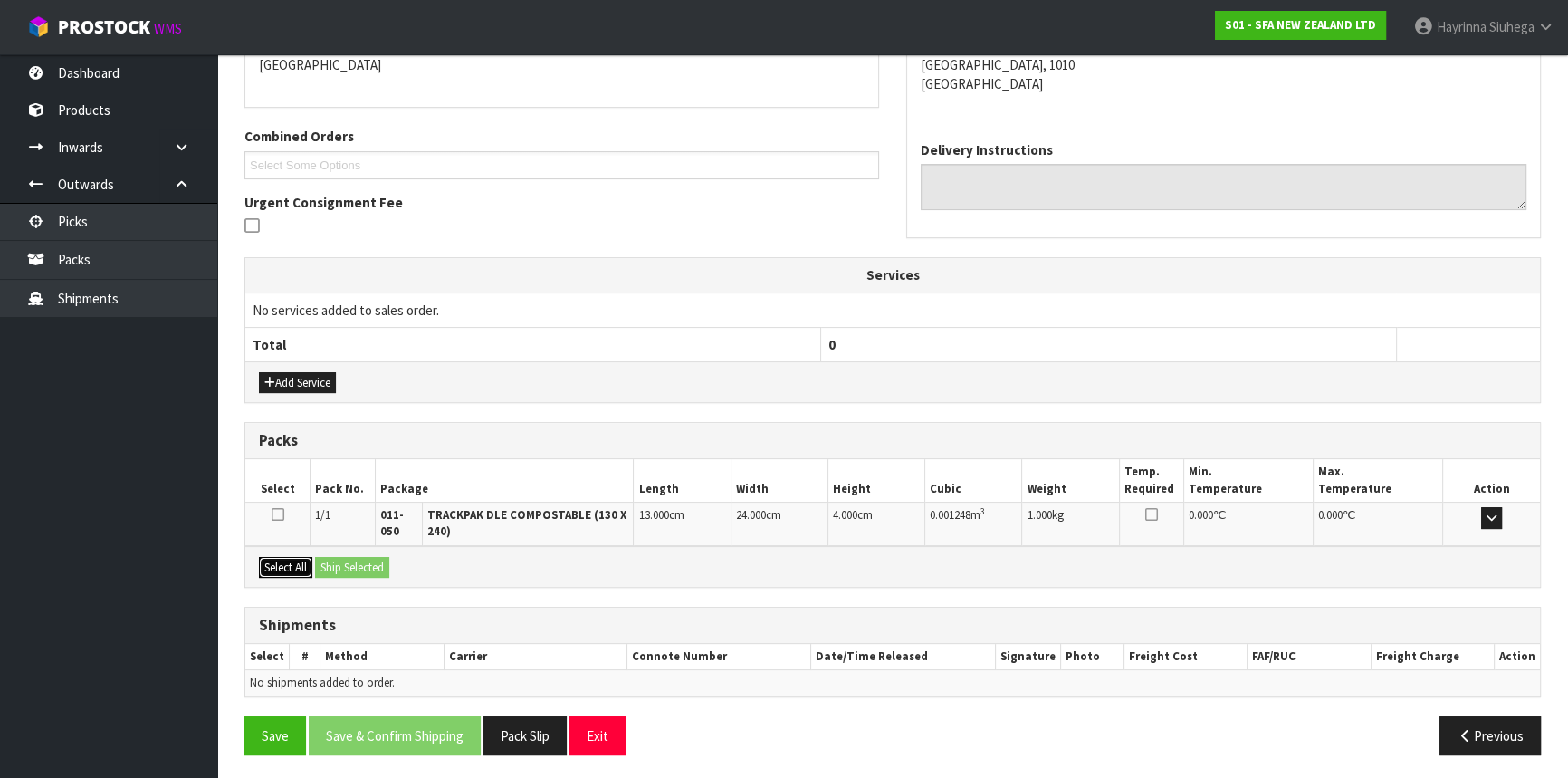
drag, startPoint x: 275, startPoint y: 564, endPoint x: 300, endPoint y: 565, distance: 25.0
click at [278, 565] on button "Select All" at bounding box center [286, 568] width 53 height 22
click at [332, 565] on button "Ship Selected" at bounding box center [352, 568] width 74 height 22
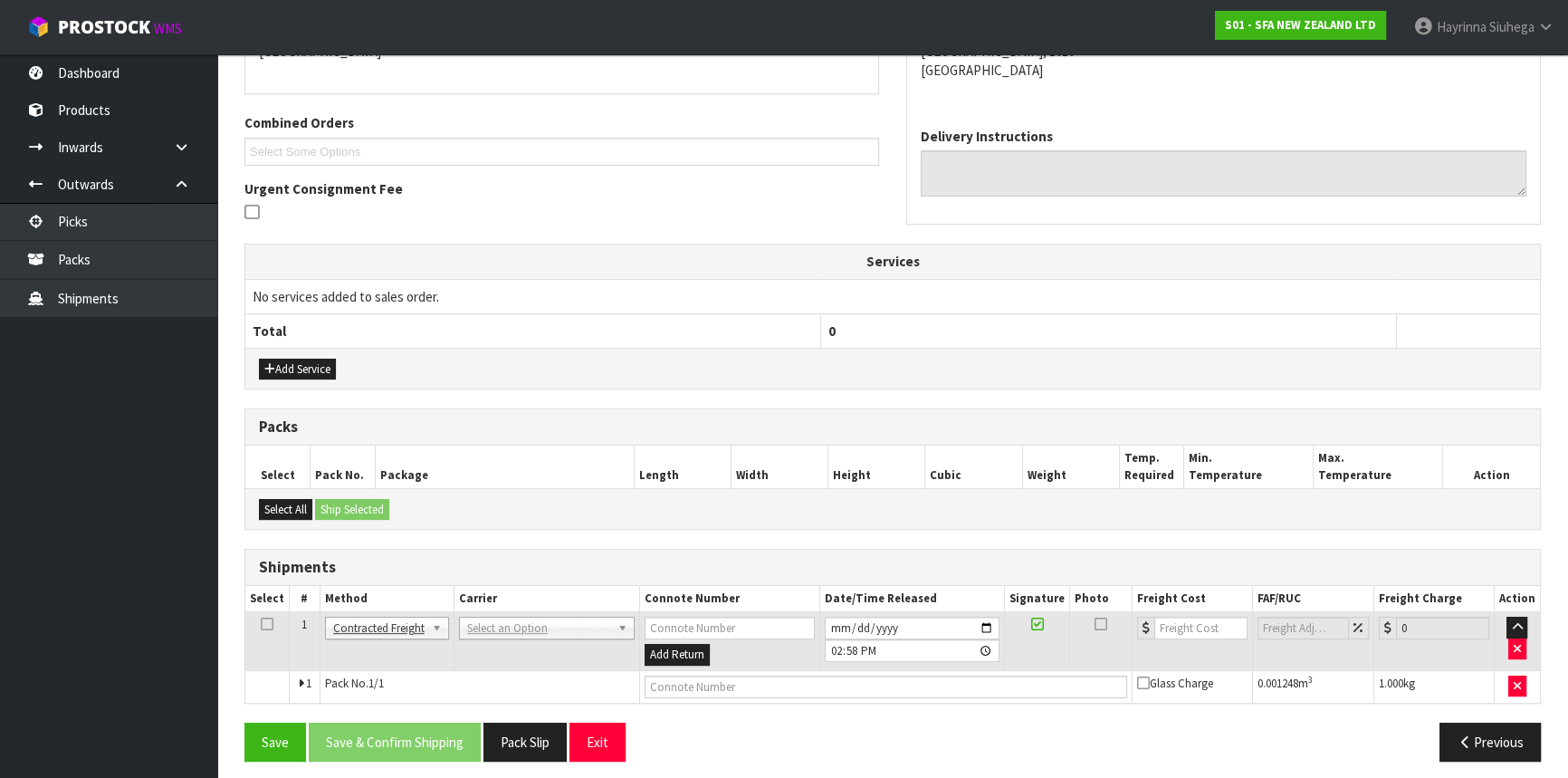
scroll to position [430, 0]
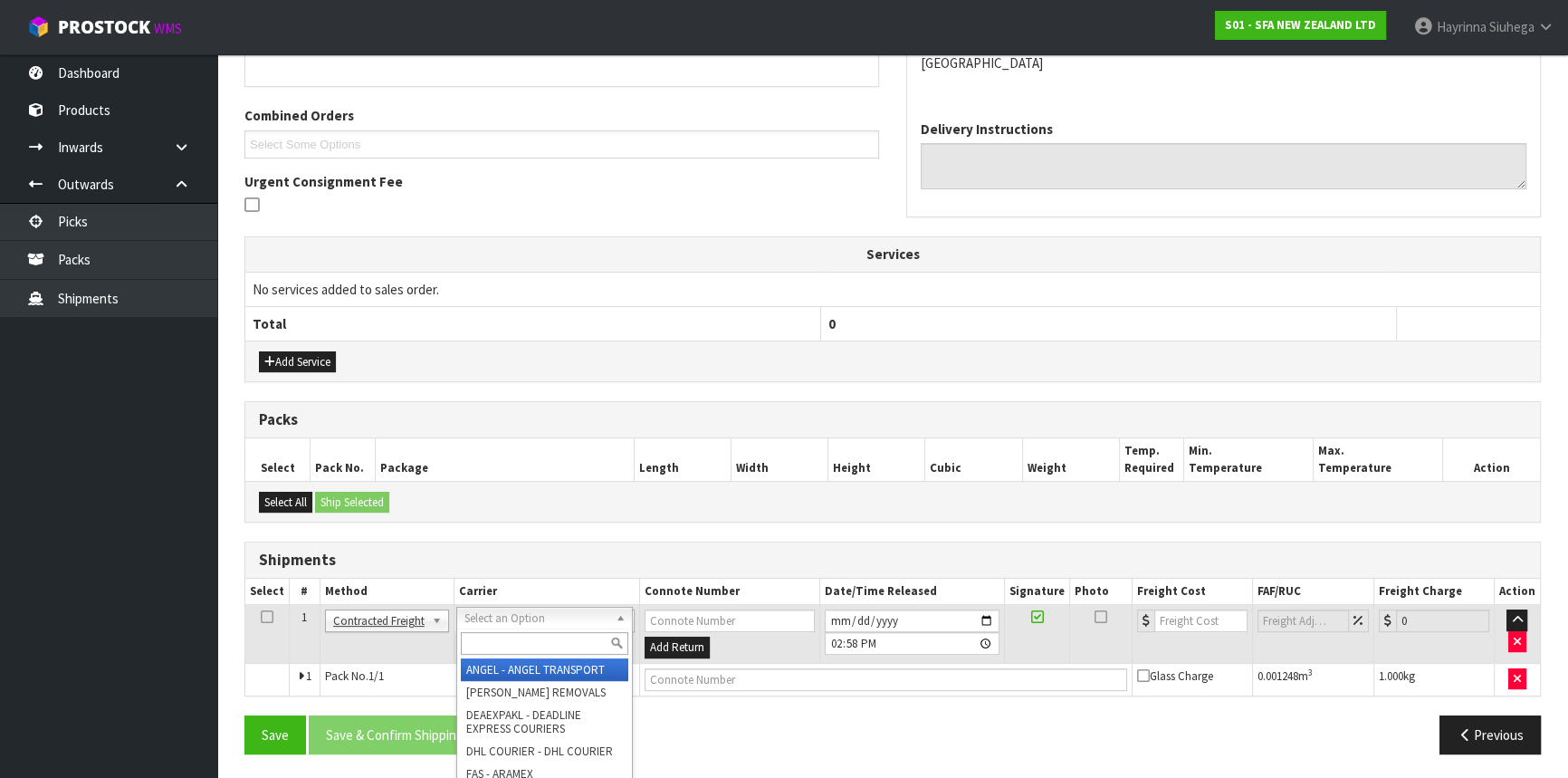
click at [513, 642] on input "text" at bounding box center [544, 643] width 167 height 23
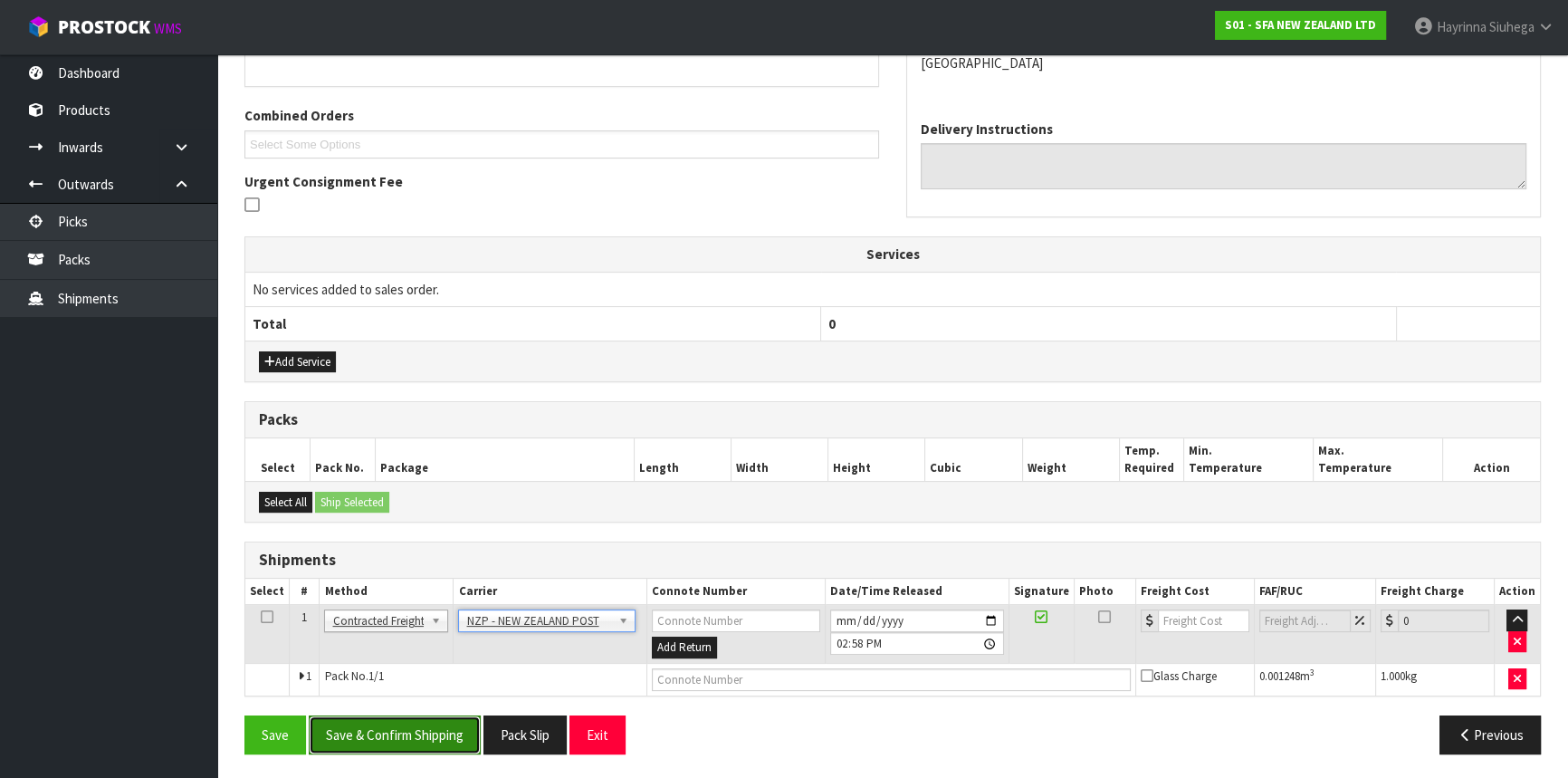
click at [445, 721] on button "Save & Confirm Shipping" at bounding box center [395, 734] width 172 height 39
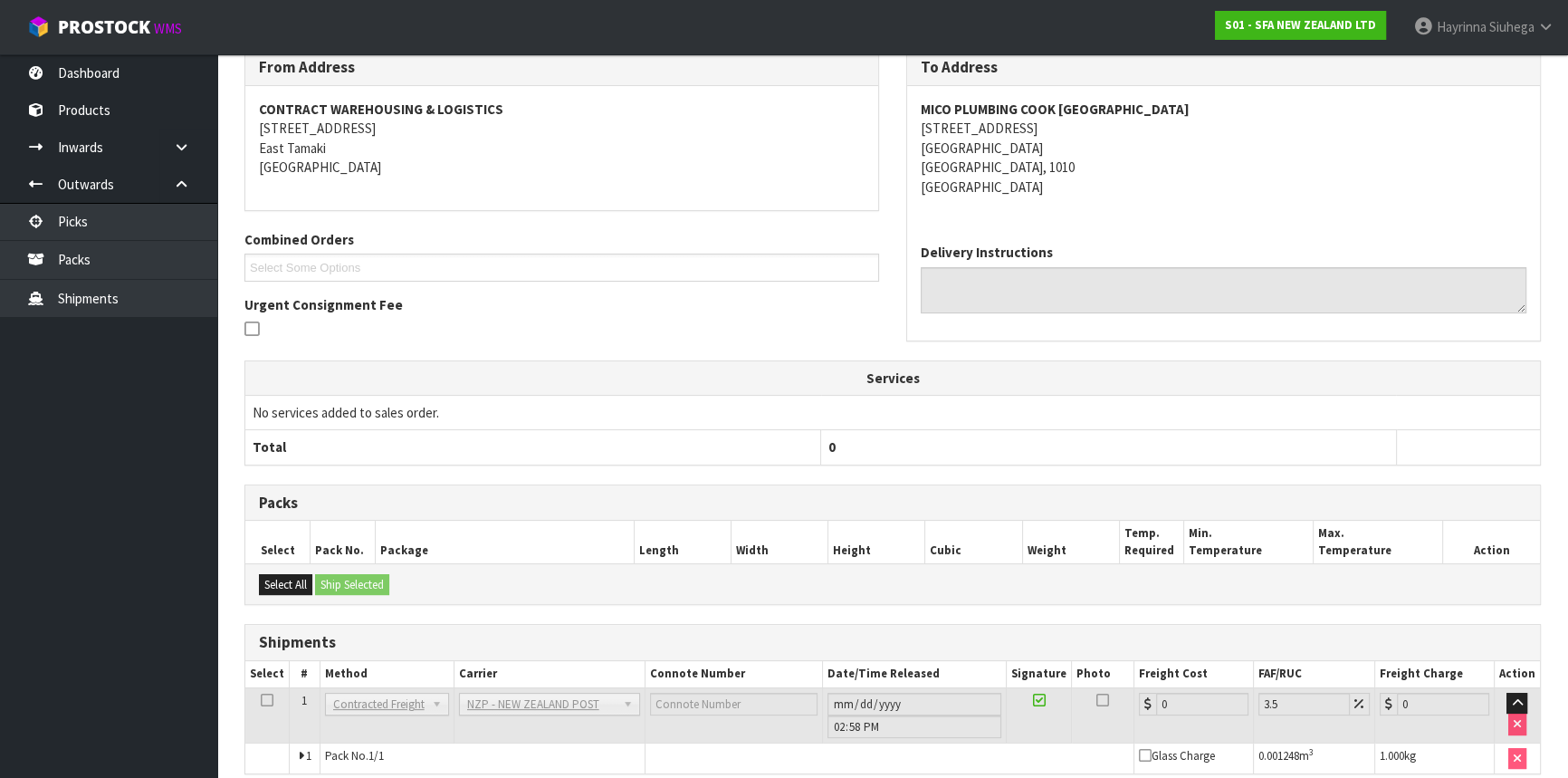
scroll to position [404, 0]
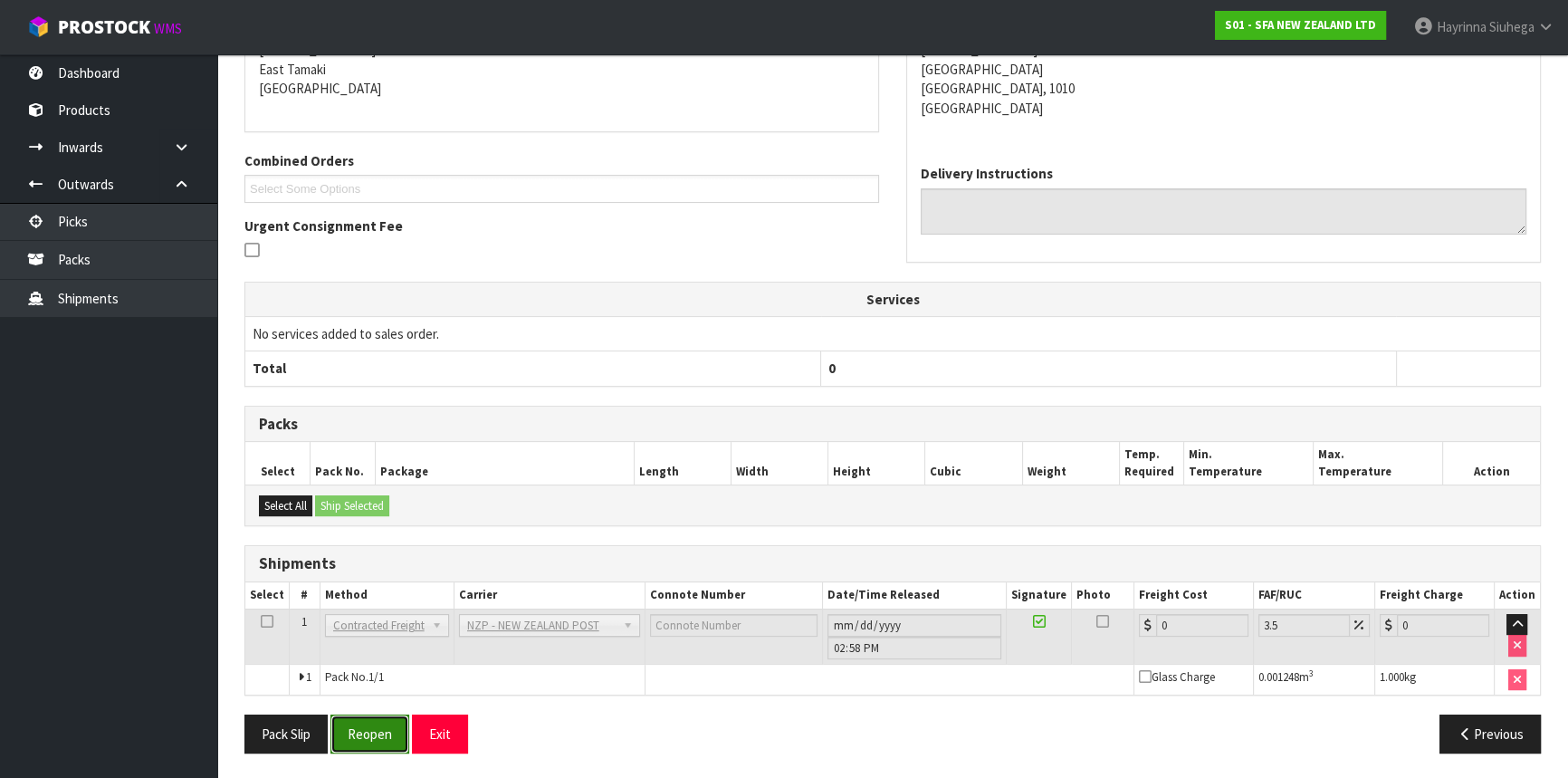
click at [371, 725] on button "Reopen" at bounding box center [370, 733] width 79 height 39
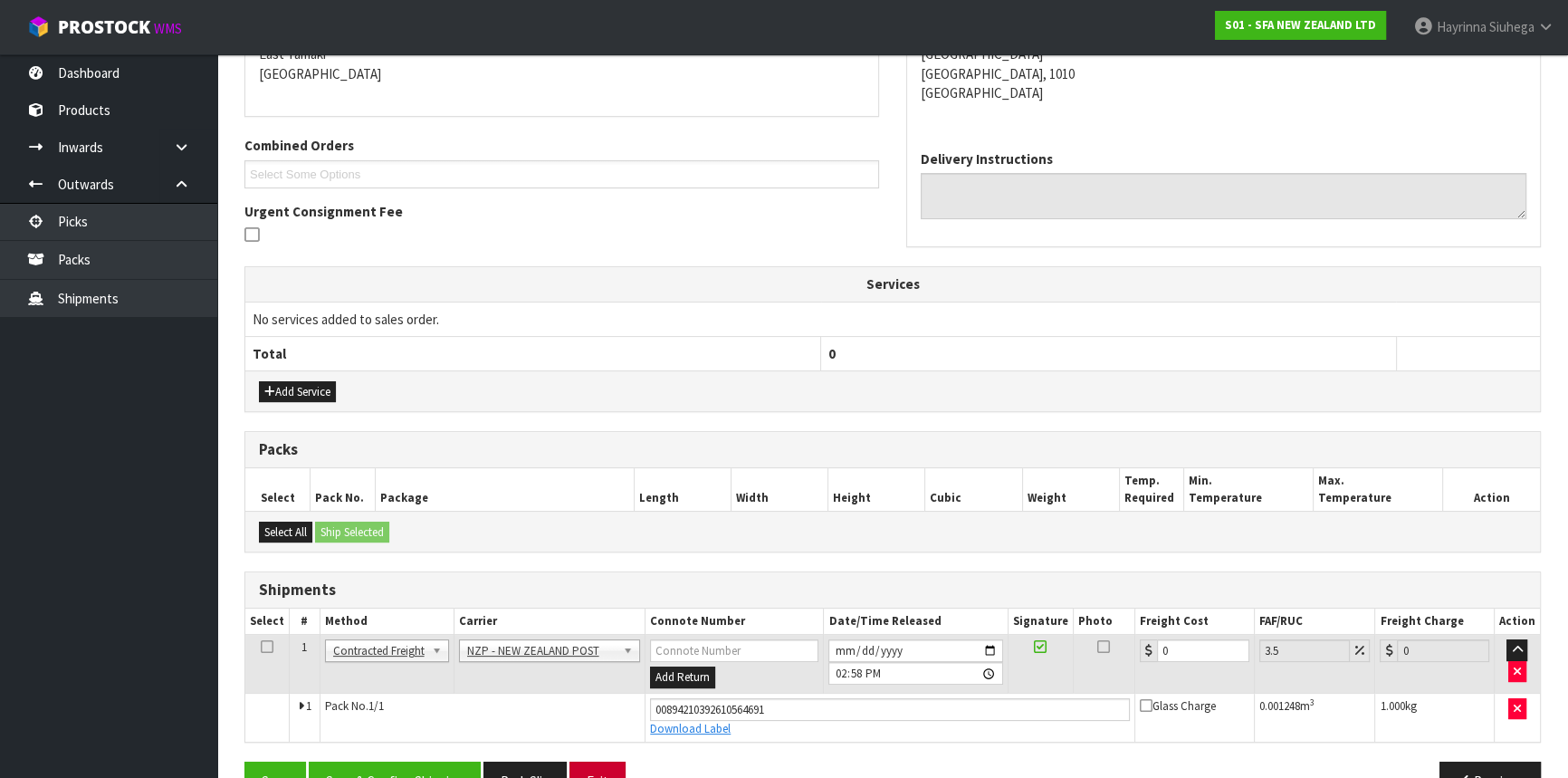
scroll to position [445, 0]
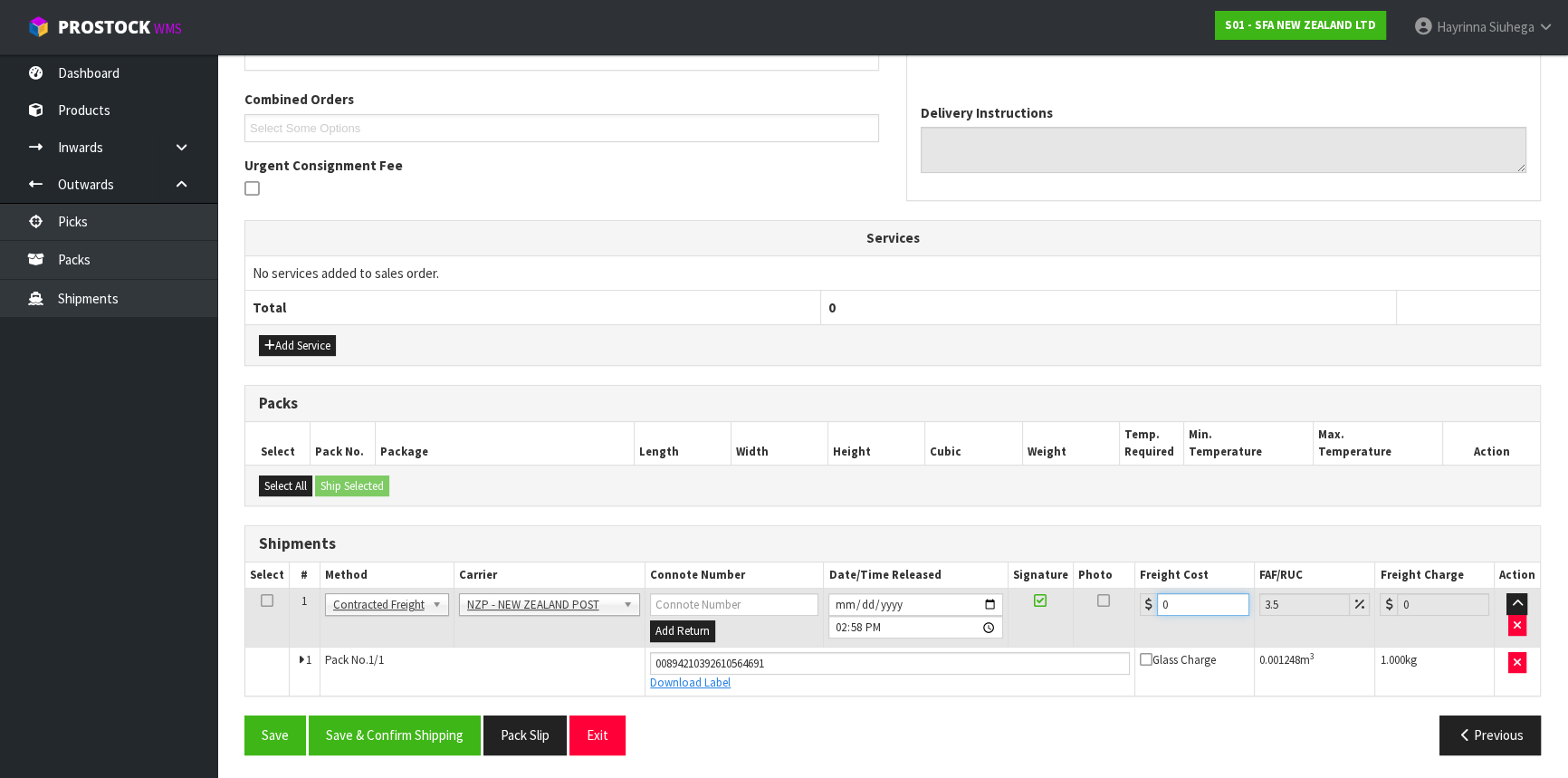
drag, startPoint x: 1219, startPoint y: 603, endPoint x: 914, endPoint y: 603, distance: 305.0
click at [914, 603] on tr "1 Client Local Pickup Customer Local Pickup Company Freight Contracted Freight …" at bounding box center [892, 618] width 1295 height 58
click at [244, 716] on button "Save" at bounding box center [275, 734] width 61 height 39
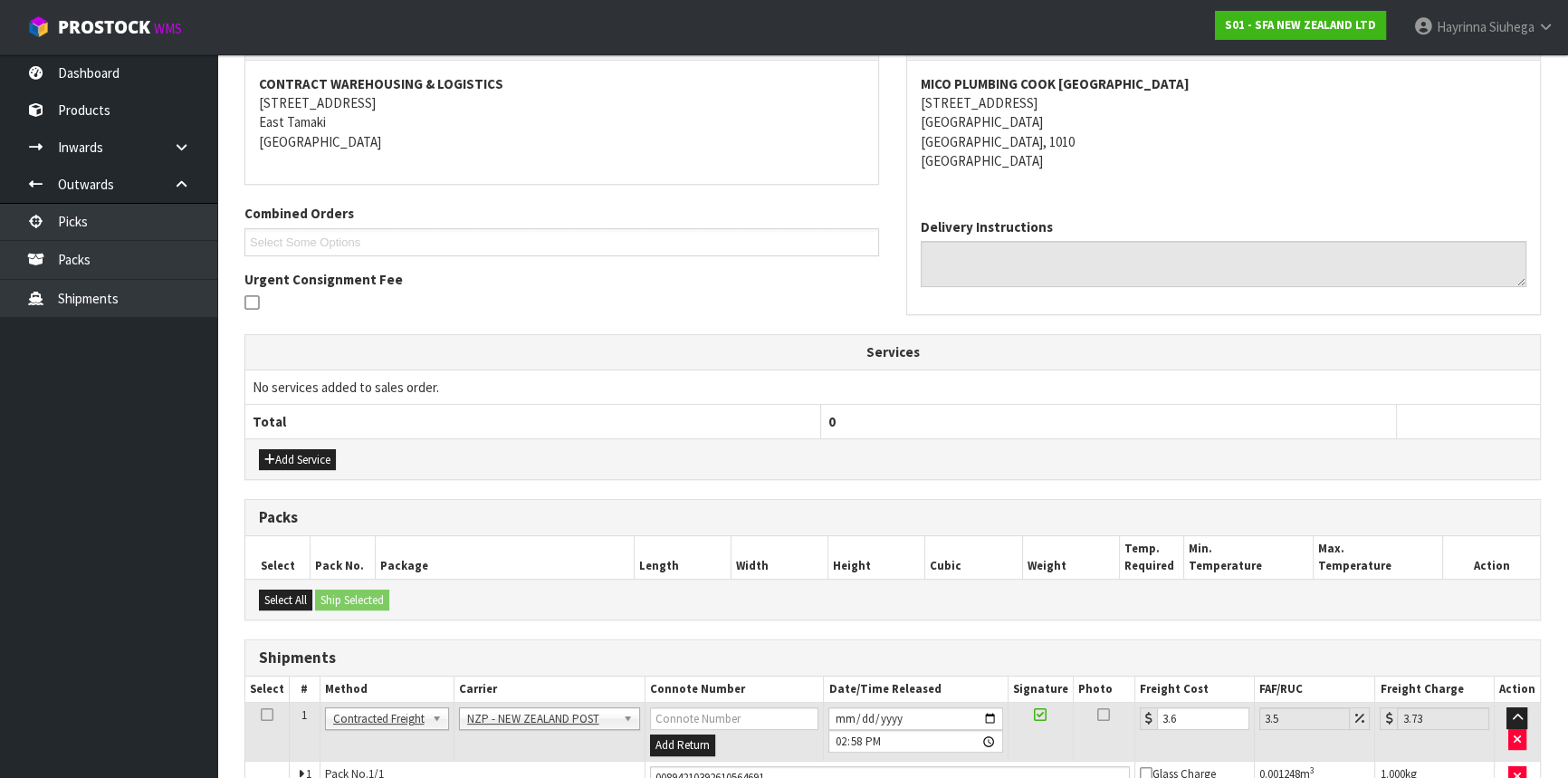
scroll to position [412, 0]
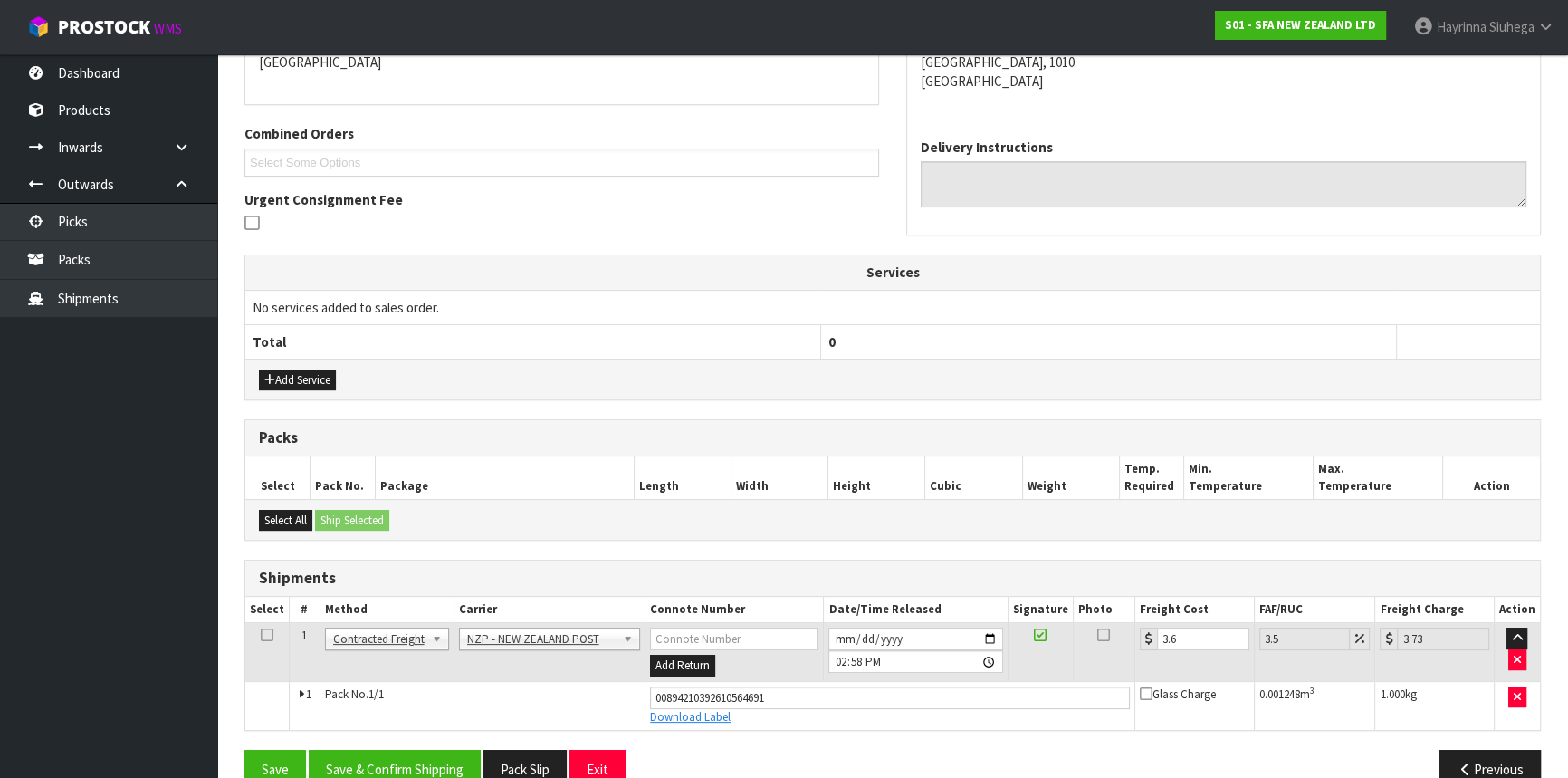
click at [423, 743] on div "From Address CONTRACT WAREHOUSING & LOGISTICS [STREET_ADDRESS] Combined Orders …" at bounding box center [892, 373] width 1297 height 860
click at [423, 756] on button "Save & Confirm Shipping" at bounding box center [395, 769] width 172 height 39
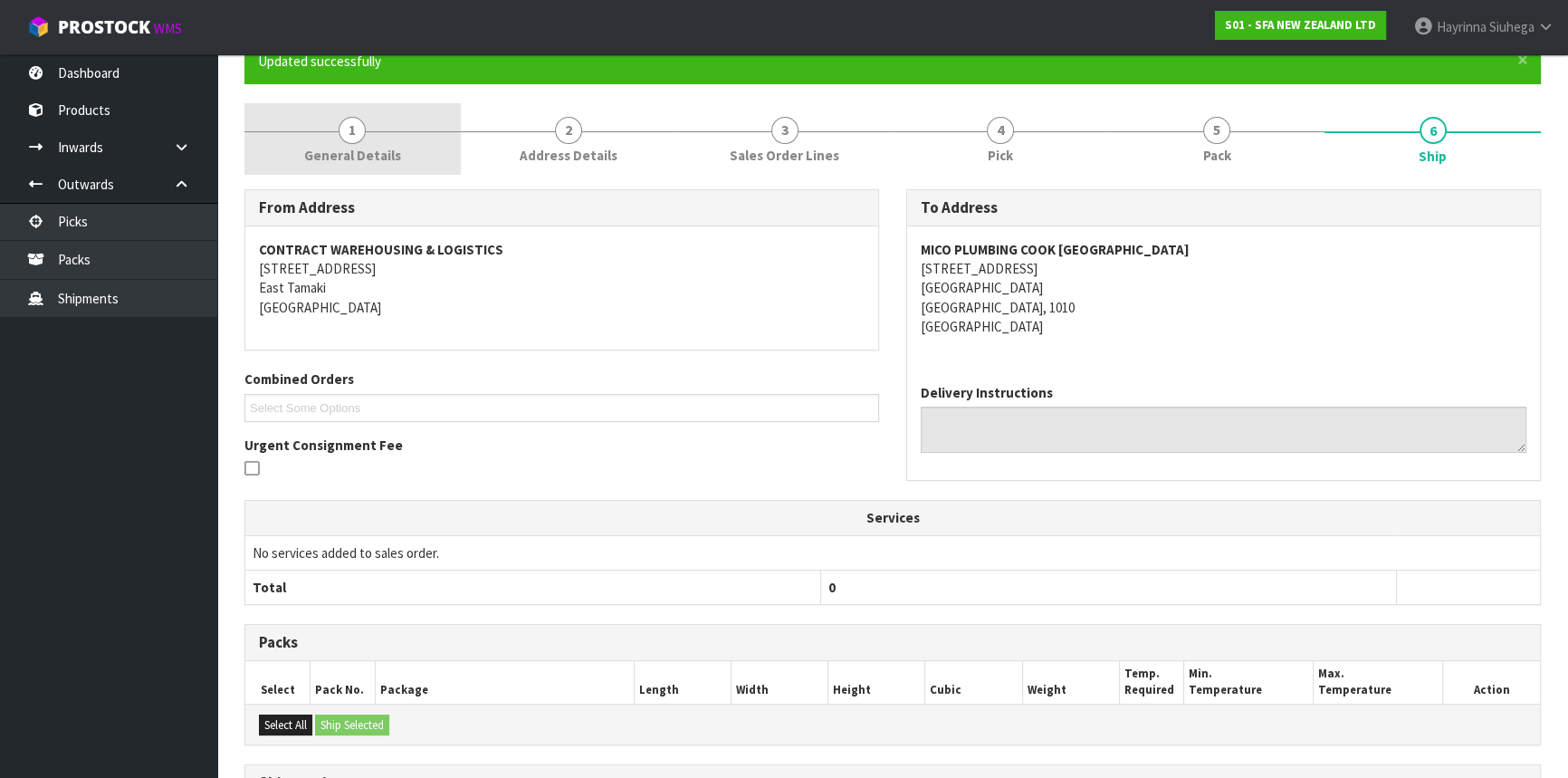
scroll to position [0, 0]
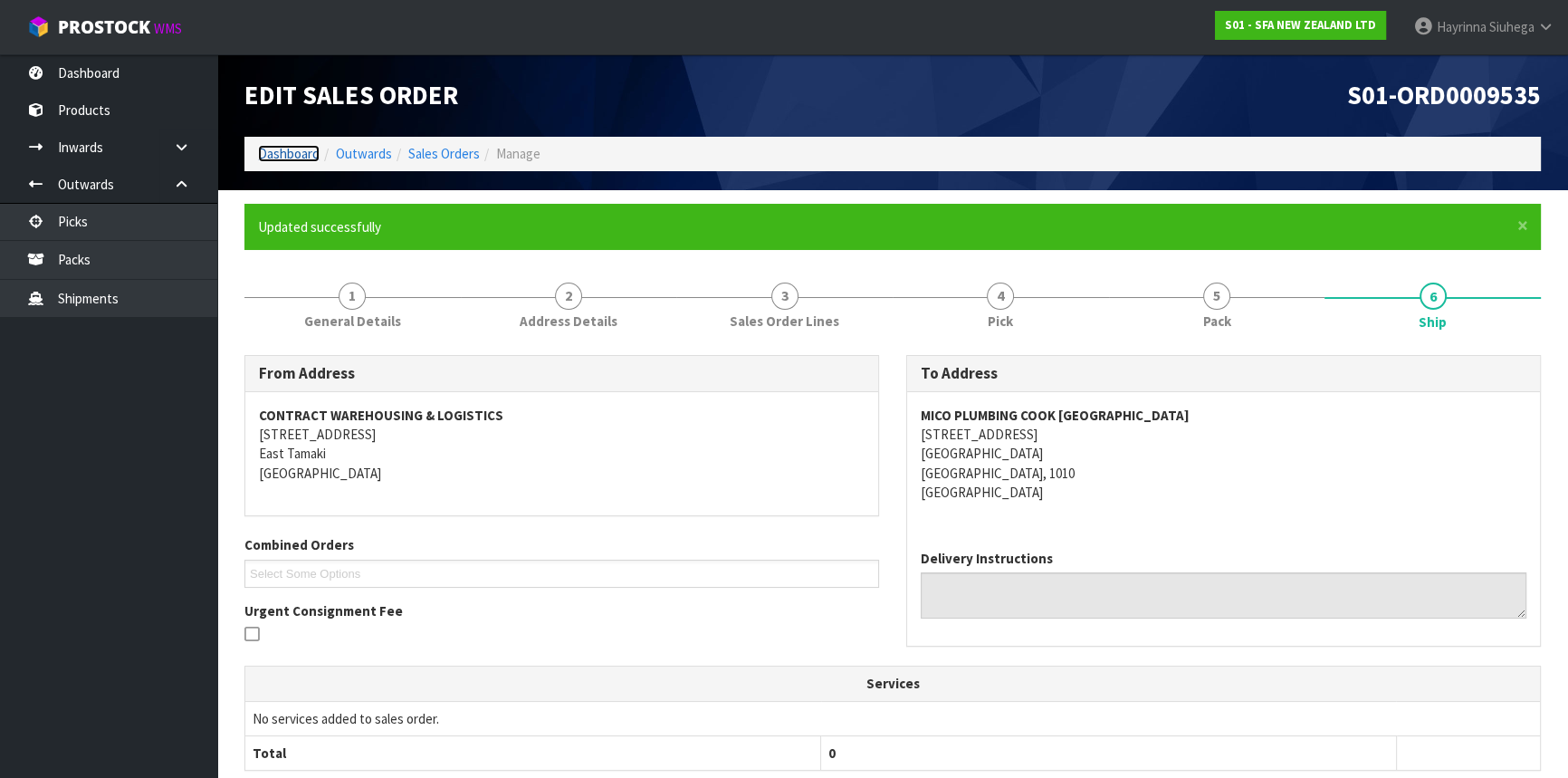
click at [310, 152] on link "Dashboard" at bounding box center [289, 152] width 61 height 17
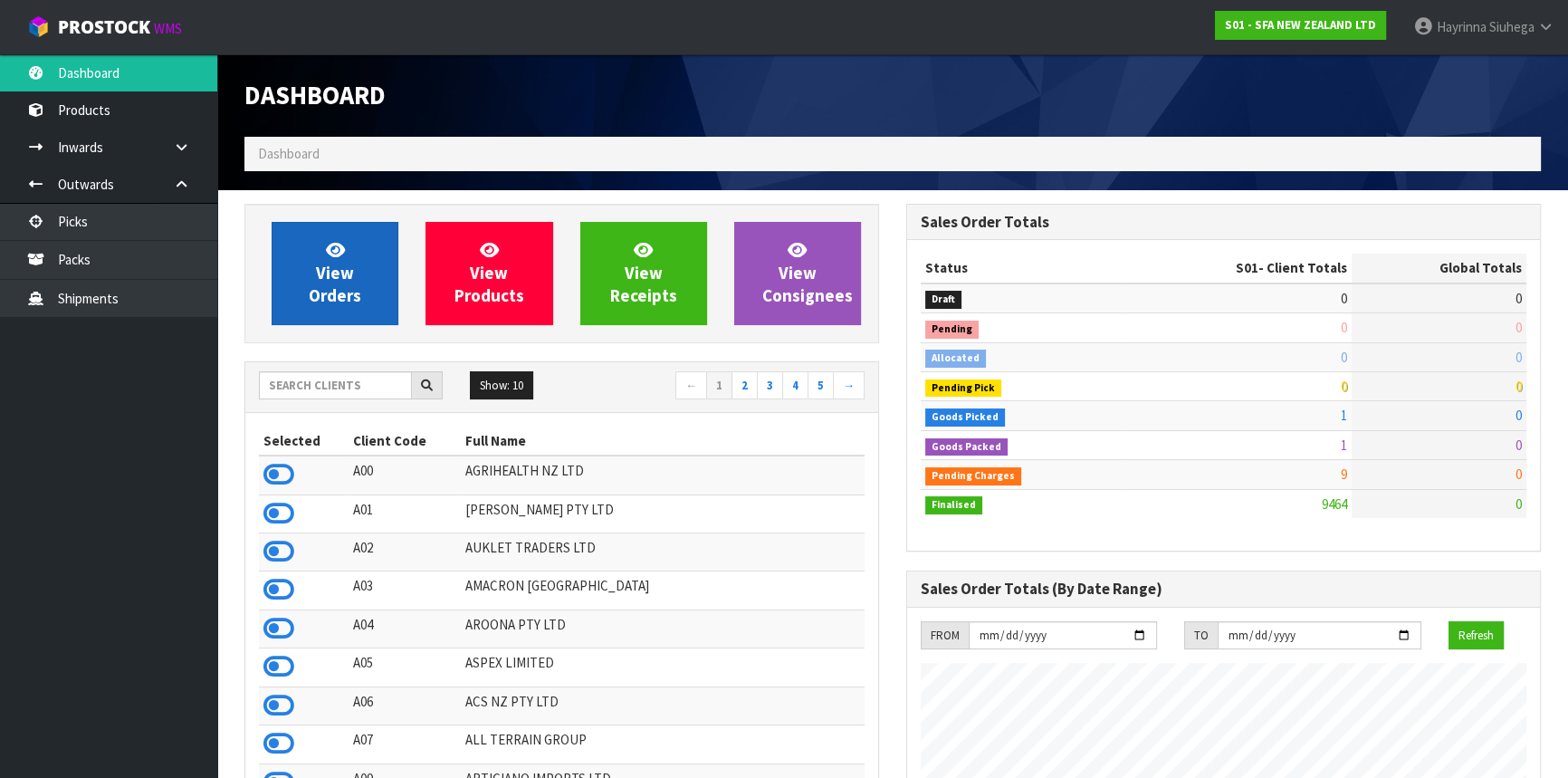
scroll to position [1370, 661]
click at [332, 298] on span "View Orders" at bounding box center [334, 273] width 52 height 68
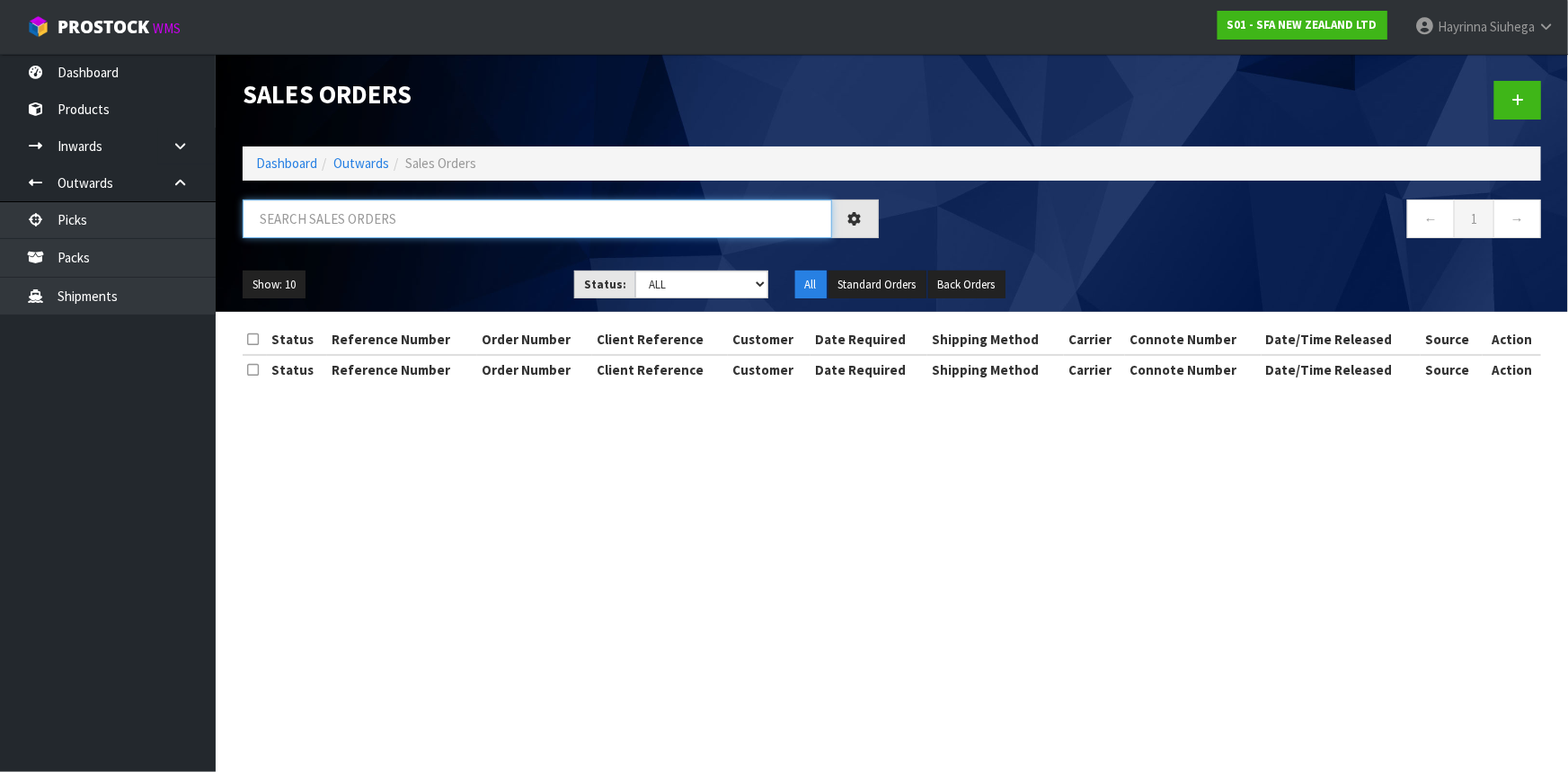
click at [363, 226] on input "text" at bounding box center [537, 218] width 589 height 38
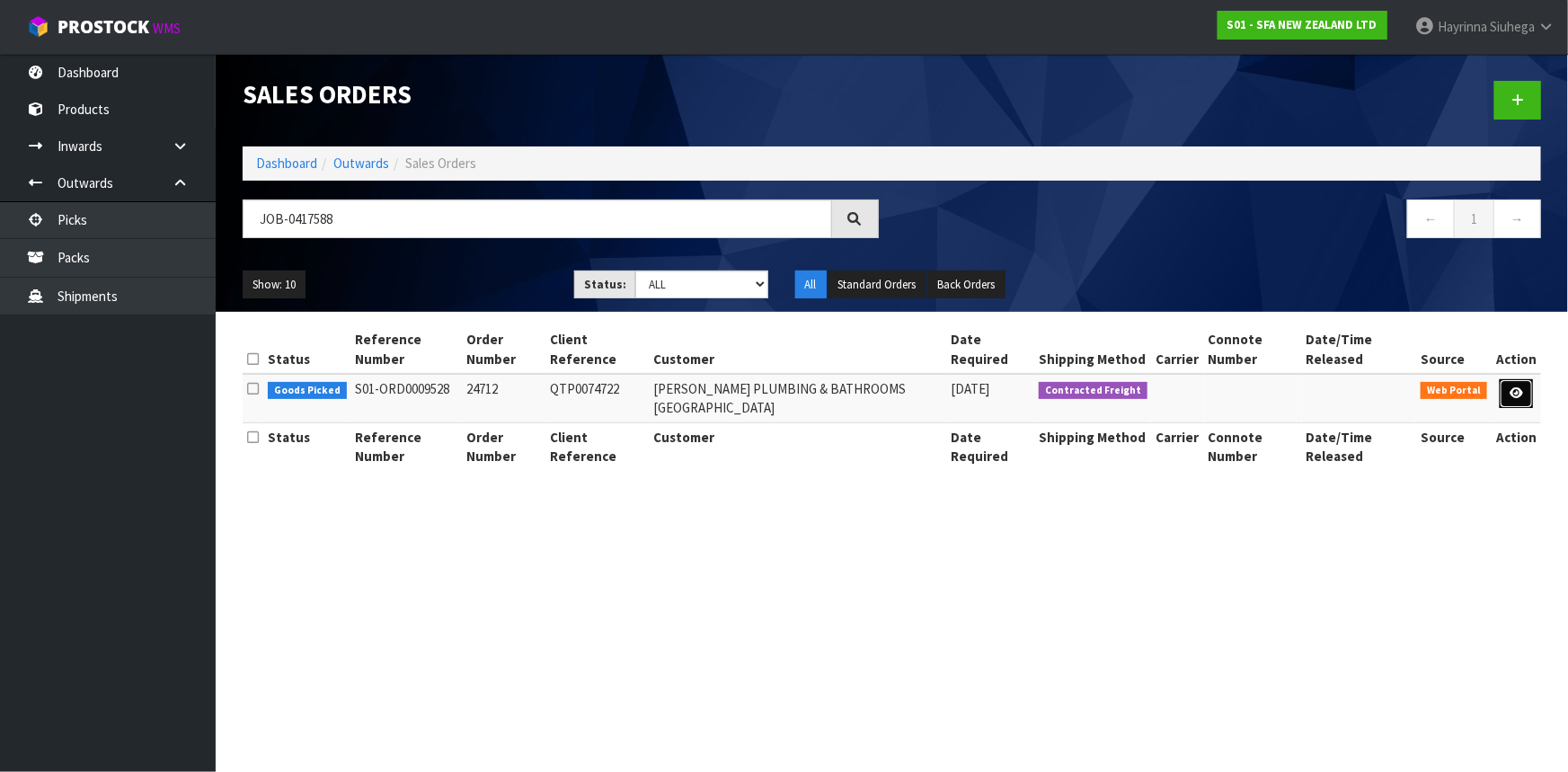
click at [1510, 395] on link at bounding box center [1517, 393] width 33 height 28
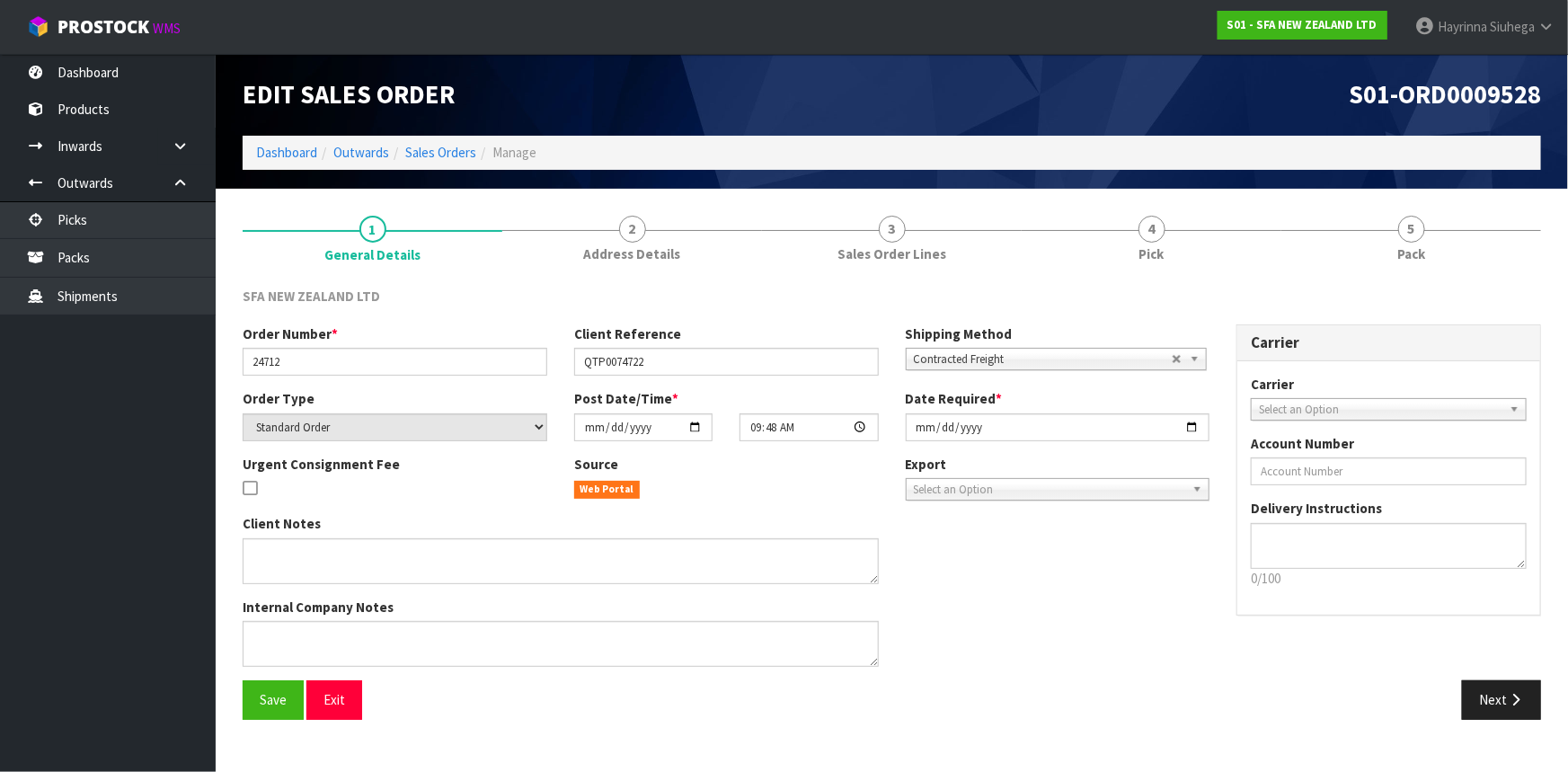
click at [1194, 212] on link "4 Pick" at bounding box center [1152, 238] width 260 height 71
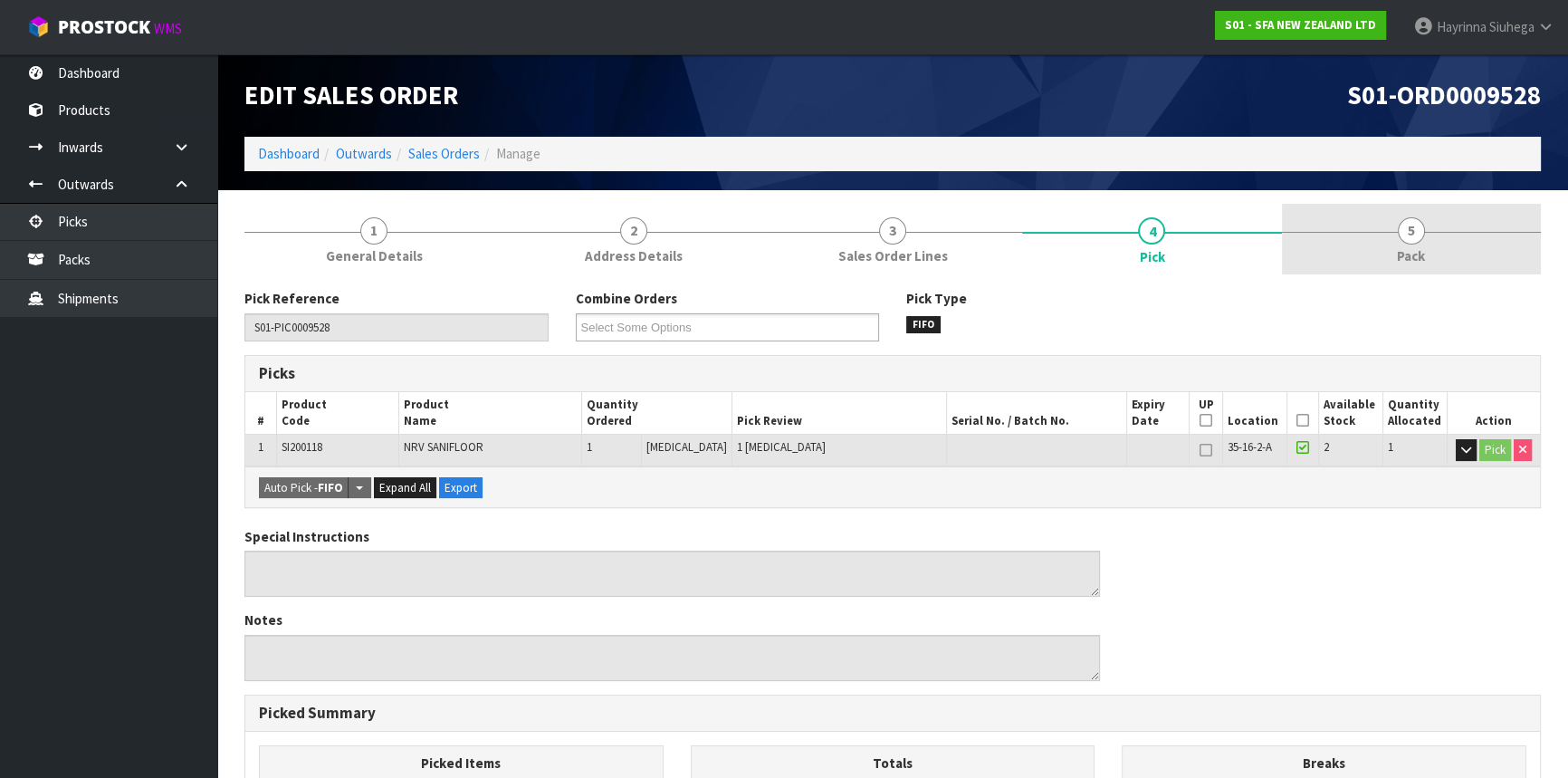
click at [1297, 214] on link "5 Pack" at bounding box center [1412, 240] width 259 height 71
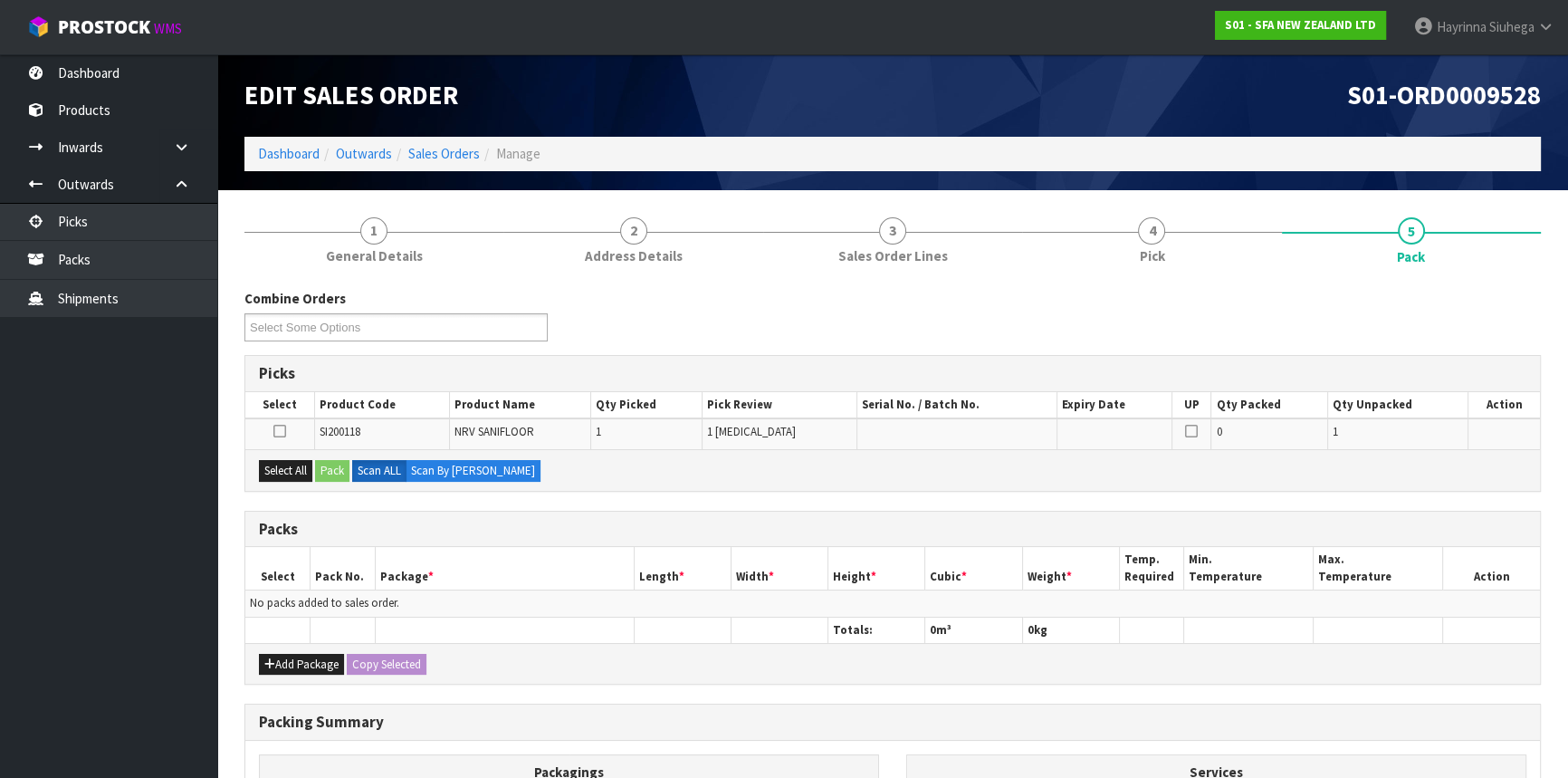
click at [269, 482] on div "Select All Pack Scan ALL Scan By [PERSON_NAME]" at bounding box center [892, 469] width 1295 height 41
click at [294, 473] on button "Select All" at bounding box center [286, 471] width 53 height 22
click at [322, 468] on button "Pack" at bounding box center [332, 471] width 35 height 22
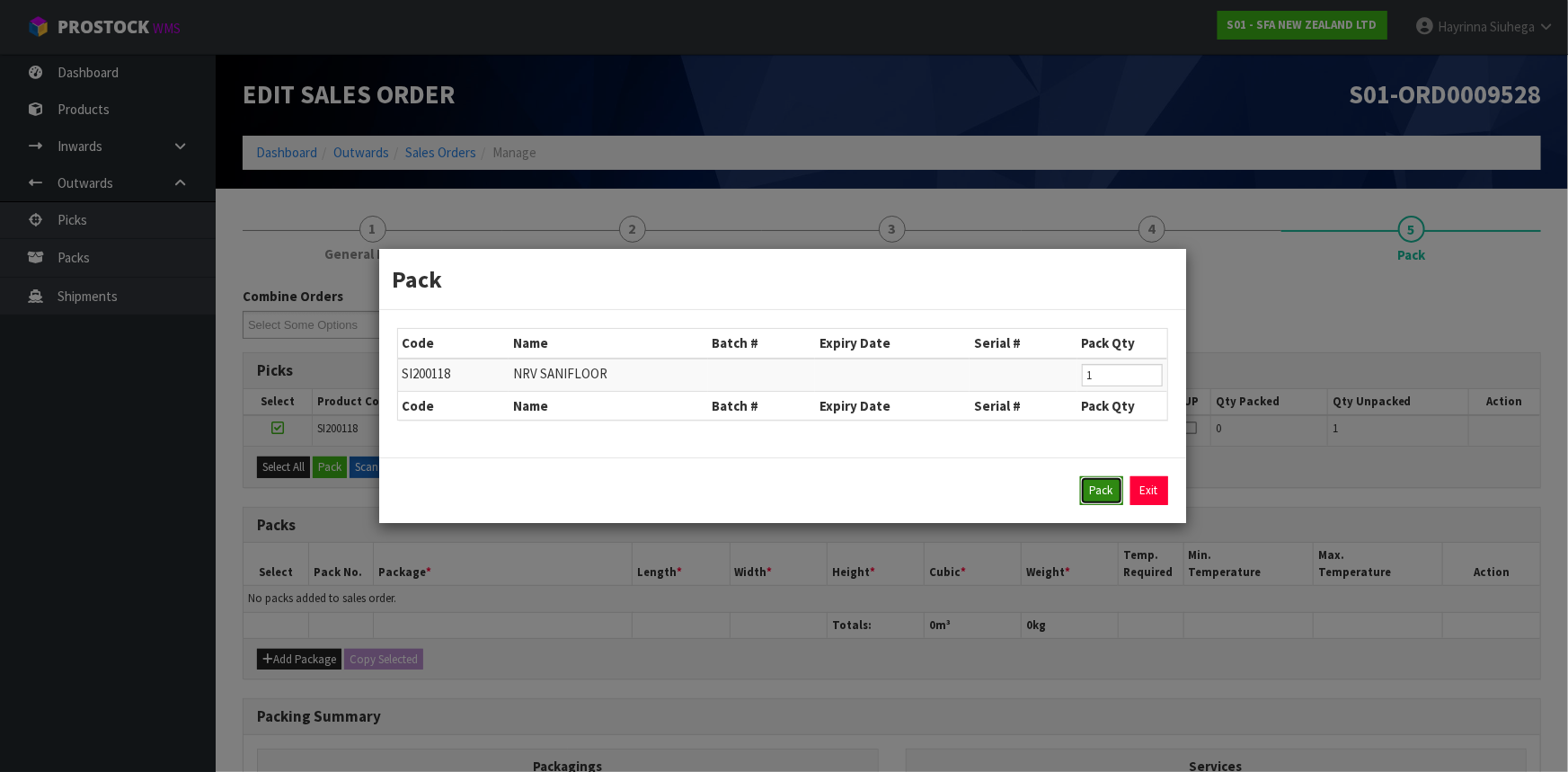
click at [1098, 489] on button "Pack" at bounding box center [1102, 490] width 43 height 28
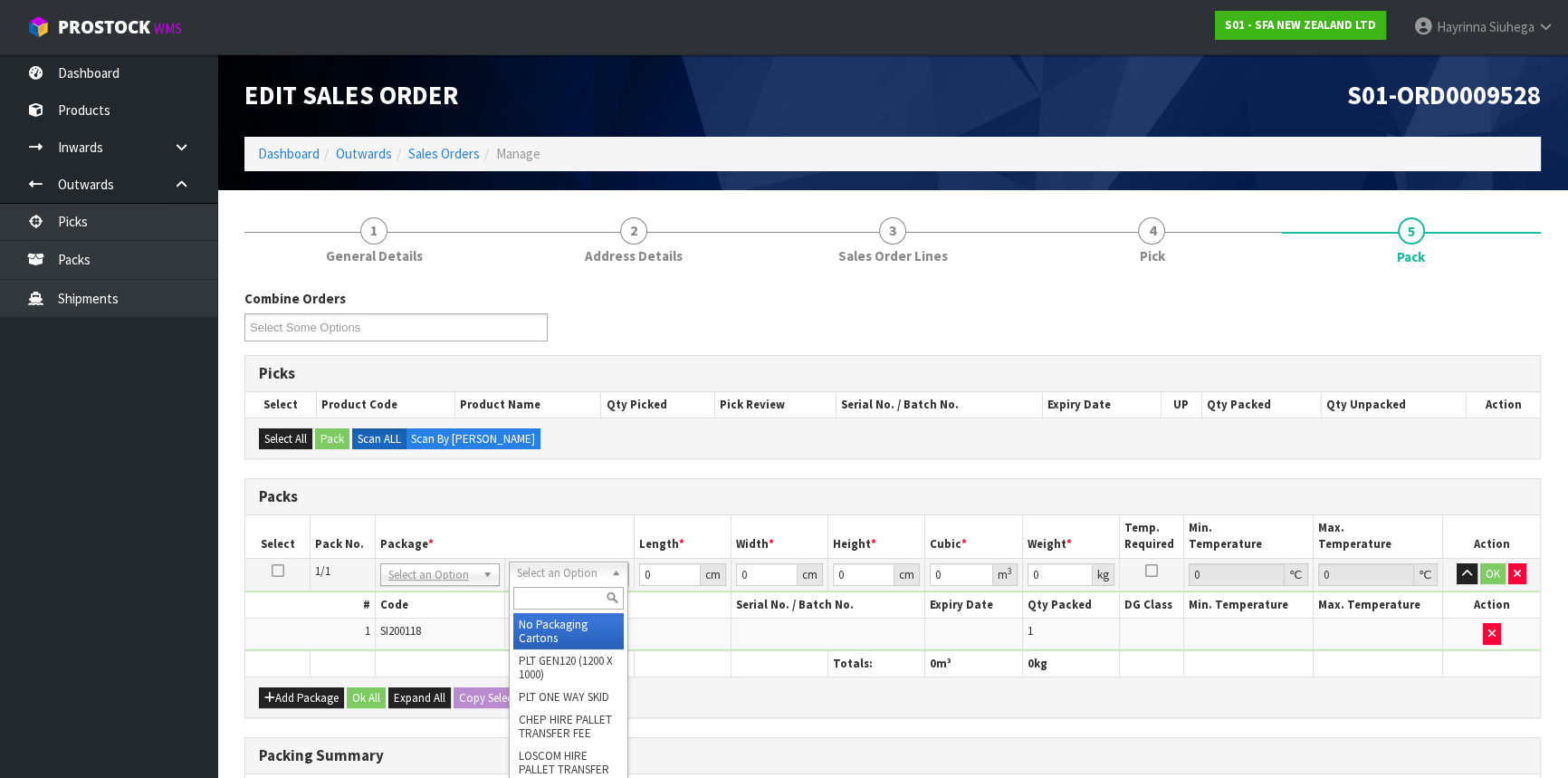
click at [567, 600] on input "text" at bounding box center [569, 598] width 111 height 23
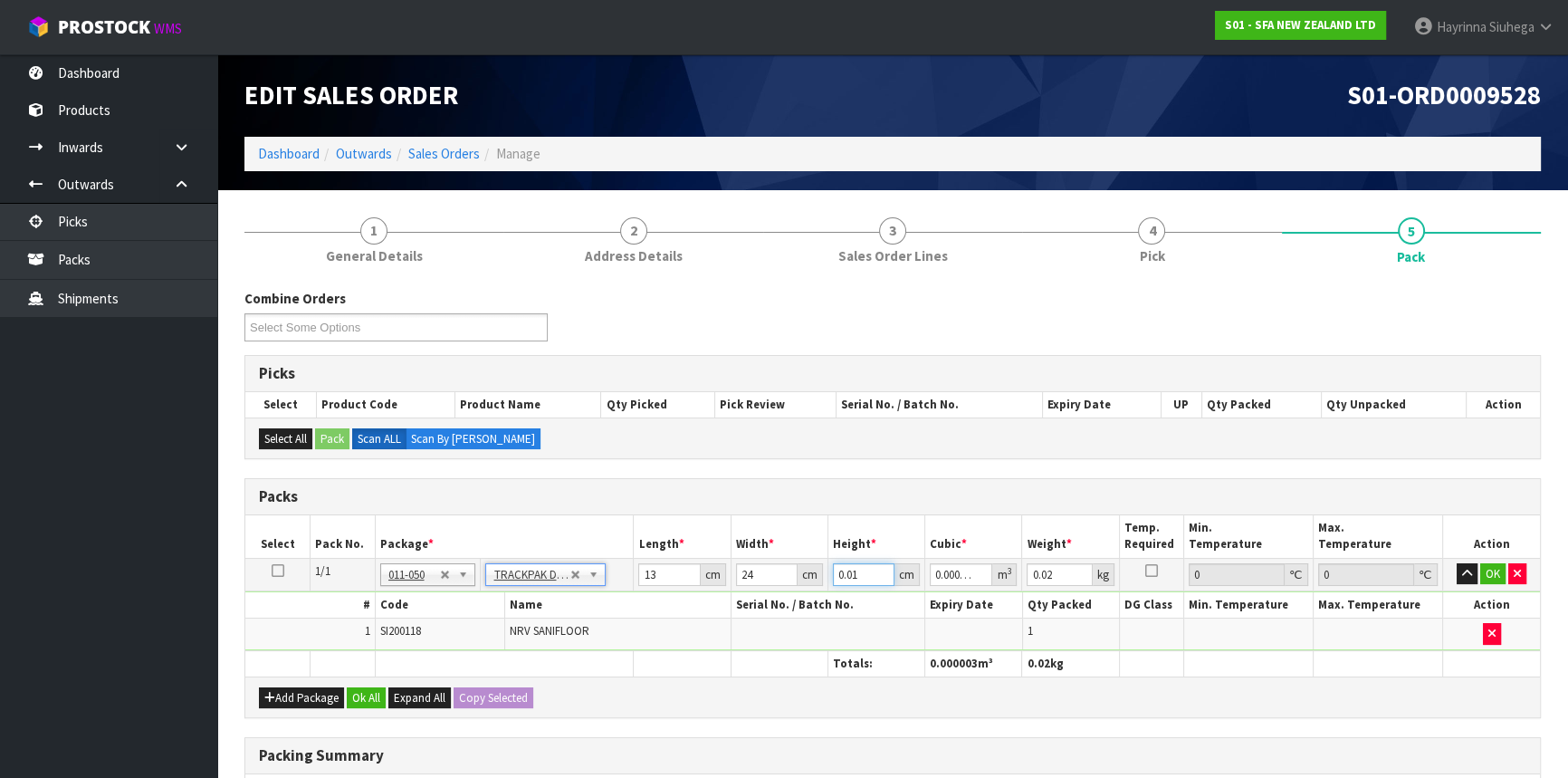
click at [844, 577] on input "0.01" at bounding box center [864, 574] width 61 height 23
click button "OK" at bounding box center [1494, 574] width 26 height 22
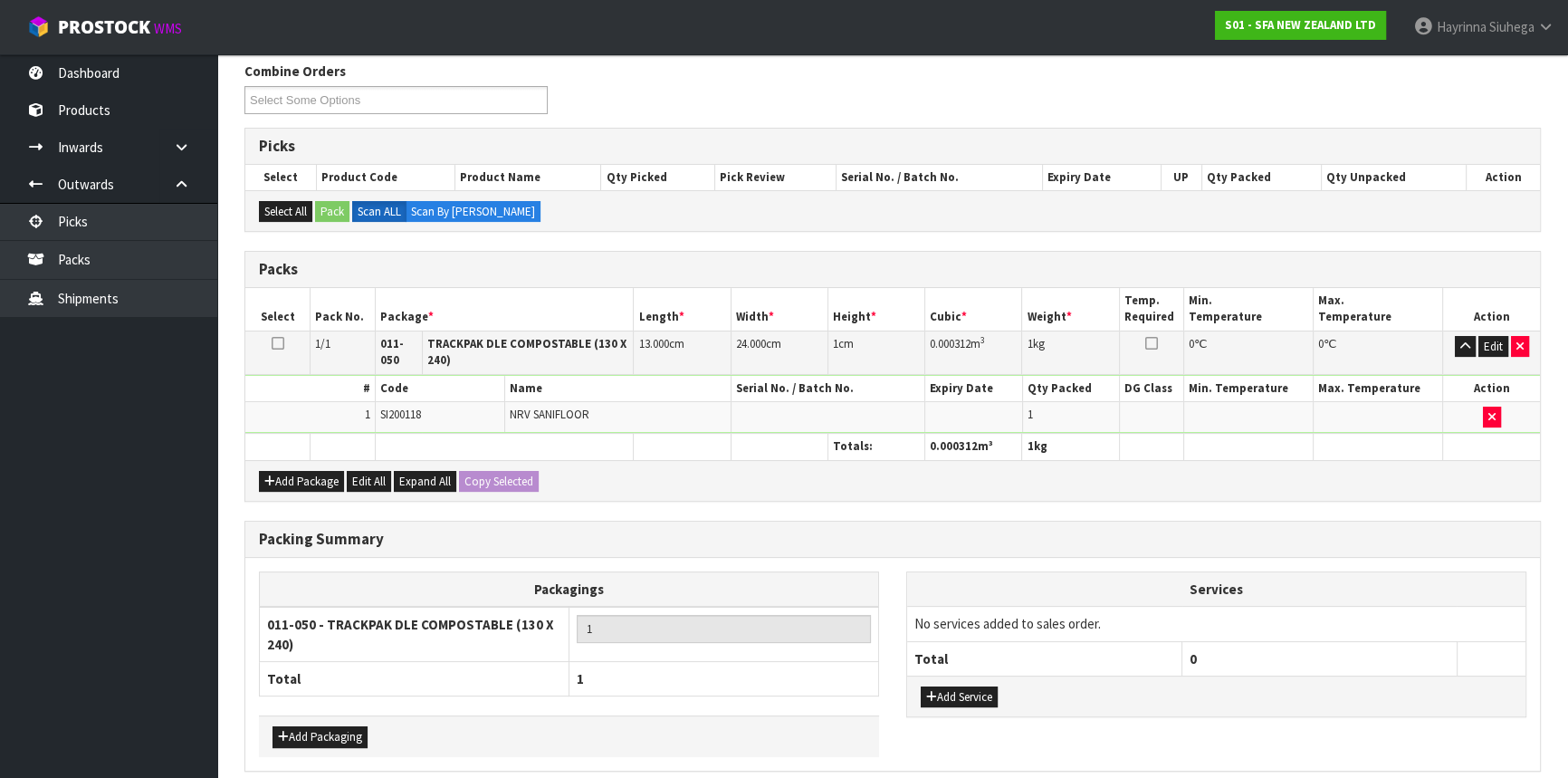
scroll to position [301, 0]
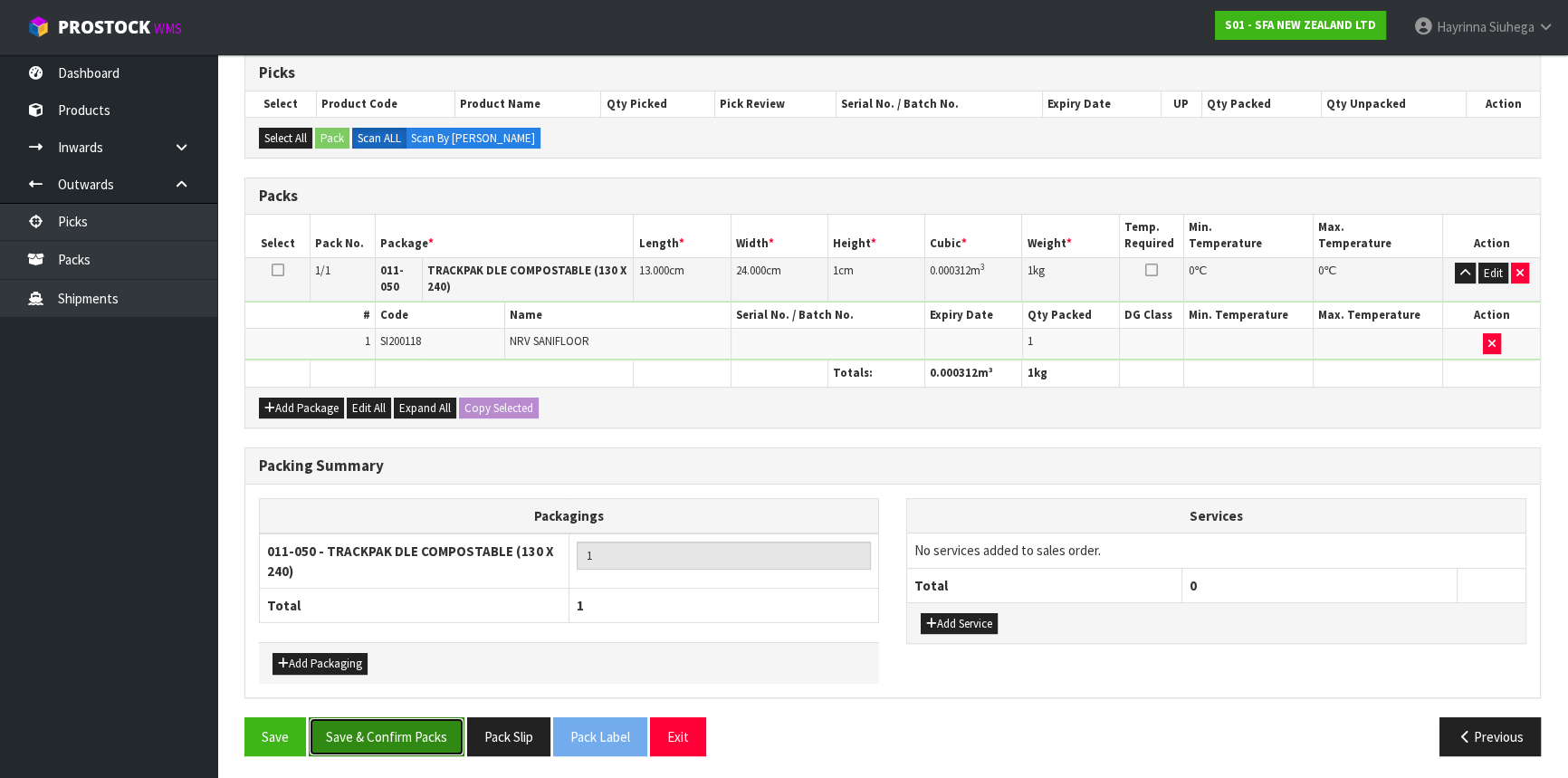
click at [394, 735] on button "Save & Confirm Packs" at bounding box center [386, 736] width 155 height 39
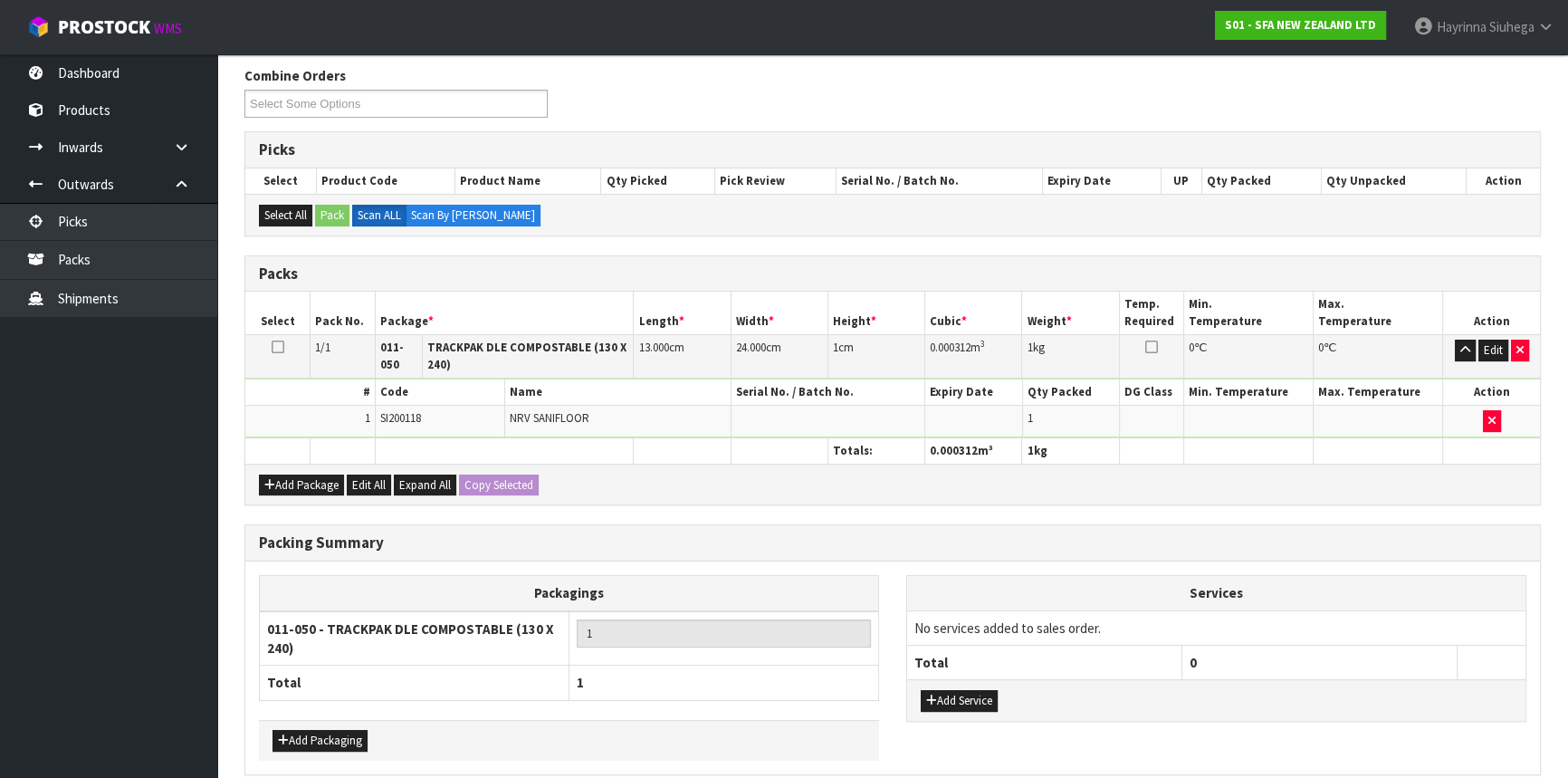
scroll to position [268, 0]
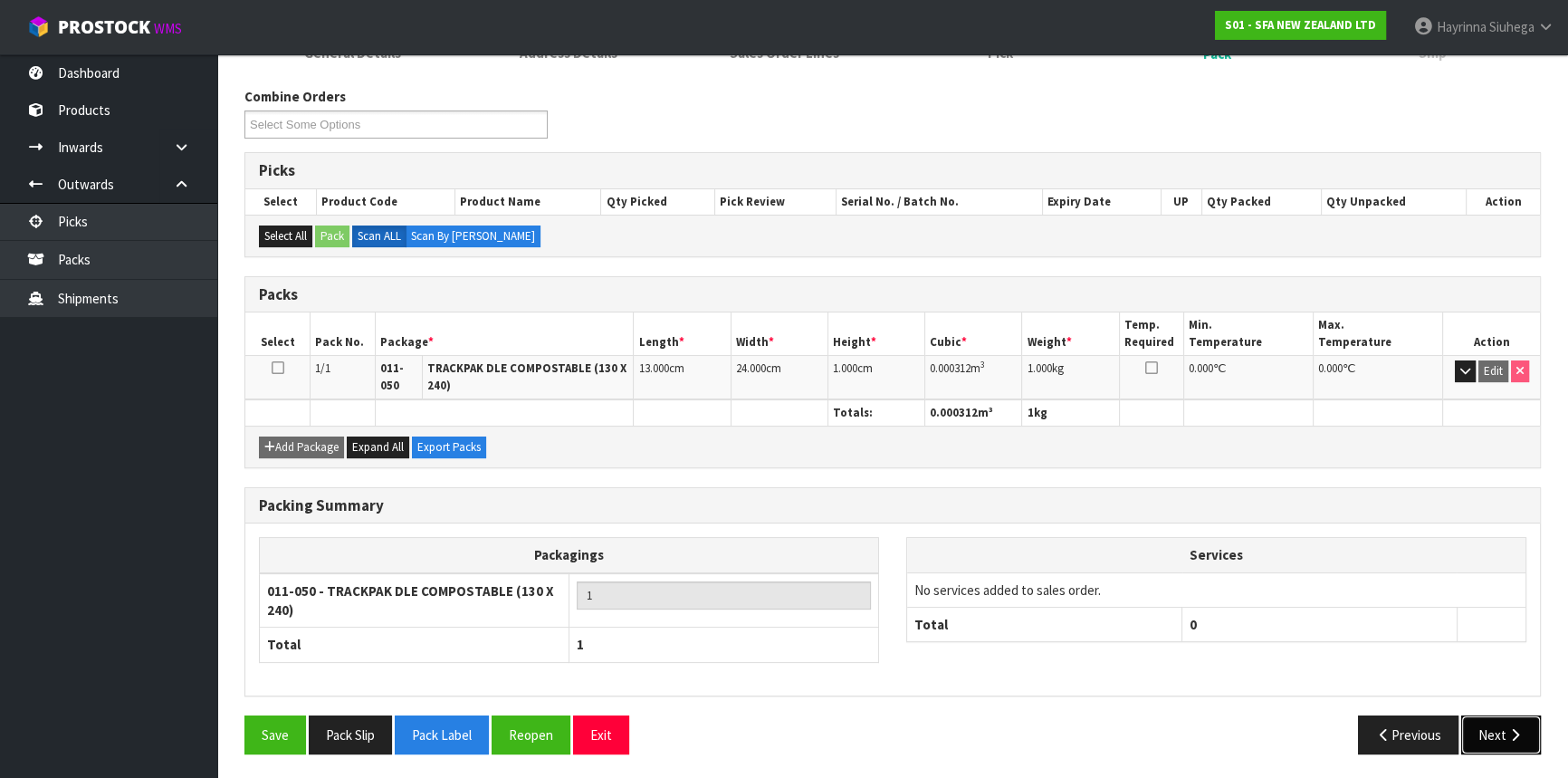
click at [1513, 731] on icon "button" at bounding box center [1515, 735] width 17 height 14
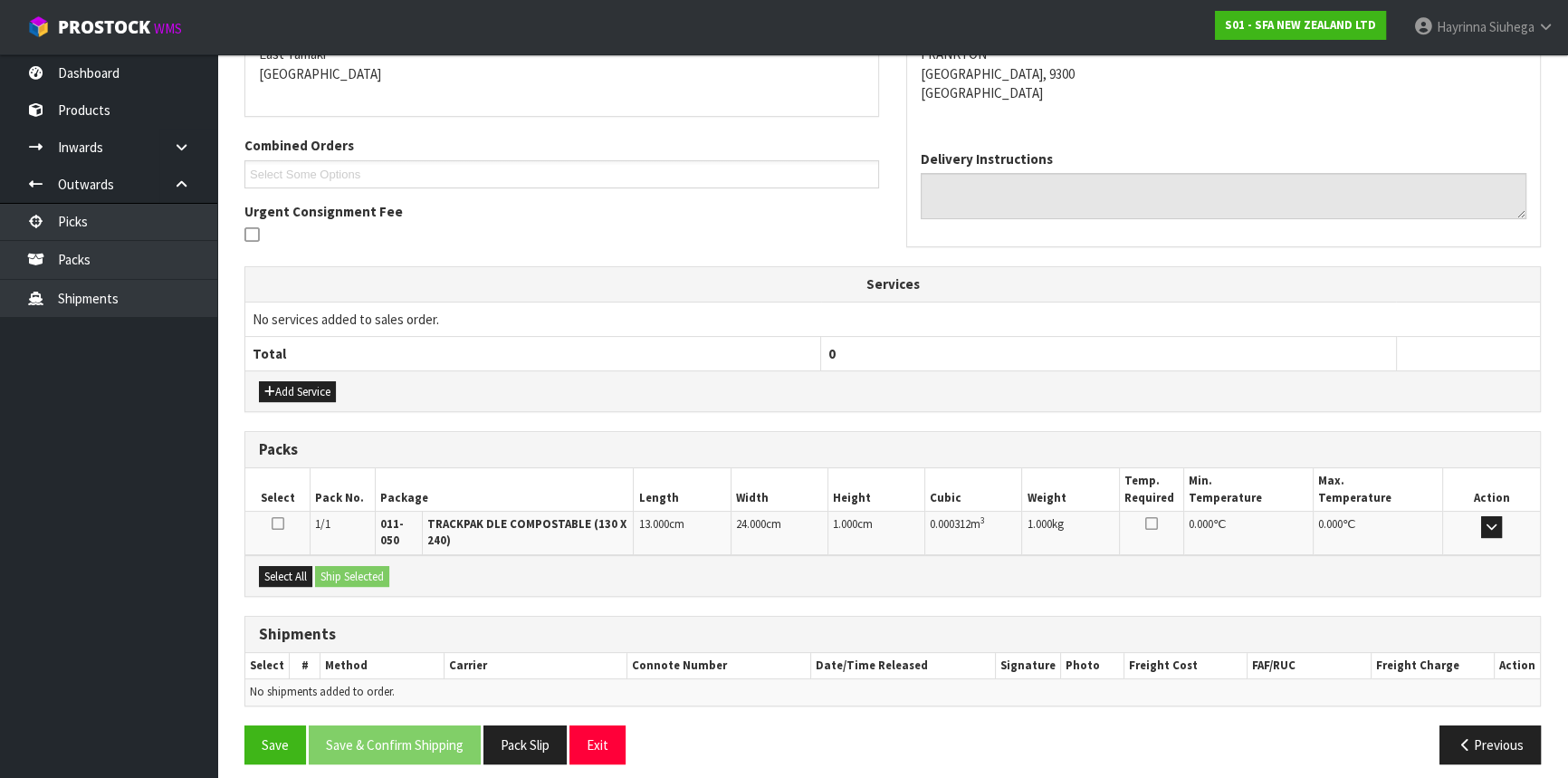
scroll to position [409, 0]
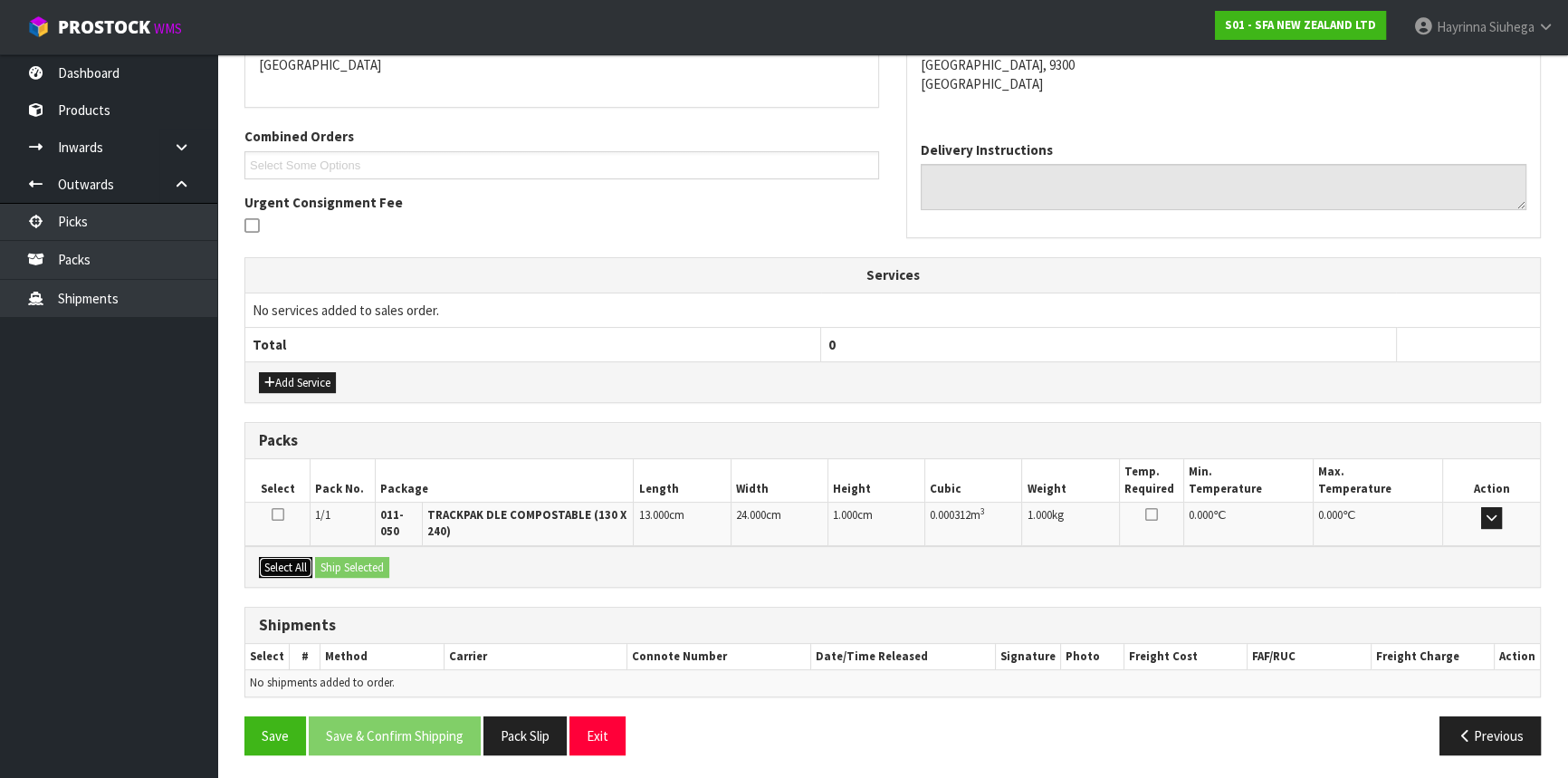
drag, startPoint x: 305, startPoint y: 570, endPoint x: 344, endPoint y: 569, distance: 39.0
click at [306, 569] on button "Select All" at bounding box center [286, 568] width 53 height 22
click at [364, 568] on button "Ship Selected" at bounding box center [352, 568] width 74 height 22
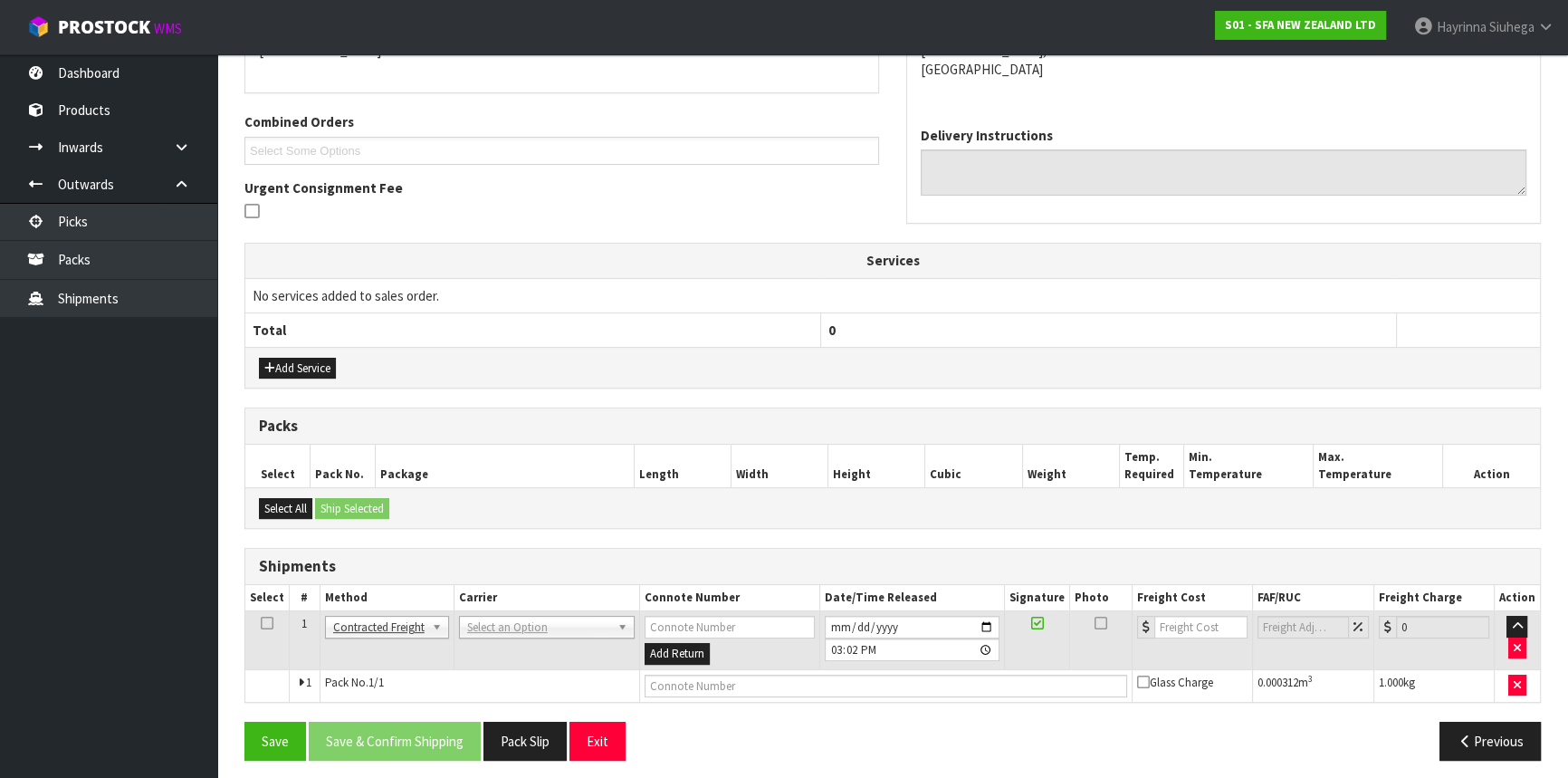
scroll to position [430, 0]
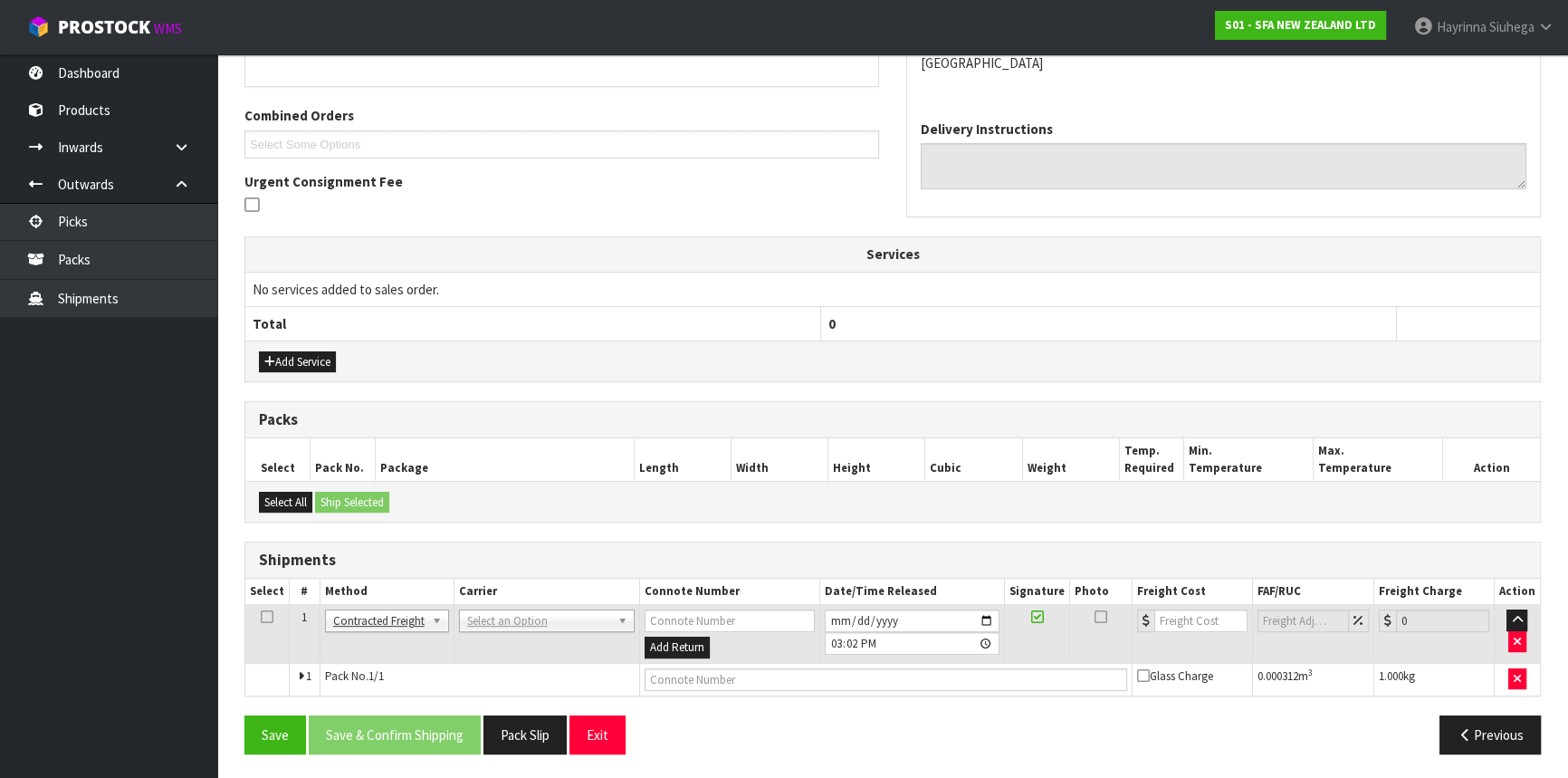
drag, startPoint x: 549, startPoint y: 626, endPoint x: 543, endPoint y: 636, distance: 11.7
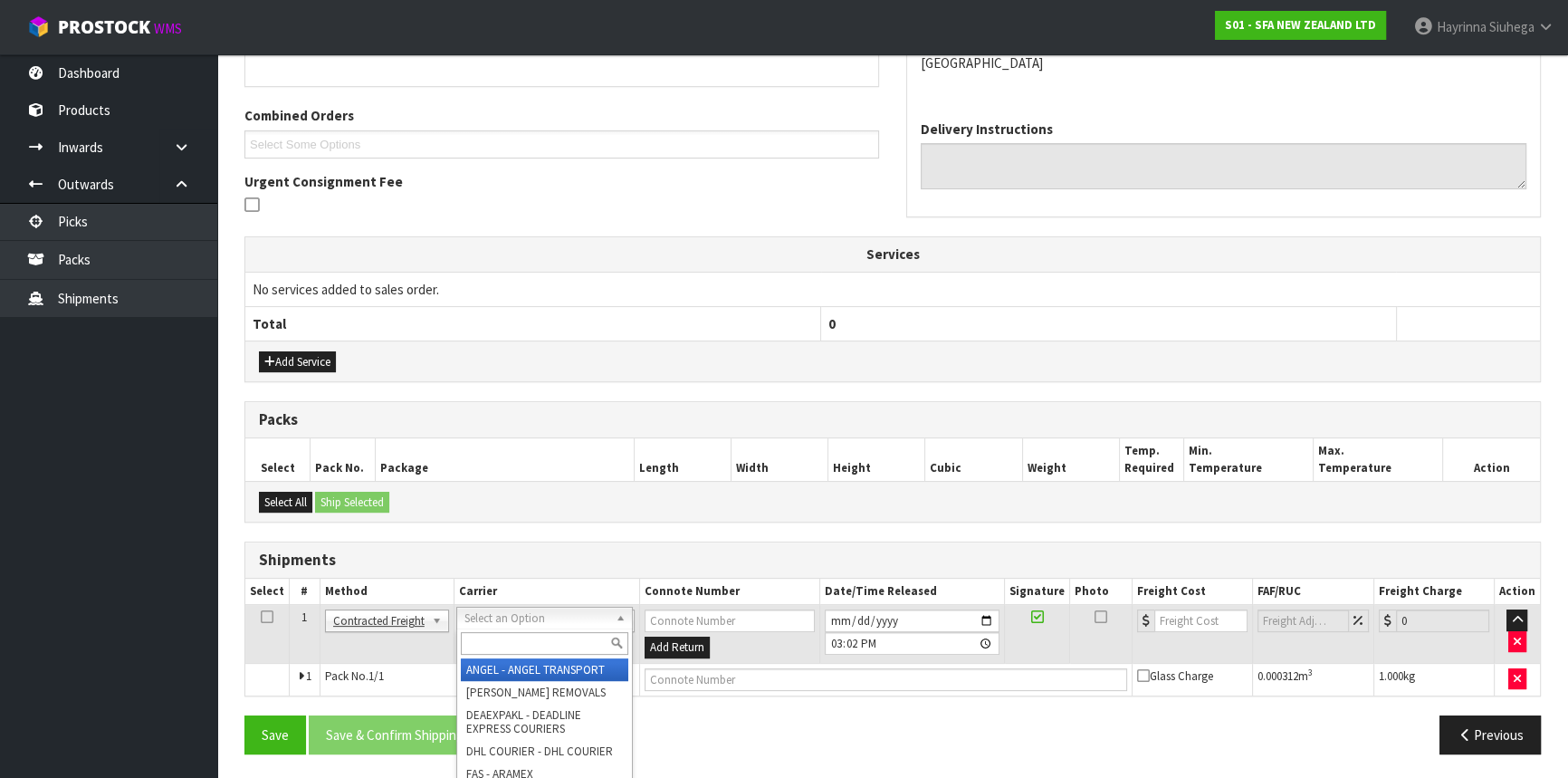
click at [543, 637] on input "text" at bounding box center [544, 643] width 167 height 23
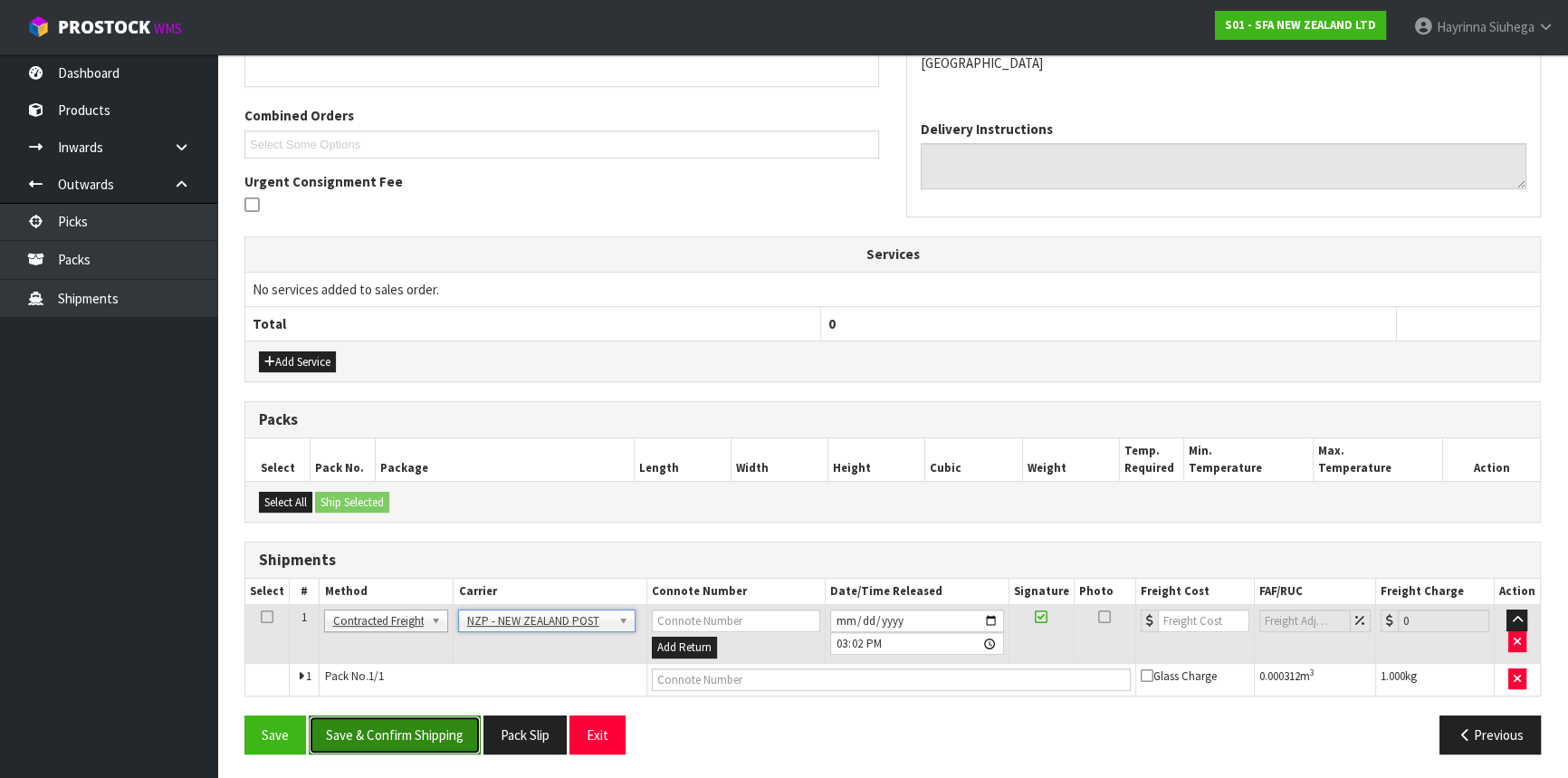
click at [437, 728] on button "Save & Confirm Shipping" at bounding box center [395, 734] width 172 height 39
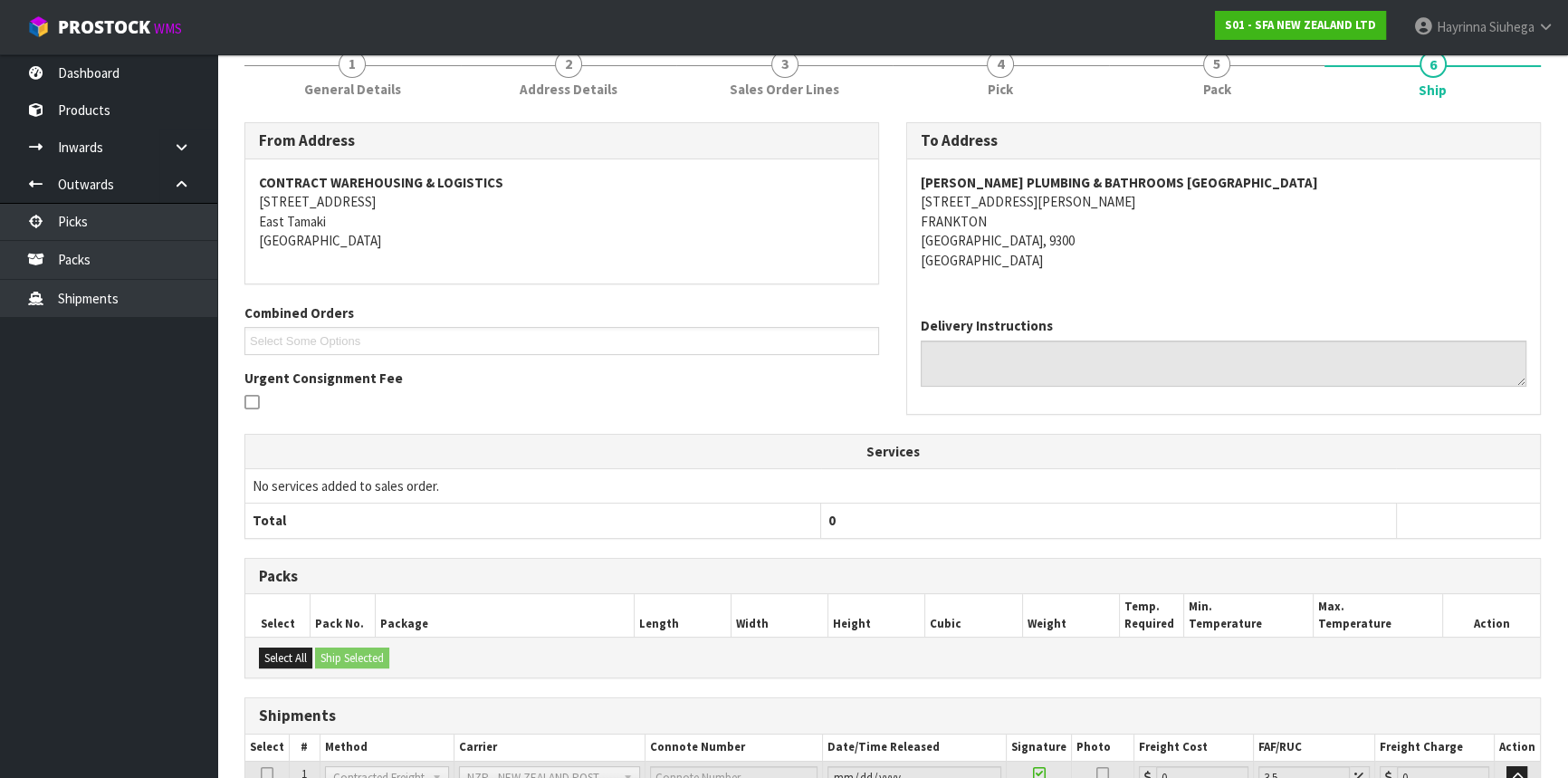
scroll to position [404, 0]
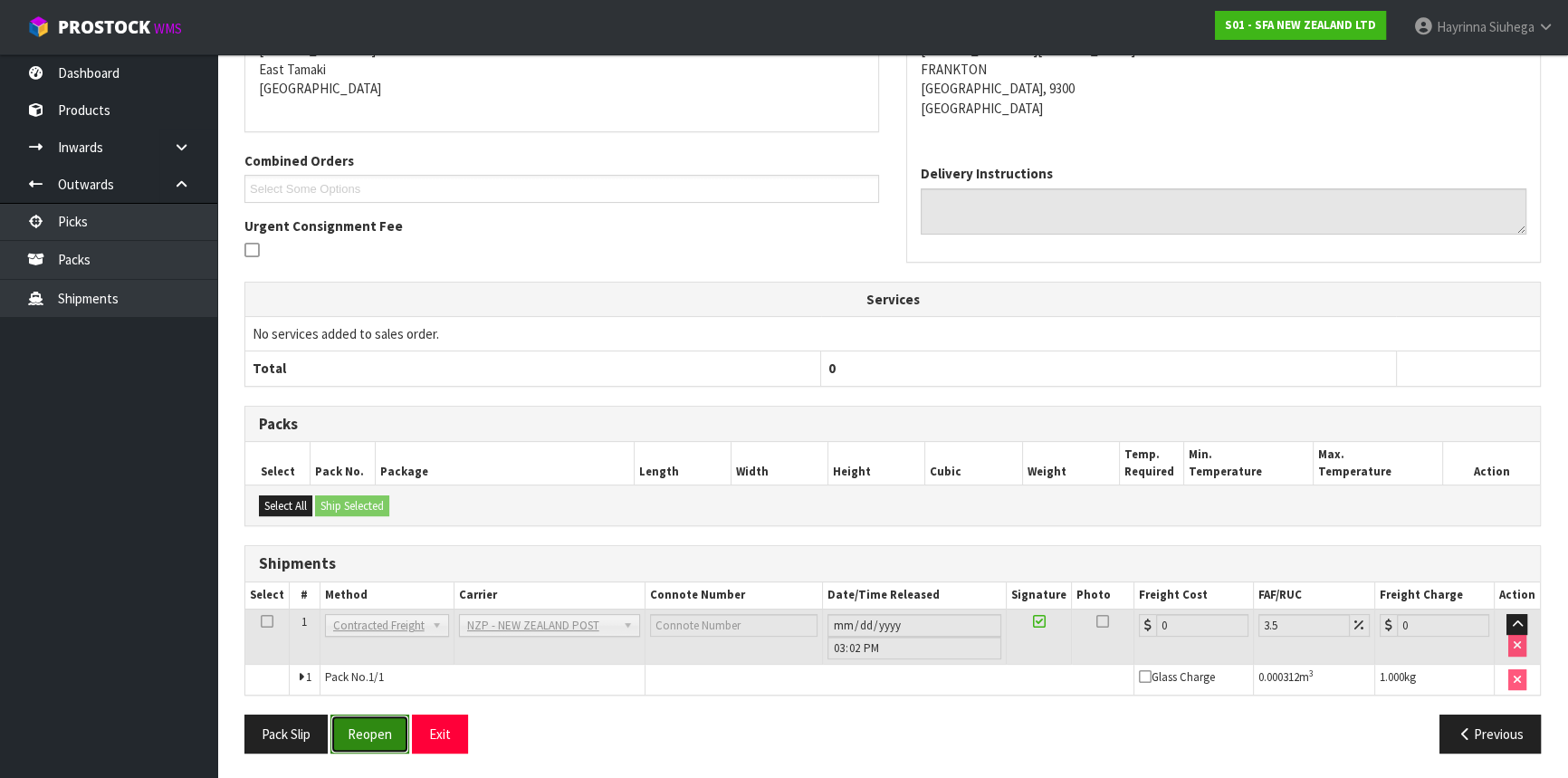
click at [384, 726] on button "Reopen" at bounding box center [370, 733] width 79 height 39
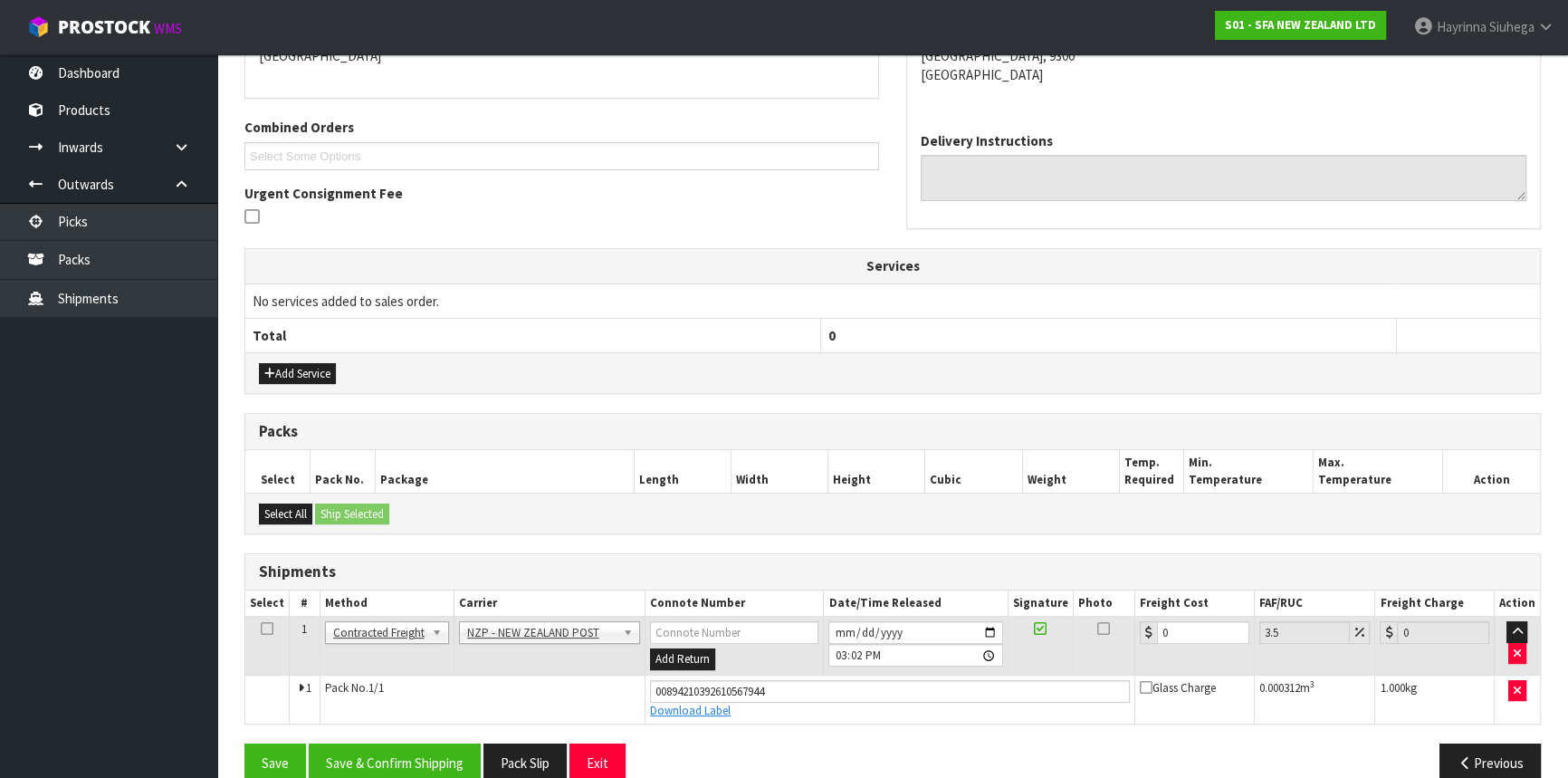
scroll to position [445, 0]
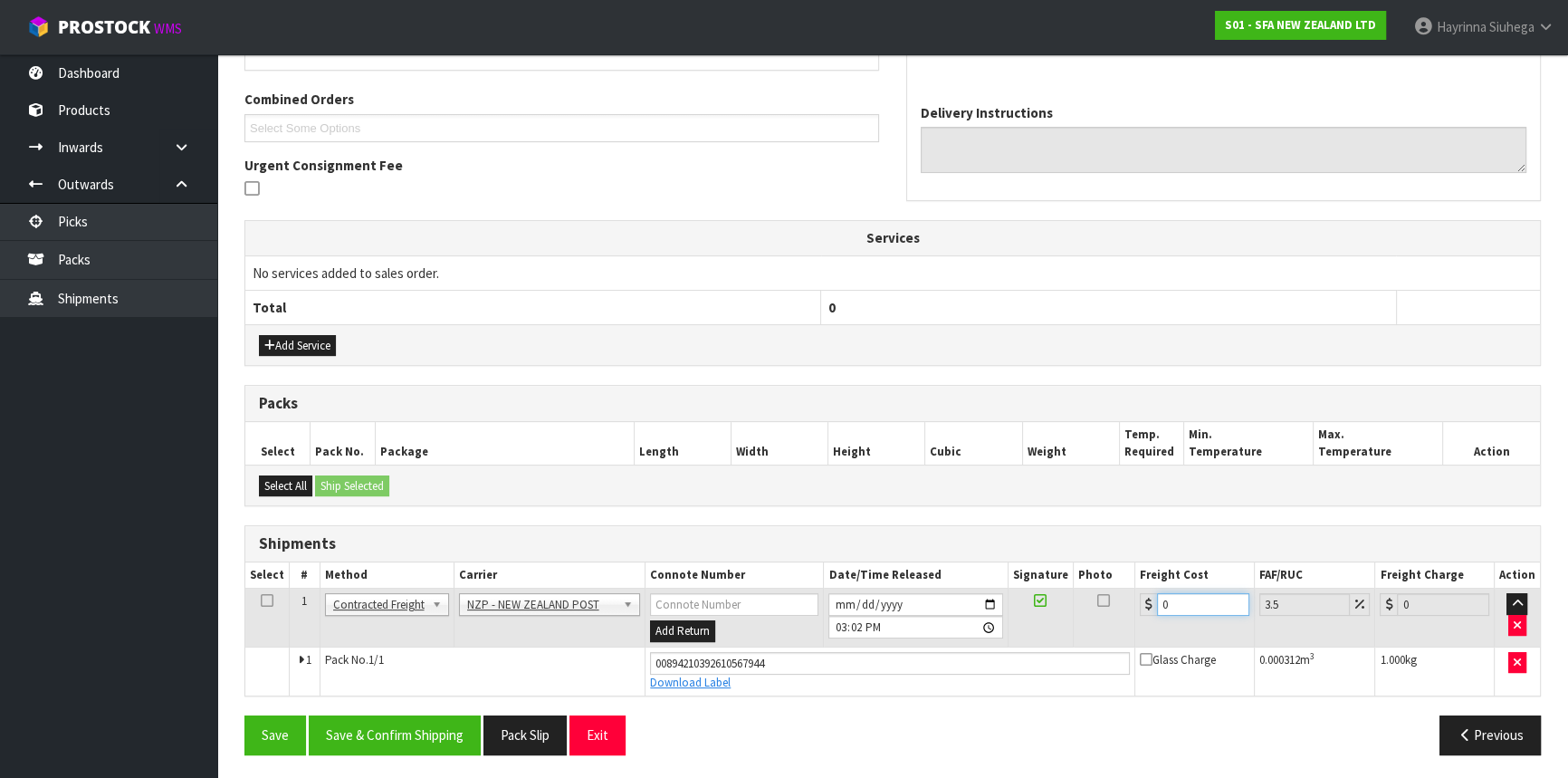
drag, startPoint x: 1195, startPoint y: 598, endPoint x: 502, endPoint y: 607, distance: 693.1
click at [540, 607] on tr "1 Client Local Pickup Customer Local Pickup Company Freight Contracted Freight …" at bounding box center [892, 618] width 1295 height 58
click at [244, 716] on button "Save" at bounding box center [275, 734] width 61 height 39
click at [431, 733] on button "Save & Confirm Shipping" at bounding box center [395, 734] width 172 height 39
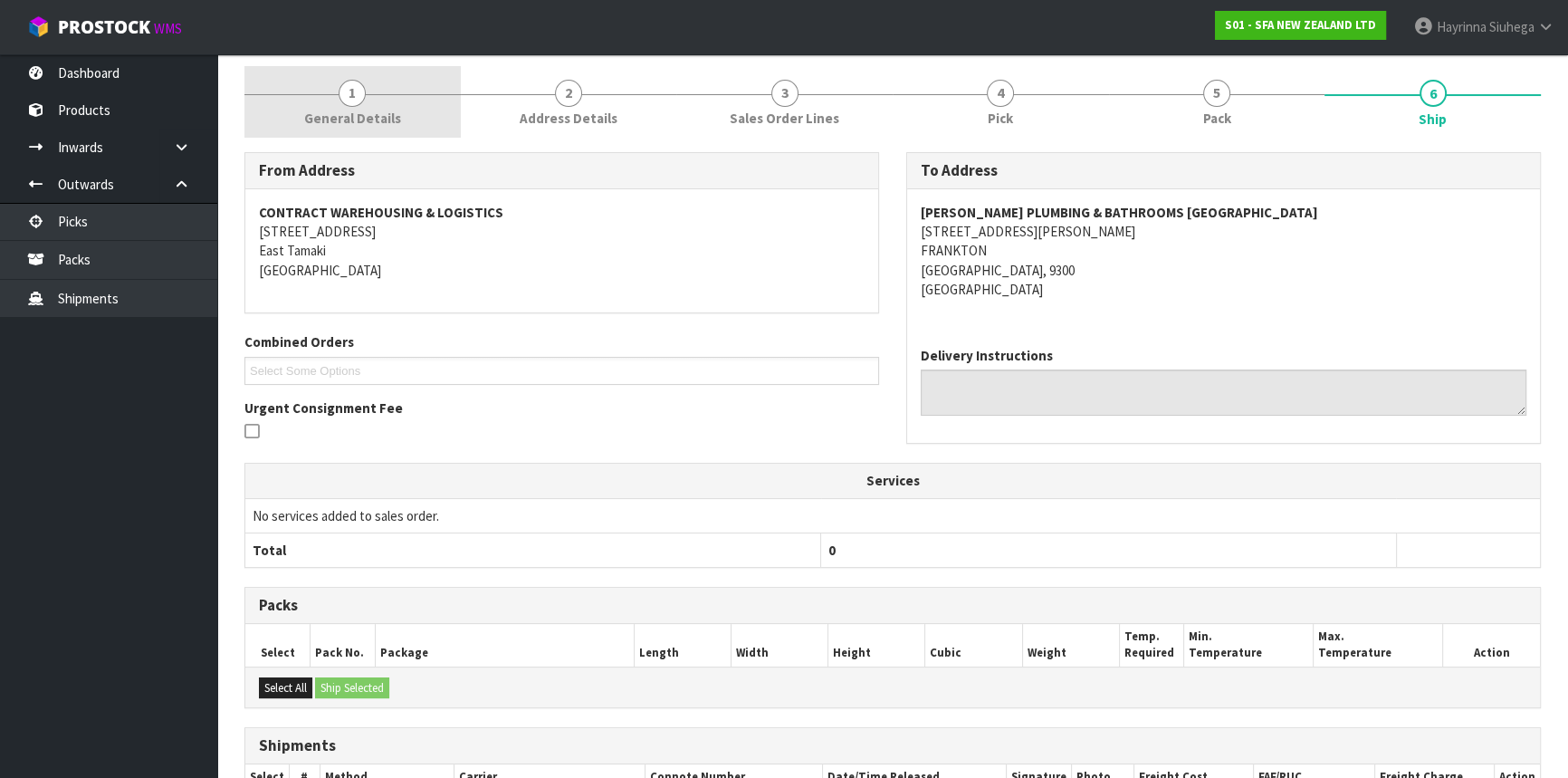
scroll to position [0, 0]
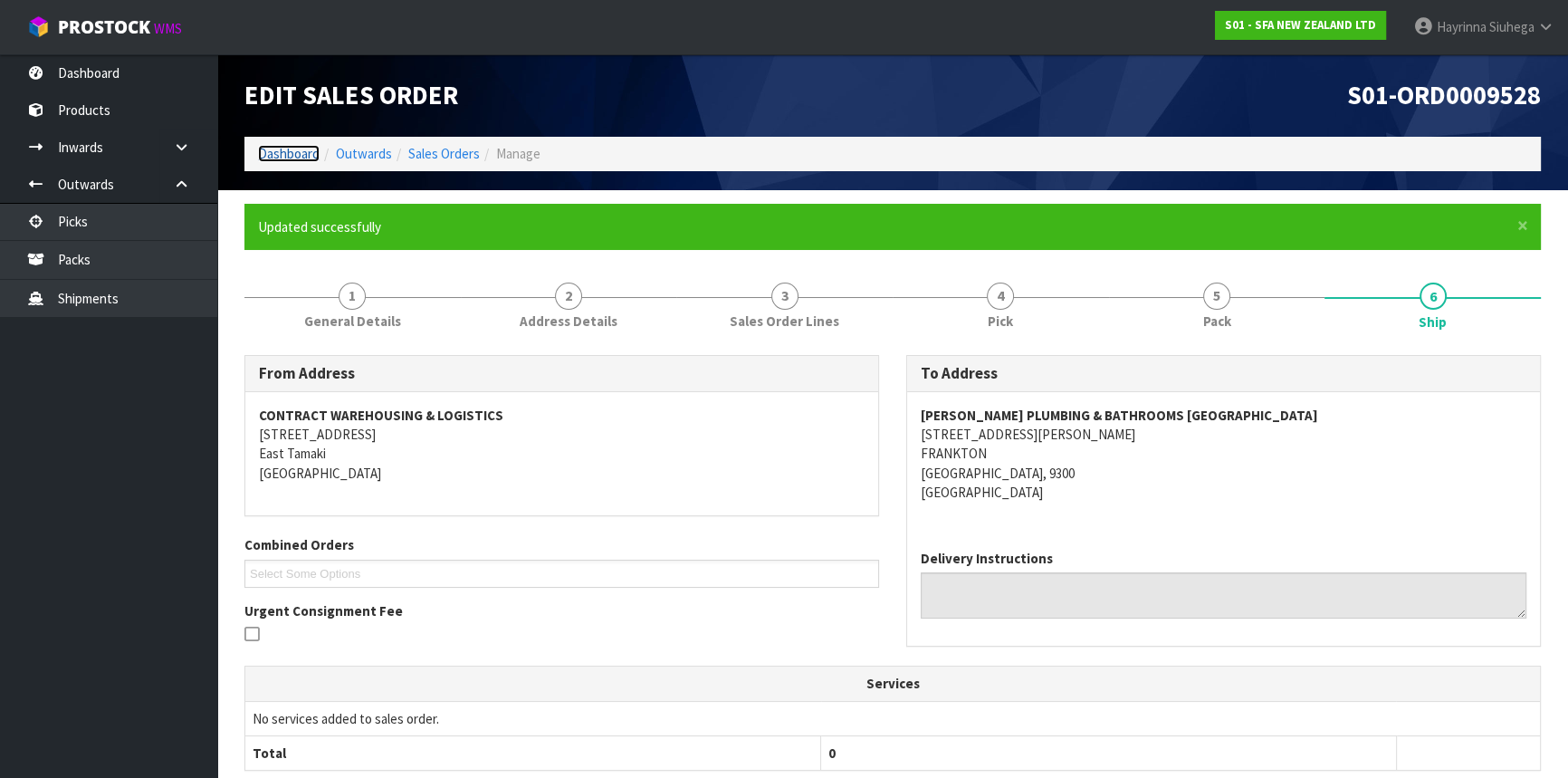
click at [297, 155] on link "Dashboard" at bounding box center [289, 152] width 61 height 17
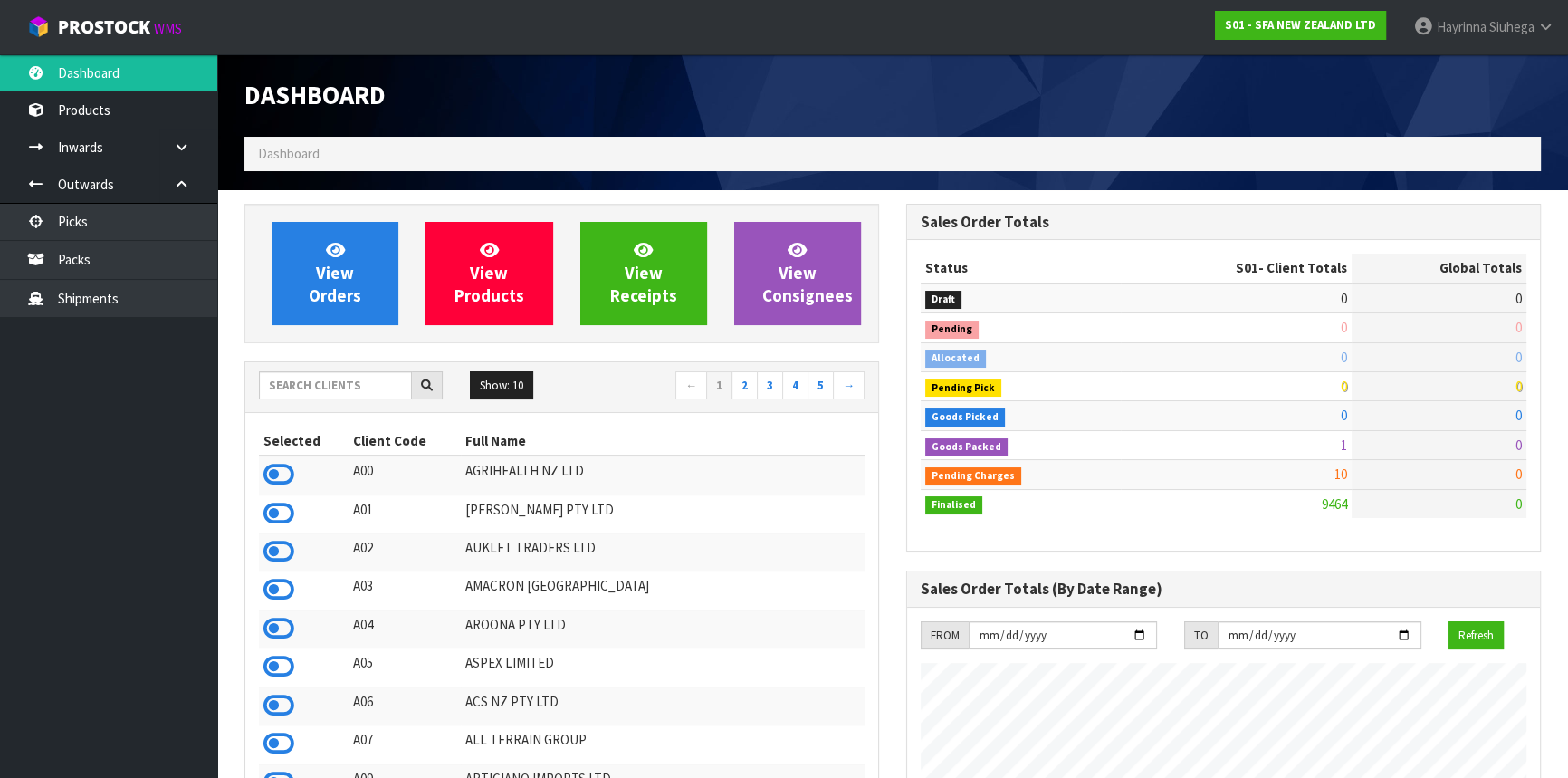
scroll to position [1370, 661]
click at [332, 386] on input "text" at bounding box center [335, 385] width 153 height 28
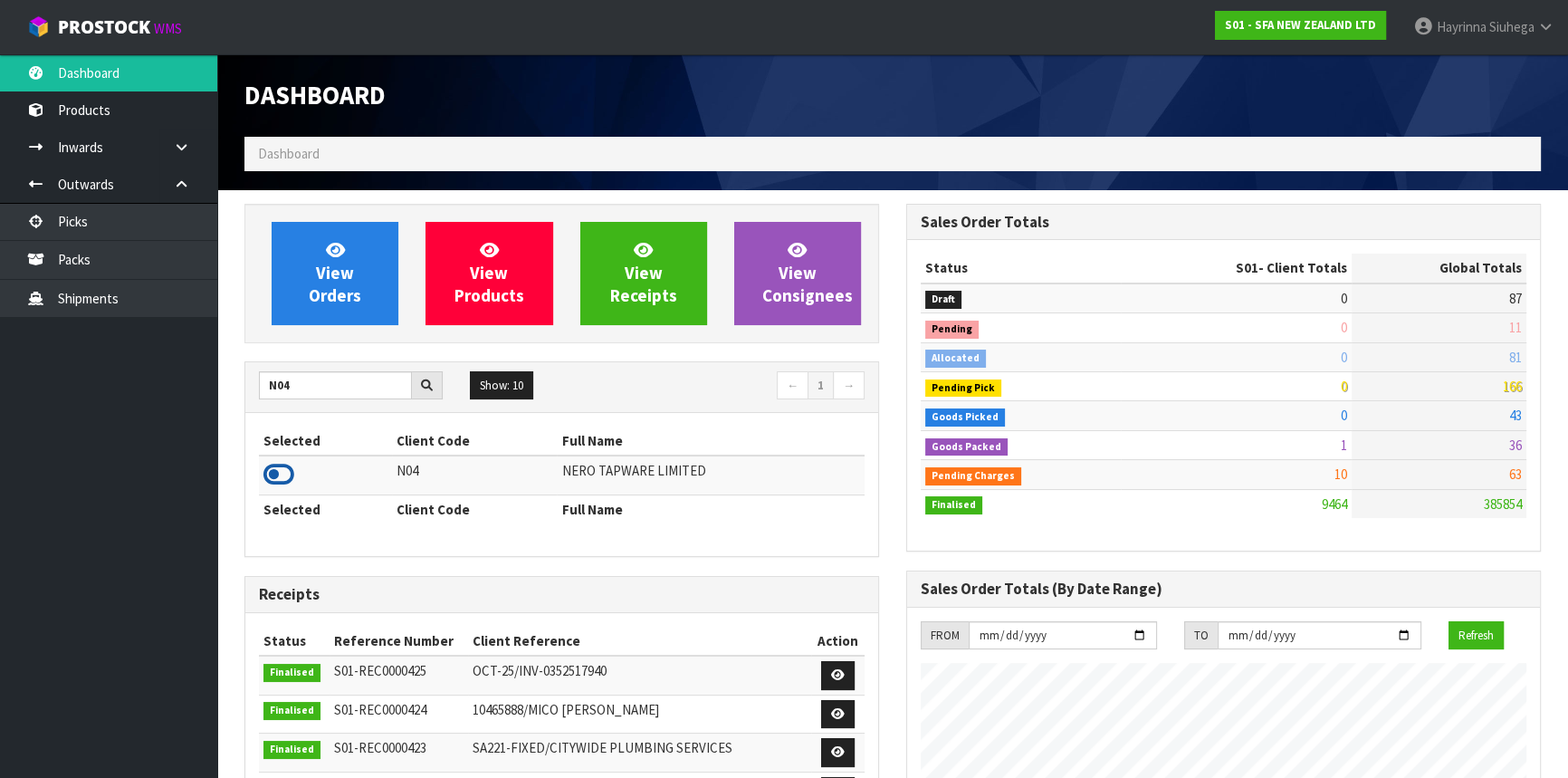
click at [279, 487] on icon at bounding box center [278, 474] width 31 height 27
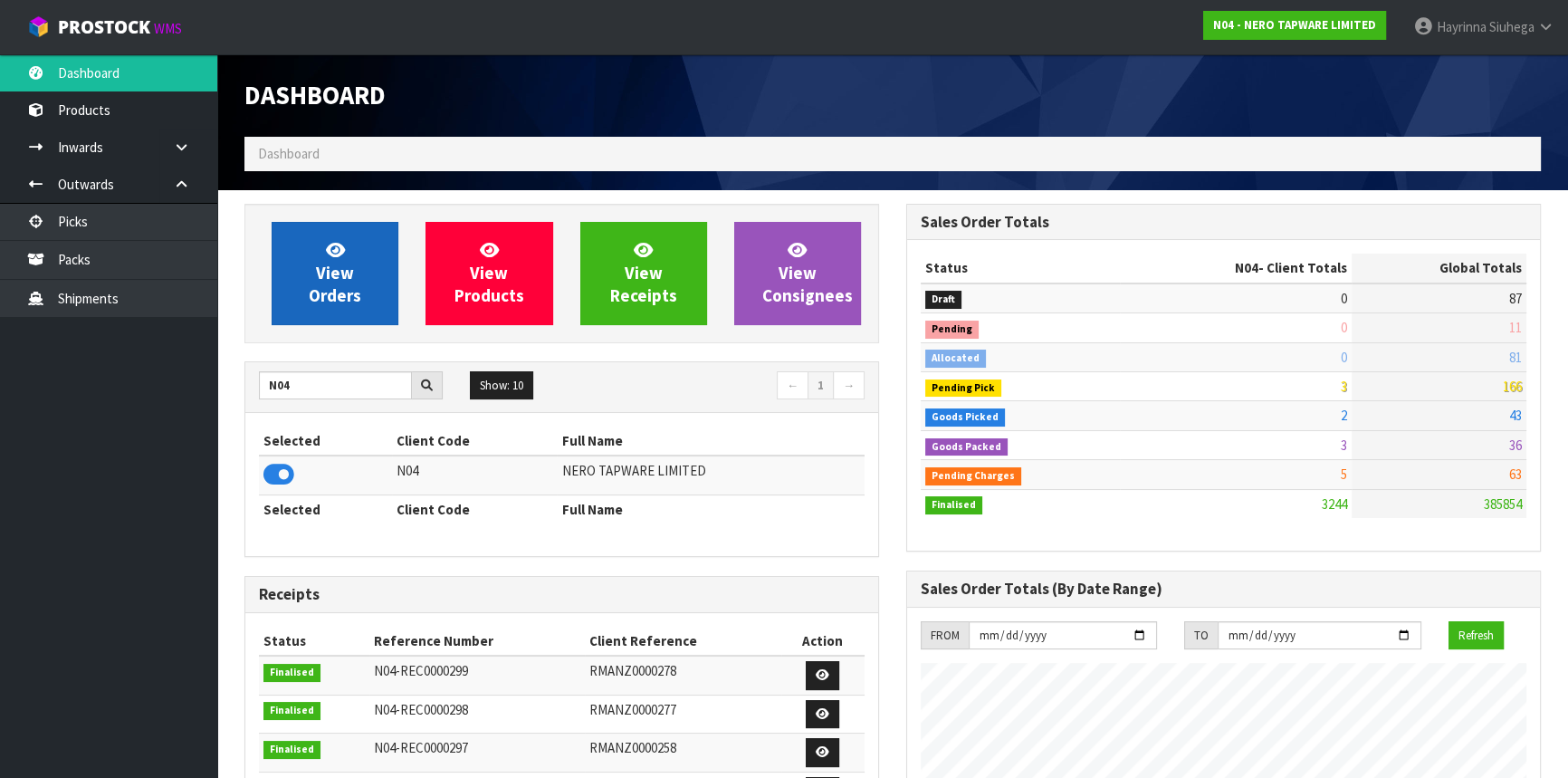
scroll to position [1447, 661]
click at [326, 282] on span "View Orders" at bounding box center [334, 273] width 52 height 68
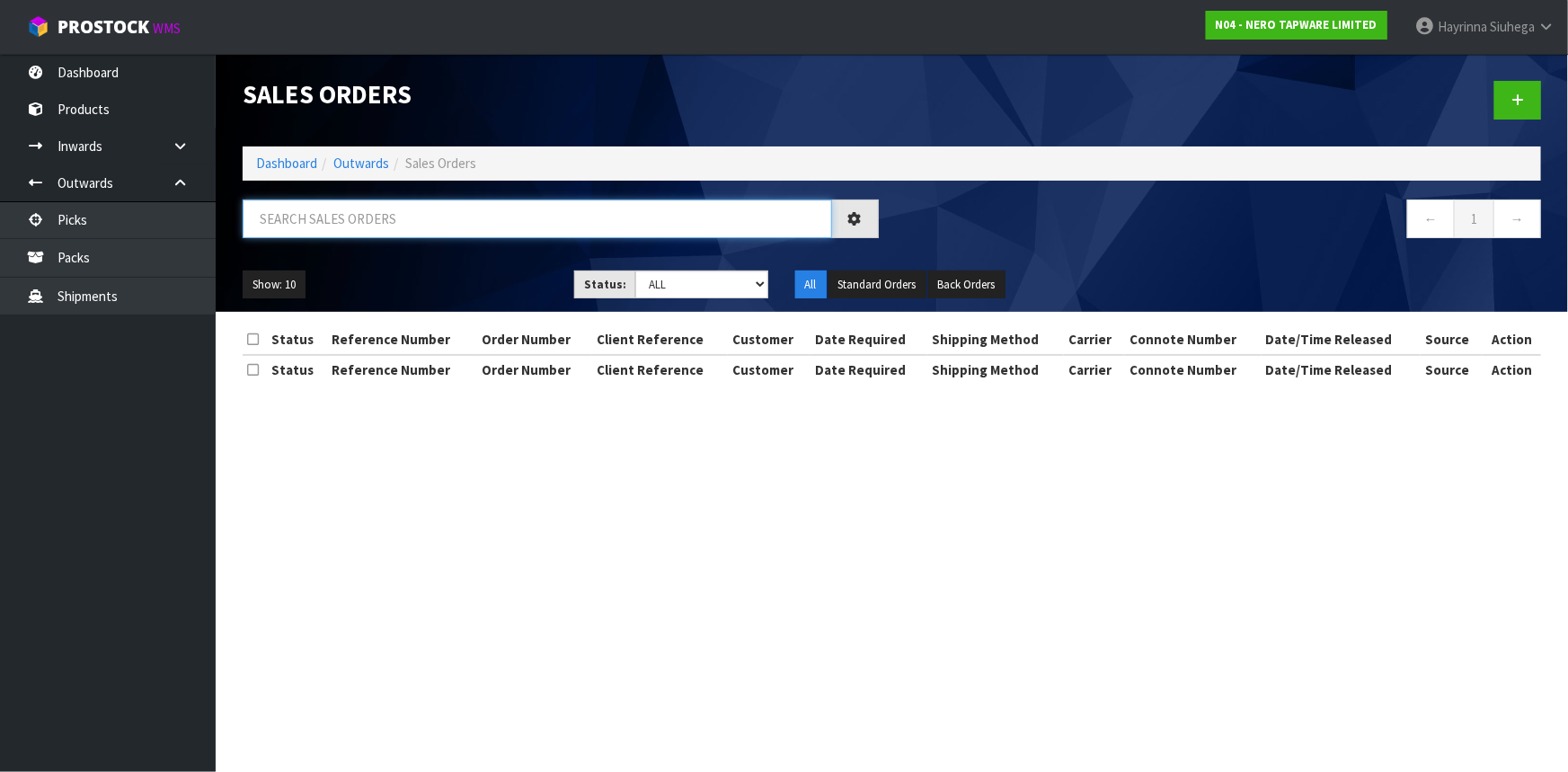
click at [392, 211] on input "text" at bounding box center [537, 218] width 589 height 38
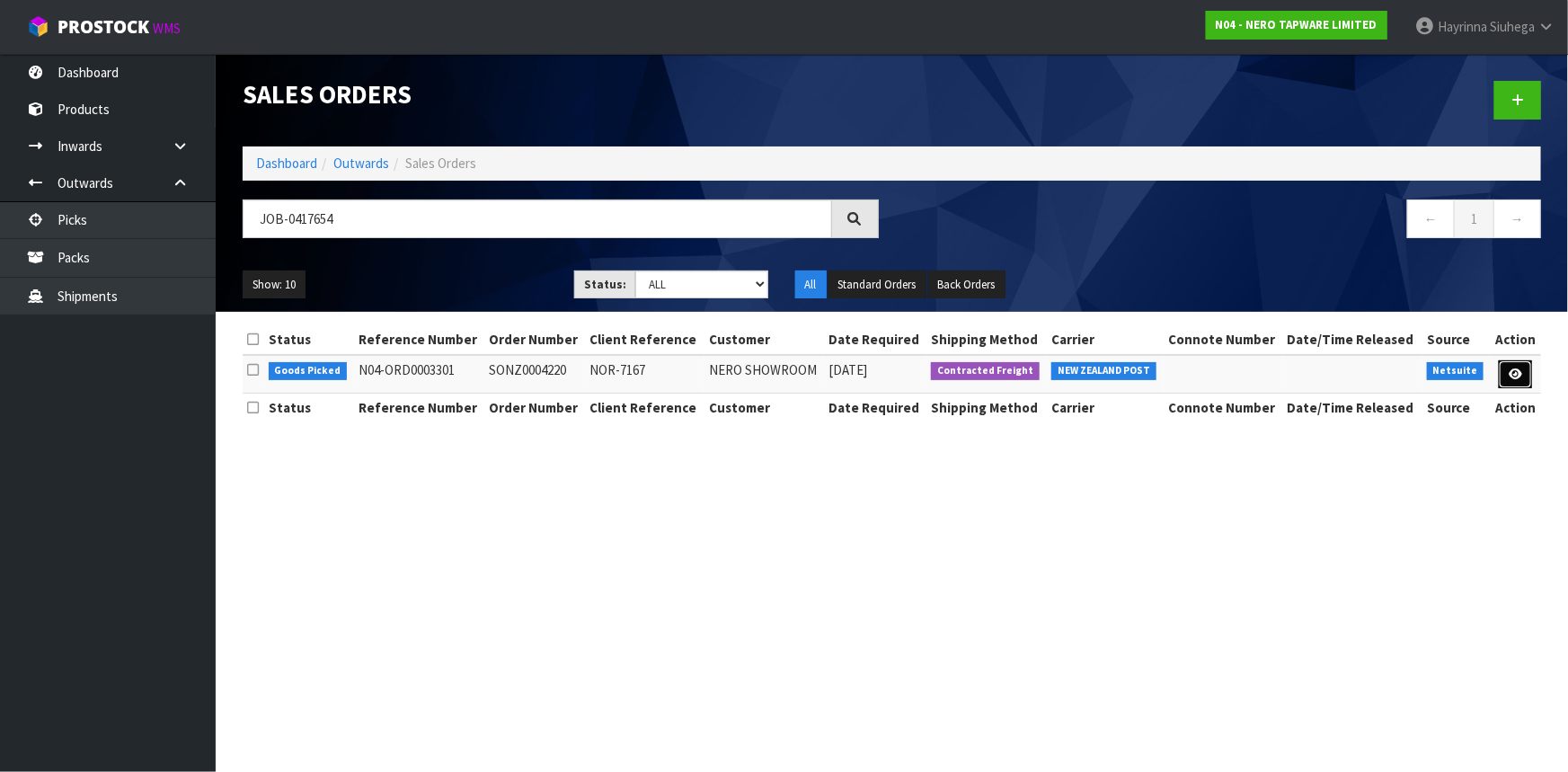
click at [1502, 380] on link at bounding box center [1516, 374] width 33 height 28
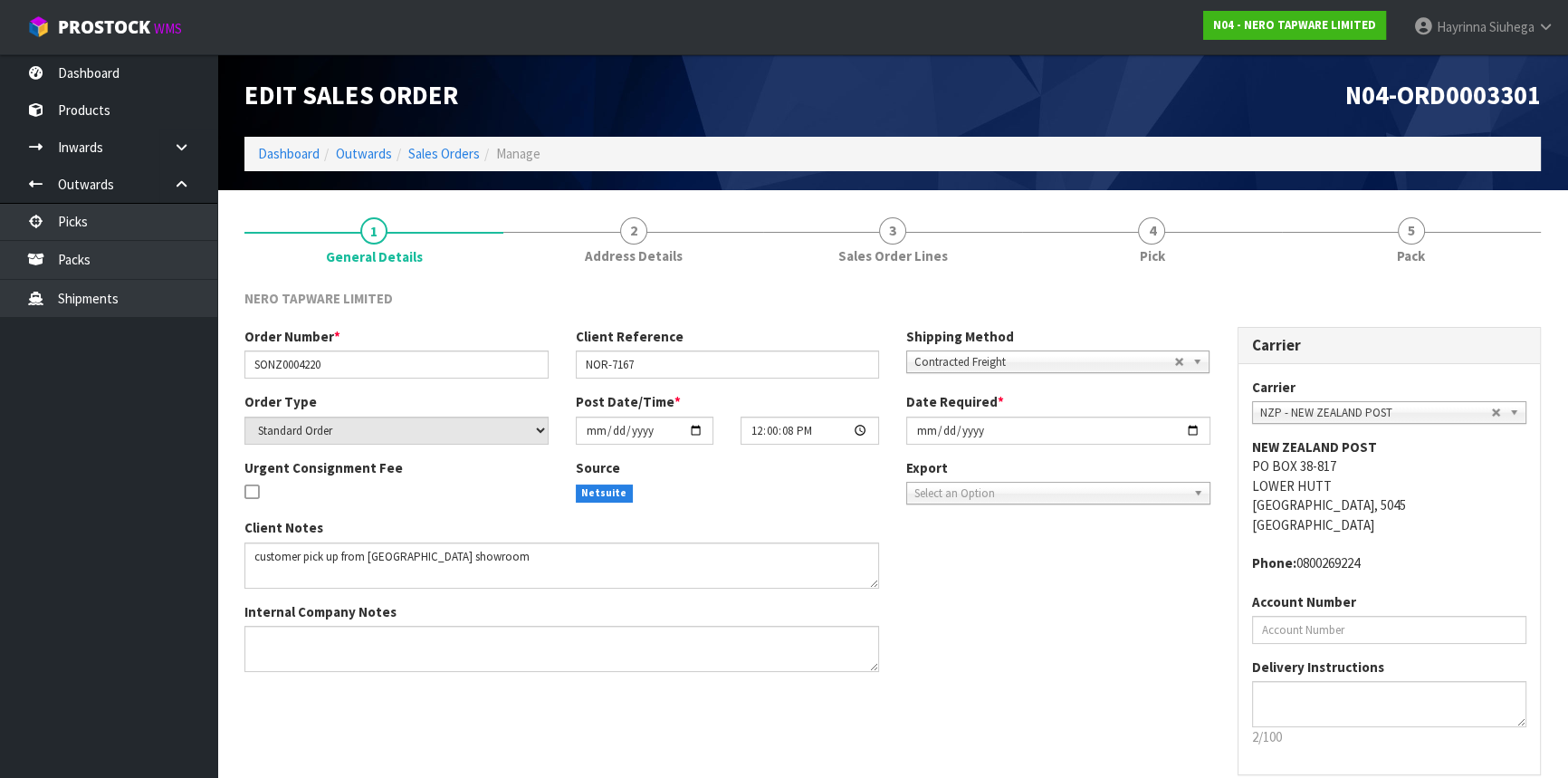
drag, startPoint x: 1204, startPoint y: 236, endPoint x: 1333, endPoint y: 236, distance: 129.0
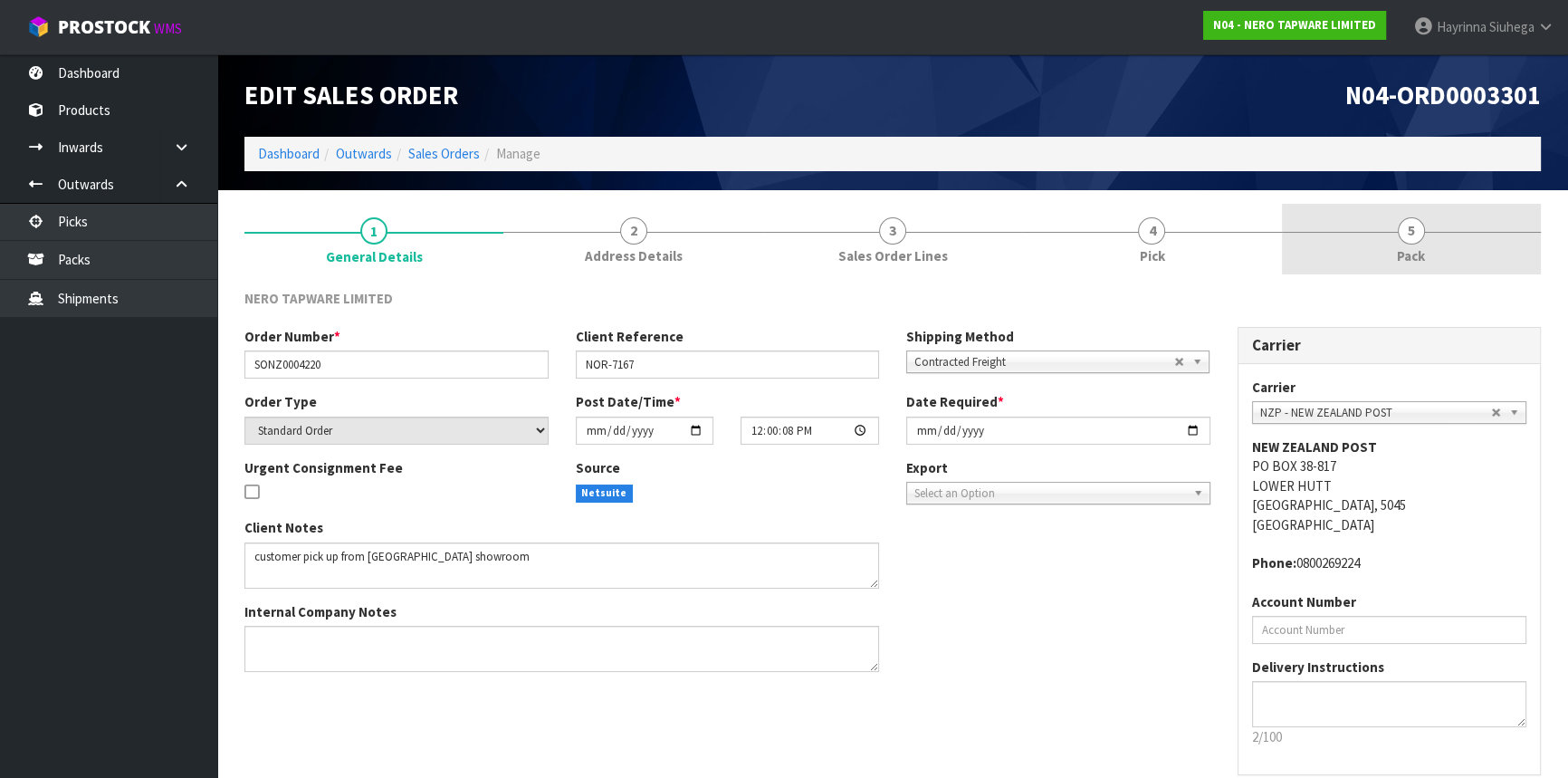
click at [1205, 236] on link "4 Pick" at bounding box center [1152, 240] width 259 height 71
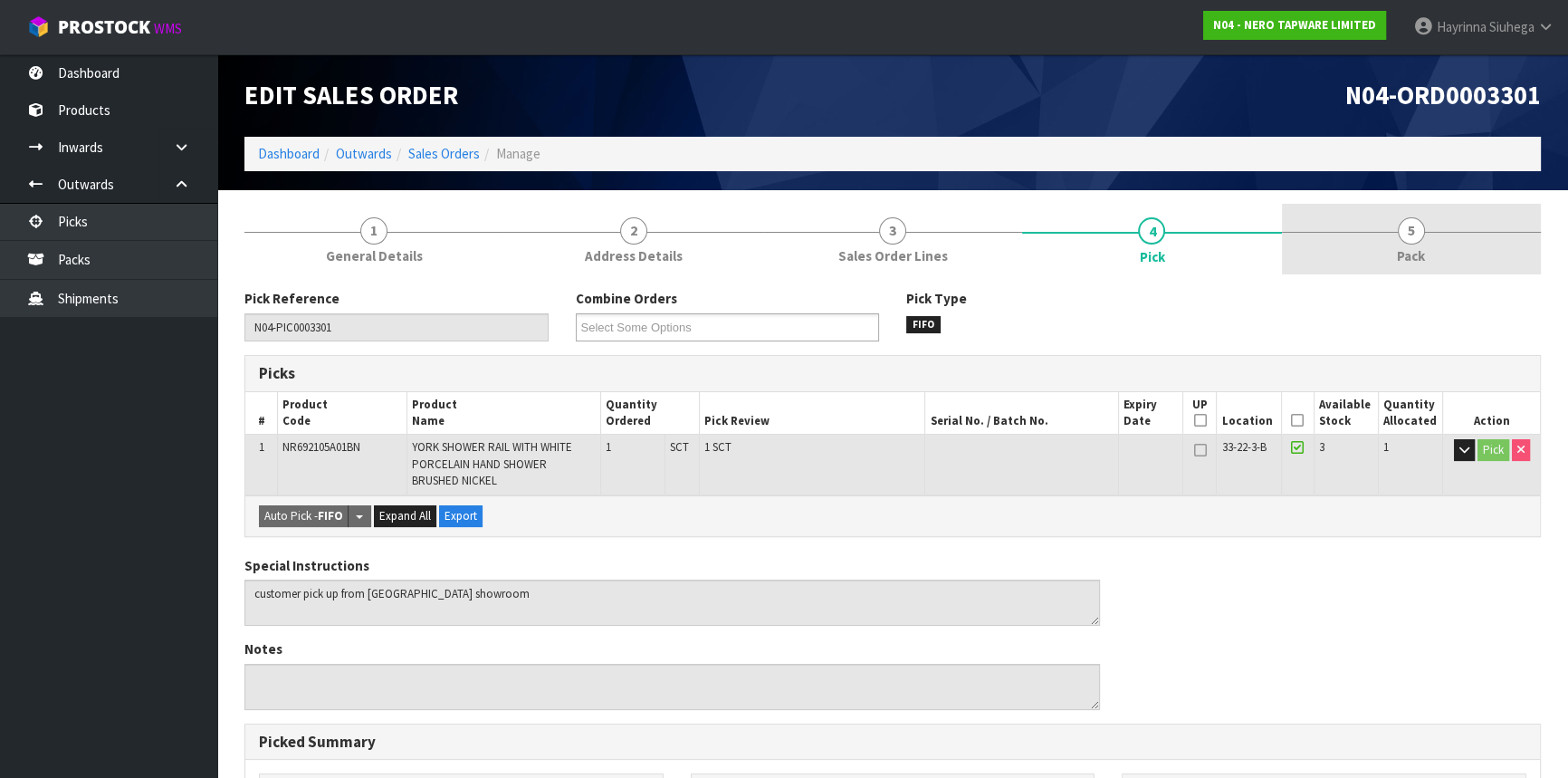
click at [1361, 236] on link "5 Pack" at bounding box center [1412, 240] width 259 height 71
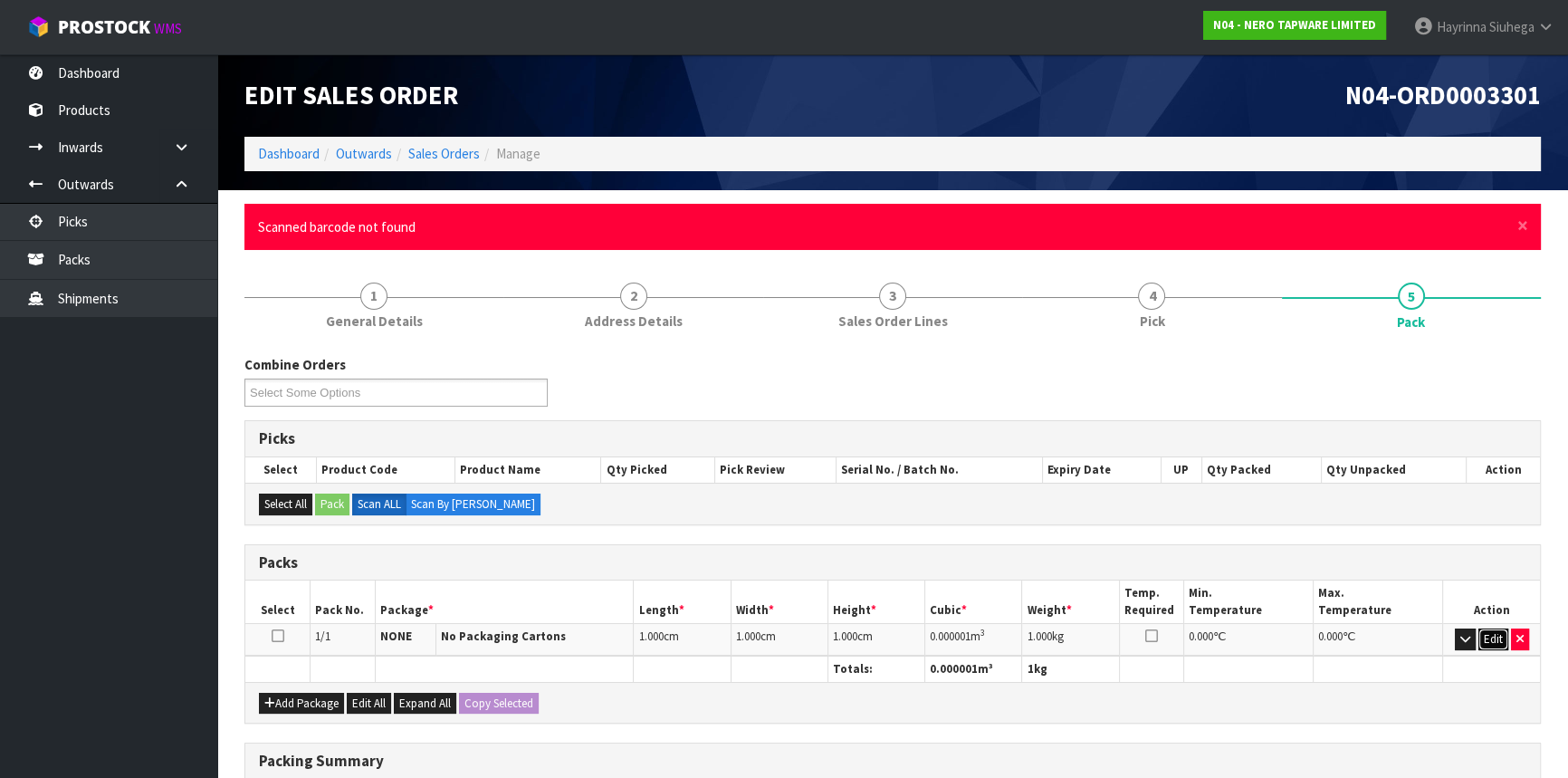
click at [1486, 639] on button "Edit" at bounding box center [1494, 639] width 30 height 22
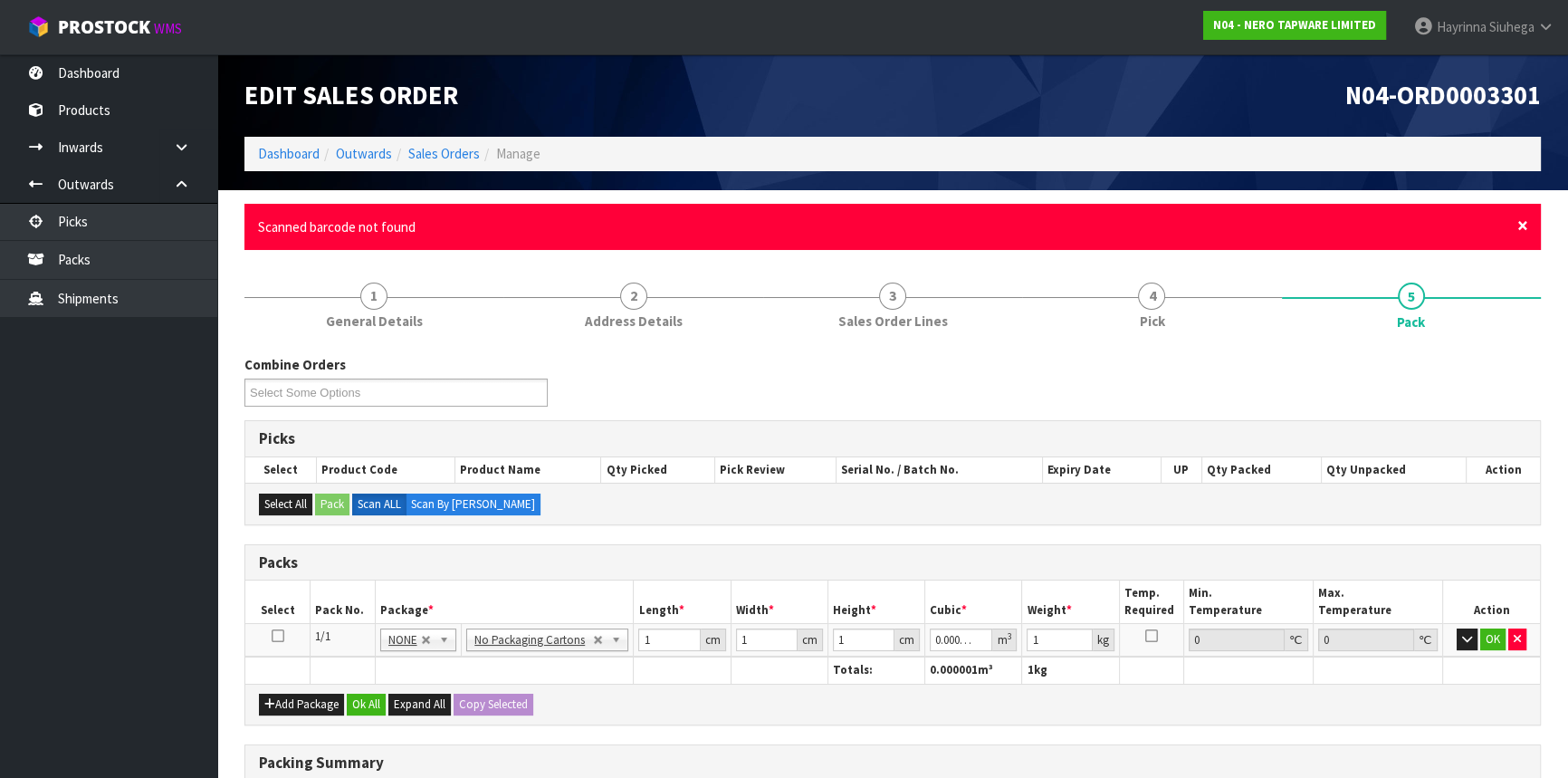
drag, startPoint x: 1522, startPoint y: 220, endPoint x: 1259, endPoint y: 327, distance: 283.9
click at [1523, 226] on span "×" at bounding box center [1522, 226] width 11 height 26
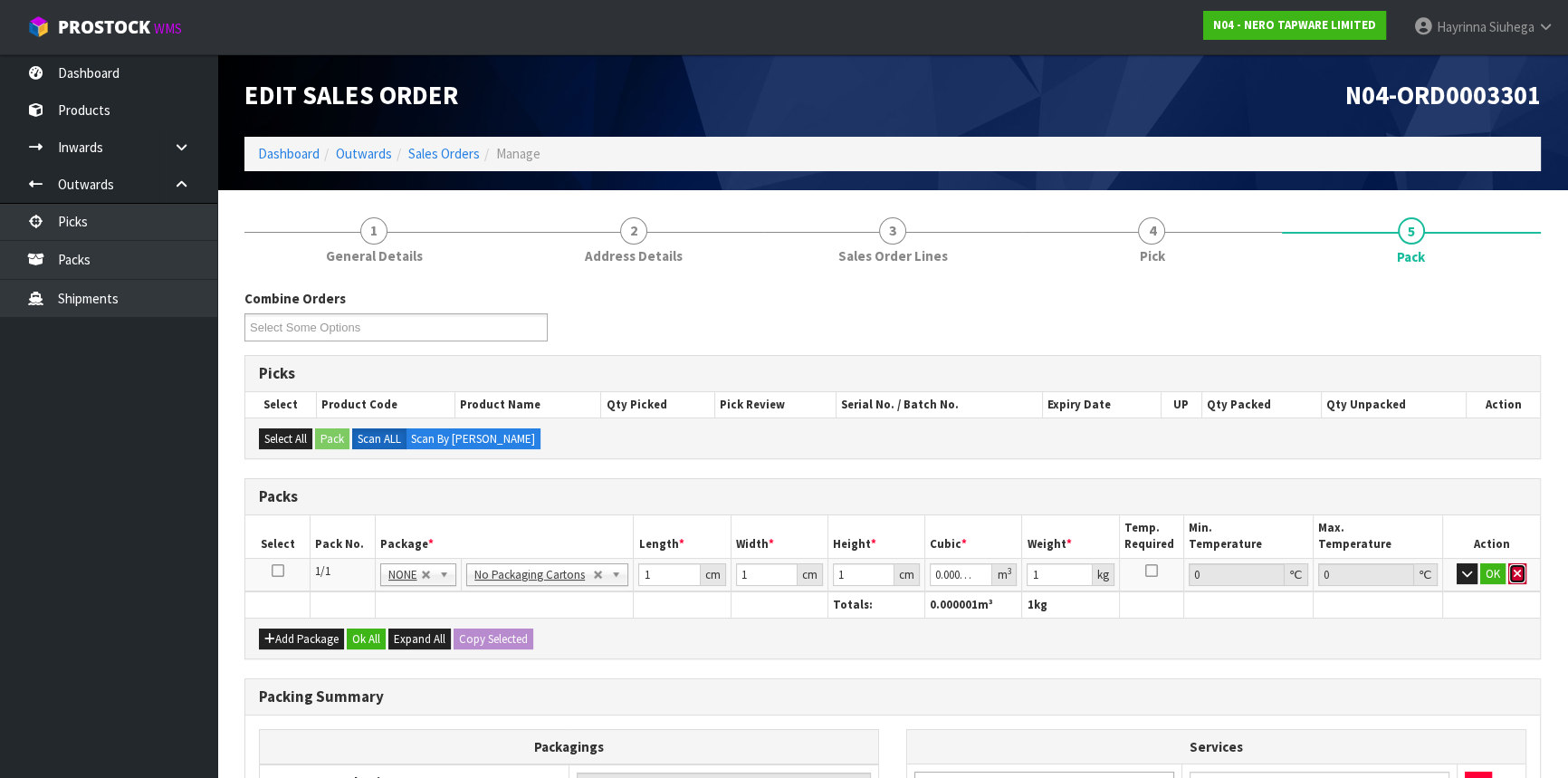
click at [1520, 574] on icon "button" at bounding box center [1517, 574] width 7 height 12
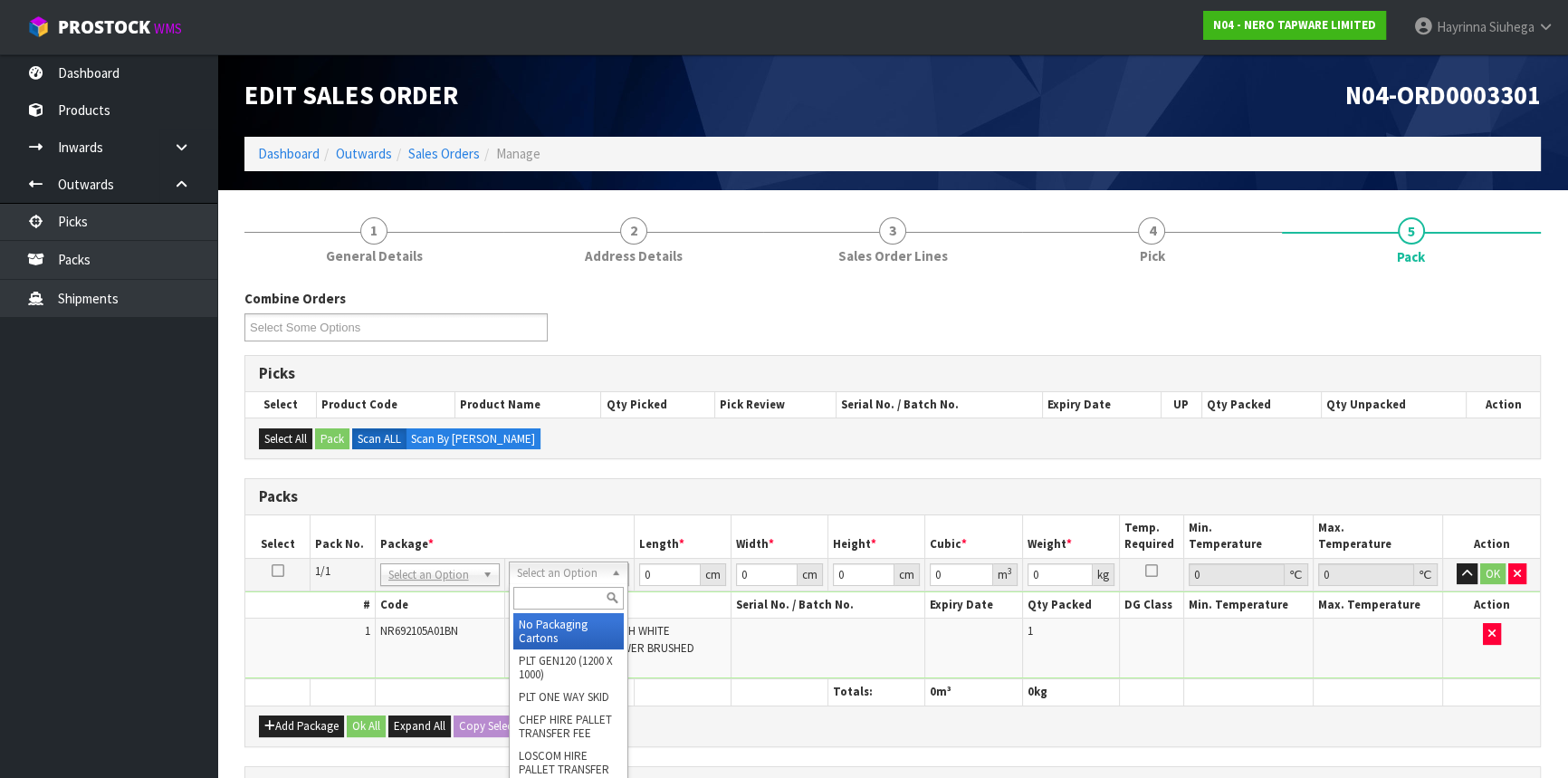
drag, startPoint x: 541, startPoint y: 629, endPoint x: 664, endPoint y: 582, distance: 131.7
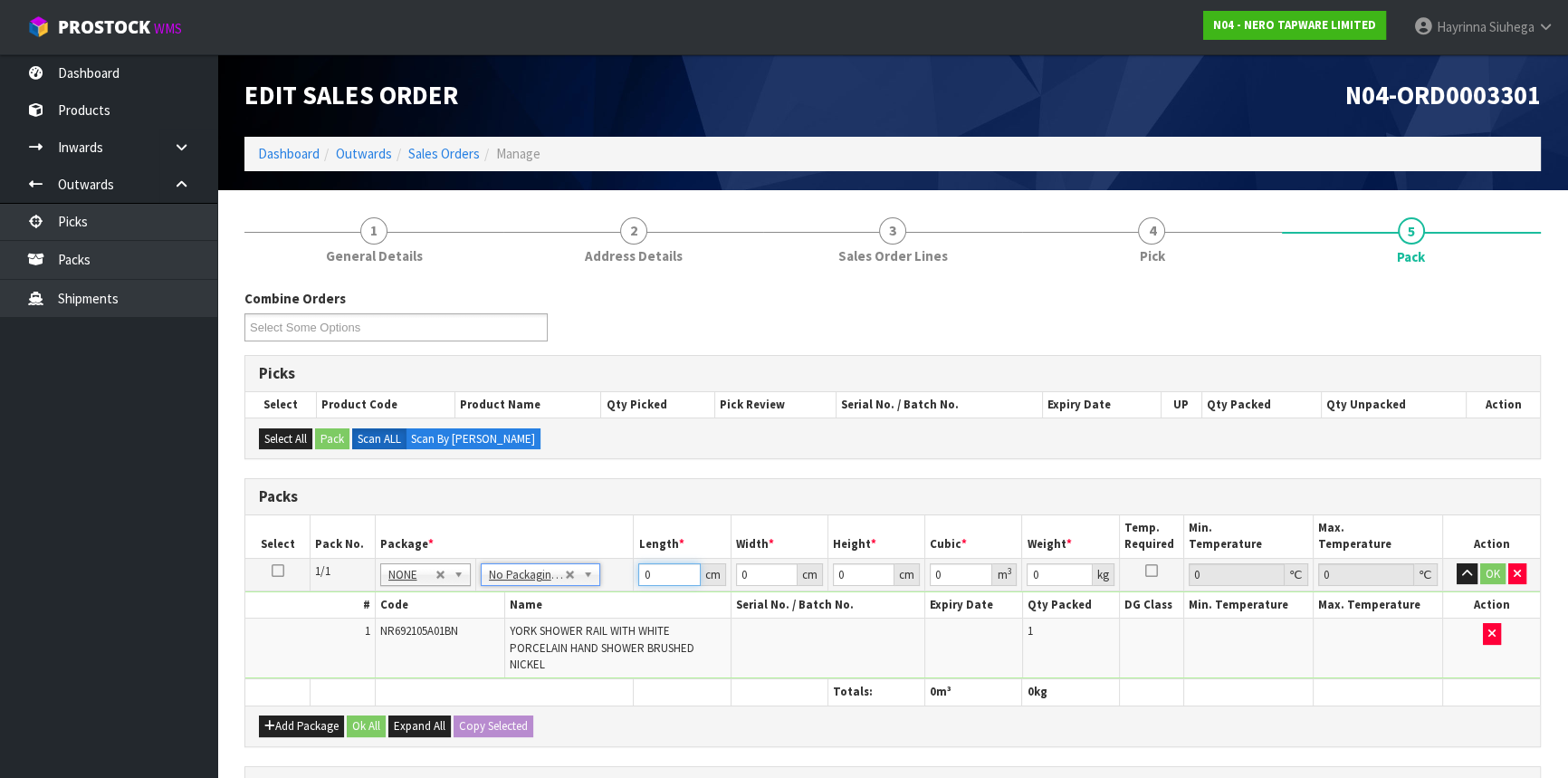
click at [647, 572] on input "0" at bounding box center [669, 574] width 61 height 23
click at [641, 573] on input "0" at bounding box center [669, 574] width 61 height 23
drag, startPoint x: 641, startPoint y: 573, endPoint x: 671, endPoint y: 583, distance: 31.6
click at [647, 577] on input "0" at bounding box center [669, 574] width 61 height 23
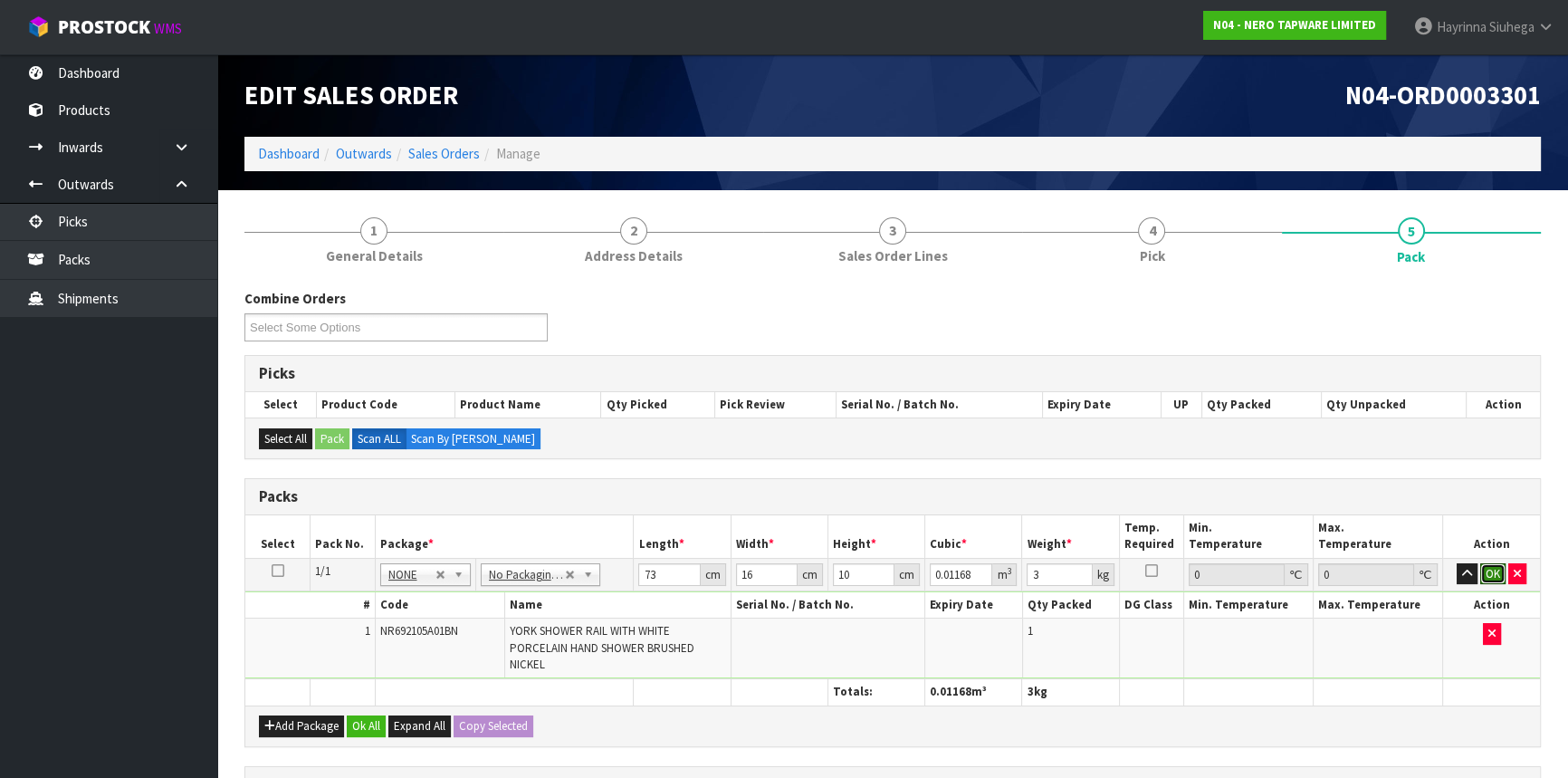
click button "OK" at bounding box center [1494, 574] width 26 height 22
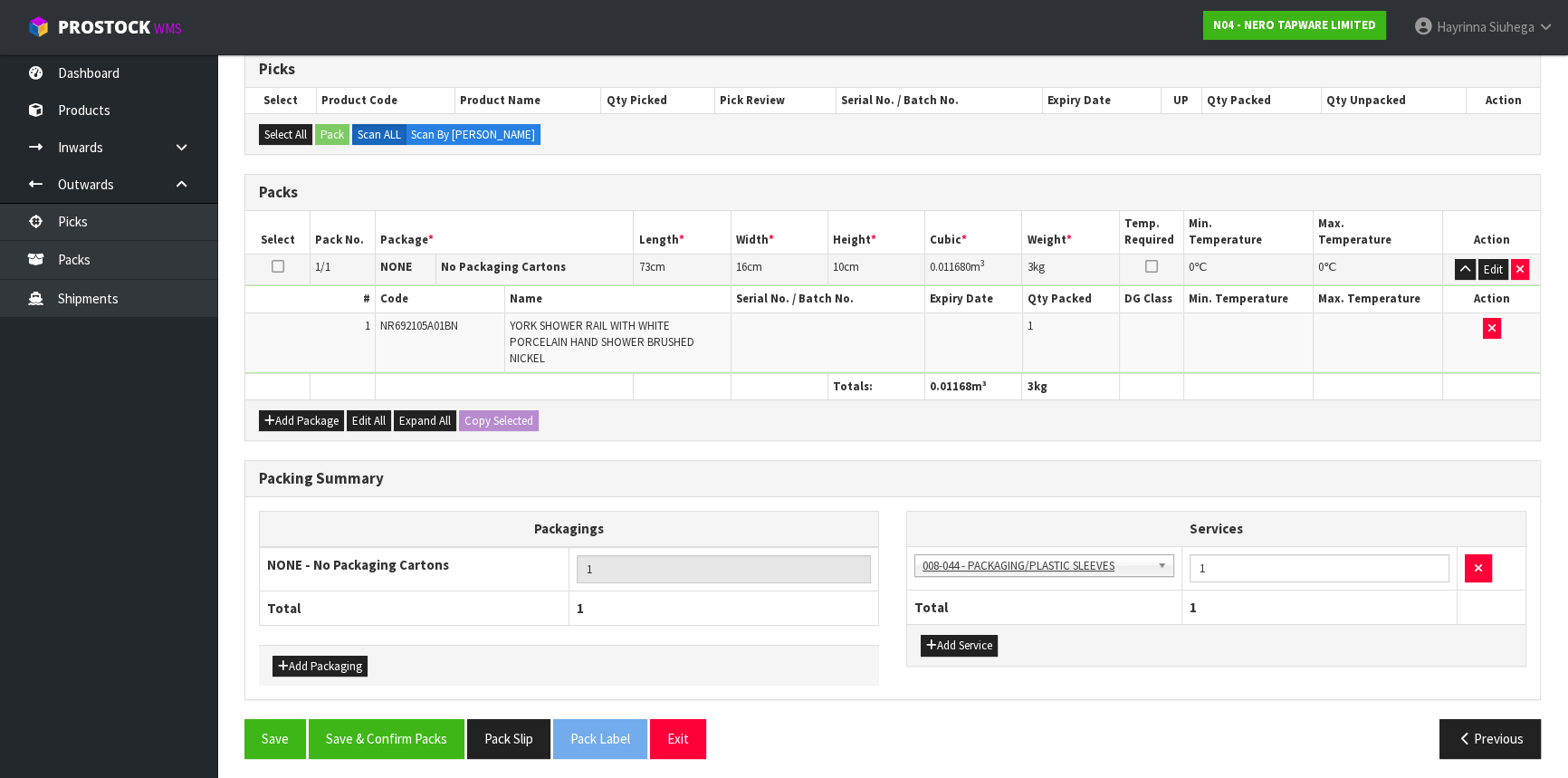
scroll to position [308, 0]
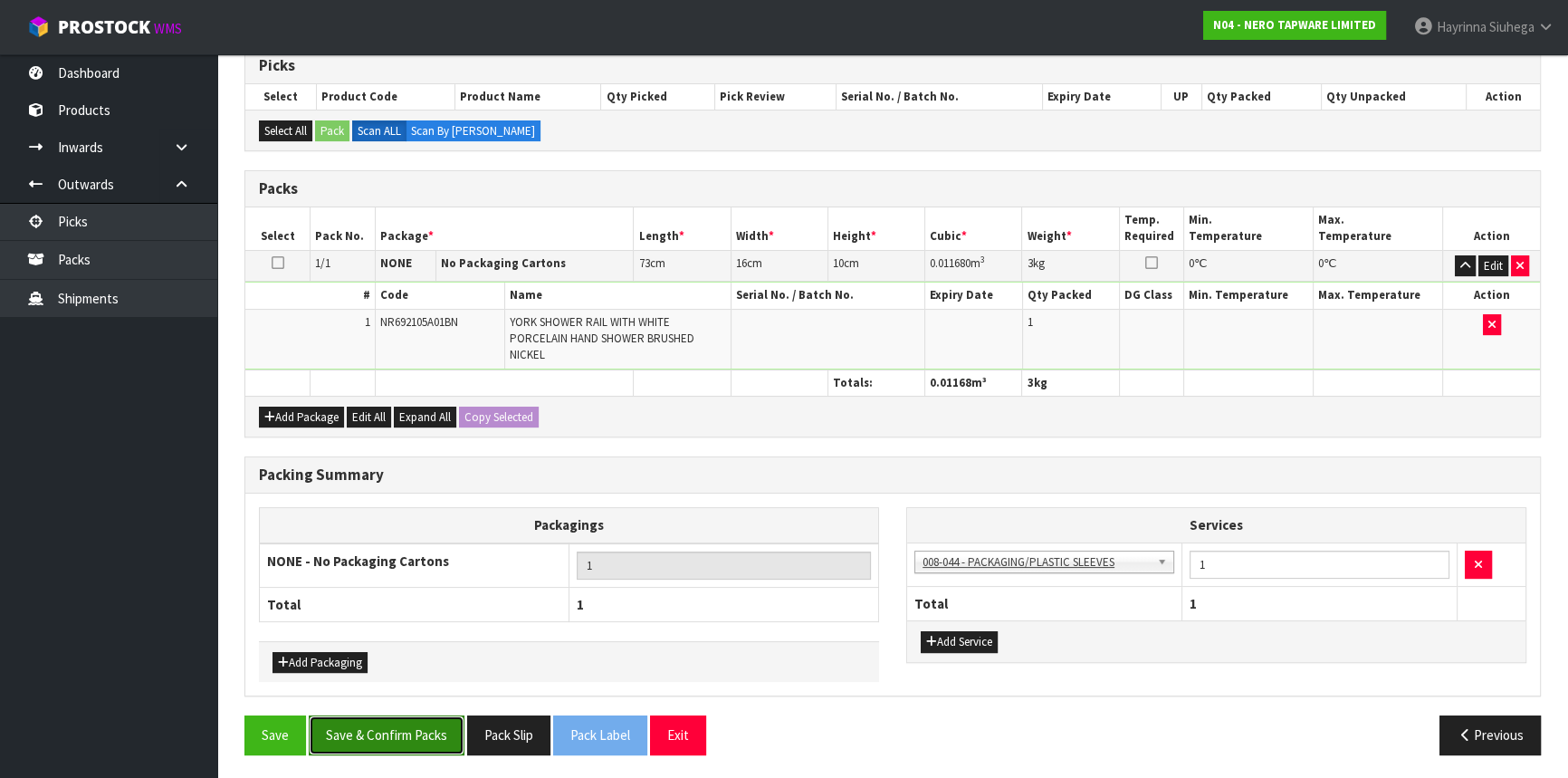
click at [429, 730] on button "Save & Confirm Packs" at bounding box center [386, 734] width 155 height 39
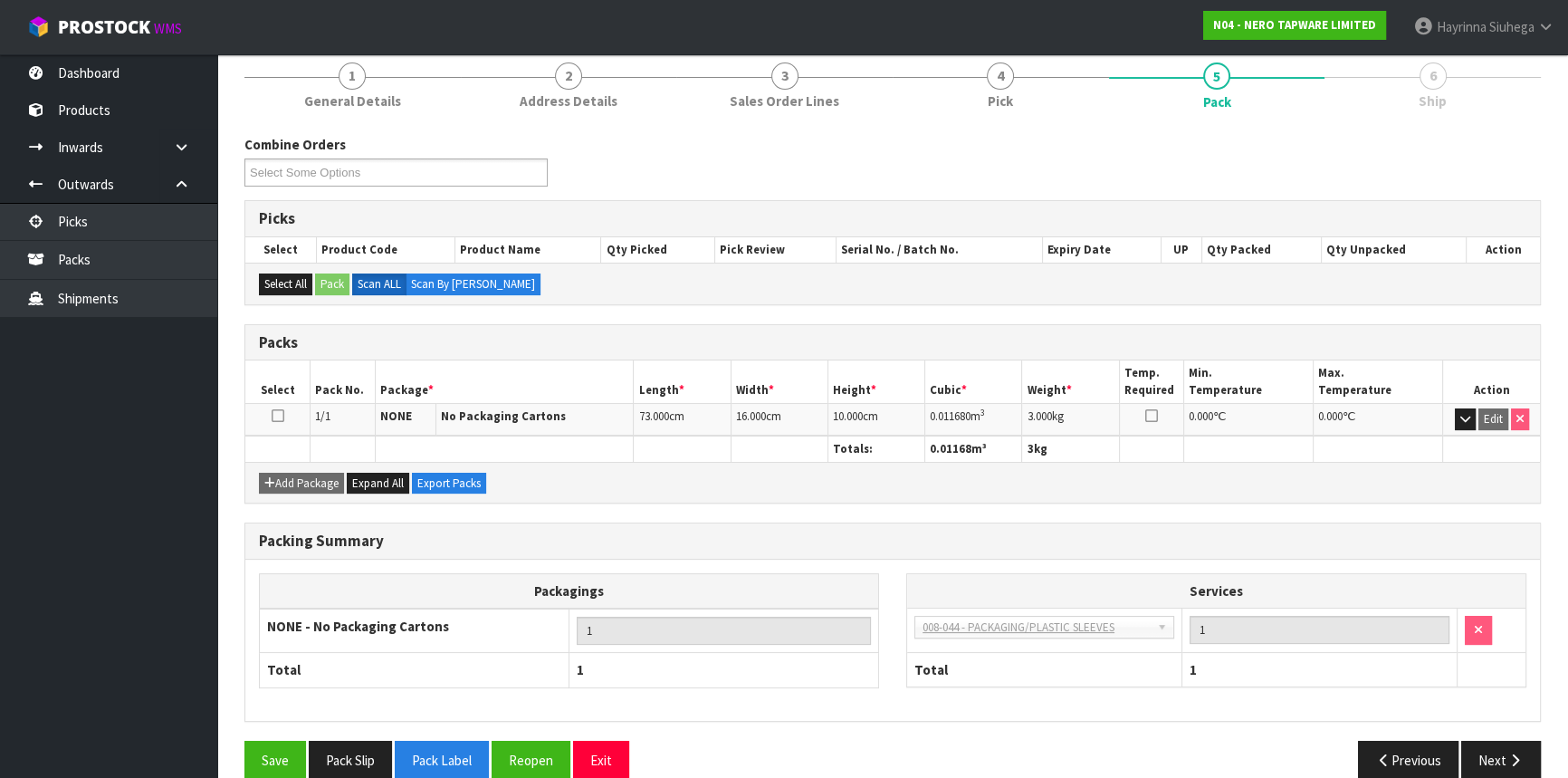
scroll to position [244, 0]
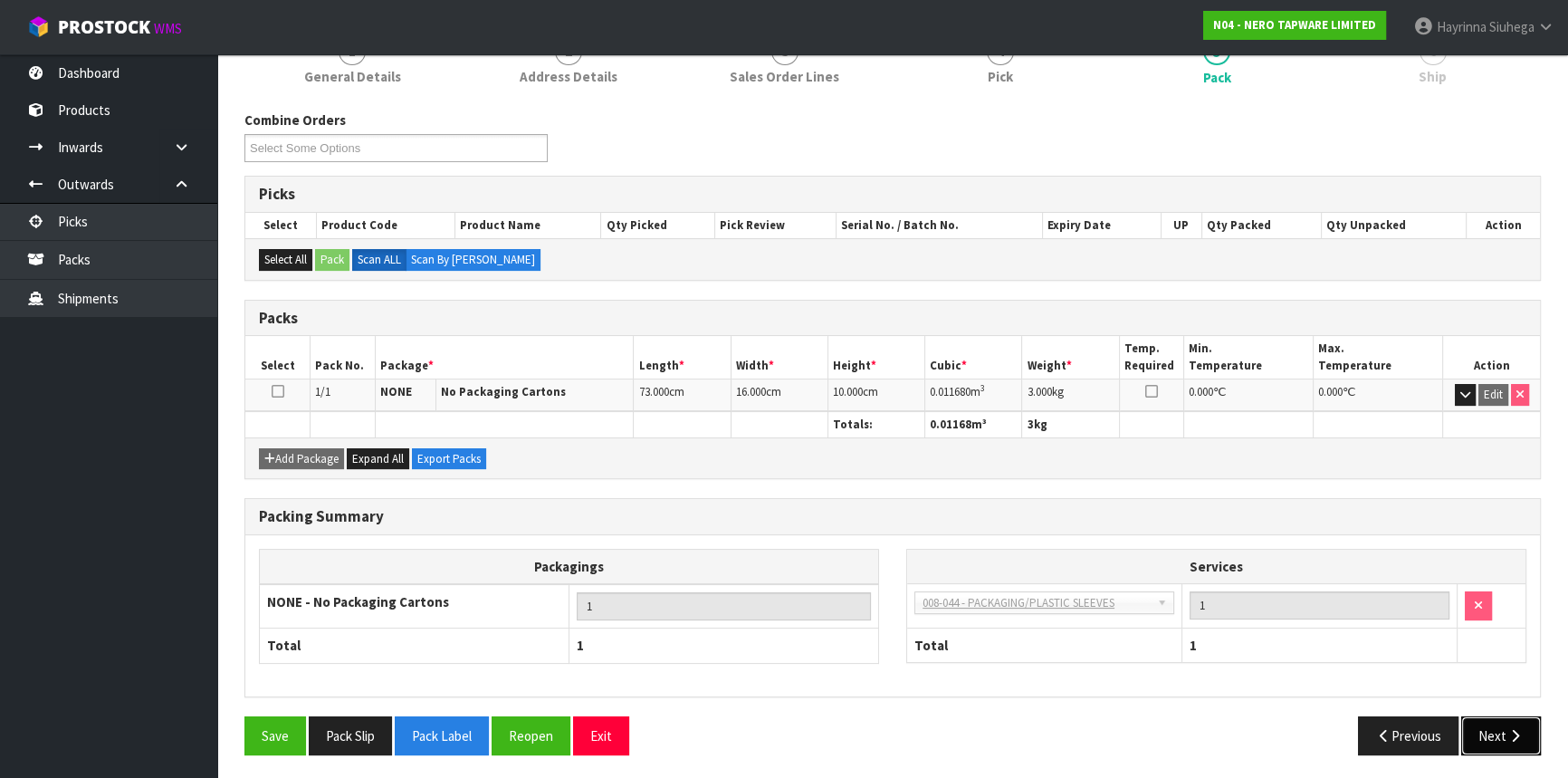
click at [1484, 729] on button "Next" at bounding box center [1501, 735] width 80 height 39
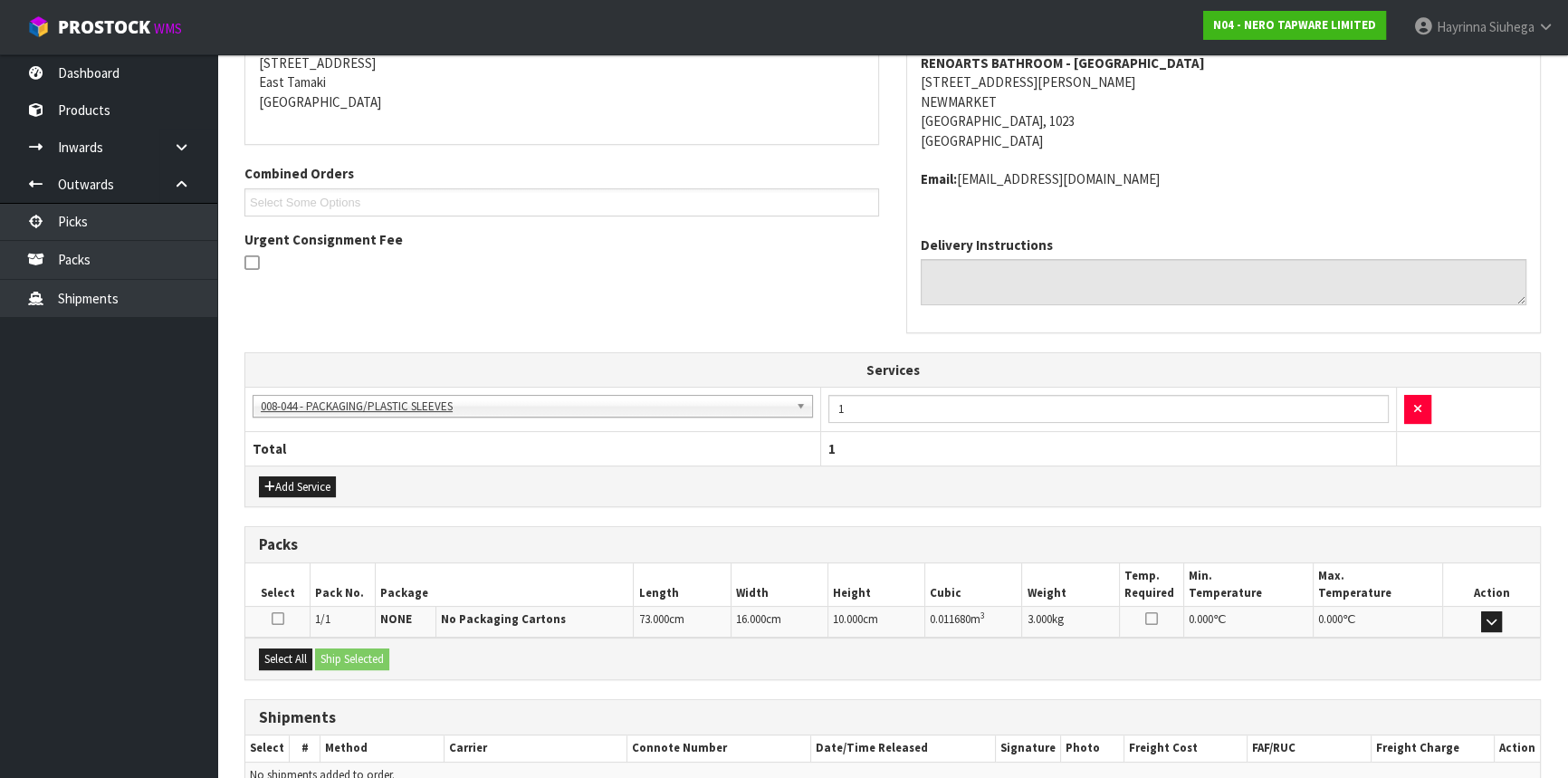
scroll to position [464, 0]
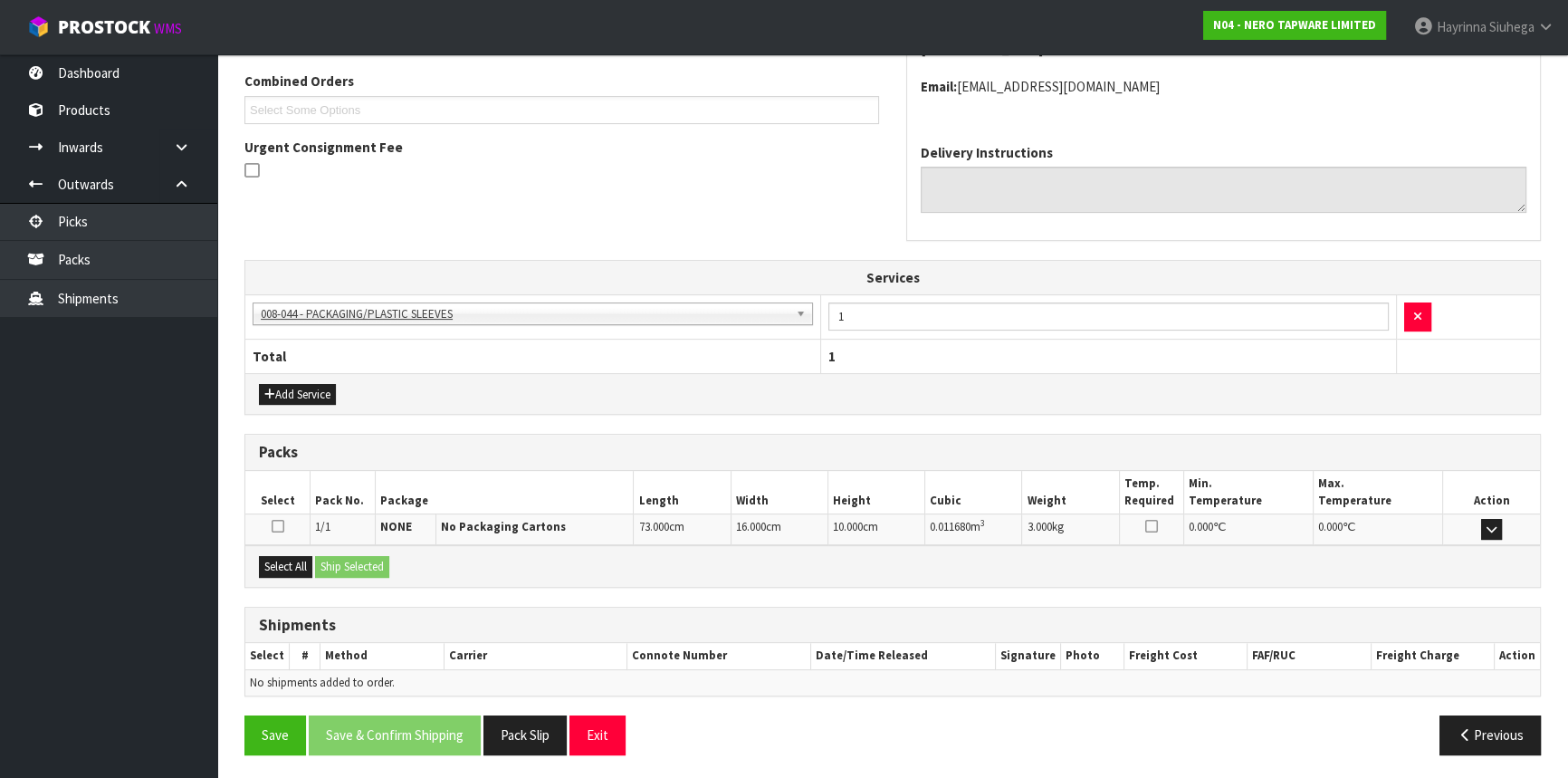
click at [269, 550] on div "Select All Ship Selected" at bounding box center [892, 565] width 1295 height 41
click at [287, 556] on button "Select All" at bounding box center [286, 567] width 53 height 22
click at [347, 561] on button "Ship Selected" at bounding box center [352, 567] width 74 height 22
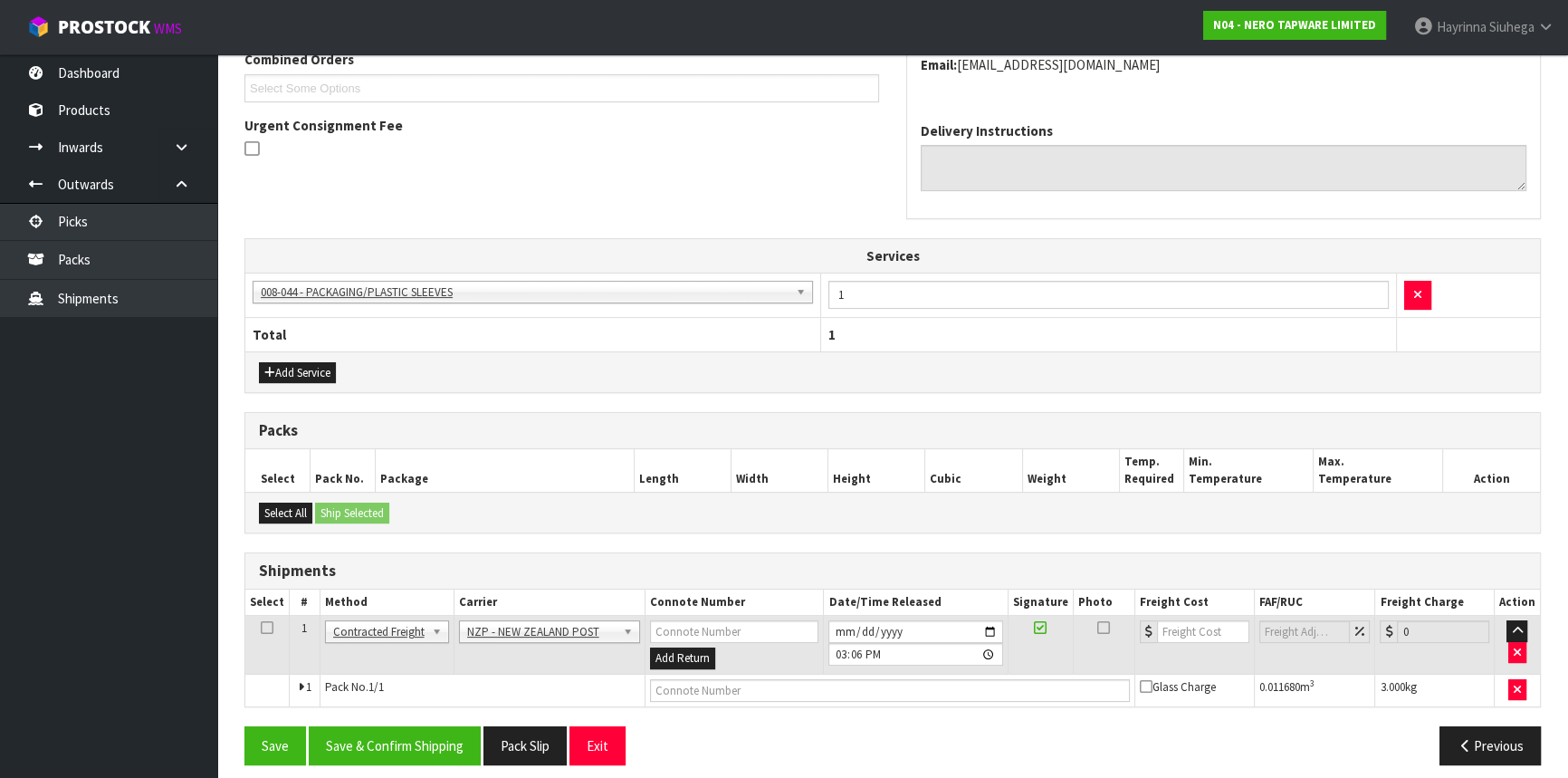
scroll to position [497, 0]
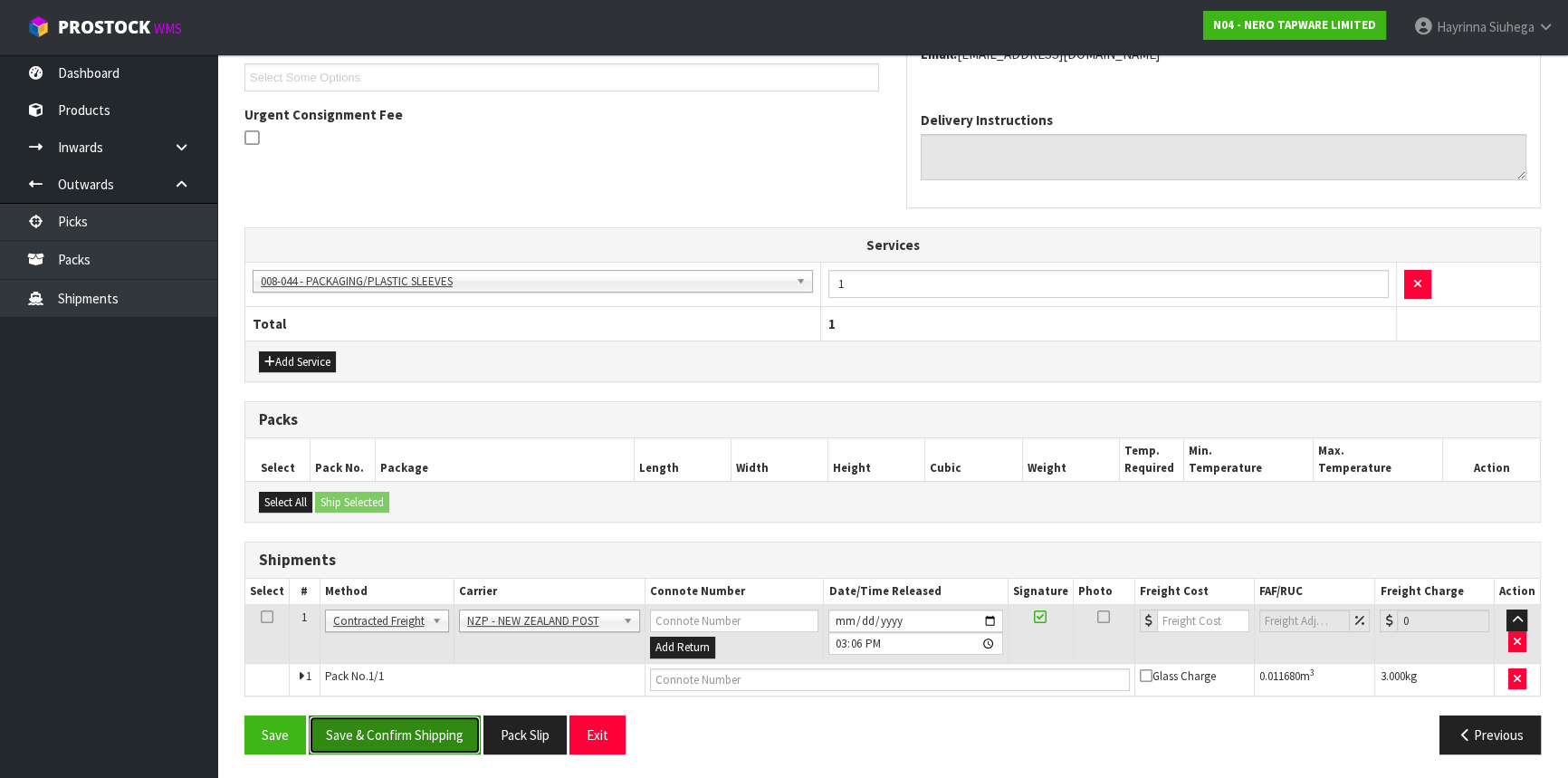
click at [412, 733] on button "Save & Confirm Shipping" at bounding box center [395, 734] width 172 height 39
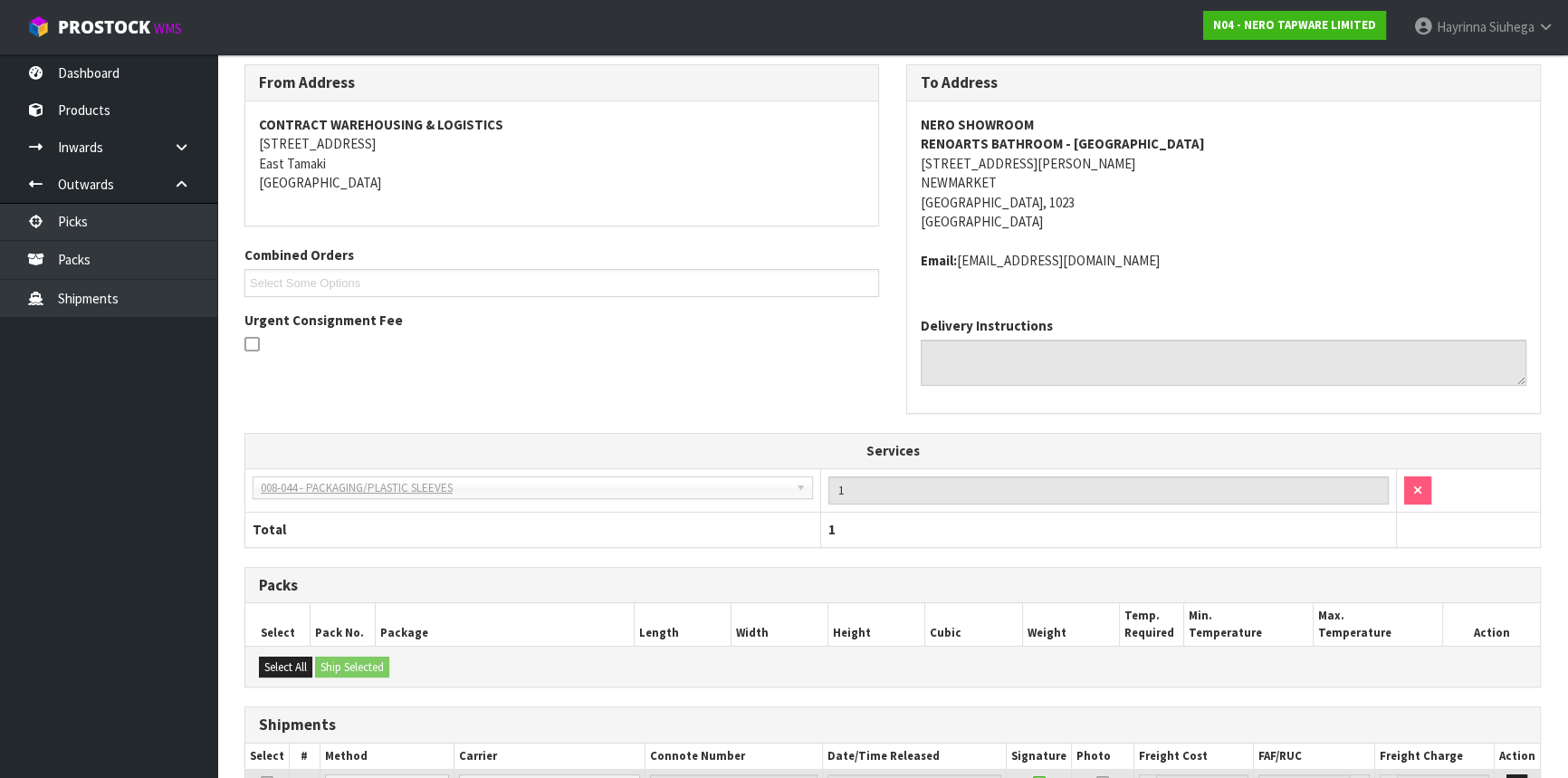
scroll to position [471, 0]
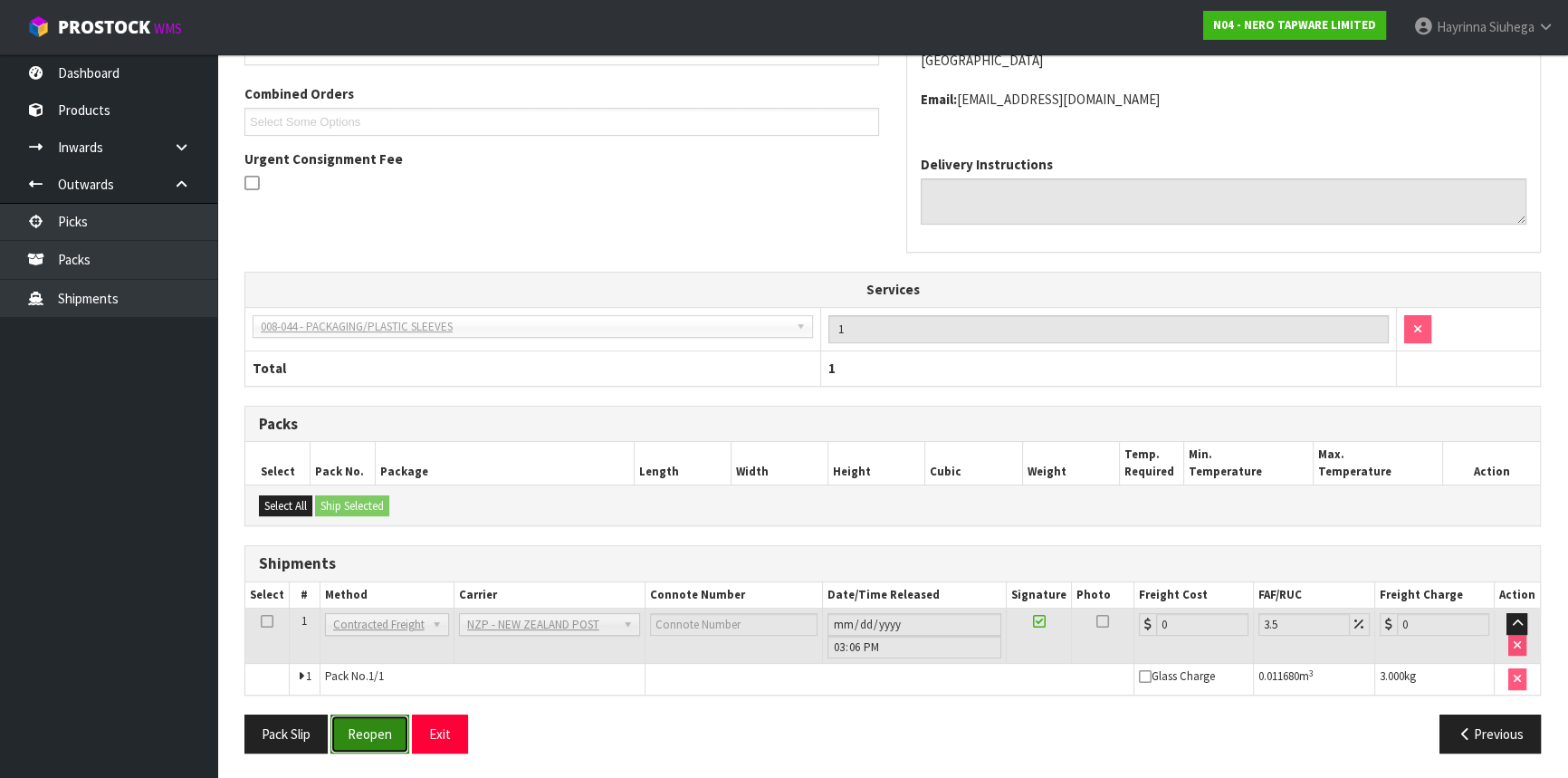
click at [397, 724] on button "Reopen" at bounding box center [370, 733] width 79 height 39
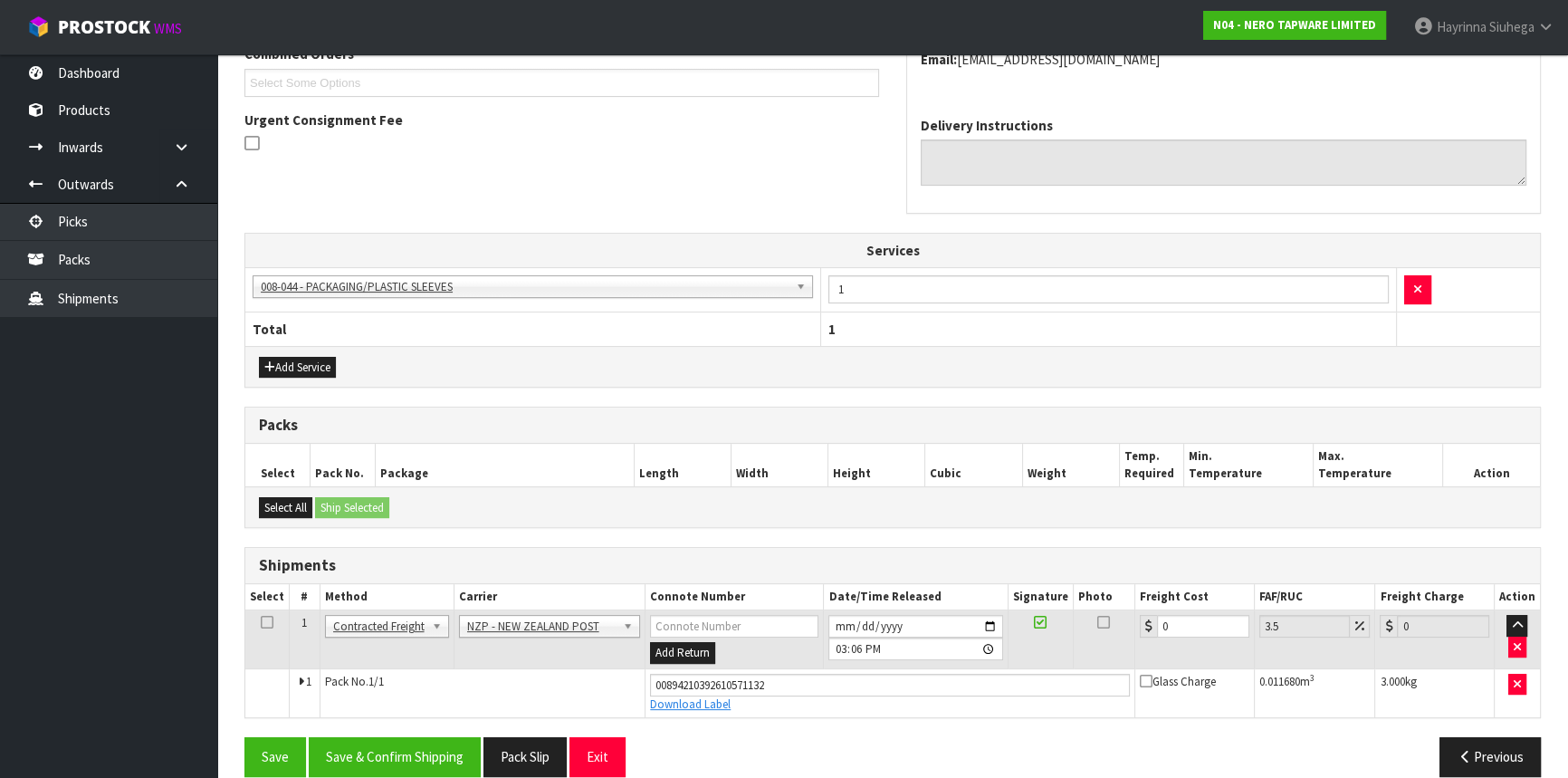
scroll to position [513, 0]
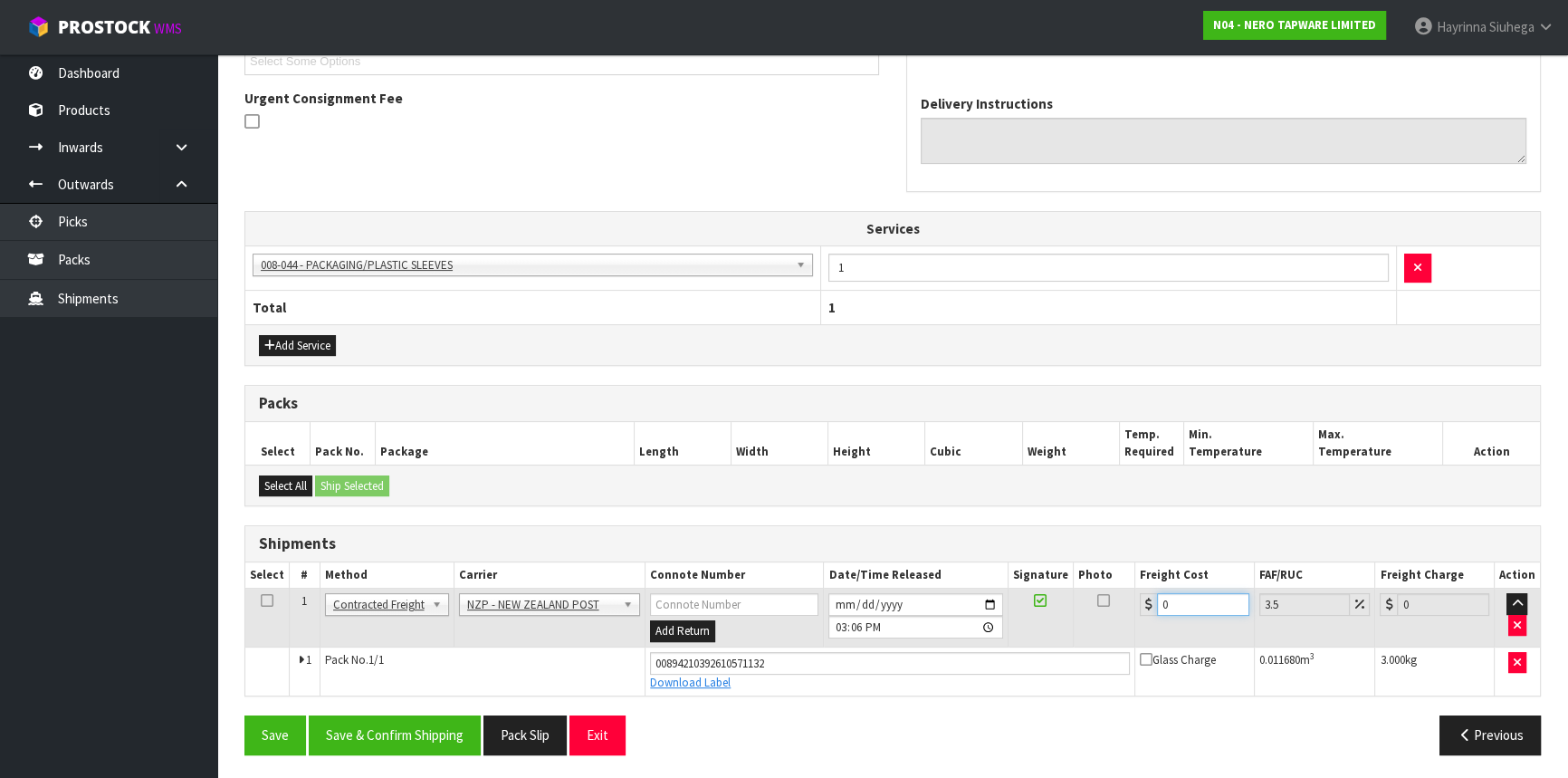
drag, startPoint x: 1212, startPoint y: 596, endPoint x: 112, endPoint y: 536, distance: 1101.6
click at [451, 596] on tr "1 Client Local Pickup Customer Local Pickup Company Freight Contracted Freight …" at bounding box center [892, 618] width 1295 height 58
click at [244, 716] on button "Save" at bounding box center [275, 734] width 61 height 39
click at [461, 732] on button "Save & Confirm Shipping" at bounding box center [395, 734] width 172 height 39
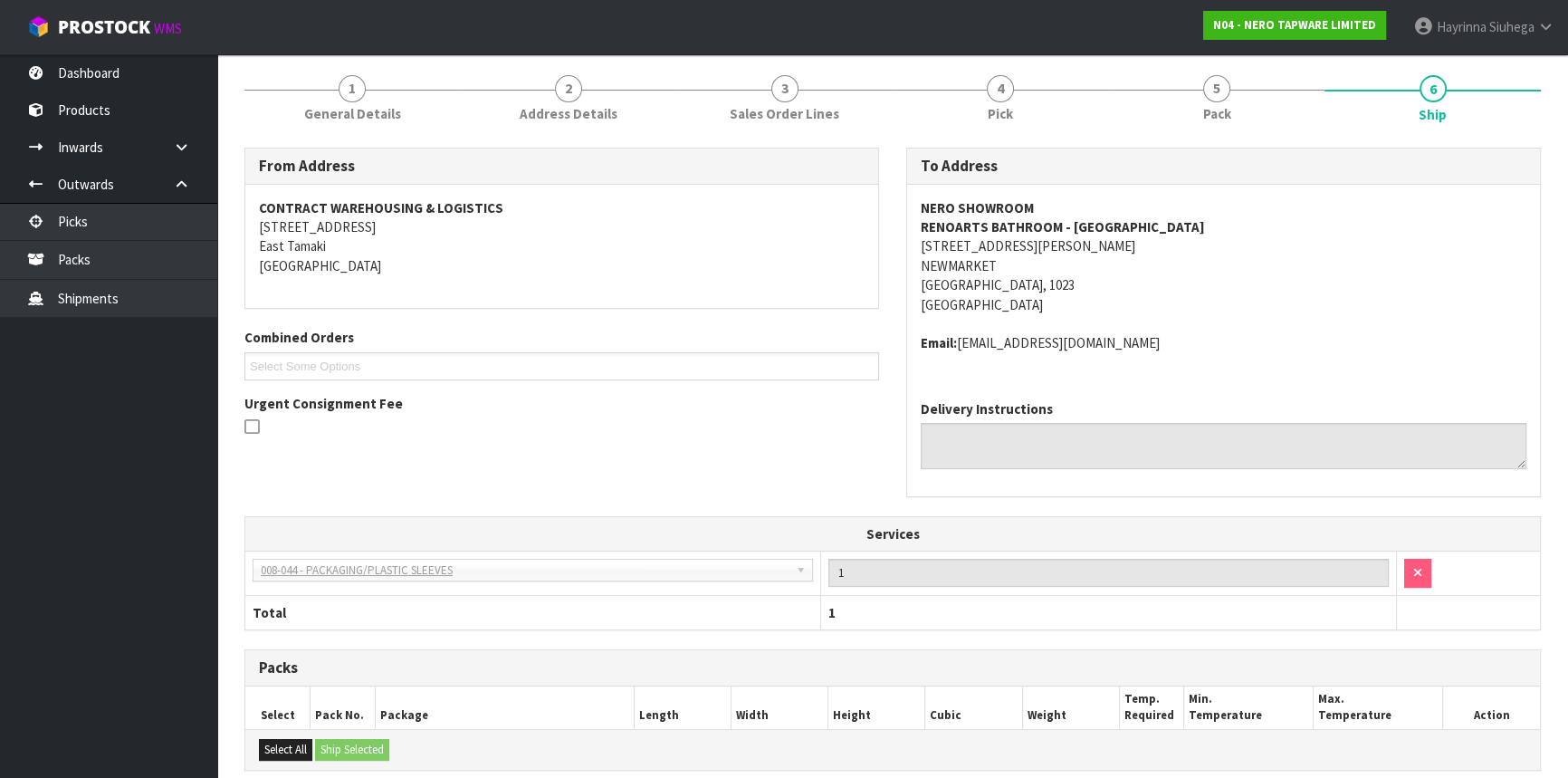
scroll to position [0, 0]
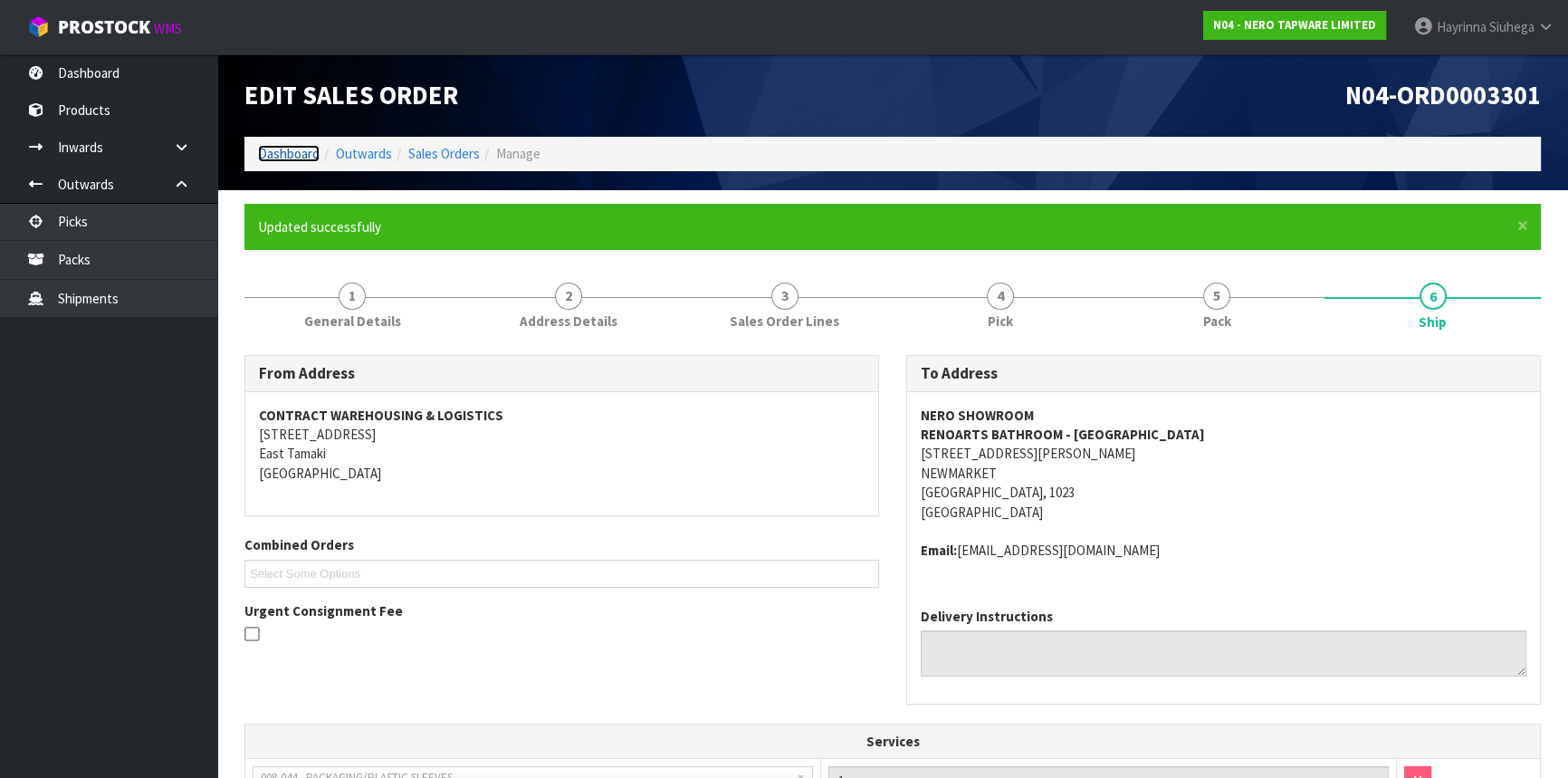
click at [299, 155] on link "Dashboard" at bounding box center [289, 152] width 61 height 17
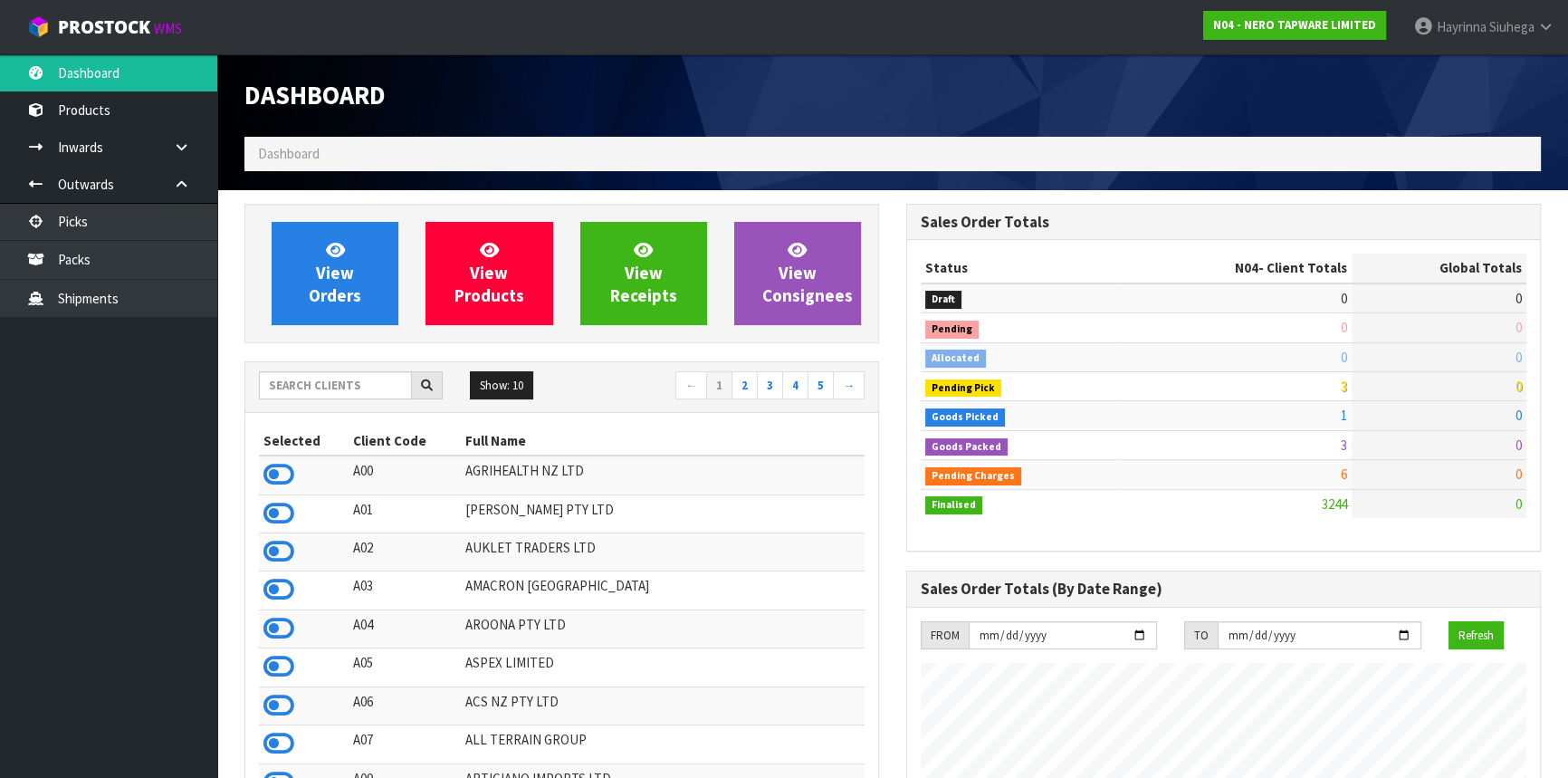
scroll to position [1447, 661]
drag, startPoint x: 344, startPoint y: 364, endPoint x: 336, endPoint y: 380, distance: 17.9
click at [343, 368] on div "Show: 10 5 10 25 50 ← 1 2 3 4 5 →" at bounding box center [562, 387] width 633 height 50
click at [332, 389] on input "text" at bounding box center [335, 385] width 153 height 28
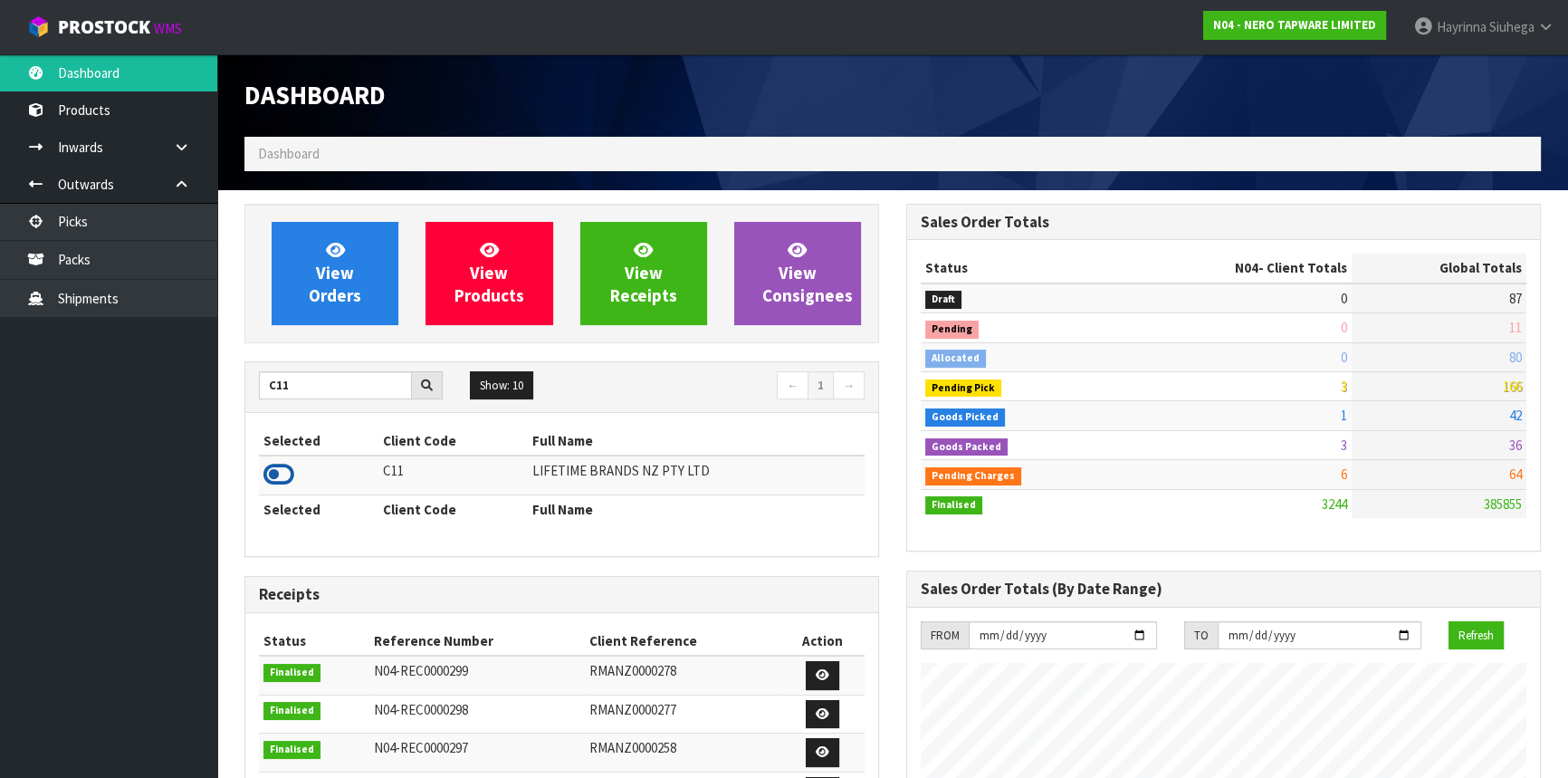
click at [276, 474] on icon at bounding box center [278, 474] width 31 height 27
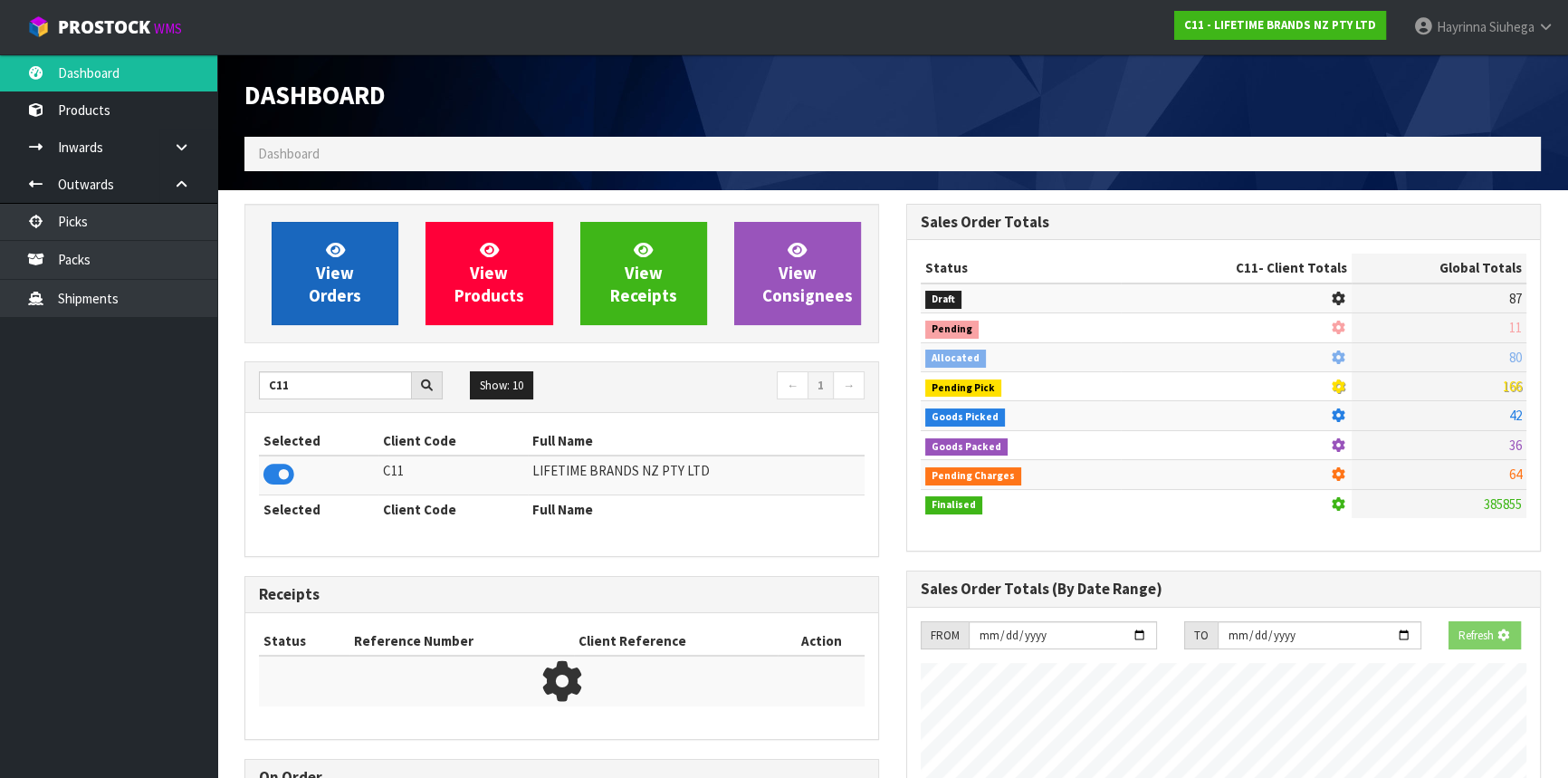
scroll to position [1370, 661]
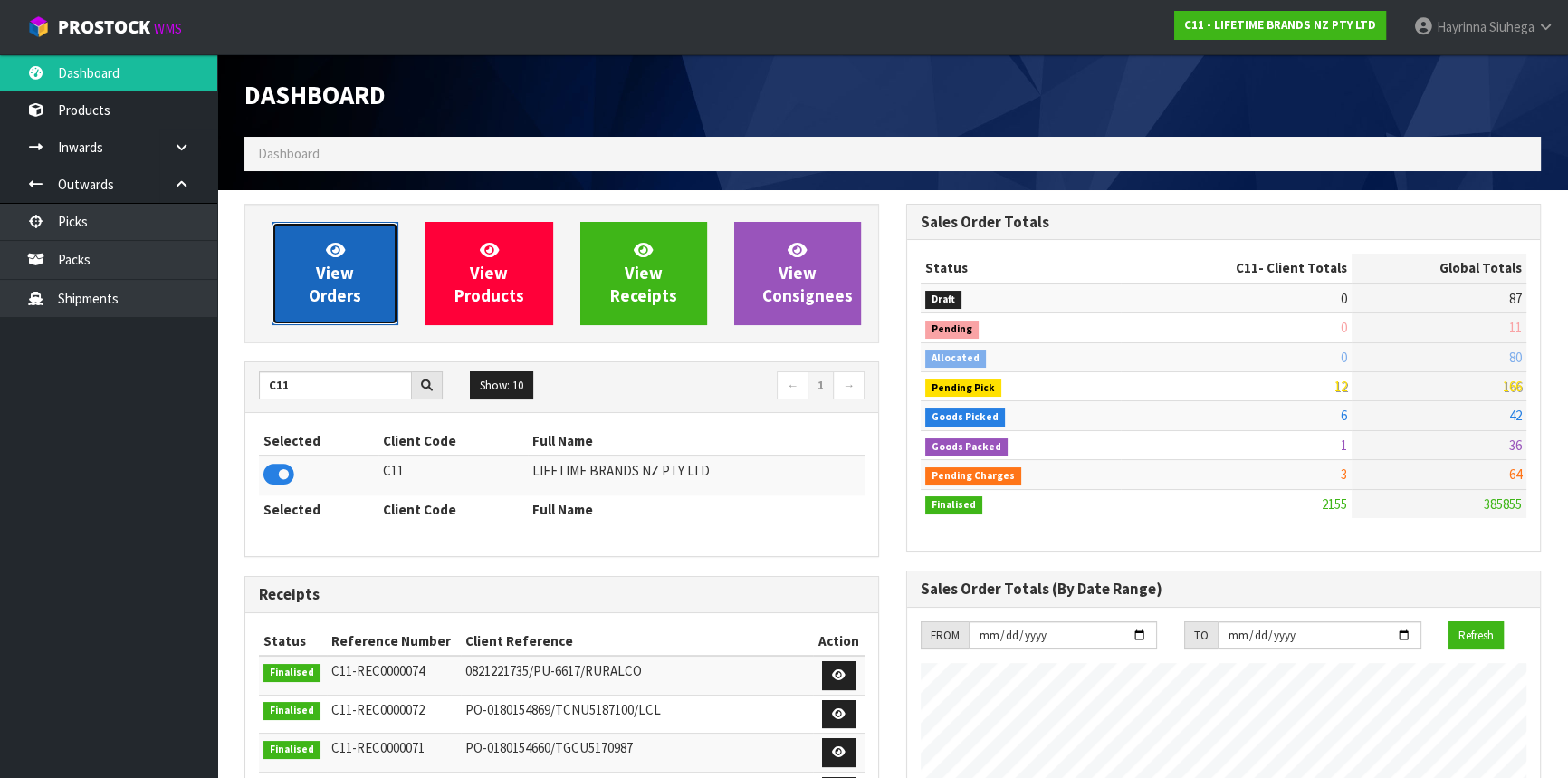
click at [321, 254] on link "View Orders" at bounding box center [335, 273] width 127 height 103
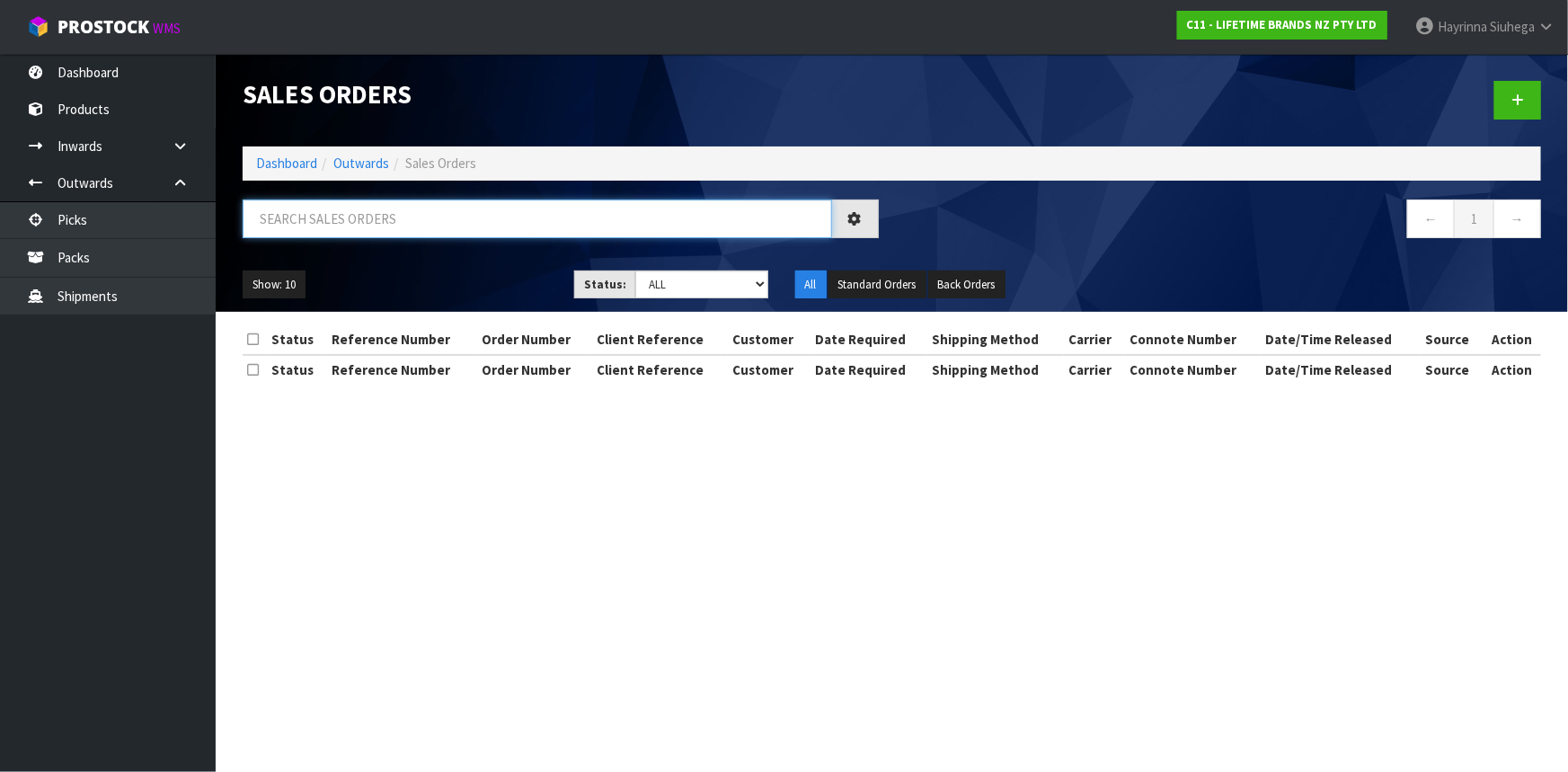
click at [365, 216] on input "text" at bounding box center [537, 218] width 589 height 38
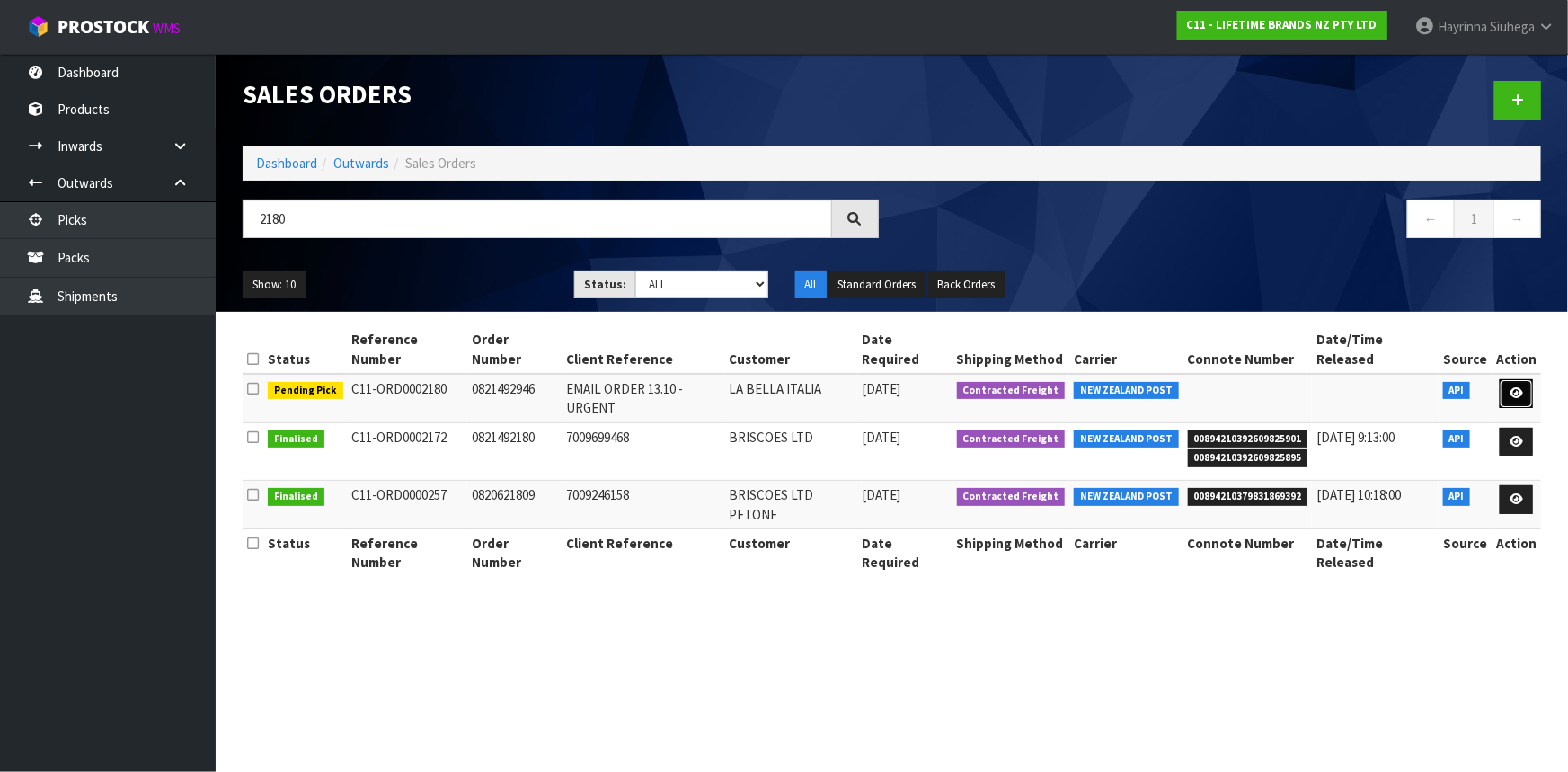
click at [1513, 387] on icon at bounding box center [1517, 393] width 14 height 12
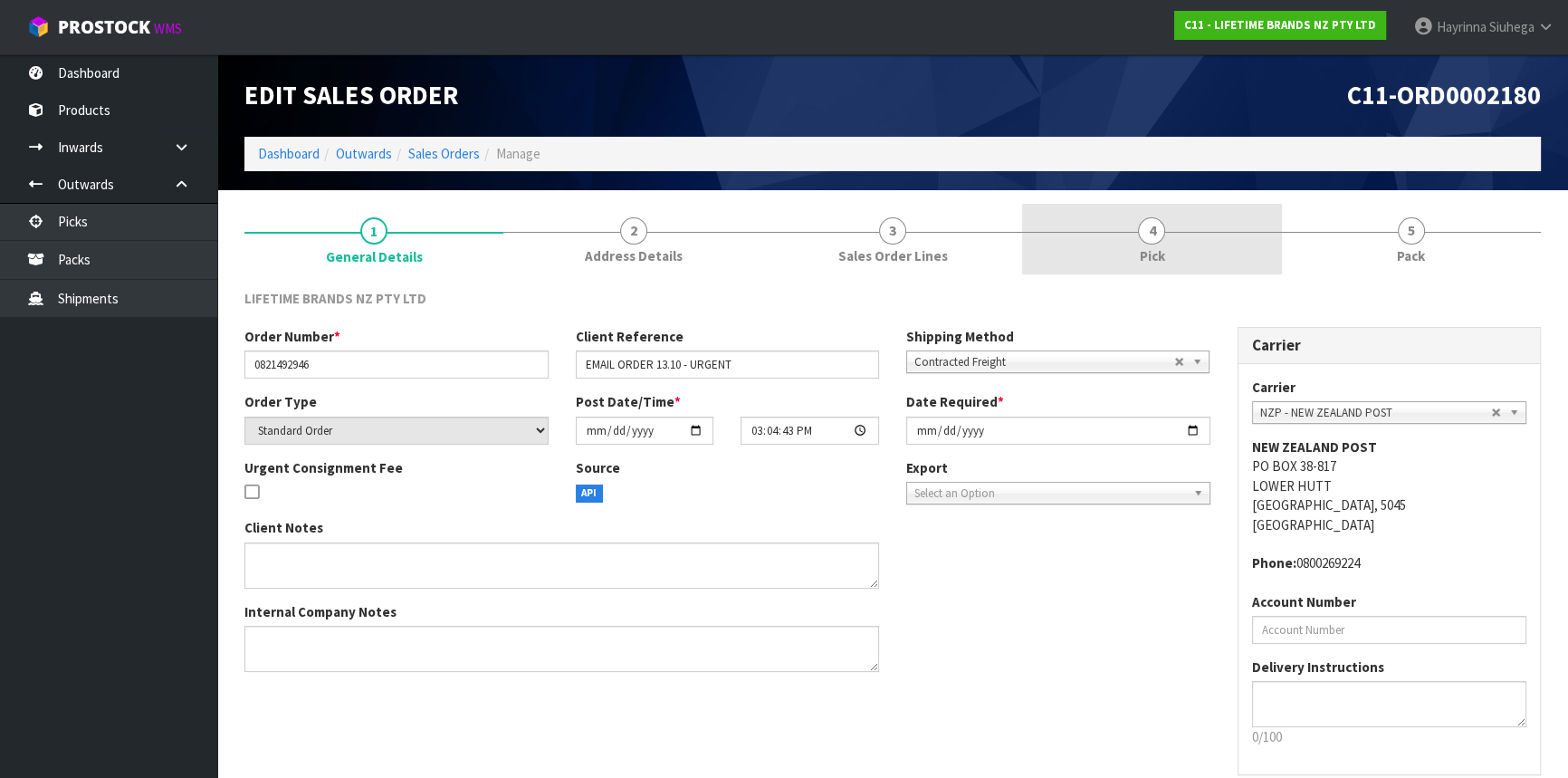
click at [1235, 232] on div at bounding box center [1152, 232] width 259 height 1
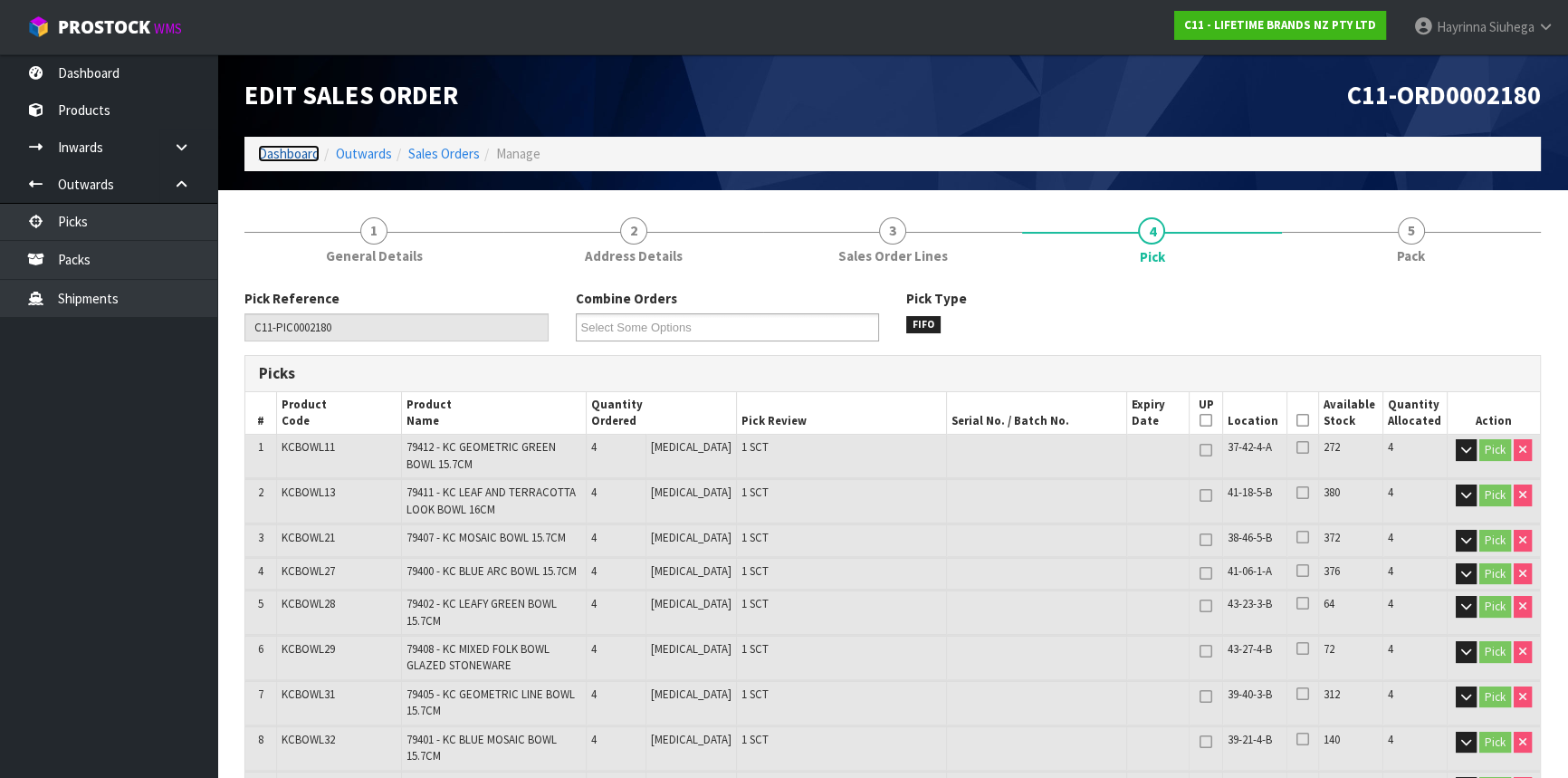
click at [287, 160] on link "Dashboard" at bounding box center [289, 152] width 61 height 17
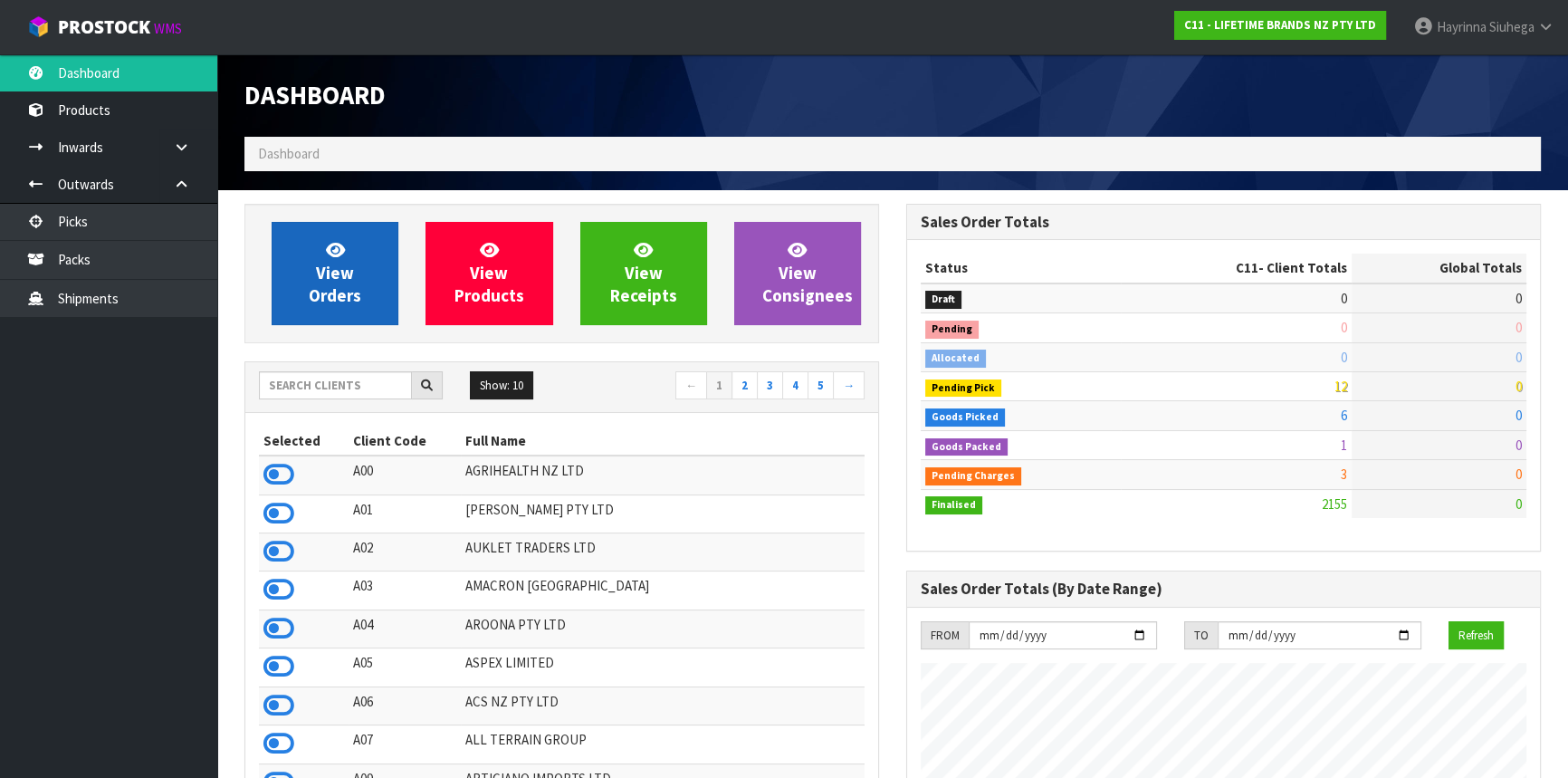
scroll to position [1370, 661]
click at [290, 388] on input "text" at bounding box center [335, 385] width 153 height 28
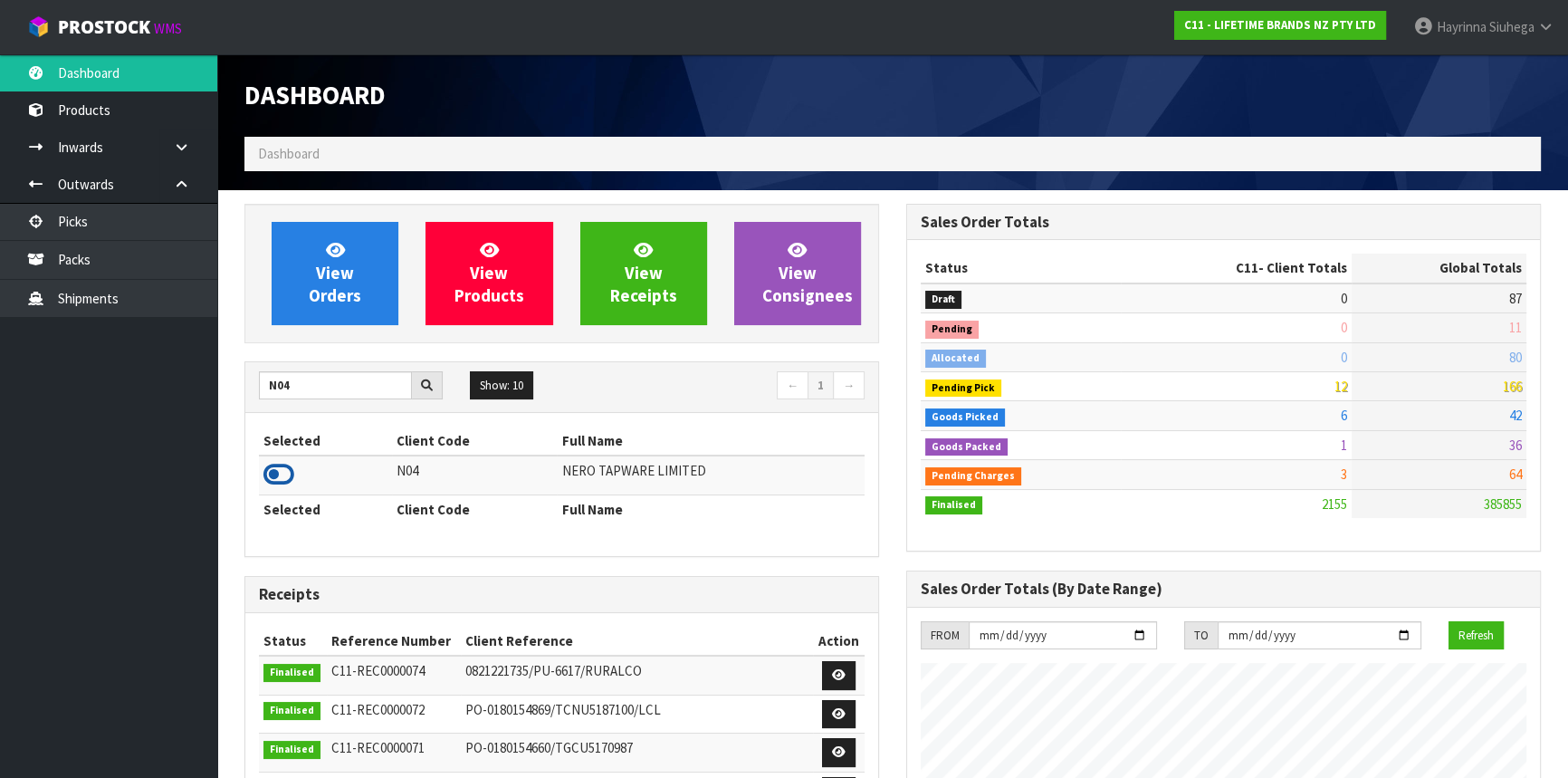
click at [279, 472] on icon at bounding box center [278, 474] width 31 height 27
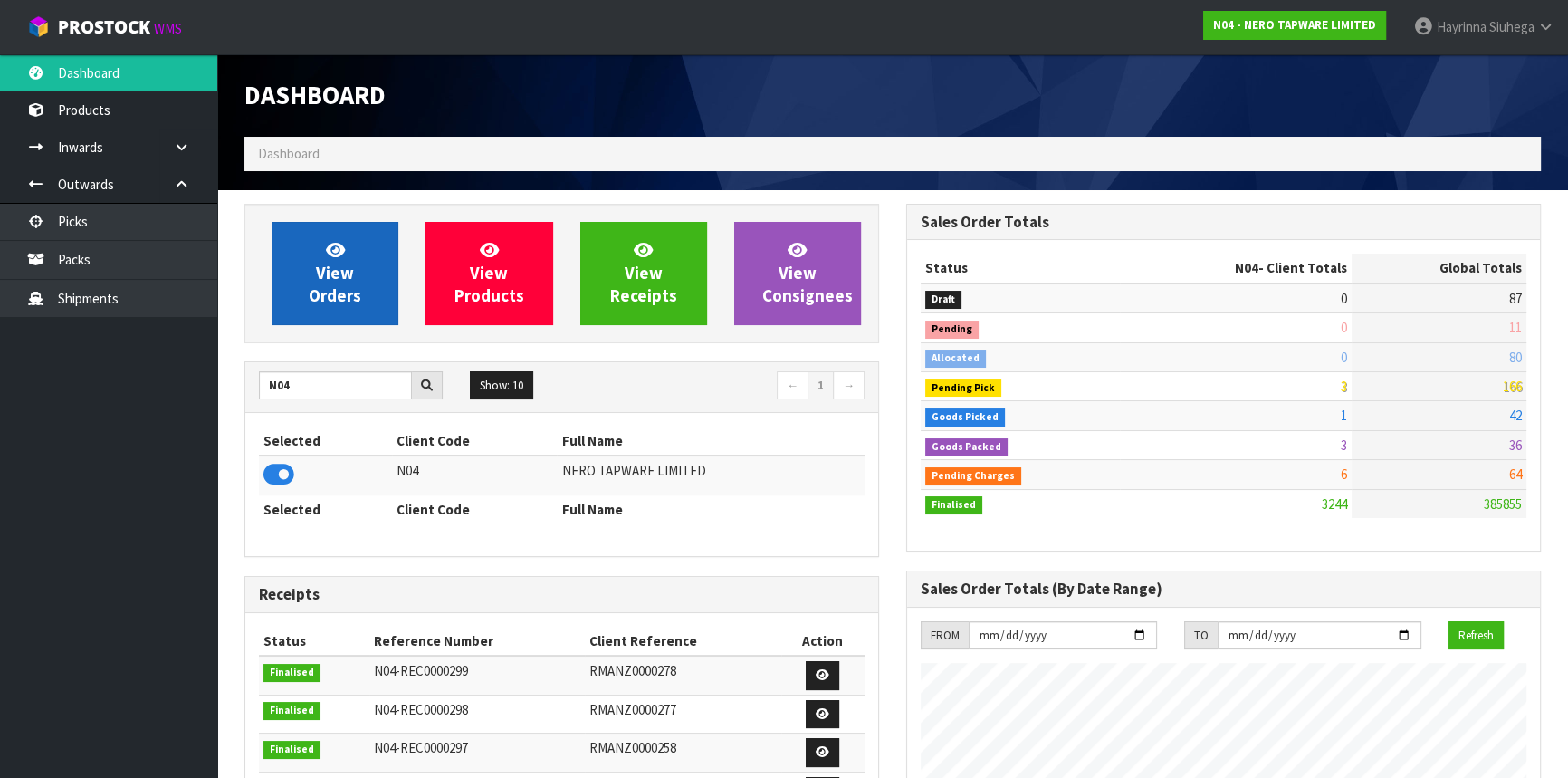
scroll to position [1447, 661]
click at [345, 254] on link "View Orders" at bounding box center [335, 273] width 127 height 103
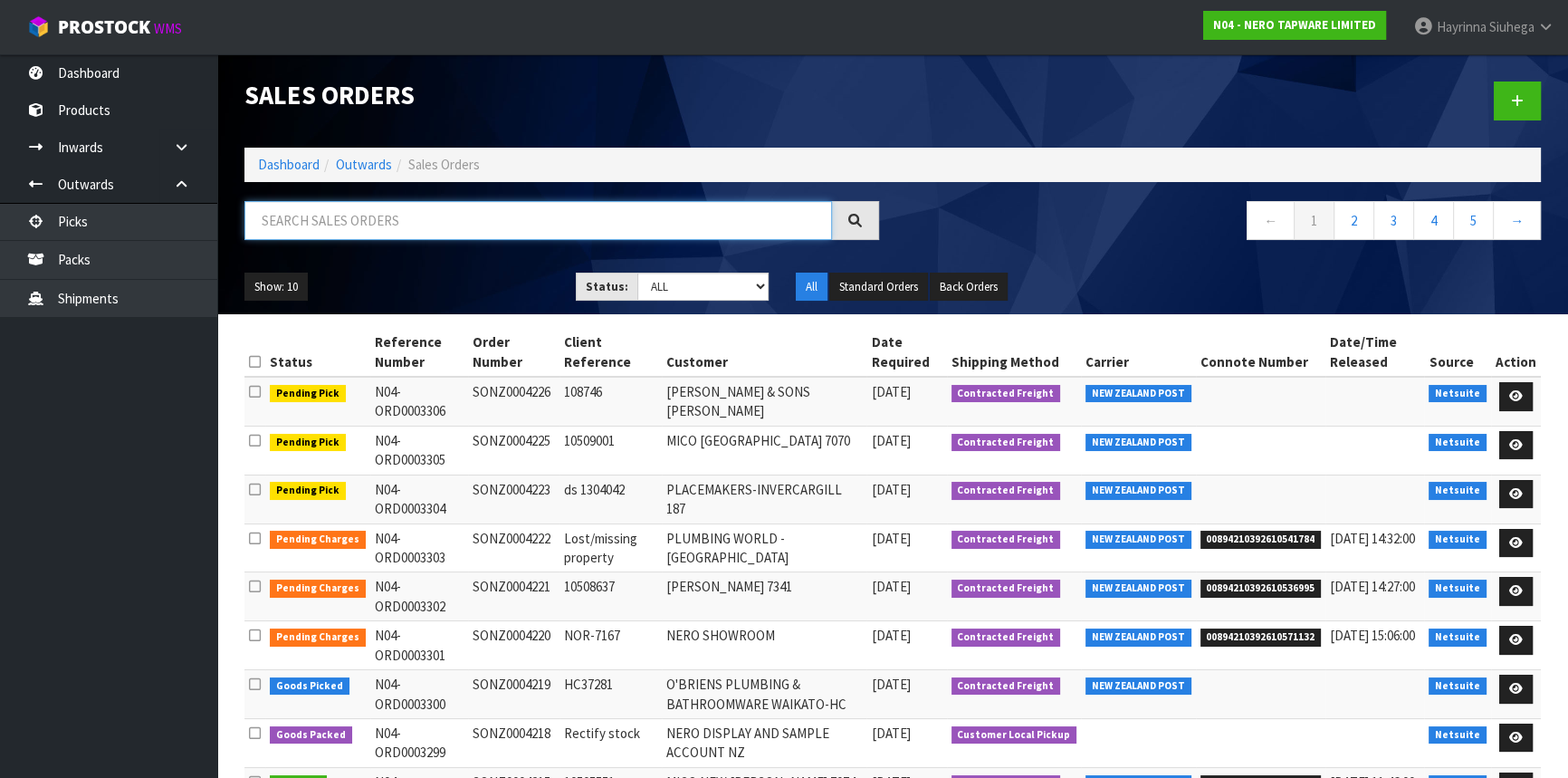
click at [365, 208] on input "text" at bounding box center [538, 220] width 588 height 39
click at [431, 238] on input "text" at bounding box center [538, 220] width 588 height 39
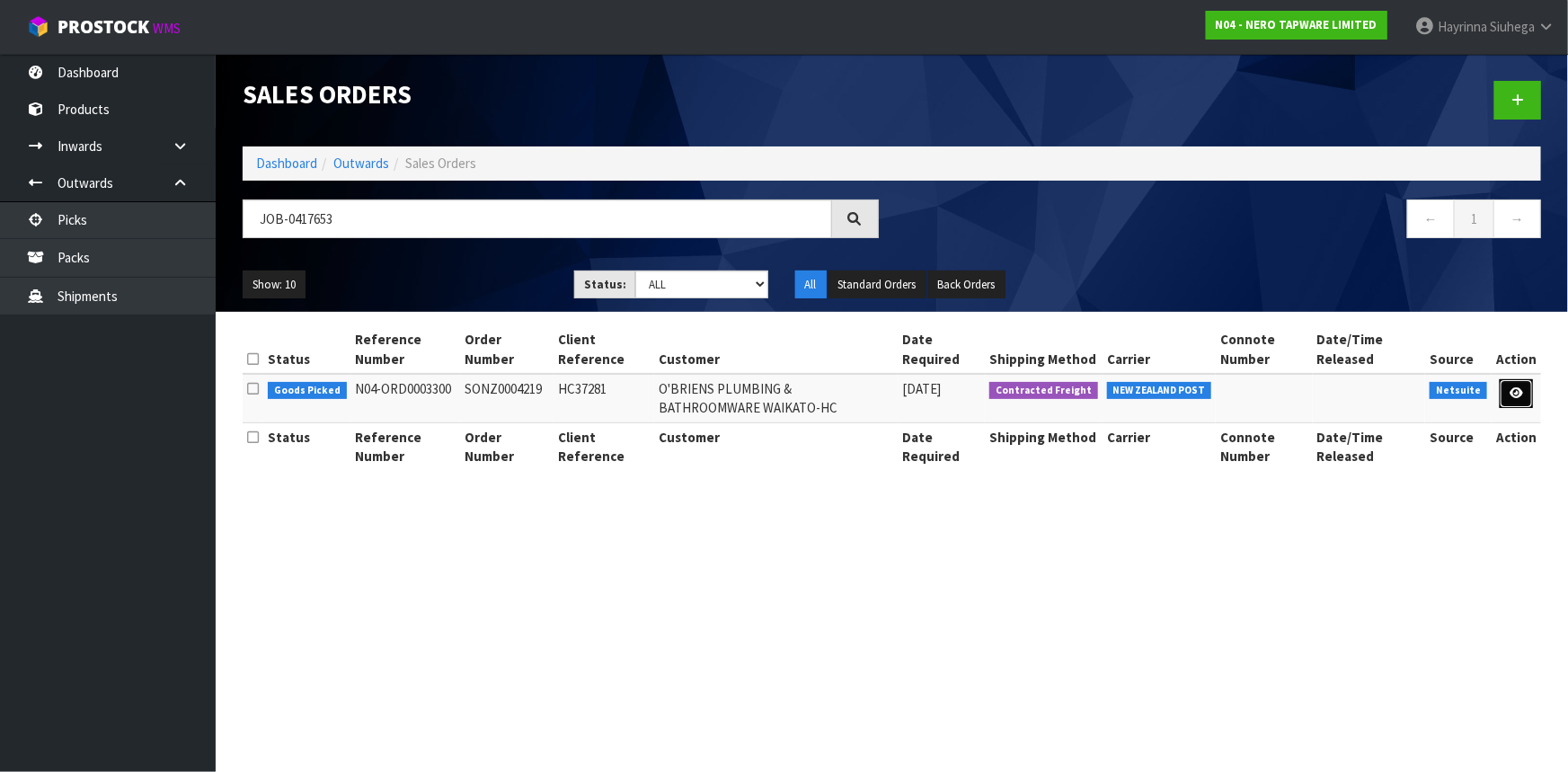
click at [1525, 393] on link at bounding box center [1517, 393] width 33 height 28
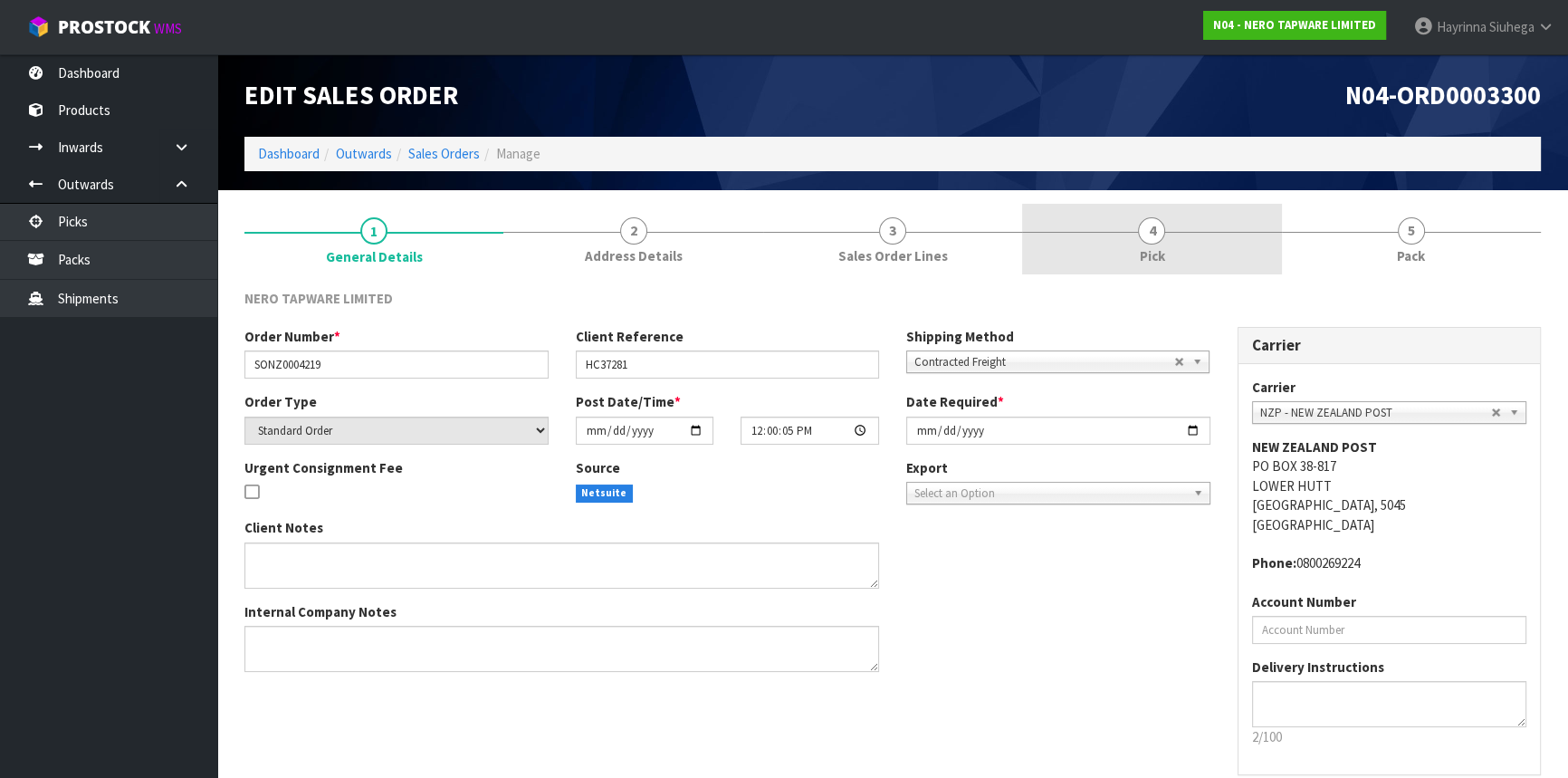
click at [1226, 244] on link "4 Pick" at bounding box center [1152, 240] width 259 height 71
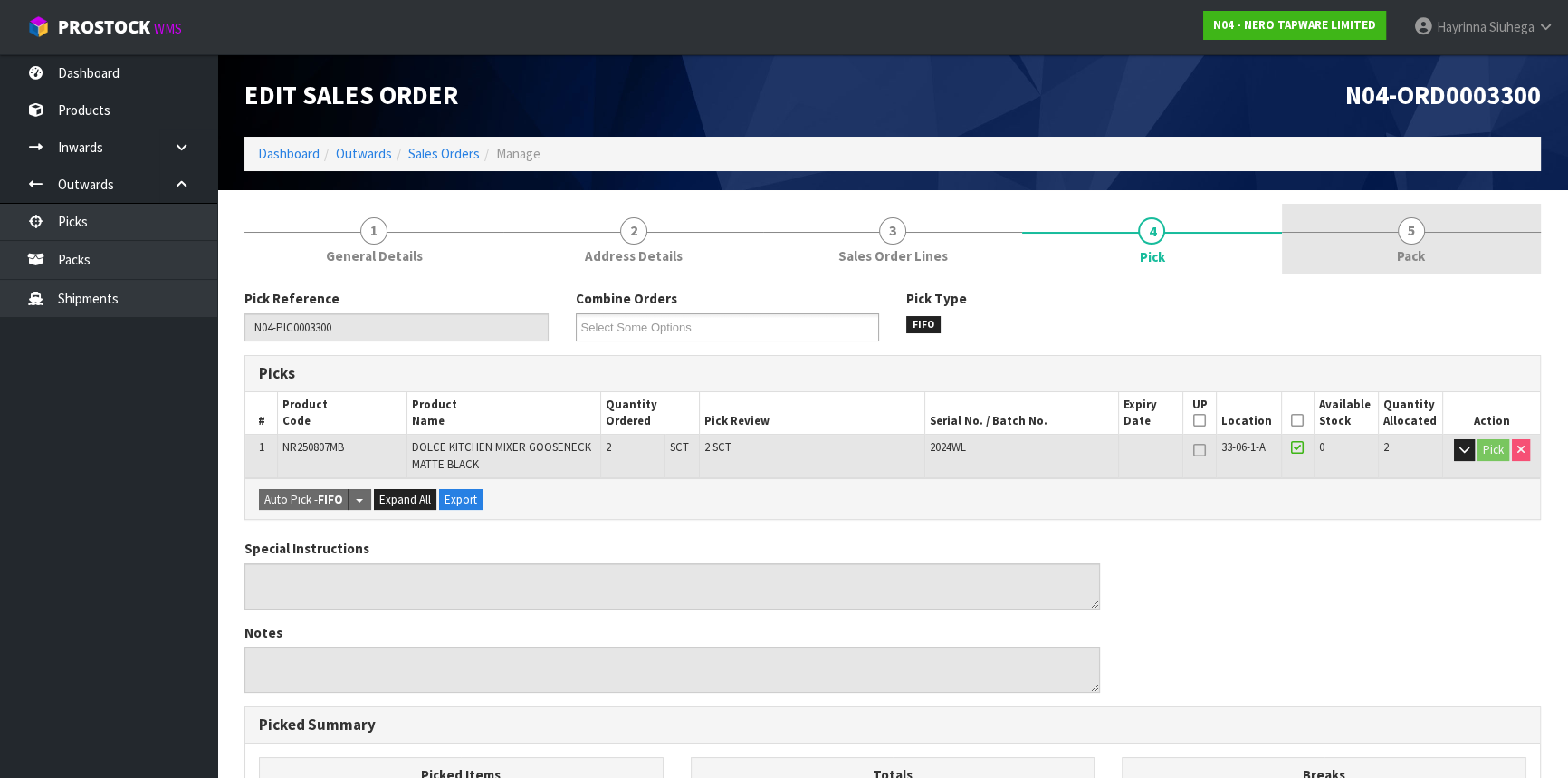
click at [1428, 246] on link "5 Pack" at bounding box center [1412, 240] width 259 height 71
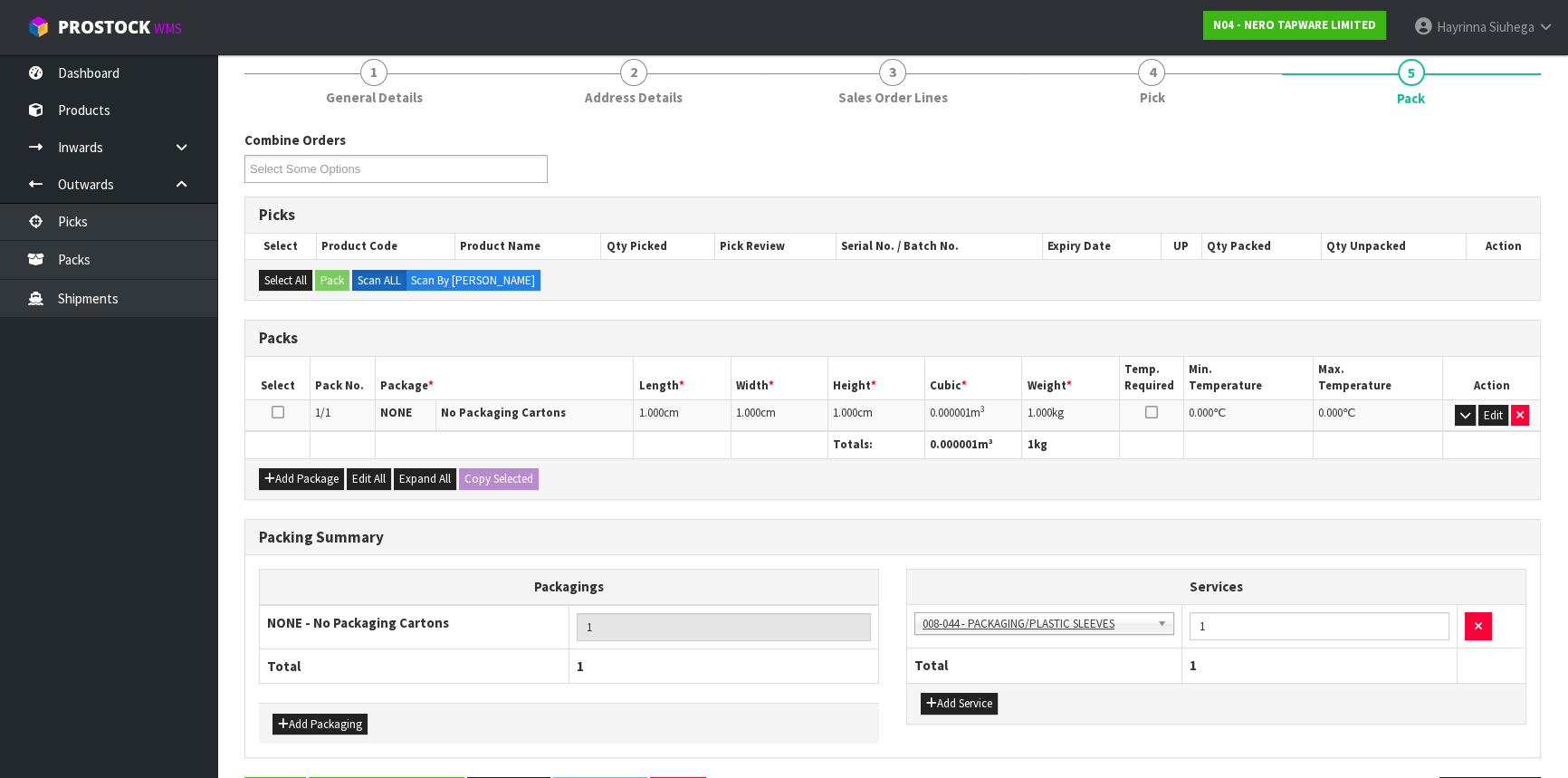
scroll to position [164, 0]
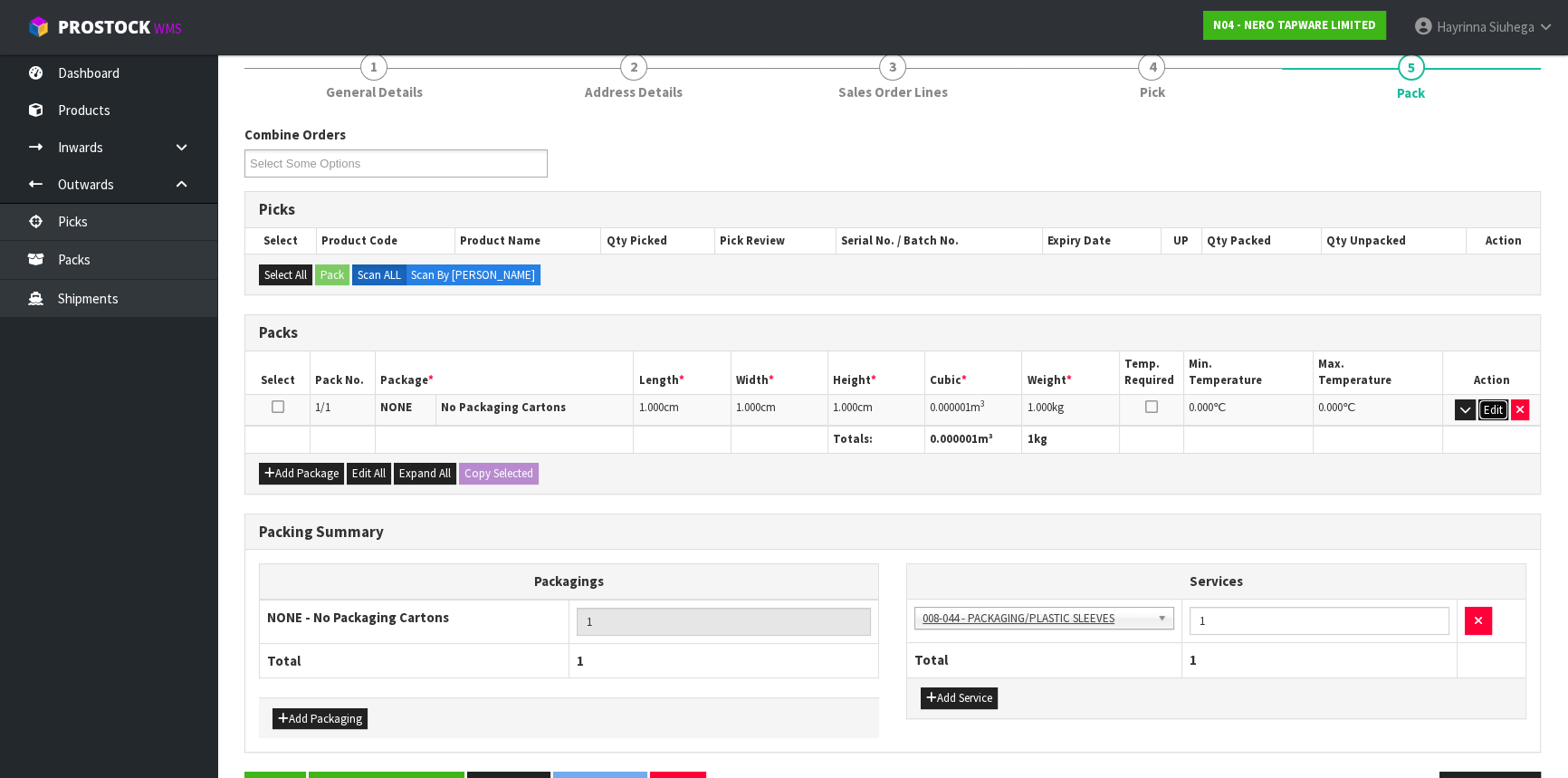
click at [1485, 404] on button "Edit" at bounding box center [1494, 411] width 30 height 22
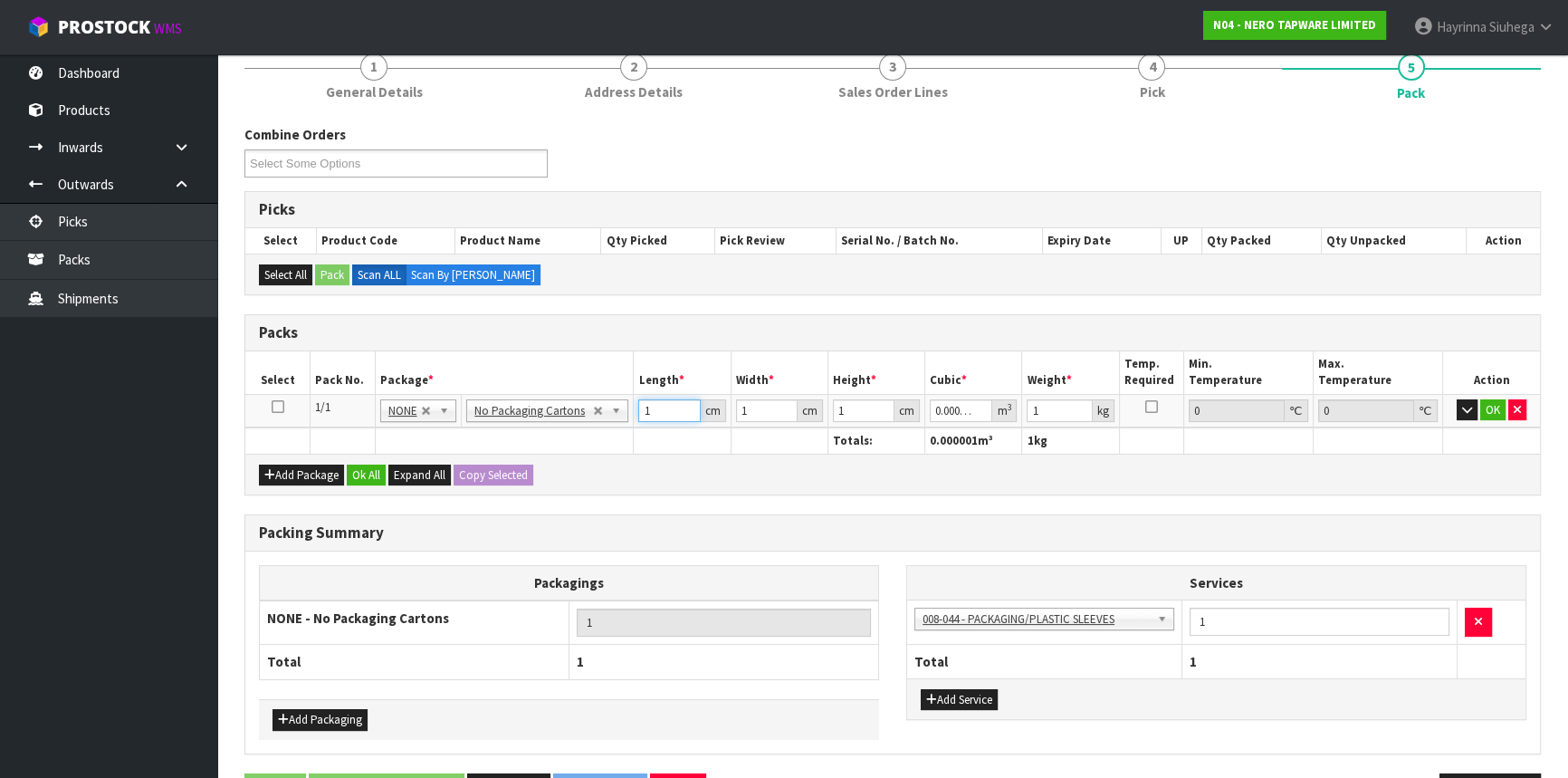
click at [645, 410] on input "1" at bounding box center [669, 411] width 61 height 23
click button "OK" at bounding box center [1494, 411] width 26 height 22
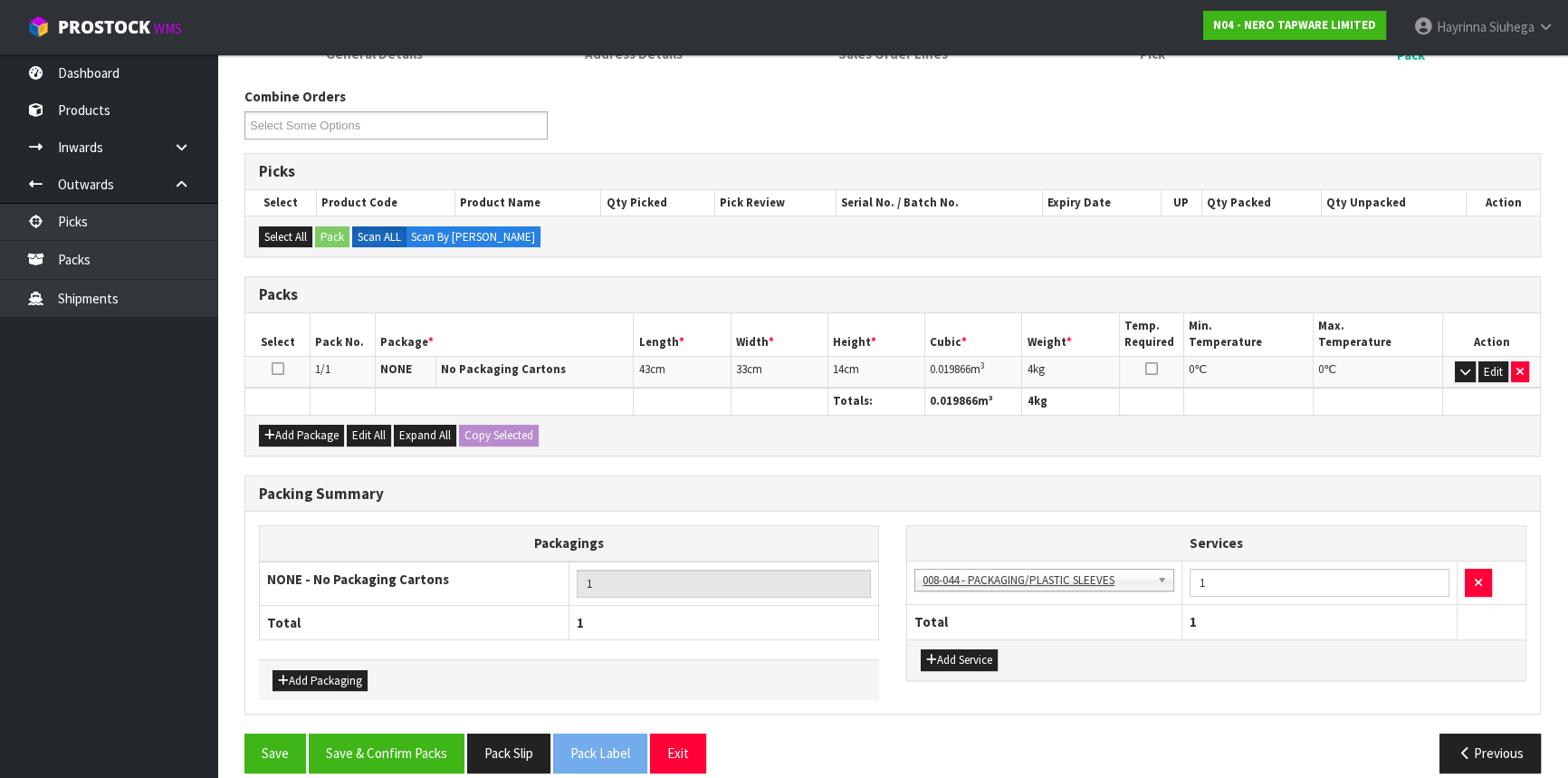
scroll to position [220, 0]
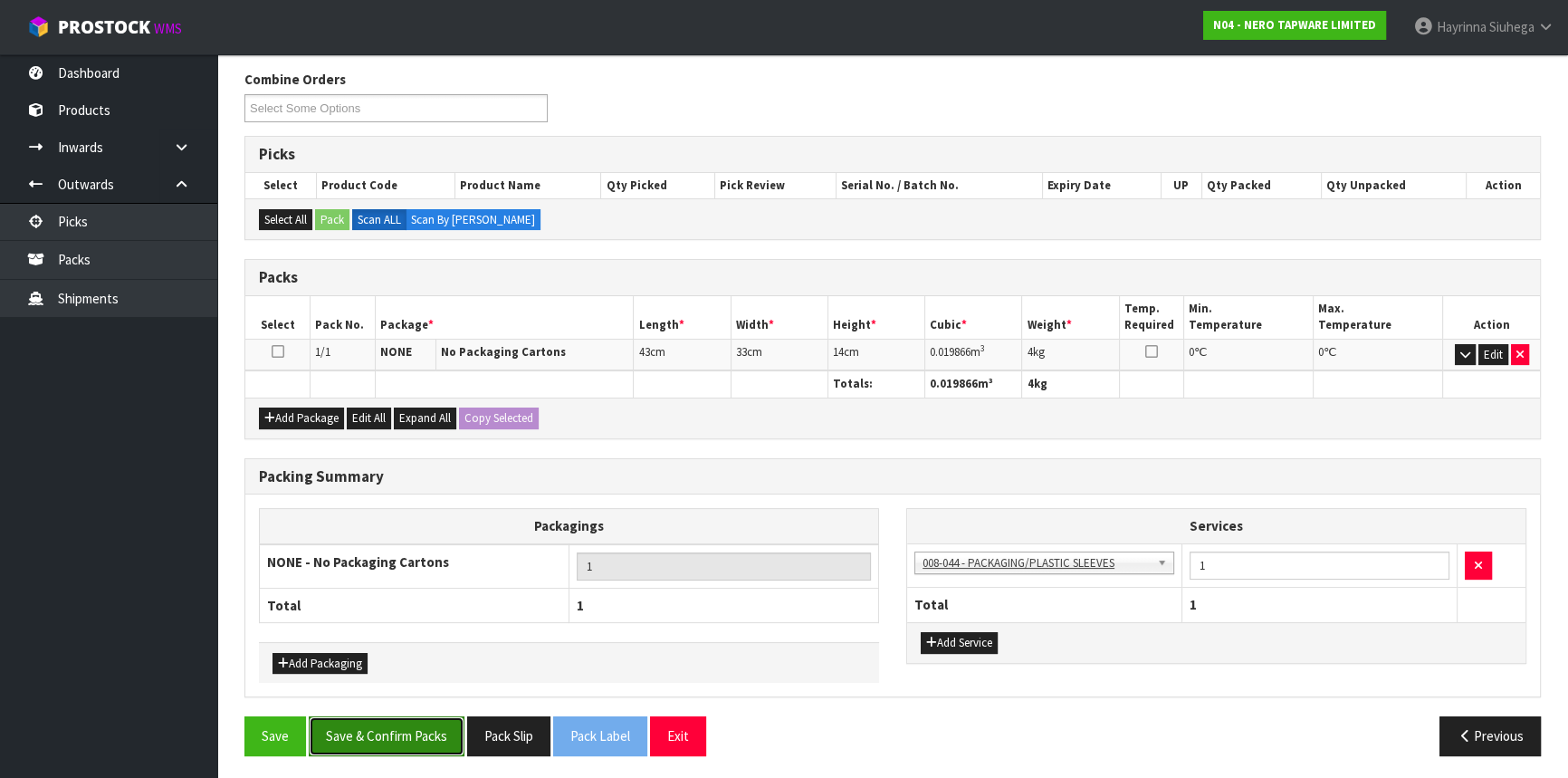
click at [389, 738] on button "Save & Confirm Packs" at bounding box center [386, 735] width 155 height 39
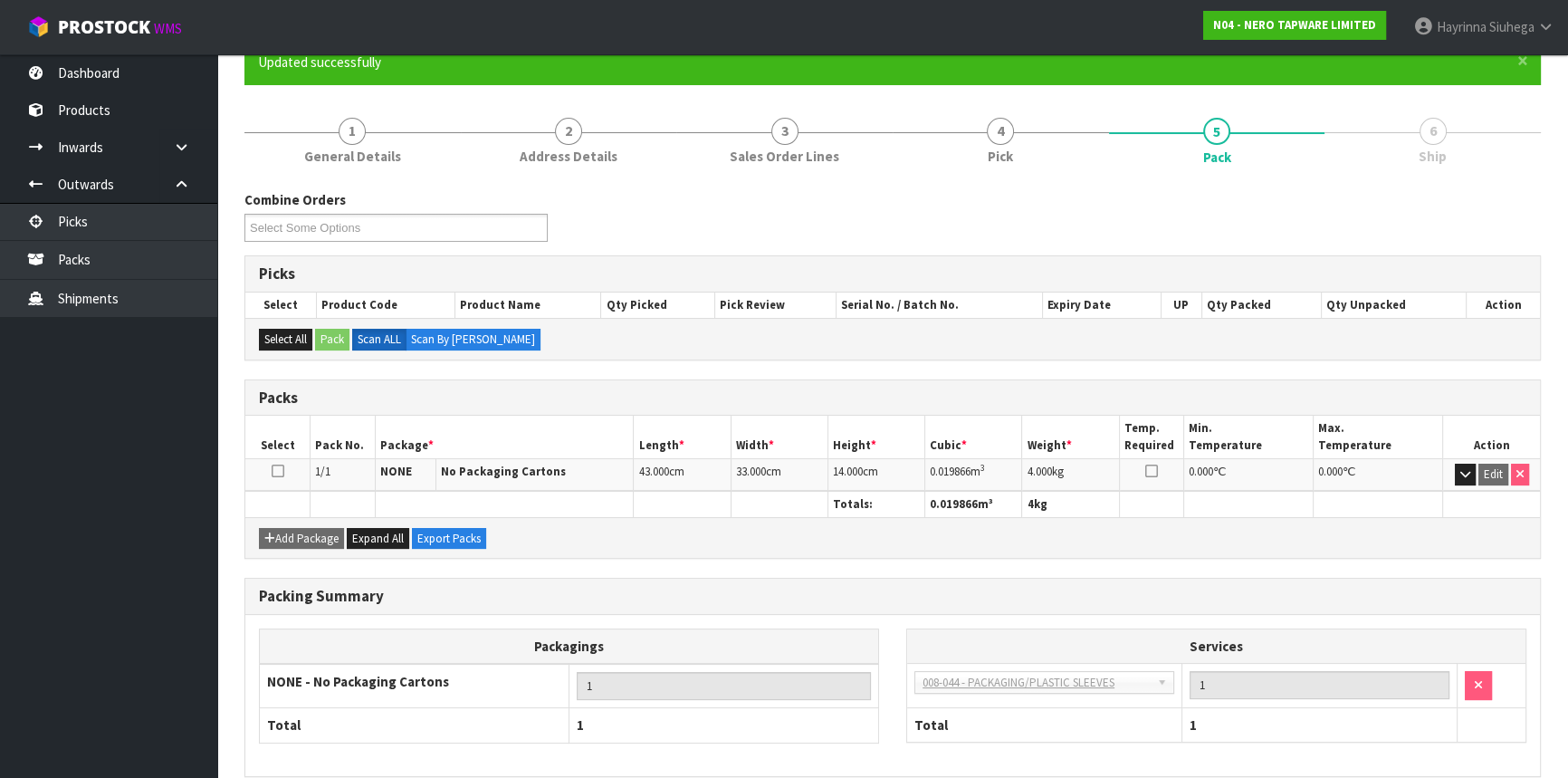
scroll to position [244, 0]
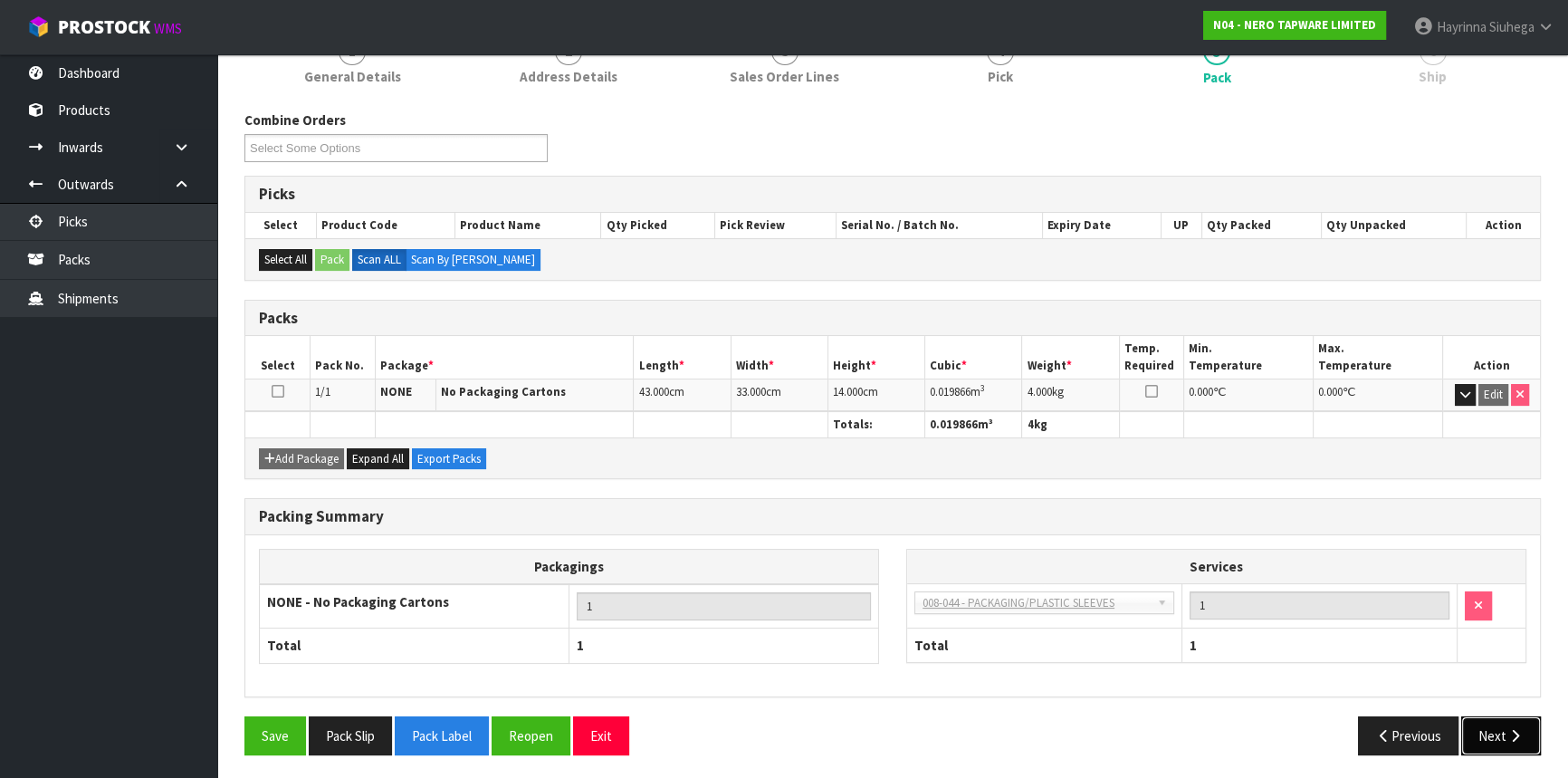
click at [1507, 732] on icon "button" at bounding box center [1515, 736] width 17 height 14
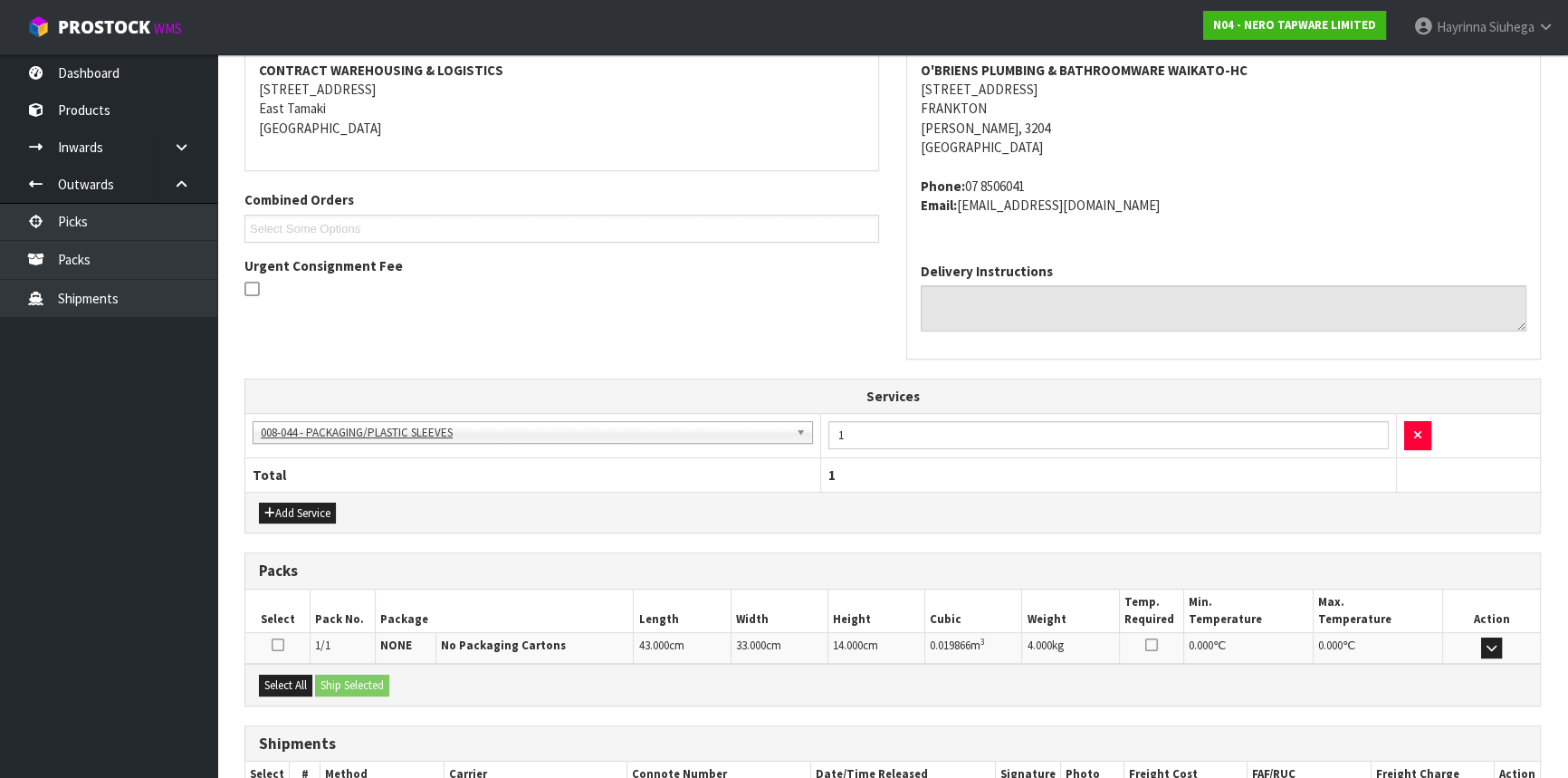
scroll to position [464, 0]
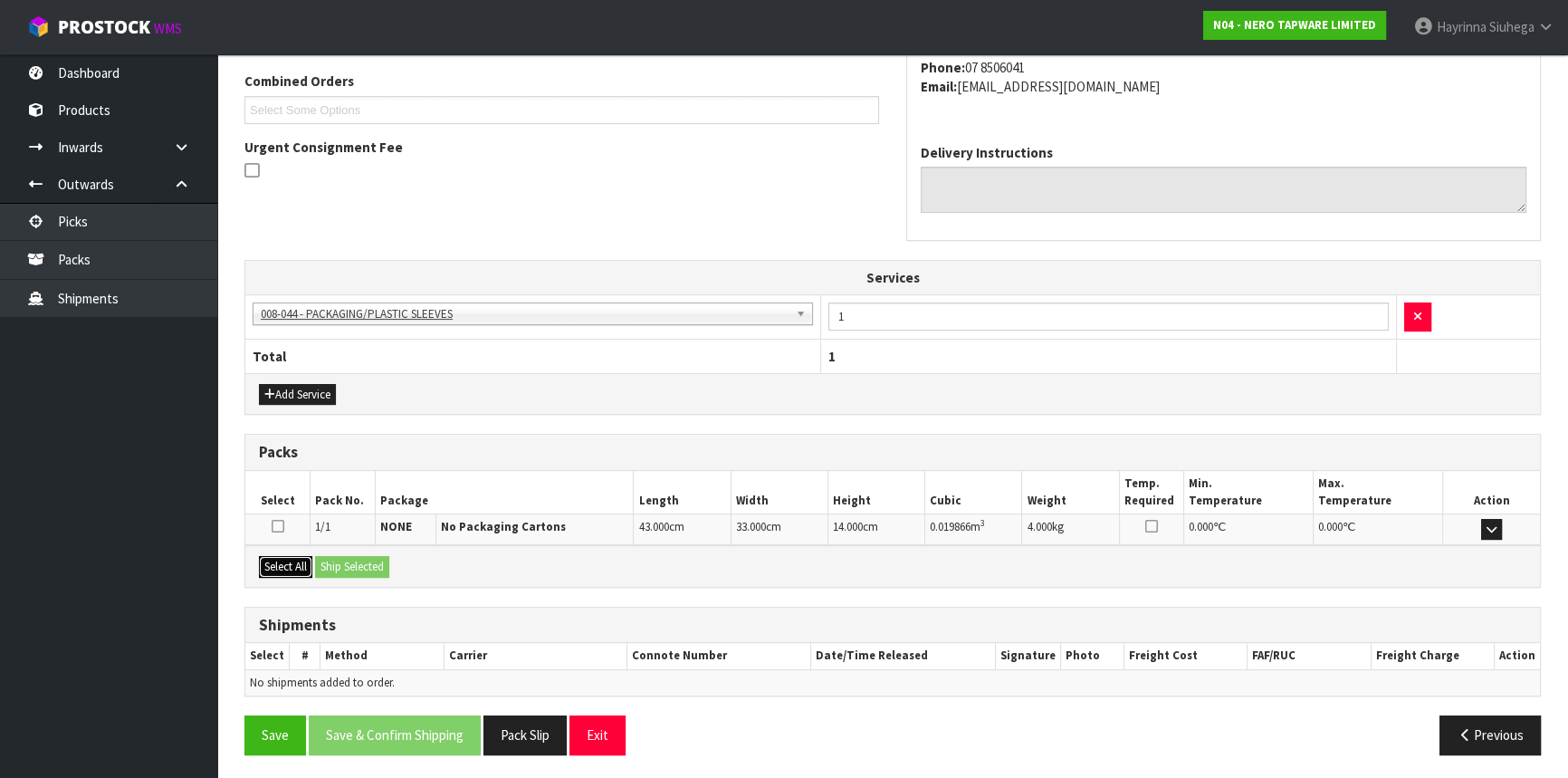
click at [288, 560] on button "Select All" at bounding box center [286, 567] width 53 height 22
click at [358, 556] on button "Ship Selected" at bounding box center [352, 567] width 74 height 22
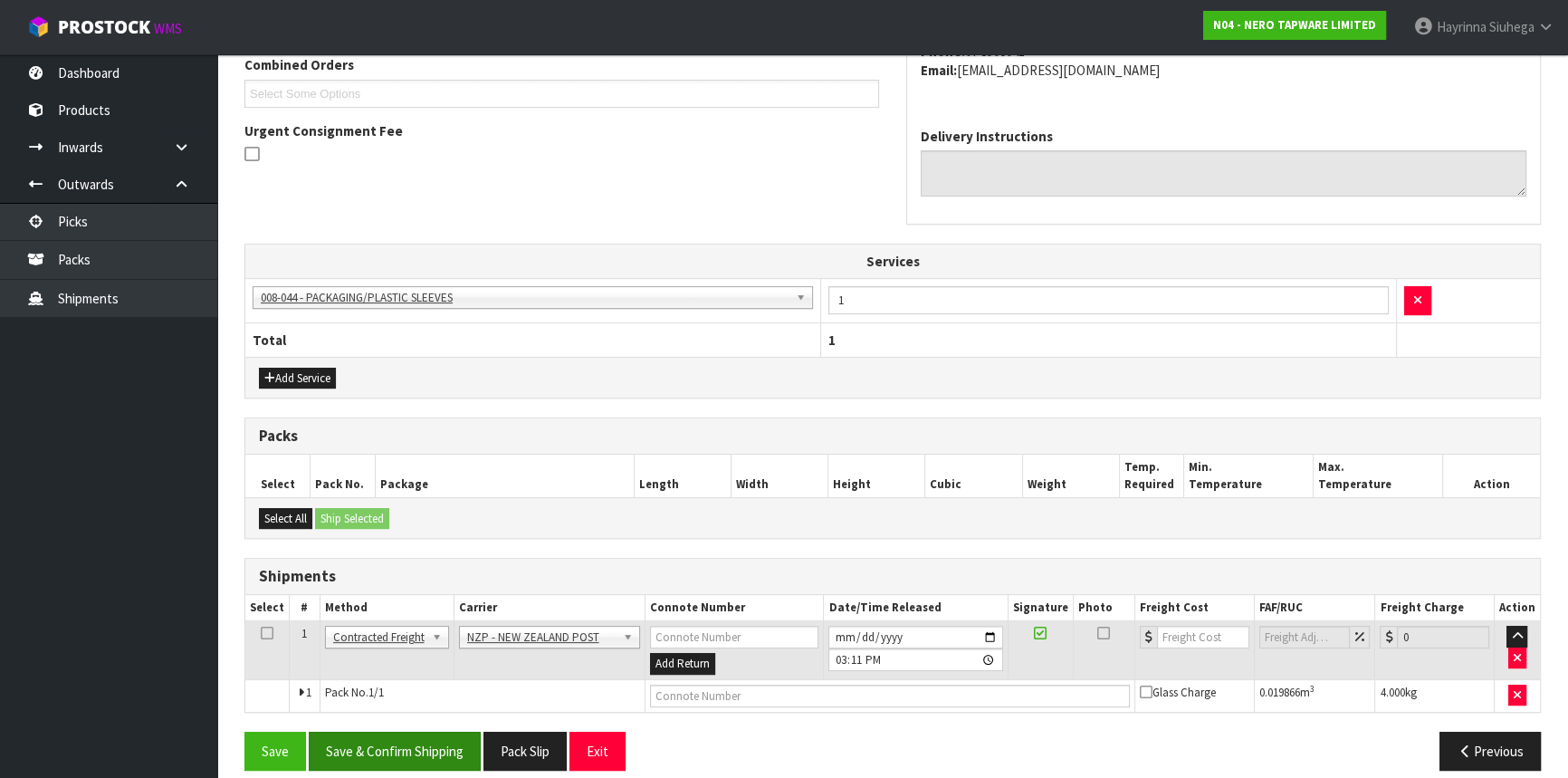
scroll to position [497, 0]
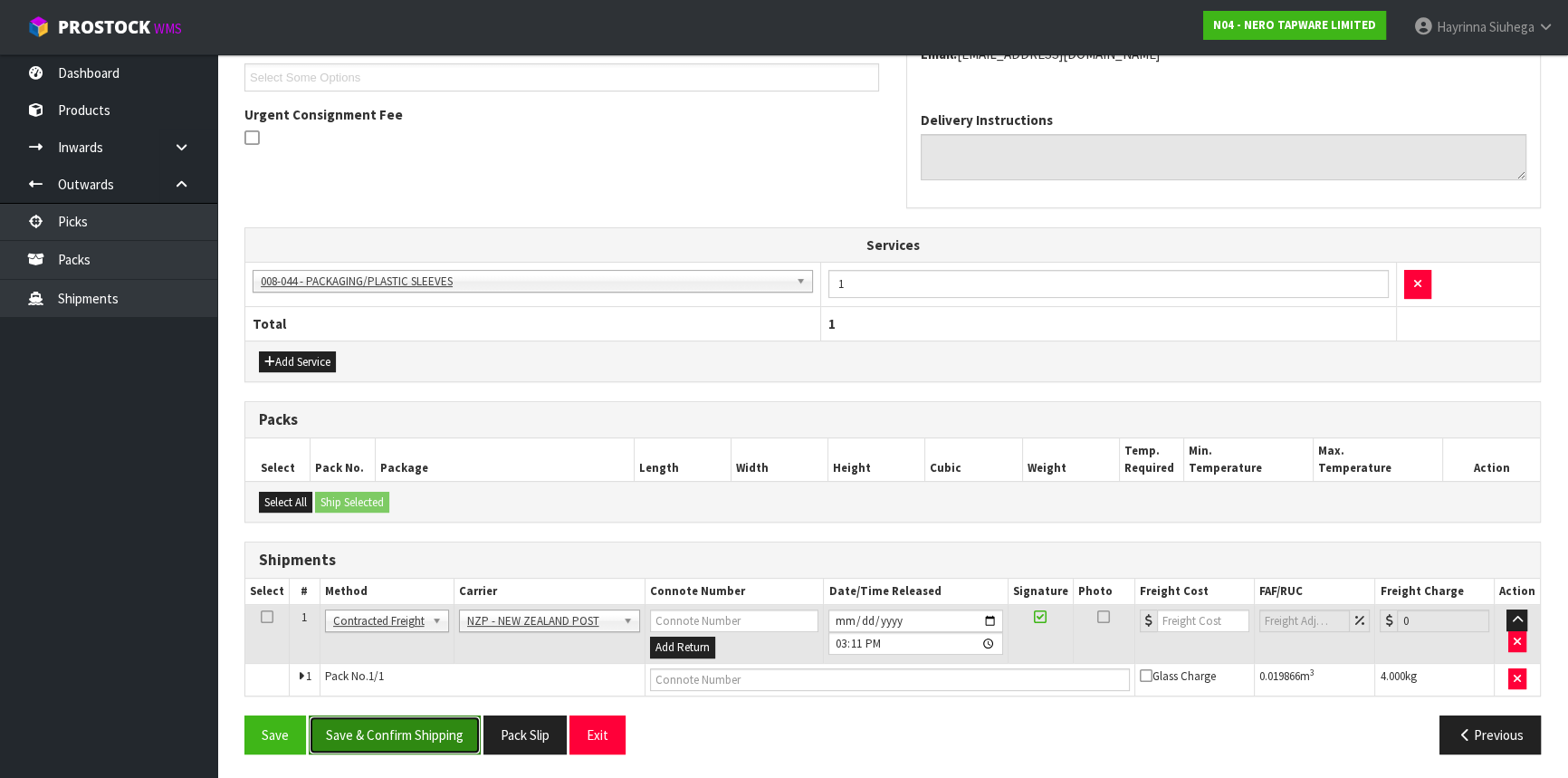
click at [424, 743] on button "Save & Confirm Shipping" at bounding box center [395, 734] width 172 height 39
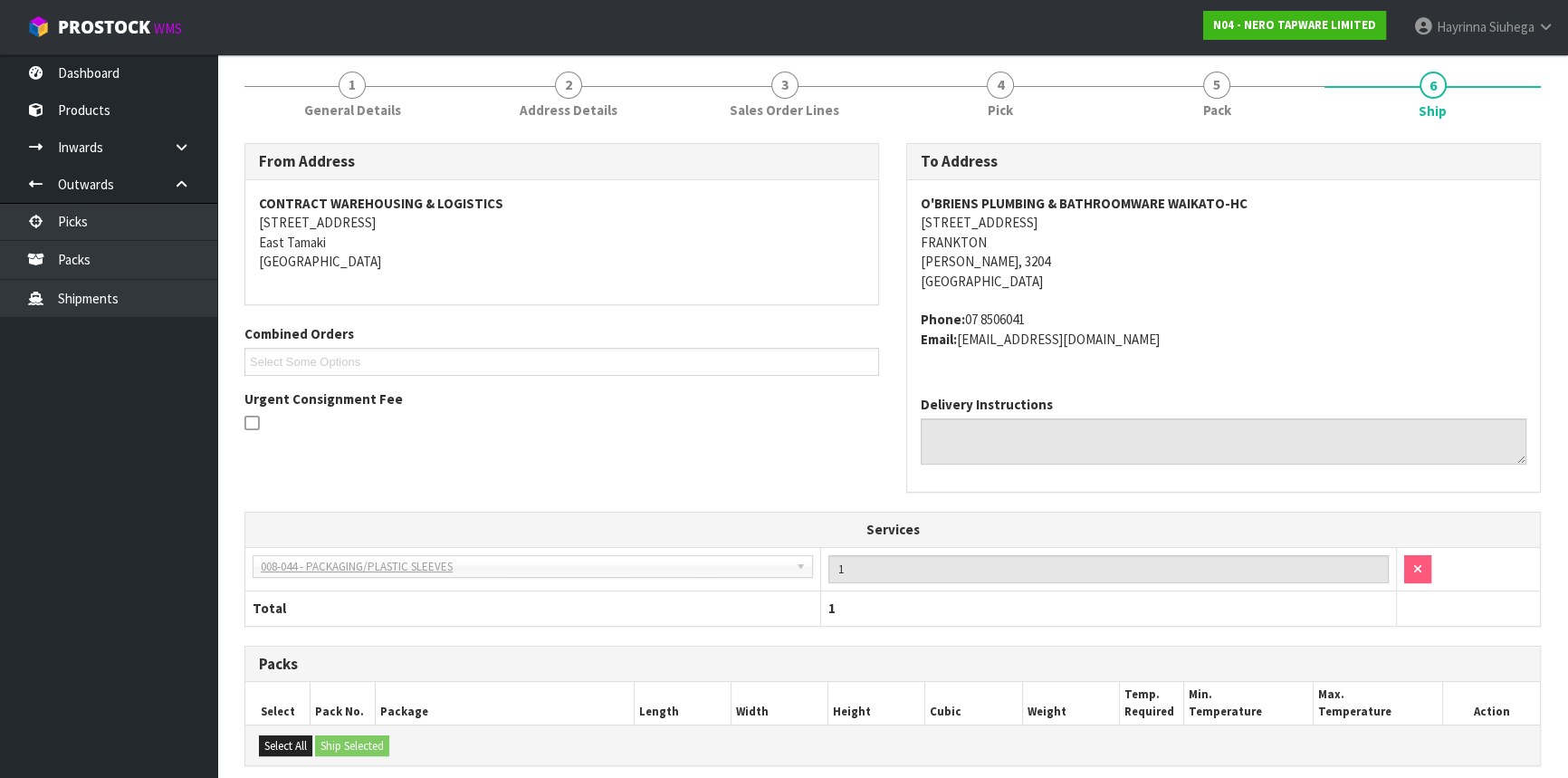
scroll to position [471, 0]
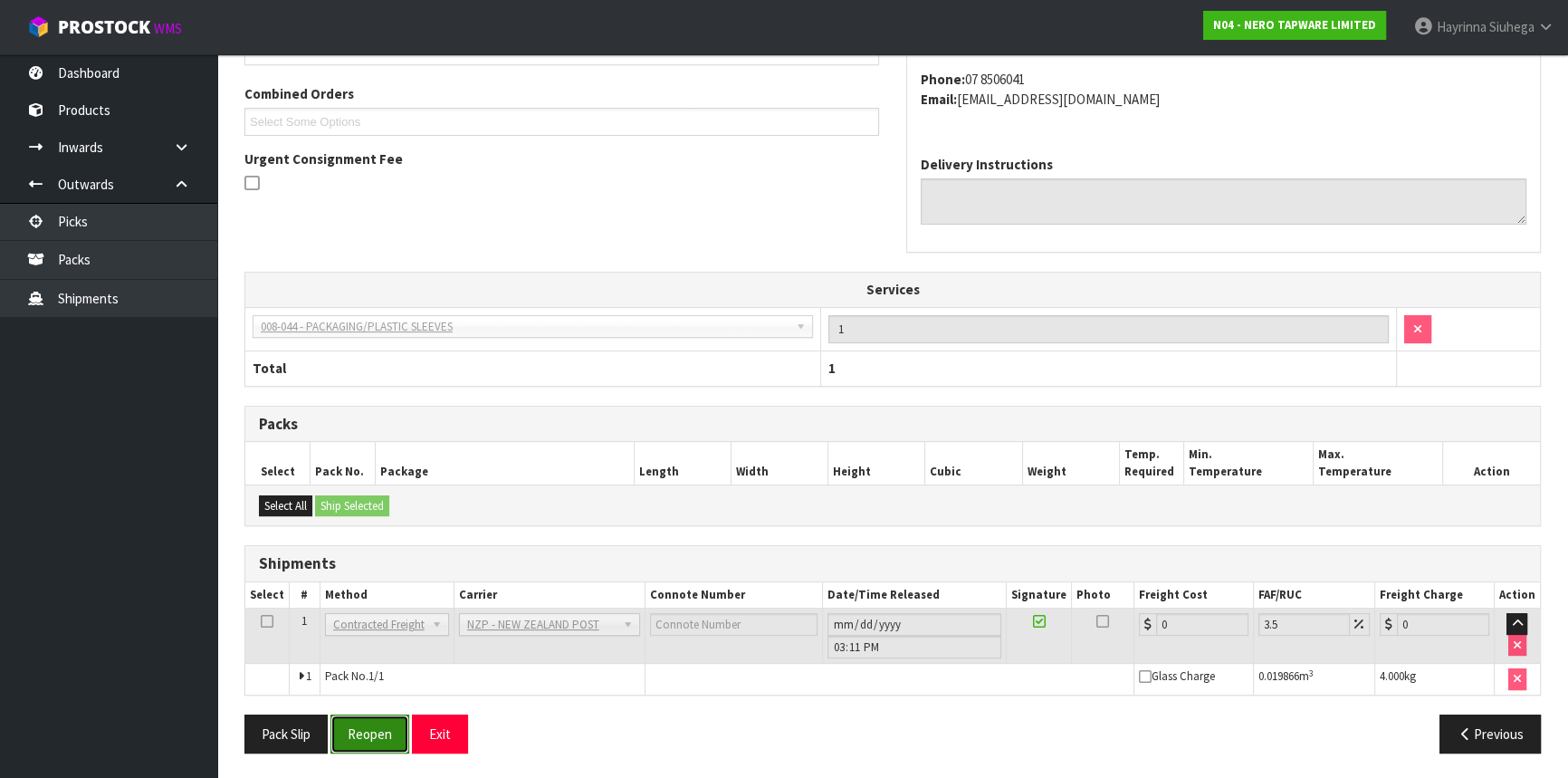
click at [356, 733] on button "Reopen" at bounding box center [370, 733] width 79 height 39
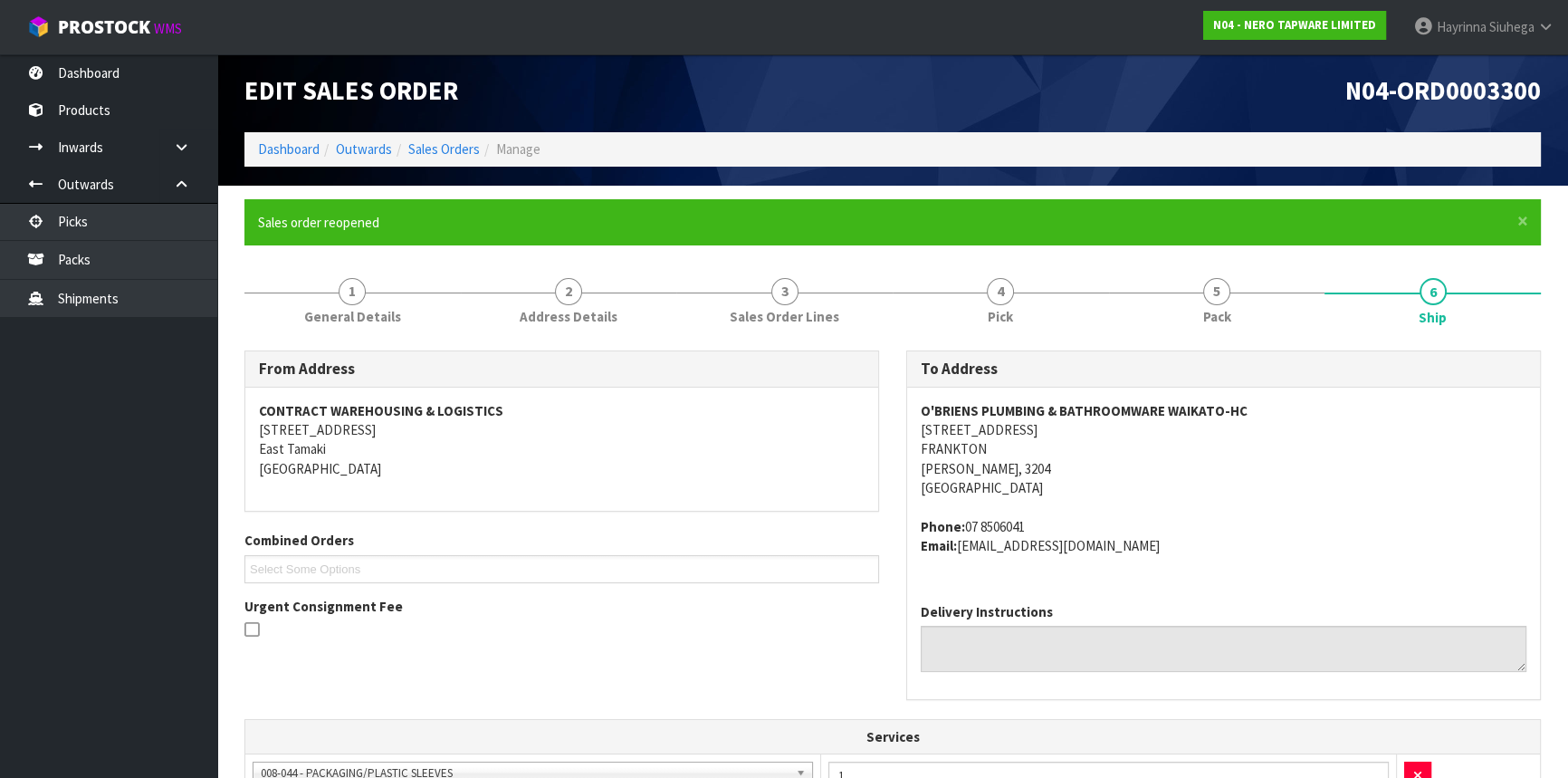
scroll to position [513, 0]
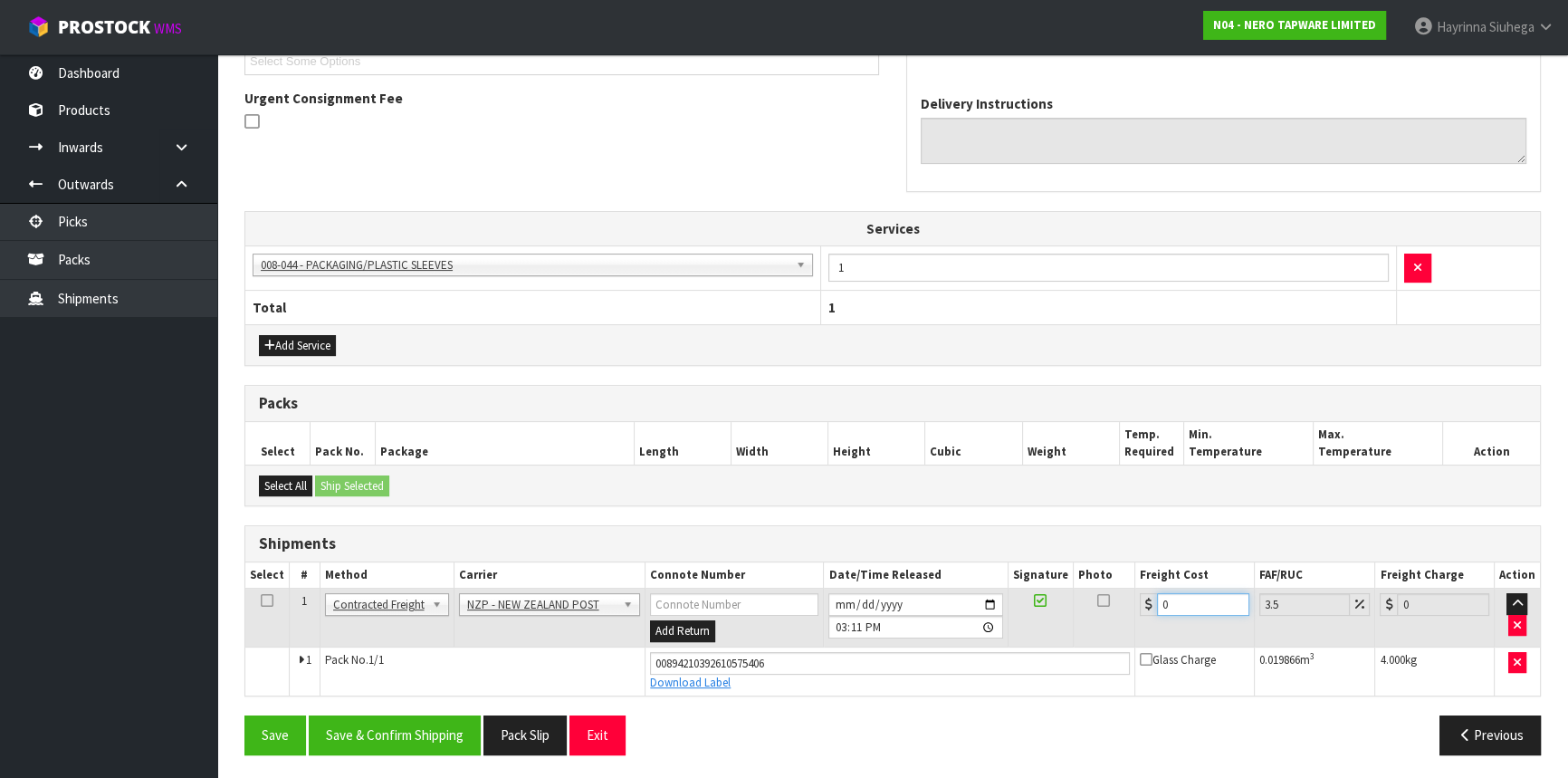
drag, startPoint x: 1206, startPoint y: 607, endPoint x: 600, endPoint y: 580, distance: 606.6
click at [624, 589] on tr "1 Client Local Pickup Customer Local Pickup Company Freight Contracted Freight …" at bounding box center [892, 618] width 1295 height 58
click at [244, 716] on button "Save" at bounding box center [275, 734] width 61 height 39
click at [452, 740] on button "Save & Confirm Shipping" at bounding box center [395, 734] width 172 height 39
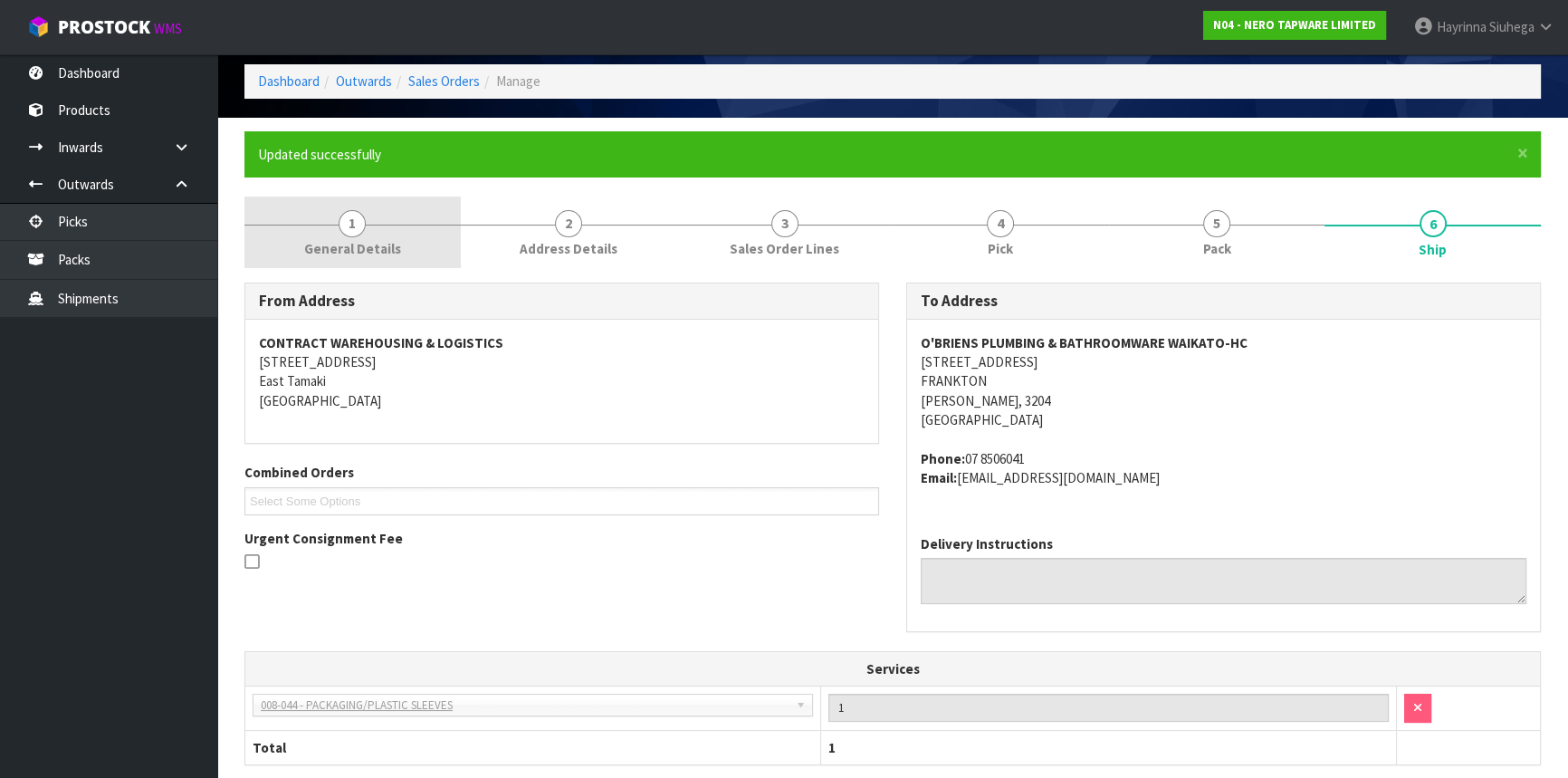
scroll to position [0, 0]
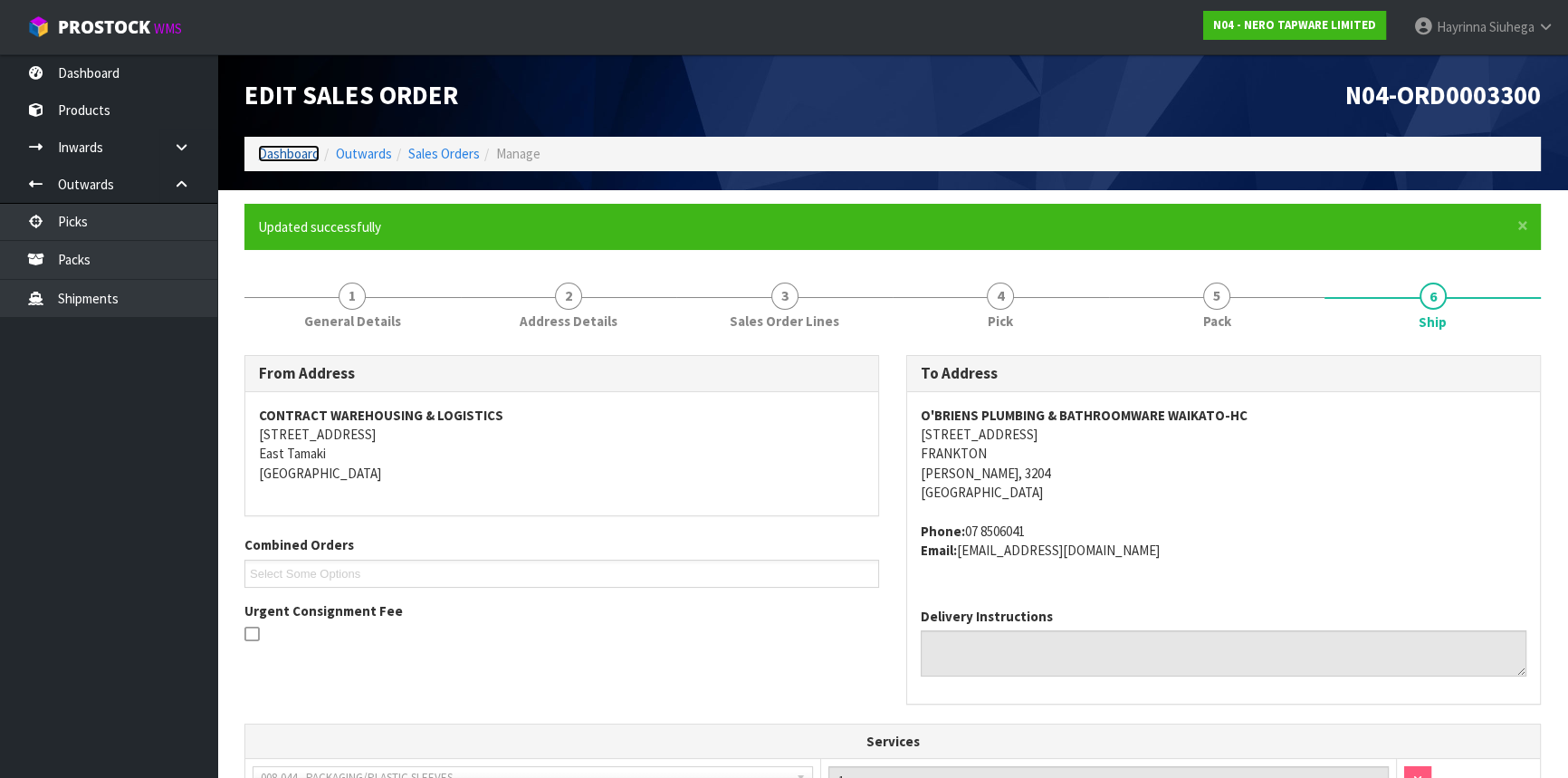
click at [282, 146] on link "Dashboard" at bounding box center [289, 152] width 61 height 17
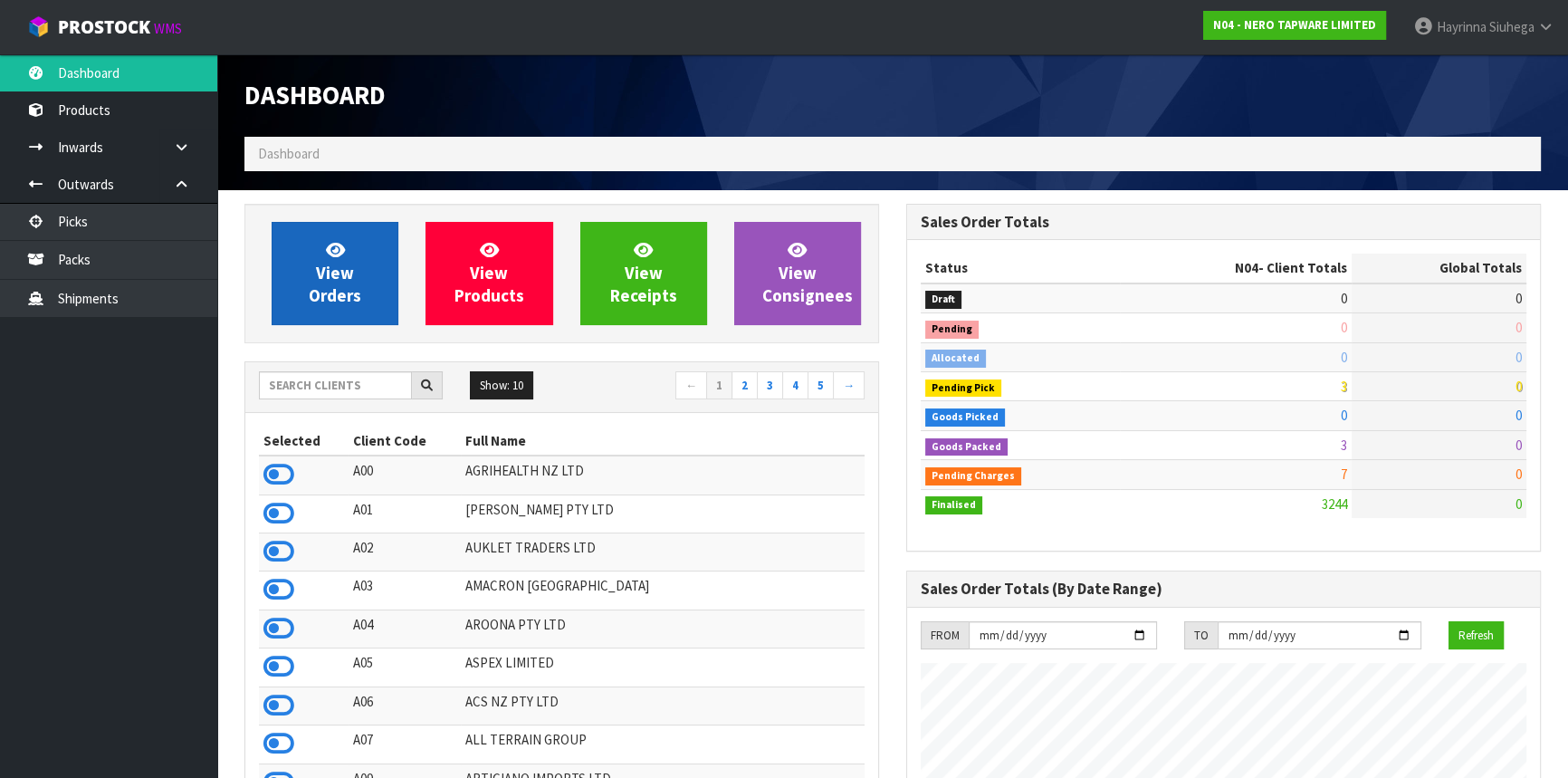
scroll to position [1447, 661]
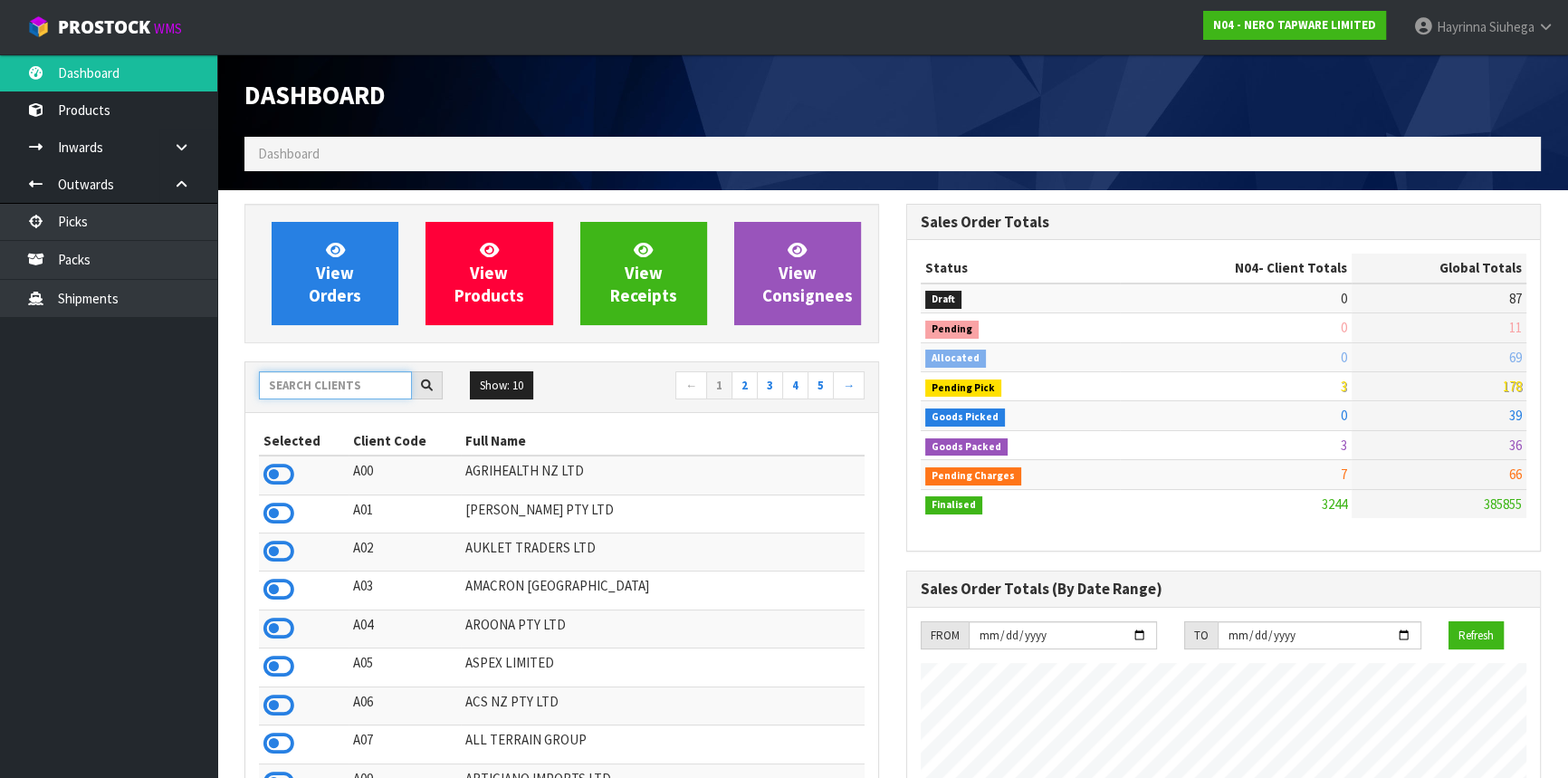
click at [351, 387] on input "text" at bounding box center [335, 385] width 153 height 28
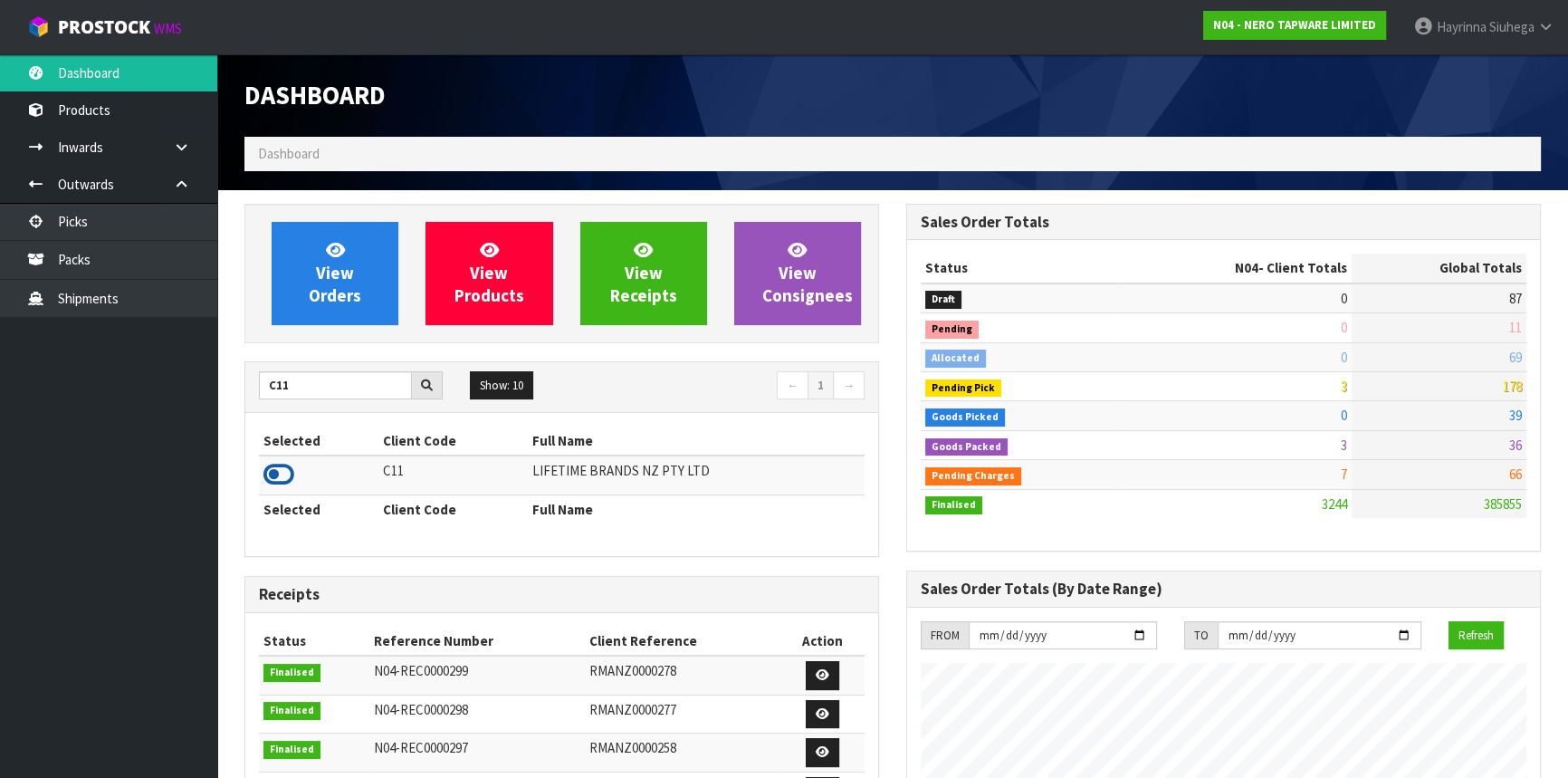
click at [274, 474] on icon at bounding box center [278, 474] width 31 height 27
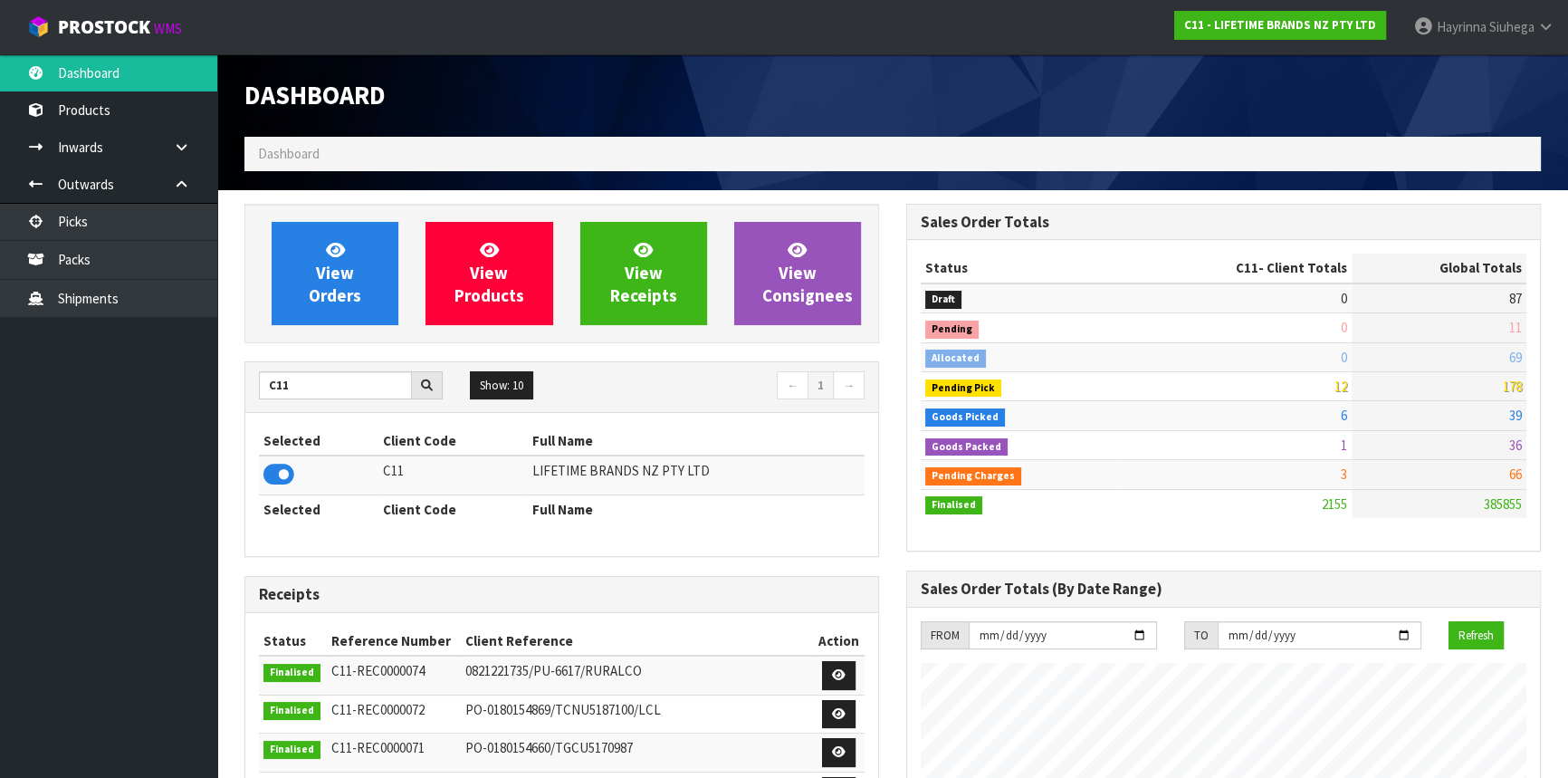
scroll to position [1370, 661]
click at [372, 329] on div "View Orders View Products View Receipts View Consignees" at bounding box center [562, 273] width 635 height 140
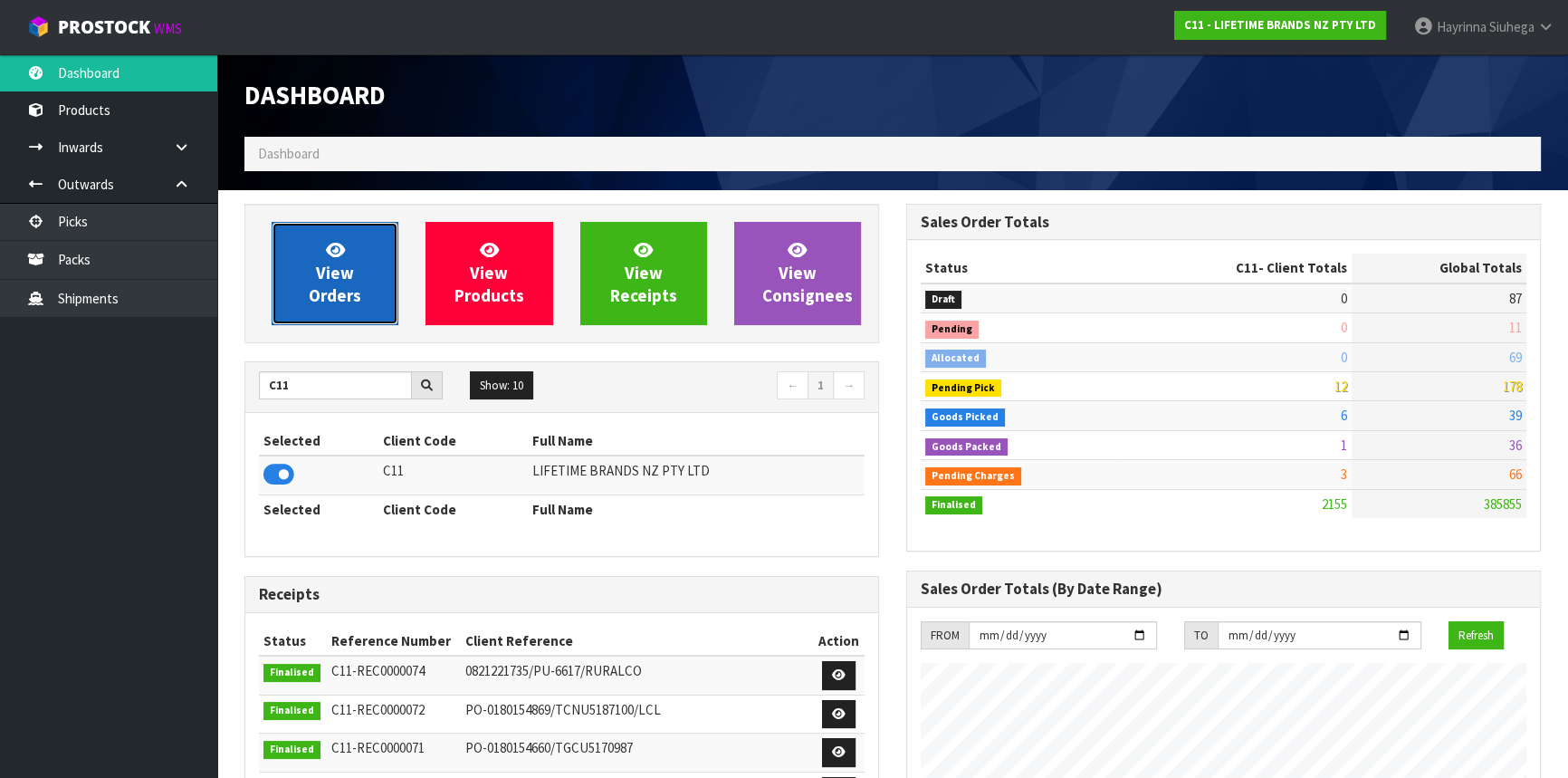
click at [373, 261] on link "View Orders" at bounding box center [335, 273] width 127 height 103
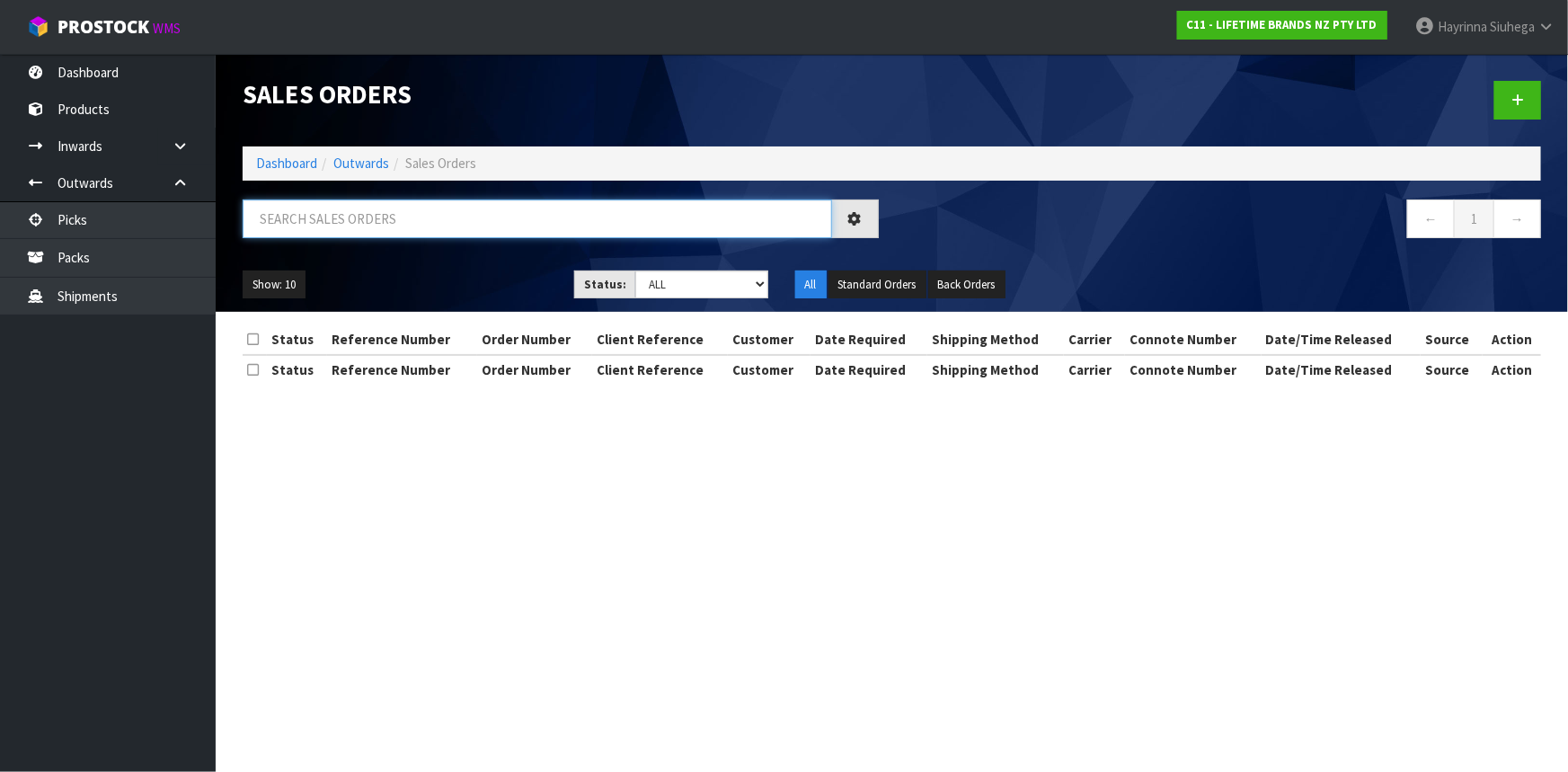
click at [387, 224] on input "text" at bounding box center [537, 218] width 589 height 38
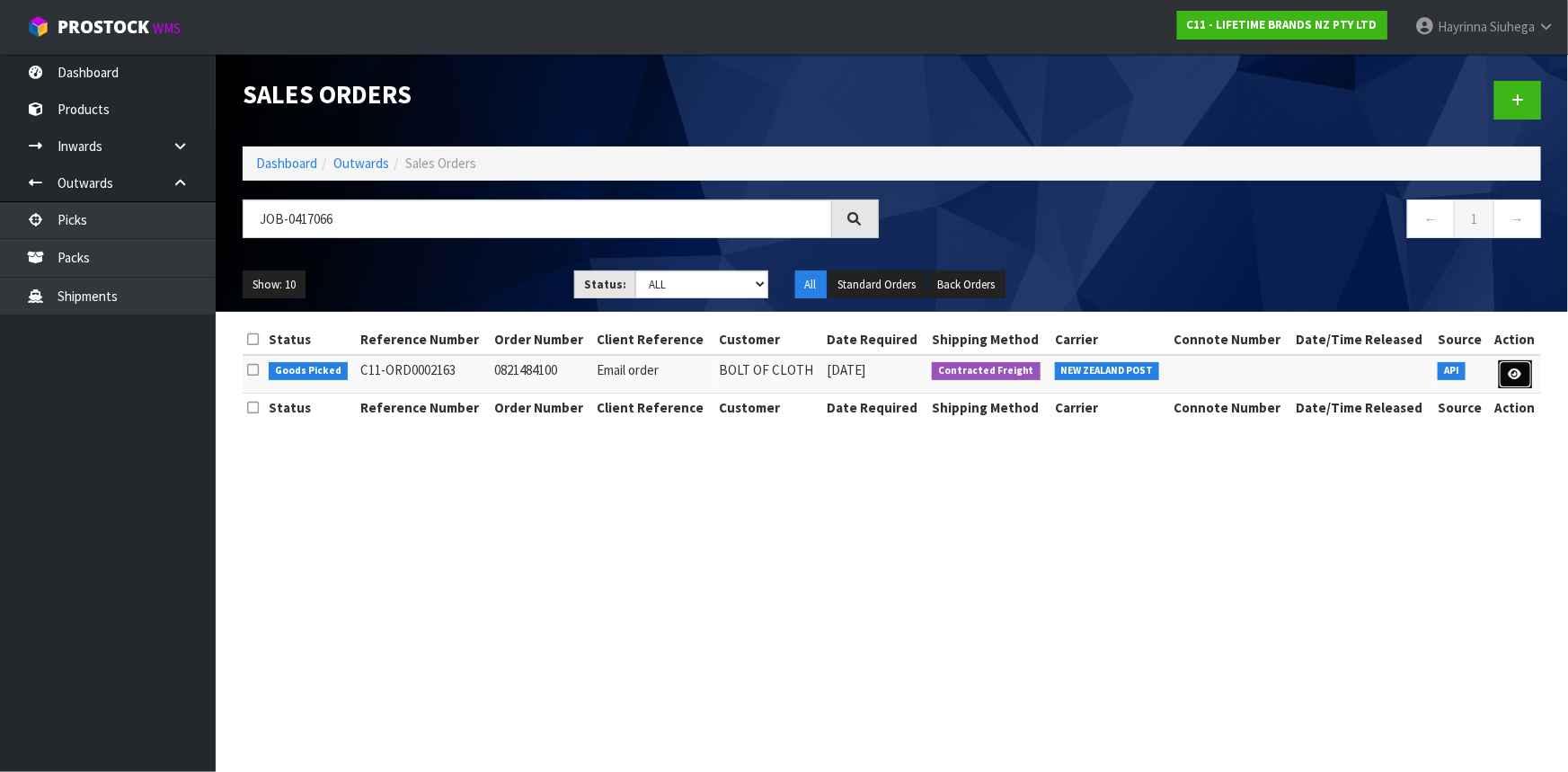
click at [1507, 369] on link at bounding box center [1516, 374] width 33 height 28
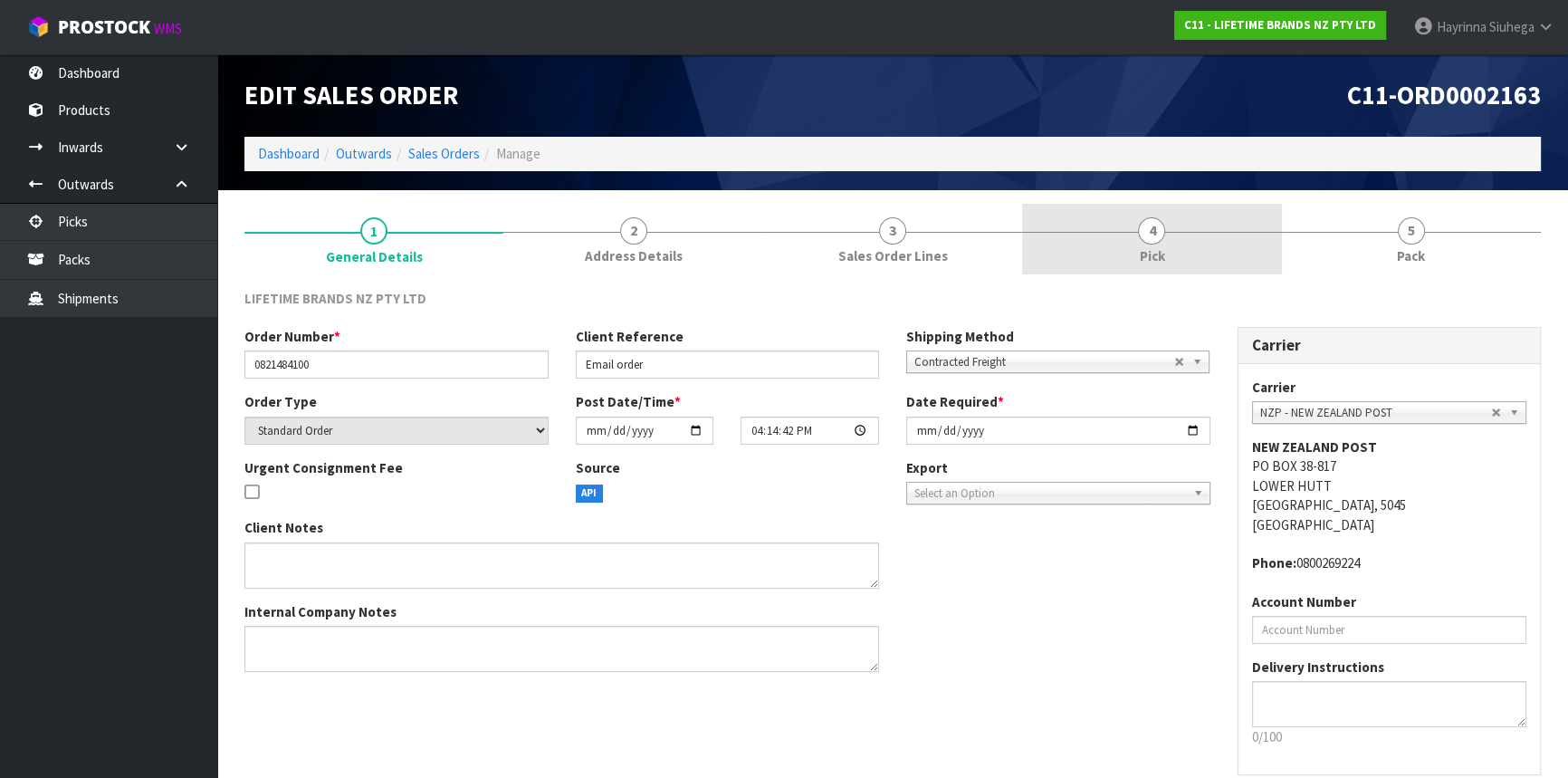
click at [1239, 246] on link "4 Pick" at bounding box center [1152, 240] width 259 height 71
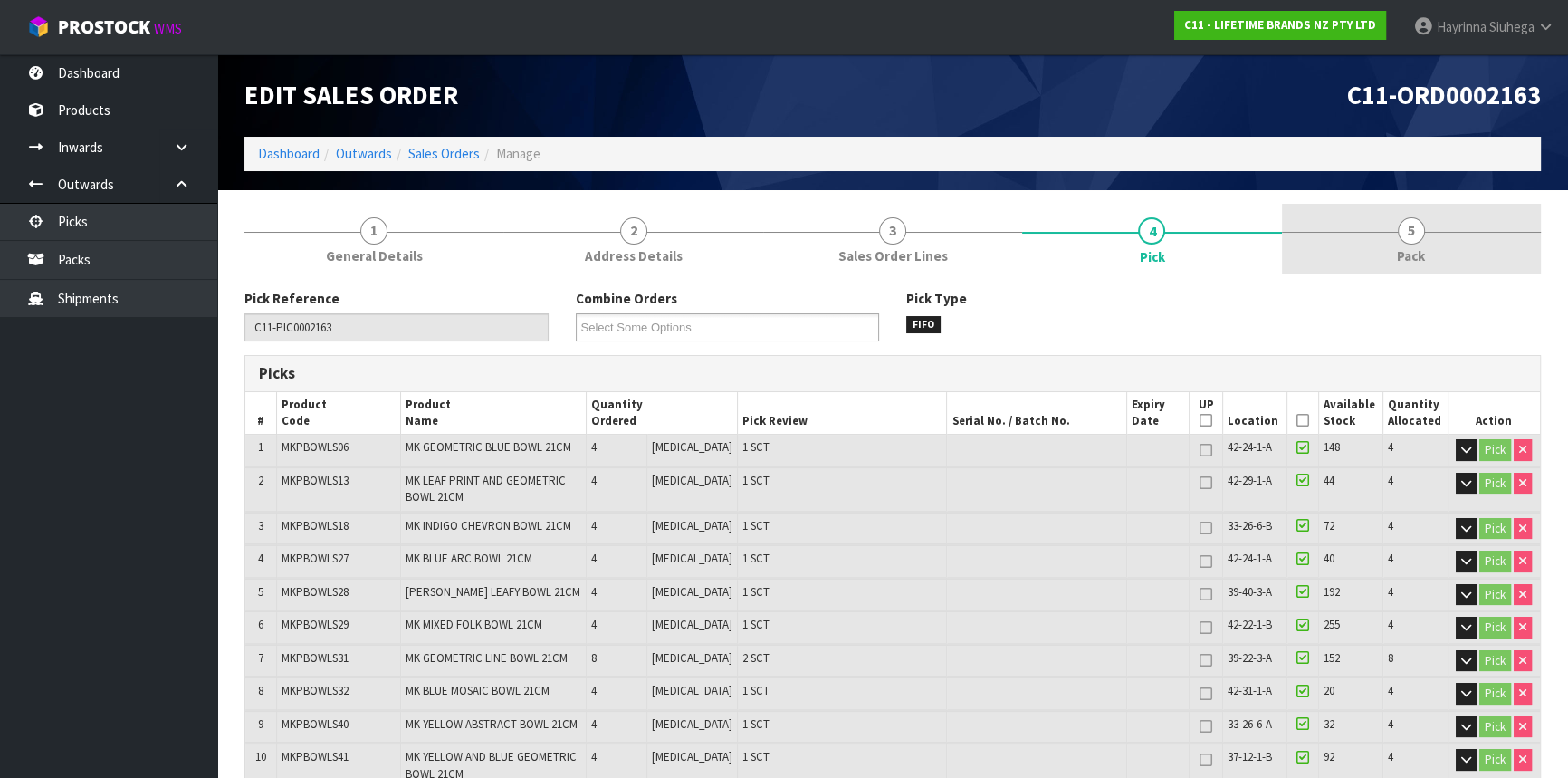
click at [1374, 244] on link "5 Pack" at bounding box center [1412, 240] width 259 height 71
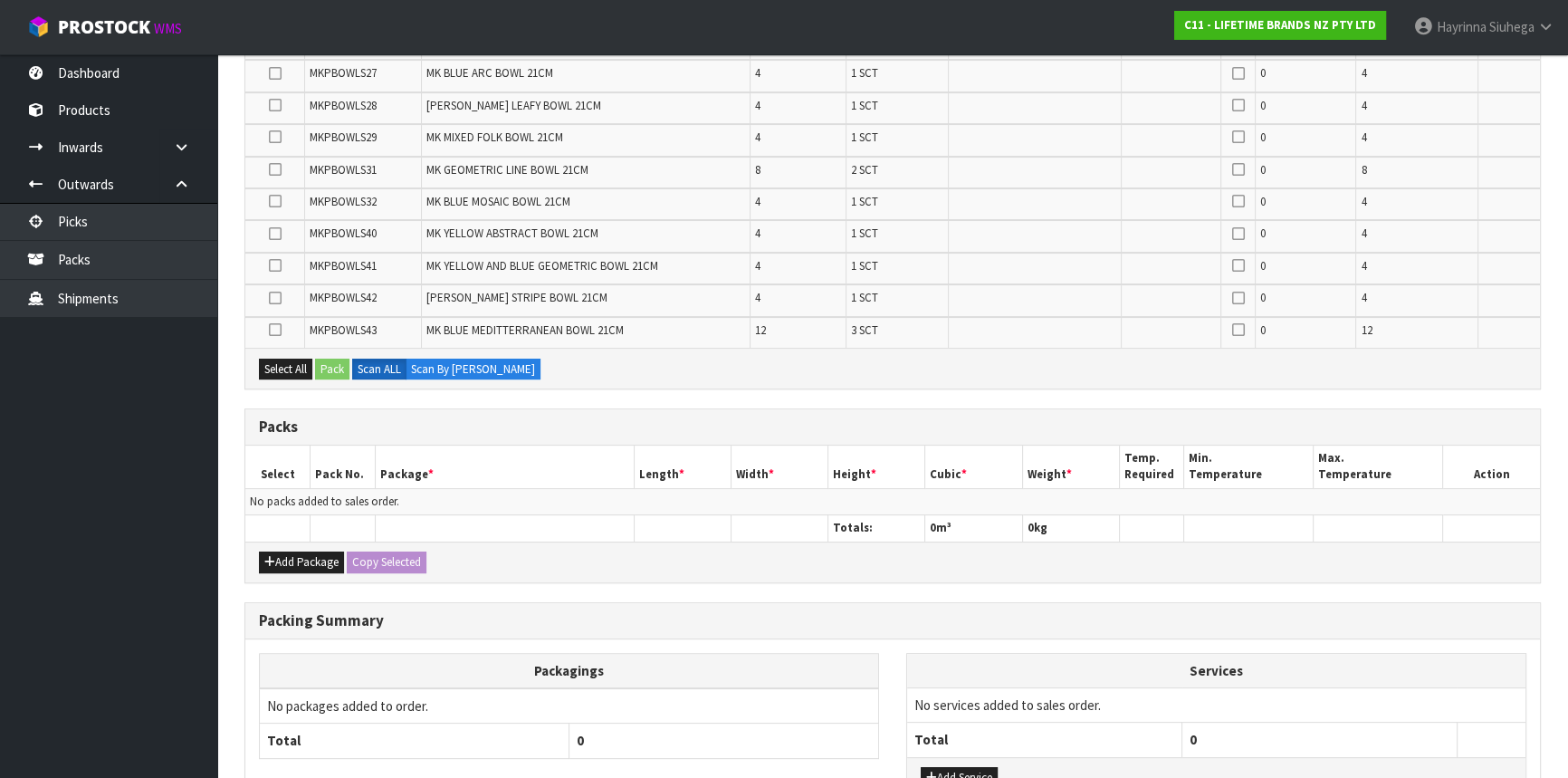
scroll to position [589, 0]
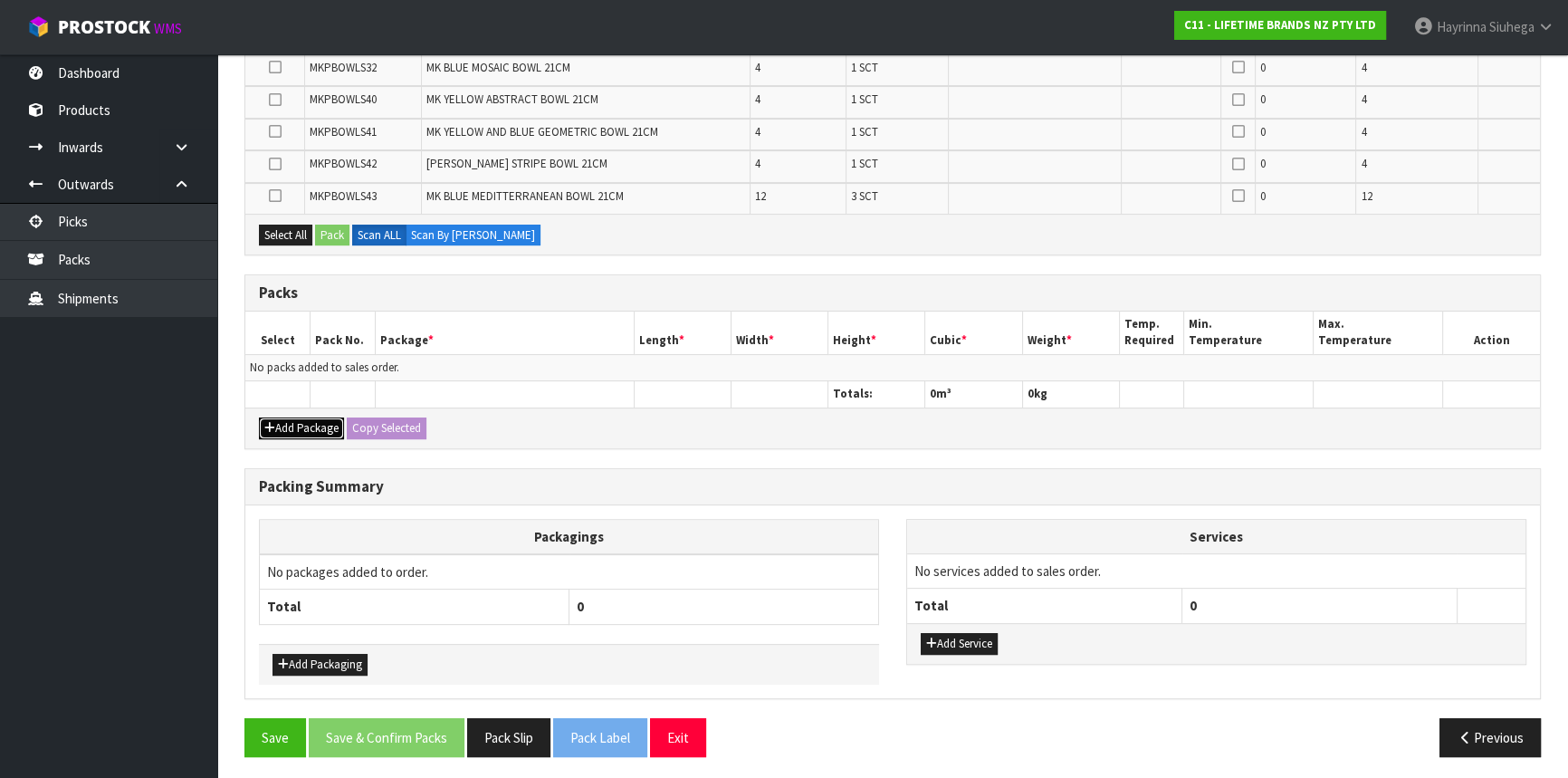
click at [291, 433] on button "Add Package" at bounding box center [302, 429] width 85 height 22
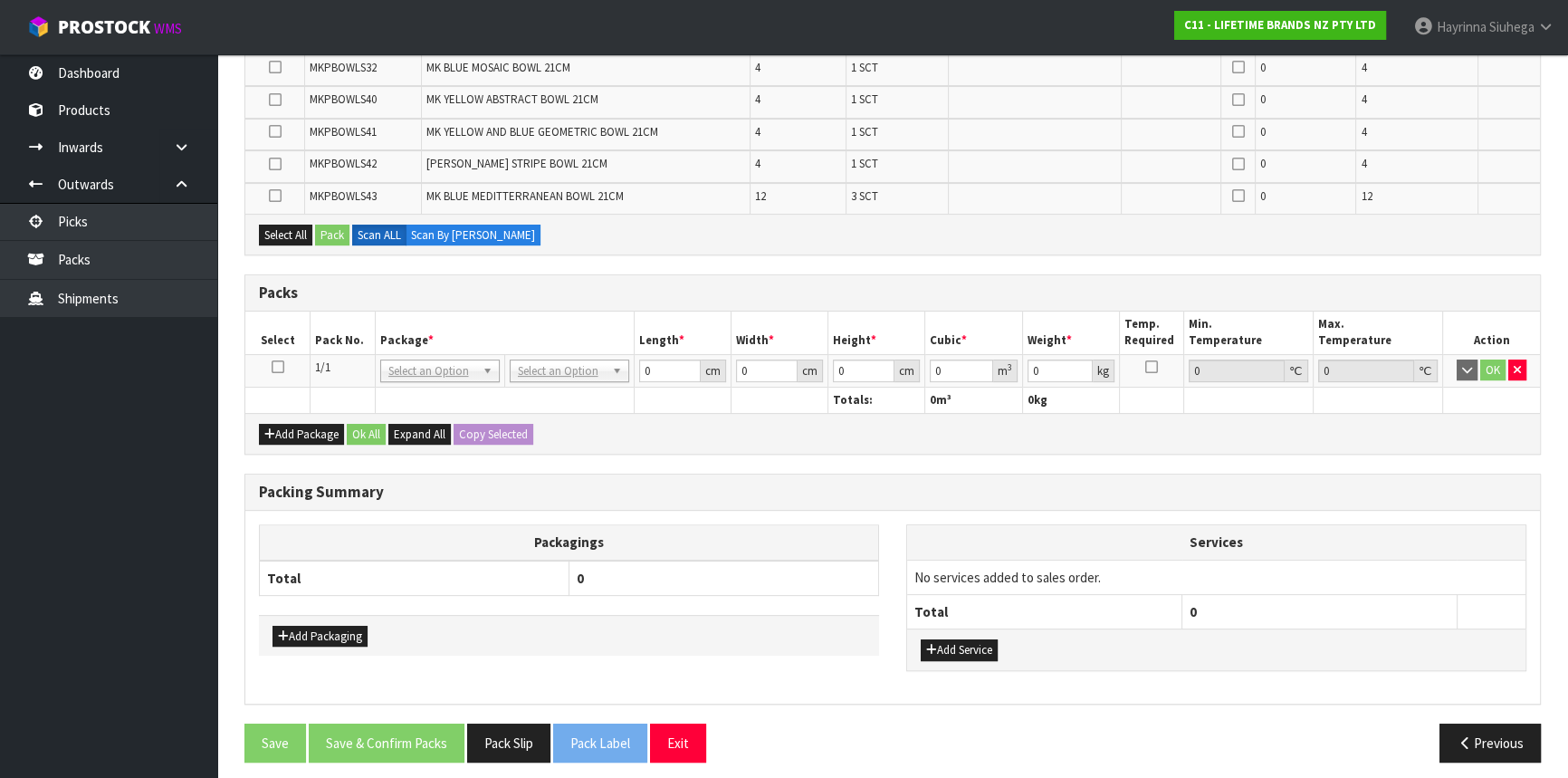
click at [278, 367] on icon at bounding box center [278, 367] width 13 height 1
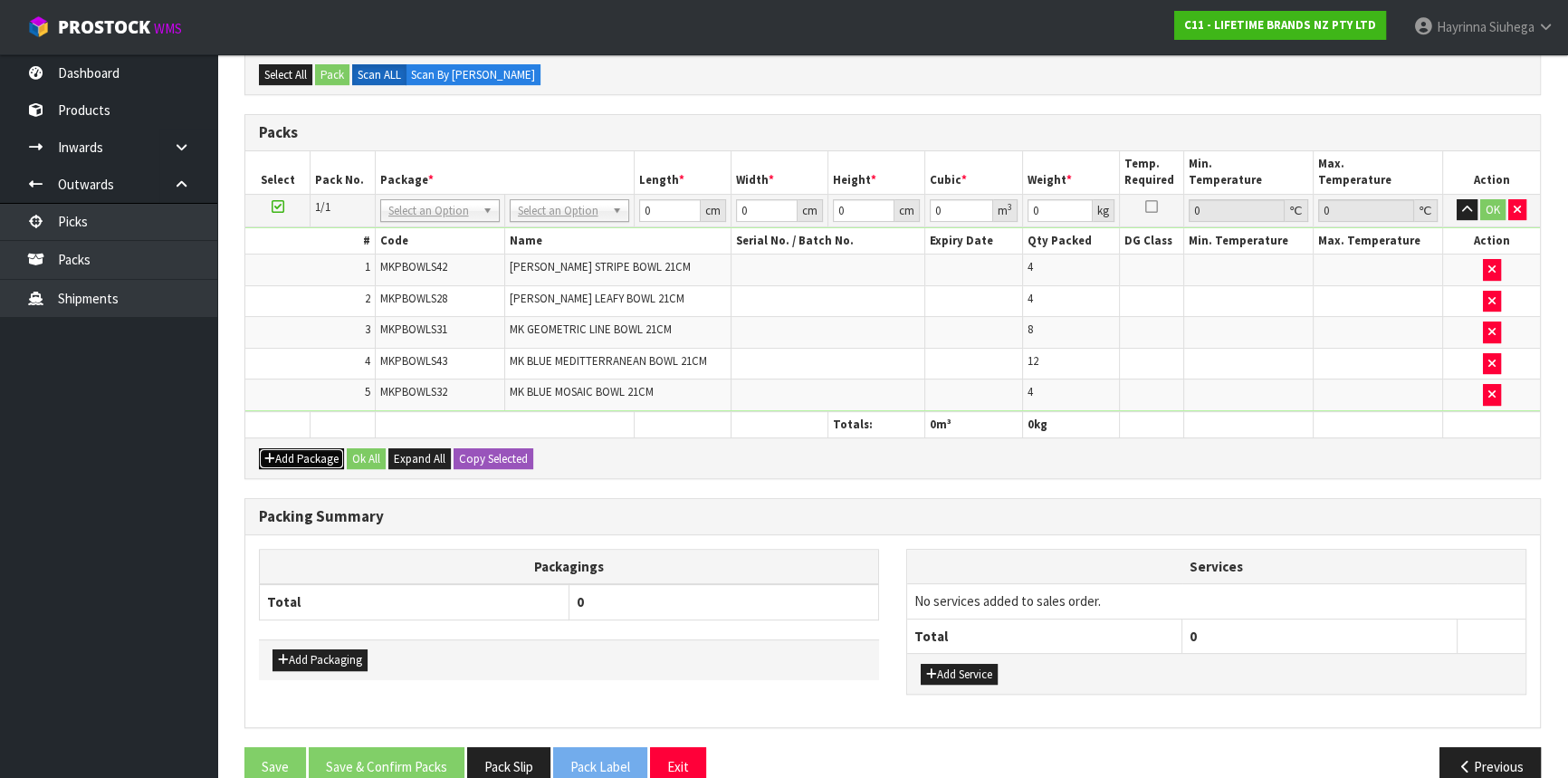
click at [290, 454] on button "Add Package" at bounding box center [302, 459] width 85 height 22
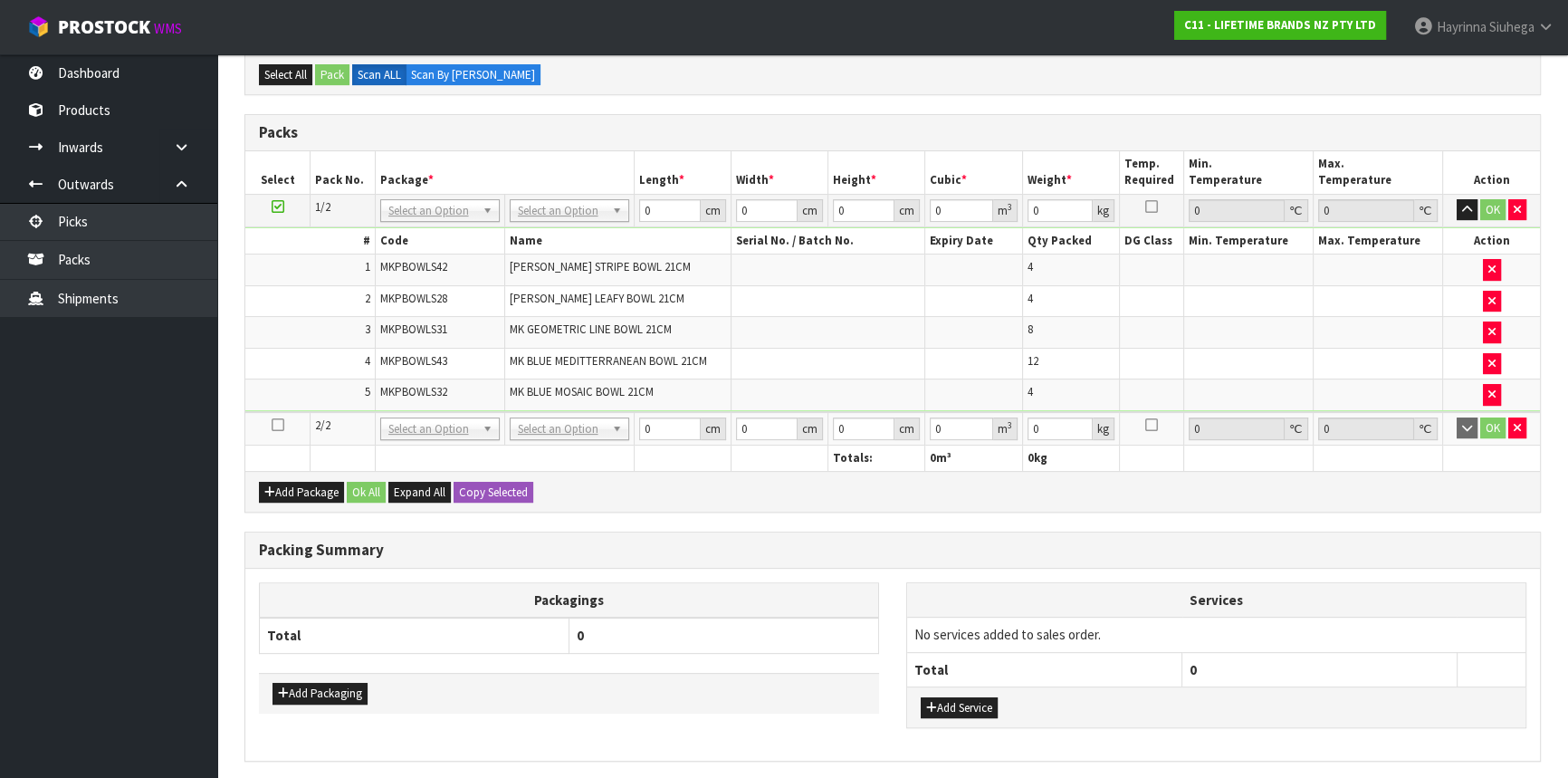
click at [275, 425] on icon at bounding box center [278, 425] width 13 height 1
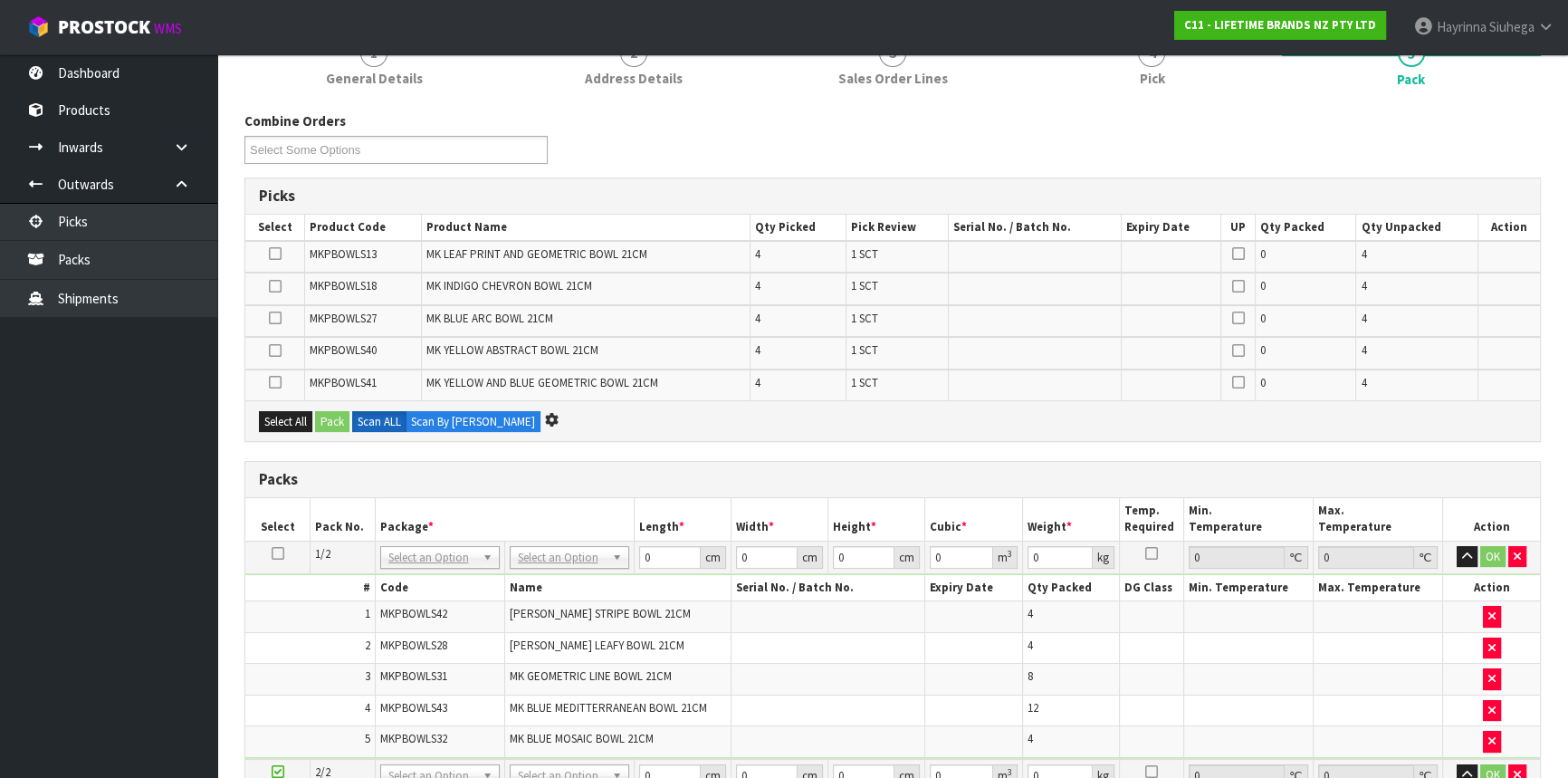
scroll to position [0, 0]
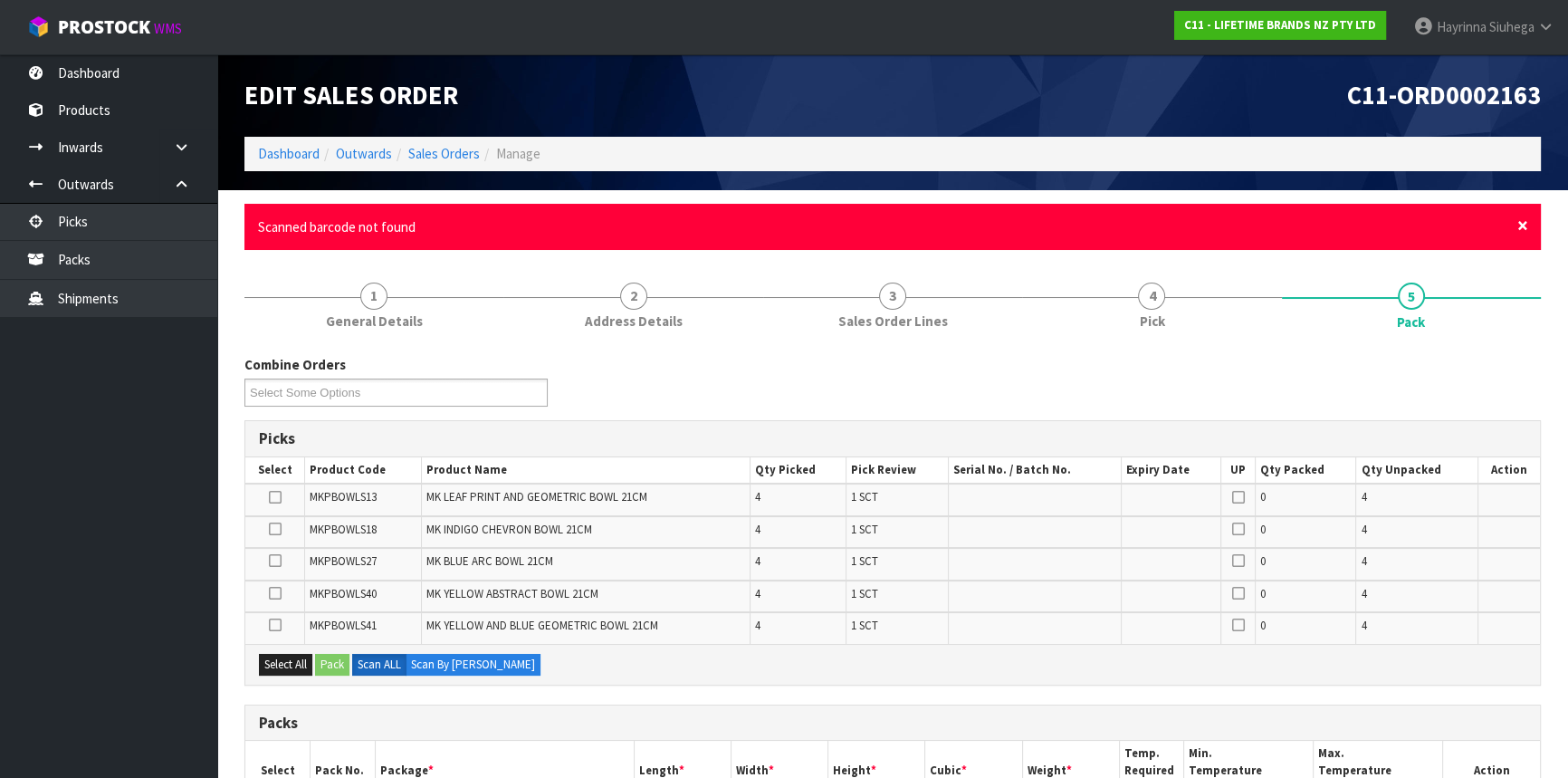
click at [1525, 224] on span "×" at bounding box center [1522, 226] width 11 height 26
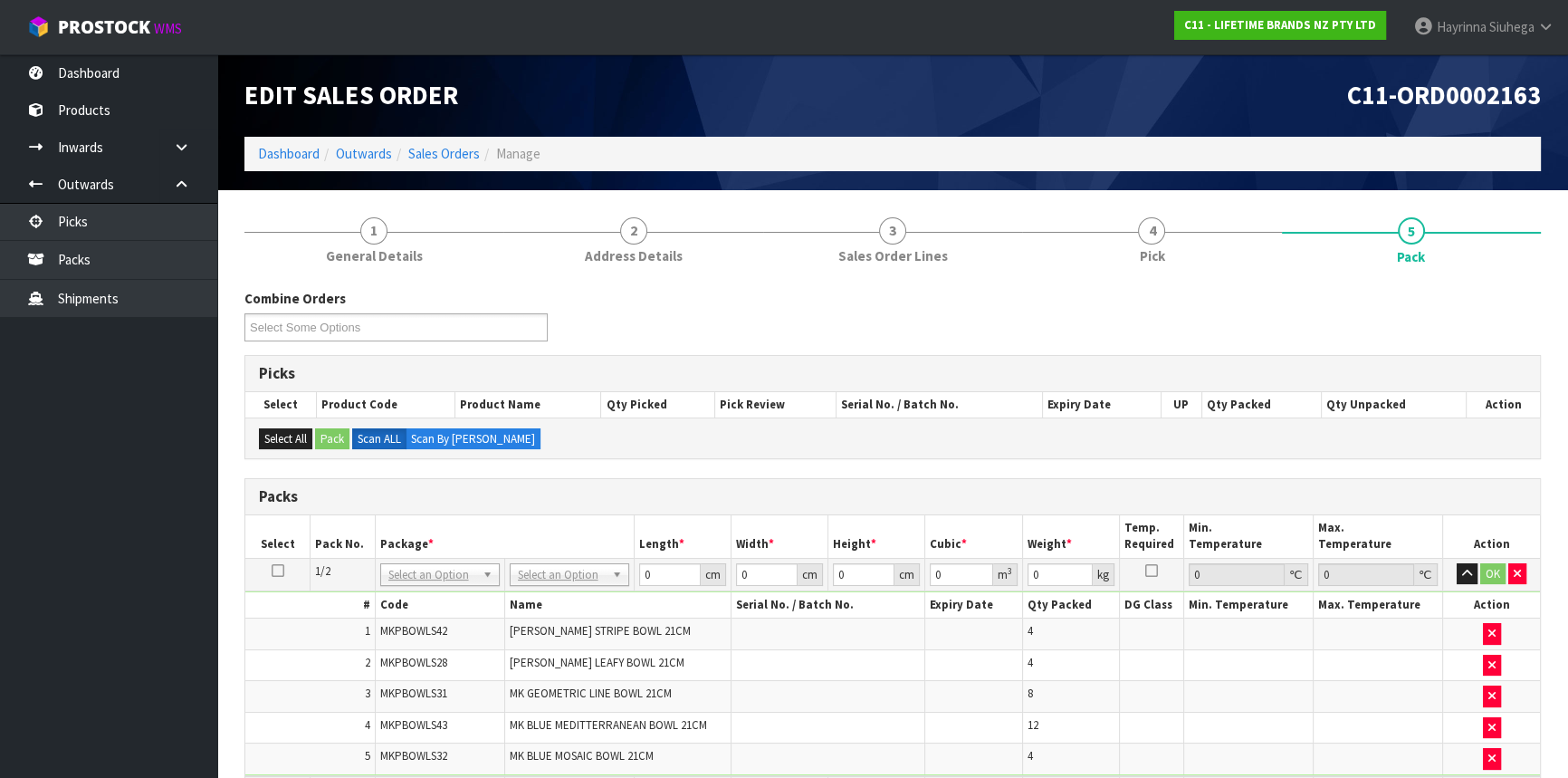
scroll to position [246, 0]
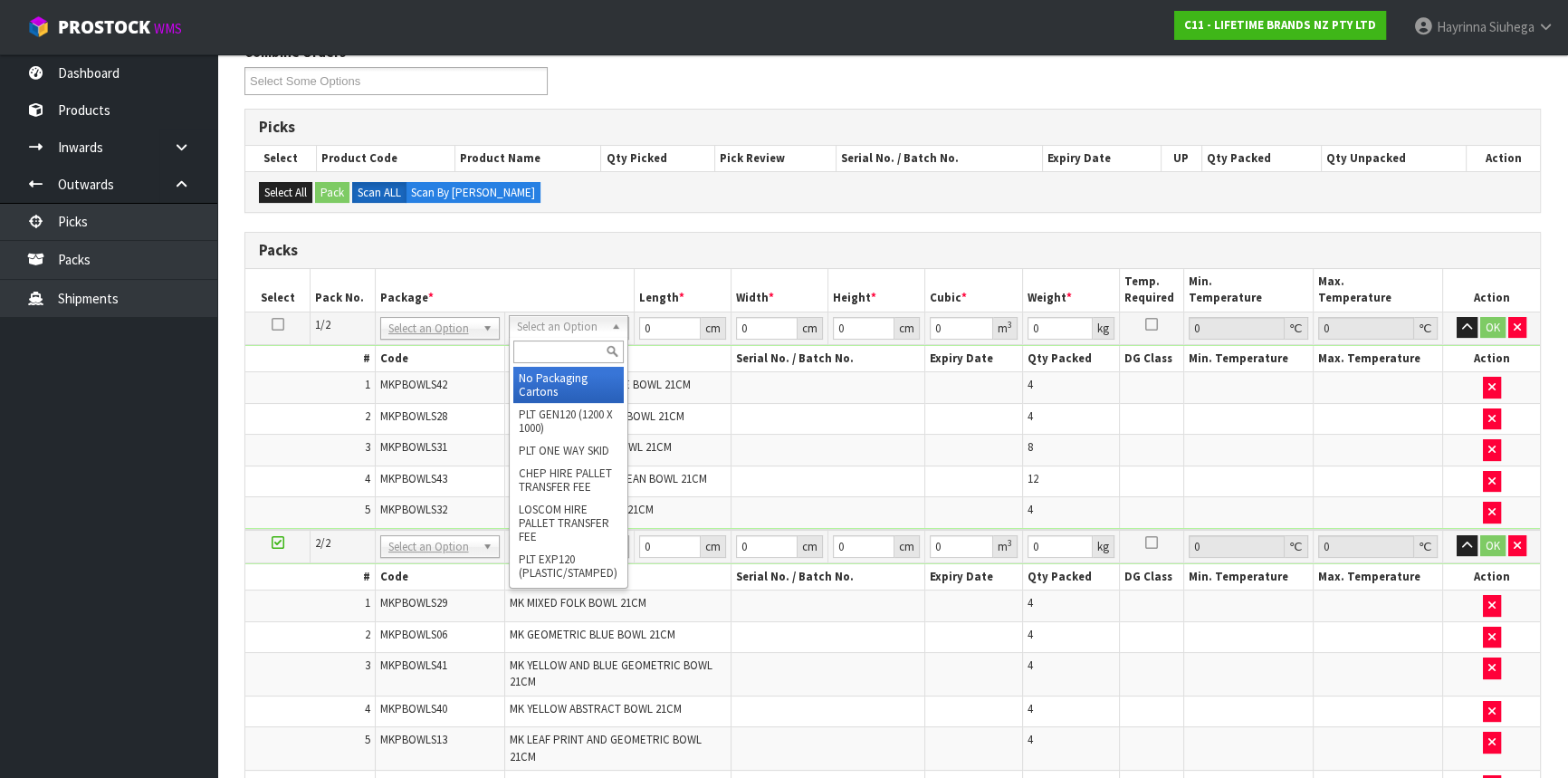
click at [551, 347] on input "text" at bounding box center [569, 351] width 111 height 23
drag, startPoint x: 578, startPoint y: 386, endPoint x: 571, endPoint y: 397, distance: 13.0
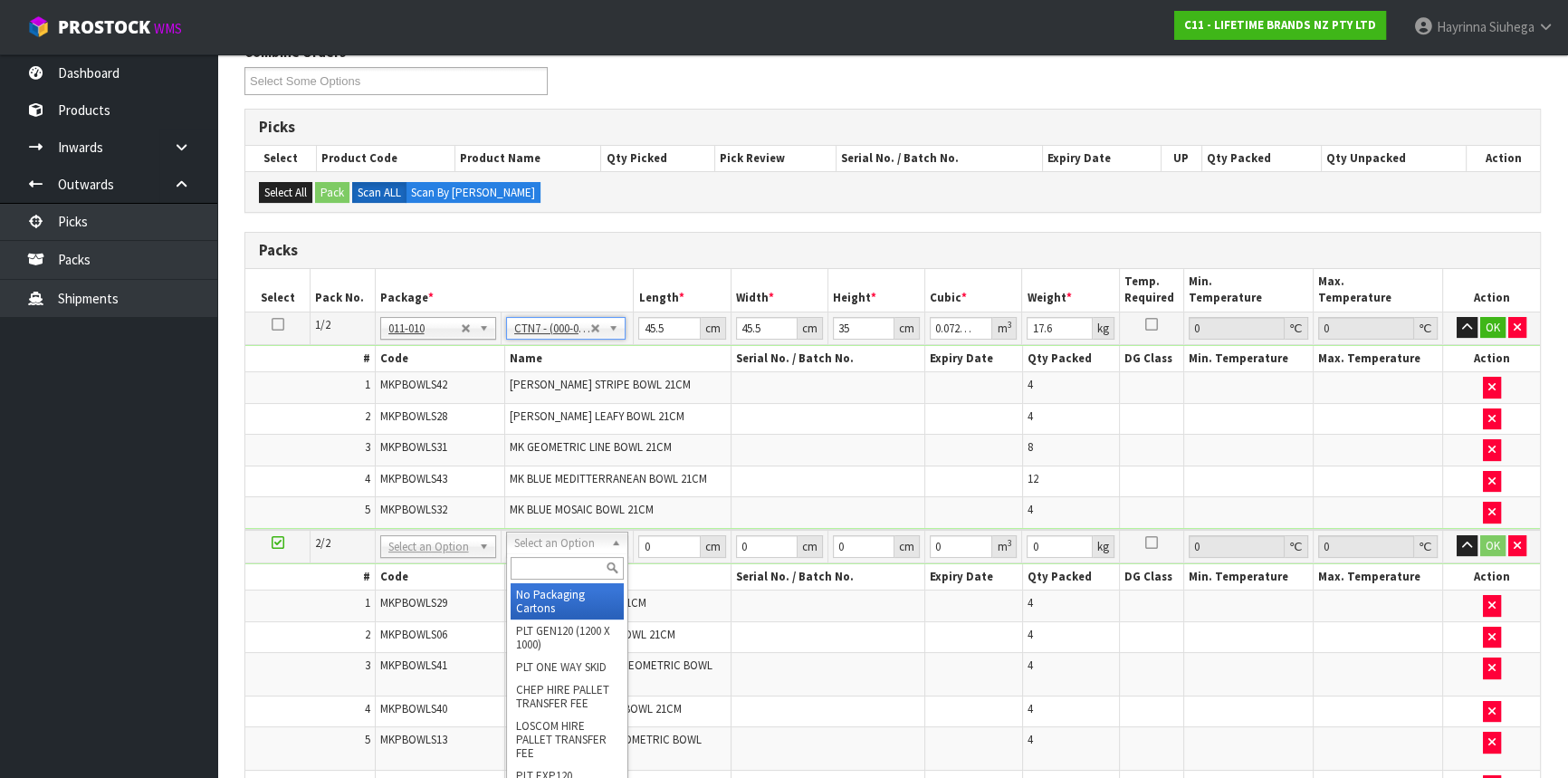
click at [557, 571] on input "text" at bounding box center [567, 568] width 113 height 23
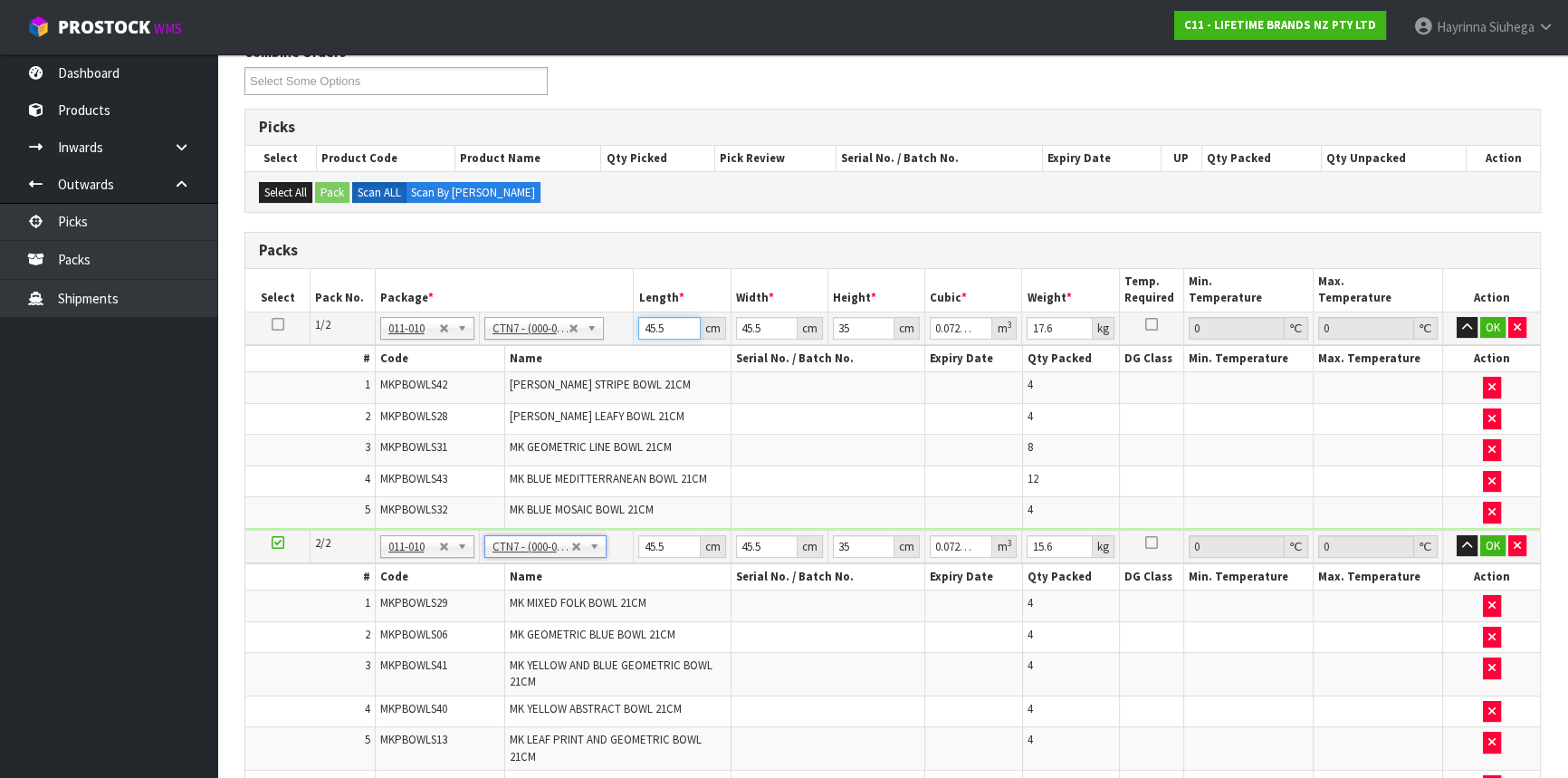
click at [647, 334] on input "45.5" at bounding box center [669, 328] width 61 height 23
click button "OK" at bounding box center [1494, 328] width 26 height 22
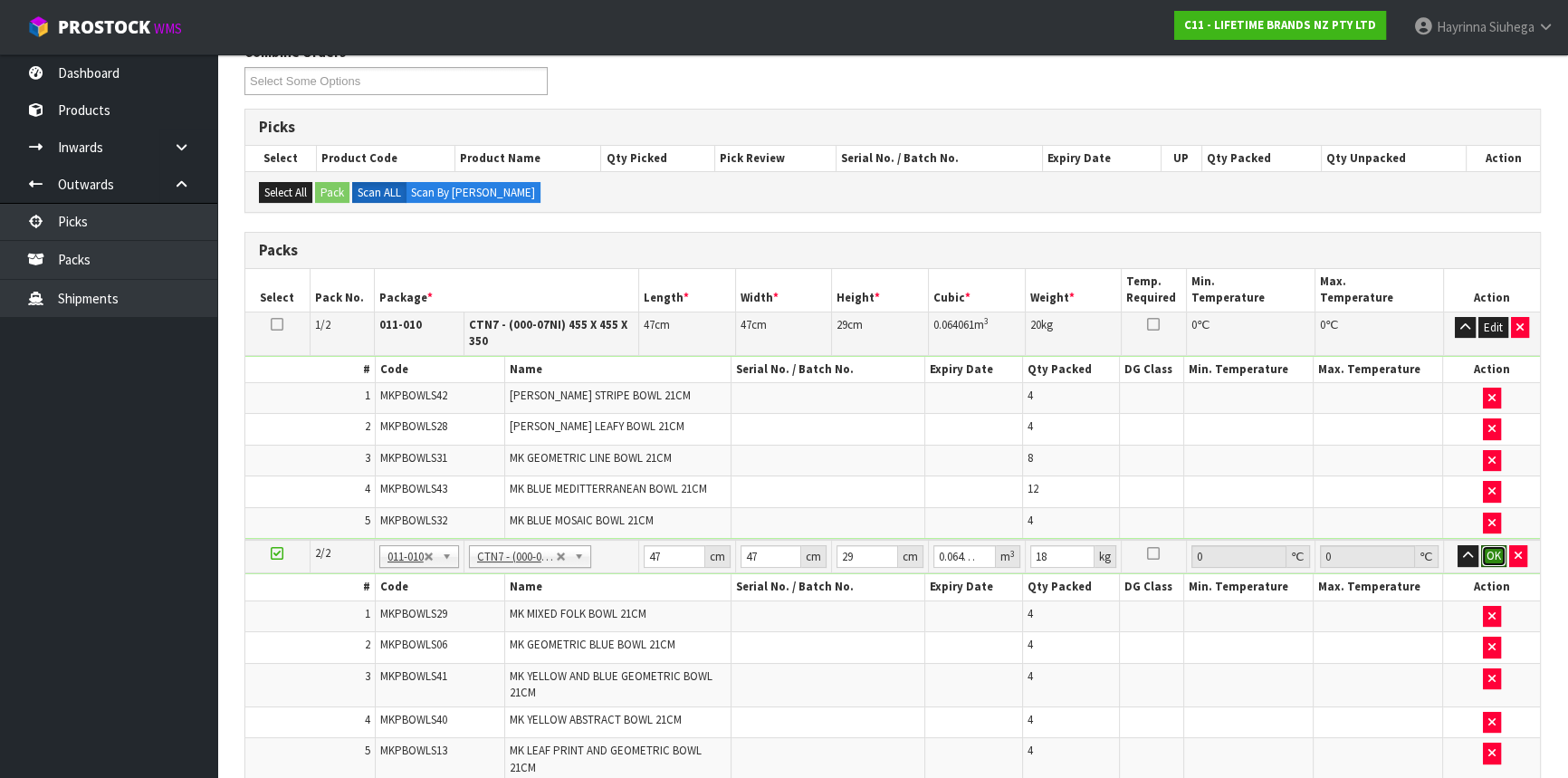
click button "OK" at bounding box center [1494, 556] width 26 height 22
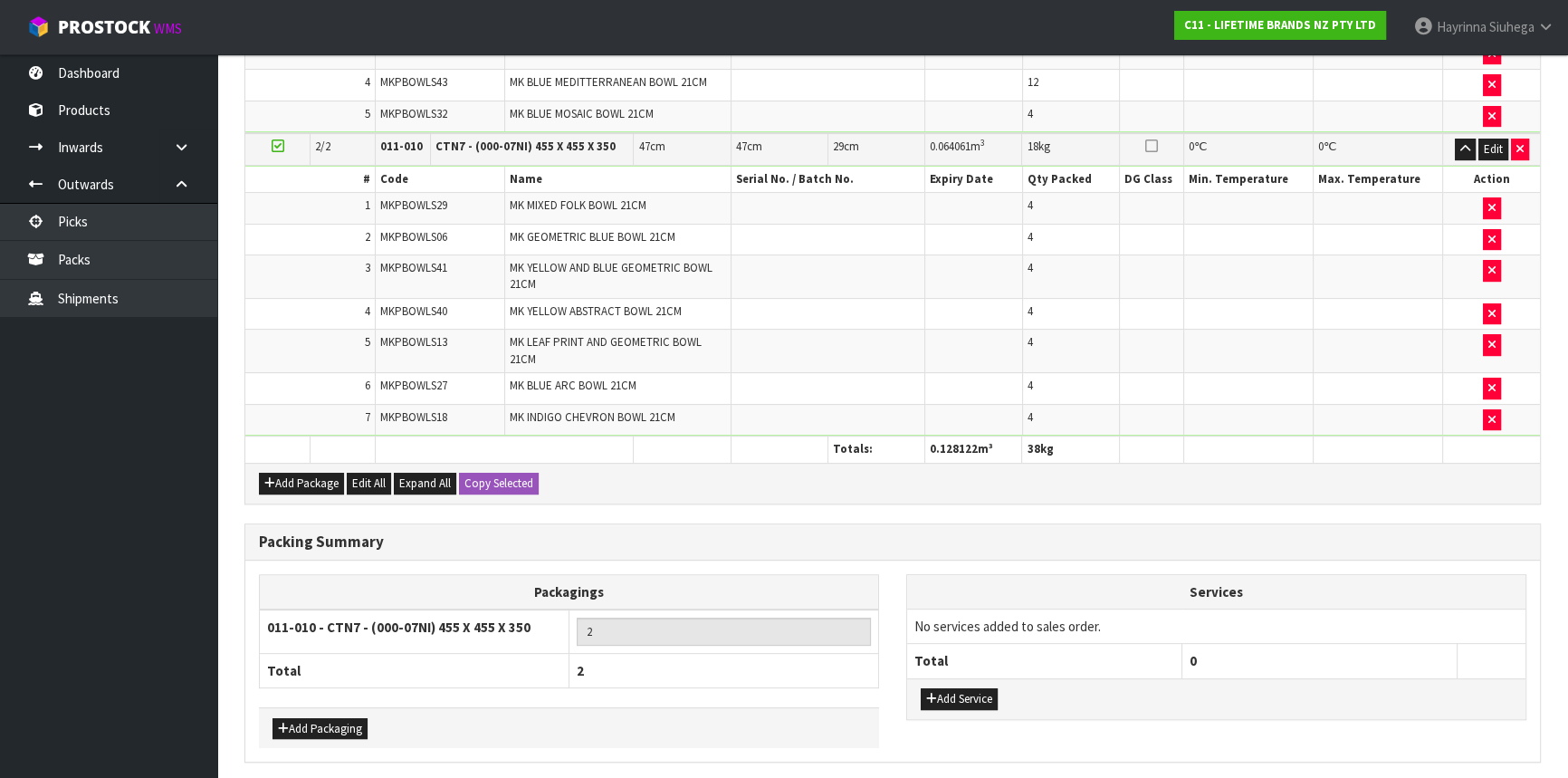
scroll to position [704, 0]
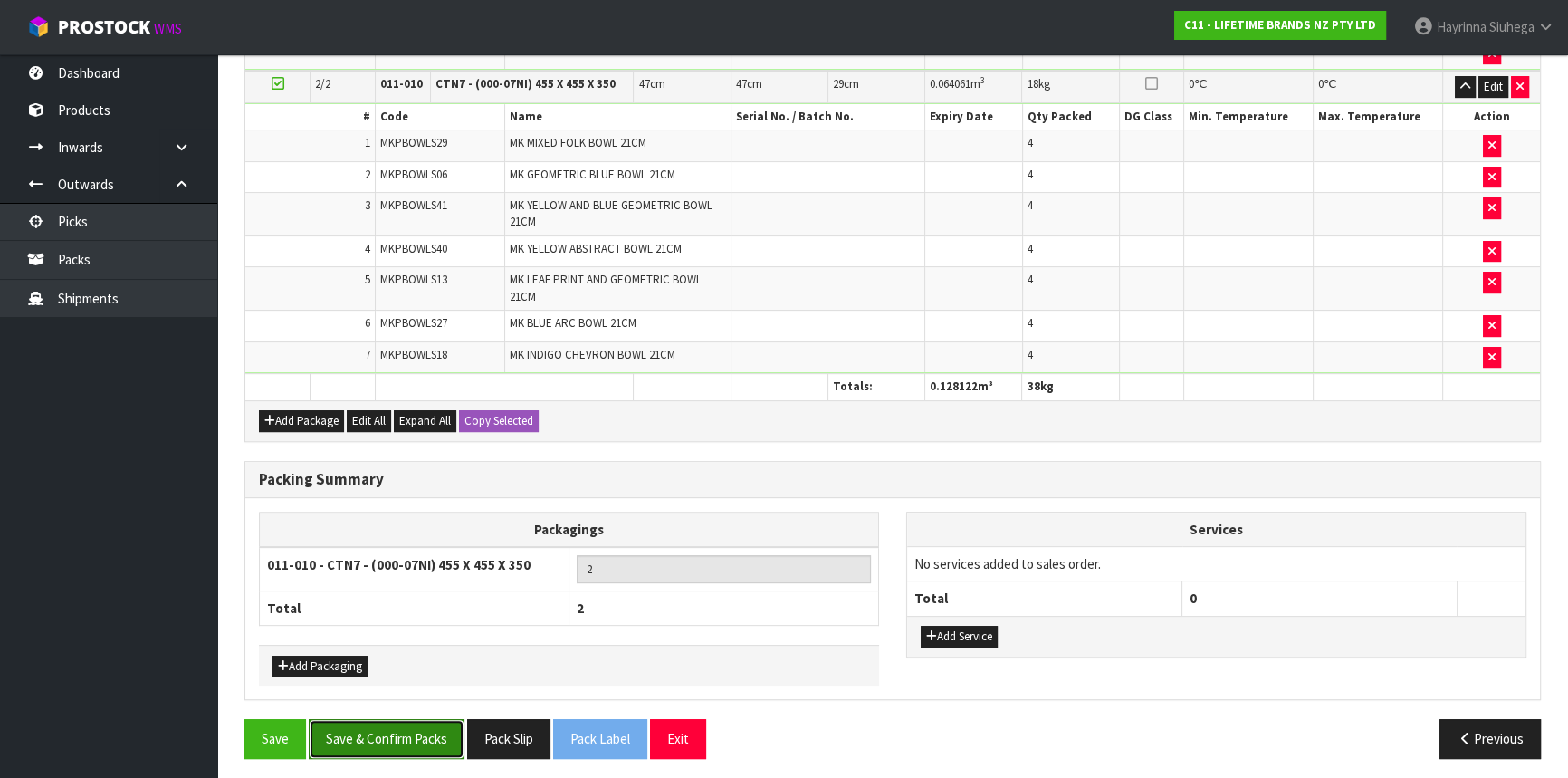
click at [392, 733] on button "Save & Confirm Packs" at bounding box center [386, 738] width 155 height 39
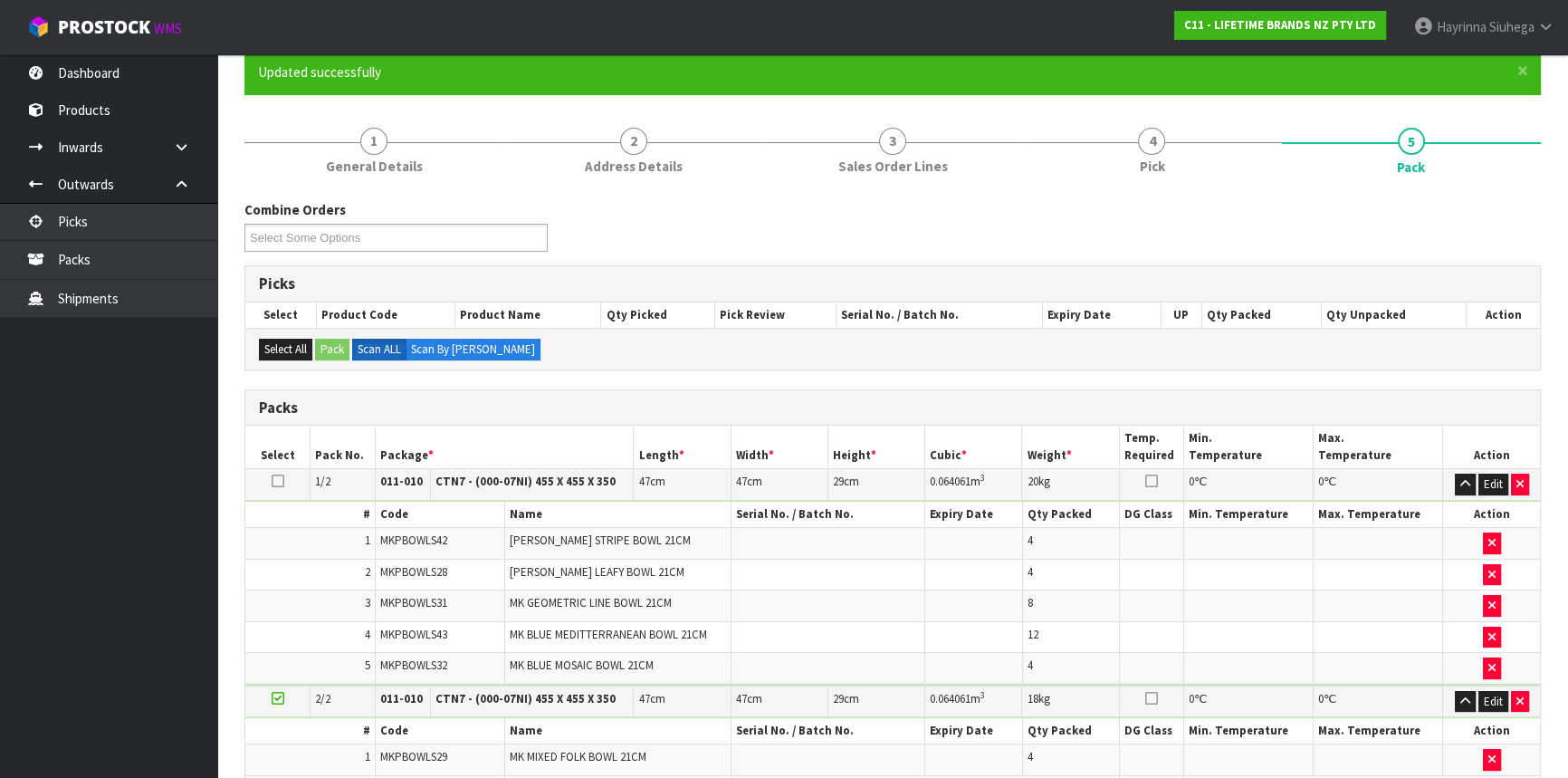
scroll to position [278, 0]
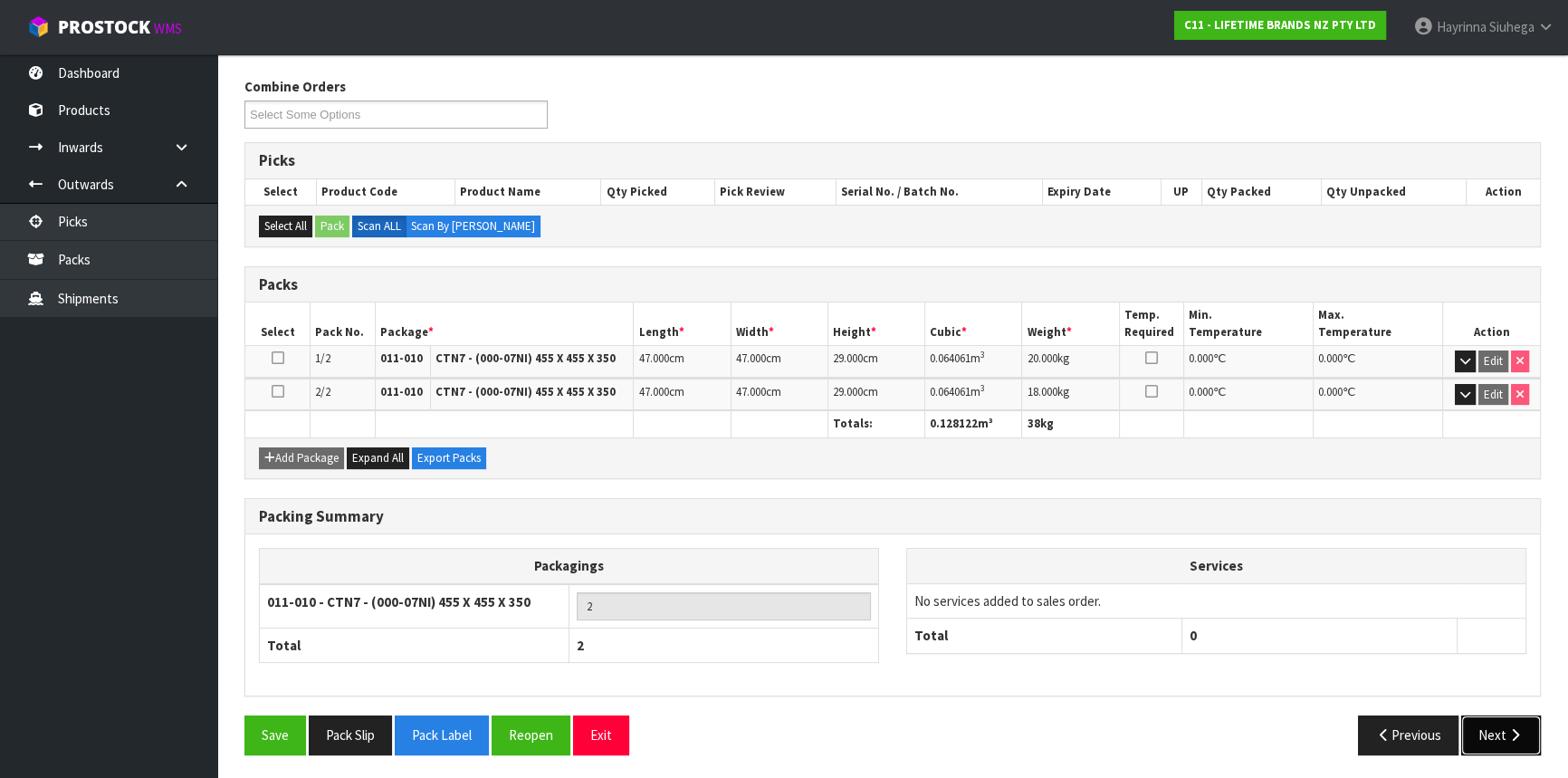
click at [1506, 740] on button "Next" at bounding box center [1501, 734] width 80 height 39
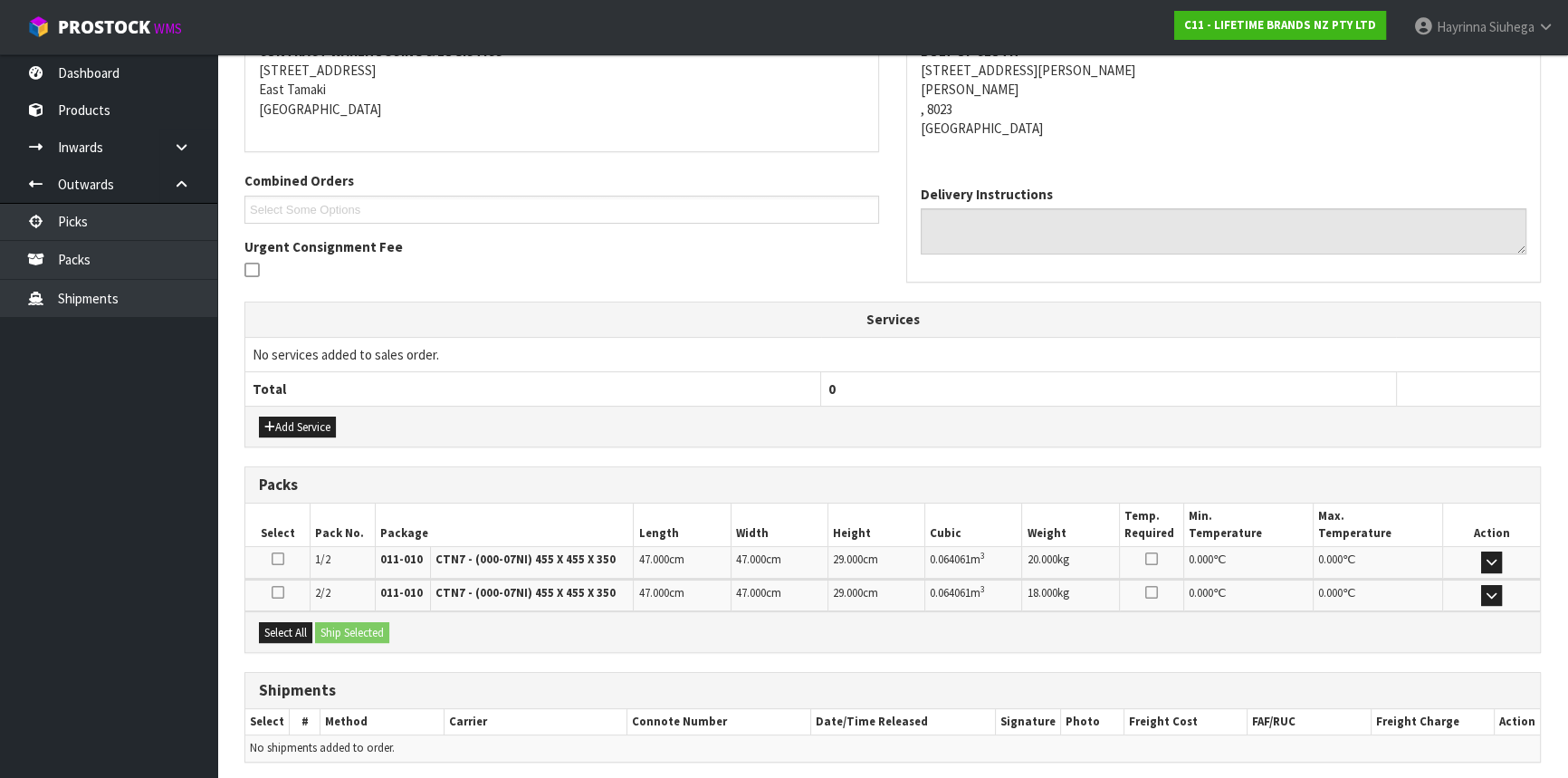
scroll to position [430, 0]
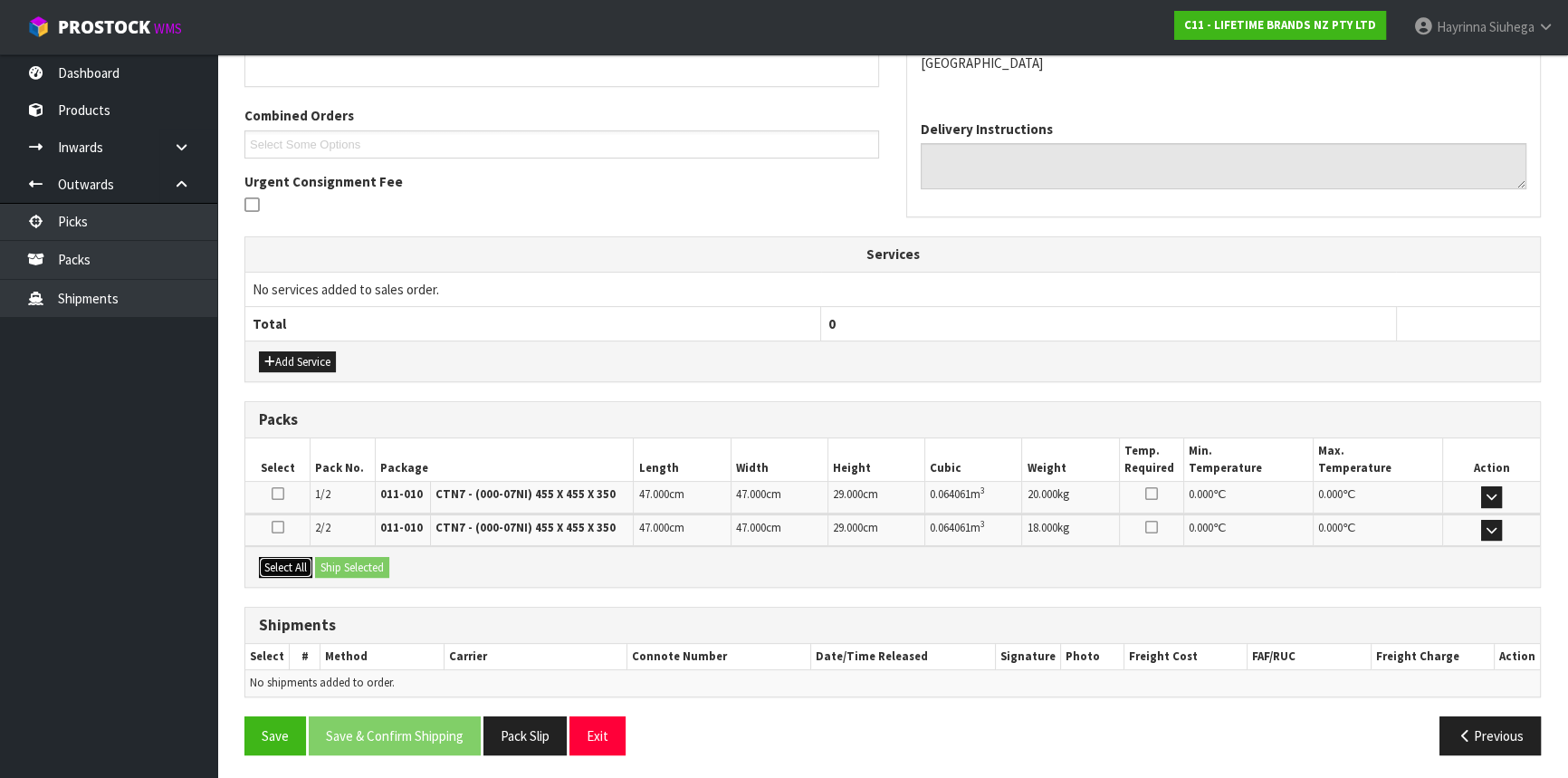
click at [290, 557] on button "Select All" at bounding box center [286, 568] width 53 height 22
click at [341, 558] on button "Ship Selected" at bounding box center [352, 568] width 74 height 22
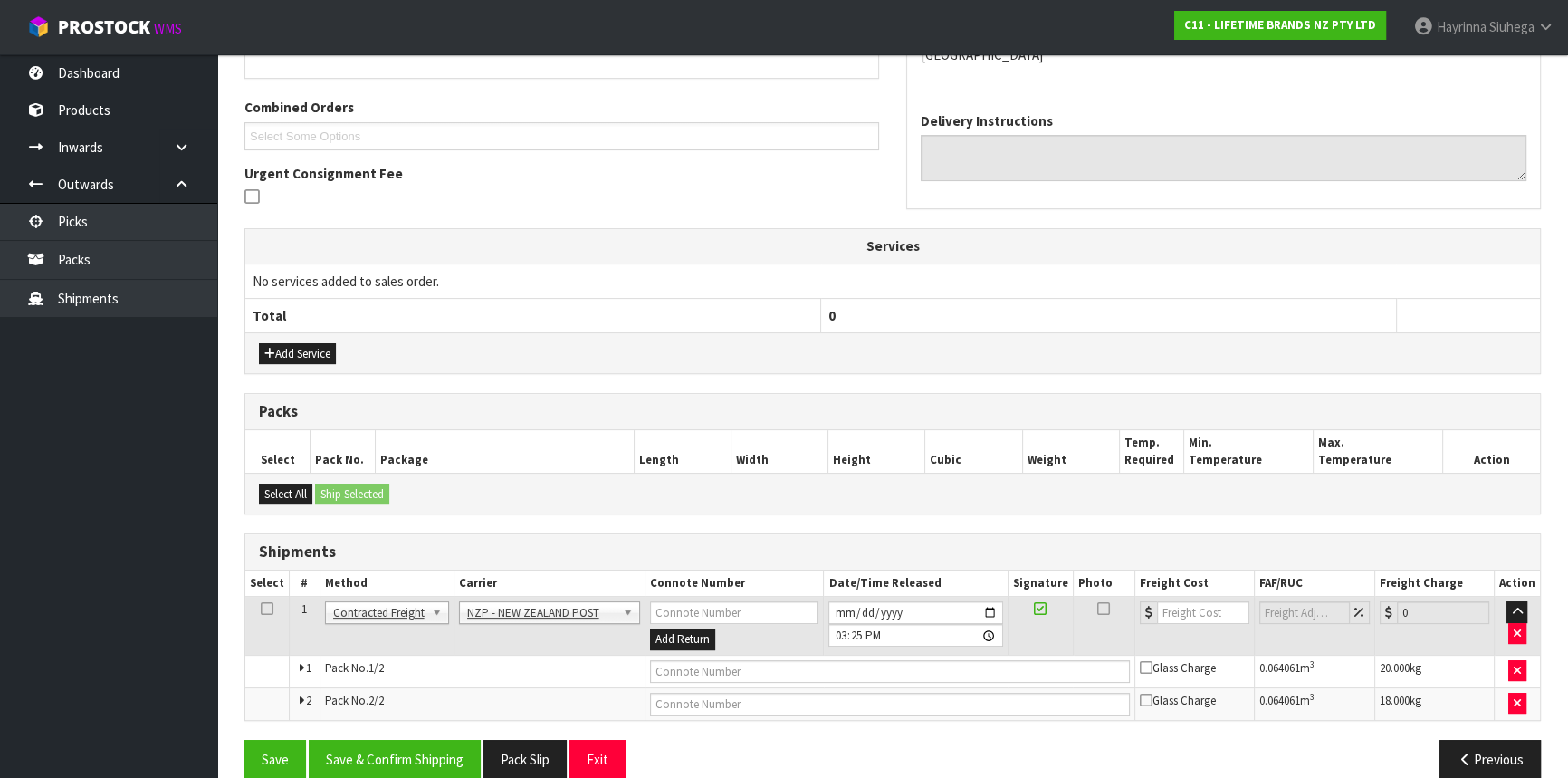
scroll to position [462, 0]
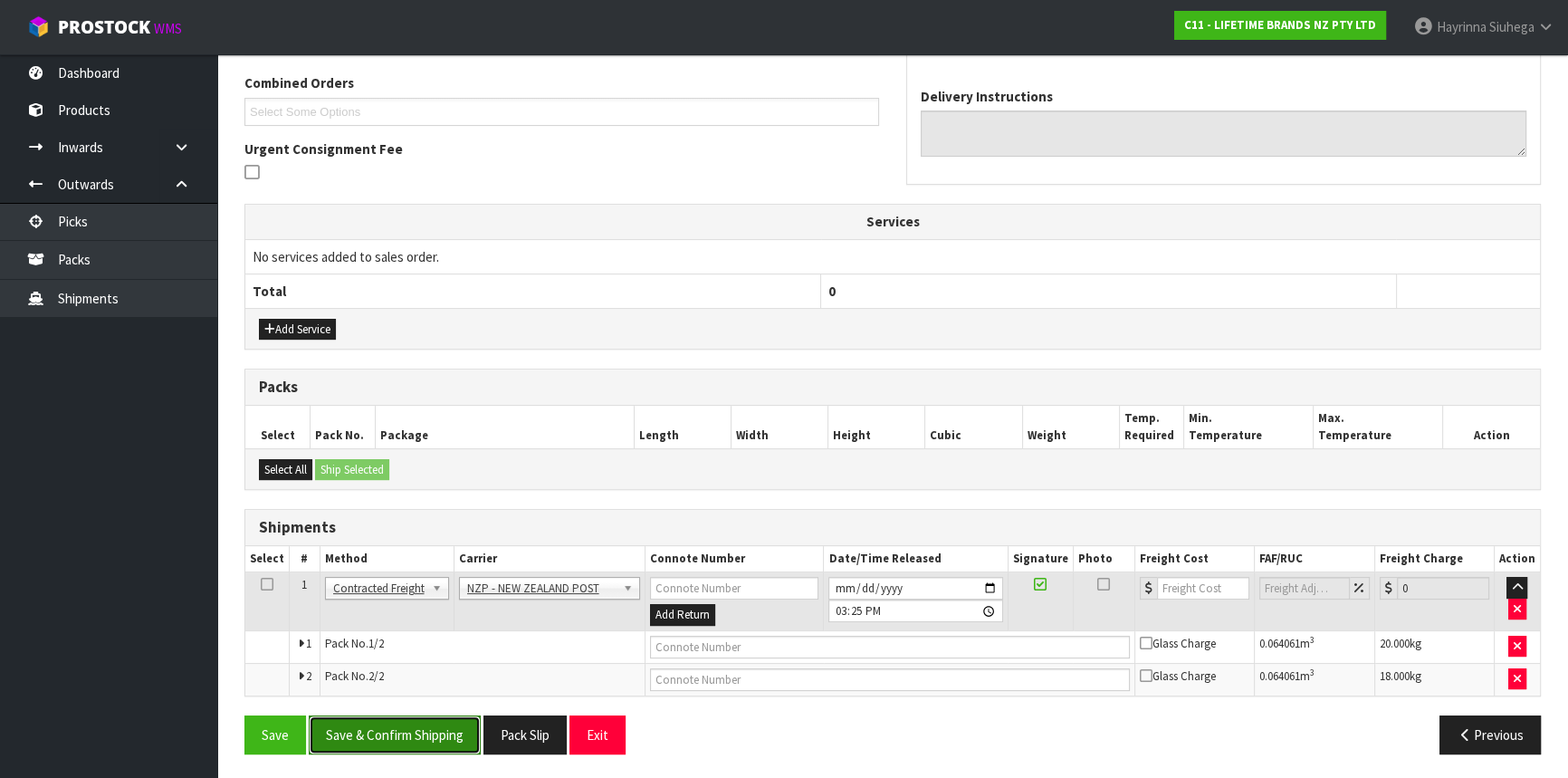
click at [414, 727] on button "Save & Confirm Shipping" at bounding box center [395, 734] width 172 height 39
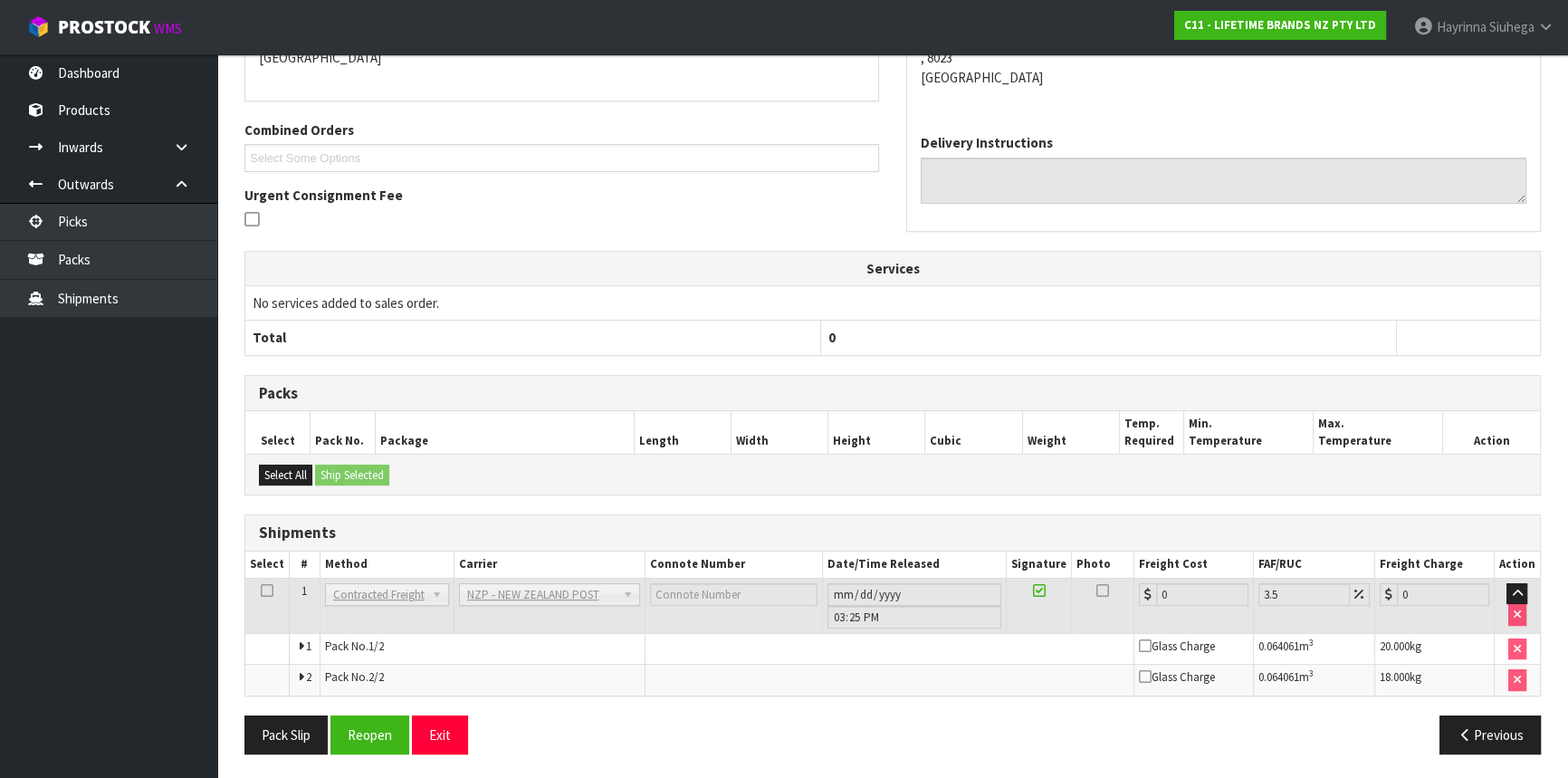
scroll to position [435, 0]
click at [361, 734] on button "Reopen" at bounding box center [370, 734] width 79 height 39
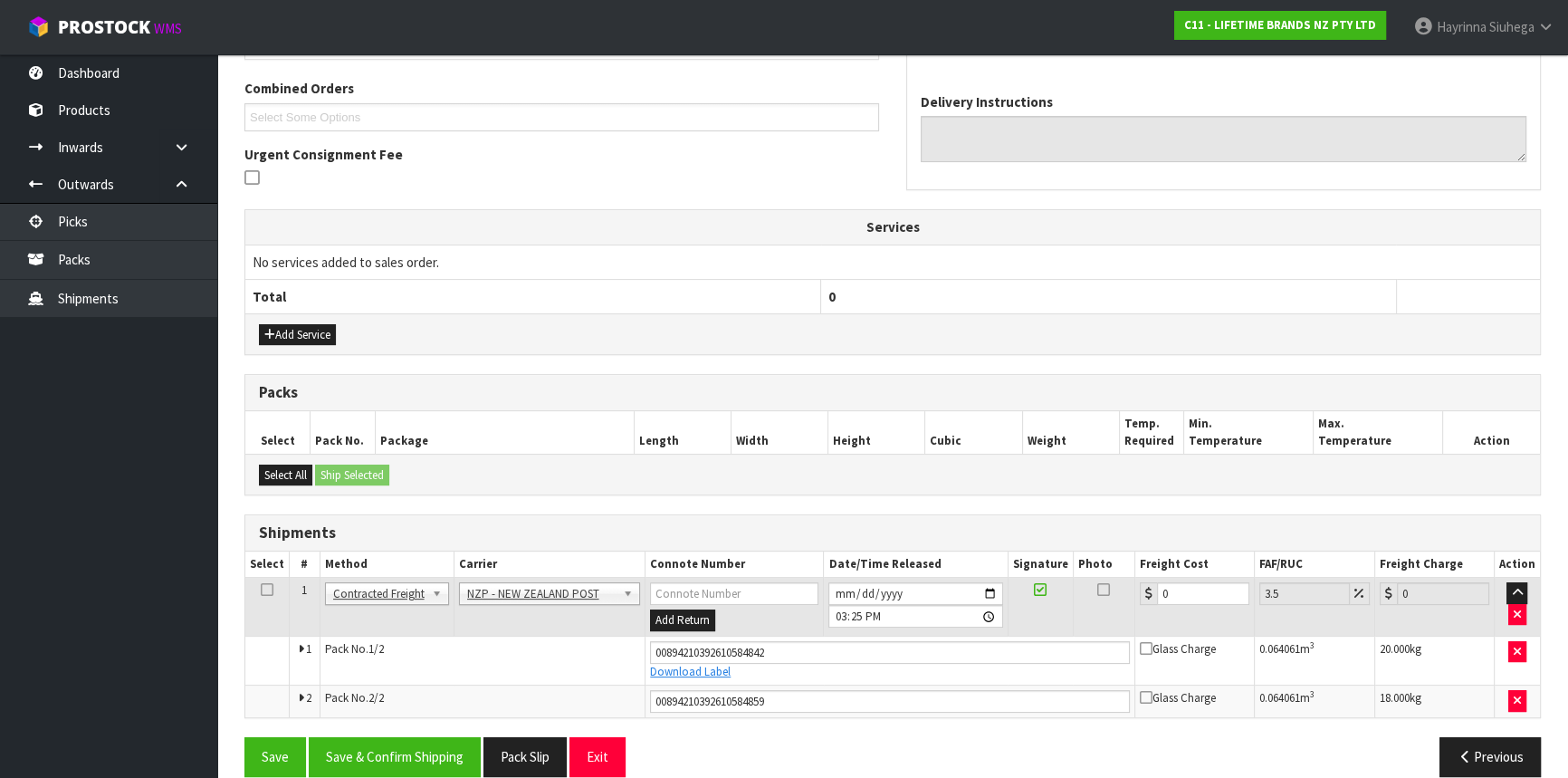
scroll to position [479, 0]
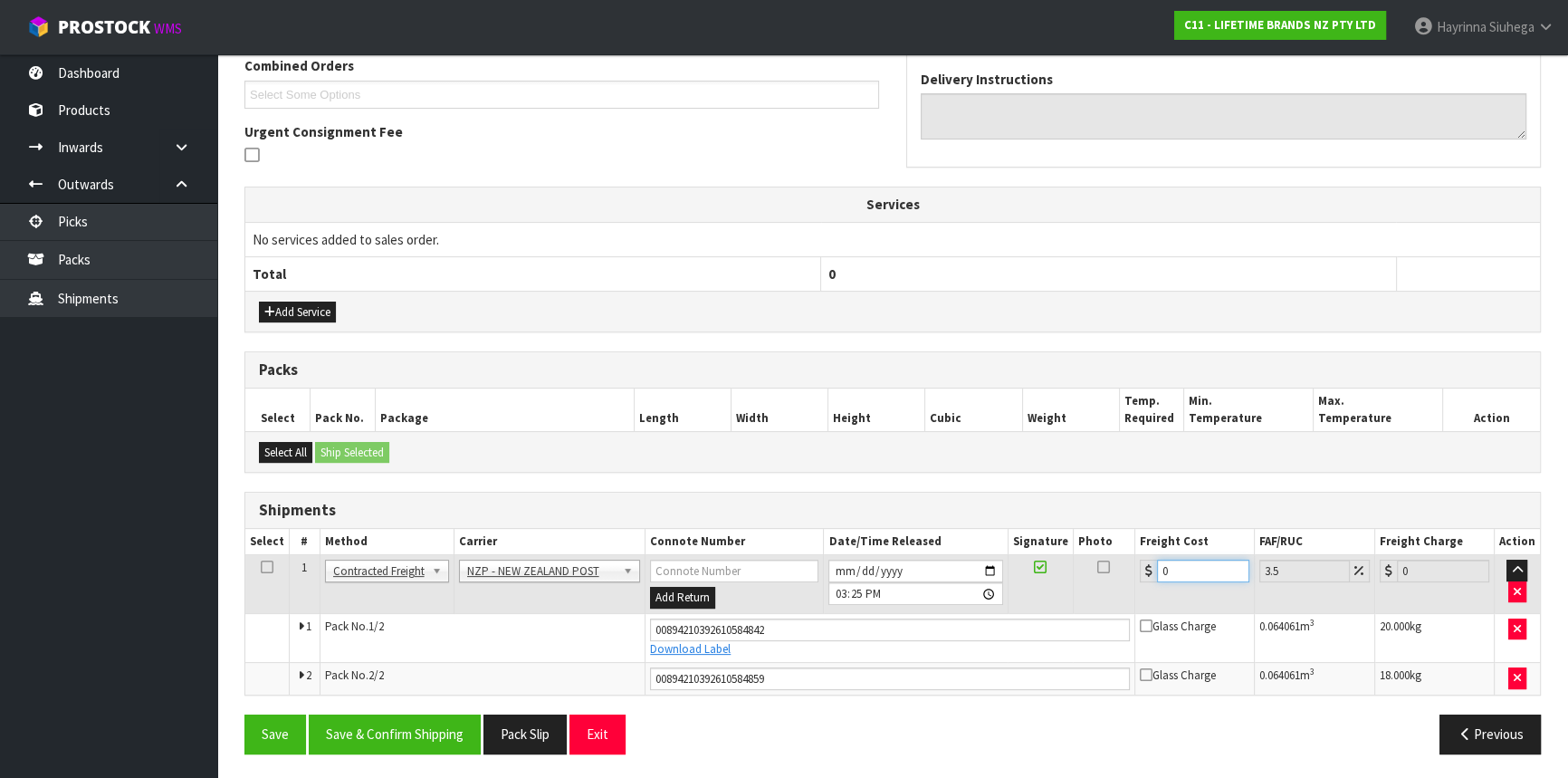
drag, startPoint x: 1203, startPoint y: 565, endPoint x: 835, endPoint y: 564, distance: 368.0
click at [842, 564] on tr "1 Client Local Pickup Customer Local Pickup Company Freight Contracted Freight …" at bounding box center [892, 584] width 1295 height 58
click at [244, 715] on button "Save" at bounding box center [275, 733] width 61 height 39
click at [421, 734] on button "Save & Confirm Shipping" at bounding box center [395, 733] width 172 height 39
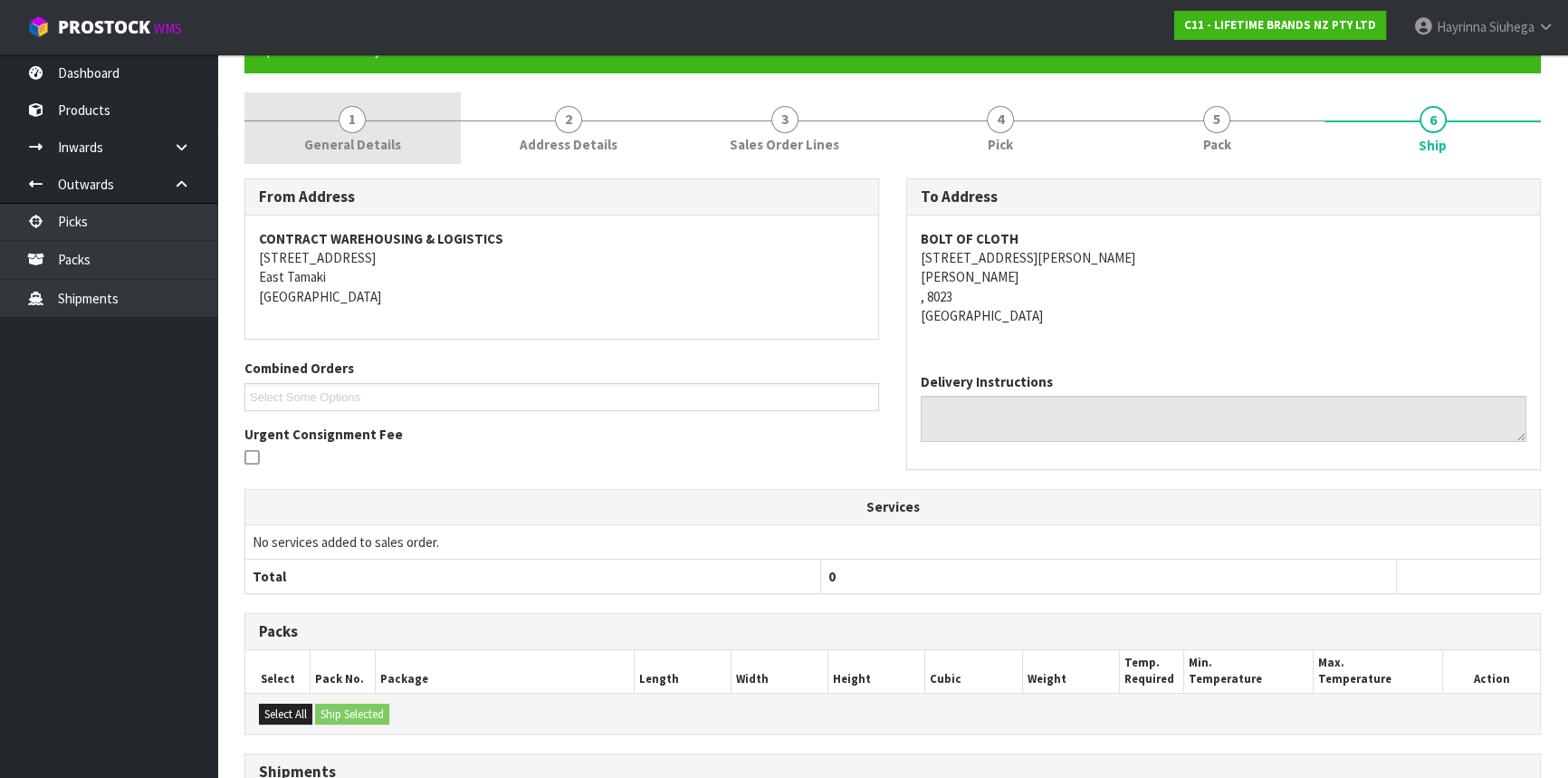
scroll to position [0, 0]
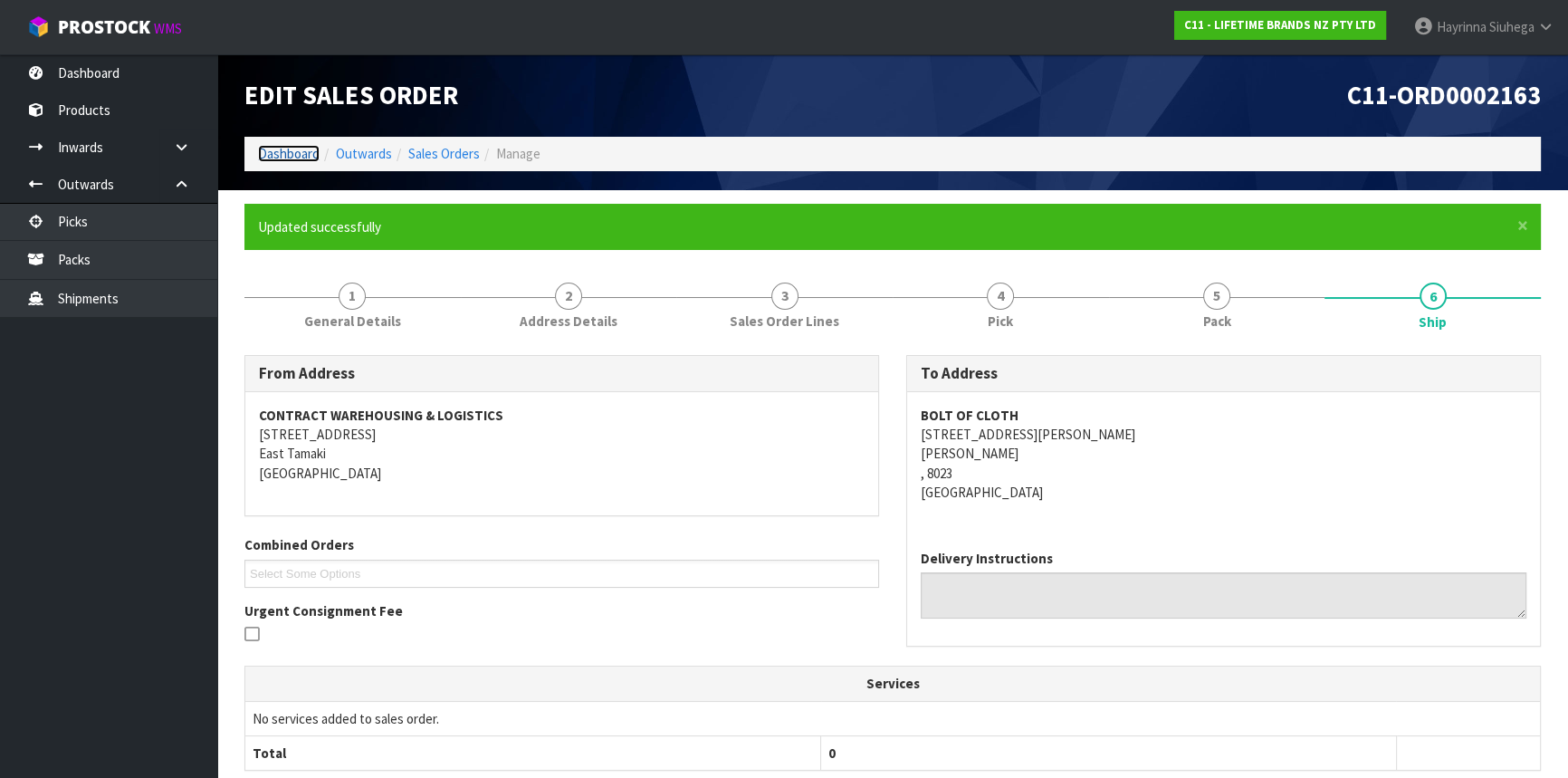
click at [308, 153] on link "Dashboard" at bounding box center [289, 152] width 61 height 17
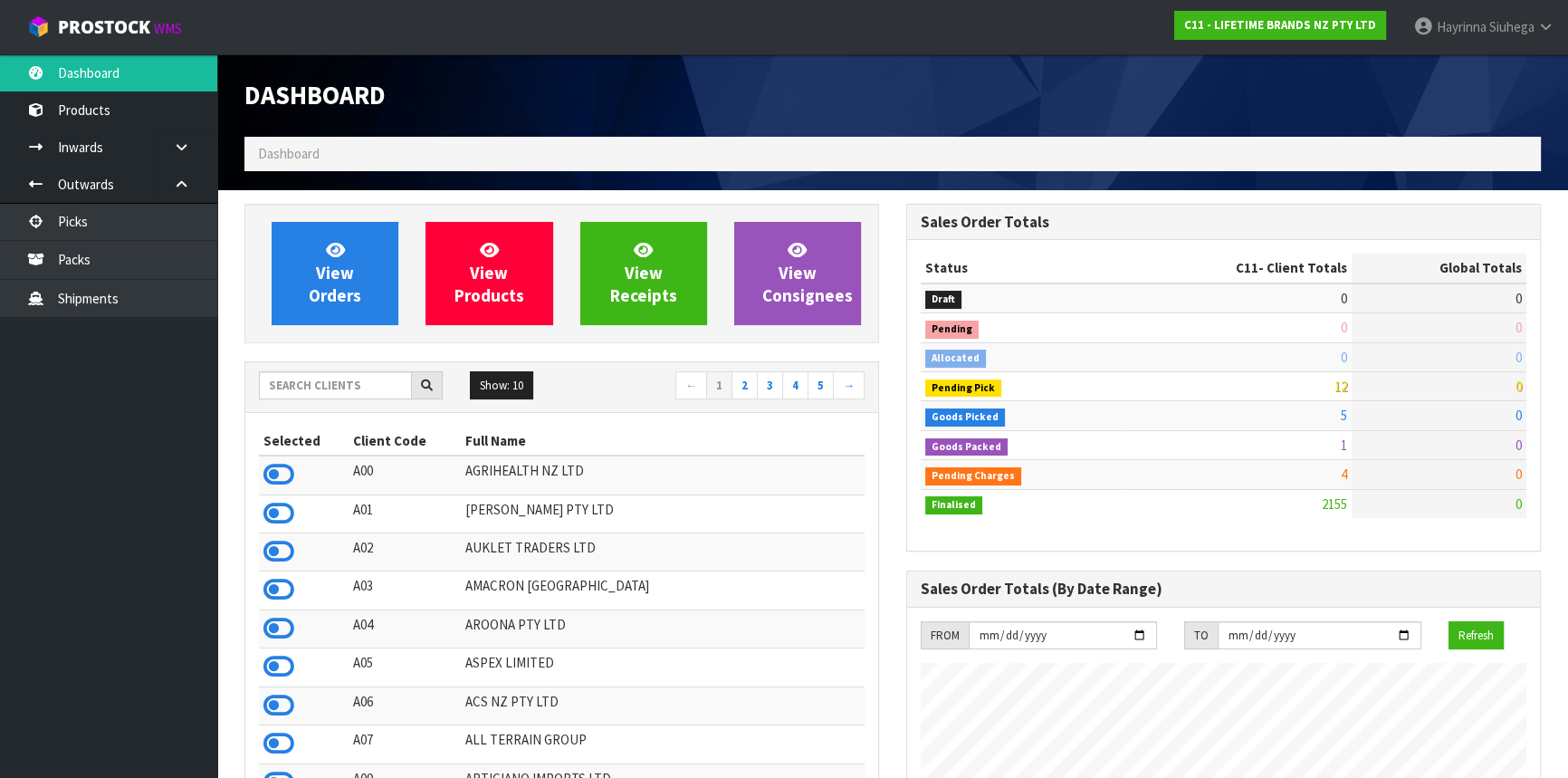
scroll to position [1370, 661]
click at [336, 376] on input "text" at bounding box center [335, 385] width 153 height 28
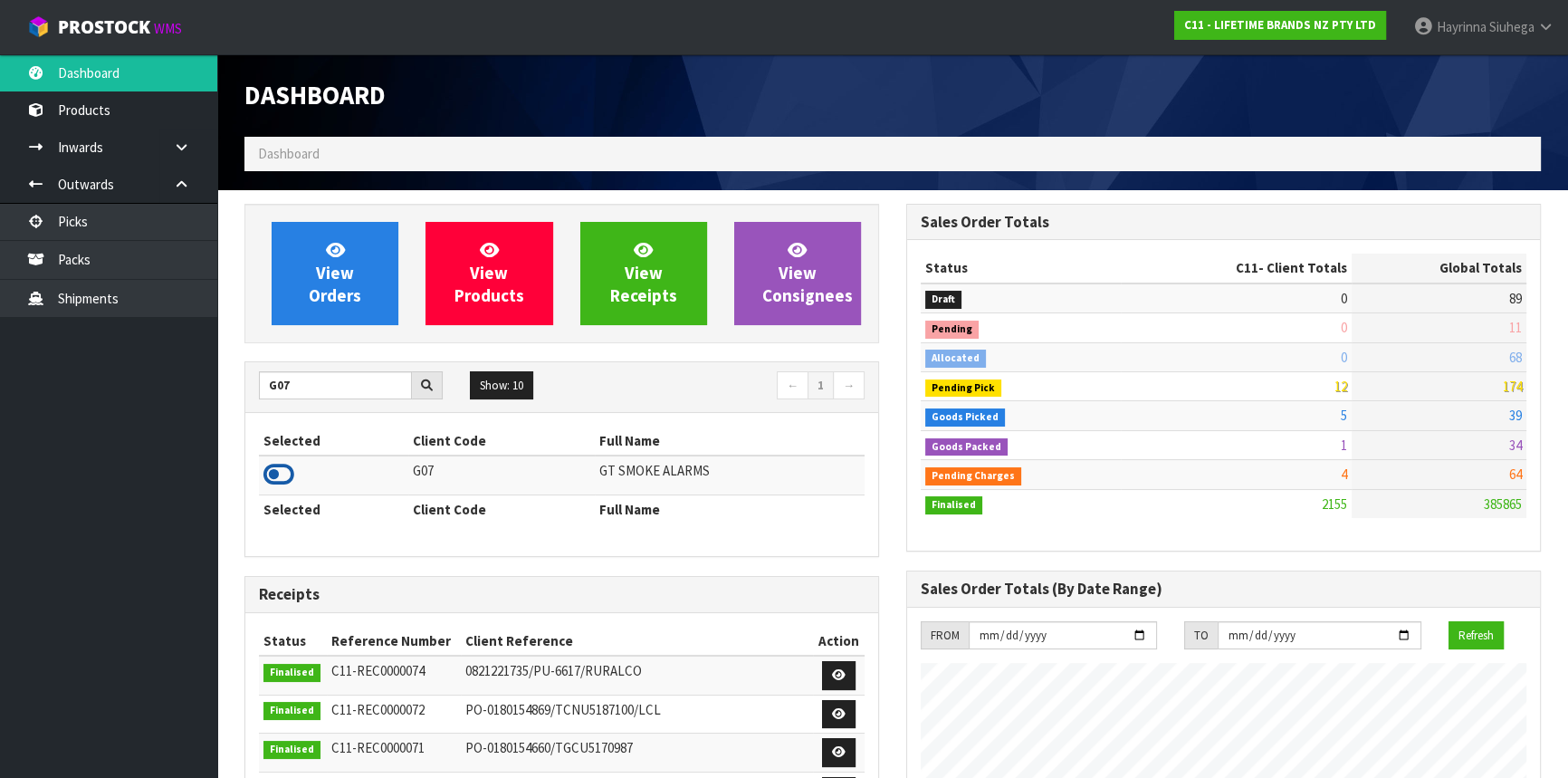
click at [281, 482] on icon at bounding box center [278, 474] width 31 height 27
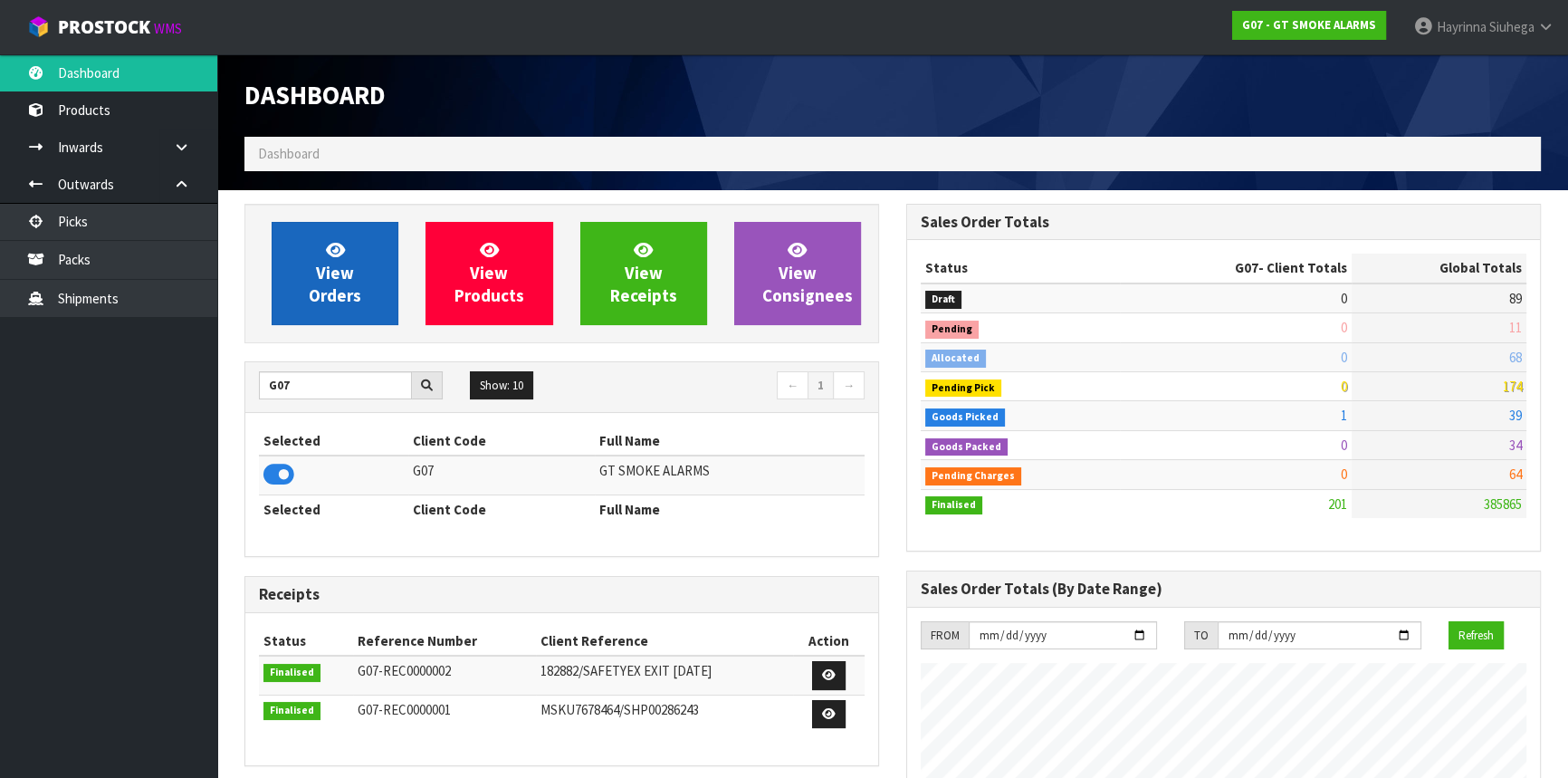
scroll to position [1135, 661]
click at [353, 278] on link "View Orders" at bounding box center [335, 273] width 127 height 103
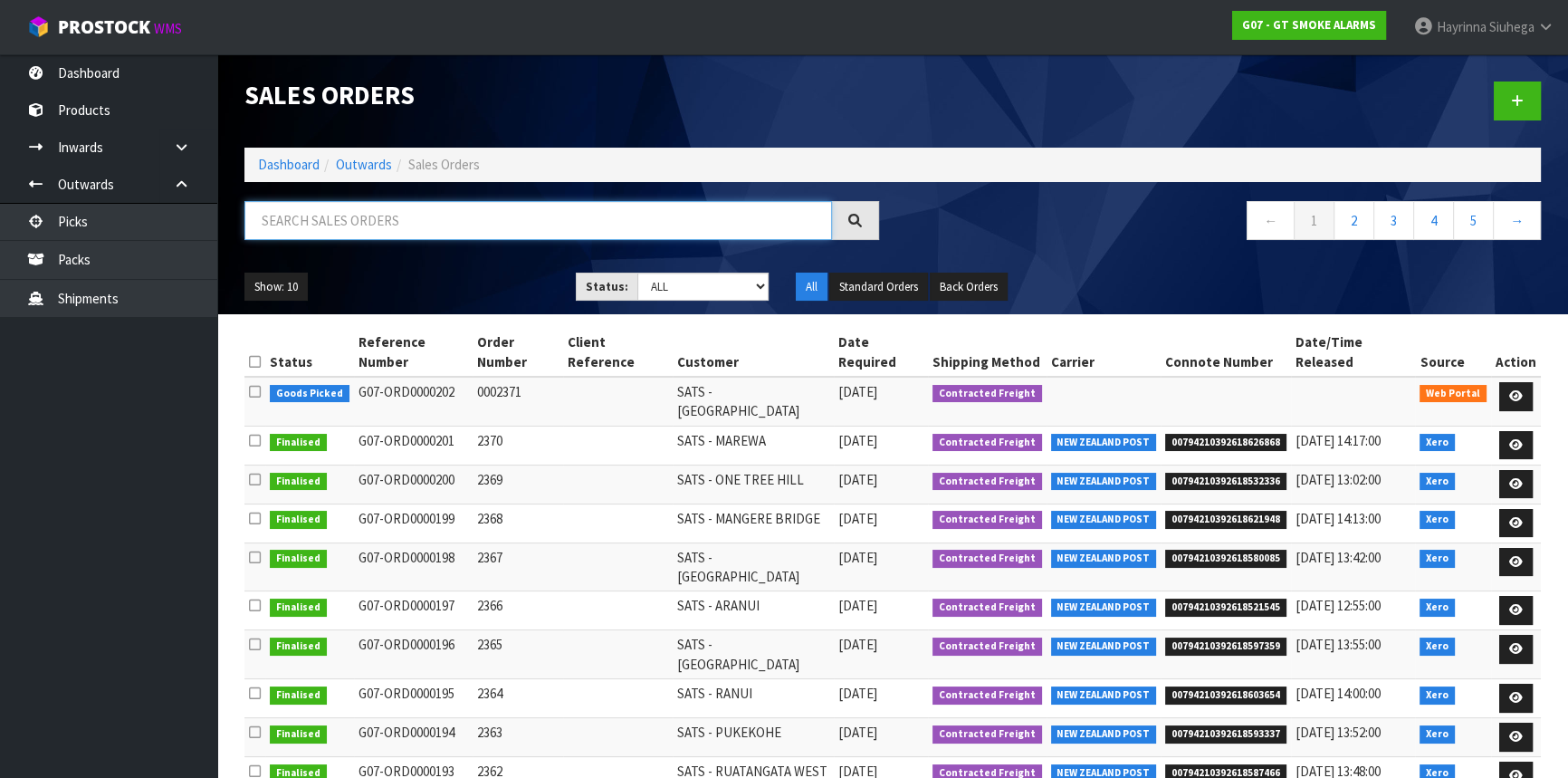
click at [390, 236] on input "text" at bounding box center [538, 220] width 588 height 39
click at [1513, 390] on icon at bounding box center [1517, 396] width 14 height 12
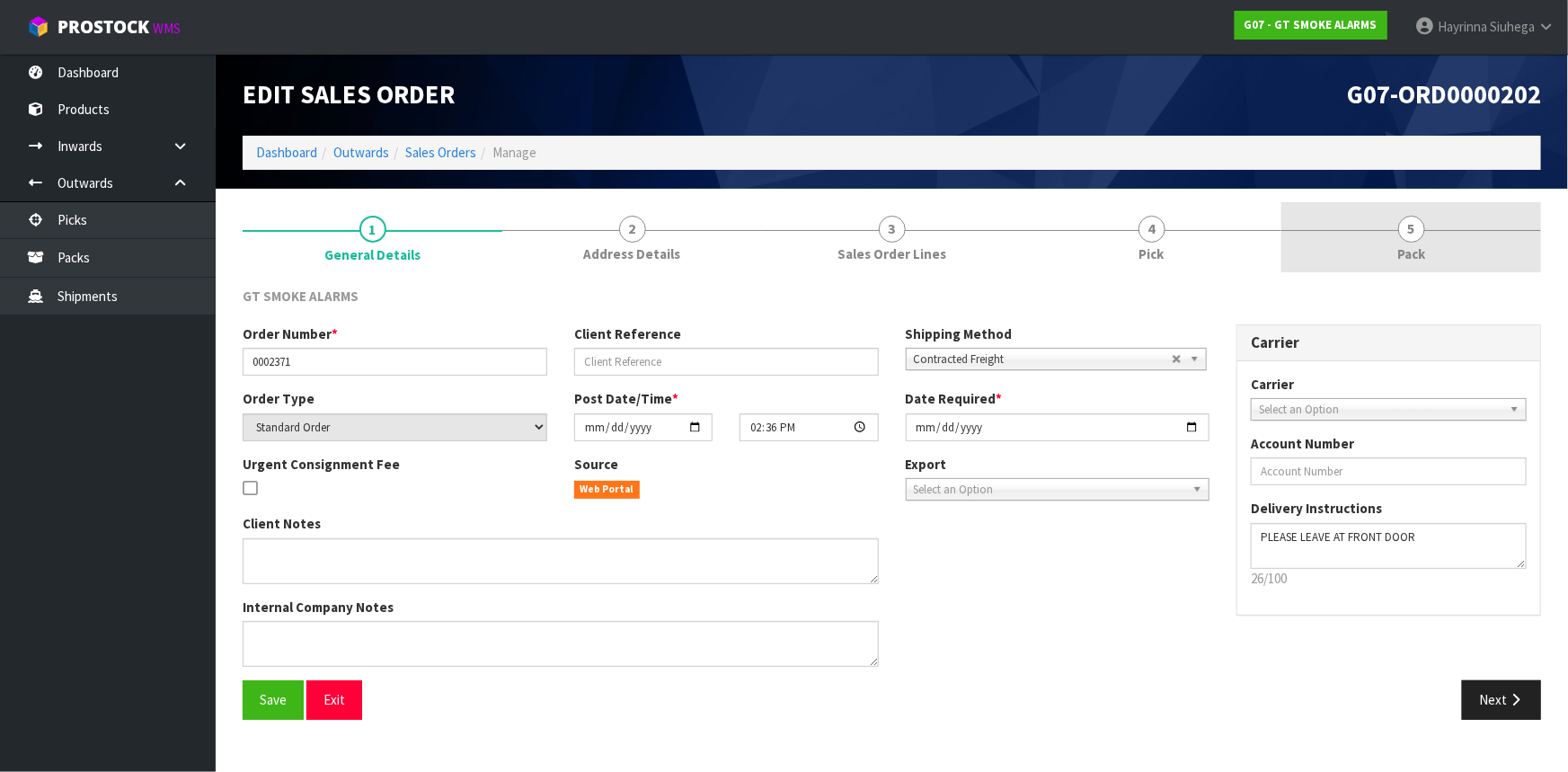
drag, startPoint x: 1149, startPoint y: 240, endPoint x: 1375, endPoint y: 243, distance: 226.0
click at [1149, 240] on span "4" at bounding box center [1152, 229] width 27 height 27
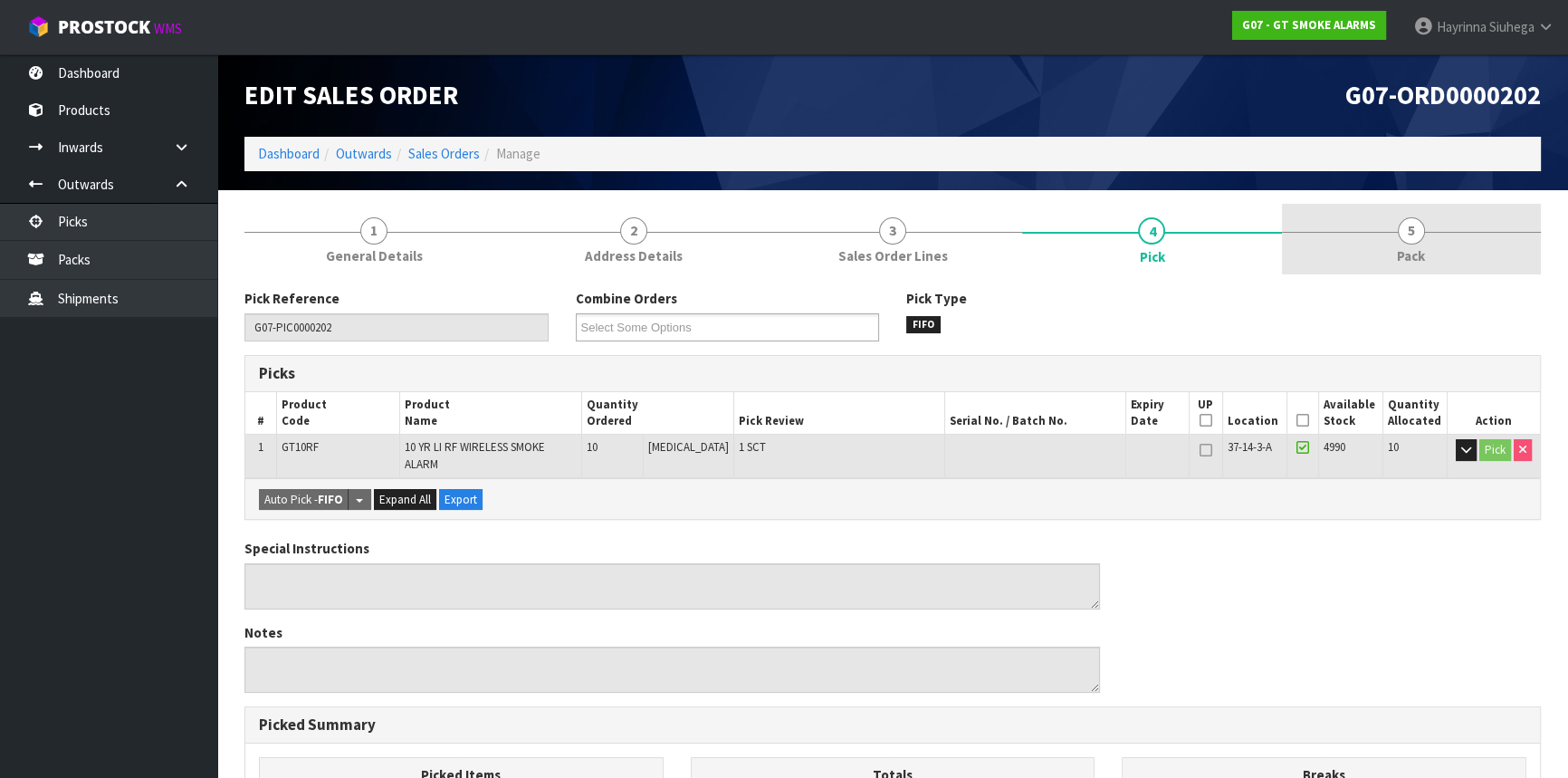
click at [1398, 241] on link "5 Pack" at bounding box center [1412, 240] width 259 height 71
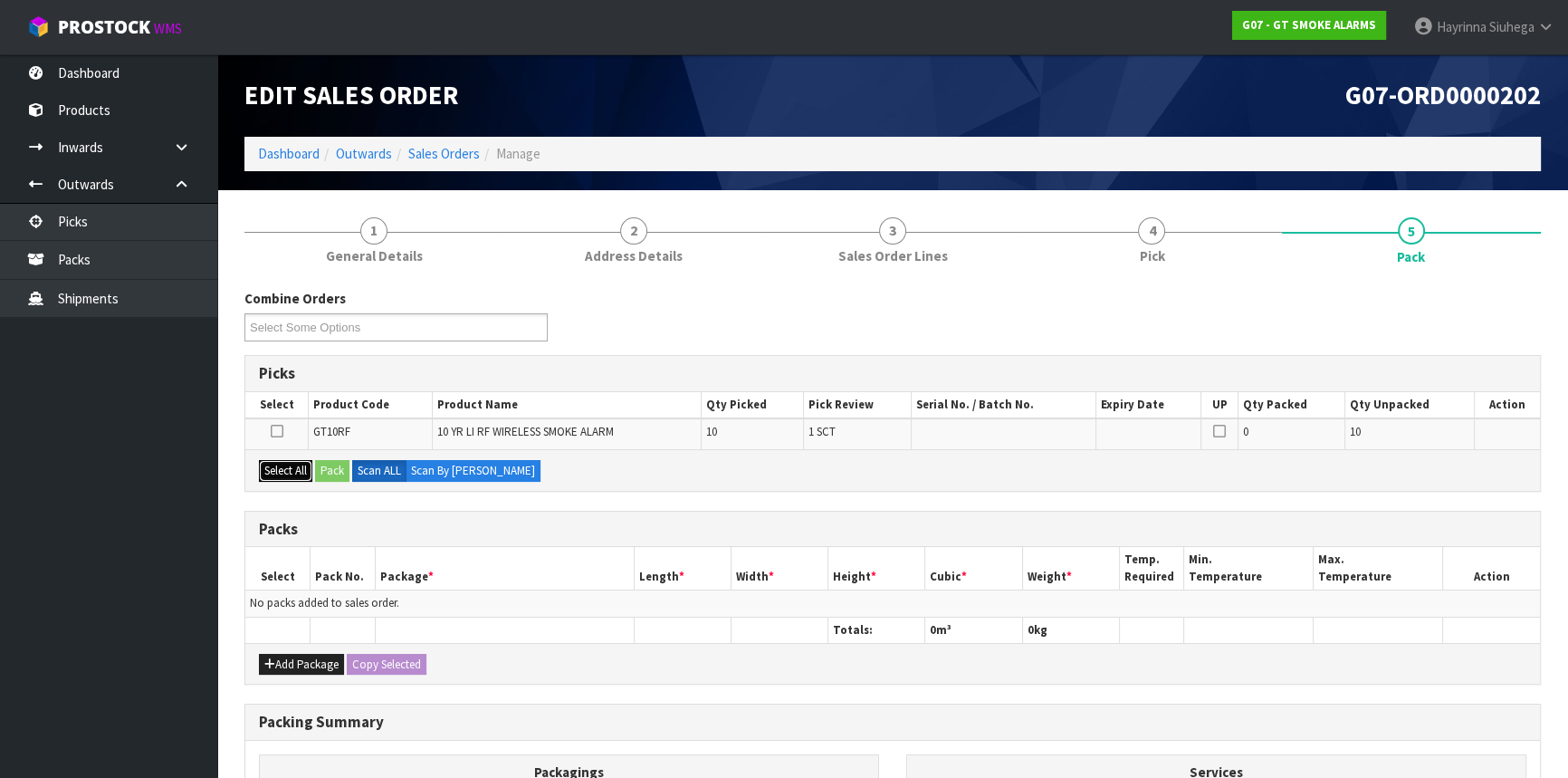
click at [281, 476] on button "Select All" at bounding box center [286, 471] width 53 height 22
click at [326, 466] on button "Pack" at bounding box center [332, 471] width 35 height 22
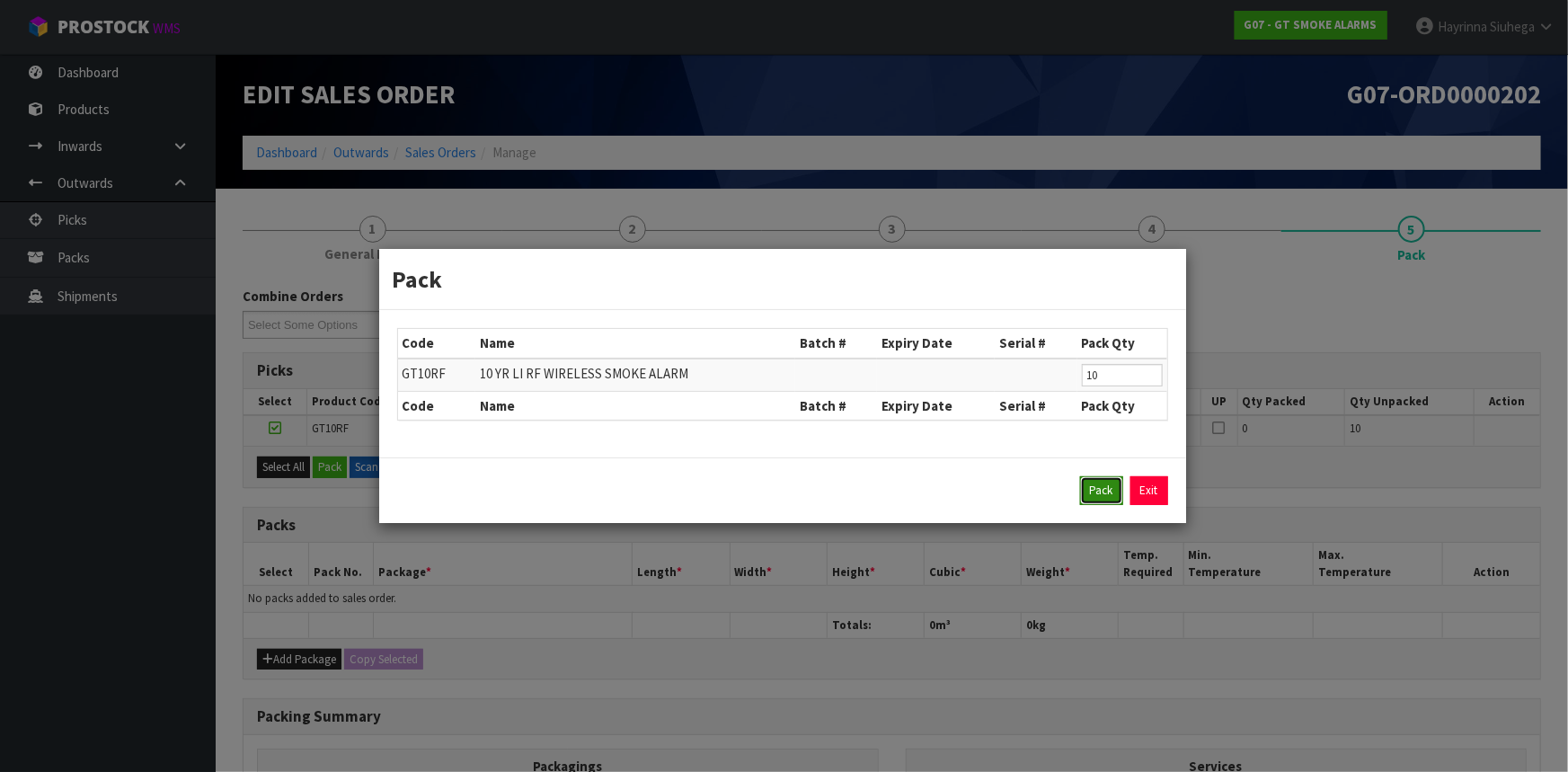
drag, startPoint x: 1097, startPoint y: 488, endPoint x: 1109, endPoint y: 482, distance: 13.4
click at [1105, 485] on button "Pack" at bounding box center [1102, 490] width 43 height 28
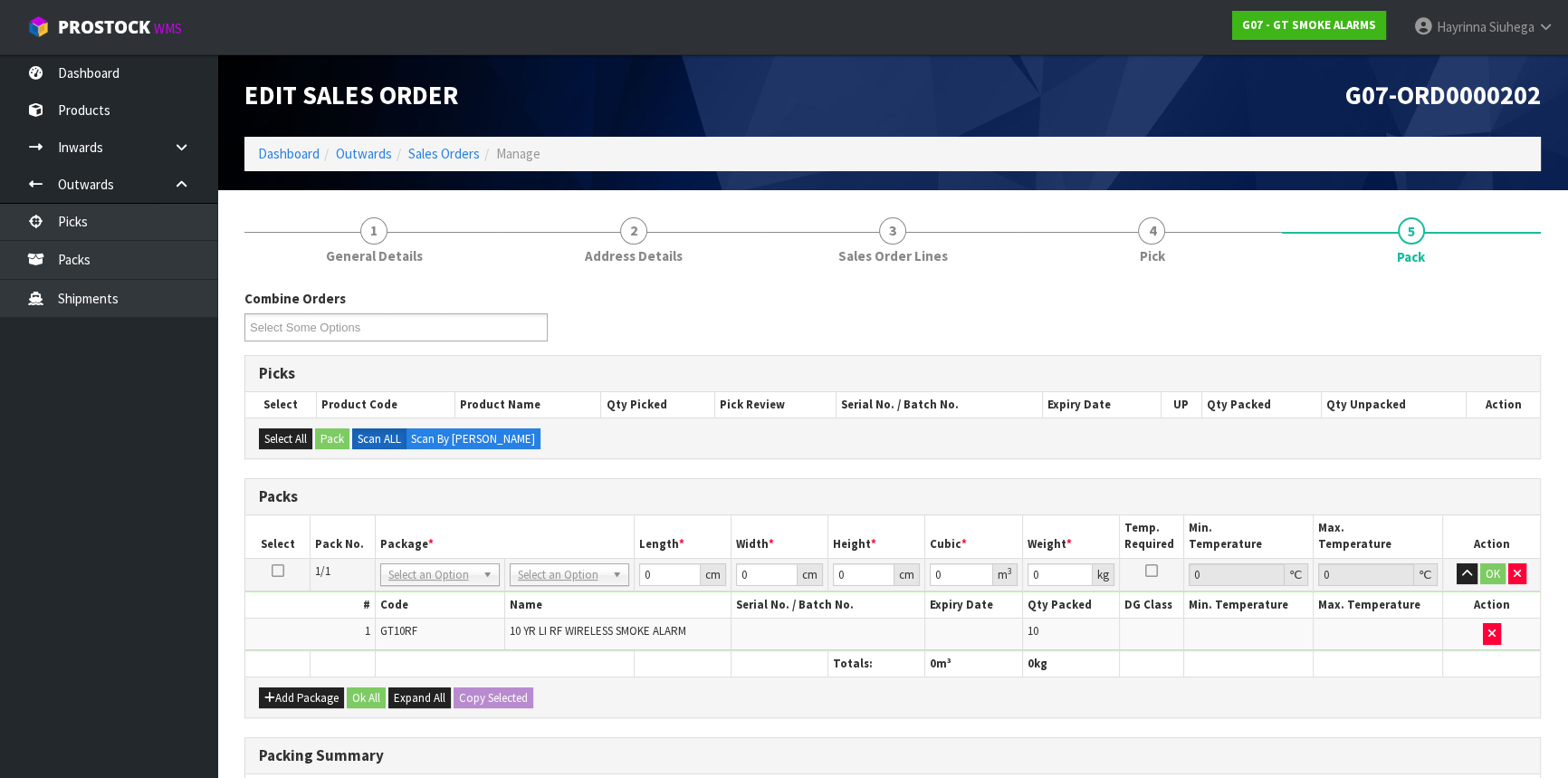
drag, startPoint x: 558, startPoint y: 570, endPoint x: 579, endPoint y: 602, distance: 38.3
click at [580, 596] on input "text" at bounding box center [569, 598] width 111 height 23
click at [643, 569] on input "31" at bounding box center [669, 574] width 61 height 23
click at [644, 563] on input "32" at bounding box center [669, 574] width 61 height 23
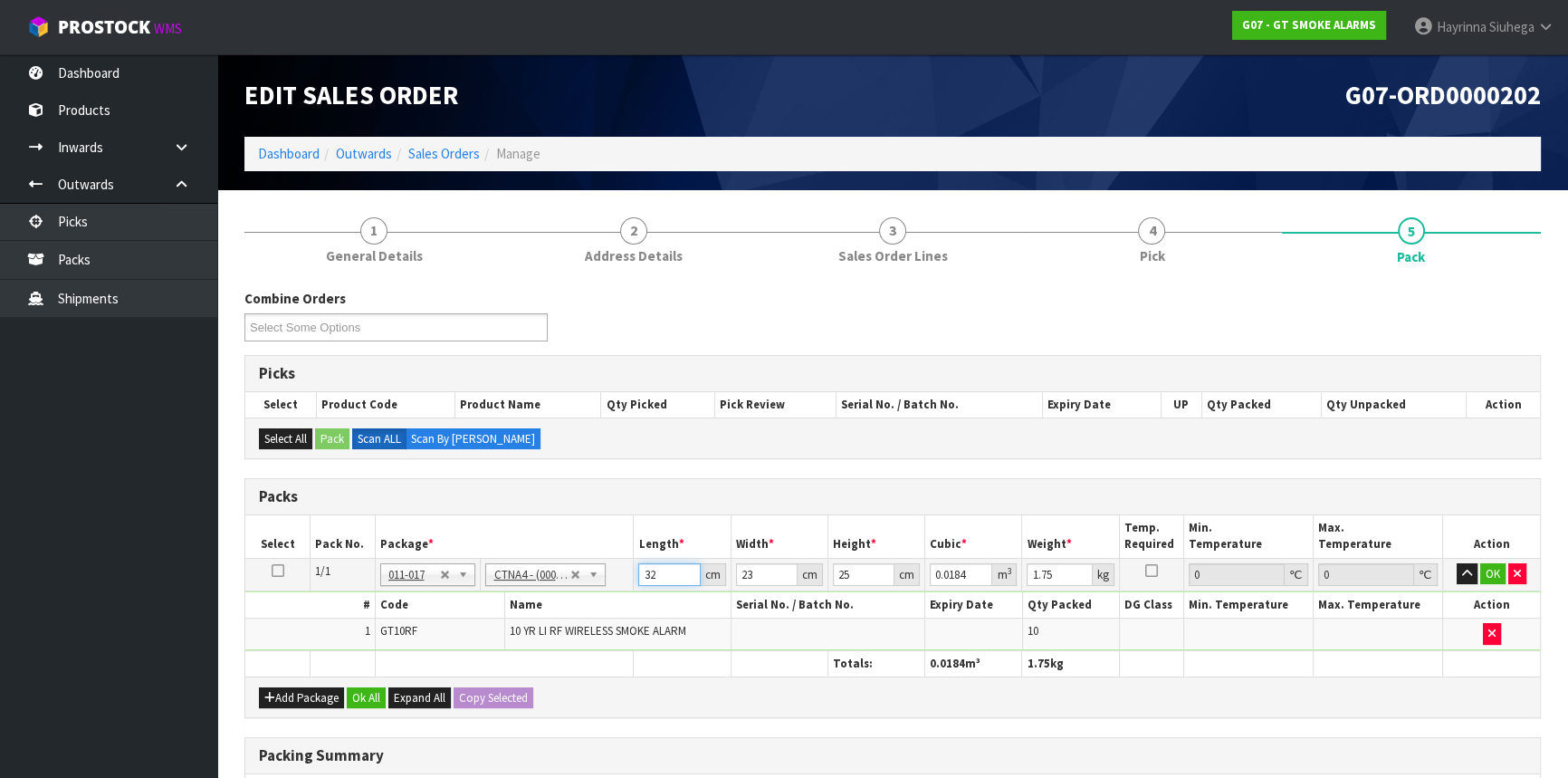
click at [644, 563] on input "32" at bounding box center [669, 574] width 61 height 23
click button "OK" at bounding box center [1494, 574] width 26 height 22
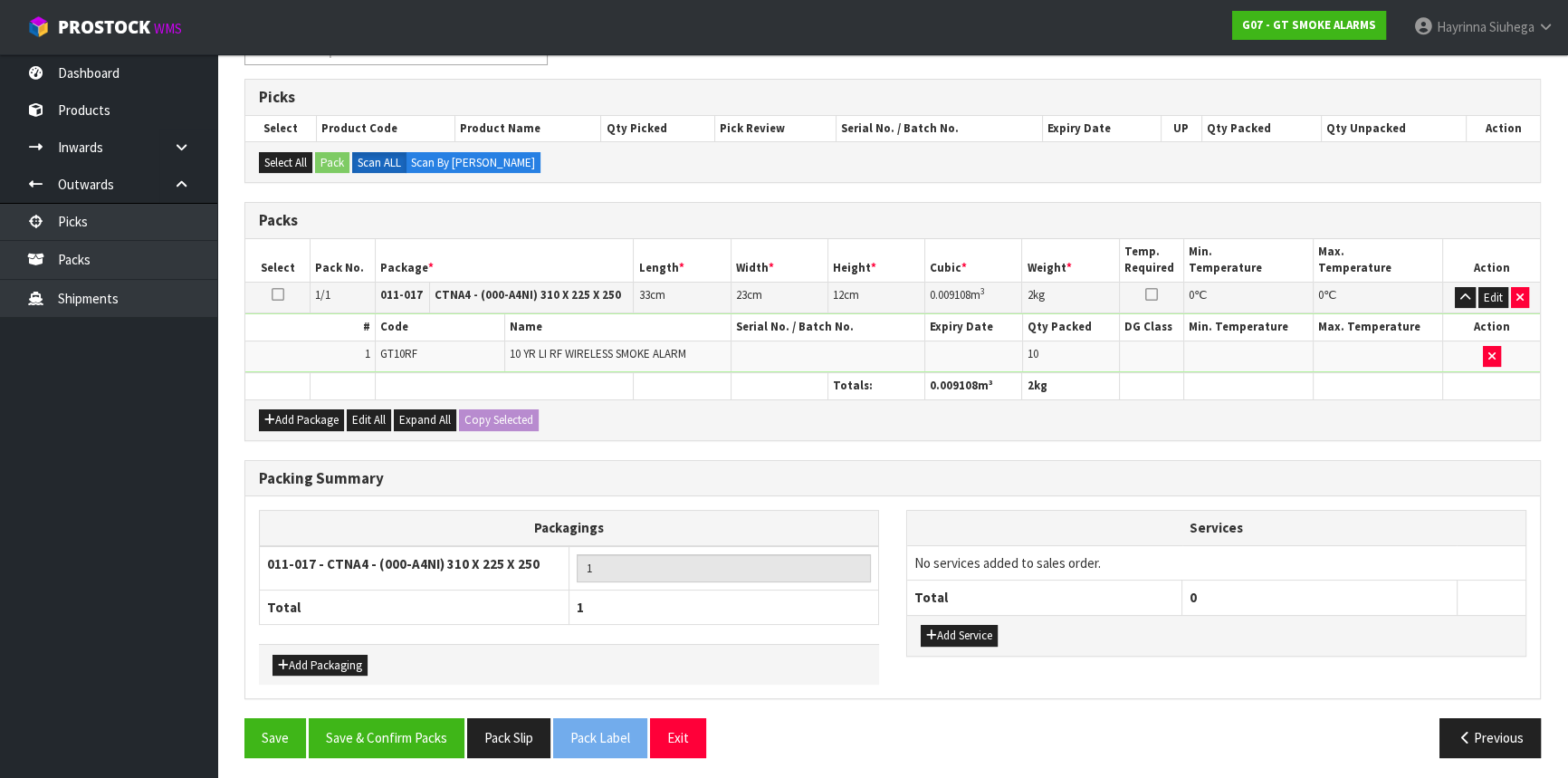
scroll to position [278, 0]
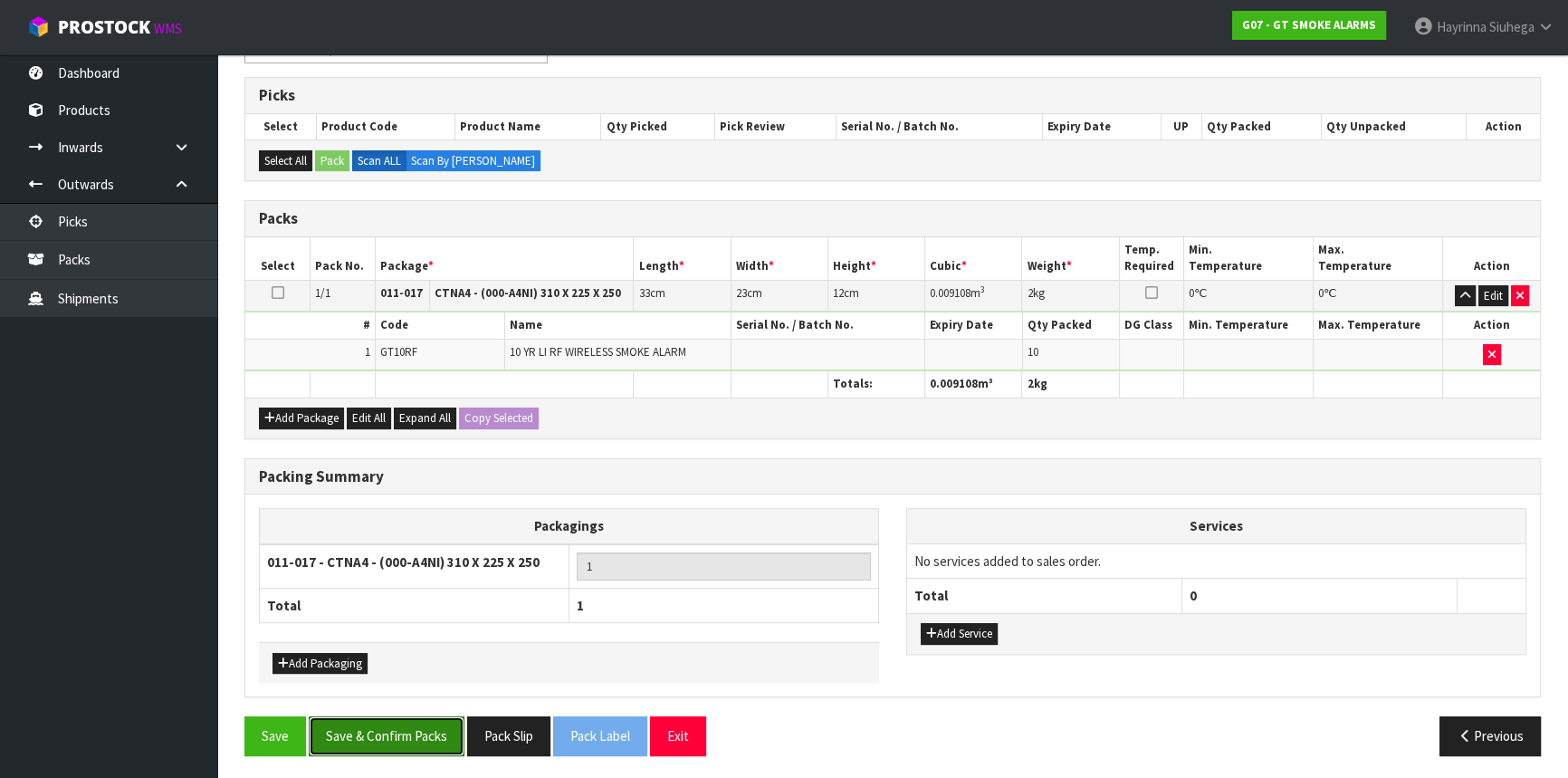
click at [422, 717] on button "Save & Confirm Packs" at bounding box center [386, 735] width 155 height 39
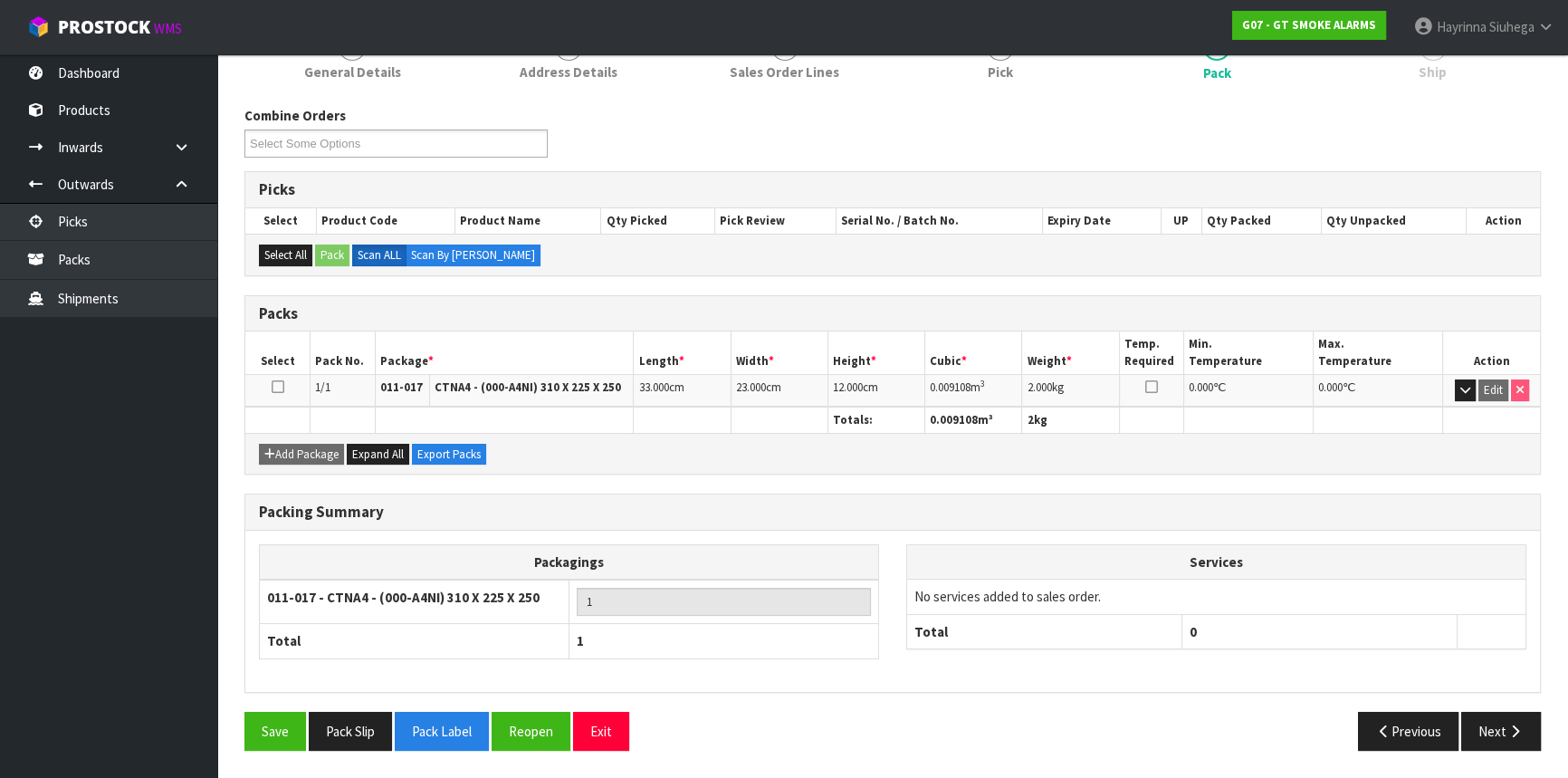
scroll to position [244, 0]
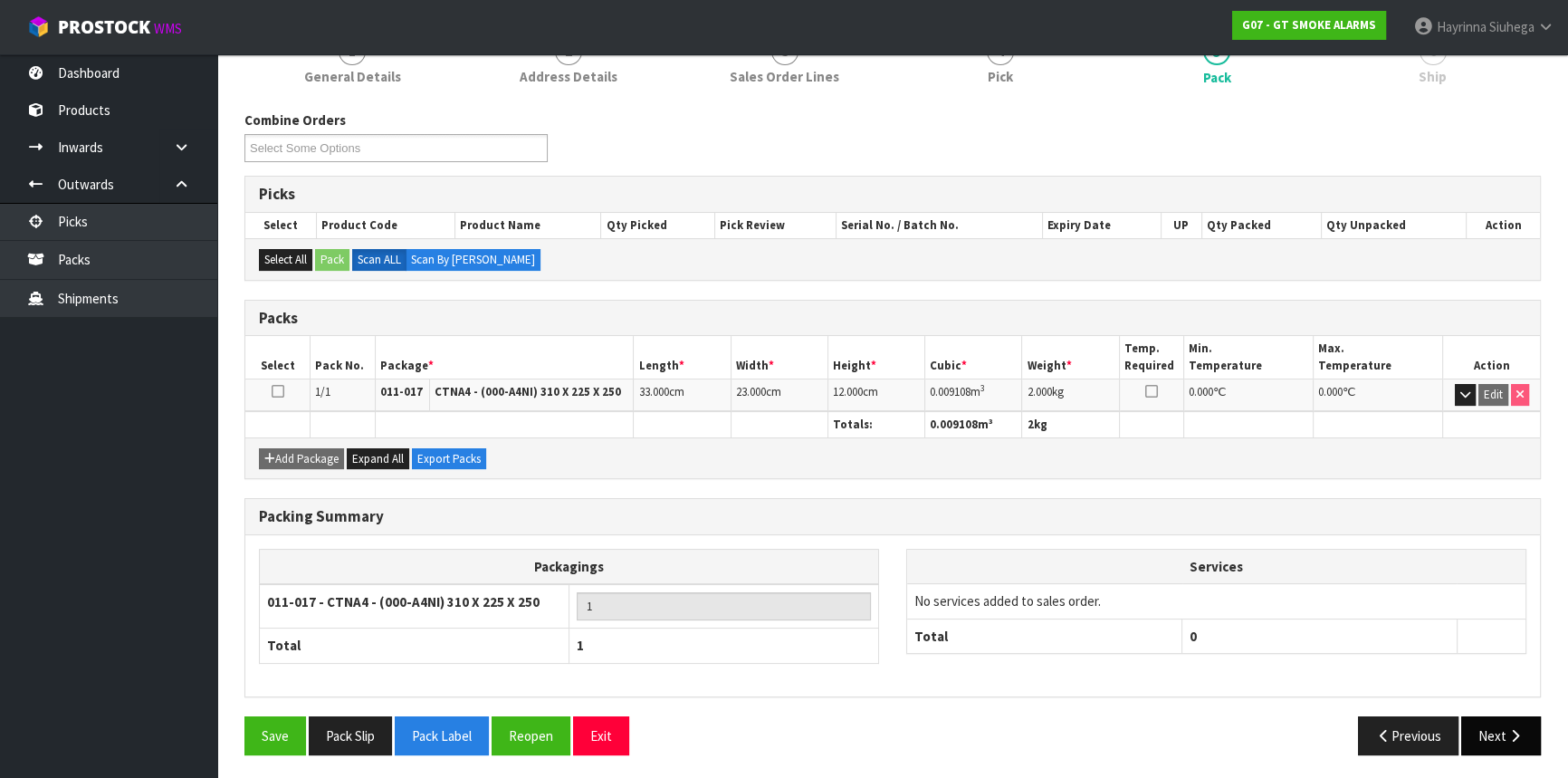
click at [1502, 733] on button "Next" at bounding box center [1501, 735] width 80 height 39
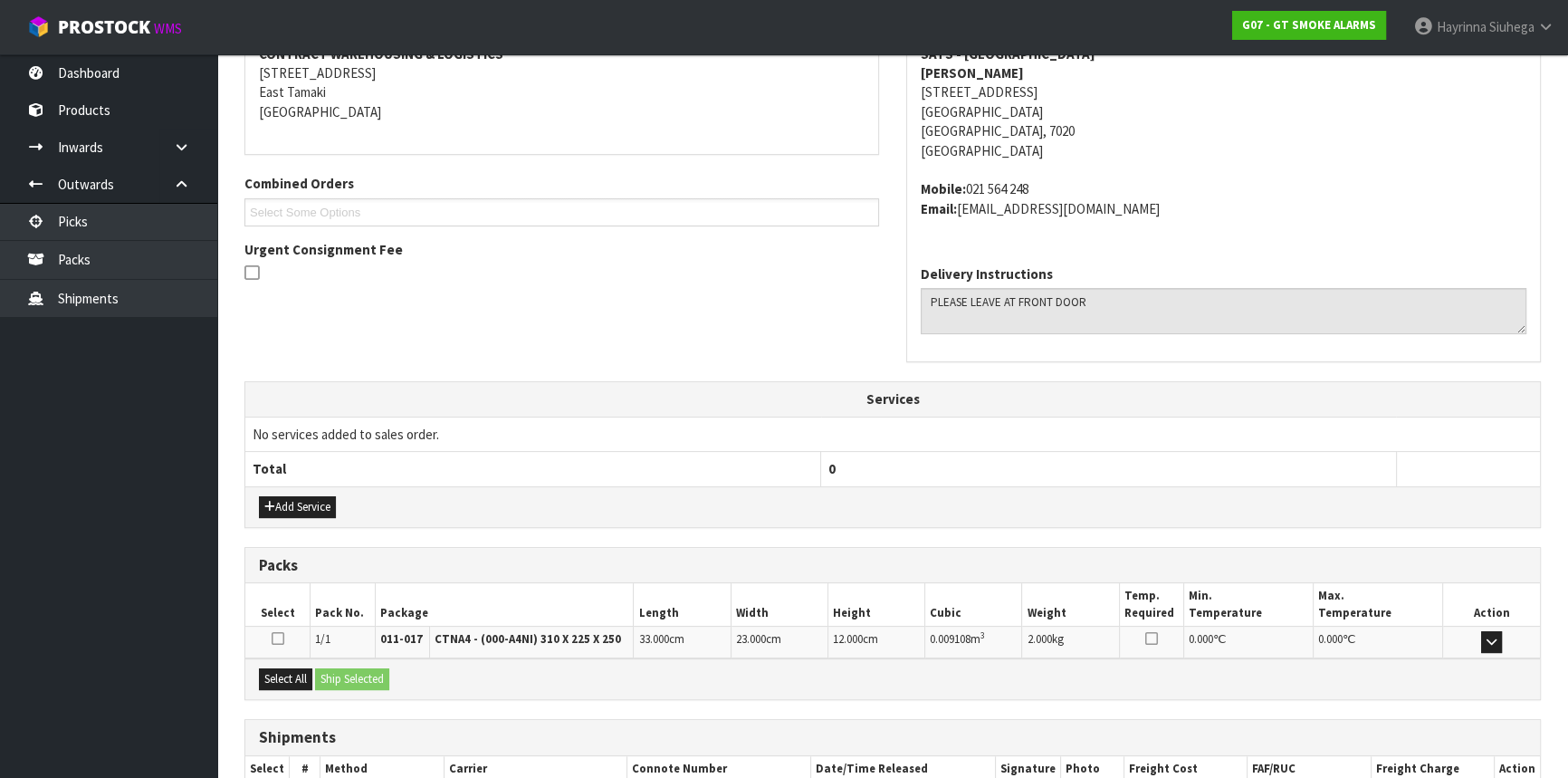
scroll to position [474, 0]
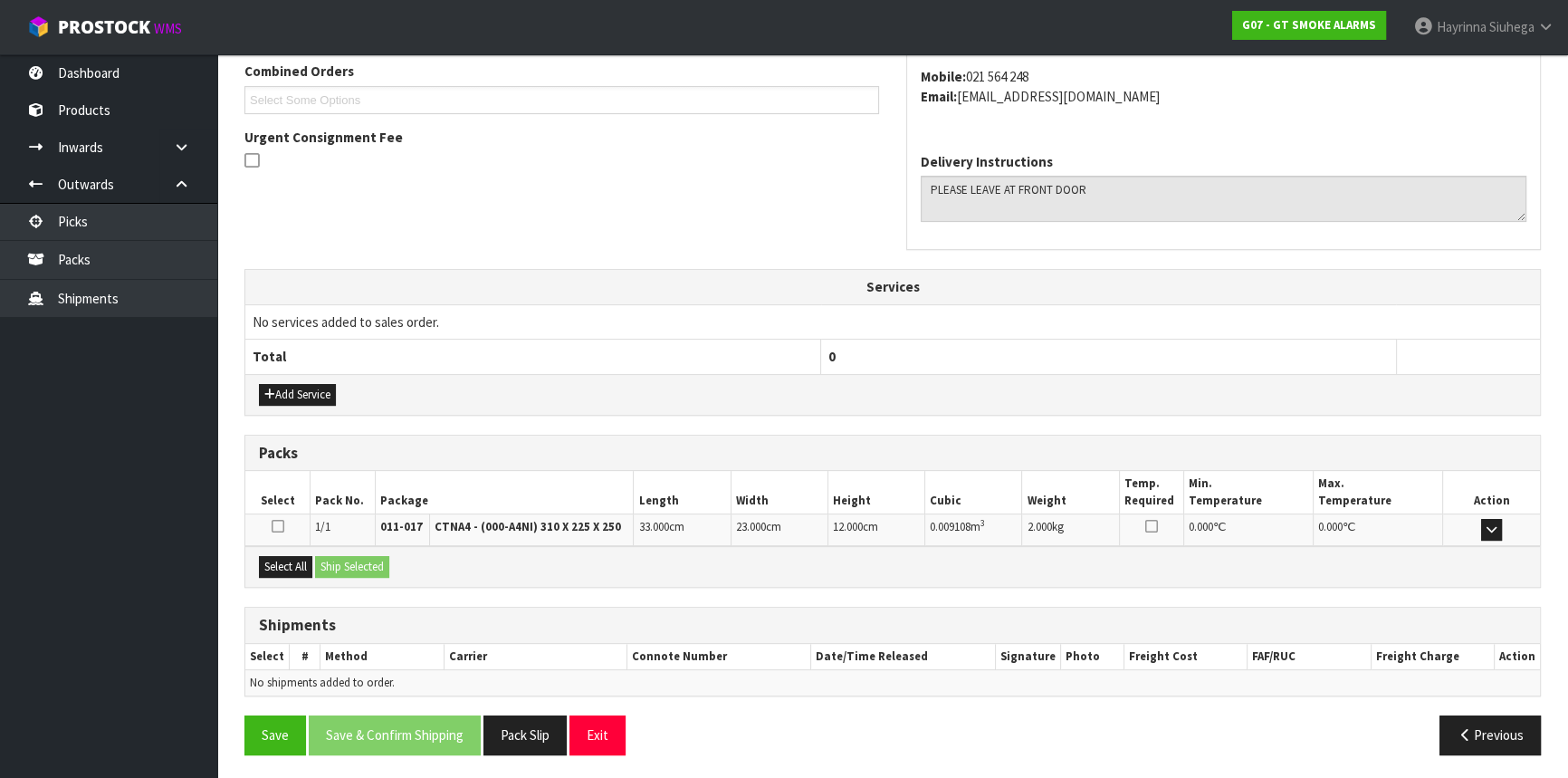
click at [290, 547] on div "Select All Ship Selected" at bounding box center [892, 566] width 1295 height 41
click at [290, 556] on button "Select All" at bounding box center [286, 567] width 53 height 22
click at [359, 556] on button "Ship Selected" at bounding box center [352, 567] width 74 height 22
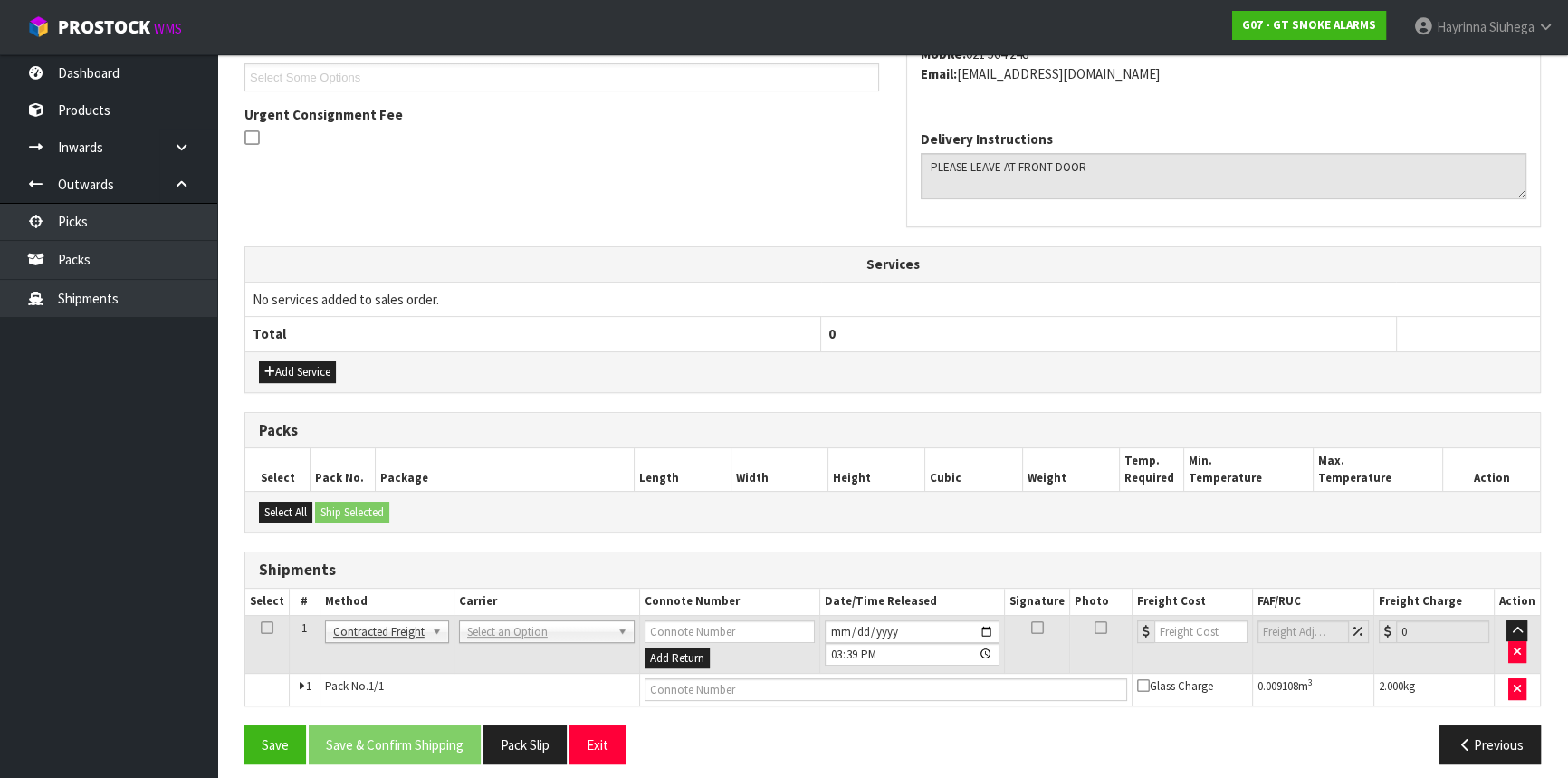
scroll to position [508, 0]
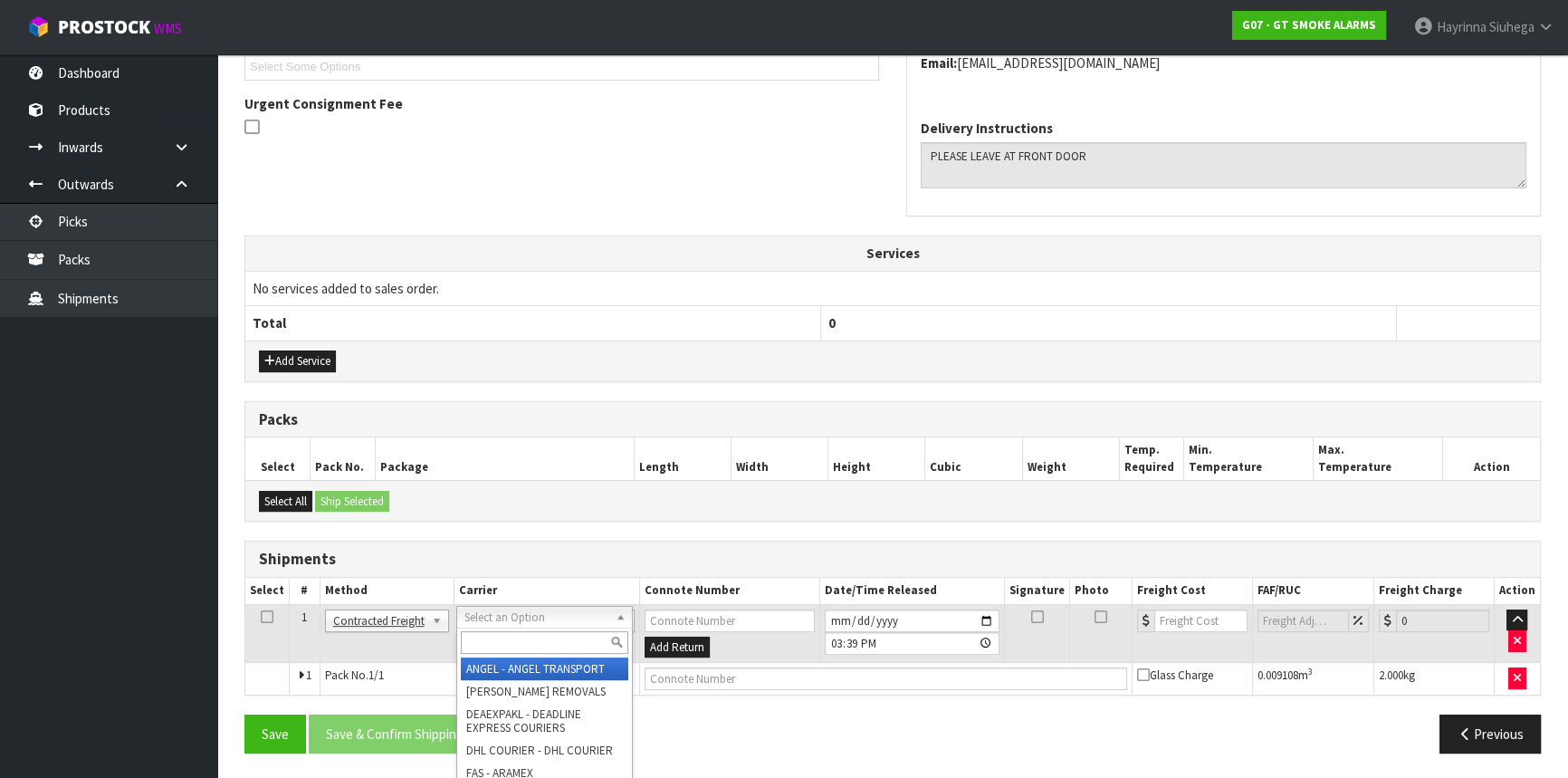
drag, startPoint x: 489, startPoint y: 644, endPoint x: 488, endPoint y: 621, distance: 23.0
click at [489, 641] on input "text" at bounding box center [544, 642] width 167 height 23
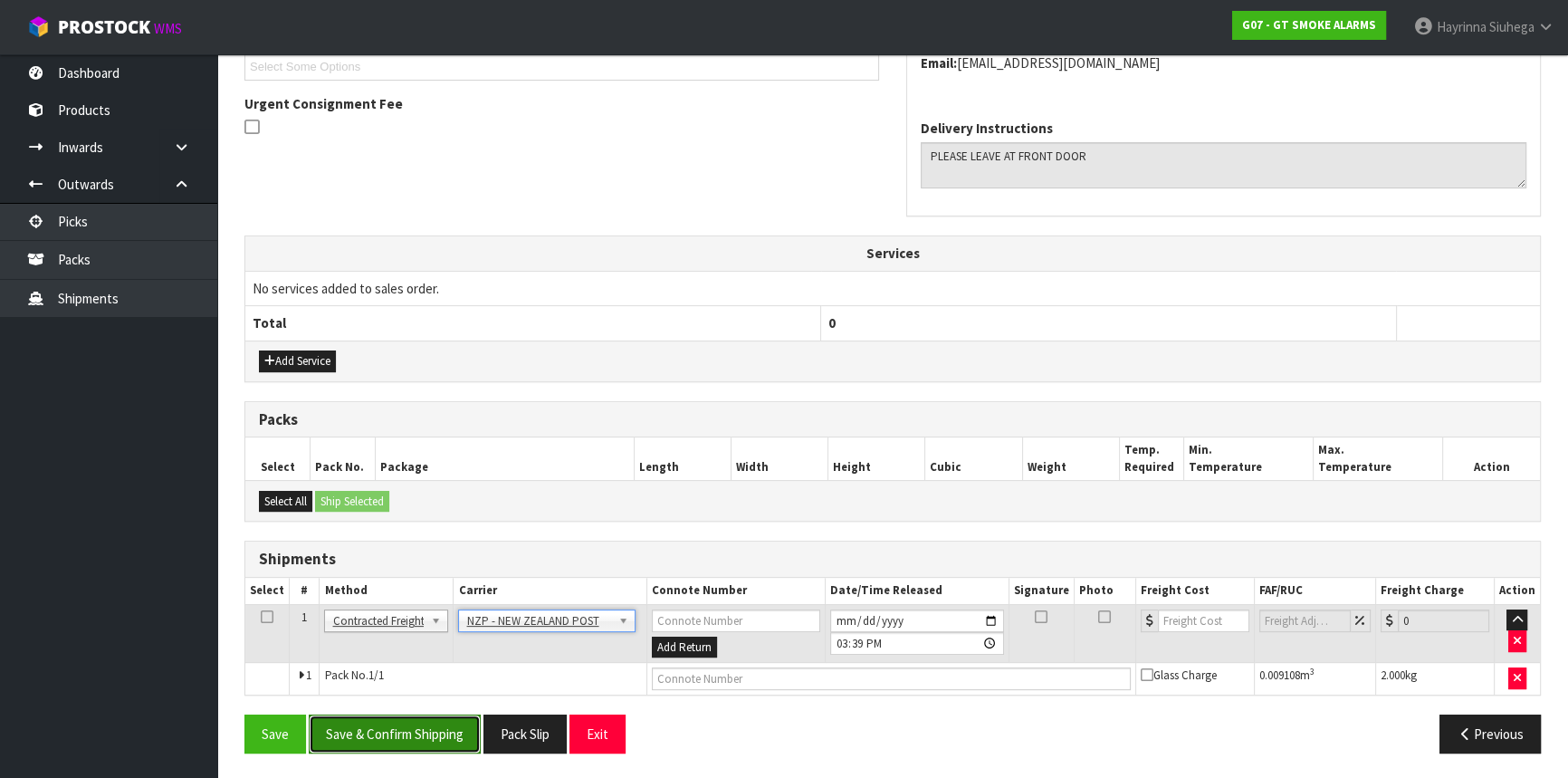
click at [398, 740] on button "Save & Confirm Shipping" at bounding box center [395, 733] width 172 height 39
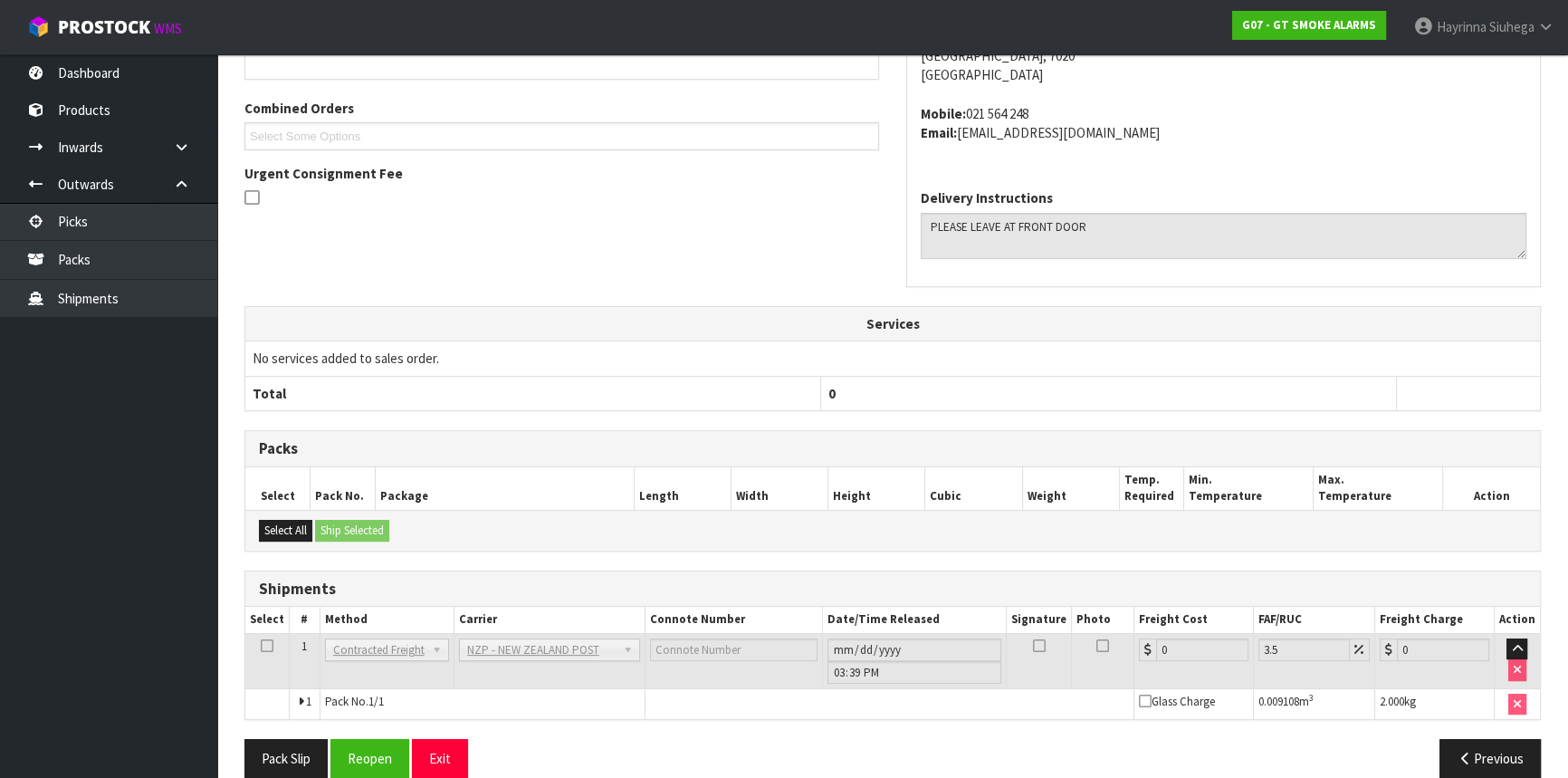
scroll to position [481, 0]
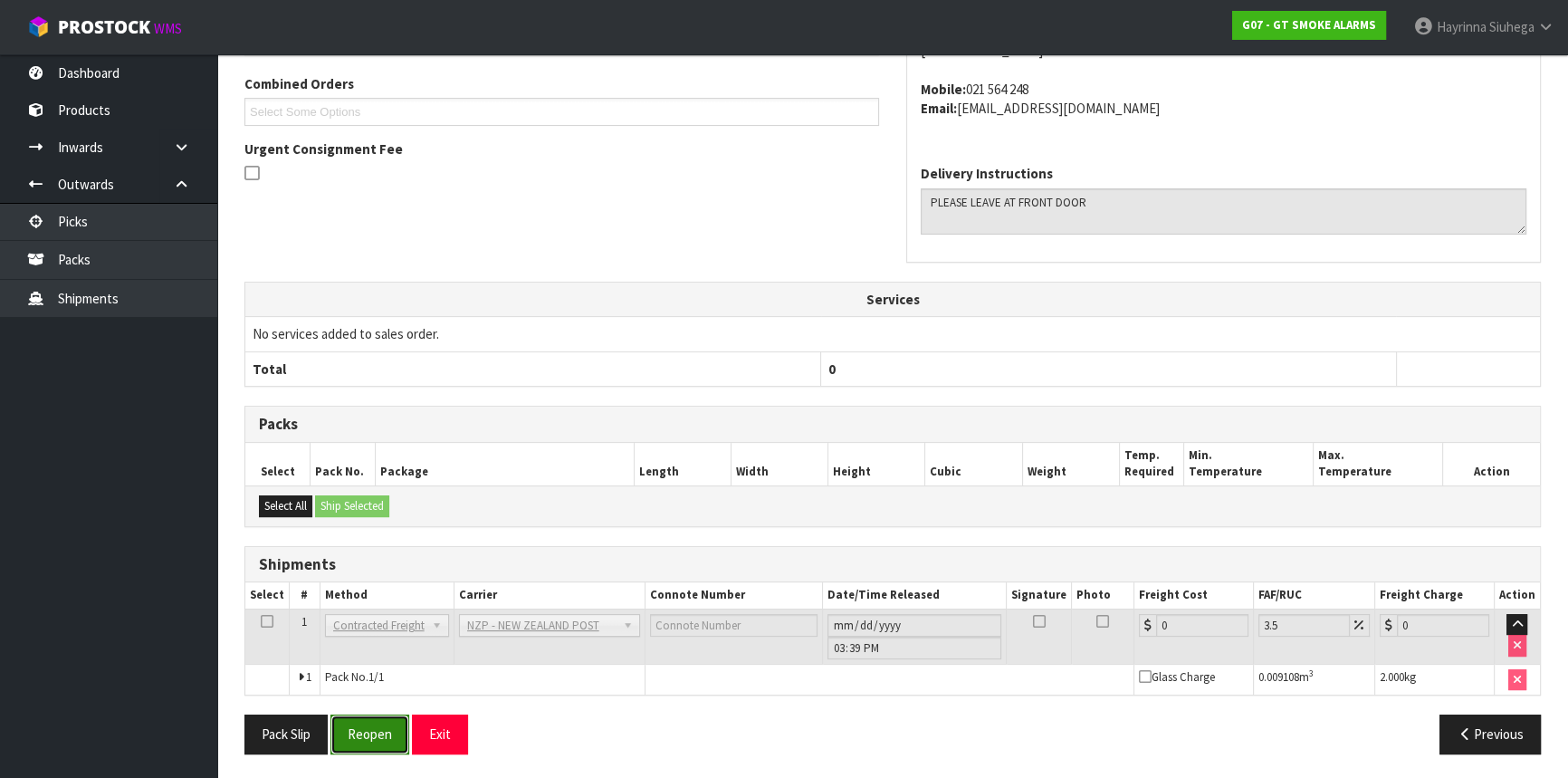
click at [384, 732] on button "Reopen" at bounding box center [370, 733] width 79 height 39
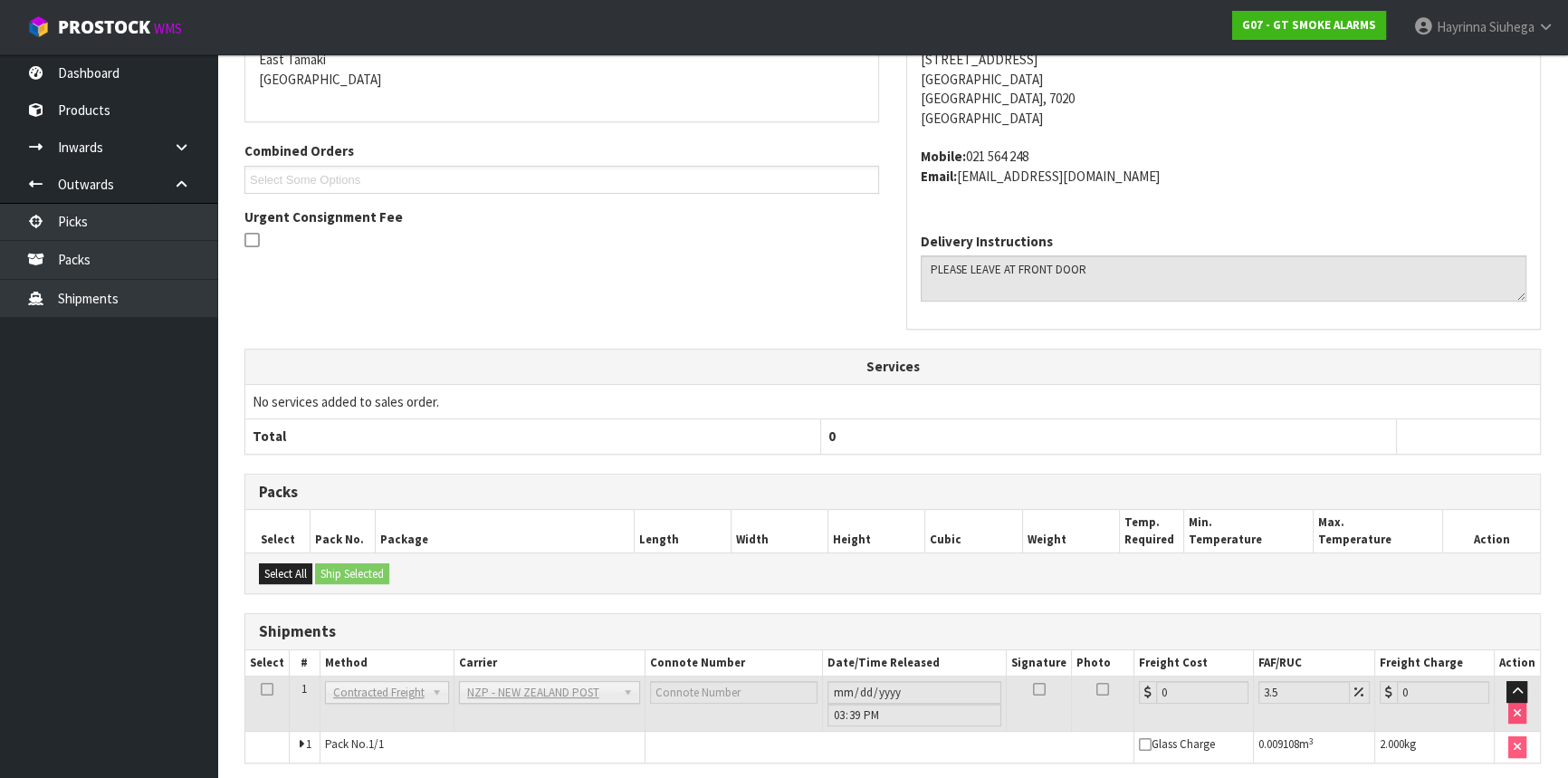
scroll to position [462, 0]
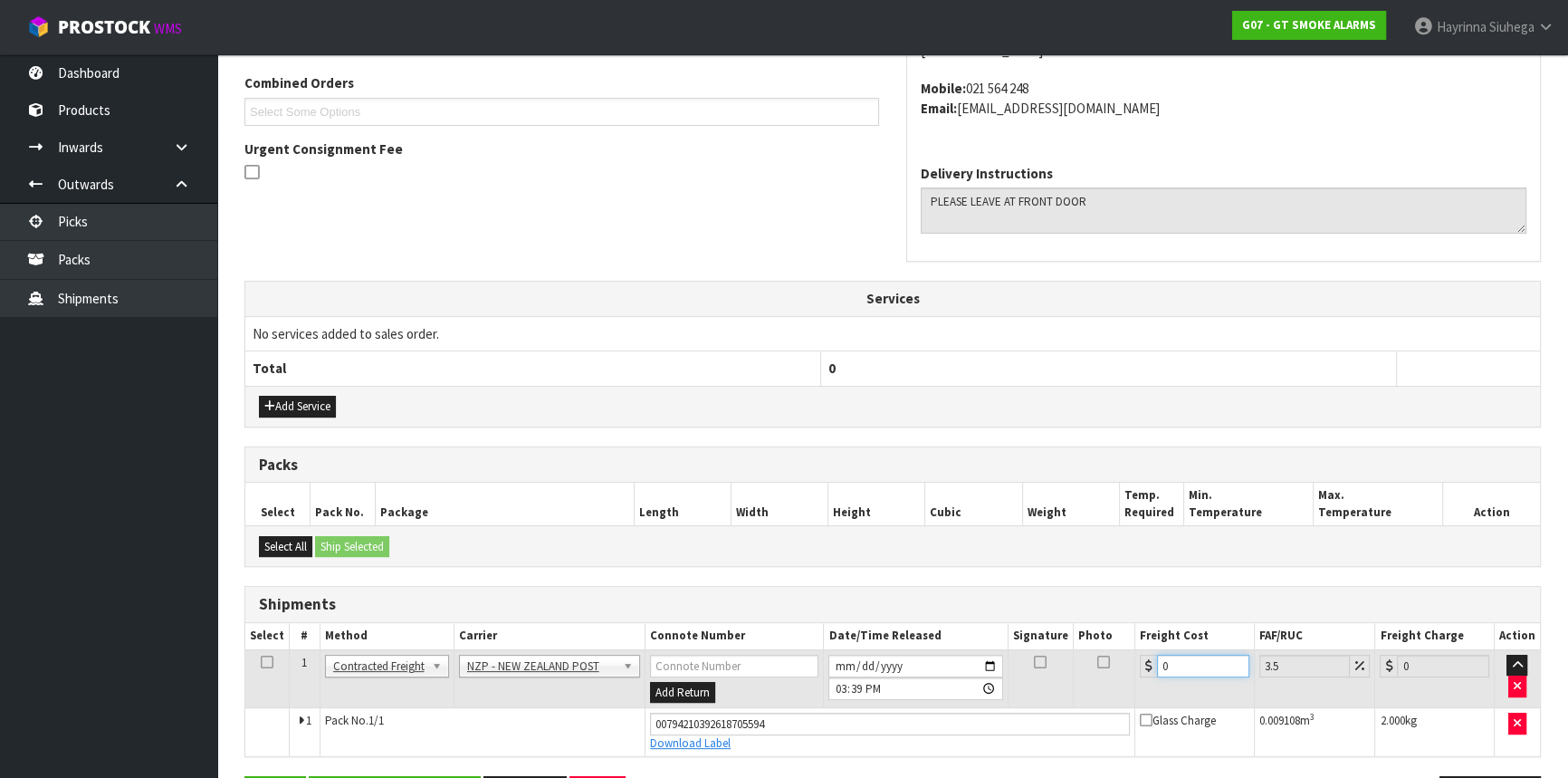
drag, startPoint x: 1185, startPoint y: 661, endPoint x: 822, endPoint y: 662, distance: 363.0
click at [891, 662] on tr "1 Client Local Pickup Customer Local Pickup Company Freight Contracted Freight …" at bounding box center [892, 678] width 1295 height 58
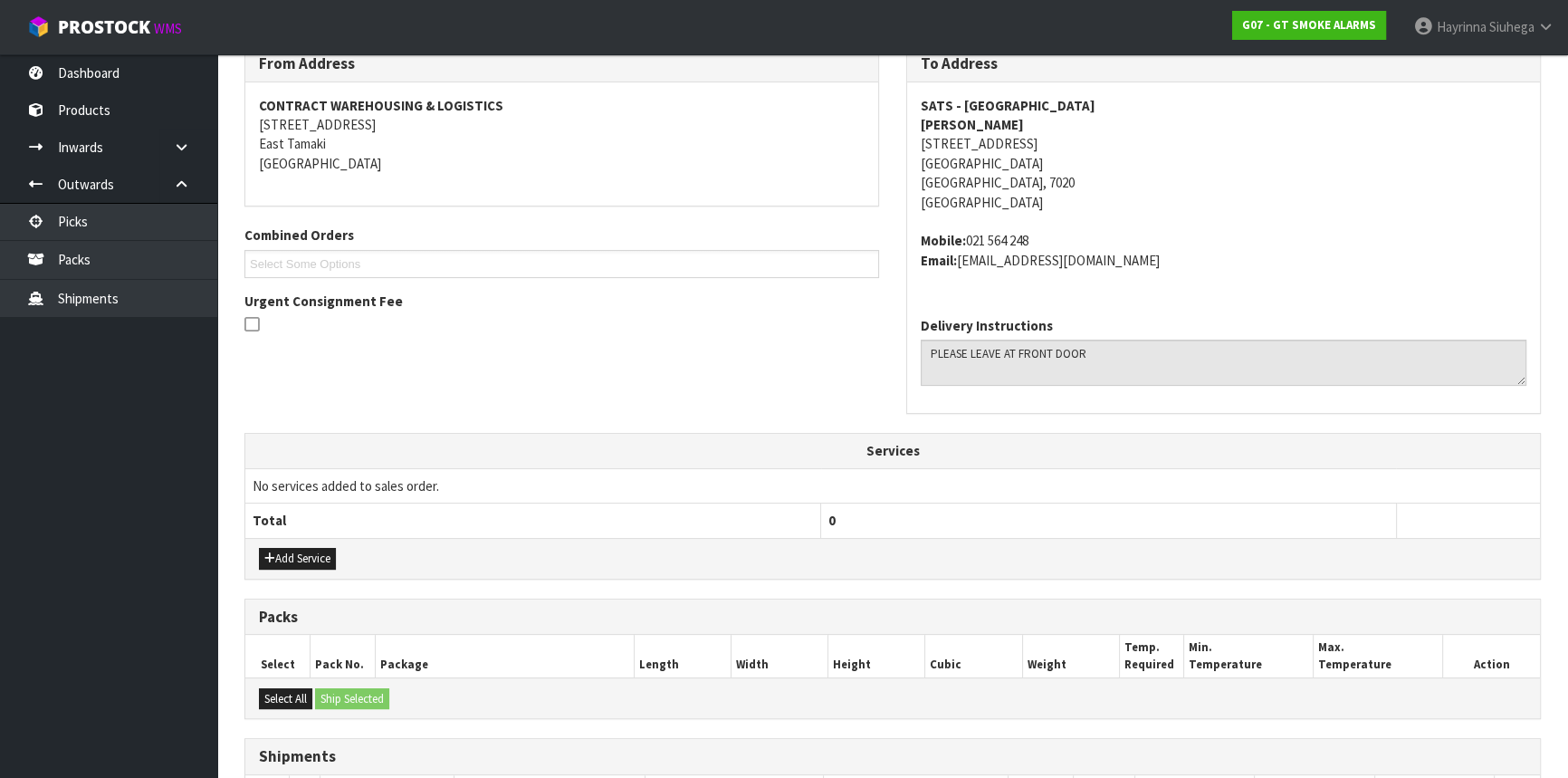
scroll to position [524, 0]
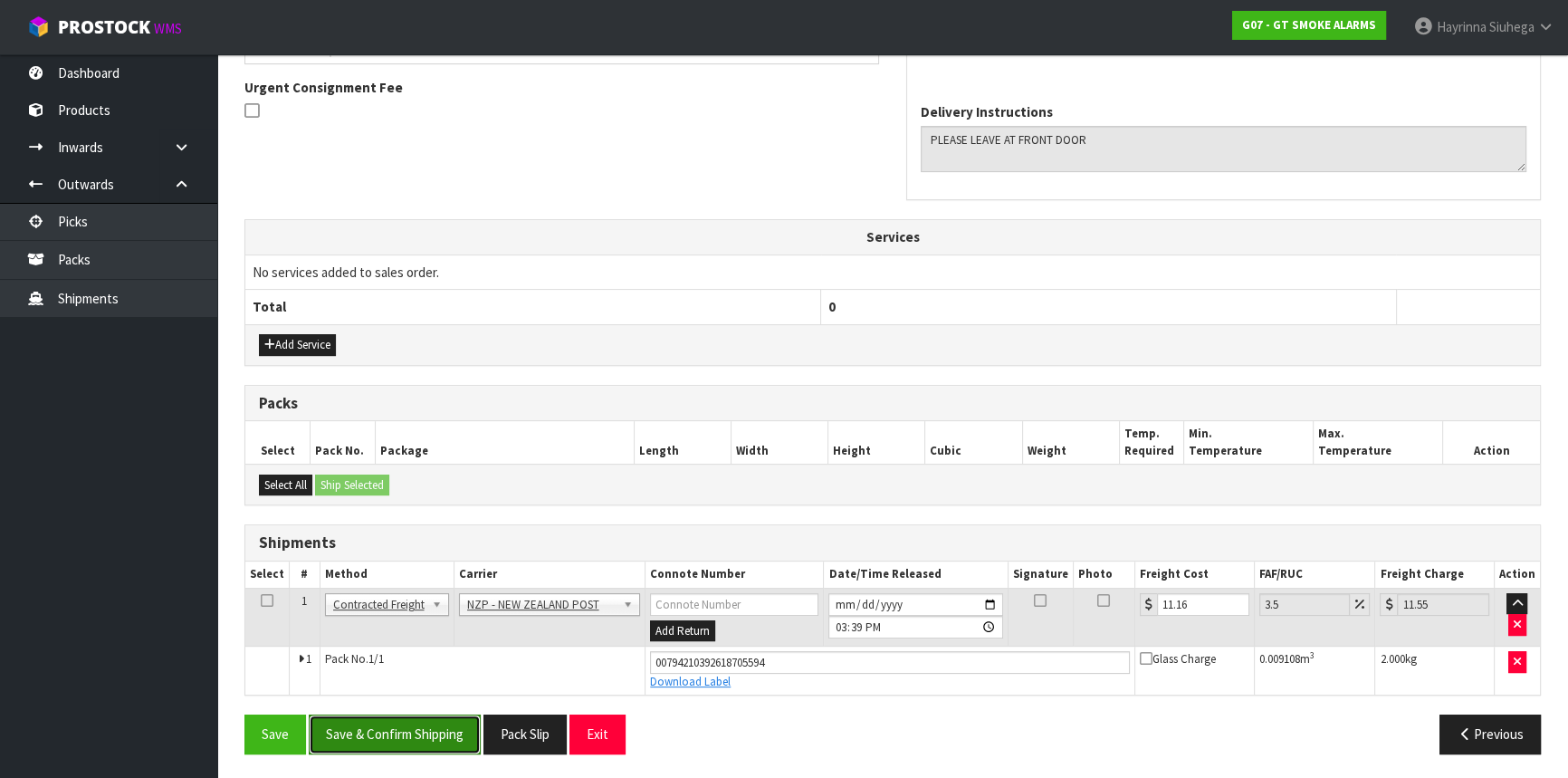
click at [416, 749] on button "Save & Confirm Shipping" at bounding box center [395, 733] width 172 height 39
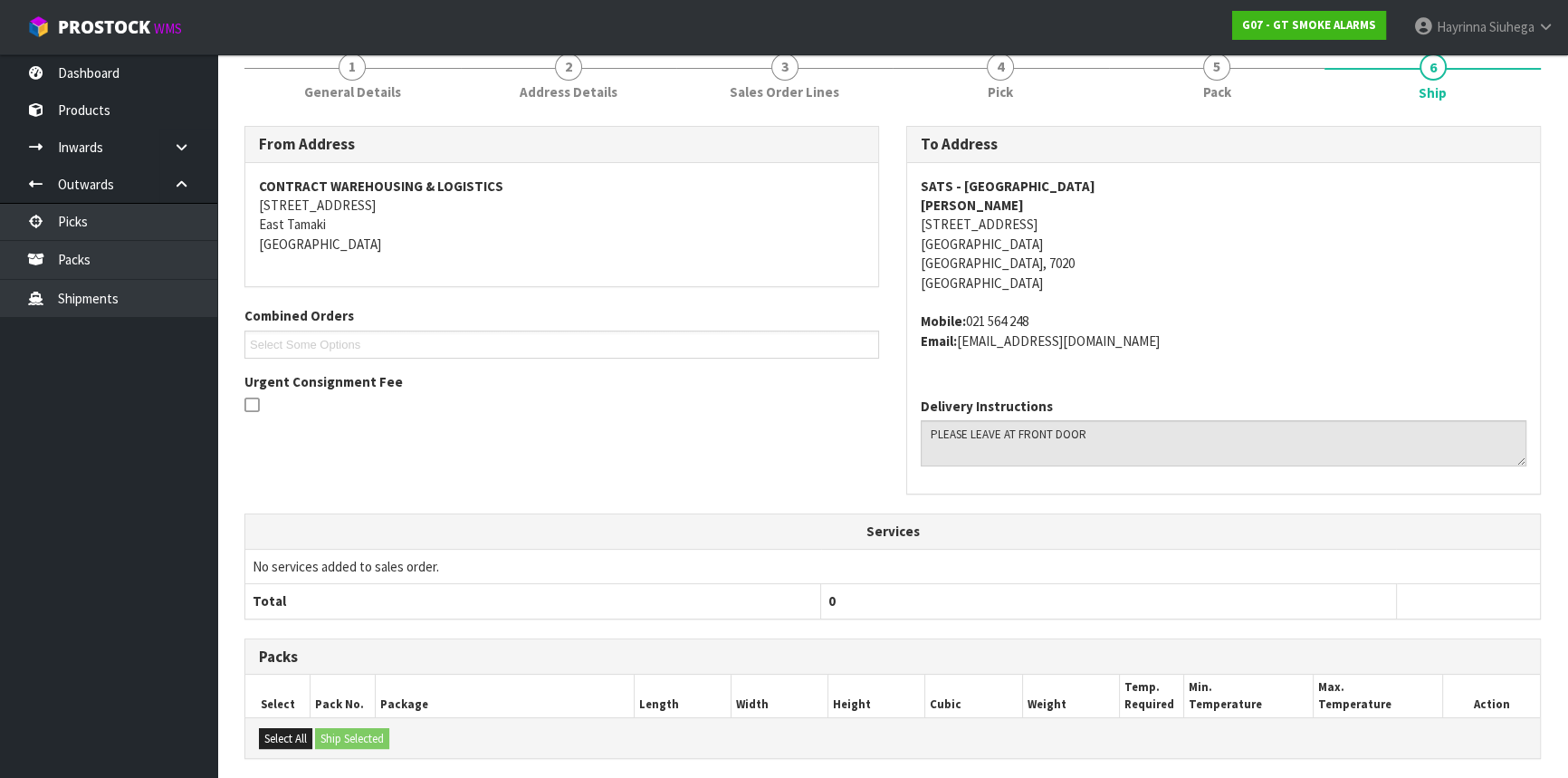
scroll to position [0, 0]
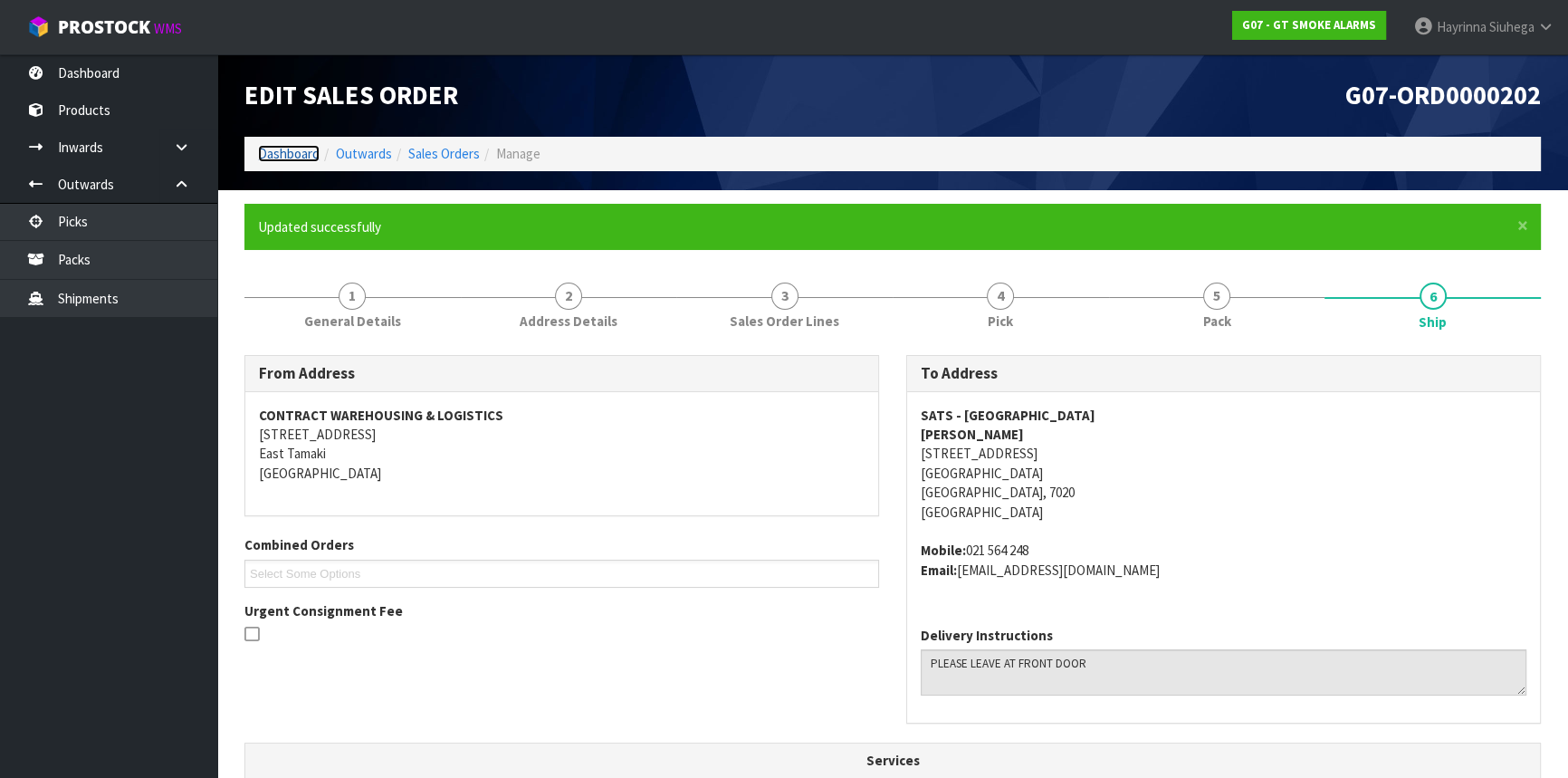
click at [290, 151] on link "Dashboard" at bounding box center [289, 152] width 61 height 17
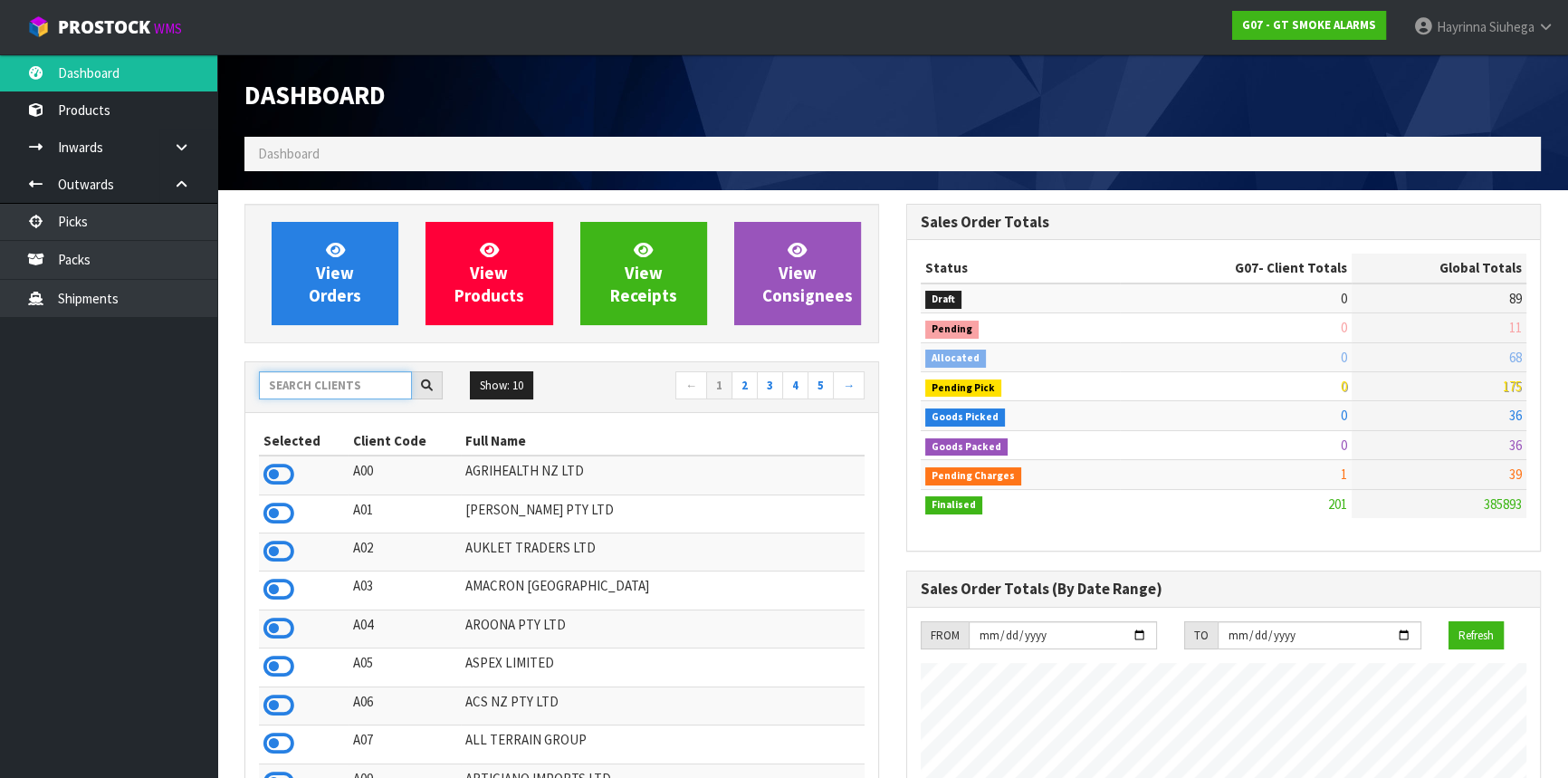
click at [362, 383] on input "text" at bounding box center [335, 385] width 153 height 28
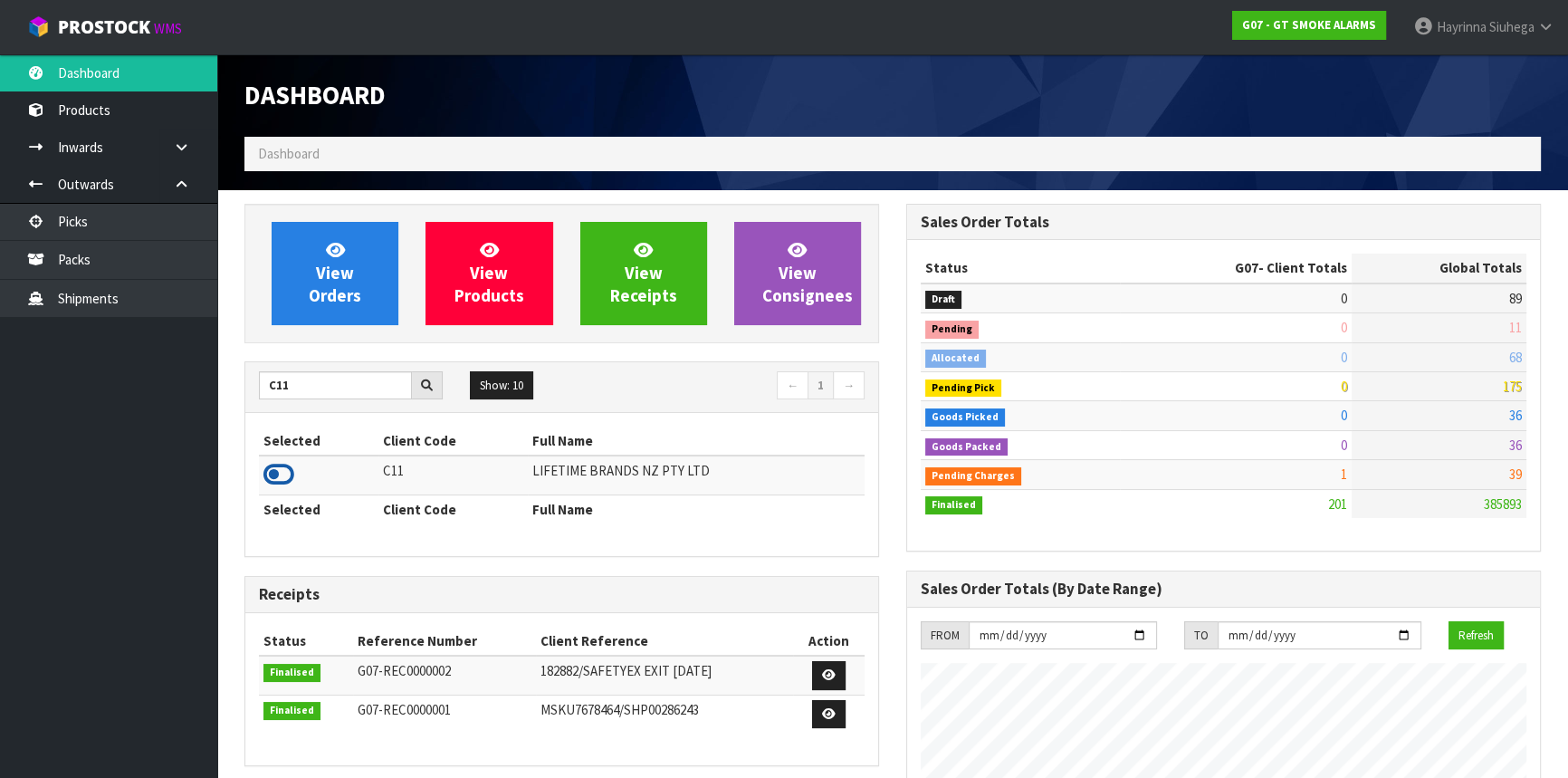
click at [278, 472] on icon at bounding box center [278, 474] width 31 height 27
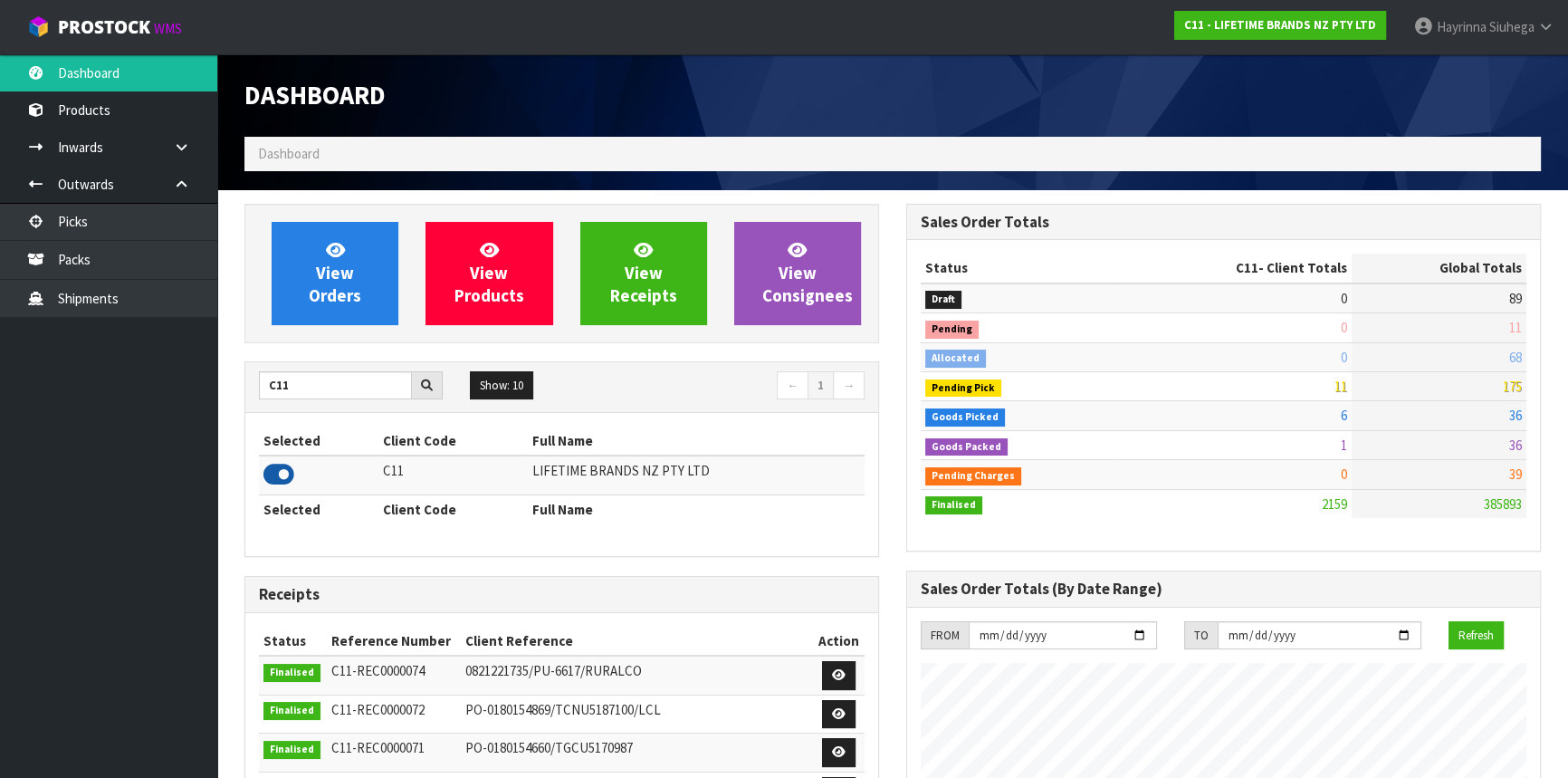
scroll to position [1370, 661]
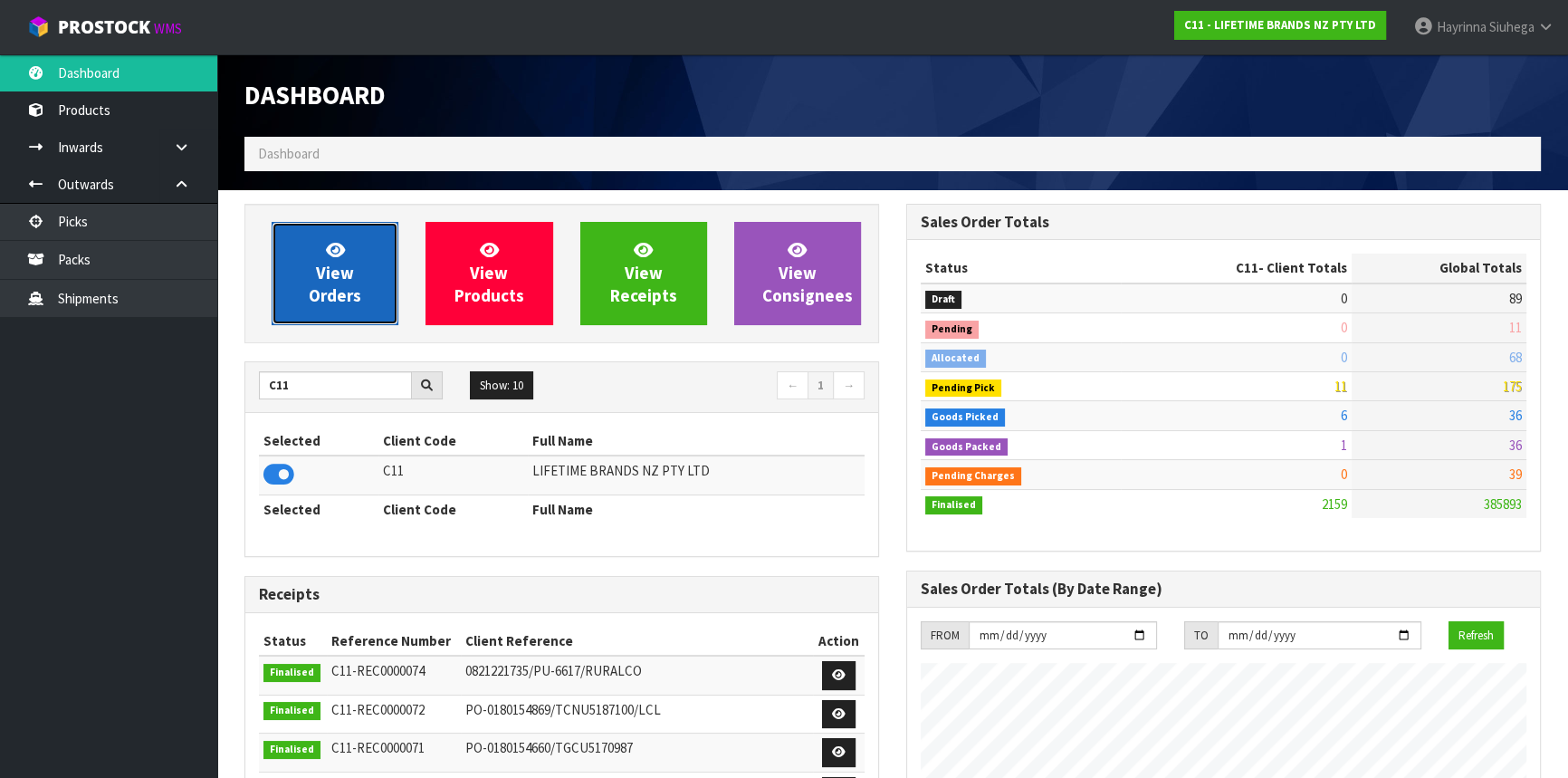
click at [367, 274] on link "View Orders" at bounding box center [335, 273] width 127 height 103
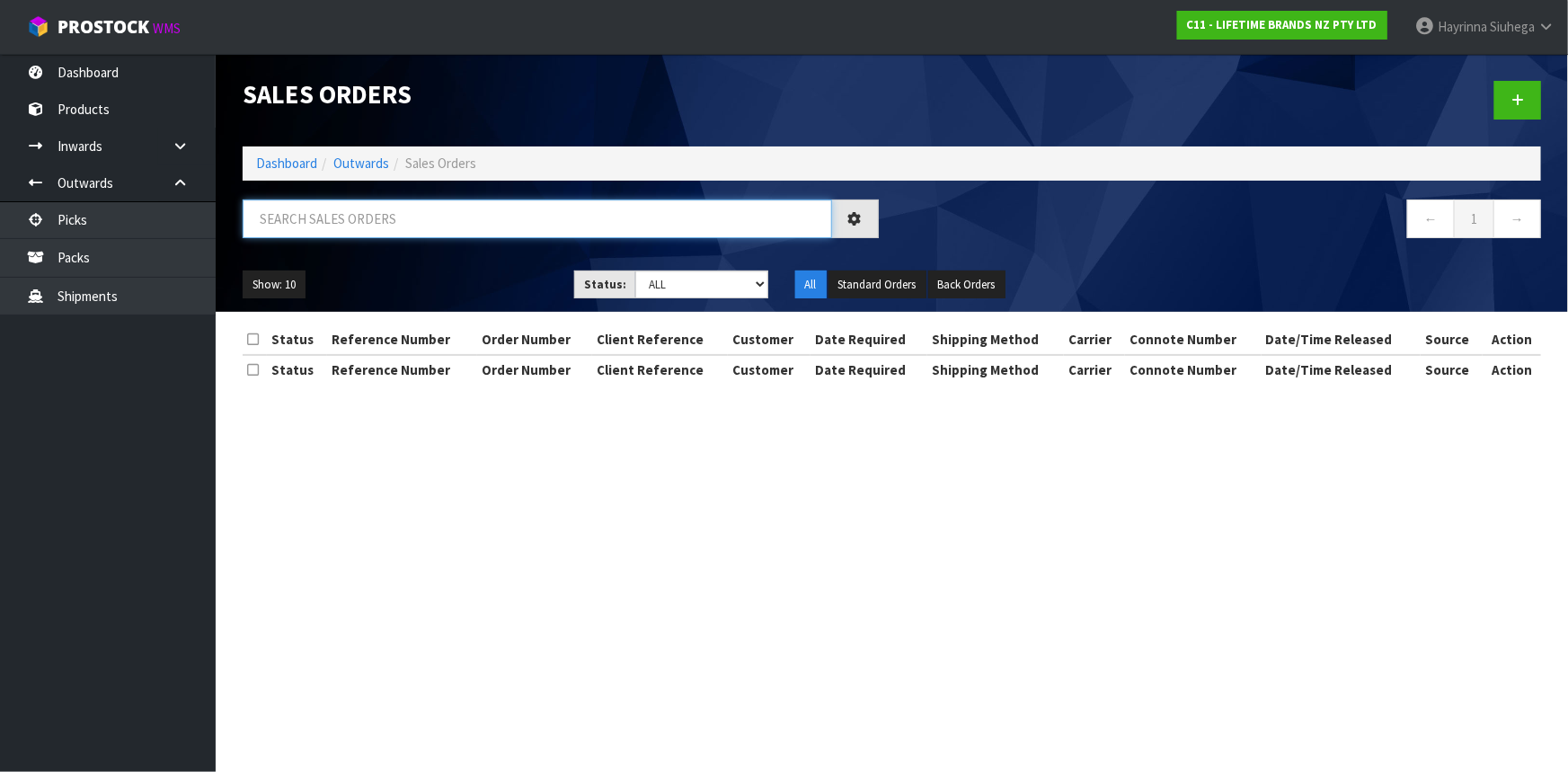
click at [386, 220] on input "text" at bounding box center [537, 218] width 589 height 38
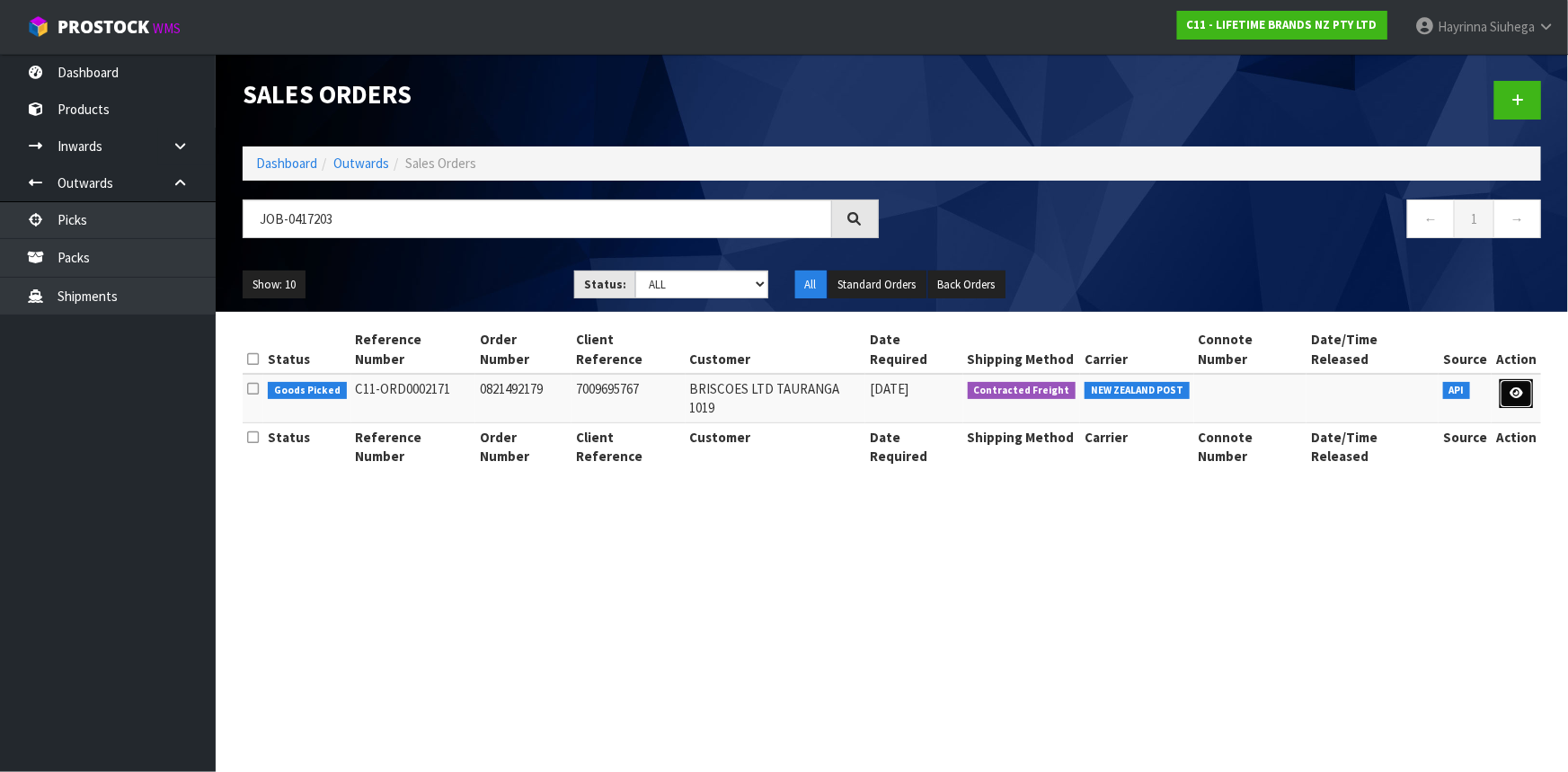
click at [1528, 379] on link at bounding box center [1517, 393] width 33 height 28
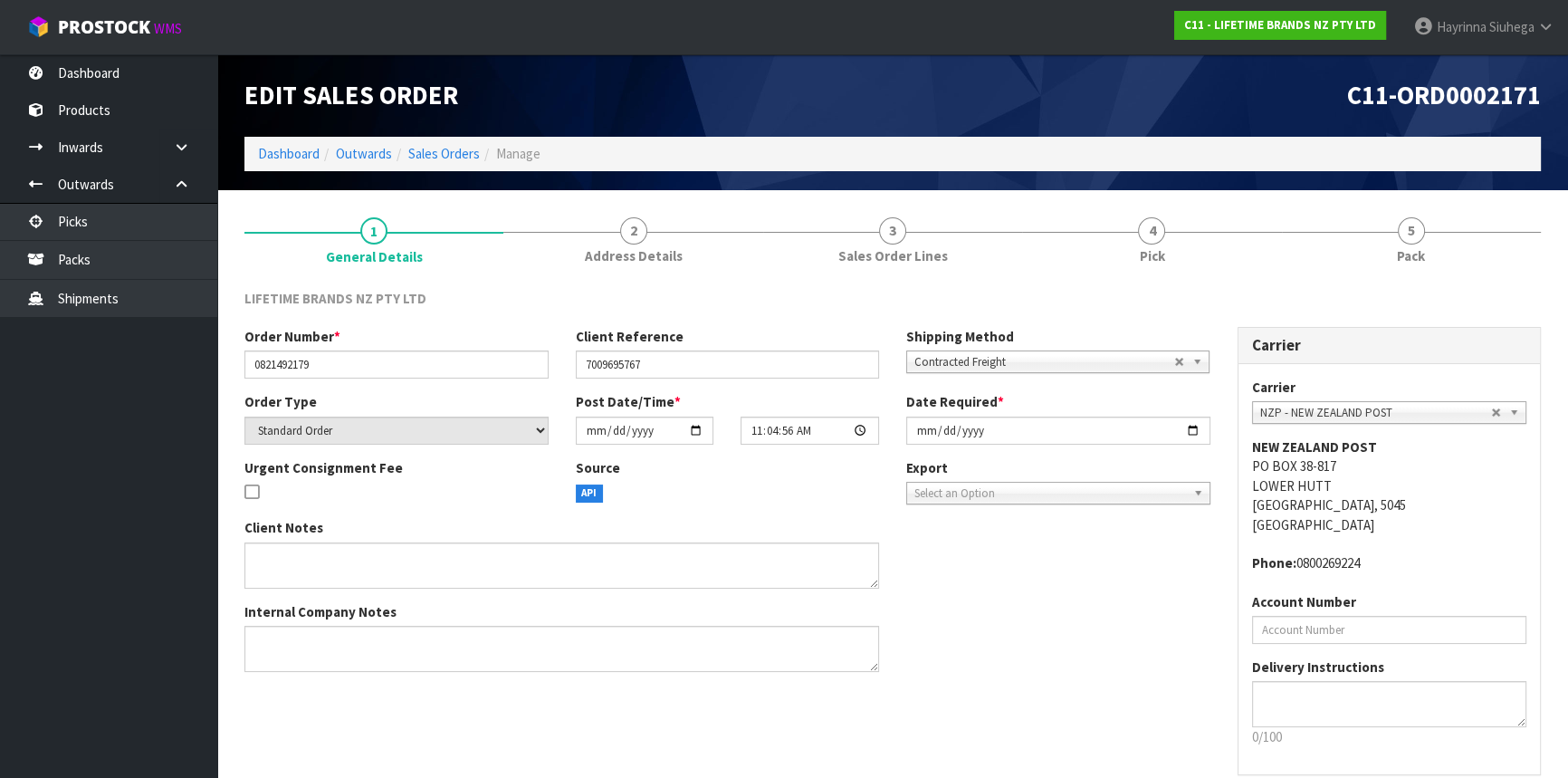
click at [1239, 243] on link "4 Pick" at bounding box center [1152, 240] width 259 height 71
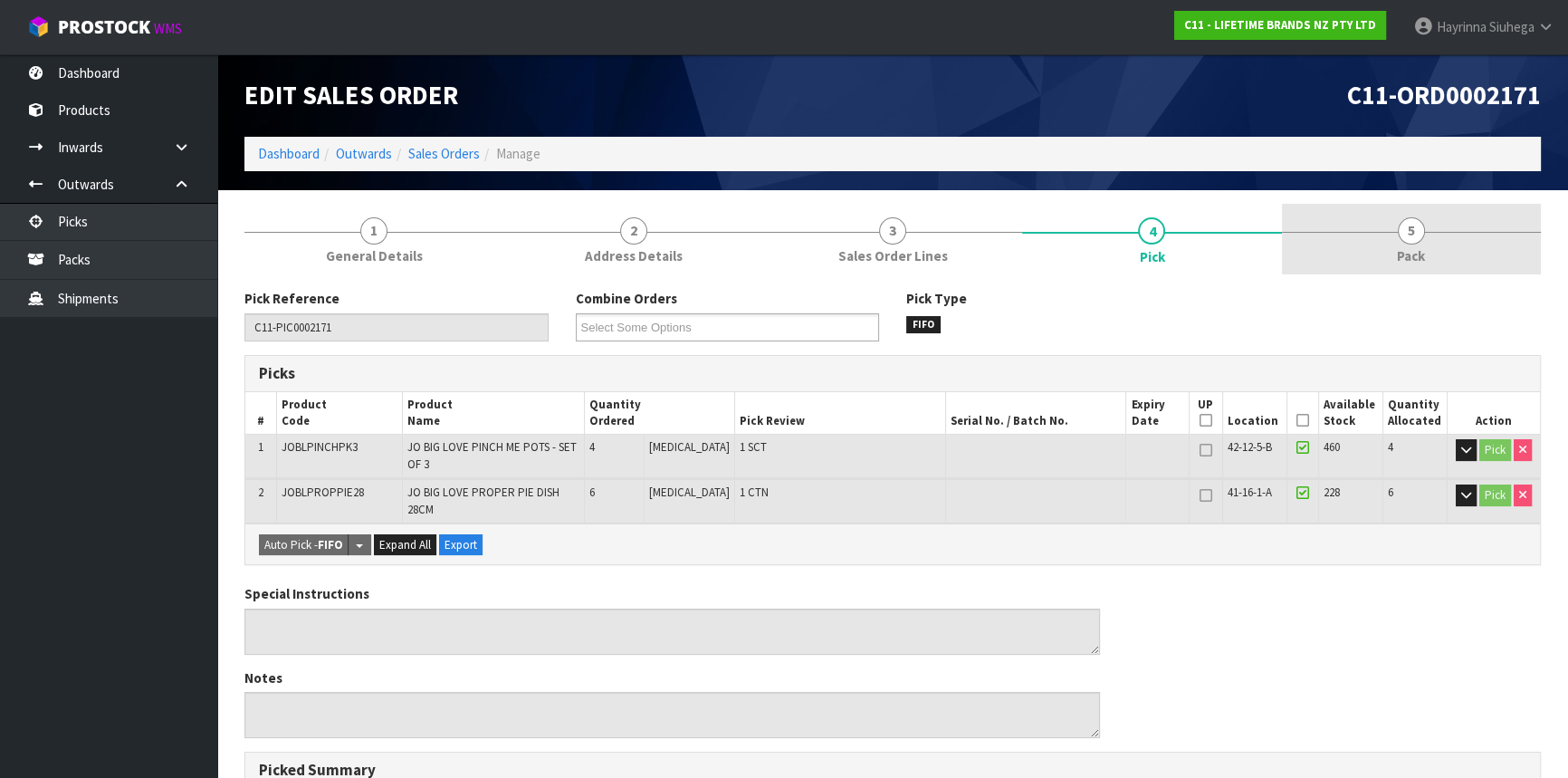
click at [1344, 229] on link "5 Pack" at bounding box center [1412, 240] width 259 height 71
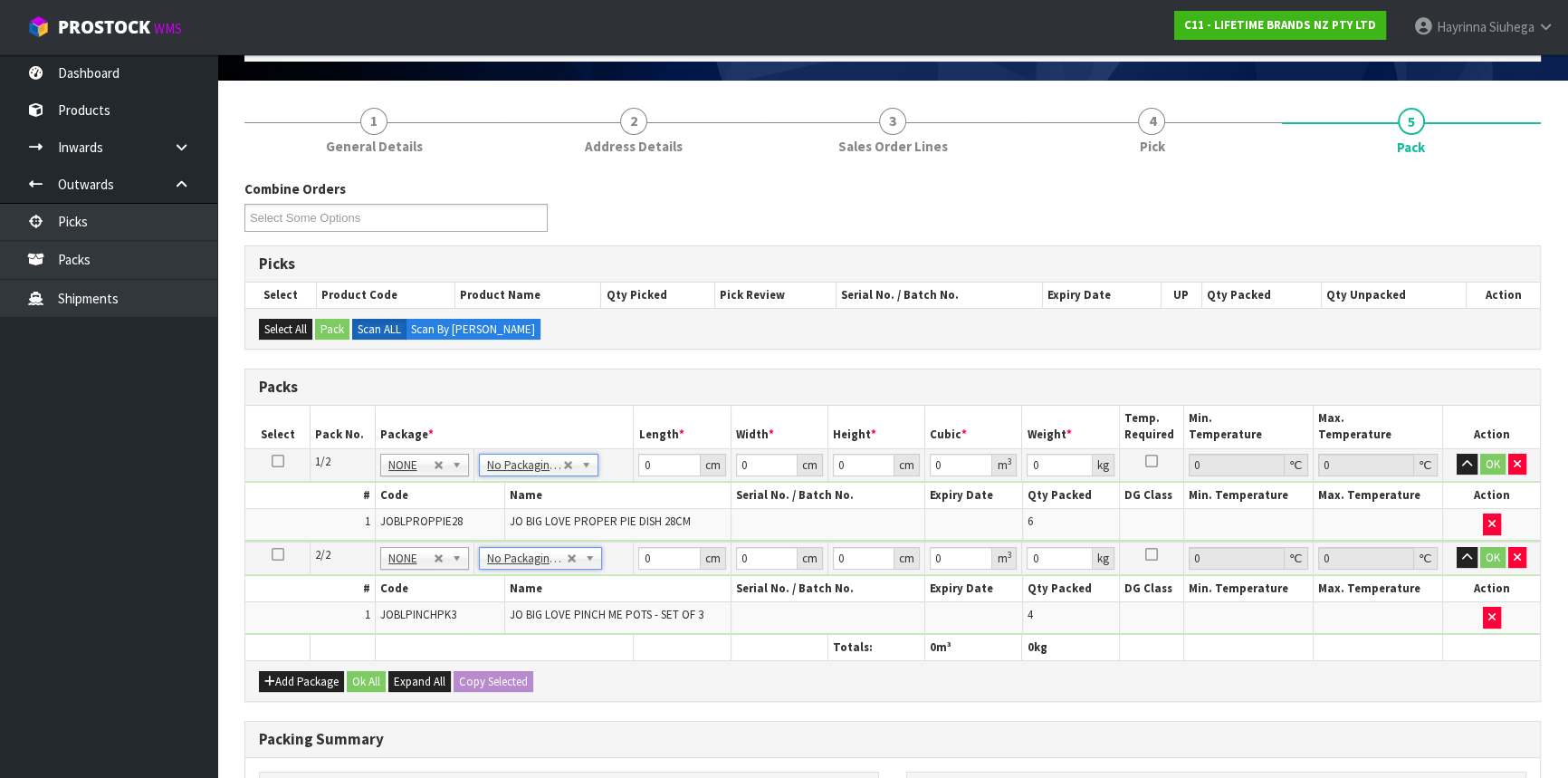
scroll to position [371, 0]
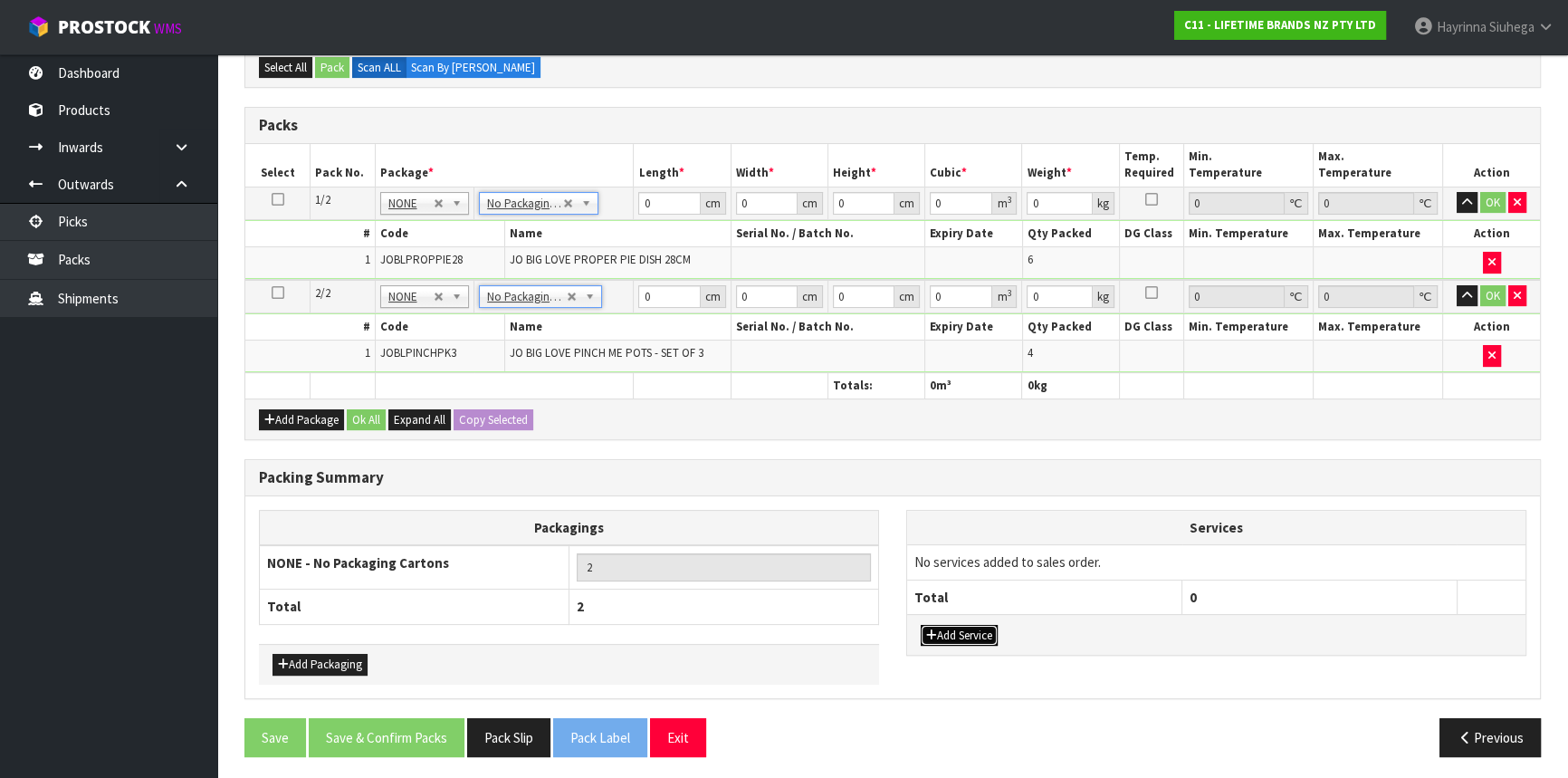
click at [966, 628] on button "Add Service" at bounding box center [960, 636] width 77 height 22
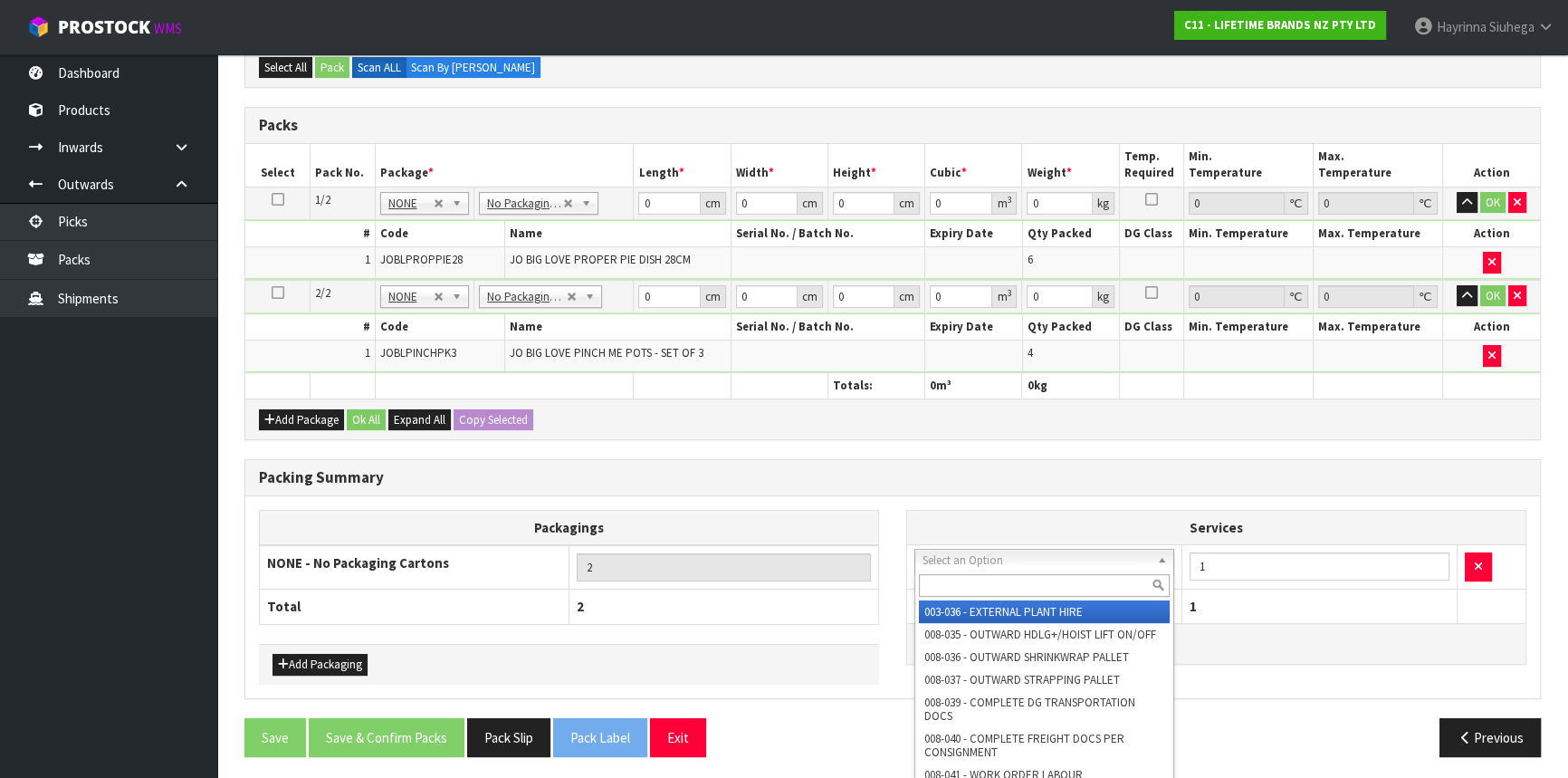
click at [985, 578] on input "text" at bounding box center [1045, 585] width 251 height 23
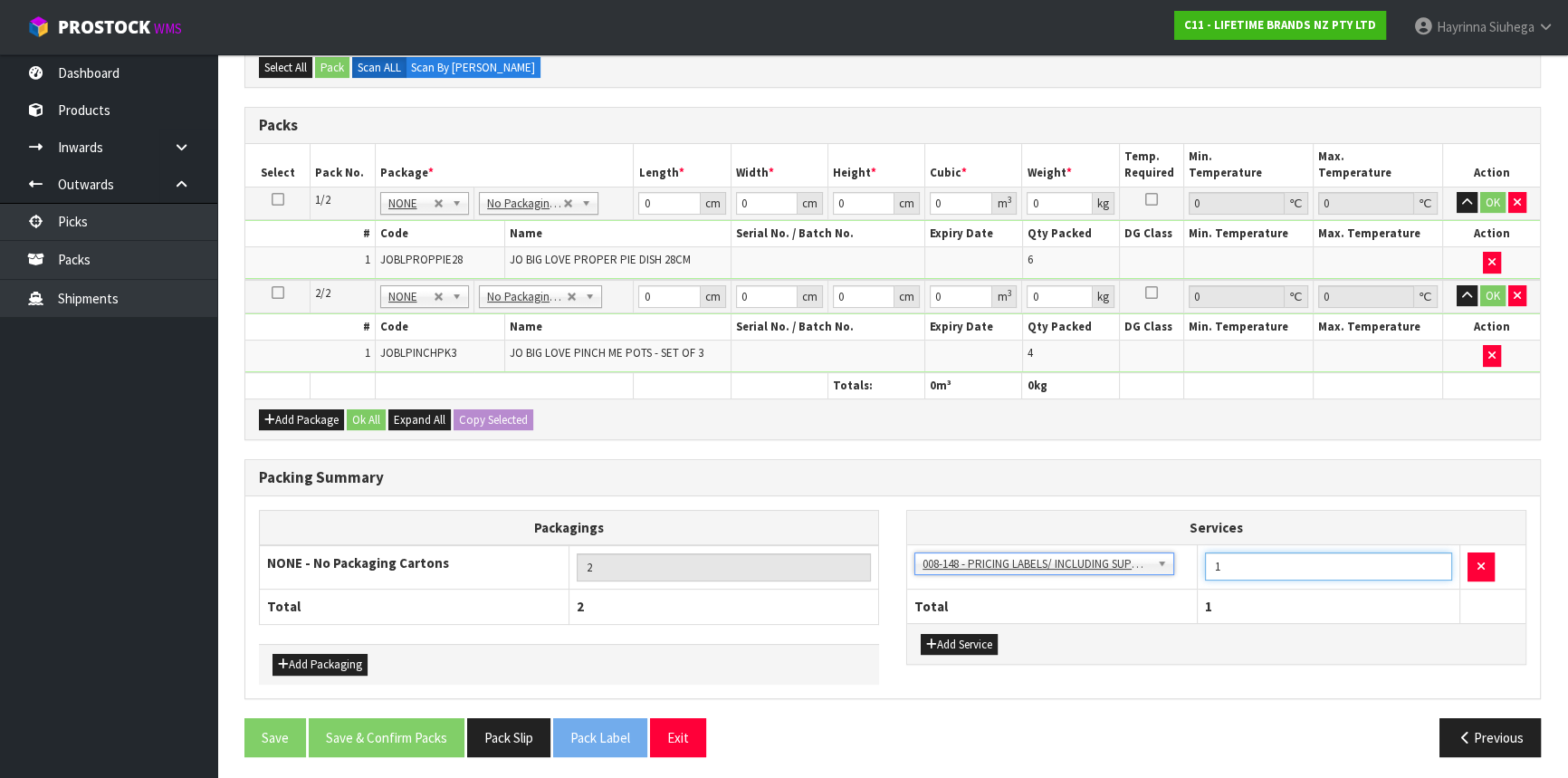
drag, startPoint x: 1241, startPoint y: 560, endPoint x: 1162, endPoint y: 551, distance: 79.5
click at [1138, 552] on tr "003-036 - EXTERNAL PLANT HIRE 008-035 - OUTWARD HDLG+/HOIST LIFT ON/OFF 008-036…" at bounding box center [1216, 567] width 618 height 45
click at [647, 201] on input "0" at bounding box center [669, 203] width 61 height 23
click at [647, 203] on input "0" at bounding box center [669, 203] width 61 height 23
click at [645, 202] on input "0" at bounding box center [669, 203] width 61 height 23
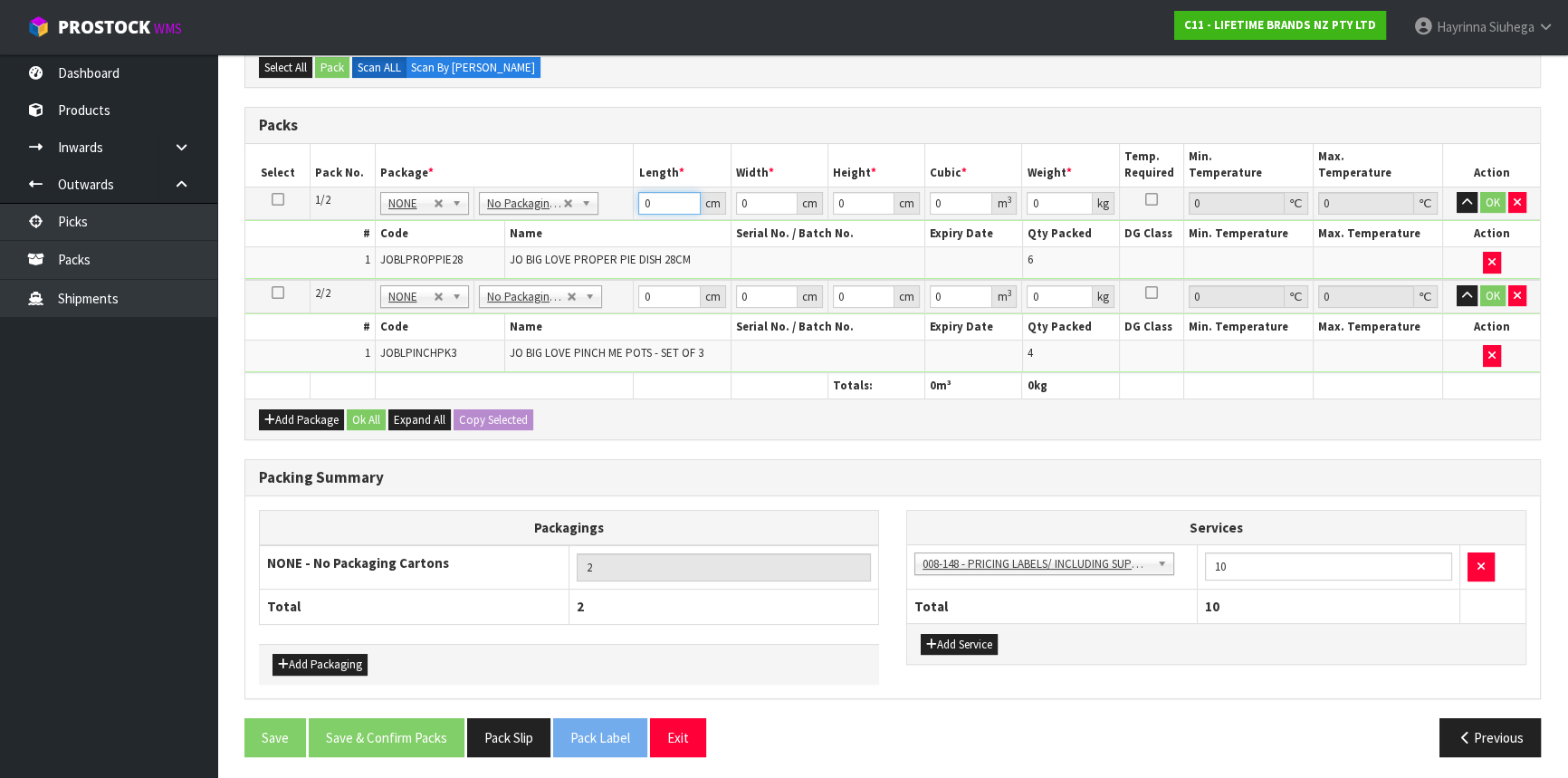
click at [645, 202] on input "0" at bounding box center [669, 203] width 61 height 23
click button "OK" at bounding box center [1494, 203] width 26 height 22
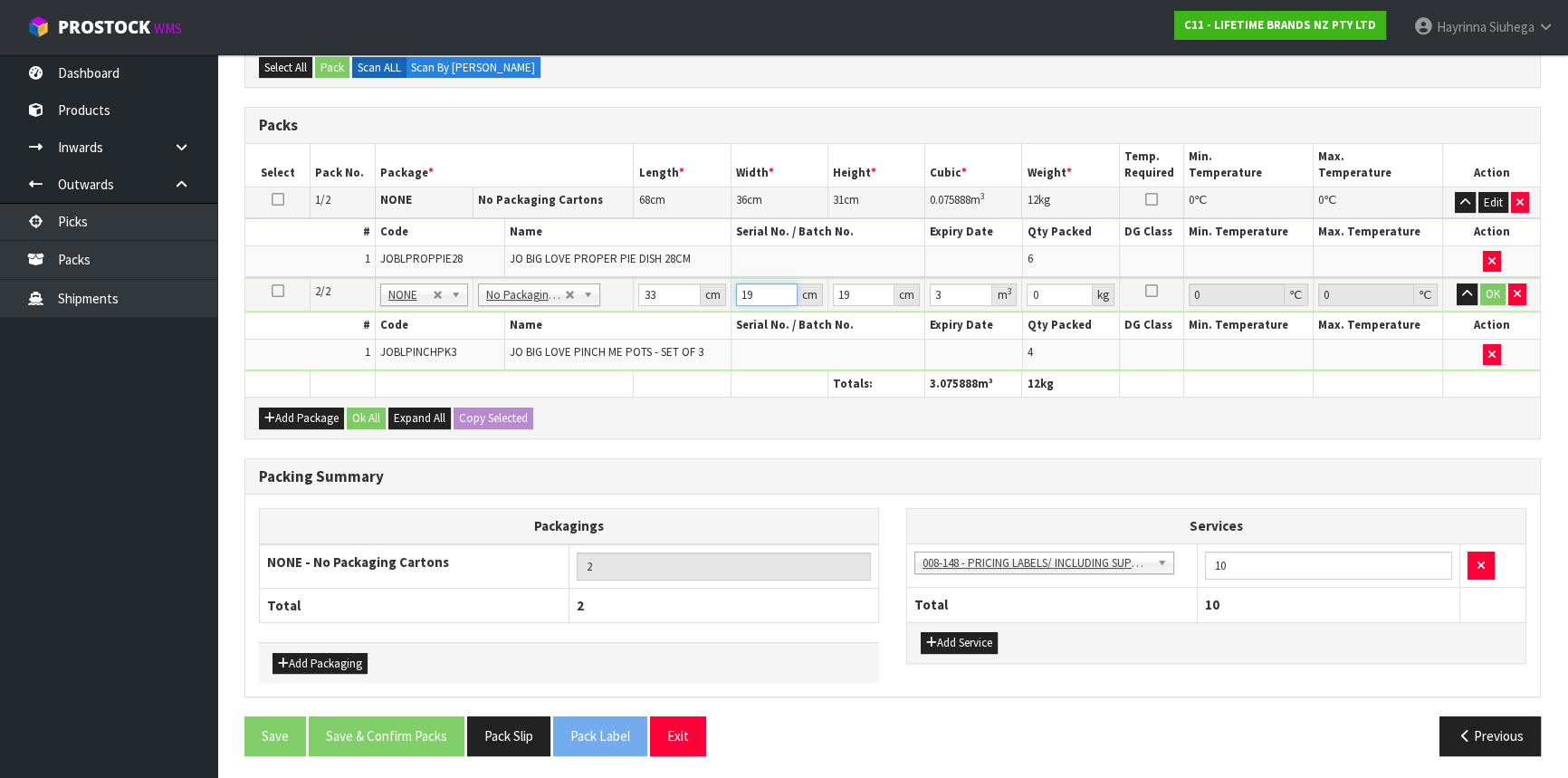
click at [739, 284] on input "19" at bounding box center [767, 294] width 61 height 23
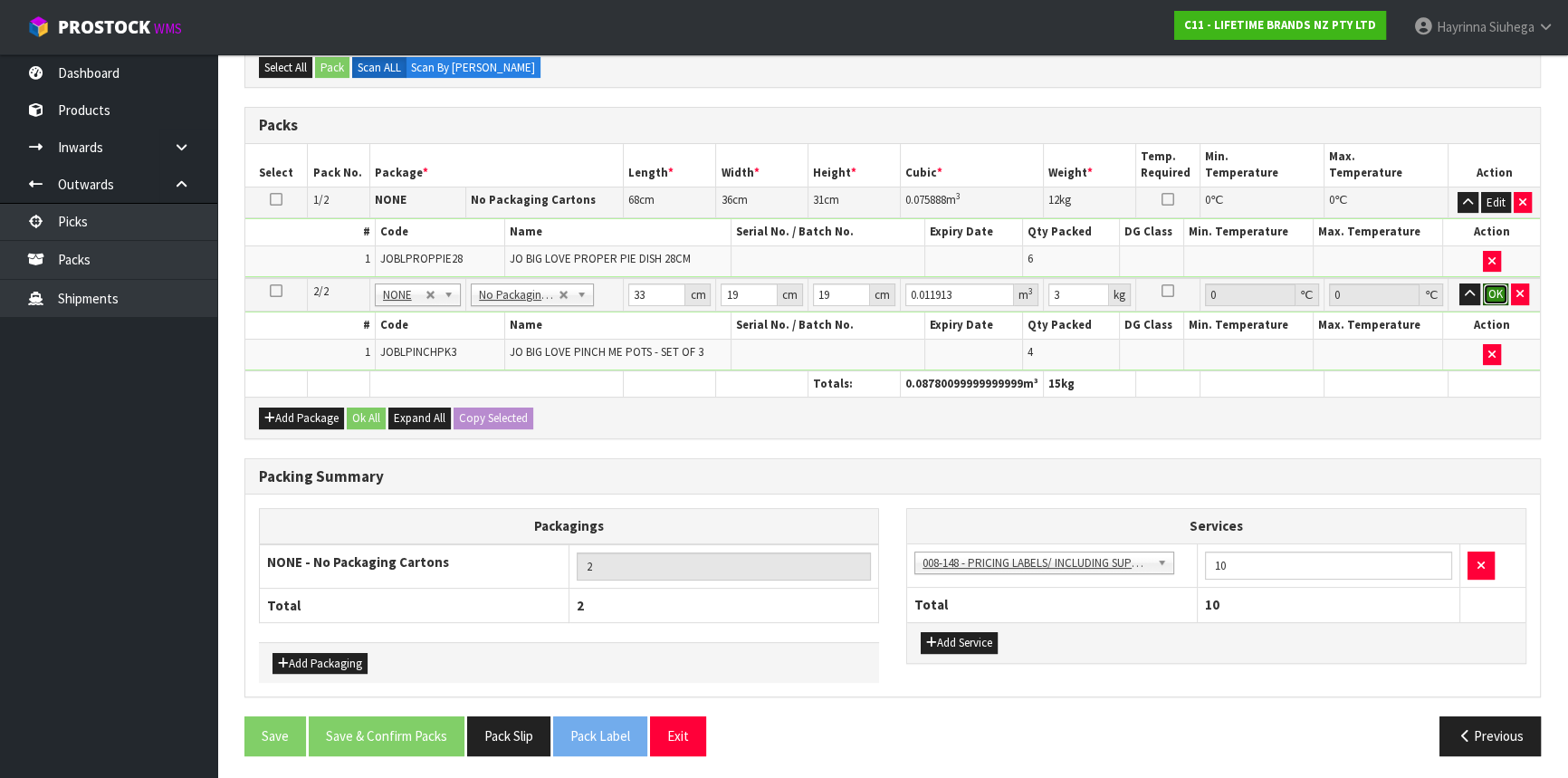
click button "OK" at bounding box center [1496, 294] width 26 height 22
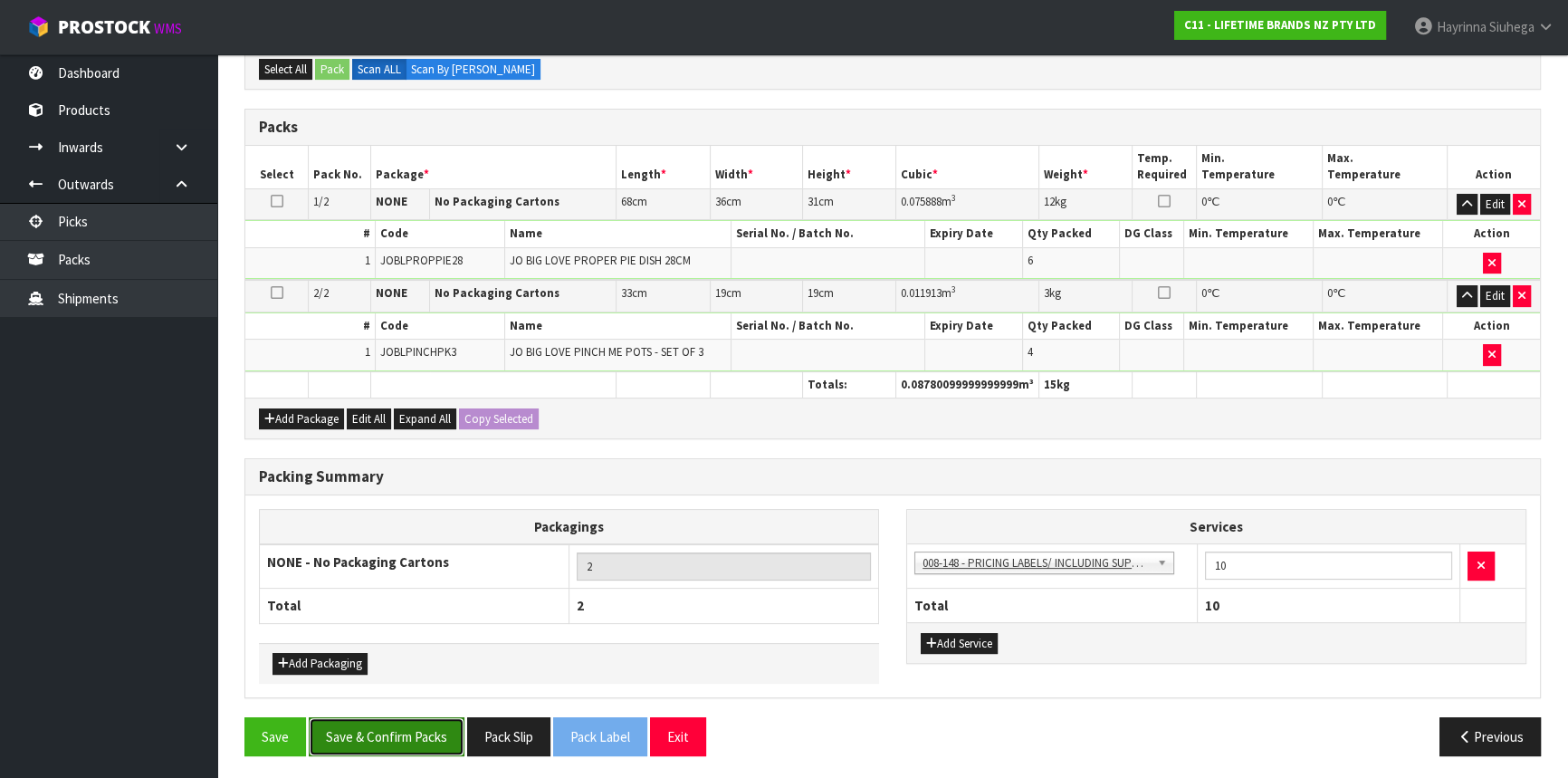
click at [412, 725] on button "Save & Confirm Packs" at bounding box center [386, 736] width 155 height 39
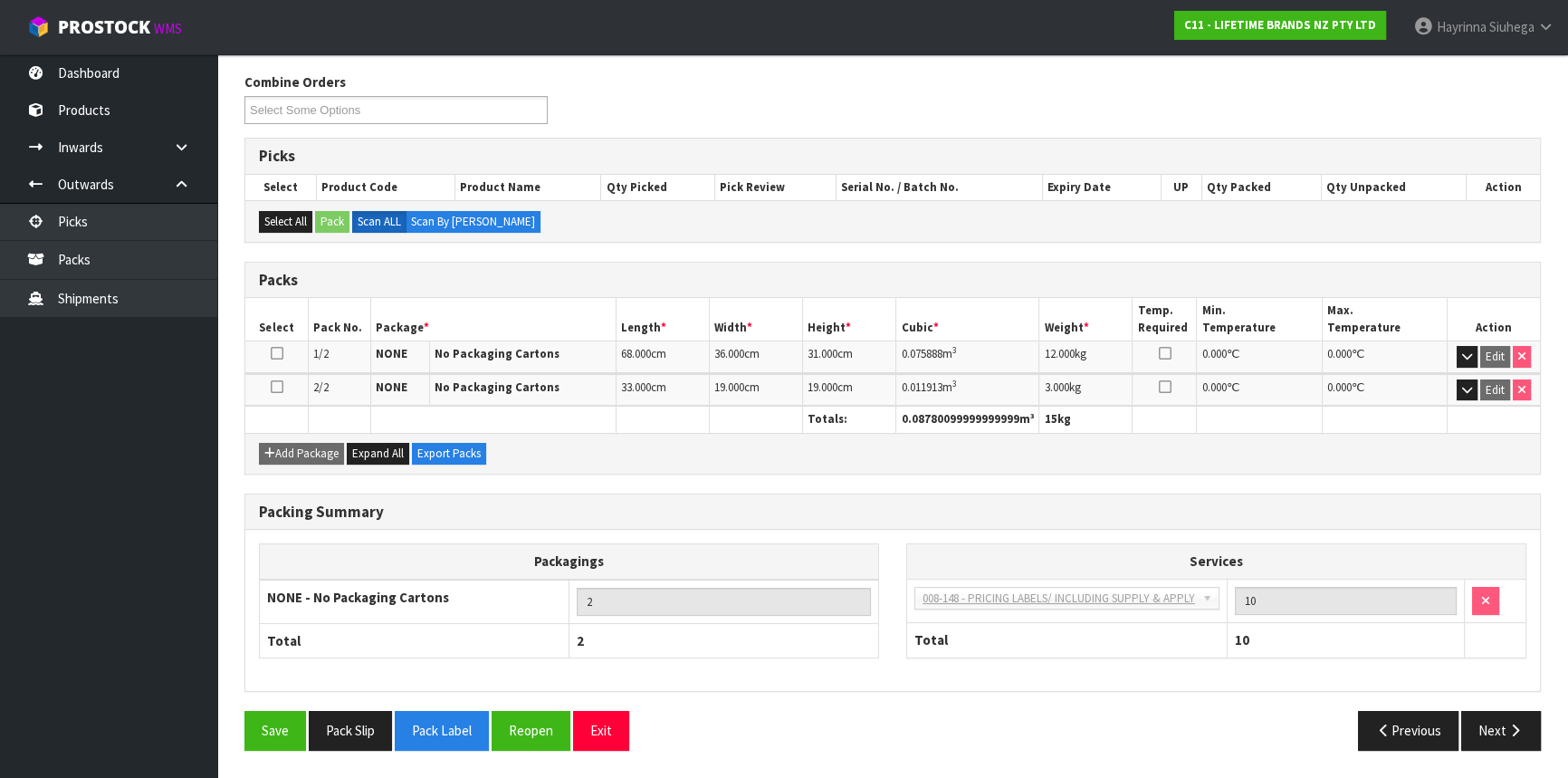
scroll to position [278, 0]
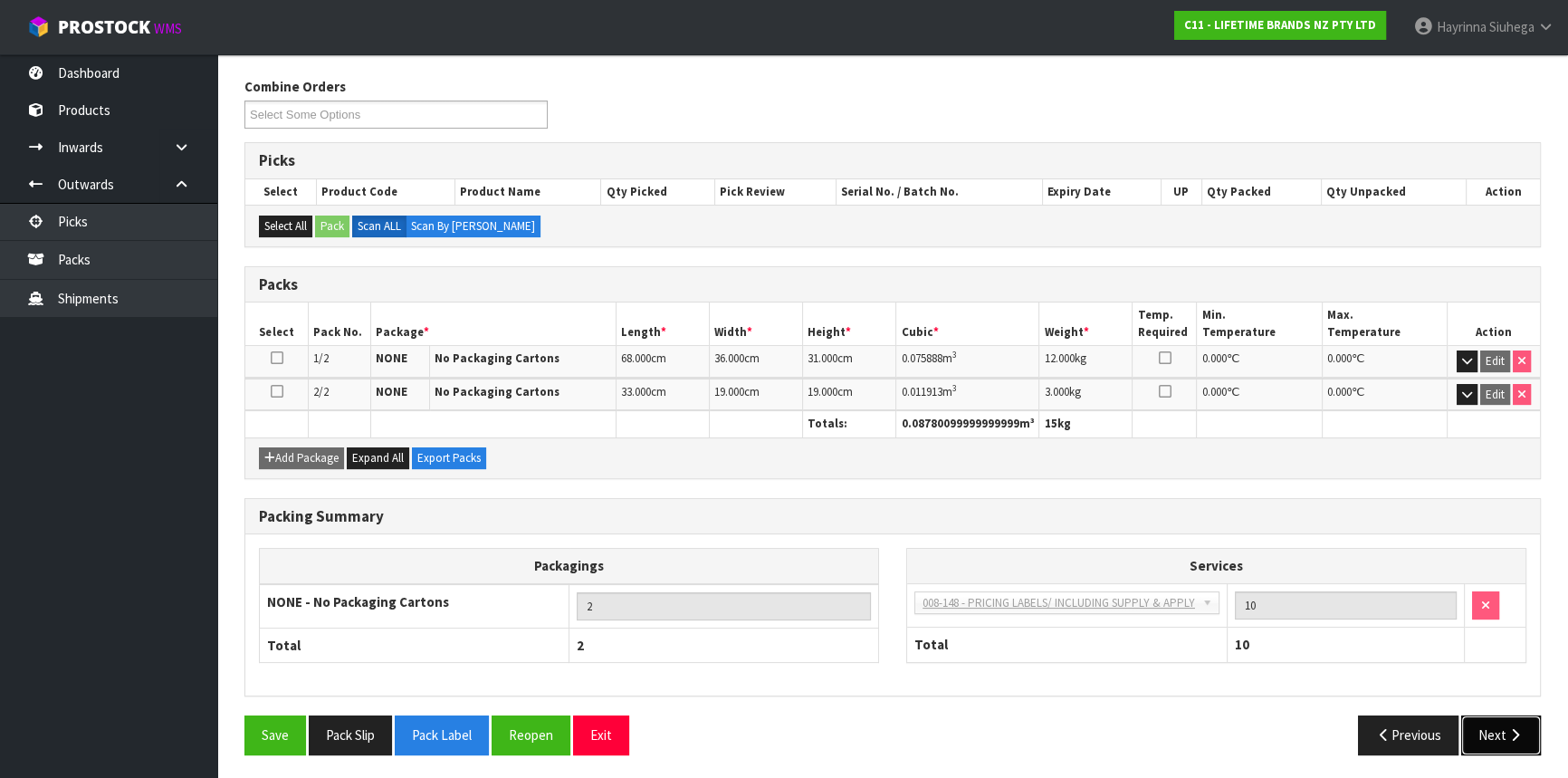
click at [1500, 727] on button "Next" at bounding box center [1501, 734] width 80 height 39
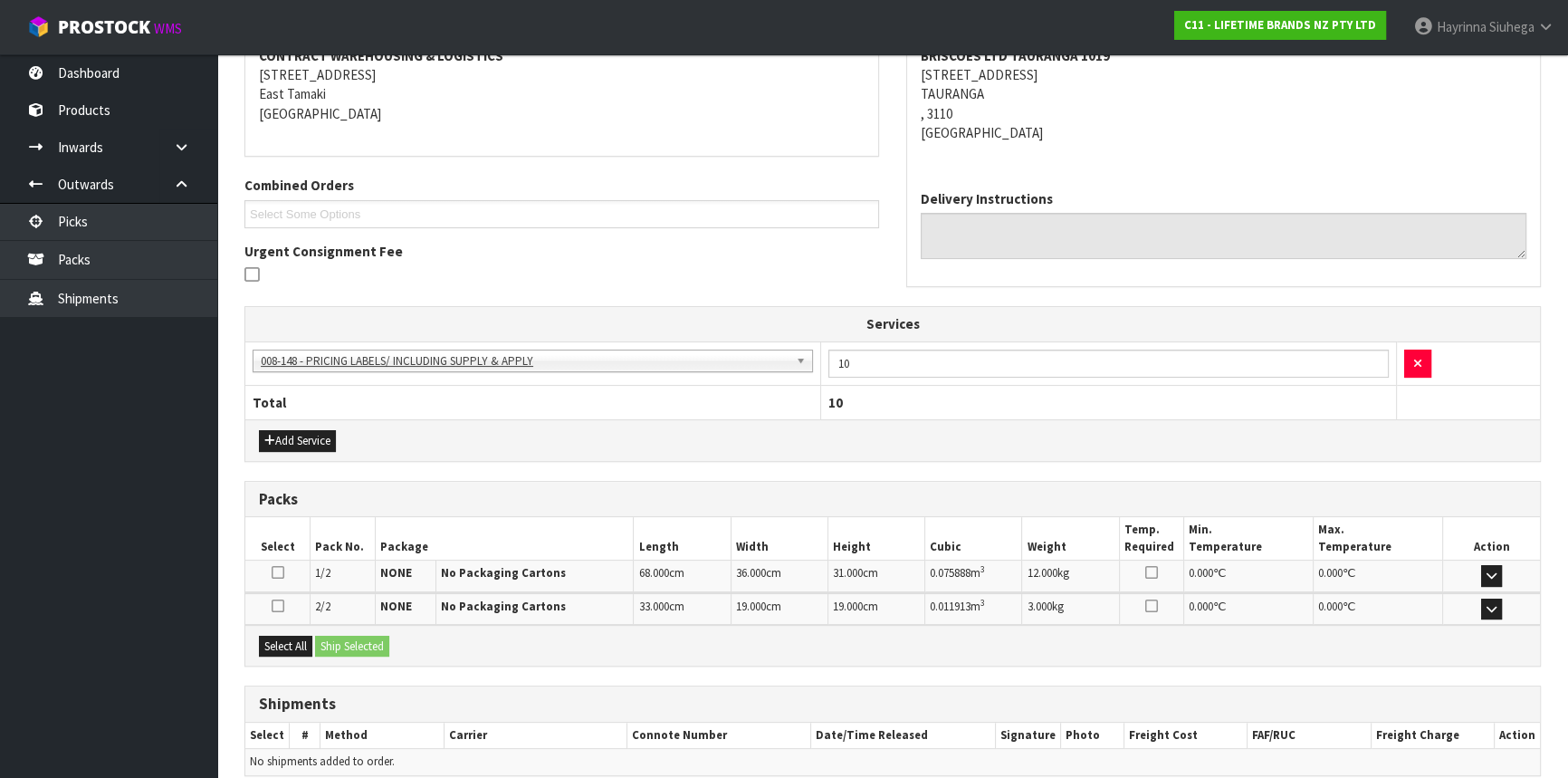
scroll to position [438, 0]
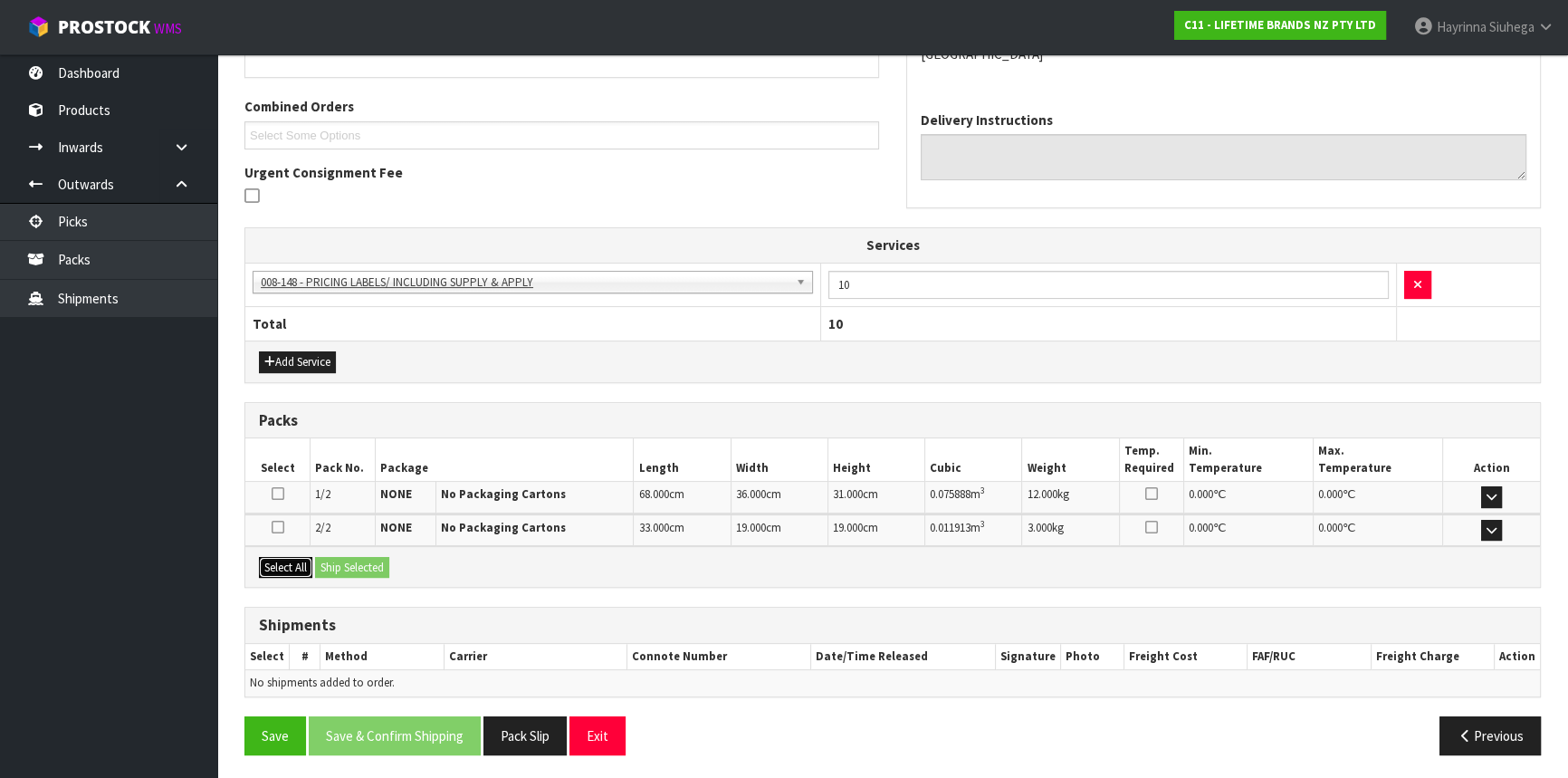
click at [290, 570] on button "Select All" at bounding box center [286, 568] width 53 height 22
click at [325, 571] on button "Ship Selected" at bounding box center [352, 568] width 74 height 22
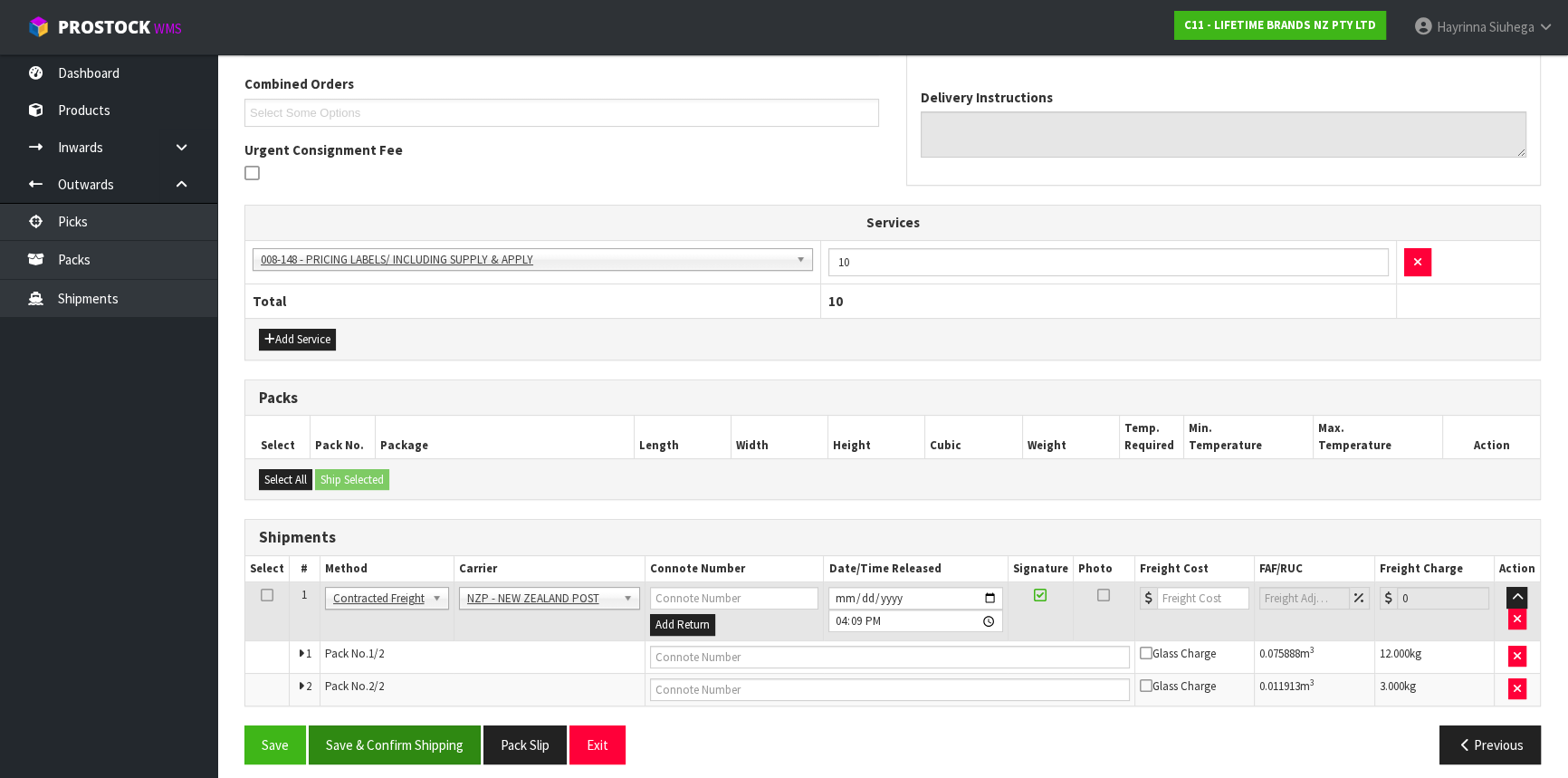
scroll to position [471, 0]
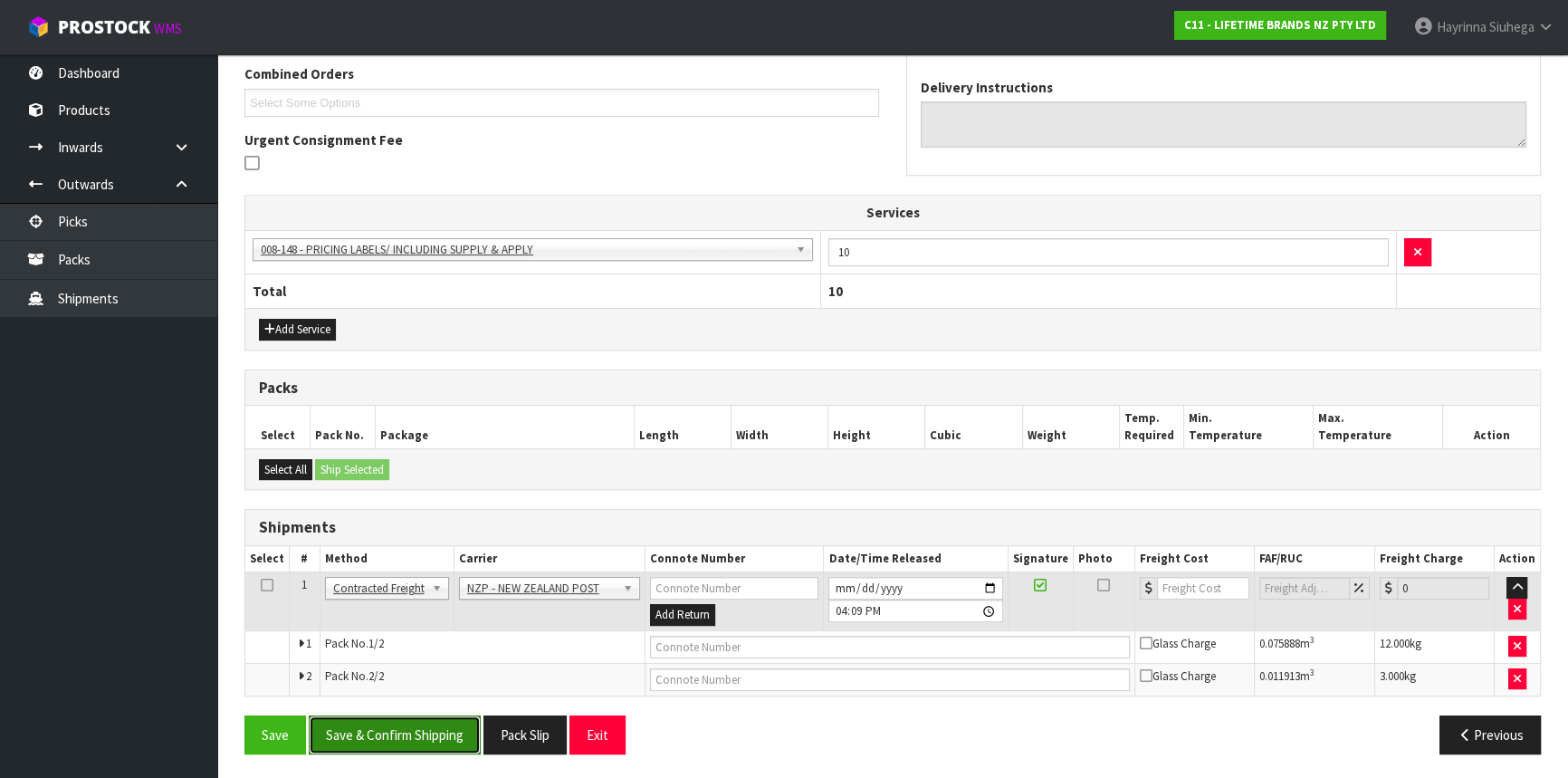
click at [390, 744] on button "Save & Confirm Shipping" at bounding box center [395, 734] width 172 height 39
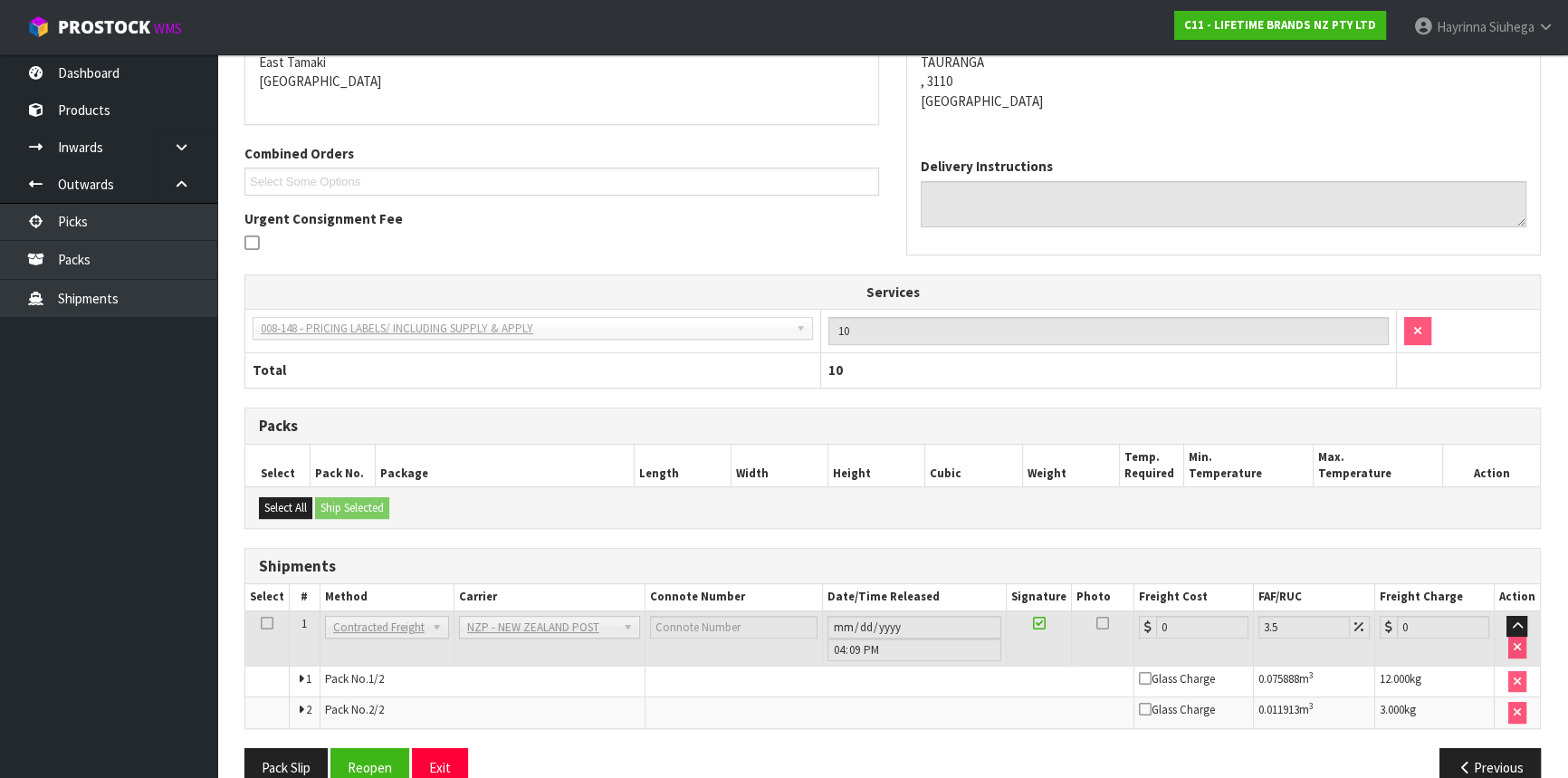
scroll to position [443, 0]
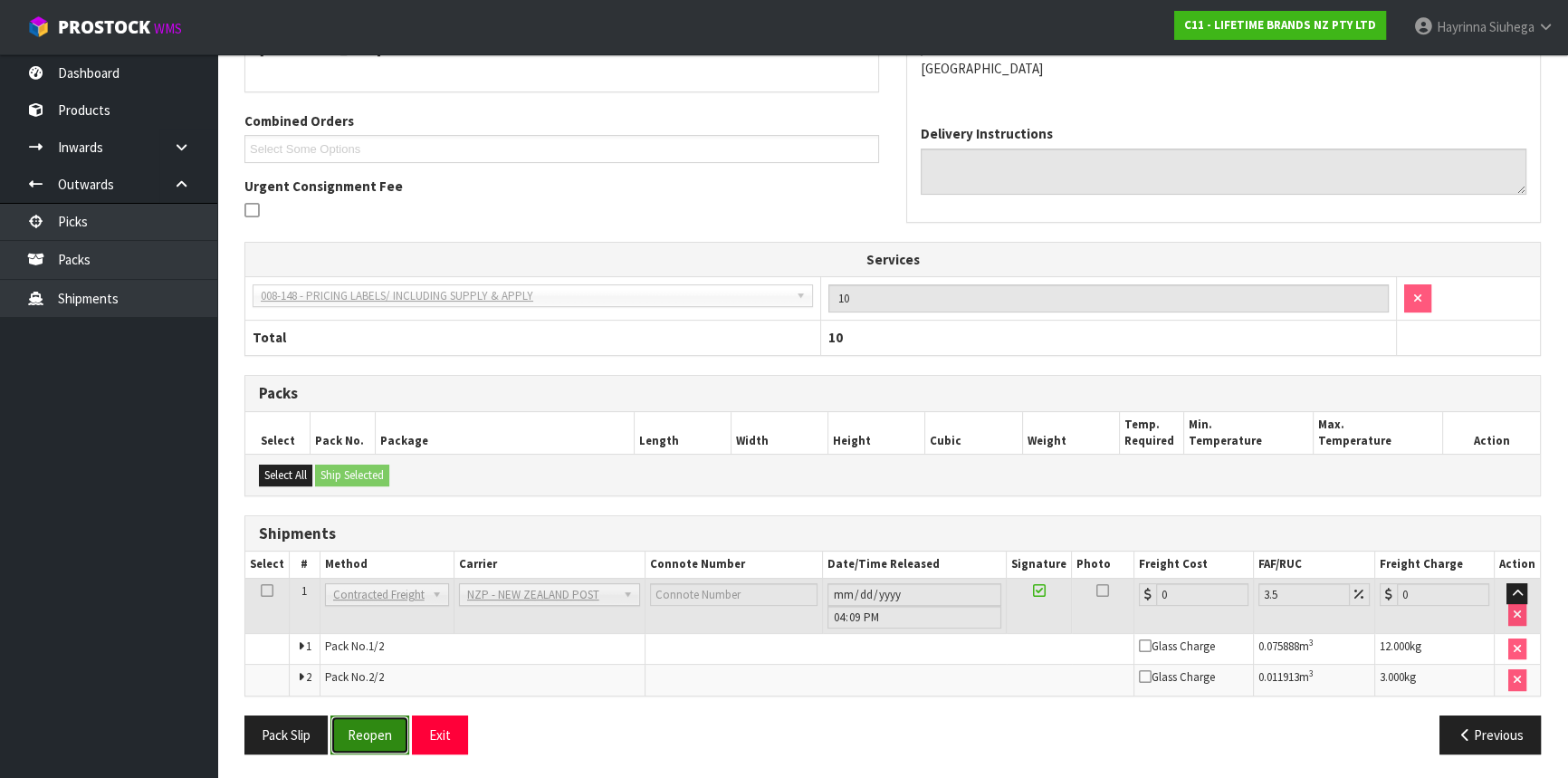
click at [381, 736] on button "Reopen" at bounding box center [370, 734] width 79 height 39
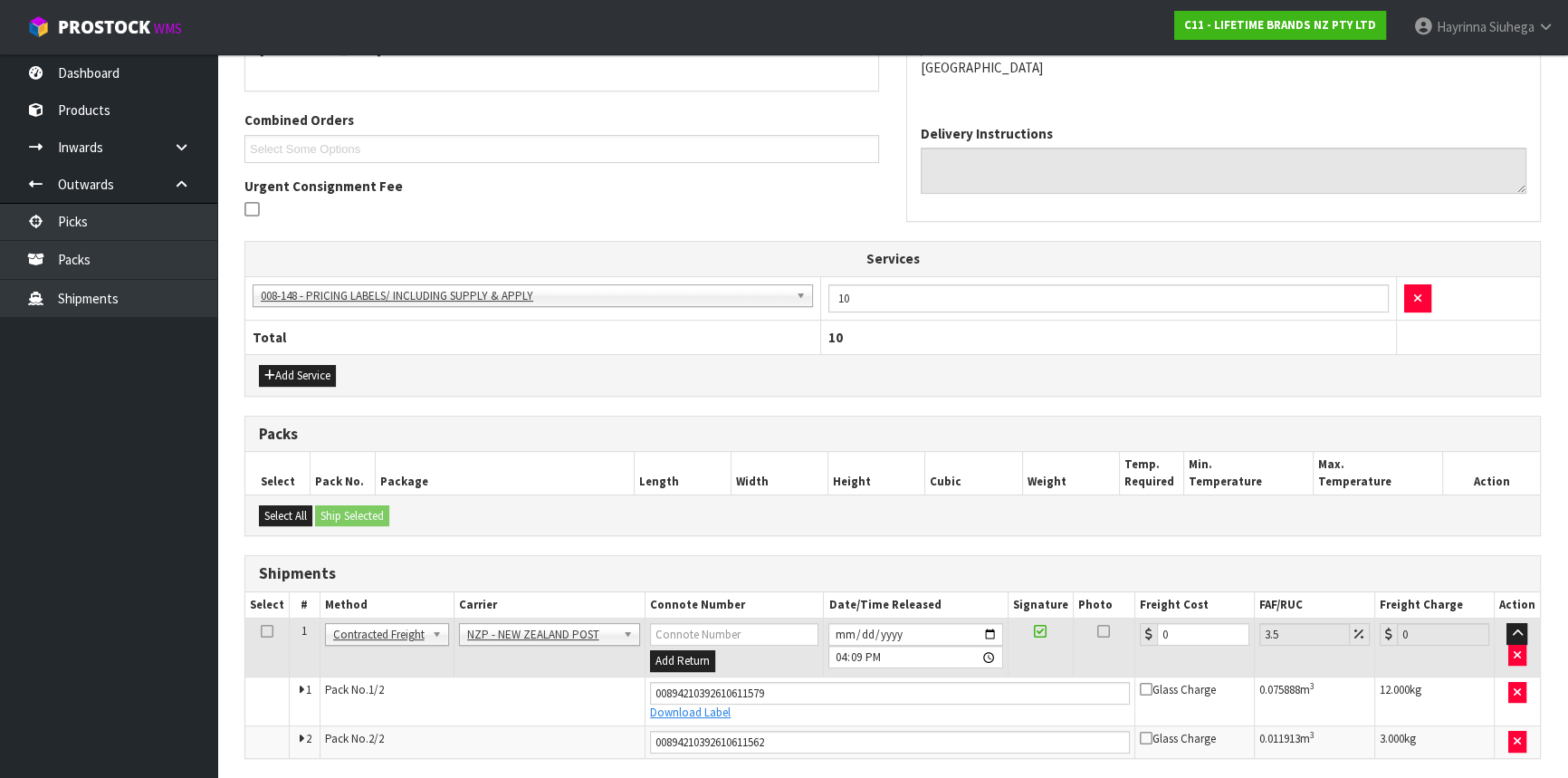
scroll to position [487, 0]
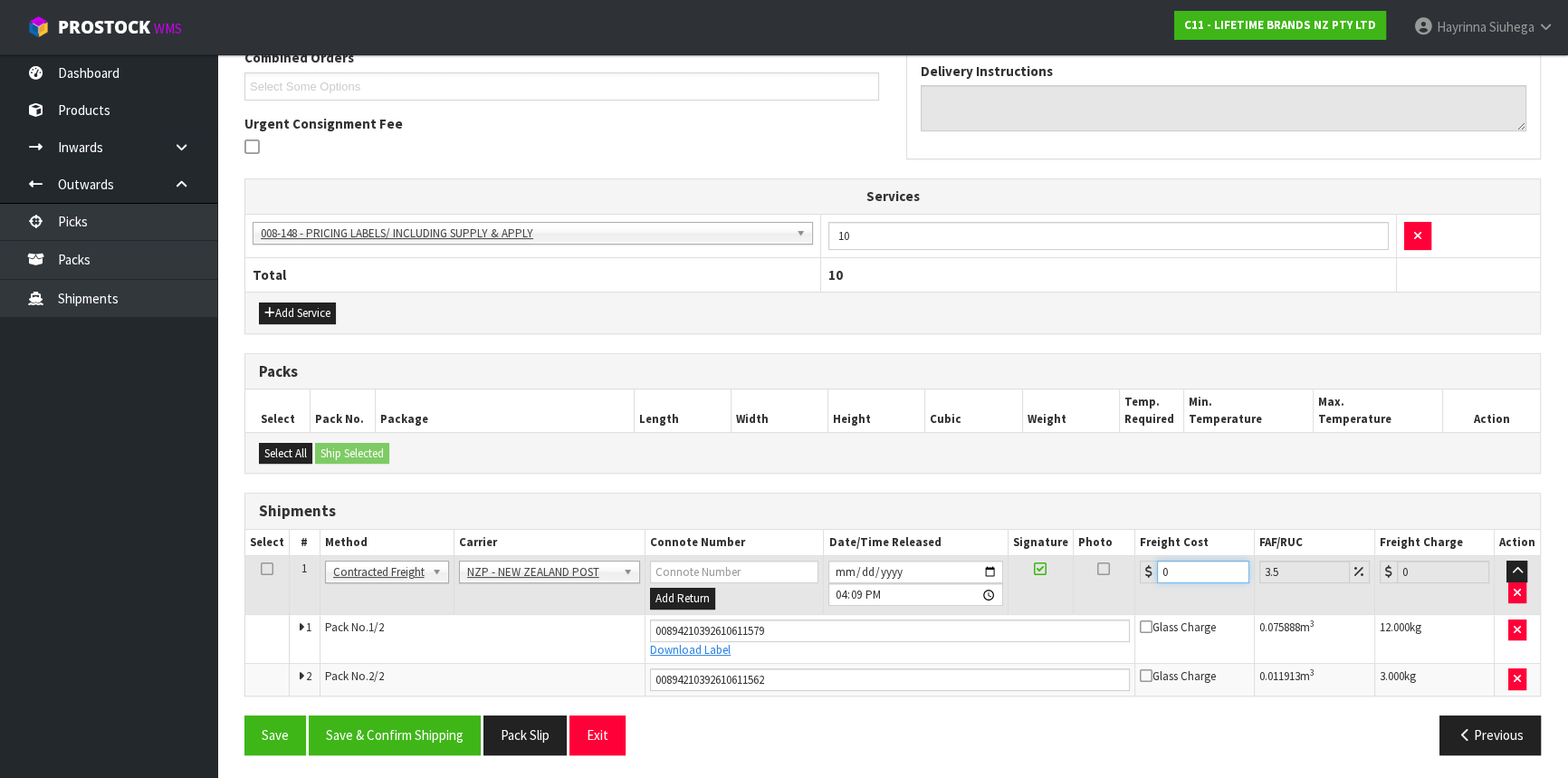
drag, startPoint x: 1200, startPoint y: 577, endPoint x: 832, endPoint y: 561, distance: 368.3
click at [832, 561] on tr "1 Client Local Pickup Customer Local Pickup Company Freight Contracted Freight …" at bounding box center [892, 585] width 1295 height 58
click at [244, 716] on button "Save" at bounding box center [275, 734] width 61 height 39
click at [428, 722] on div "From Address CONTRACT WAREHOUSING & LOGISTICS [STREET_ADDRESS] Combined Orders …" at bounding box center [892, 318] width 1297 height 902
click at [440, 729] on button "Save & Confirm Shipping" at bounding box center [395, 734] width 172 height 39
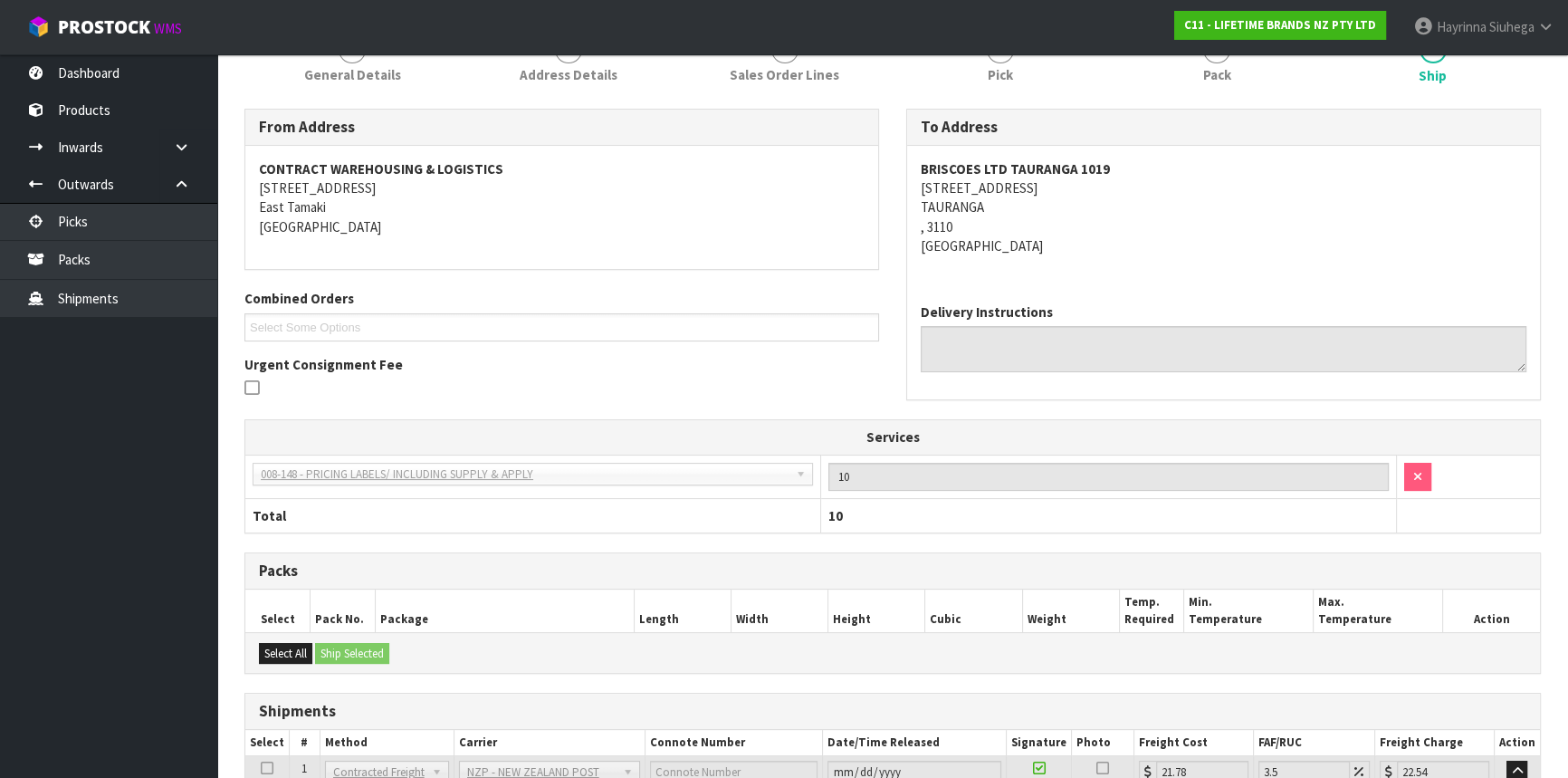
scroll to position [0, 0]
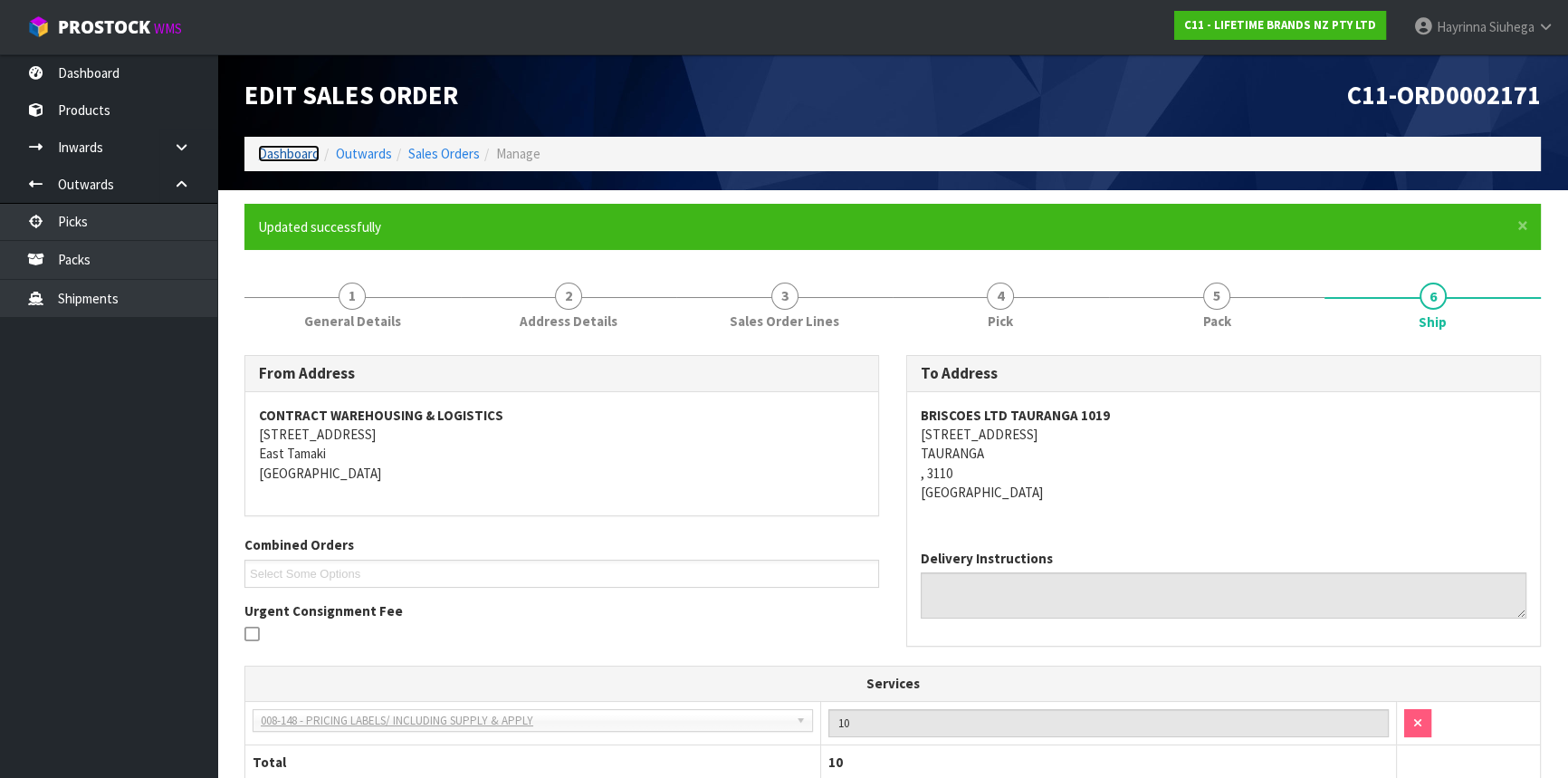
click at [292, 149] on link "Dashboard" at bounding box center [289, 152] width 61 height 17
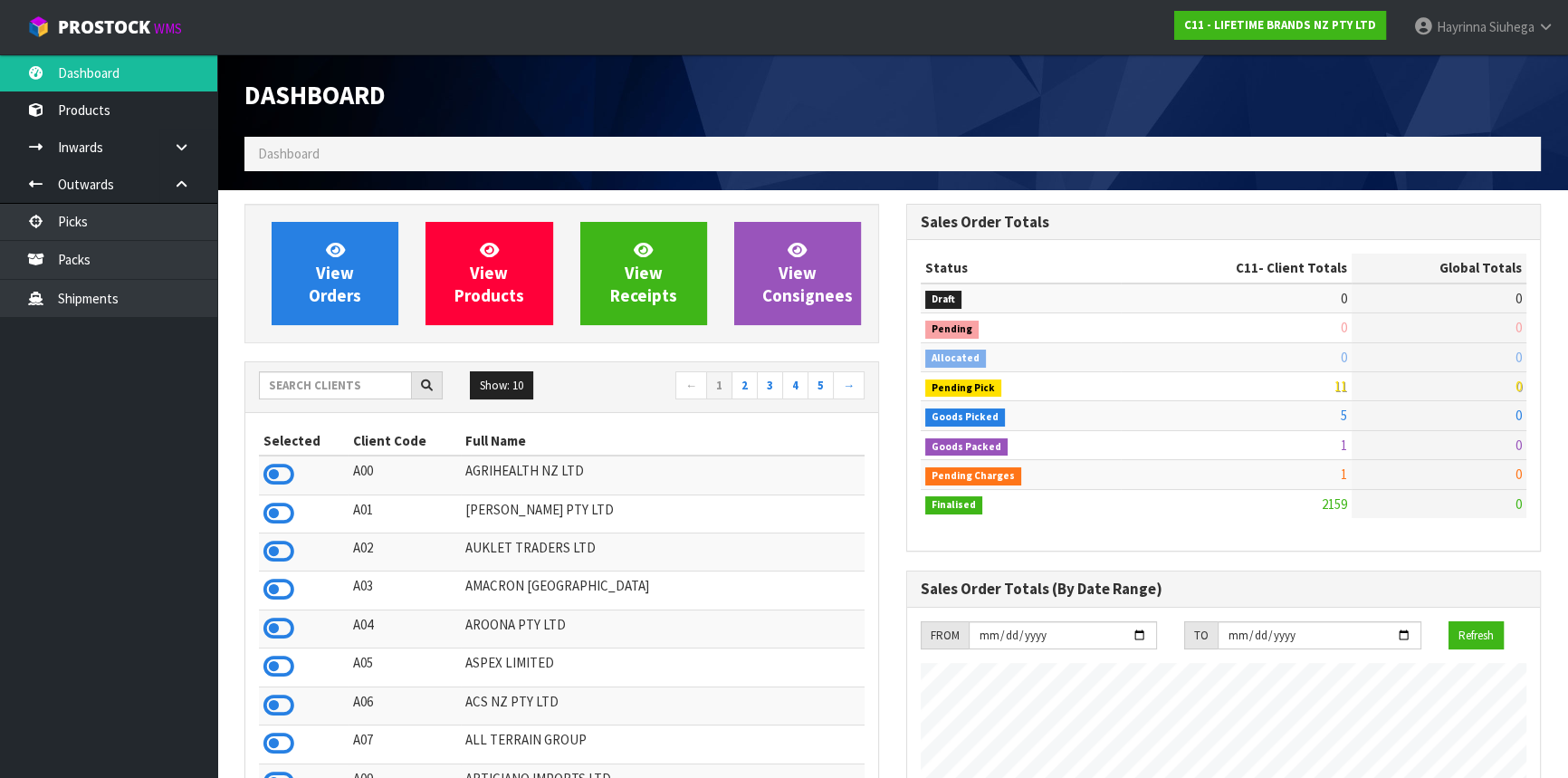
scroll to position [1370, 661]
click at [143, 263] on link "Packs" at bounding box center [109, 259] width 218 height 38
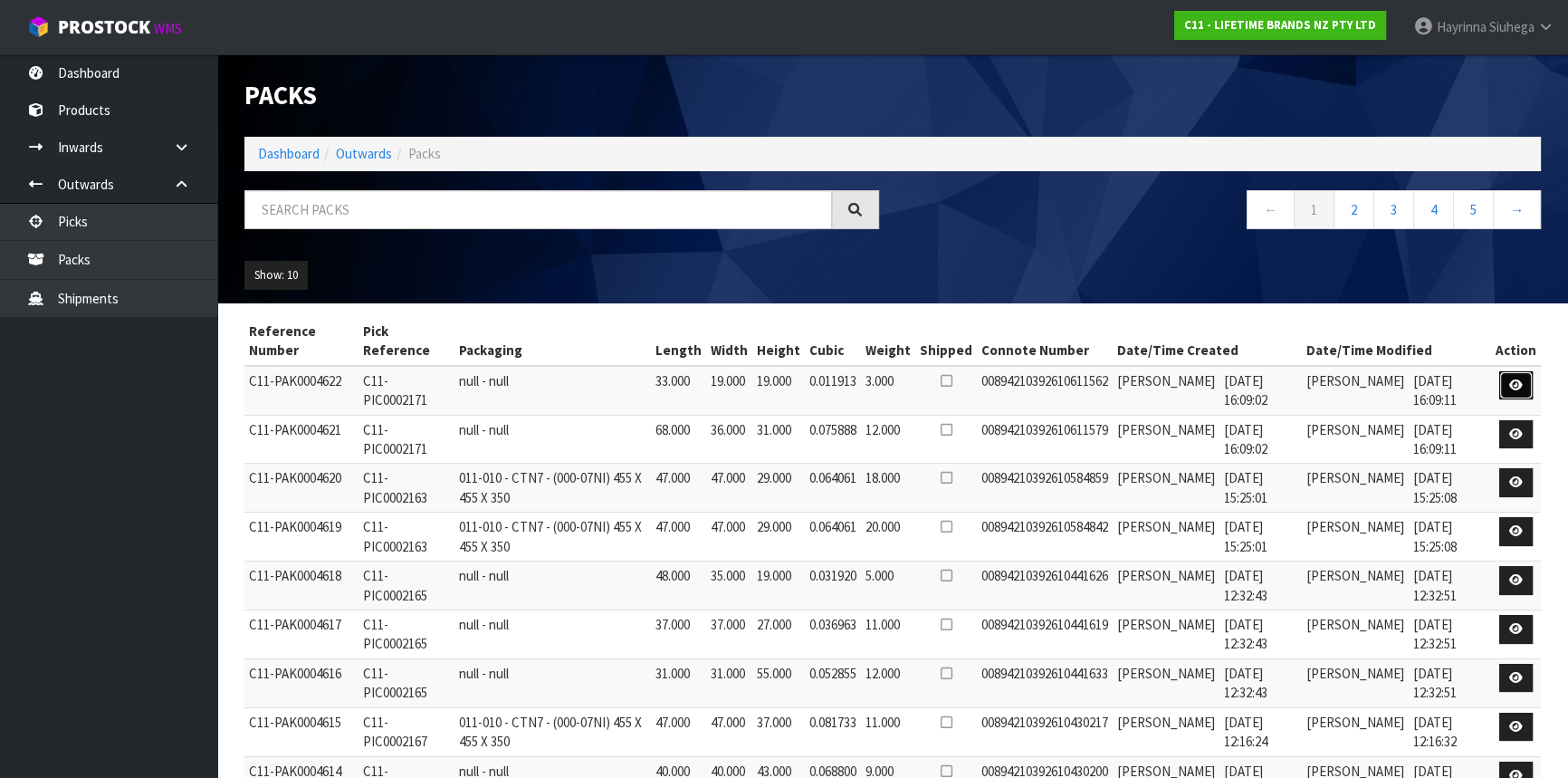
click at [1523, 380] on icon at bounding box center [1517, 386] width 14 height 12
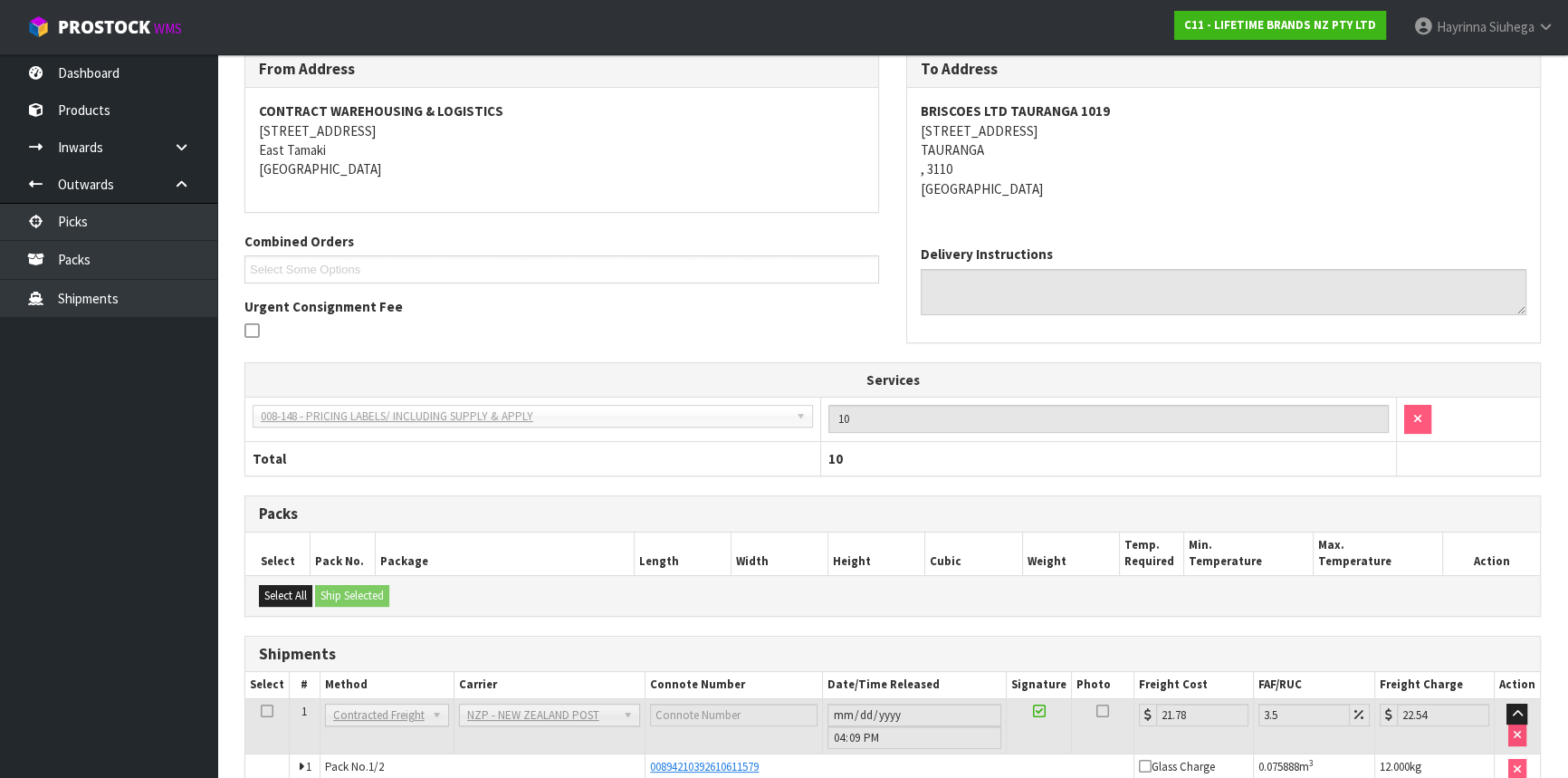
scroll to position [371, 0]
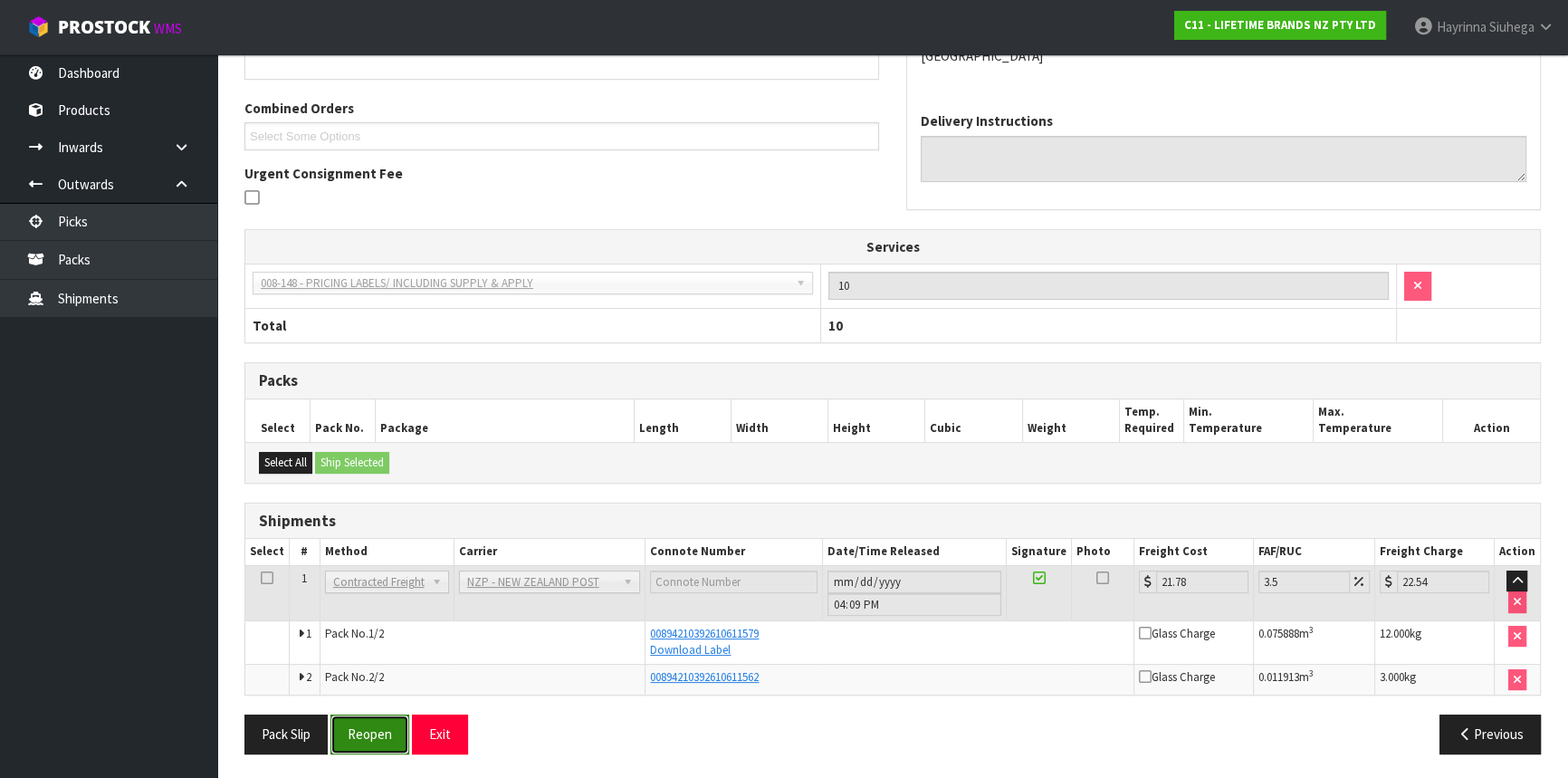
click at [371, 728] on button "Reopen" at bounding box center [370, 733] width 79 height 39
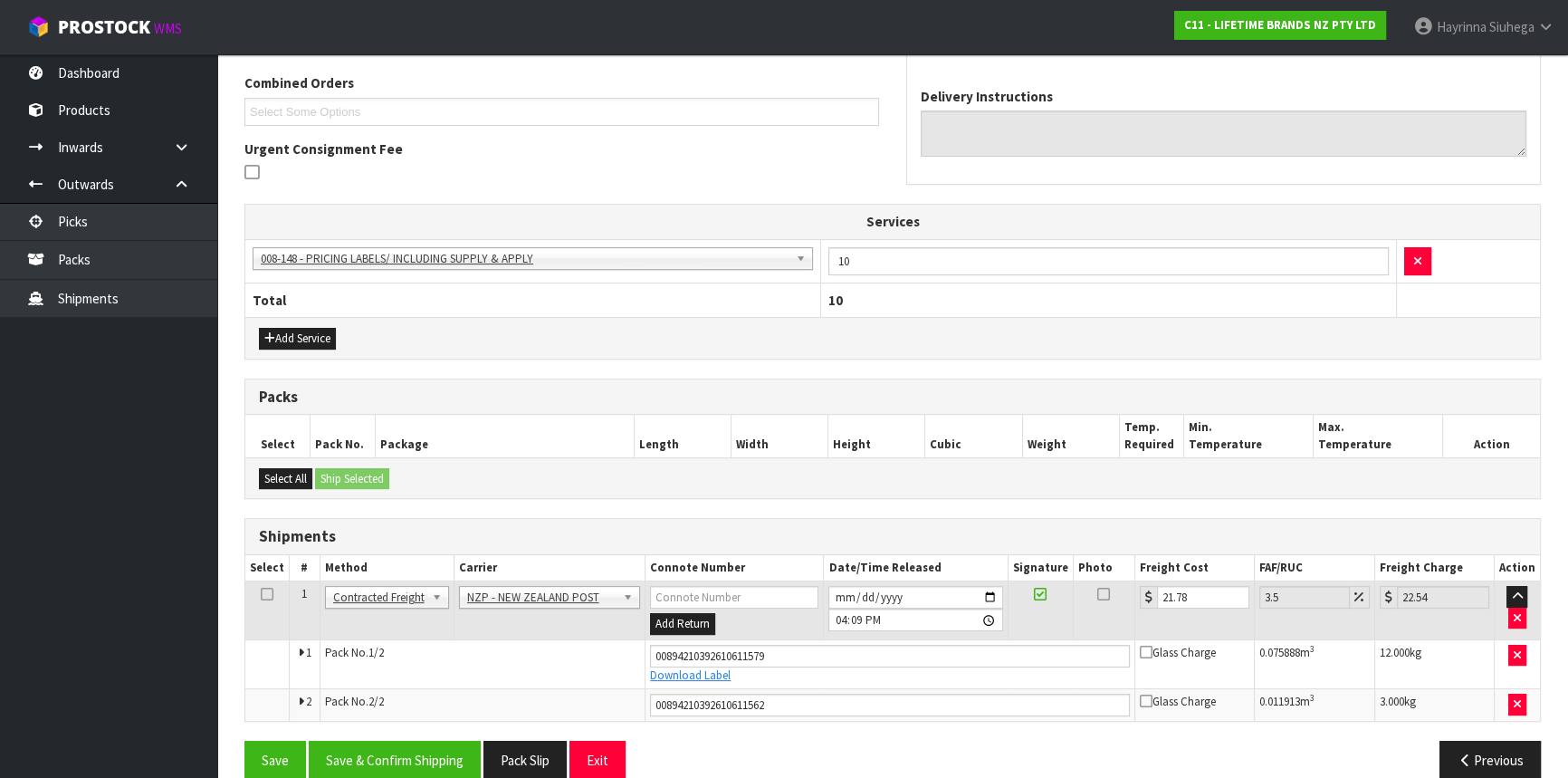
scroll to position [487, 0]
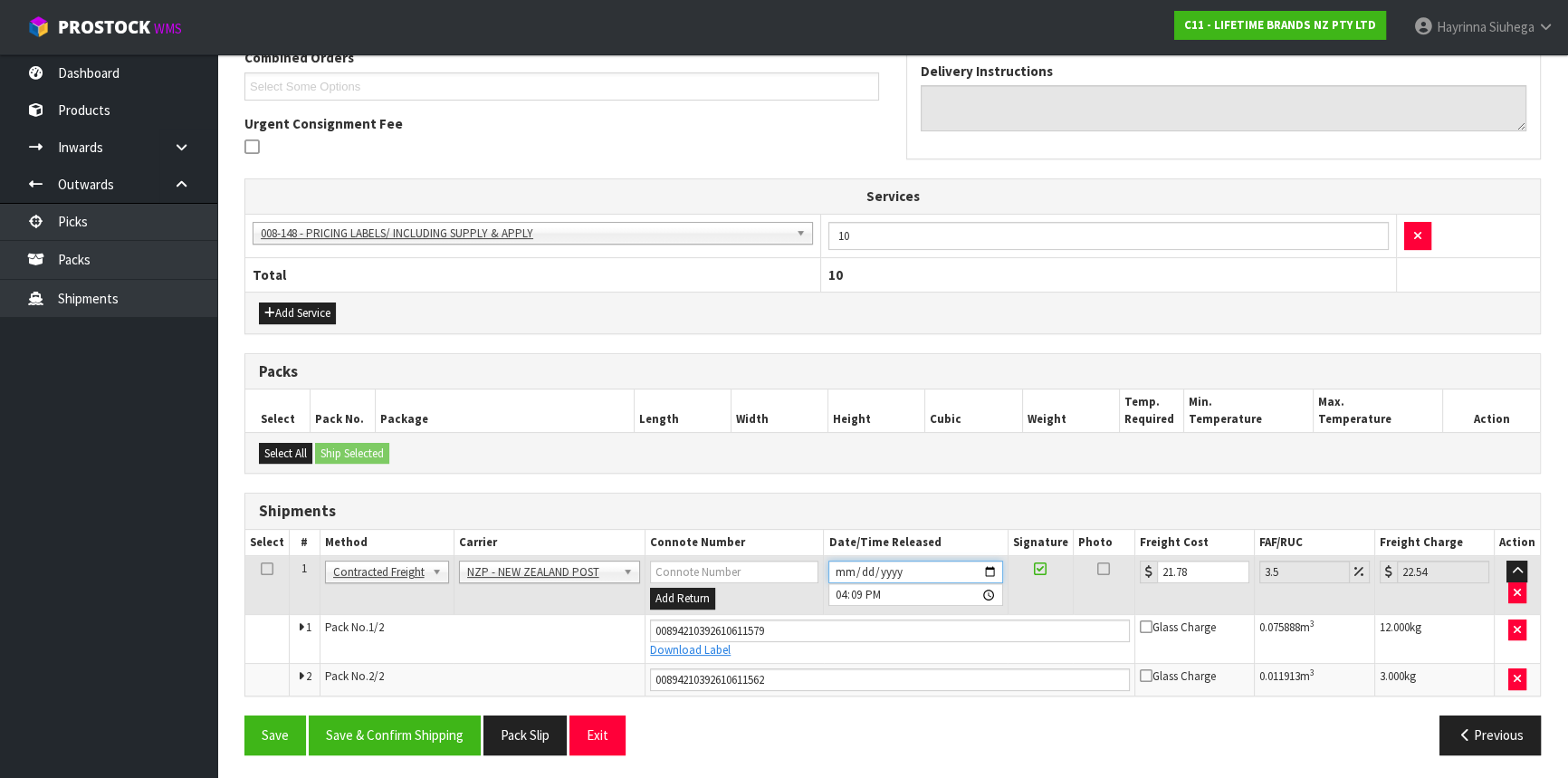
click at [839, 564] on input "[DATE]" at bounding box center [915, 572] width 174 height 23
click at [406, 726] on button "Save & Confirm Shipping" at bounding box center [395, 734] width 172 height 39
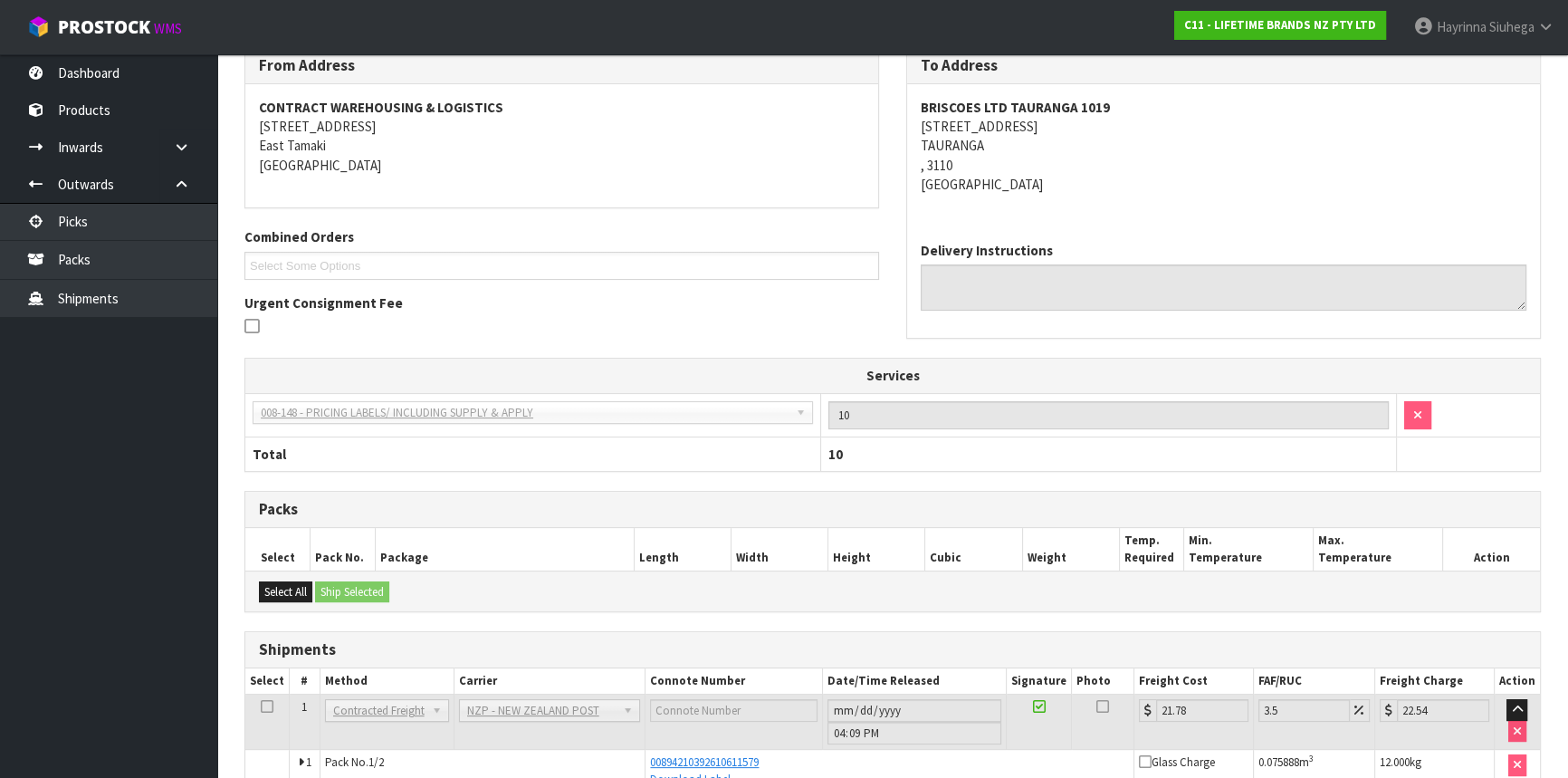
scroll to position [26, 0]
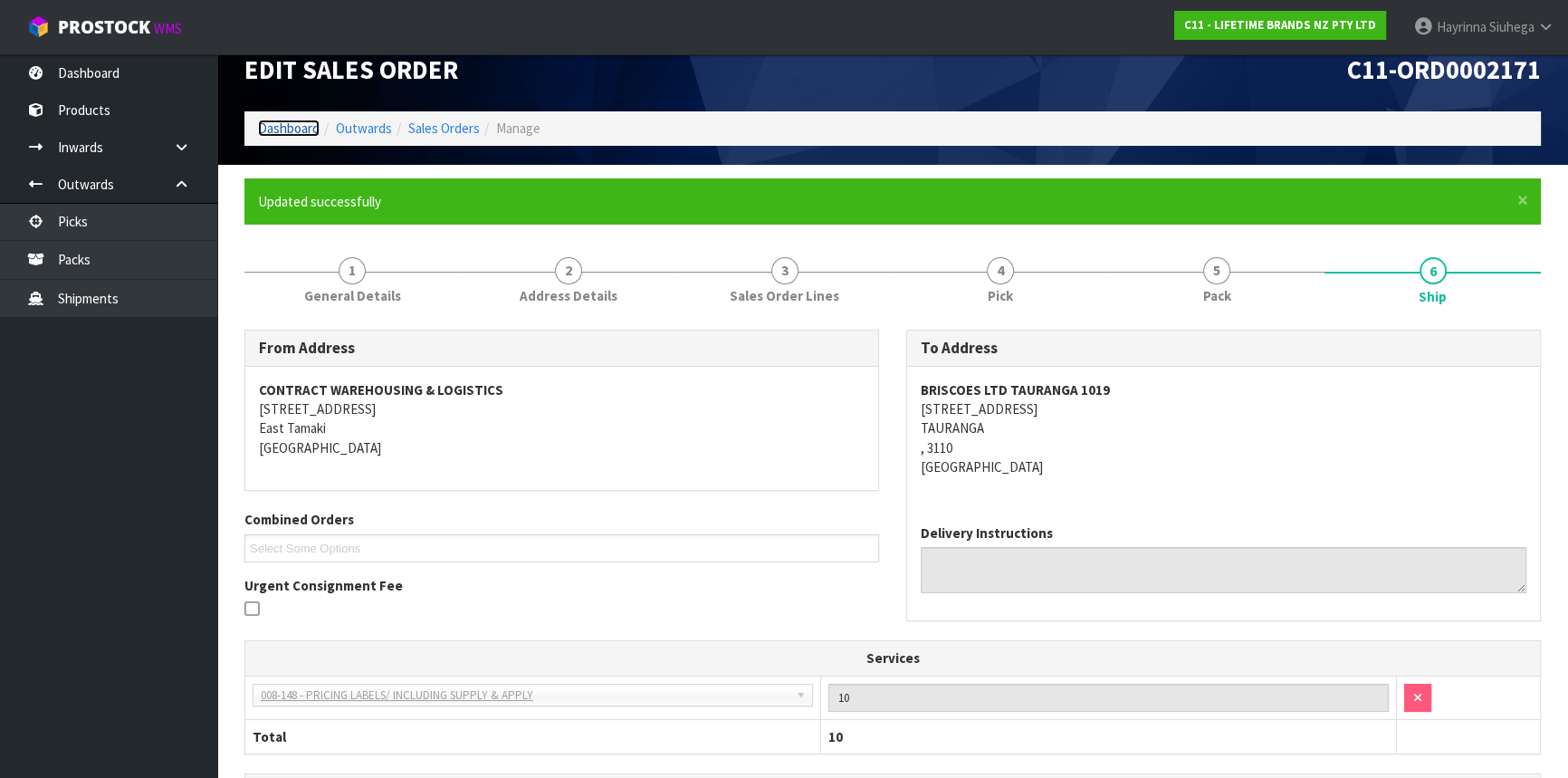
click at [281, 125] on link "Dashboard" at bounding box center [289, 128] width 61 height 17
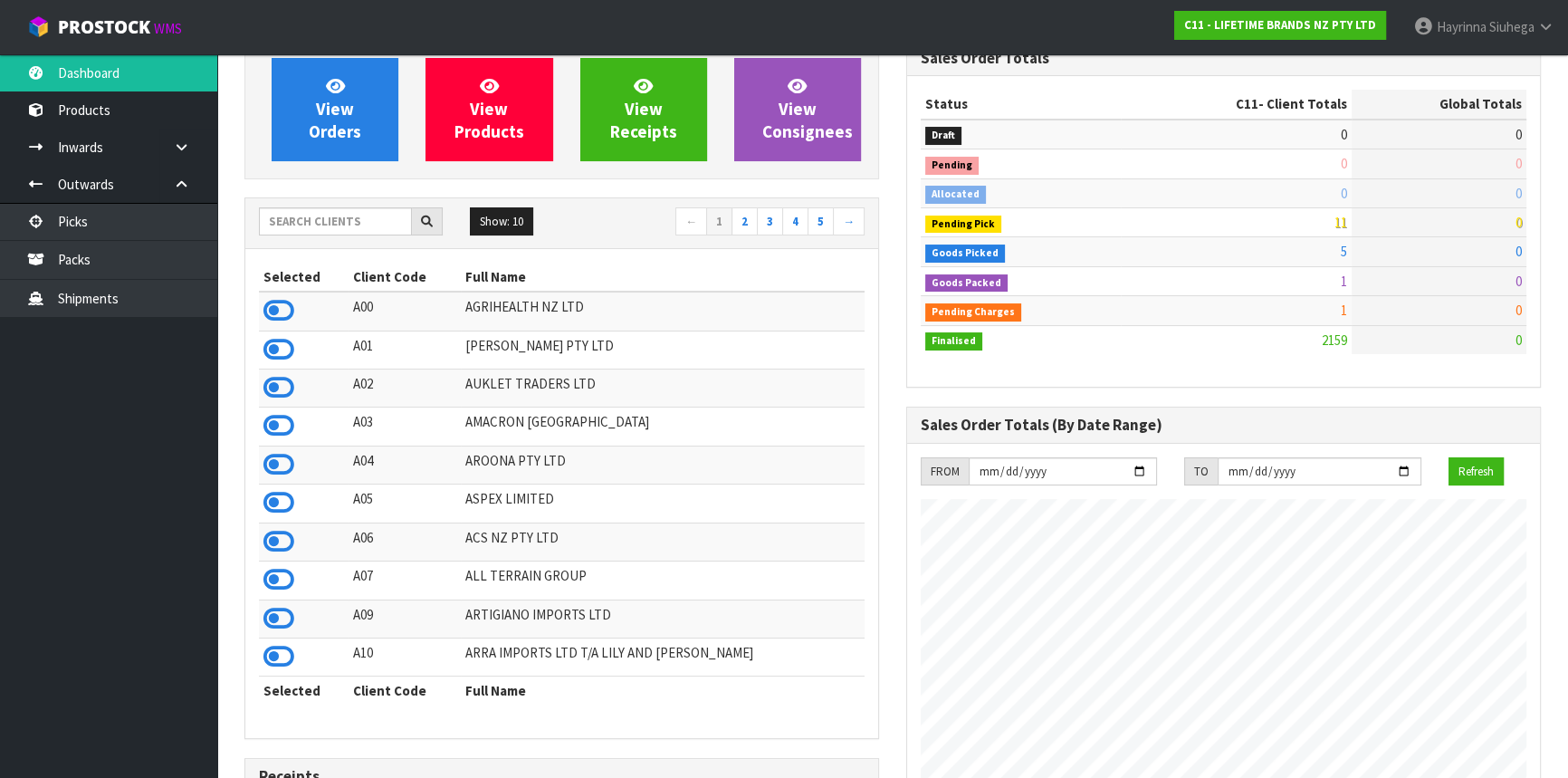
scroll to position [160, 0]
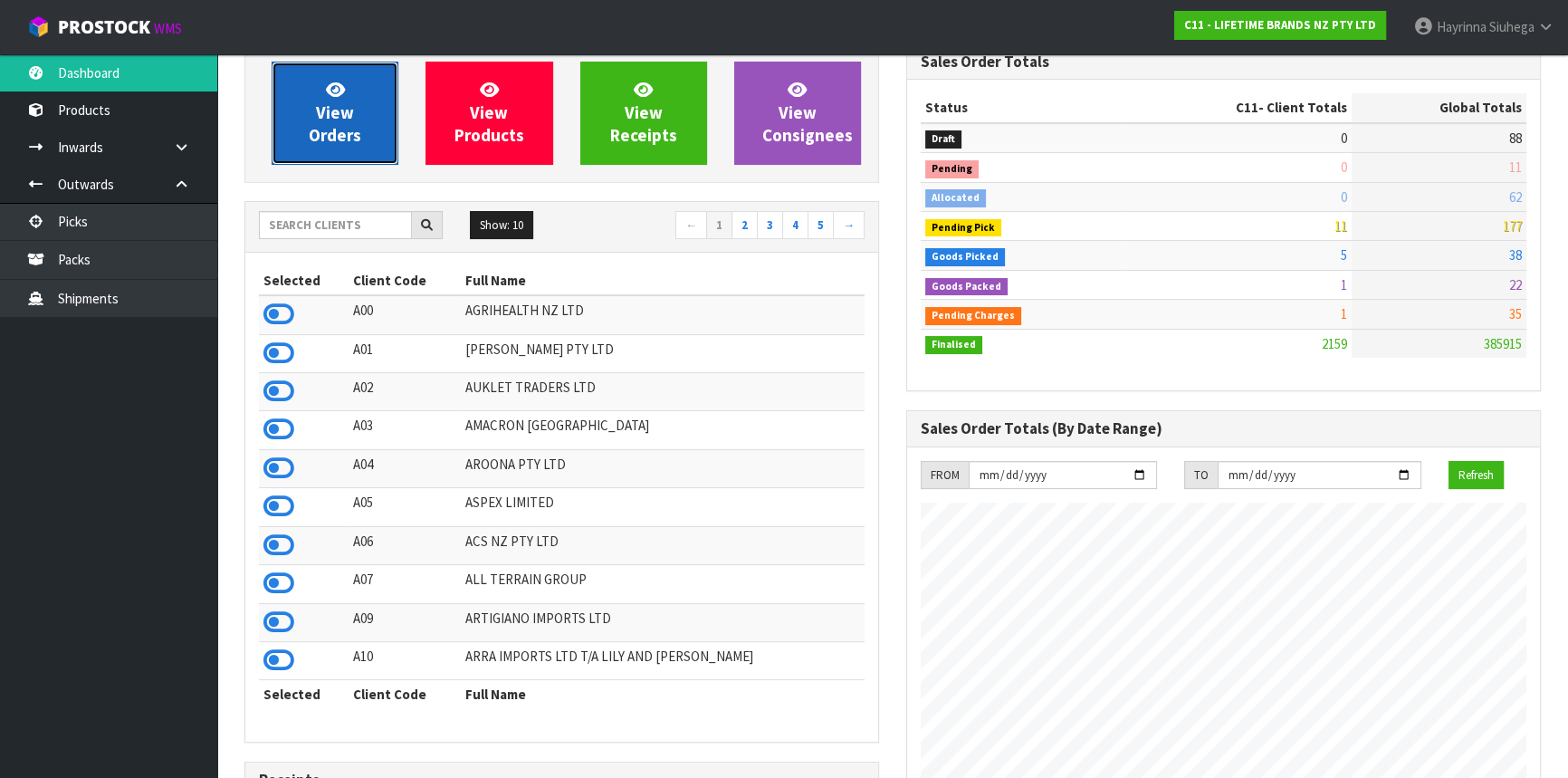
click at [392, 99] on link "View Orders" at bounding box center [335, 113] width 127 height 103
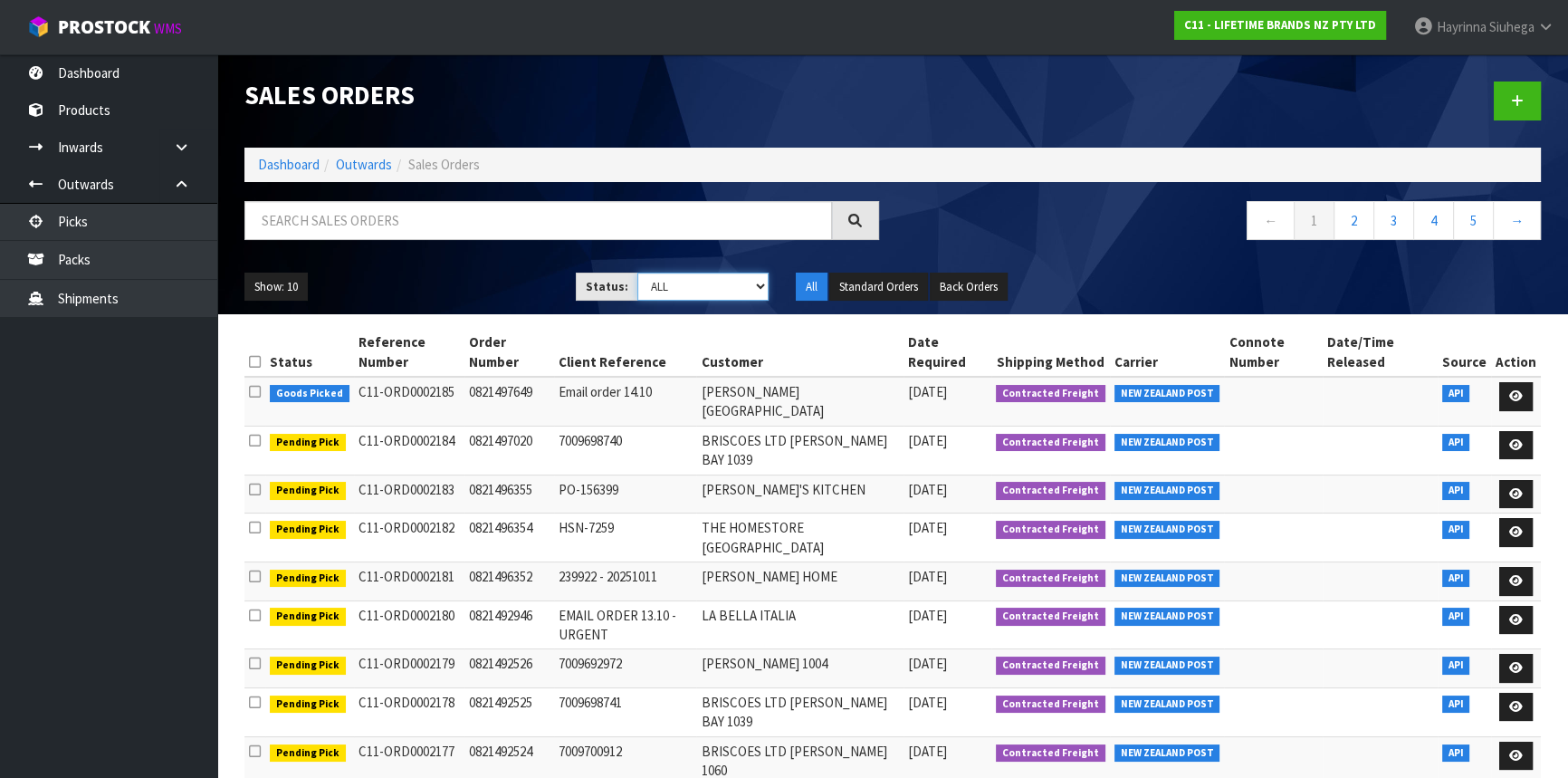
click at [671, 285] on select "Draft Pending Allocated Pending Pick Goods Picked Goods Packed Pending Charges …" at bounding box center [703, 287] width 133 height 28
click at [637, 273] on select "Draft Pending Allocated Pending Pick Goods Picked Goods Packed Pending Charges …" at bounding box center [703, 287] width 133 height 28
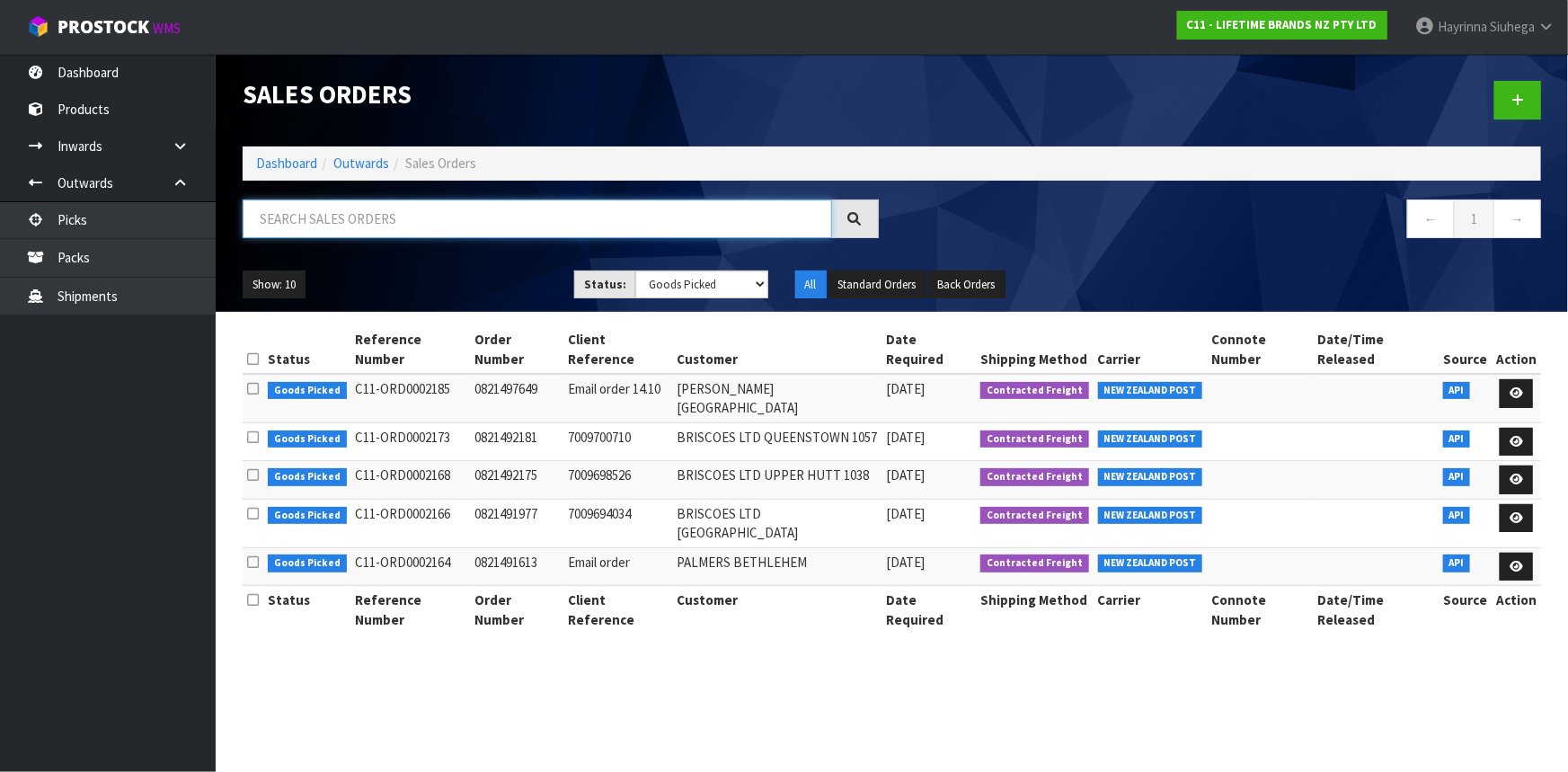
click at [400, 224] on input "text" at bounding box center [537, 218] width 589 height 38
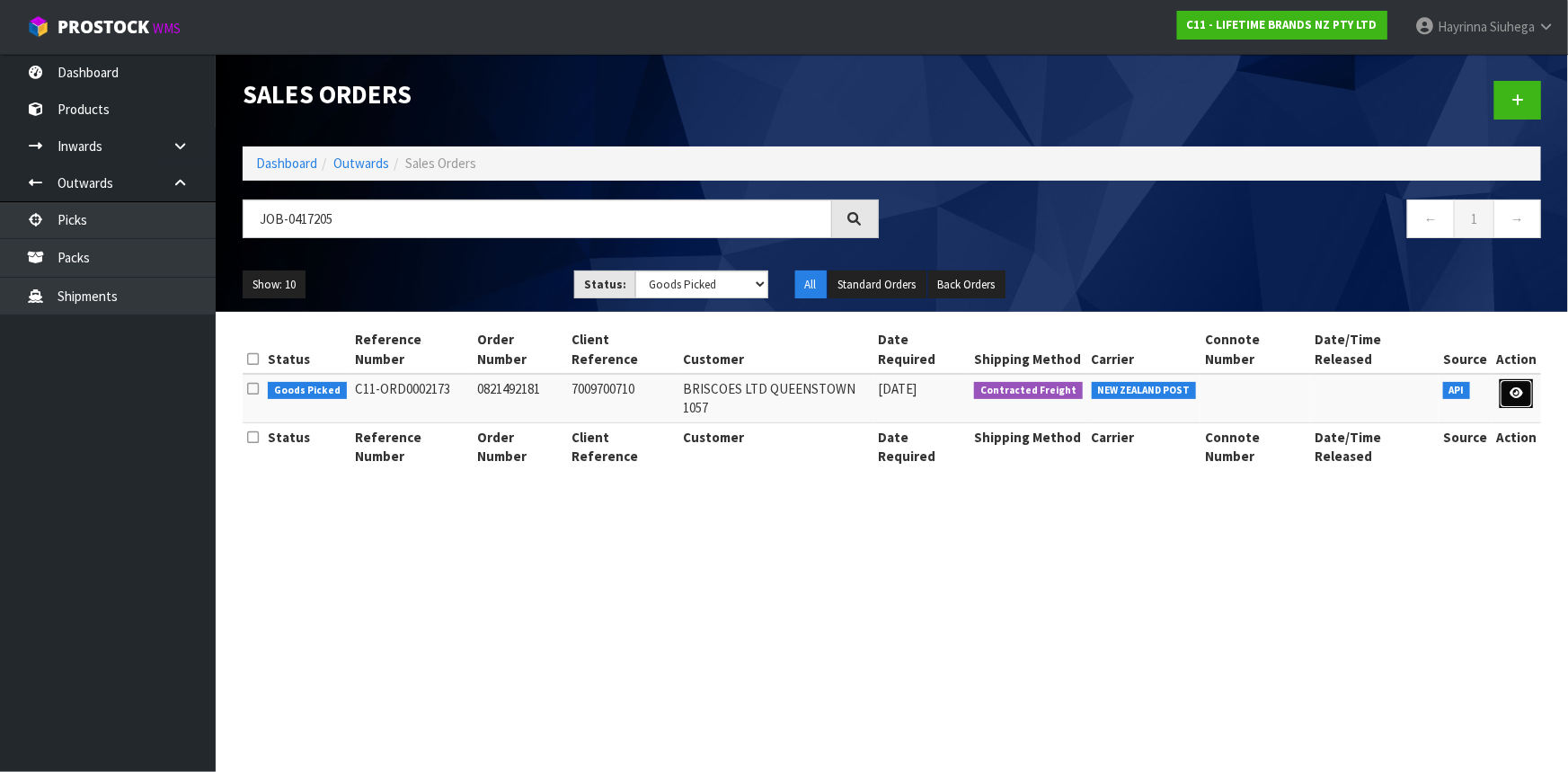
click at [1506, 379] on link at bounding box center [1517, 393] width 33 height 28
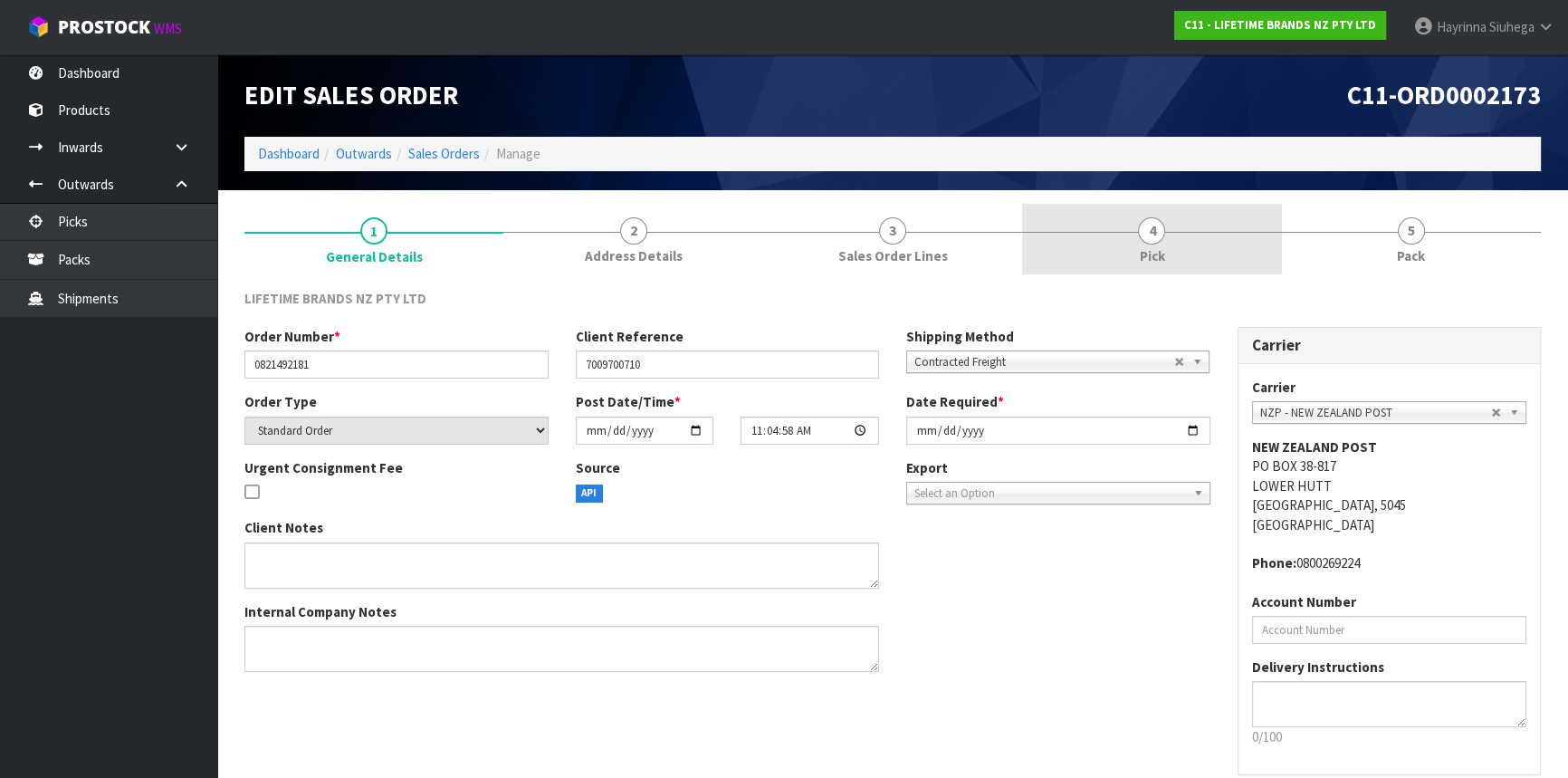
click at [1253, 252] on link "4 Pick" at bounding box center [1152, 240] width 259 height 71
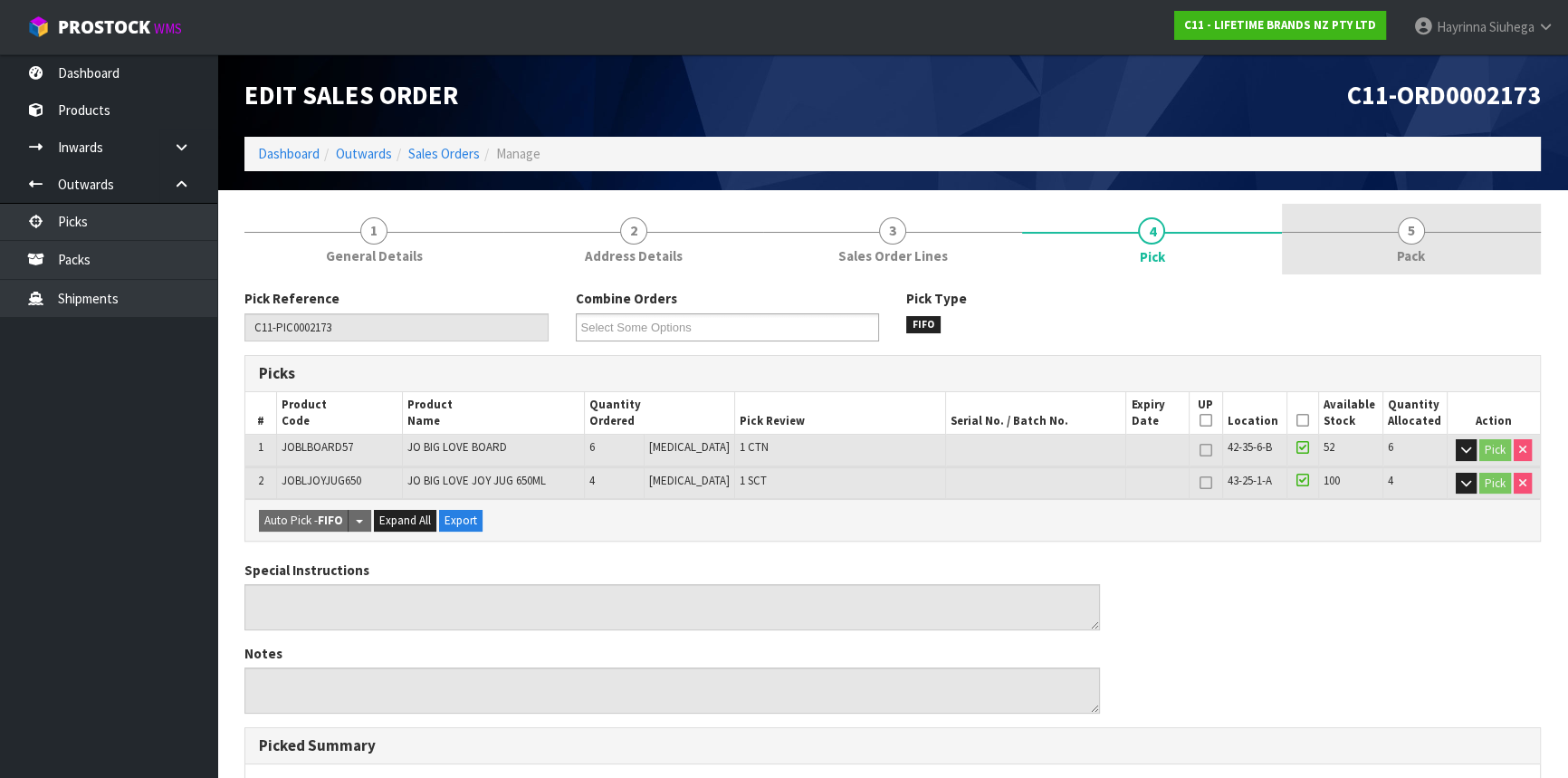
click at [1374, 242] on link "5 Pack" at bounding box center [1412, 240] width 259 height 71
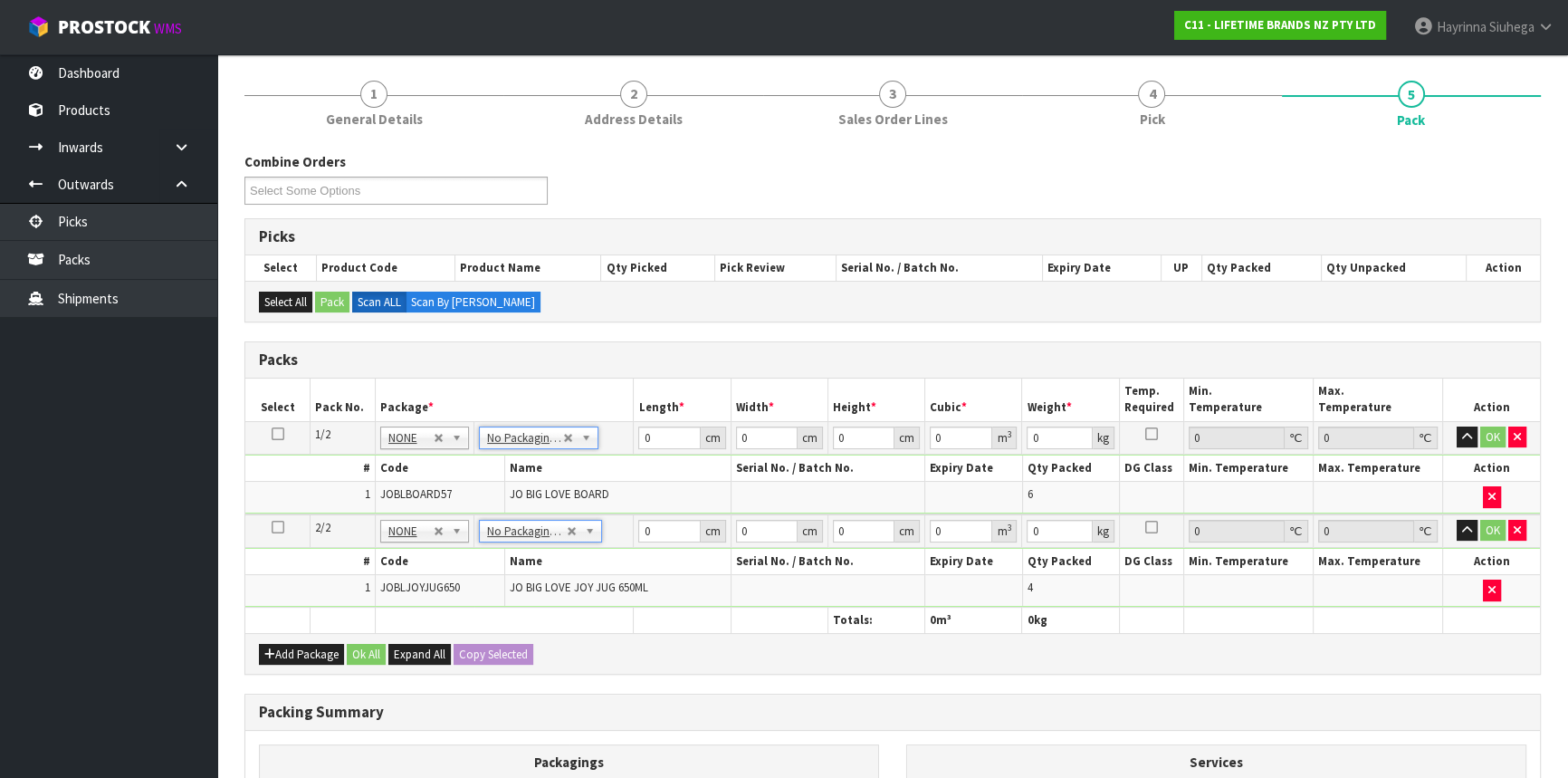
scroll to position [246, 0]
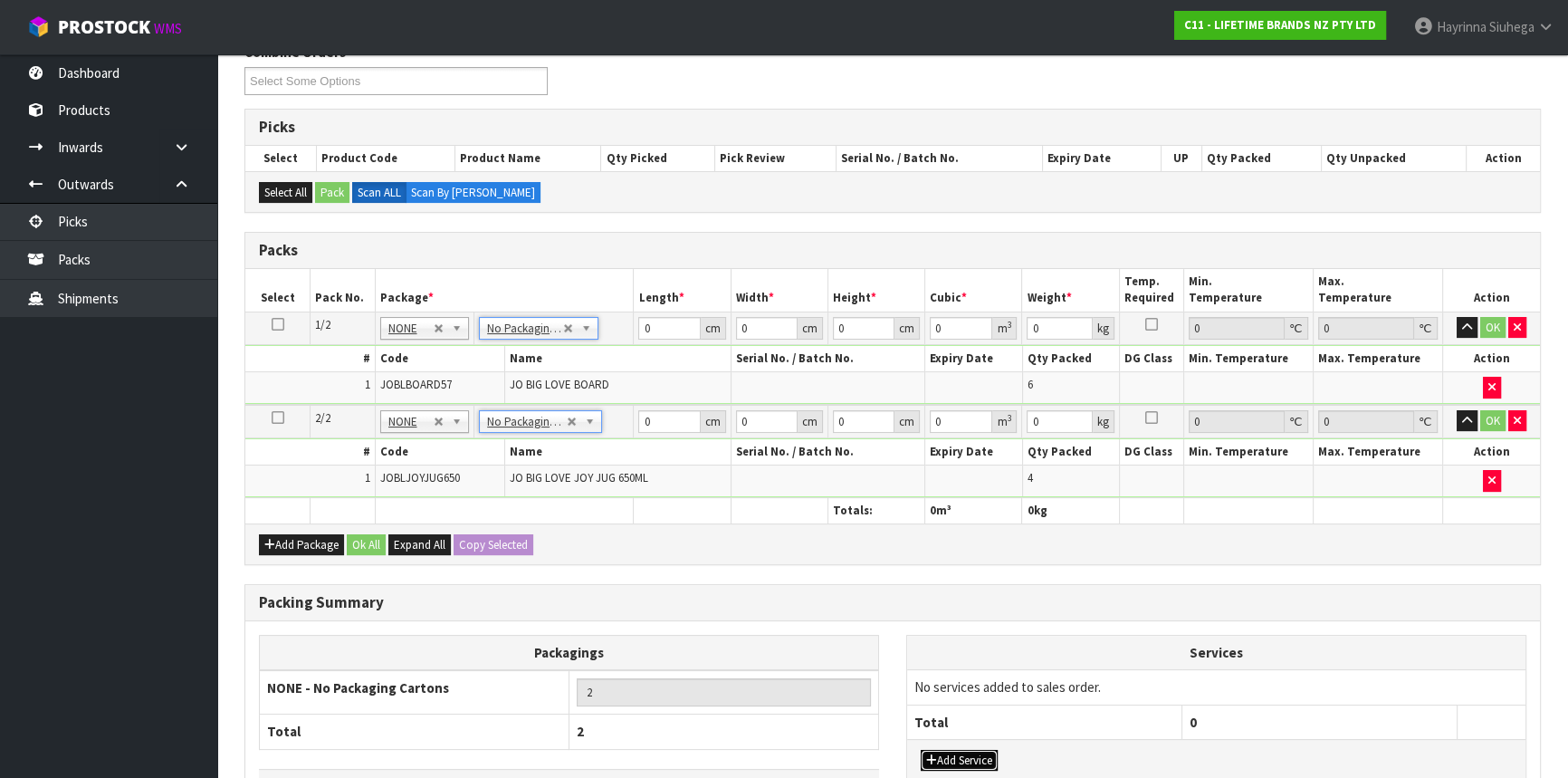
click at [987, 750] on button "Add Service" at bounding box center [960, 761] width 77 height 22
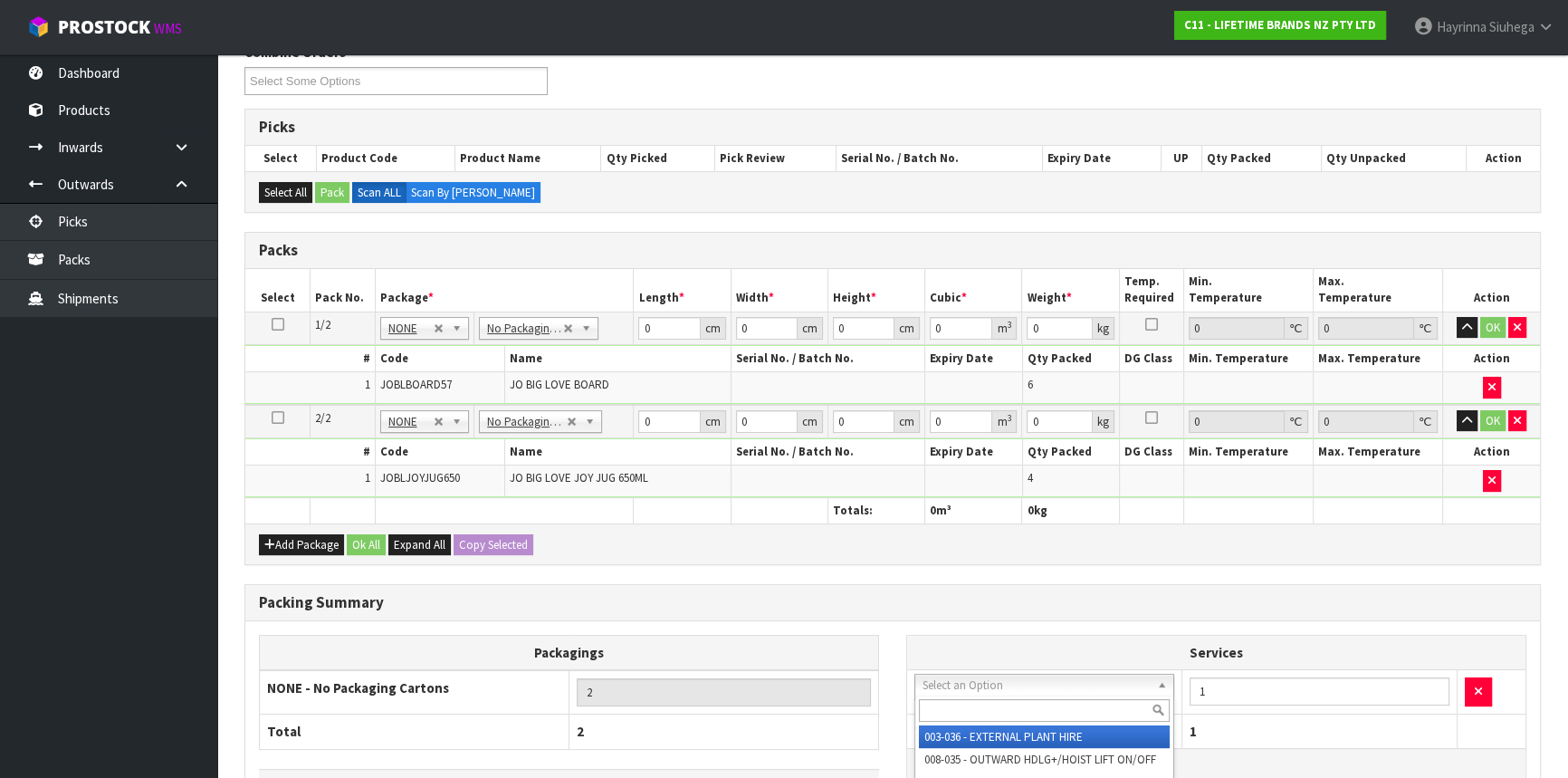
click at [970, 710] on input "text" at bounding box center [1045, 711] width 251 height 23
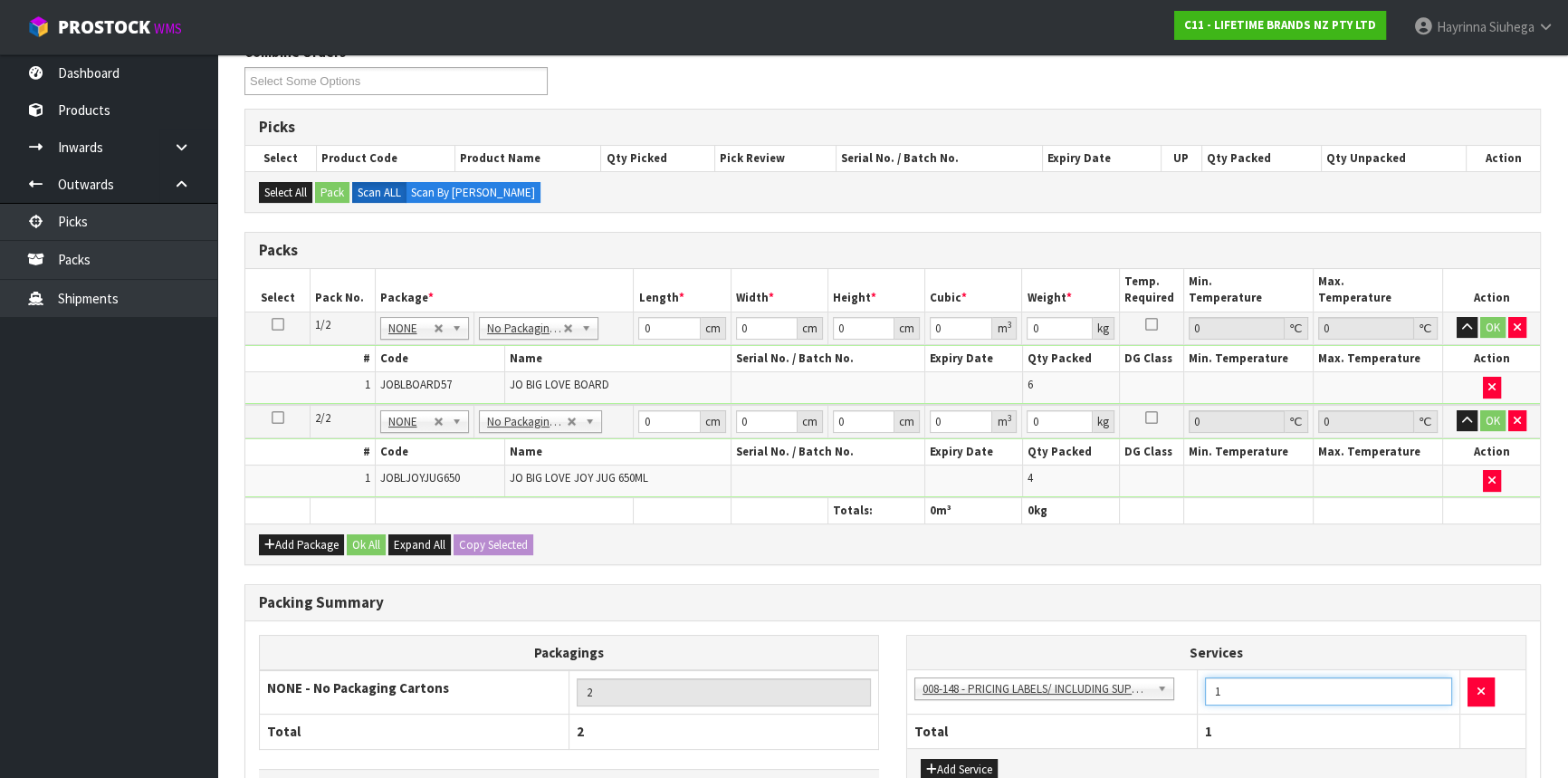
drag, startPoint x: 1241, startPoint y: 684, endPoint x: 1123, endPoint y: 687, distance: 118.0
click at [1124, 688] on tr "003-036 - EXTERNAL PLANT HIRE 008-035 - OUTWARD HDLG+/HOIST LIFT ON/OFF 008-036…" at bounding box center [1216, 692] width 618 height 45
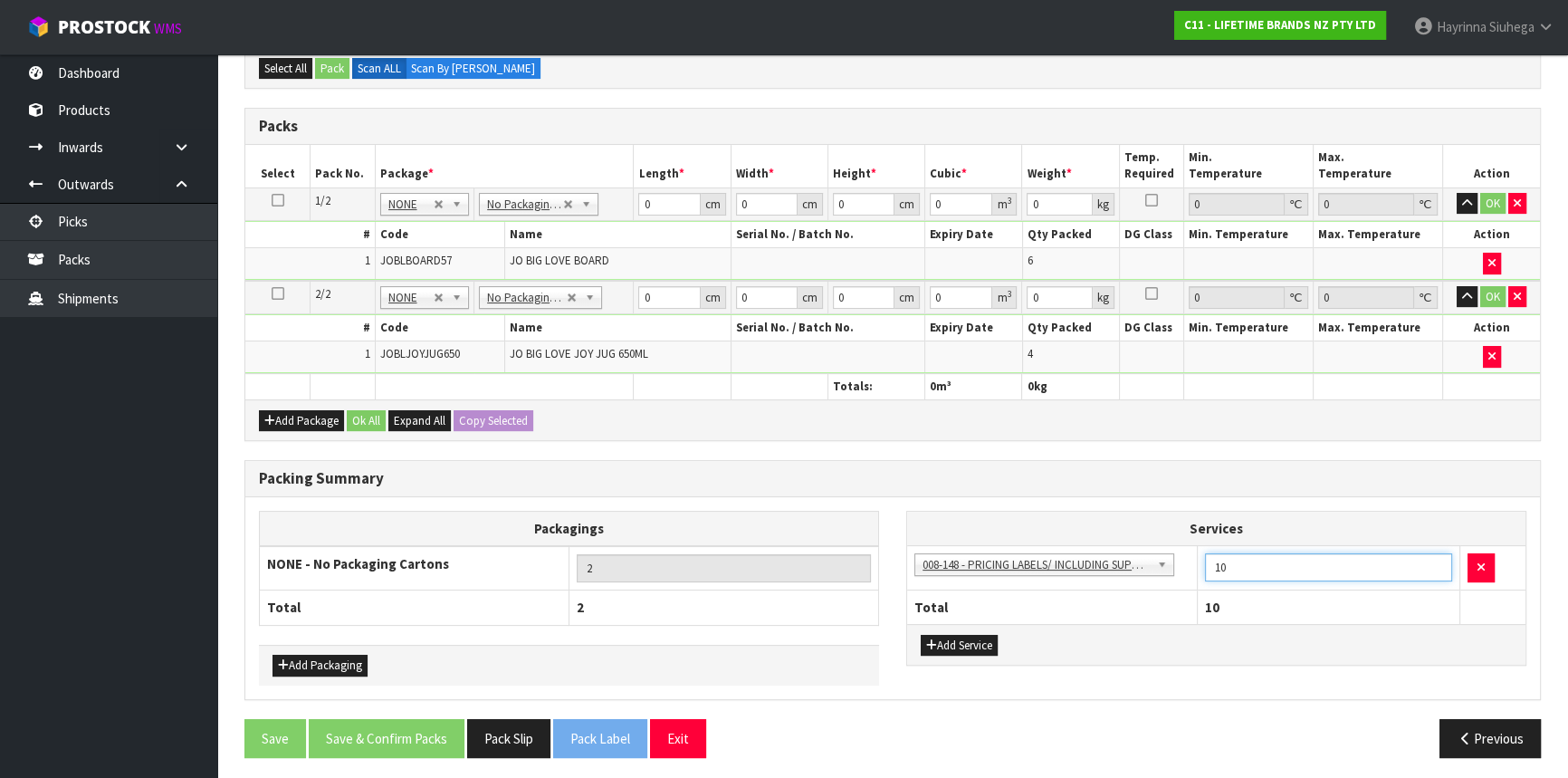
scroll to position [371, 0]
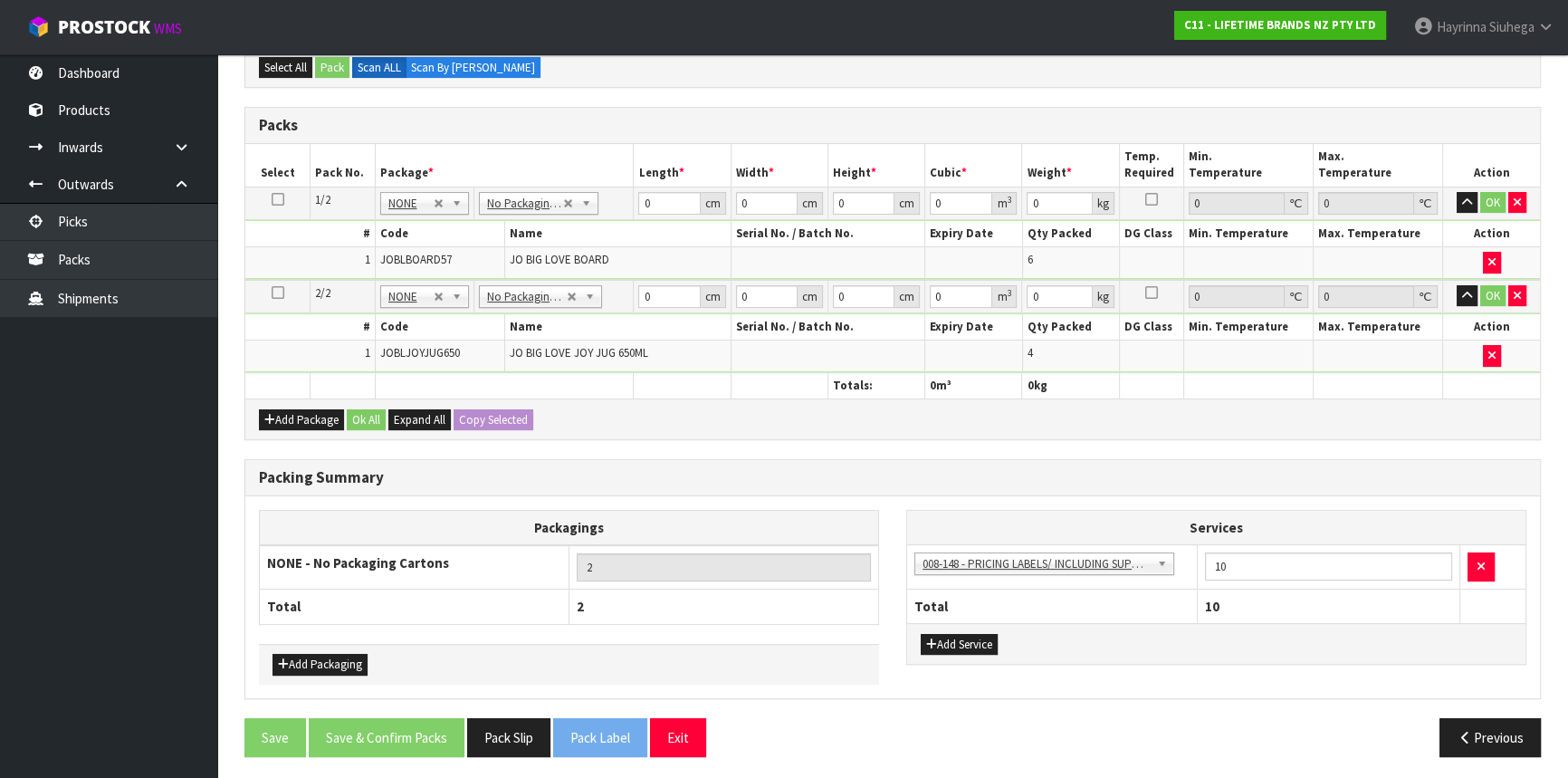
click at [933, 497] on div "Packagings NONE - No Packaging Cartons 2 Total 2 Add Packaging Services 003-036…" at bounding box center [892, 598] width 1295 height 202
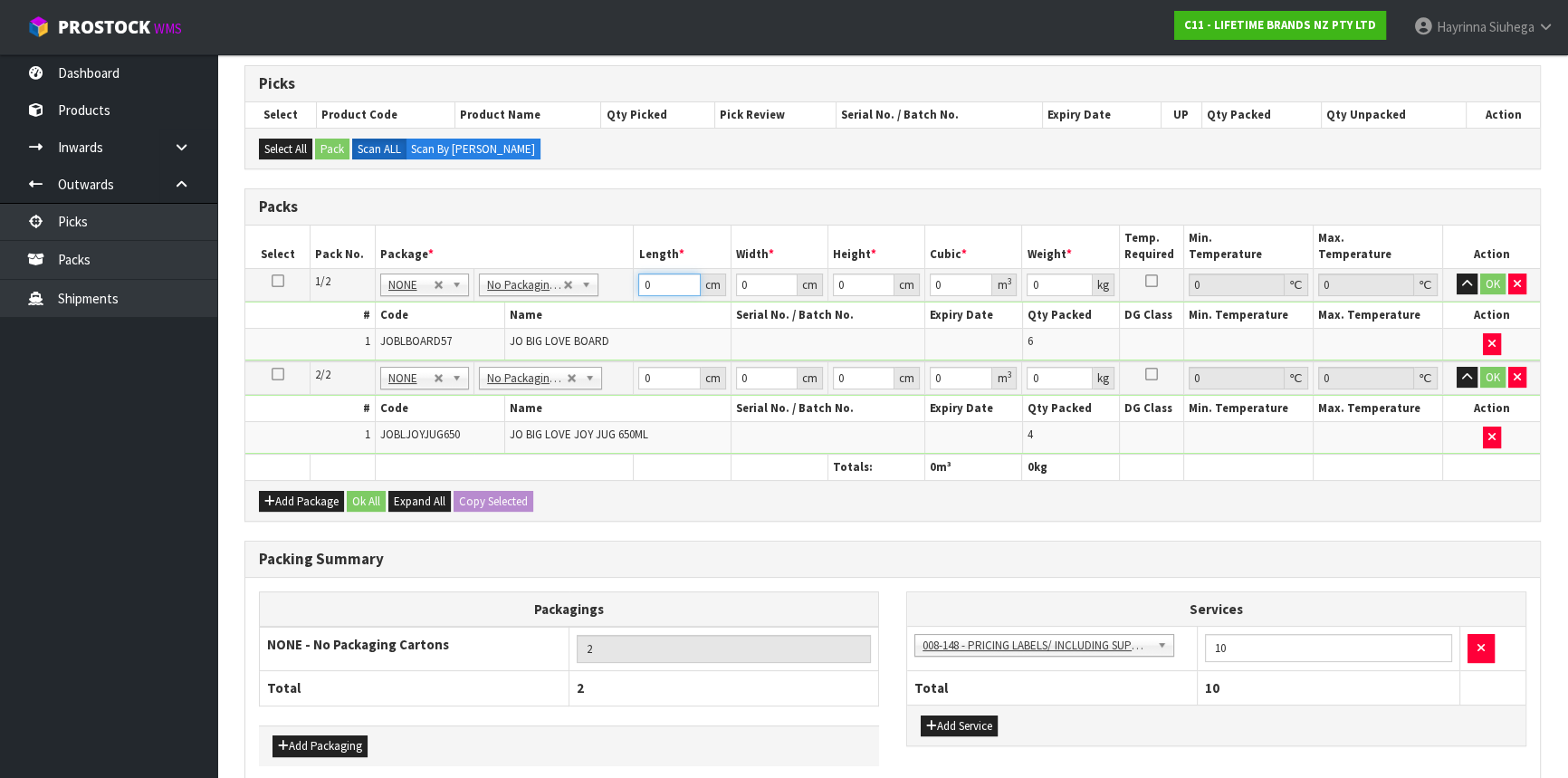
click at [638, 281] on input "0" at bounding box center [669, 284] width 61 height 23
click button "OK" at bounding box center [1494, 284] width 26 height 22
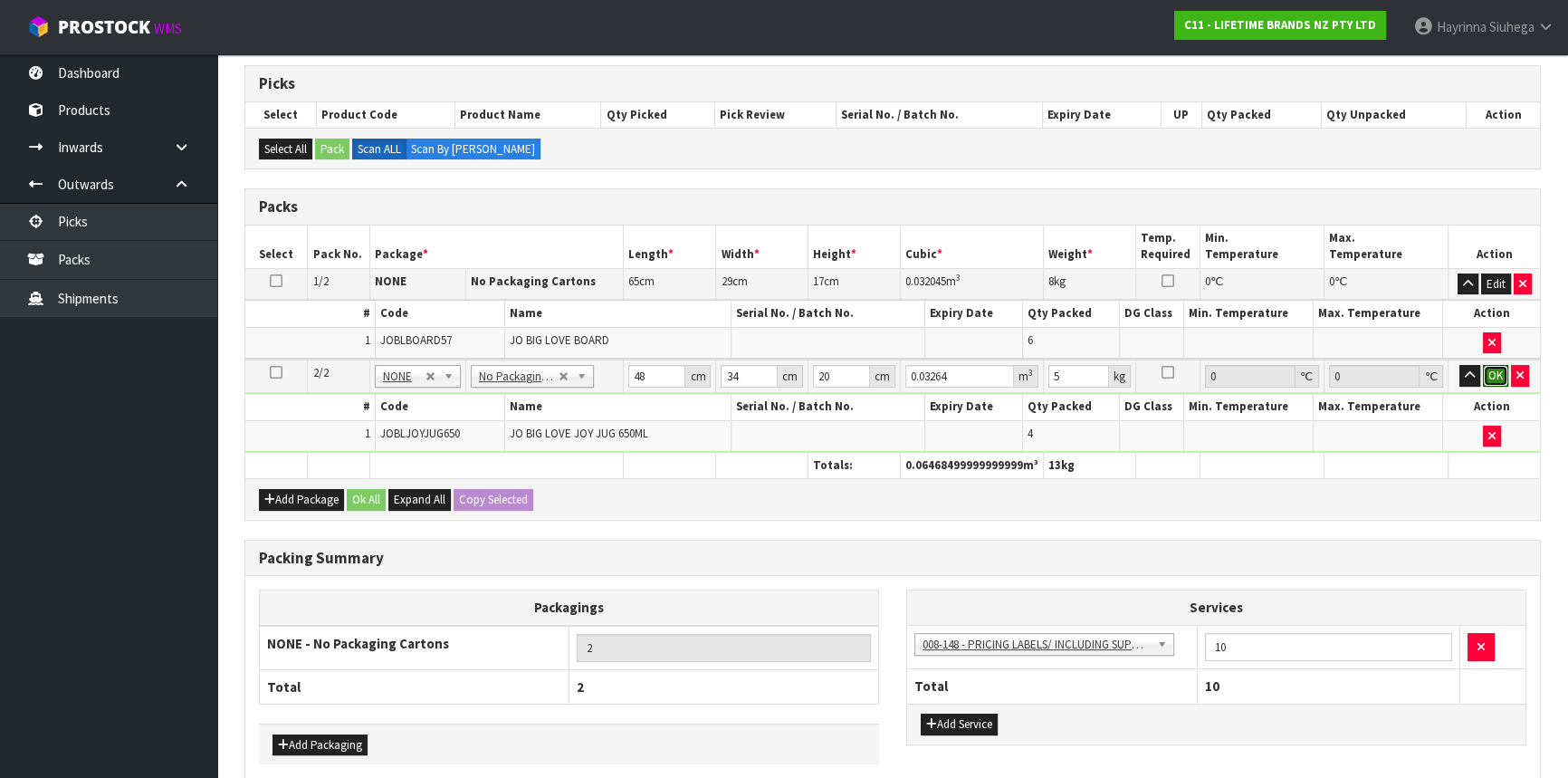
click button "OK" at bounding box center [1496, 376] width 26 height 22
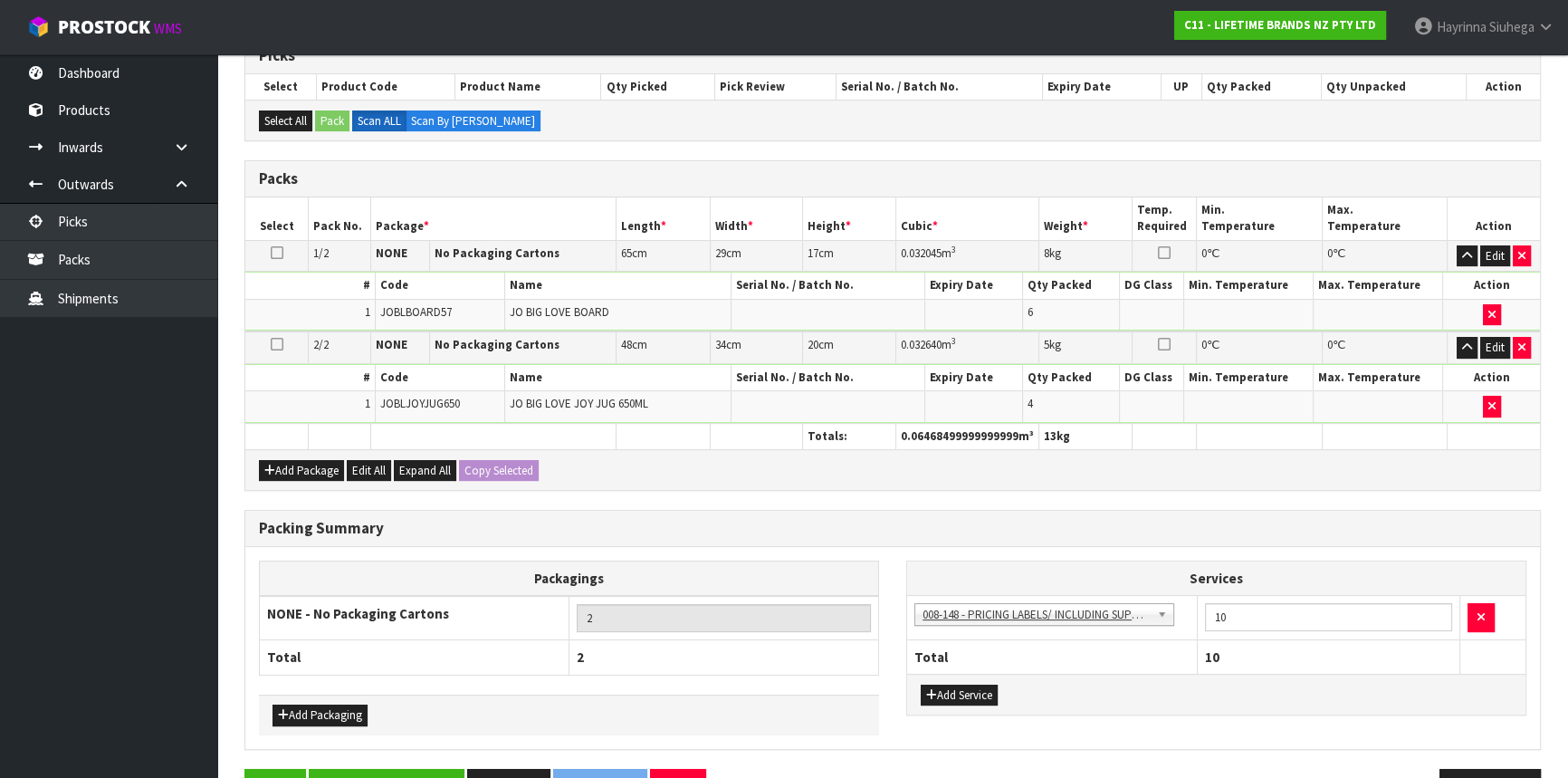
scroll to position [369, 0]
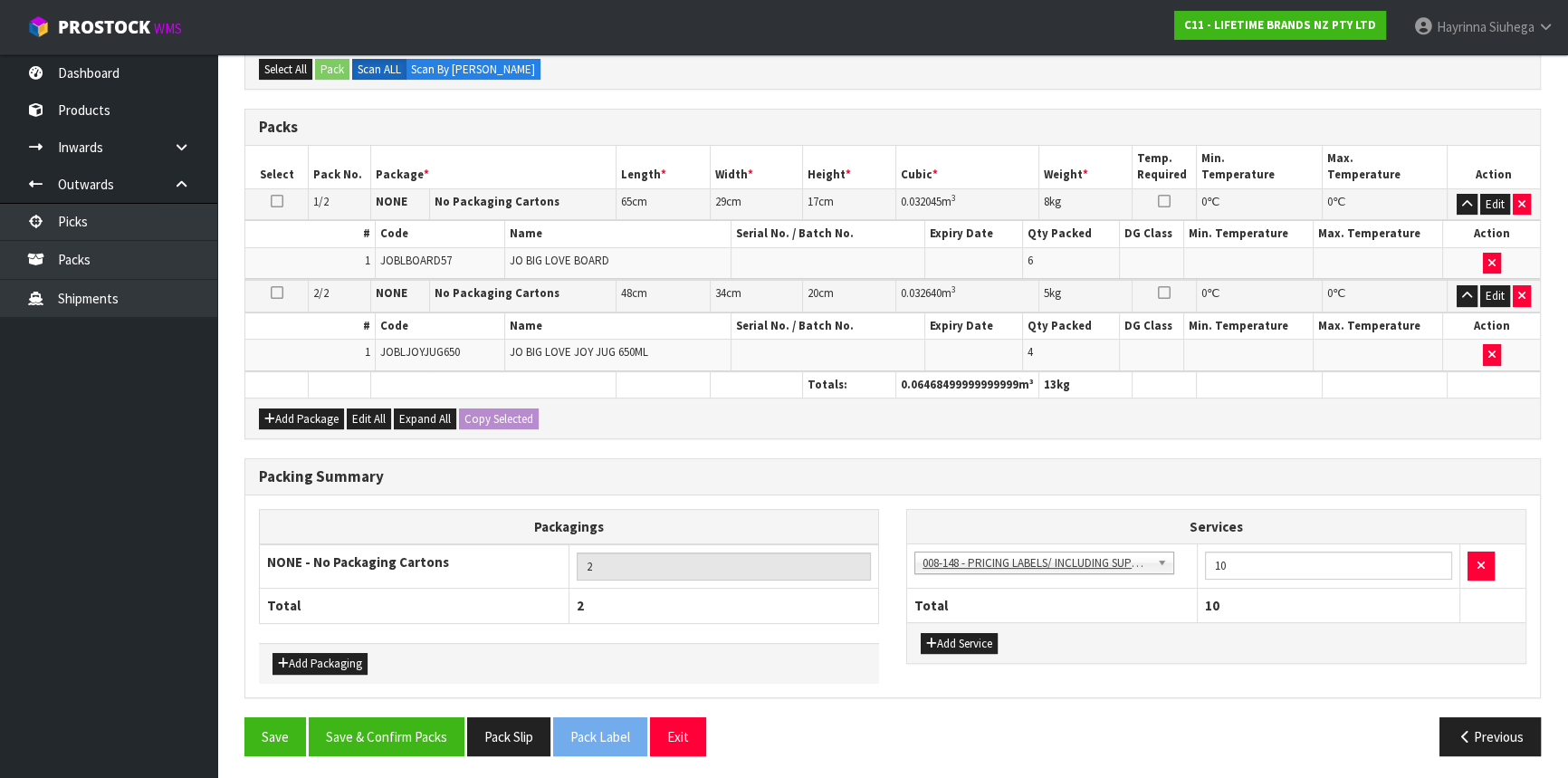
click at [433, 757] on div "Save Save & Confirm Packs Pack Slip Pack Label Exit Previous" at bounding box center [892, 743] width 1324 height 52
click at [434, 742] on button "Save & Confirm Packs" at bounding box center [386, 736] width 155 height 39
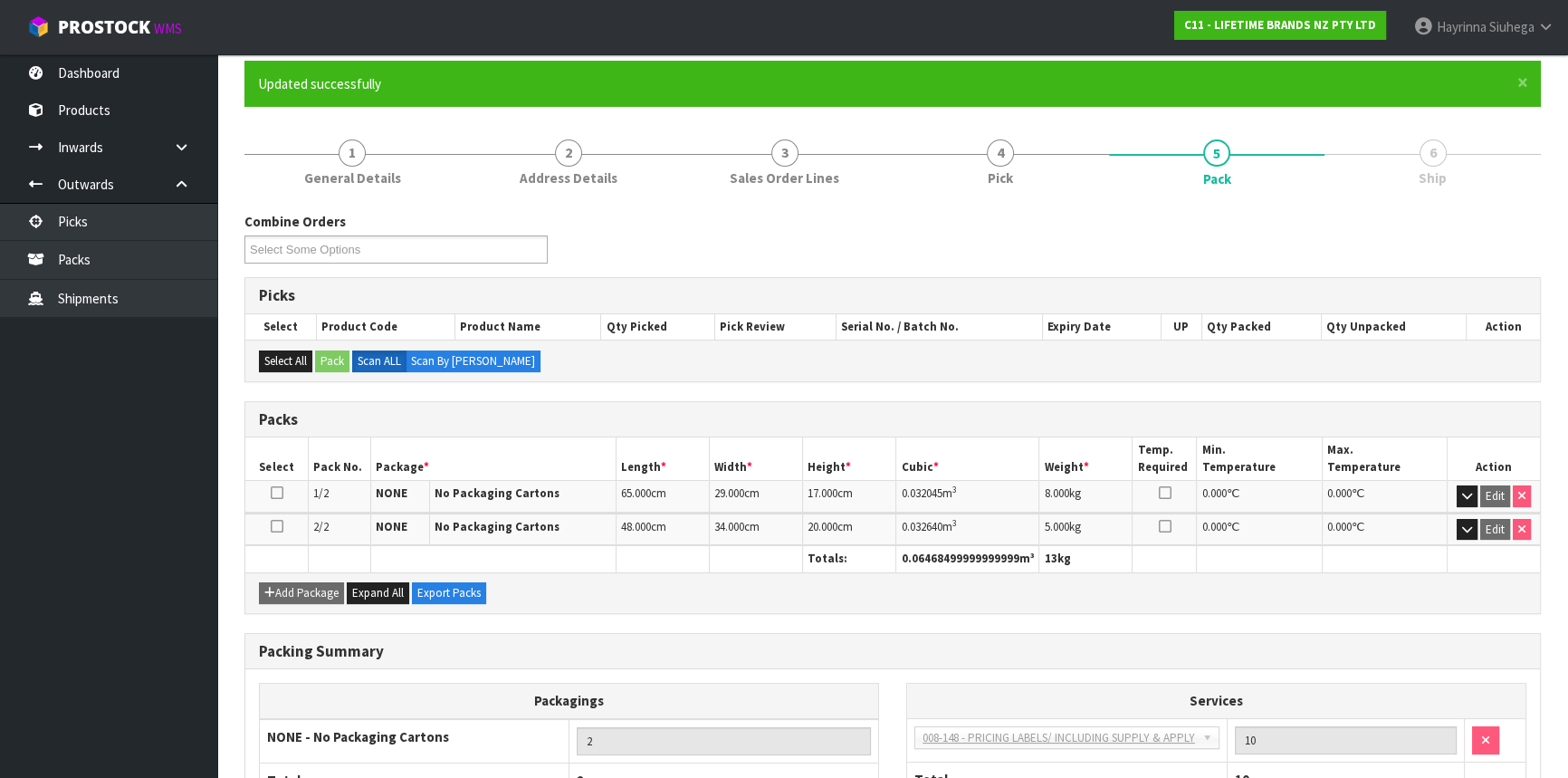
scroll to position [278, 0]
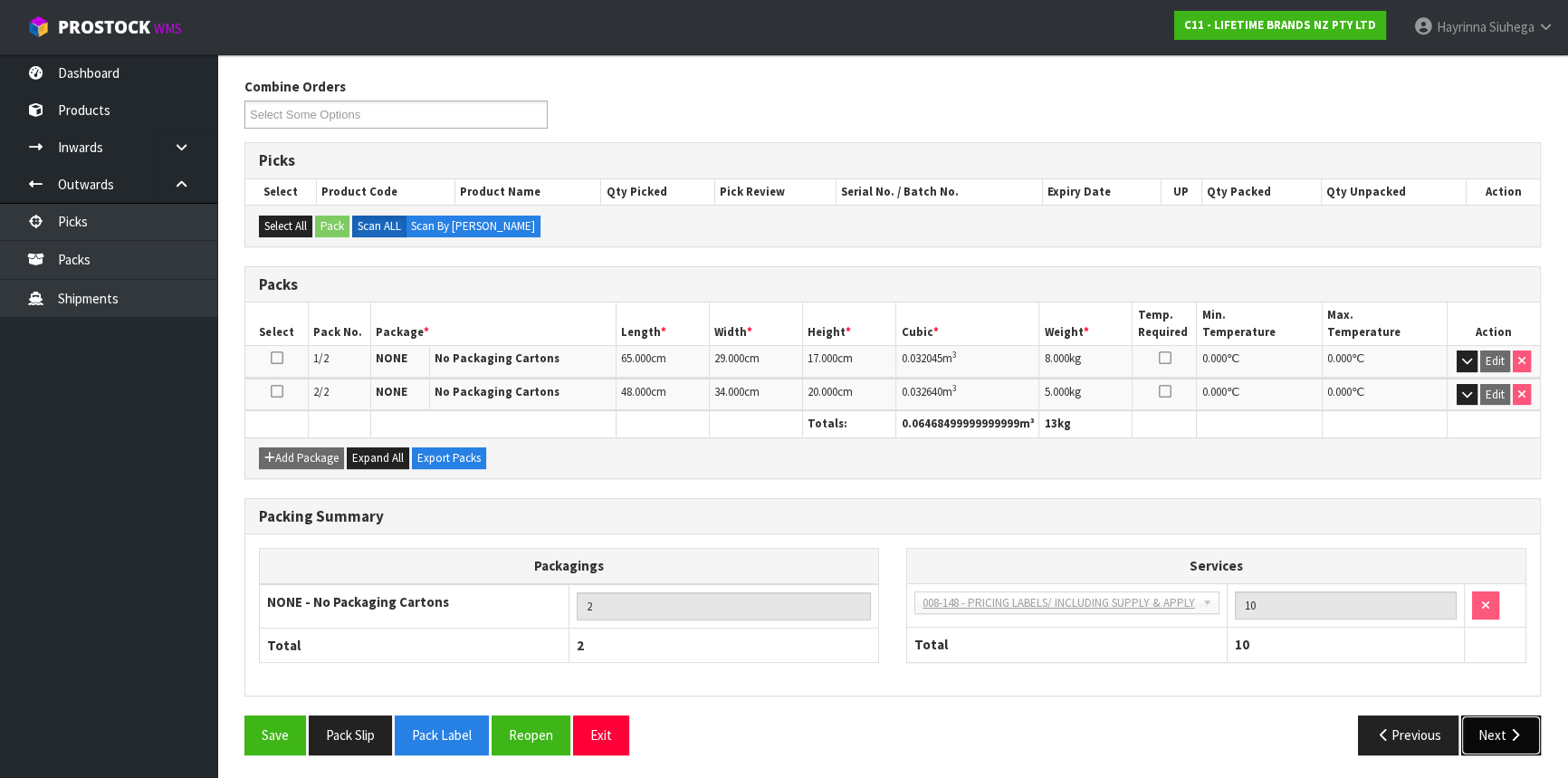
click at [1502, 728] on button "Next" at bounding box center [1501, 734] width 80 height 39
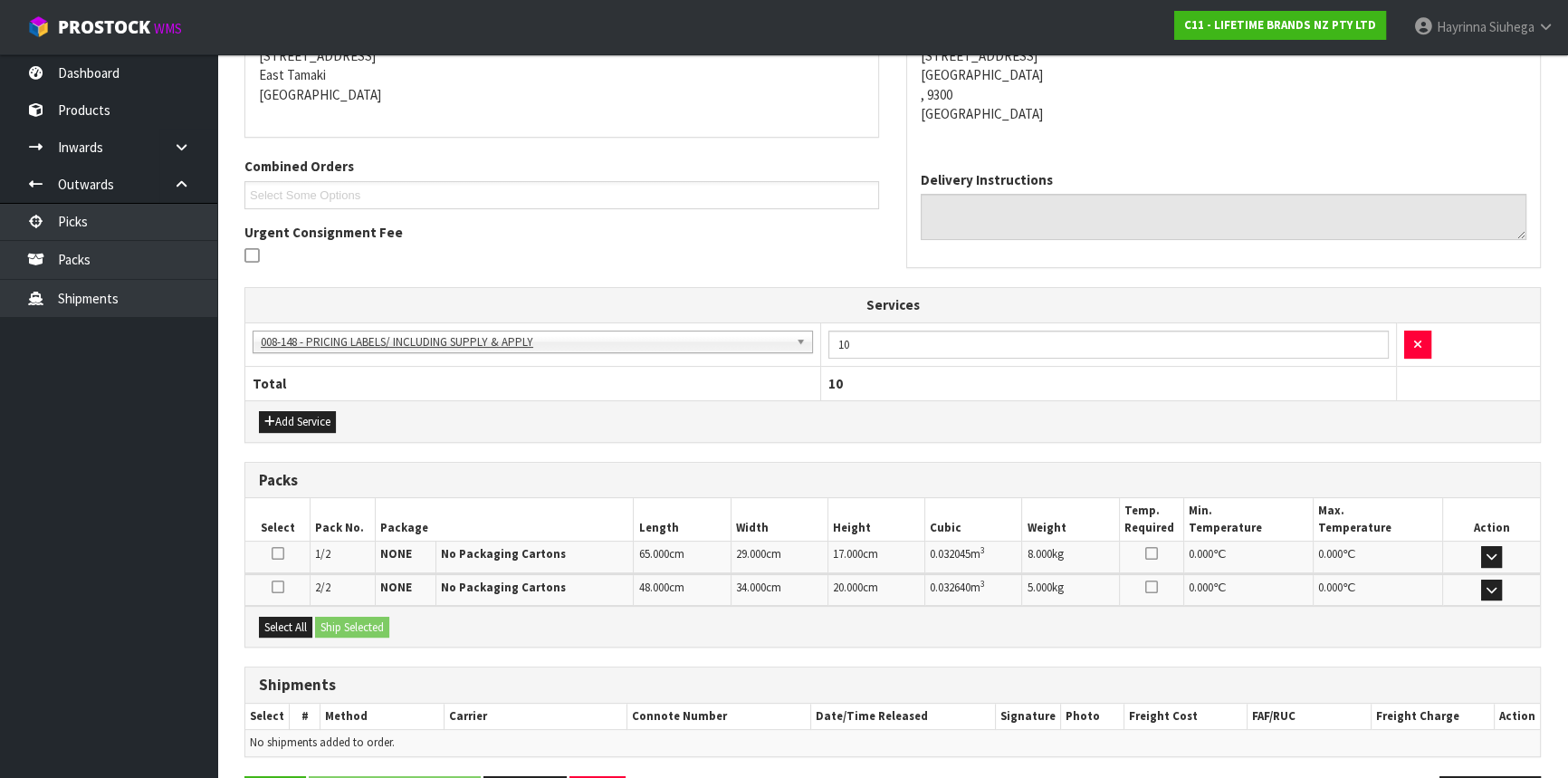
scroll to position [438, 0]
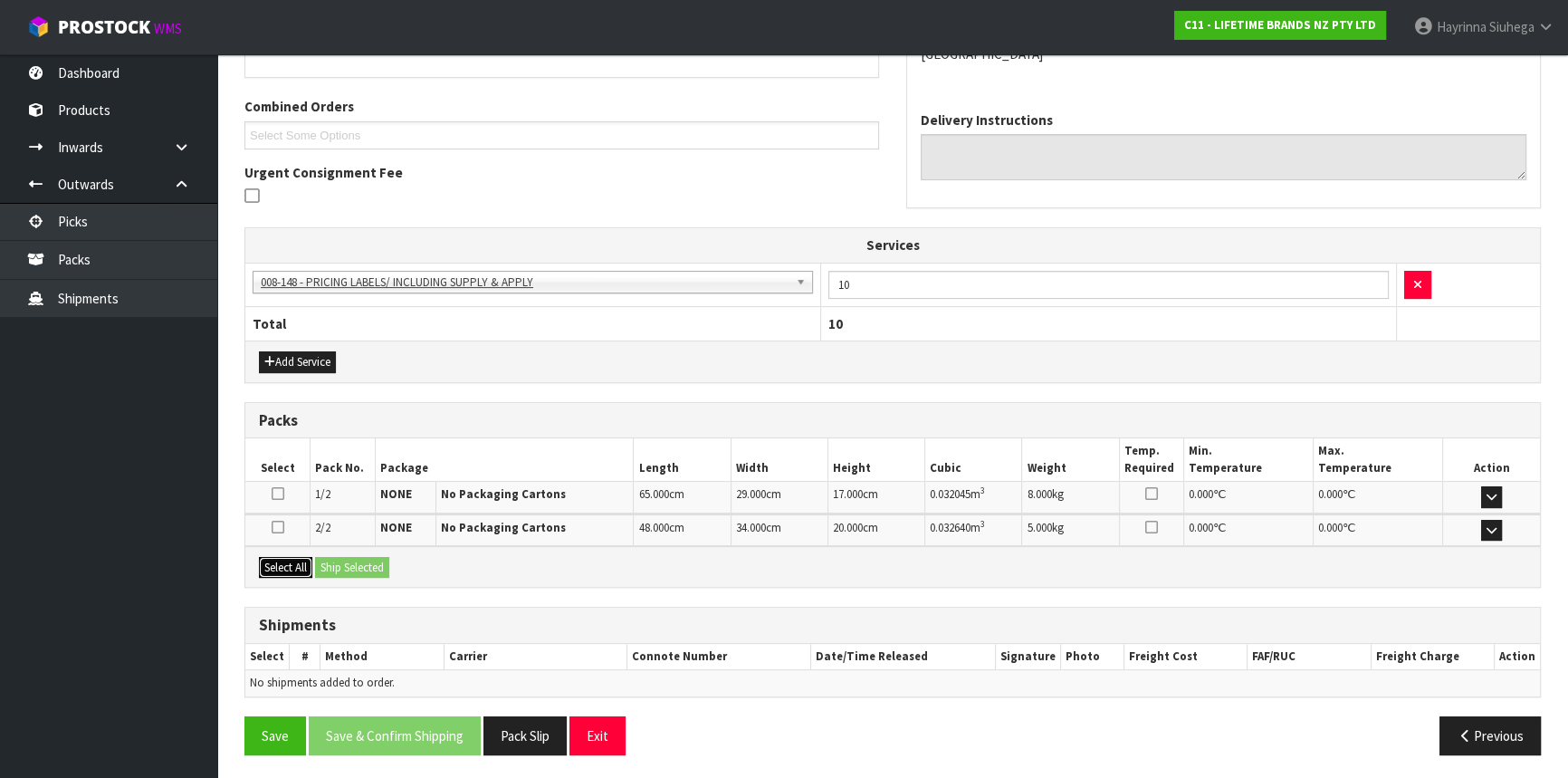
click at [290, 559] on button "Select All" at bounding box center [286, 568] width 53 height 22
click at [346, 564] on button "Ship Selected" at bounding box center [352, 568] width 74 height 22
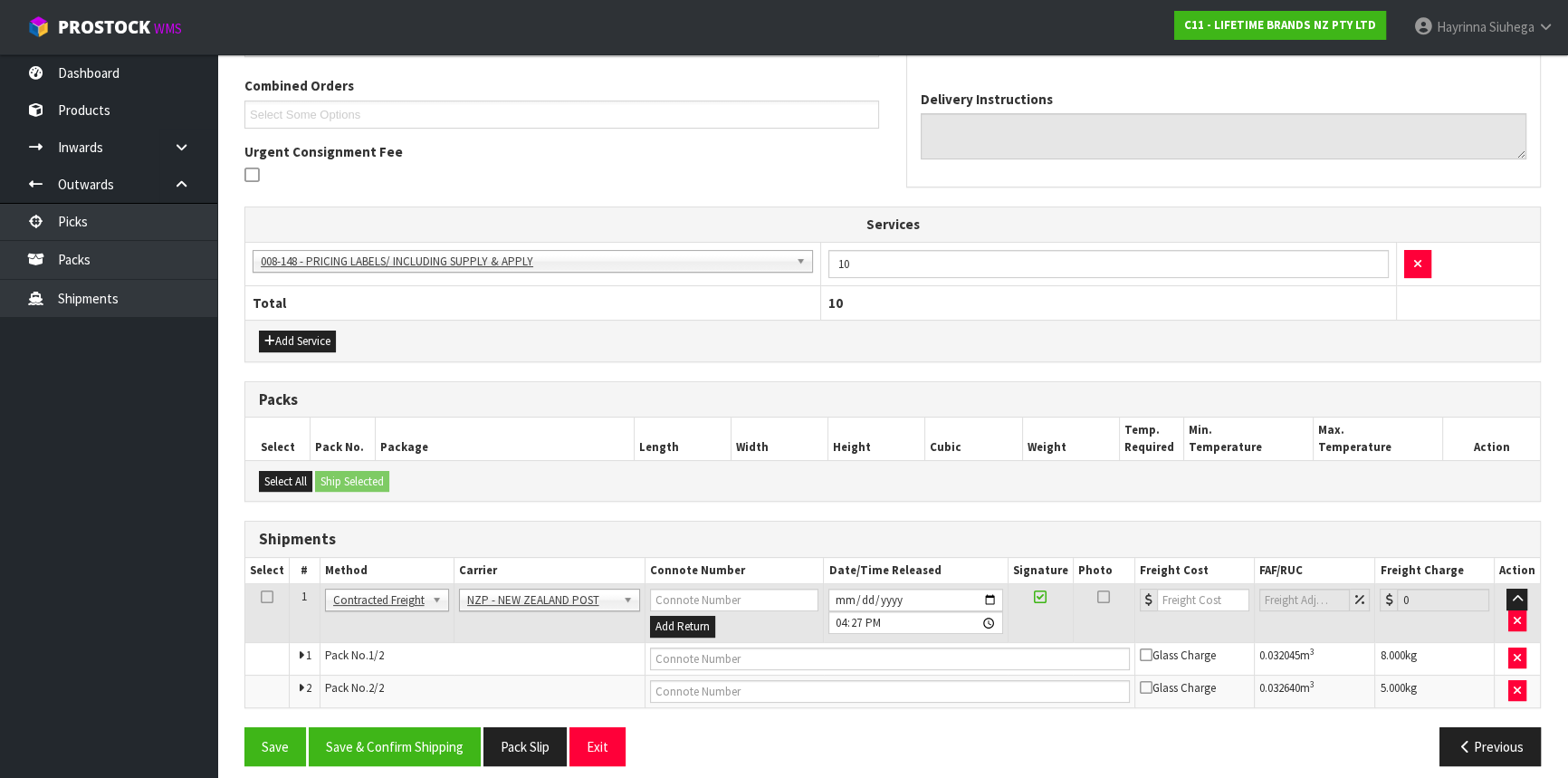
scroll to position [471, 0]
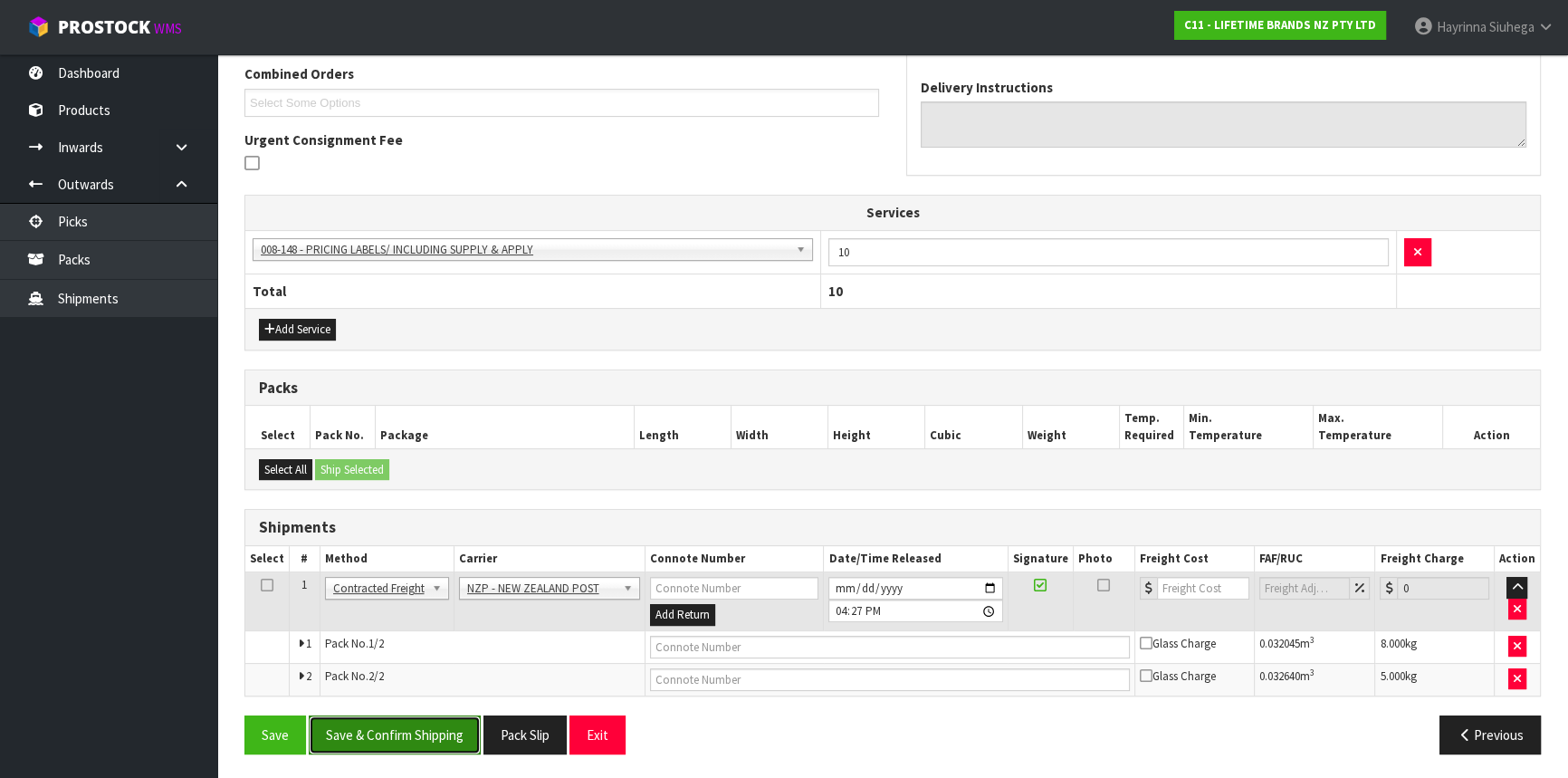
click at [422, 728] on button "Save & Confirm Shipping" at bounding box center [395, 734] width 172 height 39
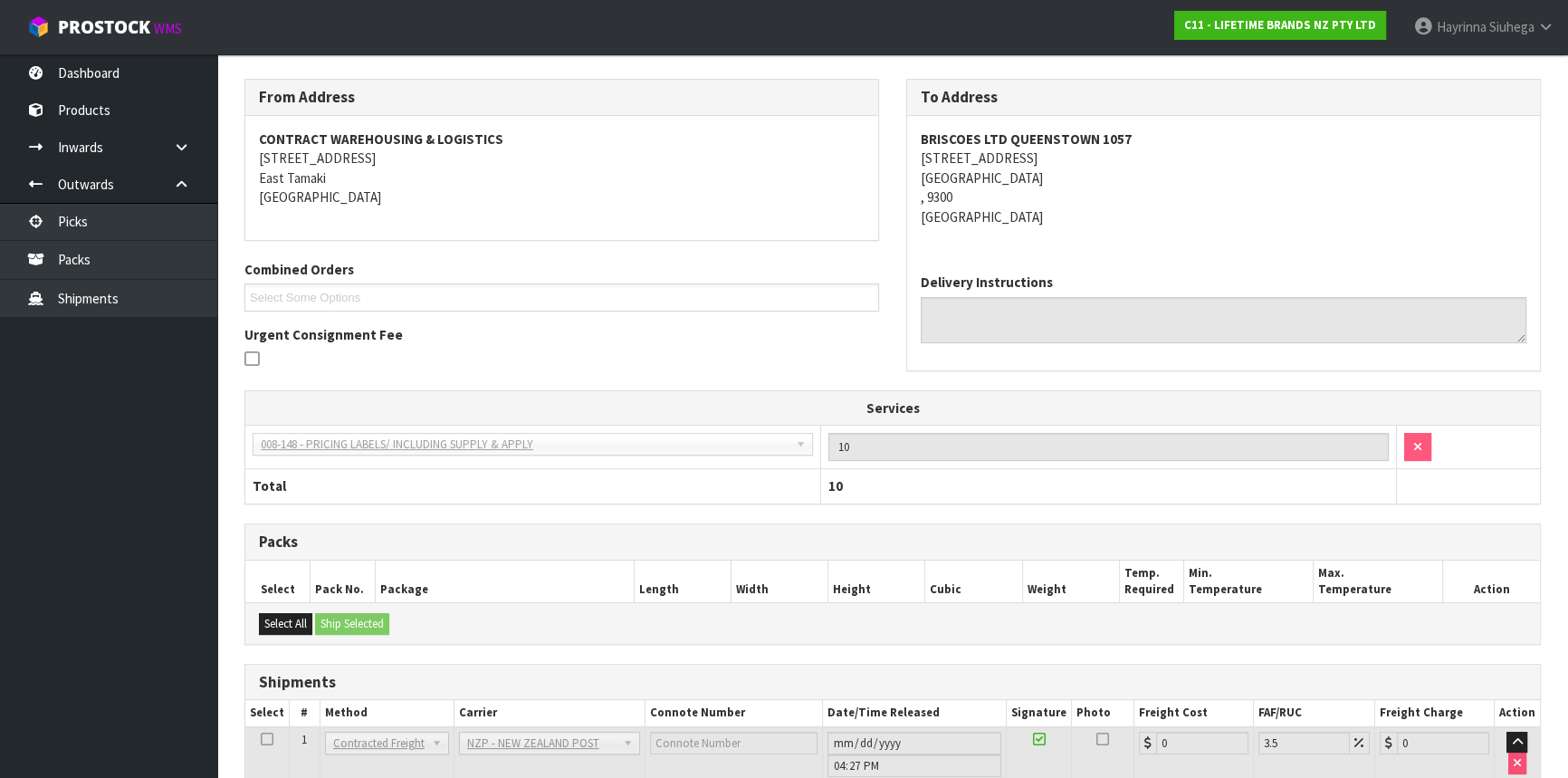
scroll to position [443, 0]
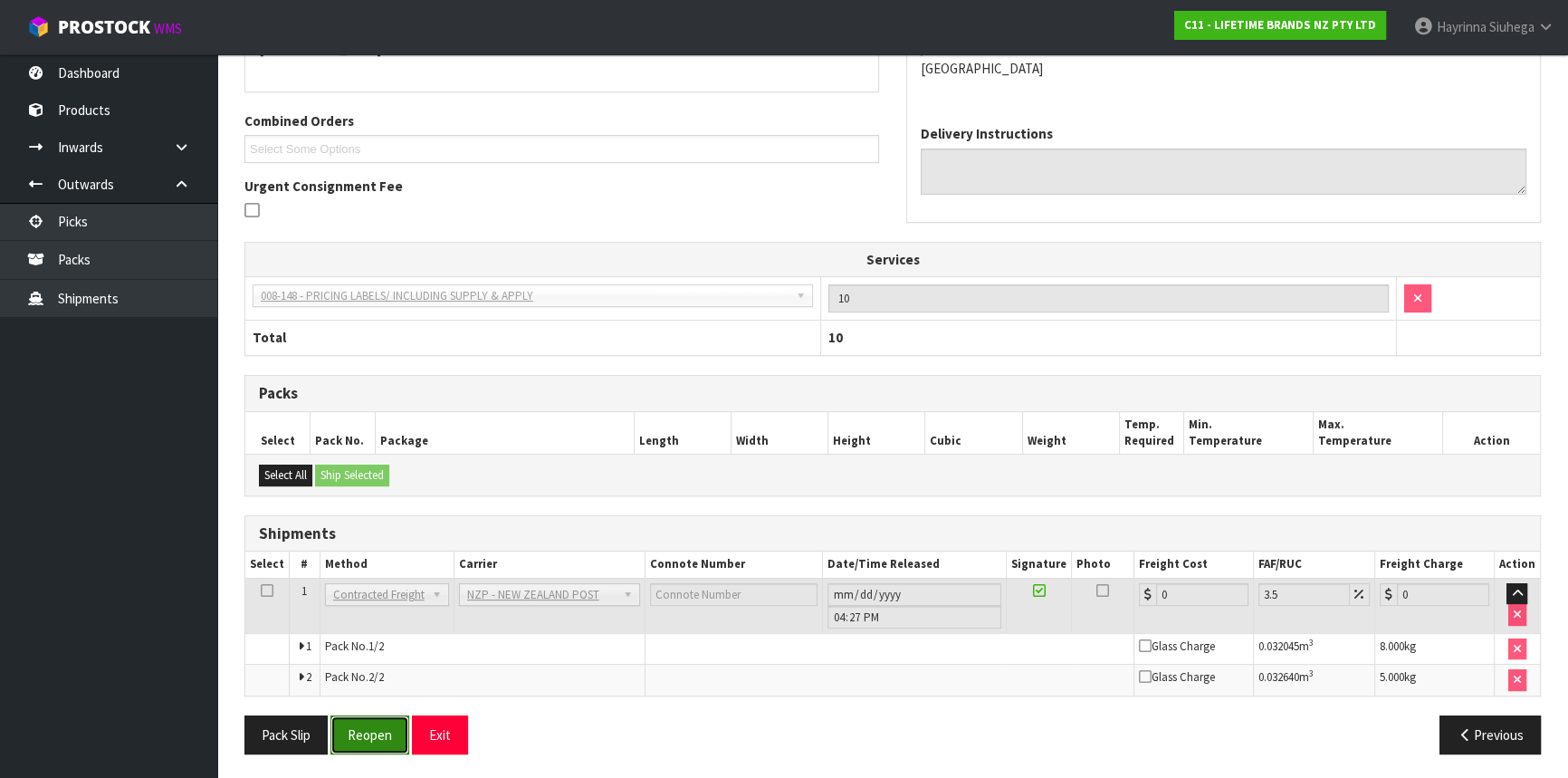
click at [376, 723] on button "Reopen" at bounding box center [370, 734] width 79 height 39
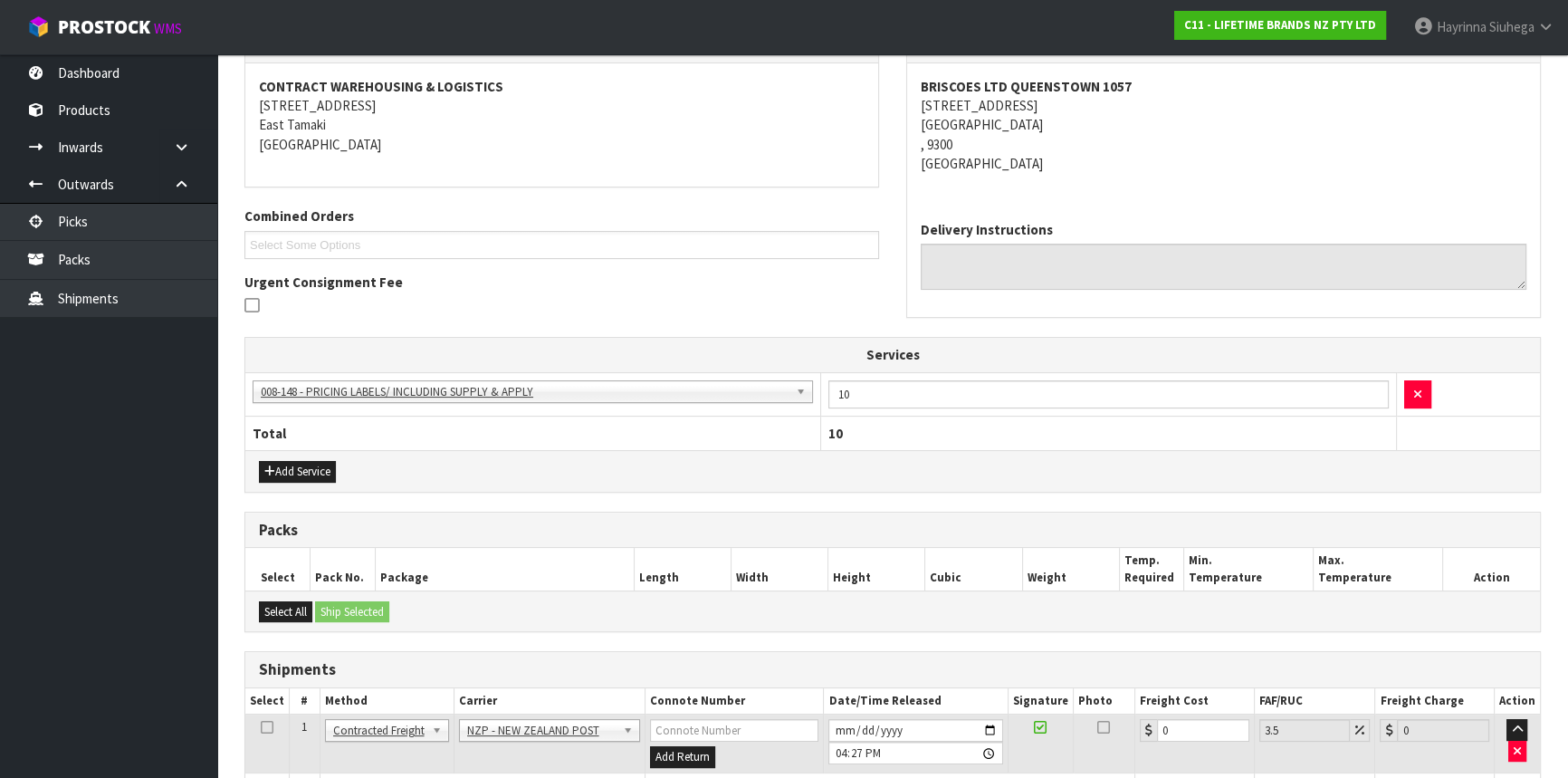
scroll to position [425, 0]
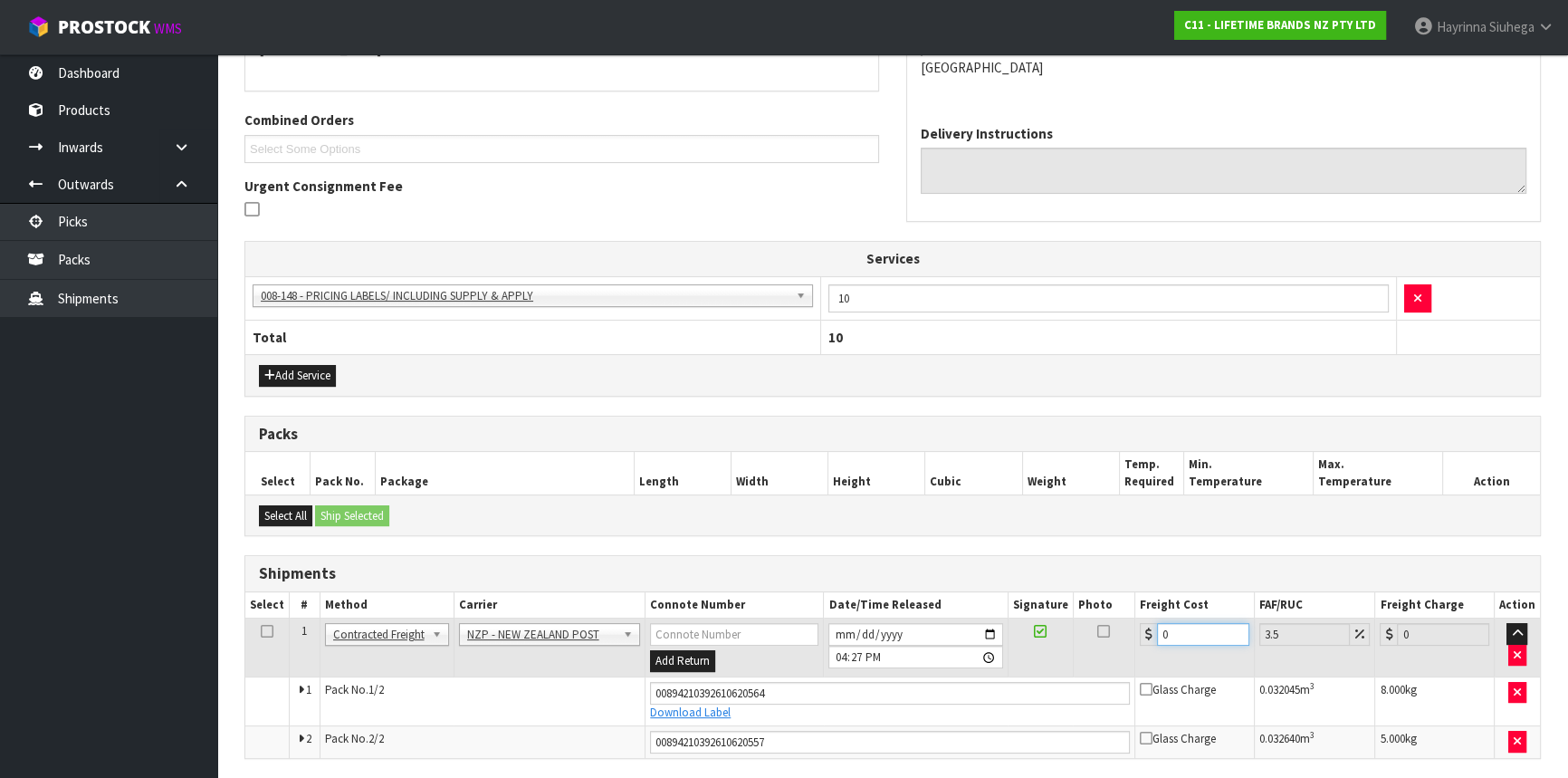
drag, startPoint x: 1199, startPoint y: 632, endPoint x: 925, endPoint y: 604, distance: 275.4
click at [969, 615] on table "Select # Method Carrier Connote Number Date/Time Released Signature Photo Freig…" at bounding box center [892, 675] width 1295 height 165
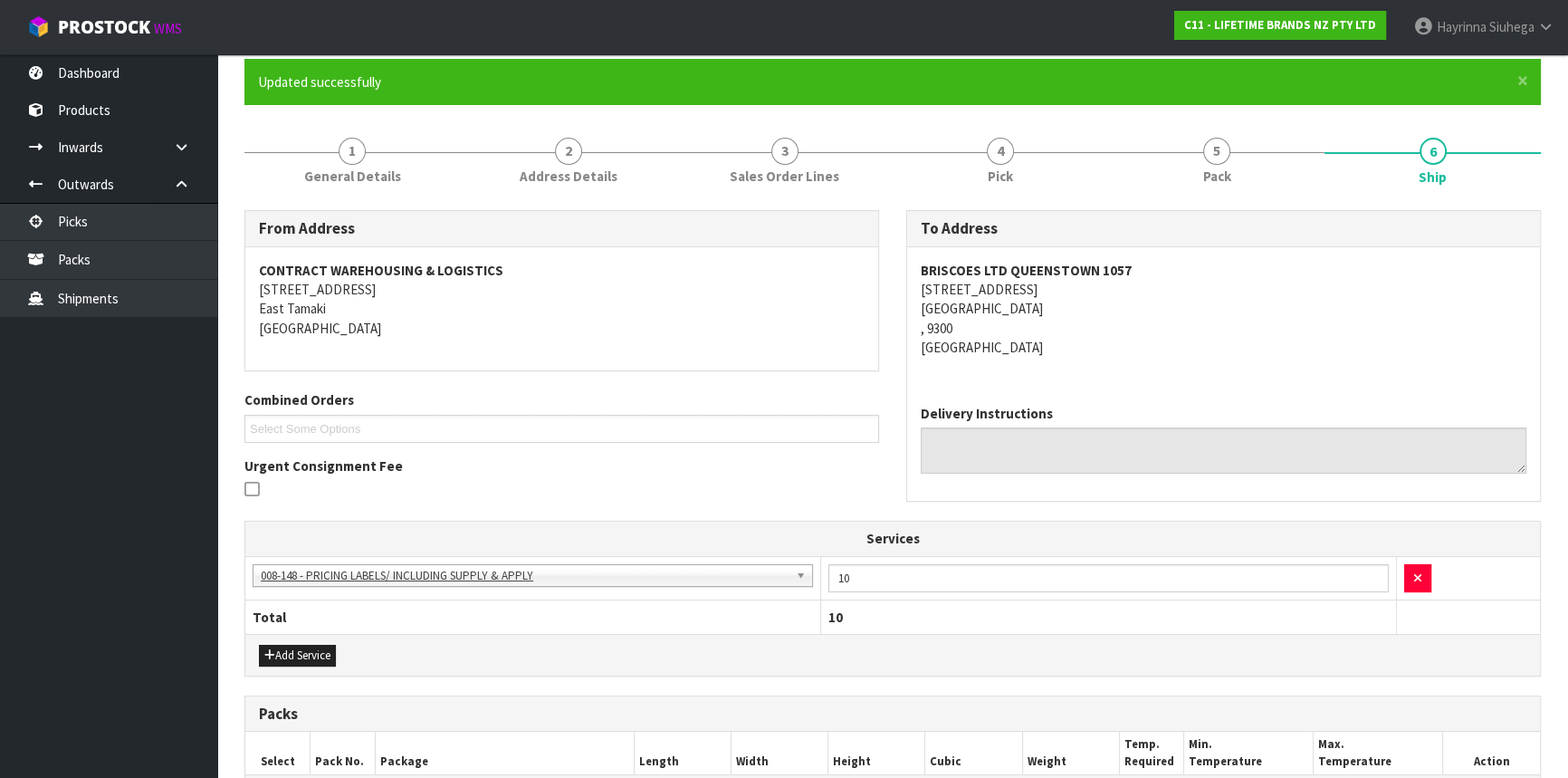
scroll to position [487, 0]
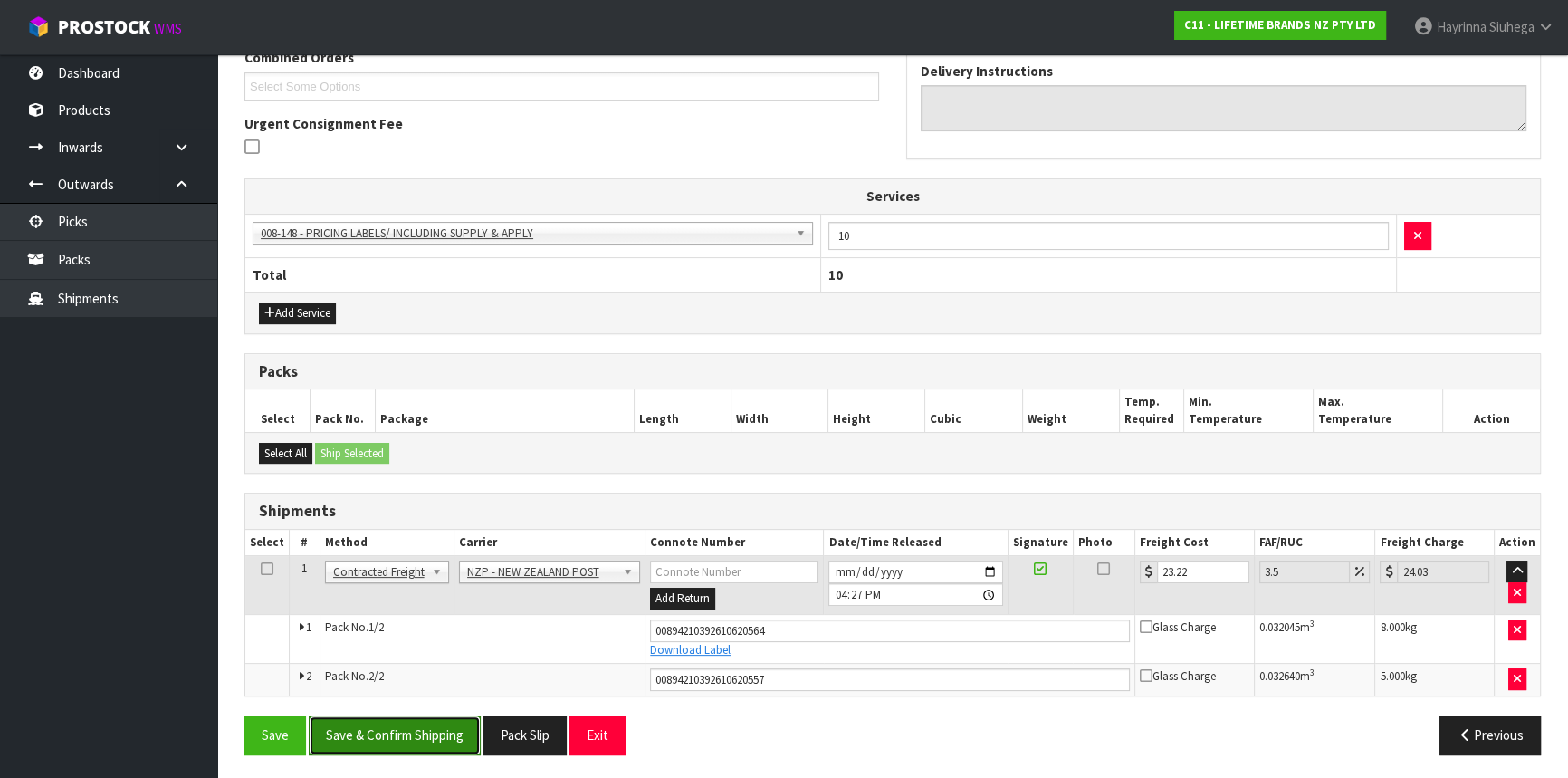
click at [414, 731] on button "Save & Confirm Shipping" at bounding box center [395, 734] width 172 height 39
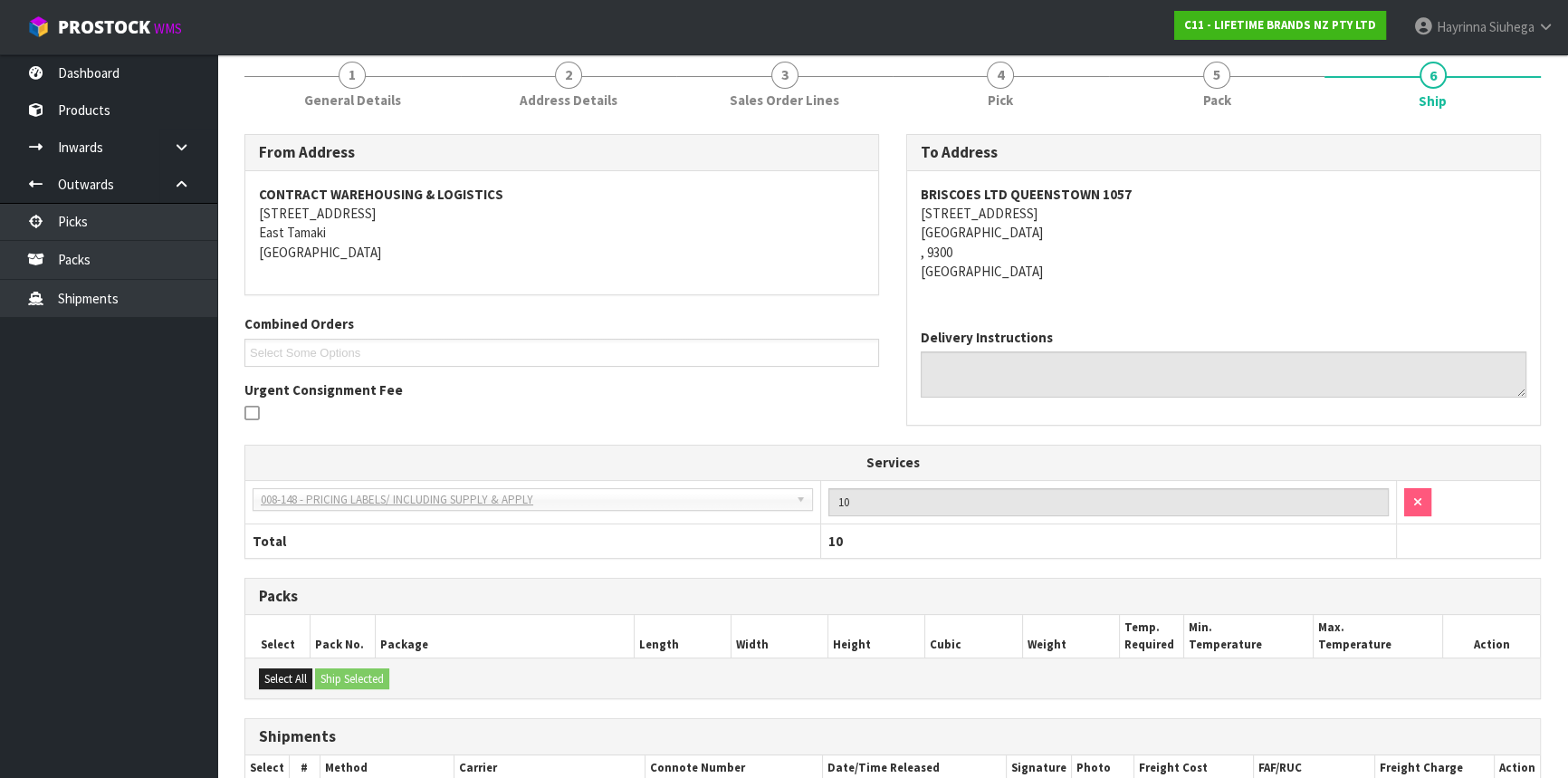
scroll to position [0, 0]
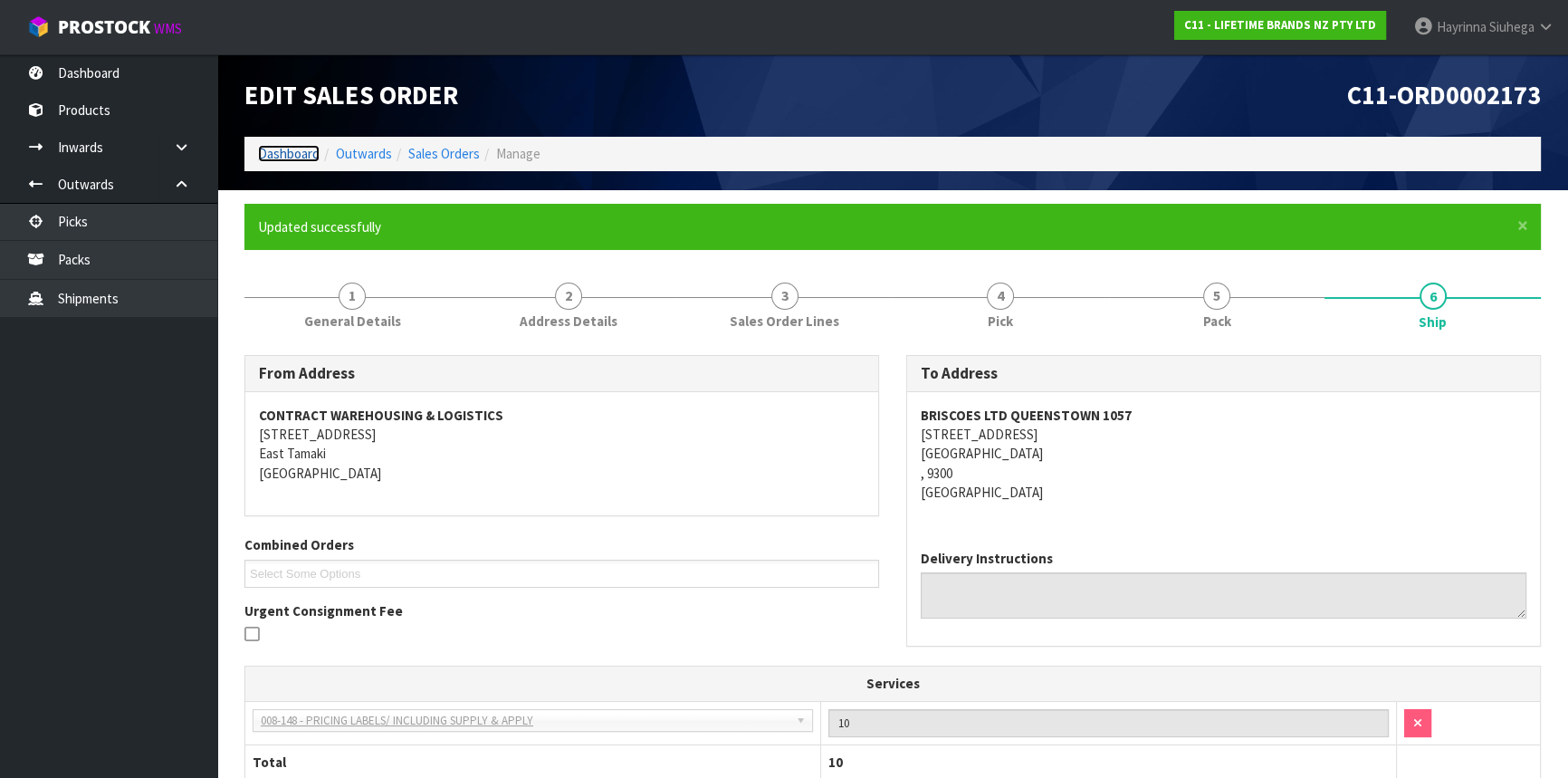
click at [289, 150] on link "Dashboard" at bounding box center [289, 152] width 61 height 17
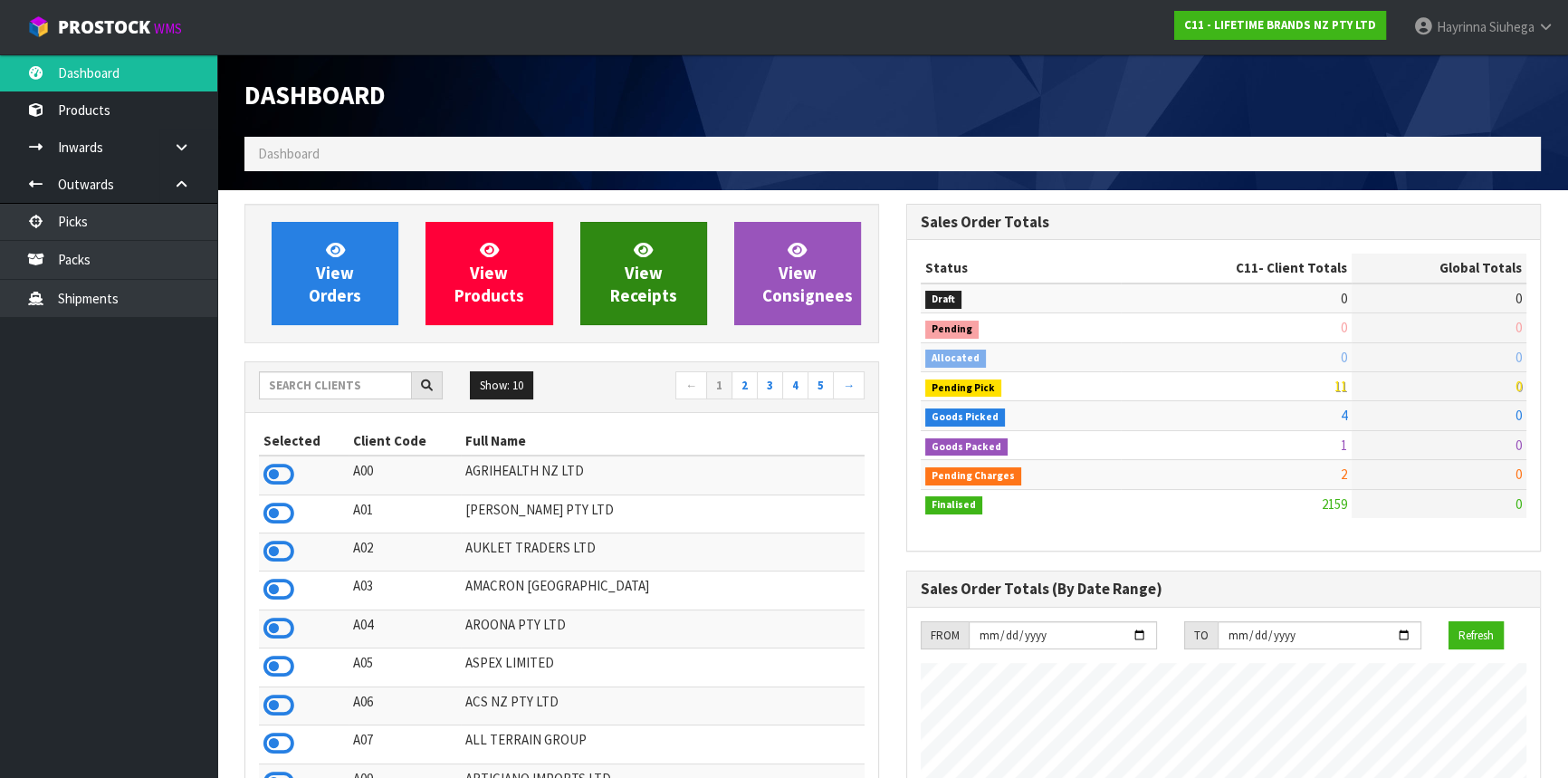
scroll to position [1370, 661]
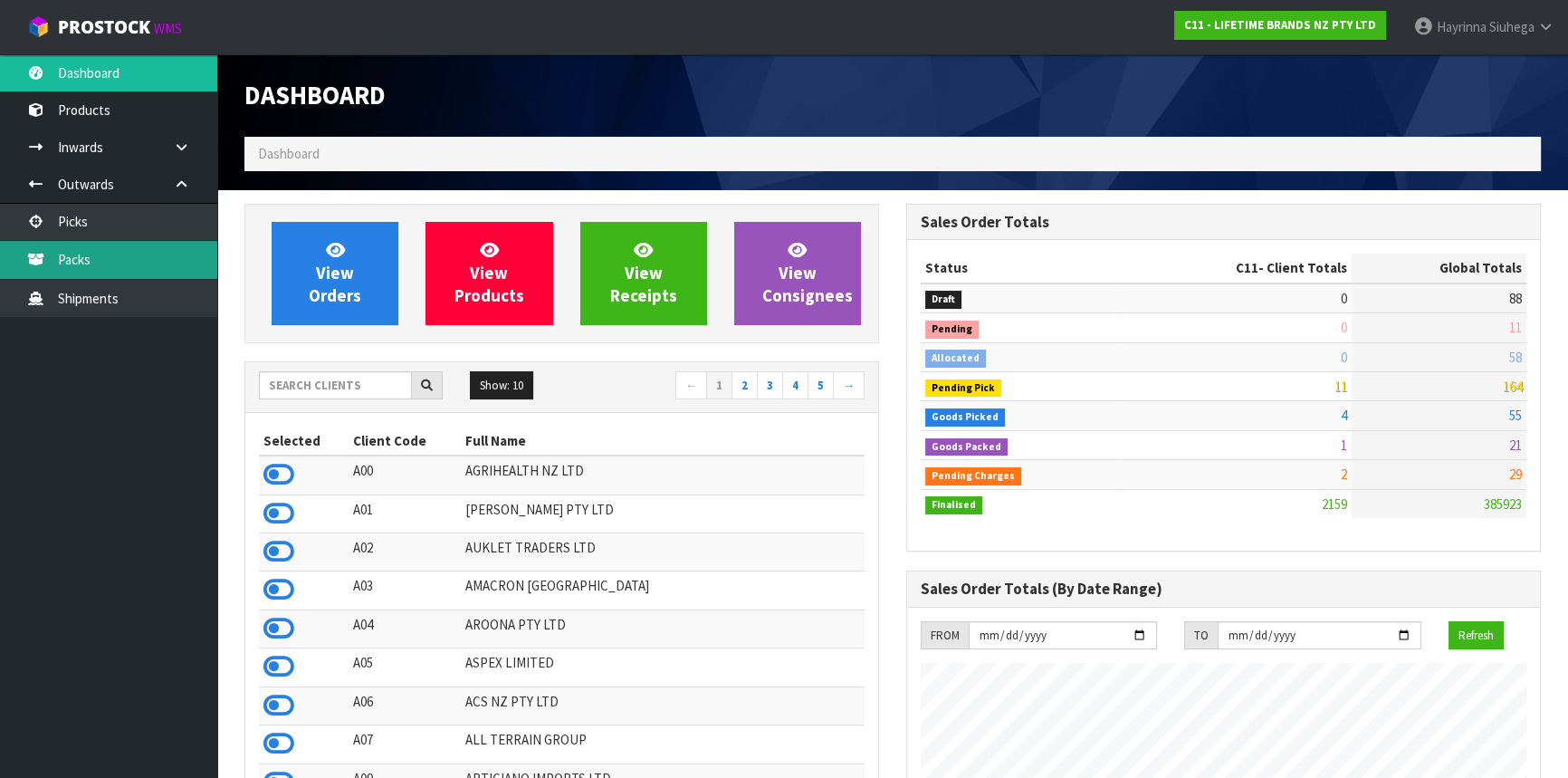
click at [208, 273] on link "Packs" at bounding box center [109, 259] width 218 height 38
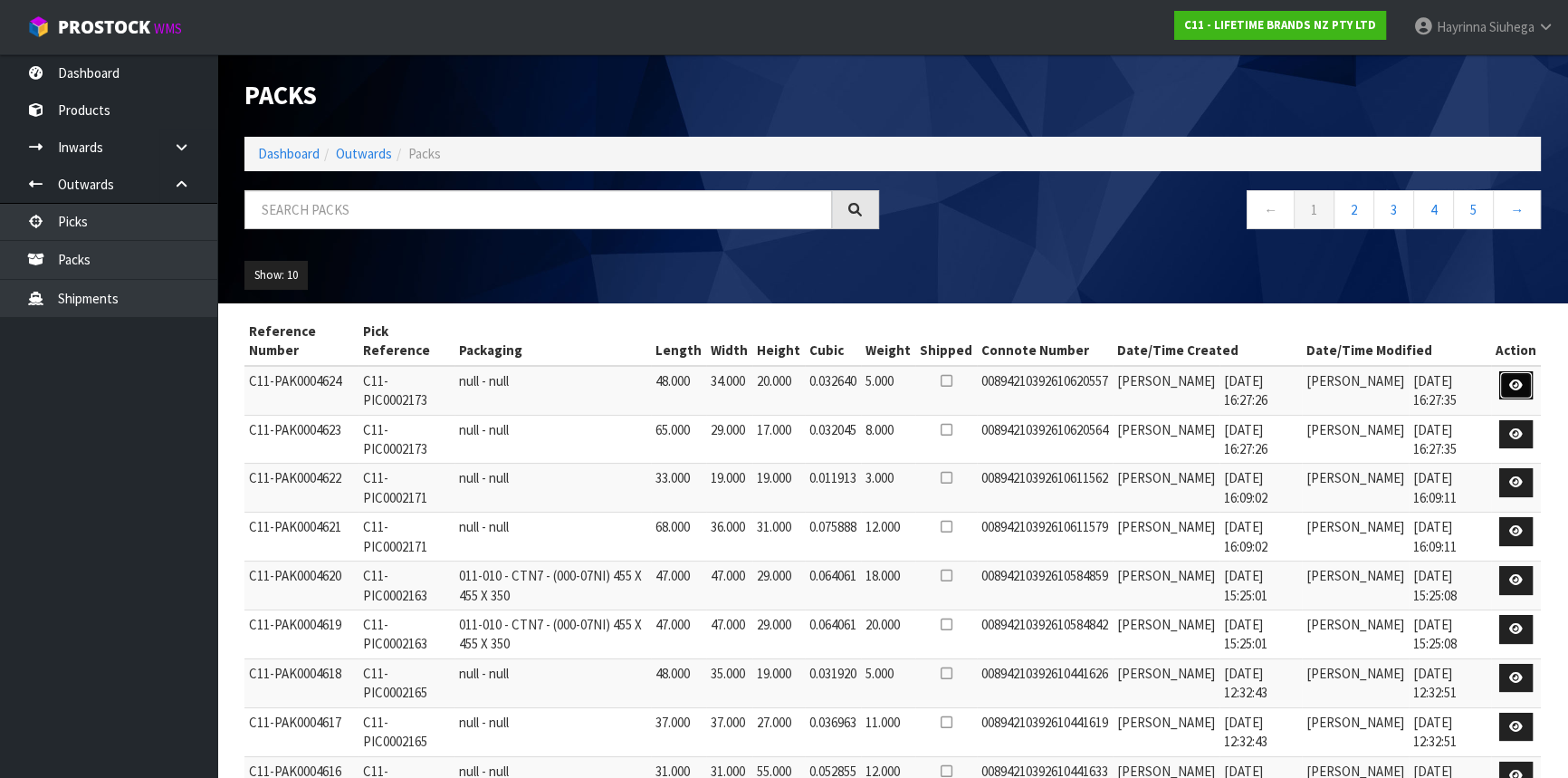
click at [1513, 380] on icon at bounding box center [1517, 386] width 14 height 12
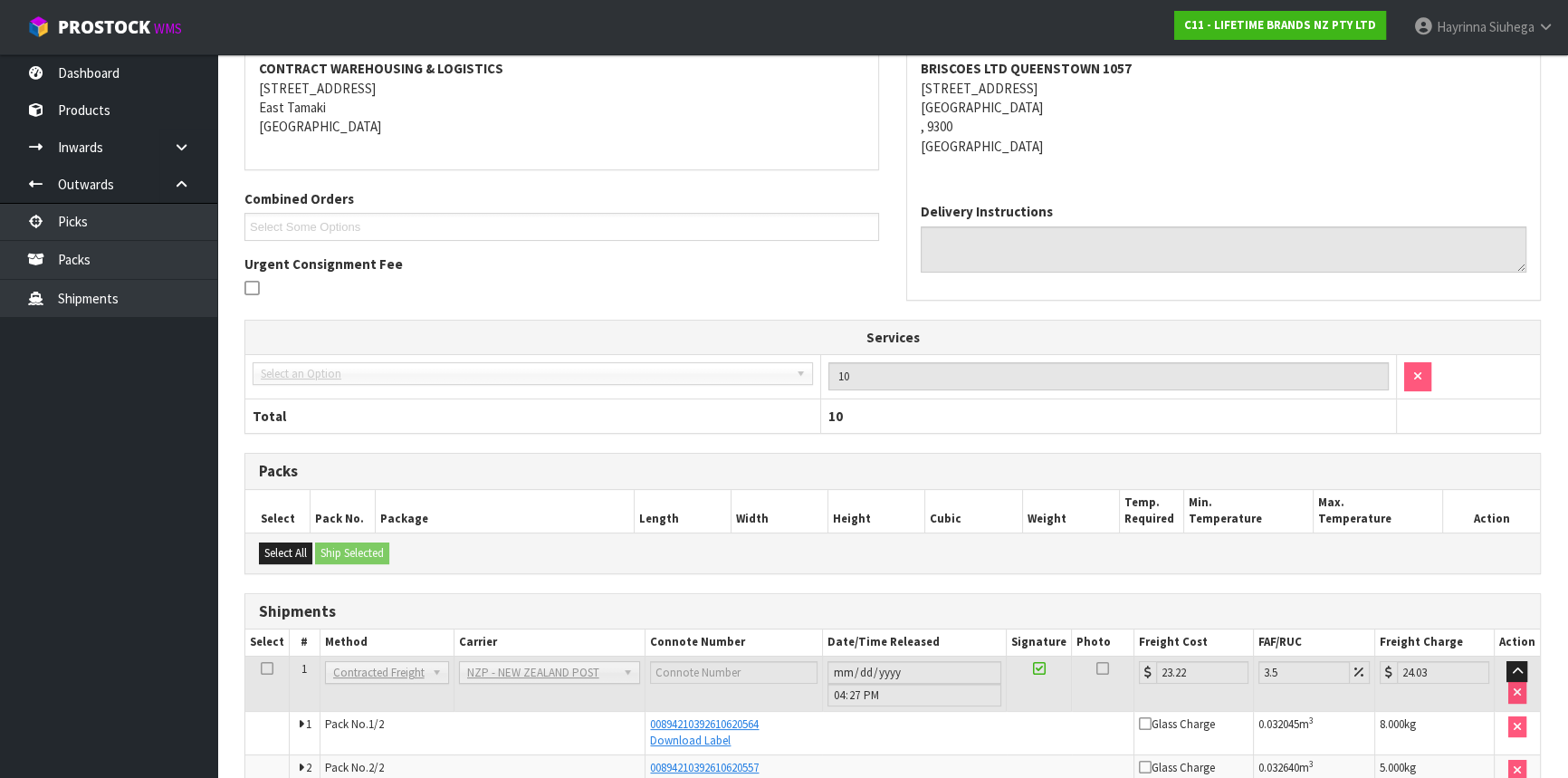
scroll to position [371, 0]
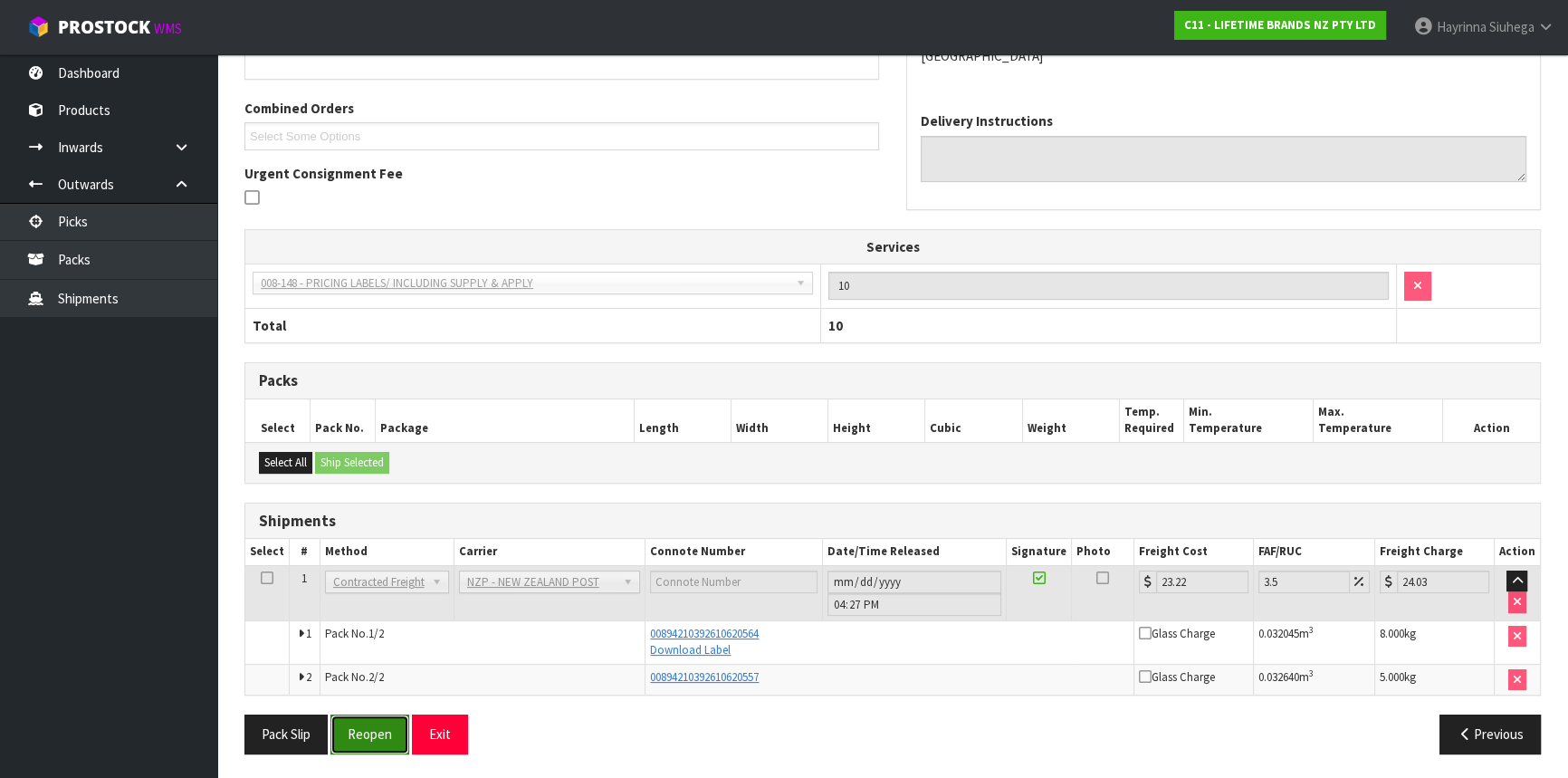
click at [360, 728] on button "Reopen" at bounding box center [370, 733] width 79 height 39
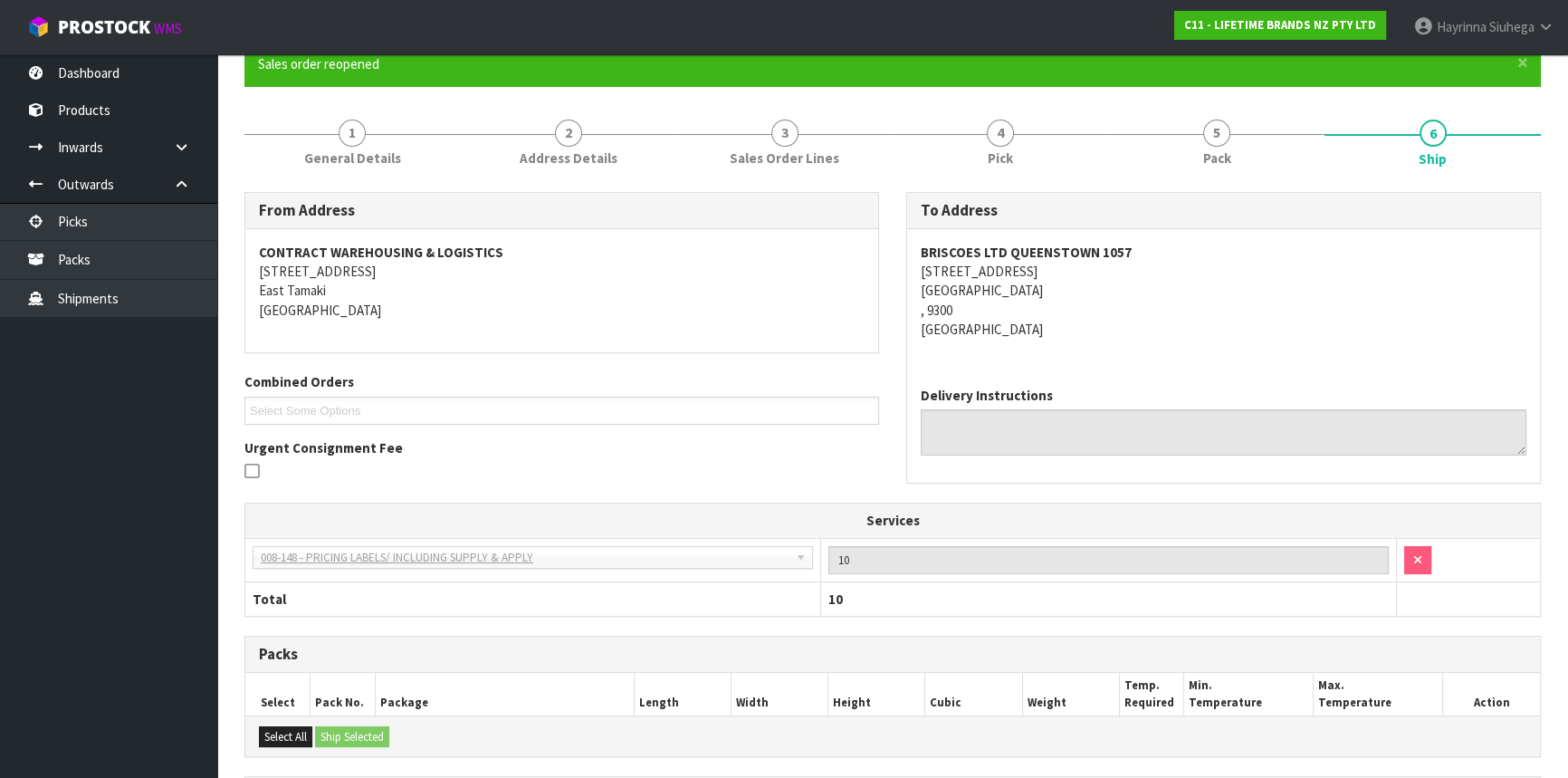
scroll to position [412, 0]
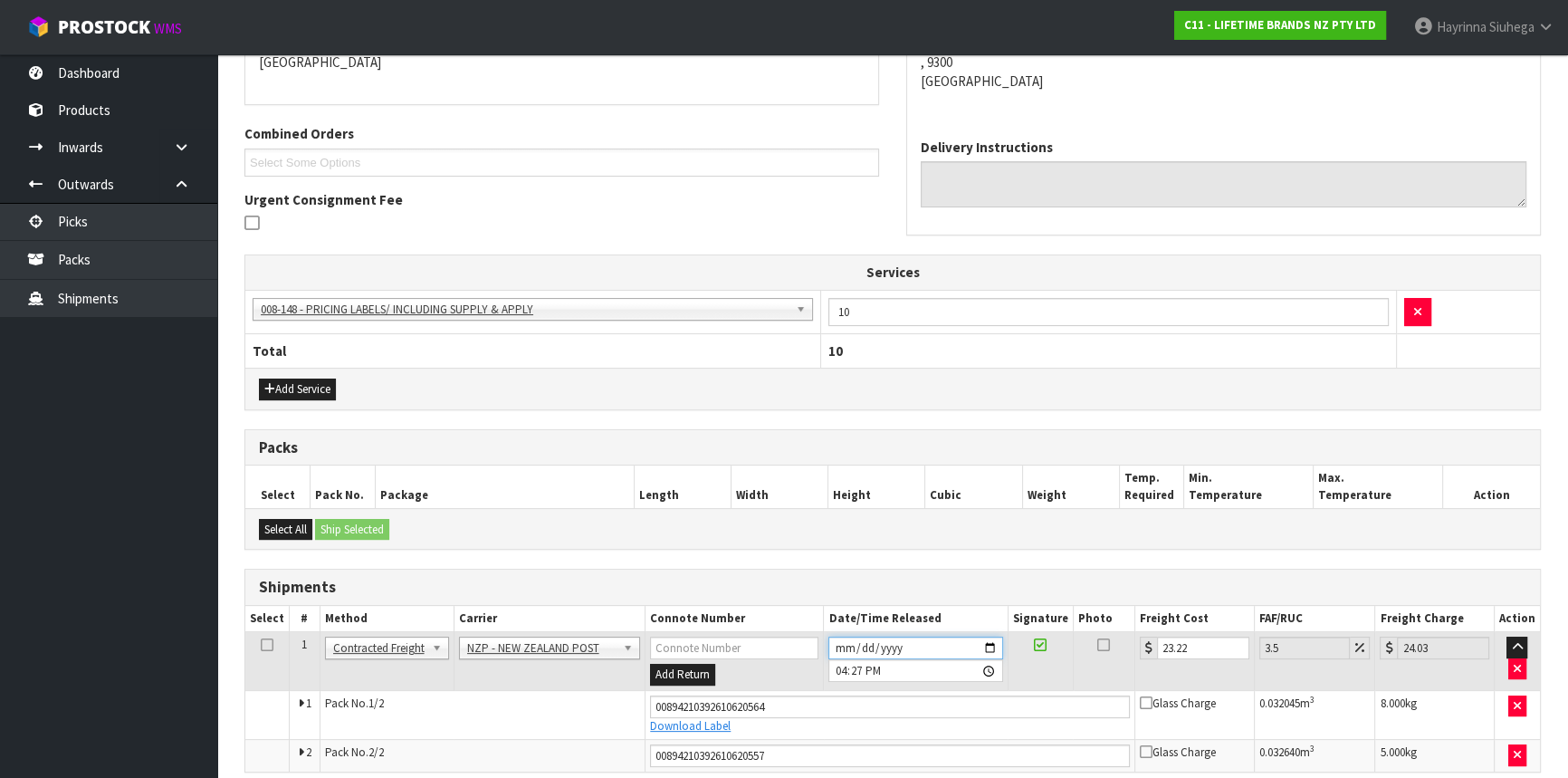
click at [839, 641] on input "[DATE]" at bounding box center [915, 647] width 174 height 23
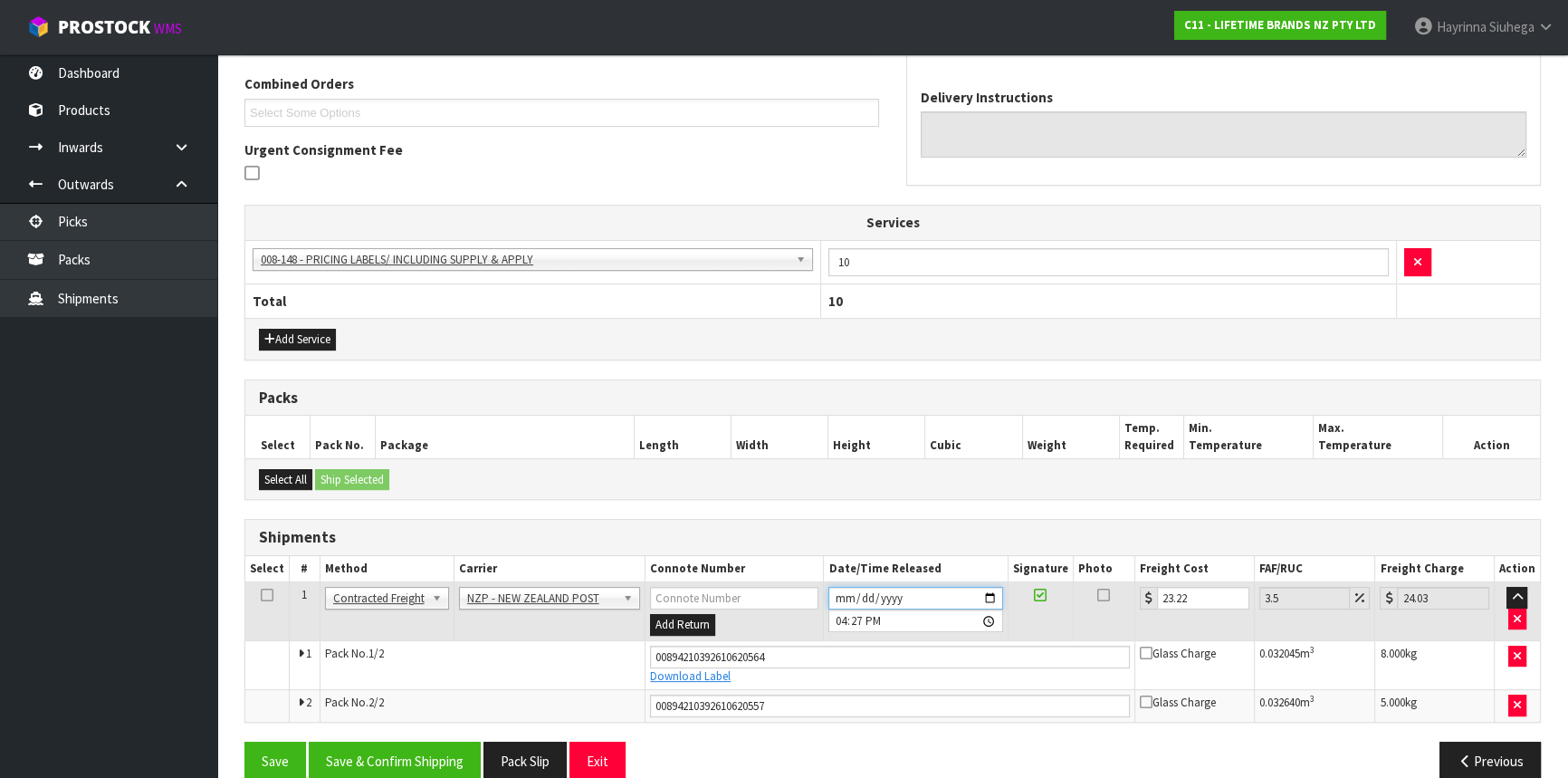
scroll to position [487, 0]
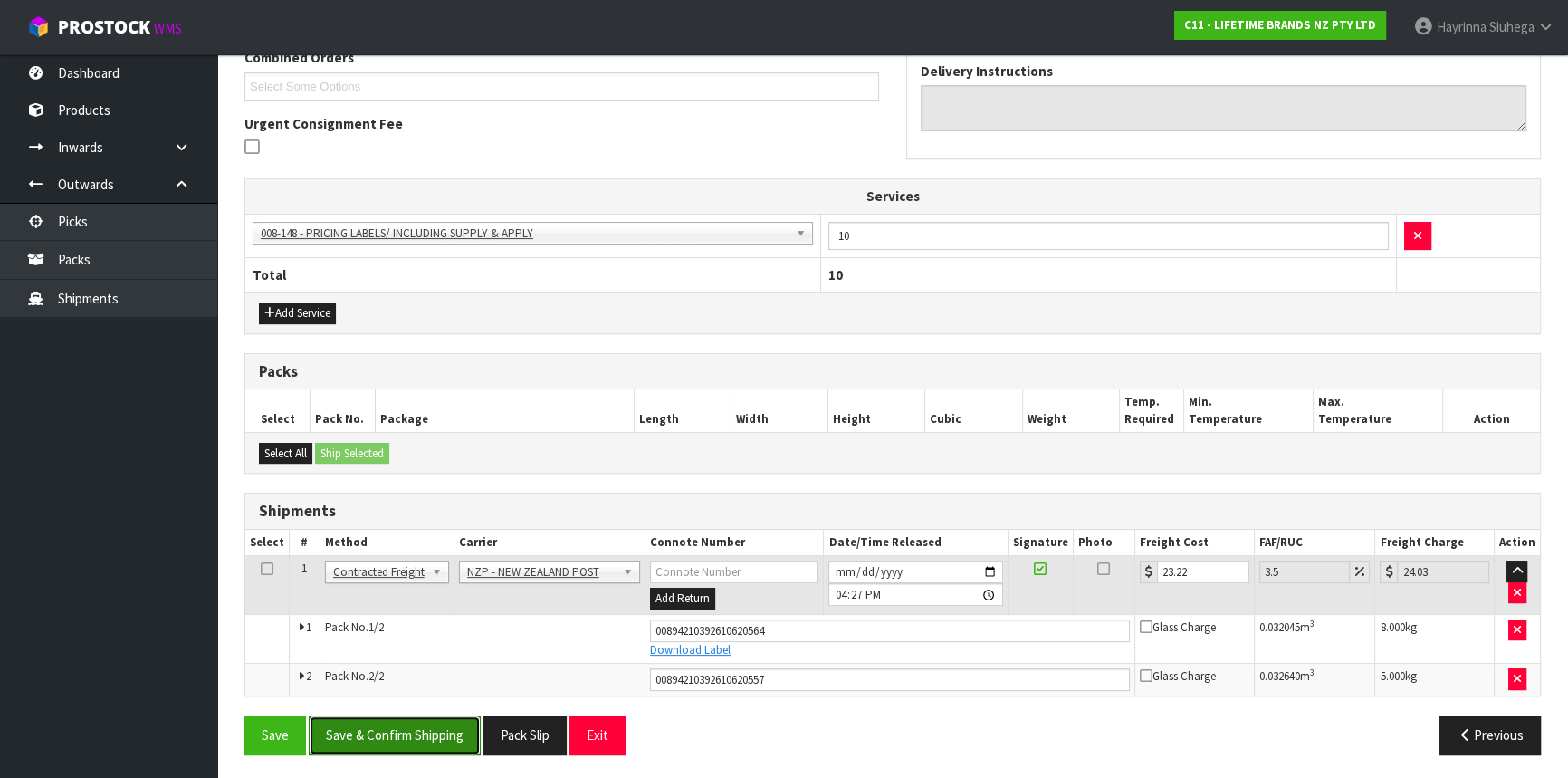
click at [451, 724] on button "Save & Confirm Shipping" at bounding box center [395, 734] width 172 height 39
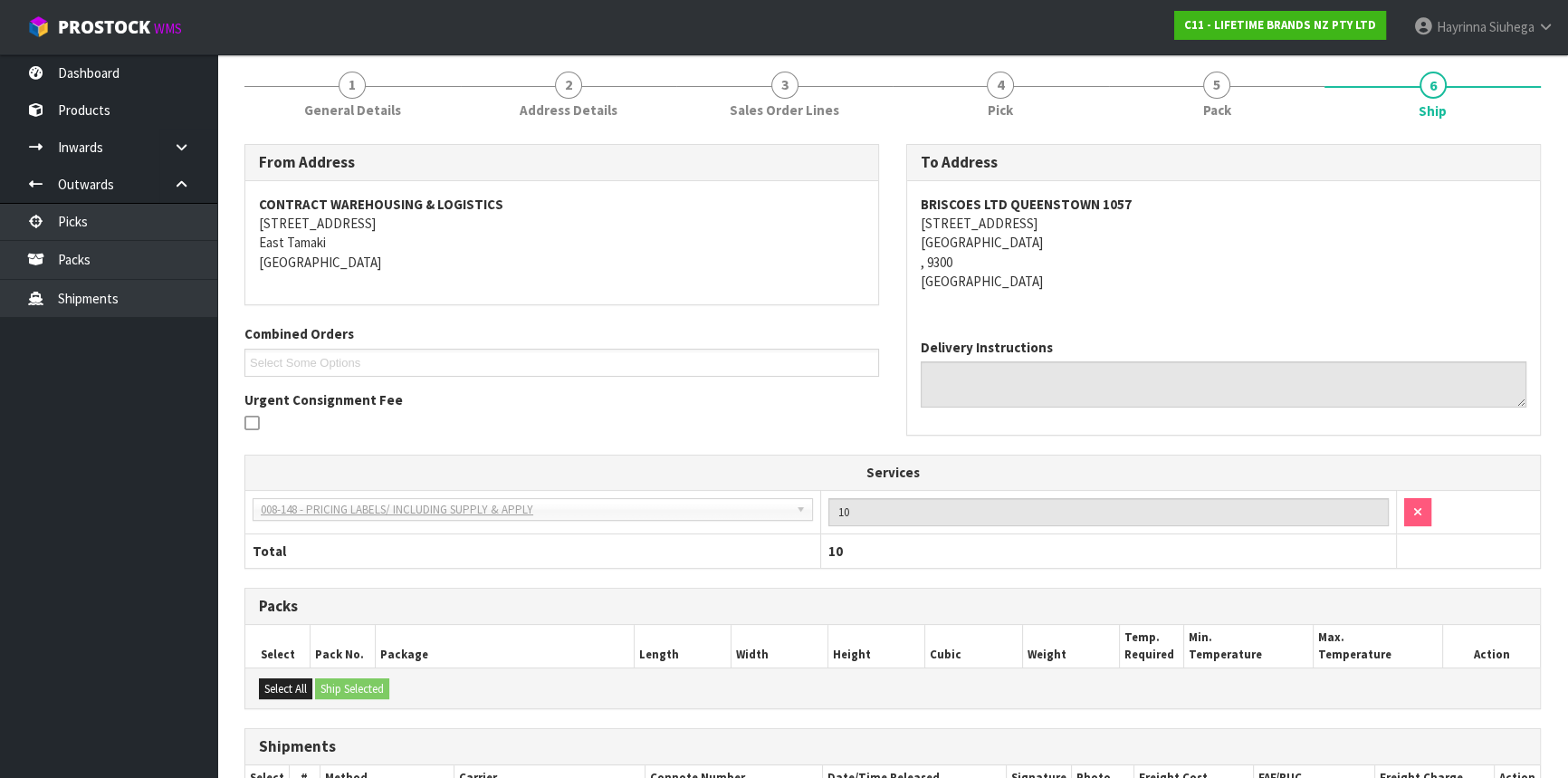
scroll to position [26, 0]
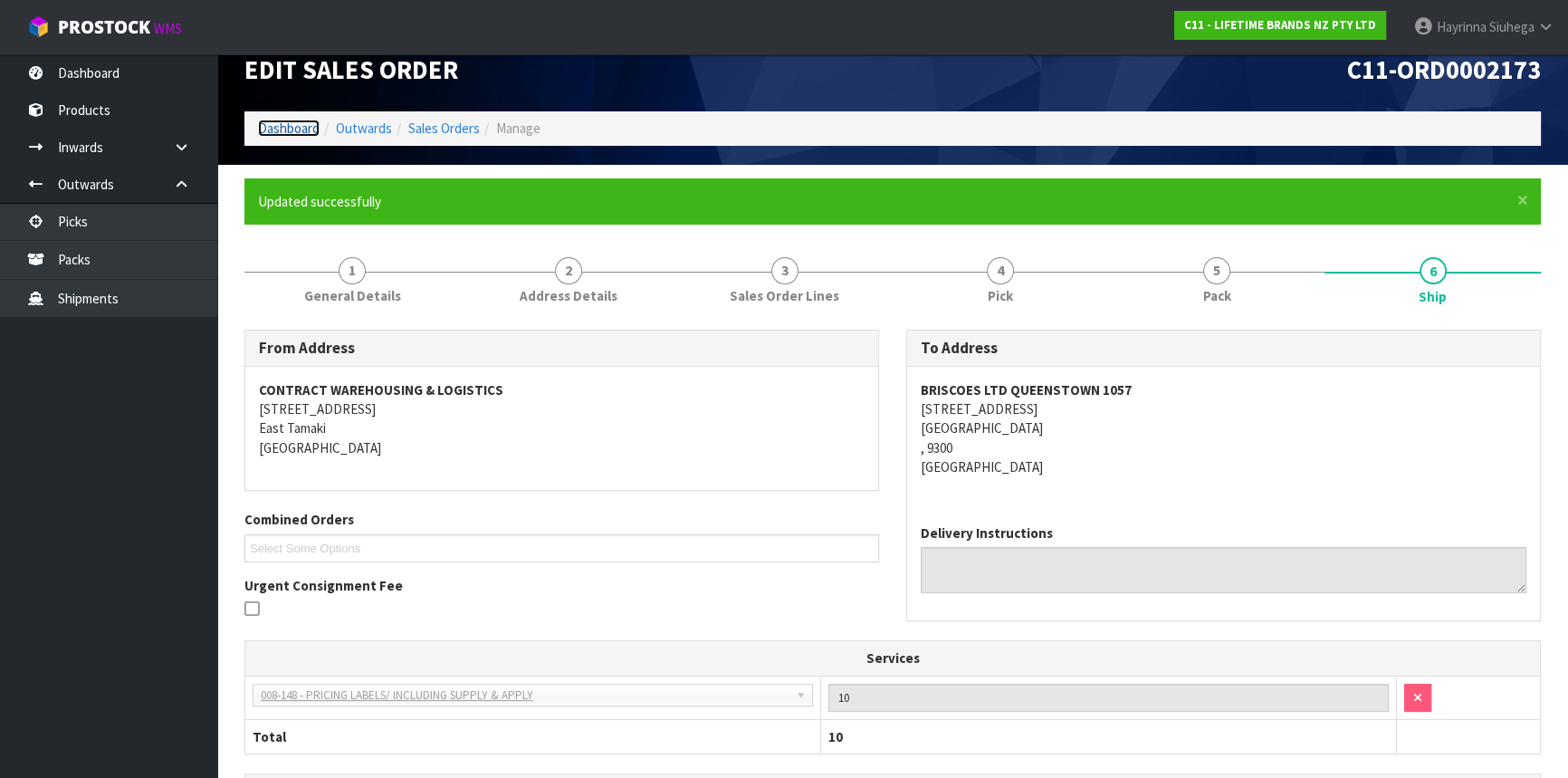
click at [308, 131] on link "Dashboard" at bounding box center [289, 128] width 61 height 17
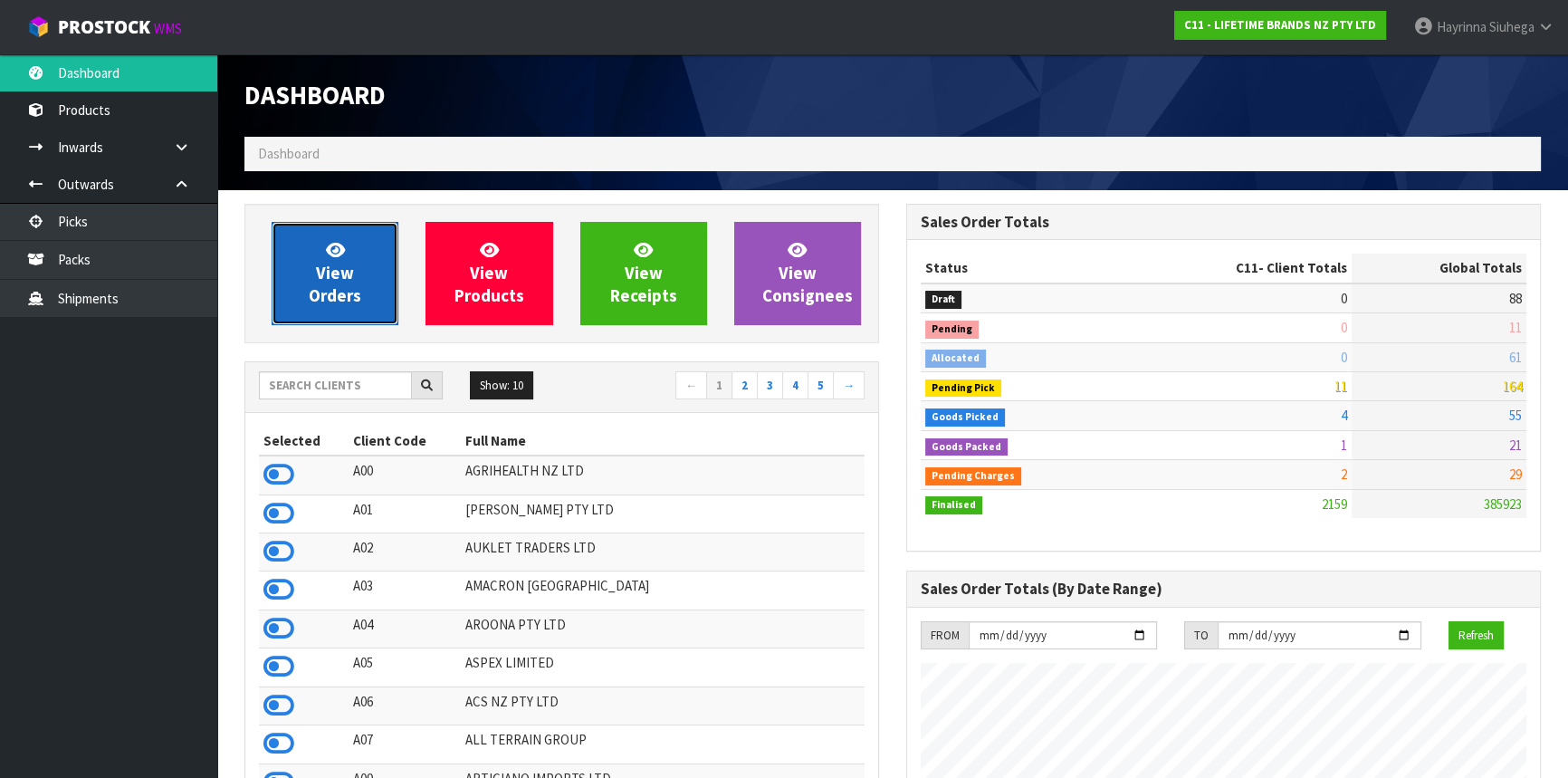
click at [341, 259] on span "View Orders" at bounding box center [334, 273] width 52 height 68
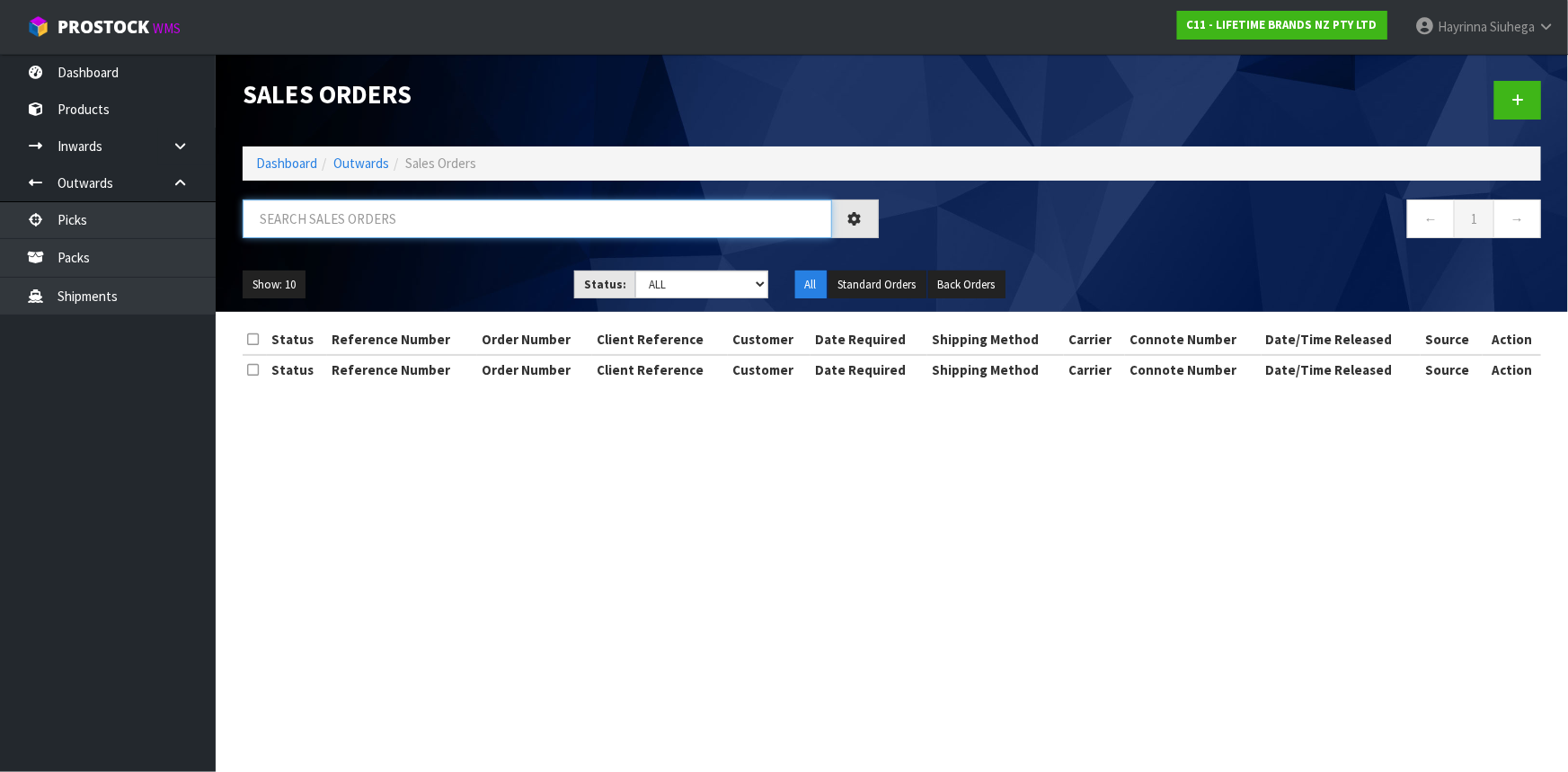
click at [395, 207] on input "text" at bounding box center [537, 218] width 589 height 38
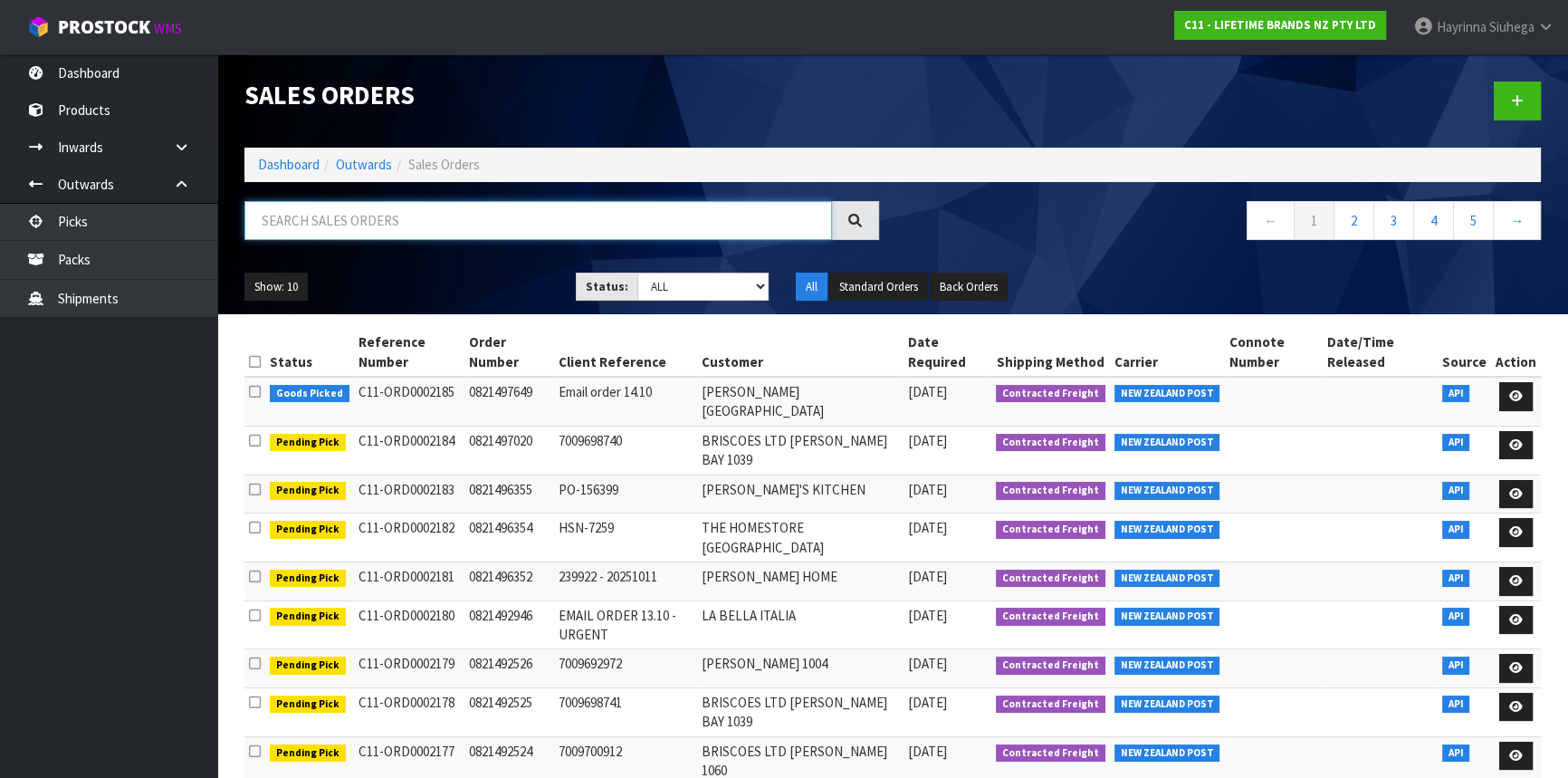
click at [354, 226] on input "text" at bounding box center [538, 220] width 588 height 39
click at [360, 220] on input "text" at bounding box center [538, 220] width 588 height 39
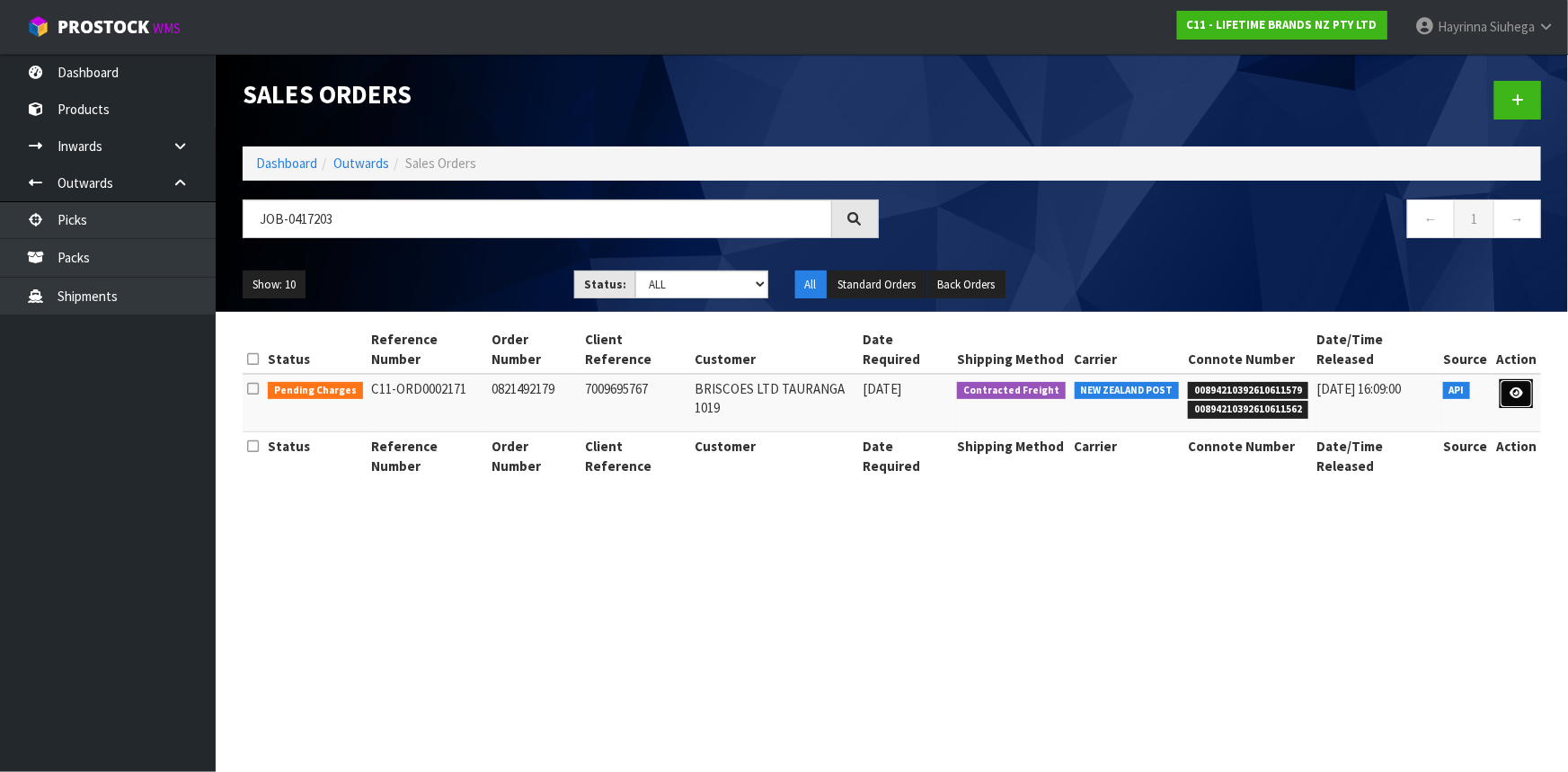
click at [1523, 387] on icon at bounding box center [1517, 393] width 14 height 12
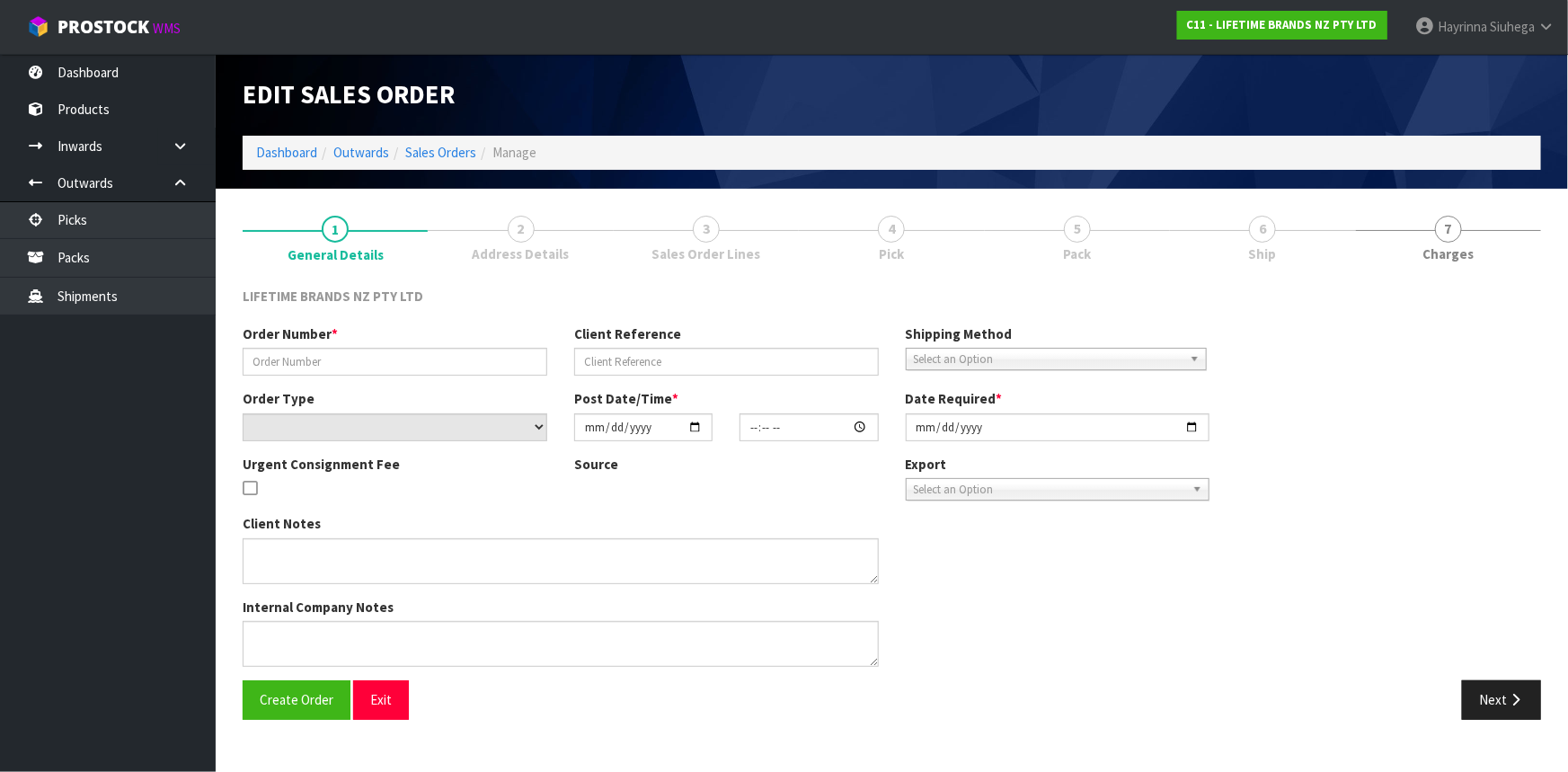
click at [1268, 228] on span "6" at bounding box center [1262, 229] width 27 height 27
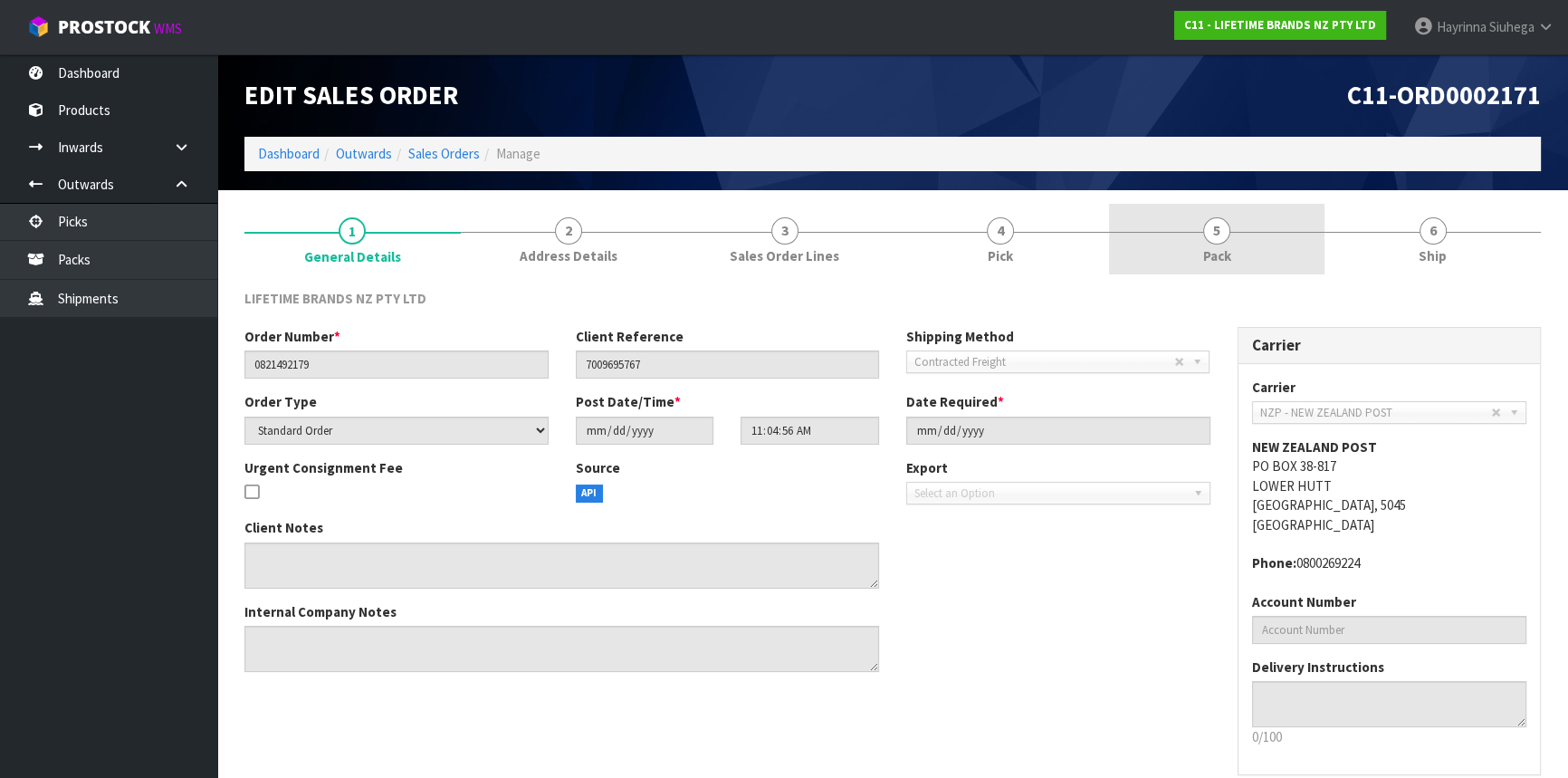
click at [1235, 230] on link "5 Pack" at bounding box center [1217, 240] width 217 height 71
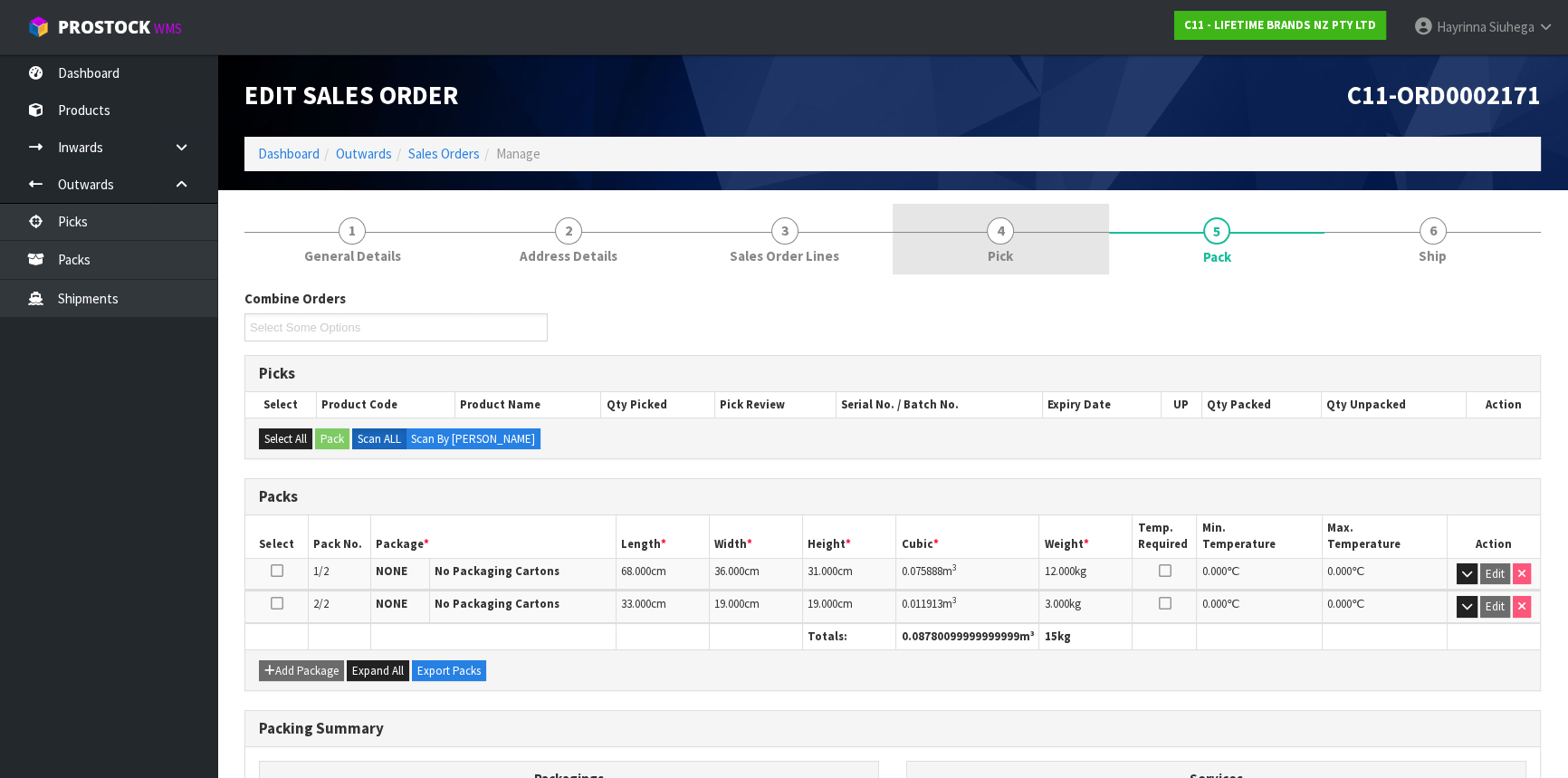
click at [1053, 248] on link "4 Pick" at bounding box center [1000, 240] width 217 height 71
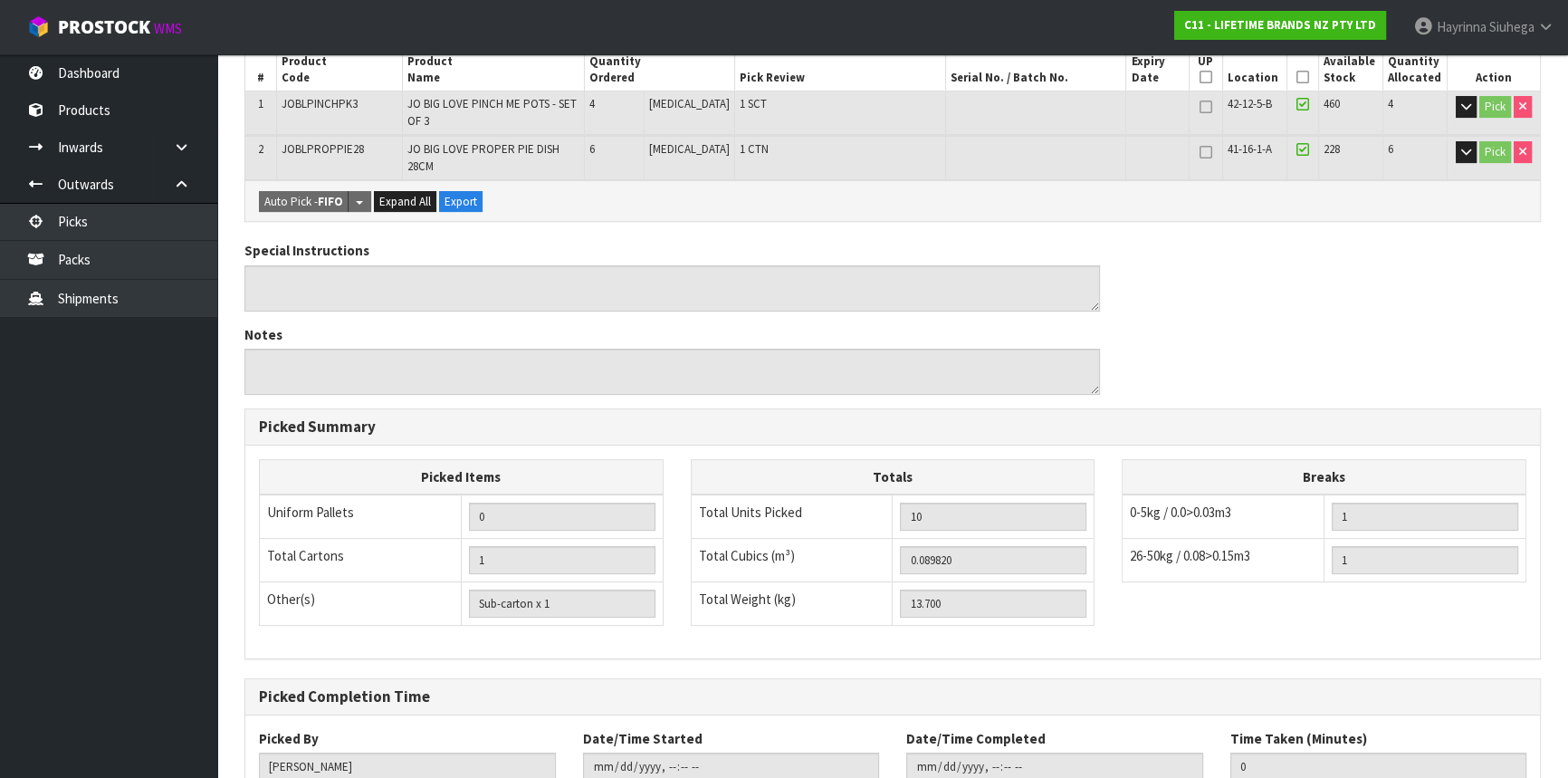
scroll to position [457, 0]
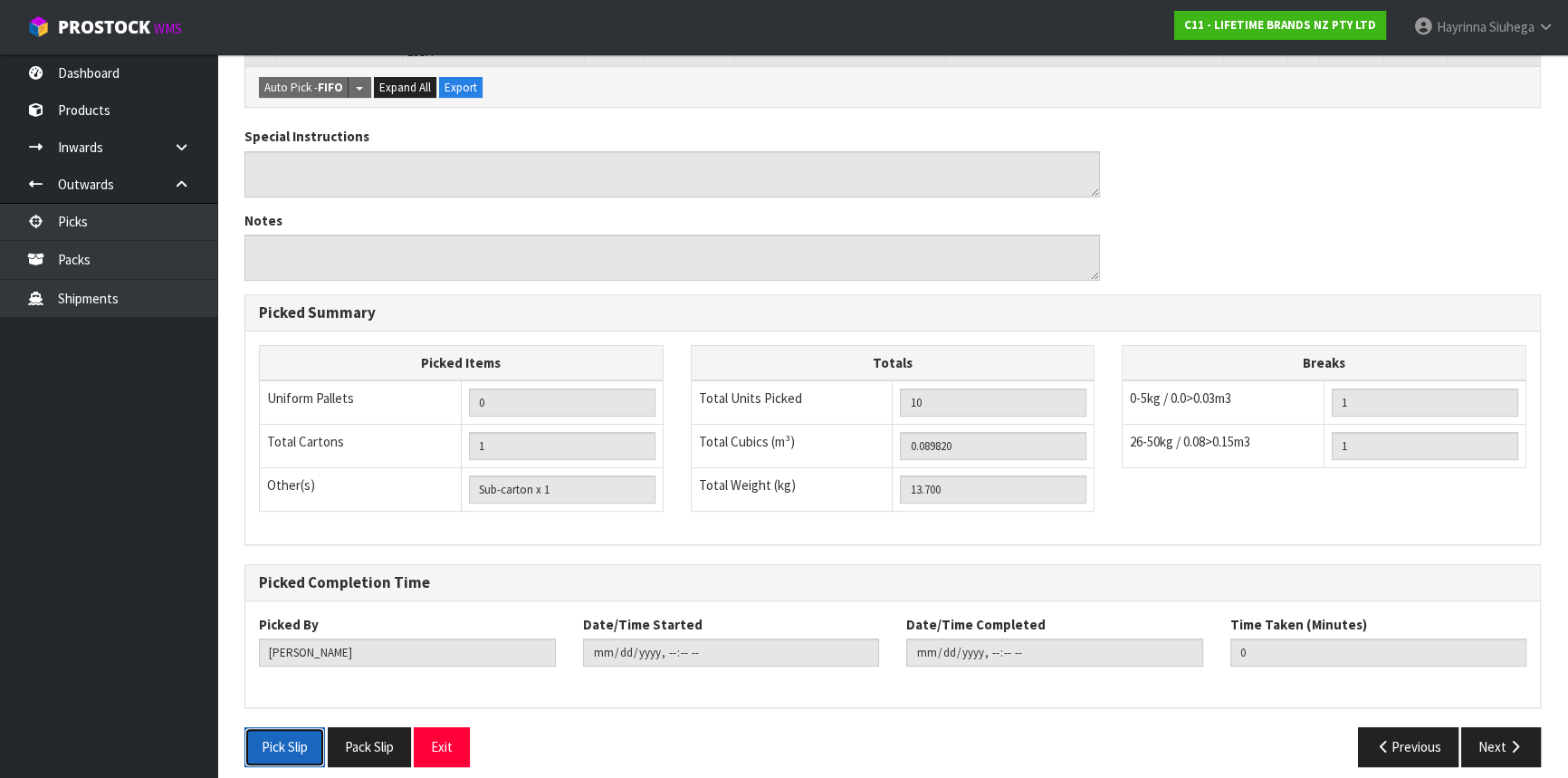
click at [267, 734] on button "Pick Slip" at bounding box center [284, 746] width 80 height 39
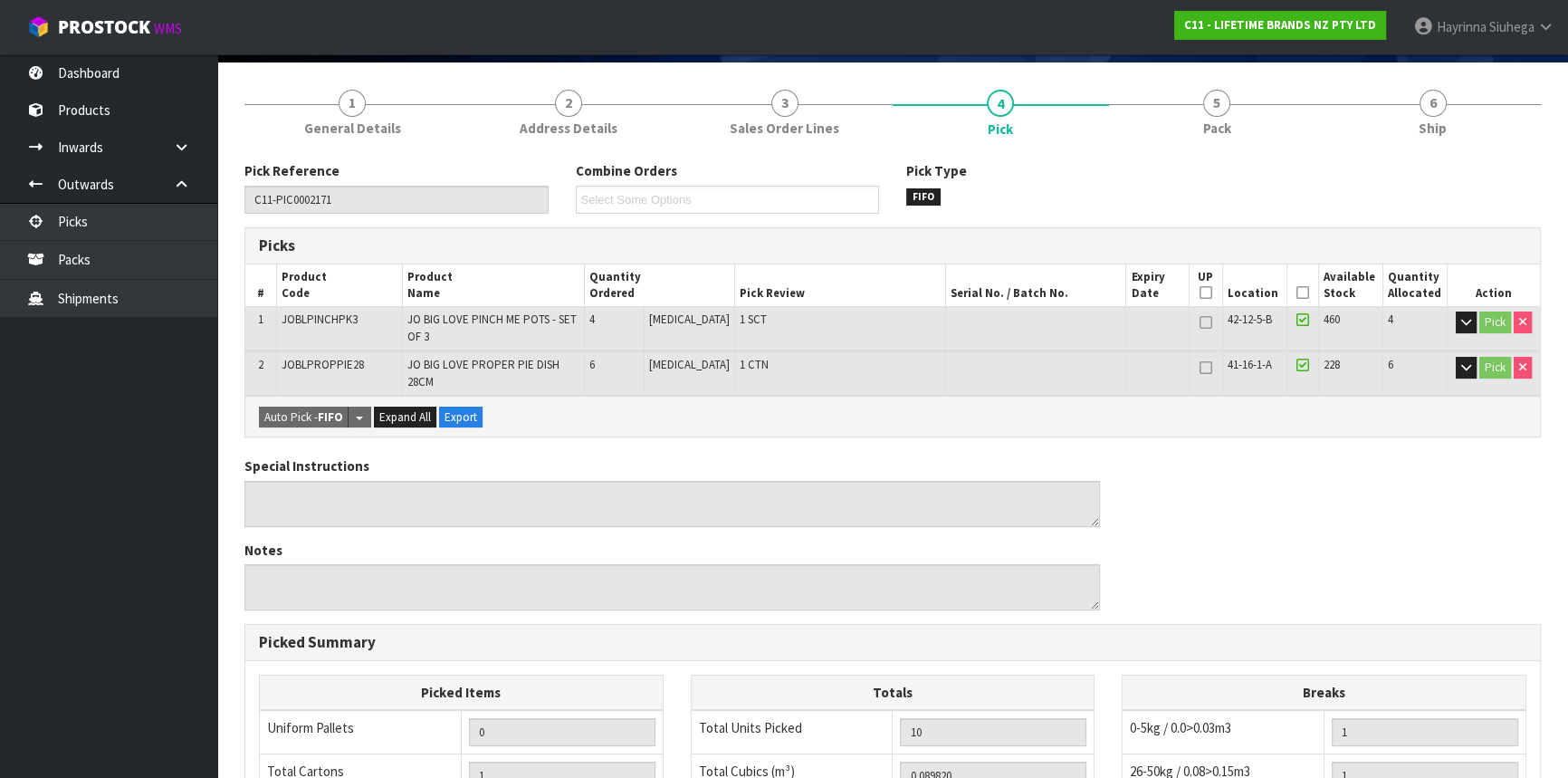
scroll to position [0, 0]
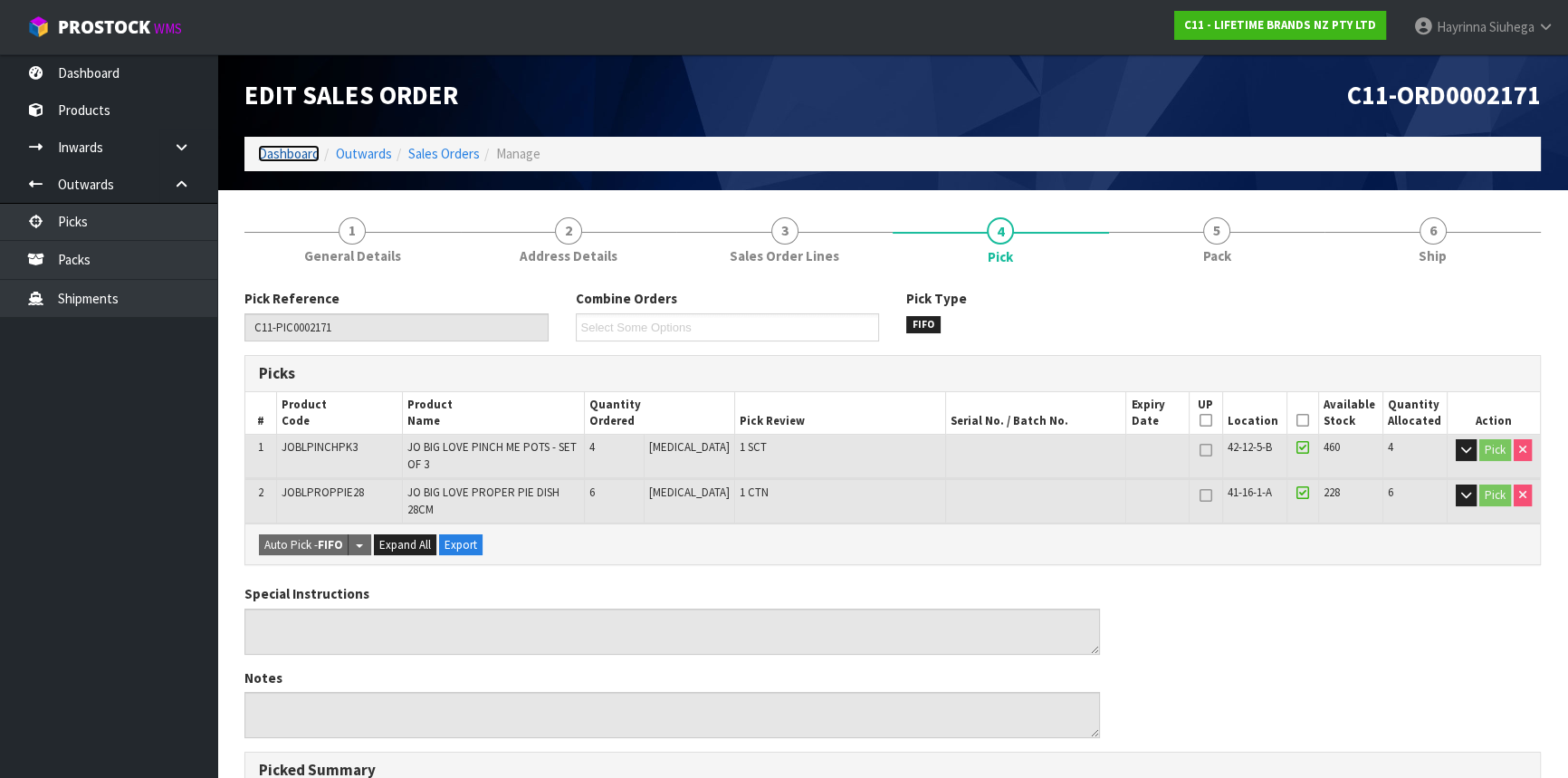
click at [294, 156] on link "Dashboard" at bounding box center [289, 152] width 61 height 17
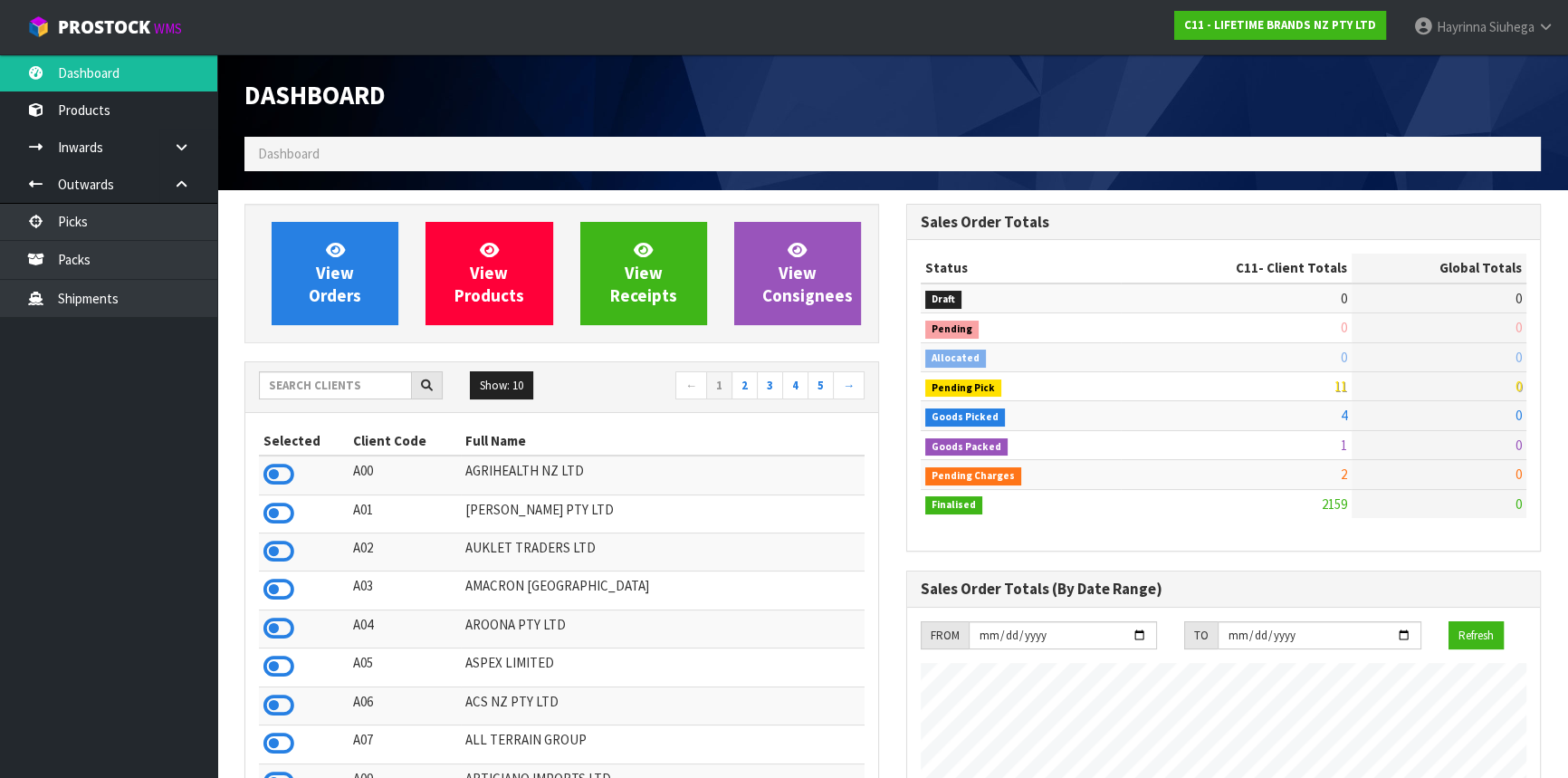
scroll to position [1370, 661]
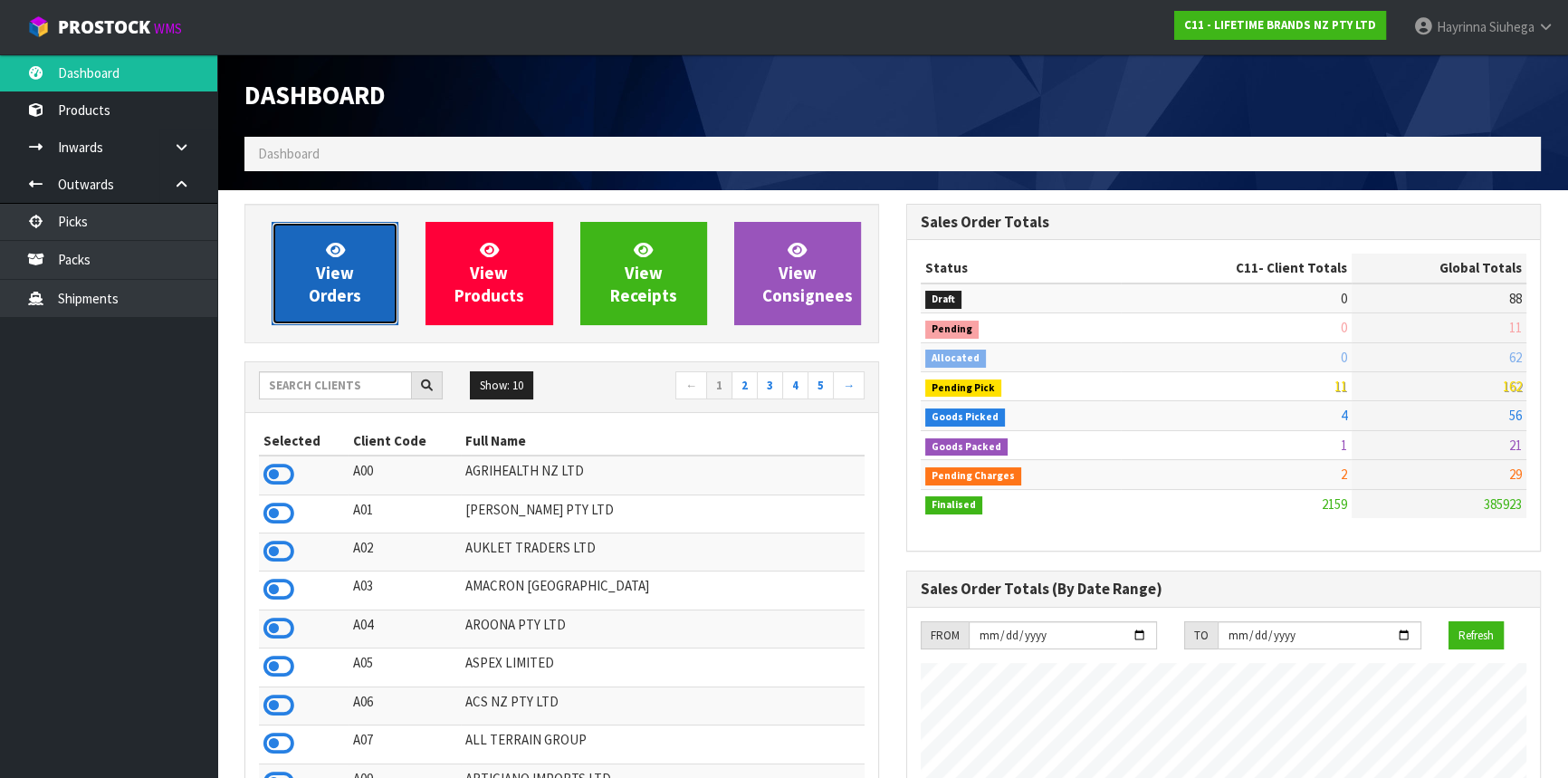
click at [345, 261] on link "View Orders" at bounding box center [335, 273] width 127 height 103
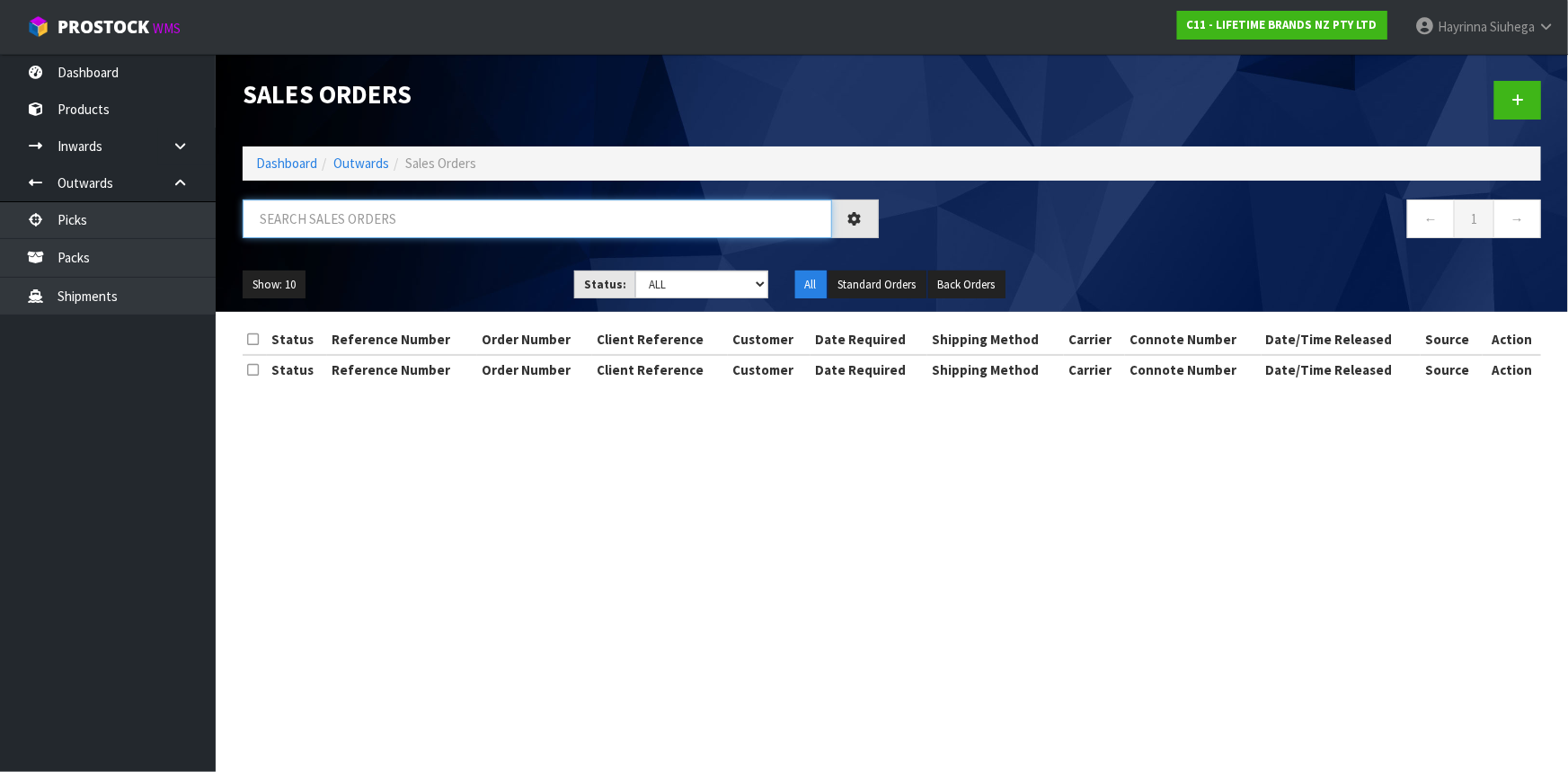
click at [398, 218] on input "text" at bounding box center [537, 218] width 589 height 38
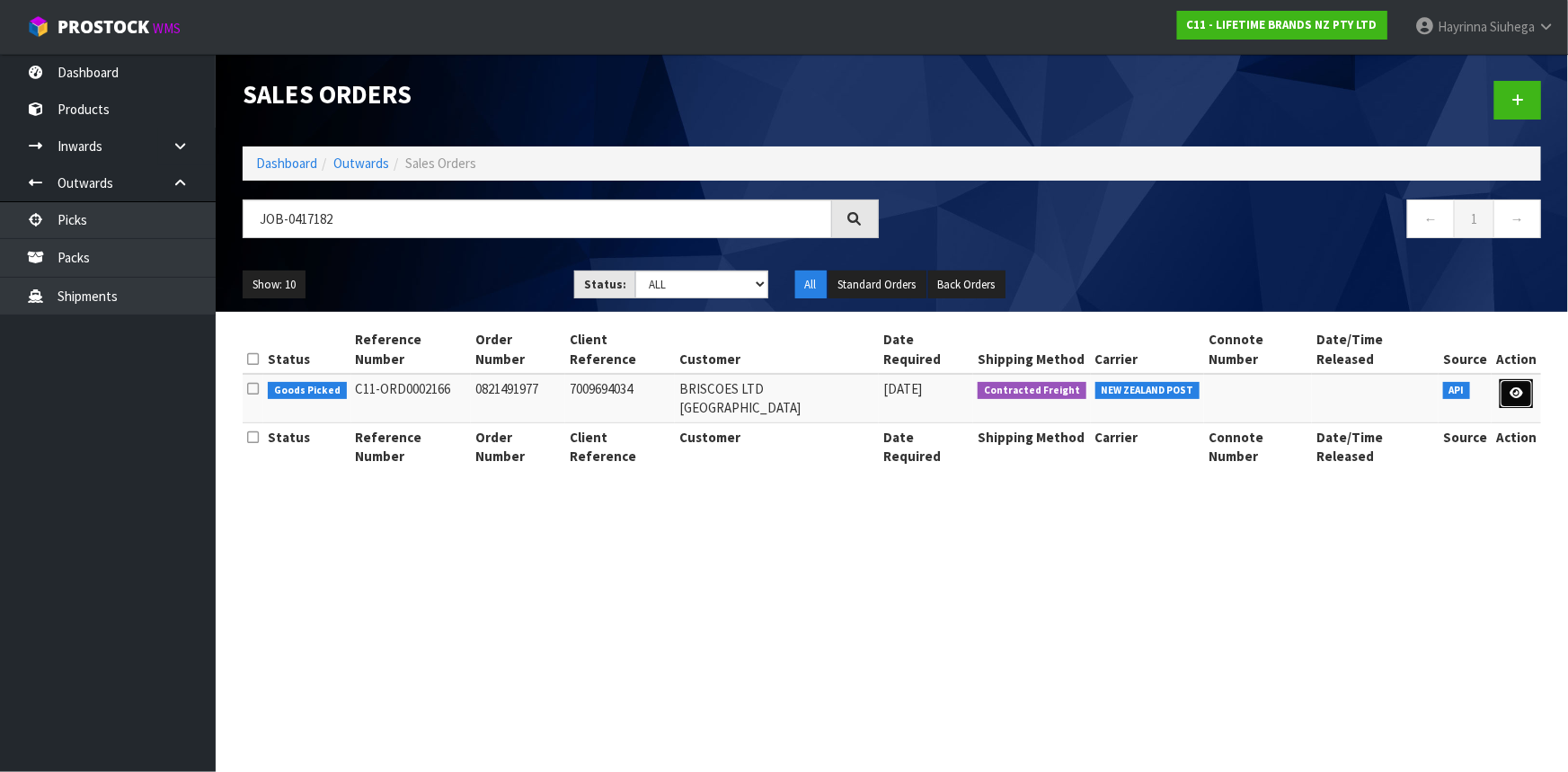
click at [1512, 387] on icon at bounding box center [1517, 393] width 14 height 12
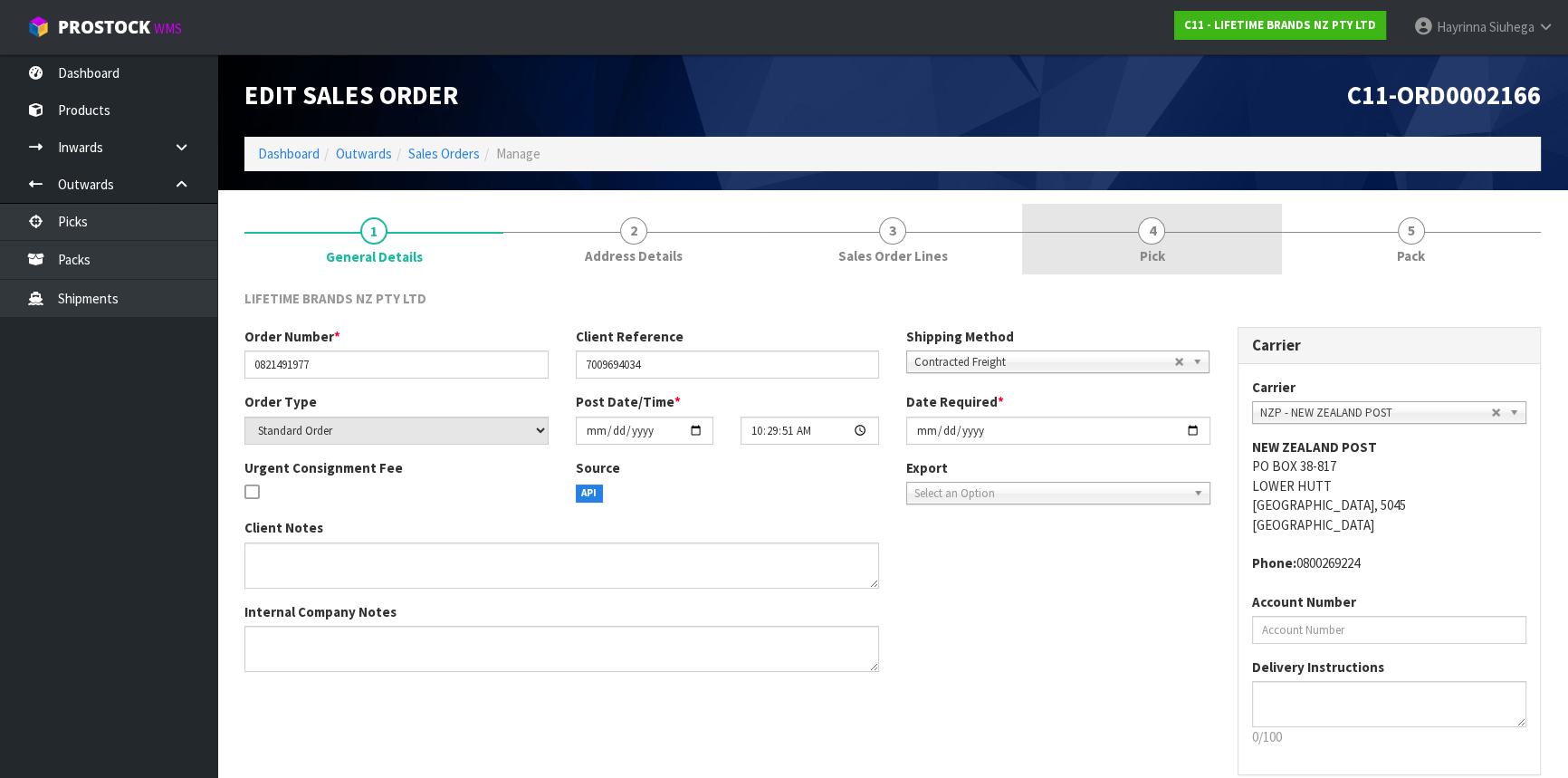
click at [1217, 235] on link "4 Pick" at bounding box center [1152, 240] width 259 height 71
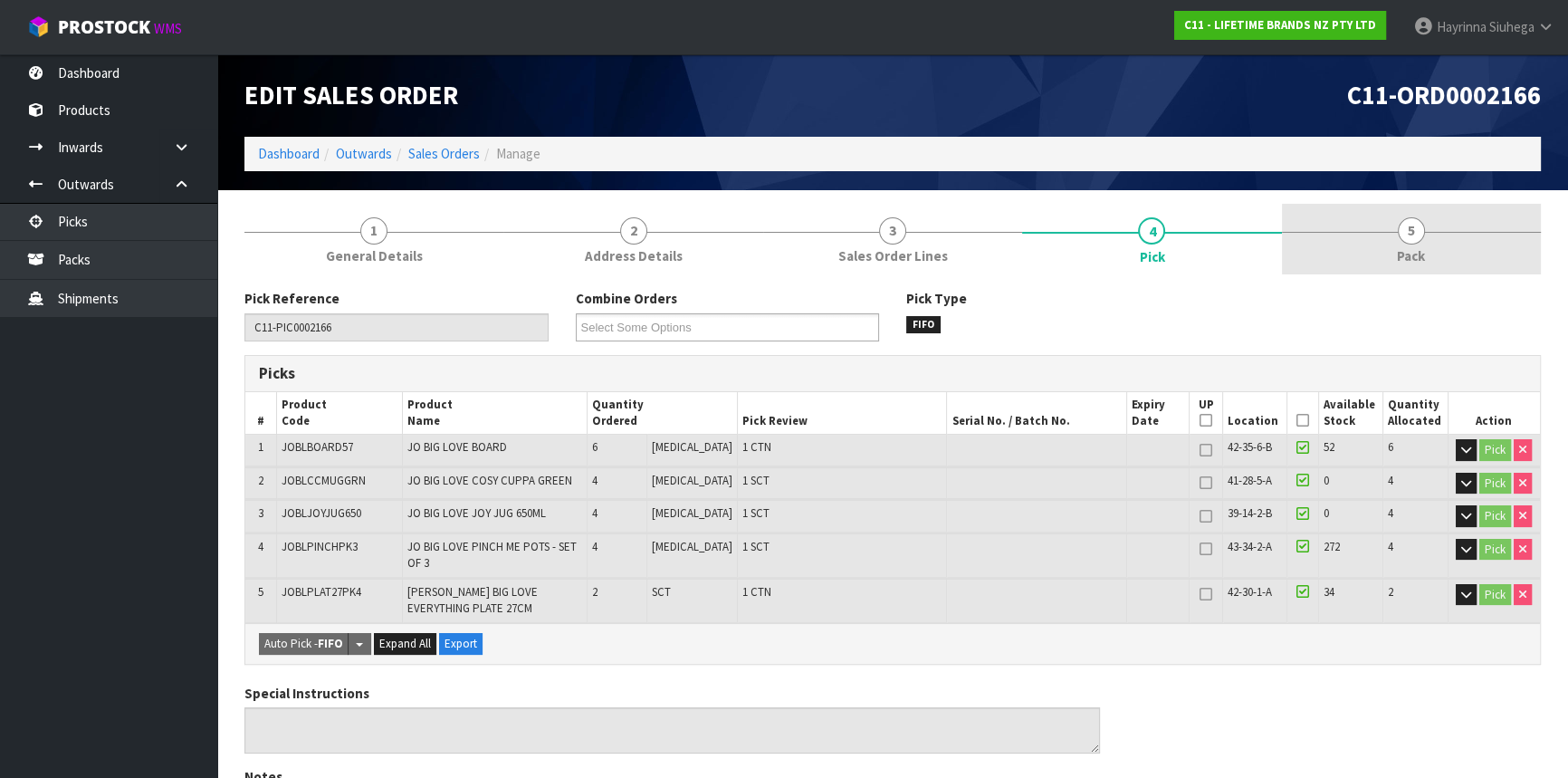
click at [1398, 252] on span "Pack" at bounding box center [1411, 255] width 28 height 19
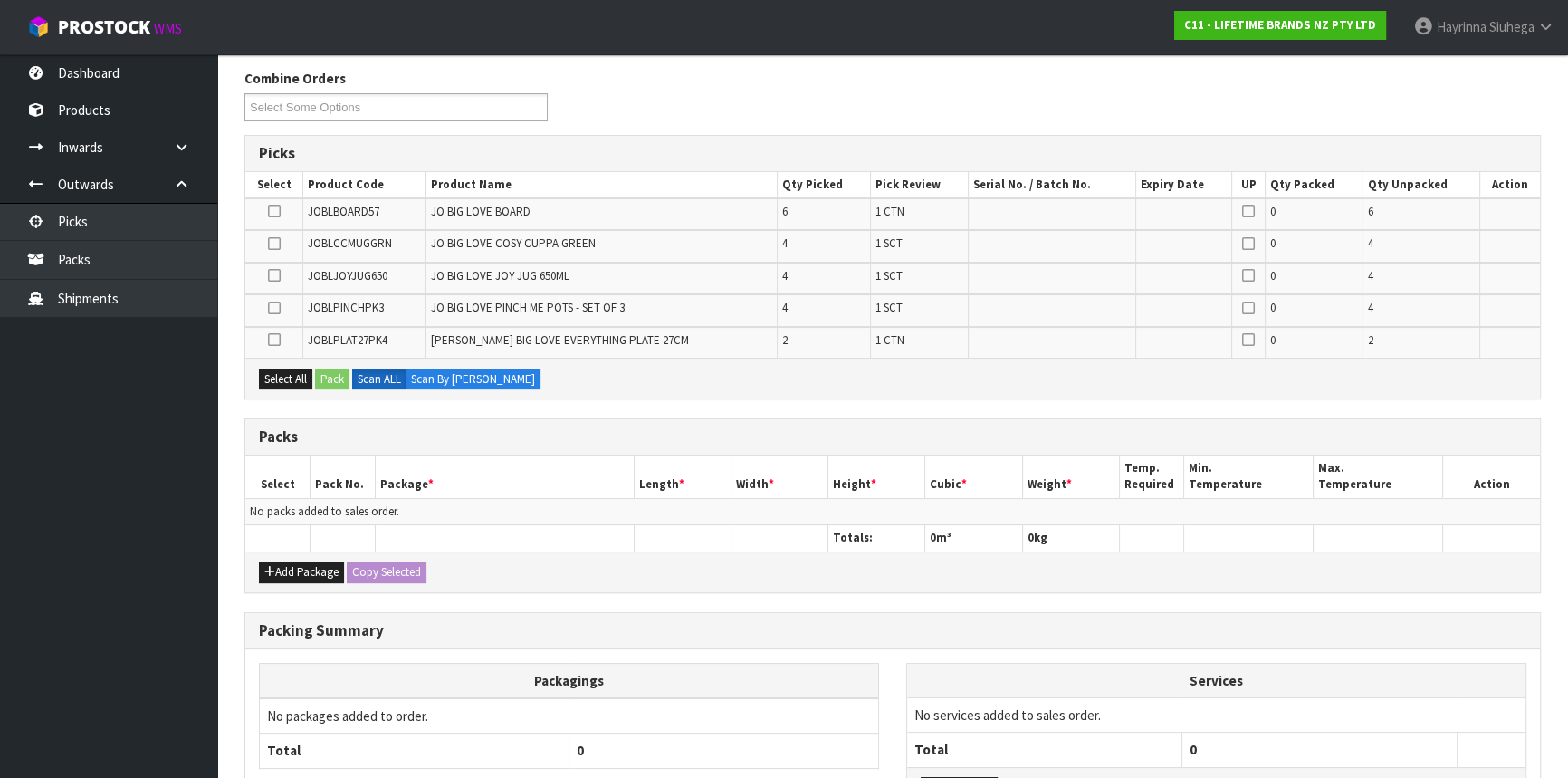
scroll to position [246, 0]
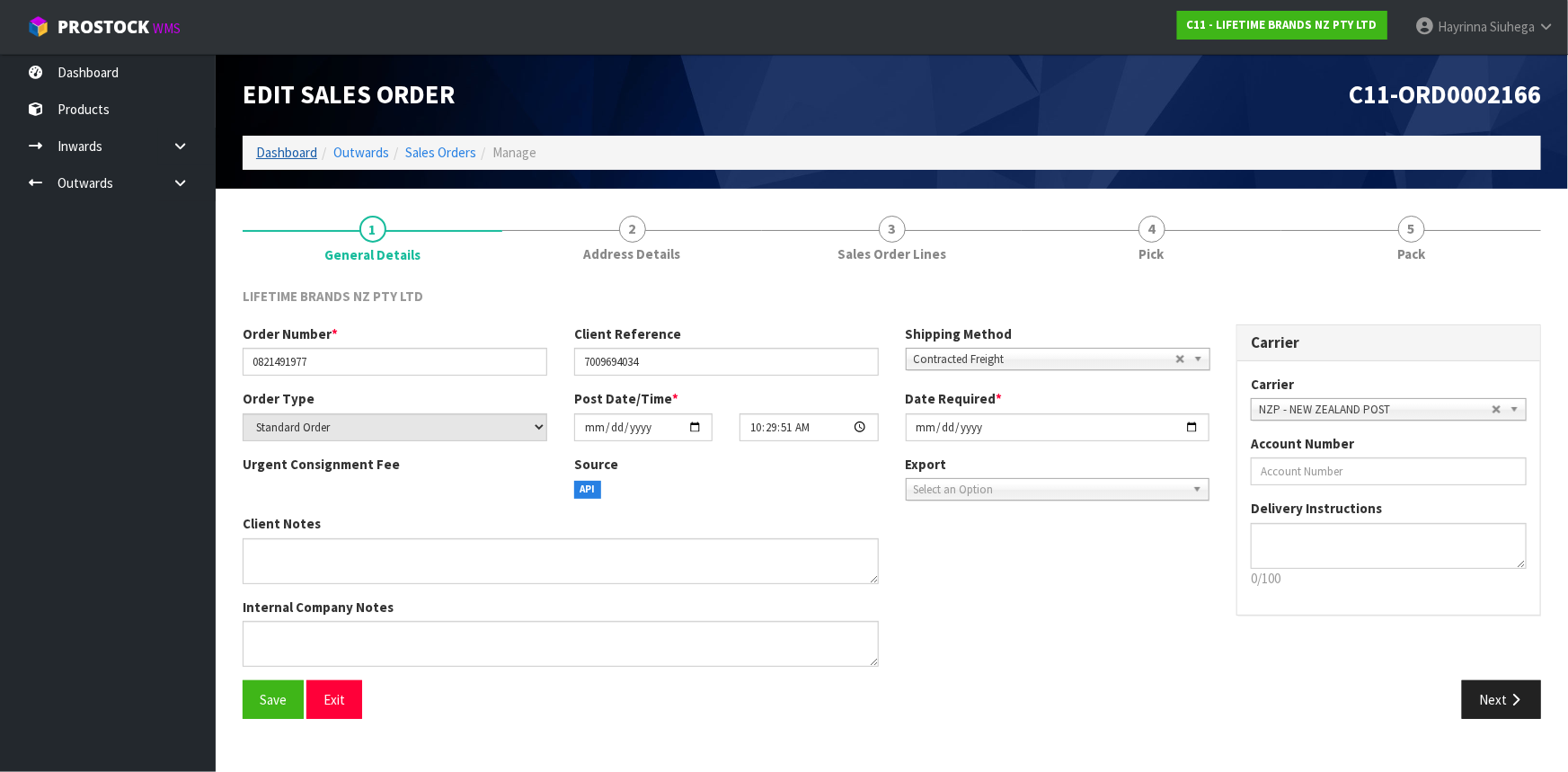
click at [302, 162] on ol "Dashboard Outwards Sales Orders Manage" at bounding box center [892, 152] width 1299 height 33
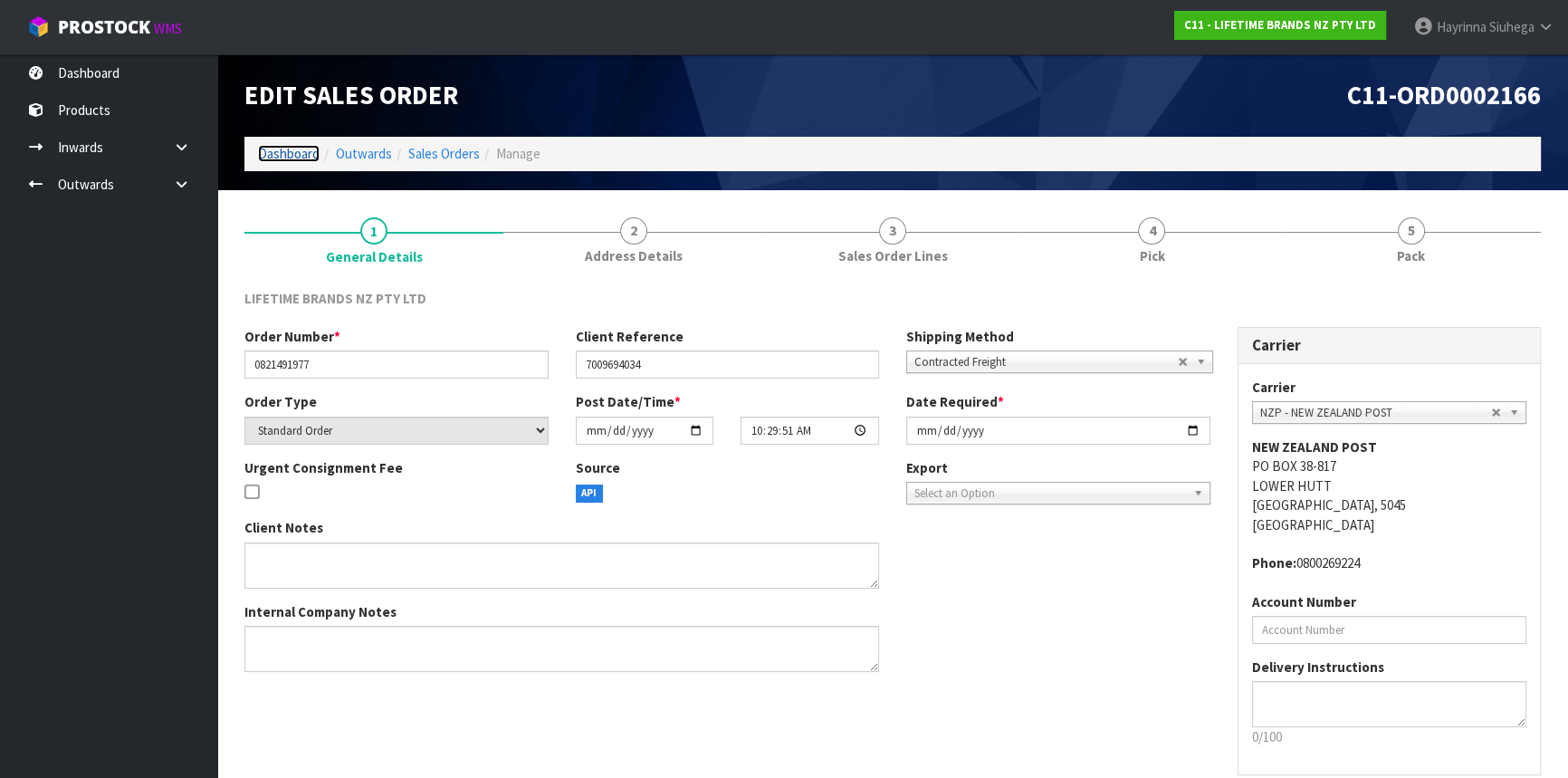
click at [305, 161] on link "Dashboard" at bounding box center [289, 152] width 61 height 17
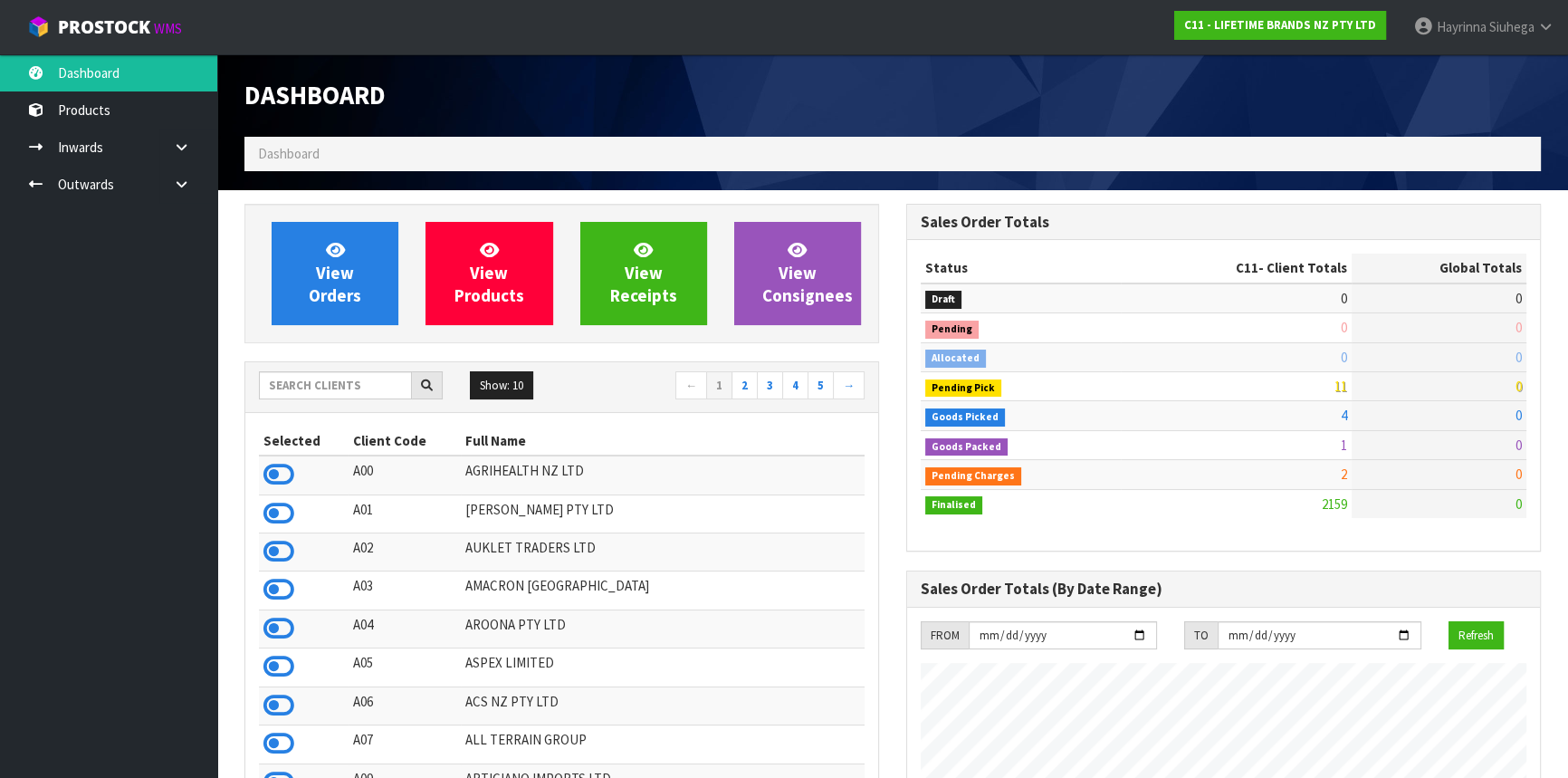
scroll to position [1370, 661]
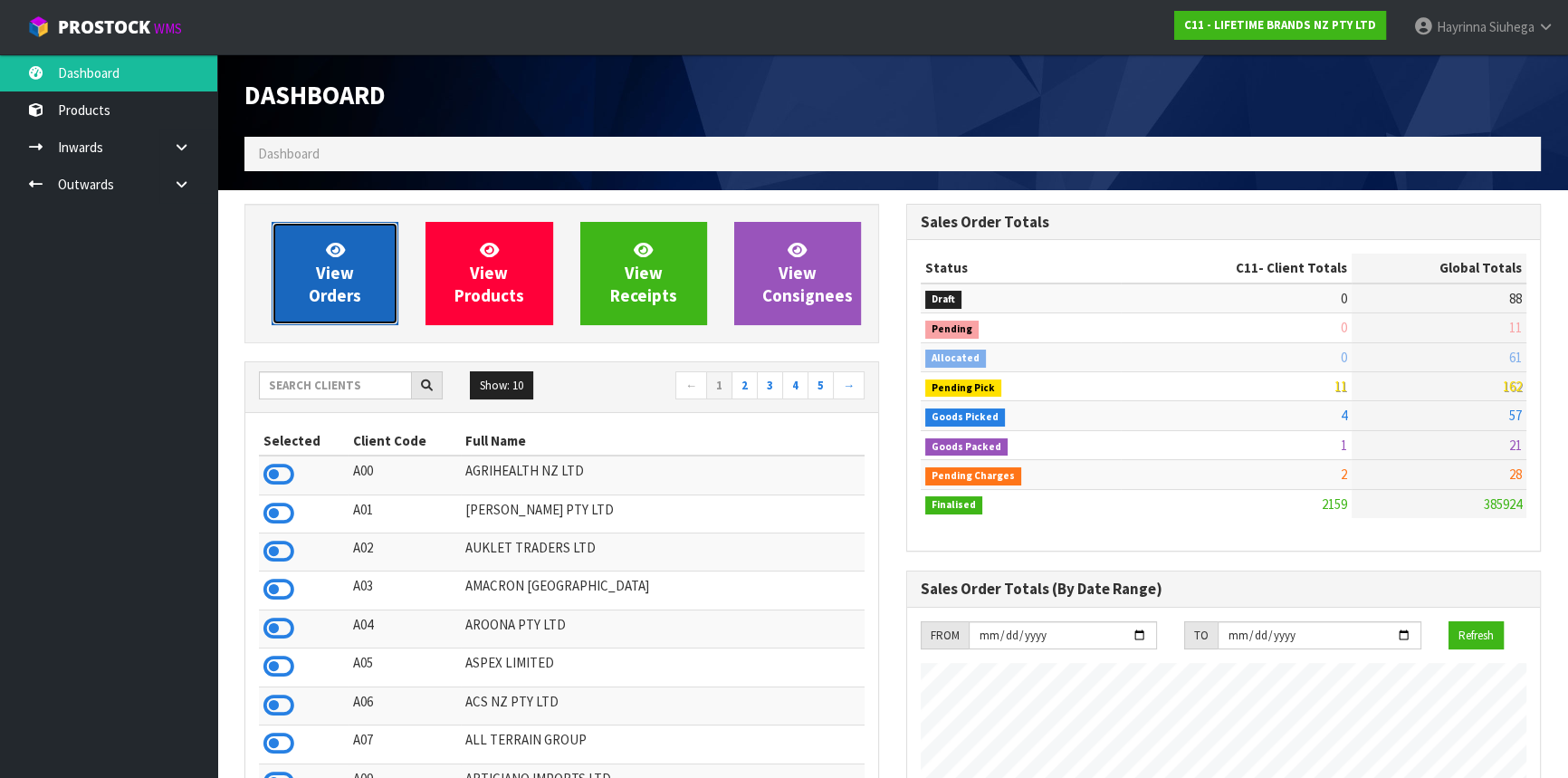
click at [295, 279] on link "View Orders" at bounding box center [335, 273] width 127 height 103
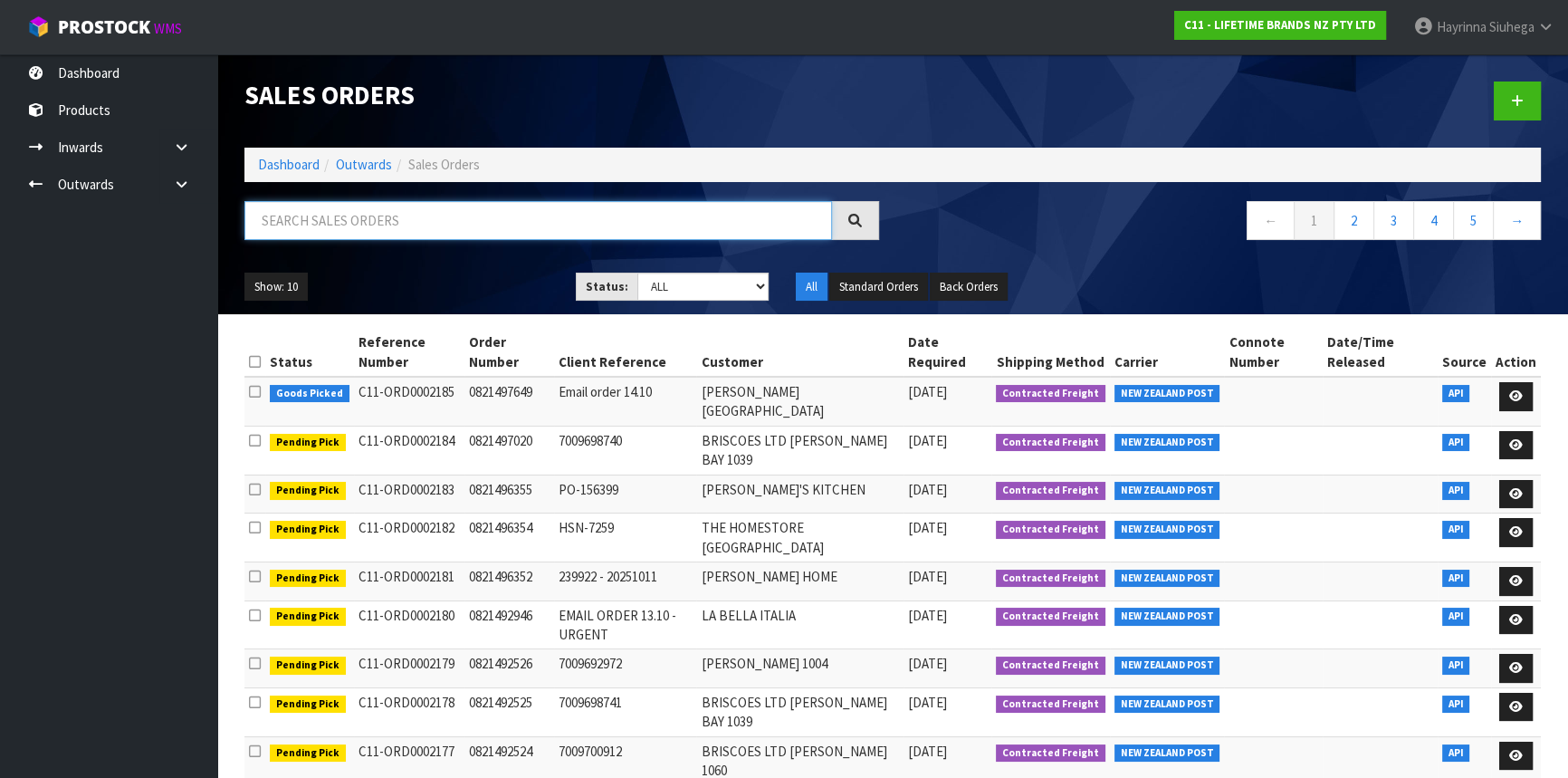
click at [412, 223] on input "text" at bounding box center [538, 220] width 588 height 39
type input "JOB-0417182"
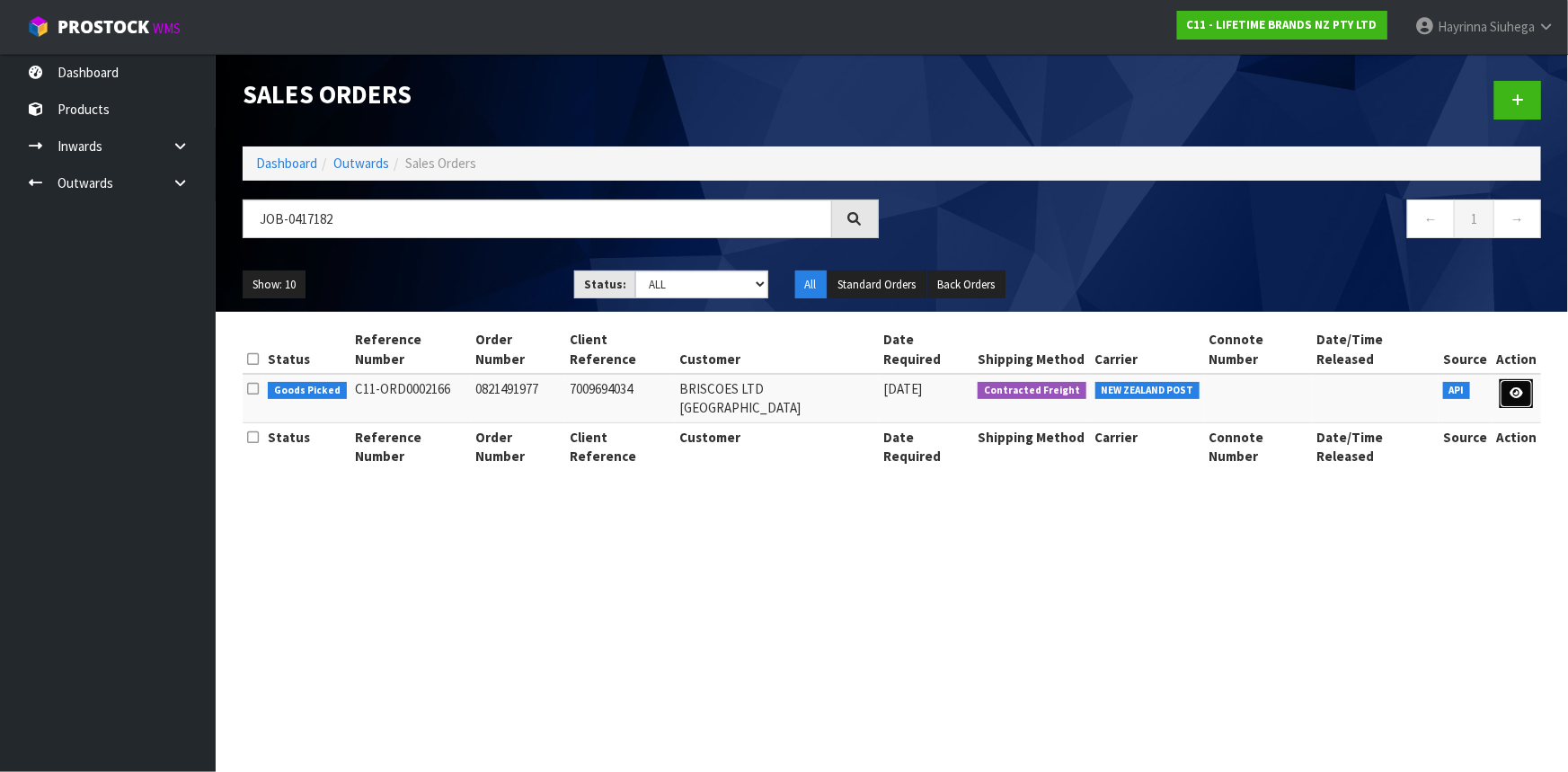
click at [1525, 379] on link at bounding box center [1517, 393] width 33 height 28
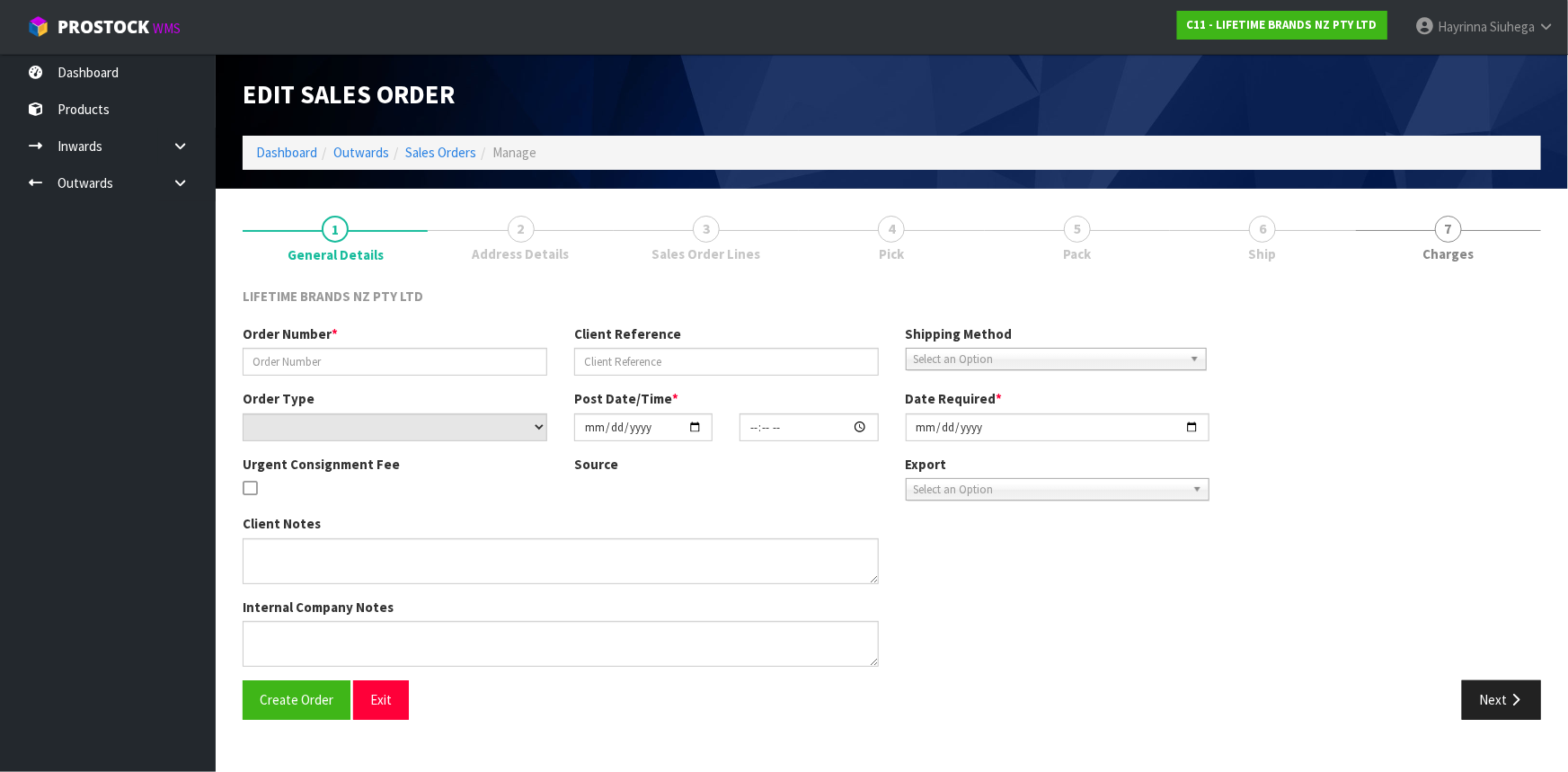
type input "0821491977"
type input "7009694034"
select select "number:0"
type input "[DATE]"
type input "10:29:51.000"
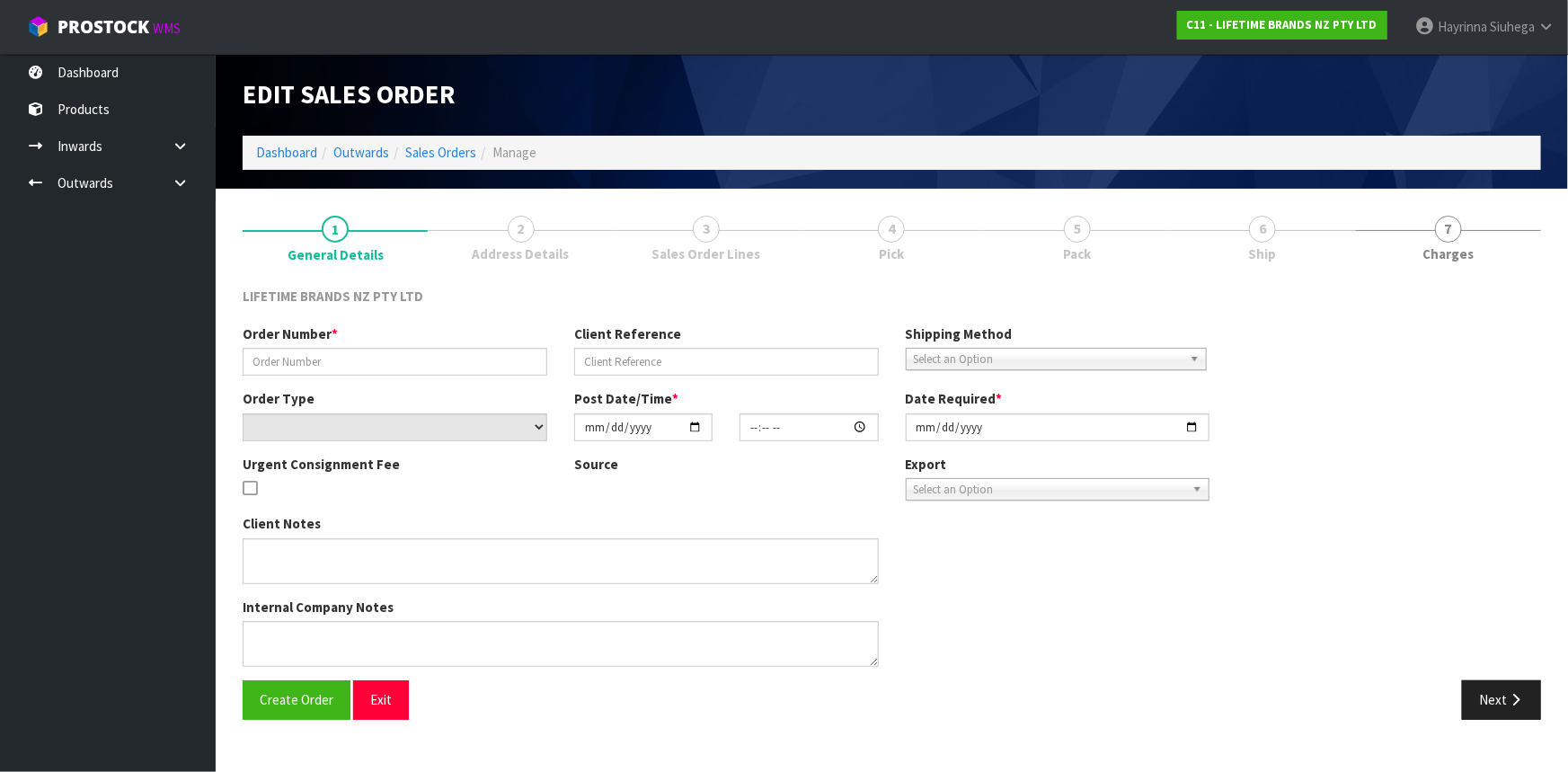
type input "[DATE]"
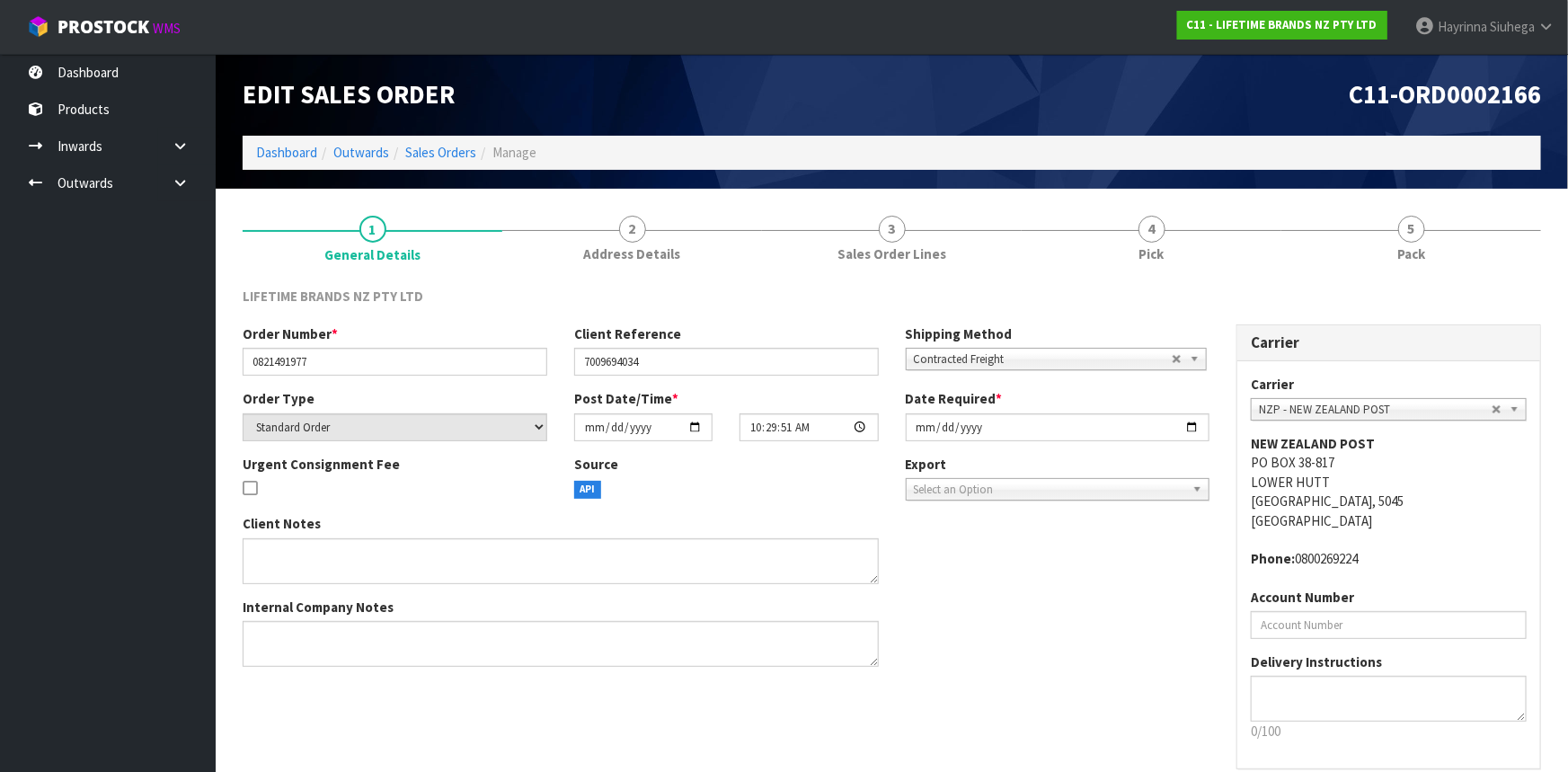
click at [1221, 237] on link "4 Pick" at bounding box center [1152, 238] width 260 height 71
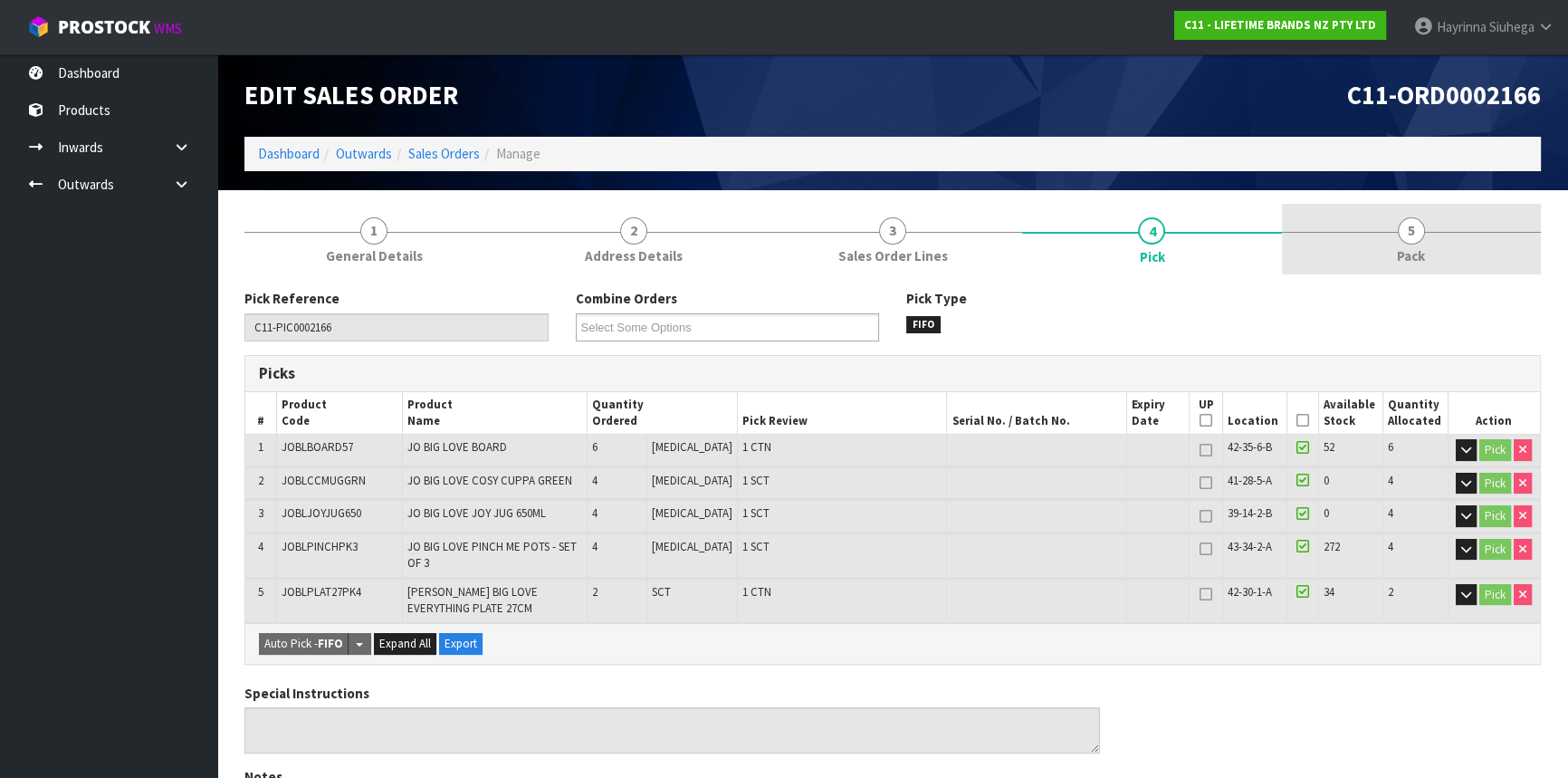
click at [1369, 227] on link "5 Pack" at bounding box center [1412, 240] width 259 height 71
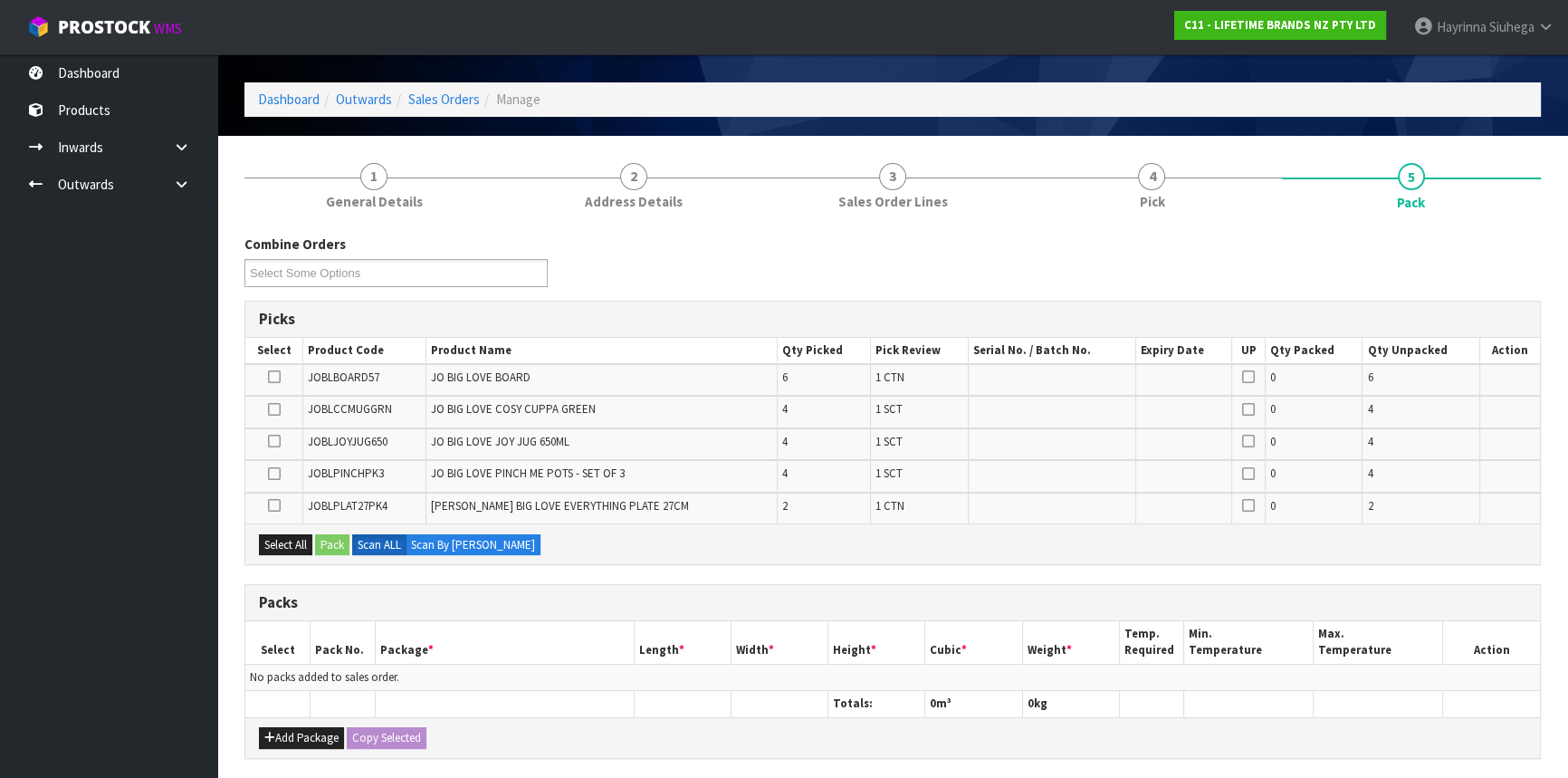
scroll to position [81, 0]
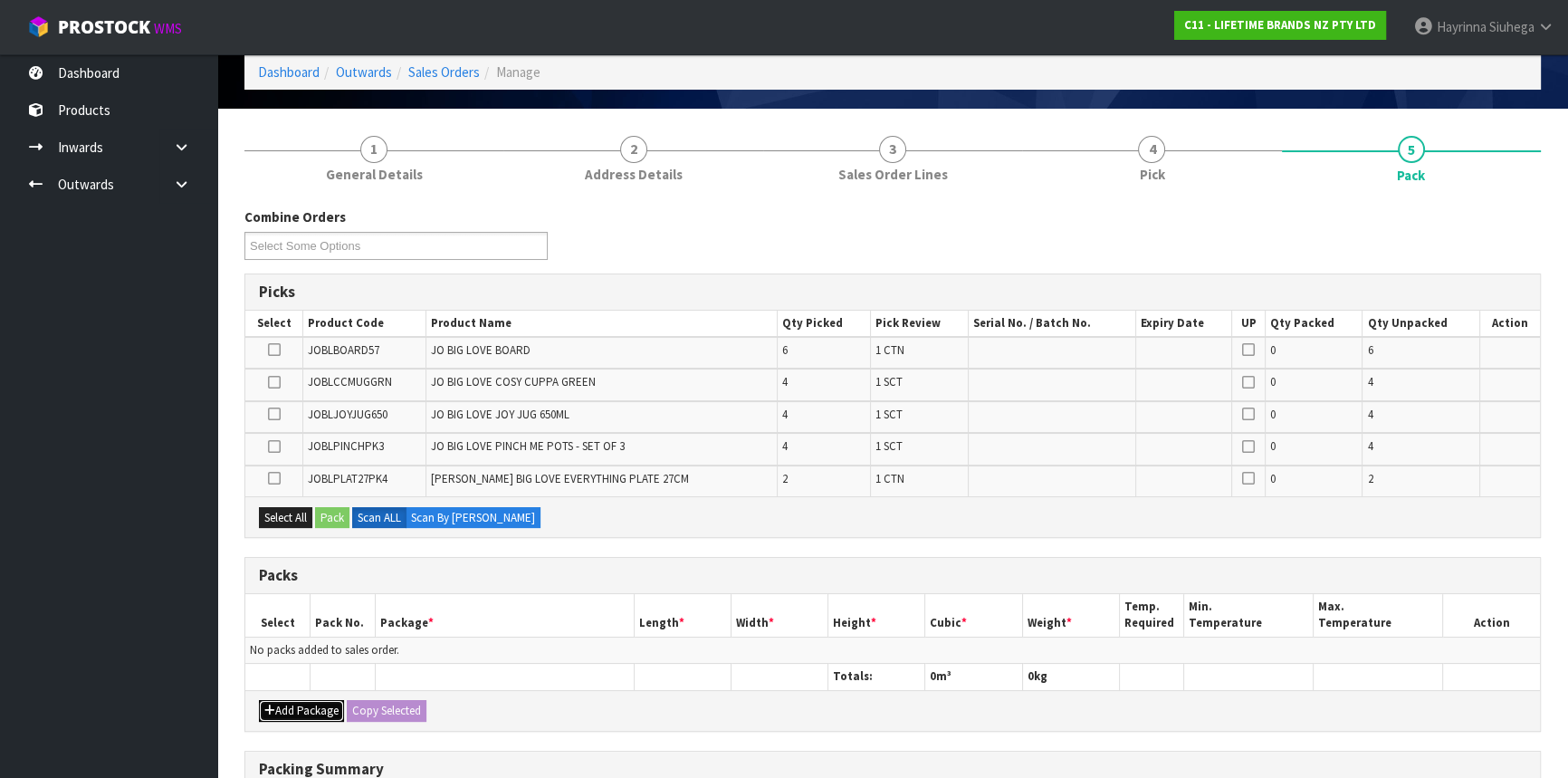
click at [278, 714] on button "Add Package" at bounding box center [302, 712] width 85 height 22
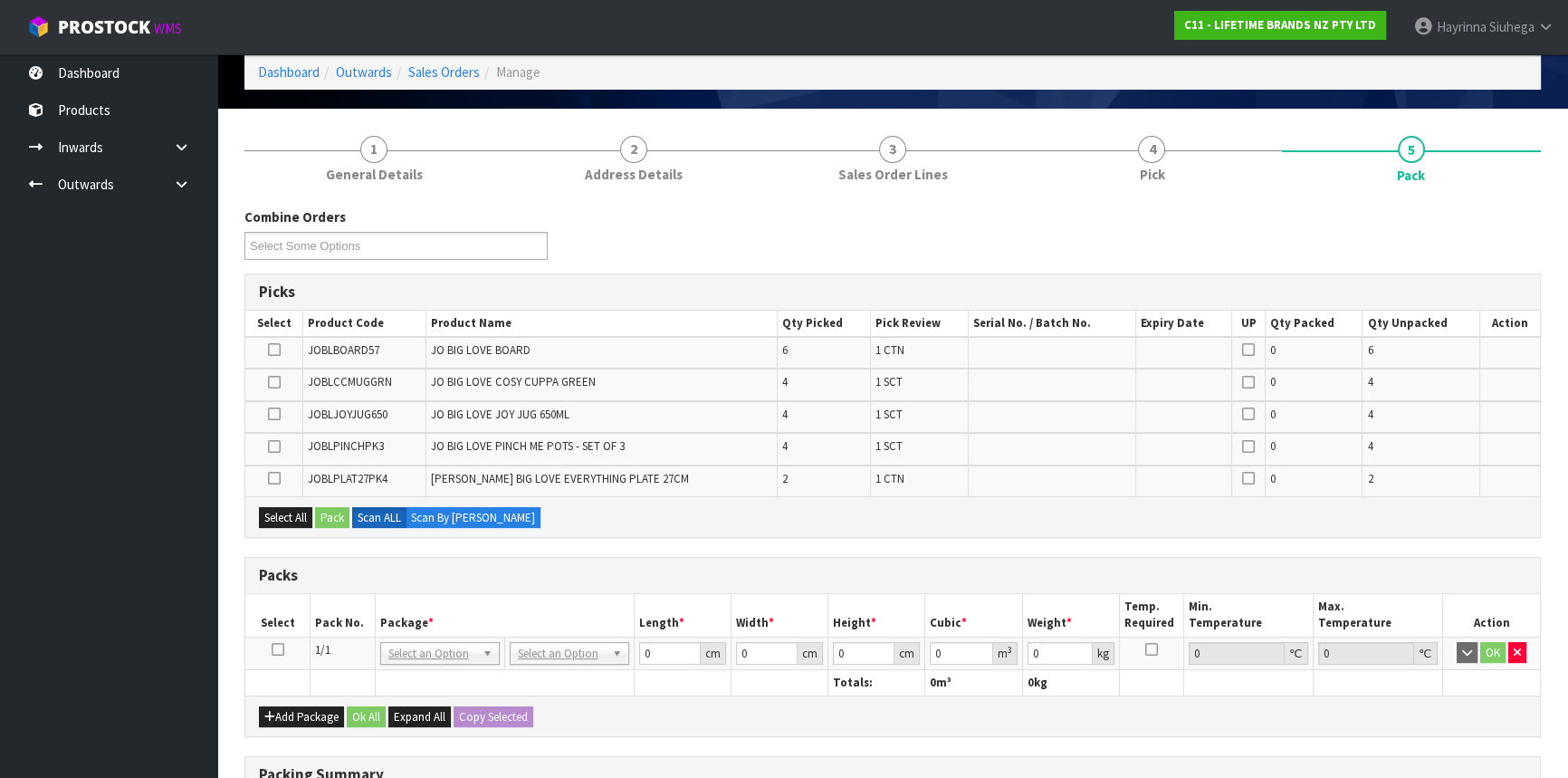
click at [278, 650] on icon at bounding box center [278, 649] width 13 height 1
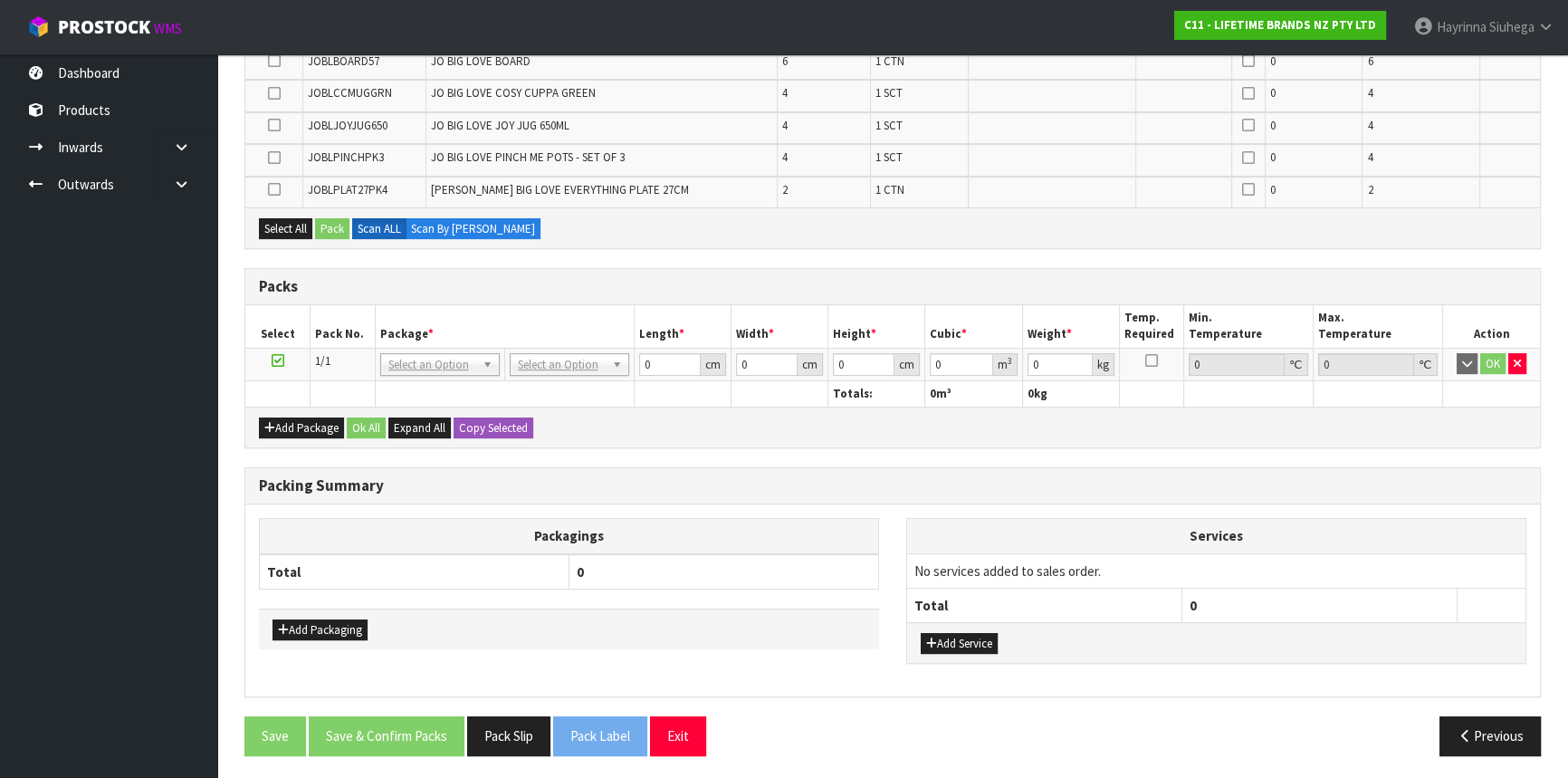
click at [1213, 601] on th "0" at bounding box center [1320, 605] width 275 height 35
click at [760, 208] on div "Select All Pack Scan ALL Scan By [PERSON_NAME]" at bounding box center [892, 228] width 1295 height 41
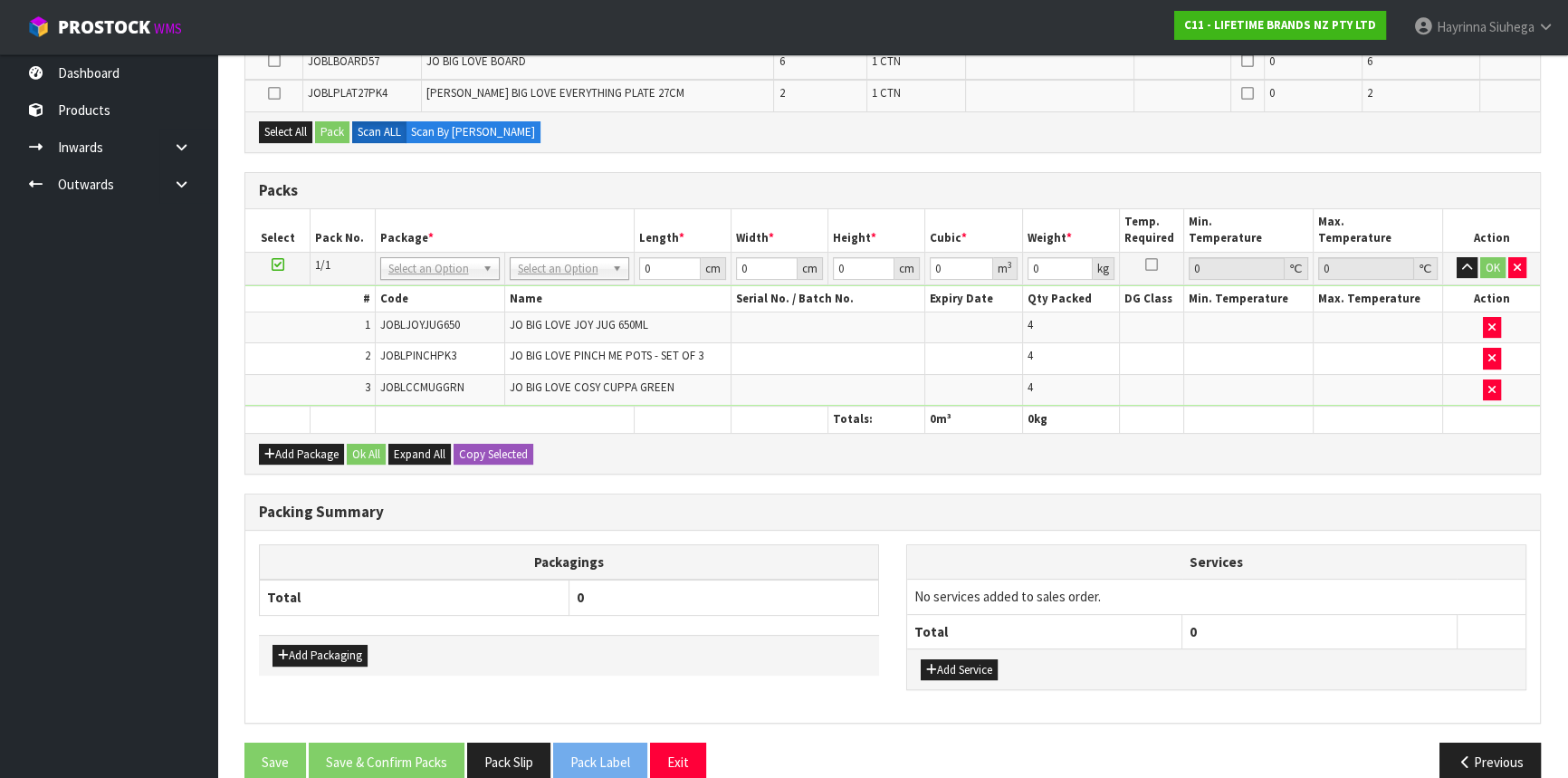
click at [273, 264] on icon at bounding box center [278, 264] width 13 height 1
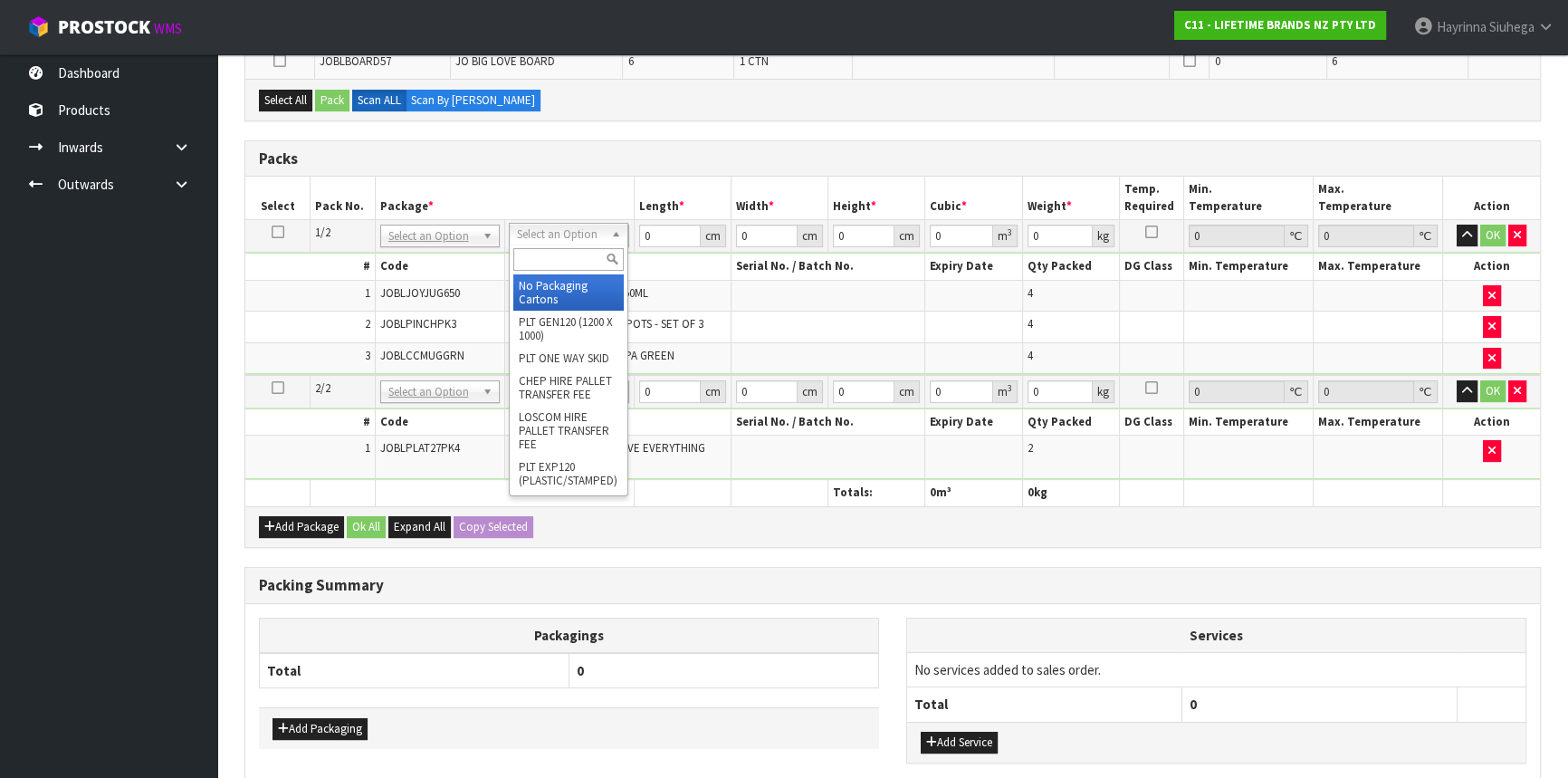
click at [558, 259] on input "text" at bounding box center [569, 259] width 111 height 23
type input "ctn9"
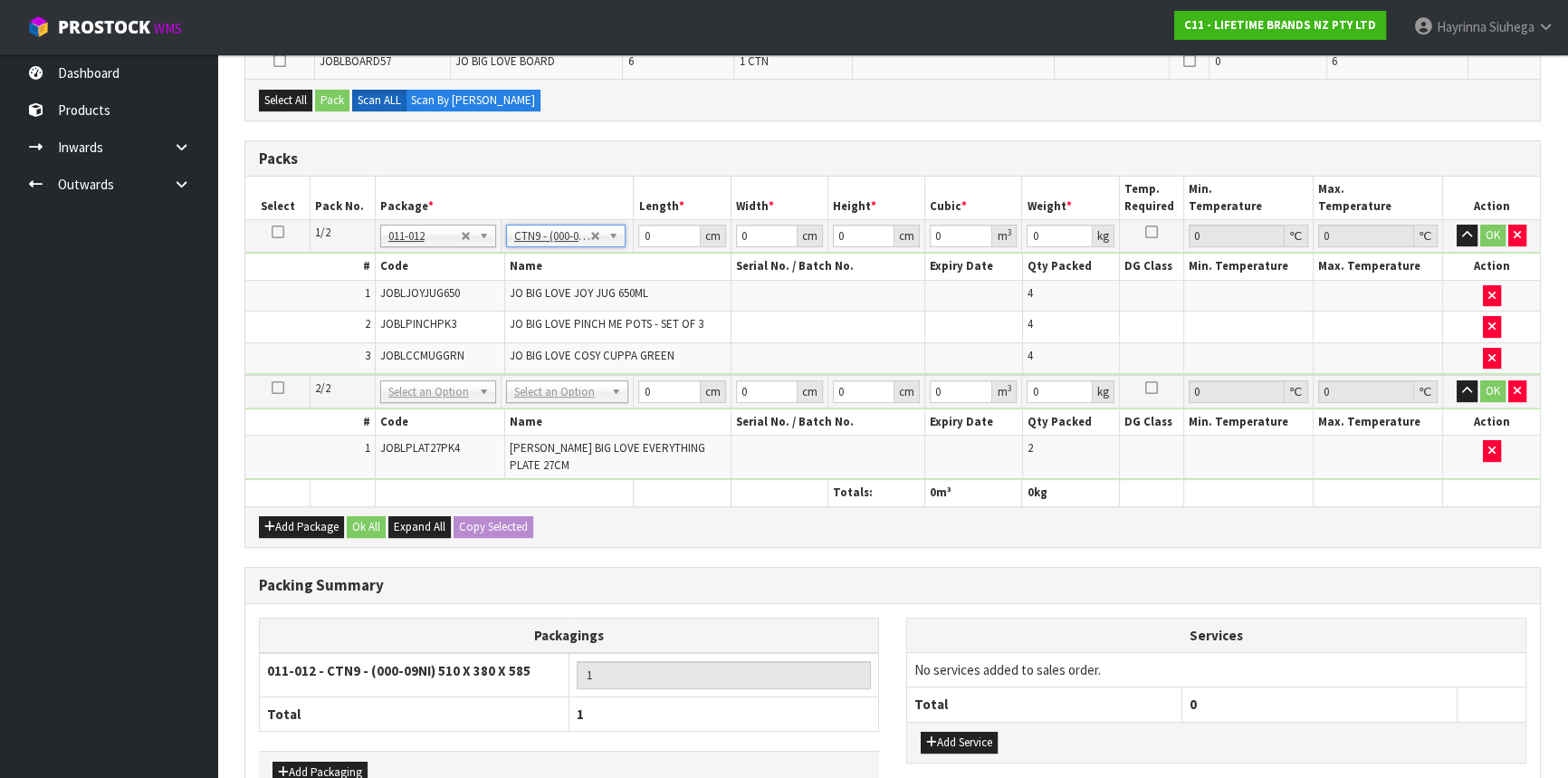
type input "51"
type input "38"
type input "58.5"
type input "0.113373"
type input "8.58"
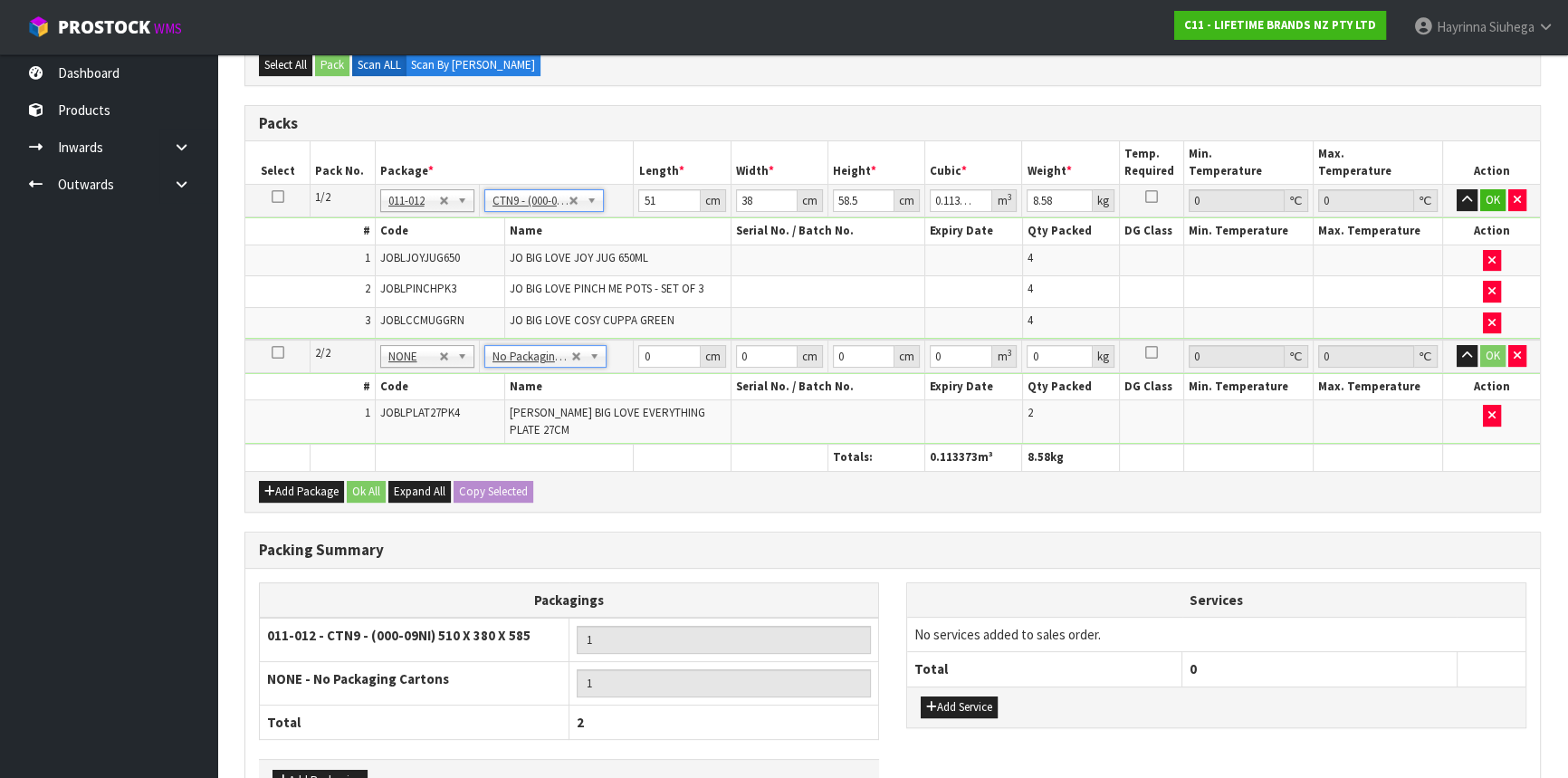
scroll to position [180, 0]
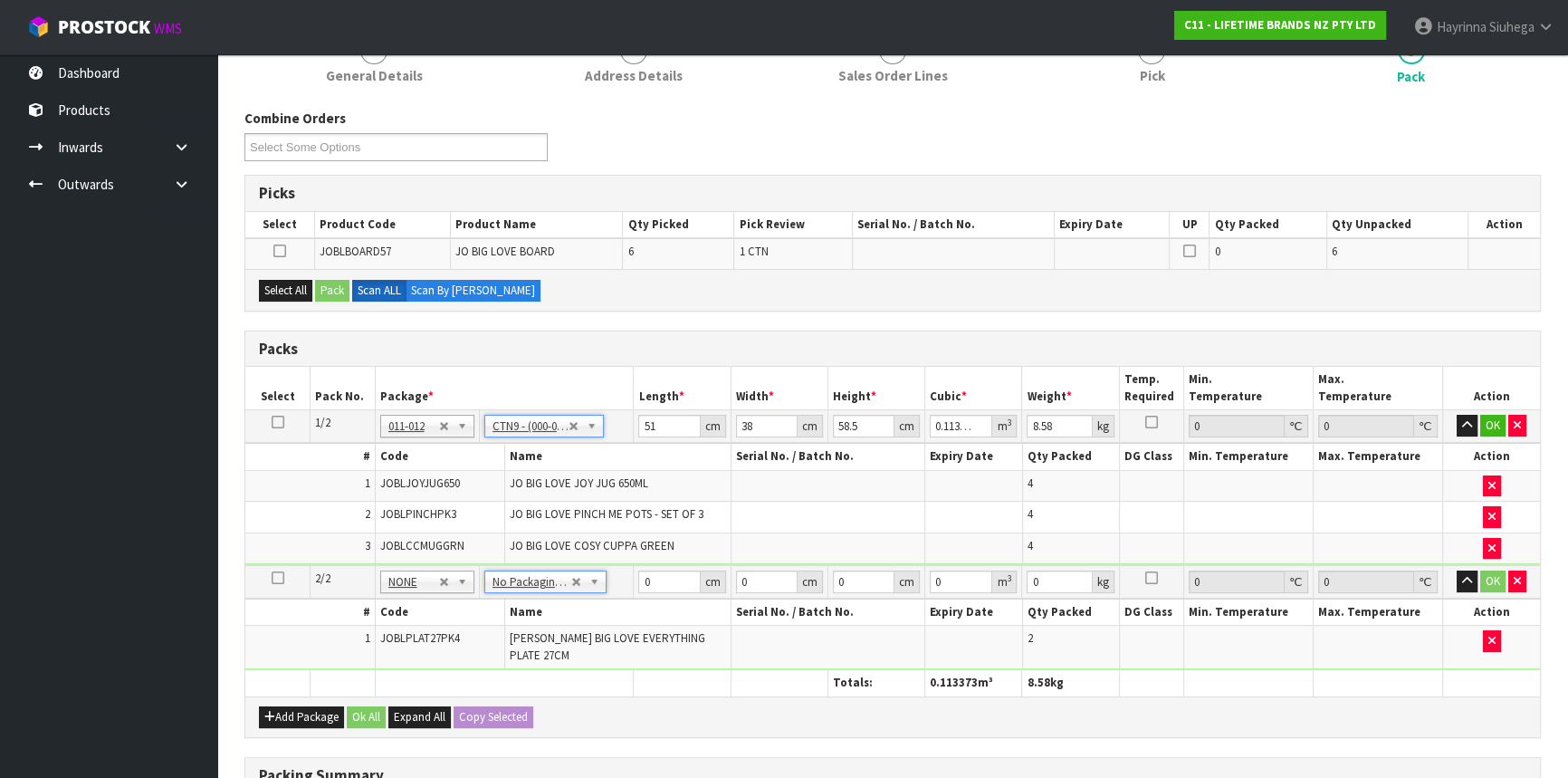
click at [276, 423] on icon at bounding box center [278, 423] width 13 height 1
click at [507, 708] on button "Copy Selected" at bounding box center [494, 718] width 80 height 22
click at [507, 708] on button "Confirm Copy Selected" at bounding box center [513, 718] width 120 height 22
type input "51"
type input "38"
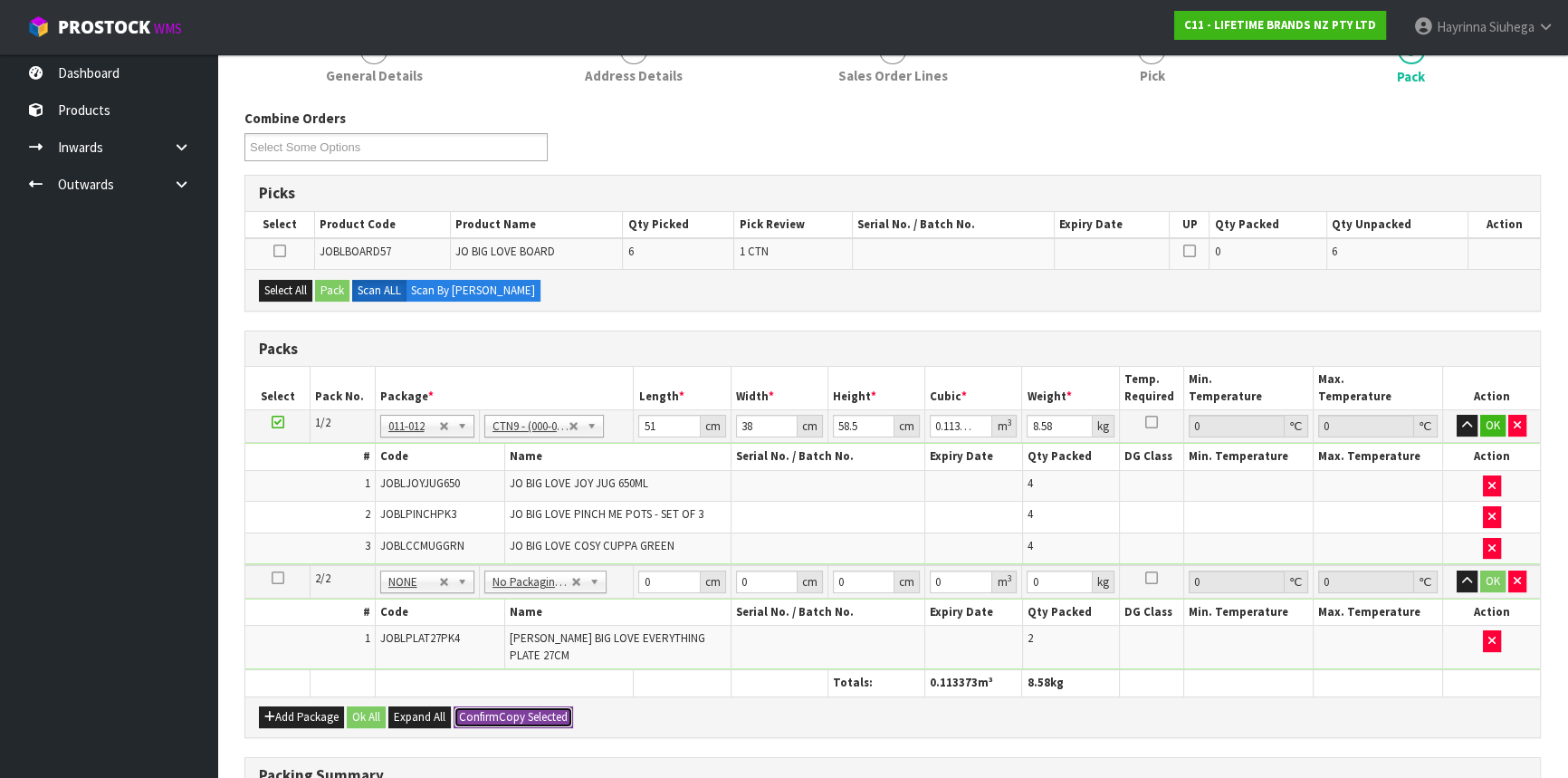
type input "58.5"
type input "0.113373"
type input "8.58"
type input "2"
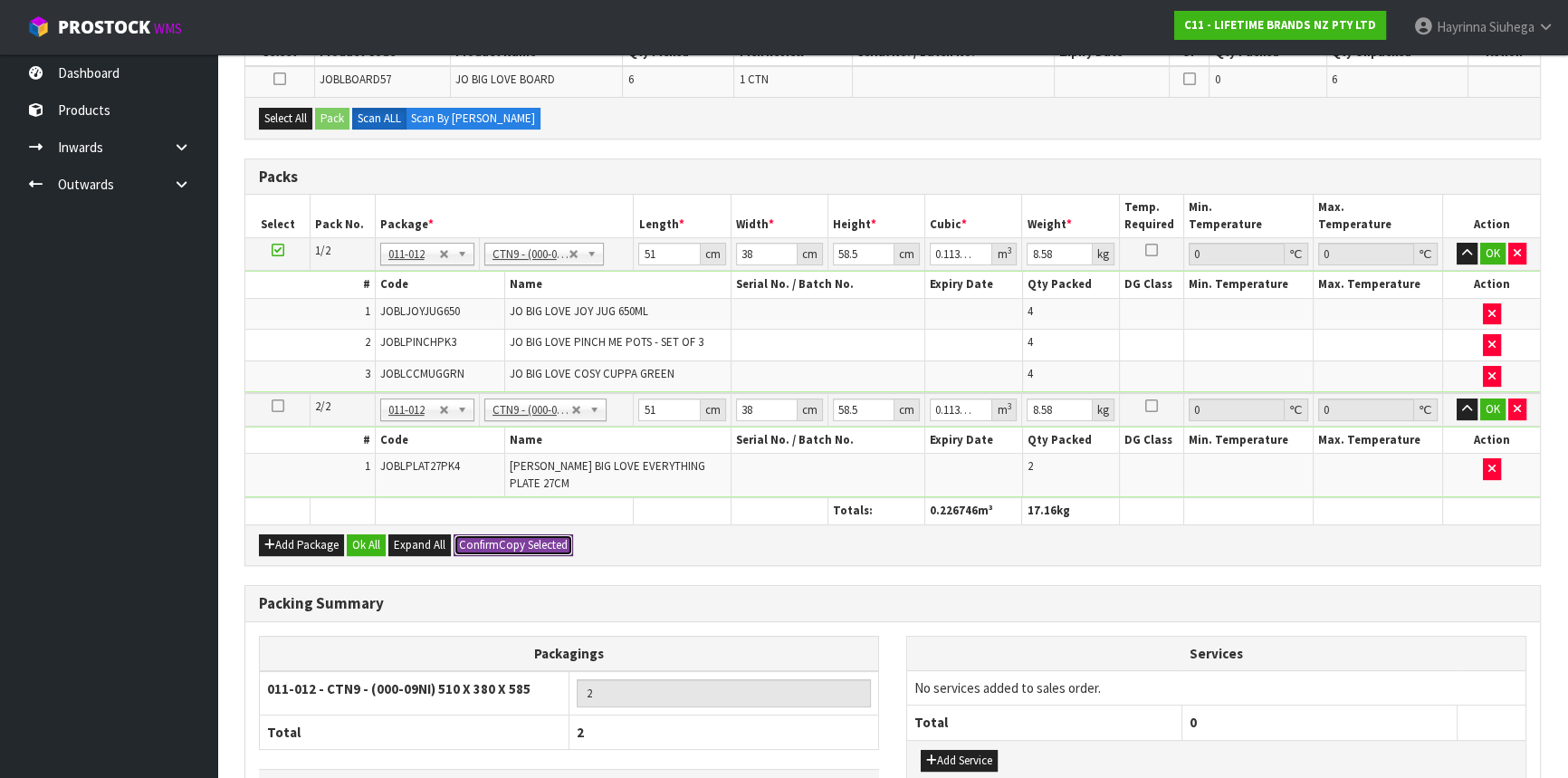
scroll to position [465, 0]
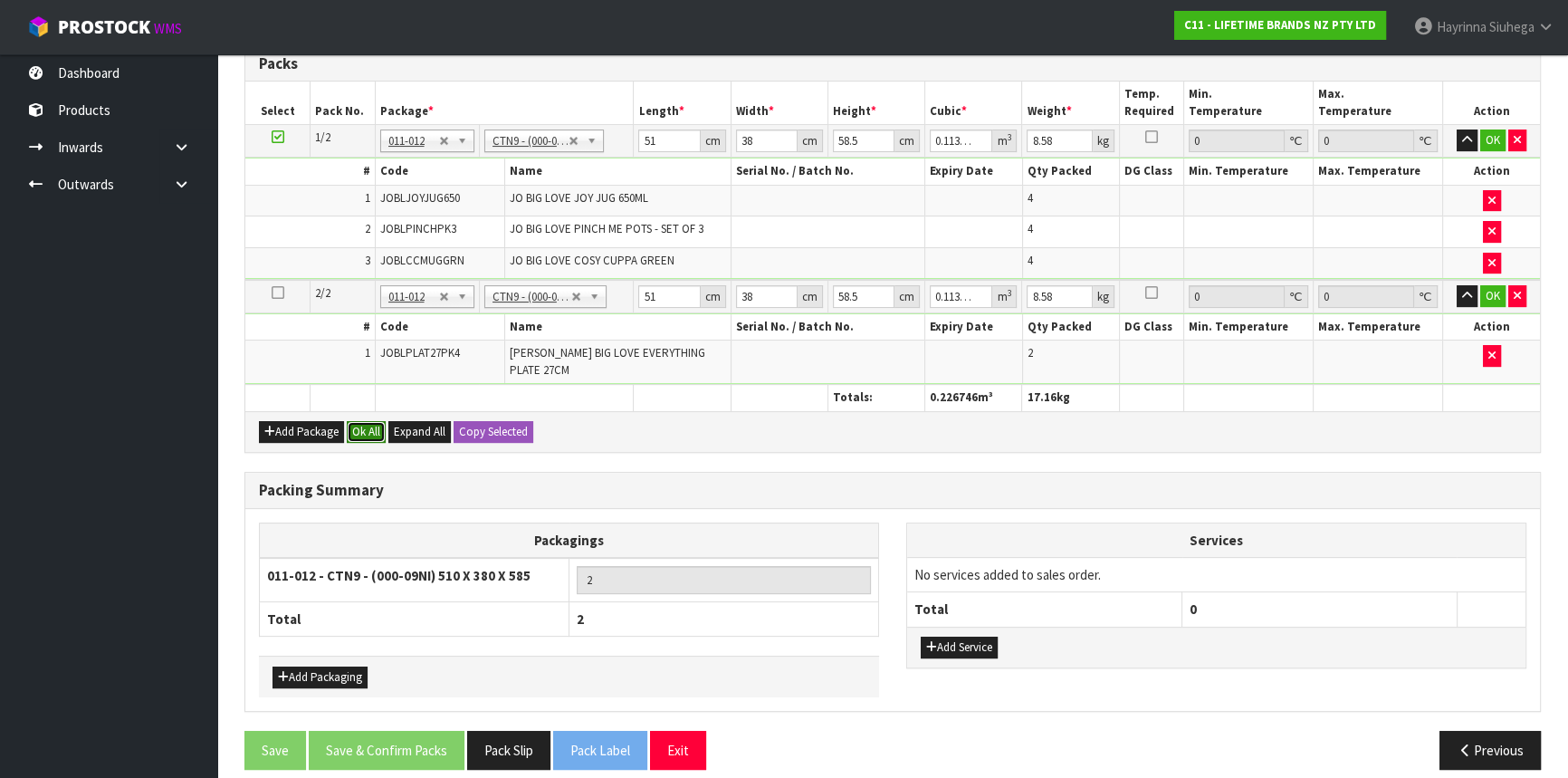
click at [366, 422] on button "Ok All" at bounding box center [366, 433] width 39 height 22
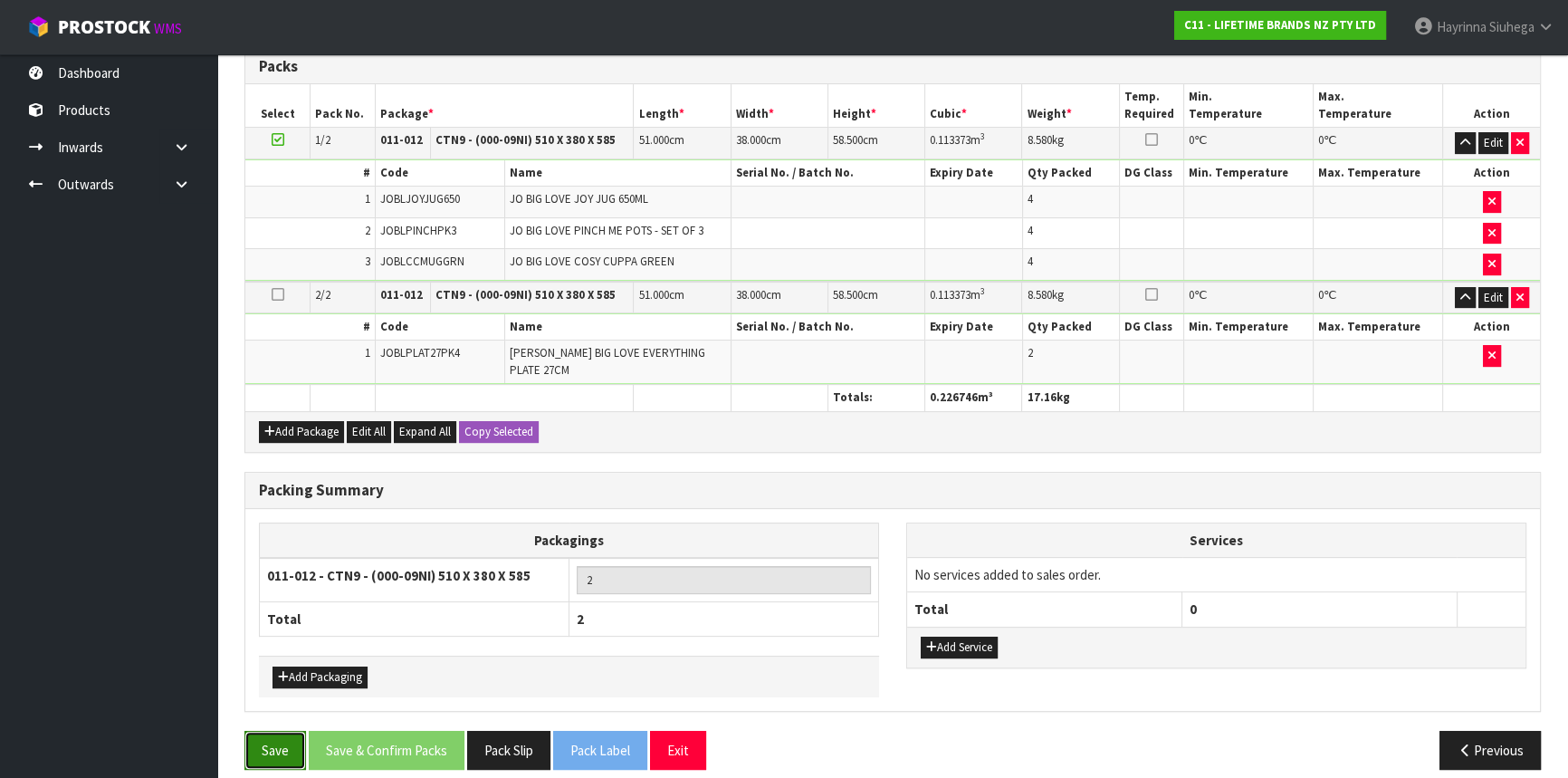
click at [284, 735] on button "Save" at bounding box center [275, 750] width 61 height 39
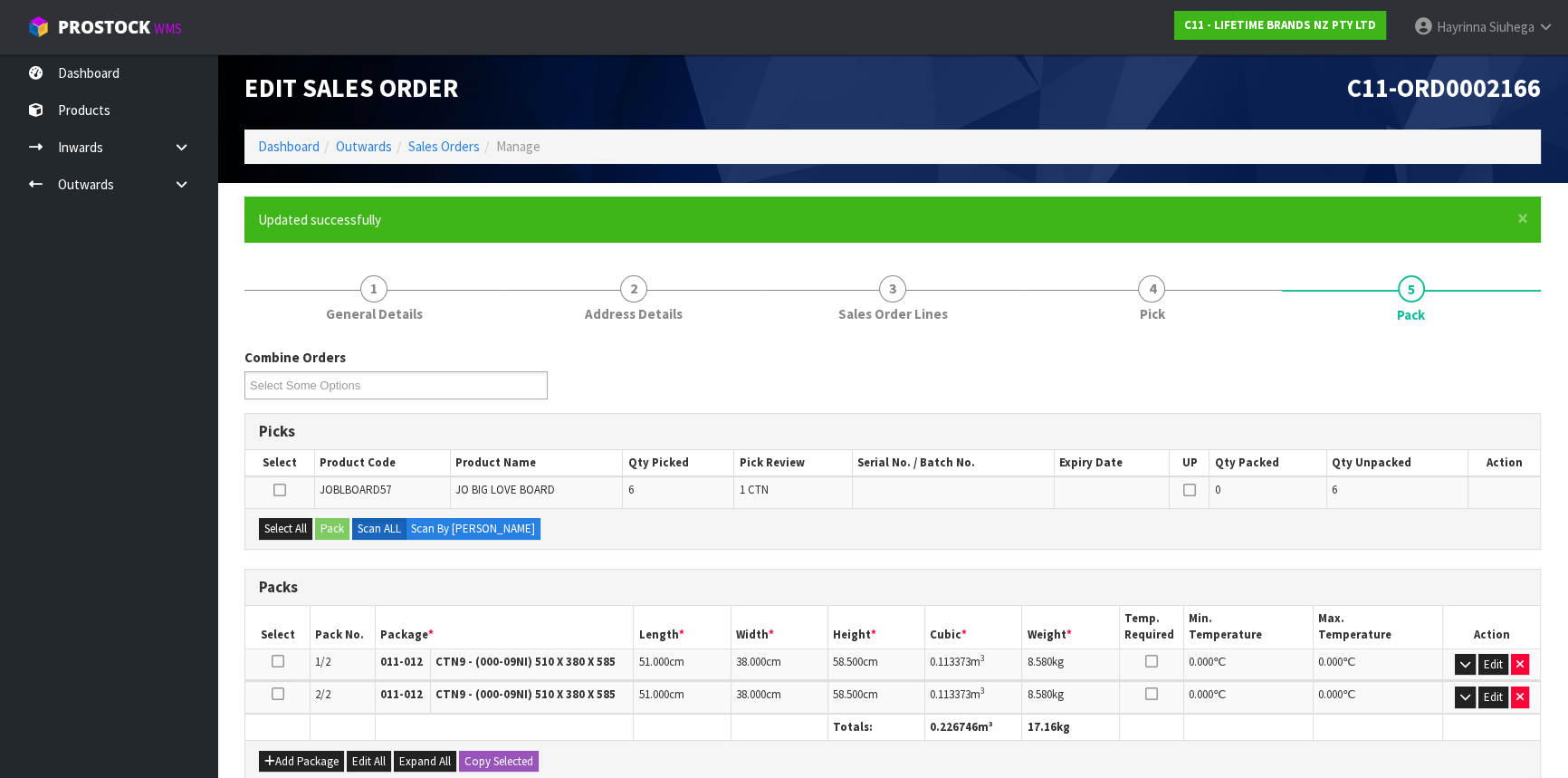
scroll to position [0, 0]
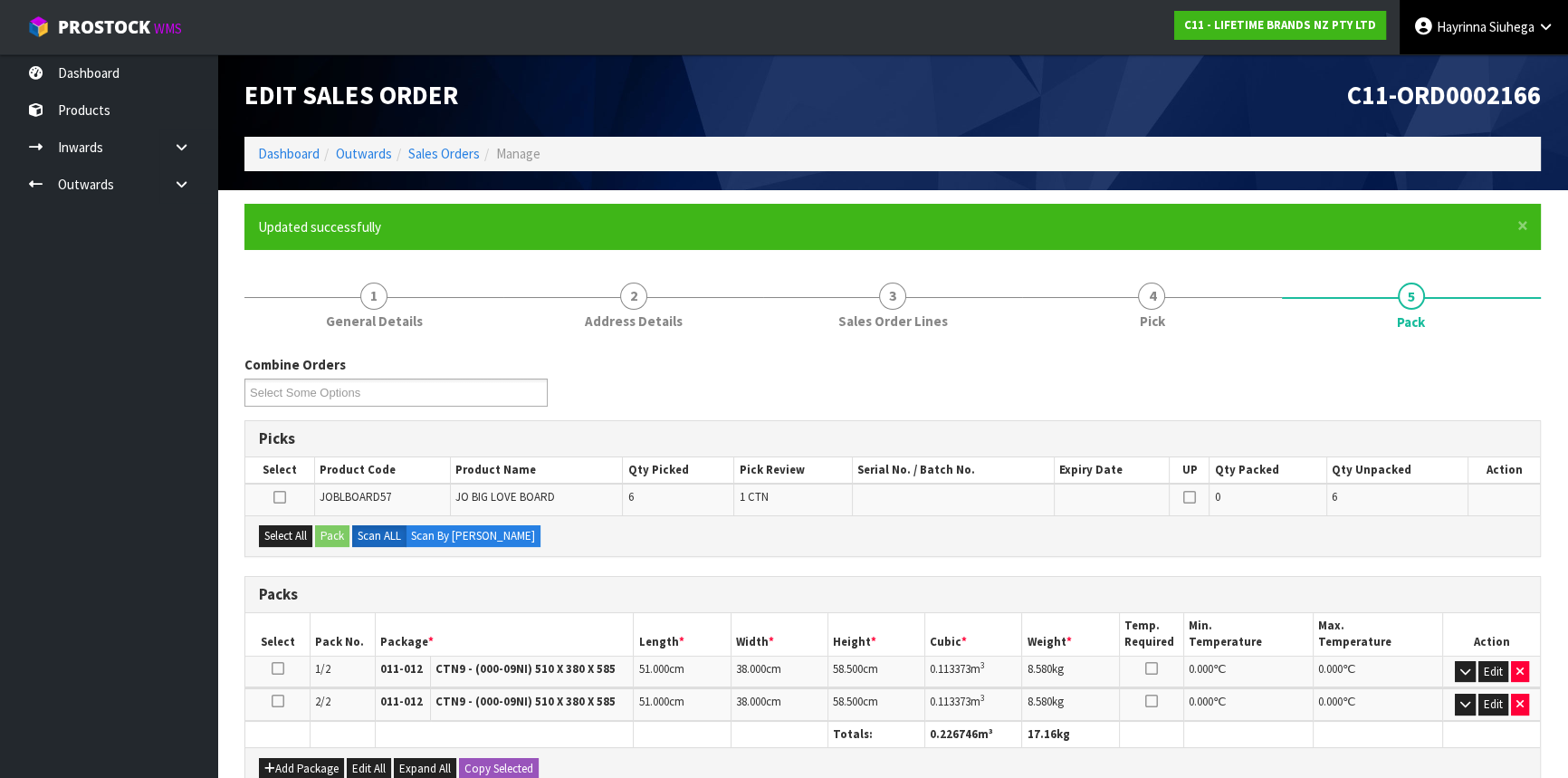
click at [1464, 30] on span "Hayrinna" at bounding box center [1462, 26] width 49 height 17
click at [1456, 68] on link "Logout" at bounding box center [1496, 71] width 143 height 25
